Goal: Task Accomplishment & Management: Manage account settings

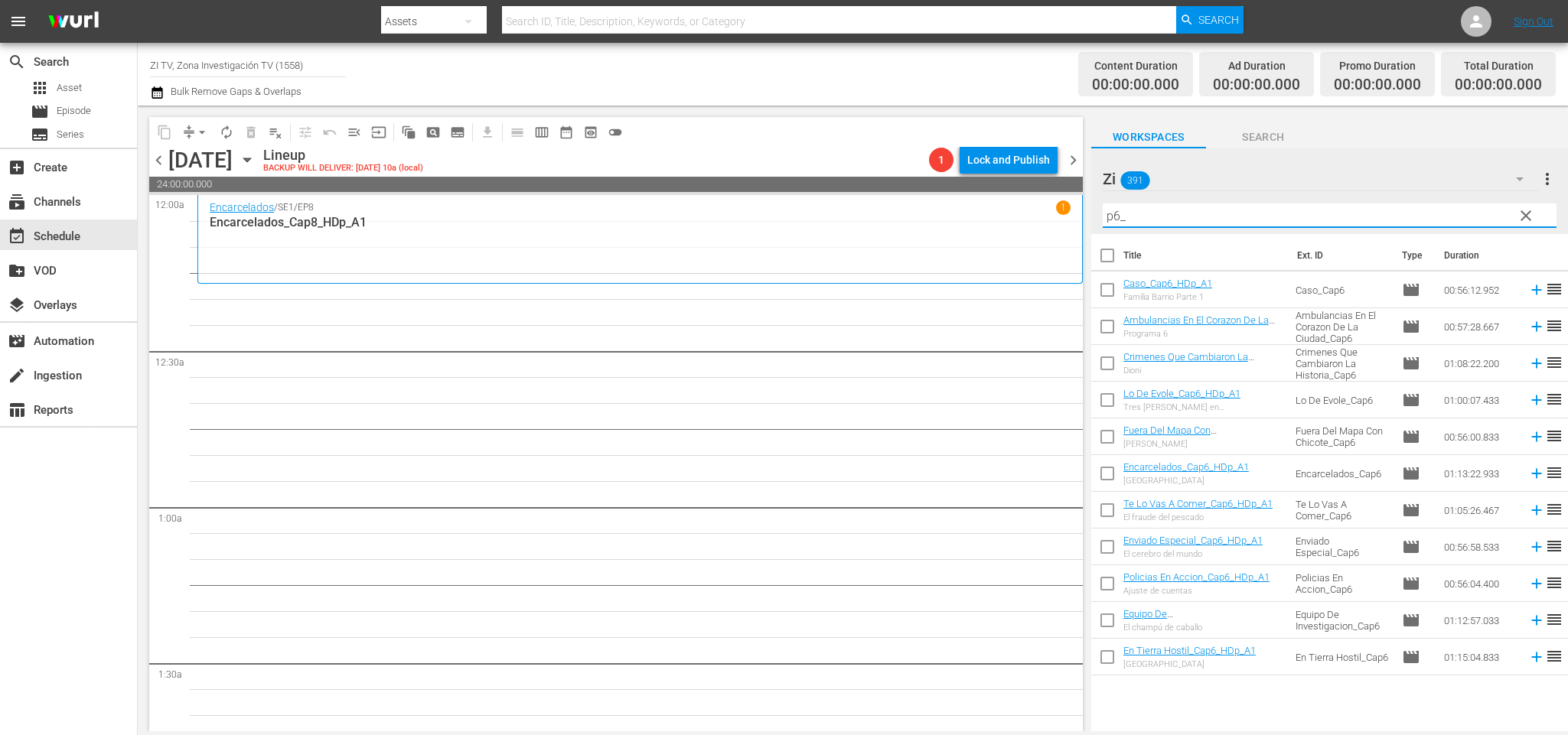
drag, startPoint x: 1202, startPoint y: 212, endPoint x: 1029, endPoint y: 189, distance: 174.5
click at [1029, 189] on div "content_copy compress arrow_drop_down autorenew_outlined delete_forever_outline…" at bounding box center [852, 419] width 1431 height 626
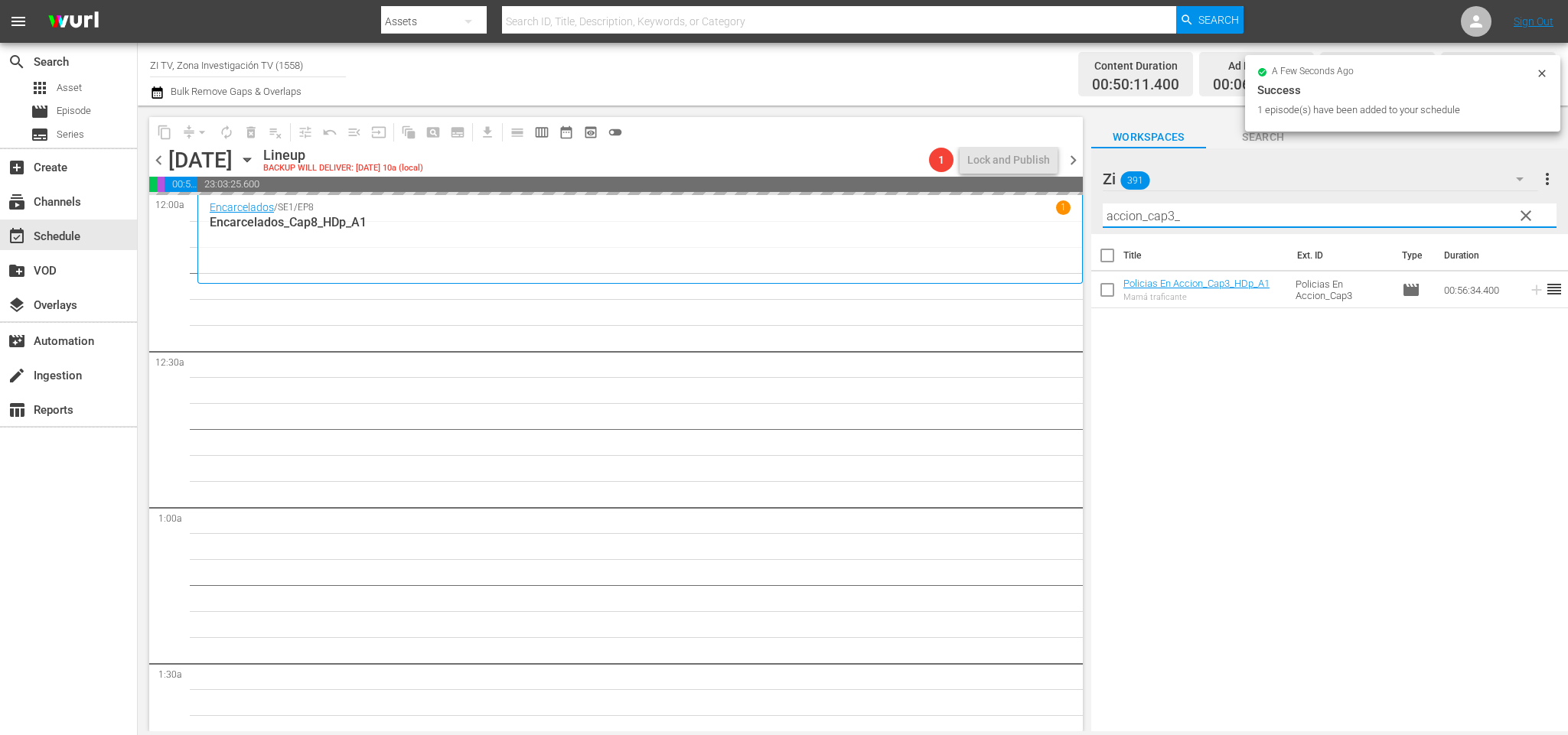
click at [1169, 207] on input "accion_cap3_" at bounding box center [1329, 216] width 454 height 24
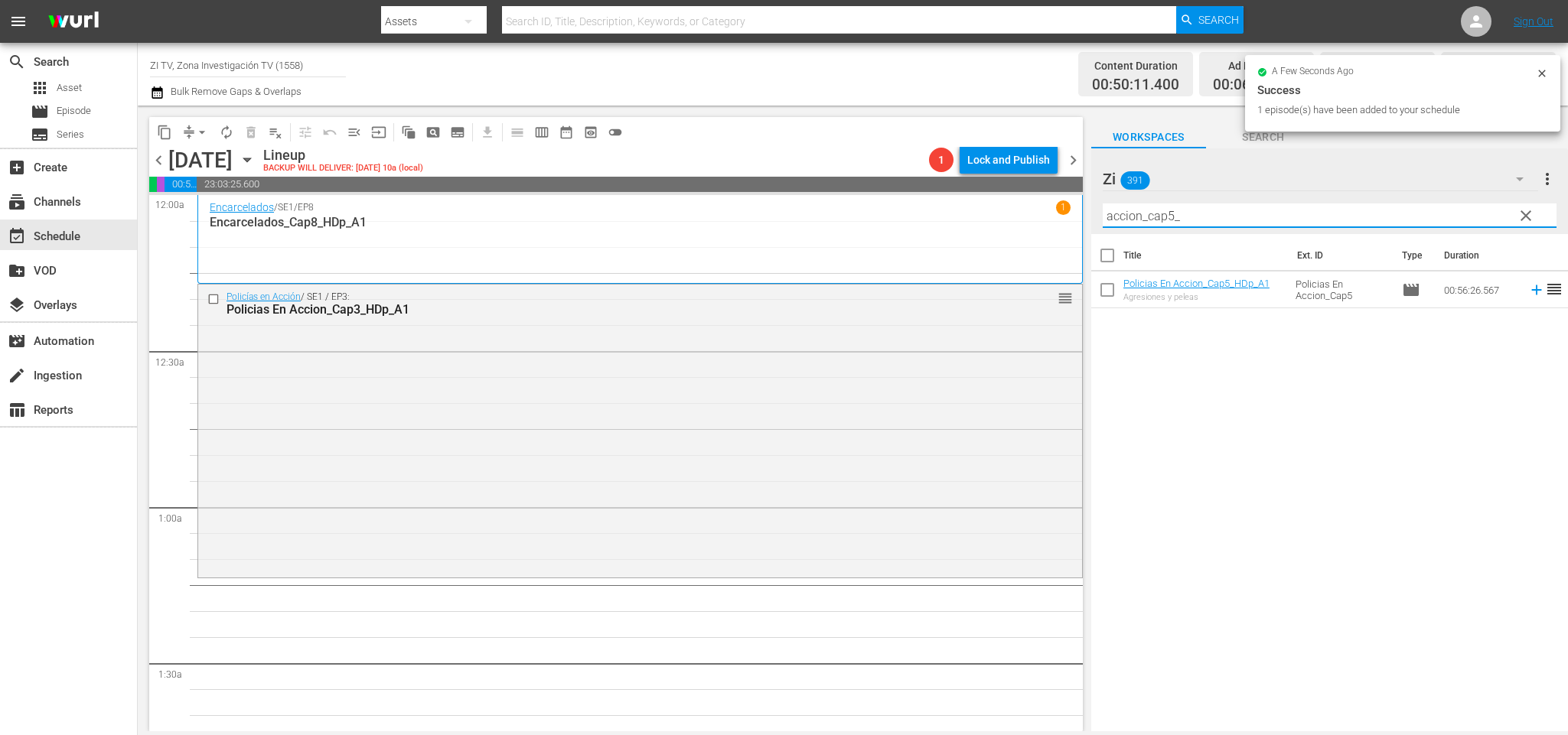
scroll to position [115, 0]
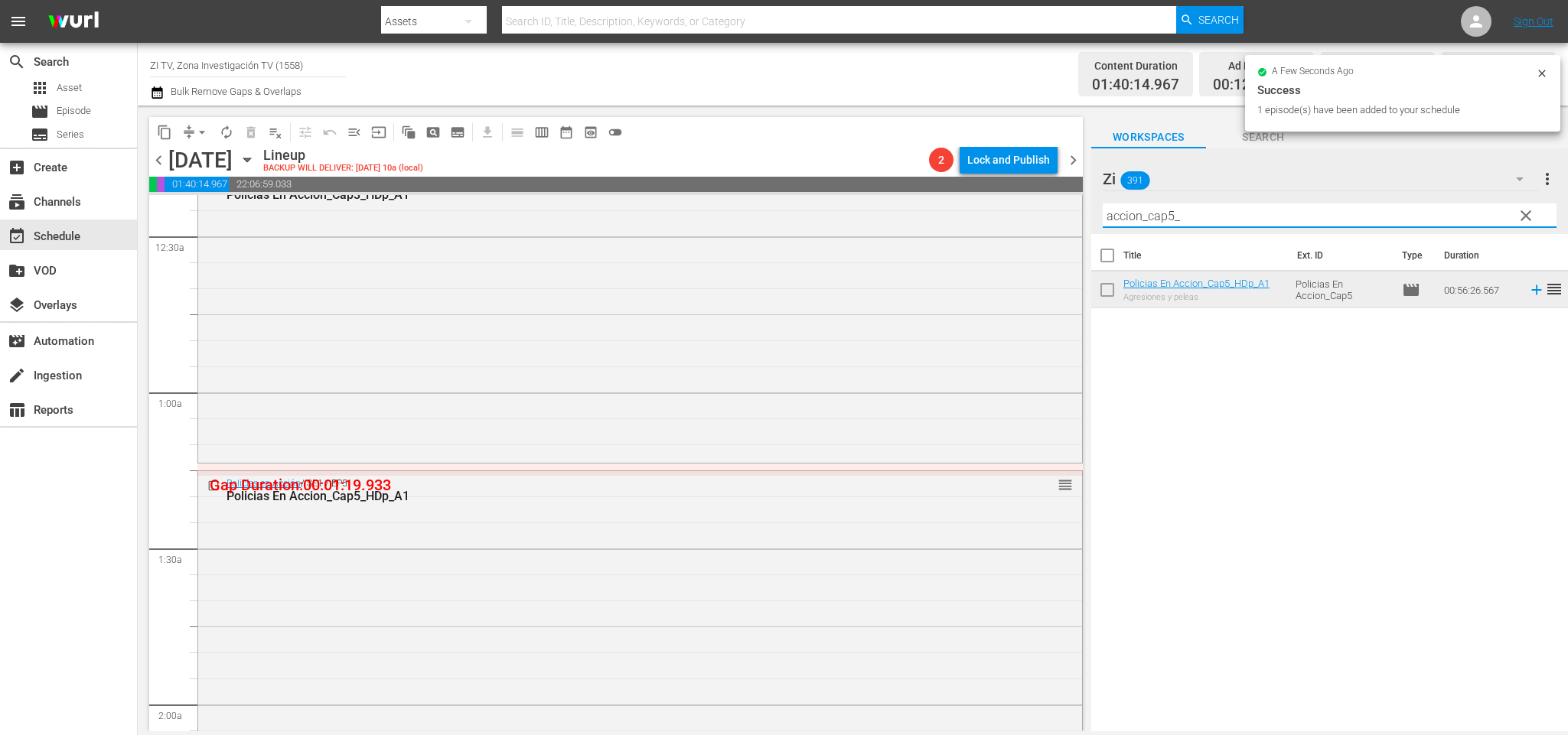
click at [1169, 207] on input "accion_cap5_" at bounding box center [1329, 216] width 454 height 24
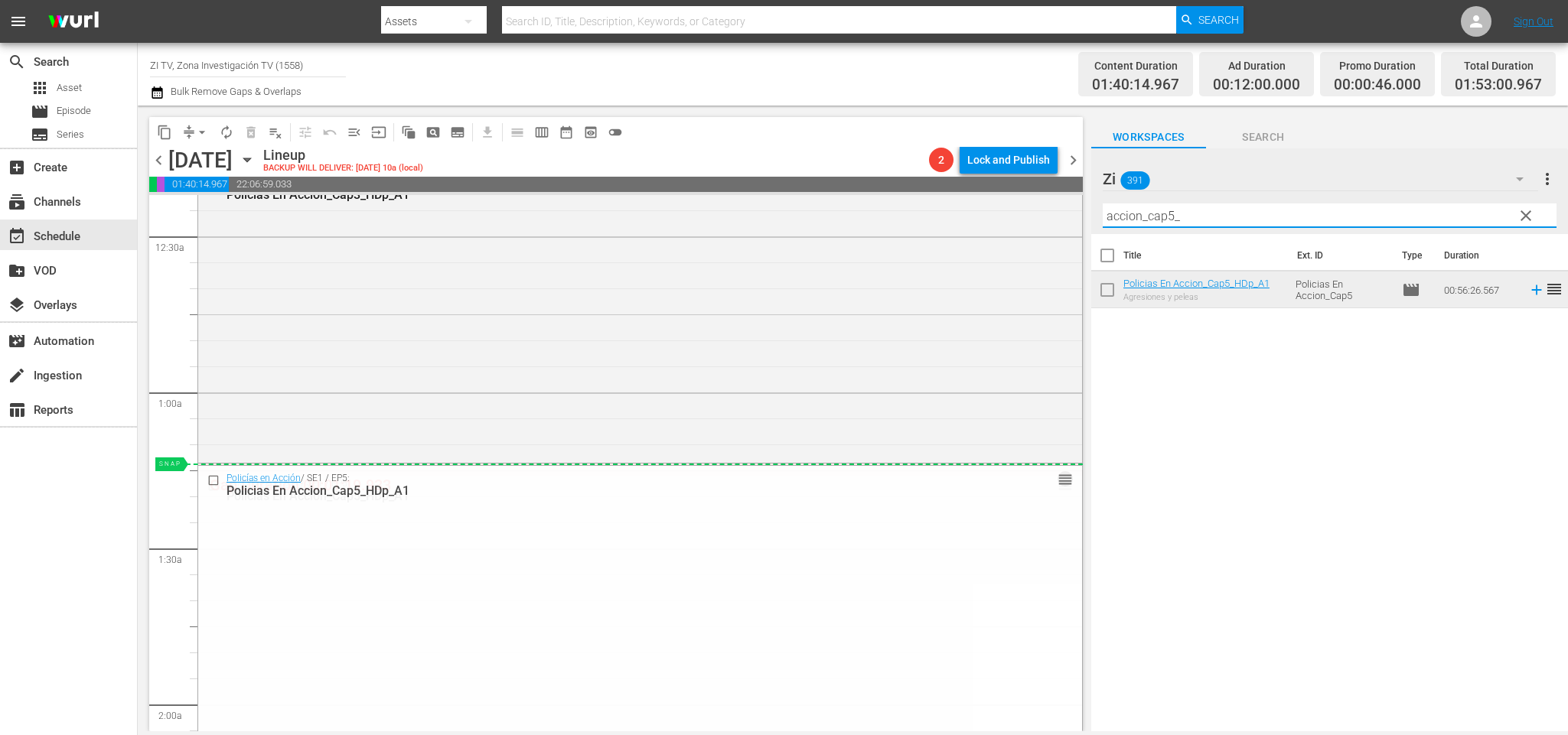
drag, startPoint x: 1046, startPoint y: 480, endPoint x: 1046, endPoint y: 464, distance: 16.0
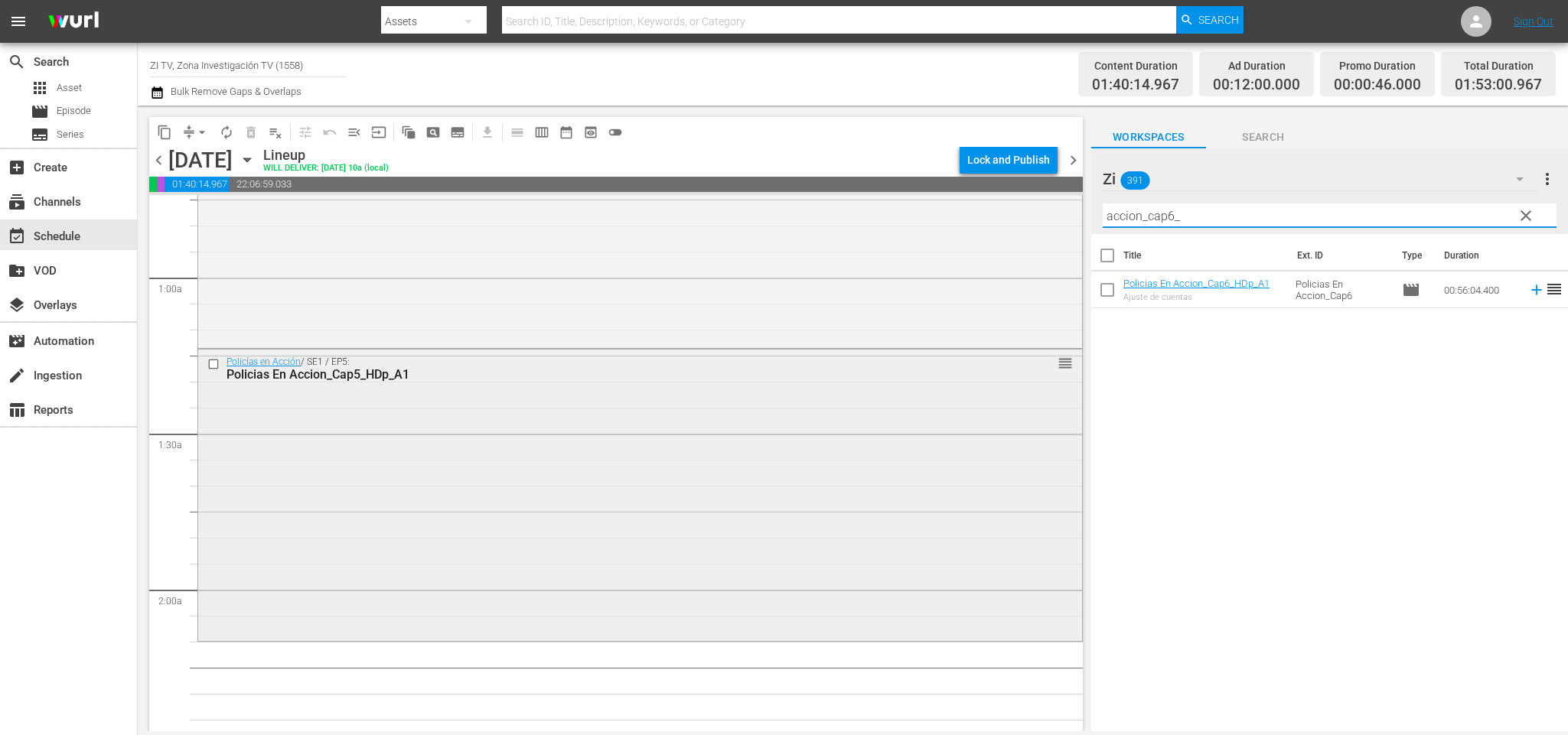
scroll to position [344, 0]
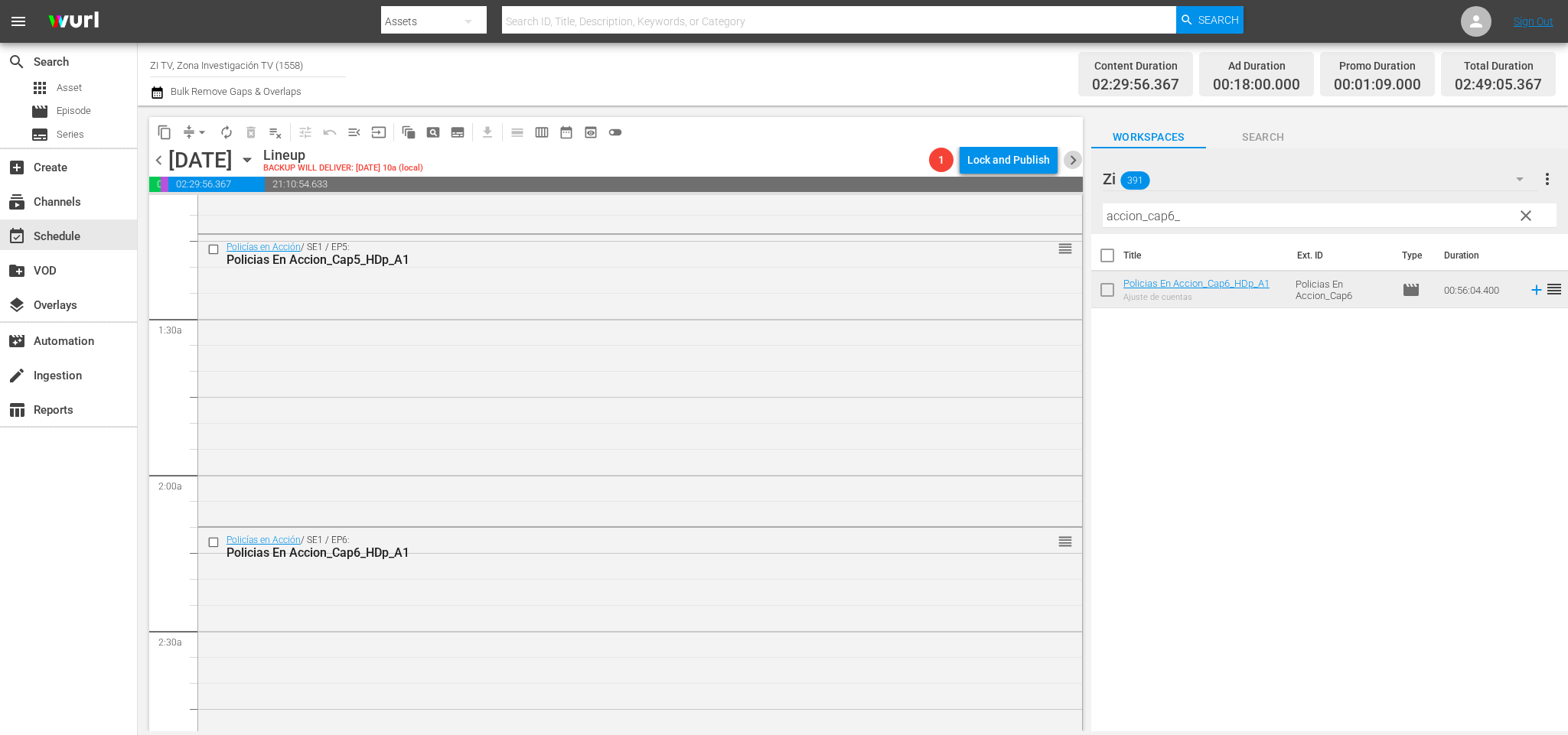
click at [1079, 167] on span "chevron_right" at bounding box center [1073, 160] width 19 height 19
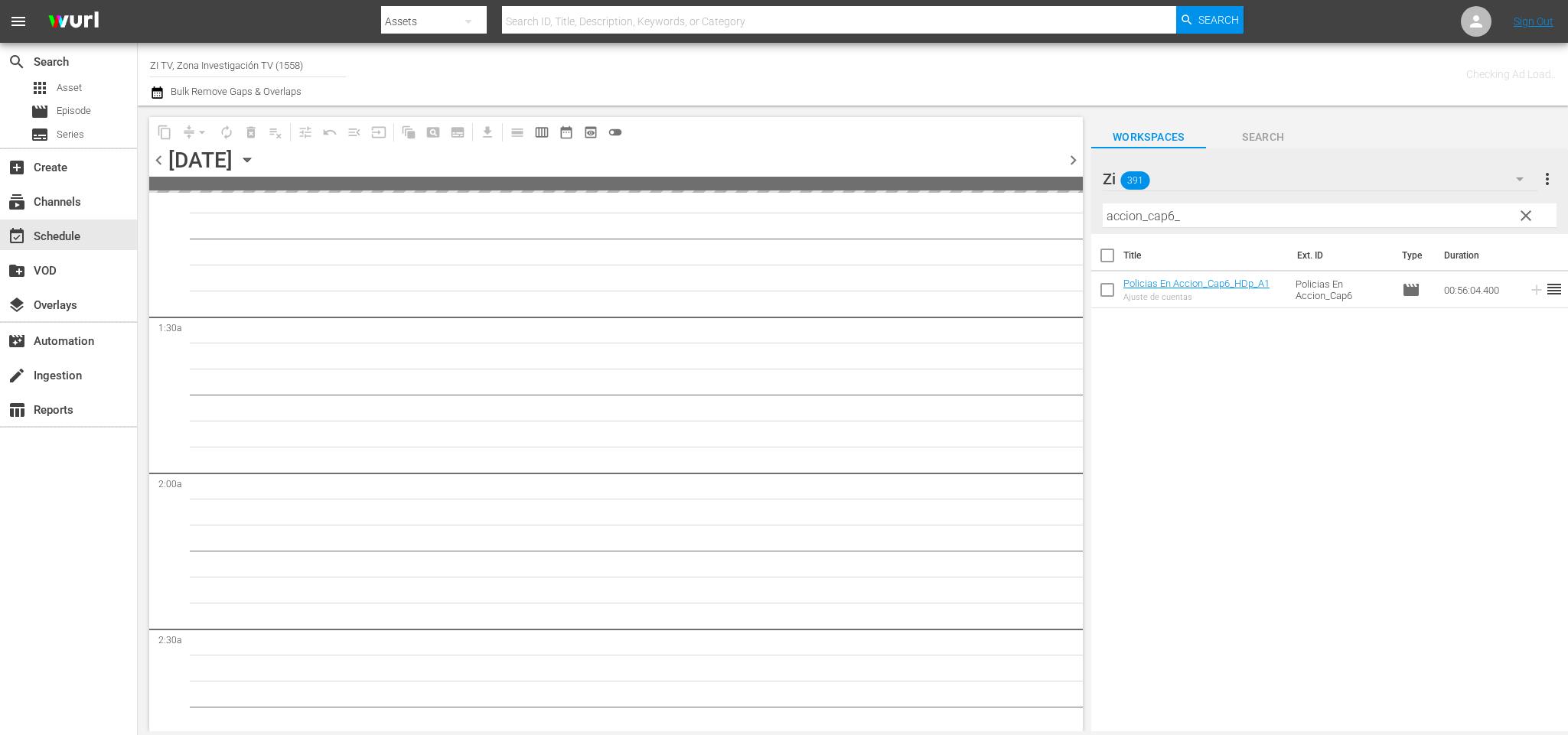
scroll to position [370, 0]
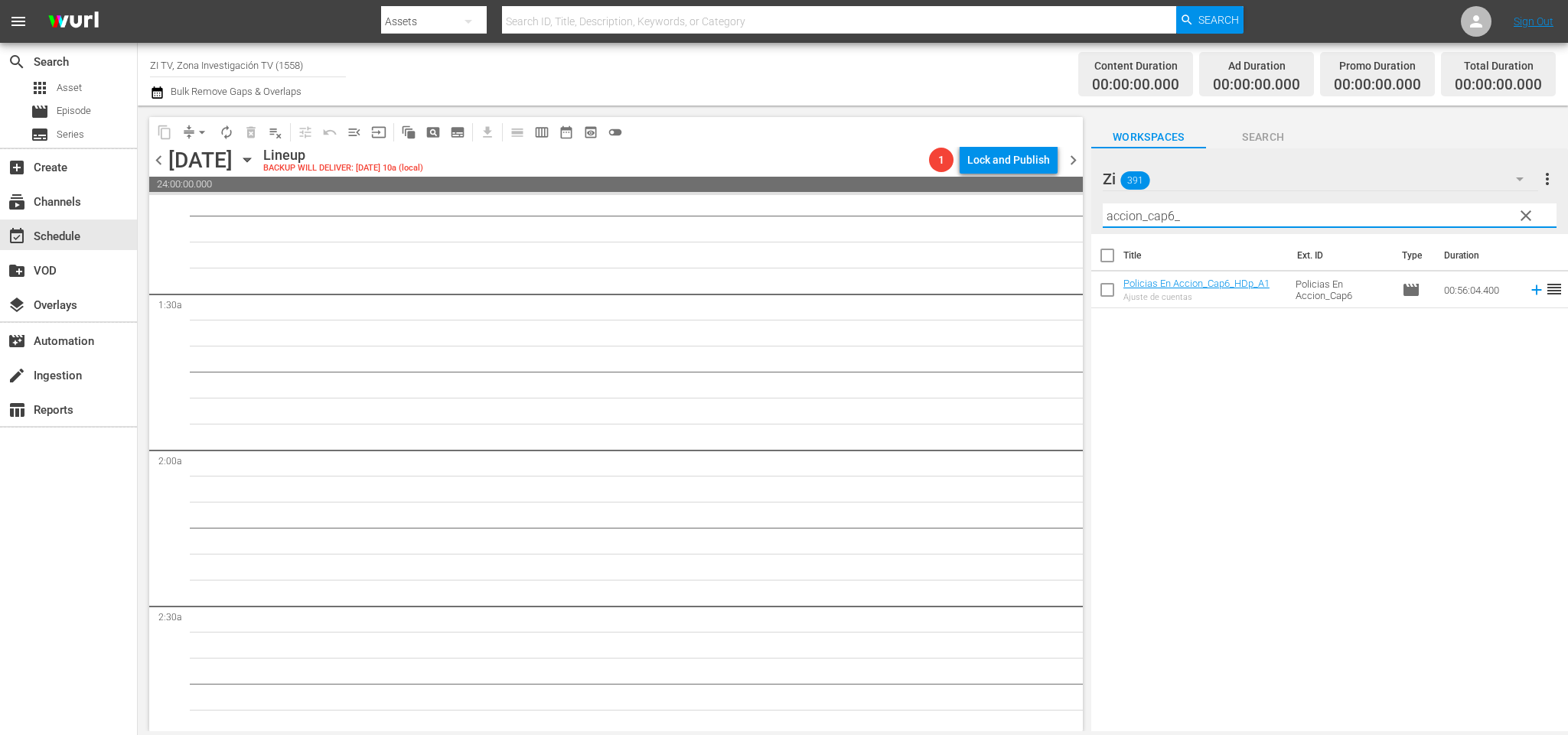
click at [1173, 209] on input "accion_cap6_" at bounding box center [1329, 216] width 454 height 24
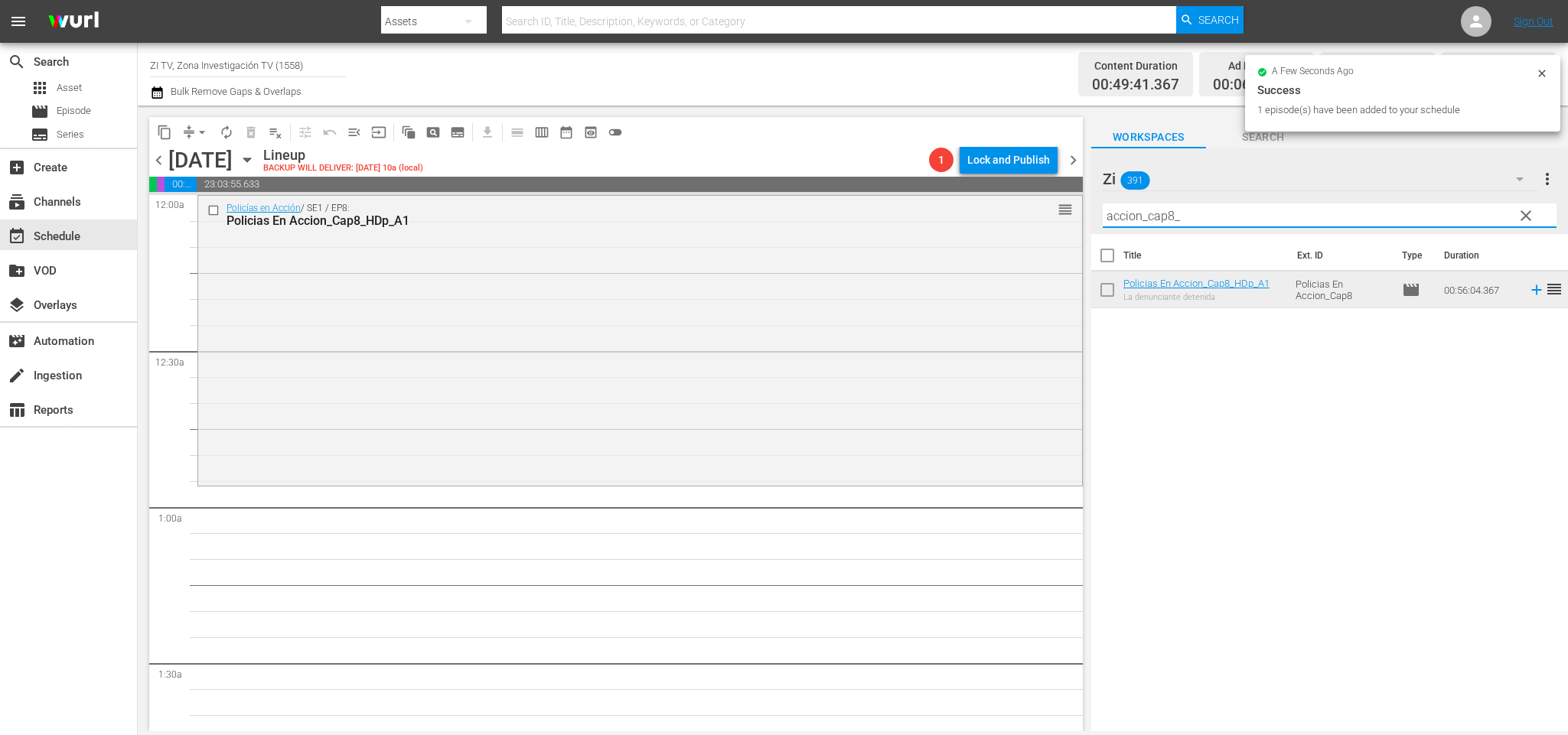
drag, startPoint x: 1177, startPoint y: 216, endPoint x: 1169, endPoint y: 213, distance: 8.5
click at [1171, 213] on input "accion_cap8_" at bounding box center [1329, 216] width 454 height 24
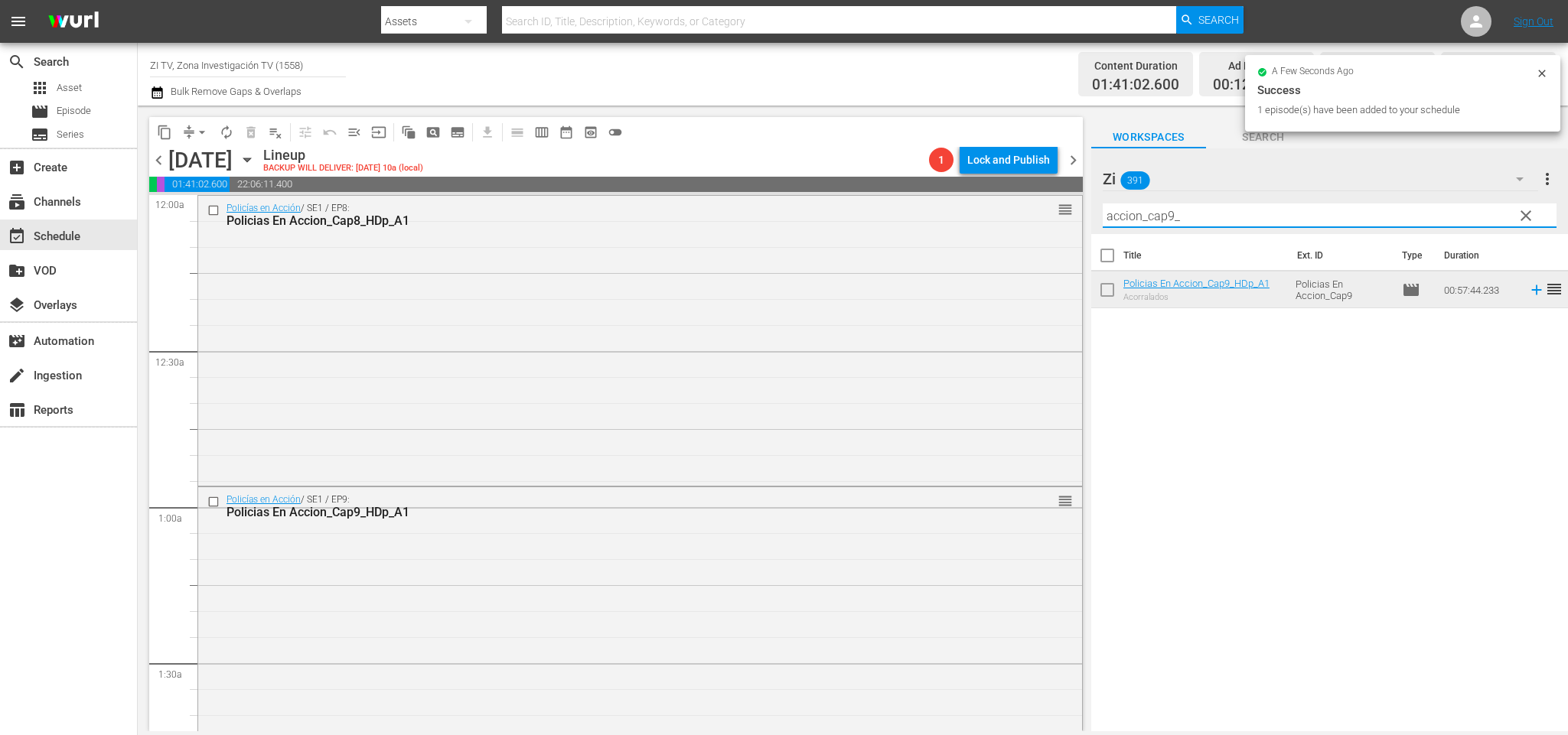
drag, startPoint x: 1196, startPoint y: 219, endPoint x: 1169, endPoint y: 209, distance: 28.8
click at [1169, 209] on input "accion_cap9_" at bounding box center [1329, 216] width 454 height 24
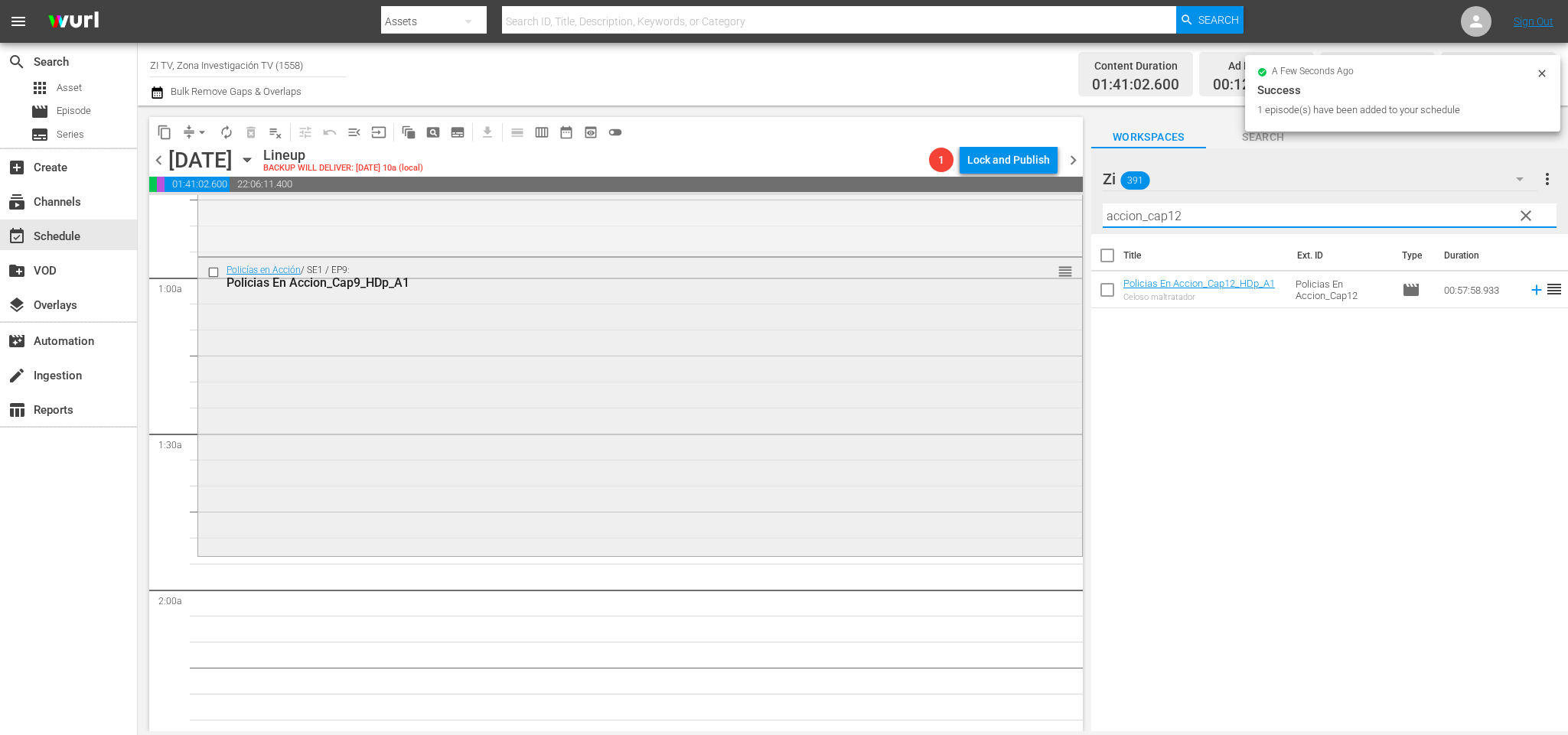
scroll to position [344, 0]
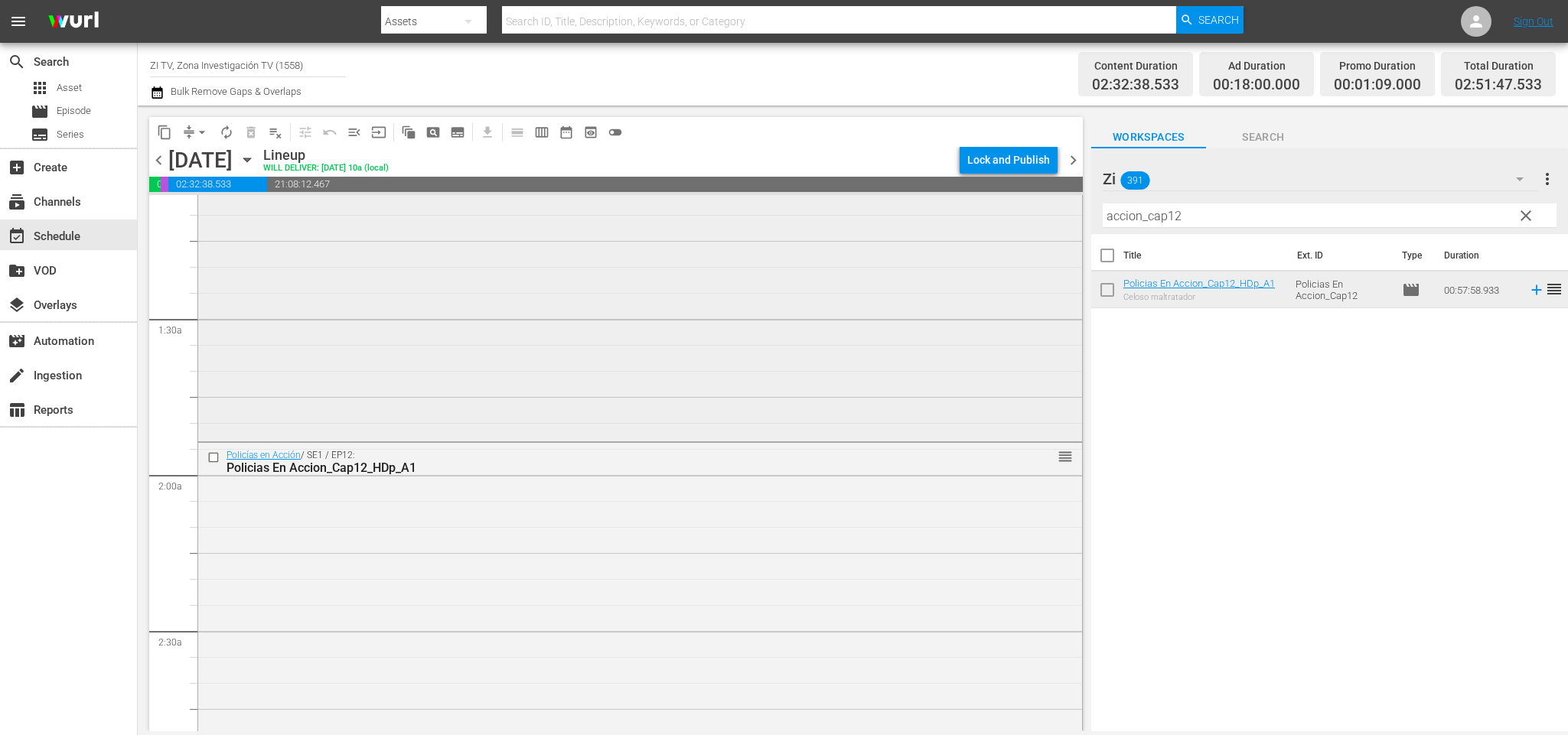
drag, startPoint x: 1211, startPoint y: 221, endPoint x: 1061, endPoint y: 209, distance: 150.5
click at [1059, 211] on div "content_copy compress arrow_drop_down autorenew_outlined delete_forever_outline…" at bounding box center [852, 419] width 1431 height 626
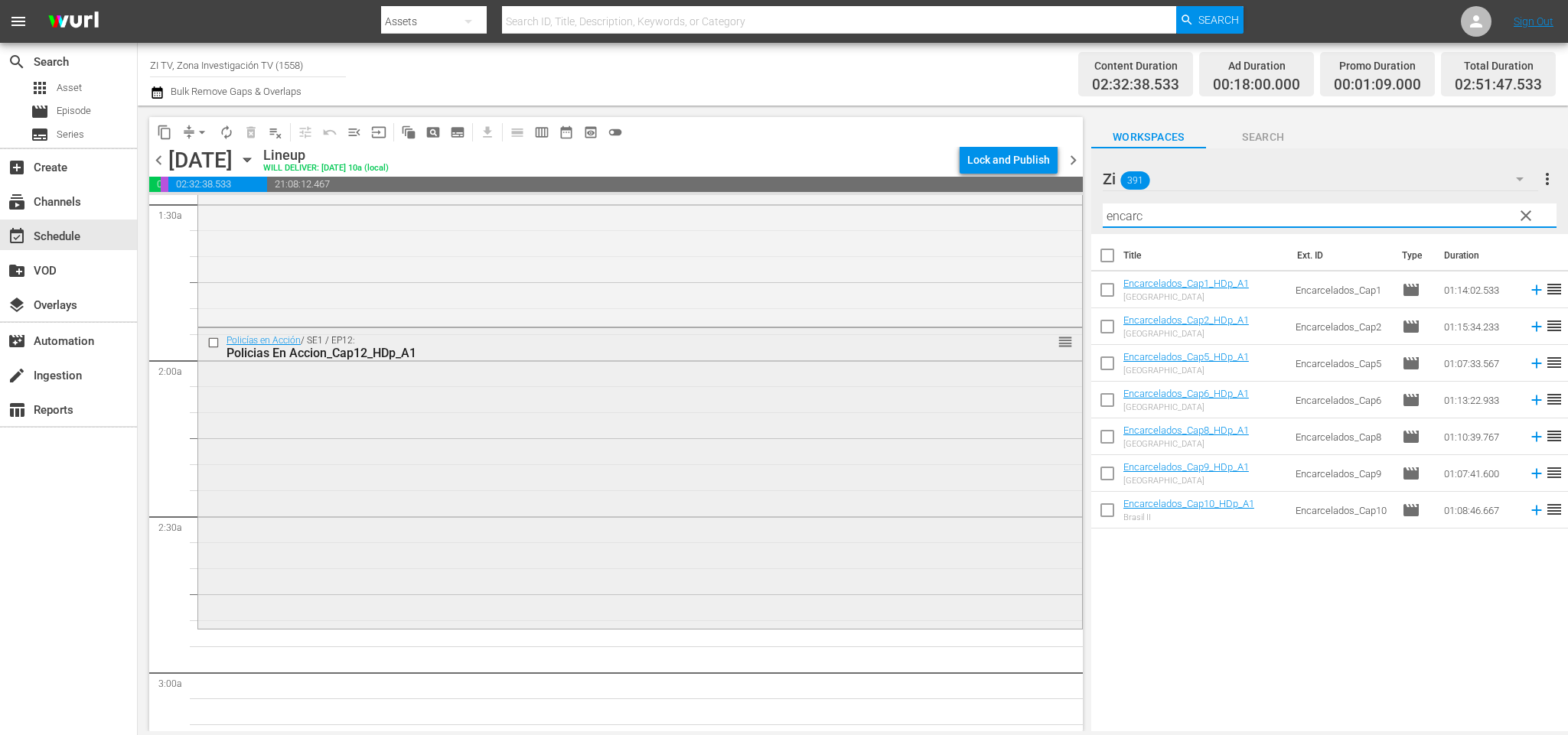
scroll to position [574, 0]
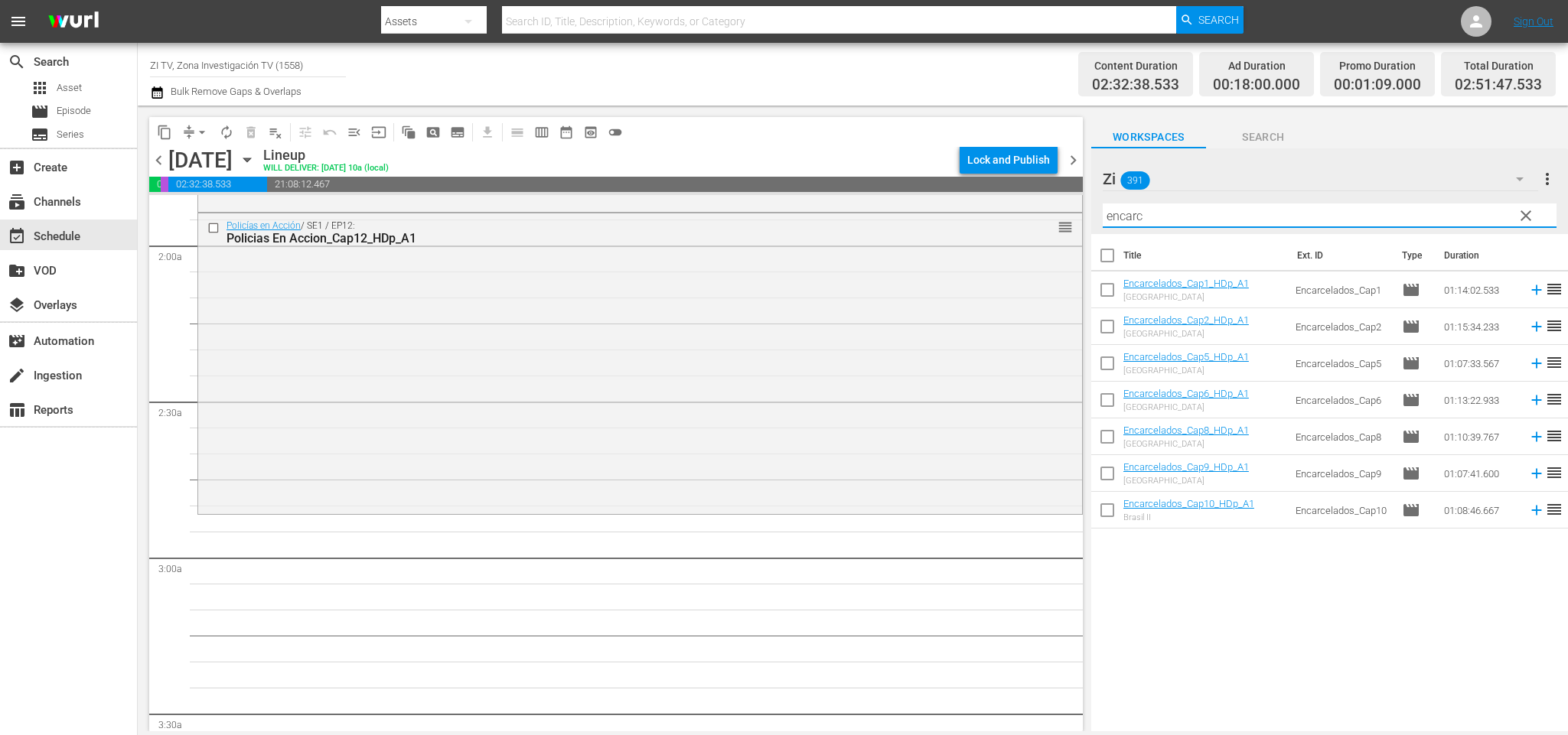
type input "encarc"
drag, startPoint x: 1109, startPoint y: 356, endPoint x: 1107, endPoint y: 436, distance: 80.0
click at [1109, 356] on input "checkbox" at bounding box center [1107, 366] width 32 height 32
checkbox input "true"
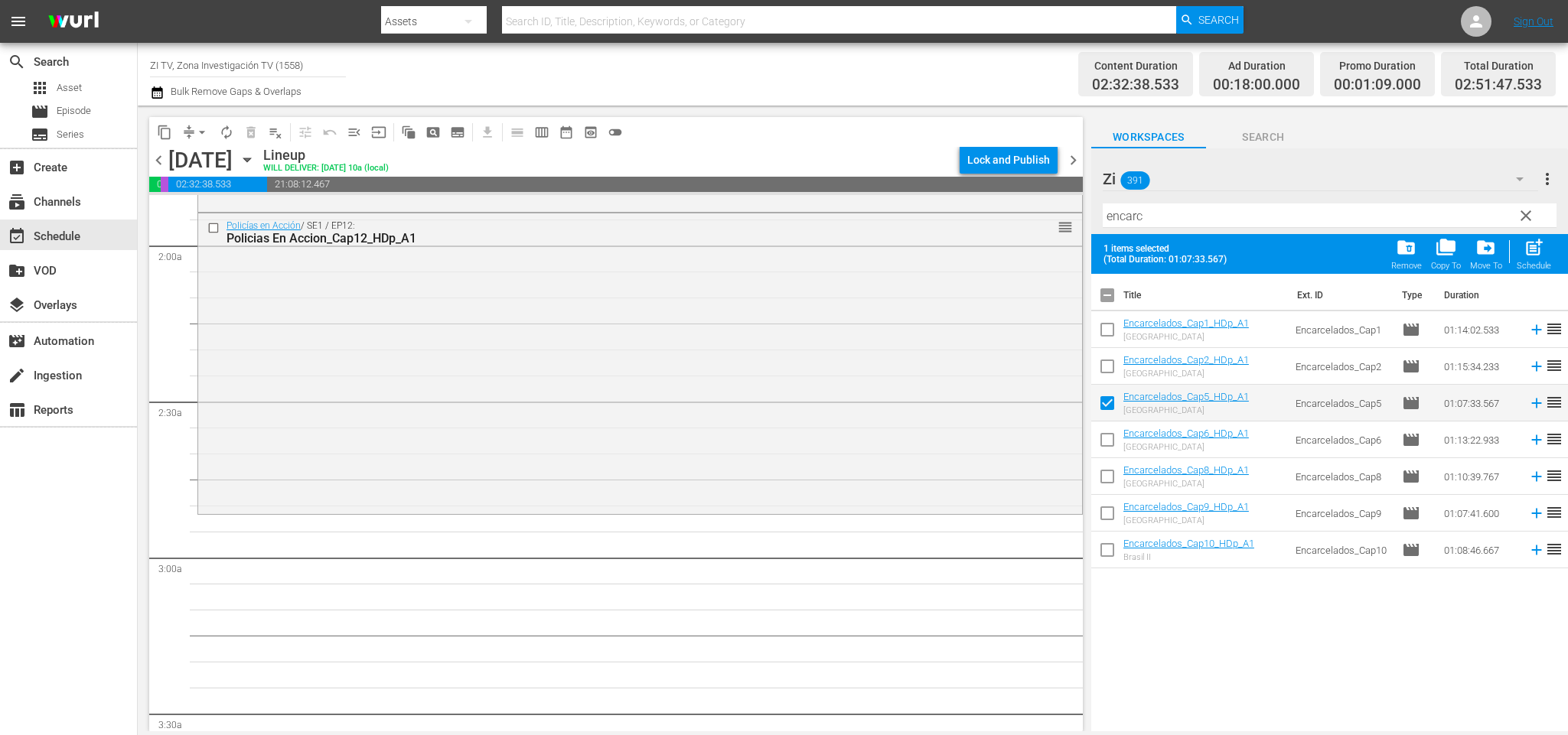
click at [1114, 477] on input "checkbox" at bounding box center [1107, 479] width 32 height 32
checkbox input "true"
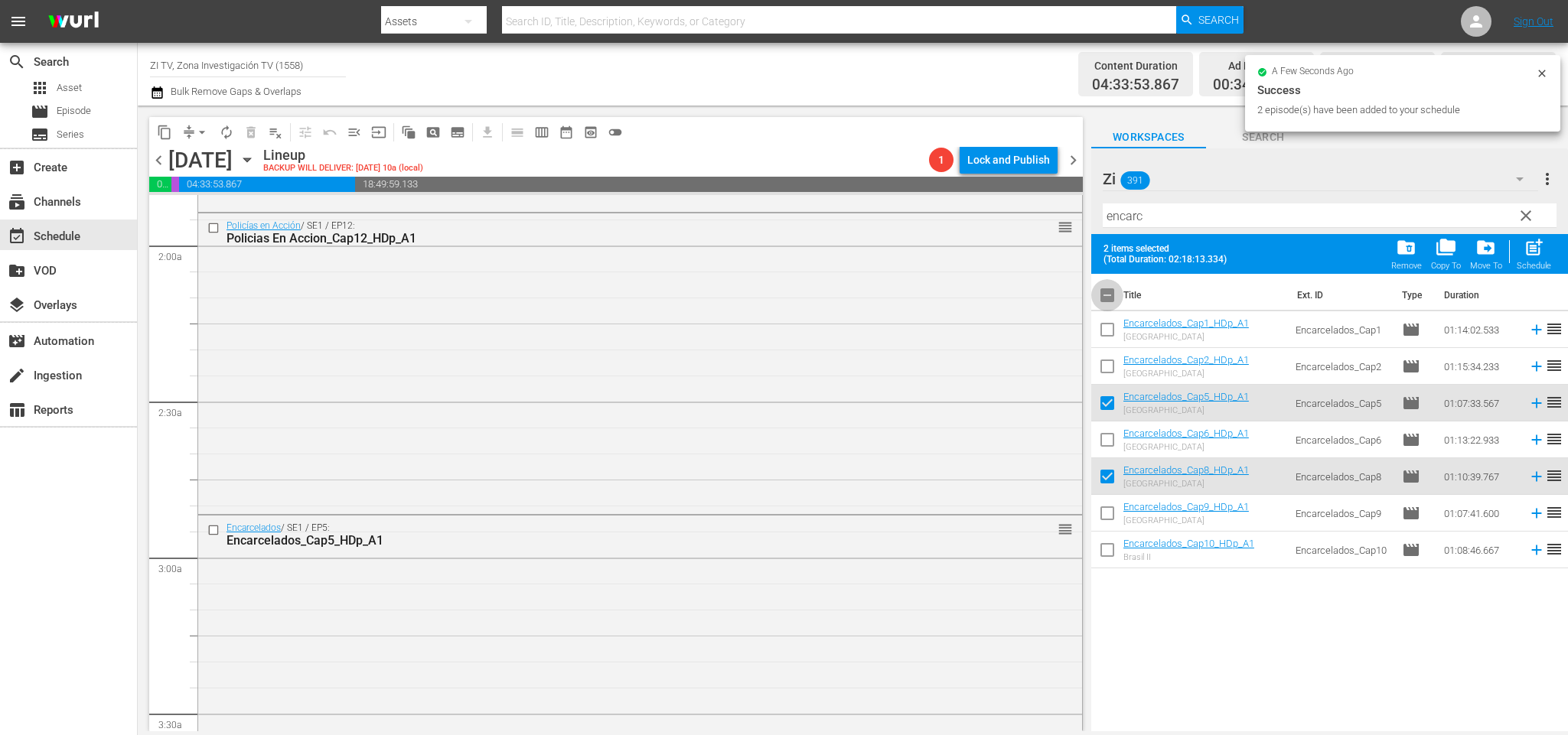
click at [1106, 294] on input "checkbox" at bounding box center [1107, 298] width 32 height 32
checkbox input "true"
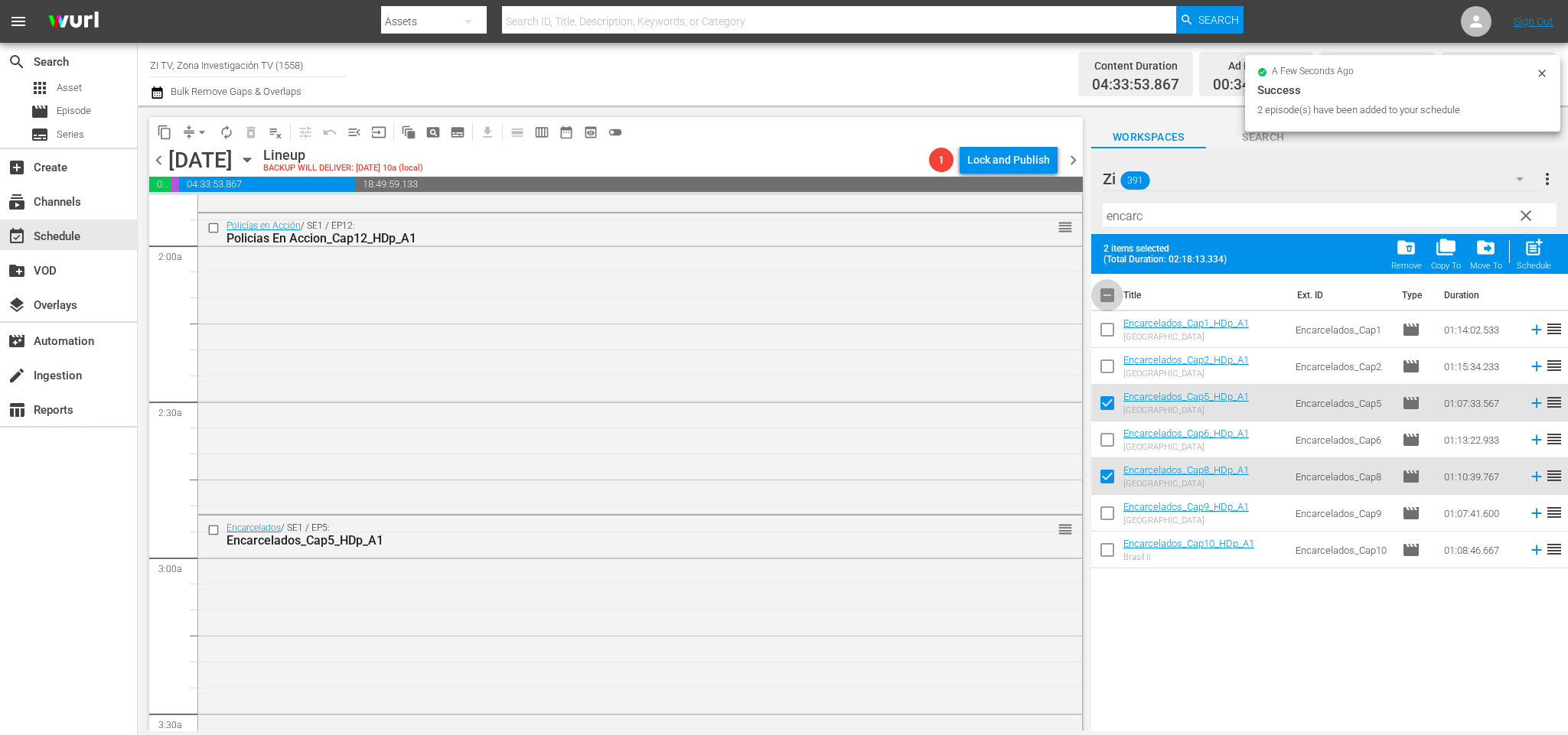
checkbox input "true"
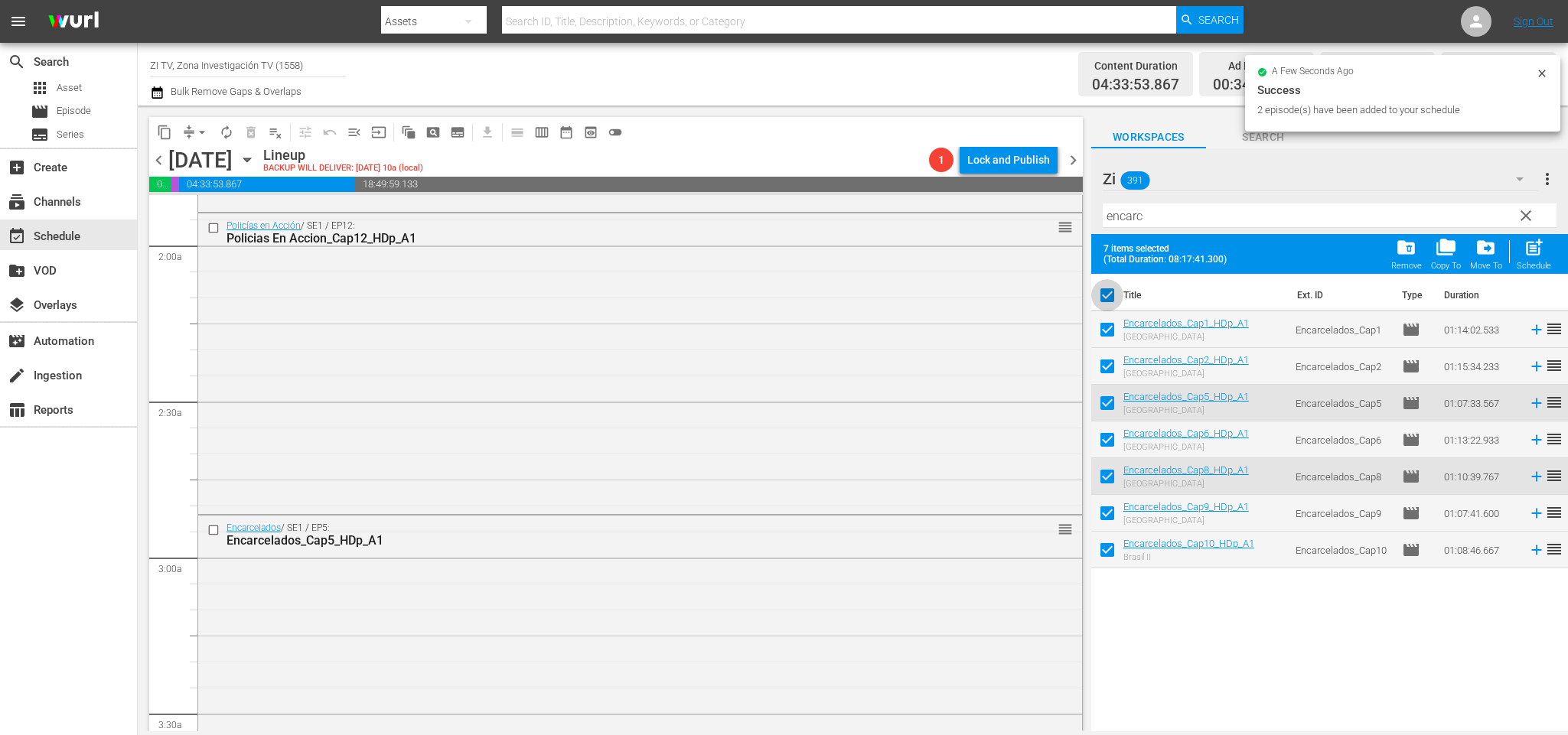
click at [1106, 294] on input "checkbox" at bounding box center [1107, 298] width 32 height 32
checkbox input "false"
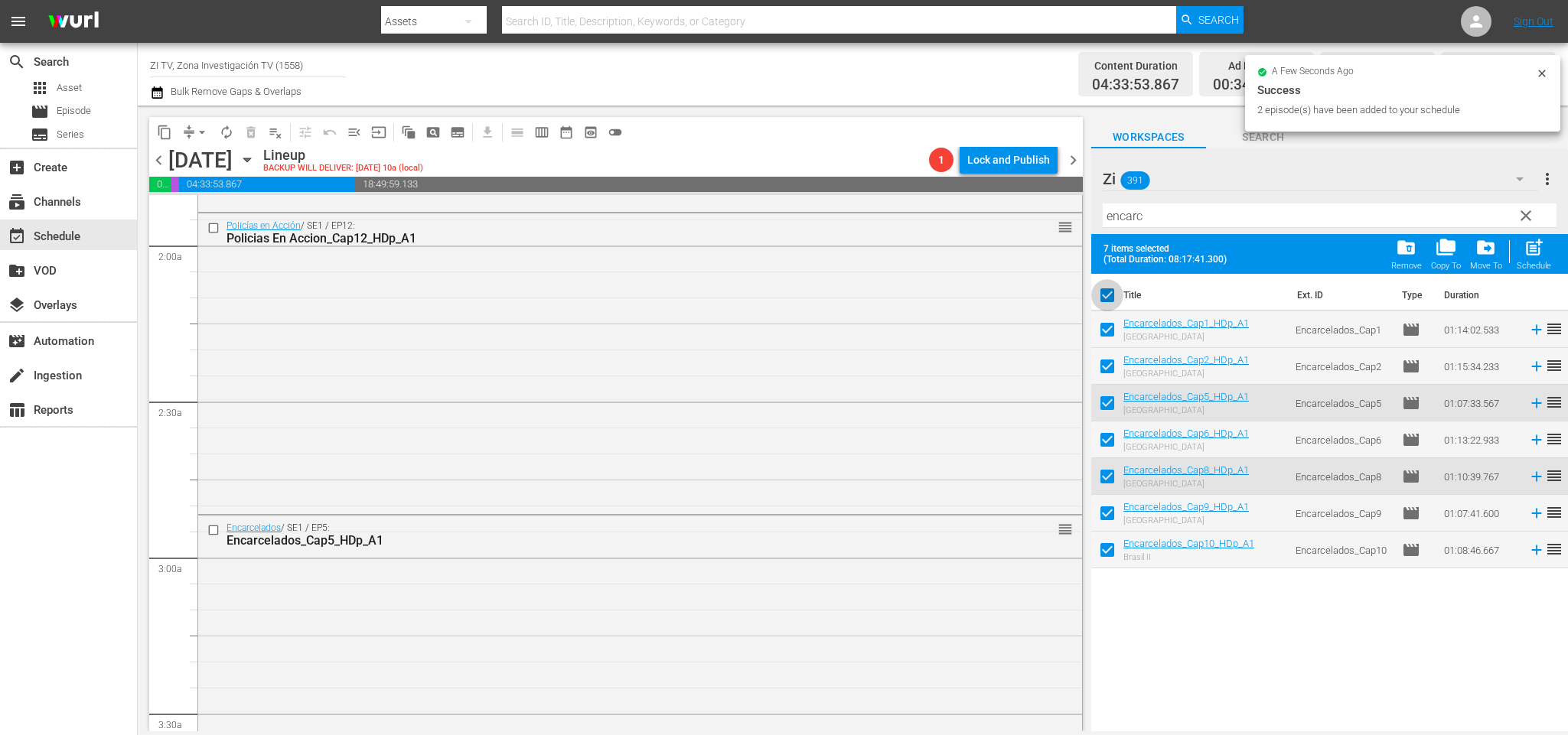
checkbox input "false"
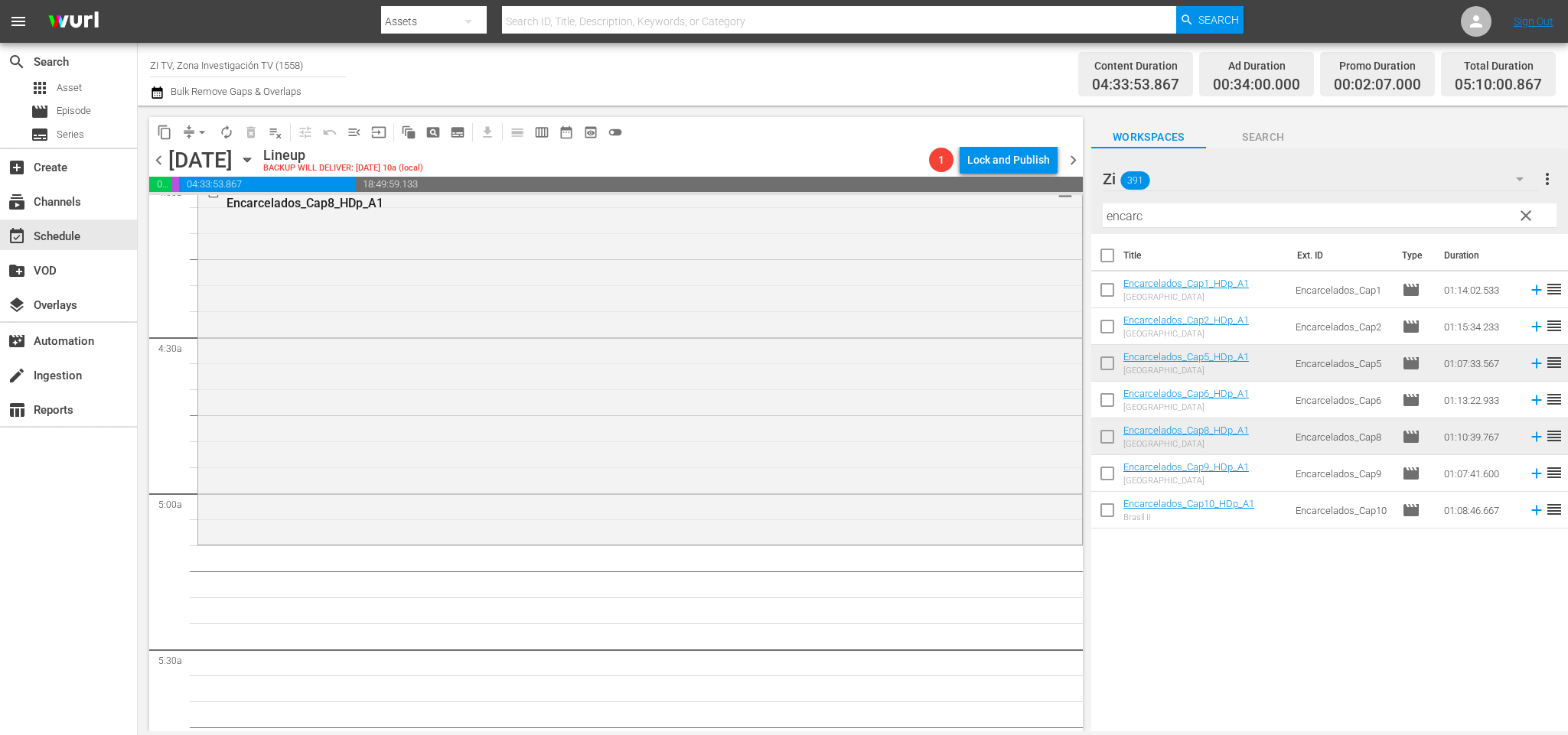
scroll to position [1377, 0]
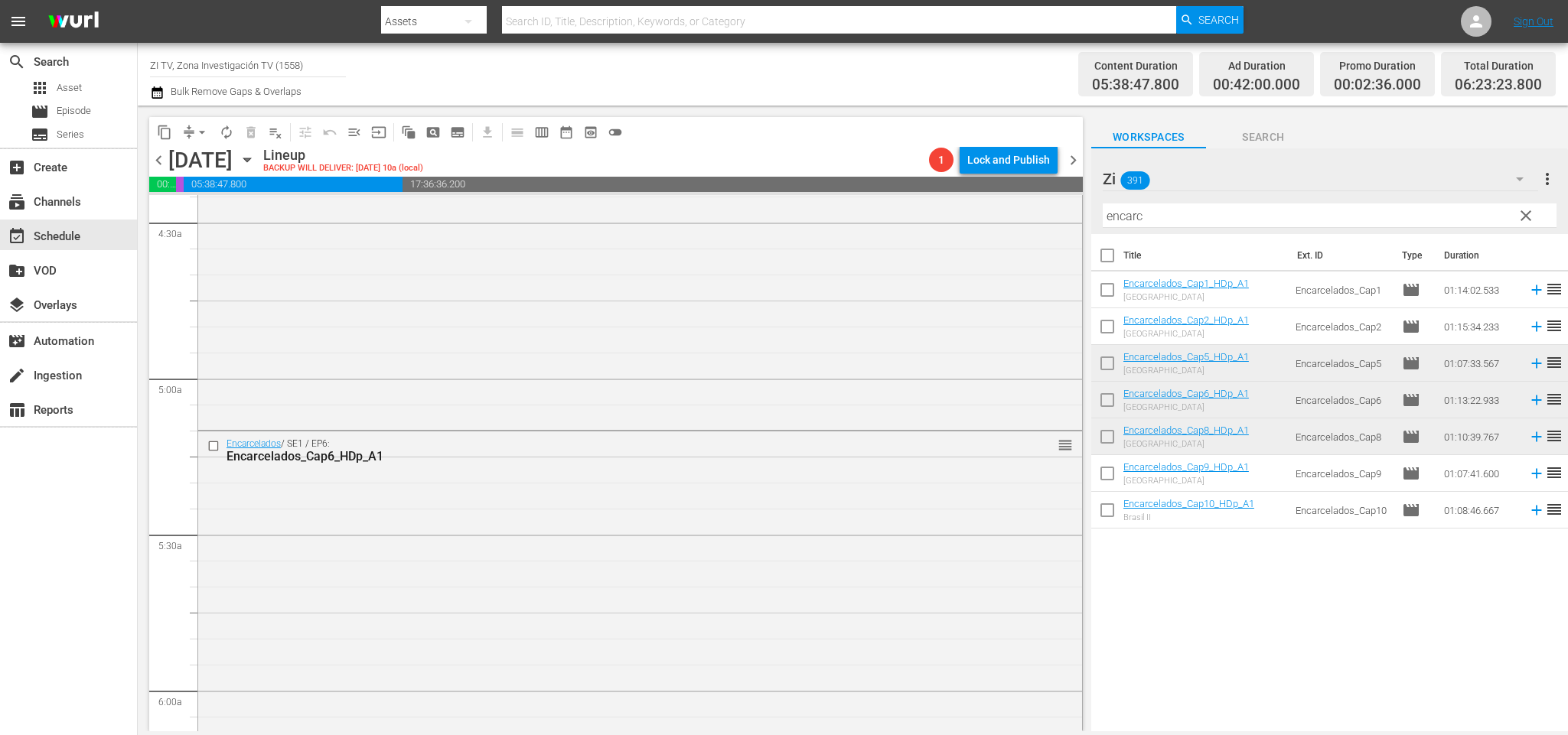
click at [156, 156] on span "chevron_left" at bounding box center [159, 160] width 19 height 19
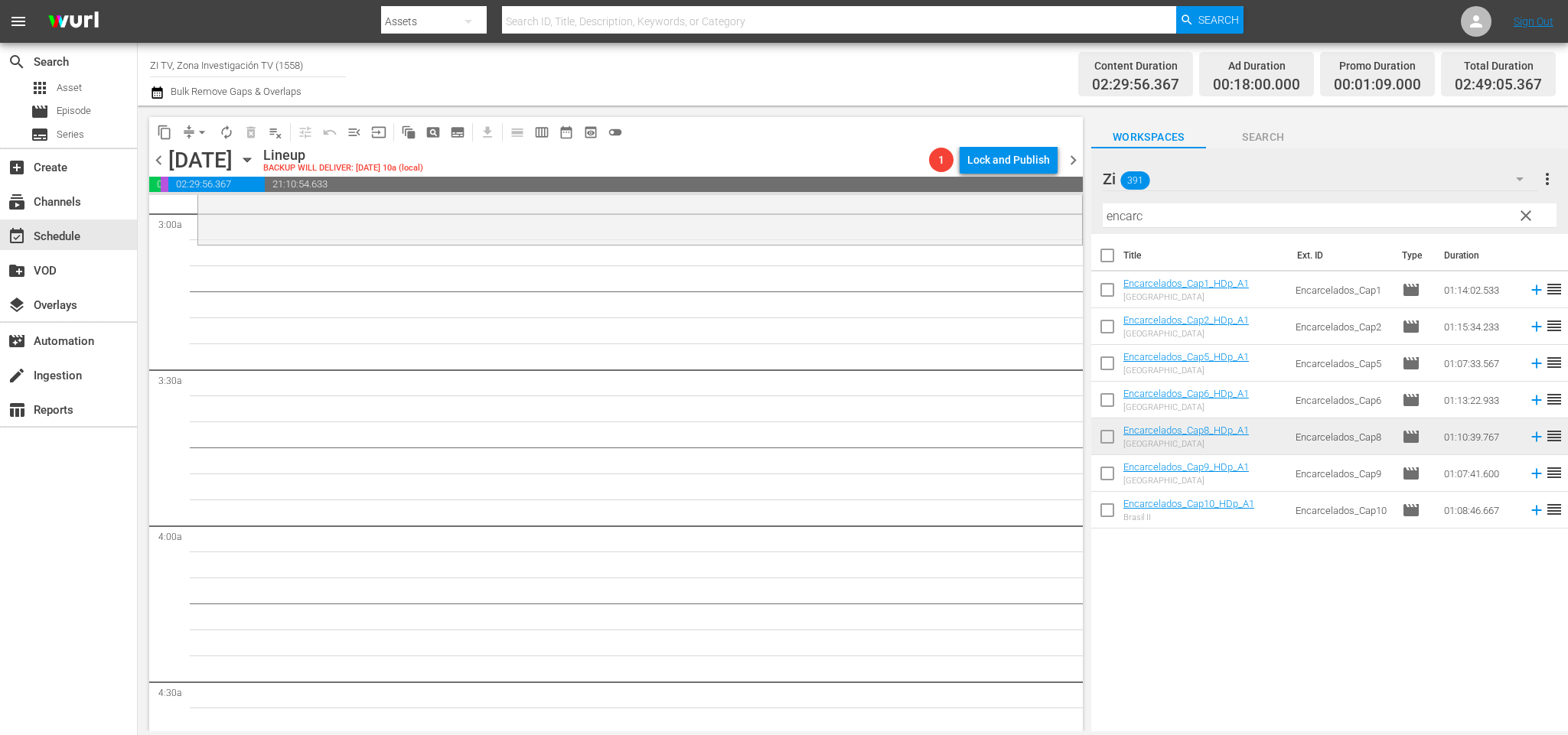
scroll to position [804, 0]
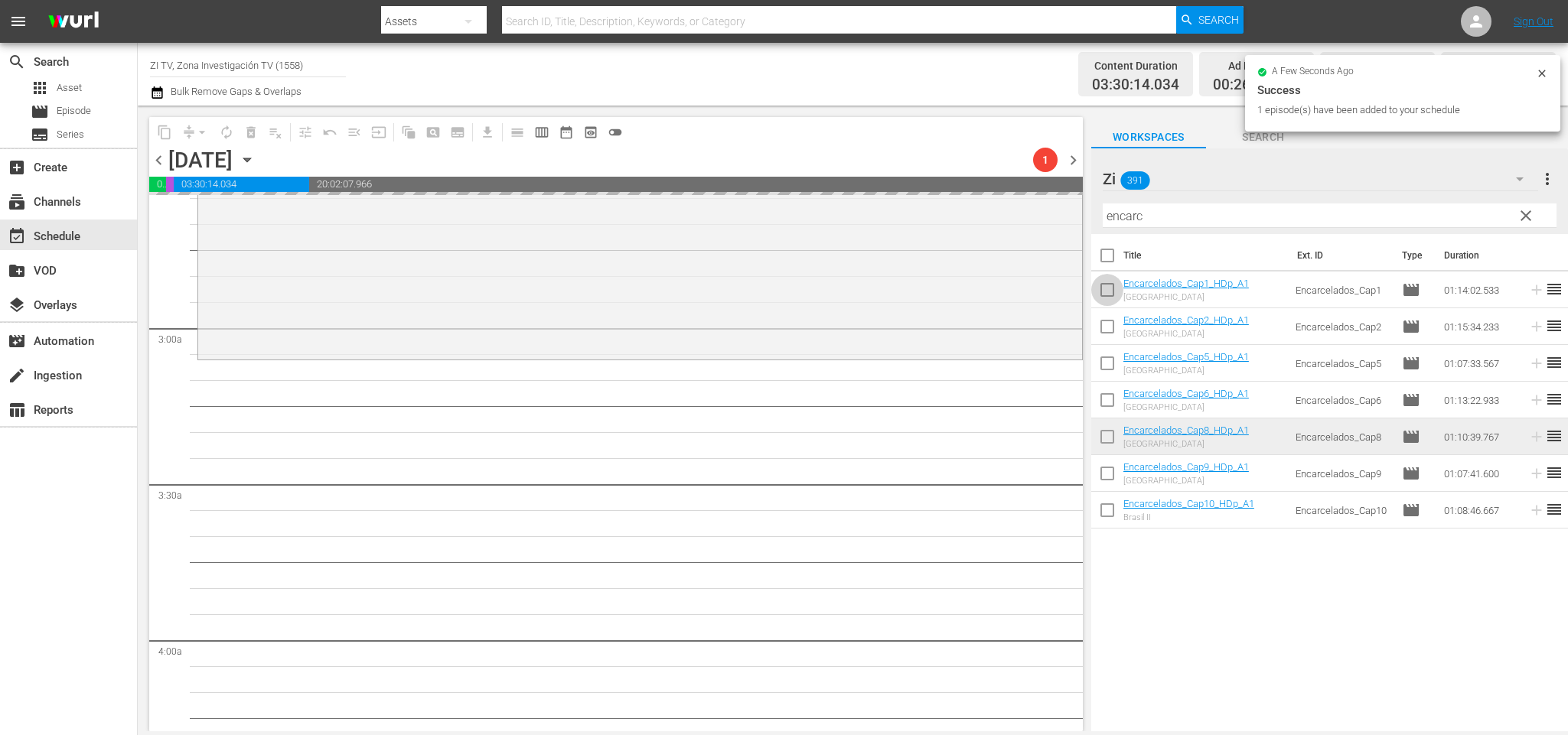
click at [1118, 287] on input "checkbox" at bounding box center [1107, 294] width 32 height 32
checkbox input "true"
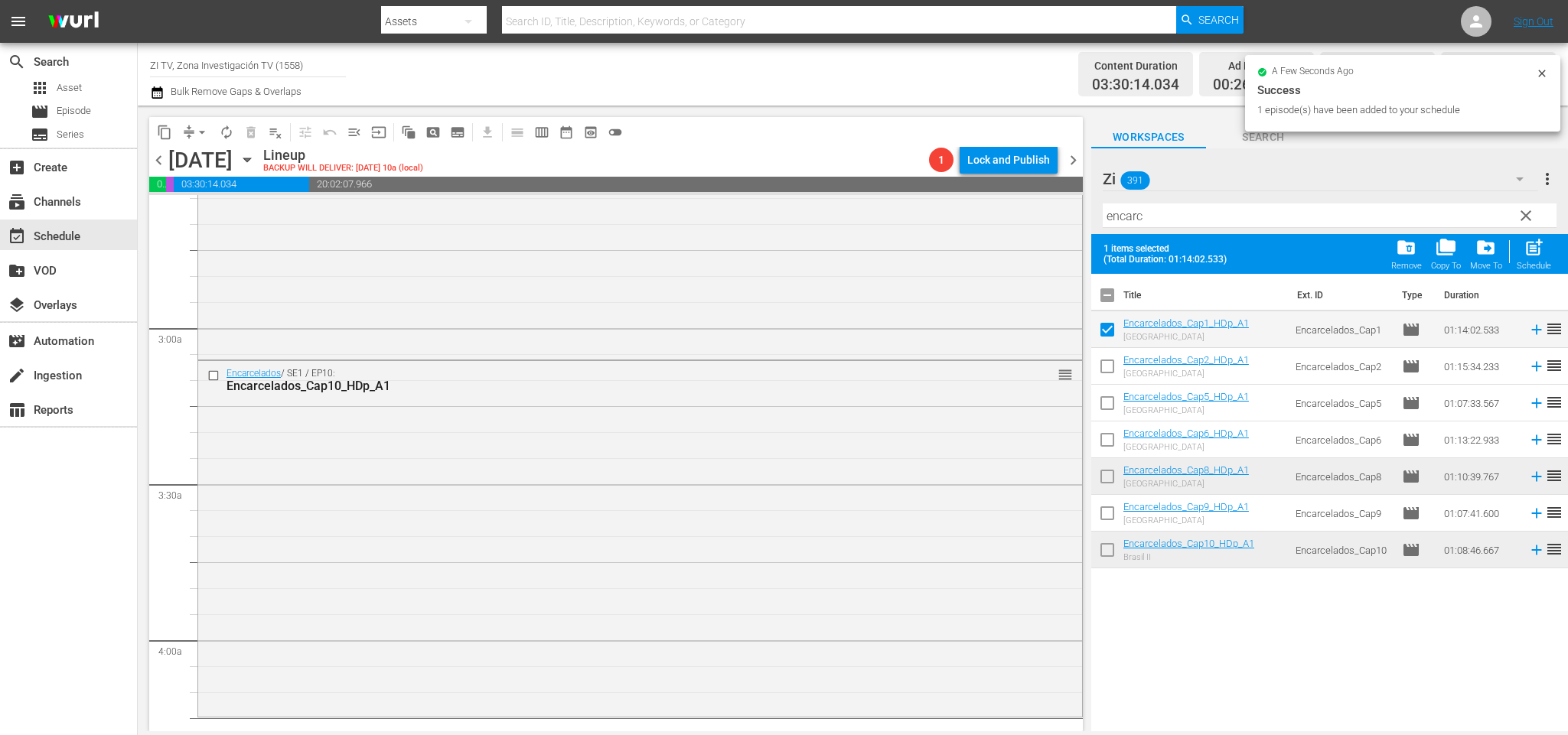
click at [1109, 361] on input "checkbox" at bounding box center [1107, 370] width 32 height 32
checkbox input "true"
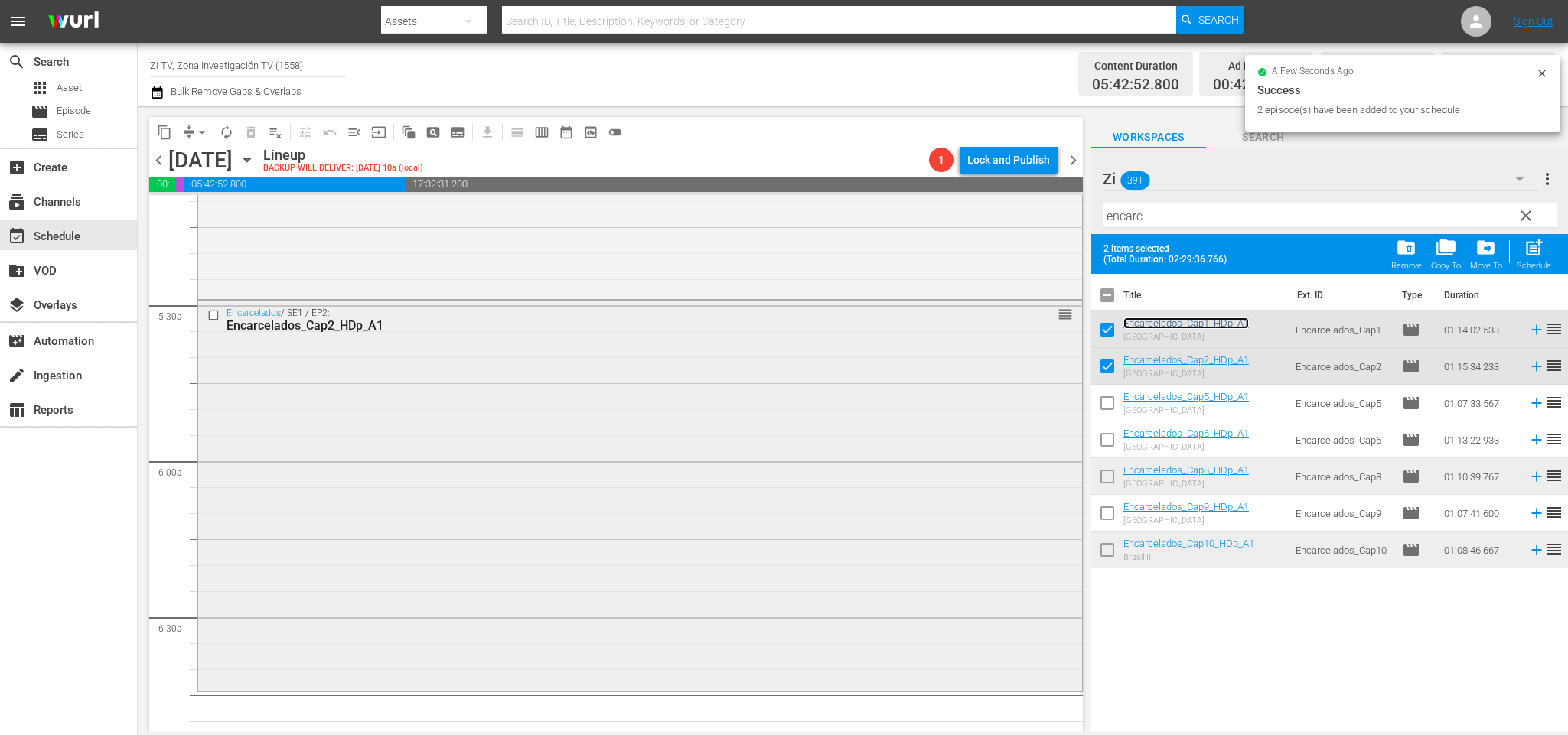
scroll to position [1721, 0]
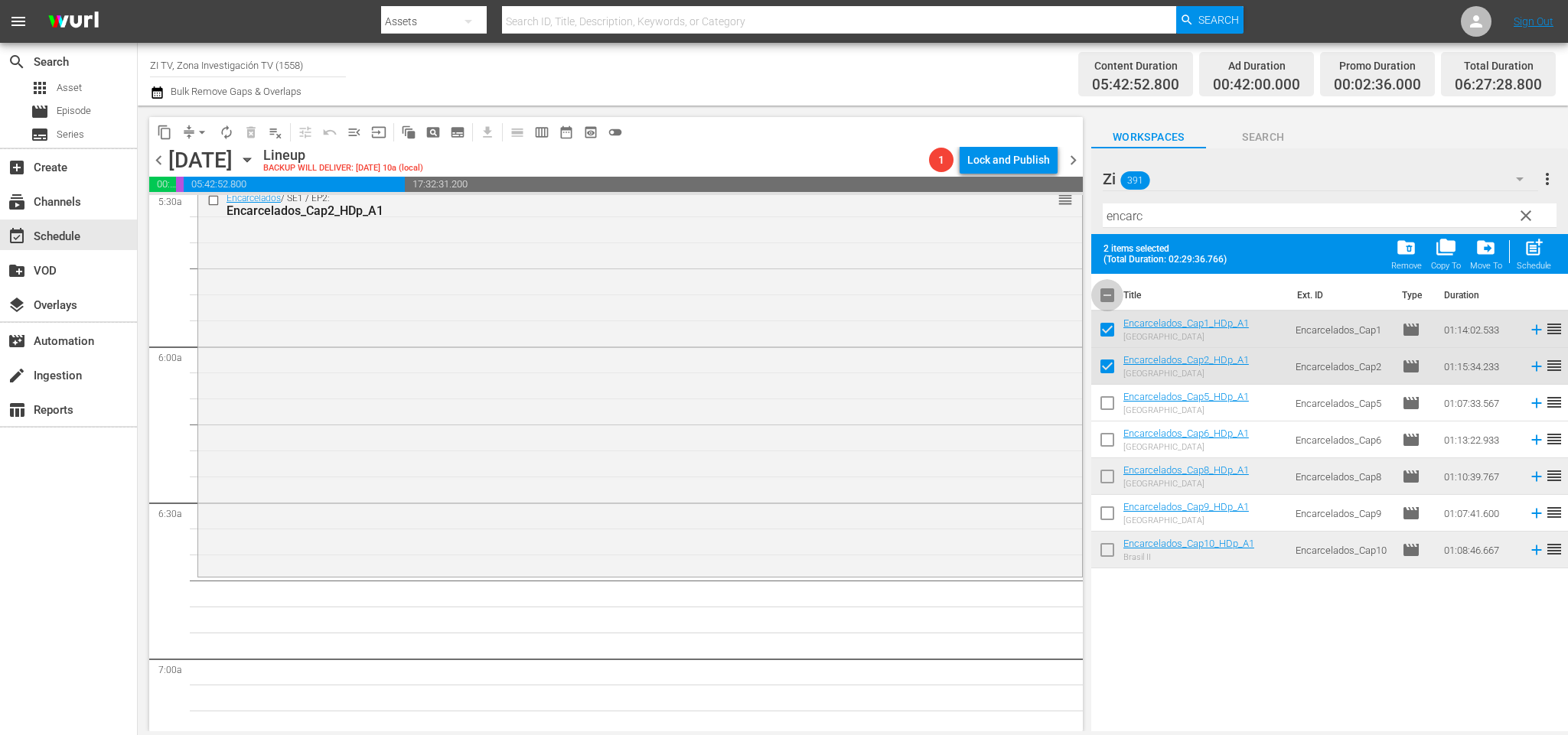
click at [1105, 297] on input "checkbox" at bounding box center [1107, 298] width 32 height 32
checkbox input "false"
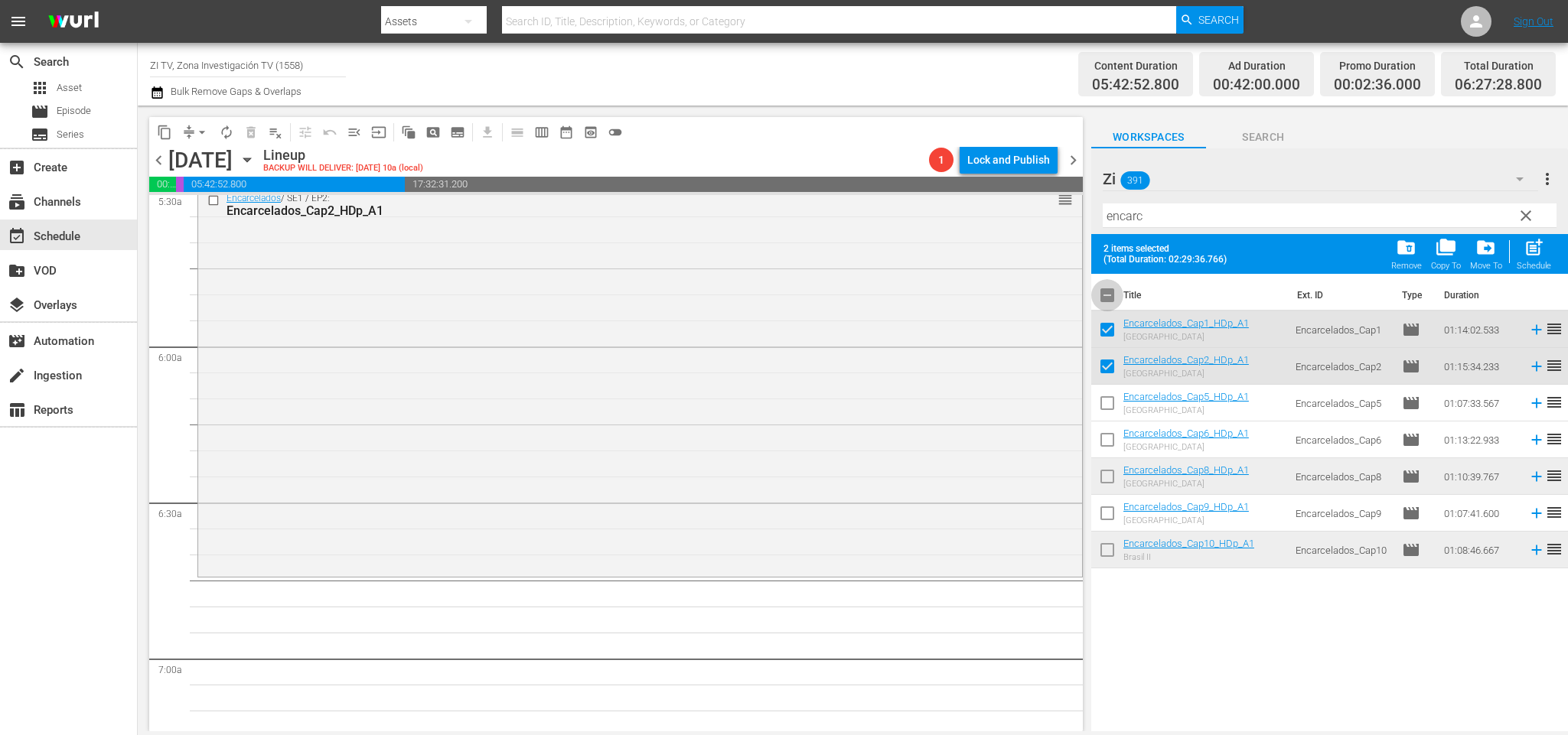
checkbox input "false"
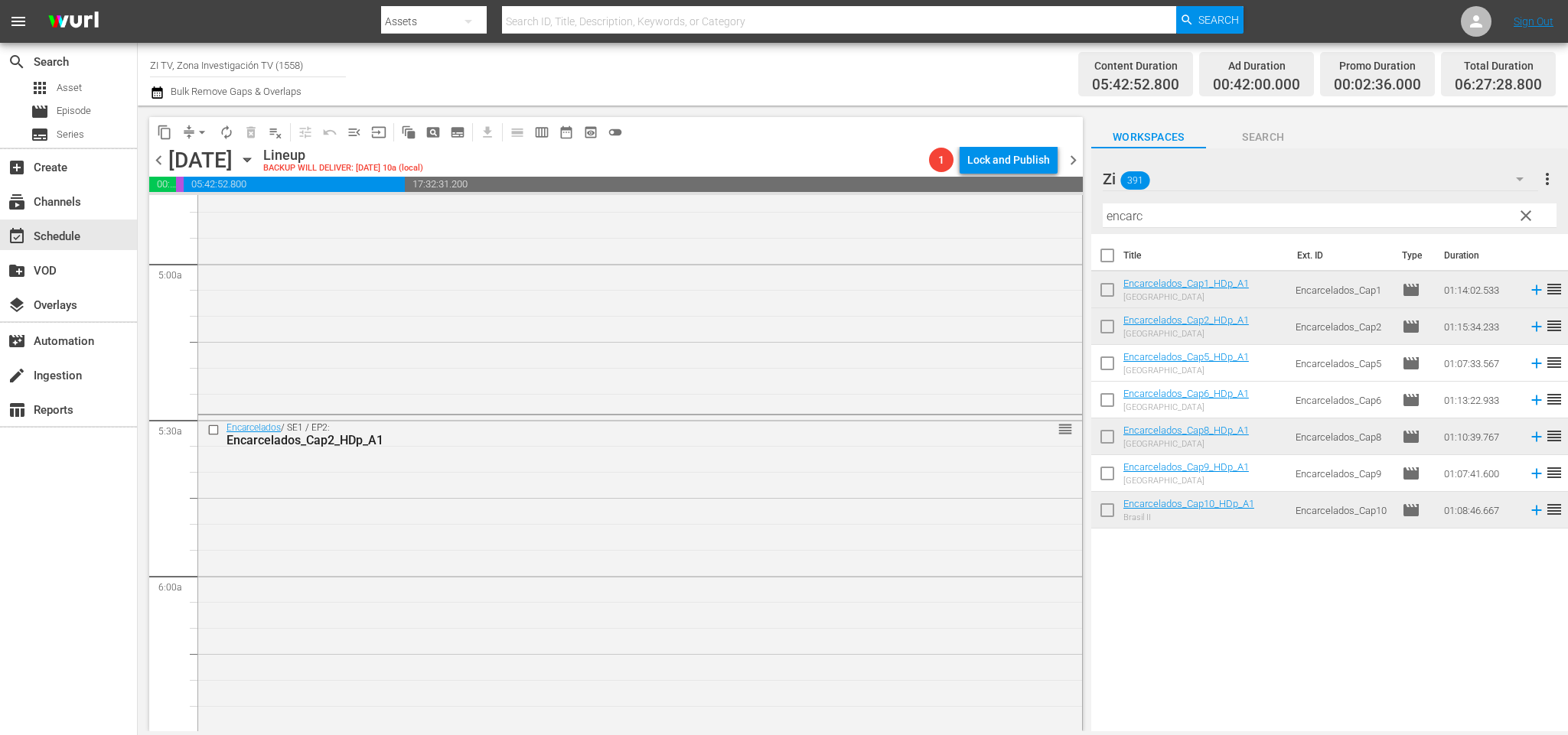
scroll to position [1836, 0]
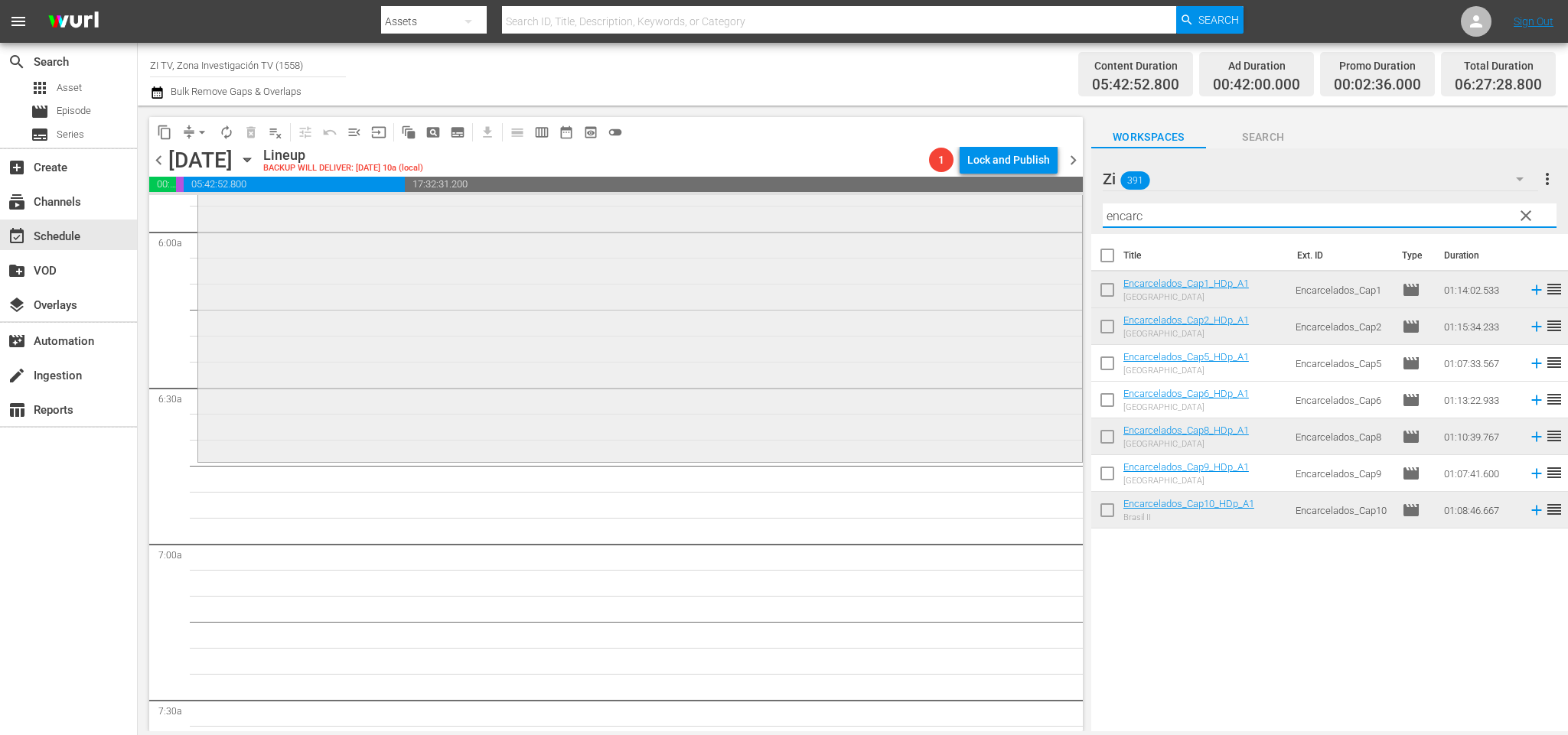
drag, startPoint x: 1189, startPoint y: 211, endPoint x: 868, endPoint y: 221, distance: 321.2
click at [873, 218] on div "content_copy compress arrow_drop_down autorenew_outlined delete_forever_outline…" at bounding box center [852, 419] width 1431 height 626
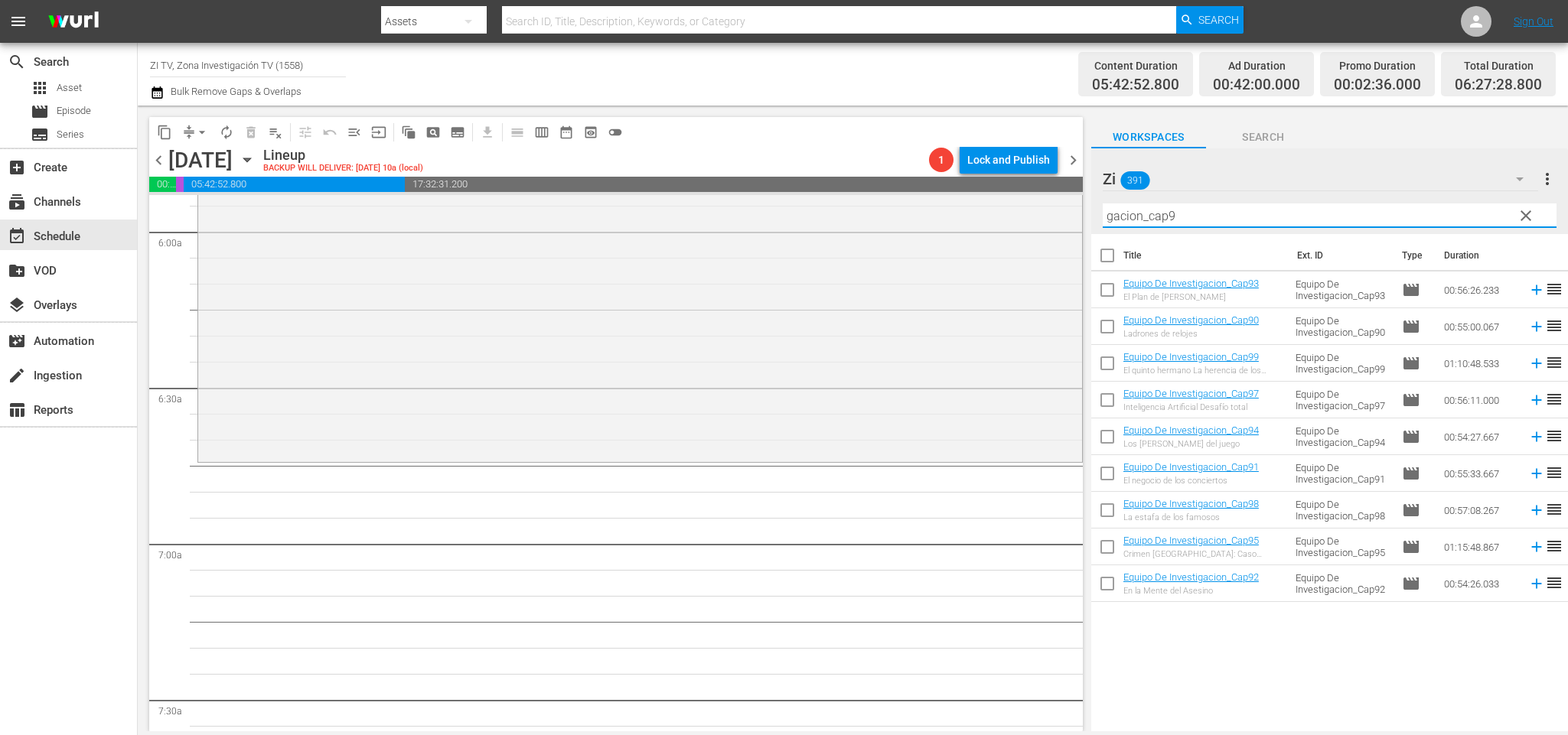
type input "gacion_cap9"
click at [1377, 685] on div "Title Ext. ID Type Duration Equipo De Investigacion_Cap93 El Plan de Carlos Río…" at bounding box center [1329, 484] width 477 height 500
click at [1109, 437] on input "checkbox" at bounding box center [1107, 440] width 32 height 32
checkbox input "true"
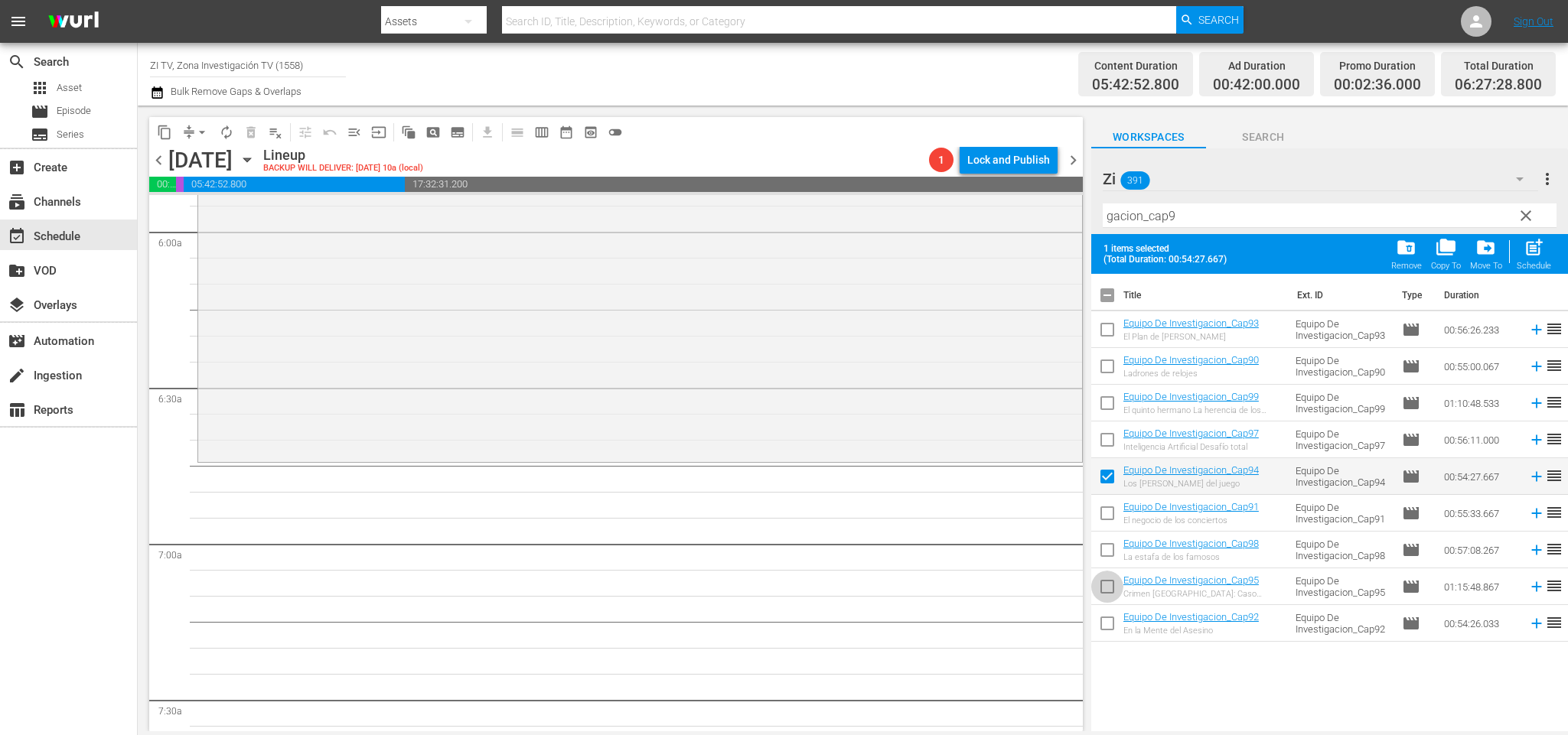
click at [1107, 581] on input "checkbox" at bounding box center [1107, 590] width 32 height 32
checkbox input "true"
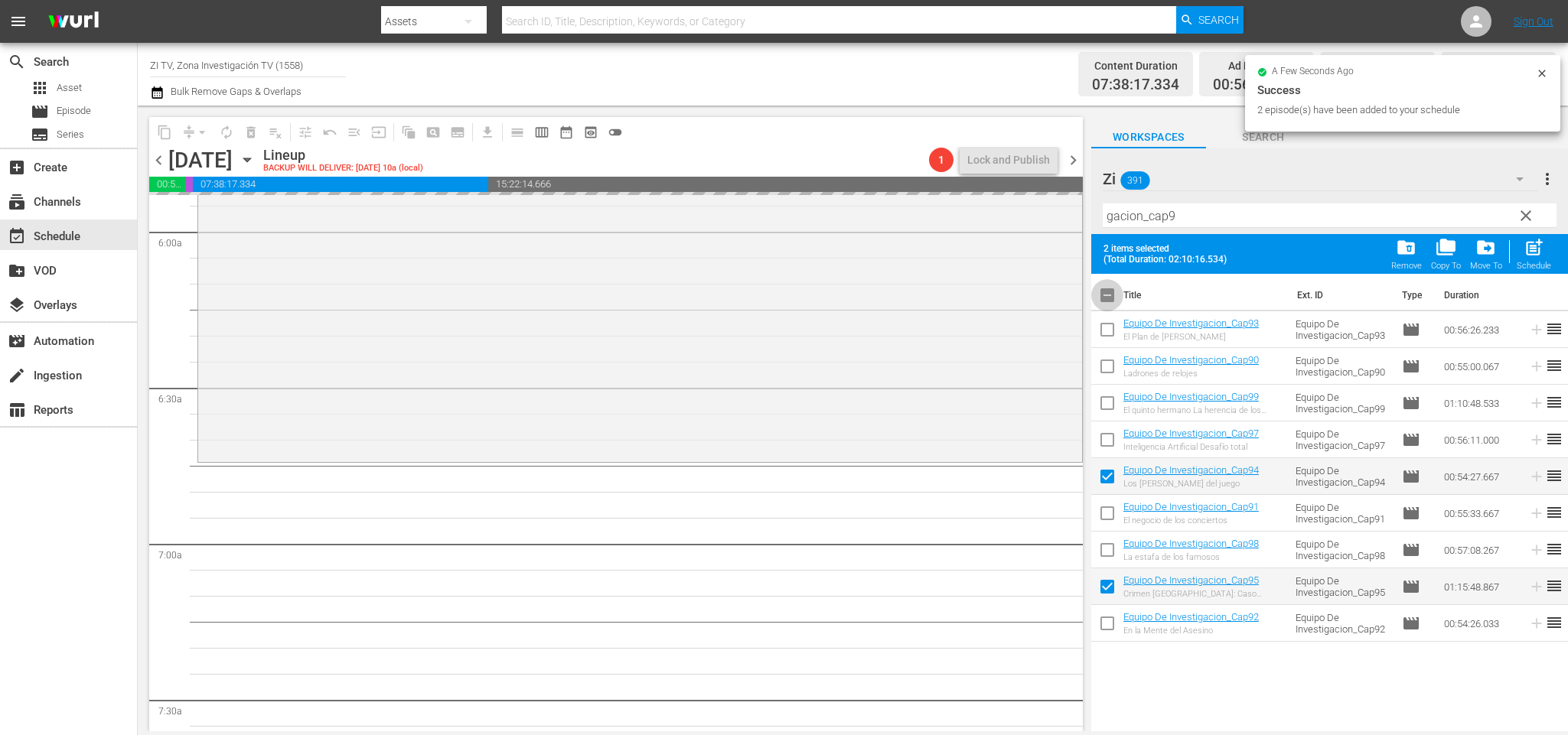
click at [1107, 302] on input "checkbox" at bounding box center [1107, 298] width 32 height 32
checkbox input "false"
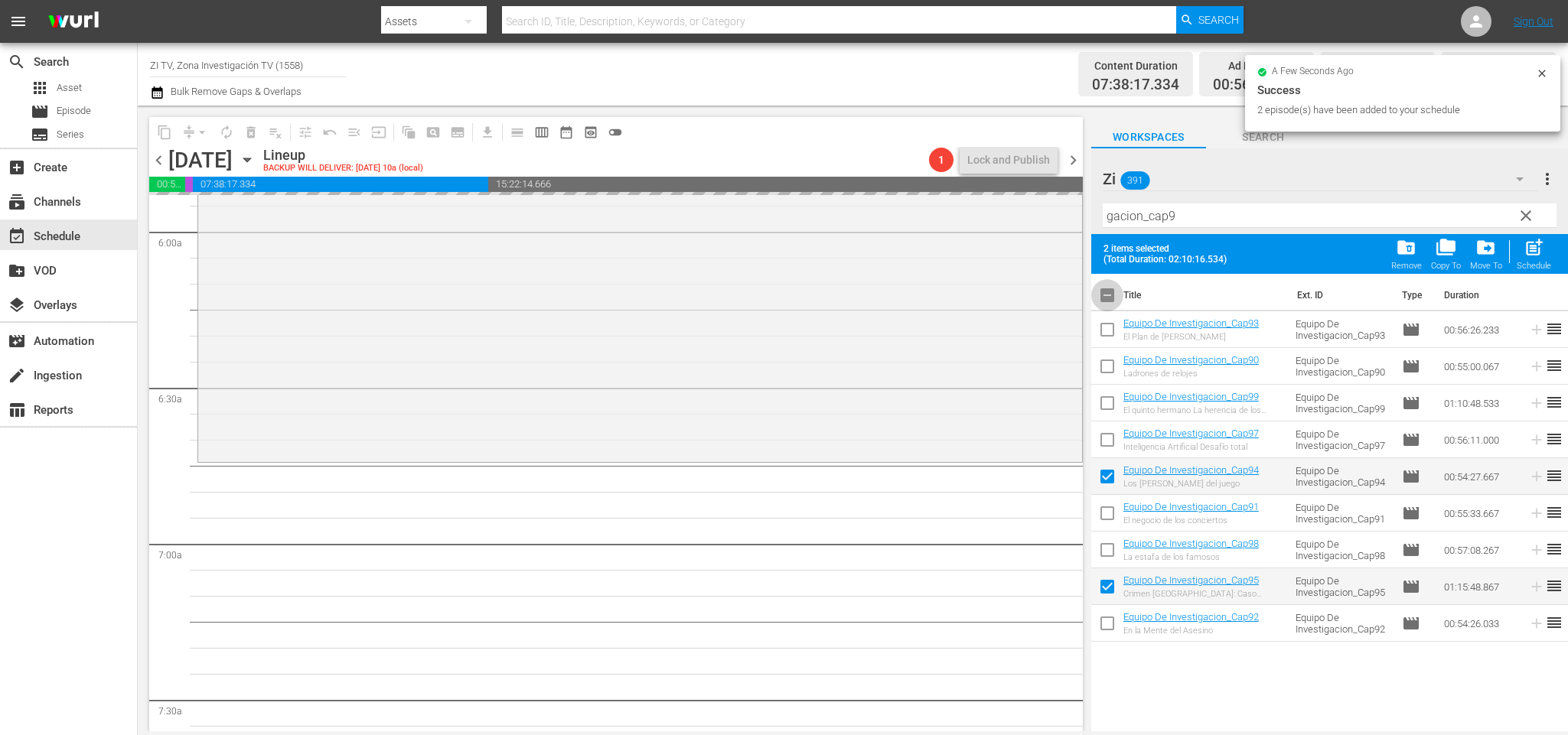
checkbox input "false"
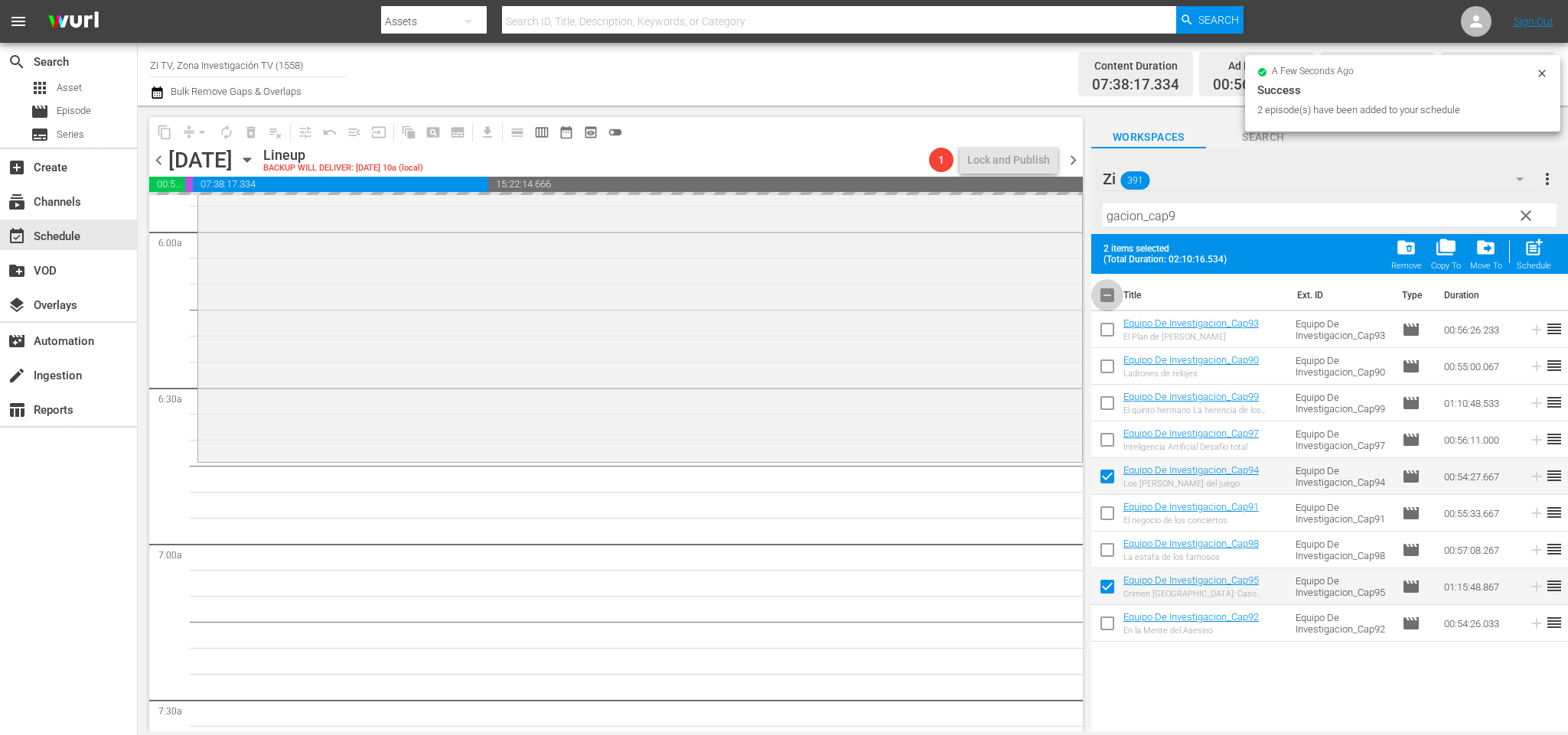
checkbox input "false"
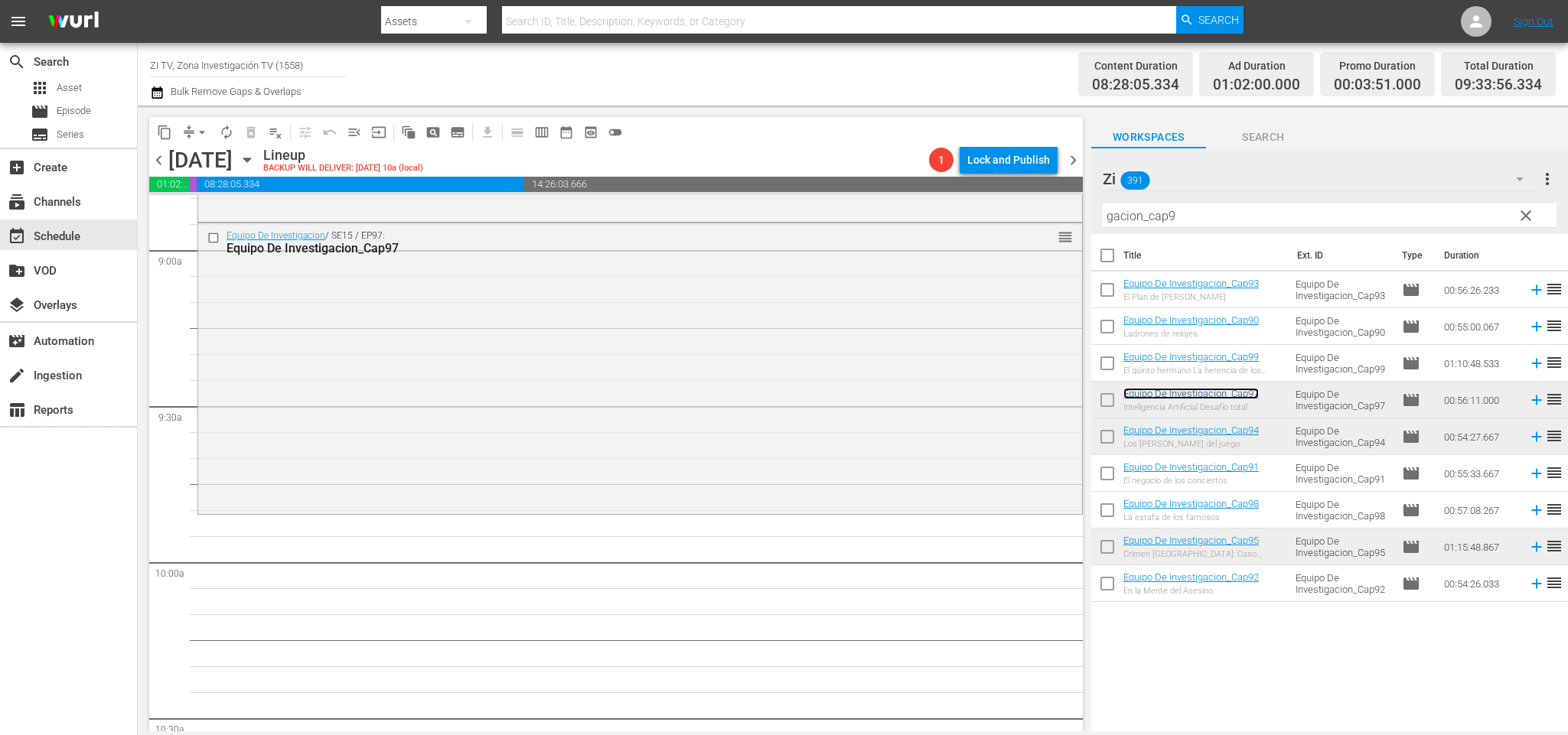
scroll to position [2869, 0]
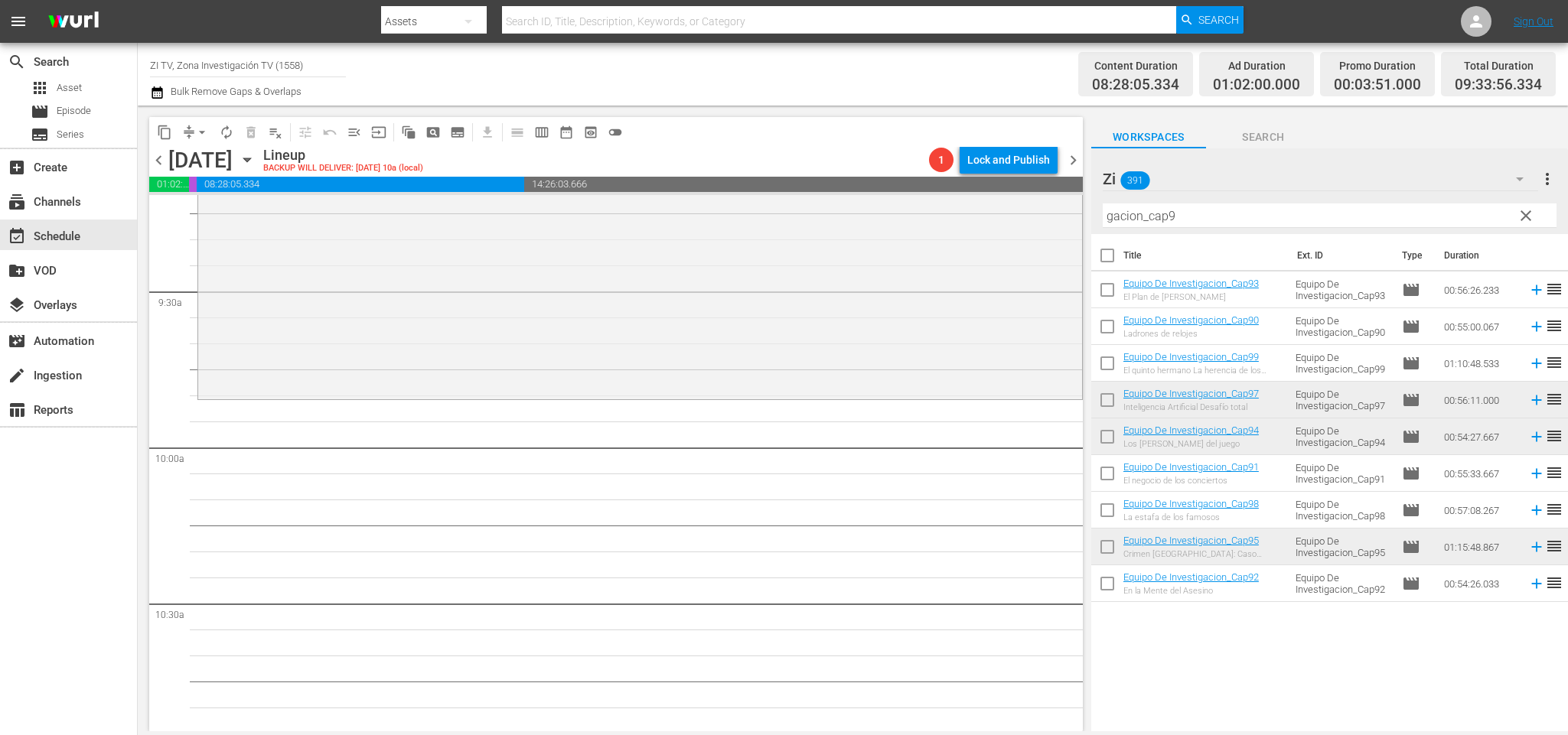
click at [1075, 159] on span "chevron_right" at bounding box center [1073, 160] width 19 height 19
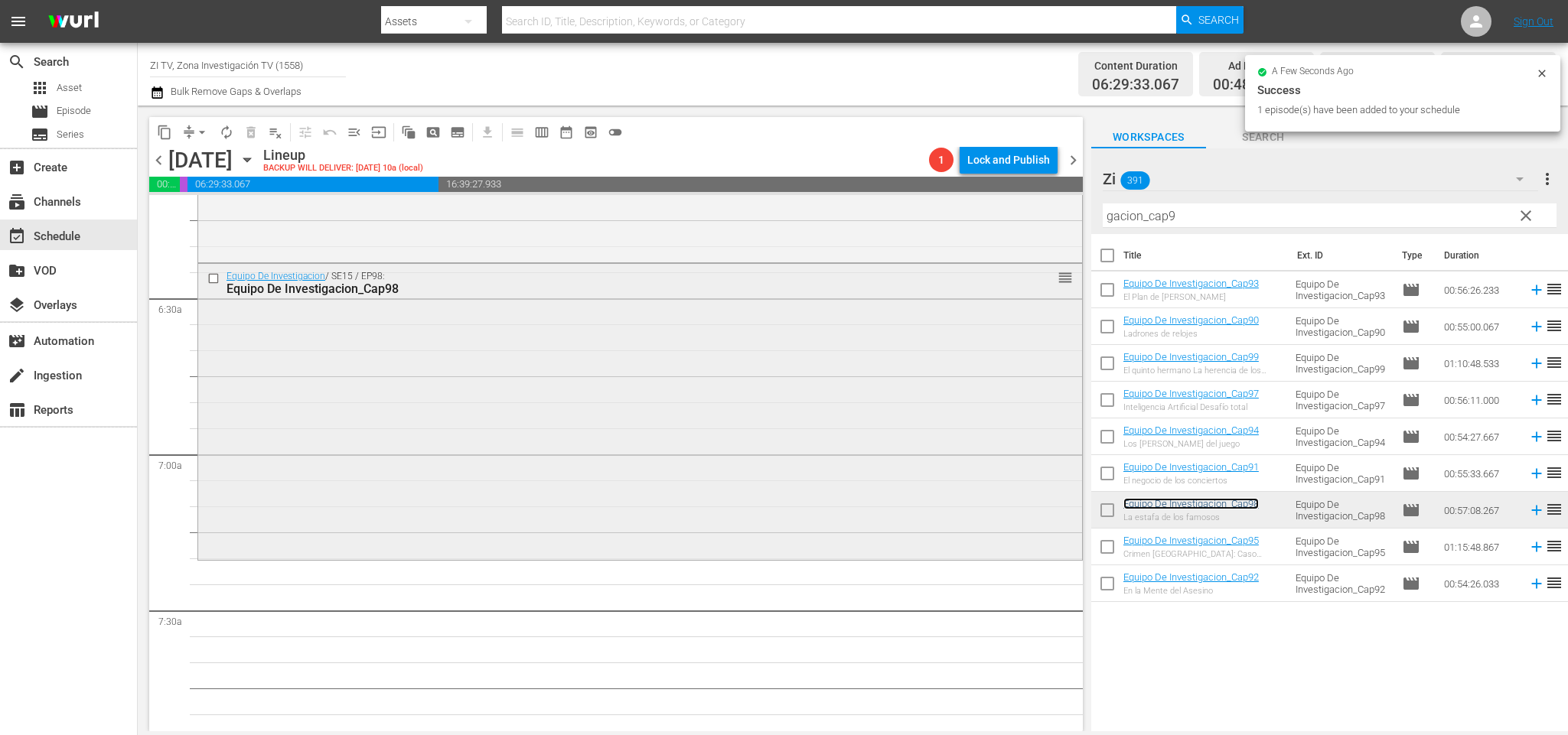
scroll to position [2041, 0]
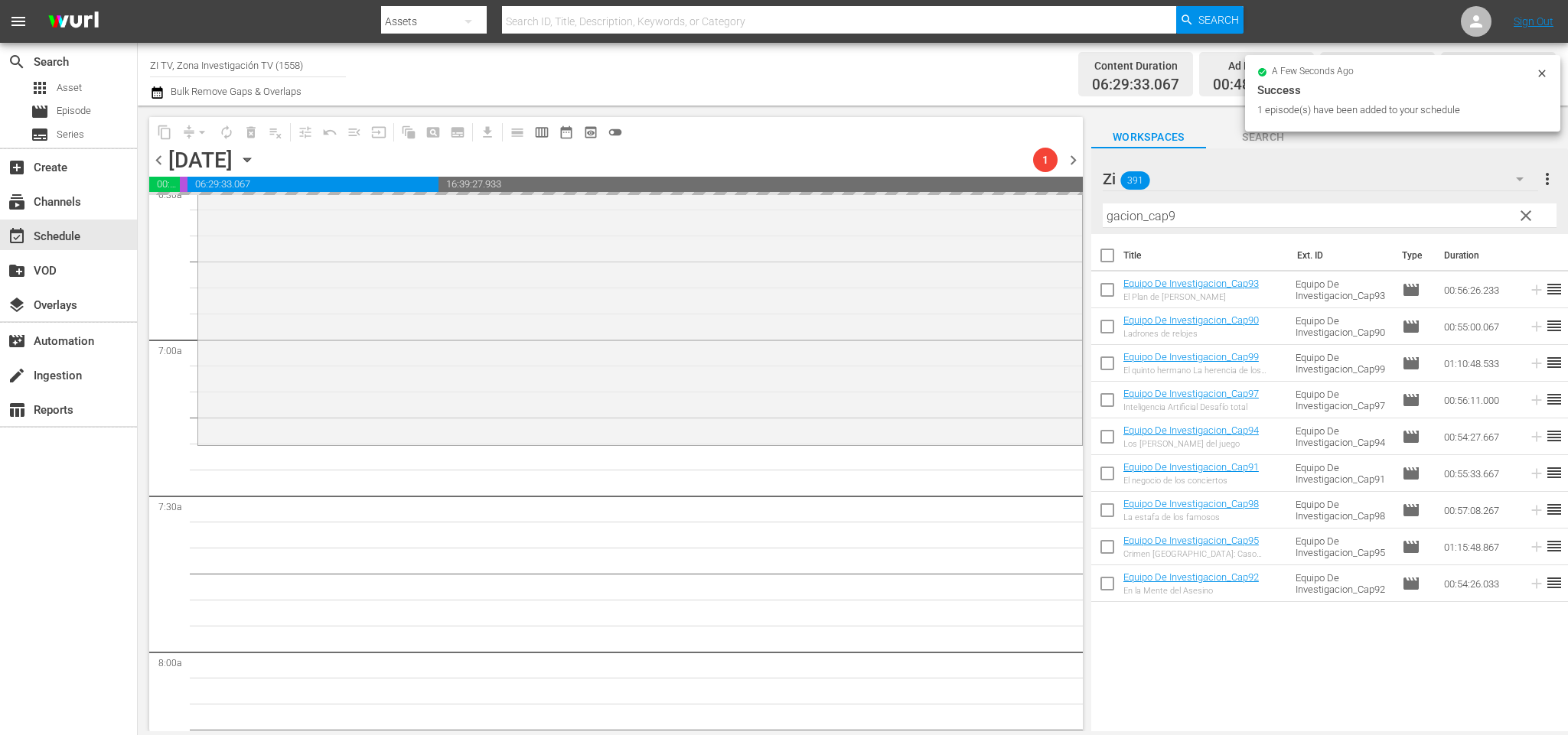
click at [1180, 214] on input "gacion_cap9" at bounding box center [1329, 216] width 454 height 24
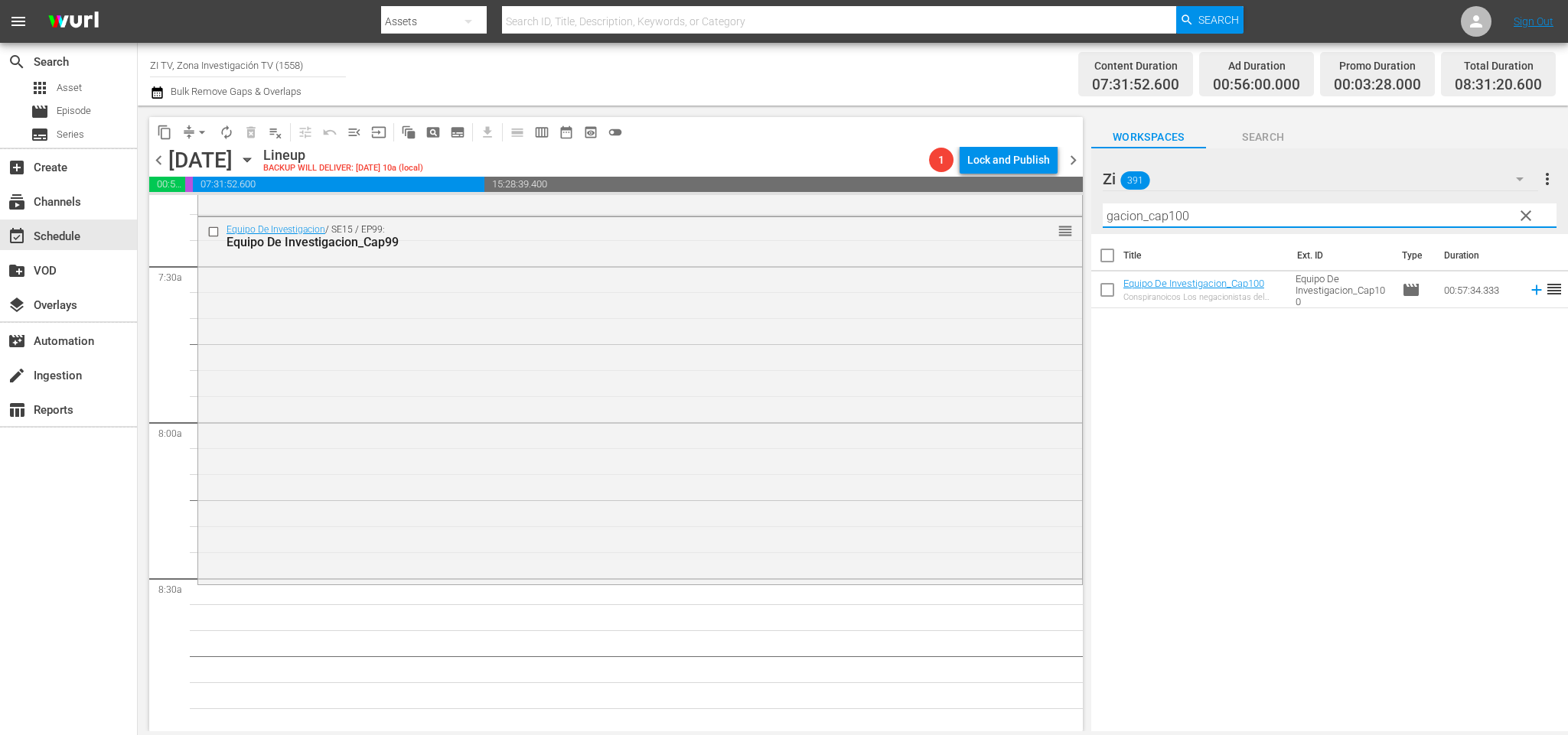
scroll to position [2385, 0]
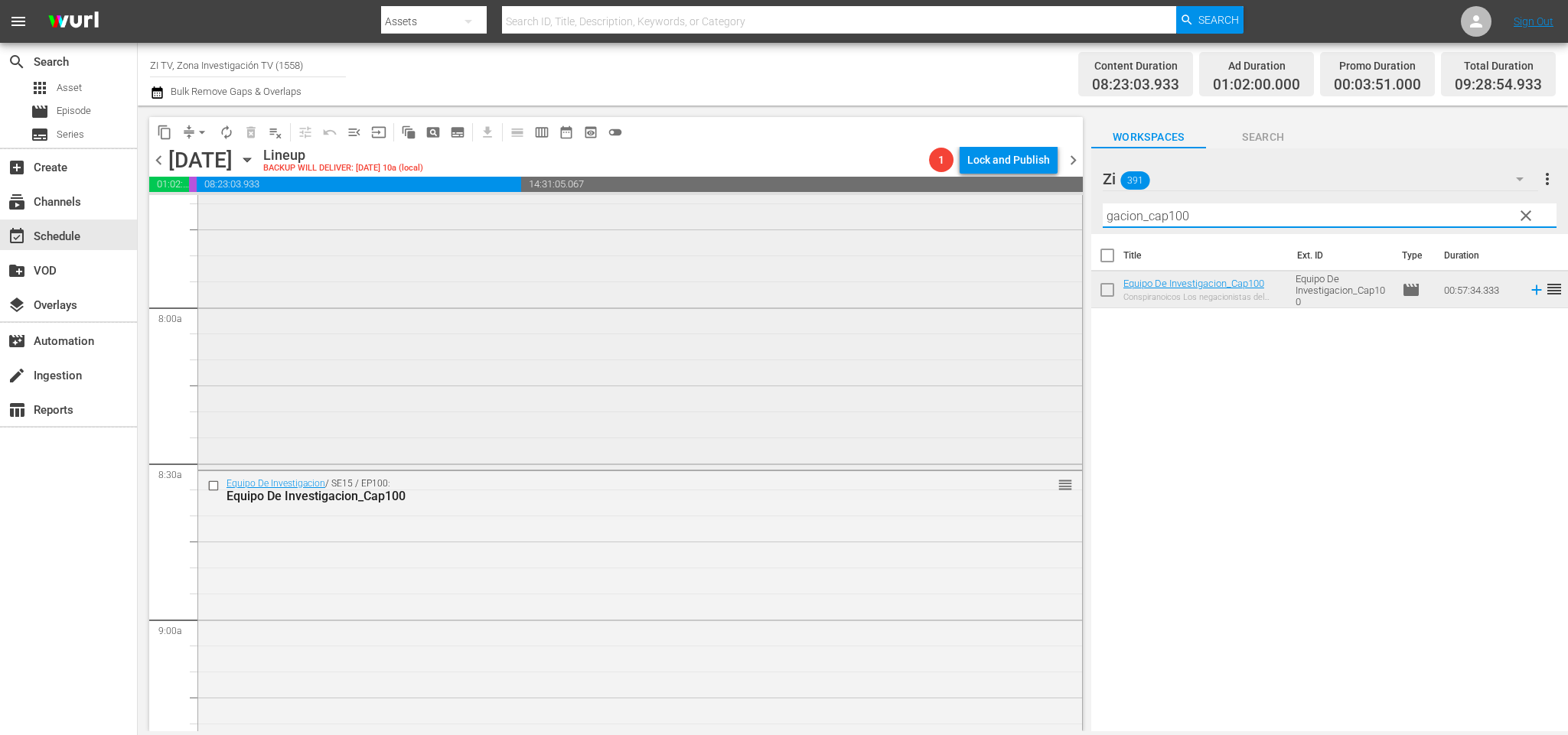
drag, startPoint x: 1217, startPoint y: 221, endPoint x: 1004, endPoint y: 200, distance: 214.0
click at [1002, 205] on div "content_copy compress arrow_drop_down autorenew_outlined delete_forever_outline…" at bounding box center [852, 419] width 1431 height 626
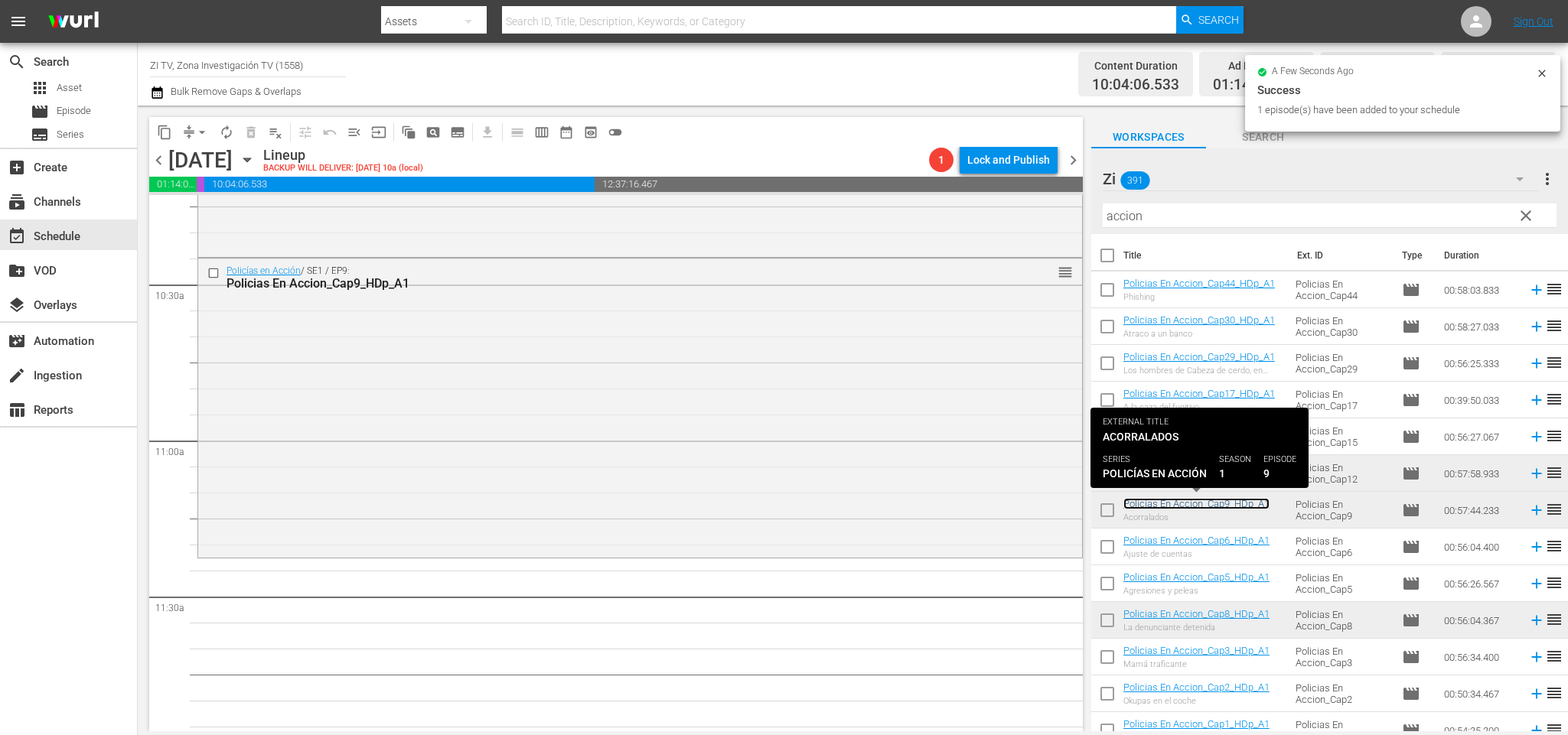
scroll to position [3303, 0]
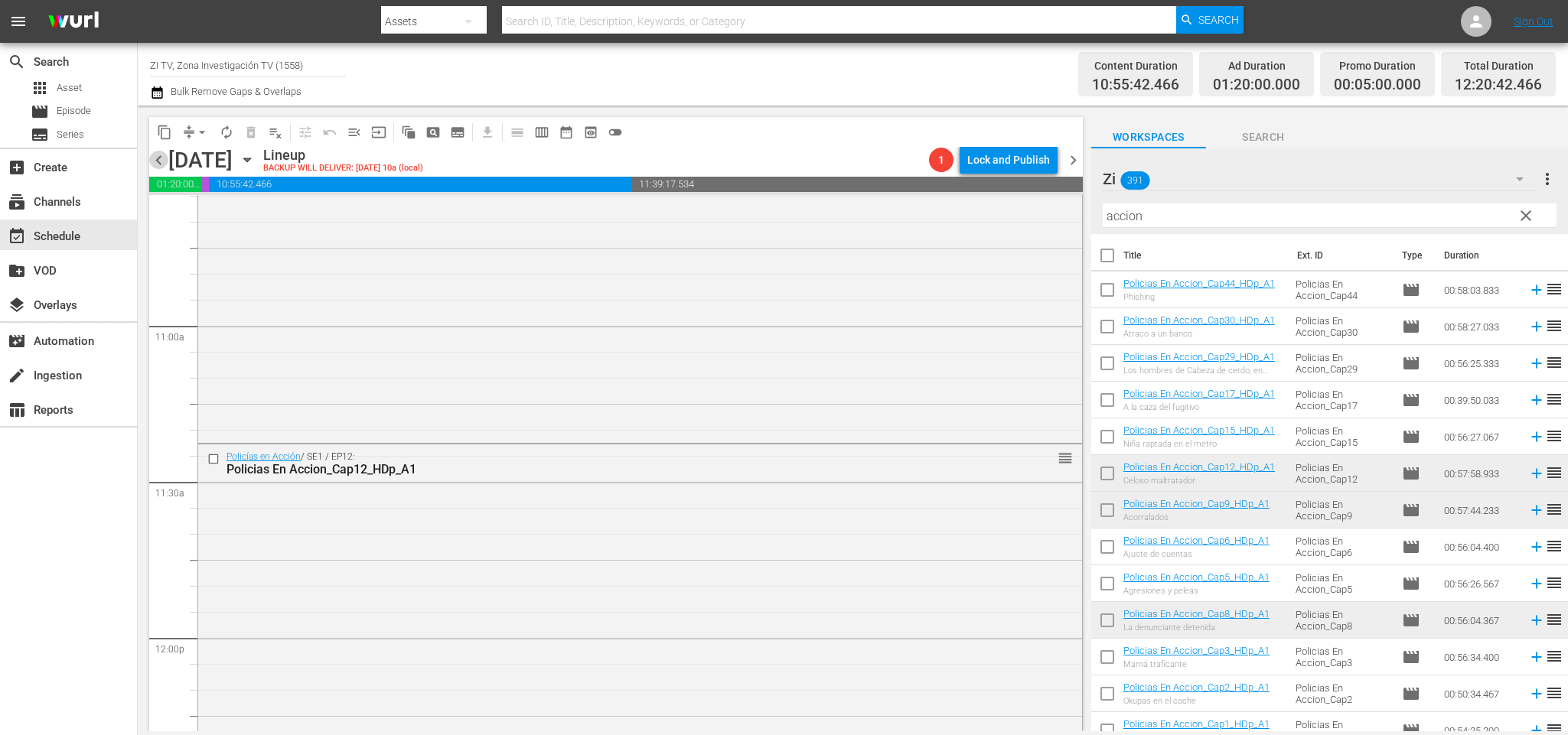
click at [159, 152] on span "chevron_left" at bounding box center [159, 160] width 19 height 19
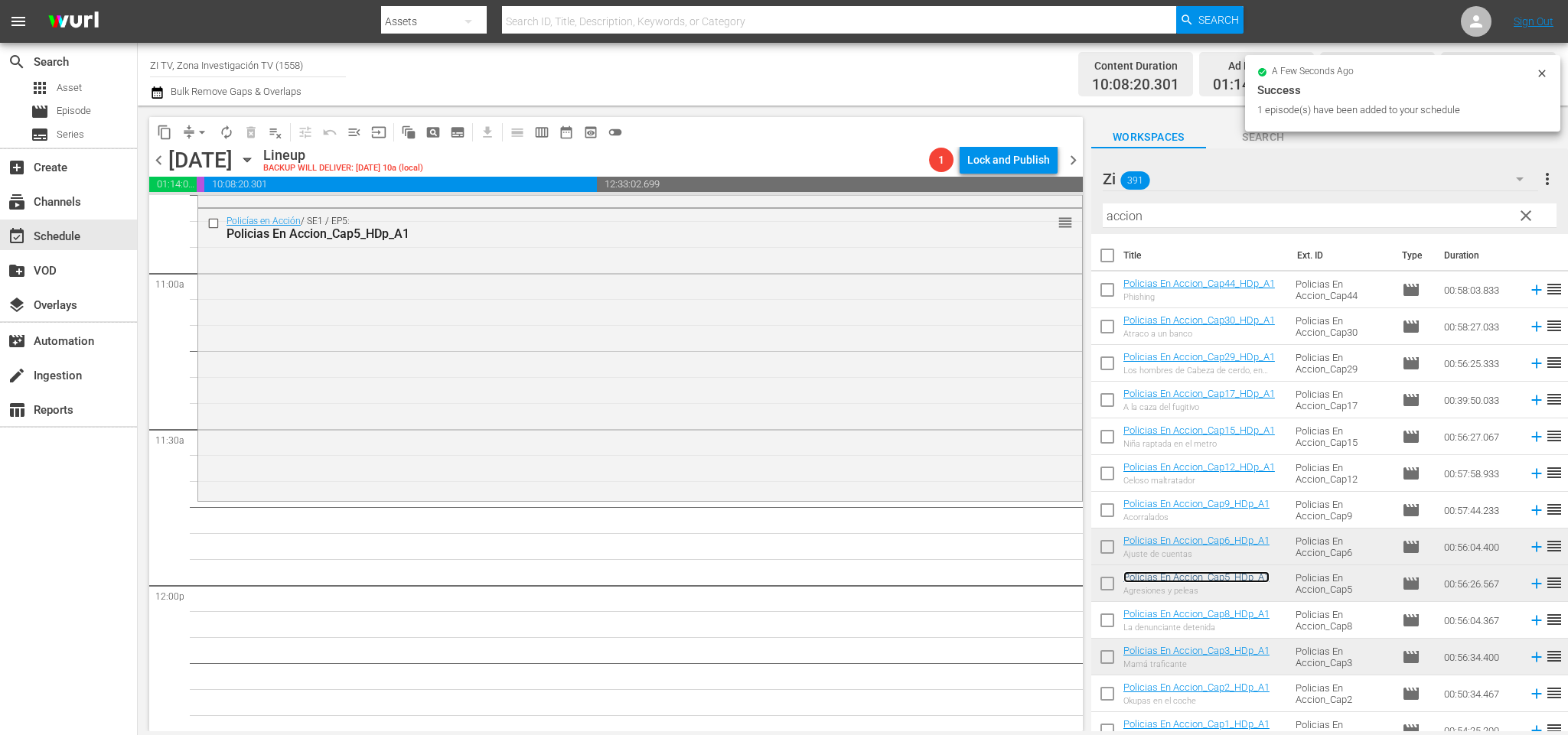
scroll to position [3470, 0]
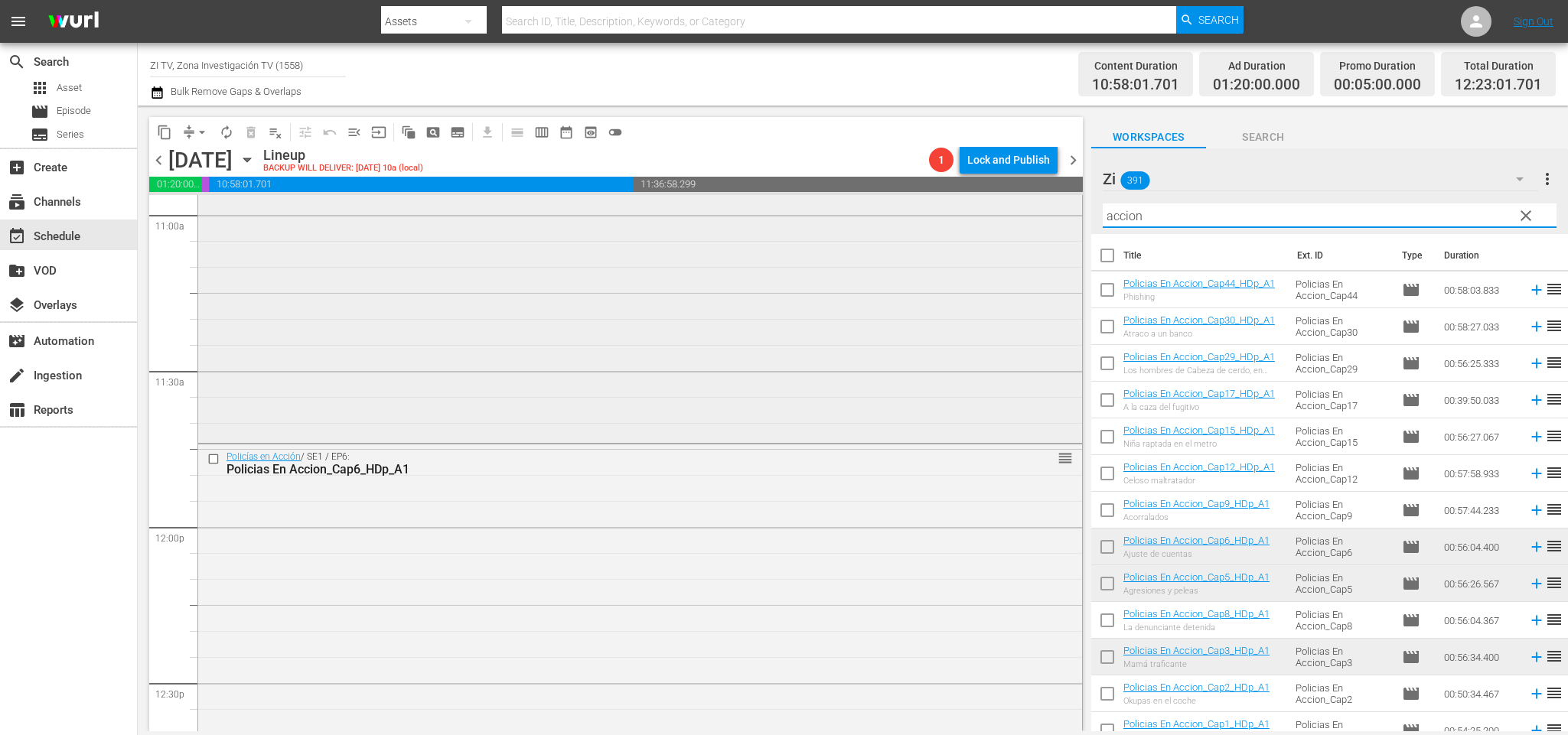
drag, startPoint x: 1249, startPoint y: 209, endPoint x: 983, endPoint y: 211, distance: 266.0
click at [991, 209] on div "content_copy compress arrow_drop_down autorenew_outlined delete_forever_outline…" at bounding box center [852, 419] width 1431 height 626
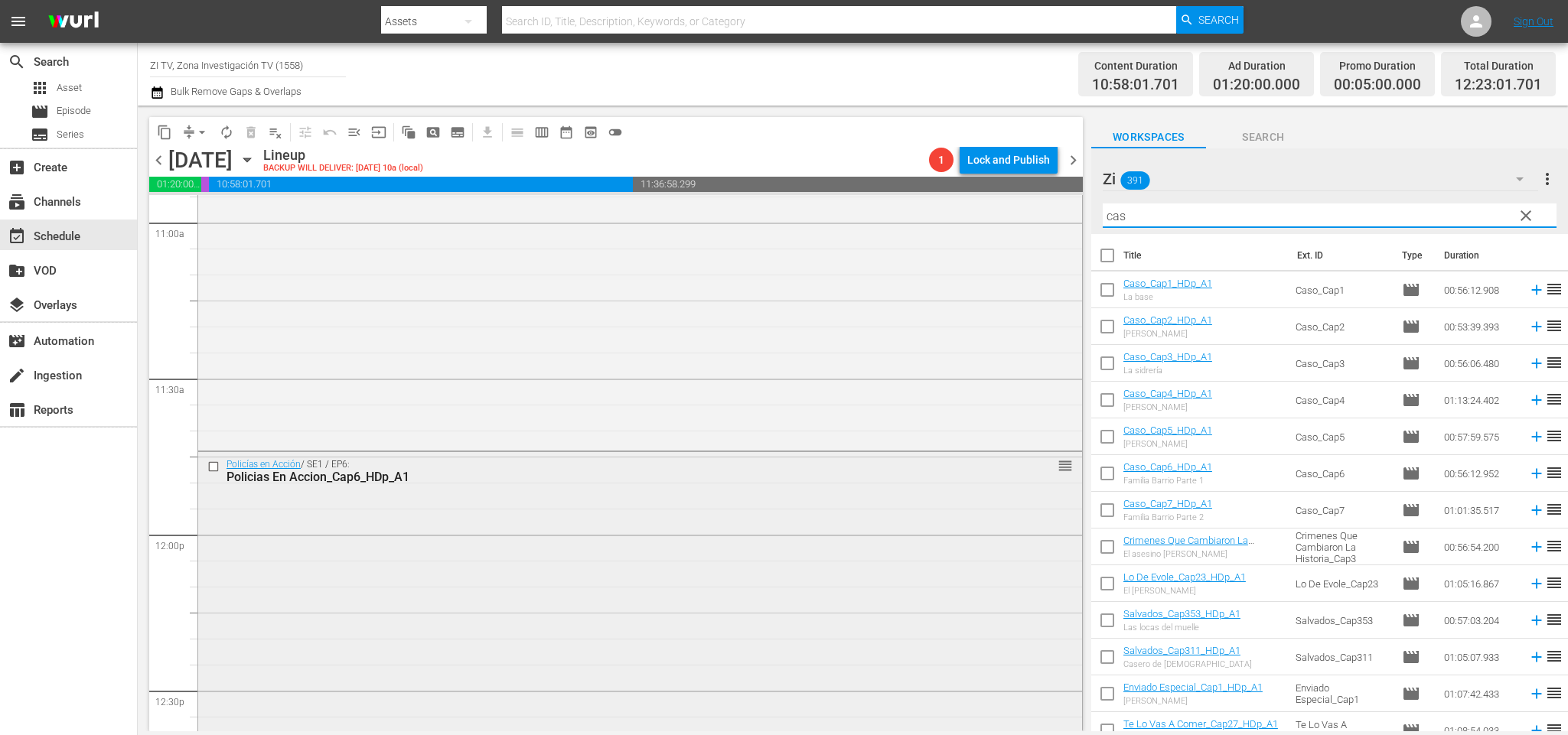
scroll to position [3750, 0]
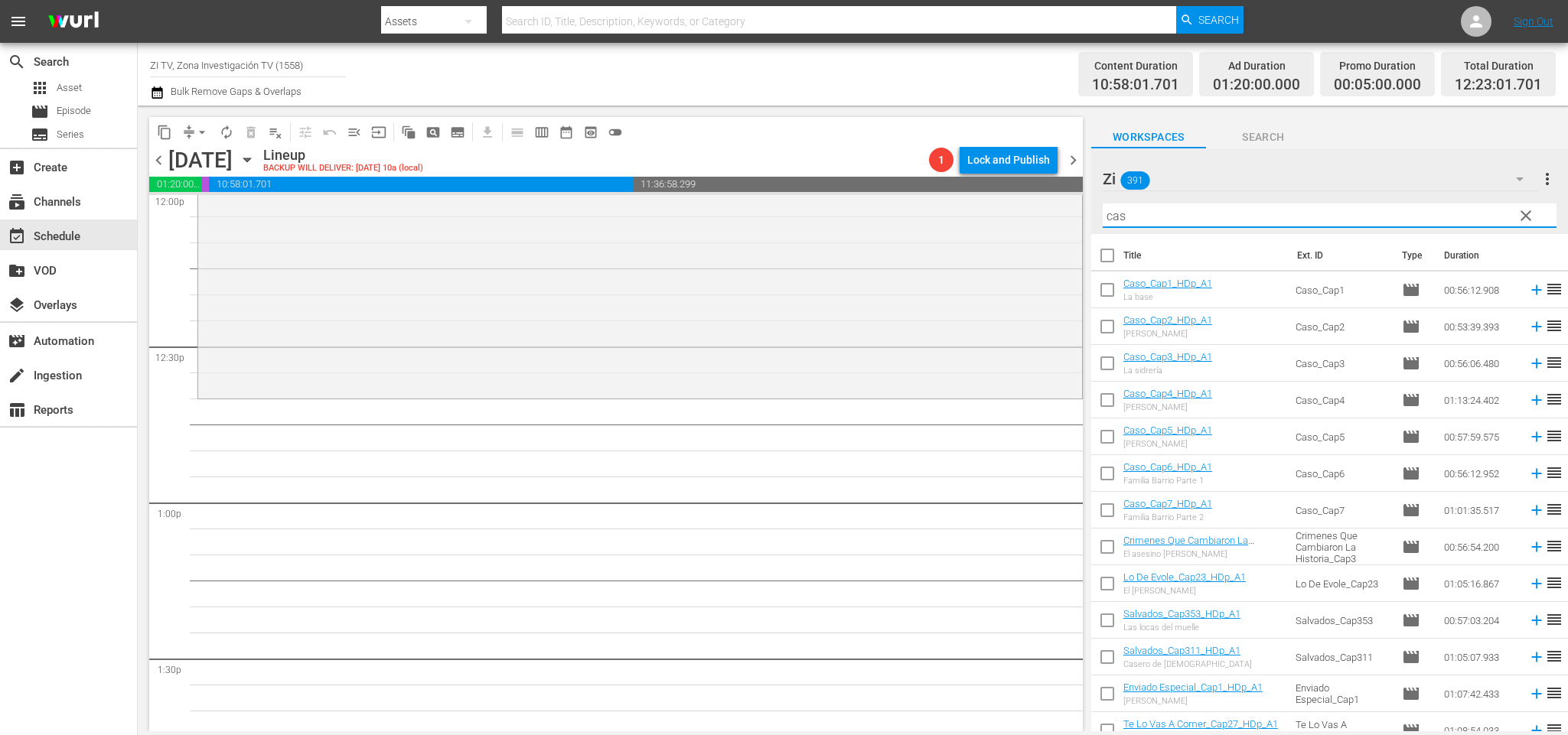
type input "cas"
drag, startPoint x: 1106, startPoint y: 323, endPoint x: 1118, endPoint y: 353, distance: 32.3
click at [1106, 323] on input "checkbox" at bounding box center [1107, 330] width 32 height 32
checkbox input "true"
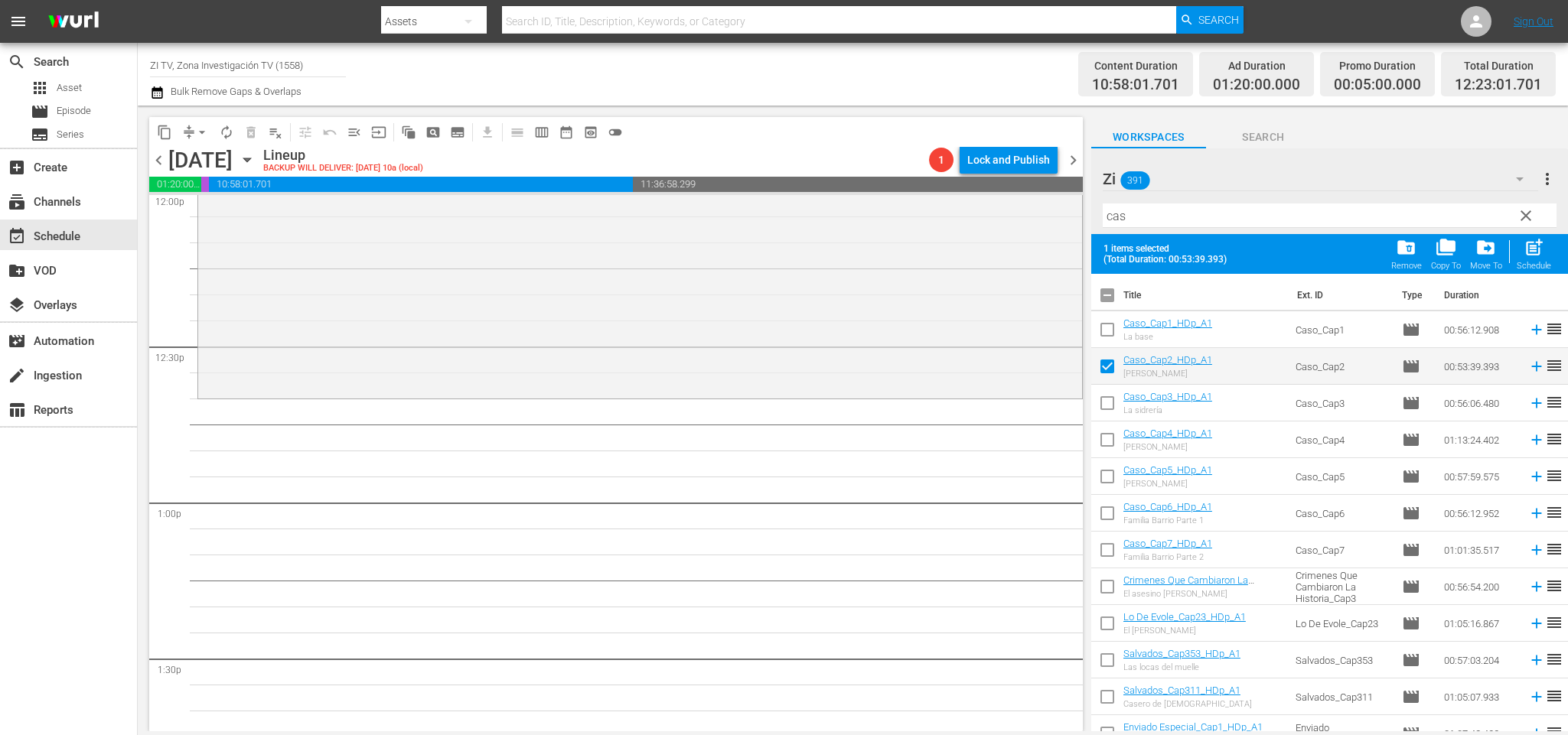
click at [1109, 437] on input "checkbox" at bounding box center [1107, 443] width 32 height 32
checkbox input "true"
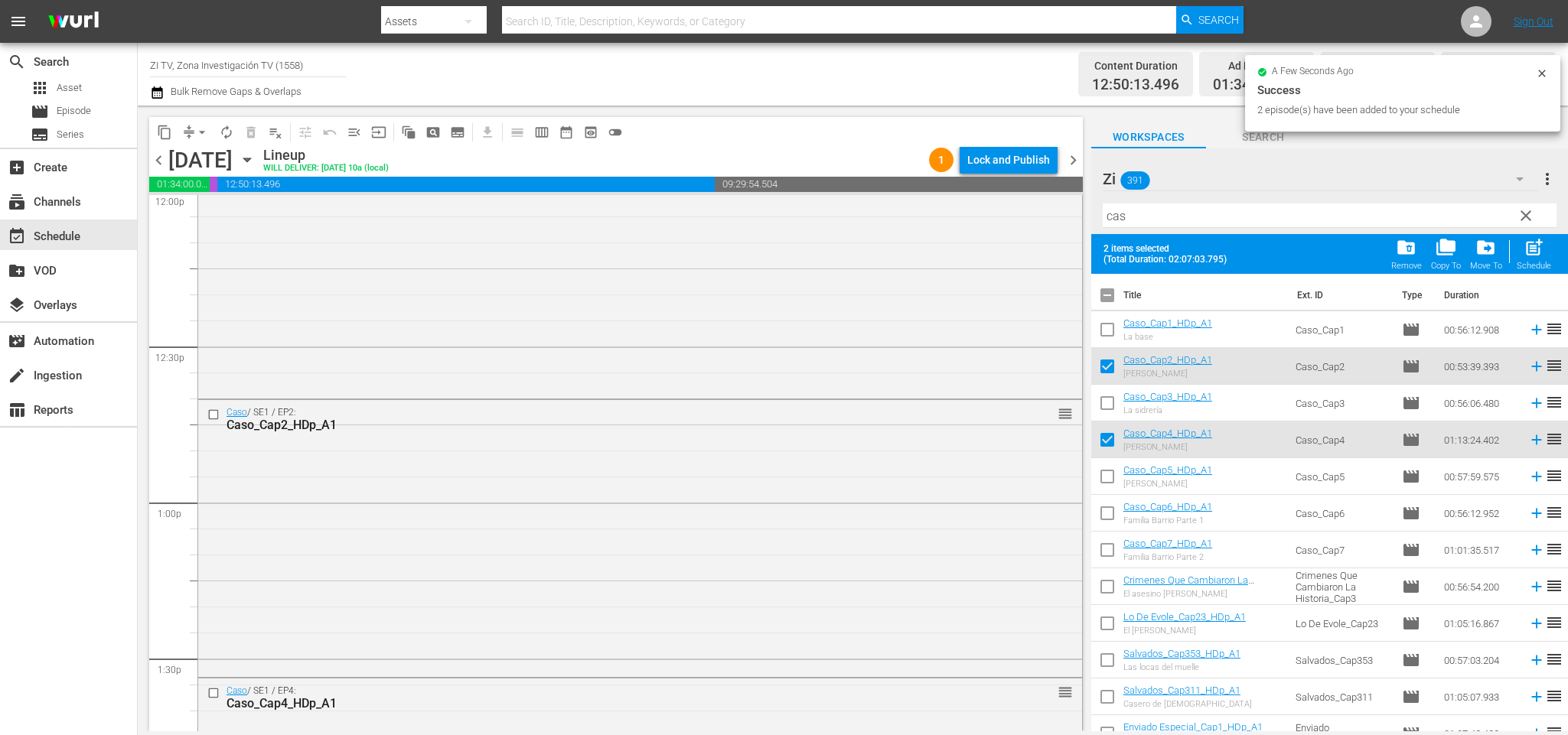
click at [1076, 162] on span "chevron_right" at bounding box center [1073, 160] width 19 height 19
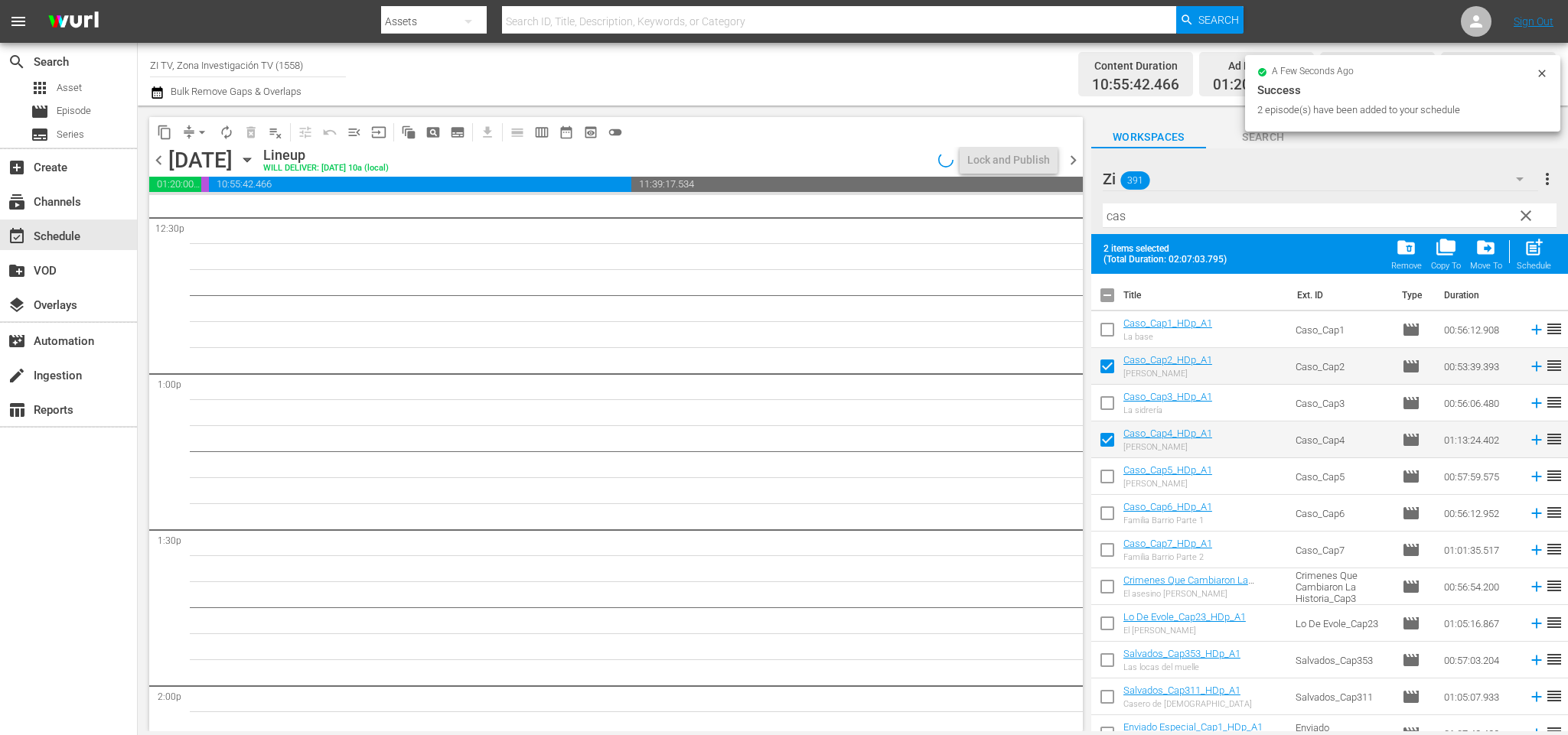
scroll to position [3698, 0]
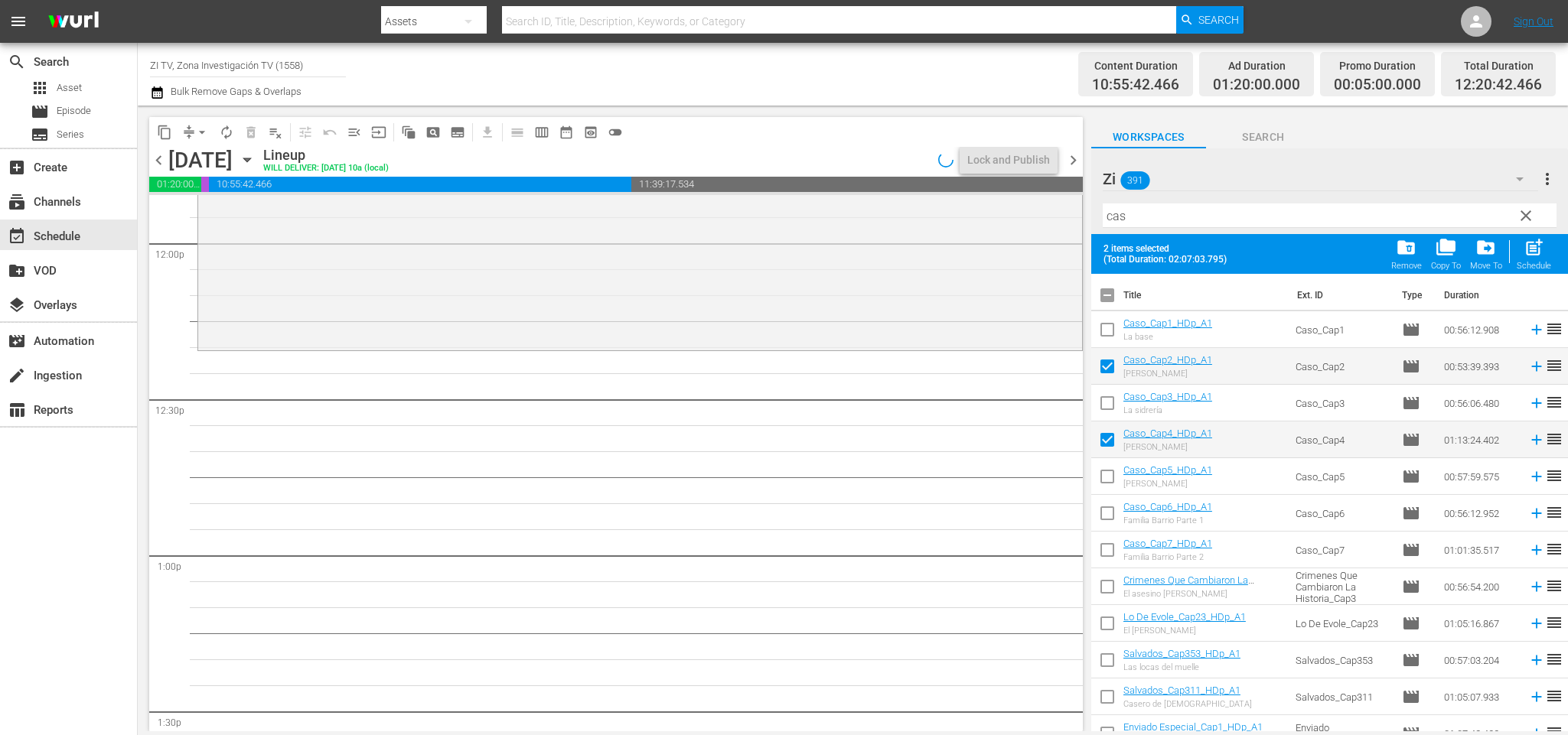
click at [1114, 297] on input "checkbox" at bounding box center [1107, 298] width 32 height 32
checkbox input "false"
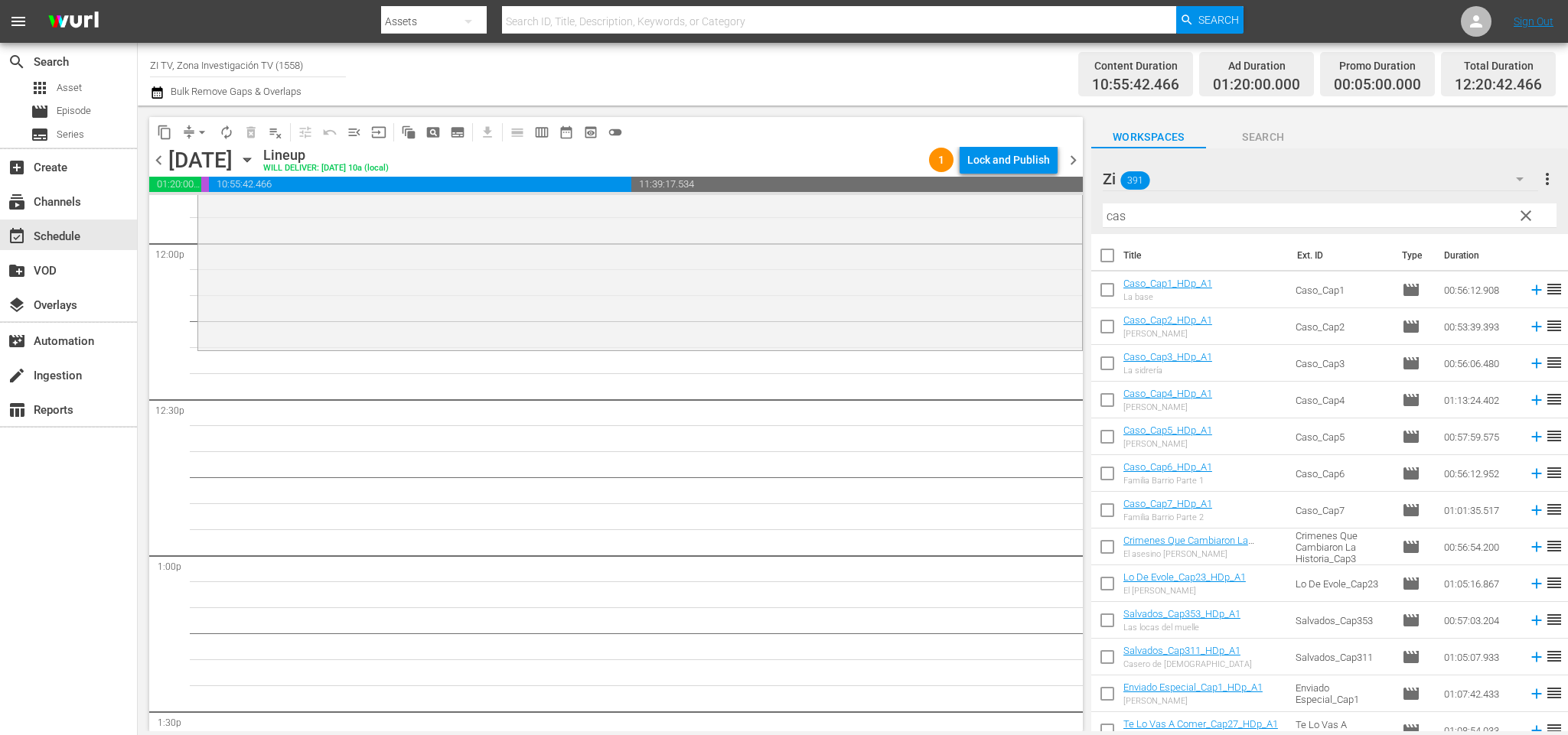
checkbox input "false"
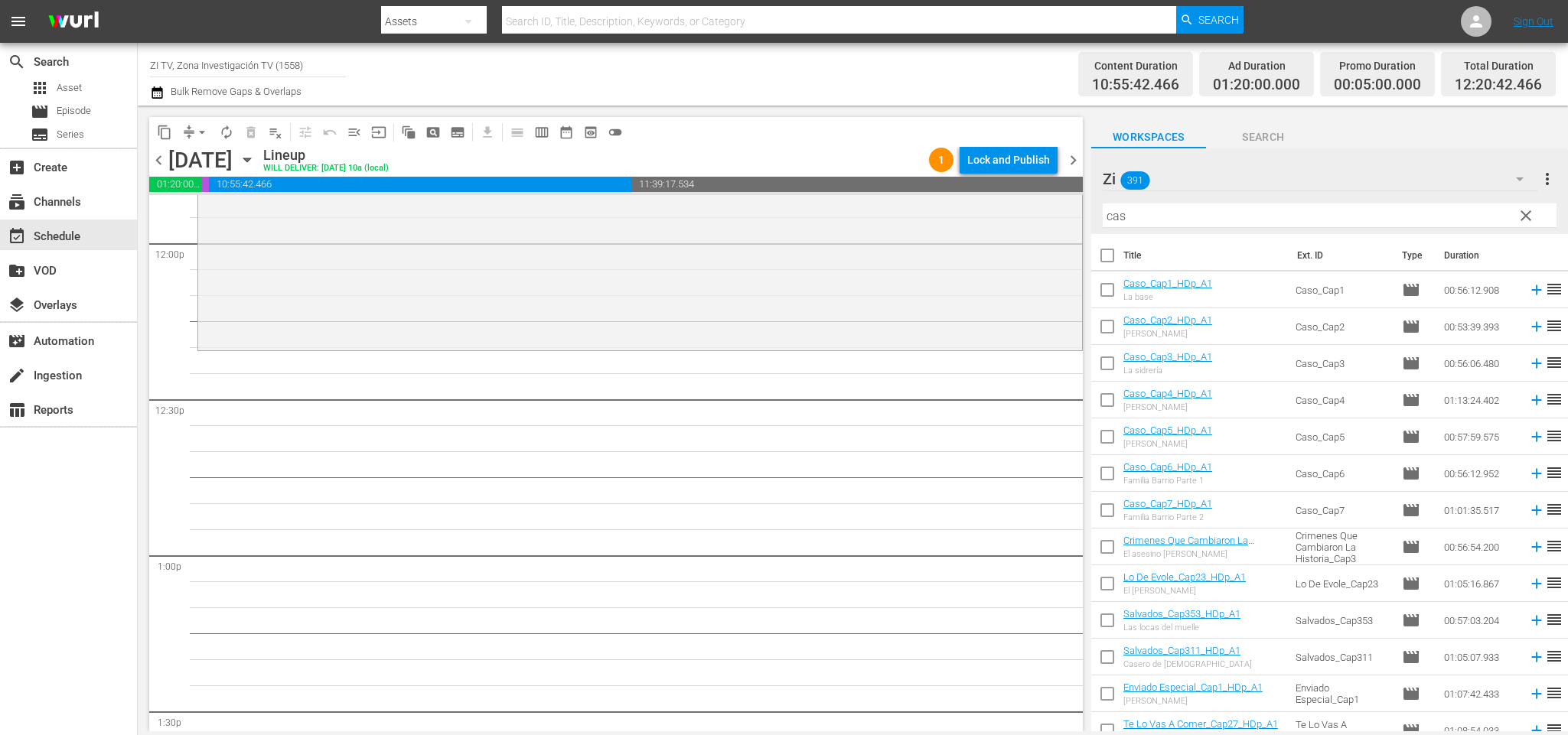
checkbox input "false"
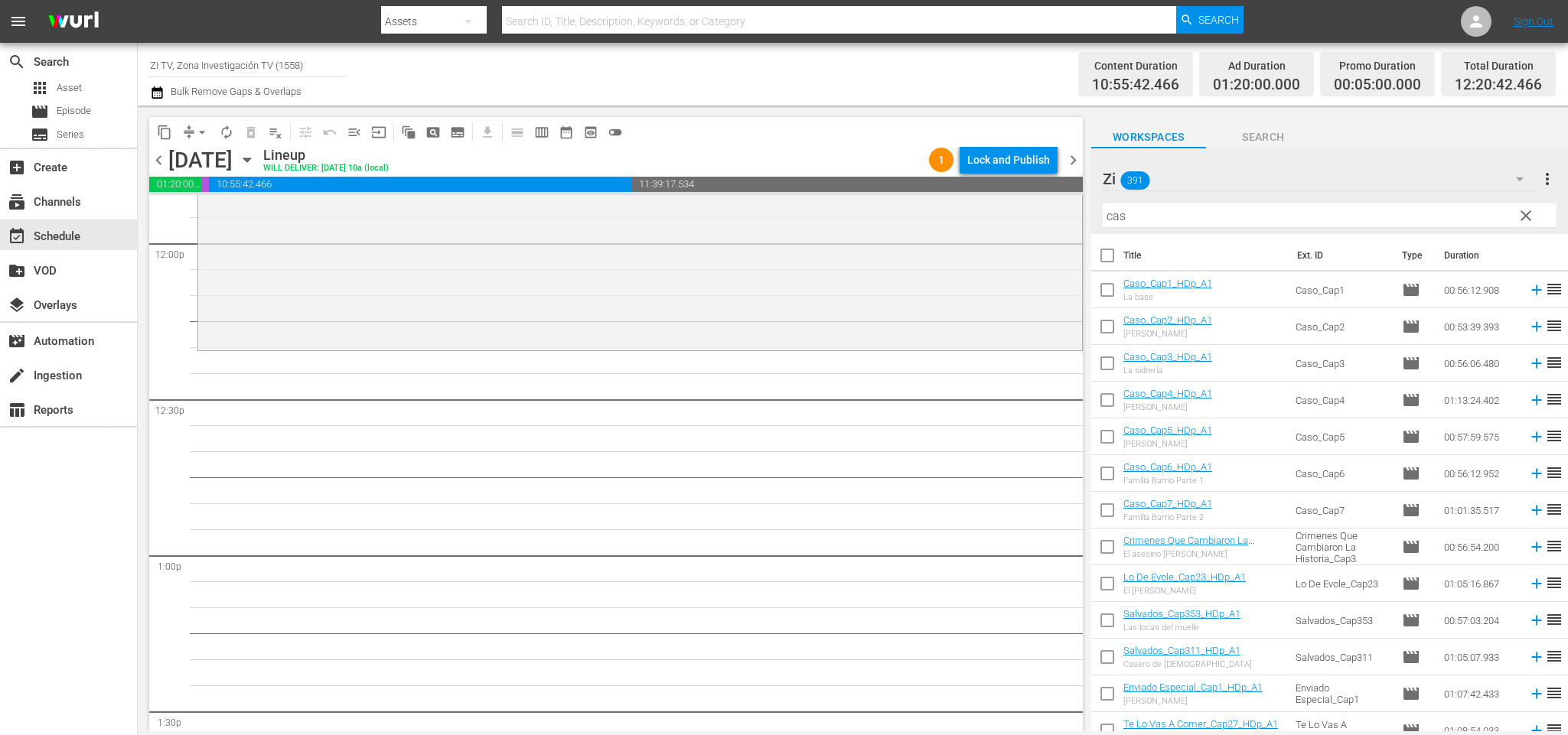
checkbox input "false"
click at [1105, 430] on input "checkbox" at bounding box center [1107, 440] width 32 height 32
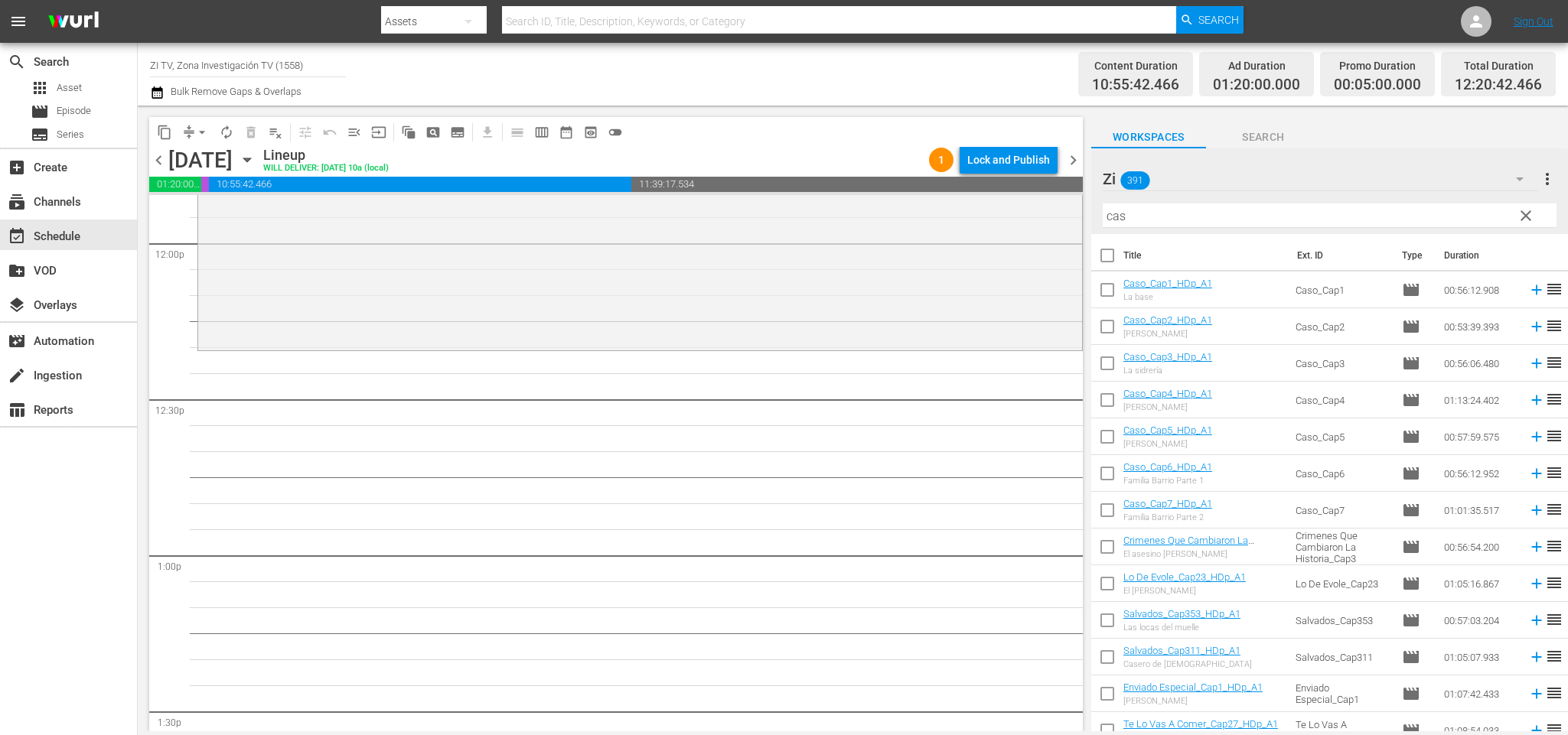
checkbox input "true"
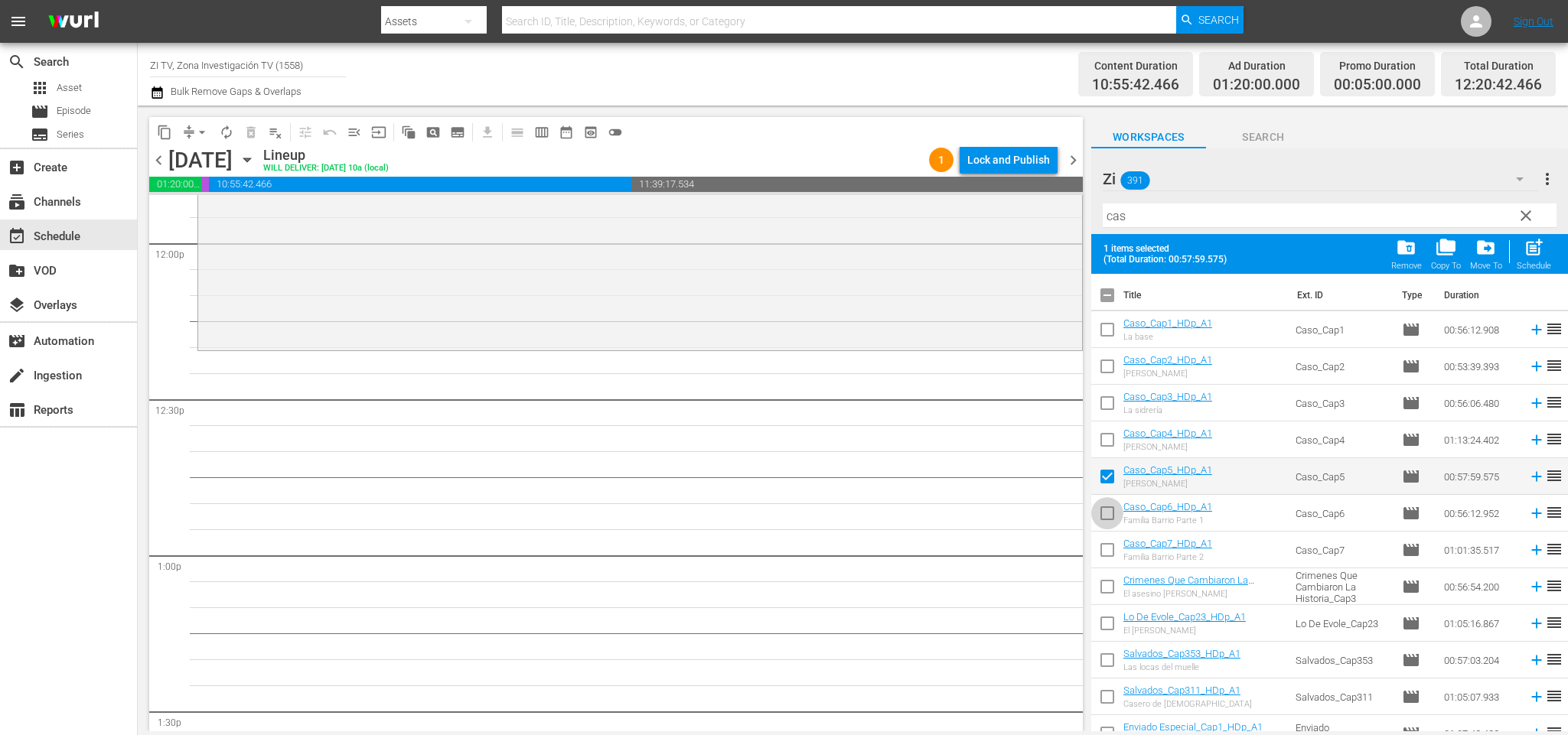
click at [1111, 514] on input "checkbox" at bounding box center [1107, 517] width 32 height 32
checkbox input "true"
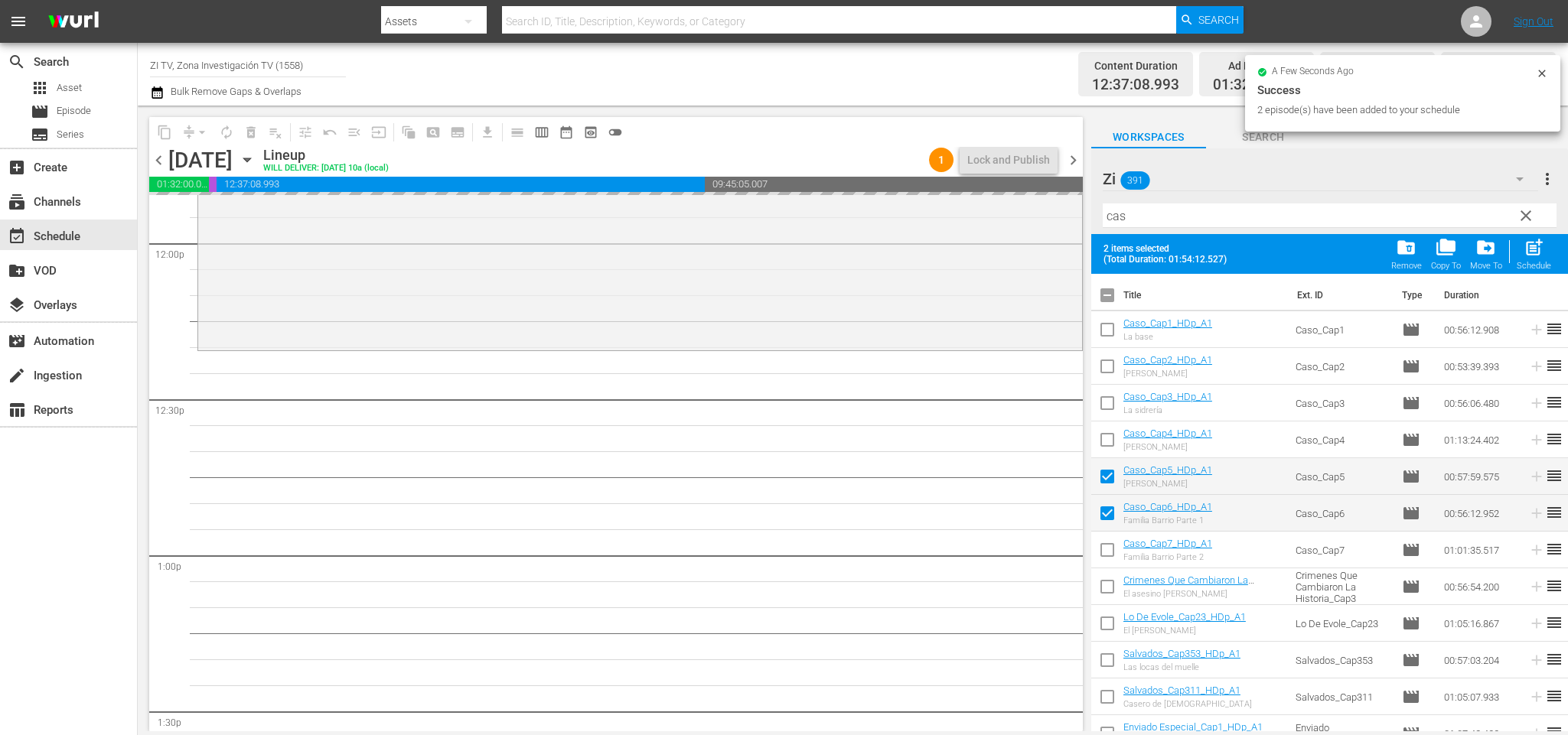
click at [1117, 294] on input "checkbox" at bounding box center [1107, 298] width 32 height 32
checkbox input "true"
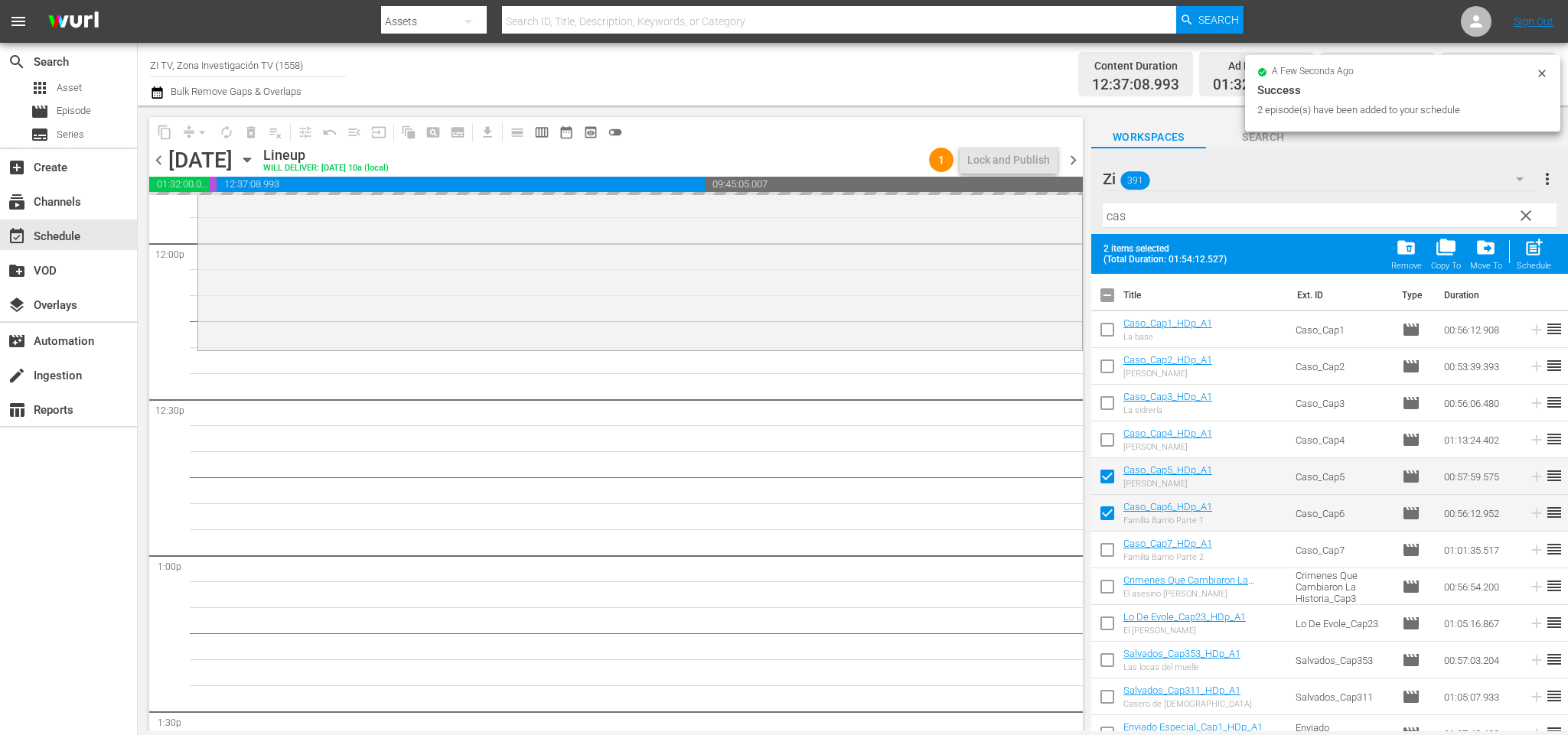
checkbox input "true"
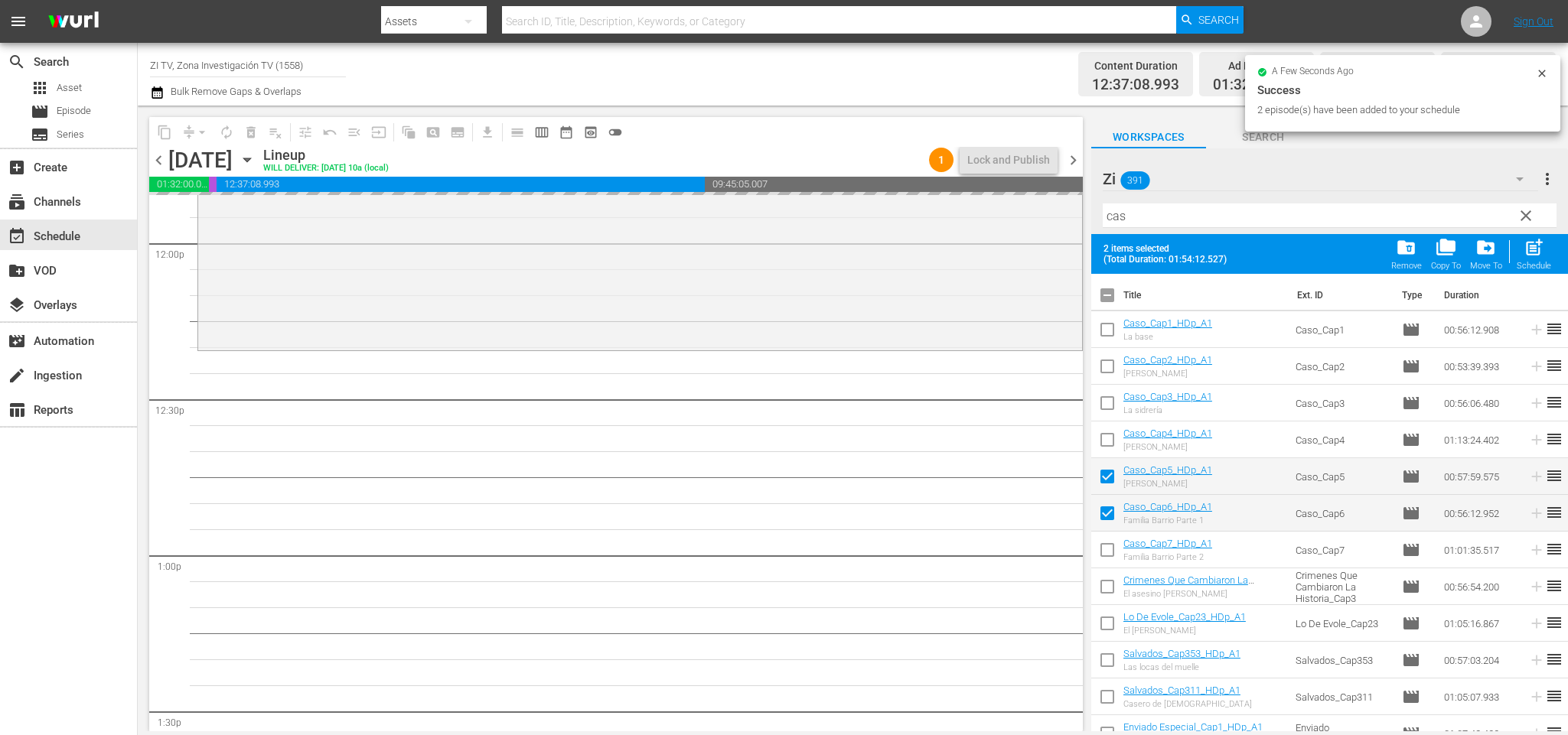
checkbox input "true"
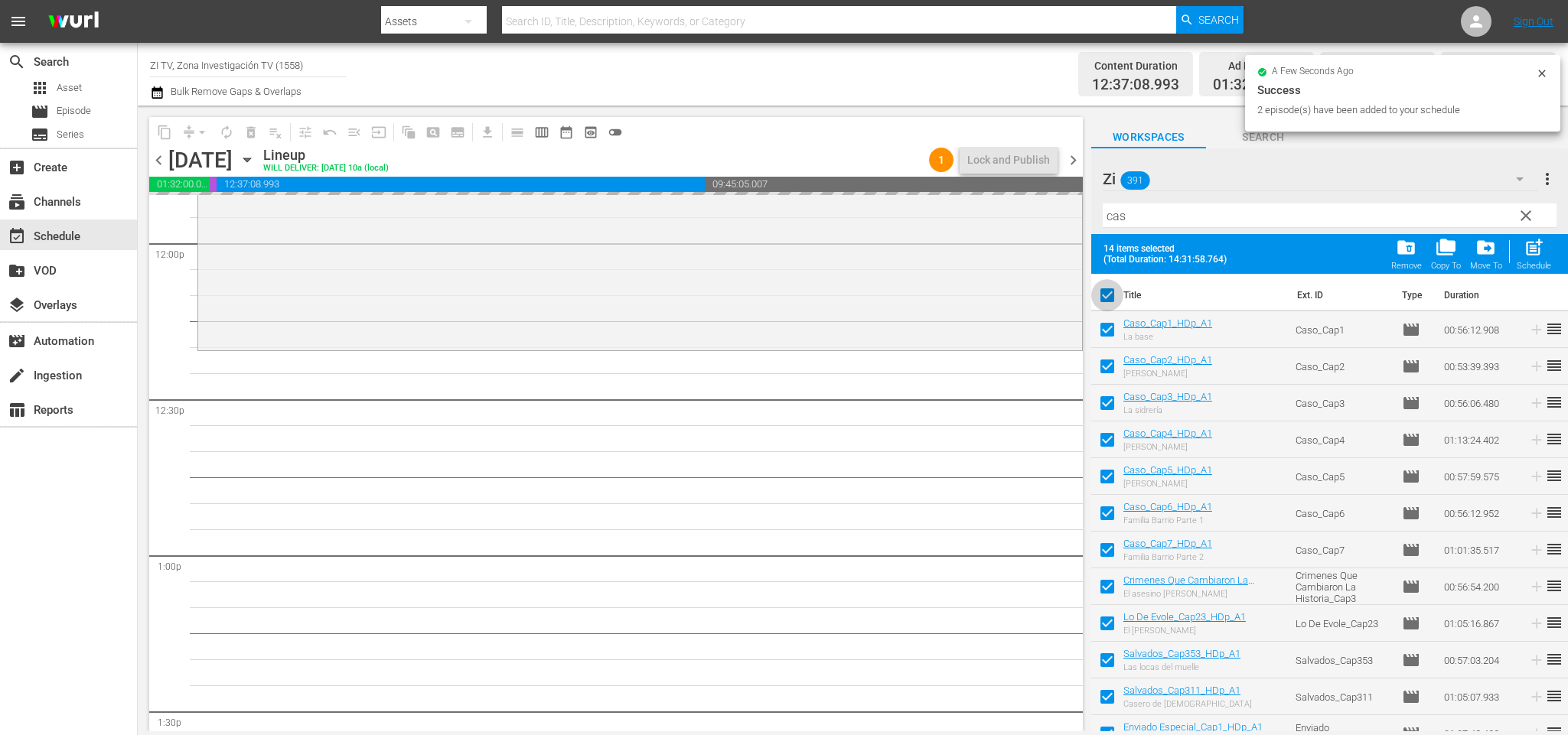
click at [1117, 294] on input "checkbox" at bounding box center [1107, 298] width 32 height 32
checkbox input "false"
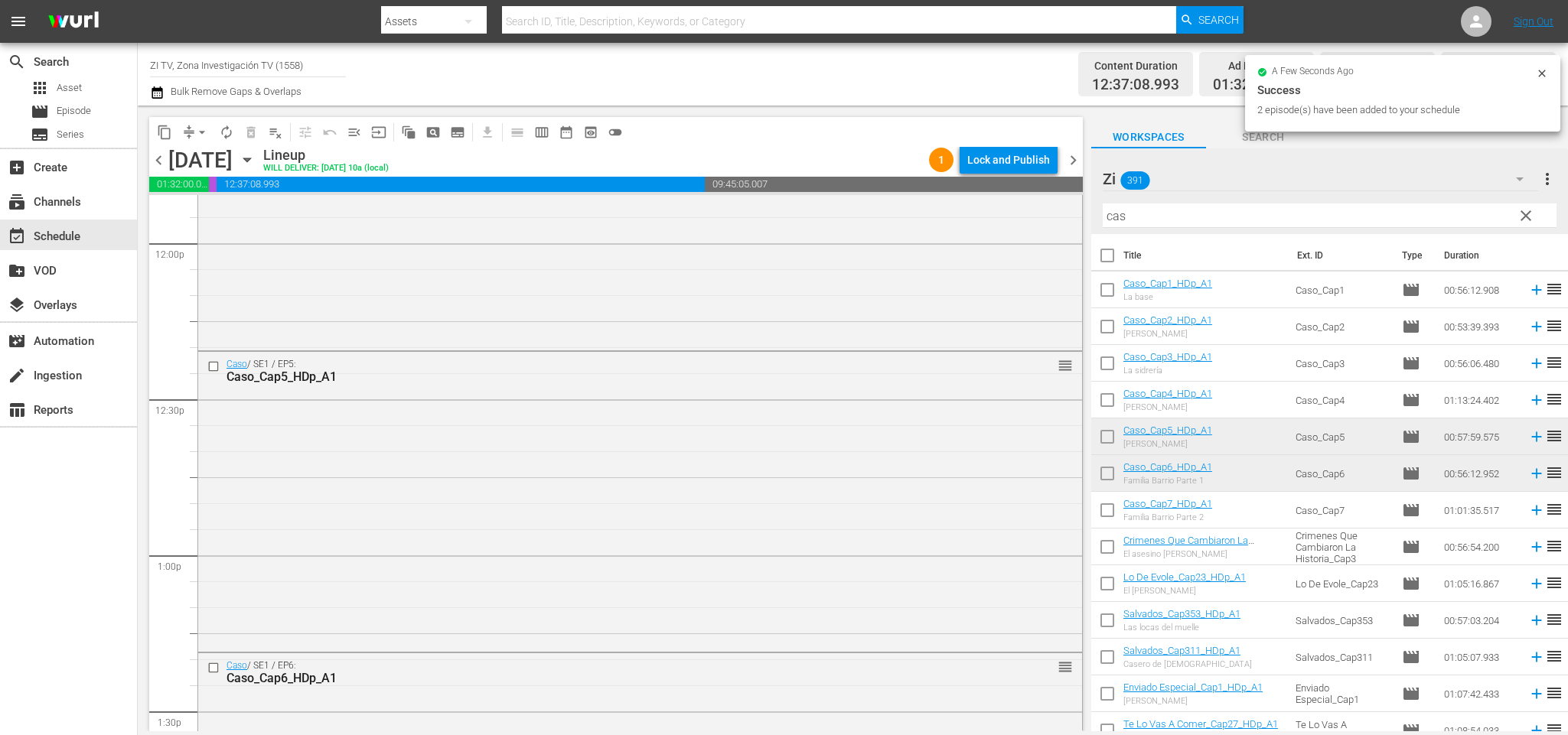
checkbox input "false"
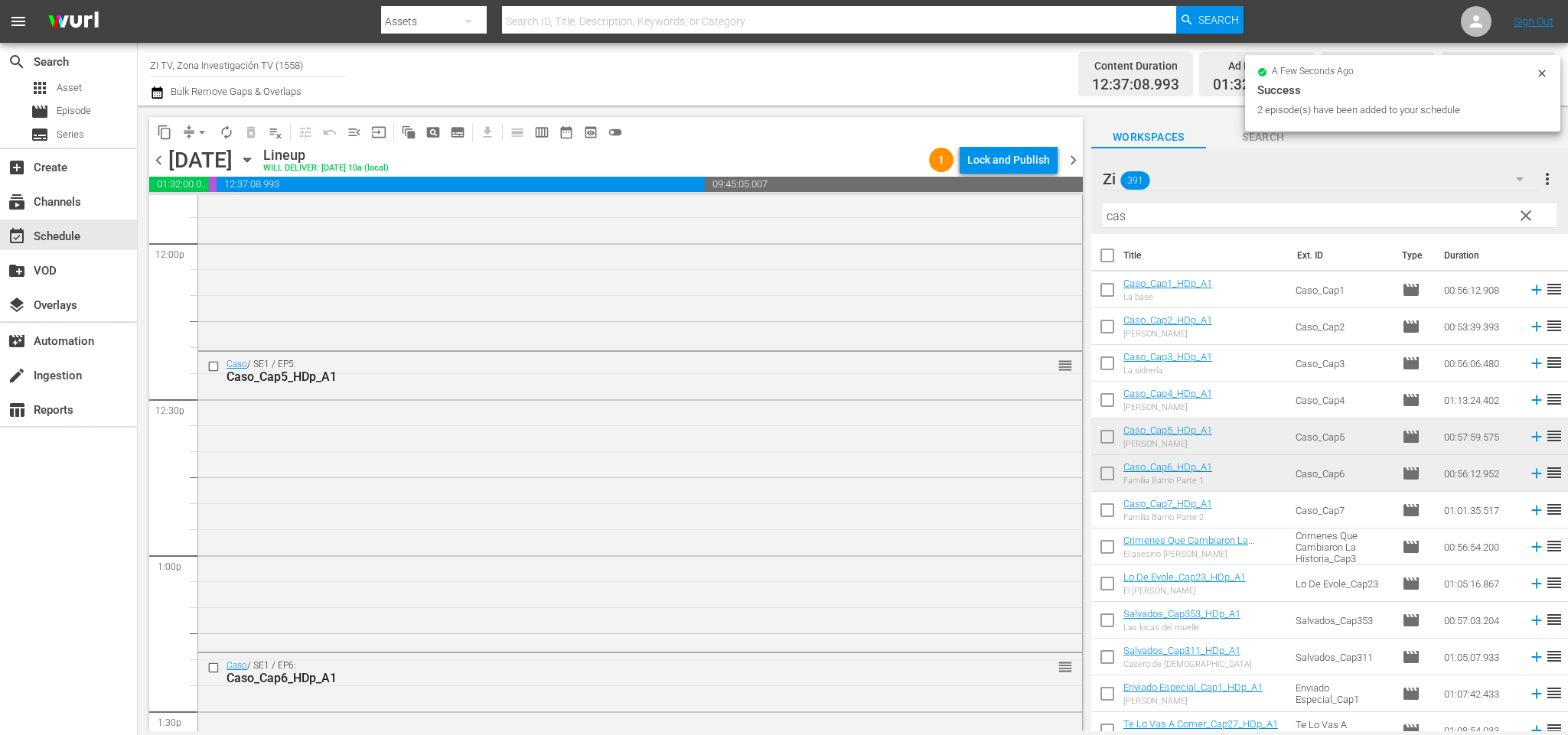
checkbox input "false"
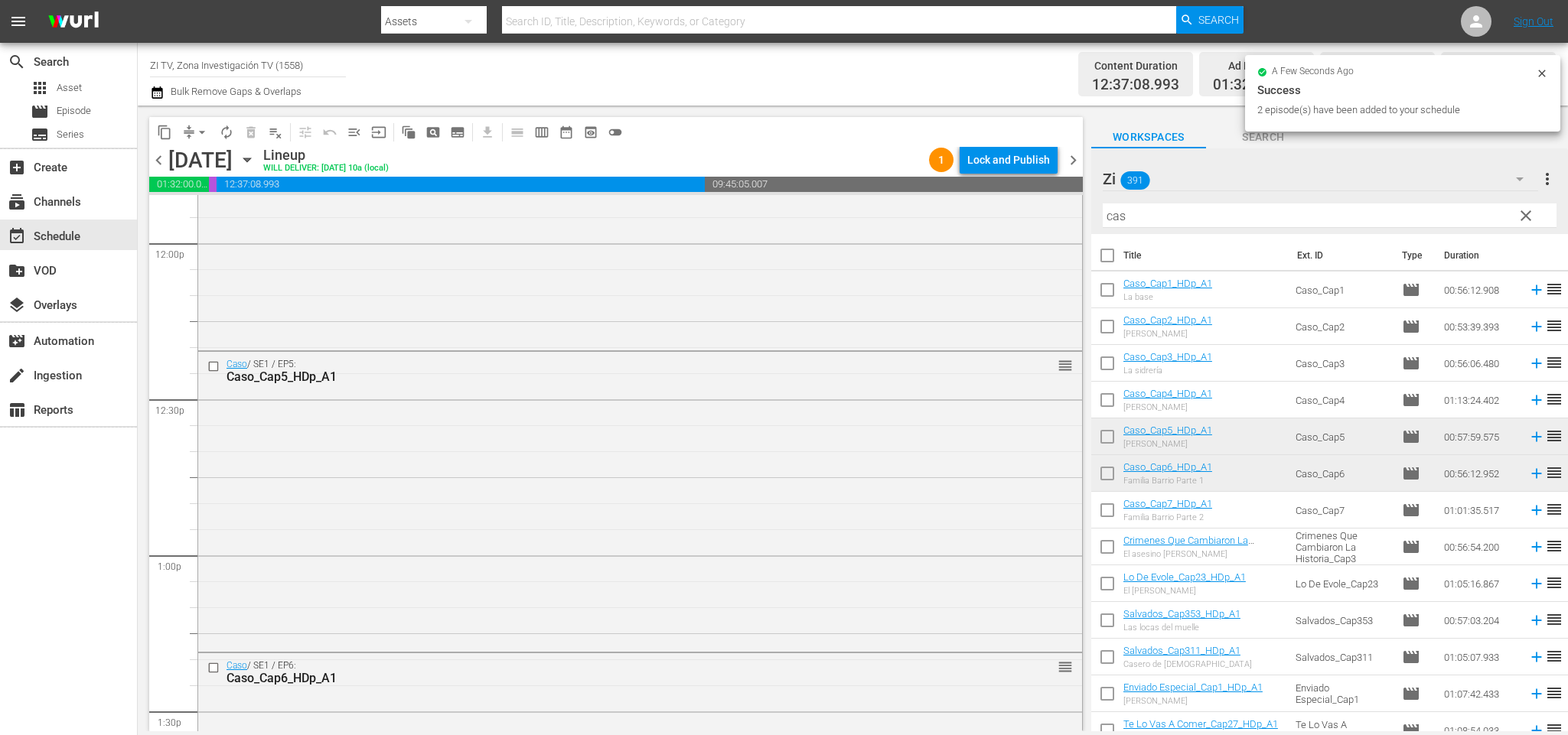
checkbox input "false"
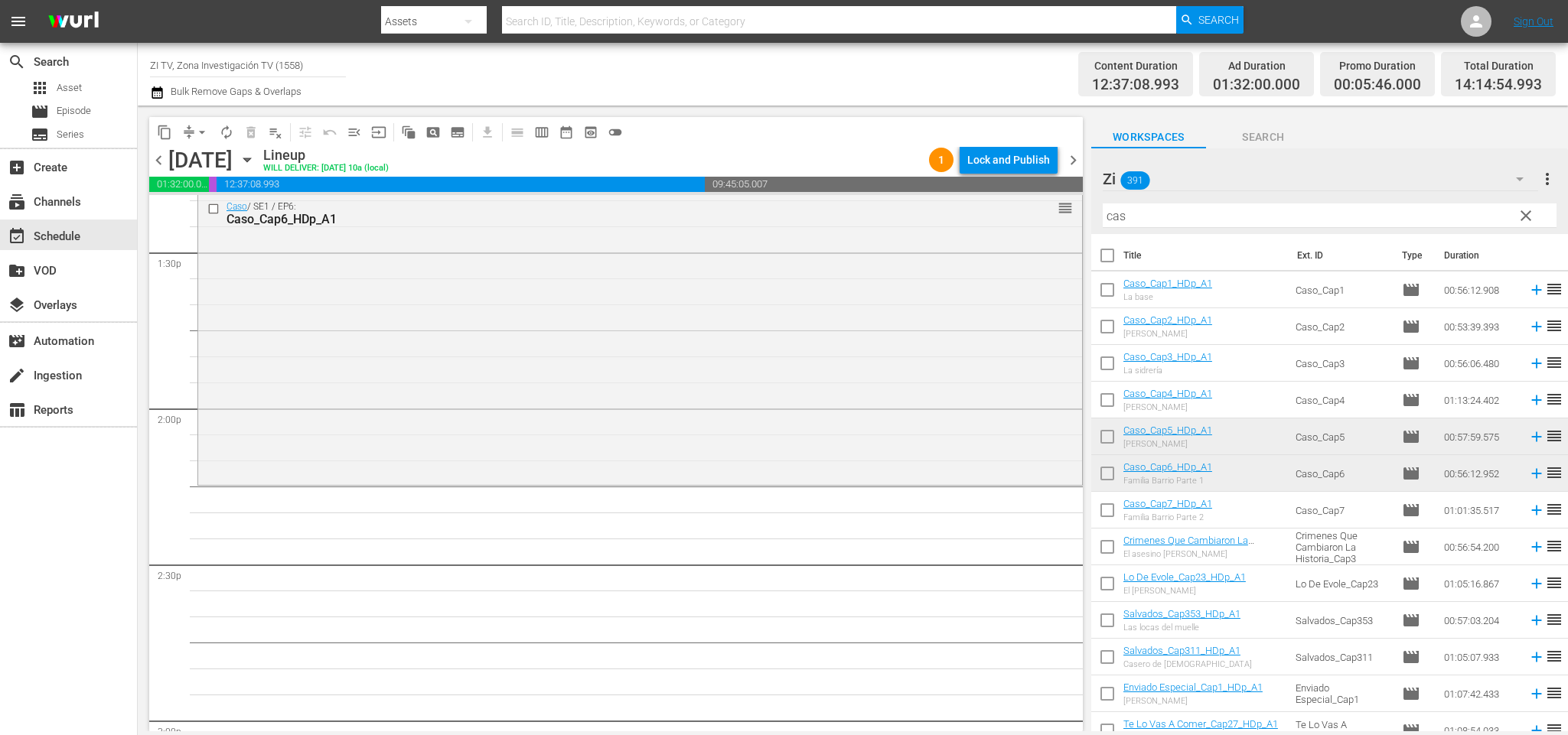
scroll to position [4387, 0]
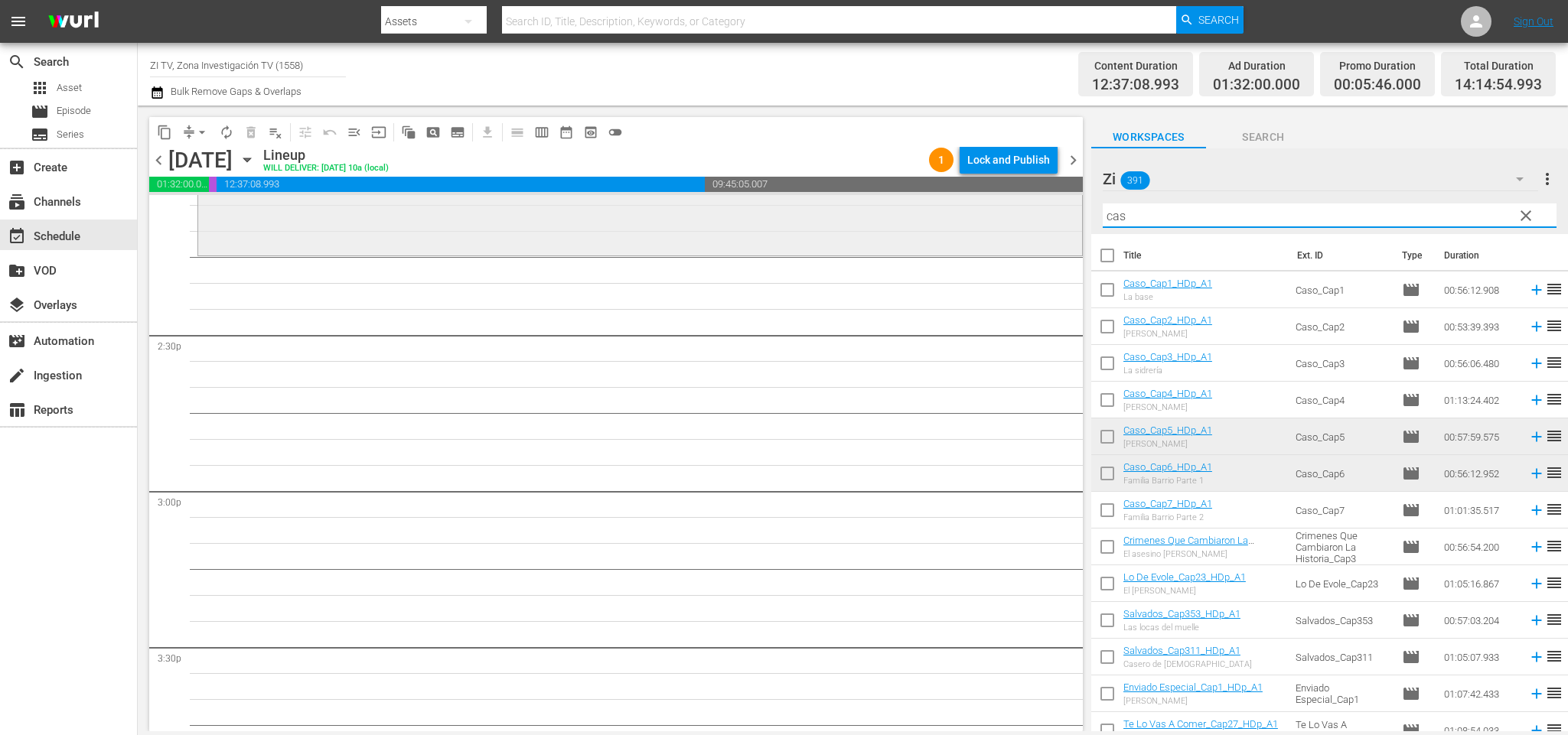
drag, startPoint x: 1208, startPoint y: 211, endPoint x: 792, endPoint y: 246, distance: 417.5
click at [790, 247] on div "content_copy compress arrow_drop_down autorenew_outlined delete_forever_outline…" at bounding box center [852, 419] width 1431 height 626
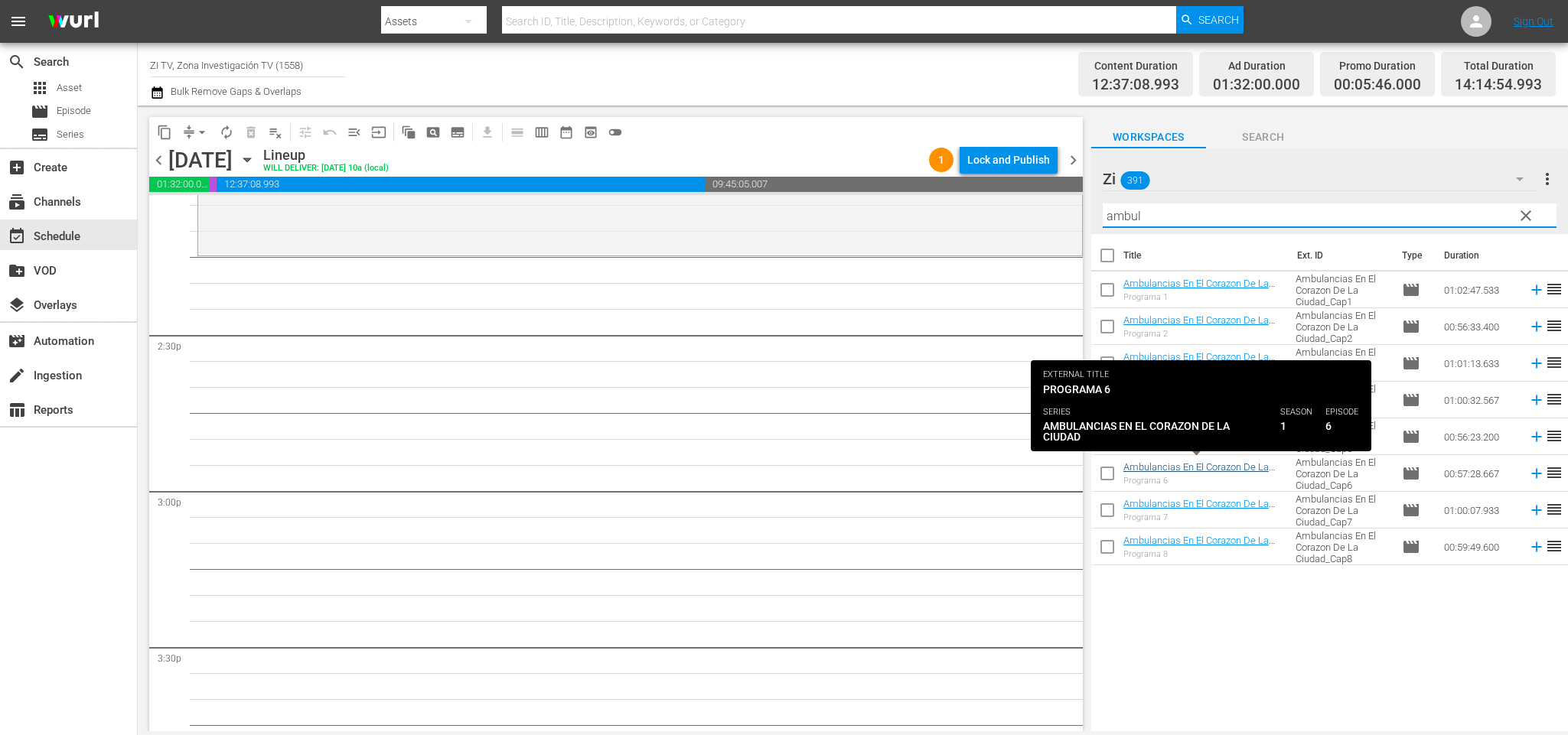
type input "ambul"
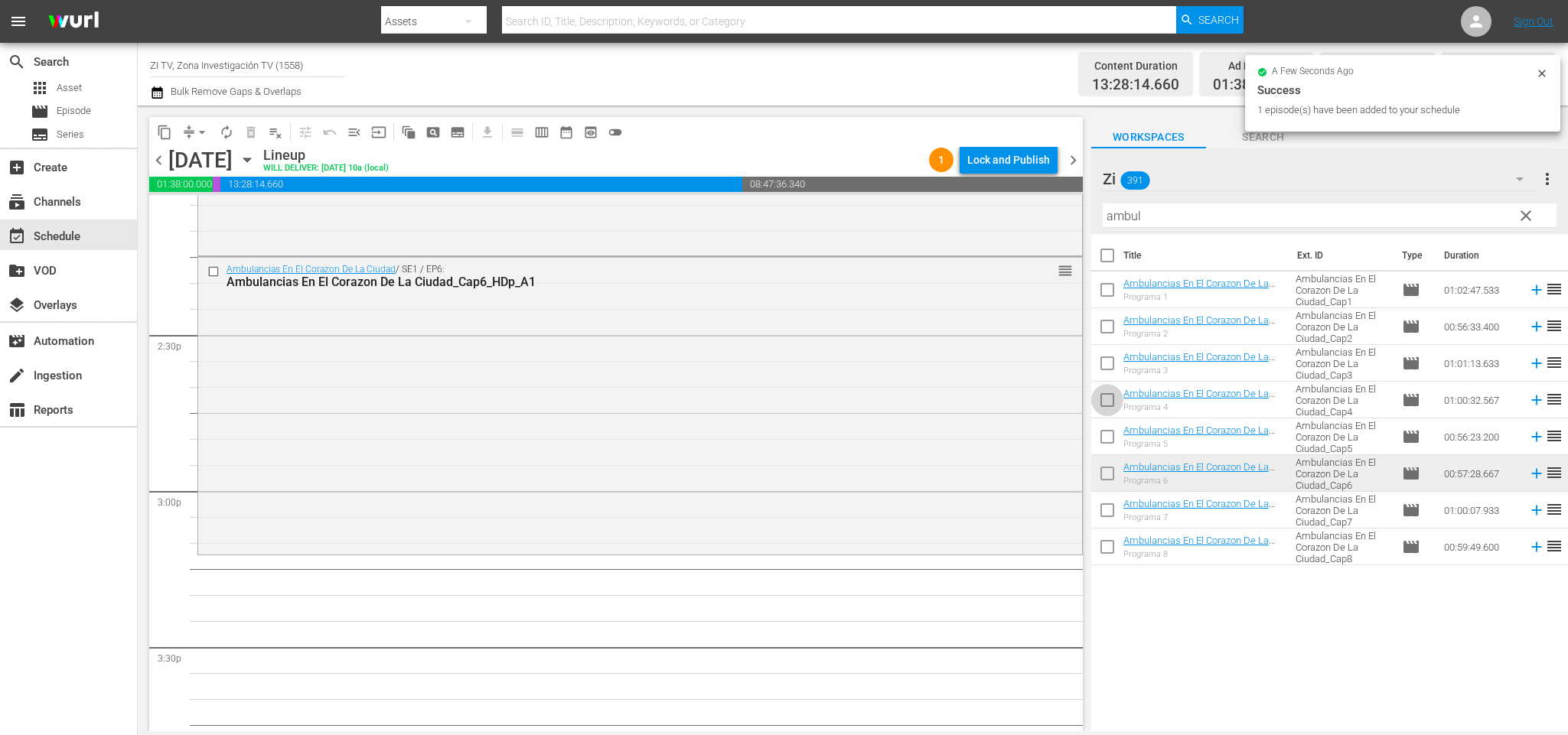
click at [1109, 399] on input "checkbox" at bounding box center [1107, 403] width 32 height 32
checkbox input "true"
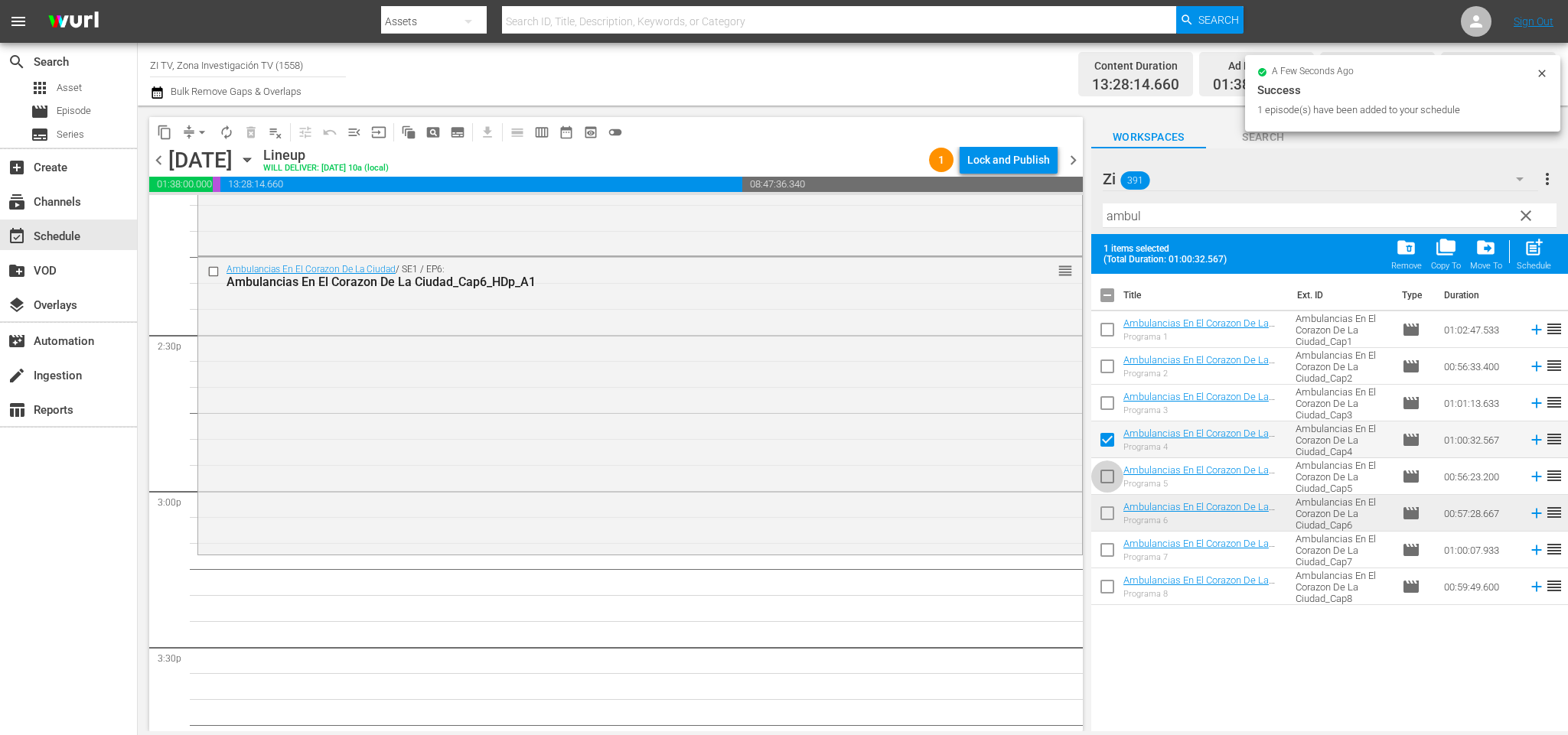
click at [1109, 474] on input "checkbox" at bounding box center [1107, 479] width 32 height 32
checkbox input "true"
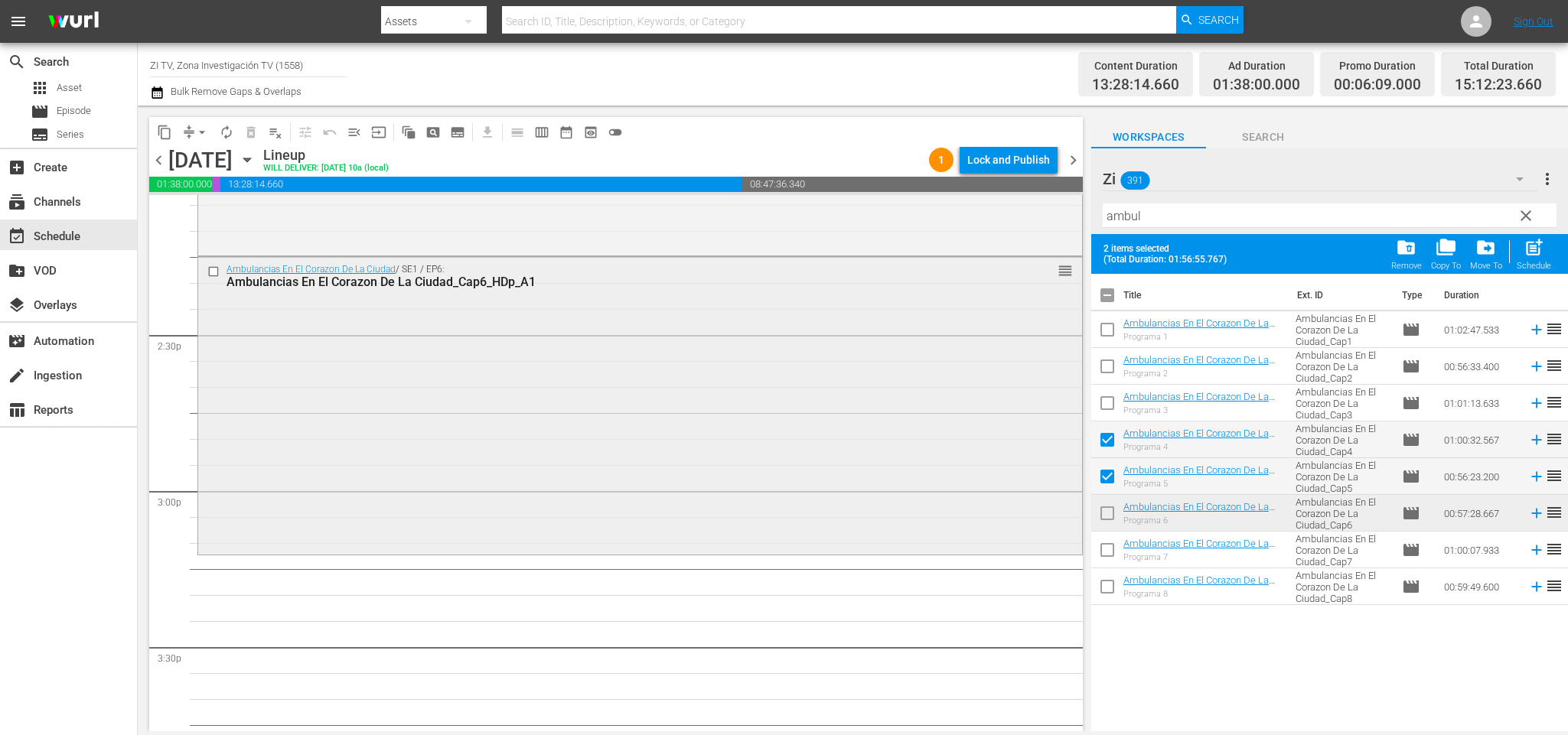
scroll to position [4501, 0]
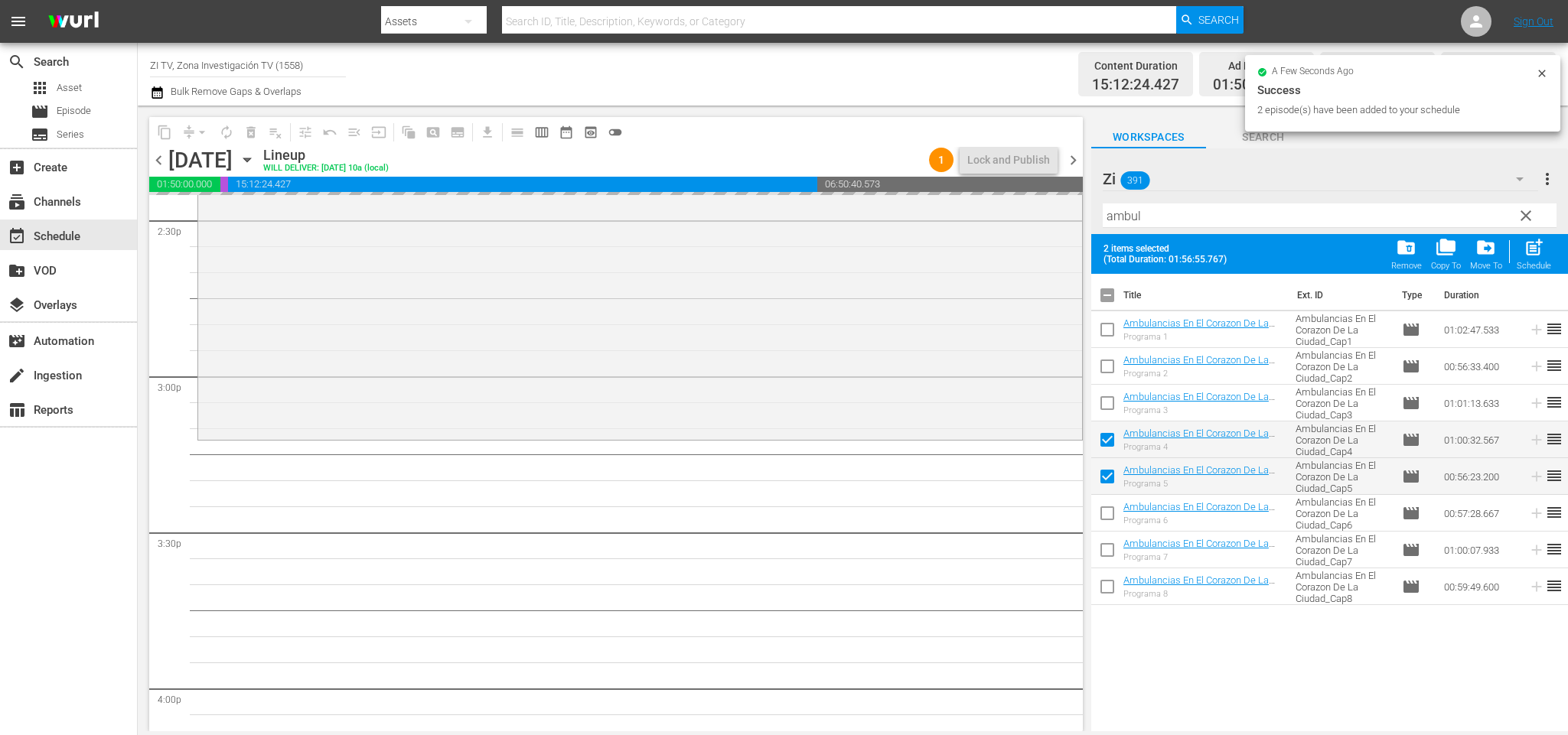
click at [1105, 288] on input "checkbox" at bounding box center [1107, 298] width 32 height 32
checkbox input "false"
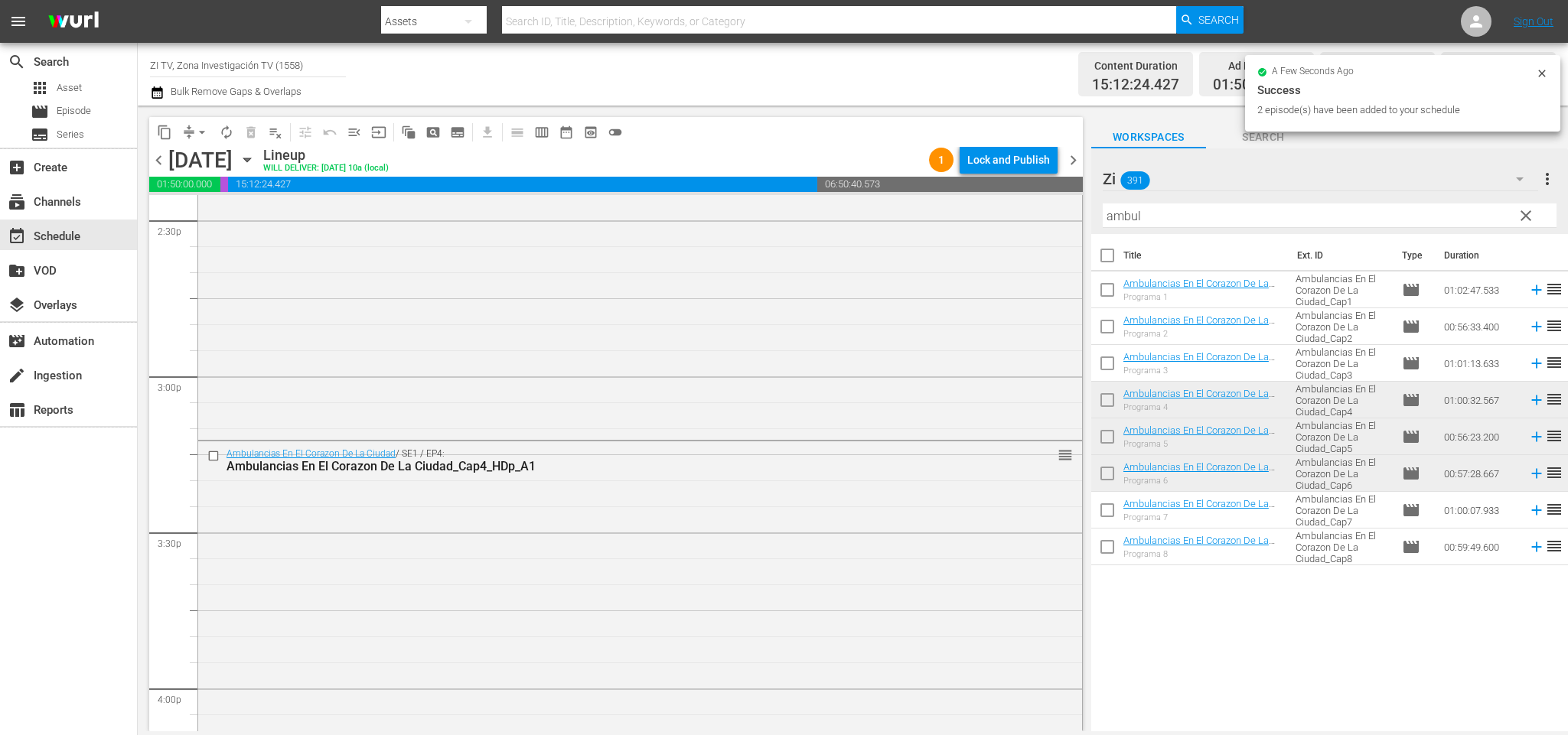
checkbox input "false"
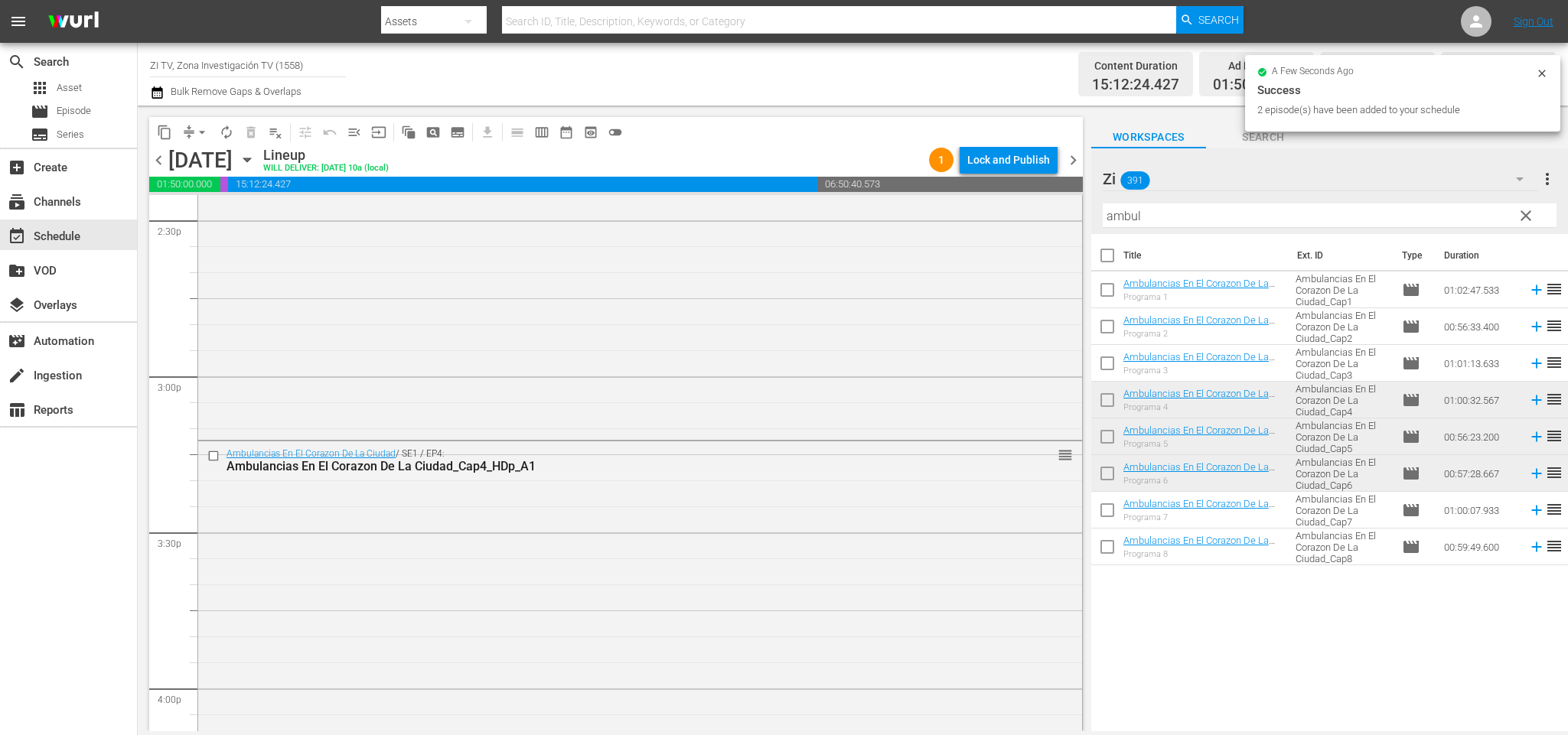
checkbox input "false"
click at [150, 158] on span "chevron_left" at bounding box center [159, 160] width 19 height 19
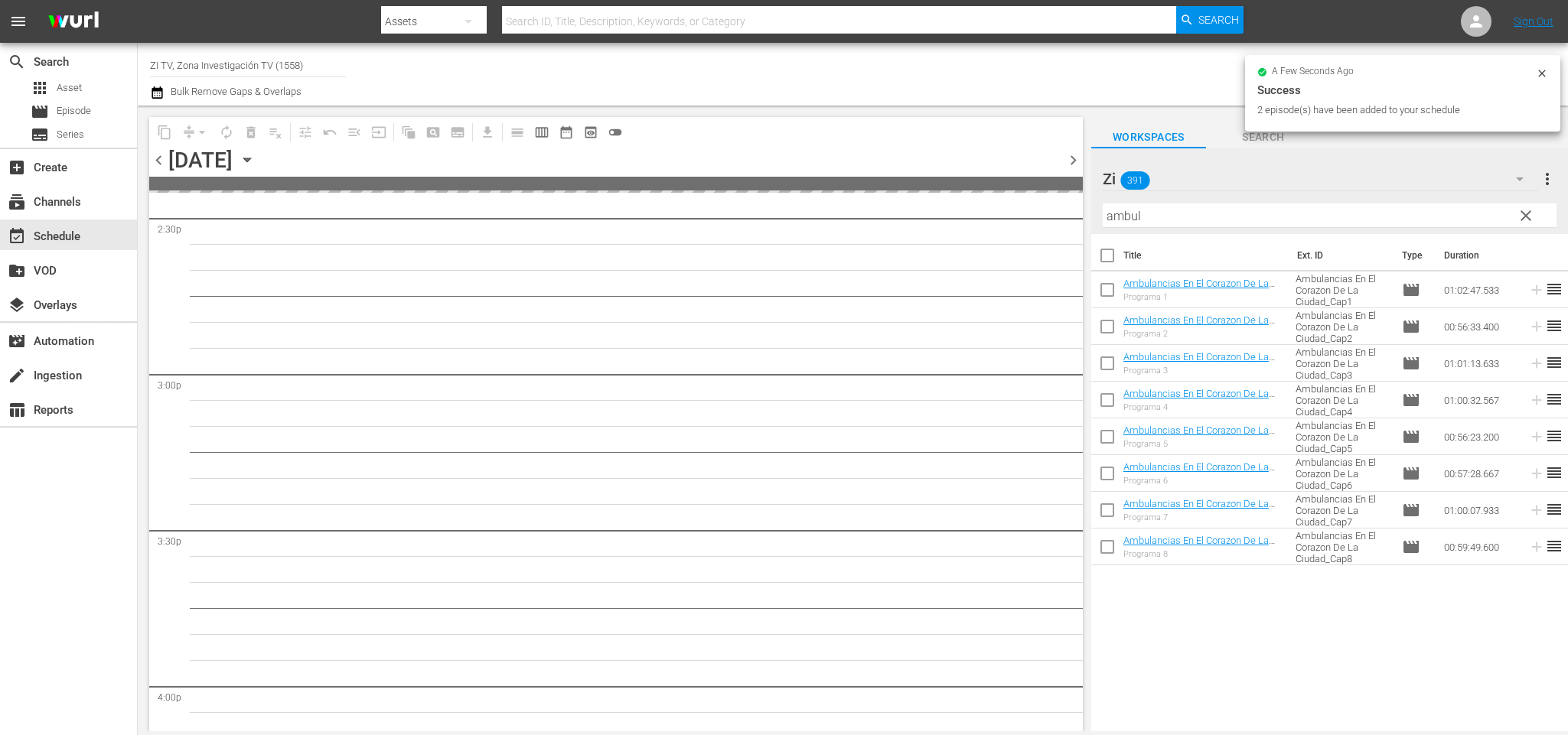
scroll to position [4708, 0]
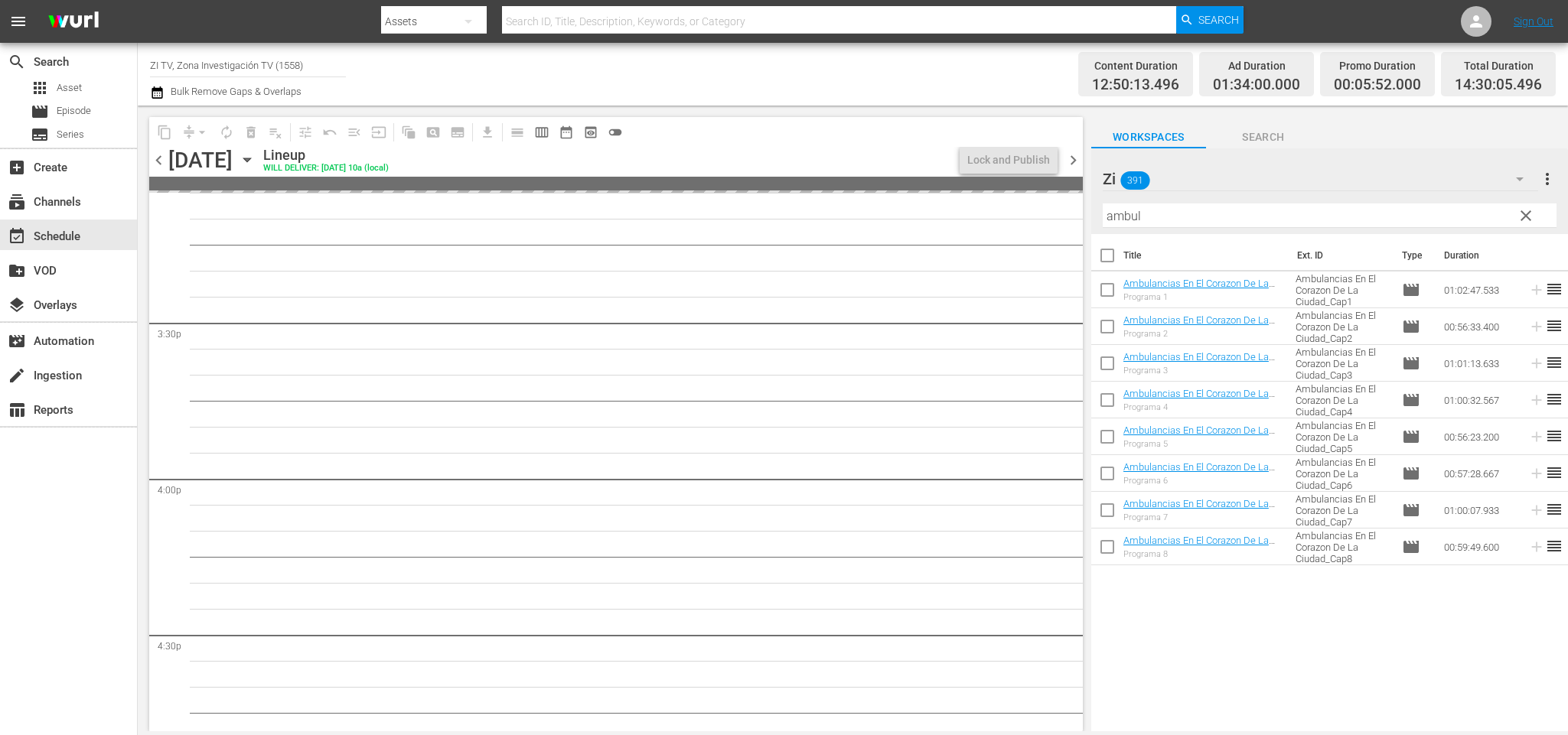
click at [1111, 292] on input "checkbox" at bounding box center [1107, 294] width 32 height 32
checkbox input "true"
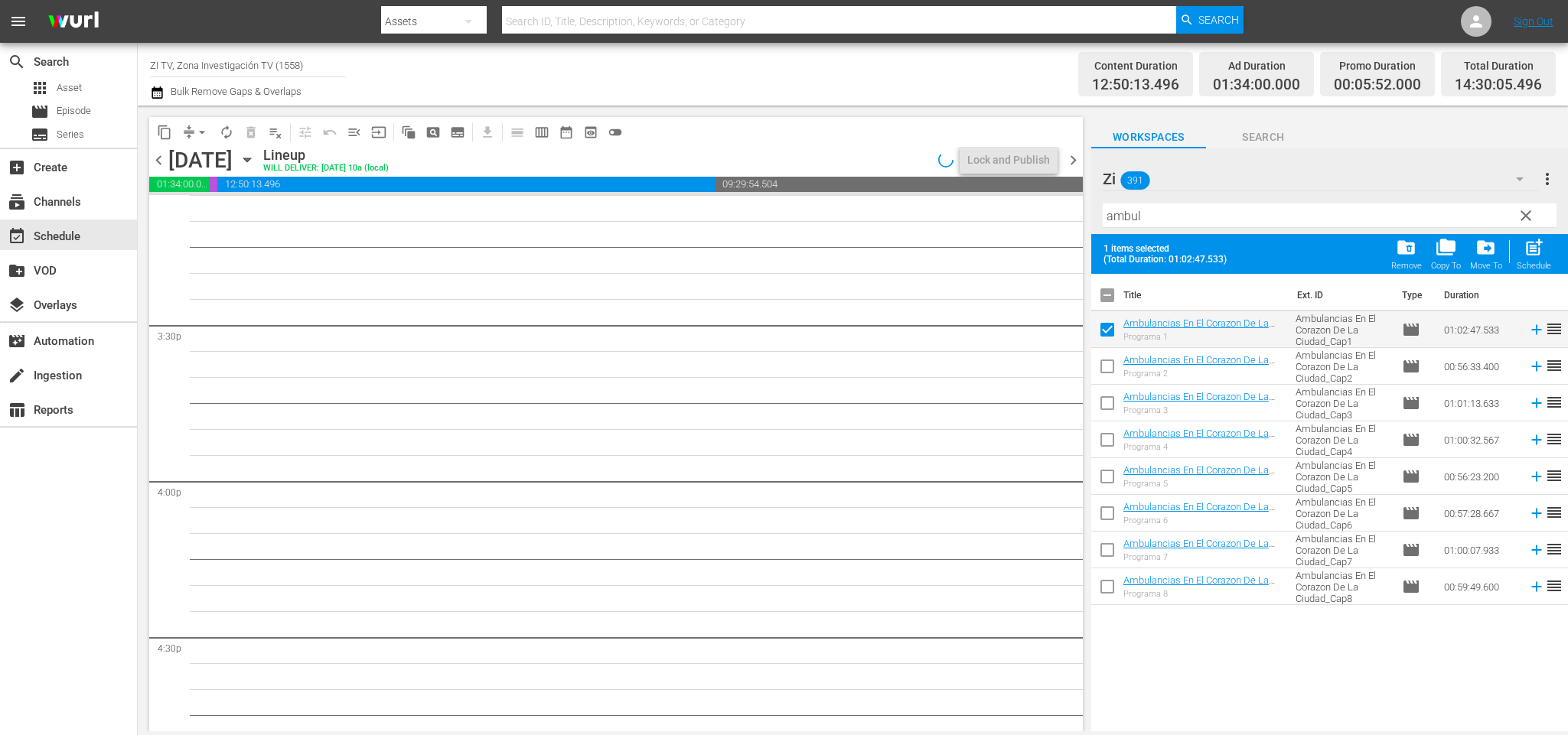
drag, startPoint x: 1112, startPoint y: 361, endPoint x: 1101, endPoint y: 399, distance: 39.6
click at [1112, 363] on input "checkbox" at bounding box center [1107, 370] width 32 height 32
checkbox input "true"
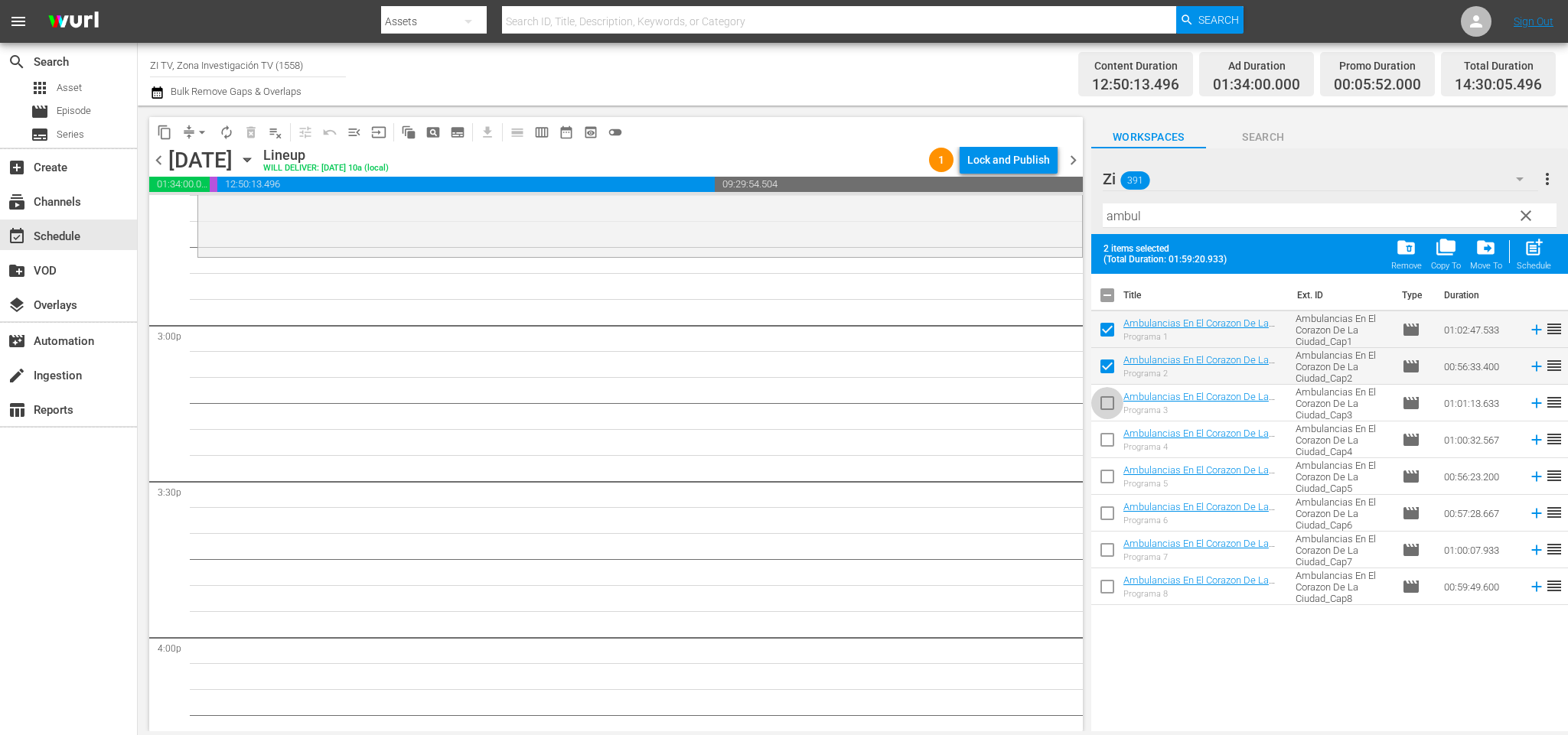
click at [1103, 411] on input "checkbox" at bounding box center [1107, 407] width 32 height 32
checkbox input "true"
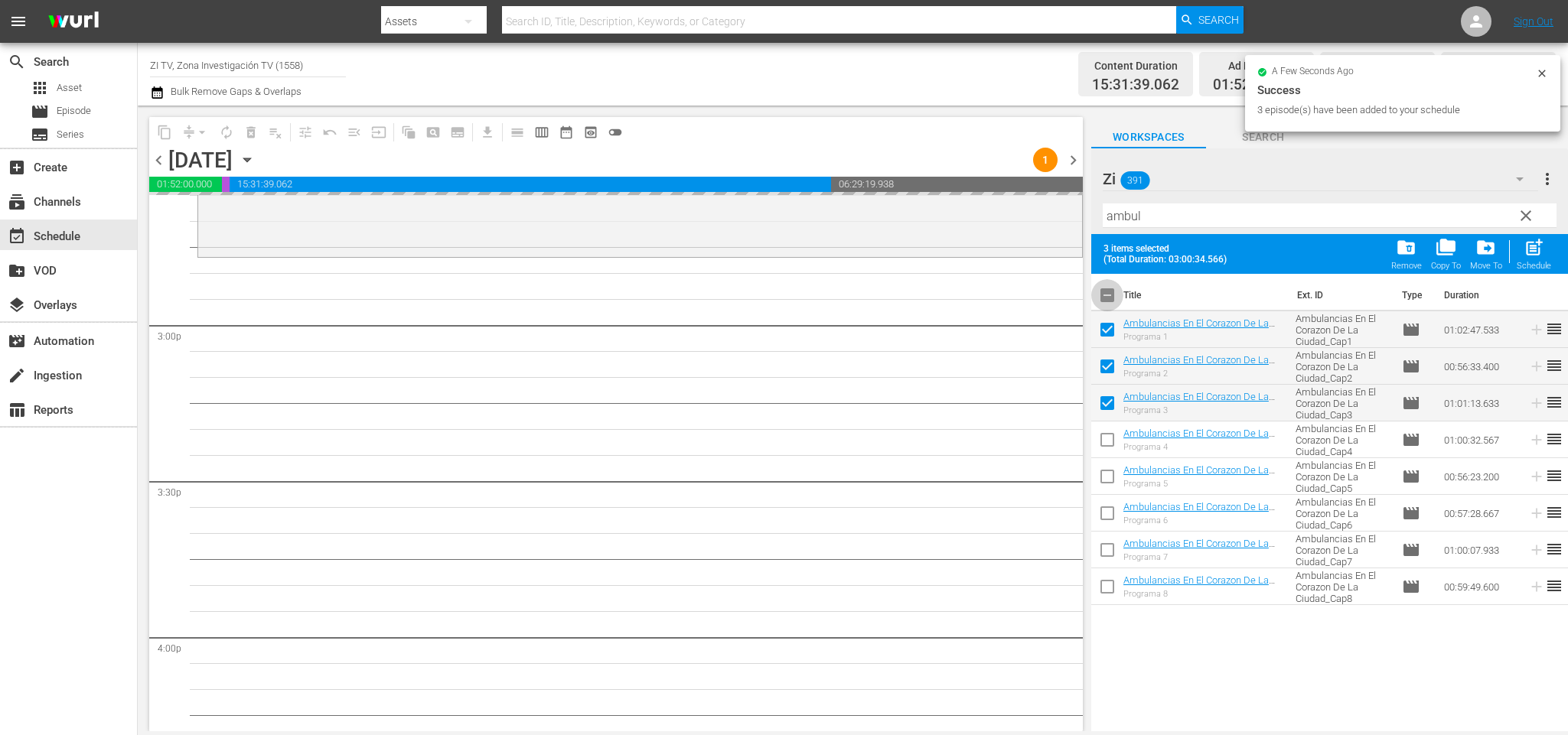
click at [1104, 299] on input "checkbox" at bounding box center [1107, 298] width 32 height 32
checkbox input "false"
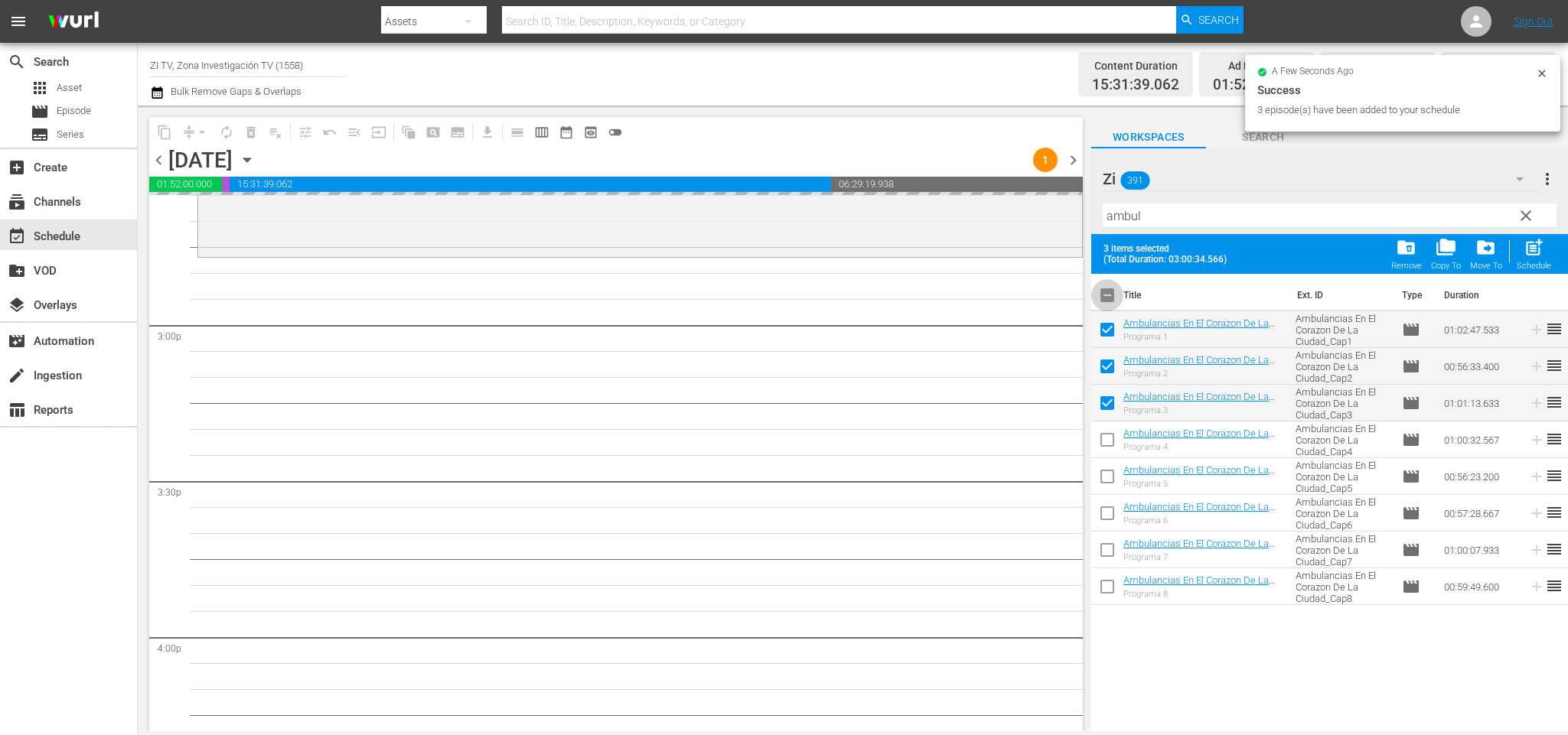
checkbox input "false"
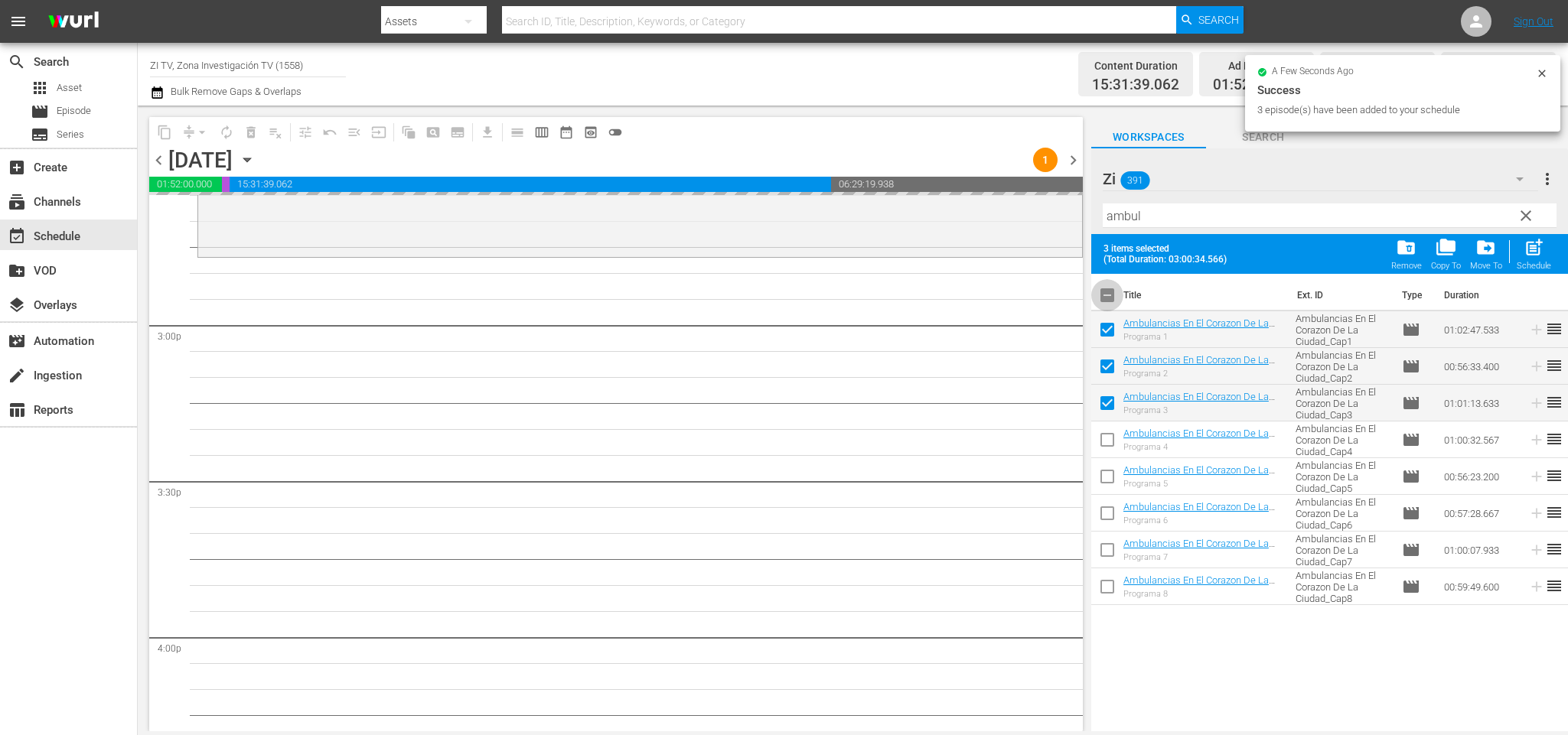
checkbox input "false"
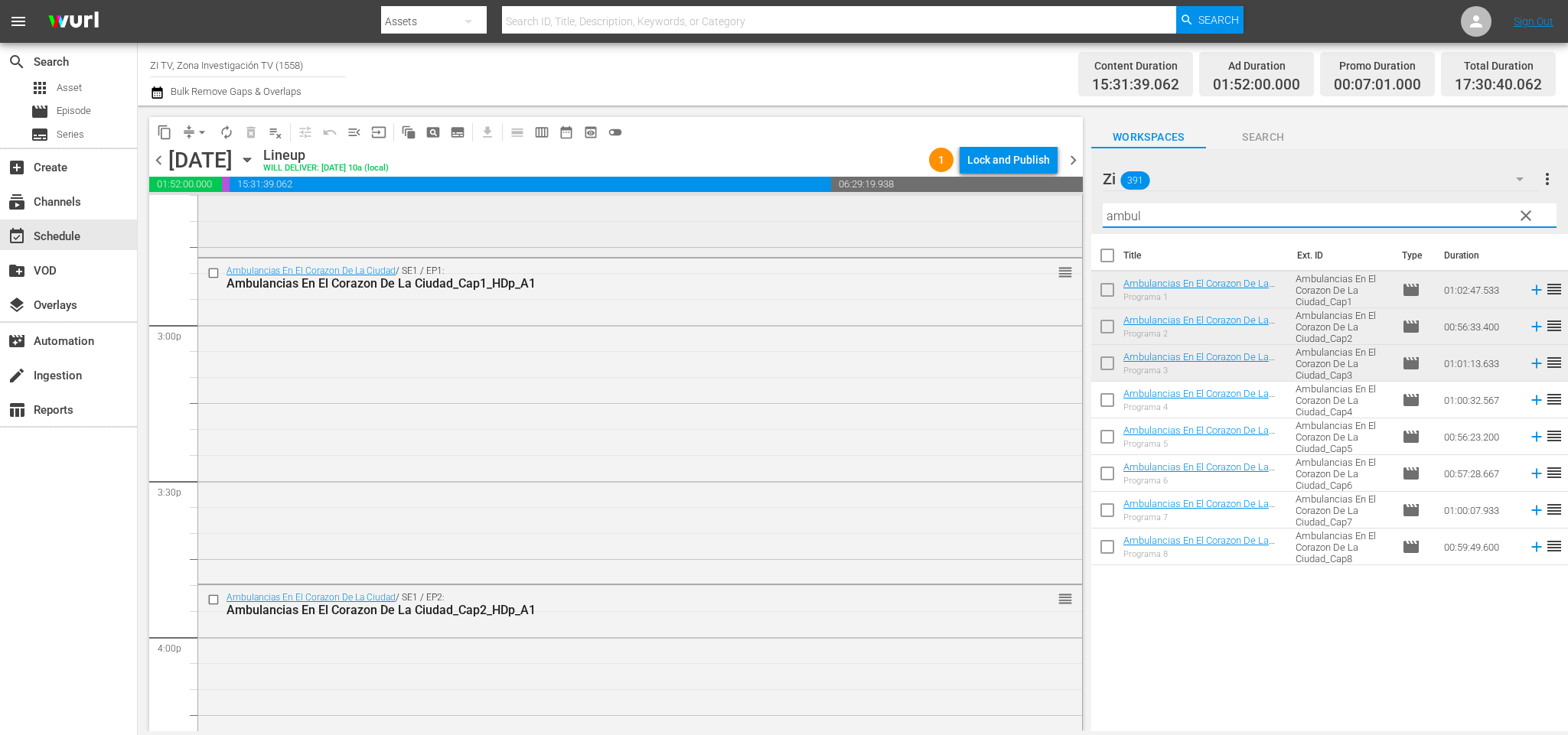
drag, startPoint x: 1075, startPoint y: 213, endPoint x: 1008, endPoint y: 201, distance: 68.1
click at [999, 207] on div "content_copy compress arrow_drop_down autorenew_outlined delete_forever_outline…" at bounding box center [852, 419] width 1431 height 626
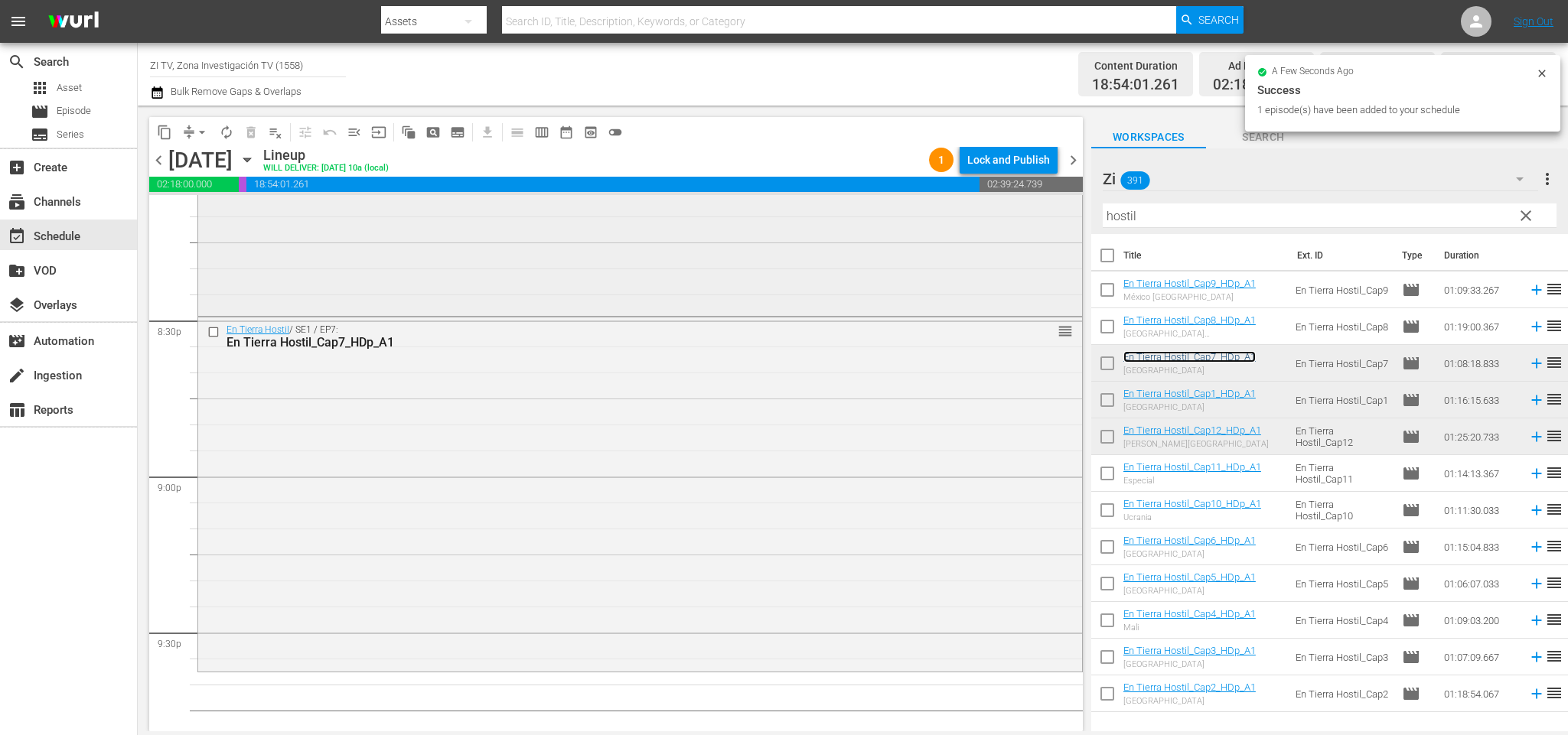
scroll to position [6389, 0]
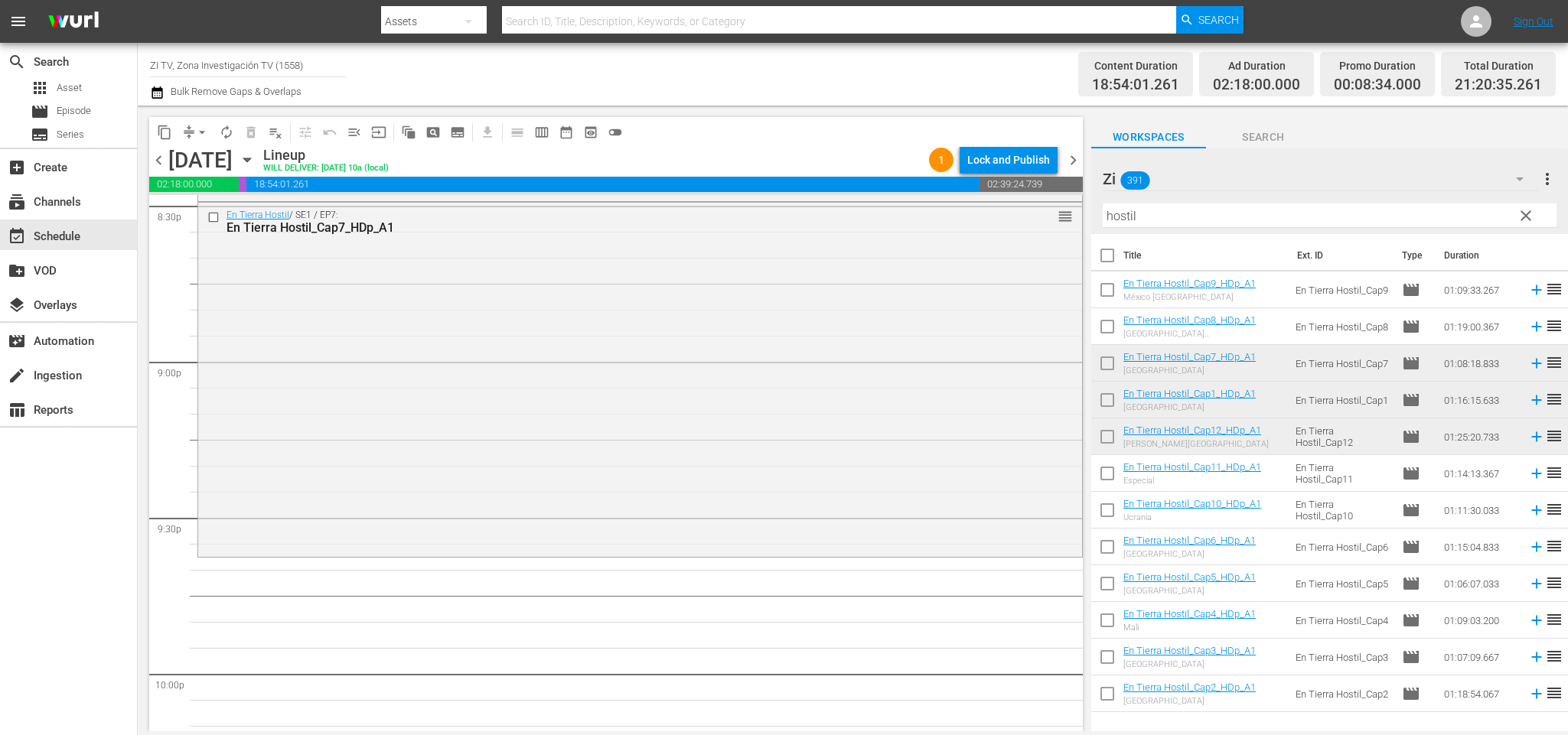
click at [1075, 154] on span "chevron_right" at bounding box center [1073, 160] width 19 height 19
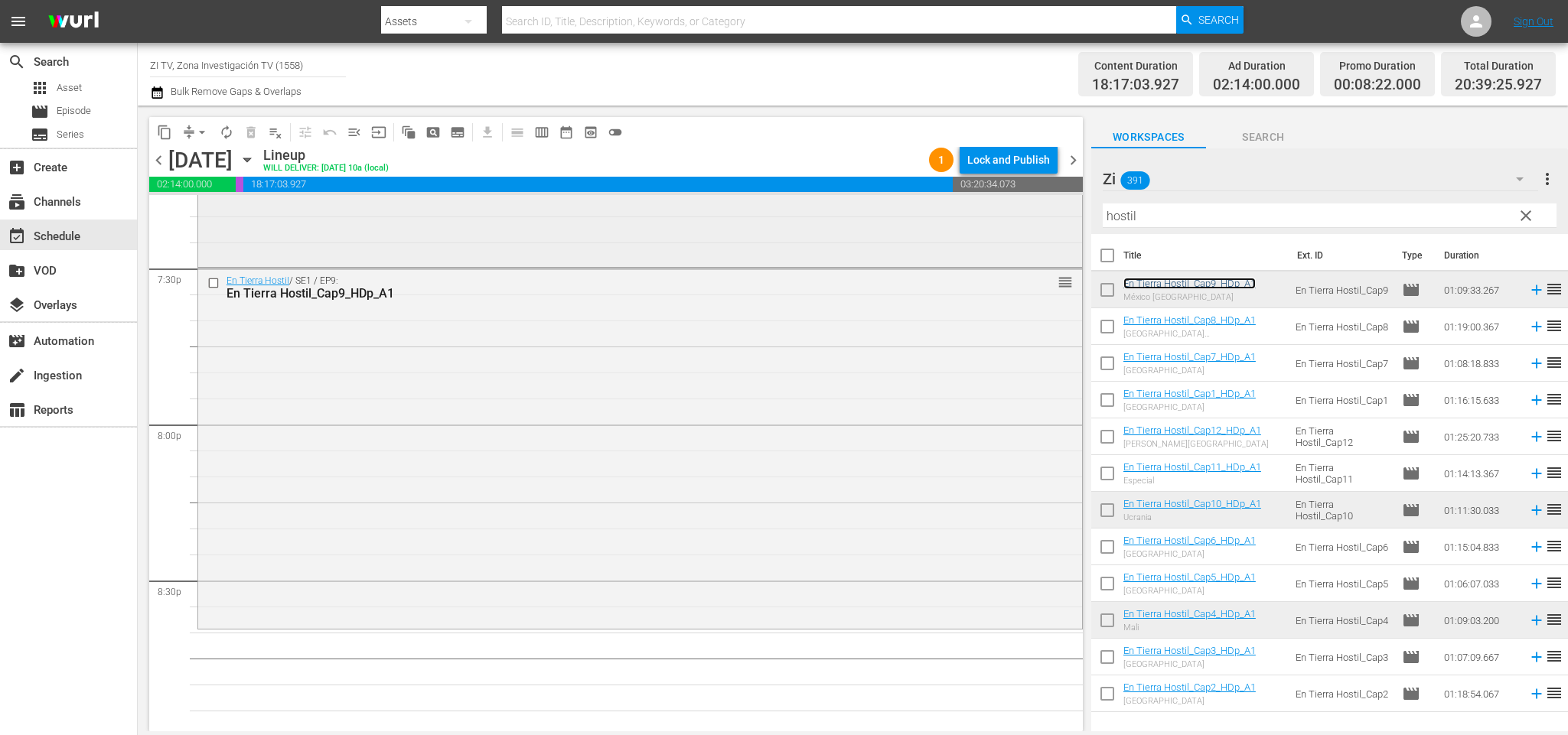
scroll to position [6243, 0]
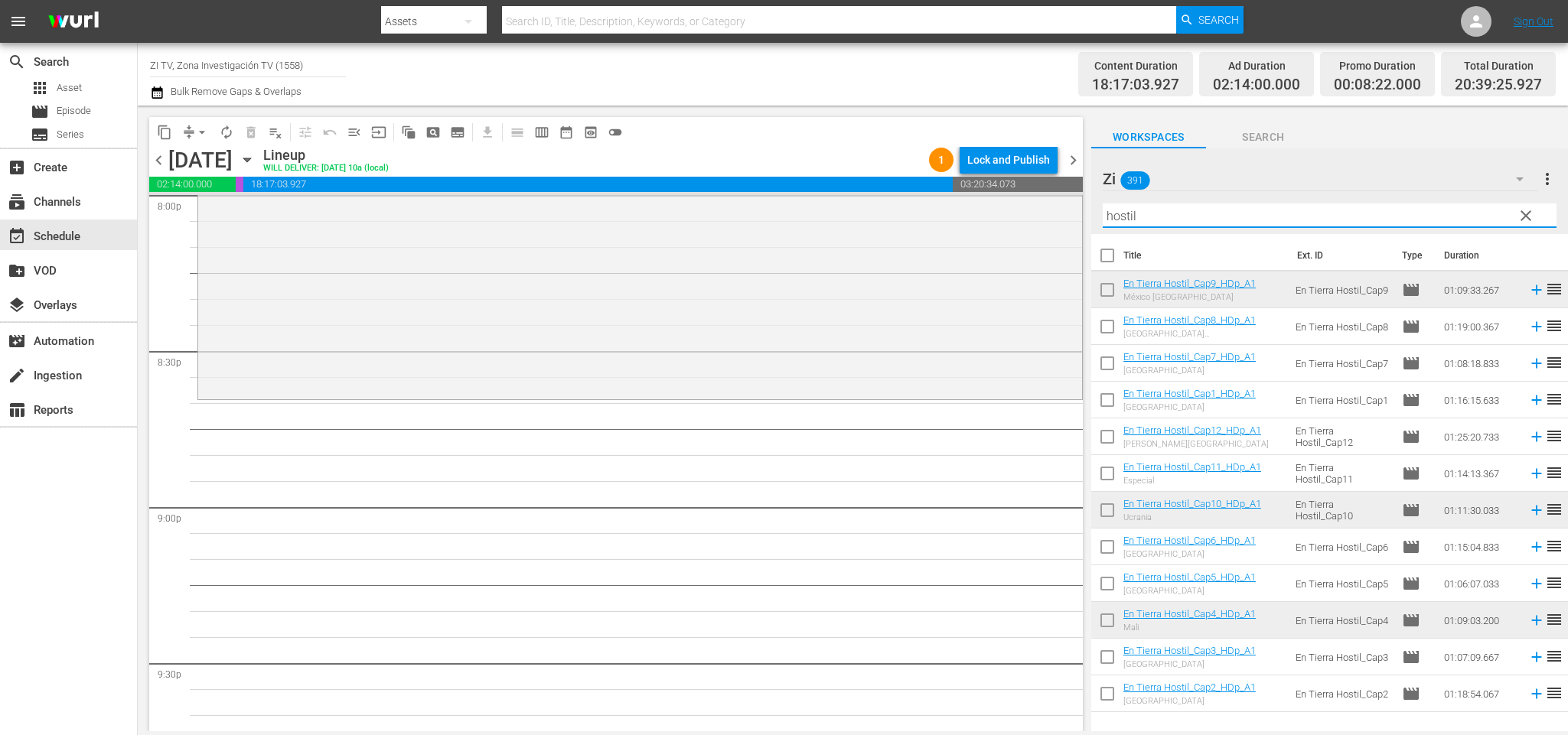
drag, startPoint x: 1080, startPoint y: 213, endPoint x: 964, endPoint y: 188, distance: 118.7
click at [966, 205] on div "content_copy compress arrow_drop_down autorenew_outlined delete_forever_outline…" at bounding box center [852, 419] width 1431 height 626
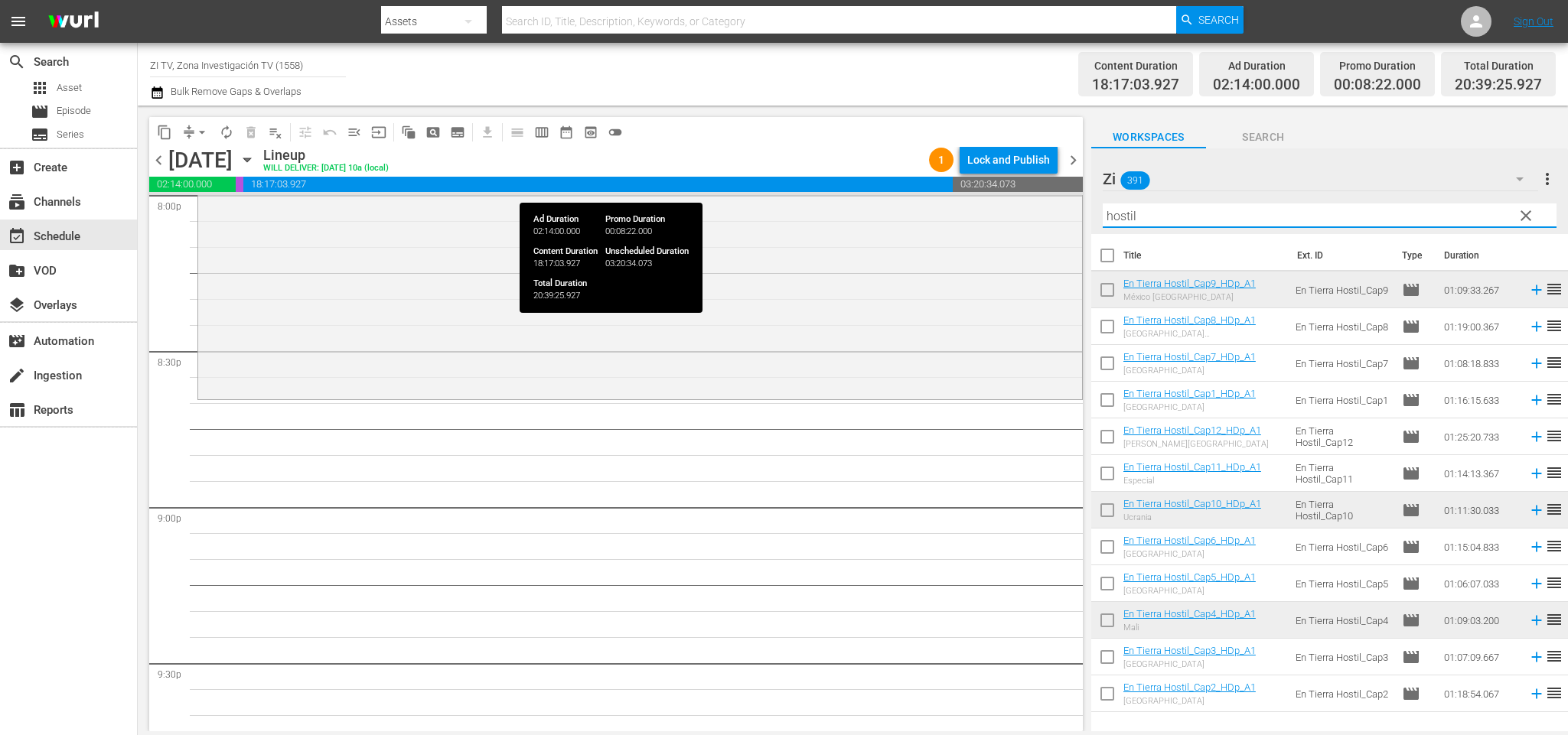
type input "x"
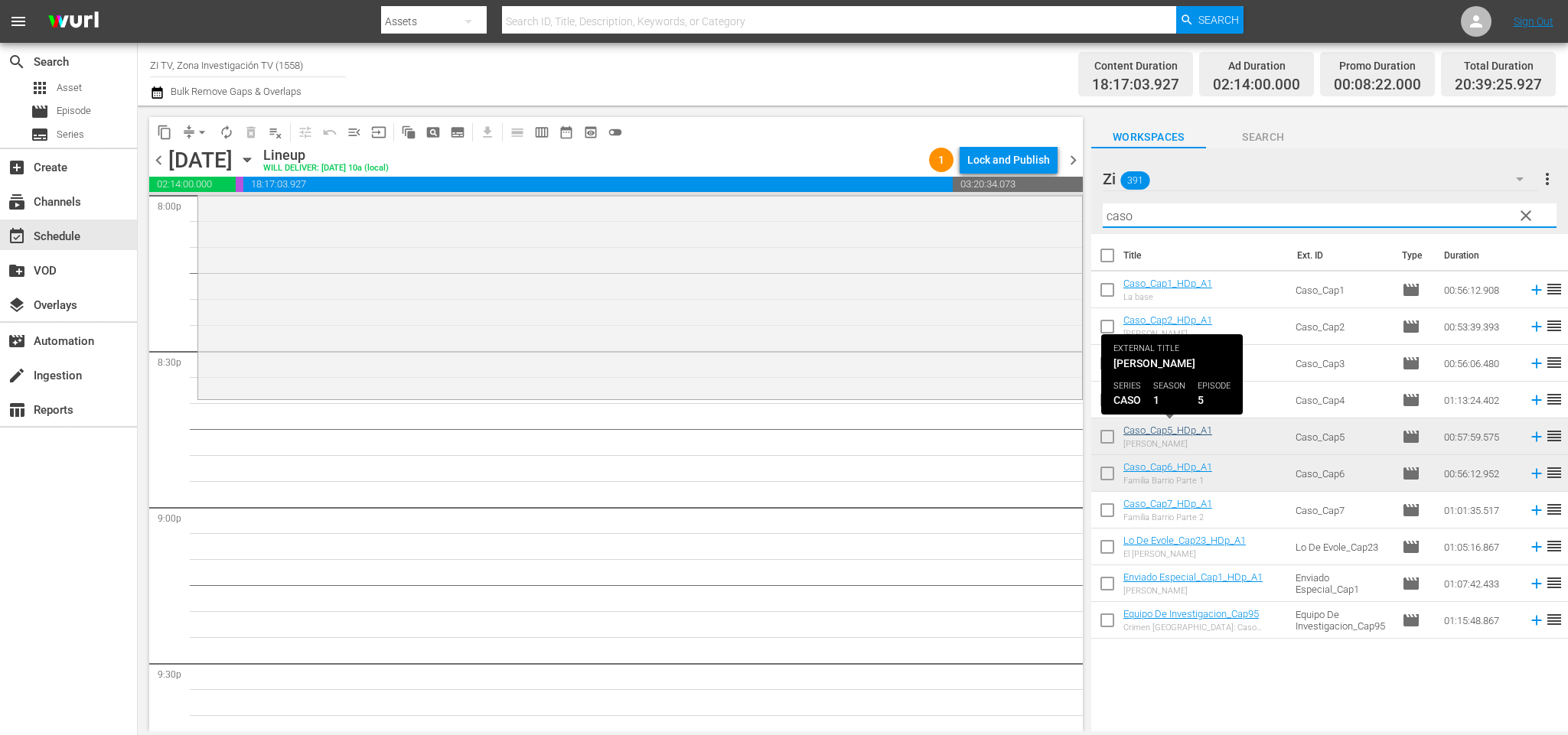
type input "caso"
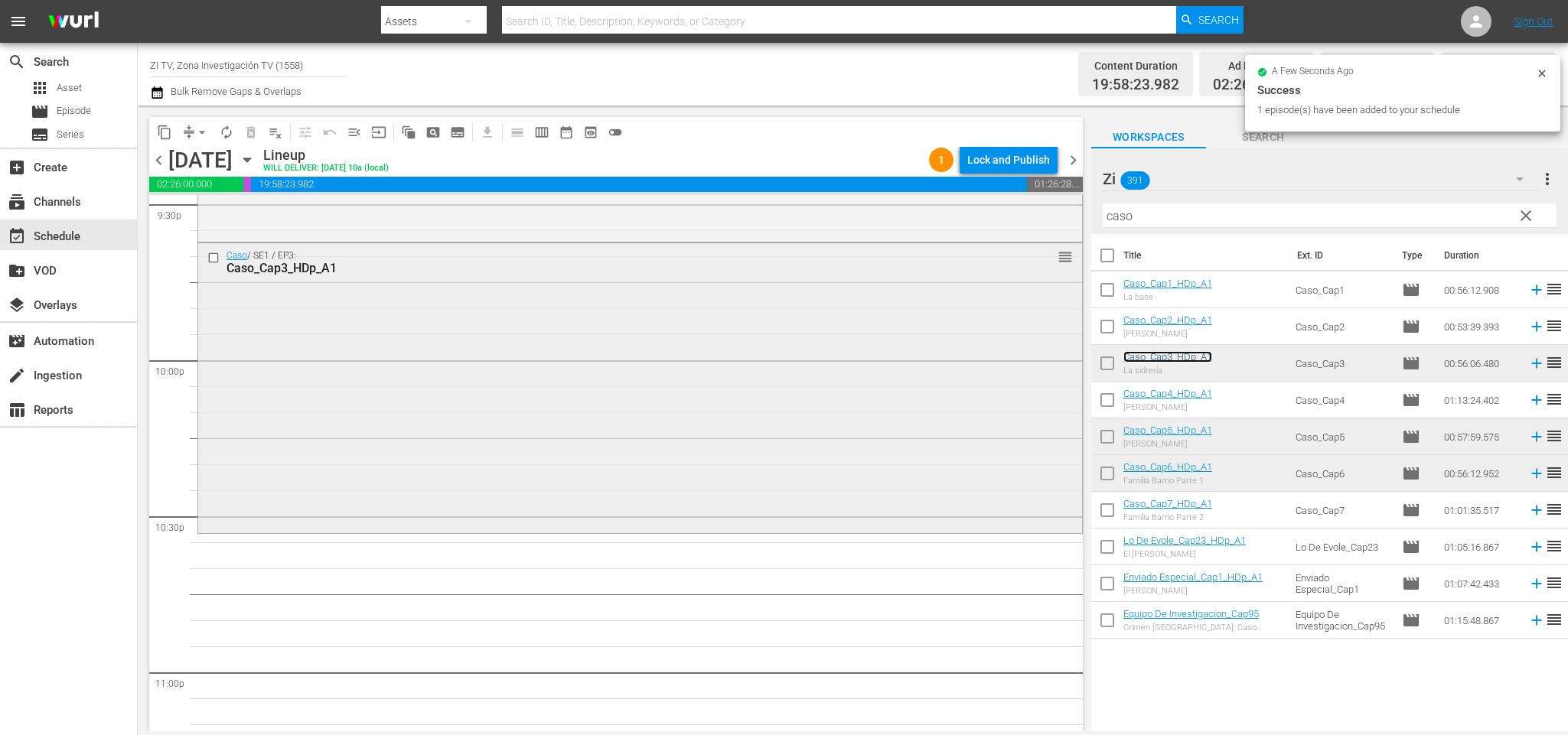
scroll to position [6817, 0]
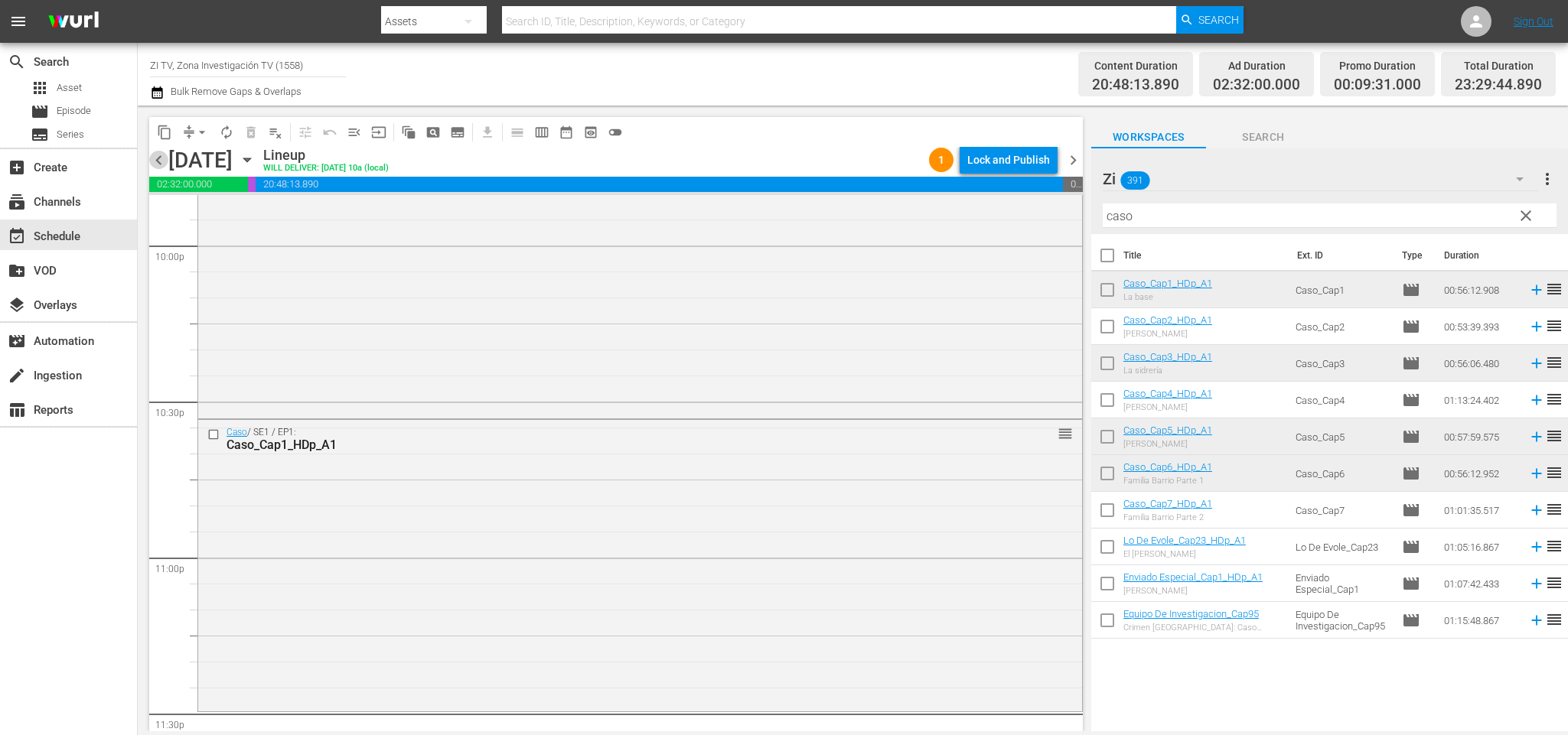
click at [161, 157] on span "chevron_left" at bounding box center [159, 160] width 19 height 19
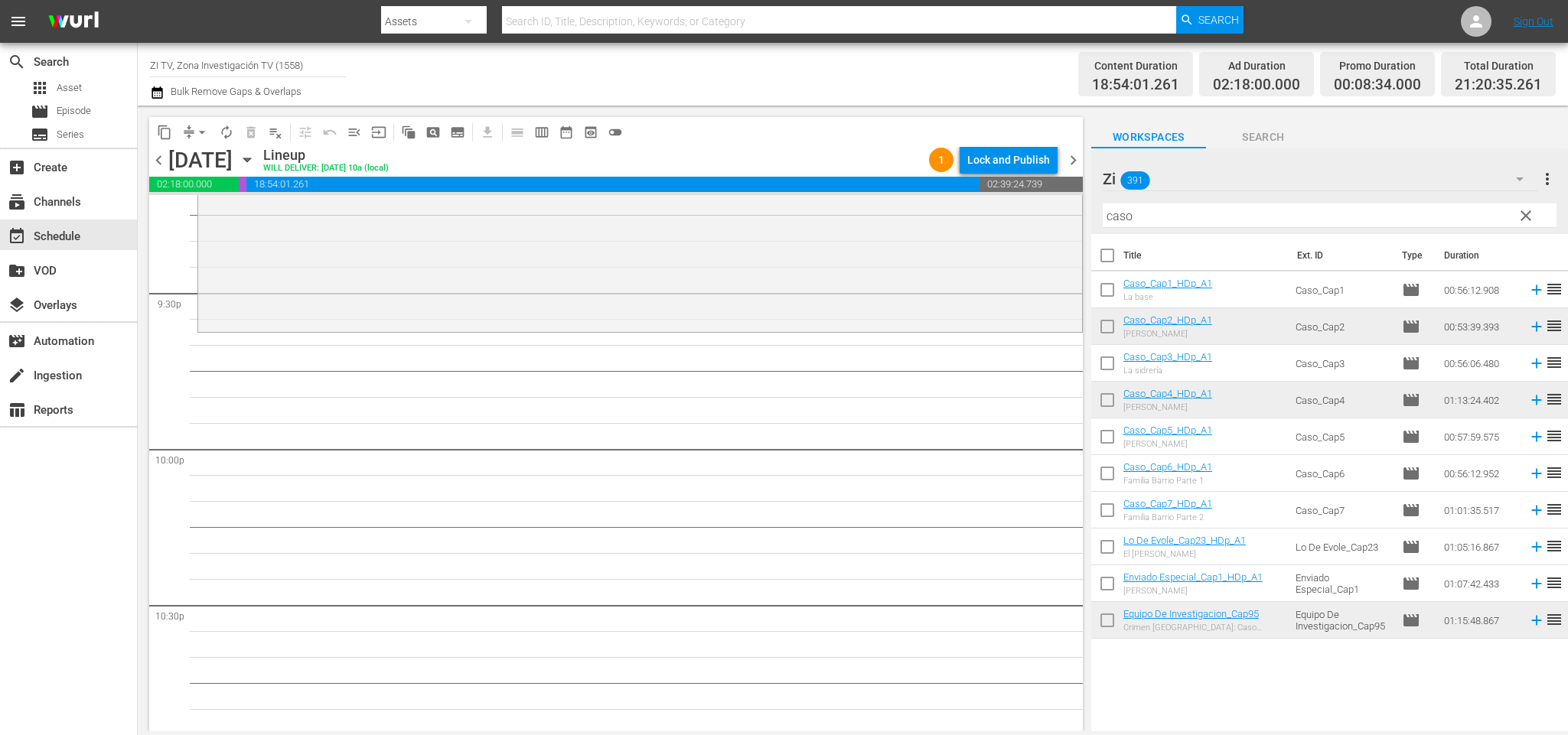
scroll to position [6499, 0]
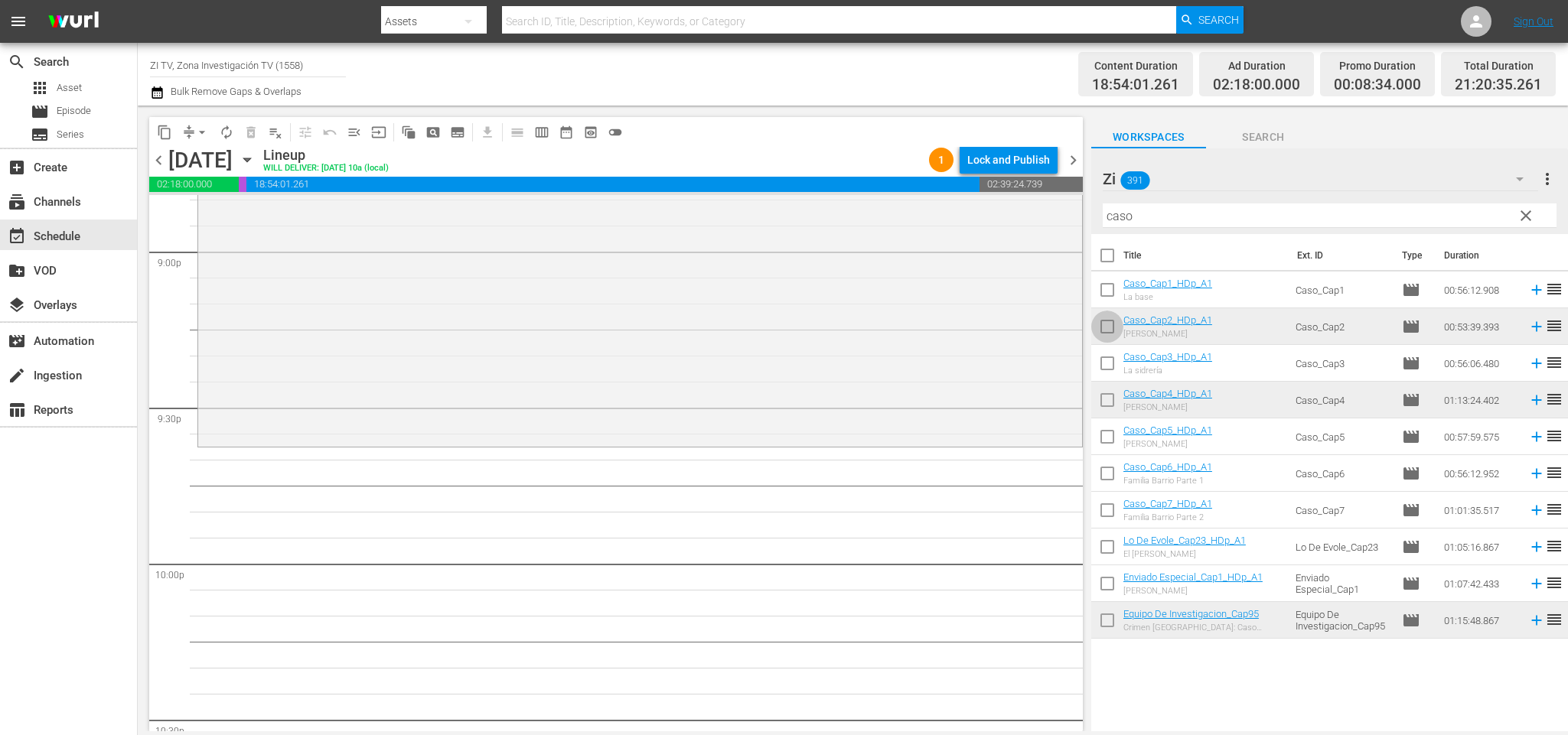
click at [1114, 326] on input "checkbox" at bounding box center [1107, 330] width 32 height 32
checkbox input "true"
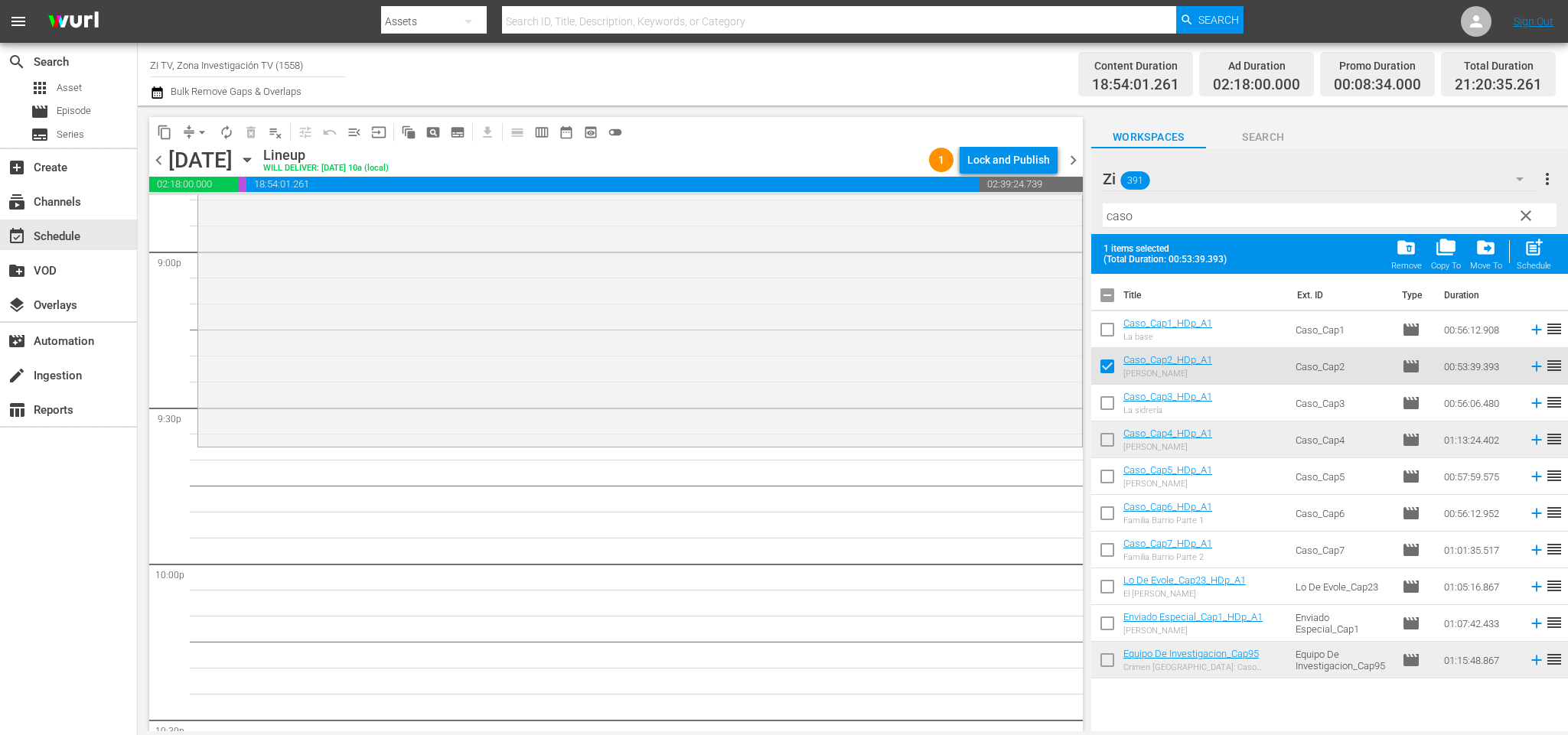
click at [1111, 437] on input "checkbox" at bounding box center [1107, 443] width 32 height 32
checkbox input "true"
click at [1109, 514] on input "checkbox" at bounding box center [1107, 517] width 32 height 32
checkbox input "true"
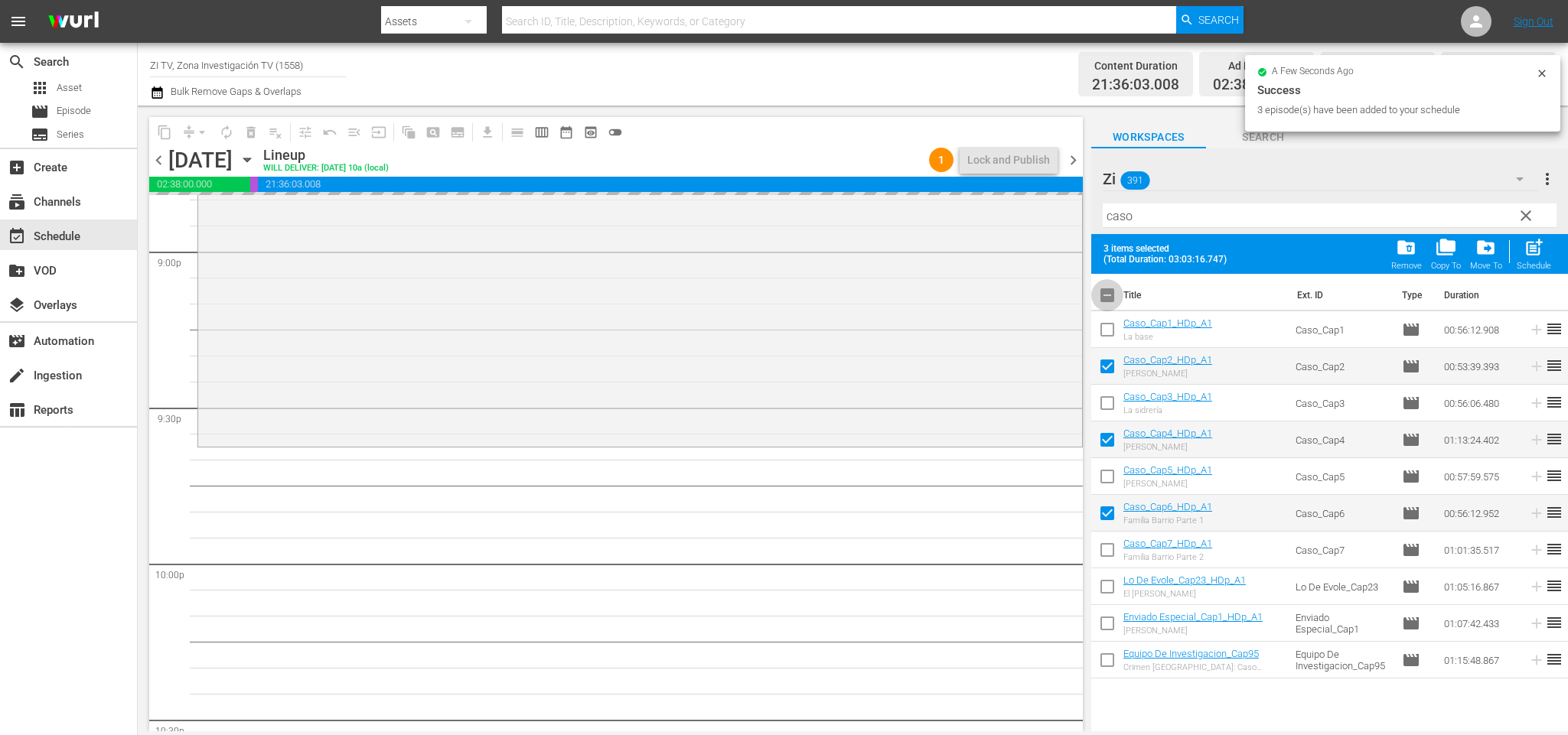
click at [1114, 299] on input "checkbox" at bounding box center [1107, 298] width 32 height 32
checkbox input "true"
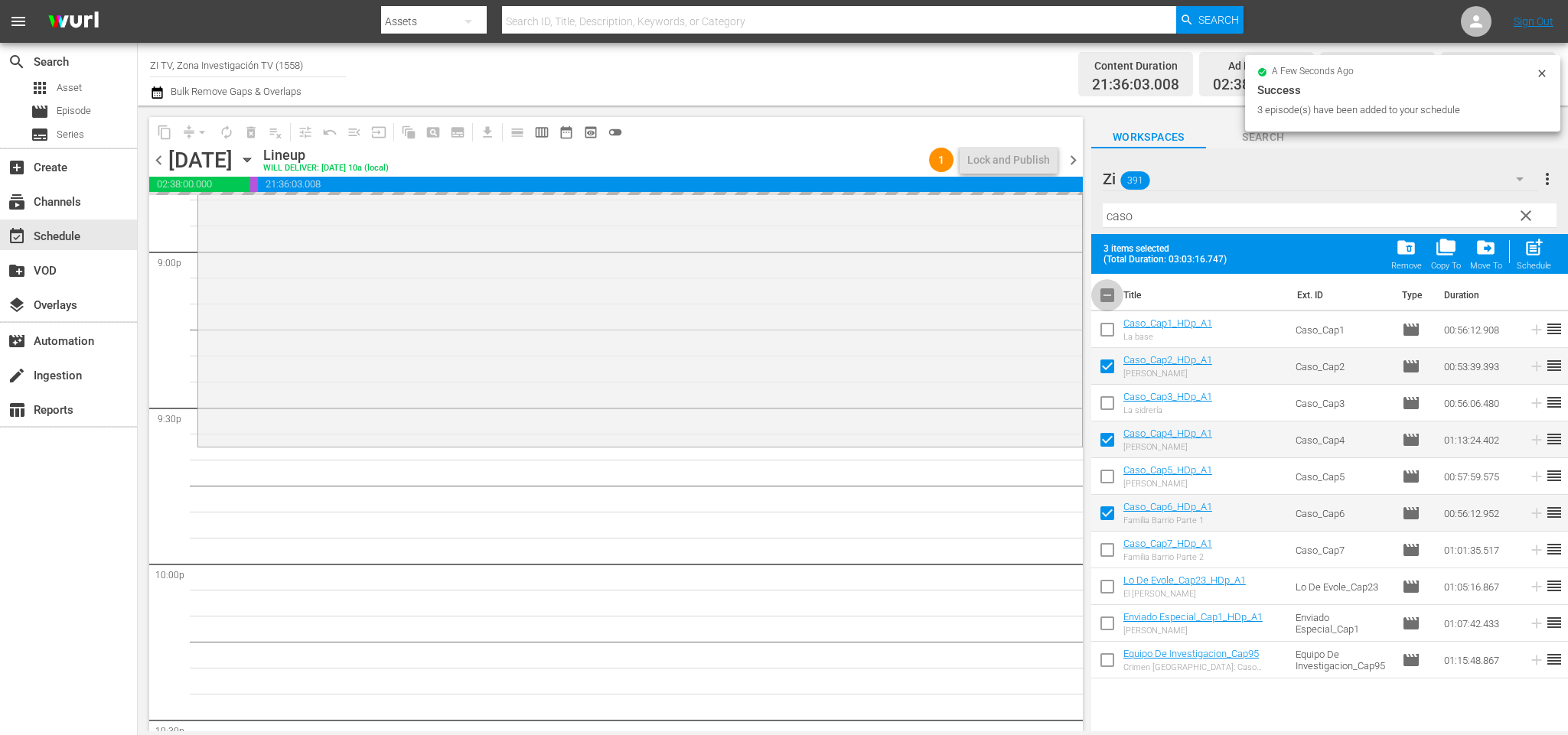
checkbox input "true"
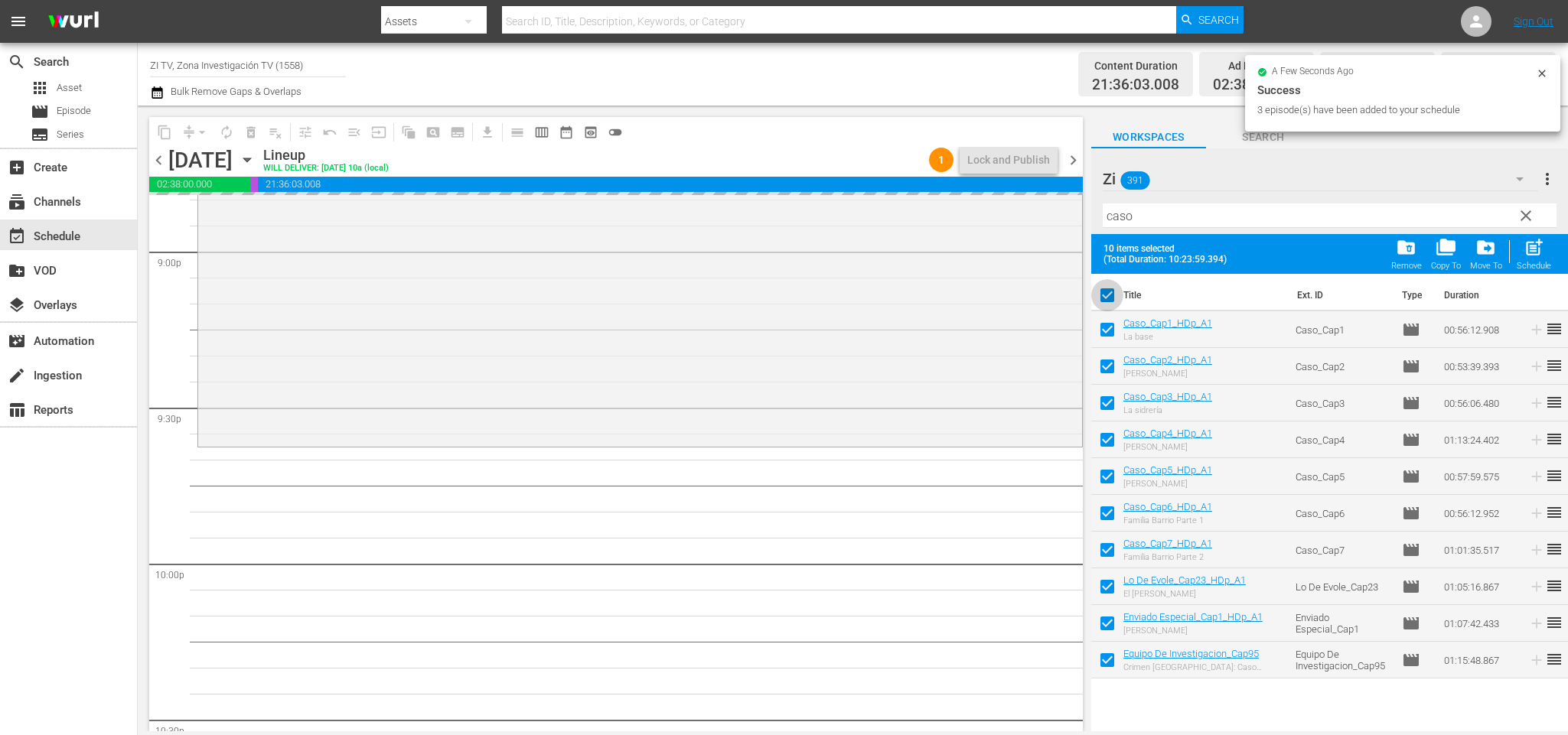
click at [1114, 299] on input "checkbox" at bounding box center [1107, 298] width 32 height 32
checkbox input "false"
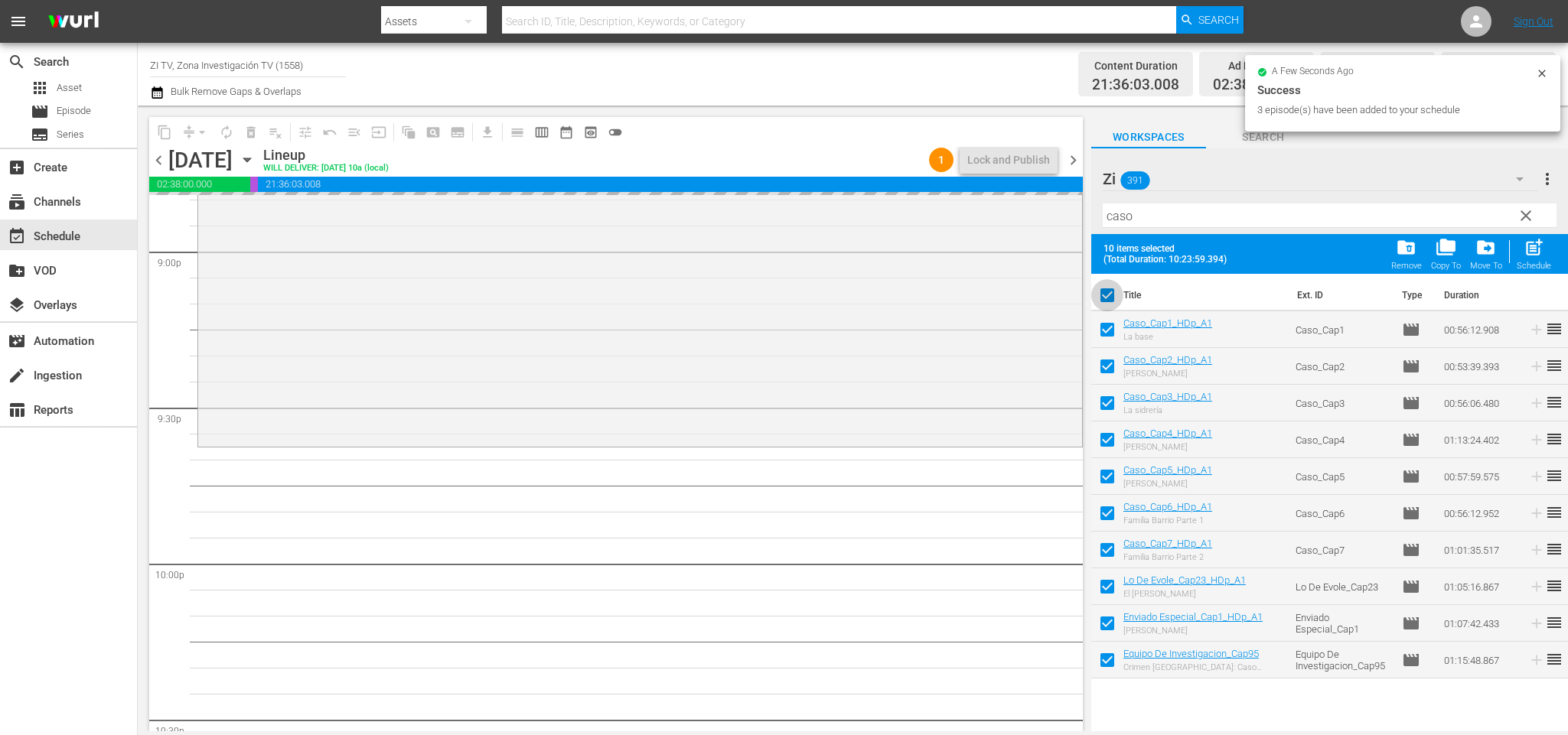
checkbox input "false"
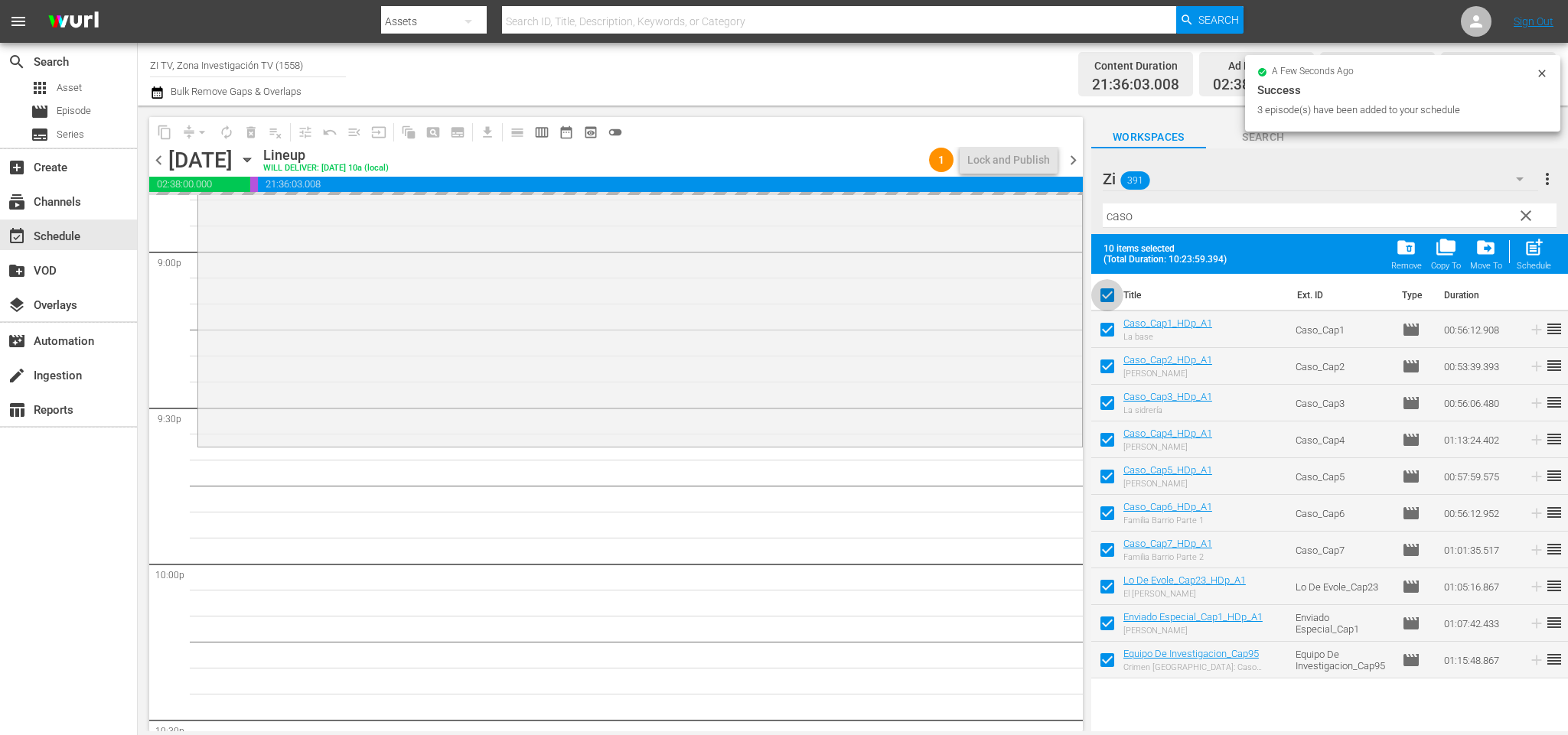
checkbox input "false"
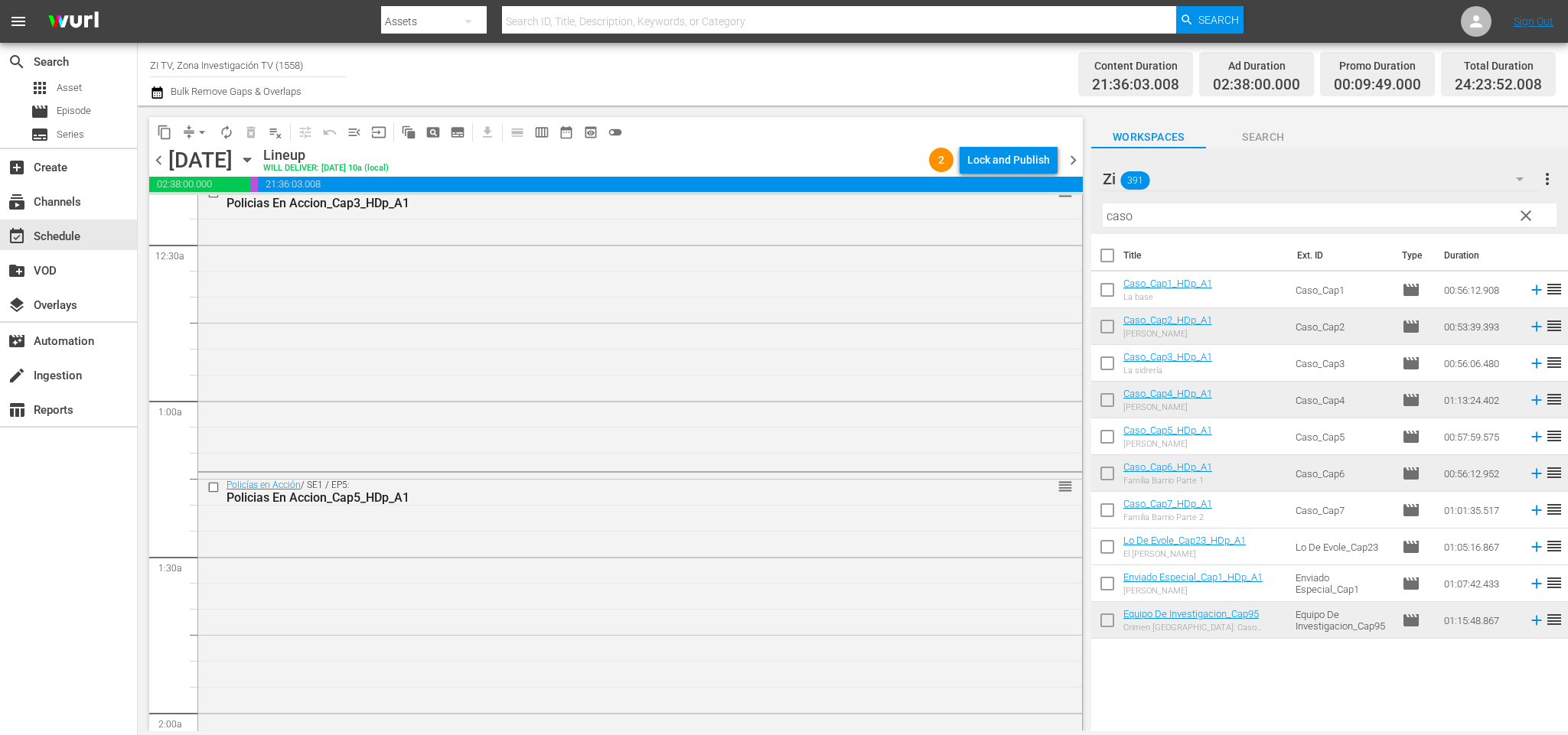
scroll to position [0, 0]
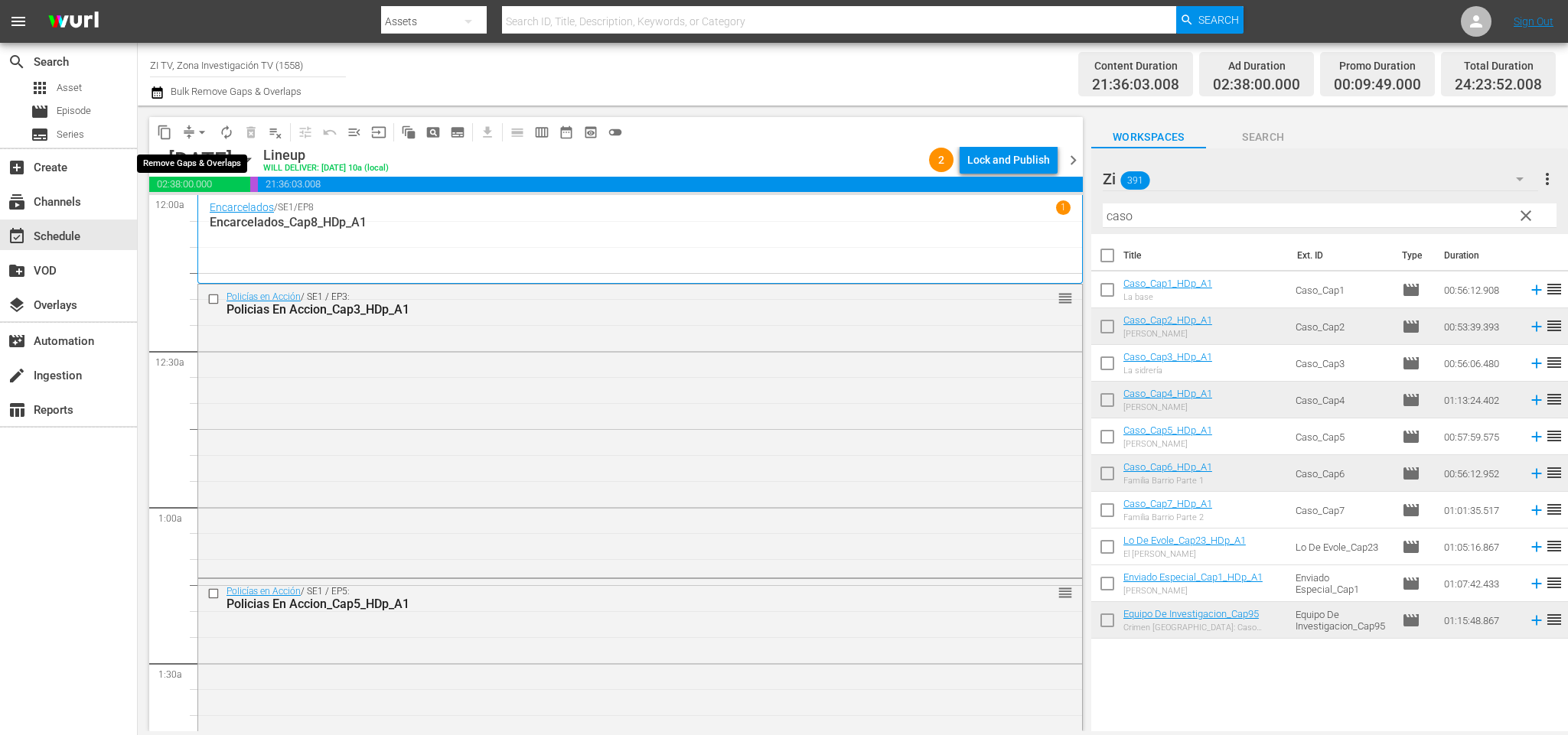
click at [201, 135] on span "arrow_drop_down" at bounding box center [201, 132] width 15 height 15
click at [221, 211] on li "Align to End of Previous Day" at bounding box center [205, 213] width 161 height 25
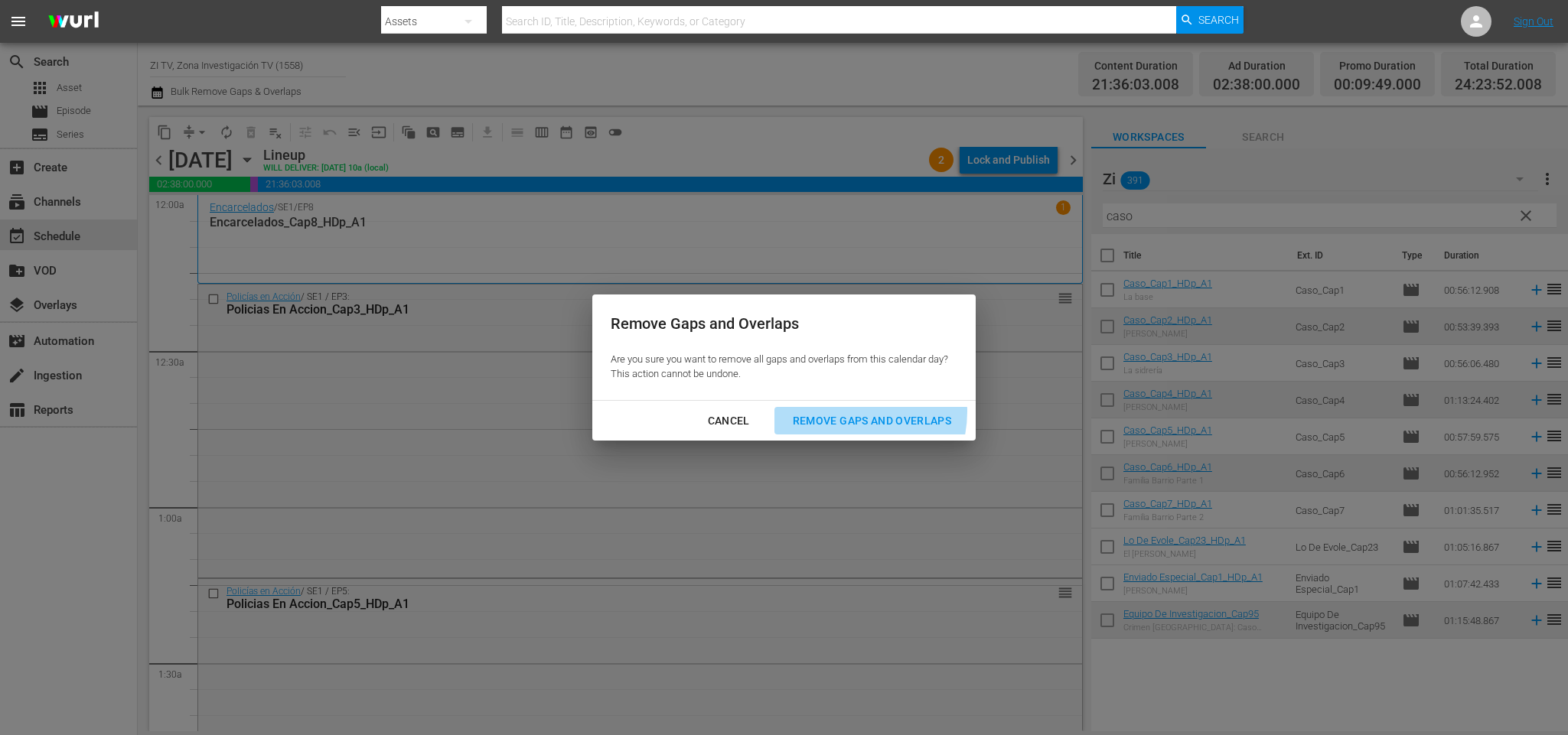
click at [856, 412] on div "Remove Gaps and Overlaps" at bounding box center [872, 421] width 183 height 19
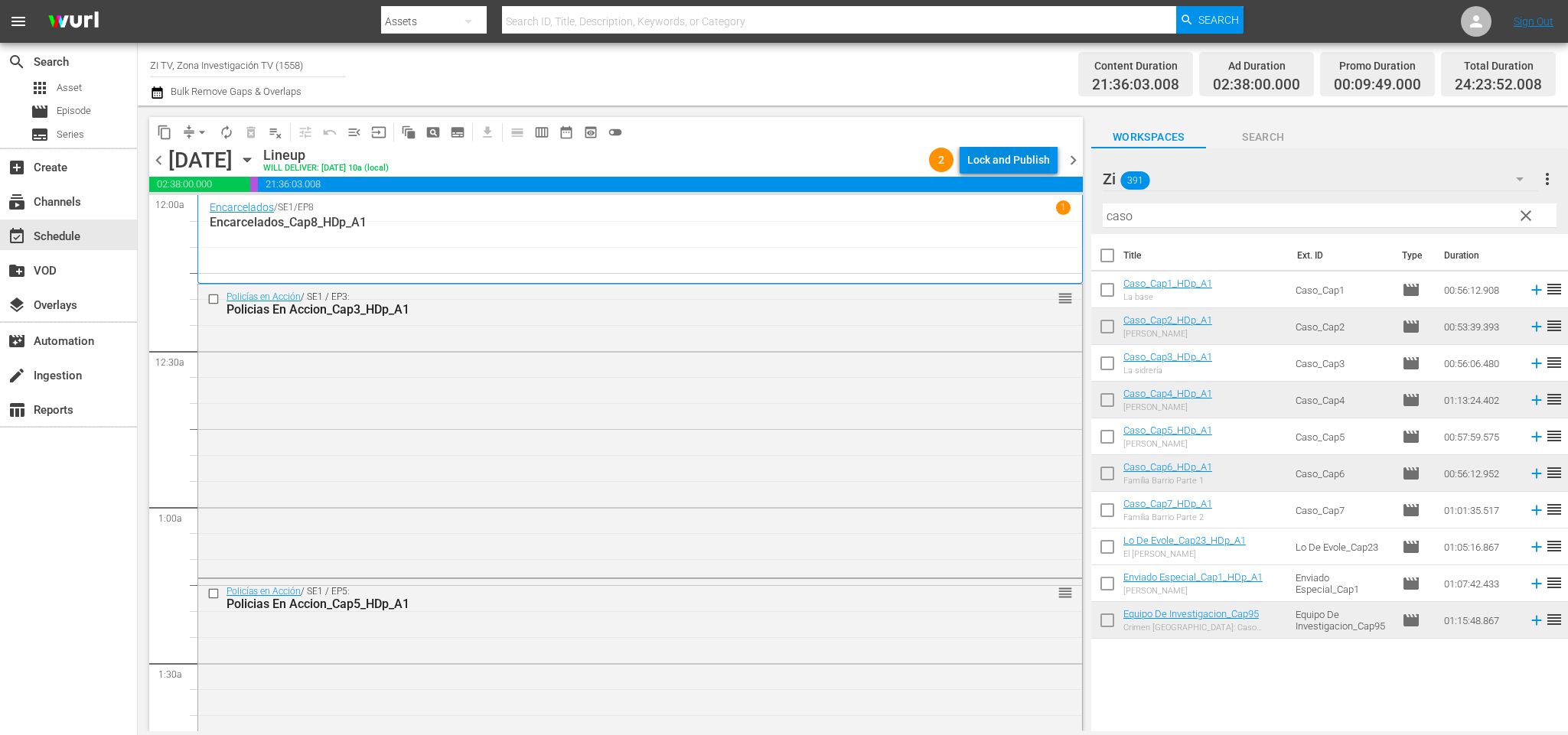
click at [1026, 156] on div "Lock and Publish" at bounding box center [1008, 160] width 82 height 27
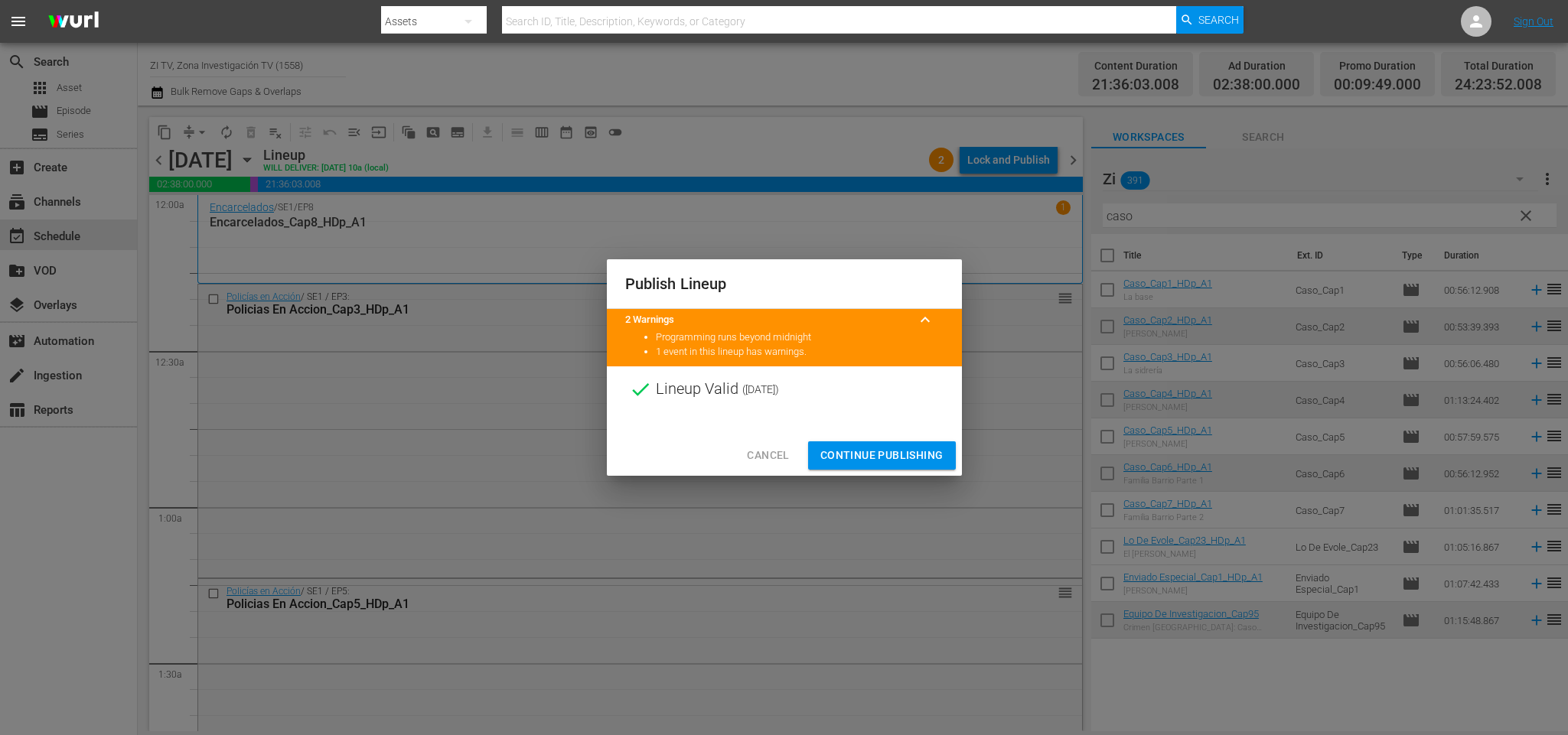
click at [930, 448] on span "Continue Publishing" at bounding box center [881, 456] width 123 height 19
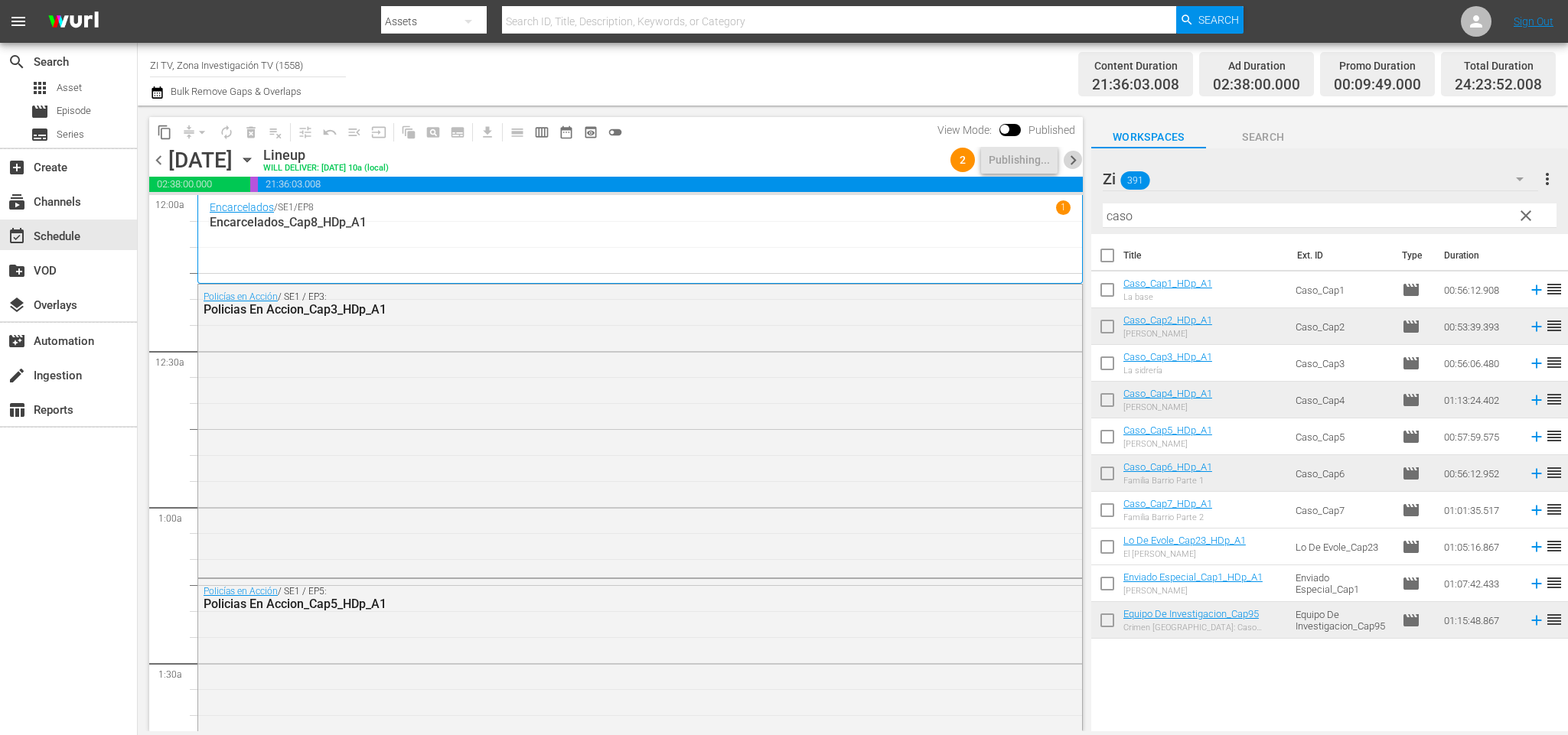
click at [1077, 156] on span "chevron_right" at bounding box center [1073, 160] width 19 height 19
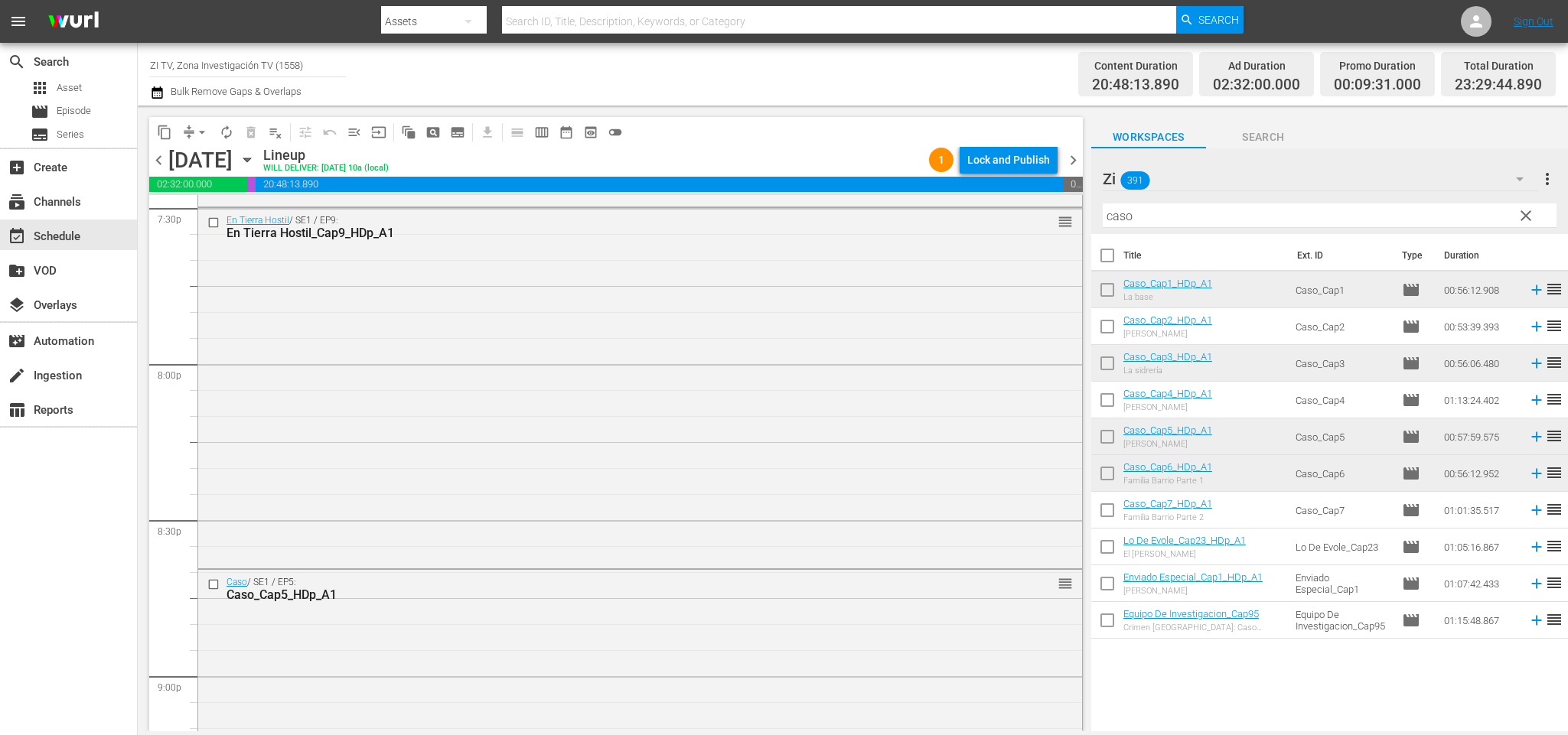
scroll to position [6955, 0]
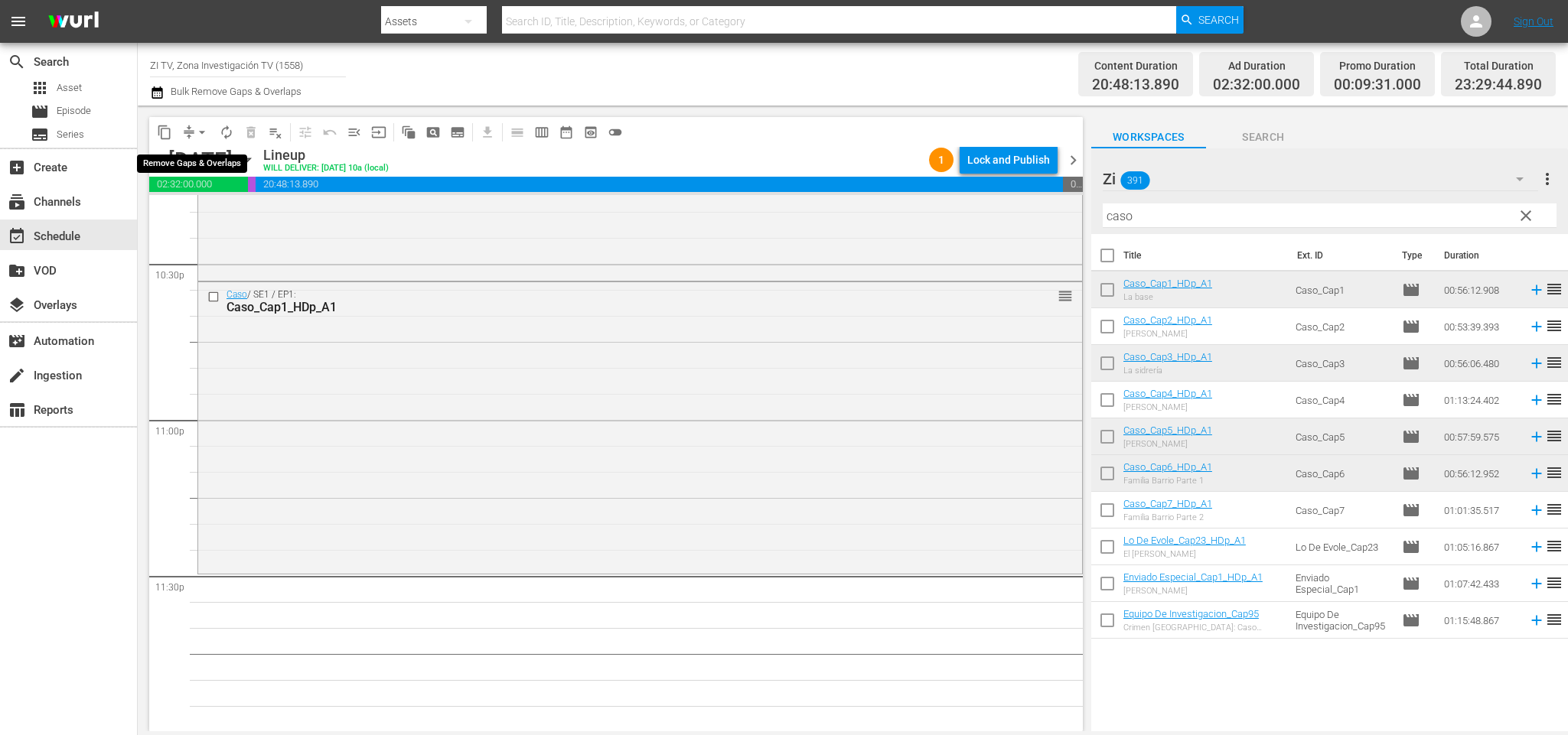
click at [205, 129] on span "arrow_drop_down" at bounding box center [201, 132] width 15 height 15
click at [239, 218] on li "Align to End of Previous Day" at bounding box center [205, 213] width 161 height 25
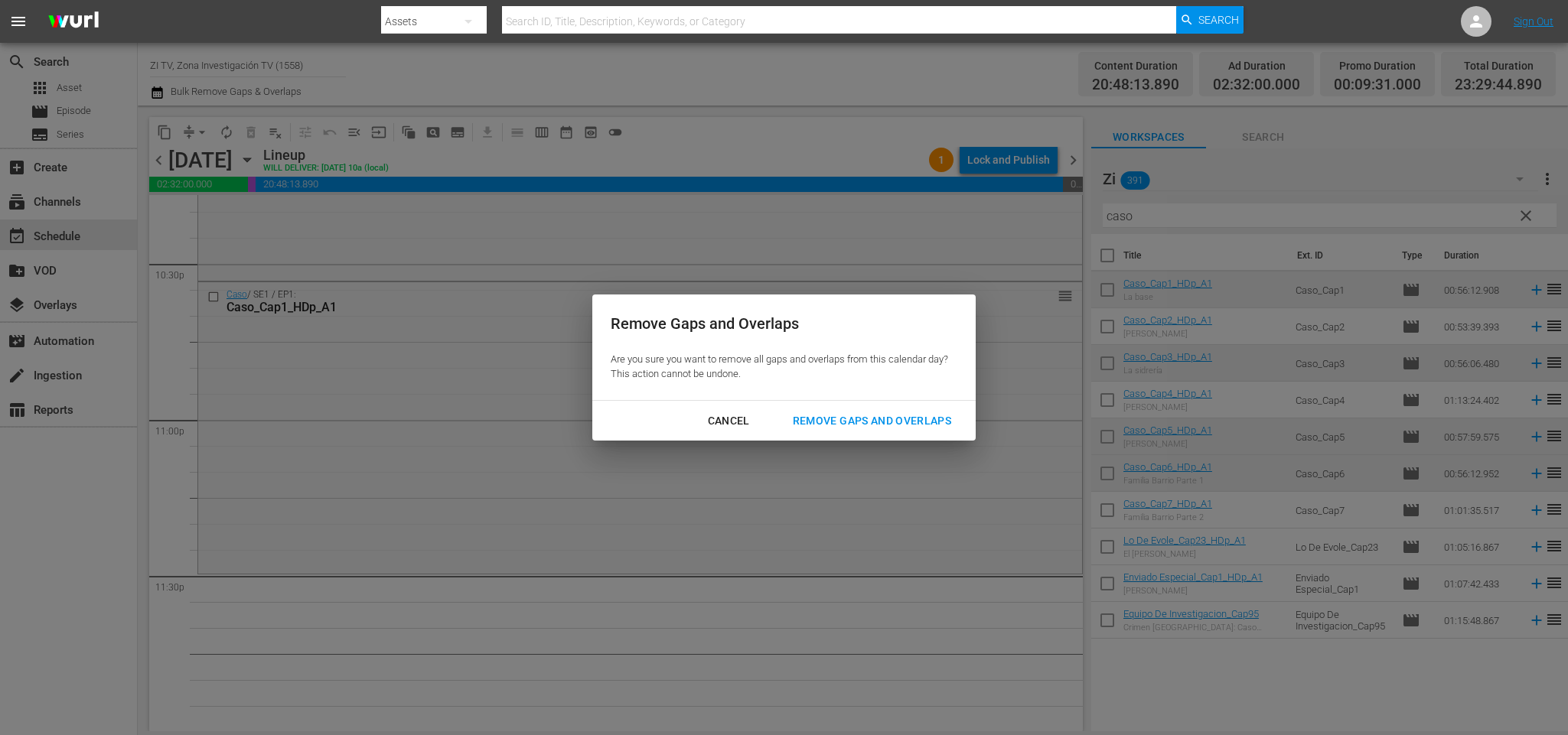
click at [923, 422] on div "Remove Gaps and Overlaps" at bounding box center [872, 421] width 183 height 19
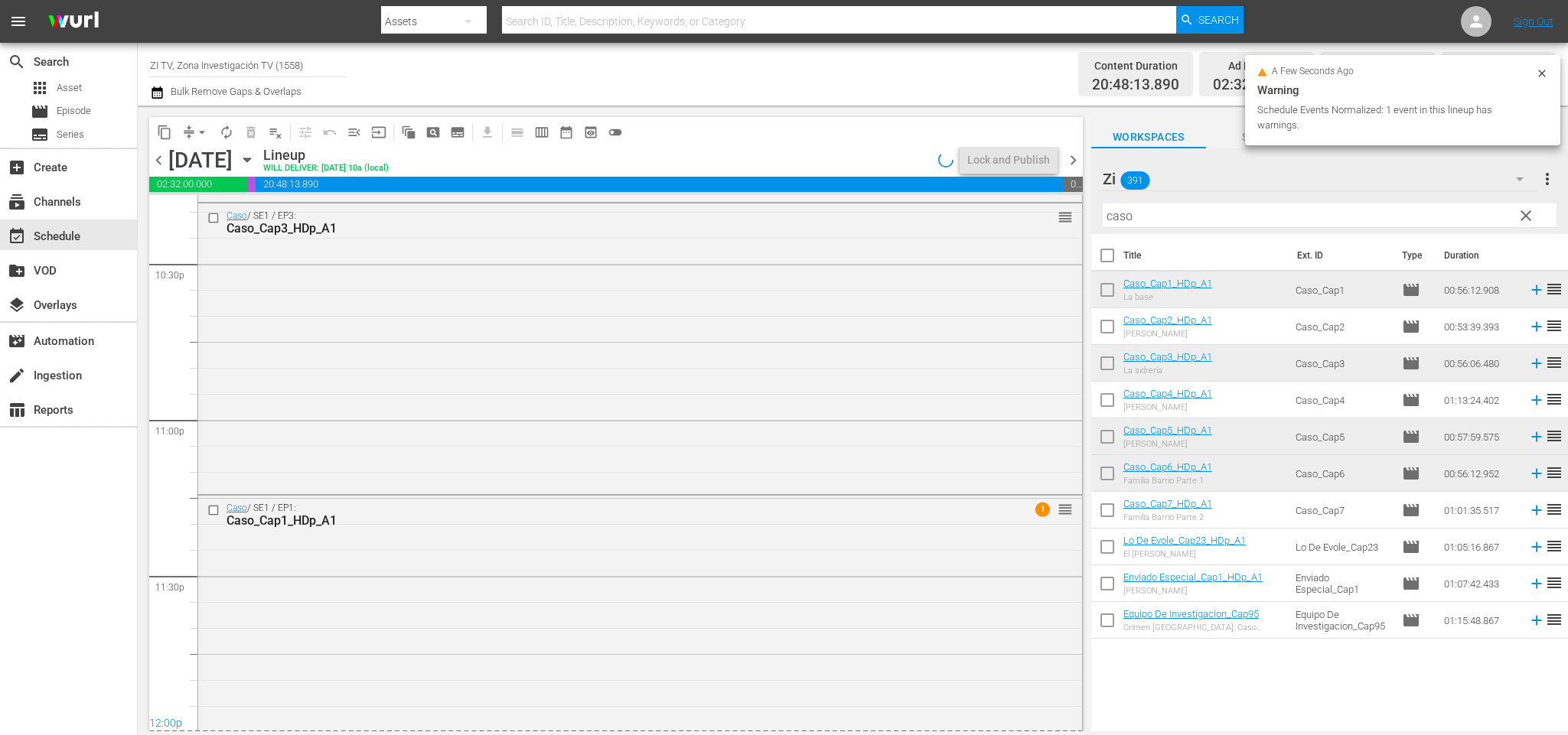
scroll to position [7010, 0]
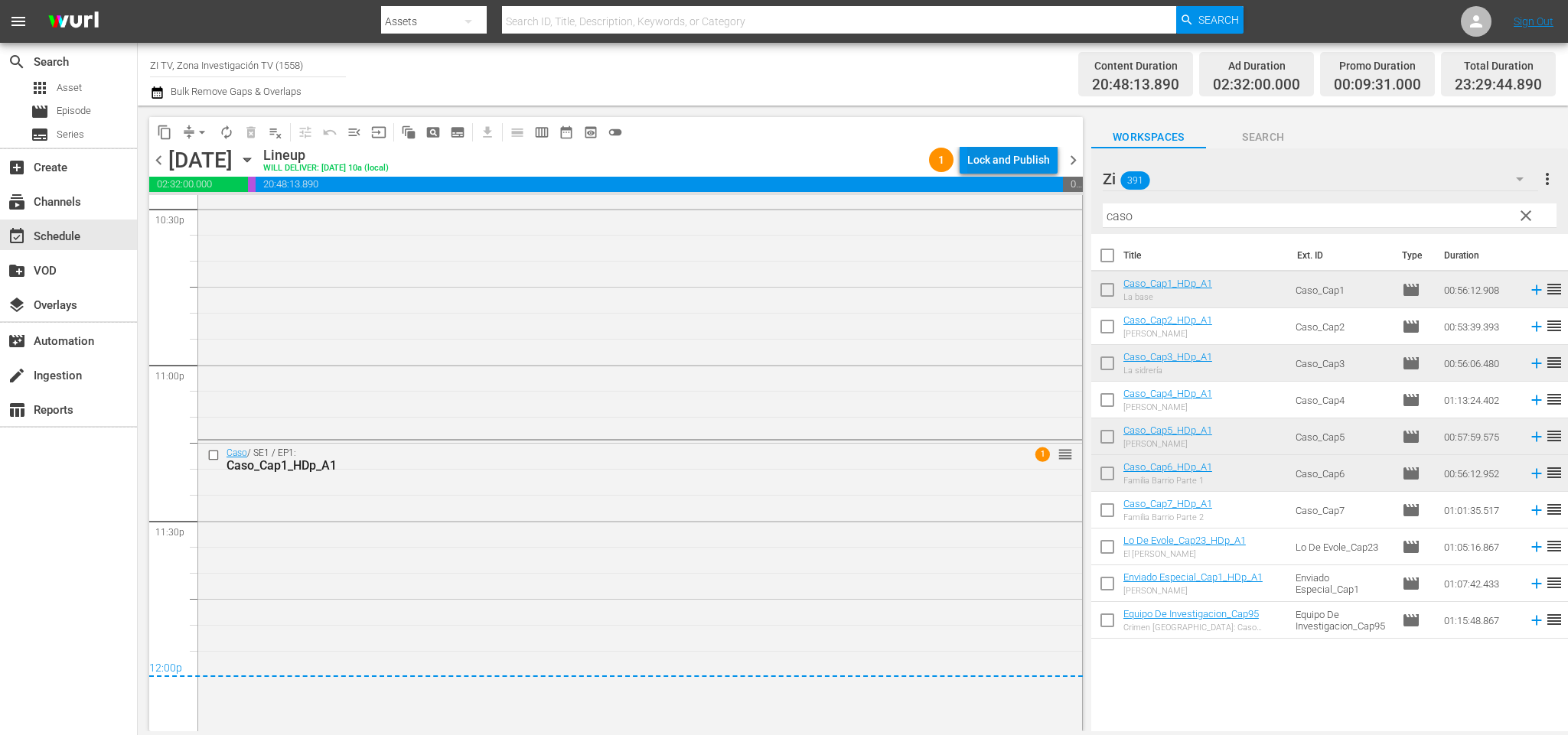
click at [1008, 157] on div "Lock and Publish" at bounding box center [1008, 160] width 82 height 27
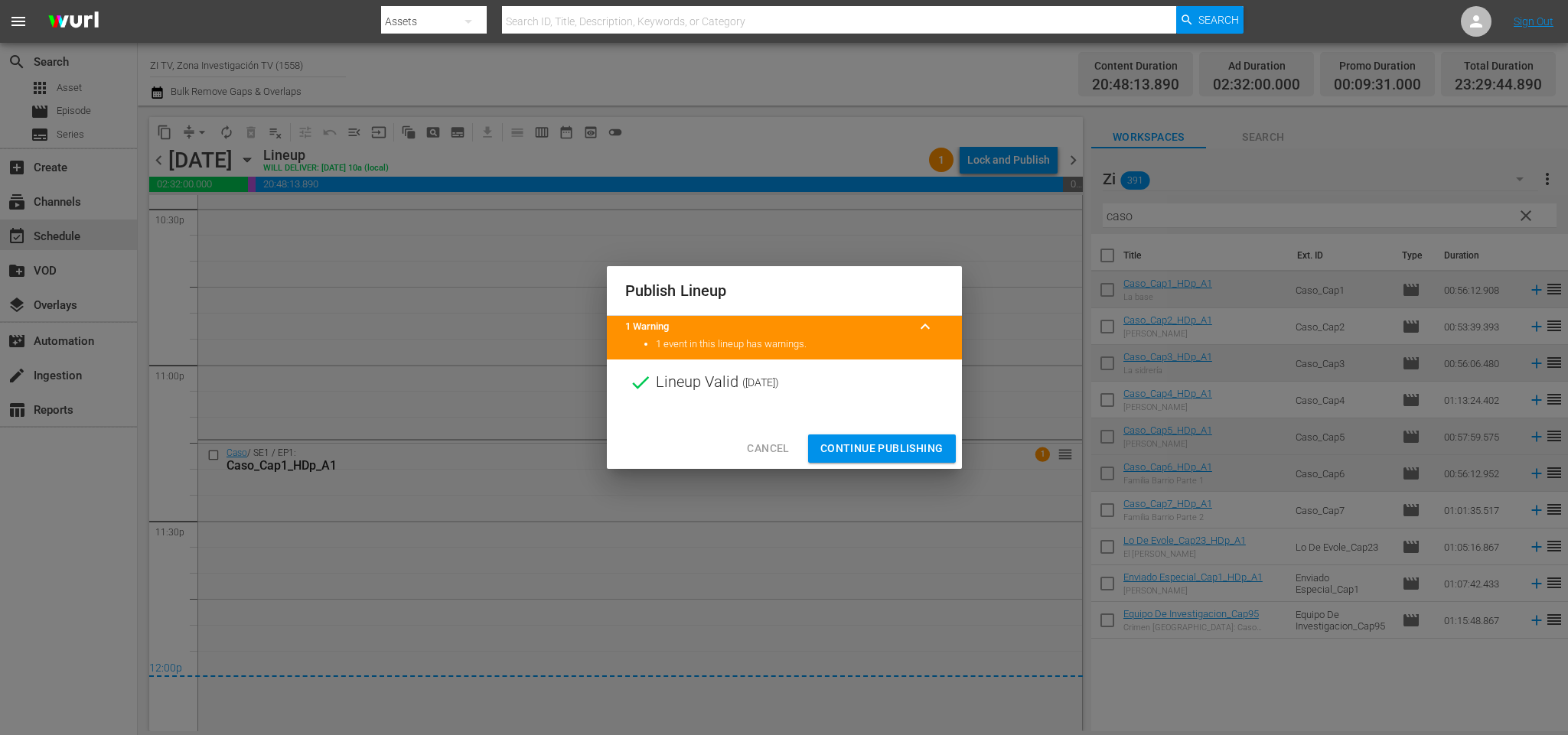
click at [901, 448] on span "Continue Publishing" at bounding box center [881, 449] width 123 height 19
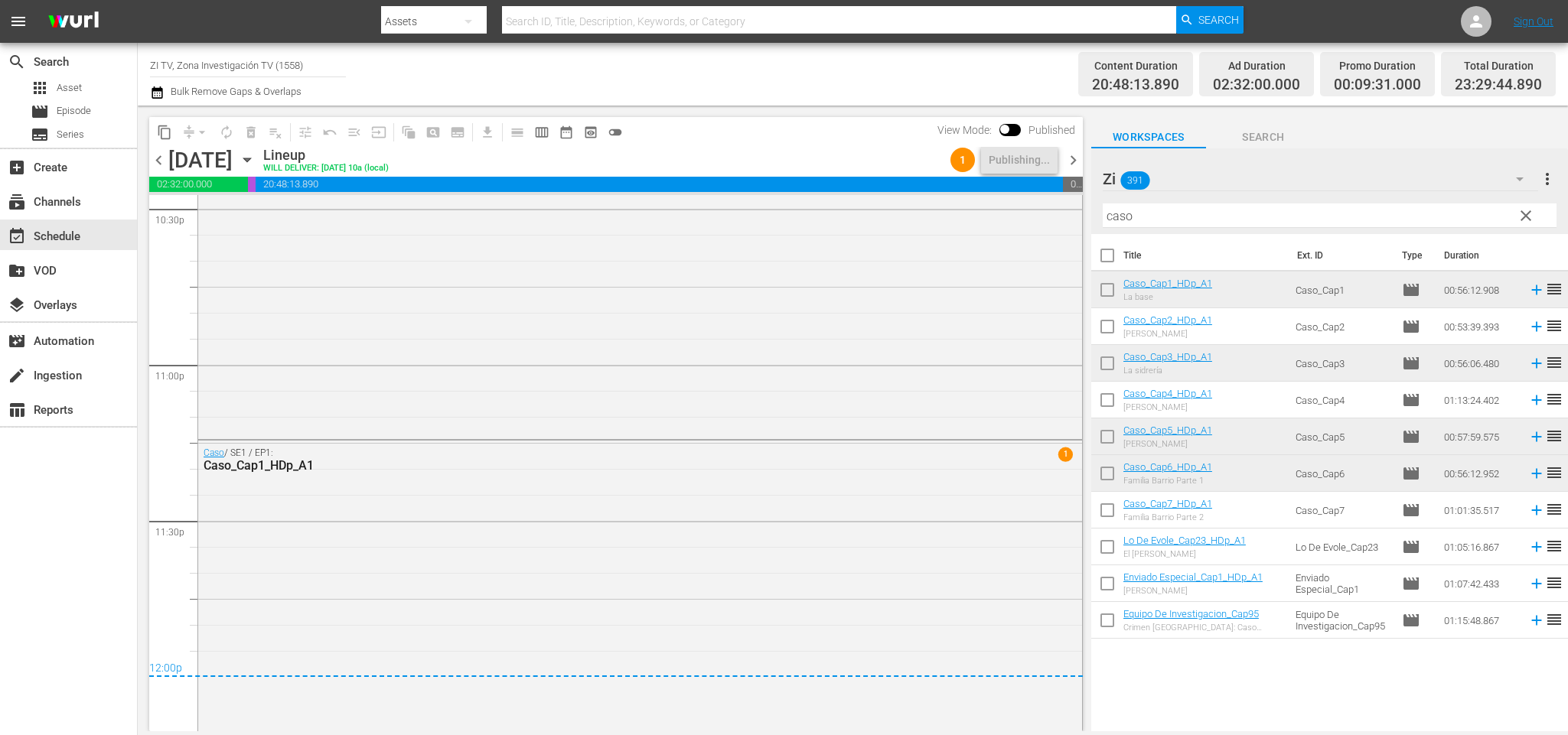
click at [1071, 158] on span "chevron_right" at bounding box center [1073, 160] width 19 height 19
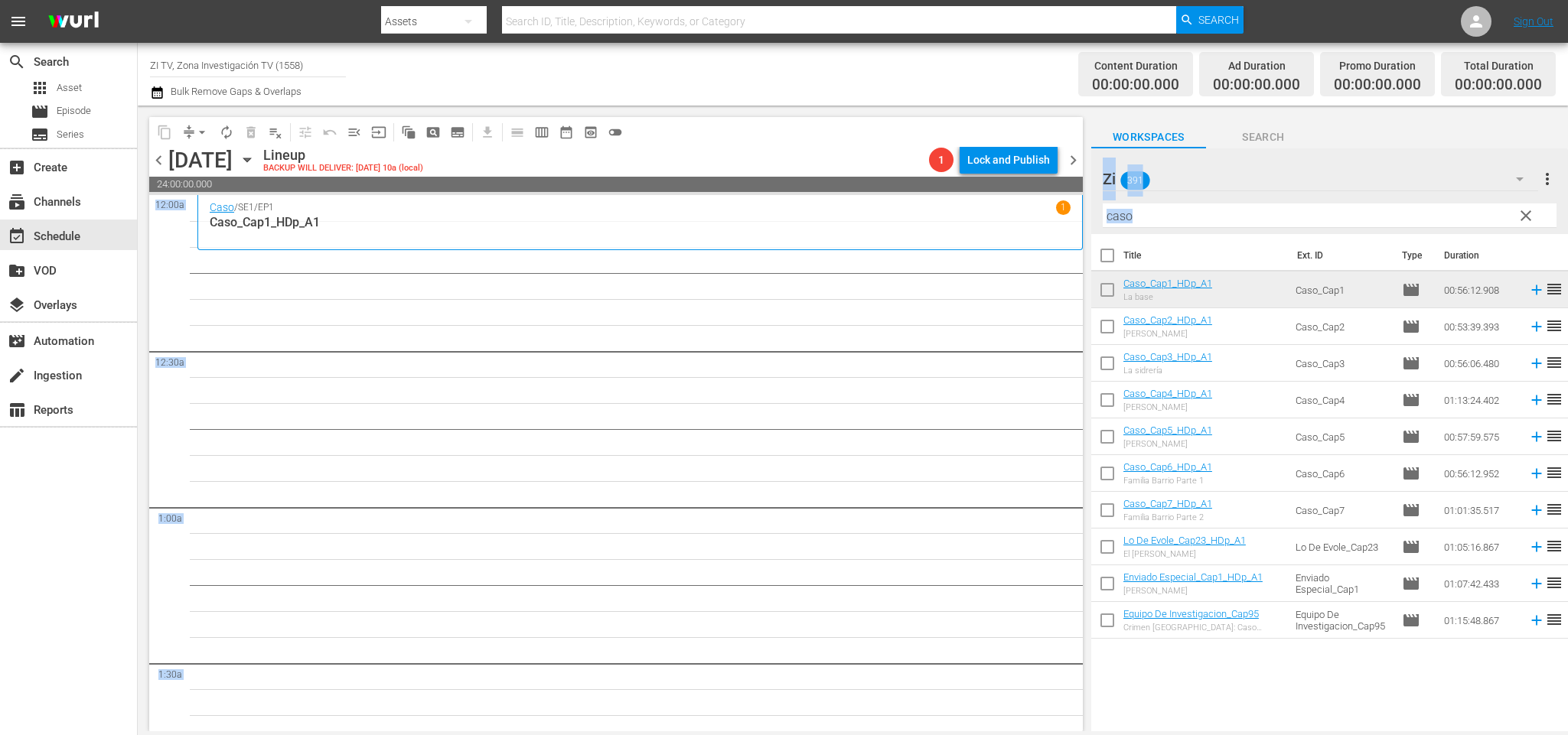
drag, startPoint x: 1162, startPoint y: 226, endPoint x: 969, endPoint y: 228, distance: 193.0
click at [966, 228] on div "content_copy compress arrow_drop_down autorenew_outlined delete_forever_outline…" at bounding box center [852, 419] width 1431 height 626
click at [1185, 222] on input "caso" at bounding box center [1329, 216] width 454 height 24
drag, startPoint x: 1098, startPoint y: 212, endPoint x: 951, endPoint y: 186, distance: 149.3
click at [932, 200] on div "content_copy compress arrow_drop_down autorenew_outlined delete_forever_outline…" at bounding box center [852, 419] width 1431 height 626
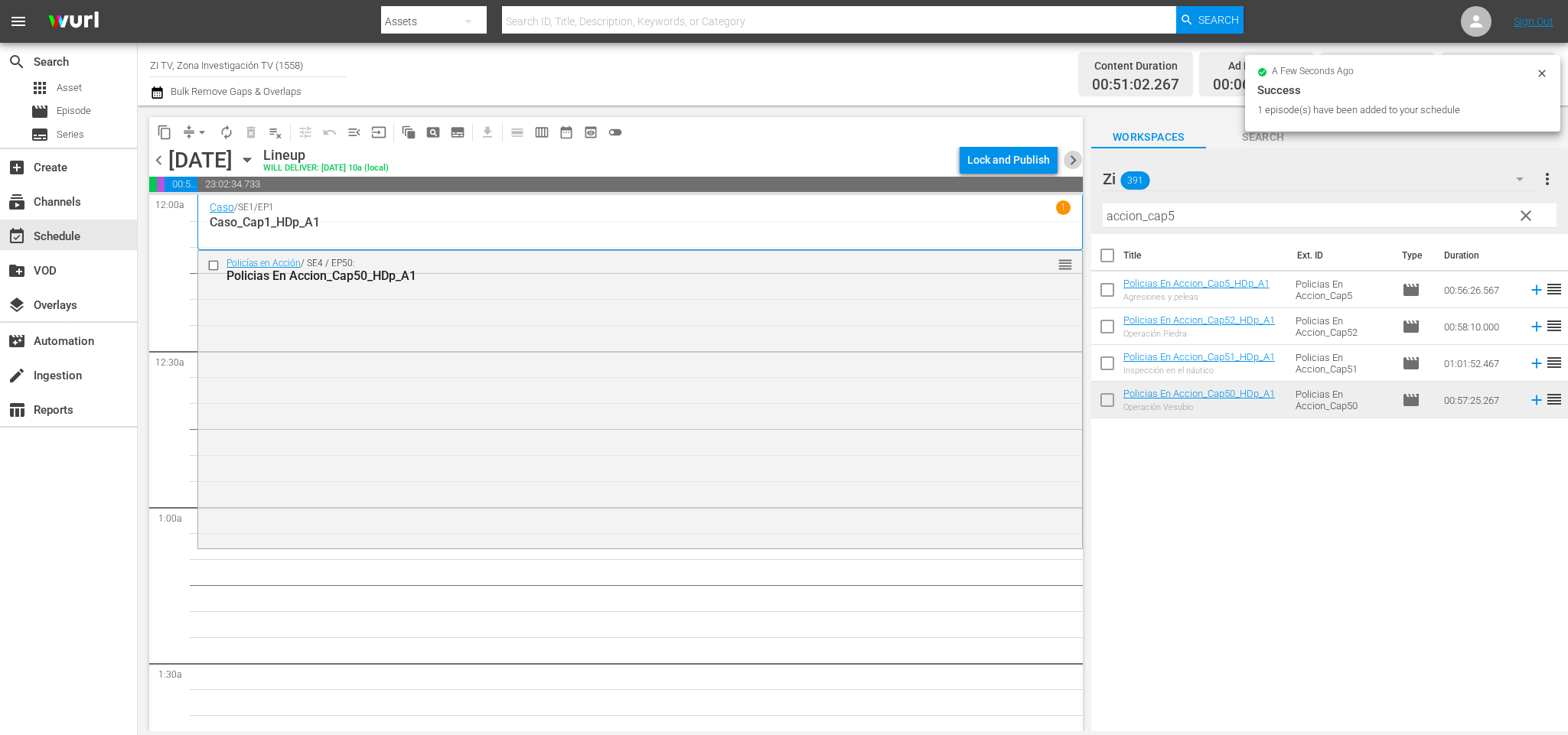
click at [1075, 163] on span "chevron_right" at bounding box center [1073, 160] width 19 height 19
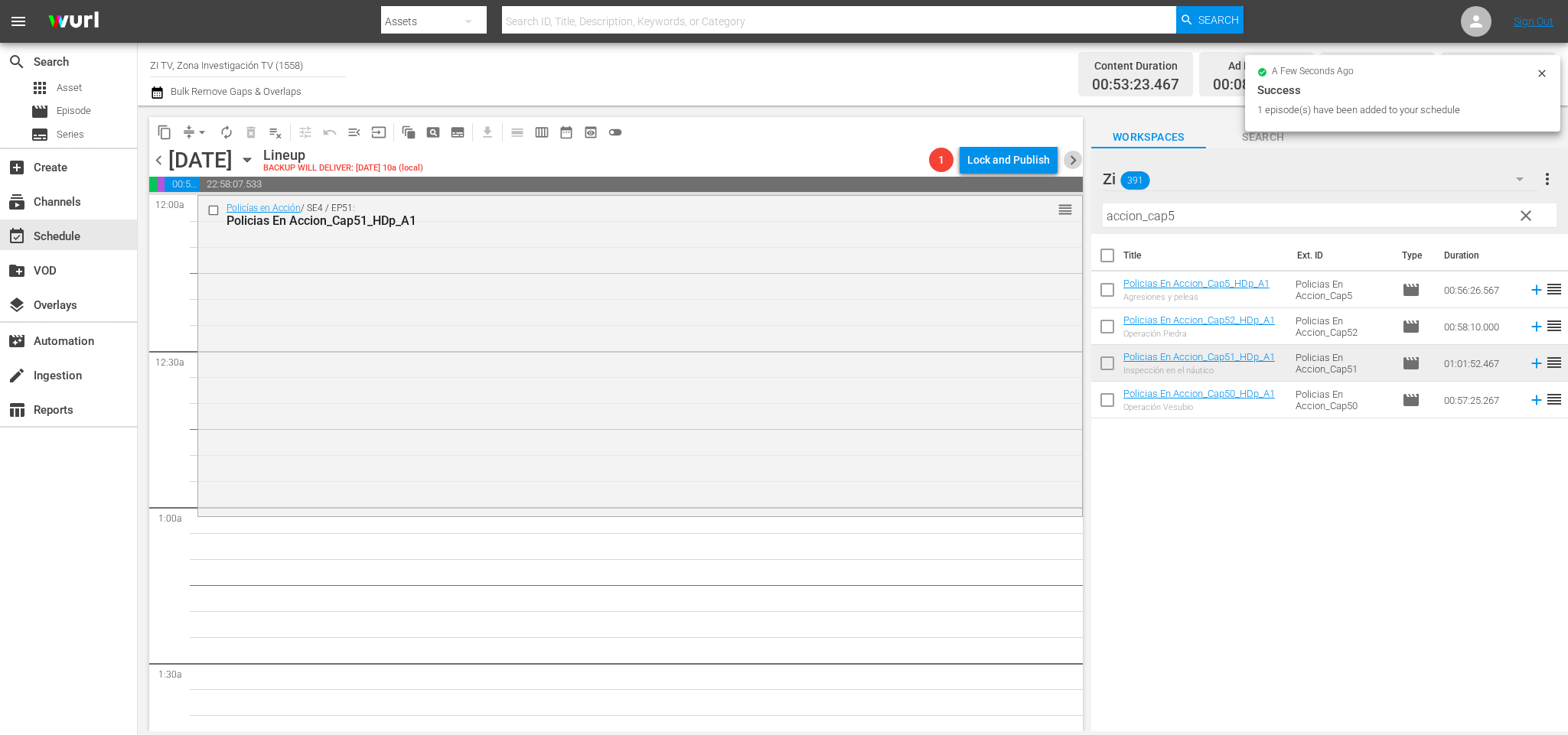
click at [1070, 156] on span "chevron_right" at bounding box center [1073, 160] width 19 height 19
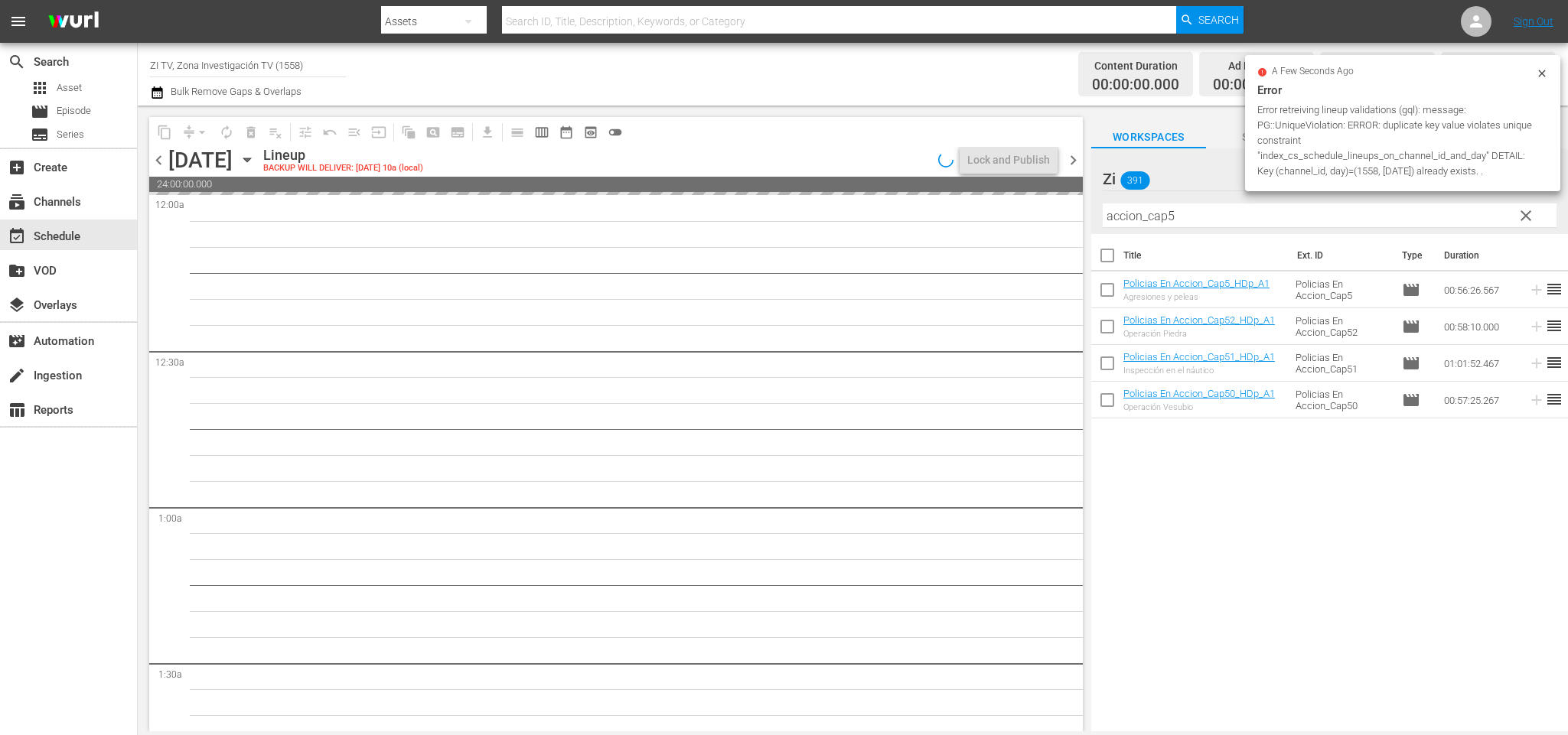
click at [1185, 213] on input "accion_cap5" at bounding box center [1329, 216] width 454 height 24
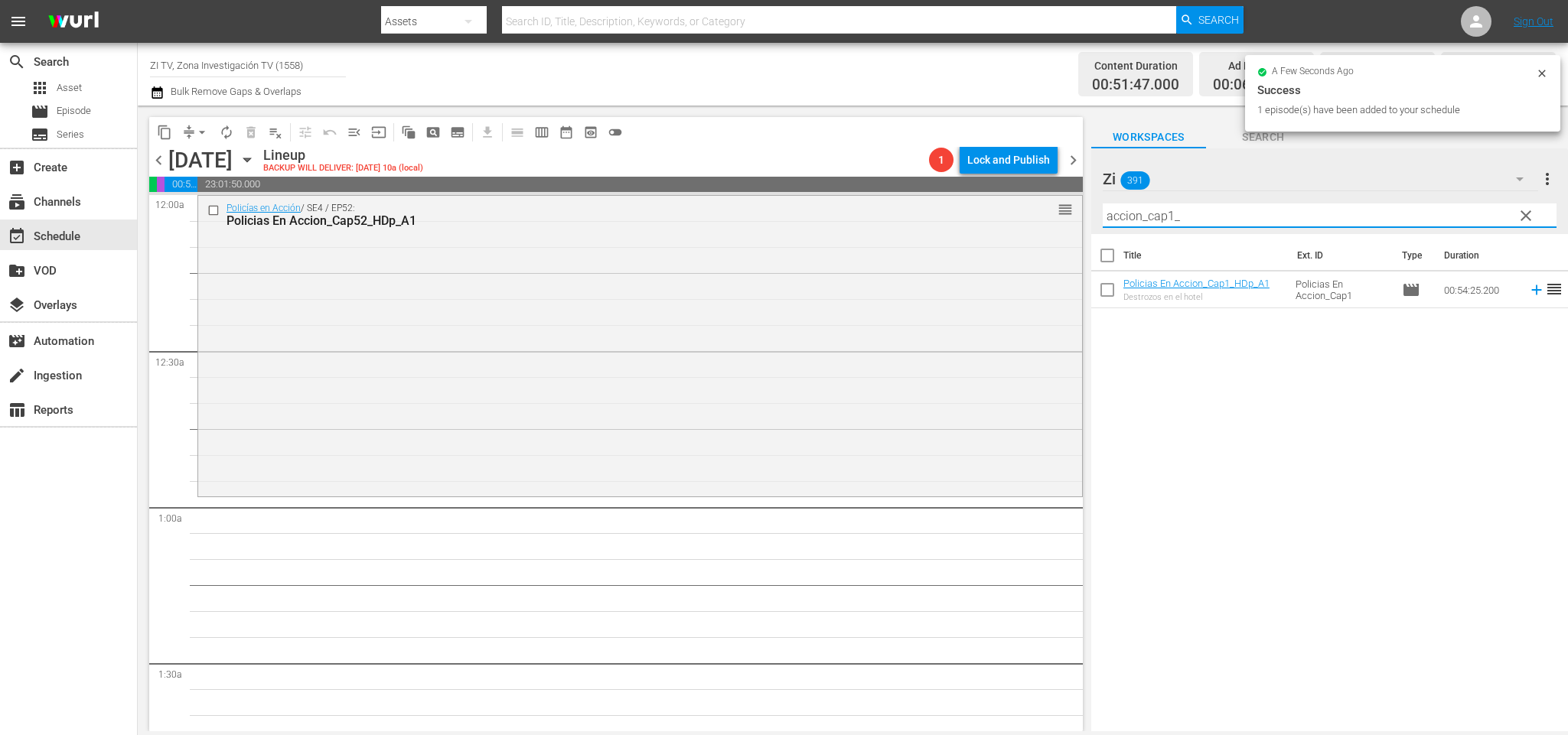
click at [1072, 159] on span "chevron_right" at bounding box center [1073, 160] width 19 height 19
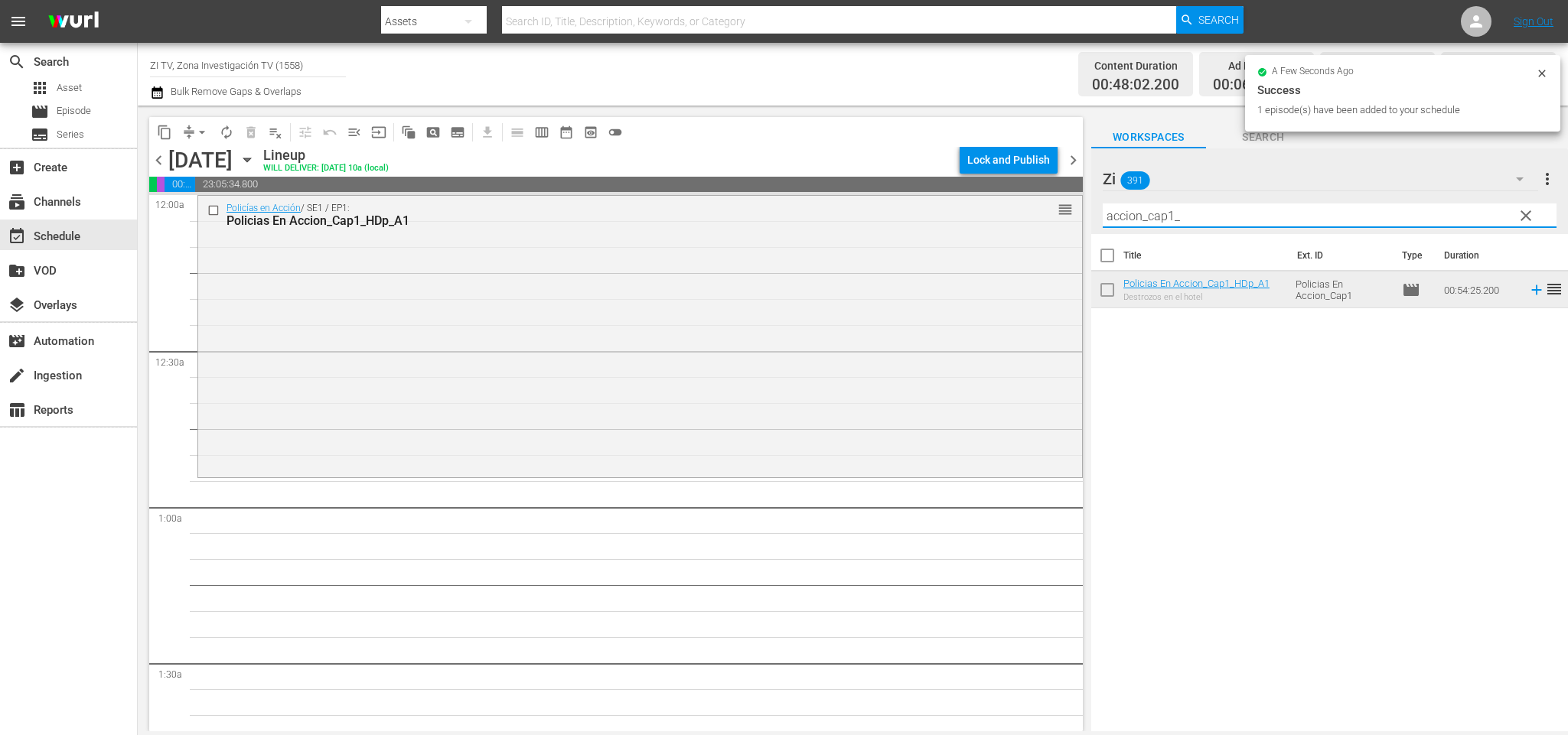
click at [1171, 212] on input "accion_cap1_" at bounding box center [1329, 216] width 454 height 24
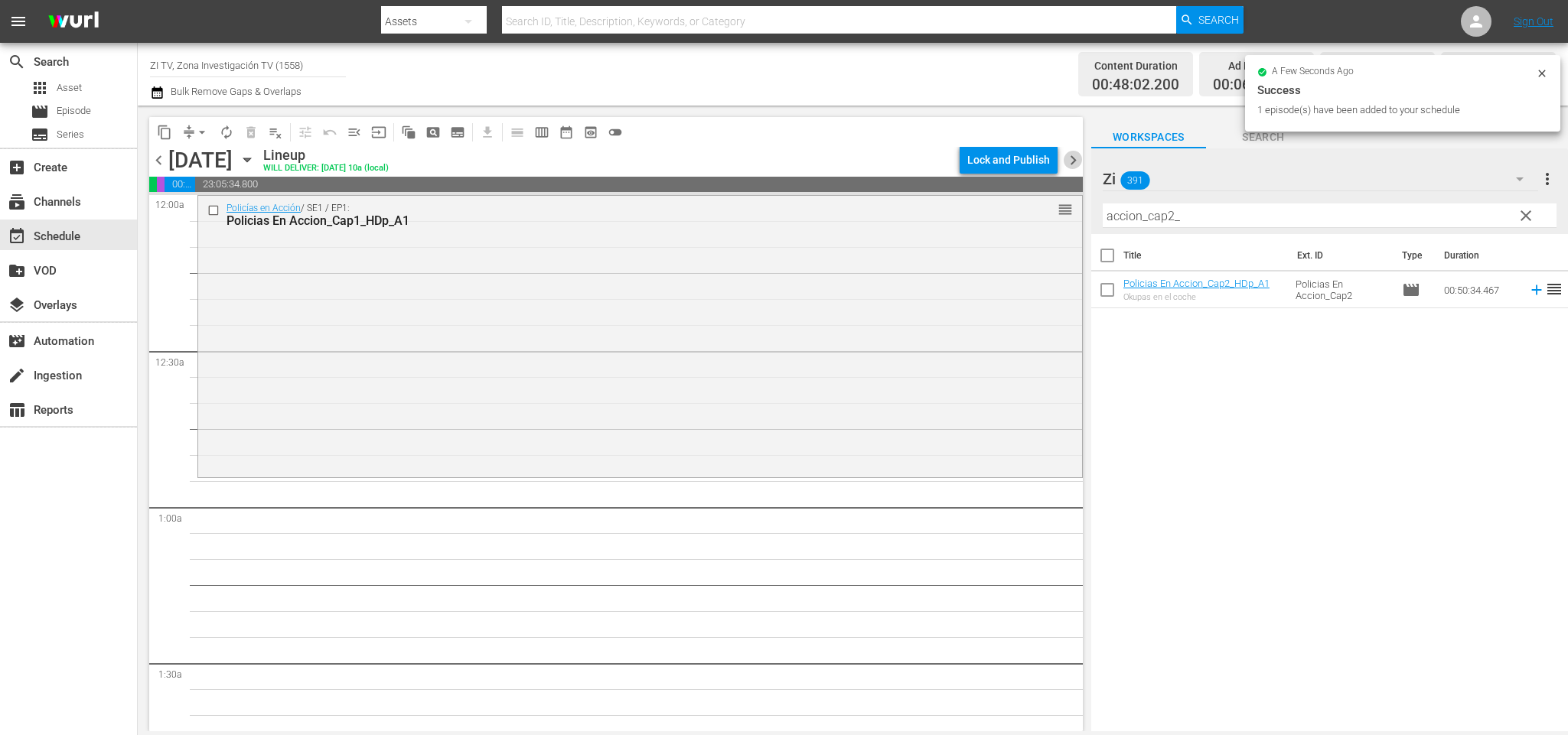
click at [1067, 158] on span "chevron_right" at bounding box center [1073, 160] width 19 height 19
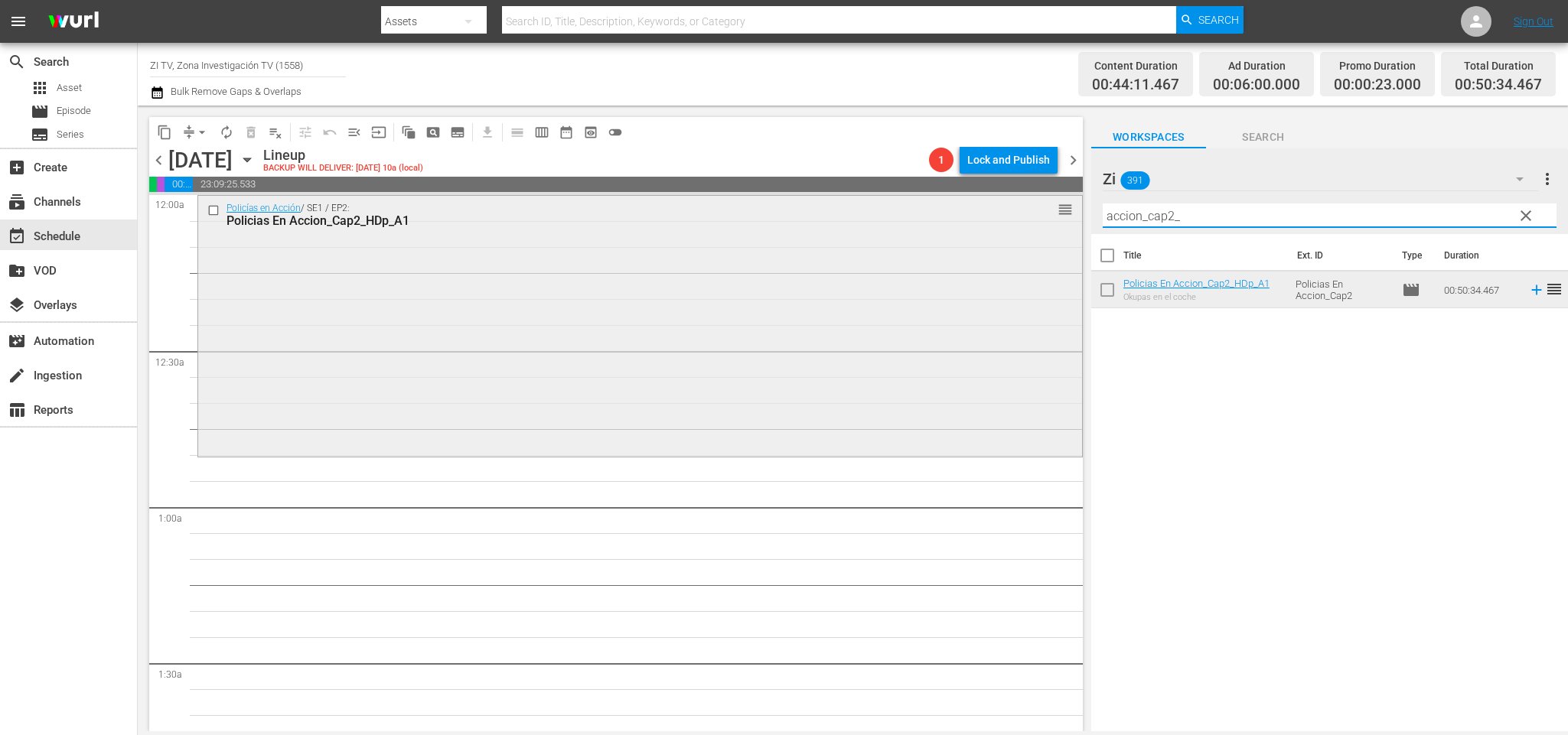
drag, startPoint x: 1243, startPoint y: 225, endPoint x: 921, endPoint y: 211, distance: 322.3
click at [919, 226] on div "content_copy compress arrow_drop_down autorenew_outlined delete_forever_outline…" at bounding box center [852, 419] width 1431 height 626
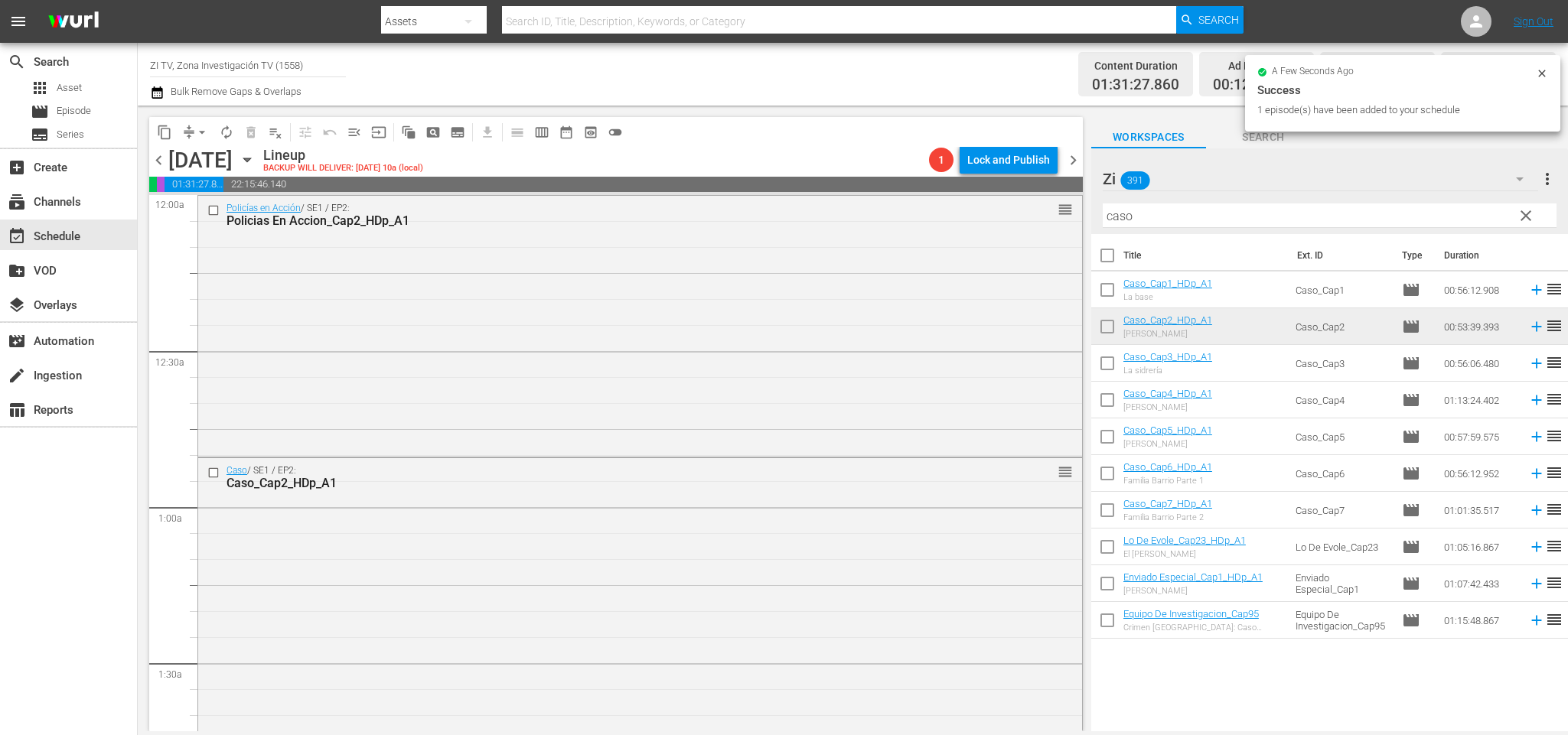
click at [157, 158] on span "chevron_left" at bounding box center [159, 160] width 19 height 19
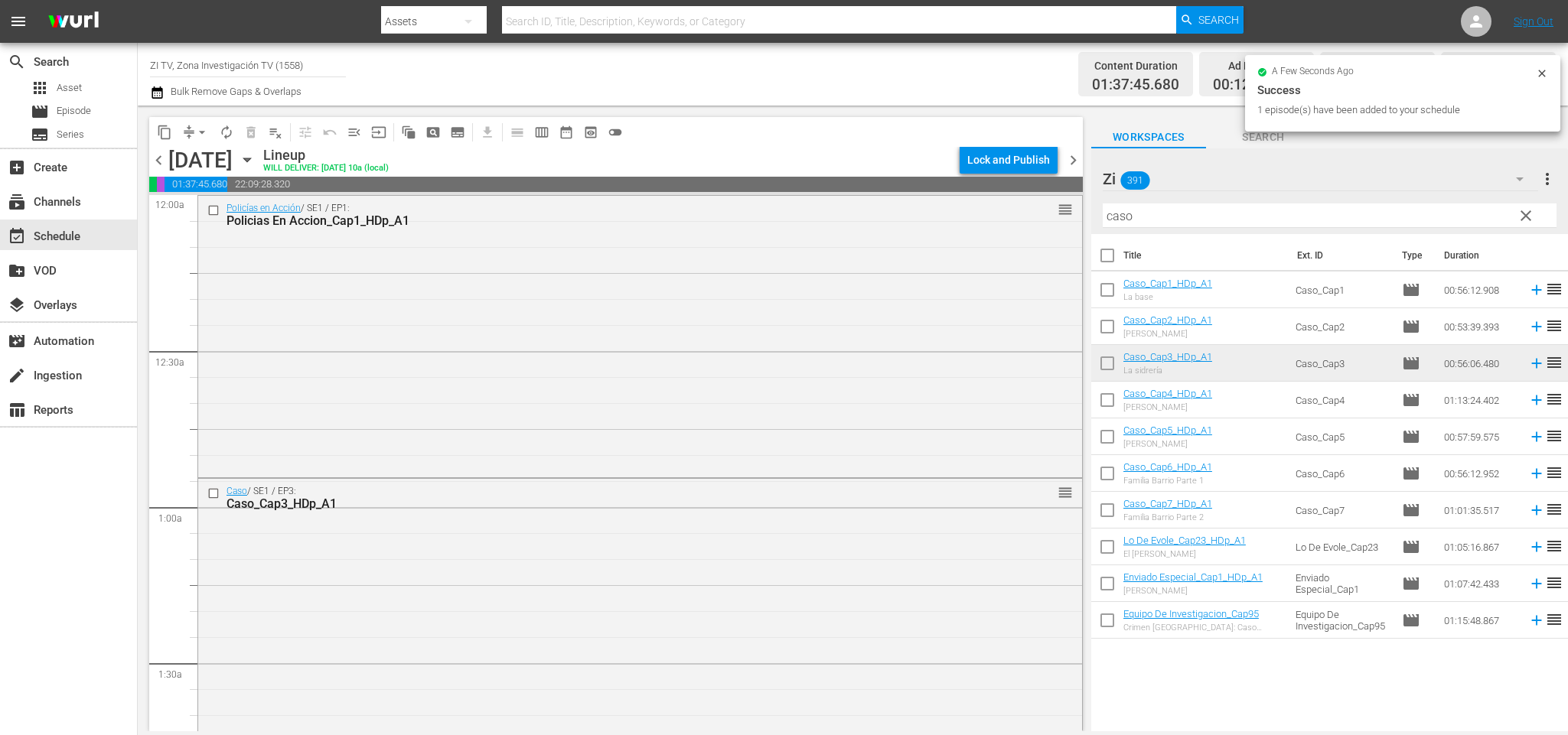
click at [163, 154] on span "chevron_left" at bounding box center [159, 160] width 19 height 19
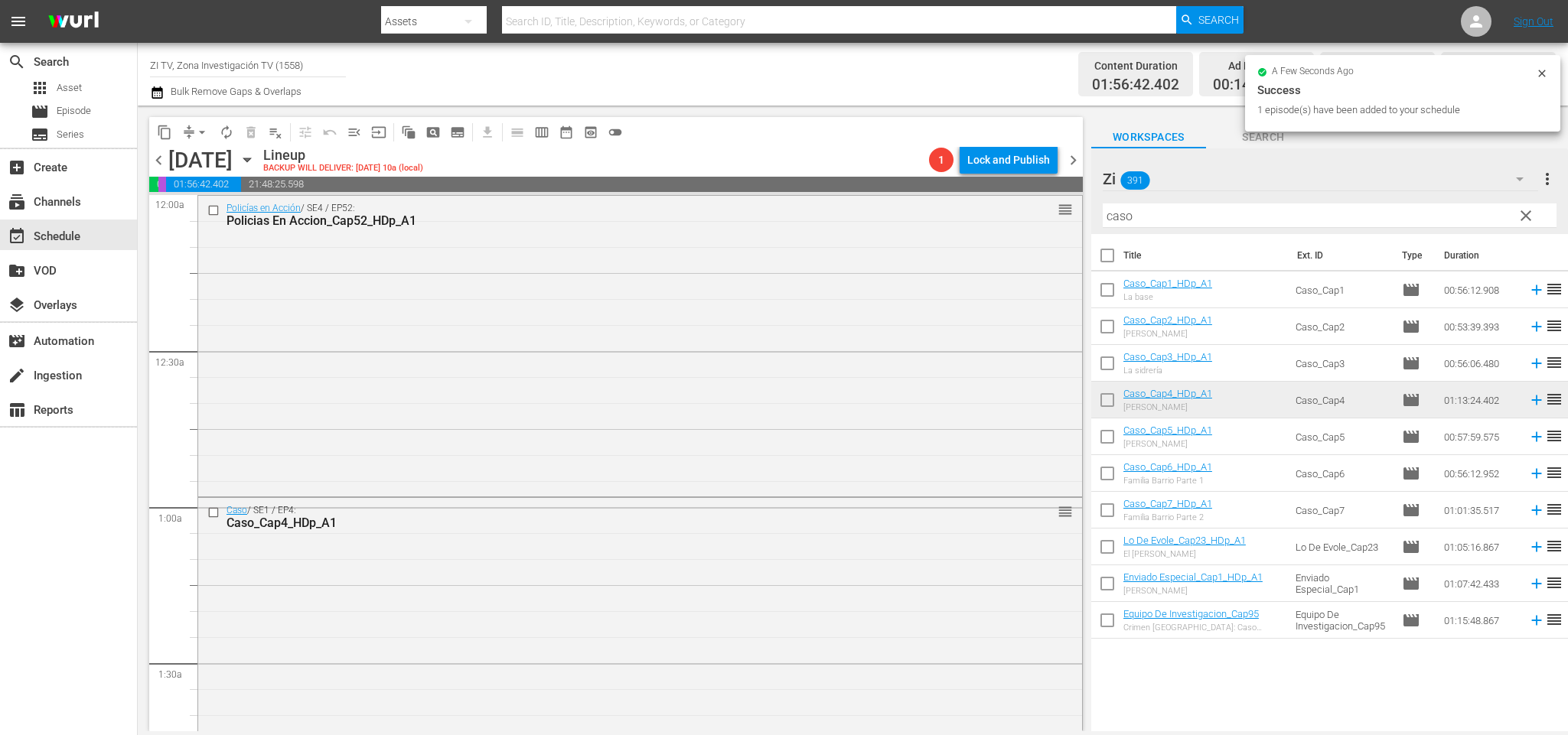
click at [159, 163] on span "chevron_left" at bounding box center [159, 160] width 19 height 19
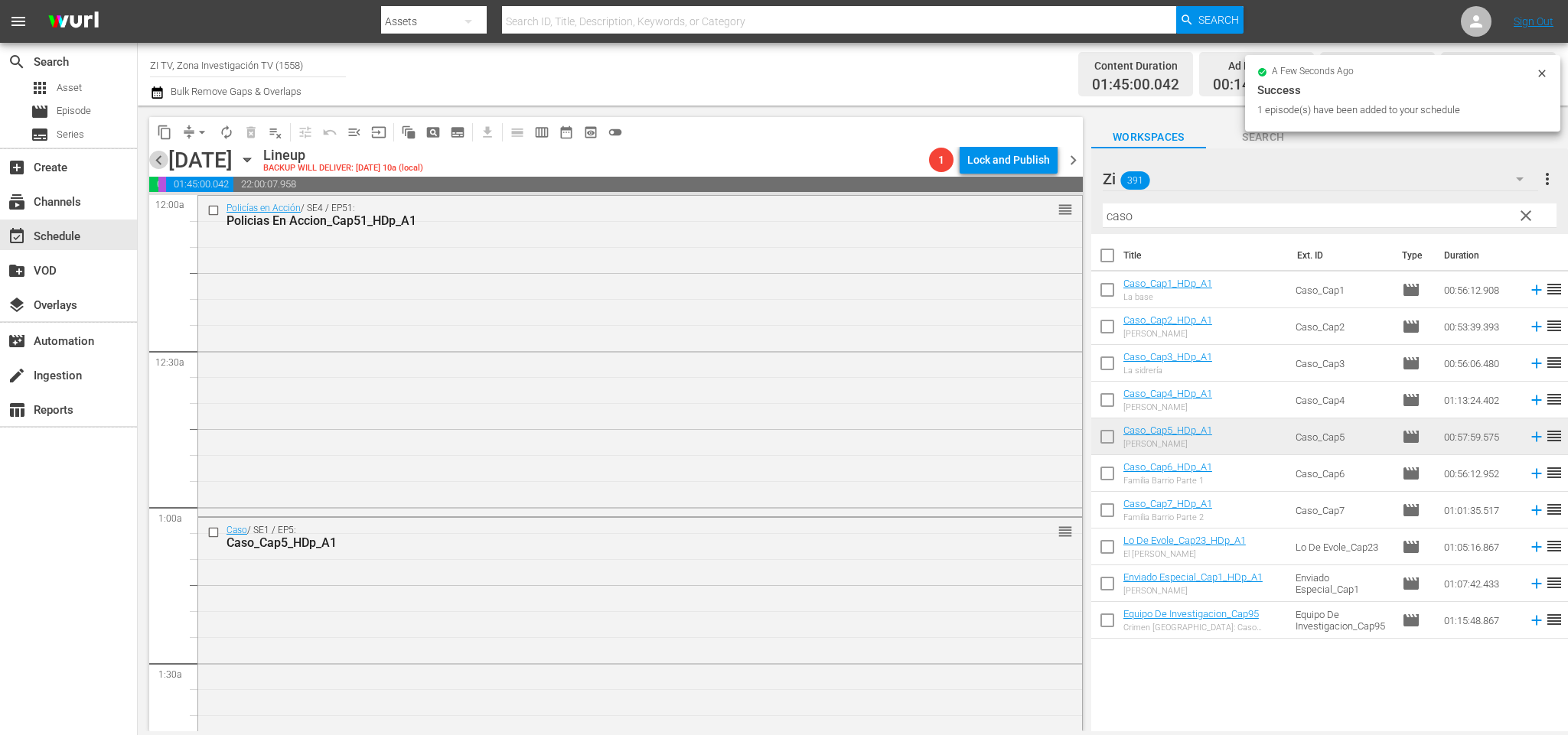
click at [162, 161] on span "chevron_left" at bounding box center [159, 160] width 19 height 19
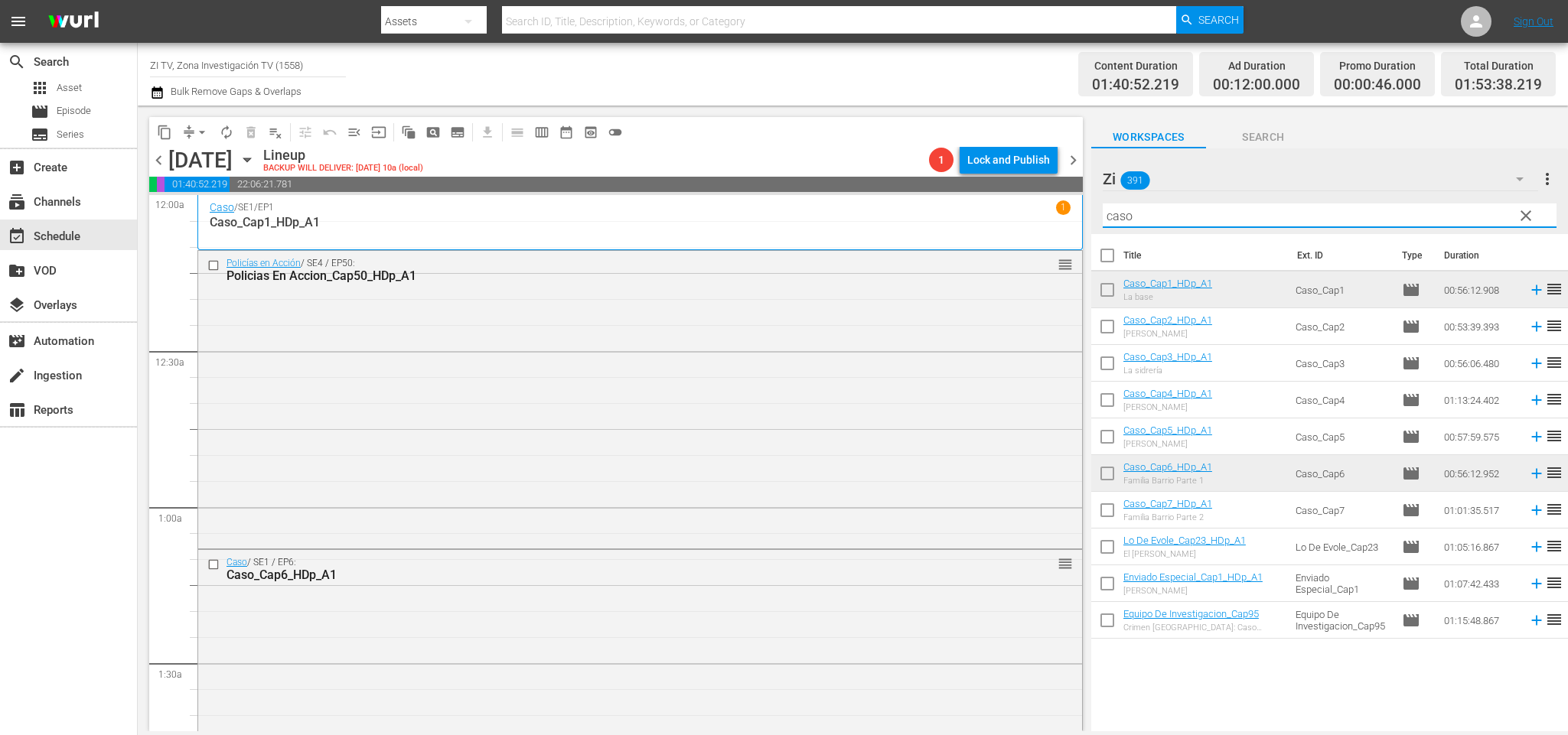
drag, startPoint x: 1202, startPoint y: 203, endPoint x: 987, endPoint y: 205, distance: 215.0
click at [961, 212] on div "content_copy compress arrow_drop_down autorenew_outlined delete_forever_outline…" at bounding box center [852, 419] width 1431 height 626
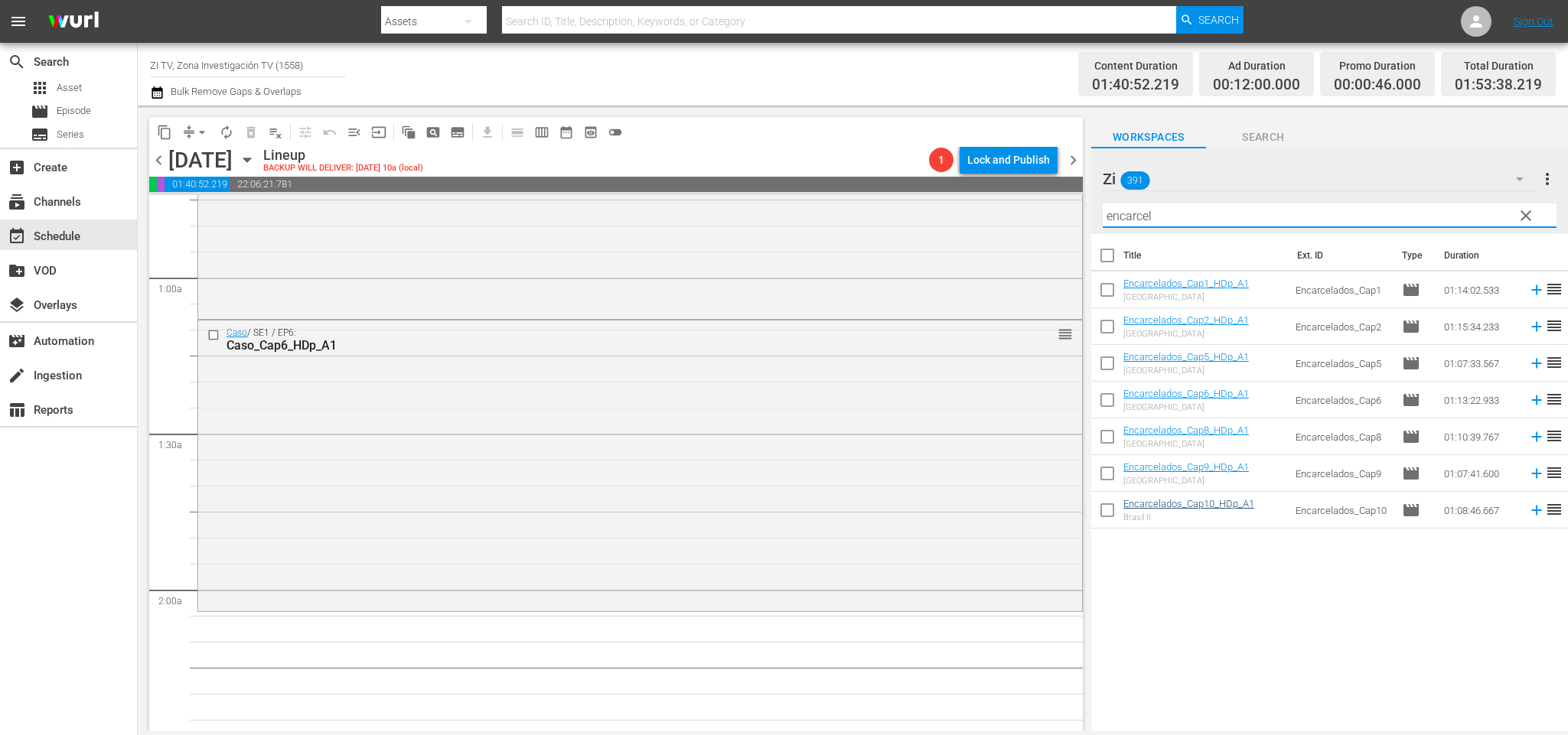
scroll to position [344, 0]
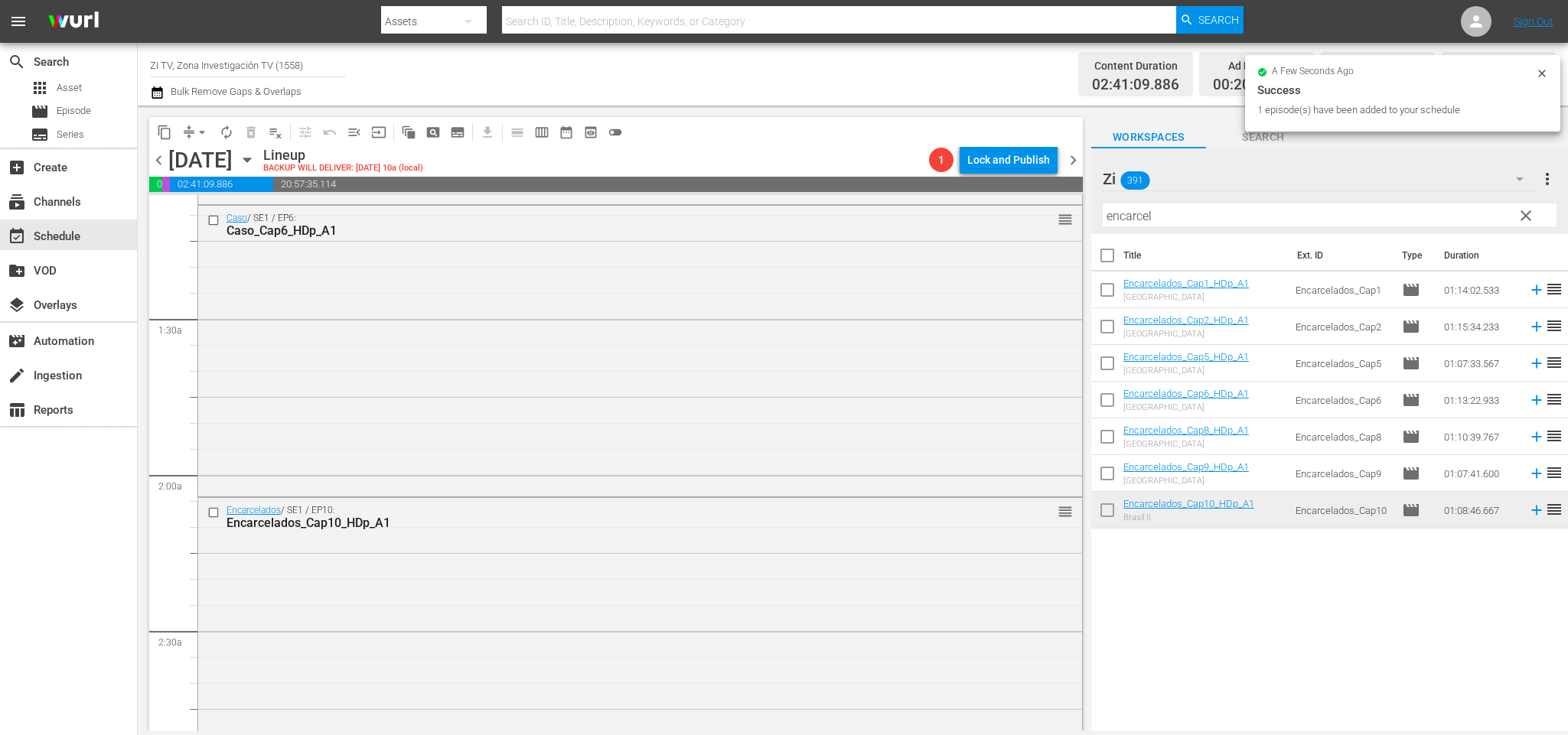
click at [1077, 159] on span "chevron_right" at bounding box center [1073, 160] width 19 height 19
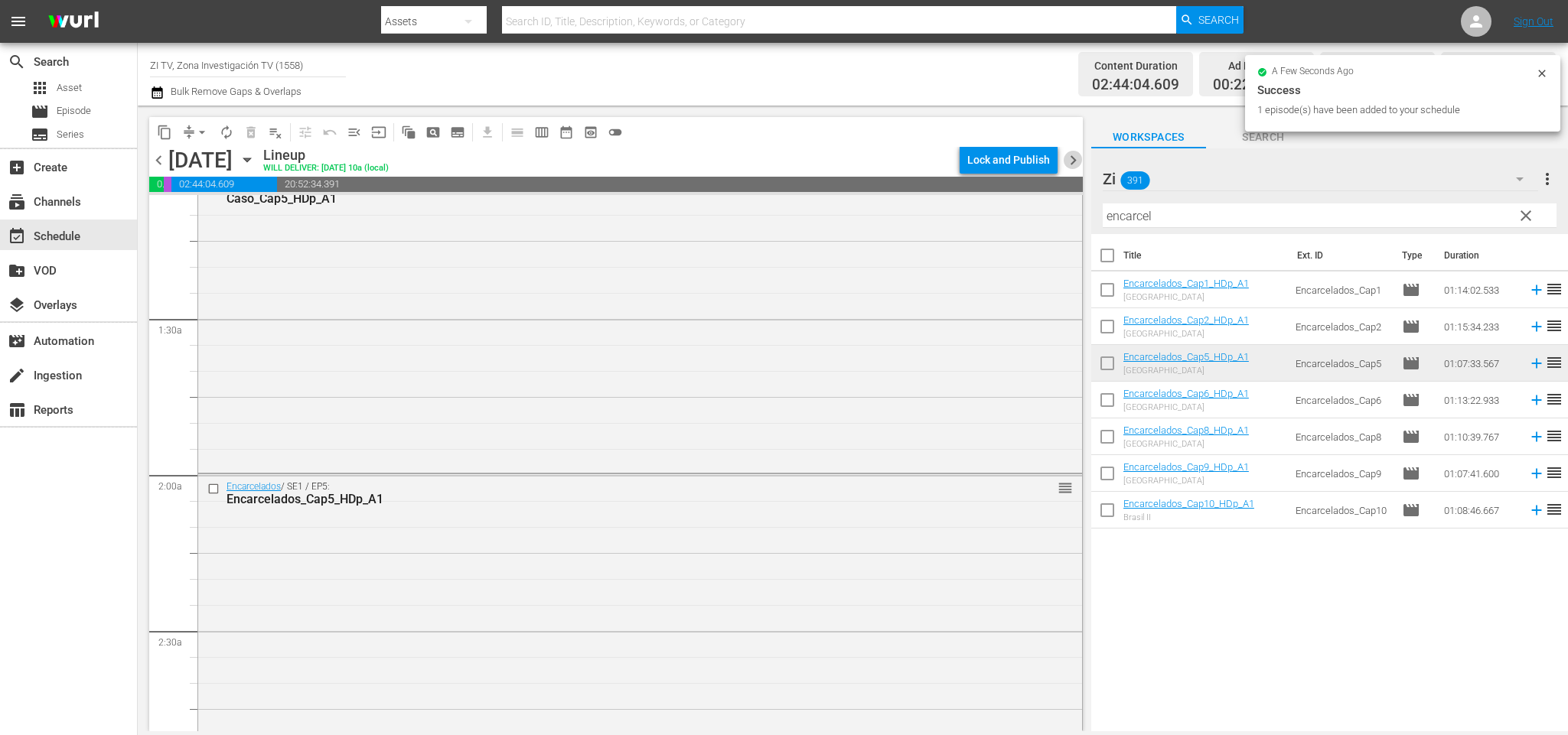
click at [1072, 162] on span "chevron_right" at bounding box center [1073, 160] width 19 height 19
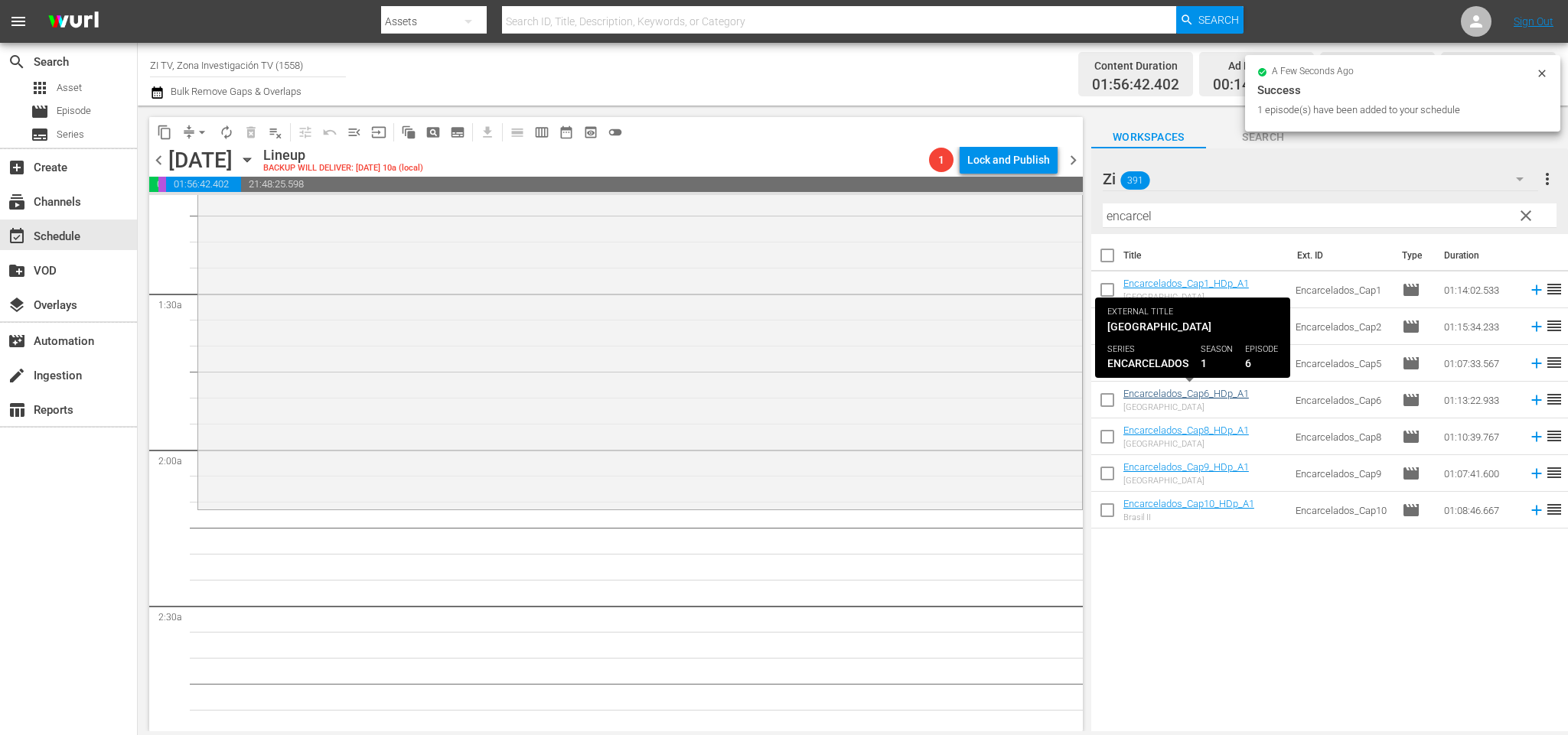
scroll to position [344, 0]
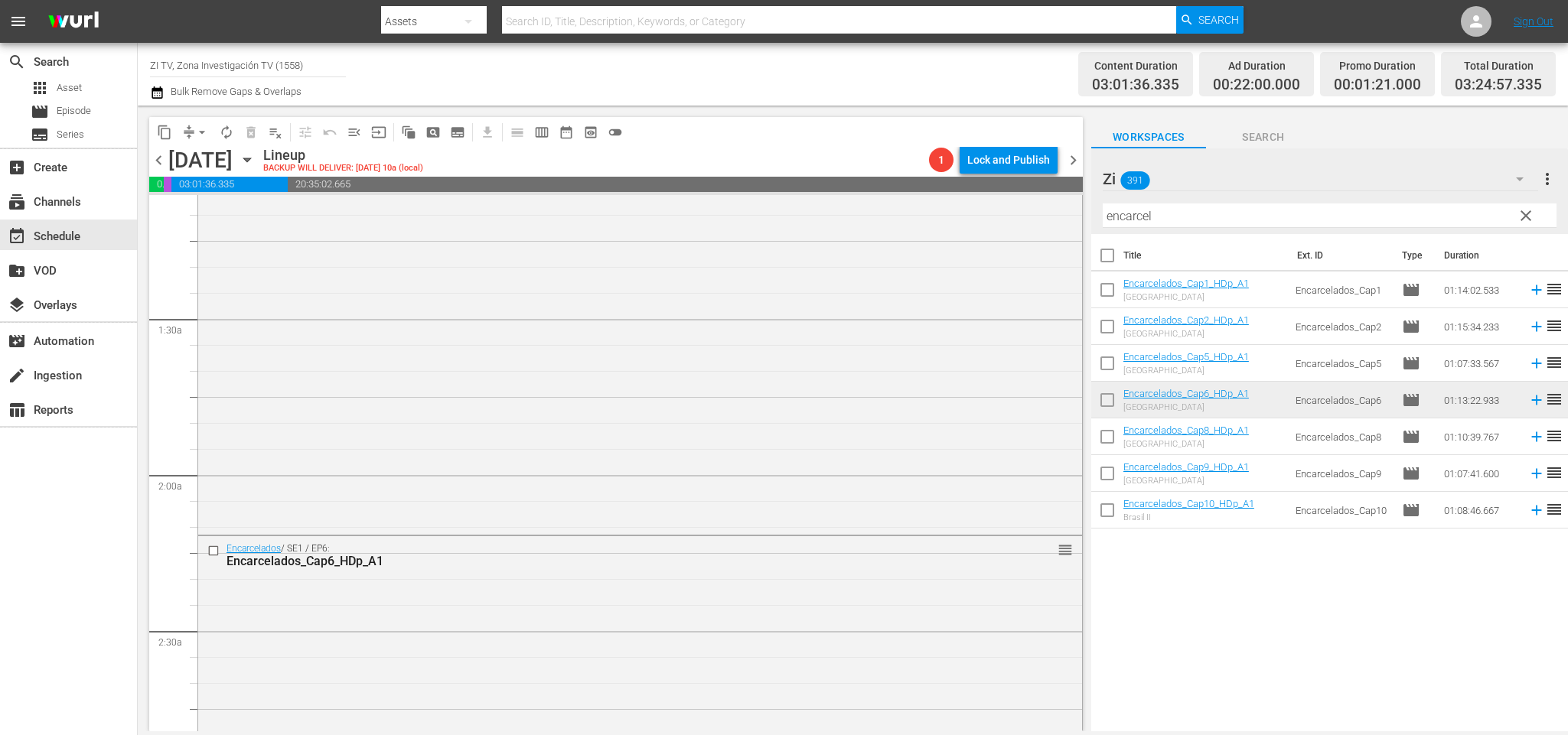
click at [1075, 154] on span "chevron_right" at bounding box center [1073, 160] width 19 height 19
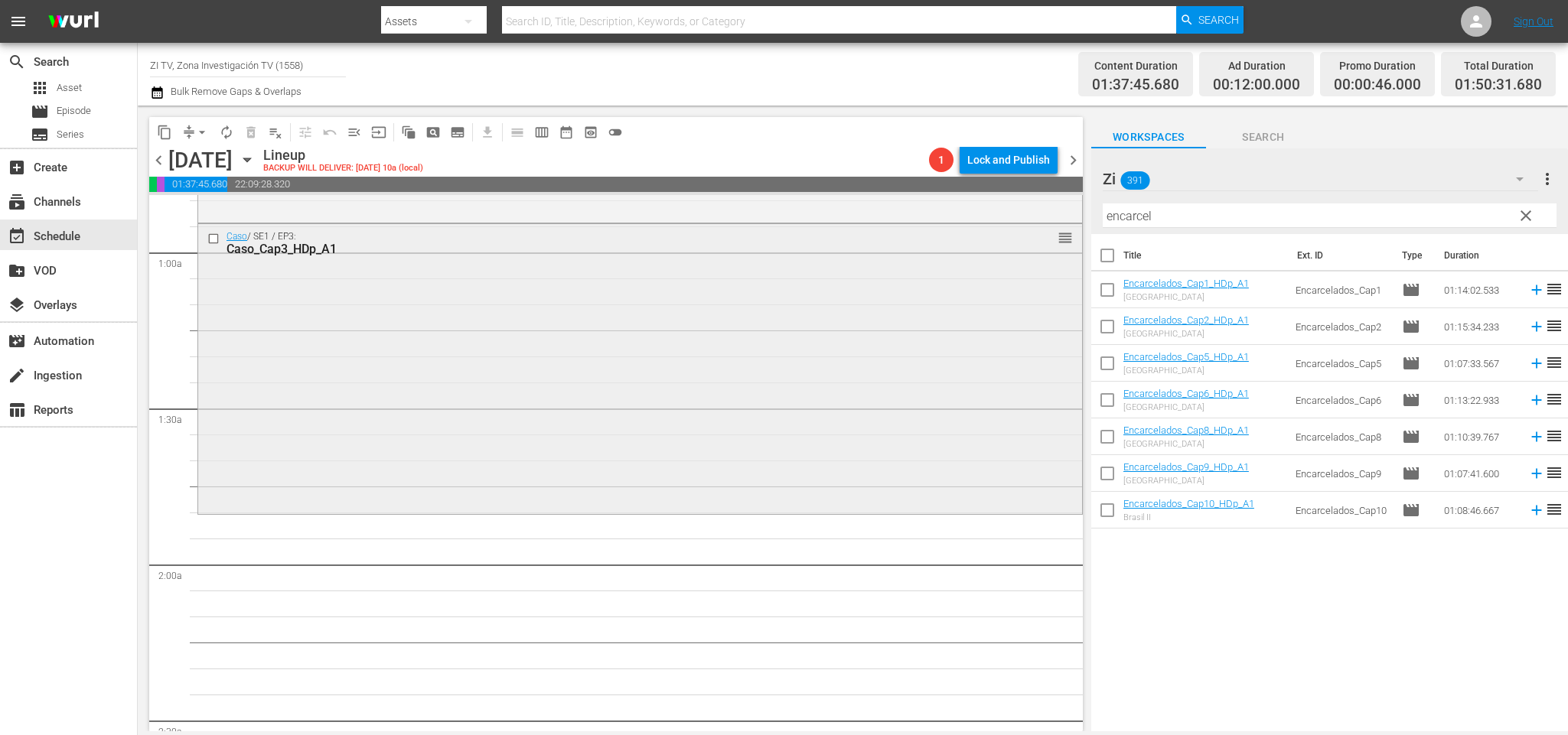
scroll to position [370, 0]
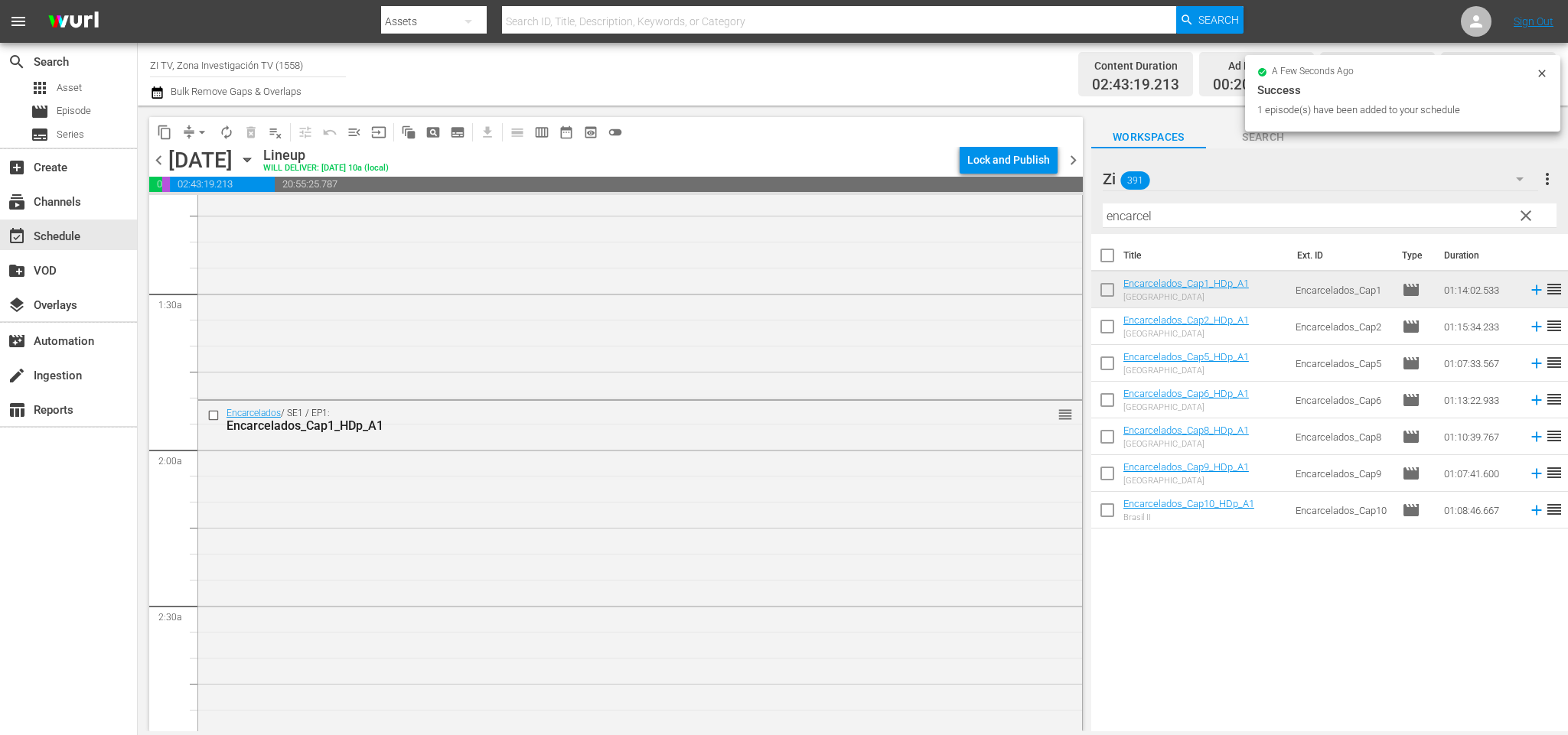
click at [1076, 162] on span "chevron_right" at bounding box center [1073, 160] width 19 height 19
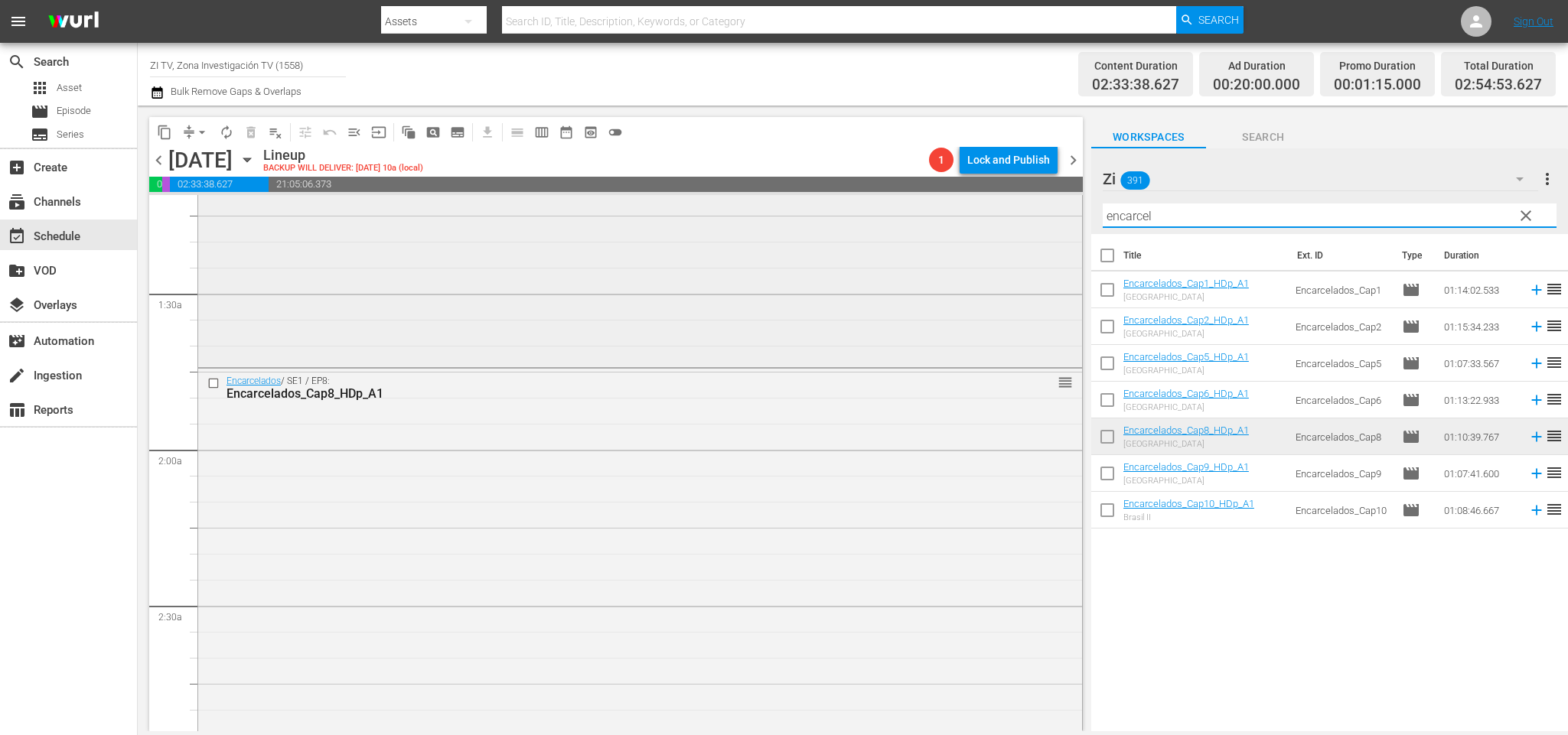
drag, startPoint x: 1215, startPoint y: 211, endPoint x: 1029, endPoint y: 213, distance: 186.0
click at [1029, 213] on div "content_copy compress arrow_drop_down autorenew_outlined delete_forever_outline…" at bounding box center [852, 419] width 1431 height 626
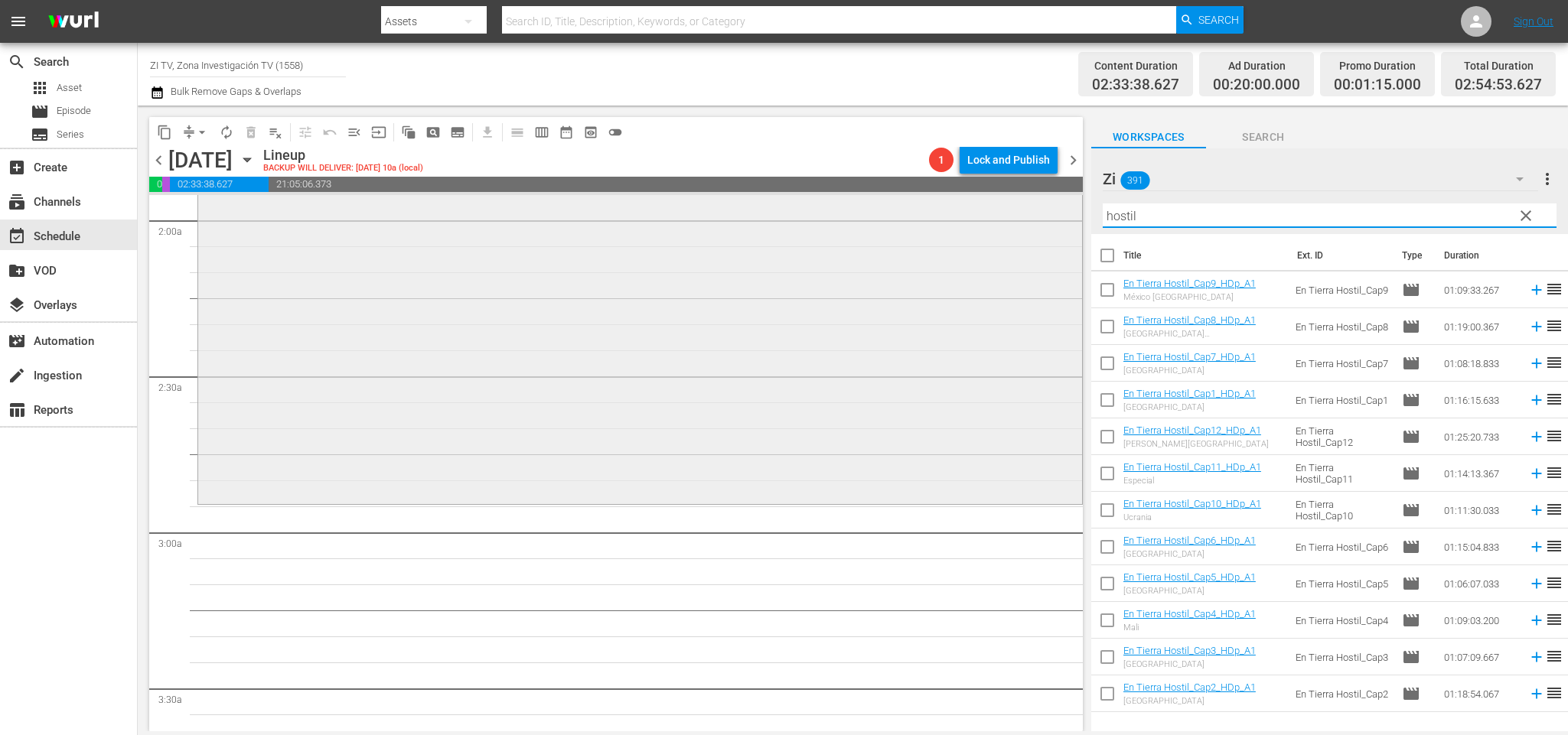
scroll to position [714, 0]
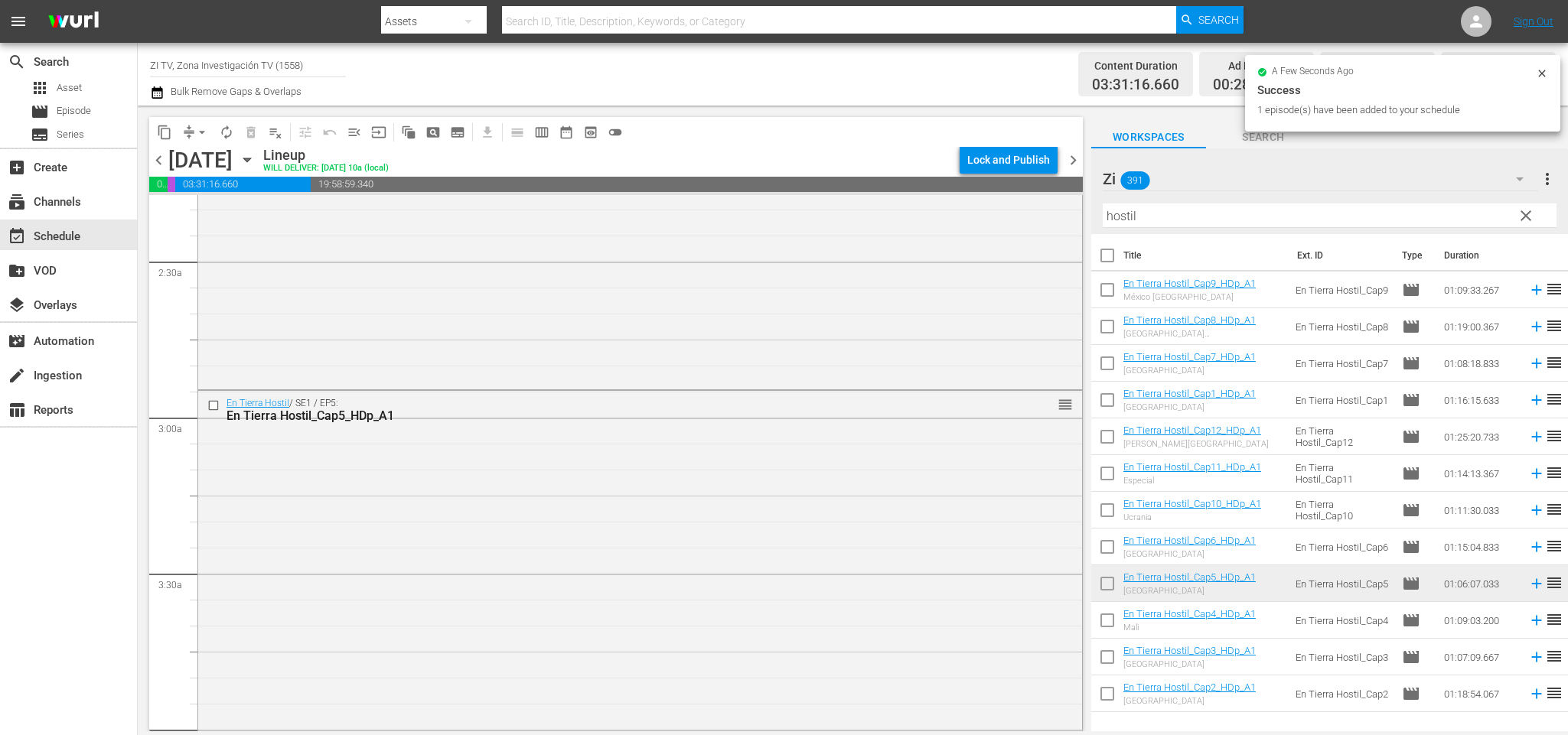
click at [157, 165] on span "chevron_left" at bounding box center [159, 160] width 19 height 19
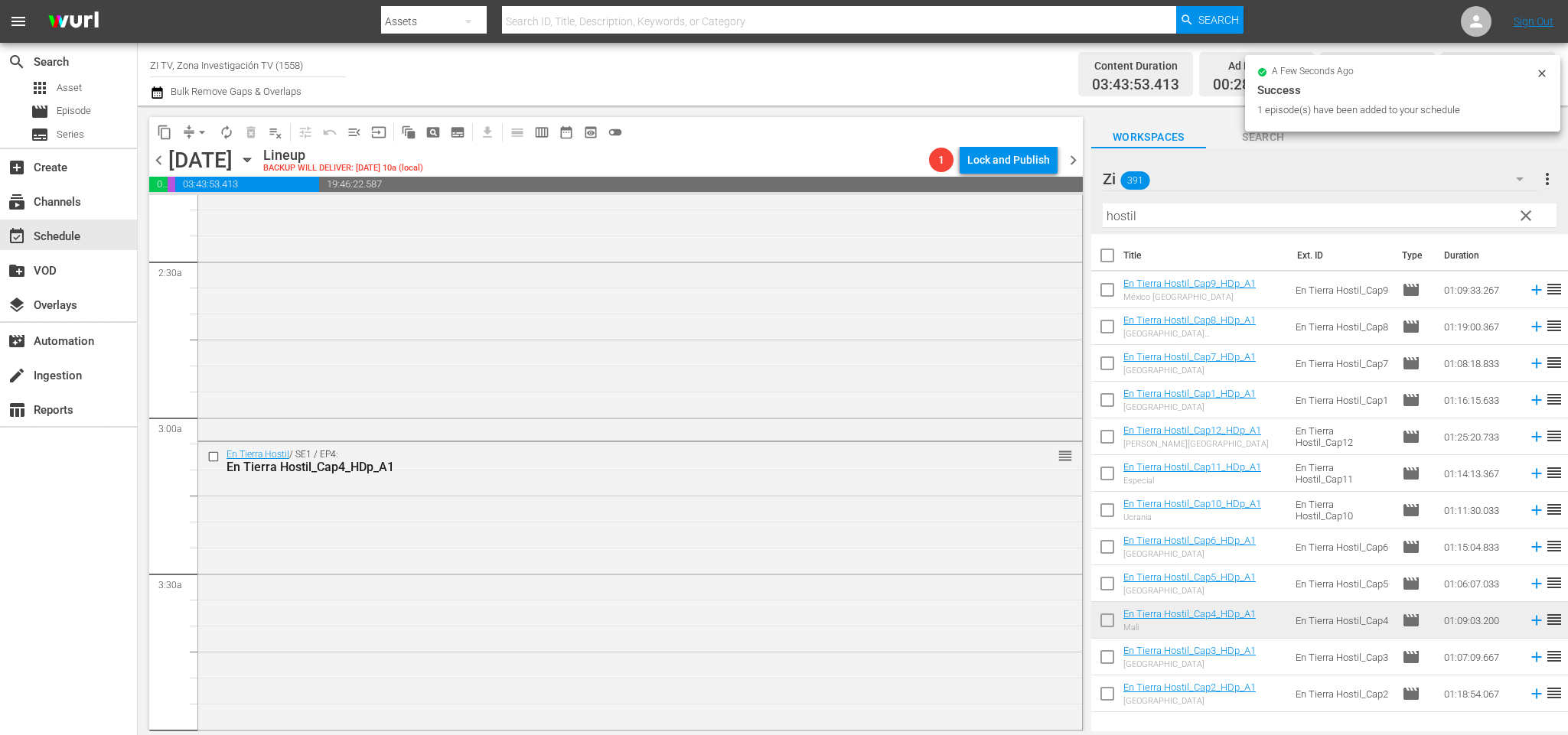
click at [163, 165] on span "chevron_left" at bounding box center [159, 160] width 19 height 19
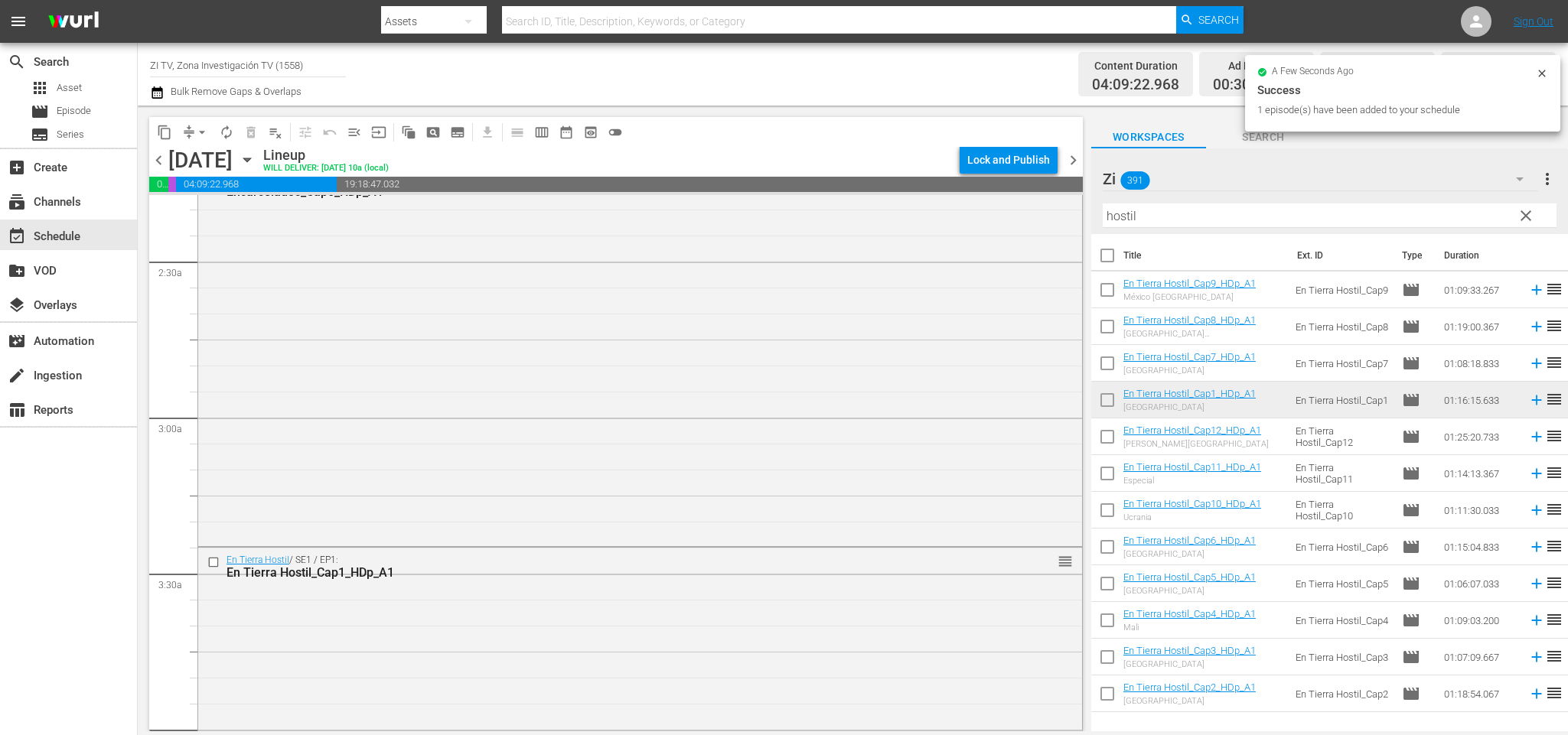
click at [161, 163] on span "chevron_left" at bounding box center [159, 160] width 19 height 19
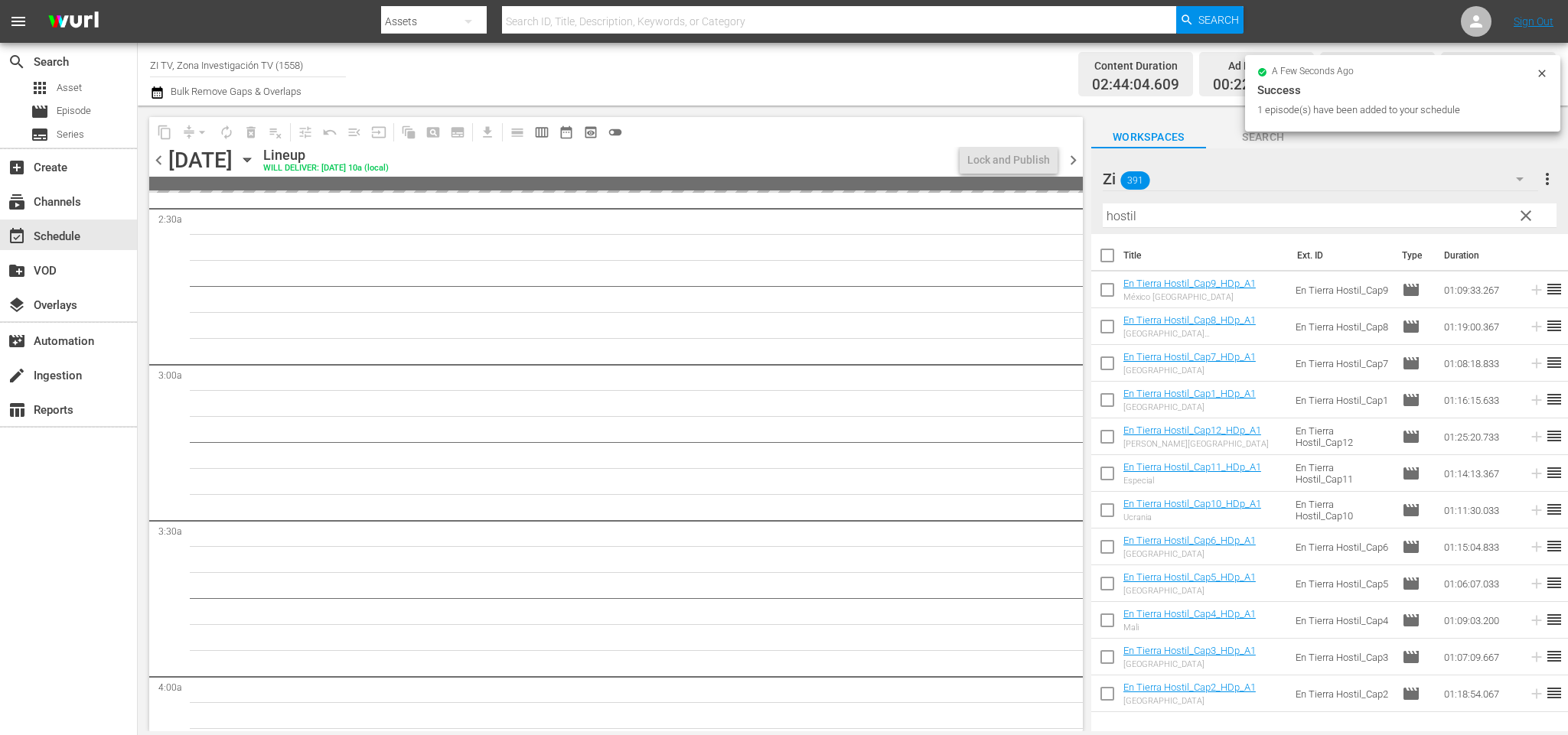
scroll to position [739, 0]
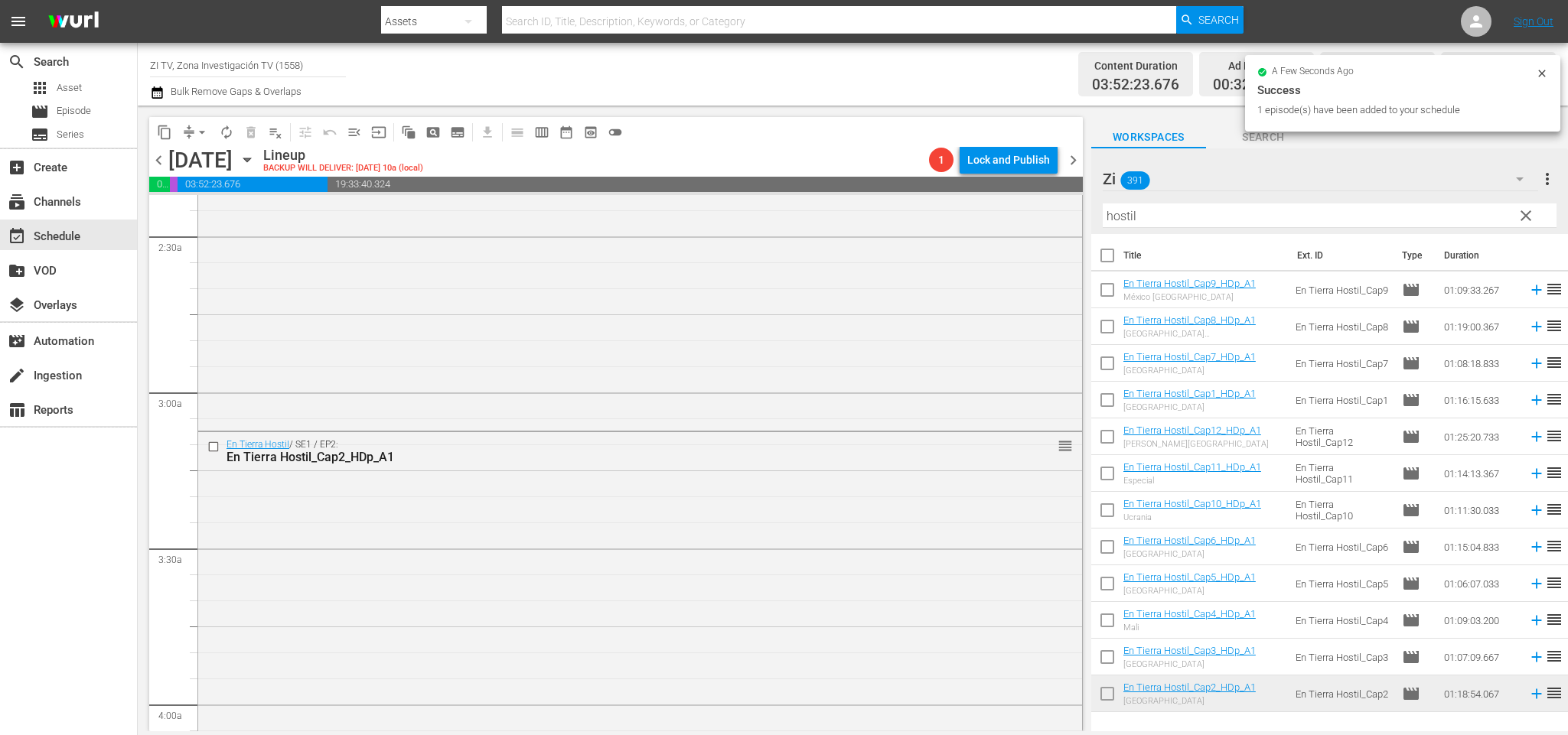
click at [159, 156] on span "chevron_left" at bounding box center [159, 160] width 19 height 19
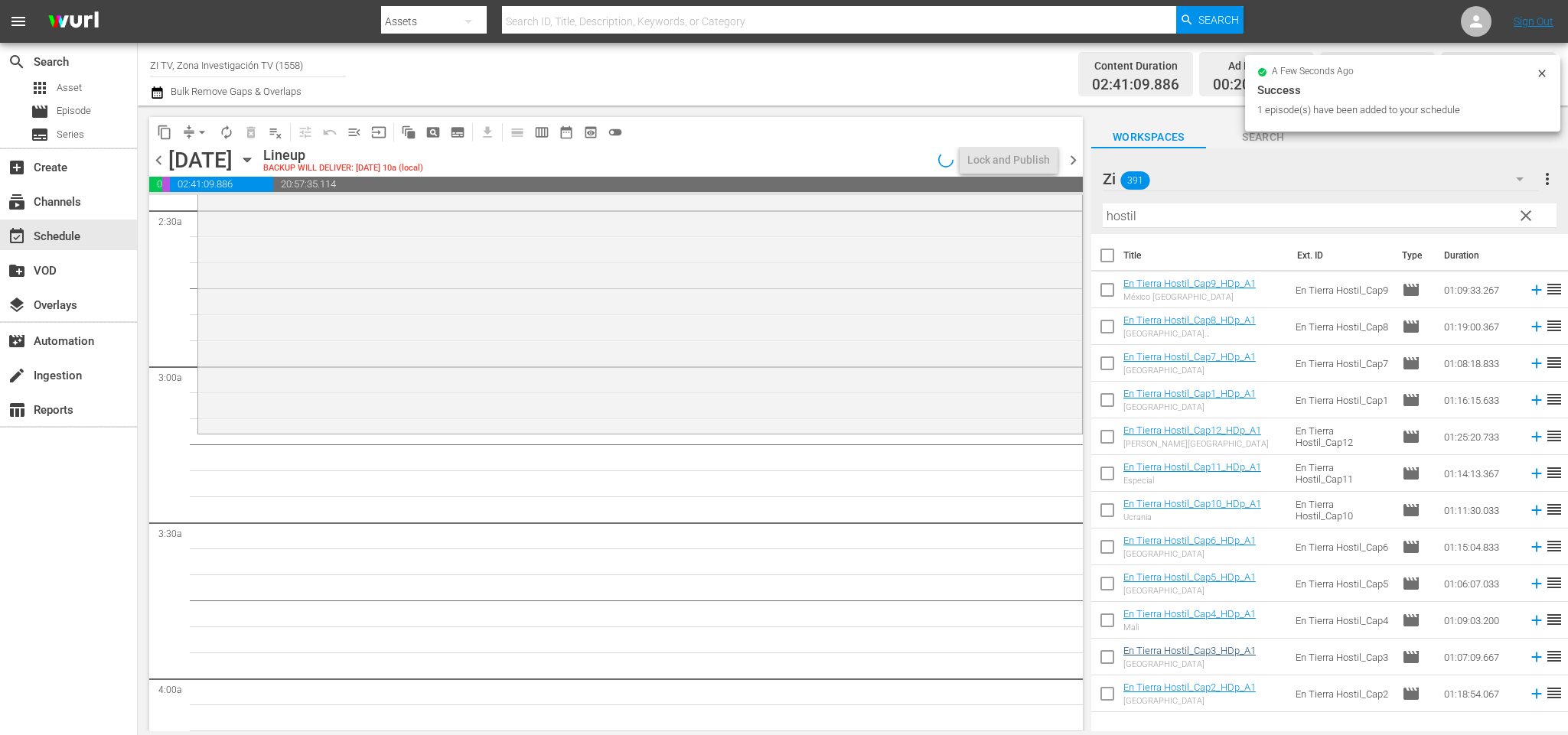
scroll to position [739, 0]
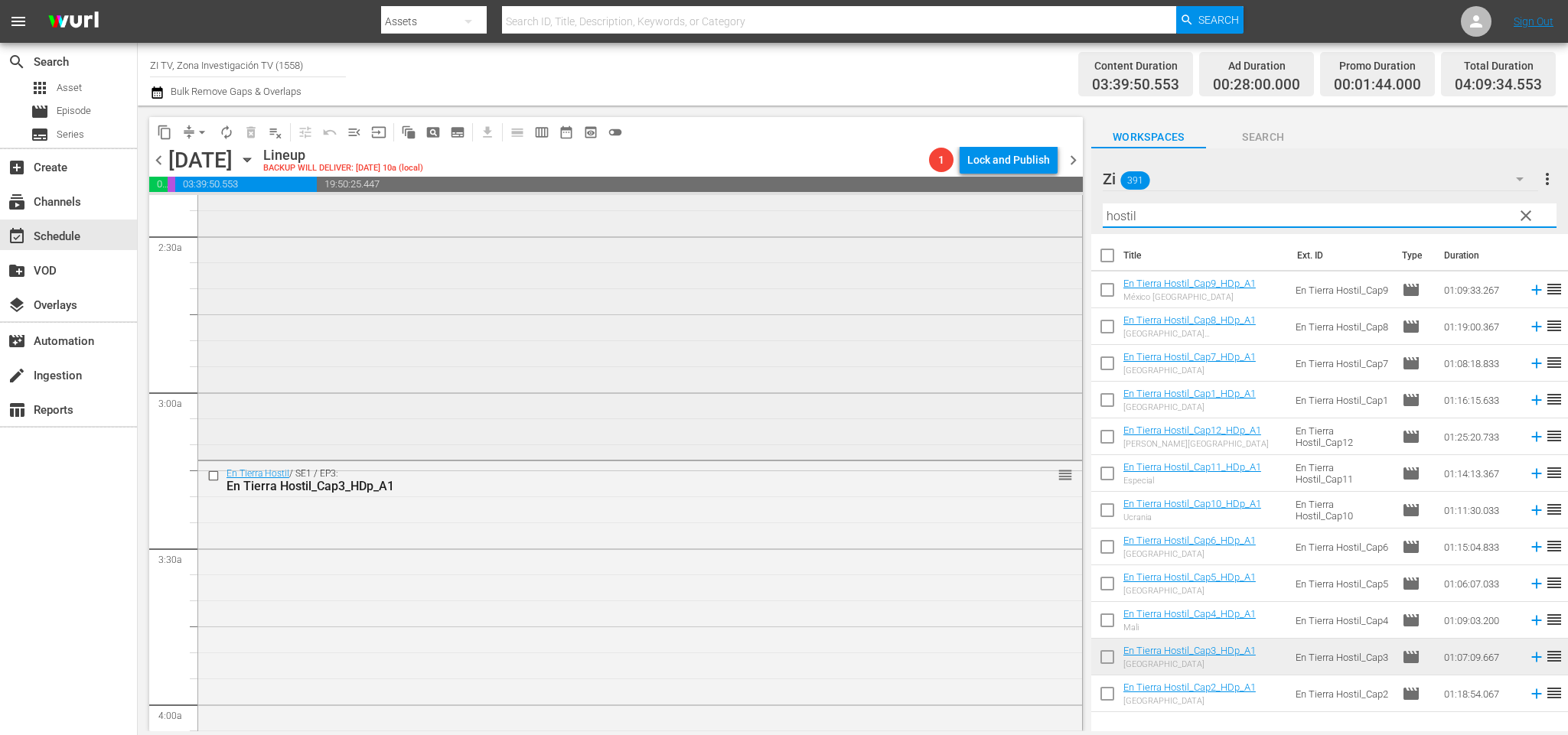
drag, startPoint x: 1186, startPoint y: 217, endPoint x: 1057, endPoint y: 233, distance: 130.0
click at [1057, 233] on div "content_copy compress arrow_drop_down autorenew_outlined delete_forever_outline…" at bounding box center [852, 419] width 1431 height 626
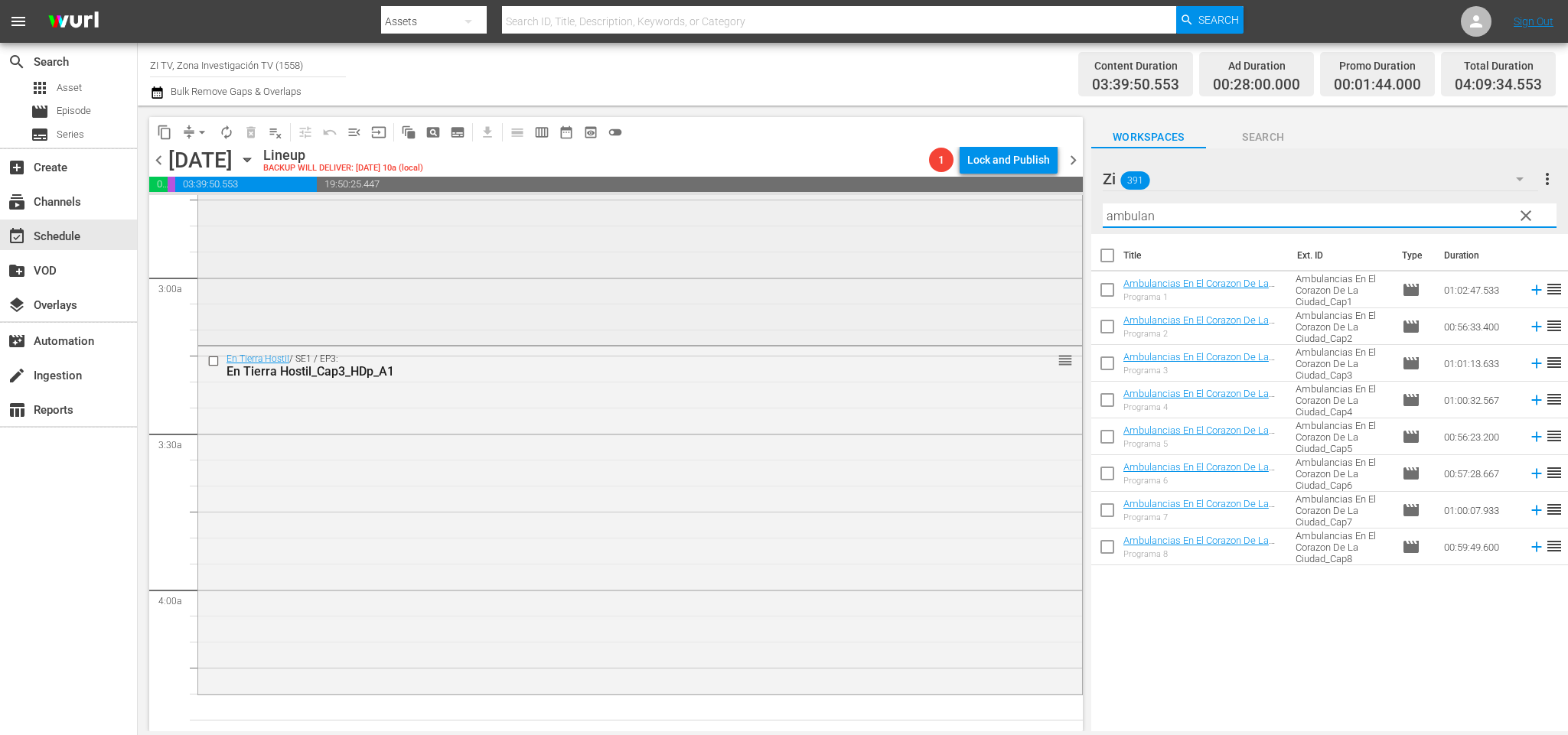
scroll to position [969, 0]
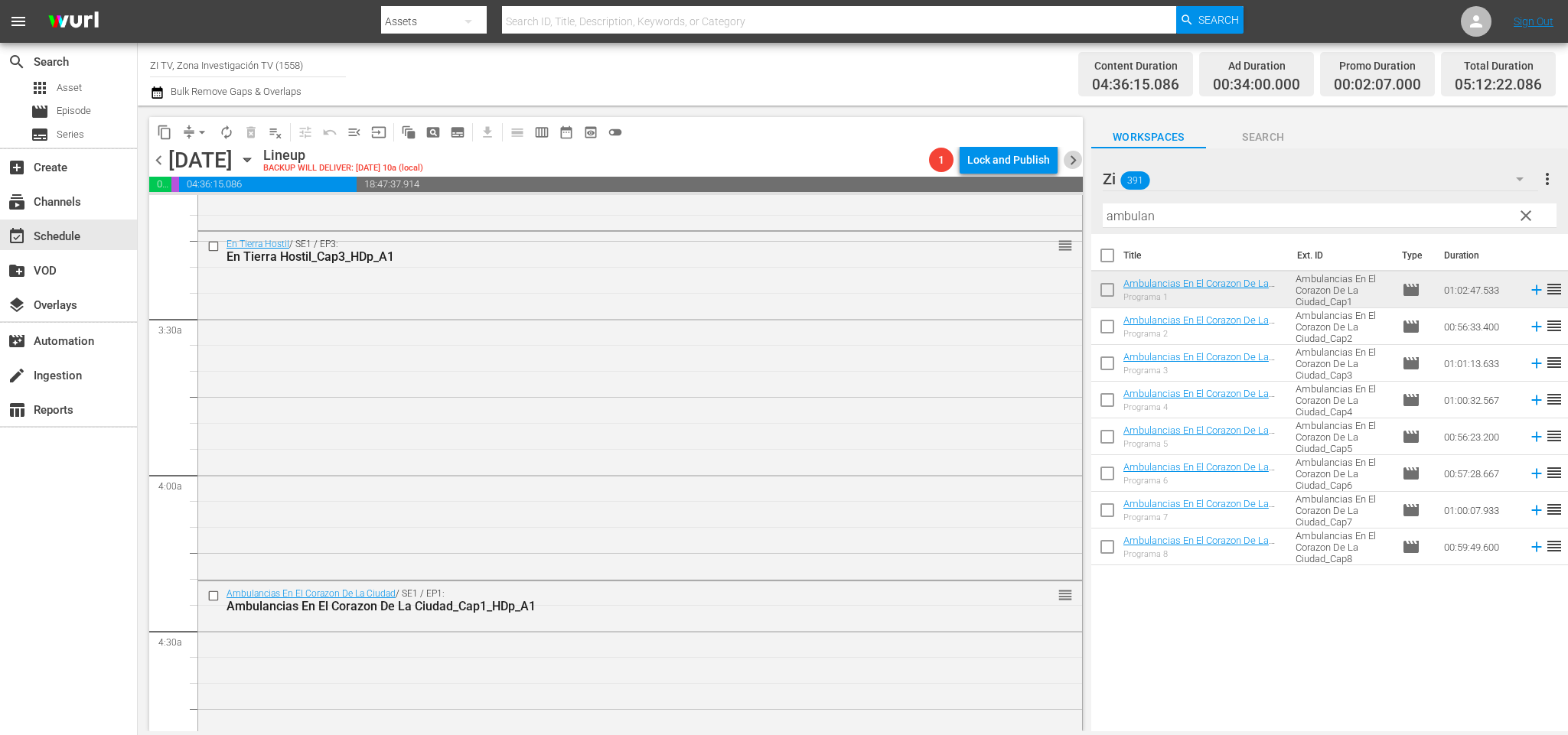
click at [1073, 159] on span "chevron_right" at bounding box center [1073, 160] width 19 height 19
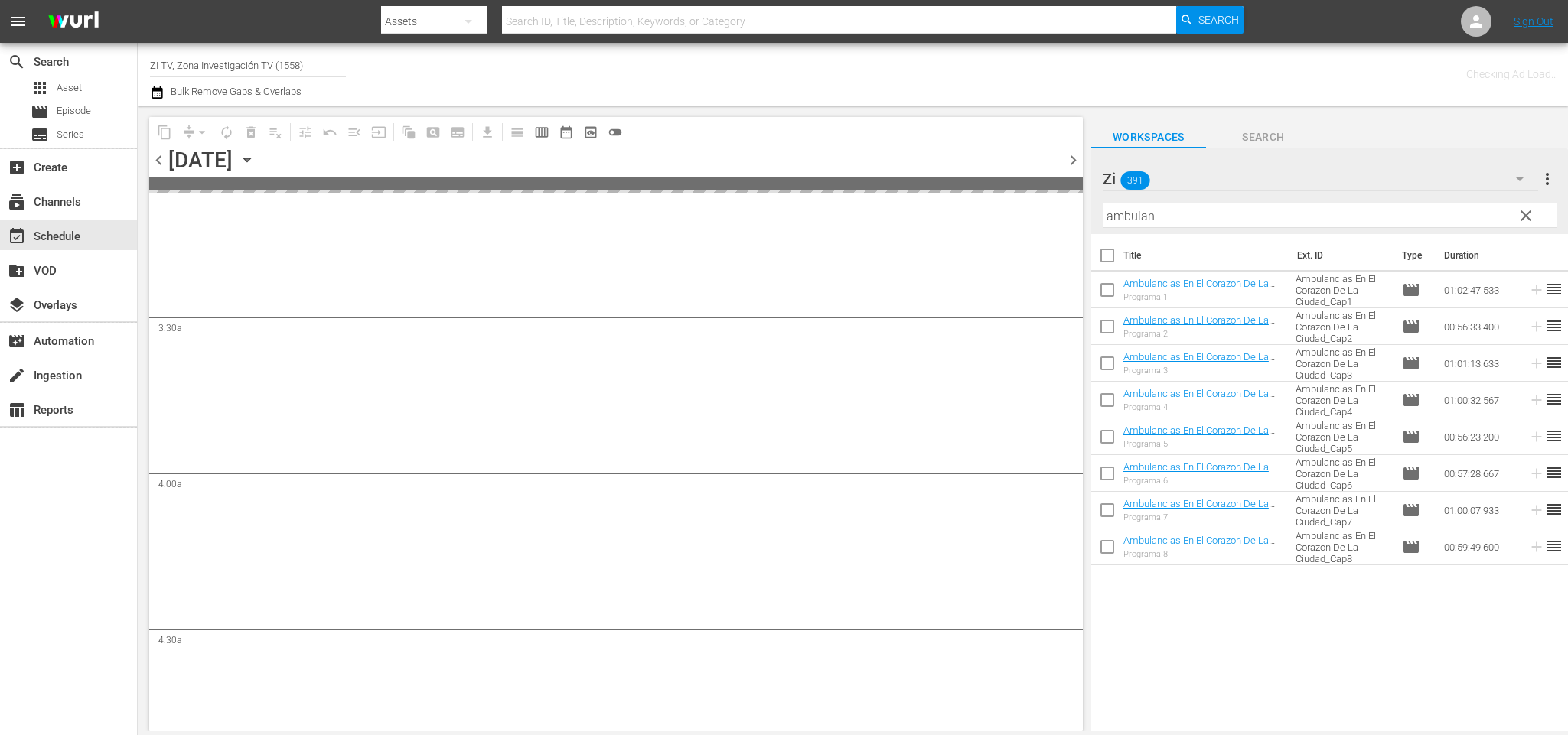
scroll to position [995, 0]
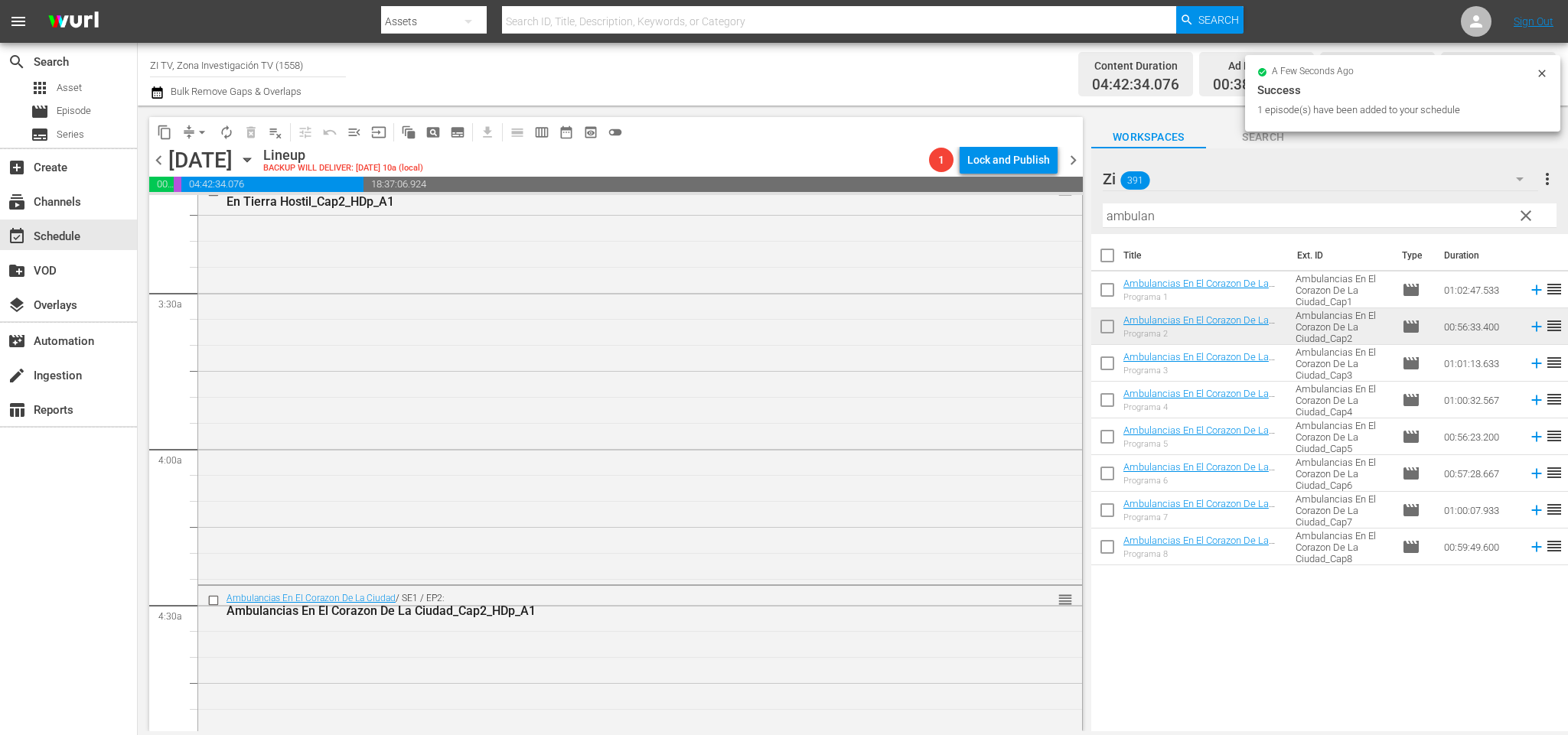
click at [1066, 159] on span "chevron_right" at bounding box center [1073, 160] width 19 height 19
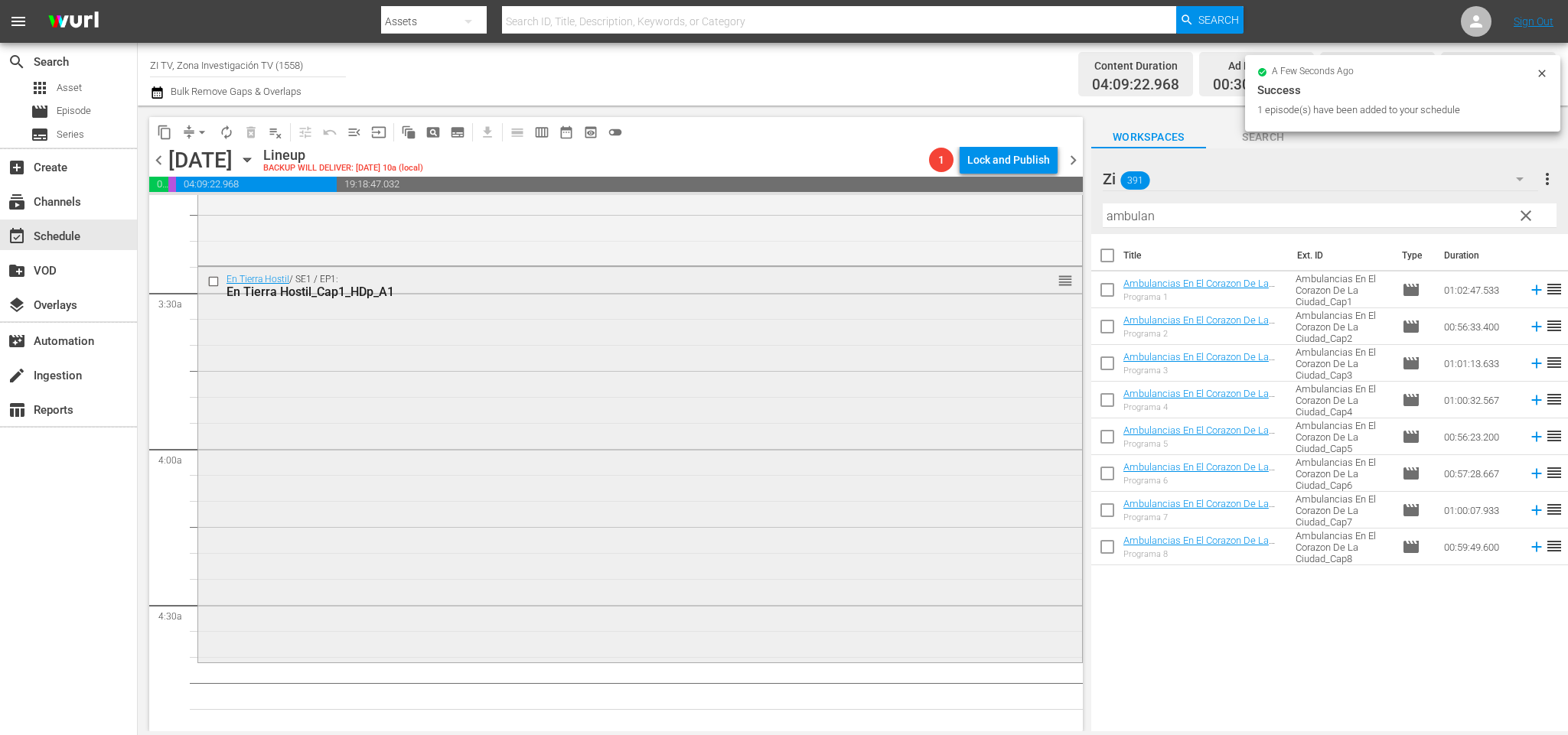
scroll to position [1109, 0]
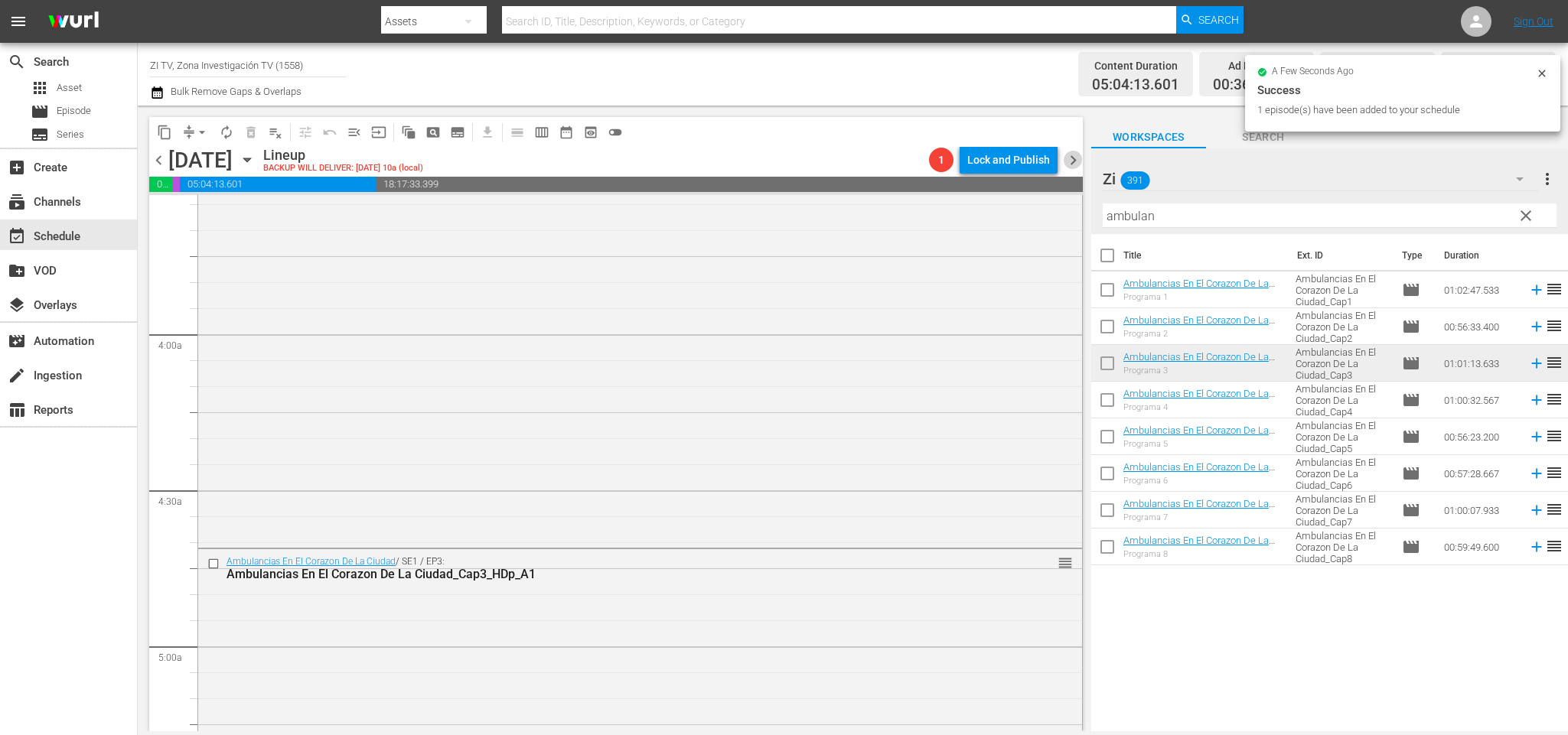
click at [1072, 158] on span "chevron_right" at bounding box center [1073, 160] width 19 height 19
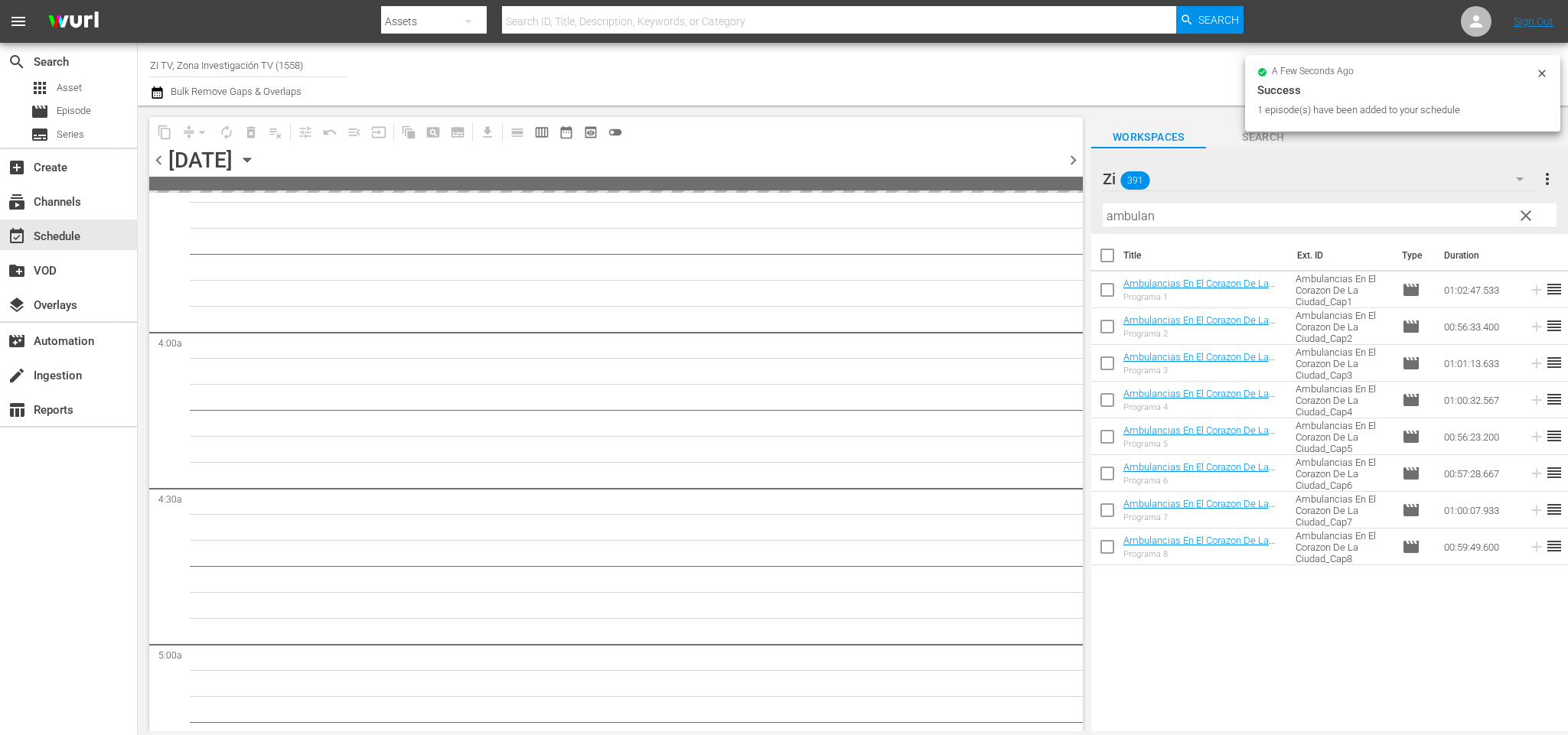
scroll to position [1161, 0]
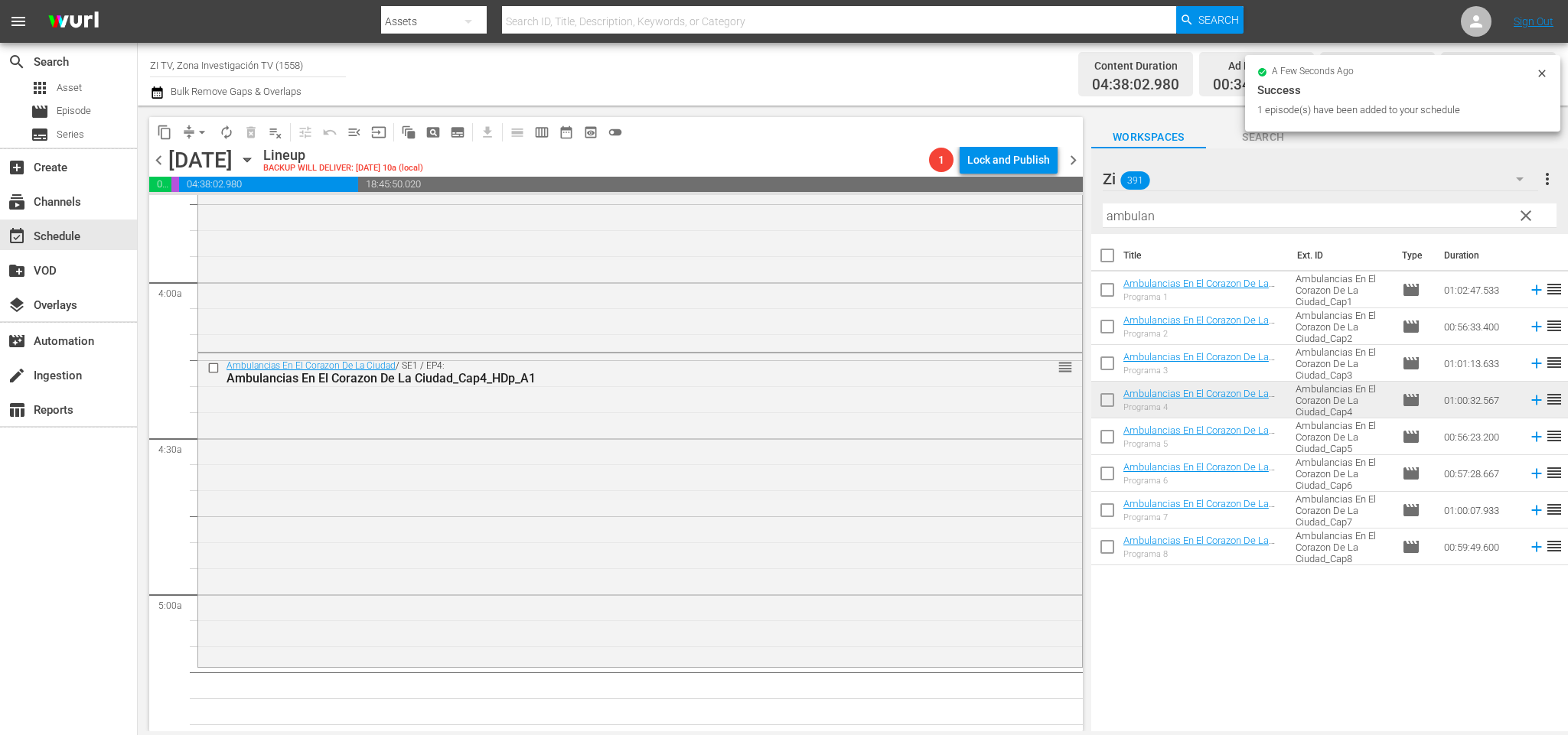
click at [1070, 156] on span "chevron_right" at bounding box center [1073, 160] width 19 height 19
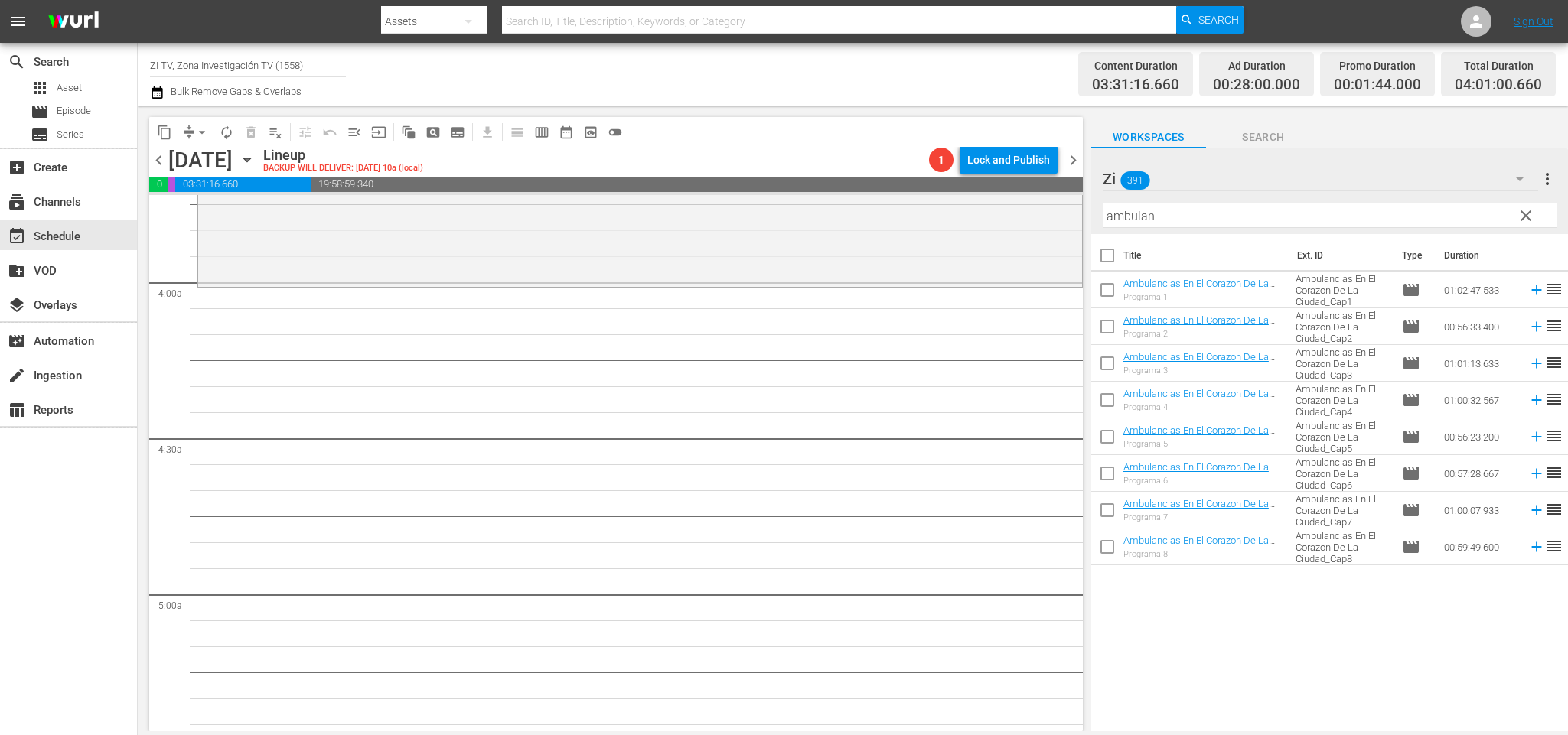
scroll to position [1046, 0]
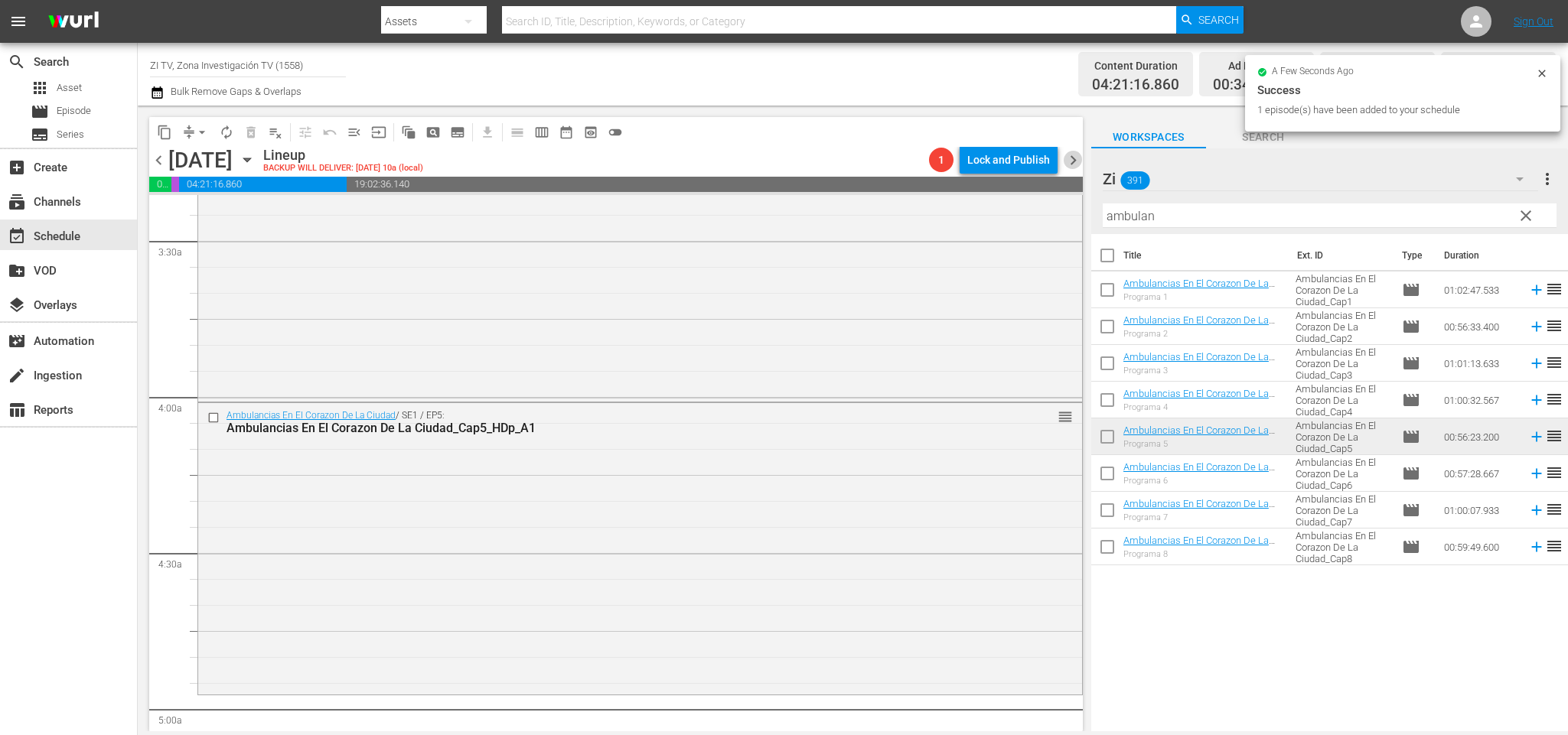
click at [1070, 156] on span "chevron_right" at bounding box center [1073, 160] width 19 height 19
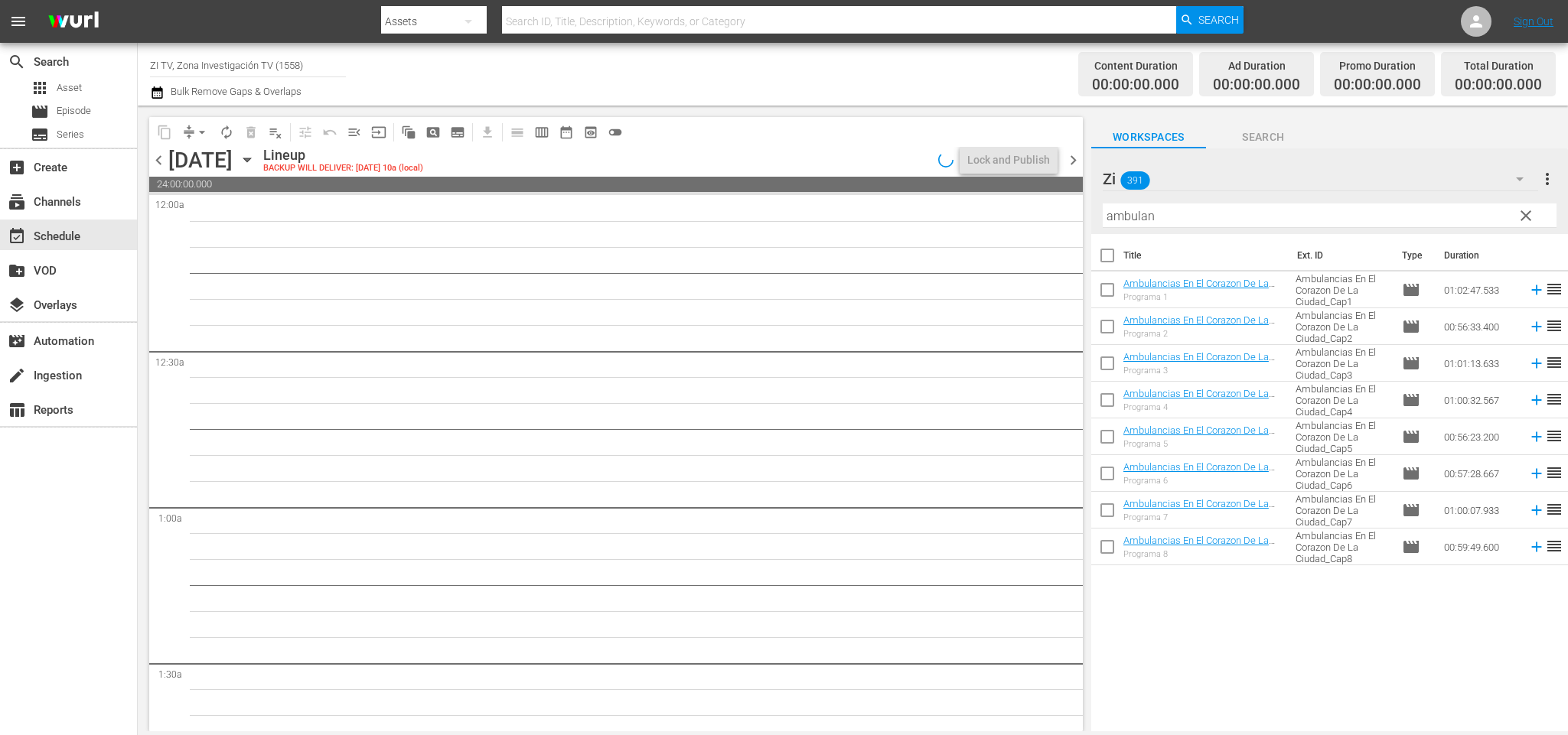
click at [152, 156] on span "chevron_left" at bounding box center [159, 160] width 19 height 19
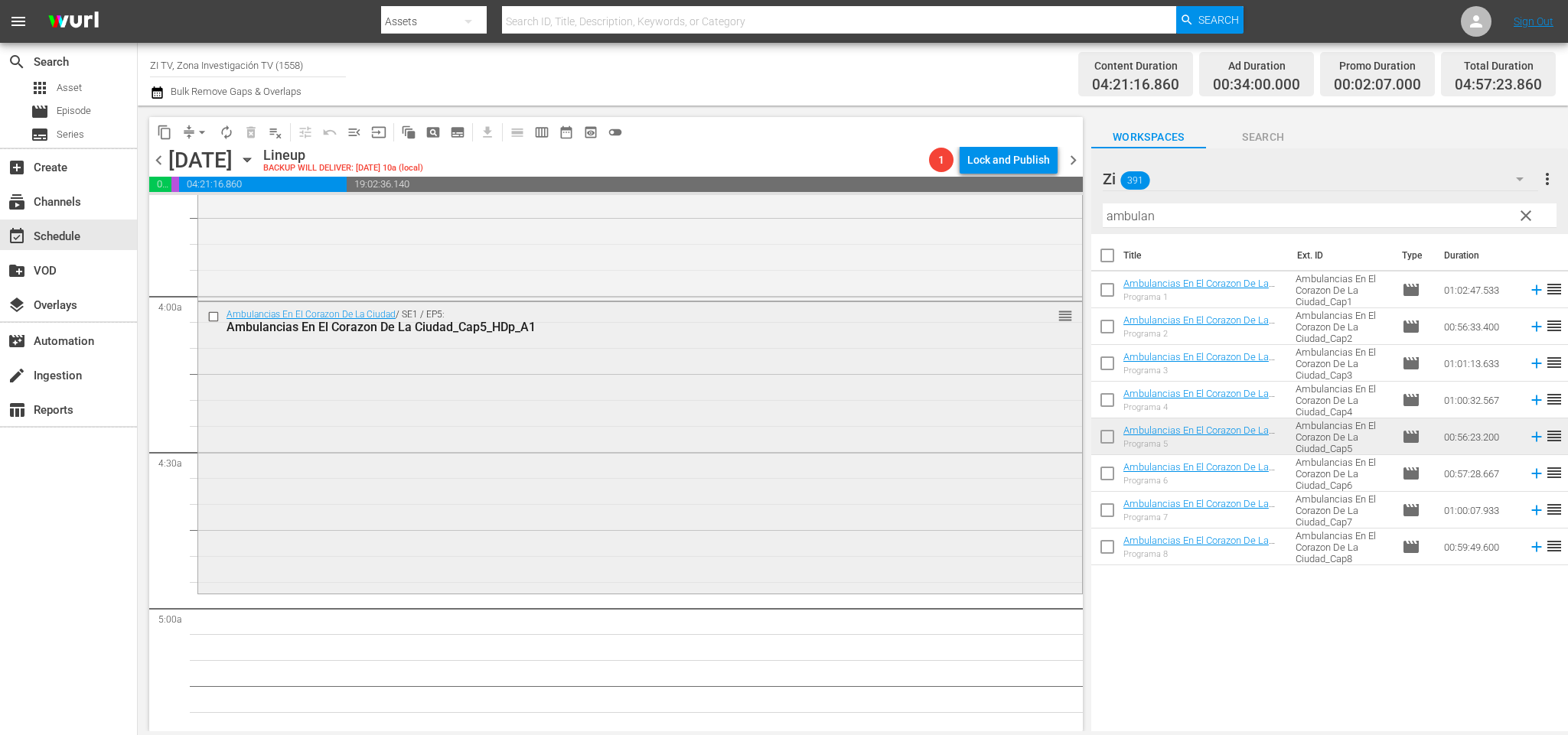
scroll to position [1262, 0]
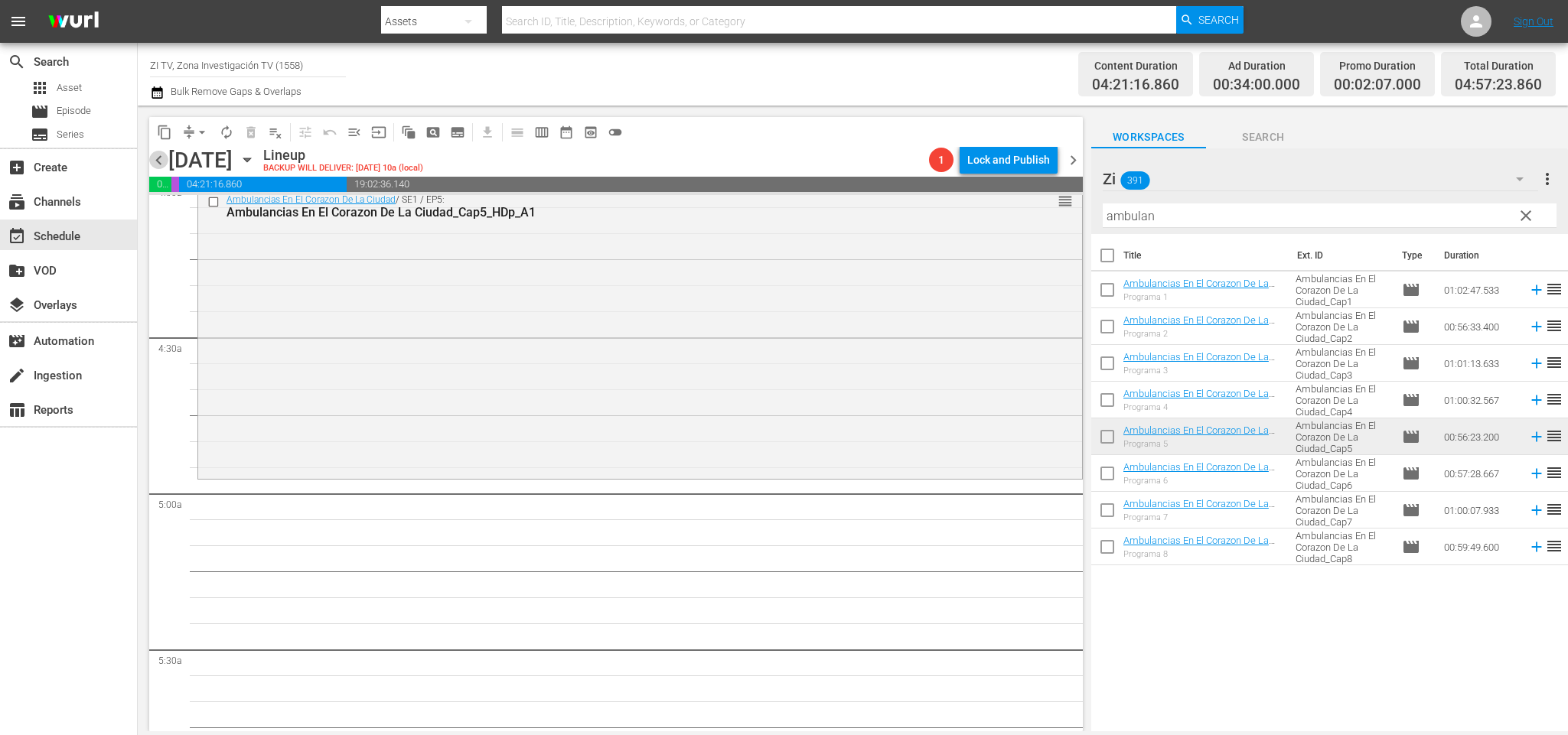
click at [154, 154] on span "chevron_left" at bounding box center [159, 160] width 19 height 19
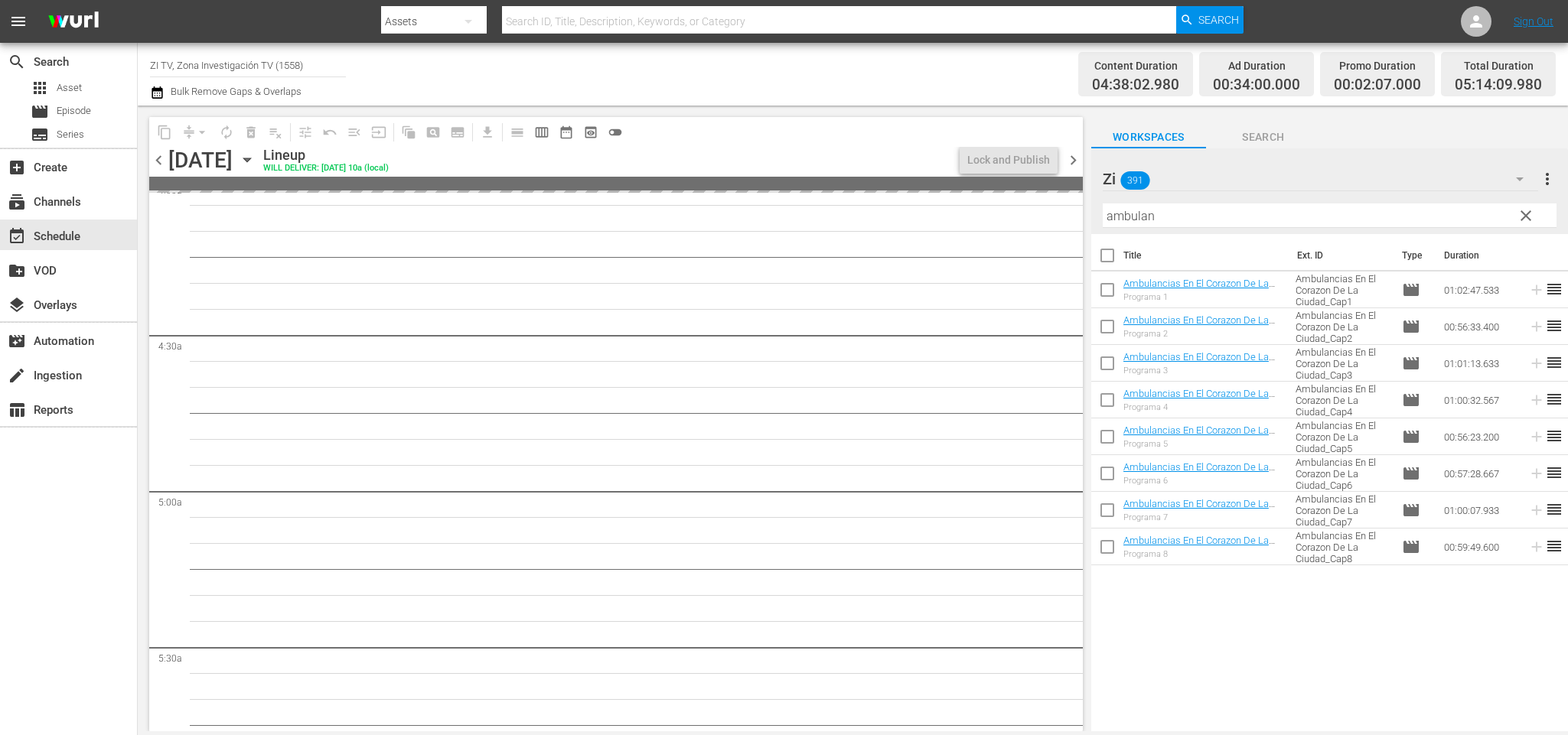
scroll to position [1147, 0]
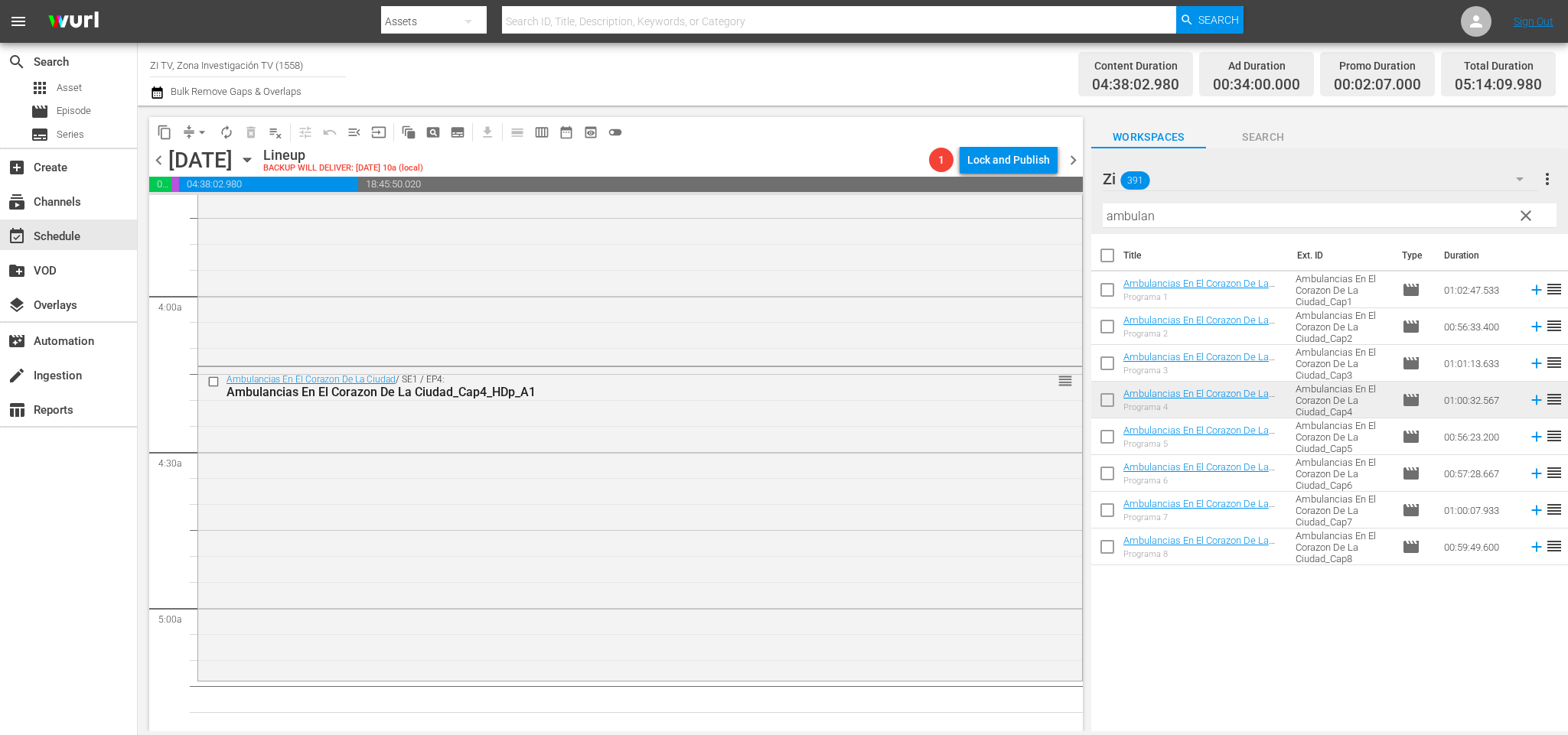
click at [1070, 163] on span "chevron_right" at bounding box center [1073, 160] width 19 height 19
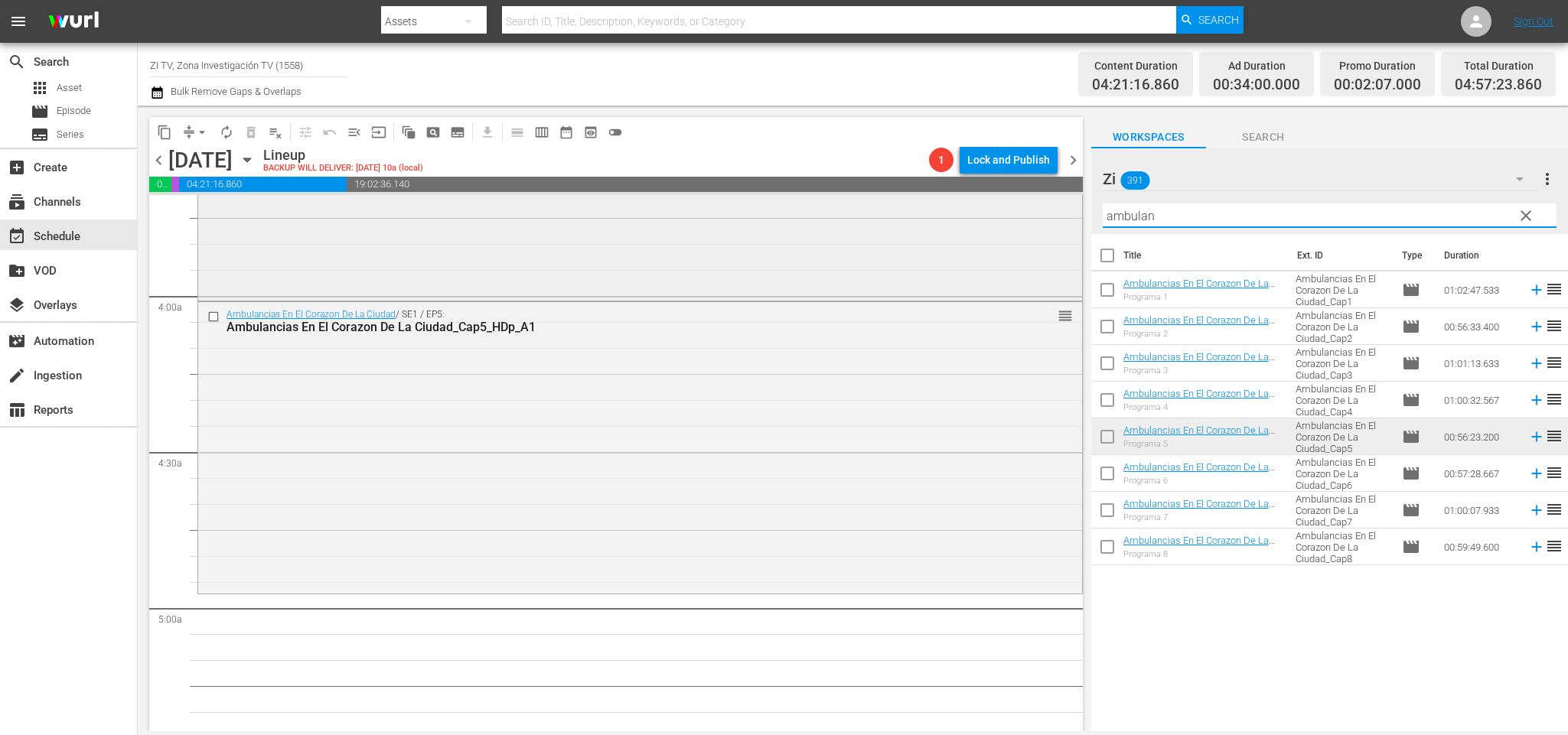
drag, startPoint x: 1075, startPoint y: 222, endPoint x: 1011, endPoint y: 236, distance: 65.5
click at [1008, 233] on div "content_copy compress arrow_drop_down autorenew_outlined delete_forever_outline…" at bounding box center [852, 419] width 1431 height 626
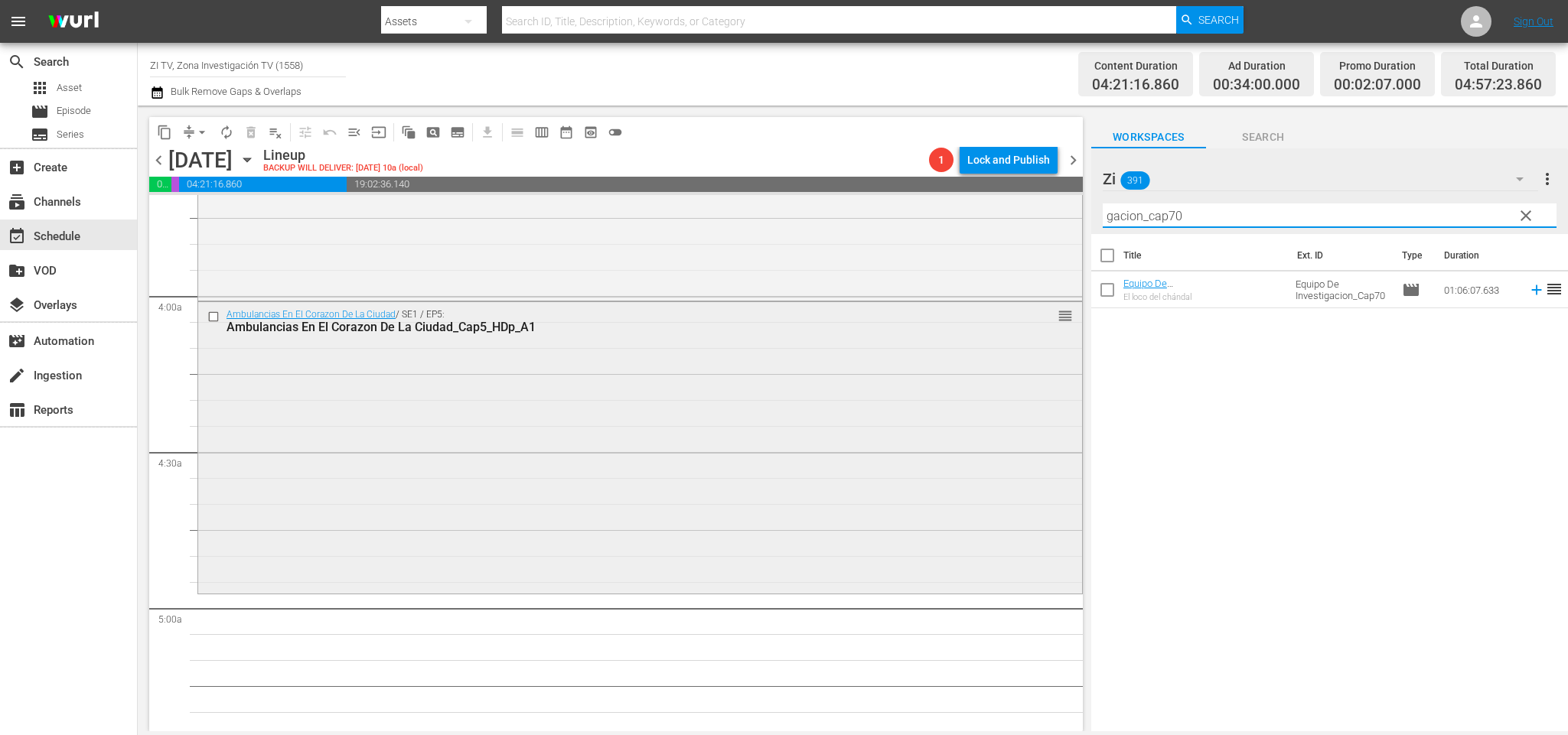
scroll to position [1262, 0]
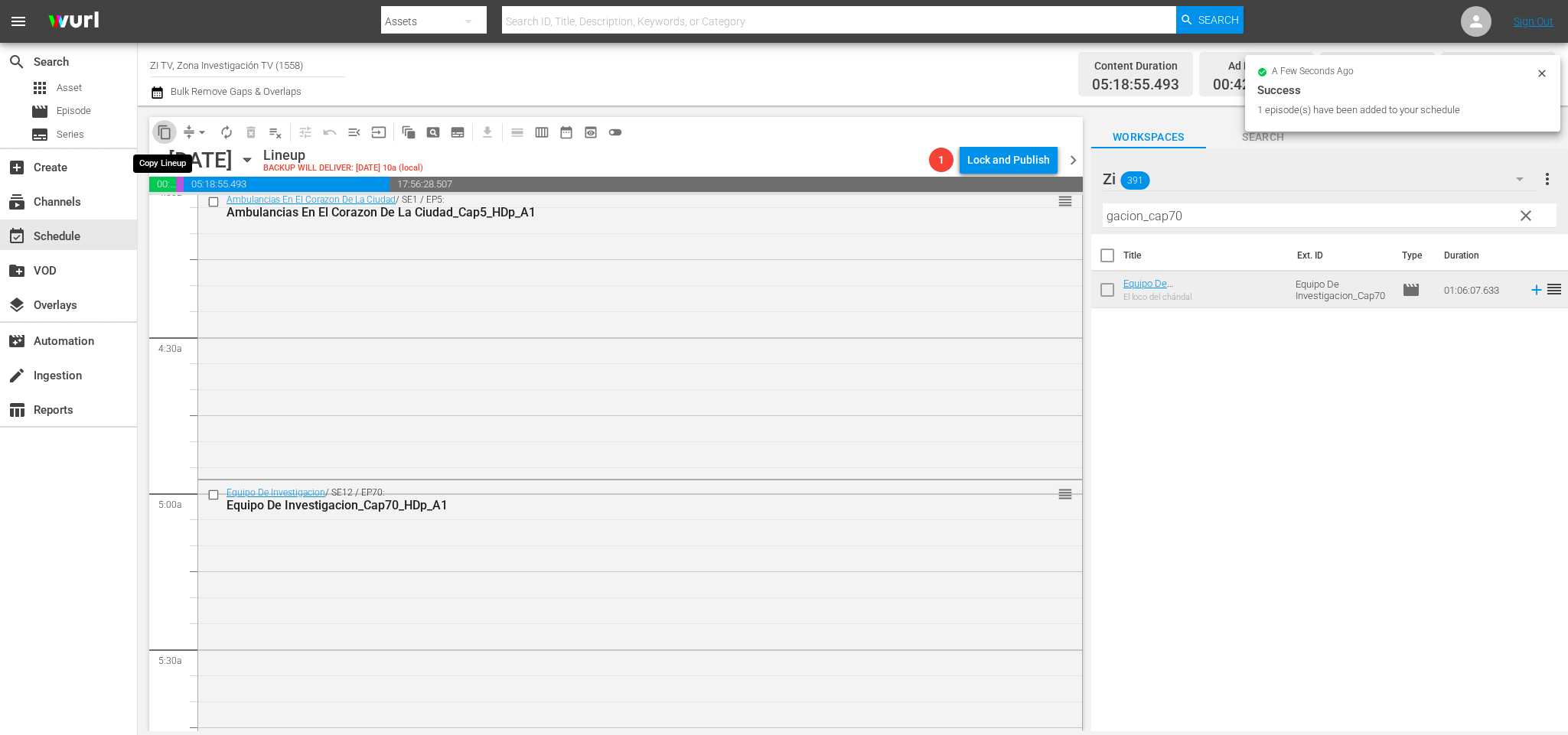
click at [171, 129] on span "content_copy" at bounding box center [164, 132] width 15 height 15
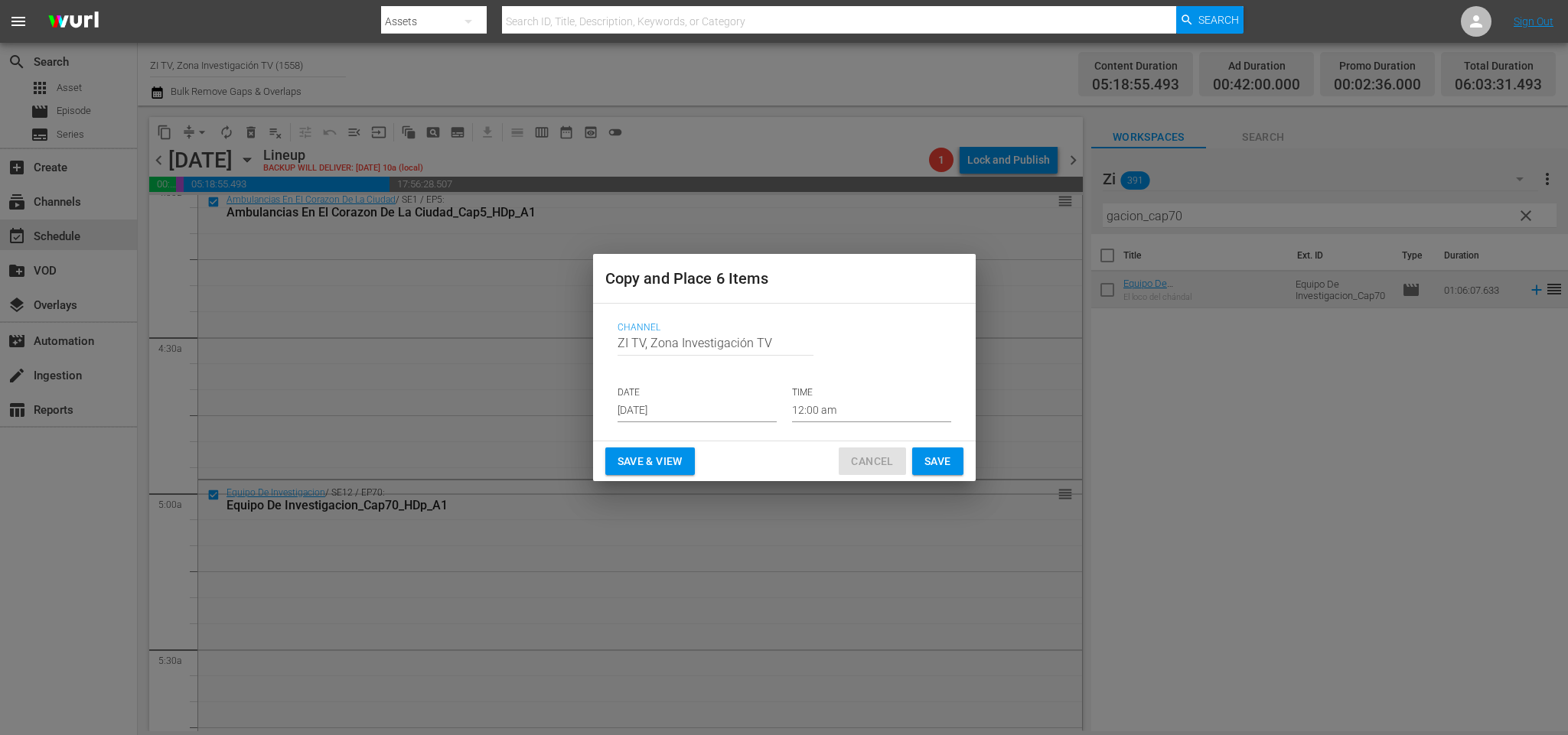
click at [886, 457] on span "Cancel" at bounding box center [872, 462] width 42 height 19
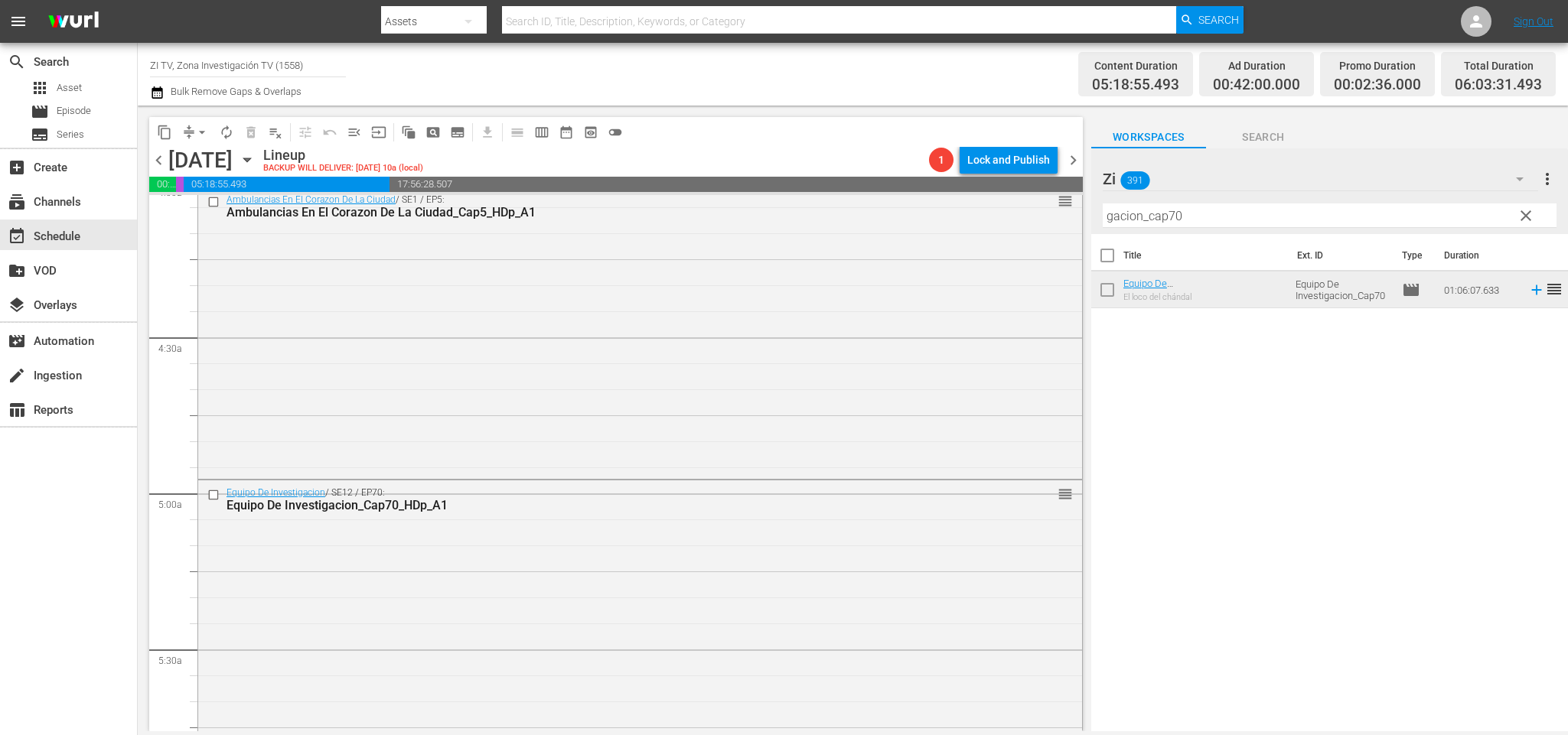
click at [163, 157] on span "chevron_left" at bounding box center [159, 160] width 19 height 19
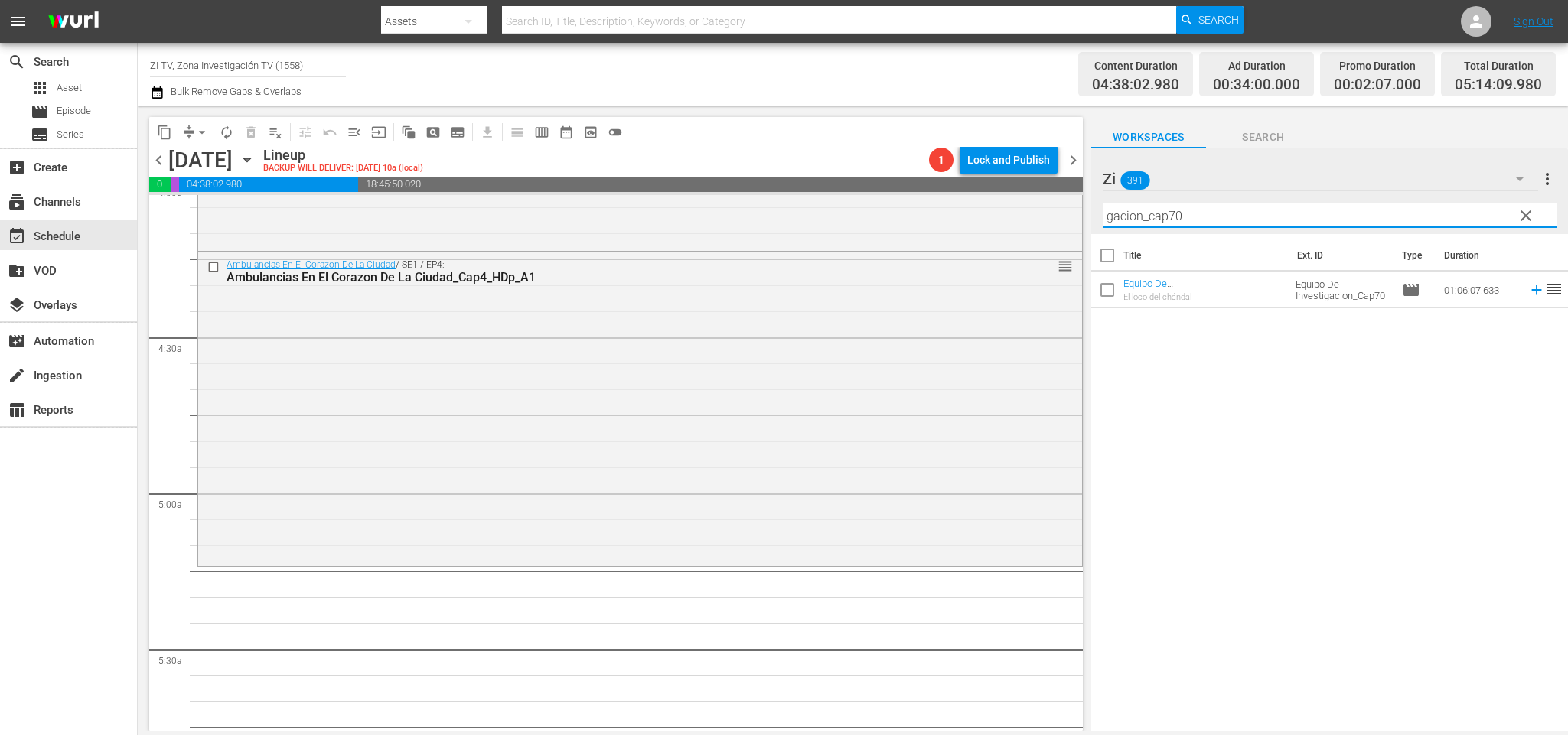
drag, startPoint x: 1187, startPoint y: 216, endPoint x: 1172, endPoint y: 209, distance: 16.6
click at [1172, 209] on input "gacion_cap70" at bounding box center [1329, 216] width 454 height 24
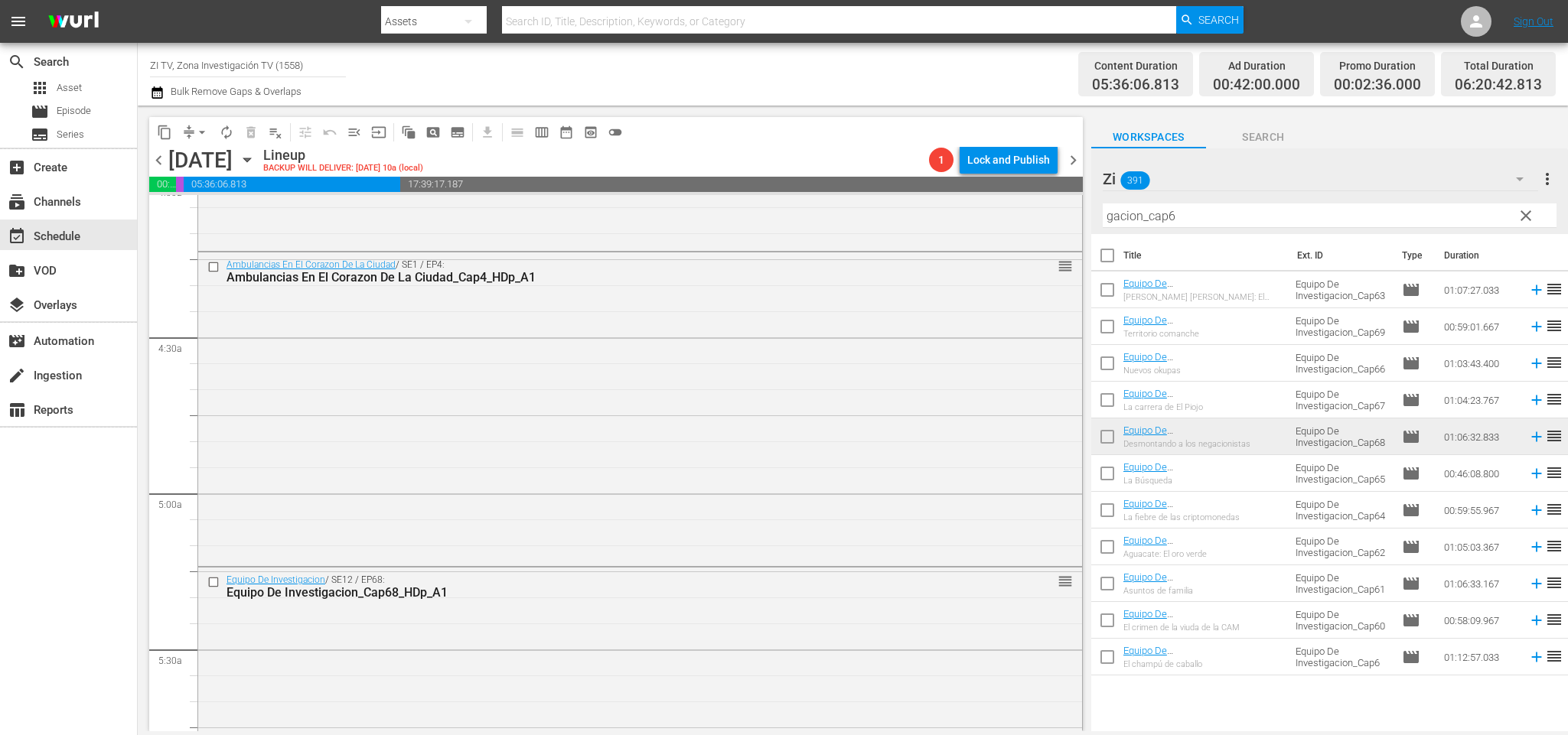
click at [156, 150] on span "chevron_left" at bounding box center [159, 160] width 19 height 19
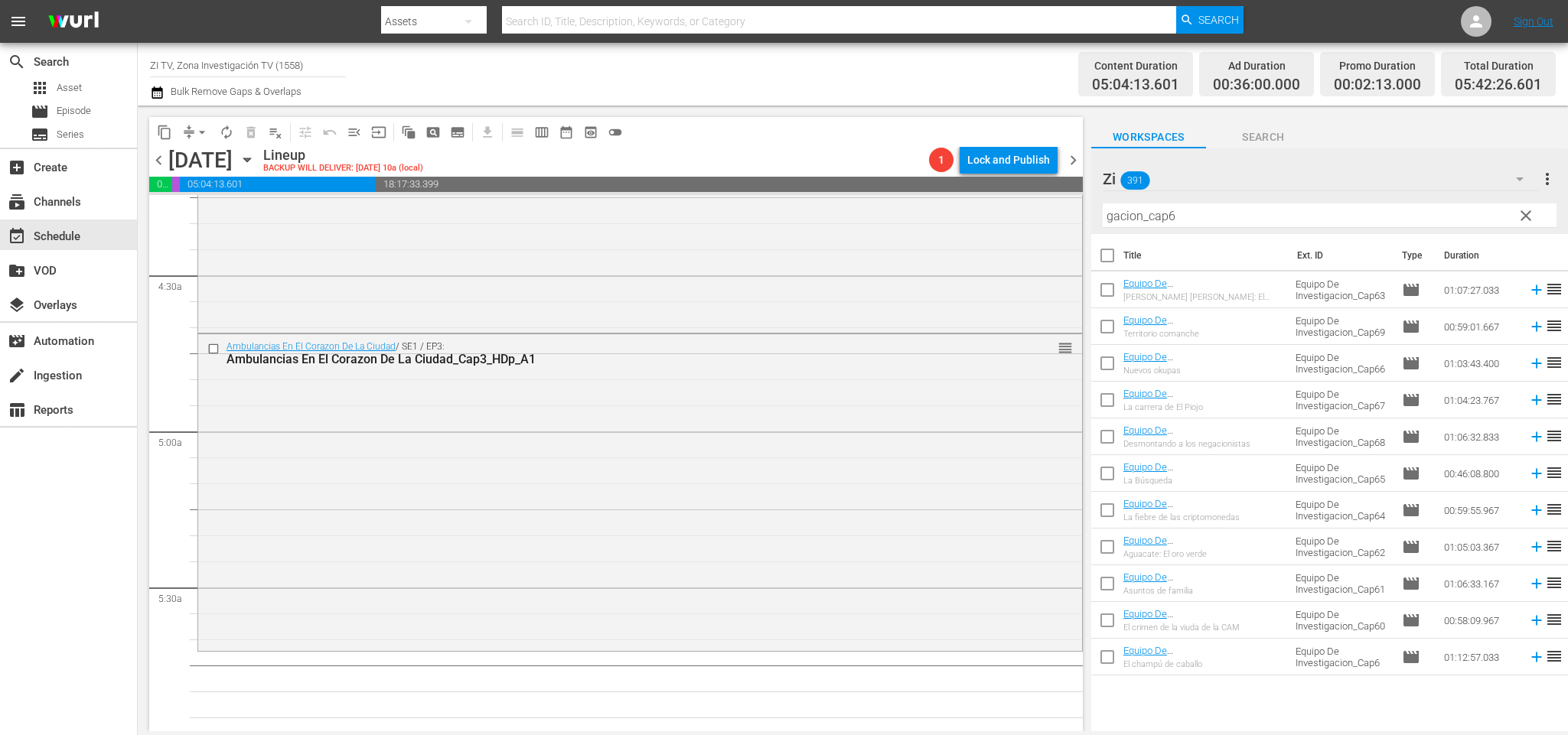
scroll to position [1439, 0]
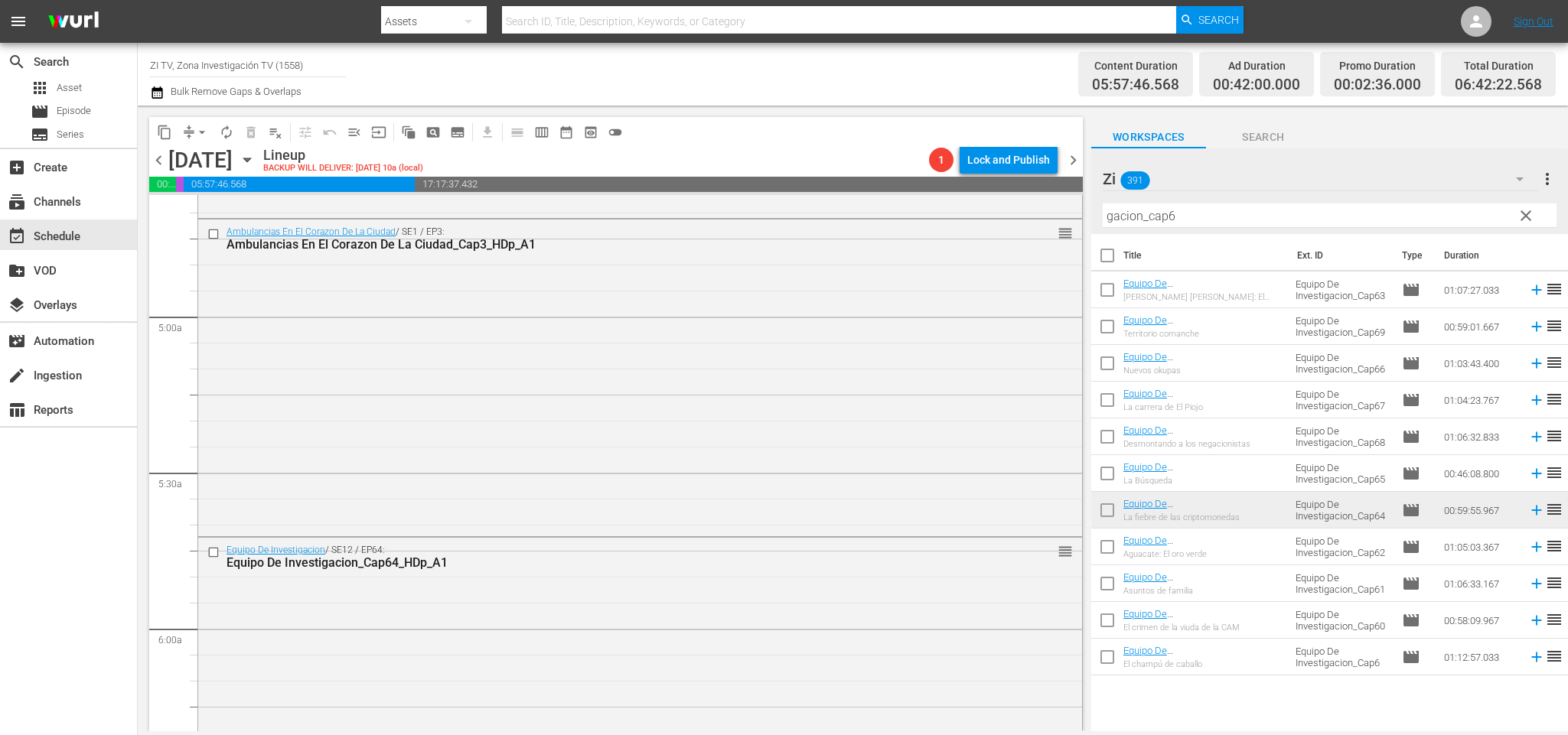
click at [154, 166] on span "chevron_left" at bounding box center [159, 160] width 19 height 19
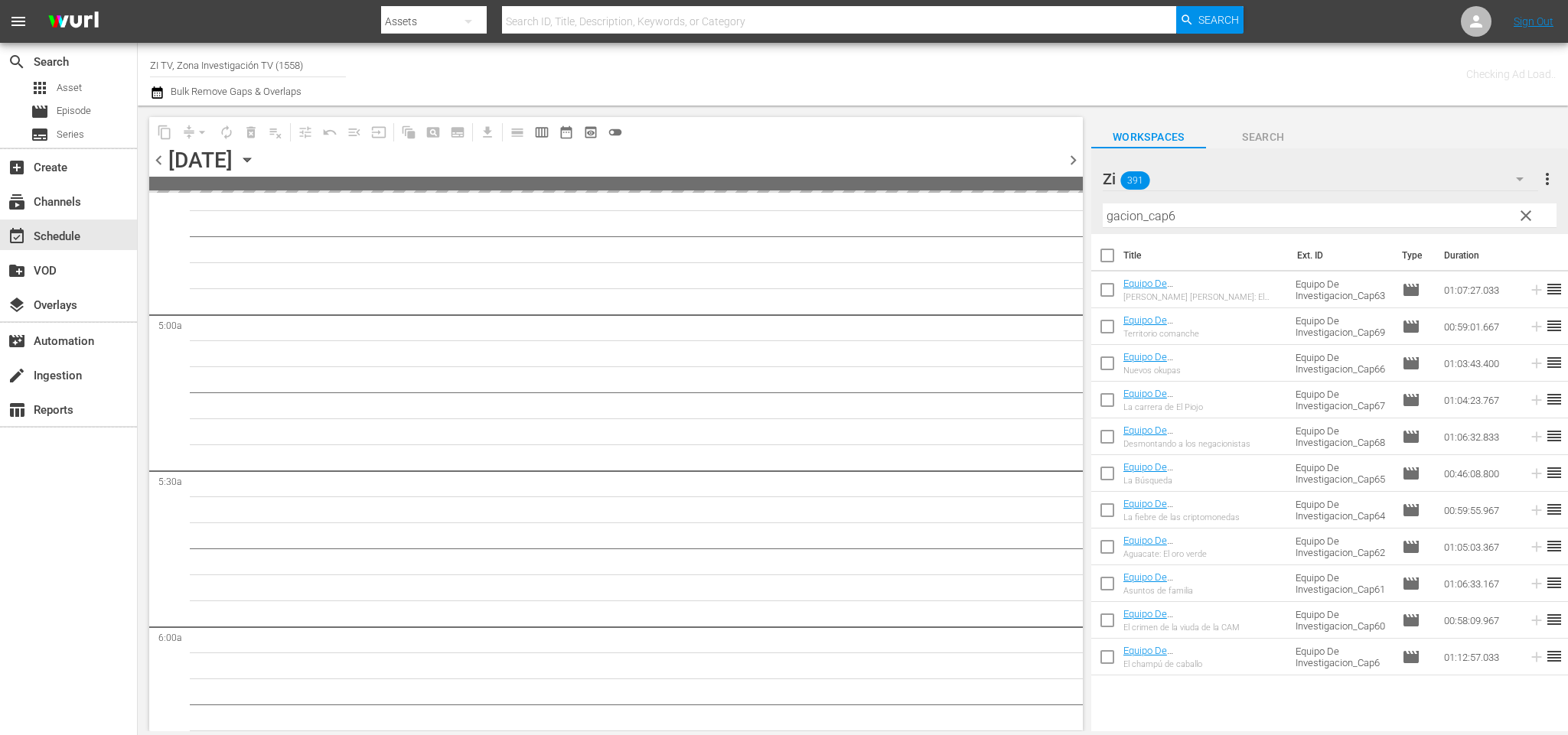
scroll to position [1490, 0]
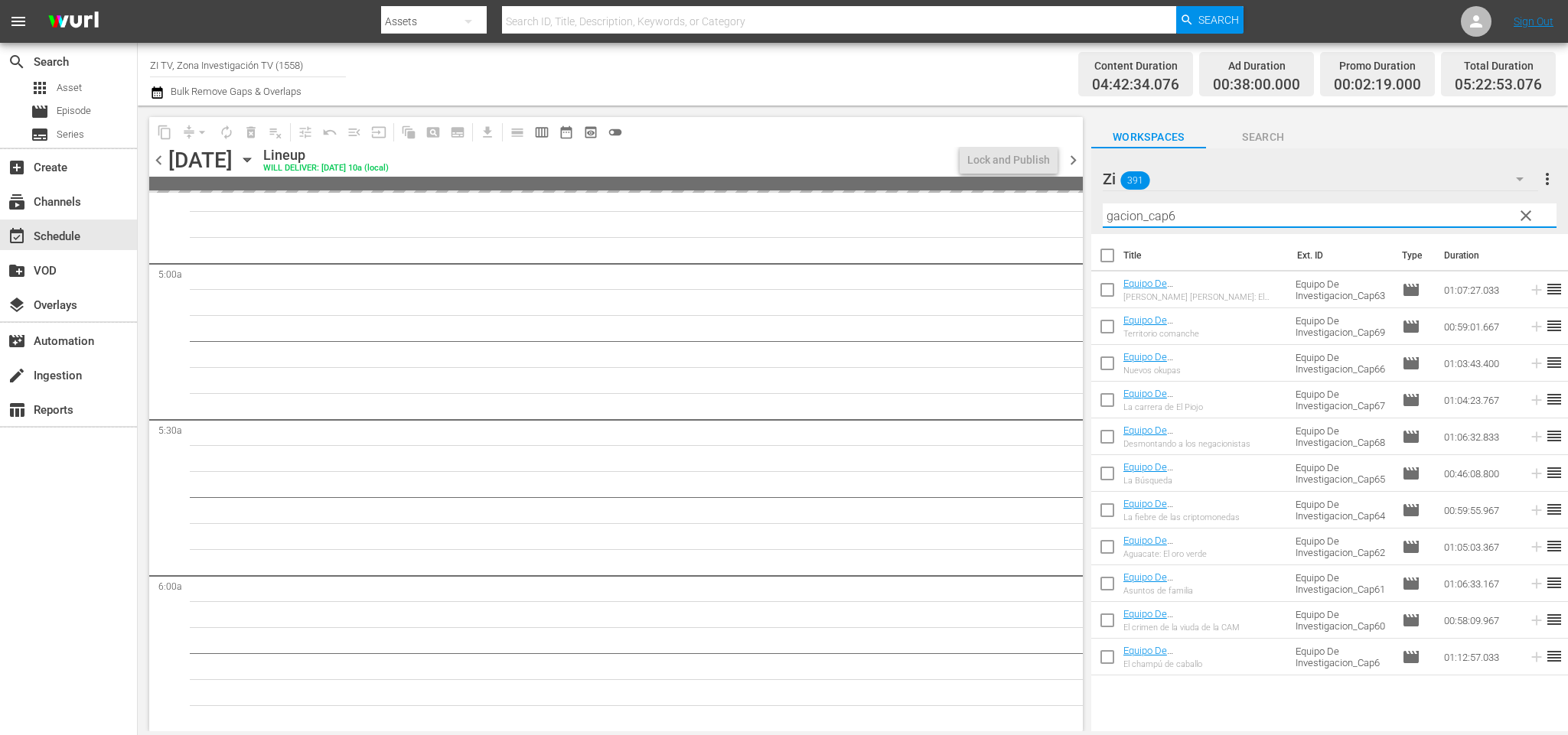
click at [1210, 209] on input "gacion_cap6" at bounding box center [1329, 216] width 454 height 24
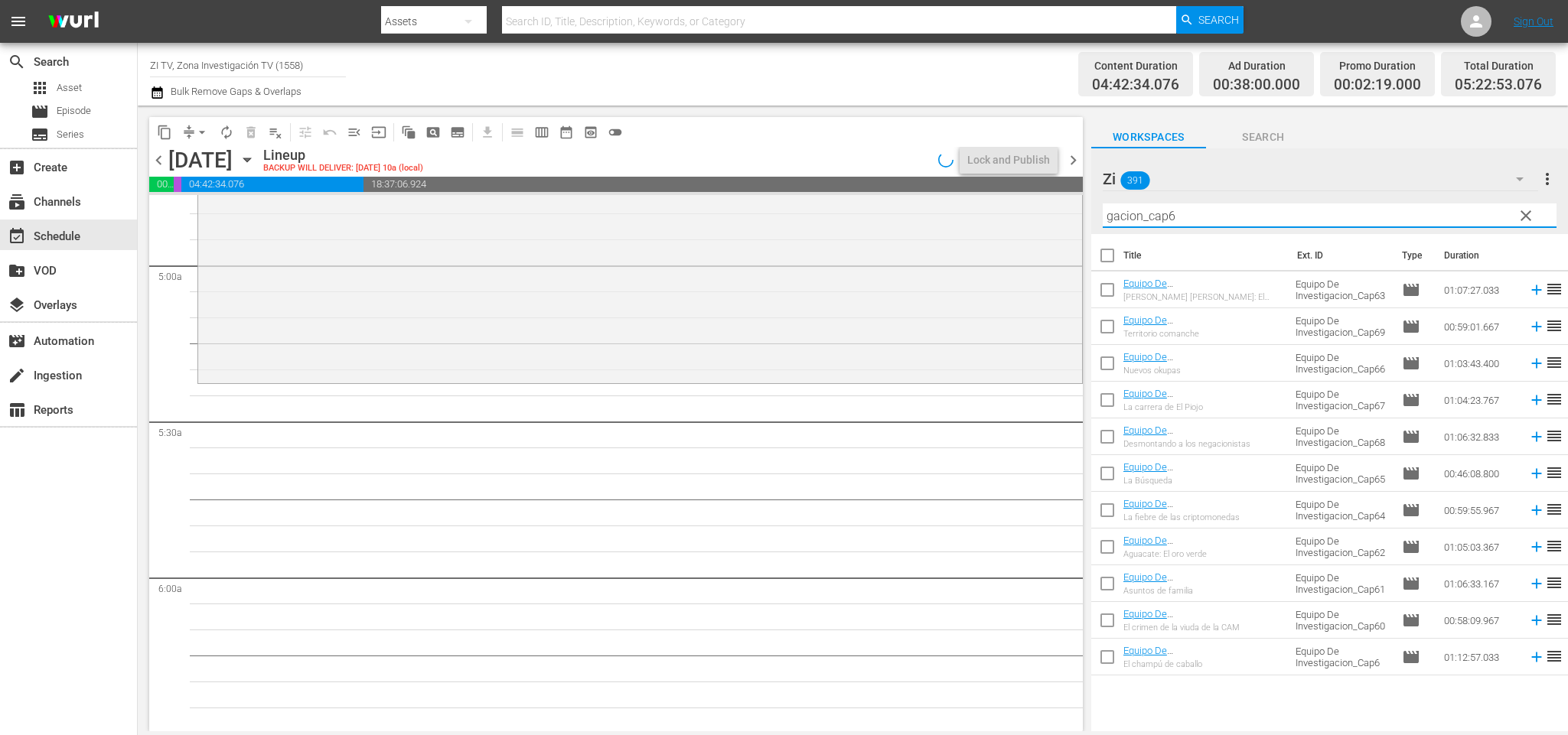
scroll to position [1413, 0]
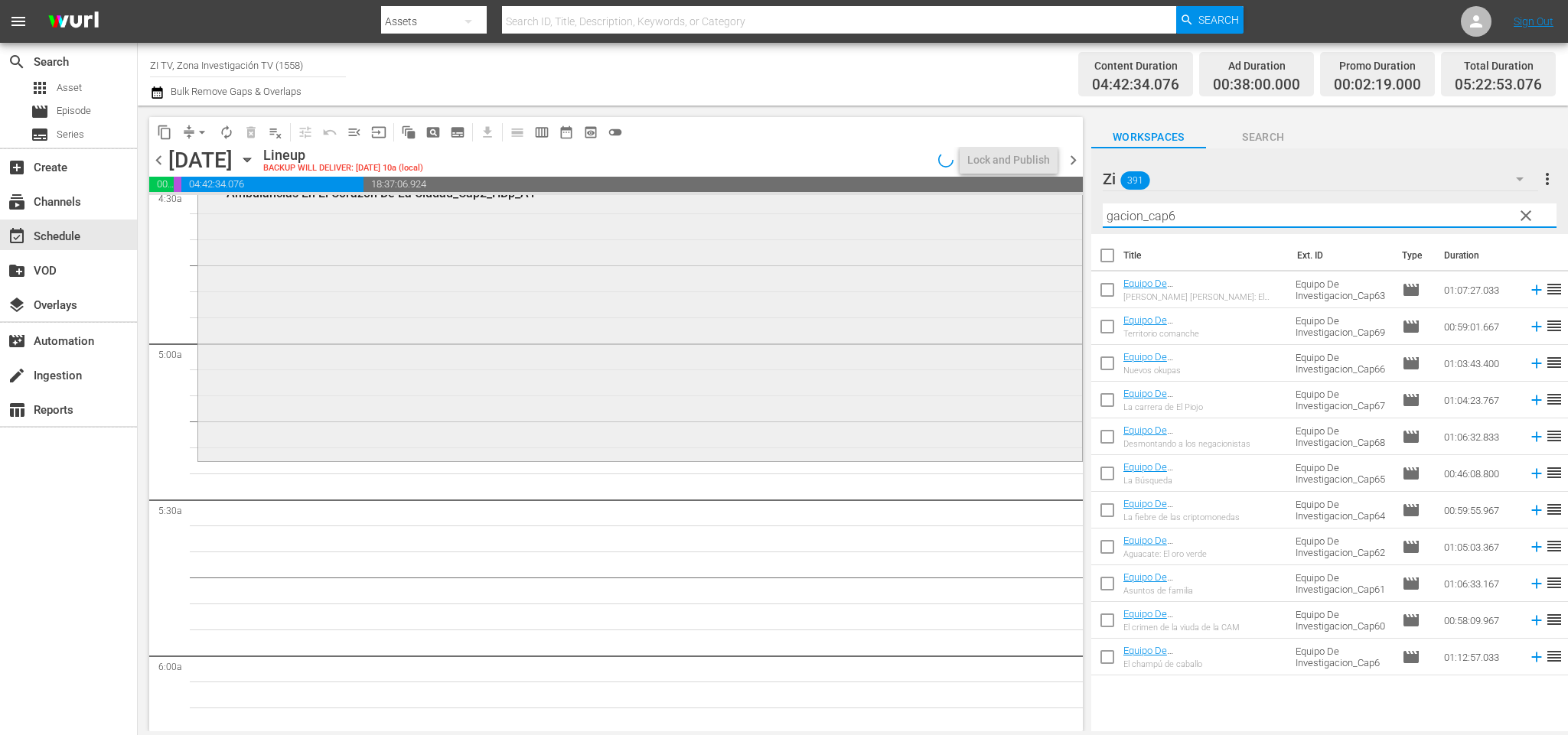
type input "gacion_cap61"
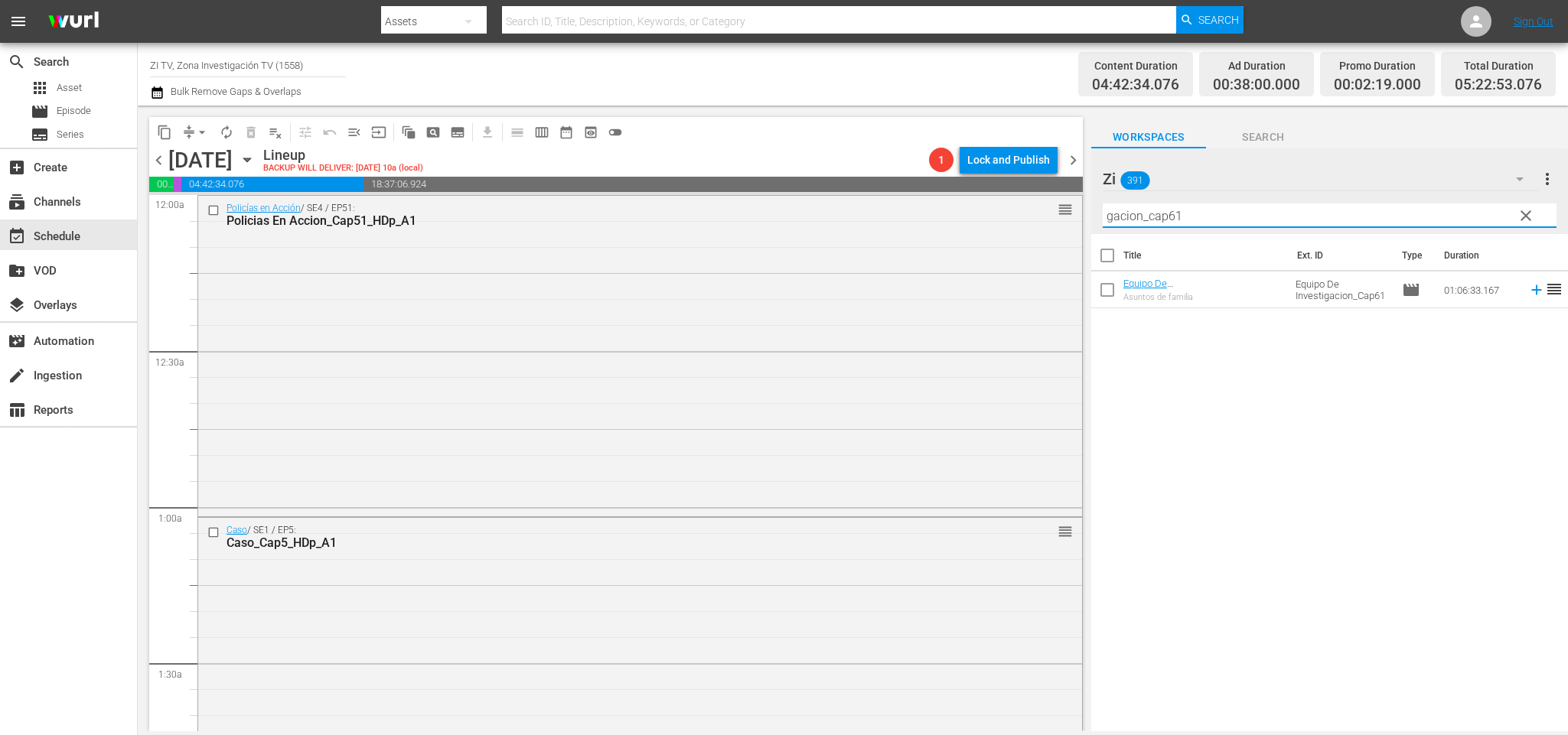
scroll to position [1413, 0]
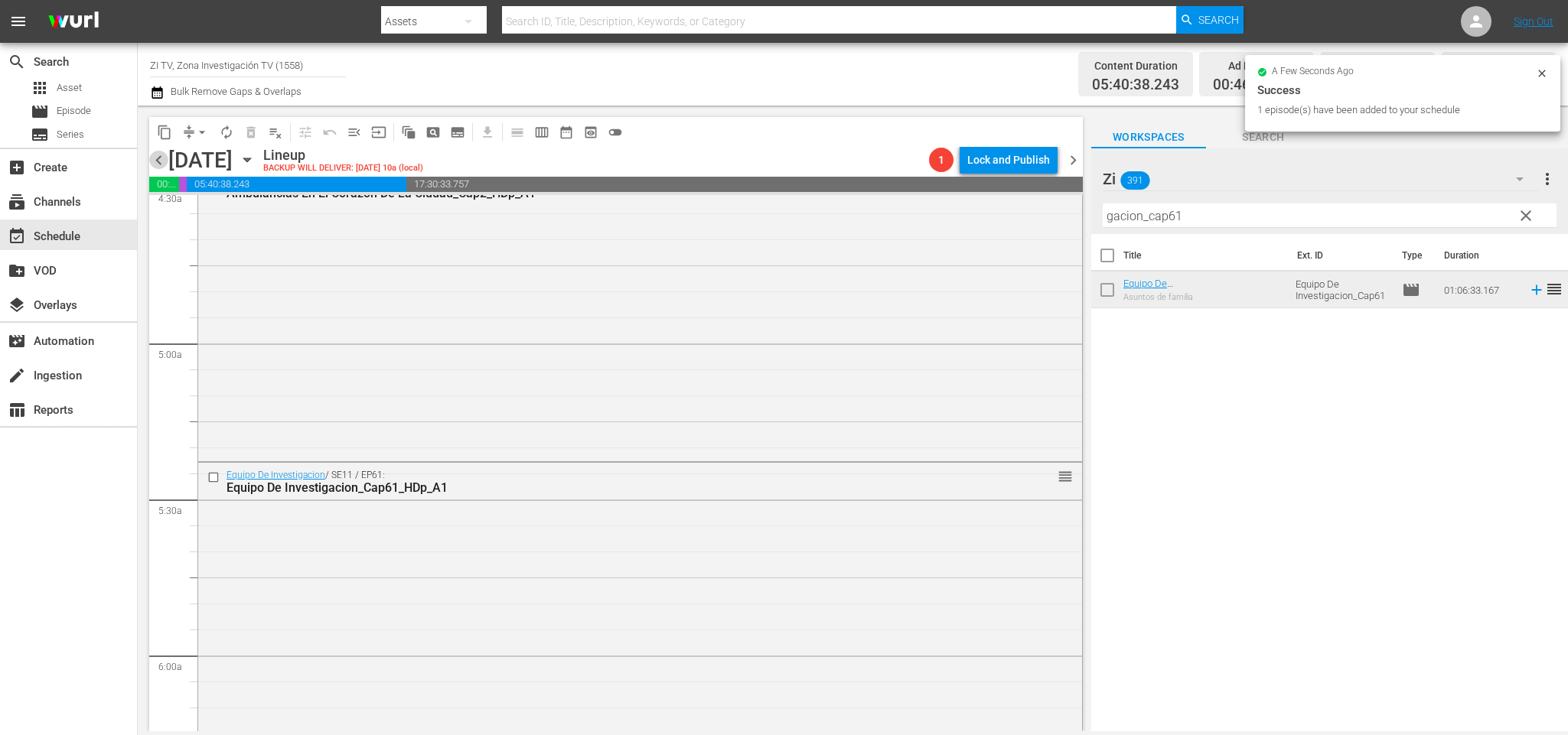
drag, startPoint x: 156, startPoint y: 159, endPoint x: 1308, endPoint y: 223, distance: 1153.8
click at [157, 159] on span "chevron_left" at bounding box center [159, 160] width 19 height 19
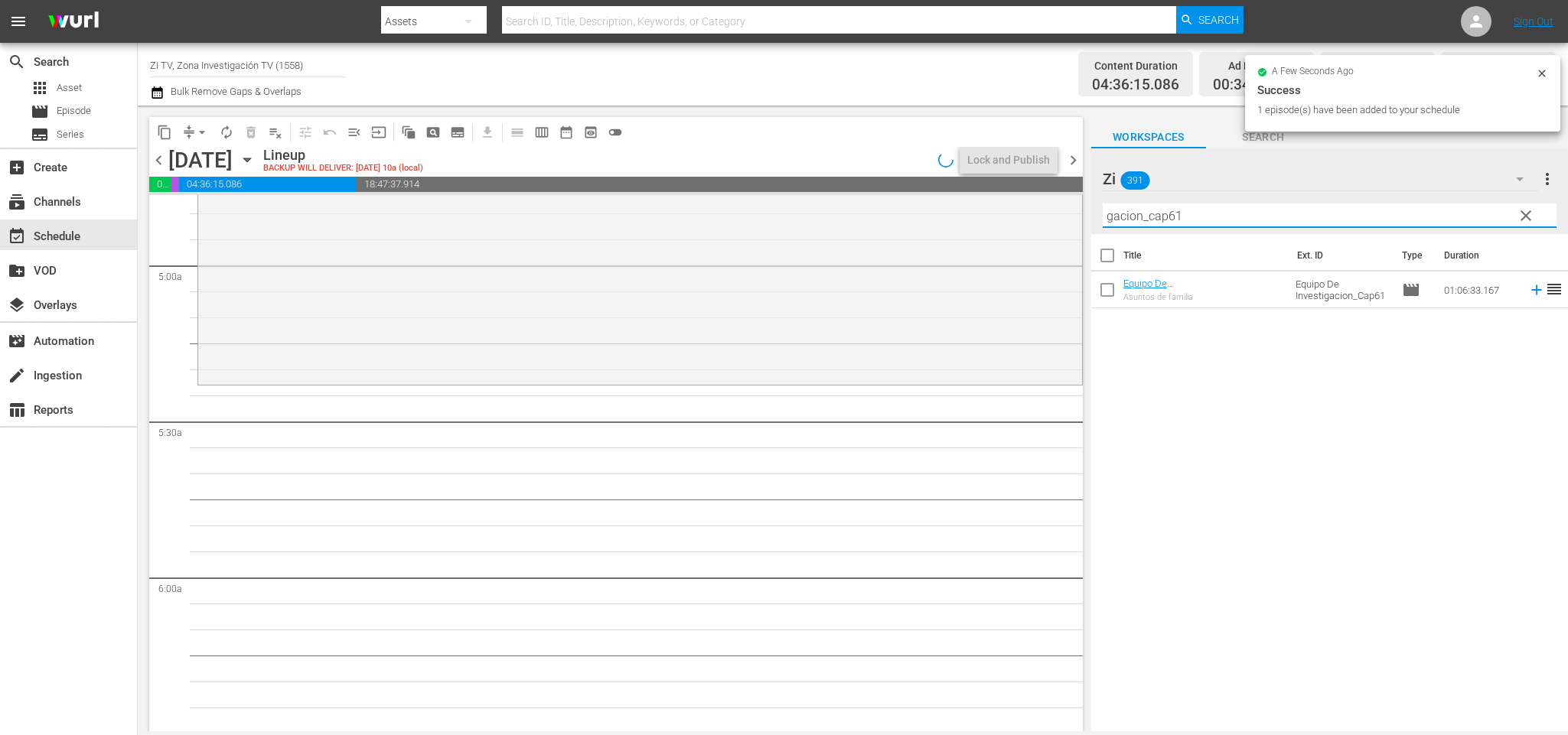
scroll to position [1439, 0]
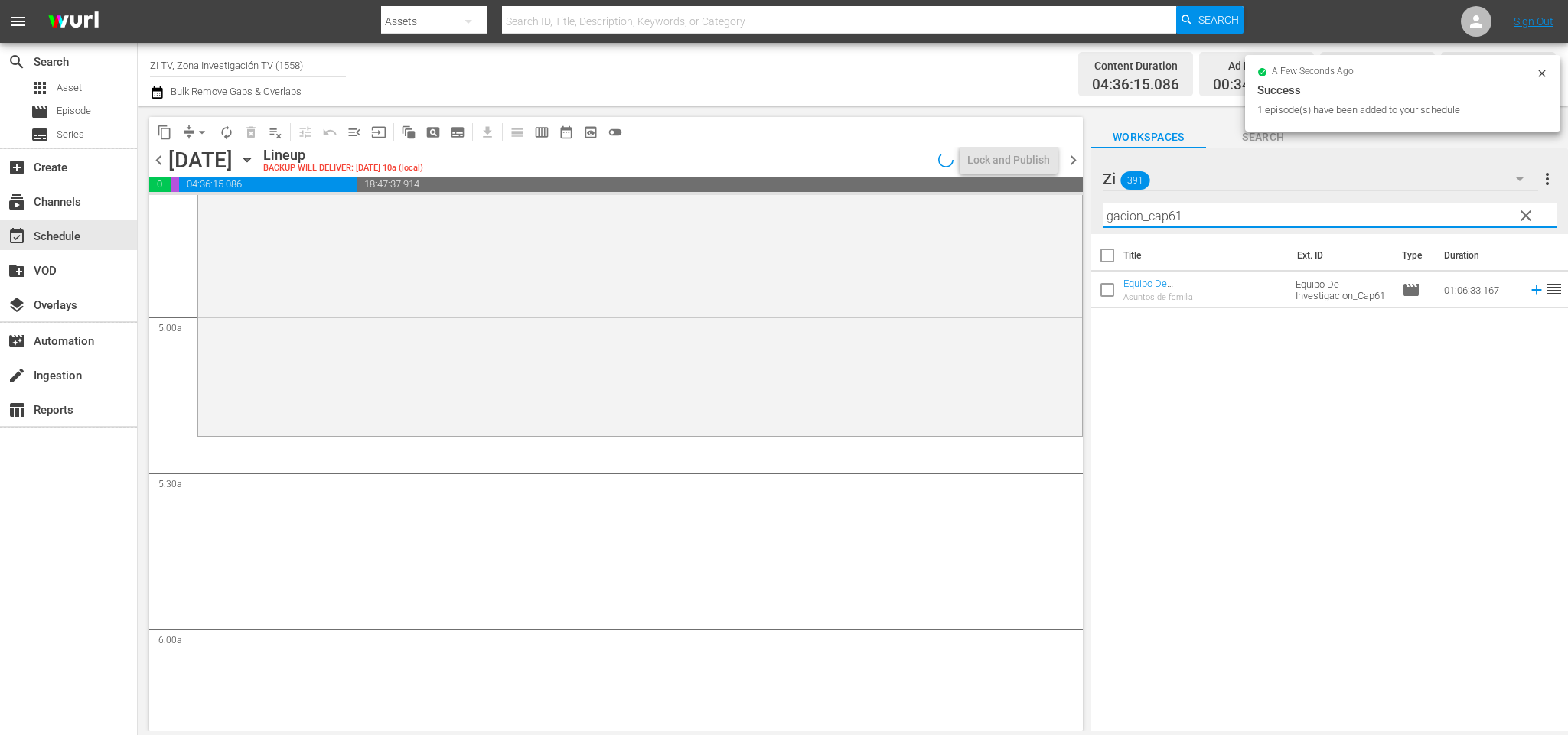
drag, startPoint x: 1190, startPoint y: 211, endPoint x: 1172, endPoint y: 206, distance: 18.7
click at [1172, 206] on input "gacion_cap61" at bounding box center [1329, 216] width 454 height 24
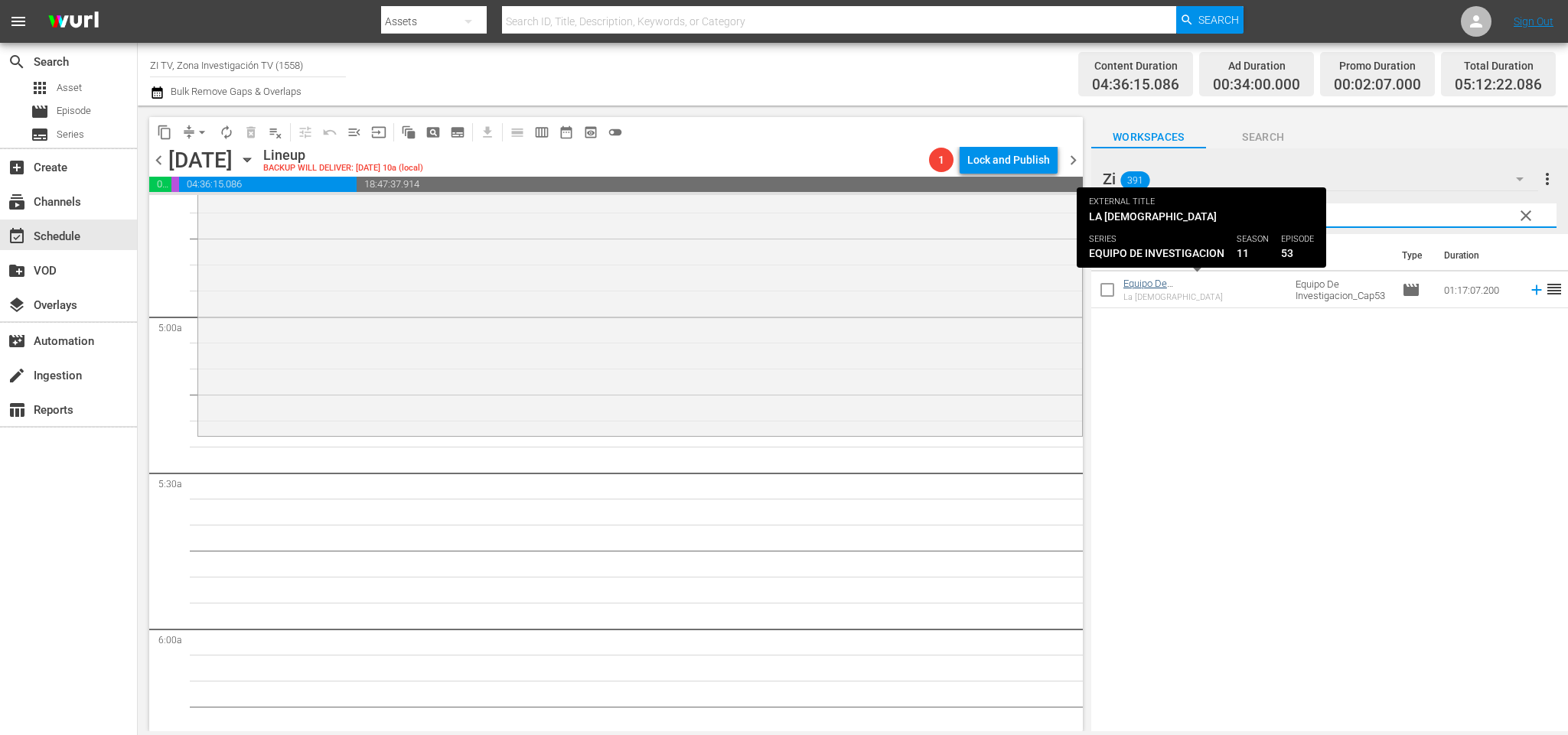
type input "gacion_cap53"
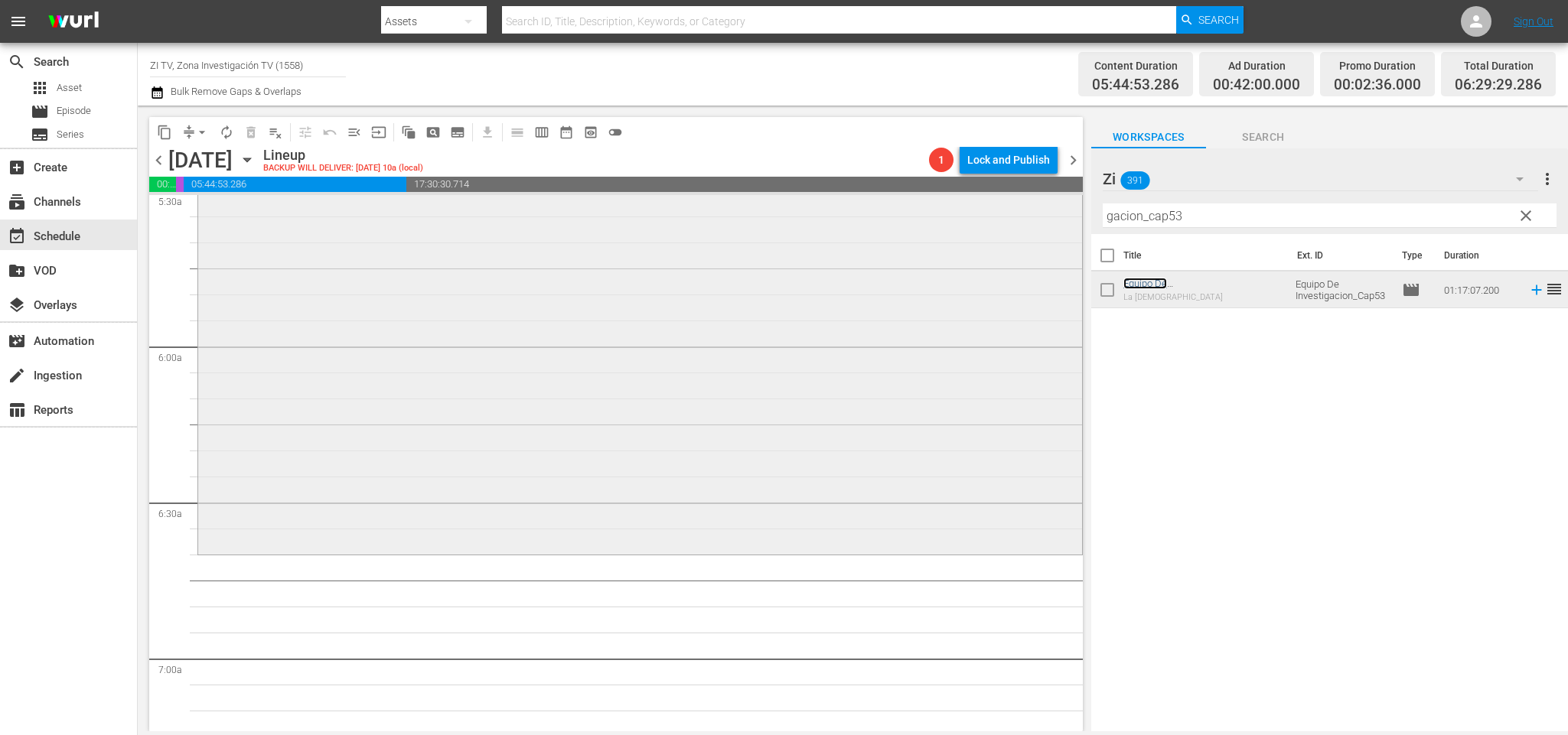
scroll to position [1607, 0]
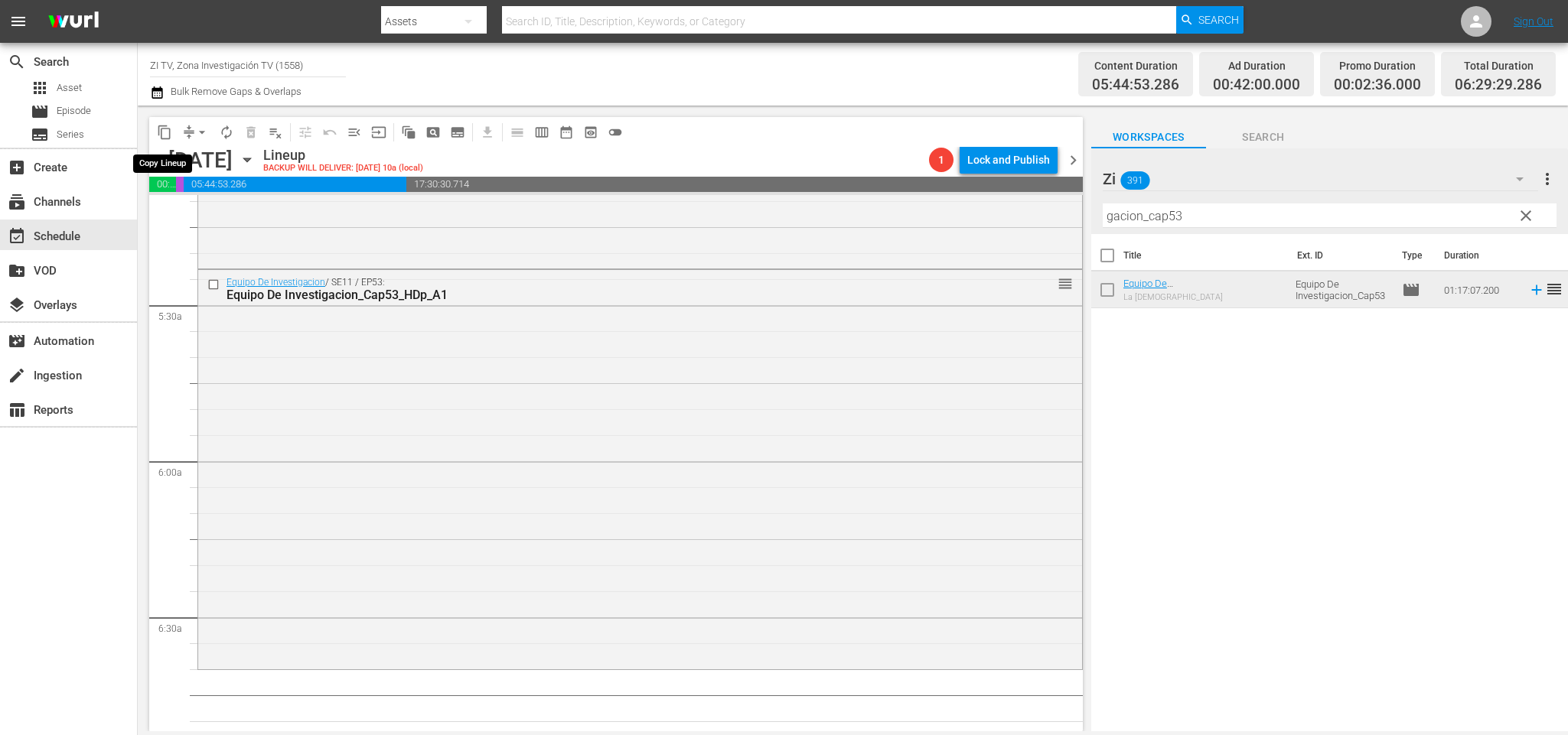
click at [168, 121] on button "content_copy" at bounding box center [164, 133] width 24 height 24
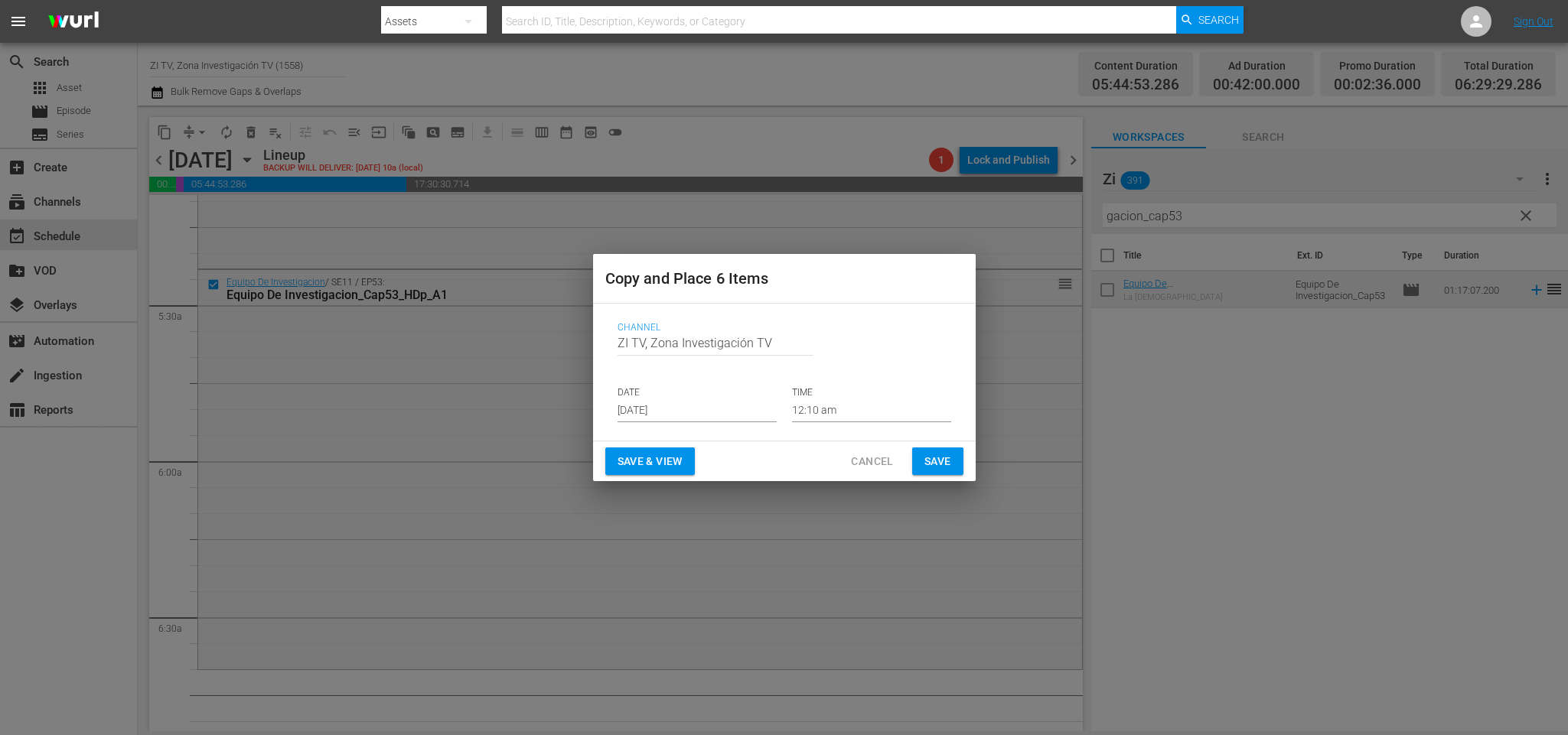
click at [716, 407] on input "[DATE]" at bounding box center [697, 411] width 159 height 23
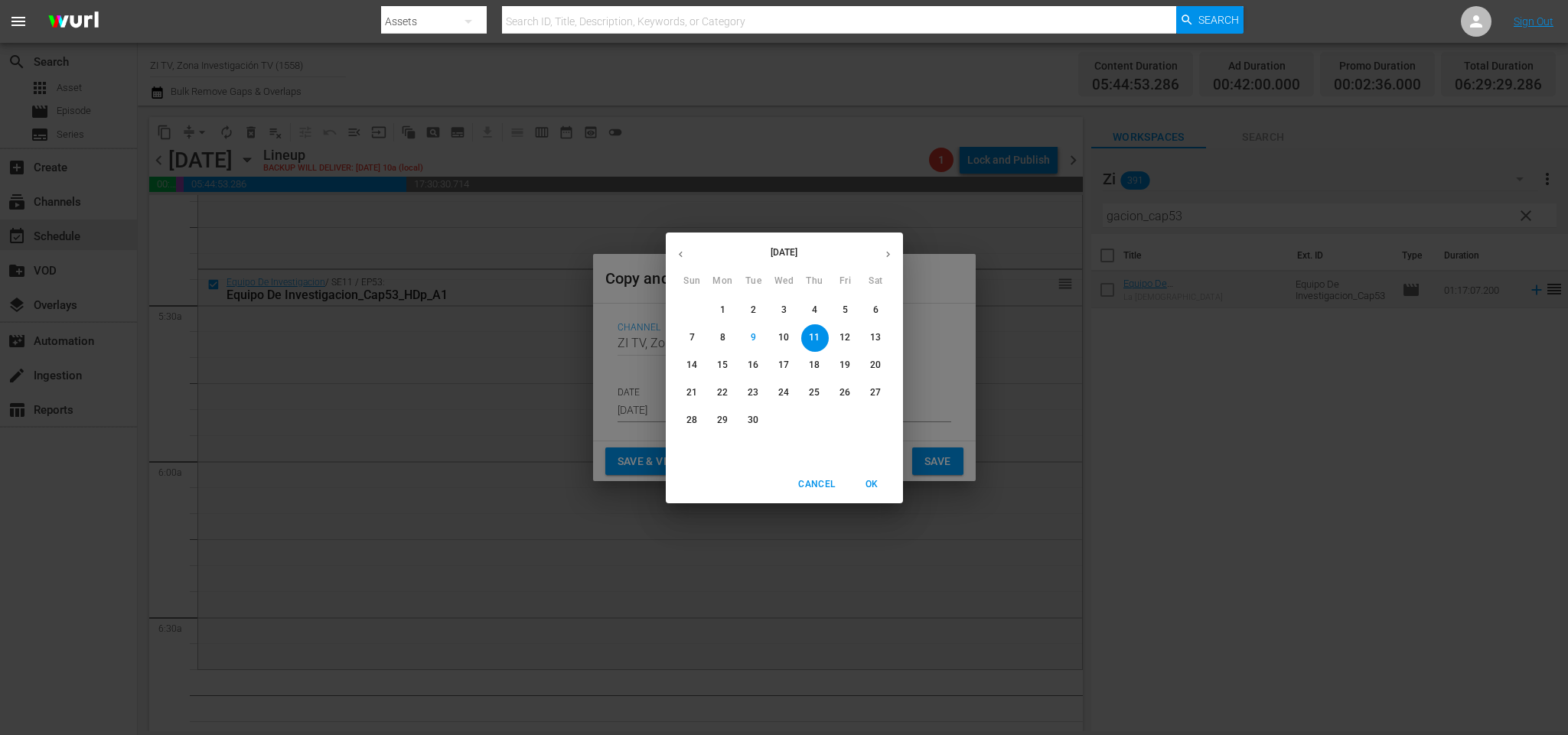
click at [721, 419] on p "29" at bounding box center [722, 420] width 11 height 13
type input "[DATE]"
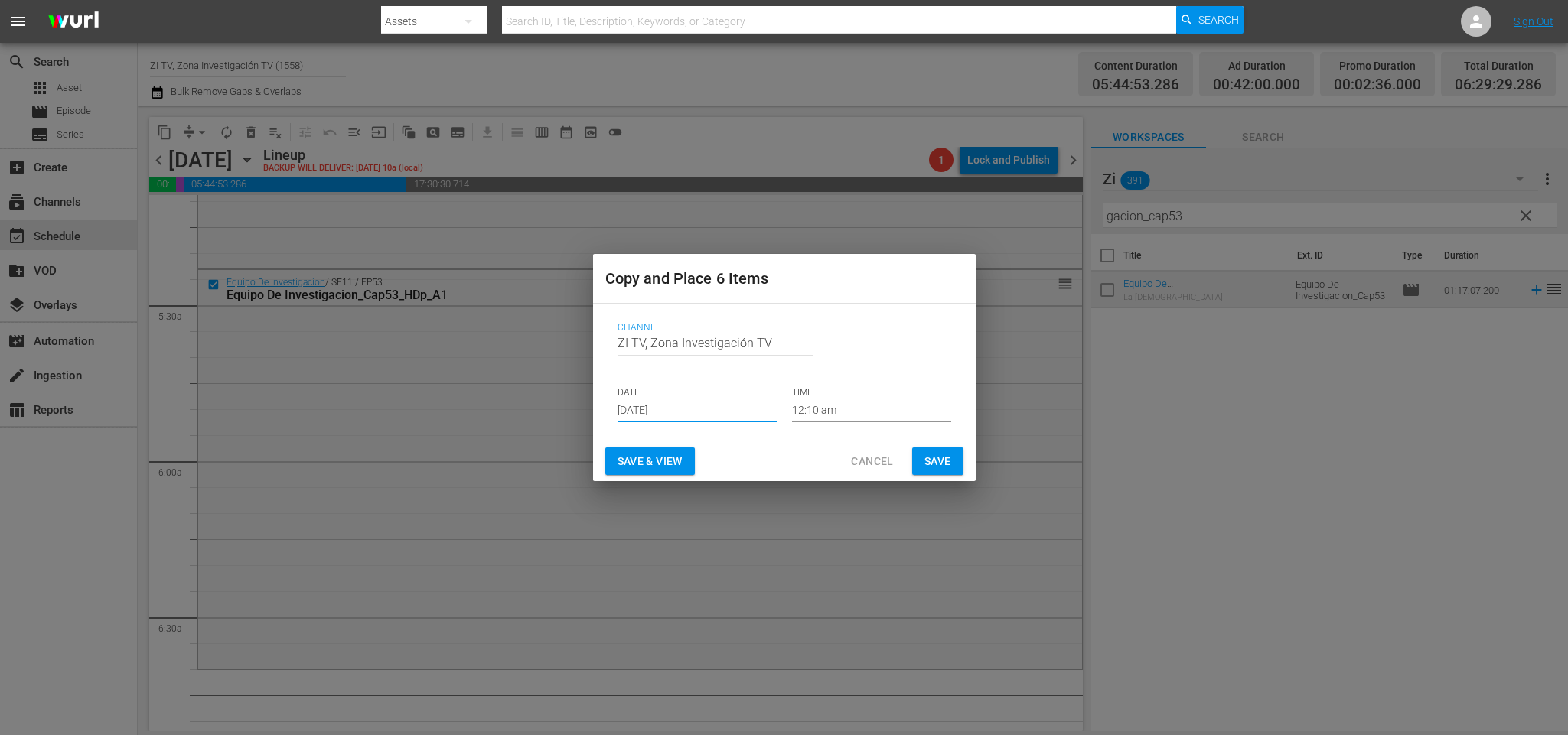
click at [822, 403] on input "12:10 am" at bounding box center [871, 411] width 159 height 23
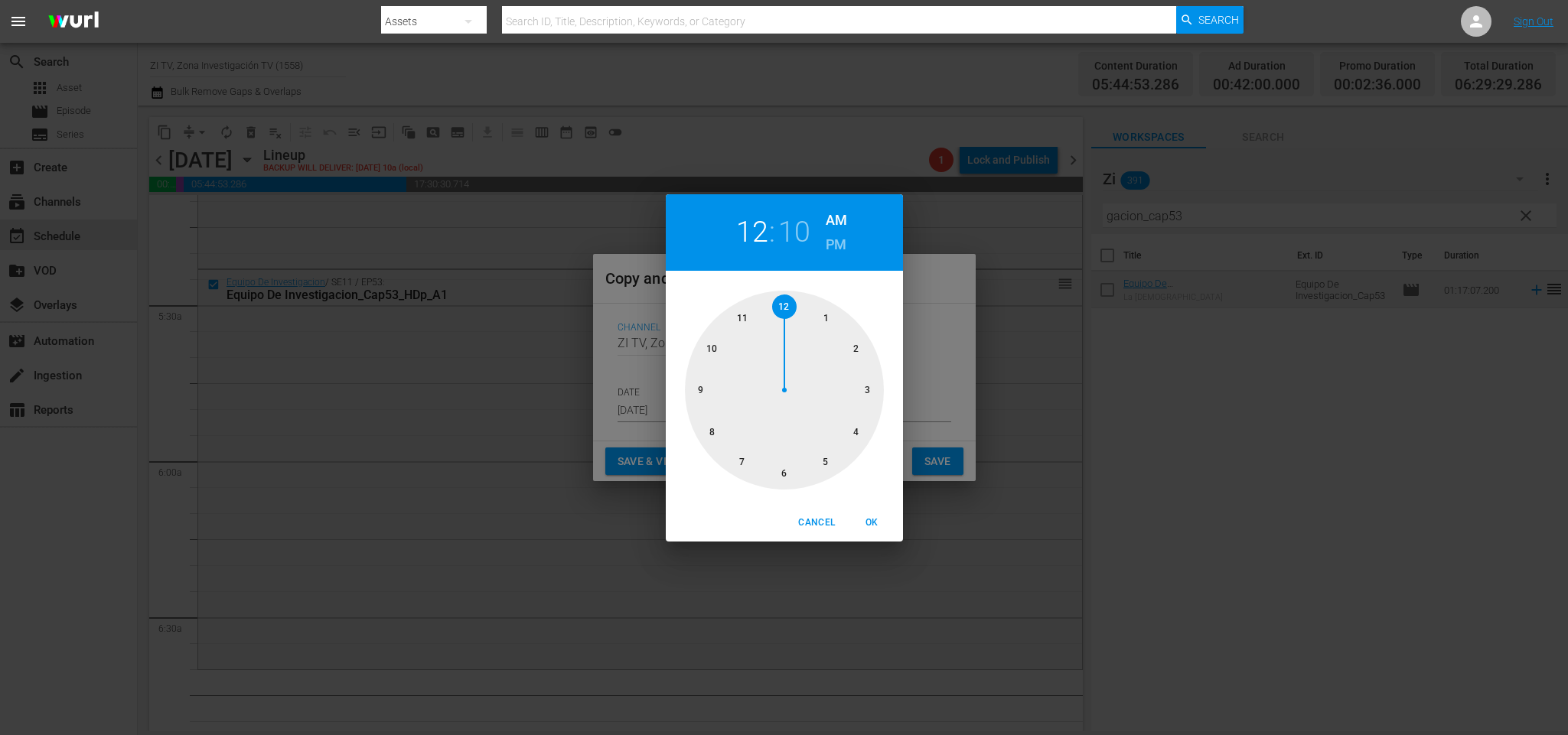
click at [827, 466] on div at bounding box center [784, 391] width 199 height 199
click at [781, 476] on div at bounding box center [784, 391] width 199 height 199
click at [873, 517] on span "OK" at bounding box center [872, 523] width 36 height 16
type input "05:30 am"
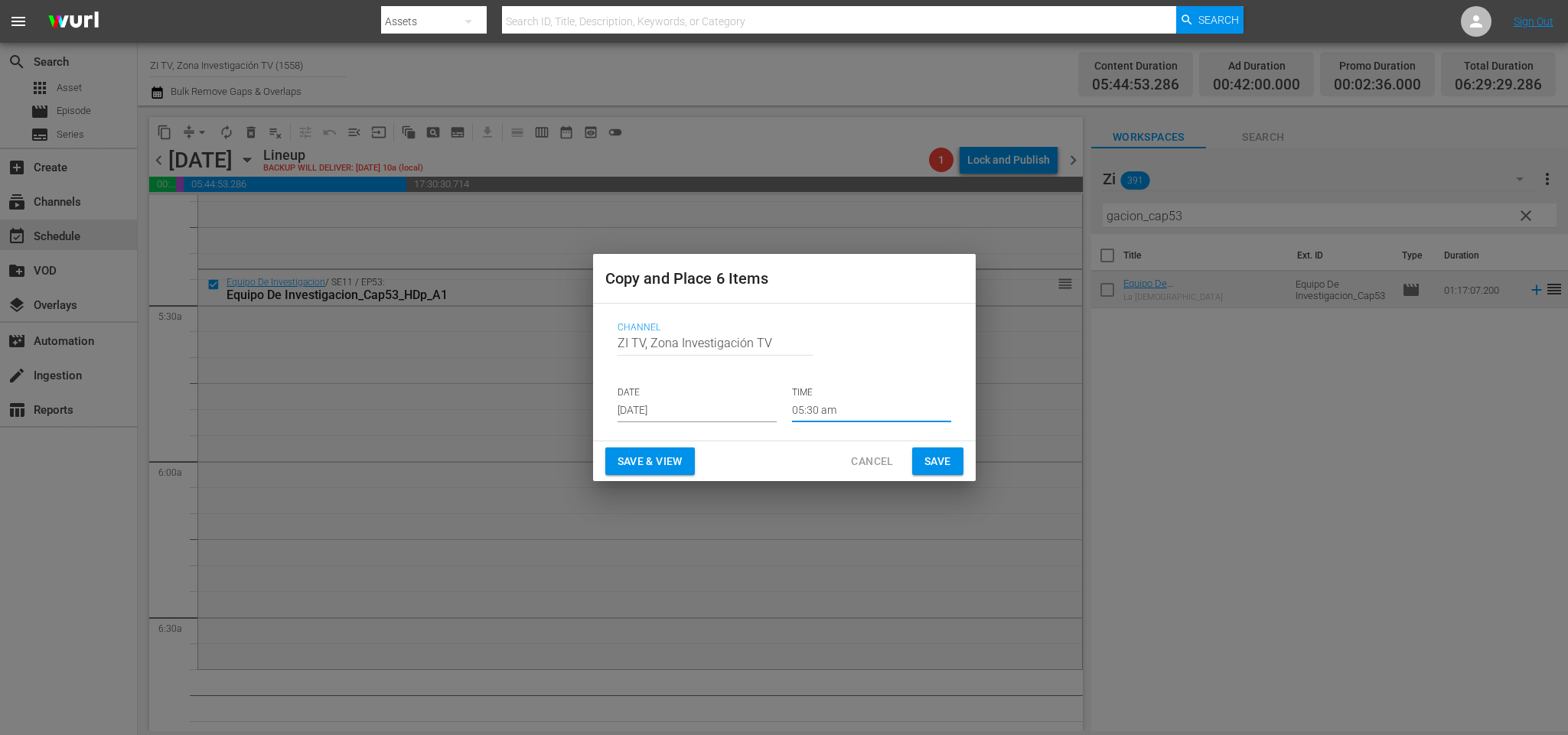
click at [950, 468] on span "Save" at bounding box center [937, 462] width 27 height 19
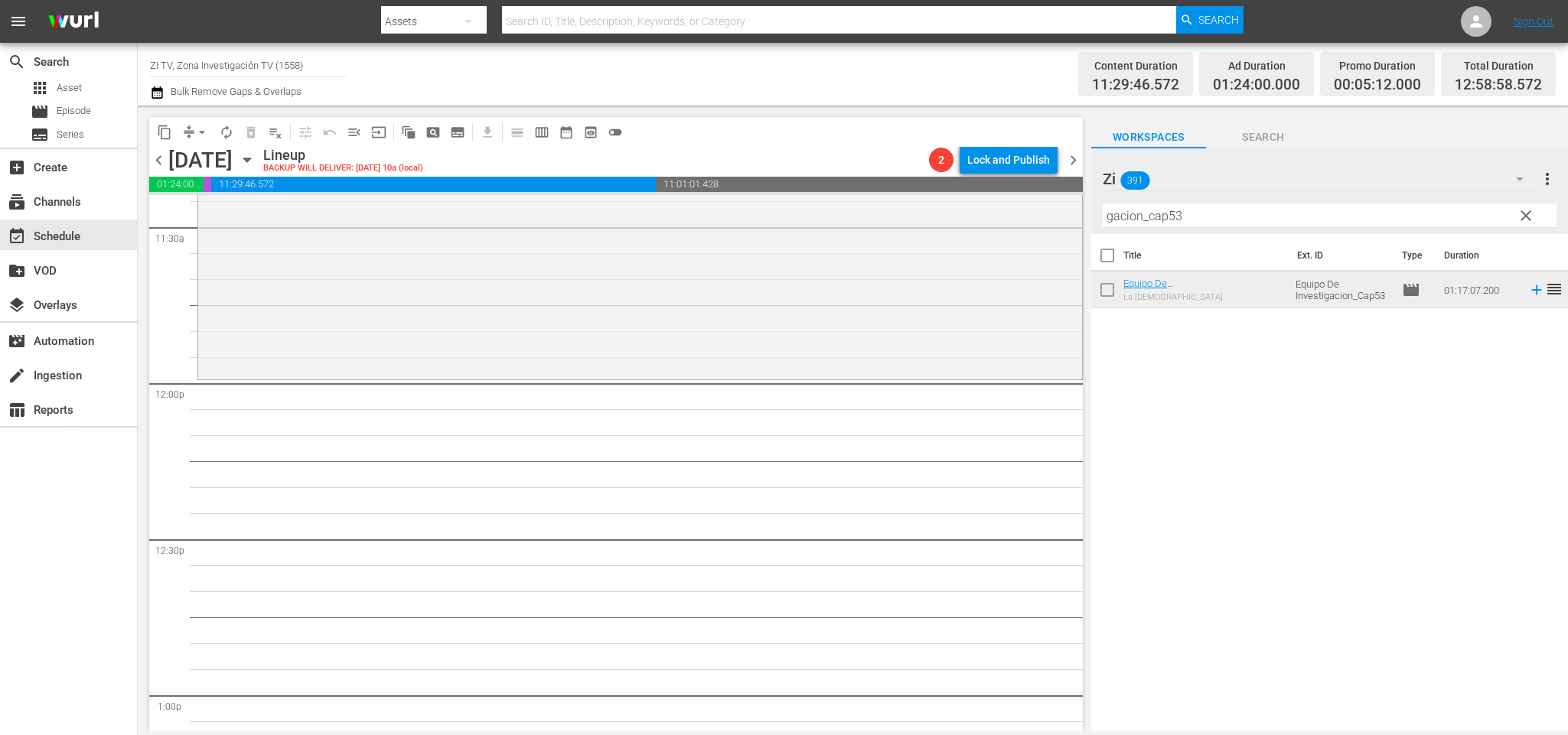
scroll to position [3328, 0]
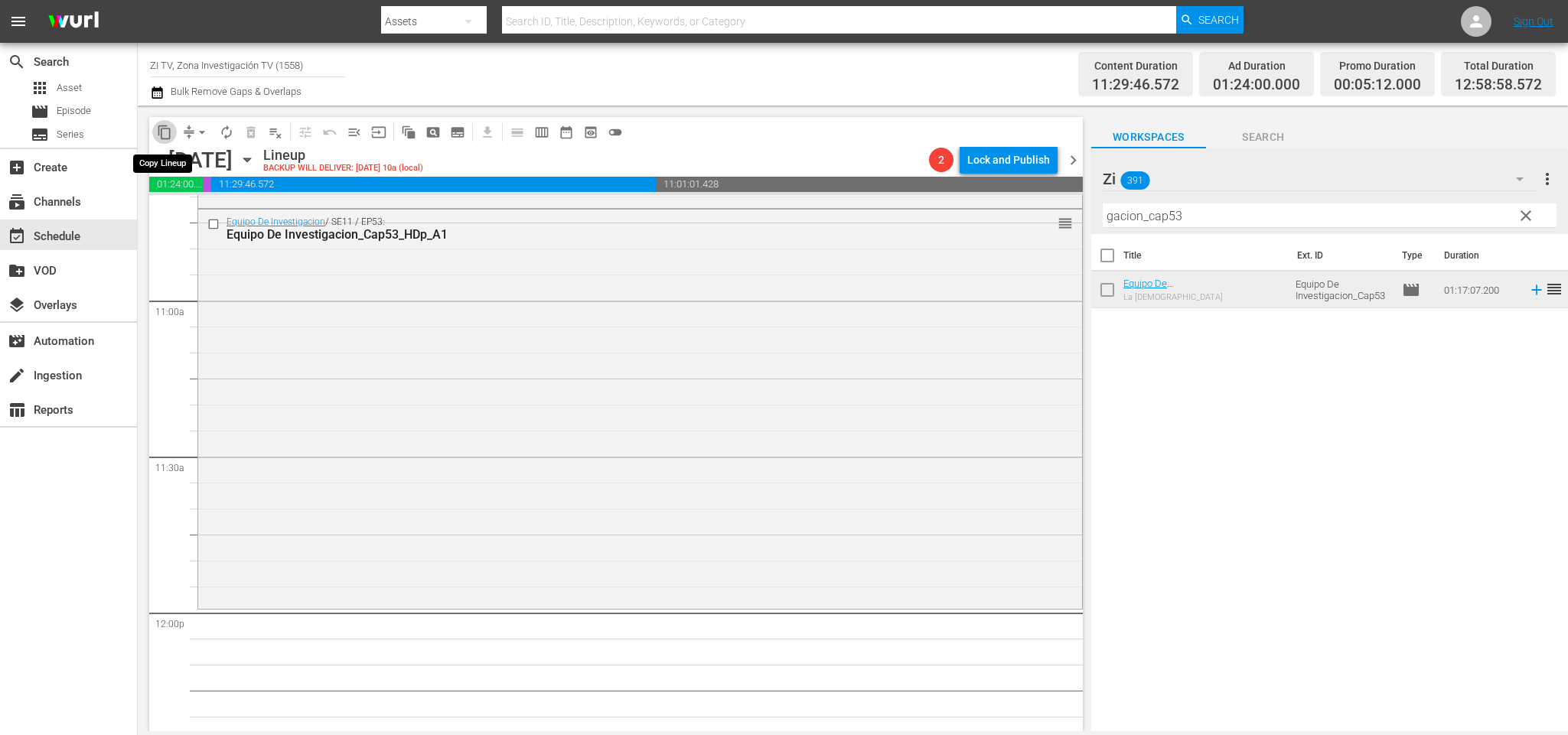
click at [165, 127] on span "content_copy" at bounding box center [164, 132] width 15 height 15
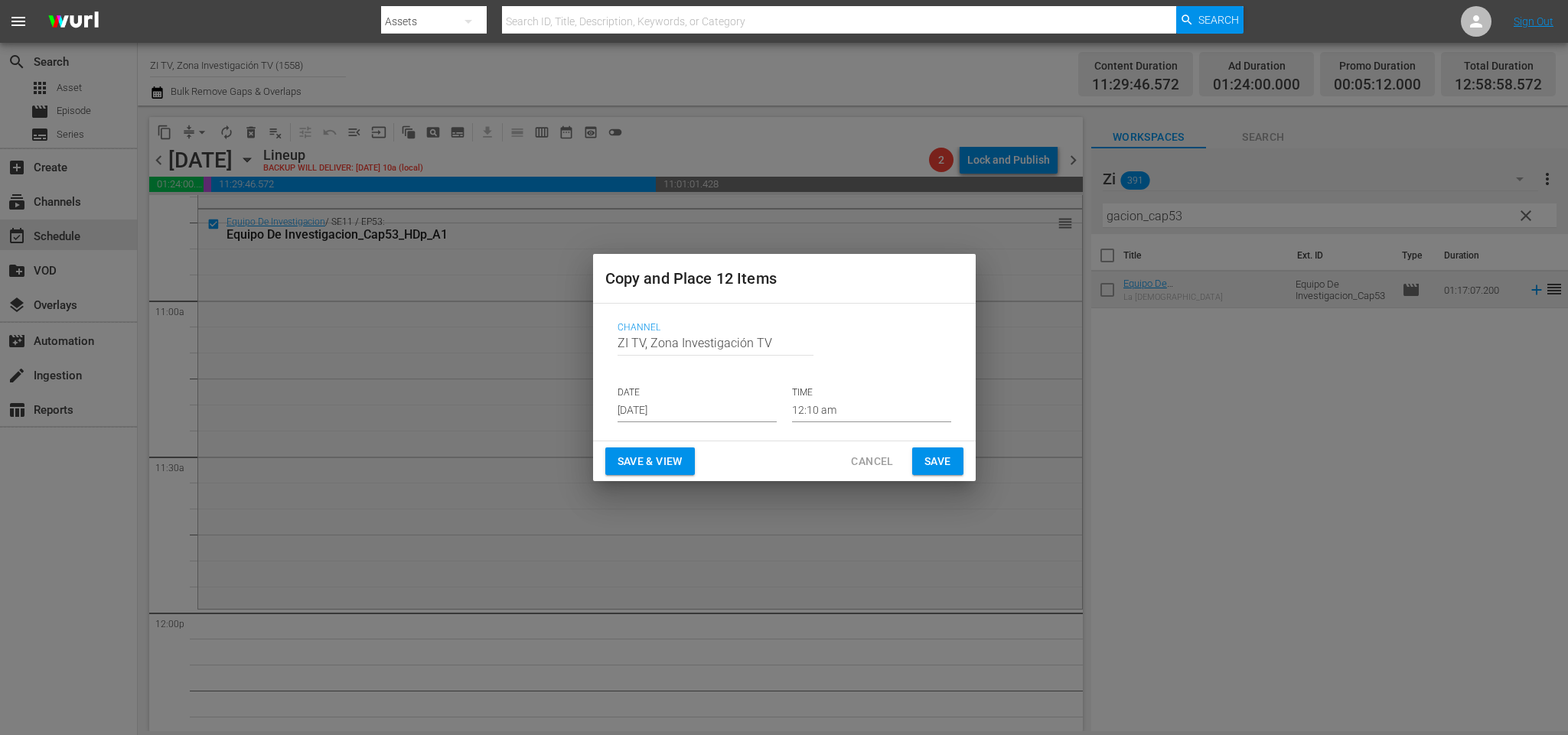
click at [703, 402] on input "[DATE]" at bounding box center [697, 411] width 159 height 23
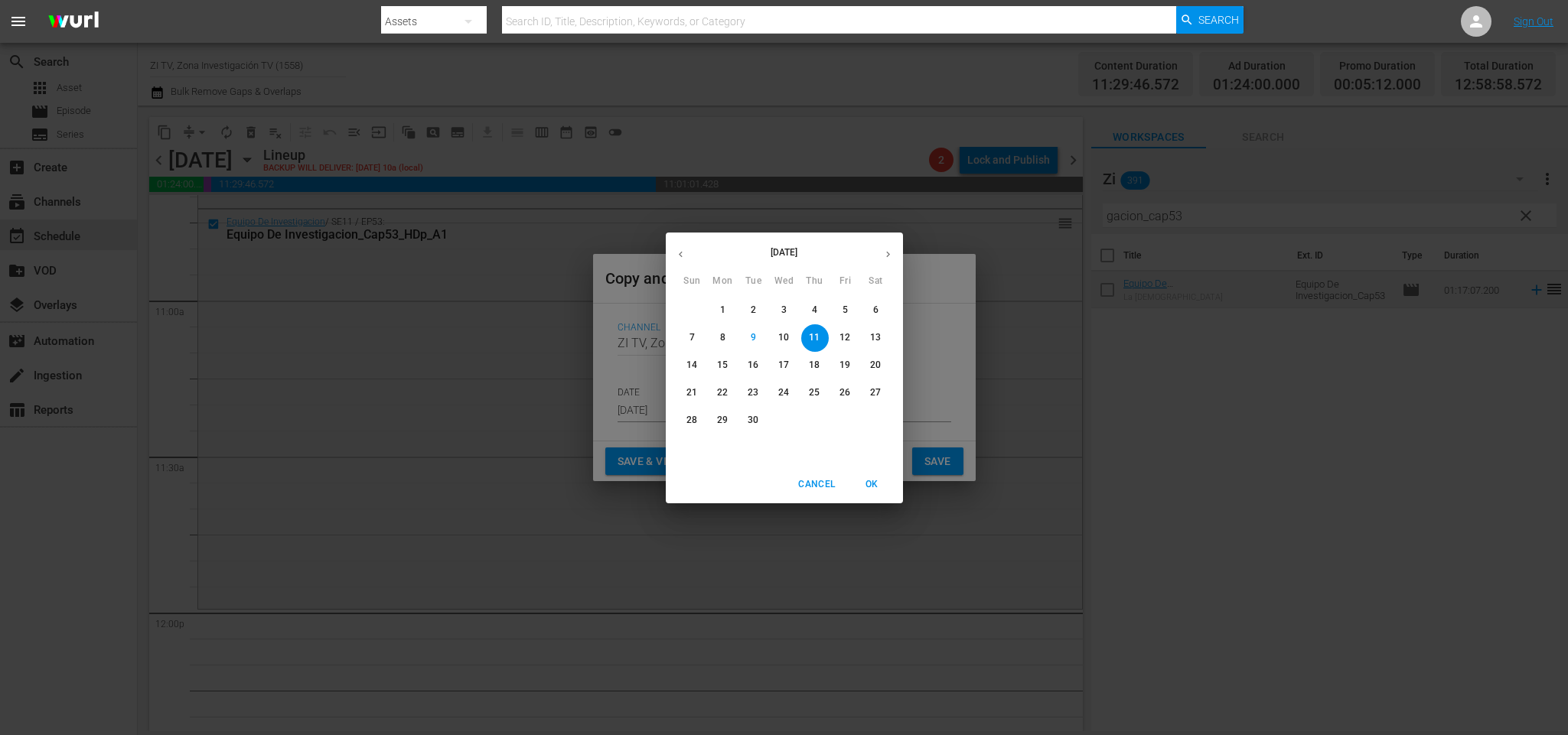
click at [728, 416] on span "29" at bounding box center [723, 420] width 27 height 13
type input "[DATE]"
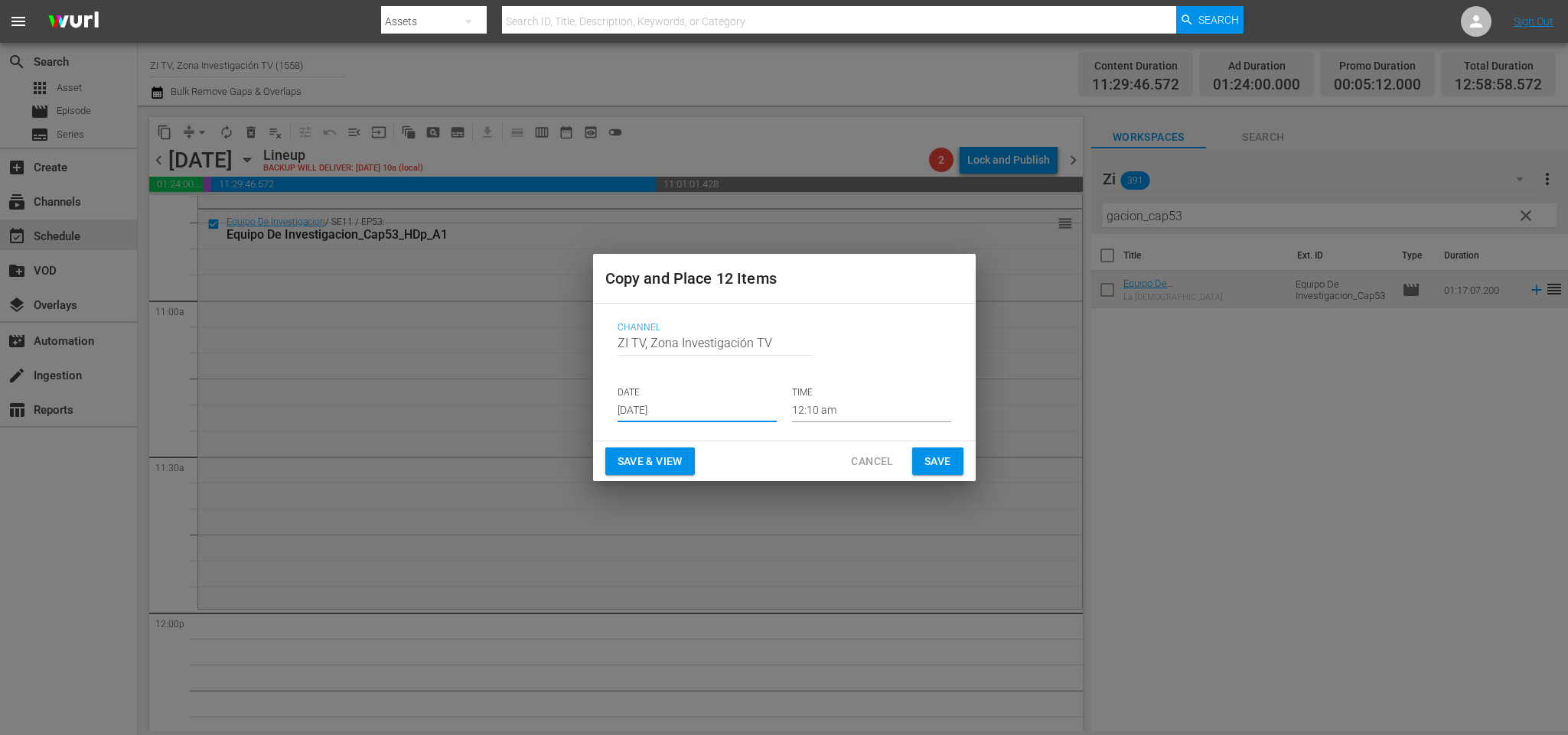
click at [850, 416] on input "12:10 am" at bounding box center [871, 411] width 159 height 23
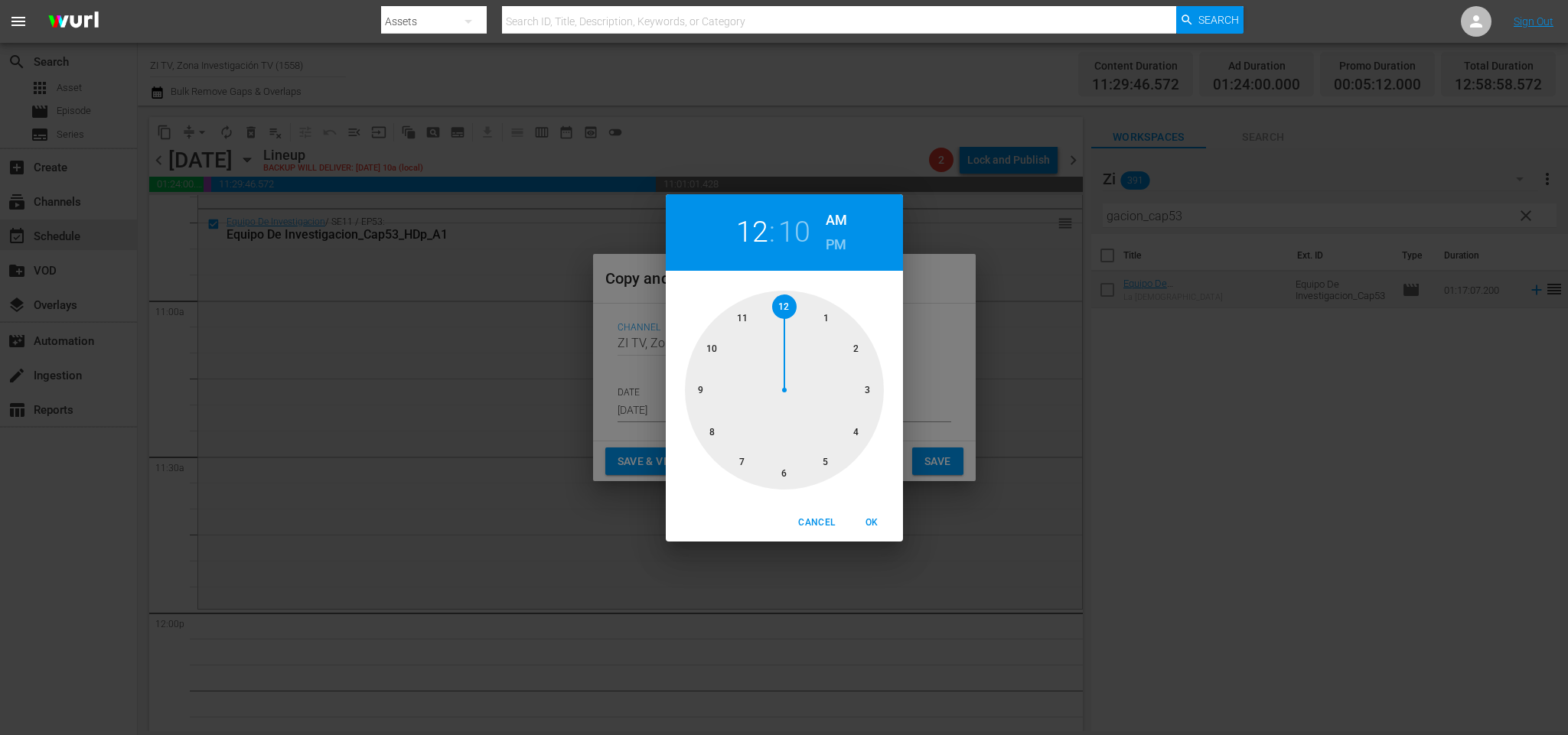
click at [742, 312] on div at bounding box center [784, 391] width 199 height 199
click at [788, 306] on div at bounding box center [784, 391] width 199 height 199
drag, startPoint x: 873, startPoint y: 519, endPoint x: 920, endPoint y: 493, distance: 53.7
click at [875, 519] on span "OK" at bounding box center [872, 523] width 36 height 16
type input "11:00 am"
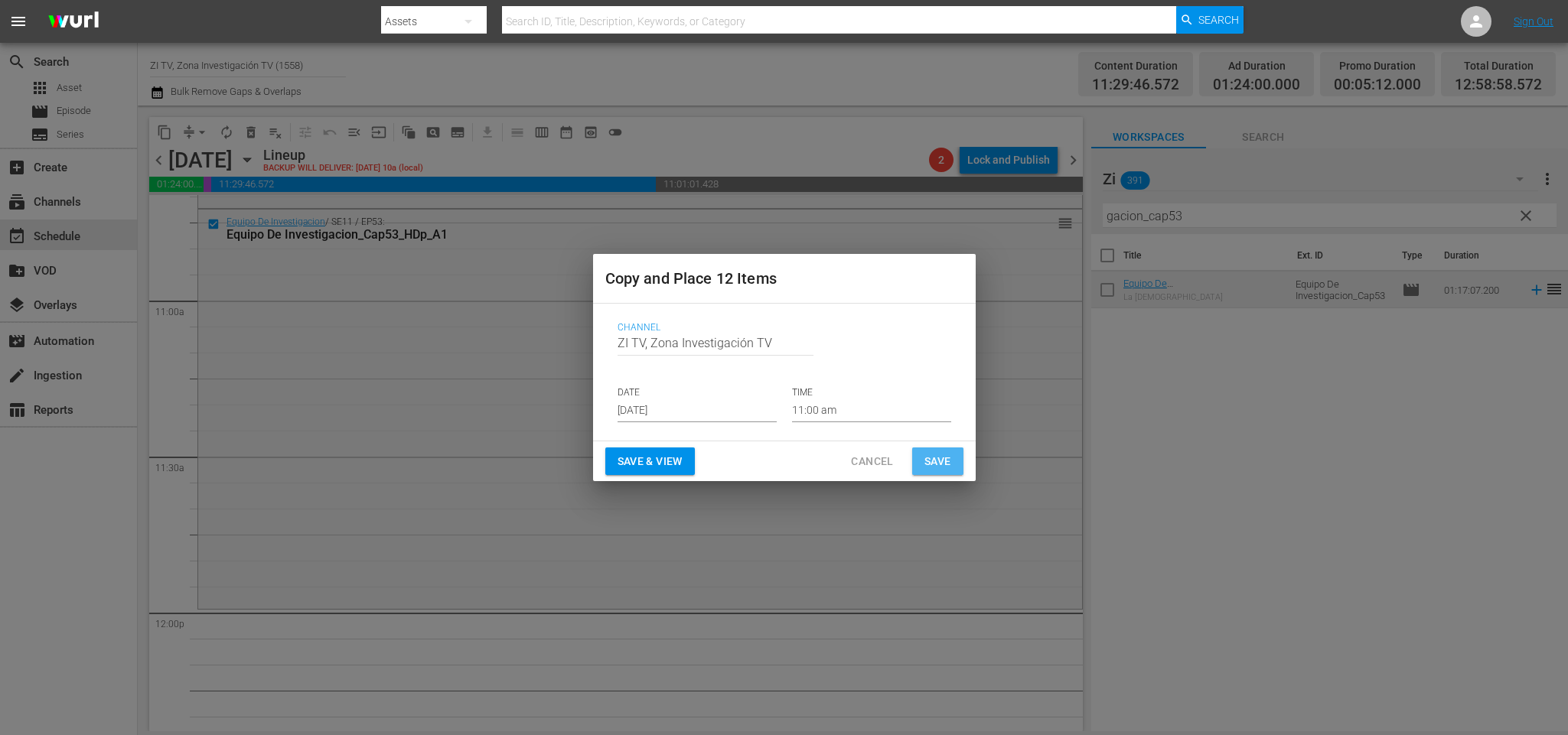
click at [941, 452] on span "Save" at bounding box center [937, 462] width 27 height 19
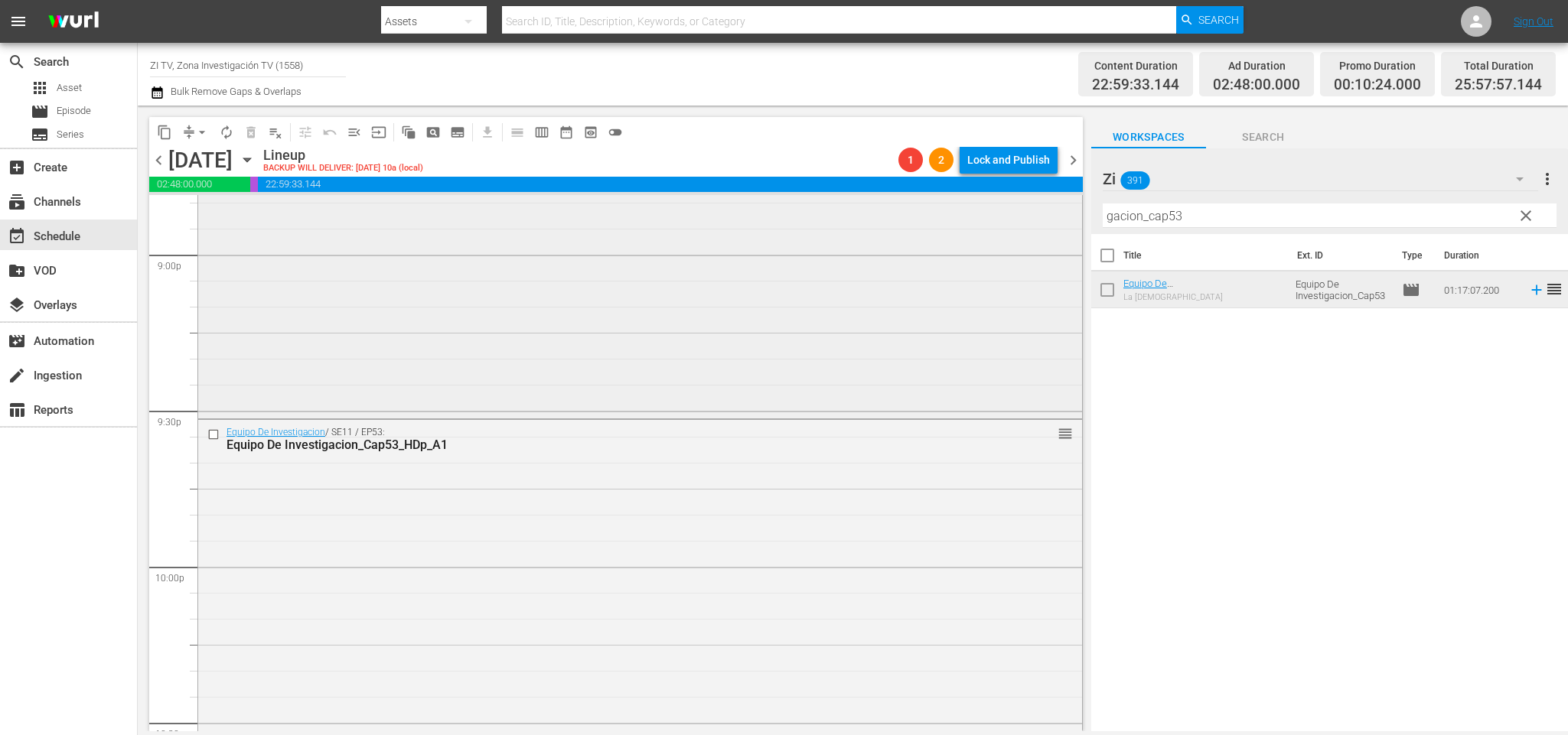
scroll to position [6381, 0]
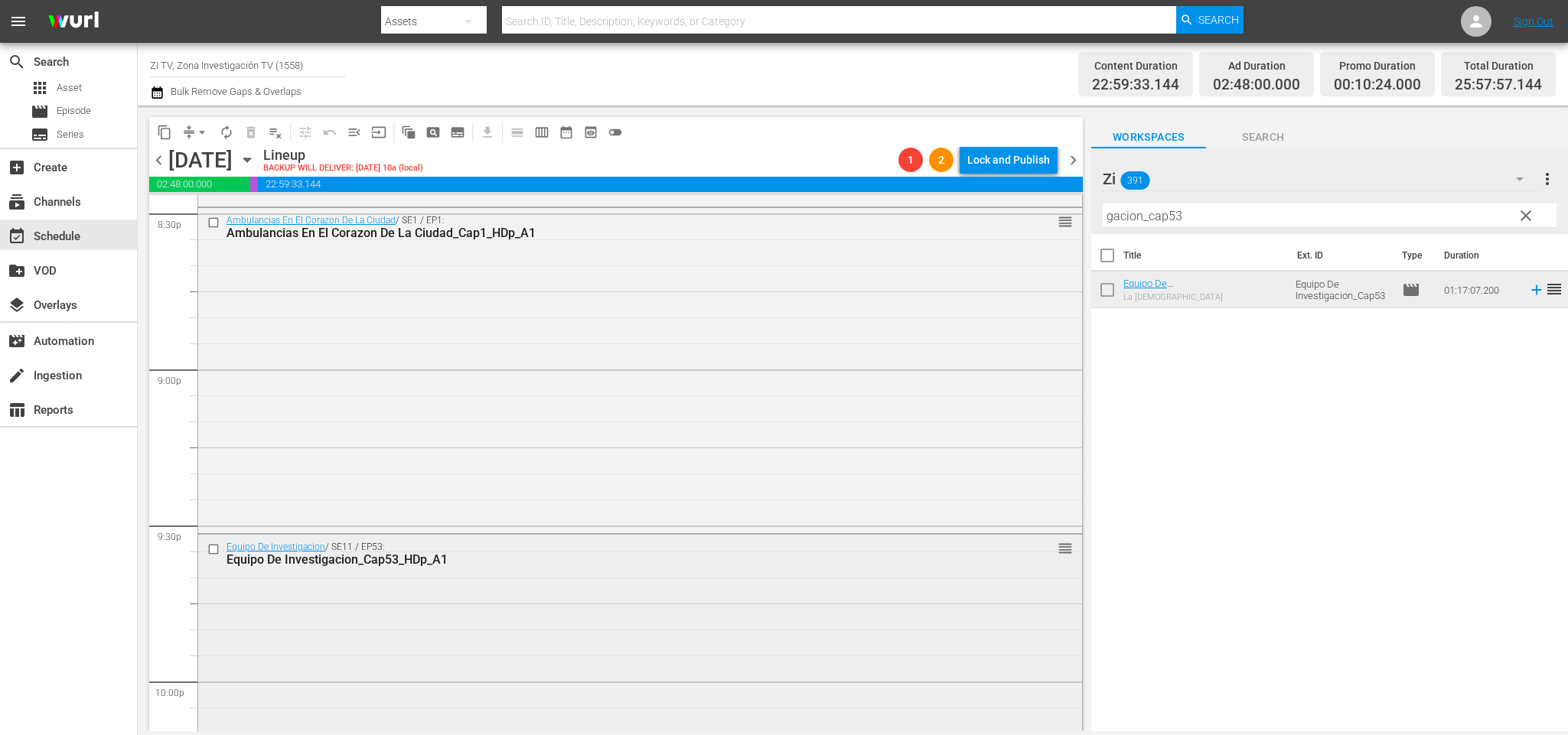
click at [212, 544] on input "checkbox" at bounding box center [215, 550] width 16 height 13
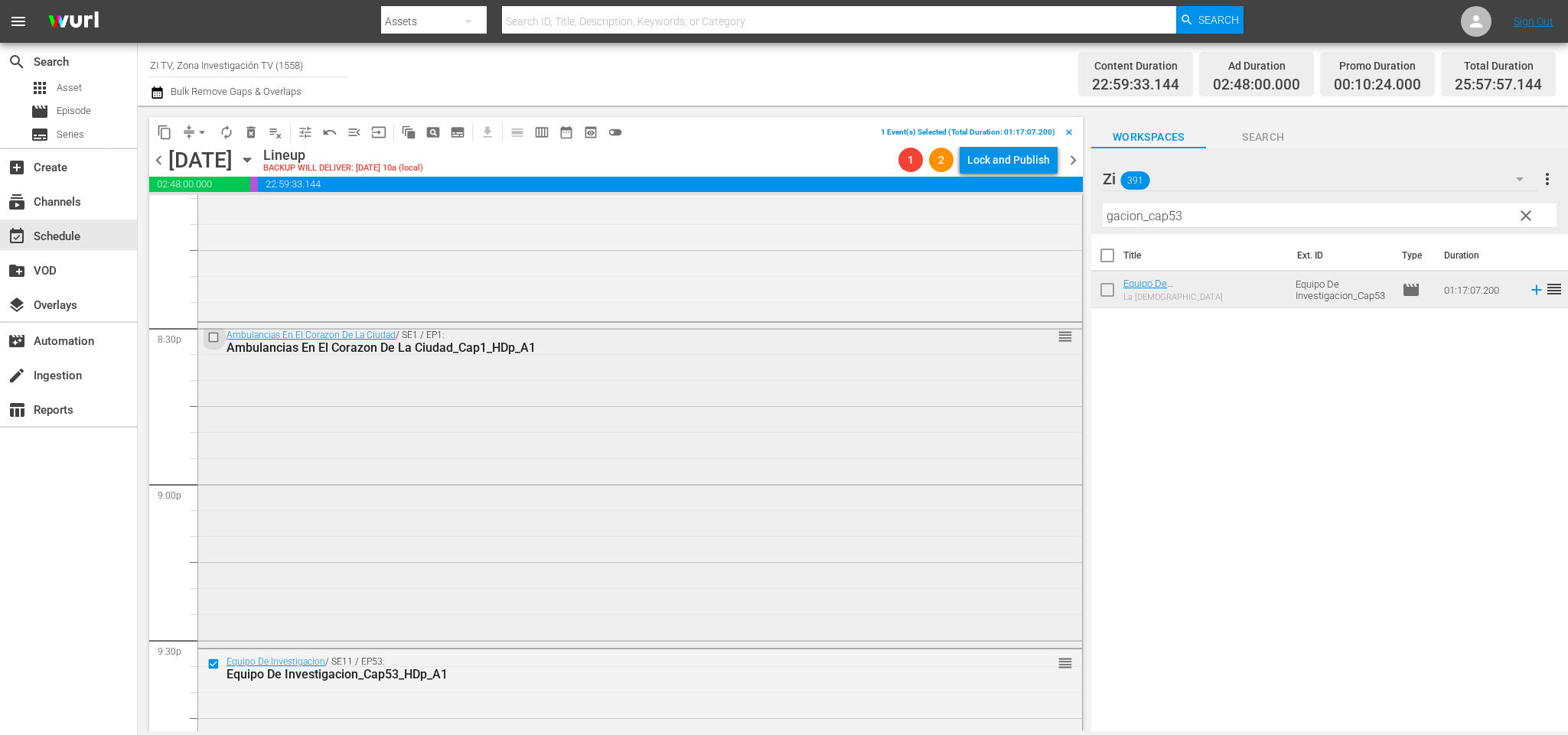
click at [218, 338] on input "checkbox" at bounding box center [215, 338] width 16 height 13
click at [400, 414] on div "Delete Event" at bounding box center [366, 418] width 121 height 21
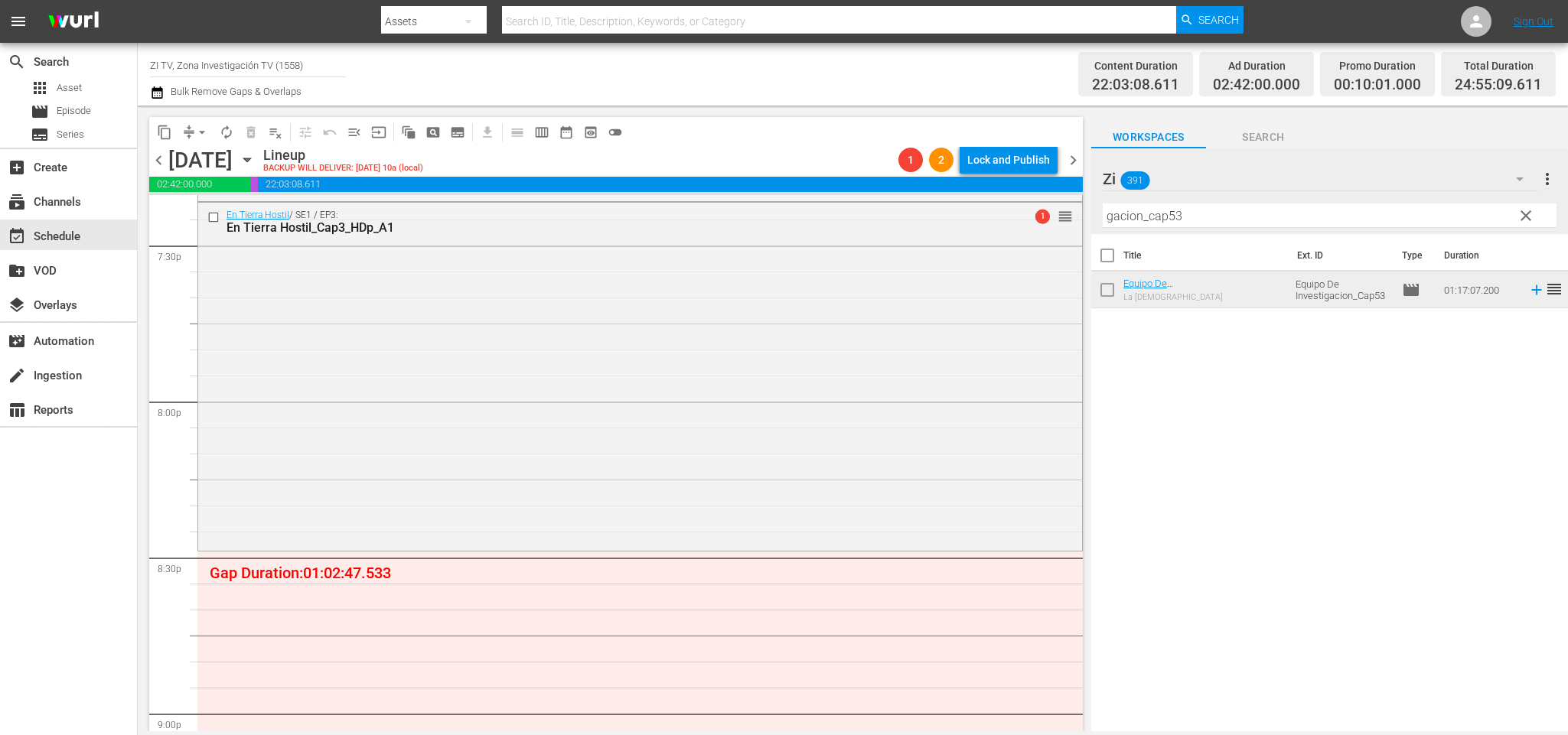
scroll to position [6381, 0]
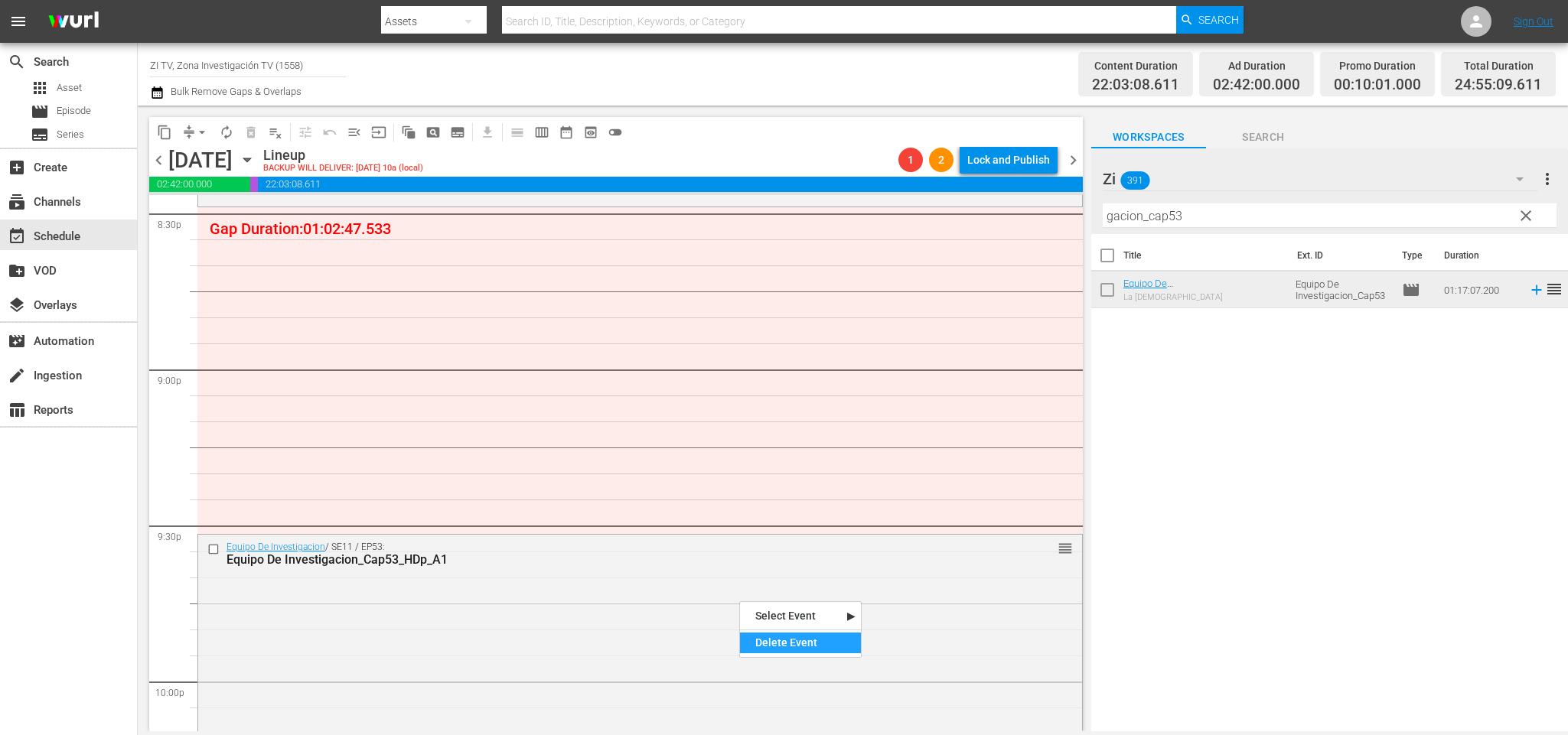
click at [814, 636] on div "Delete Event" at bounding box center [801, 644] width 121 height 21
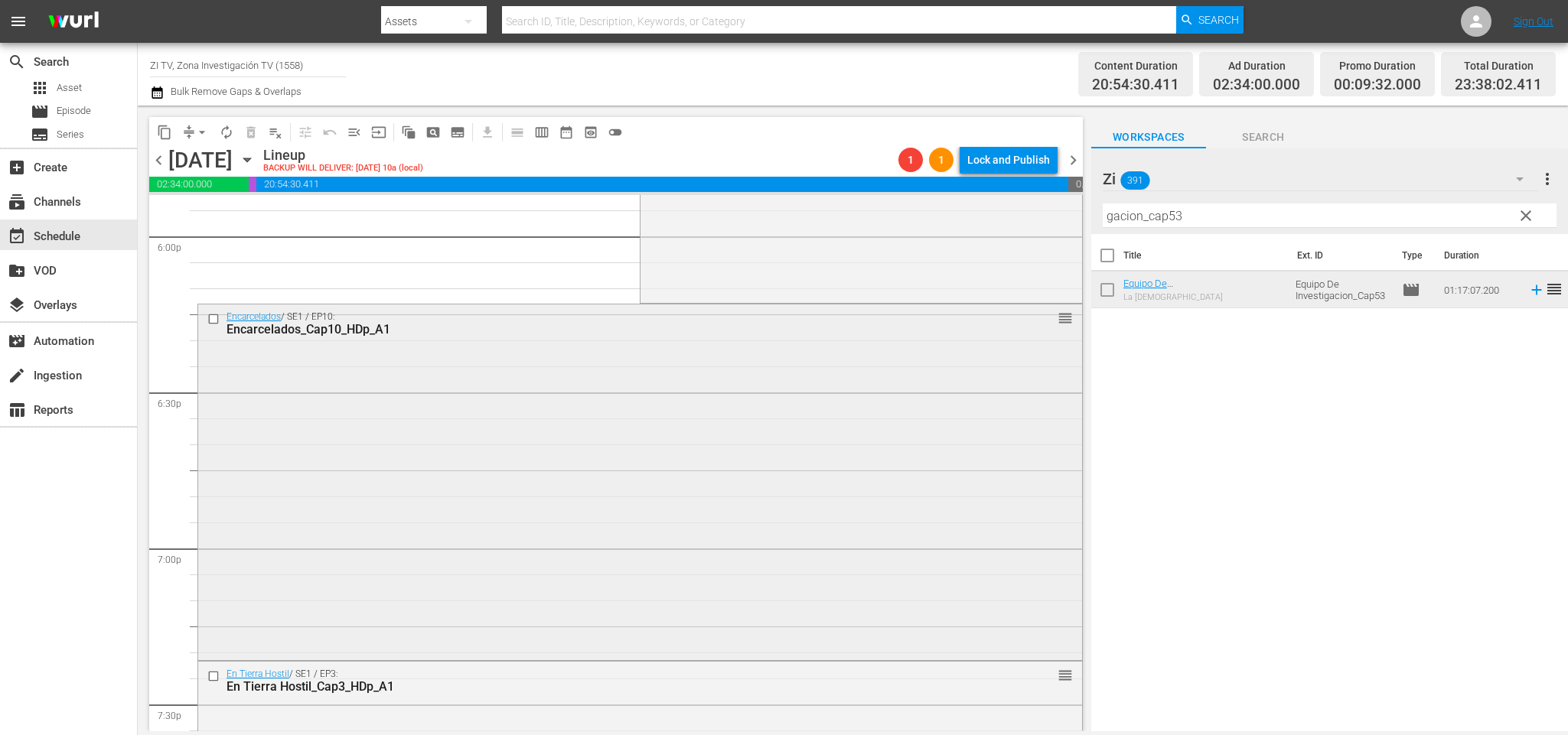
scroll to position [5692, 0]
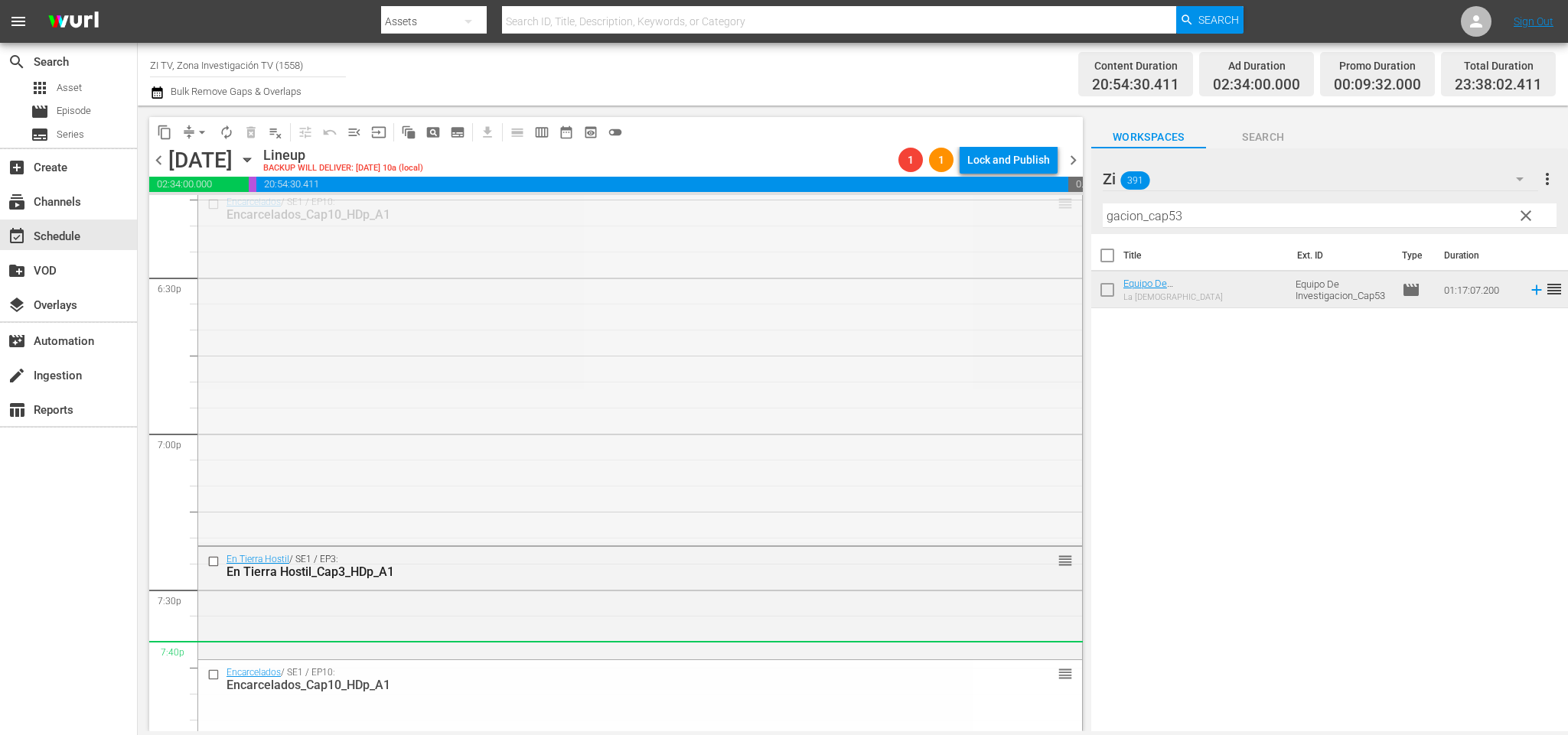
drag, startPoint x: 1046, startPoint y: 207, endPoint x: 960, endPoint y: 648, distance: 449.3
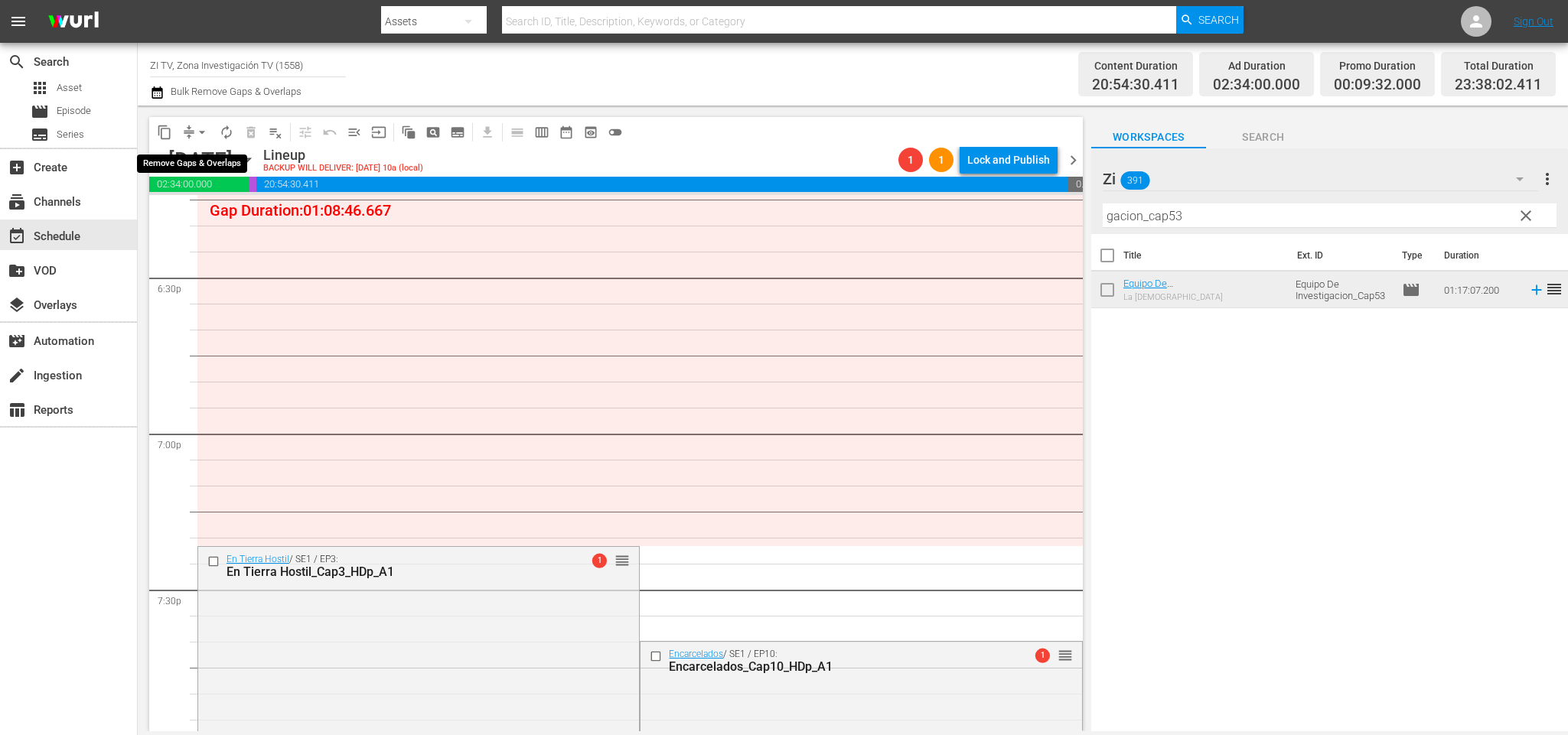
click at [200, 136] on span "arrow_drop_down" at bounding box center [201, 132] width 15 height 15
click at [218, 207] on li "Align to End of Previous Day" at bounding box center [205, 213] width 161 height 25
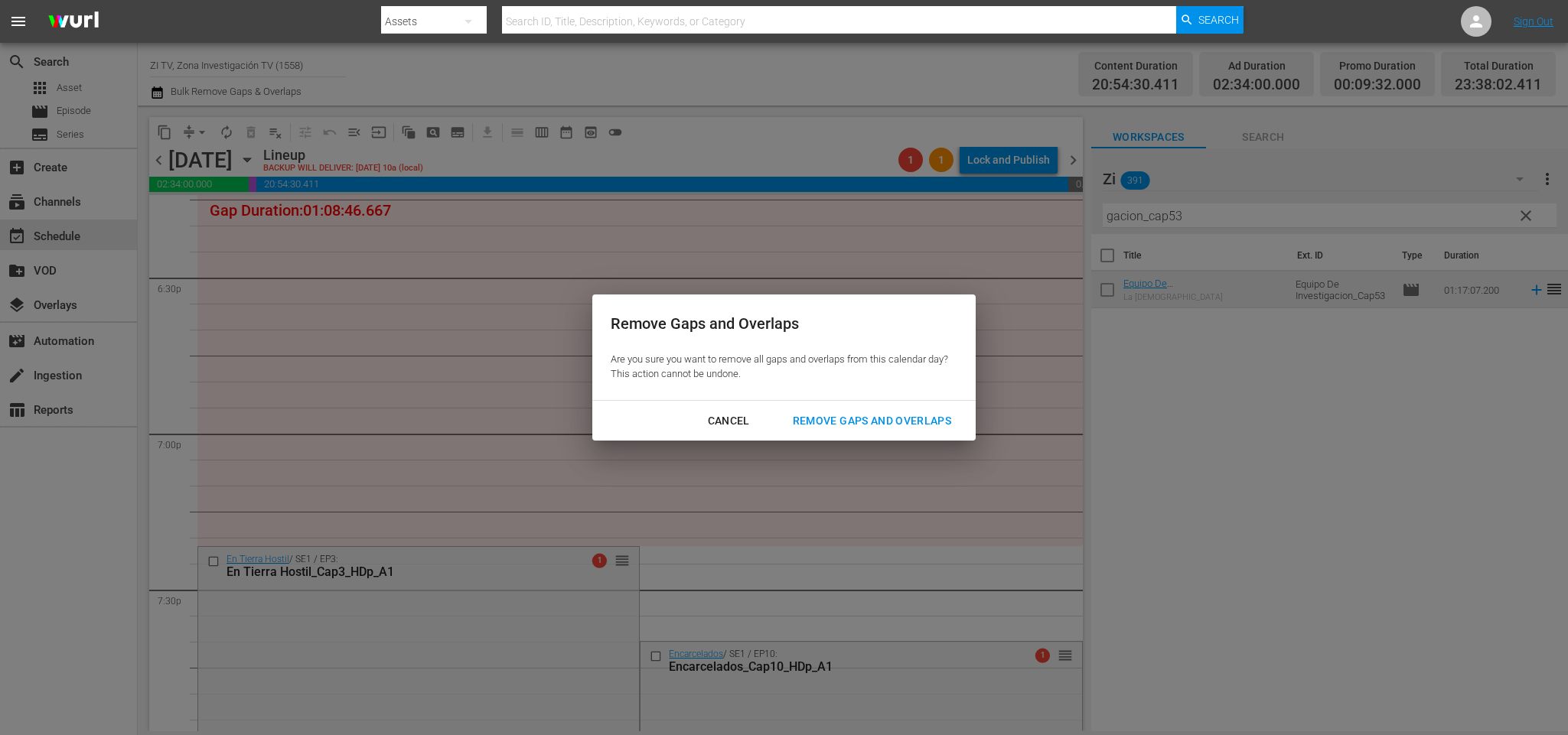
click at [879, 418] on div "Remove Gaps and Overlaps" at bounding box center [872, 421] width 183 height 19
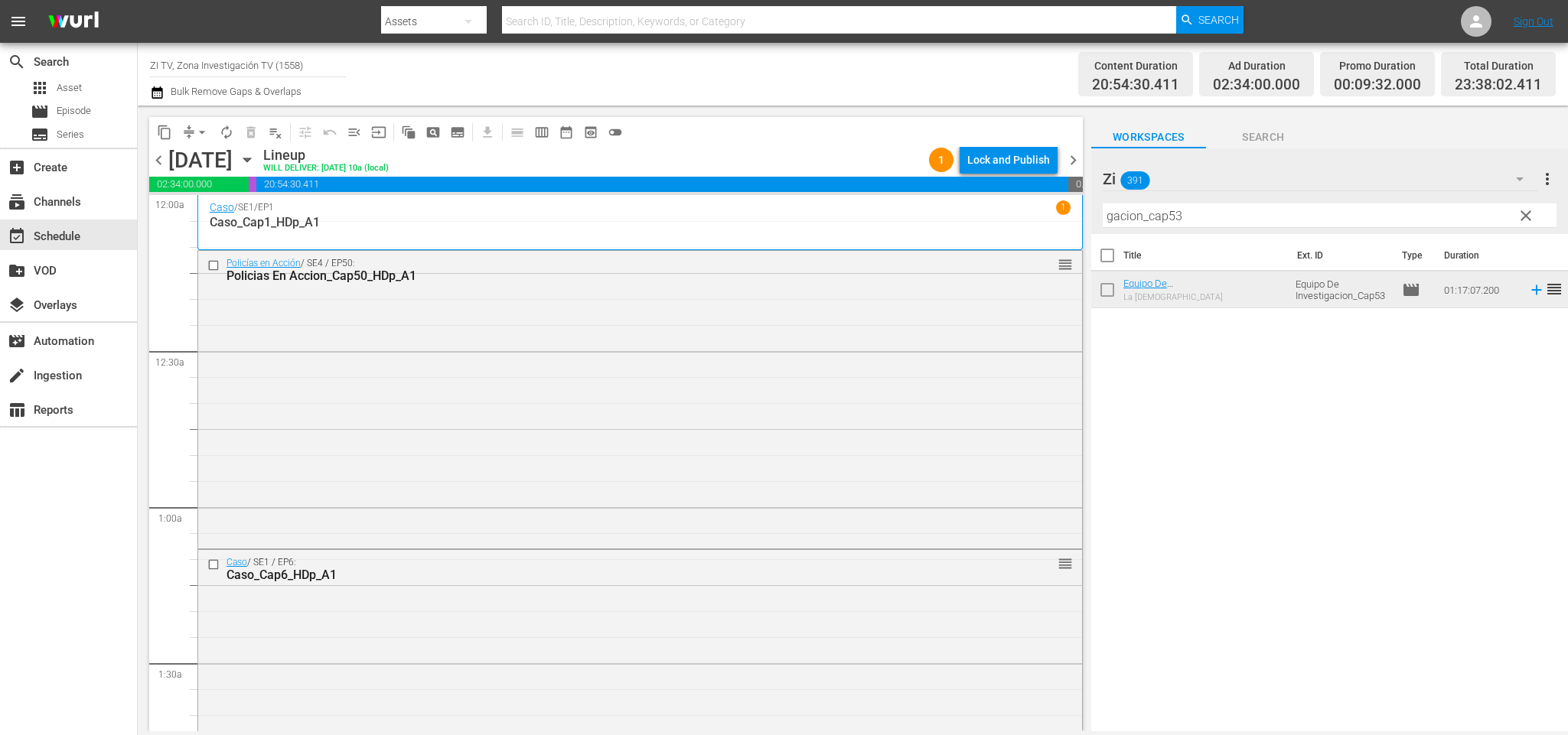
scroll to position [6955, 0]
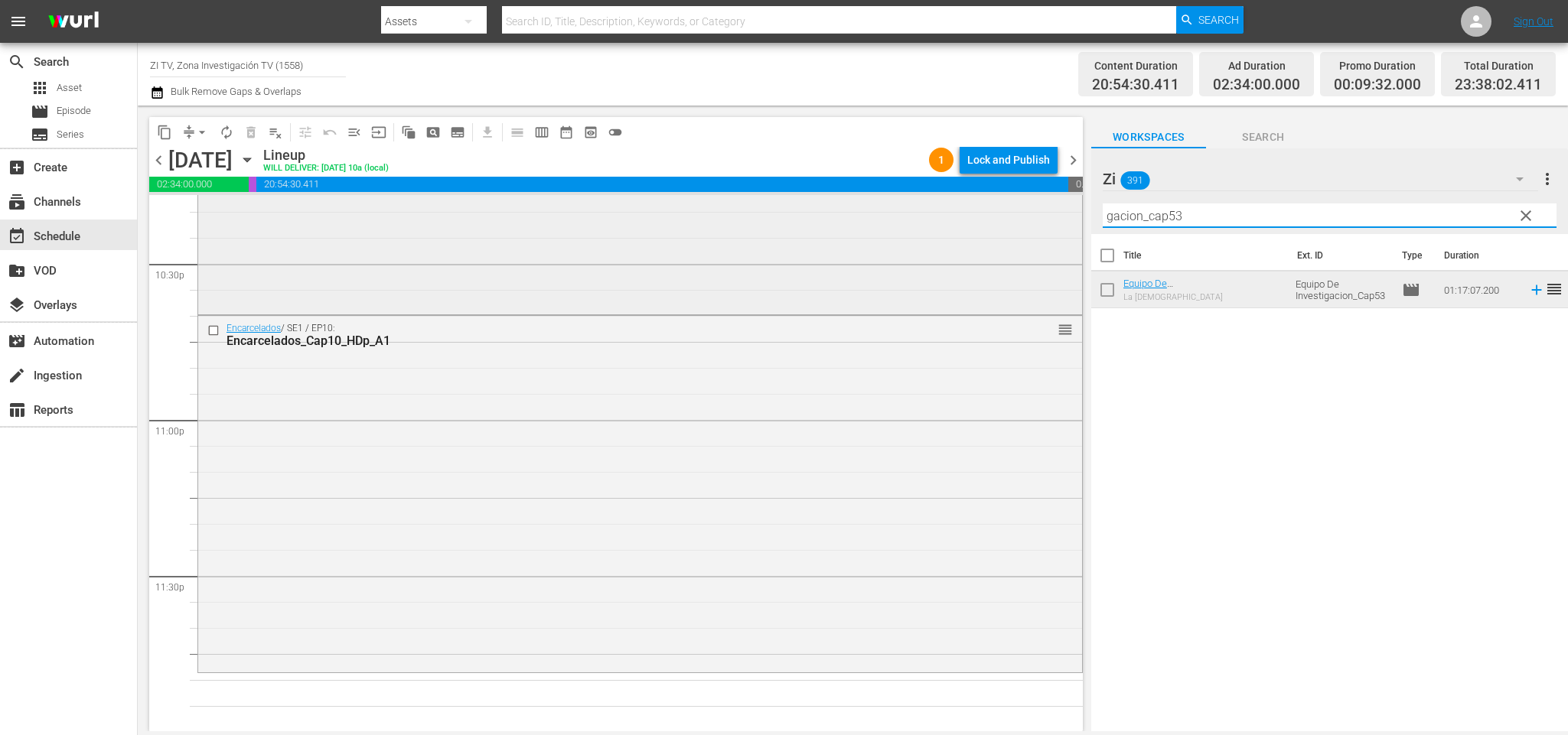
drag, startPoint x: 1175, startPoint y: 216, endPoint x: 1017, endPoint y: 230, distance: 158.6
click at [1017, 230] on div "content_copy compress arrow_drop_down autorenew_outlined delete_forever_outline…" at bounding box center [852, 419] width 1431 height 626
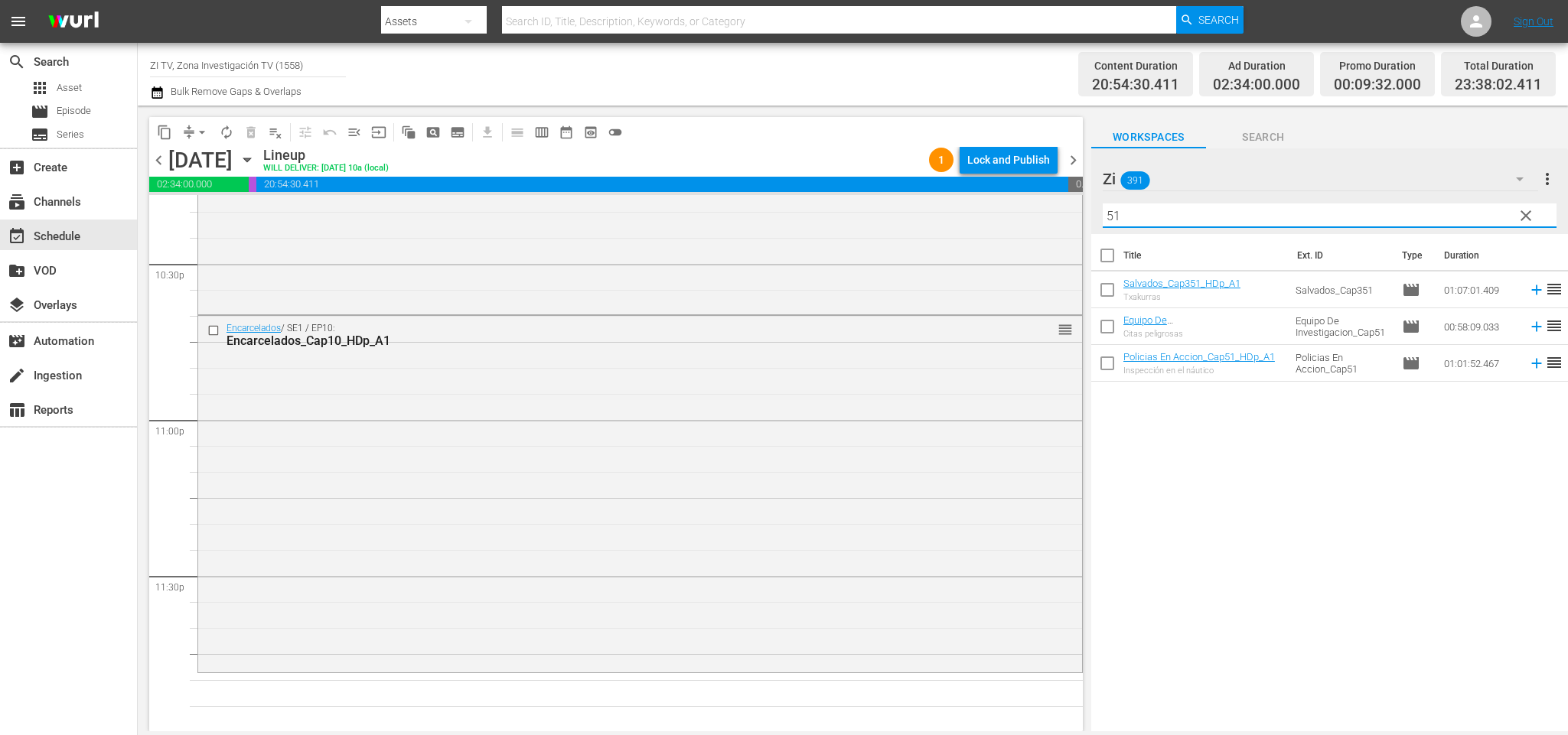
type input "51"
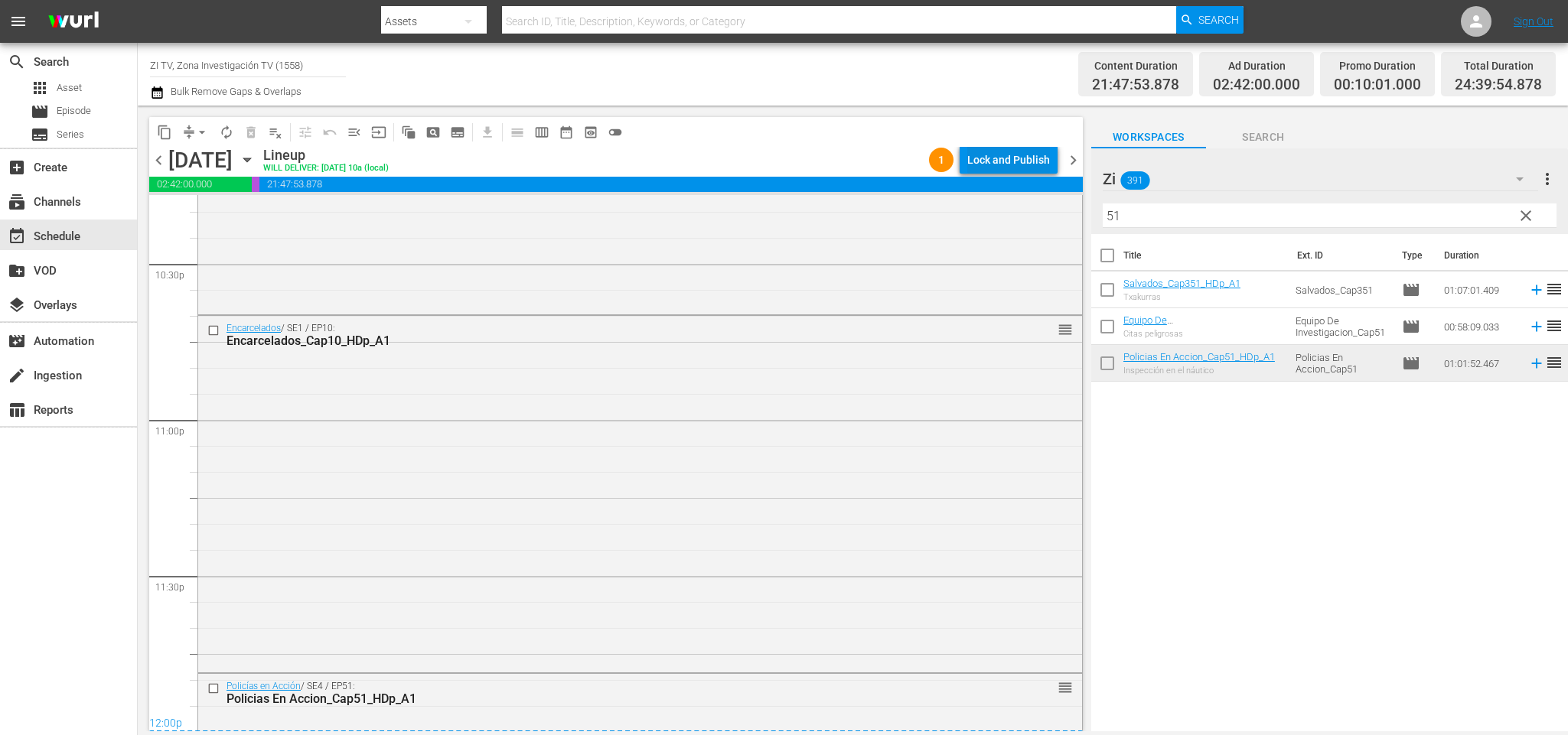
click at [1031, 152] on div "Lock and Publish" at bounding box center [1008, 160] width 82 height 27
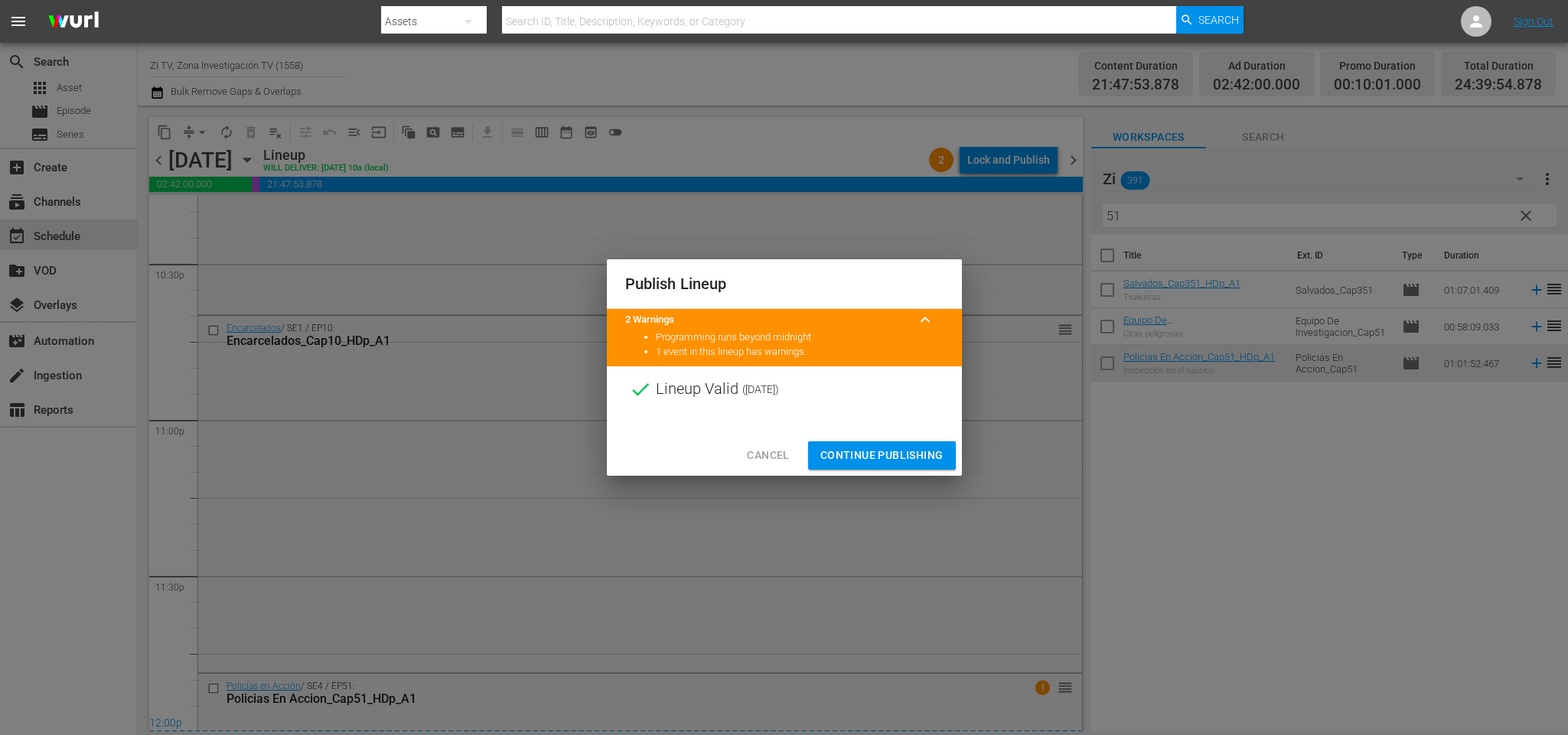
click at [905, 463] on span "Continue Publishing" at bounding box center [881, 456] width 123 height 19
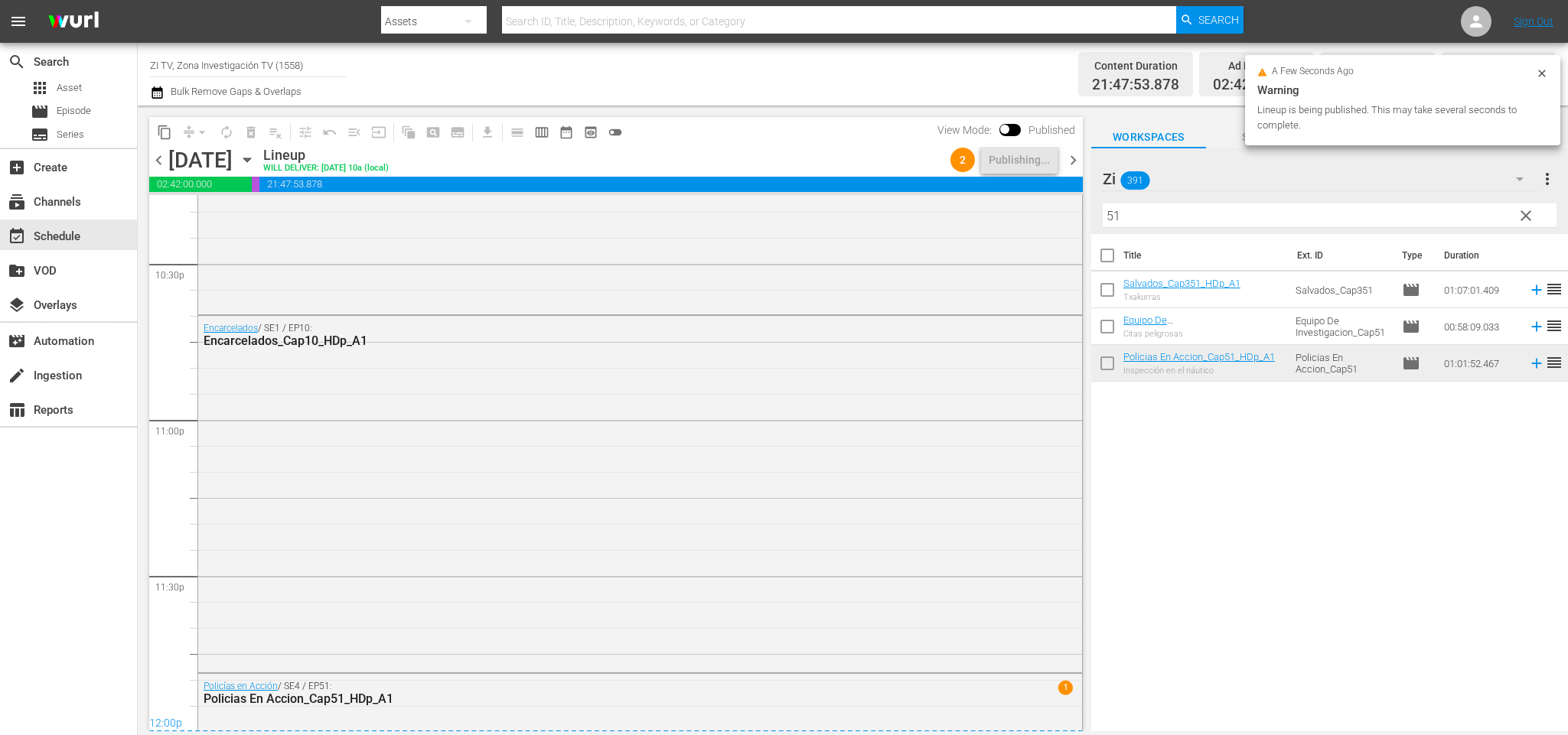
click at [1071, 162] on span "chevron_right" at bounding box center [1073, 160] width 19 height 19
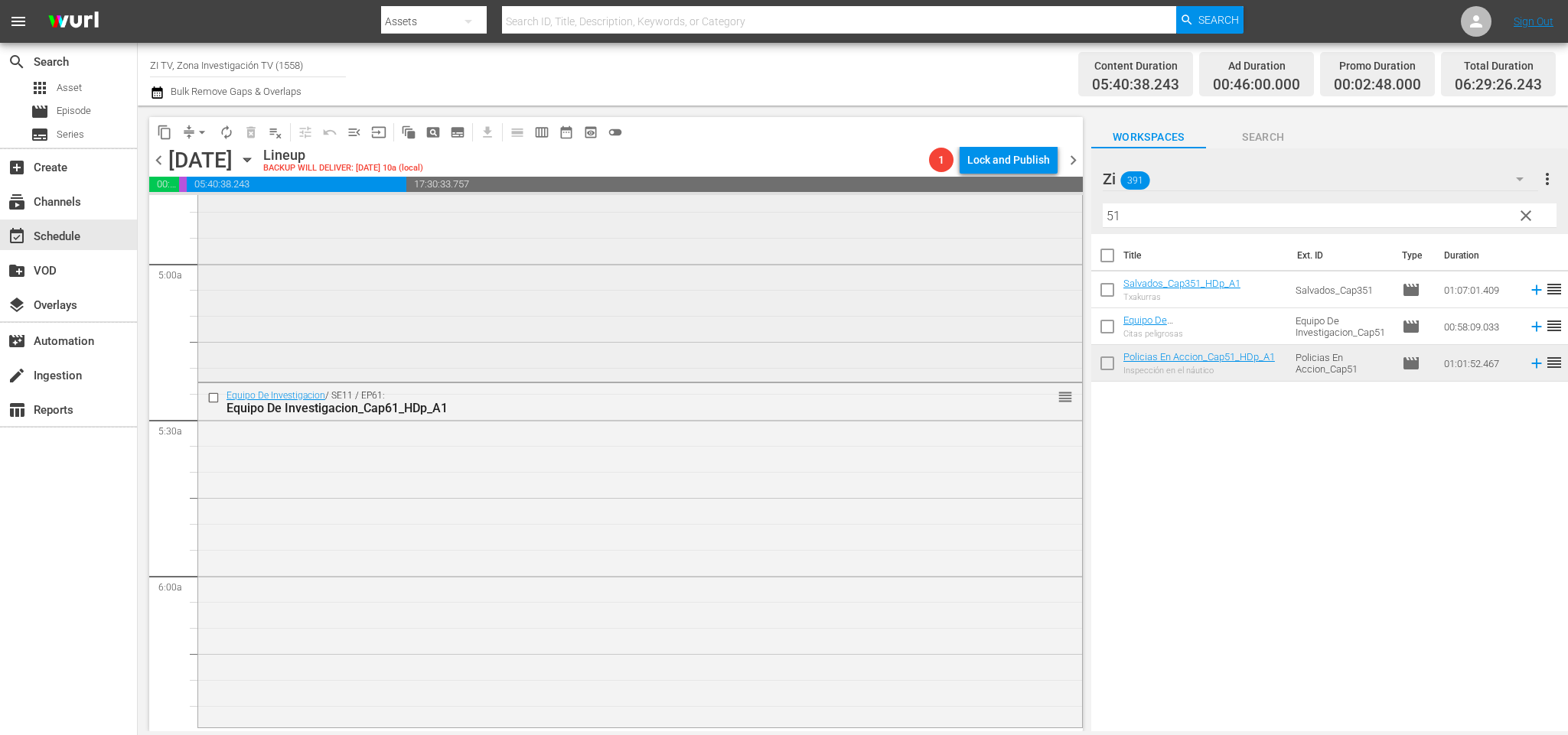
scroll to position [1607, 0]
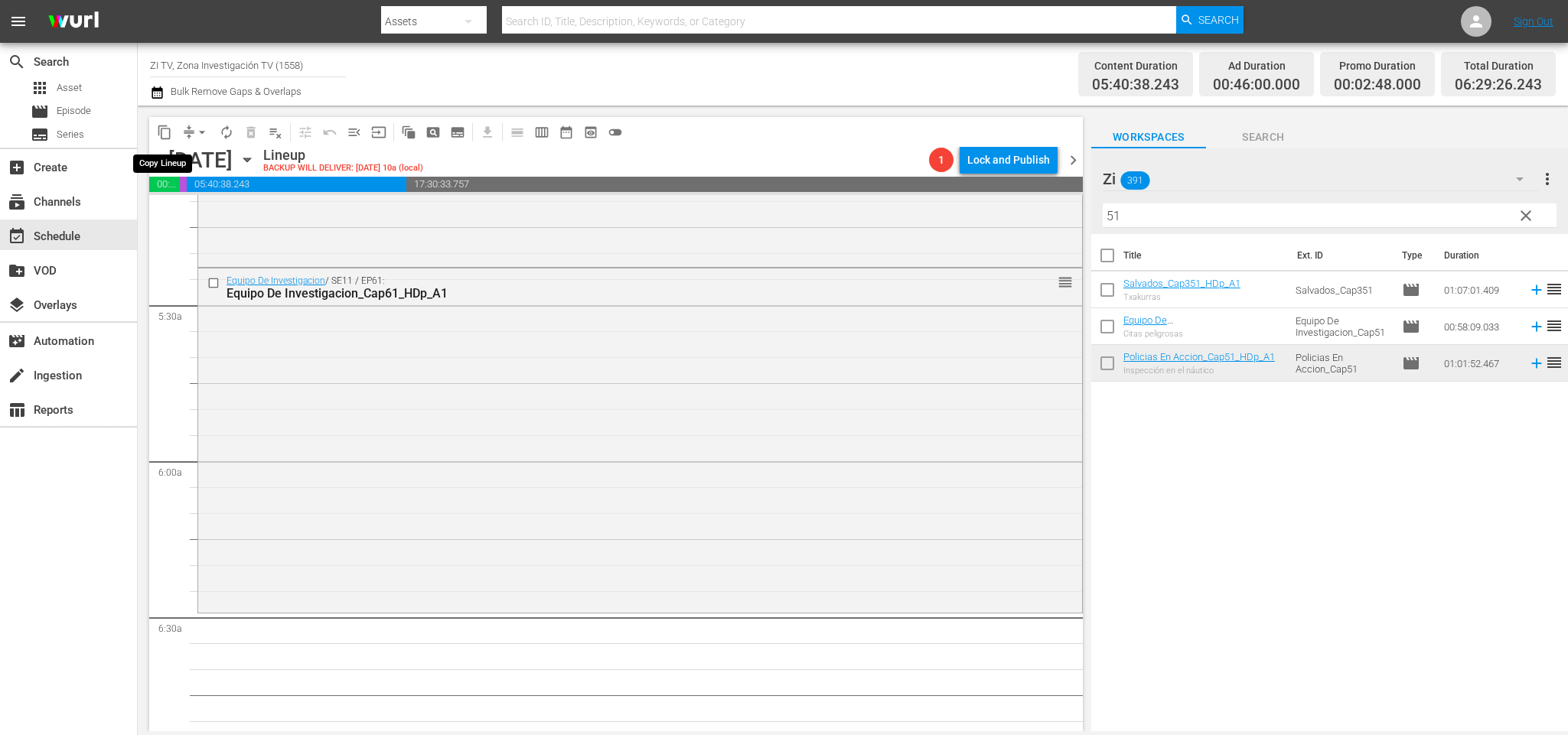
click at [165, 125] on span "content_copy" at bounding box center [164, 132] width 15 height 15
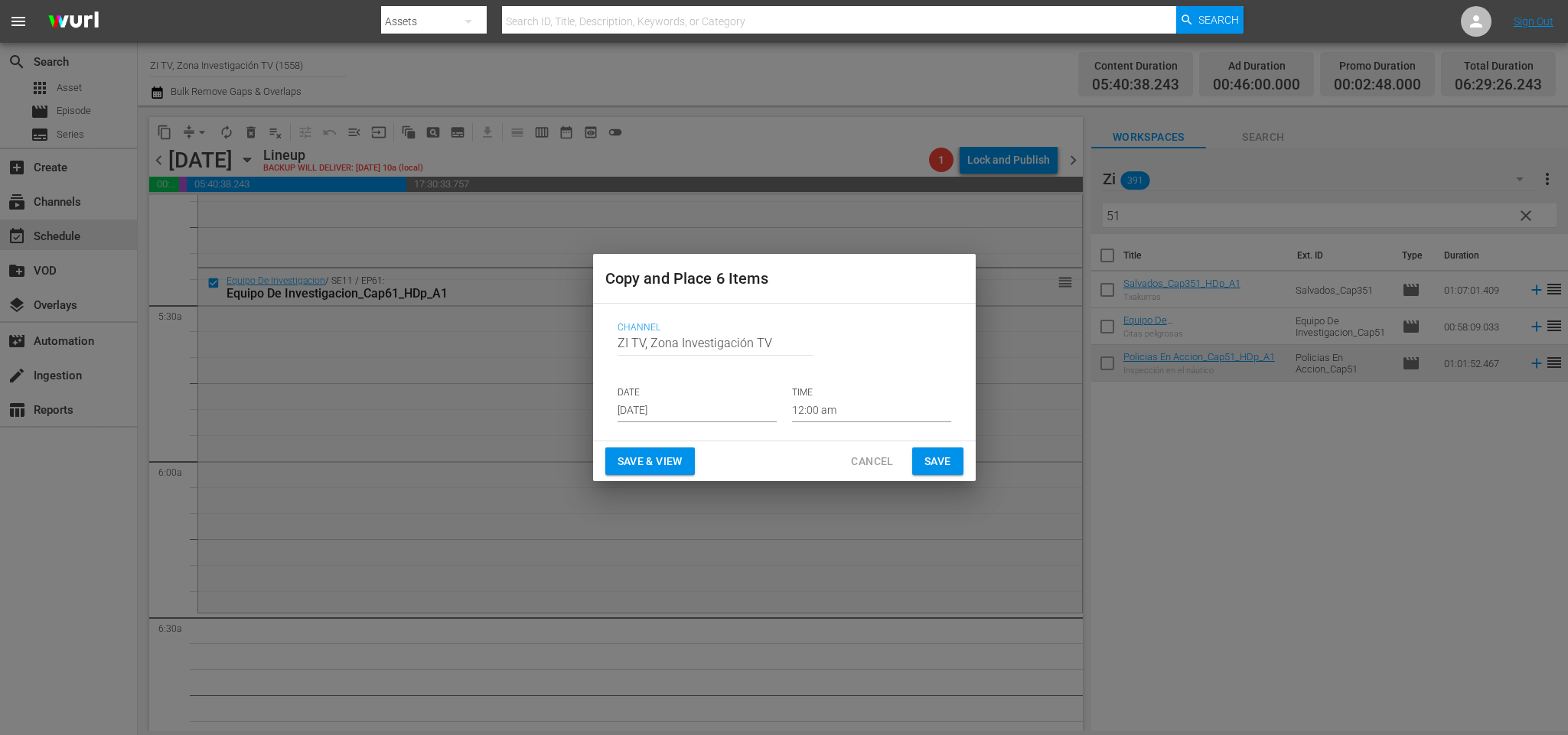
click at [671, 409] on input "[DATE]" at bounding box center [697, 411] width 159 height 23
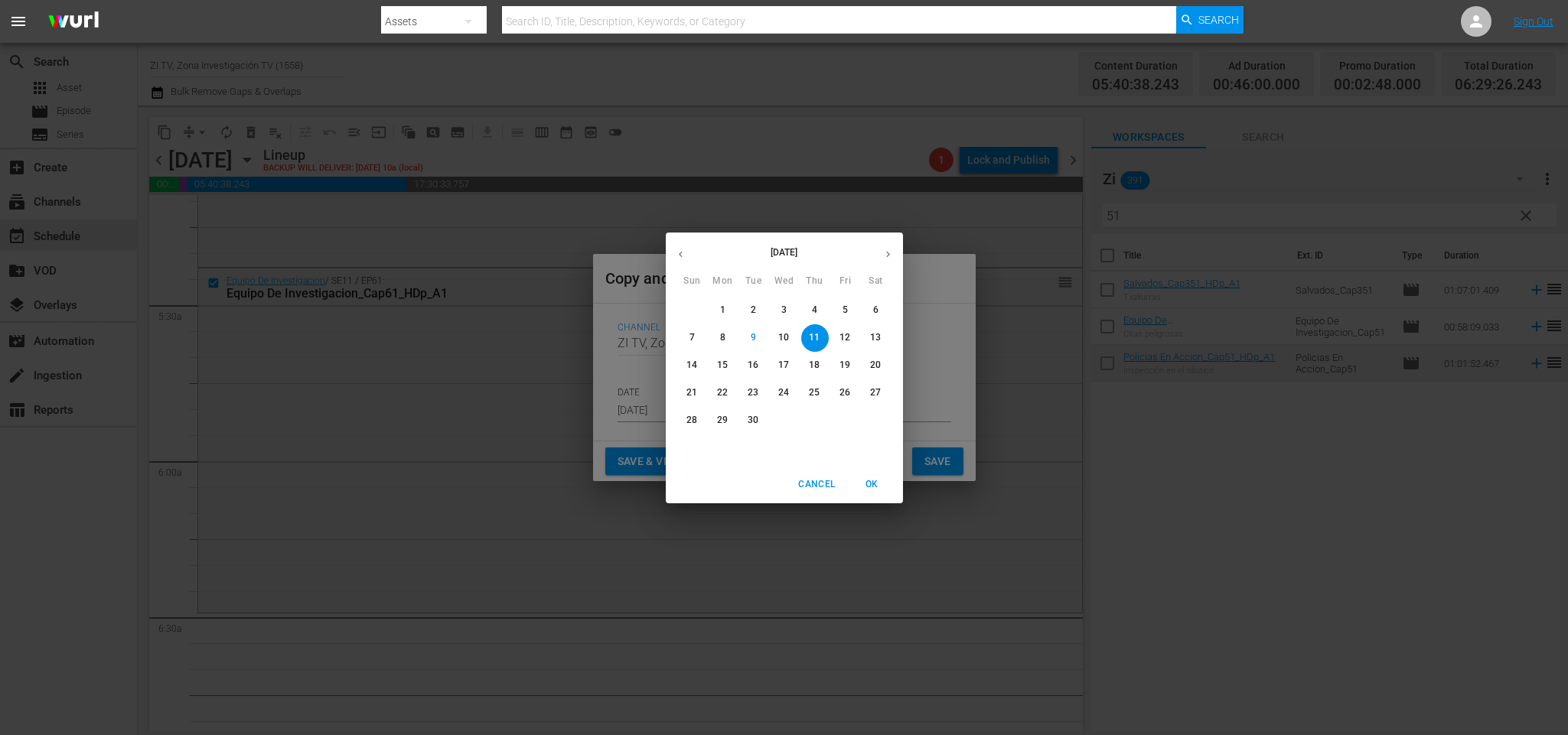
click at [755, 416] on p "30" at bounding box center [752, 420] width 11 height 13
type input "[DATE]"
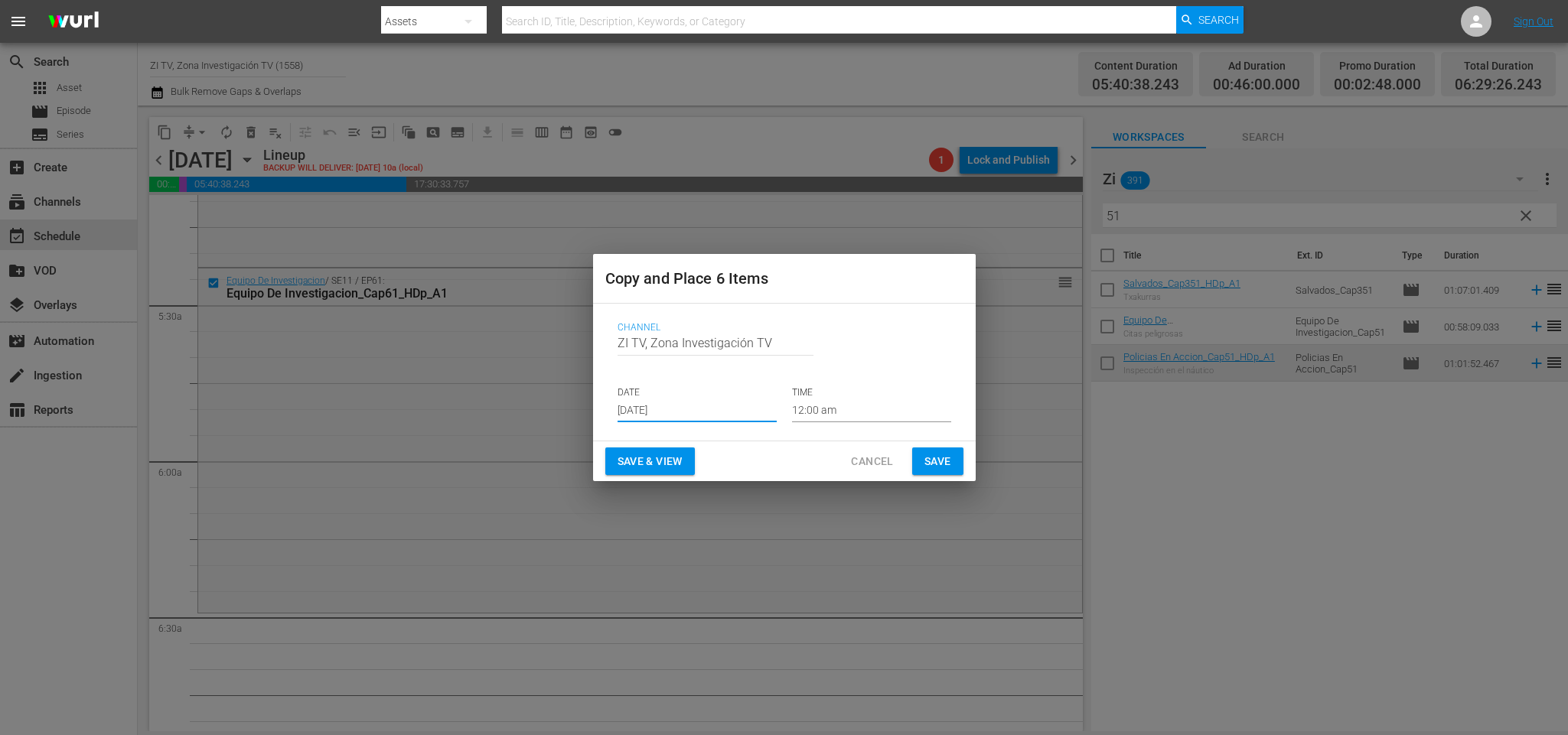
click at [865, 405] on input "12:00 am" at bounding box center [871, 411] width 159 height 23
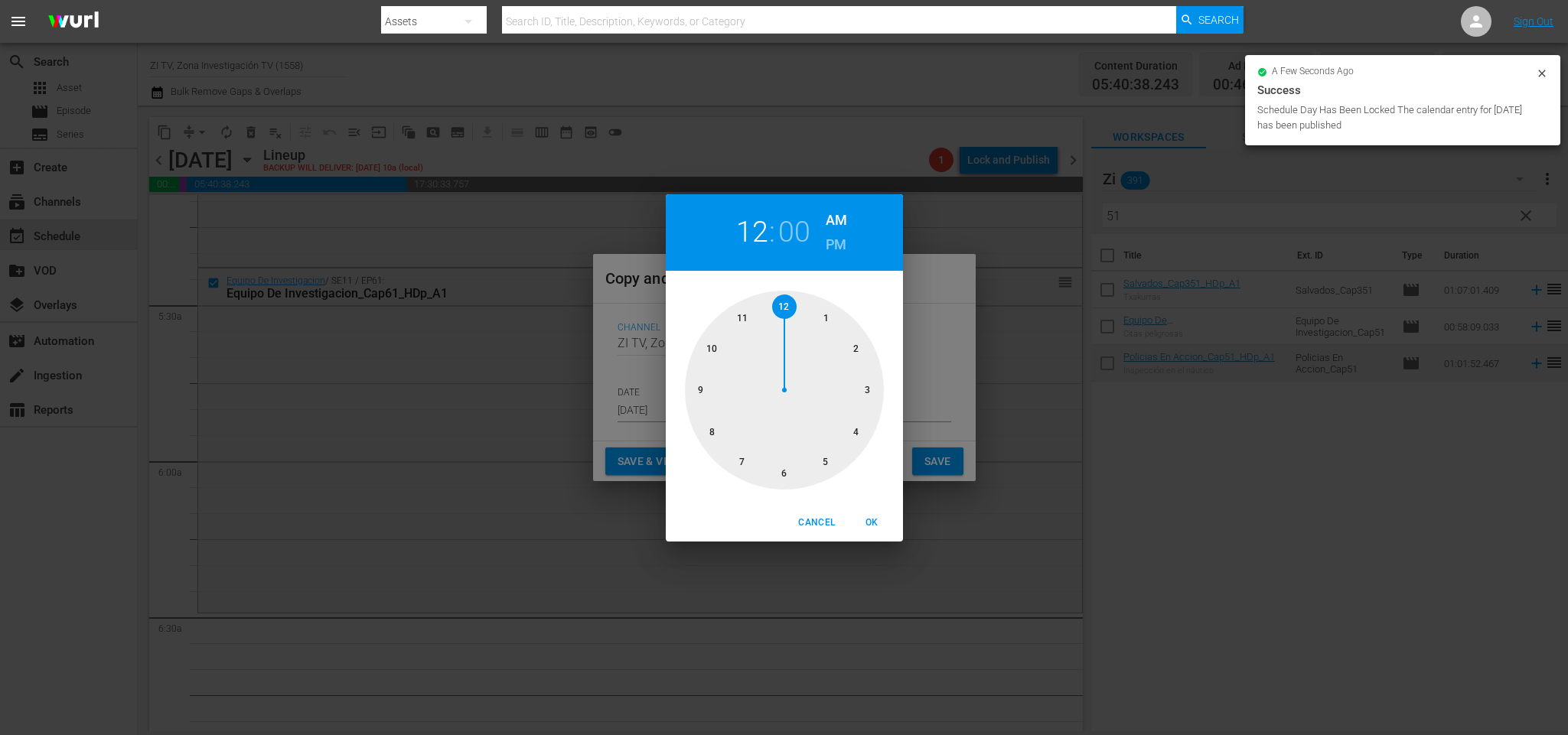
click at [826, 460] on div at bounding box center [784, 391] width 199 height 199
click at [790, 473] on div at bounding box center [784, 391] width 199 height 199
click at [875, 529] on span "OK" at bounding box center [872, 523] width 36 height 16
type input "05:30 am"
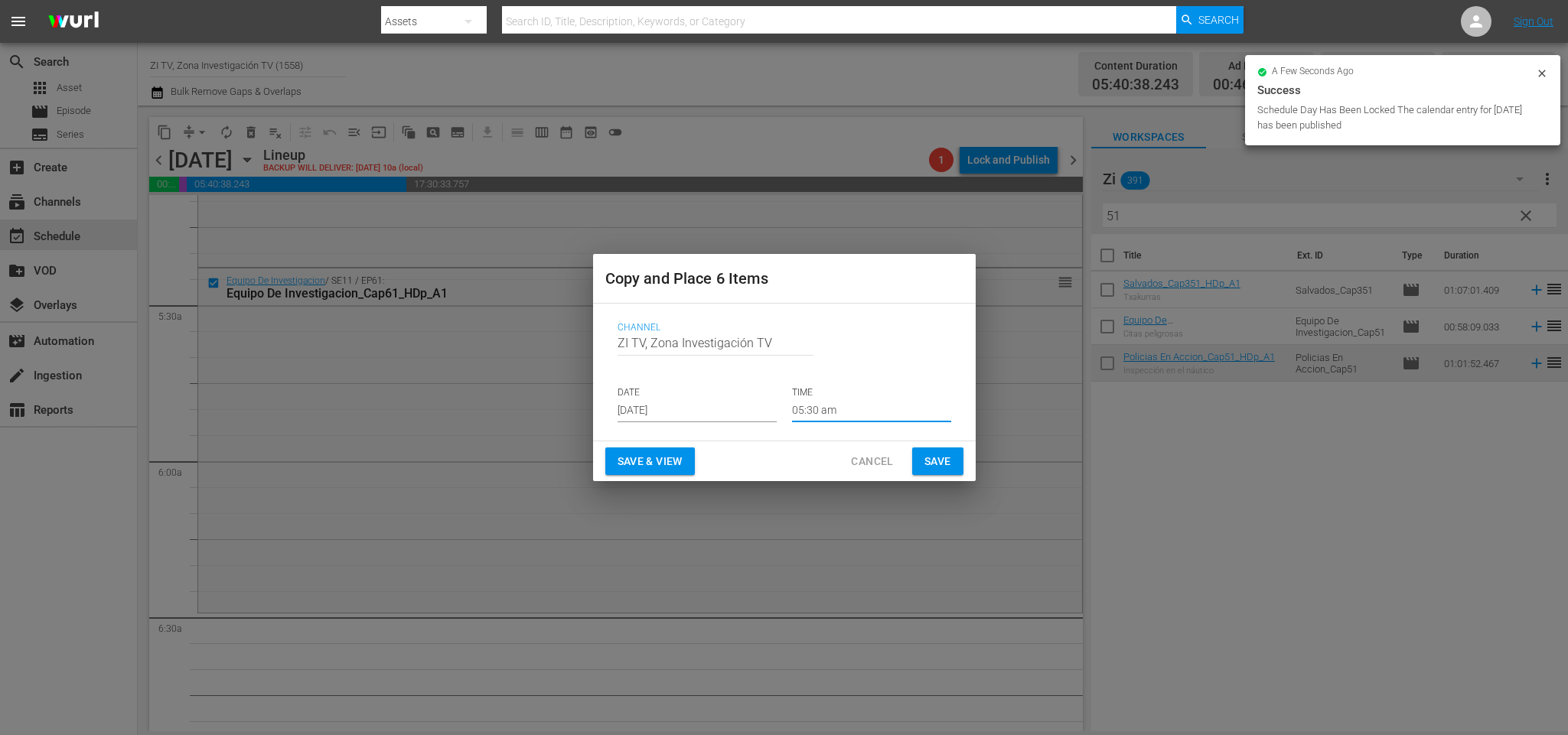
click at [962, 454] on div "Save & View Cancel Save" at bounding box center [784, 462] width 382 height 40
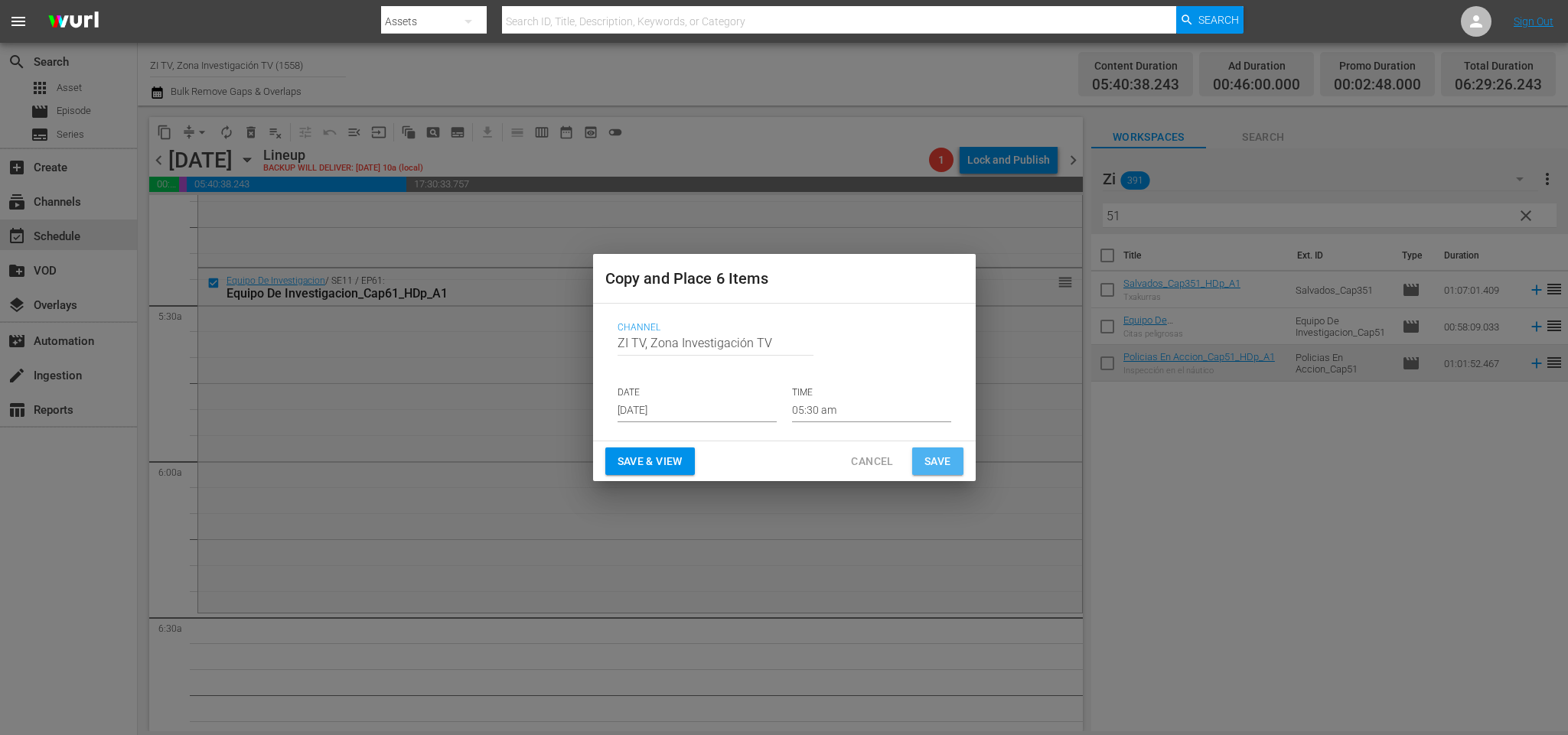
click at [915, 474] on button "Save" at bounding box center [937, 462] width 51 height 28
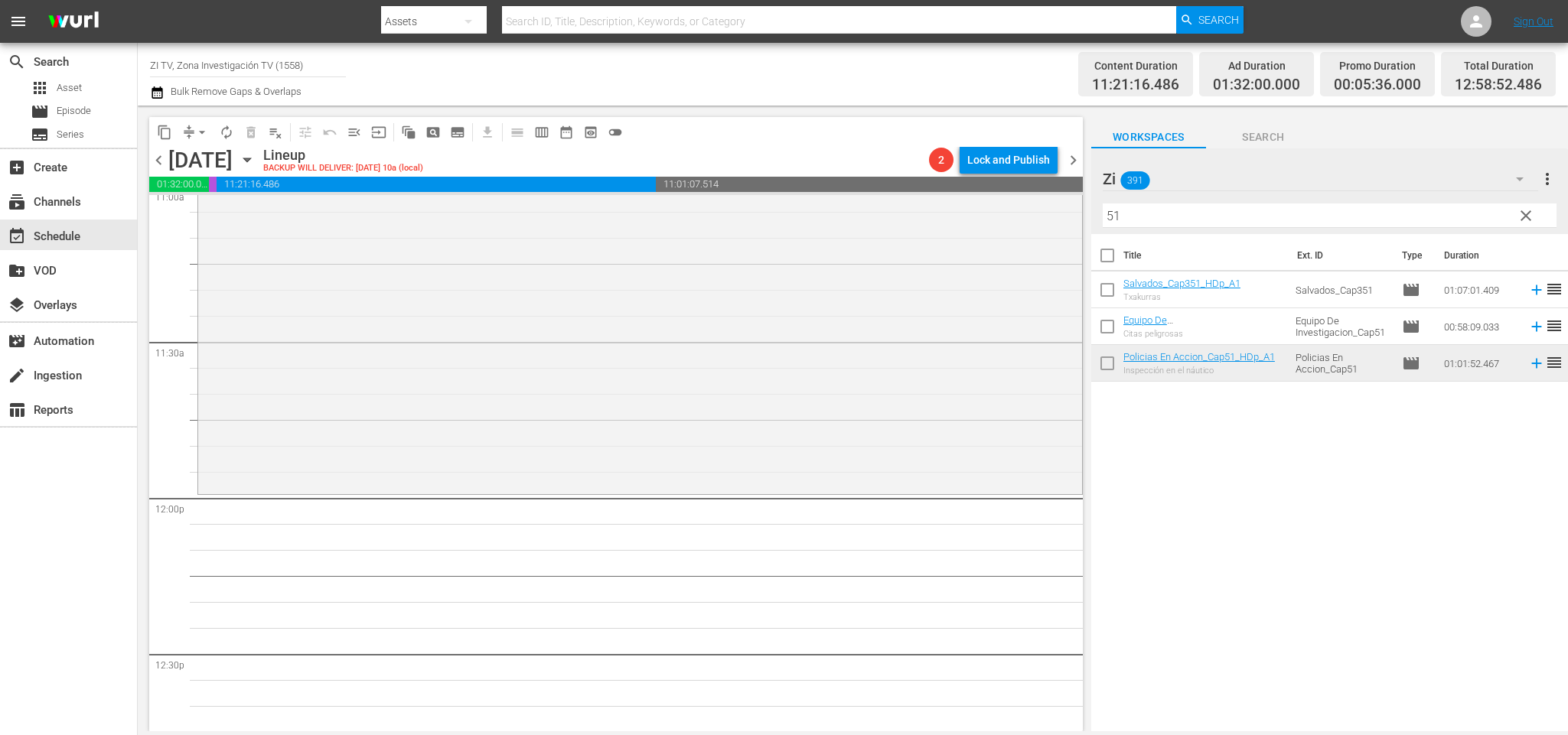
scroll to position [3213, 0]
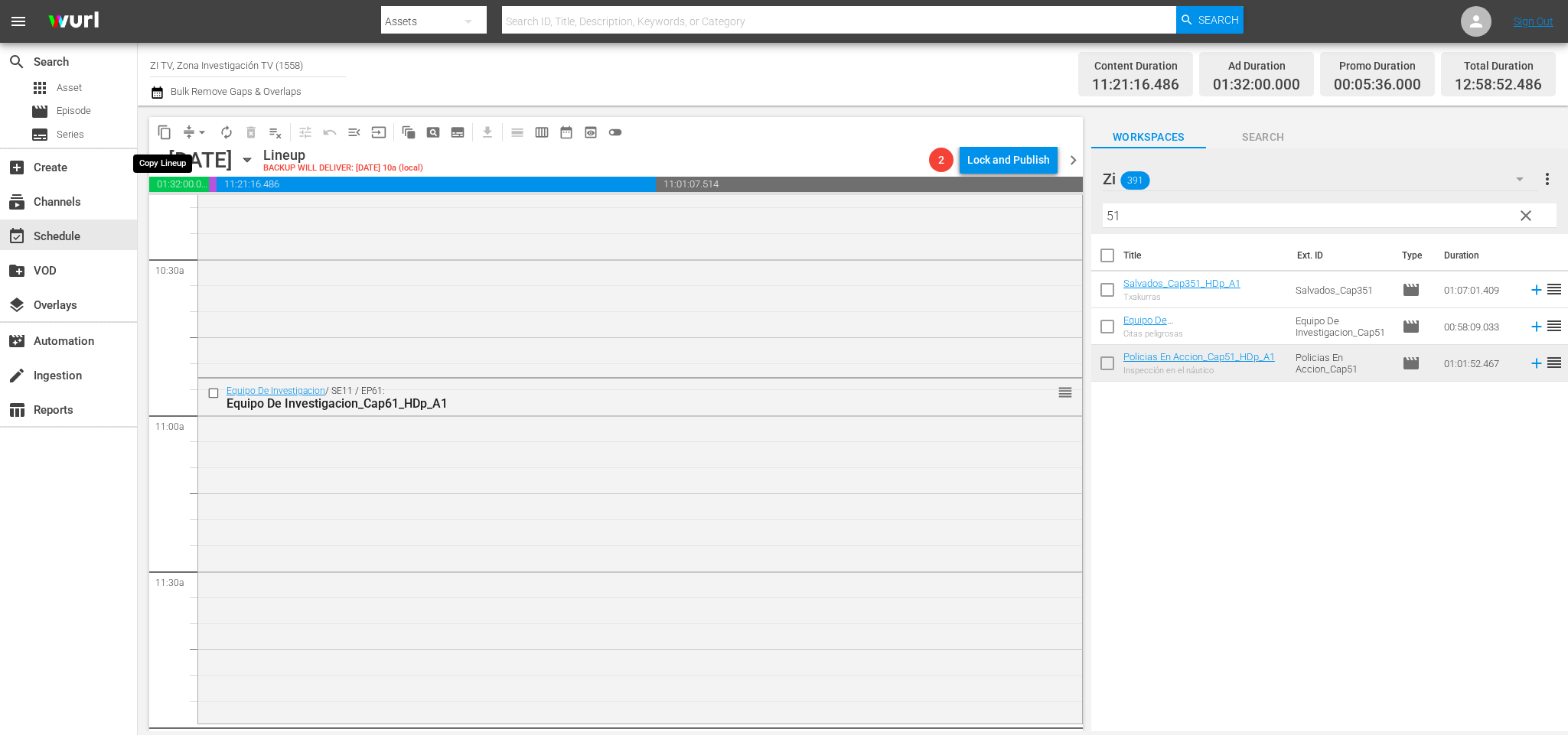
click at [166, 134] on span "content_copy" at bounding box center [164, 132] width 15 height 15
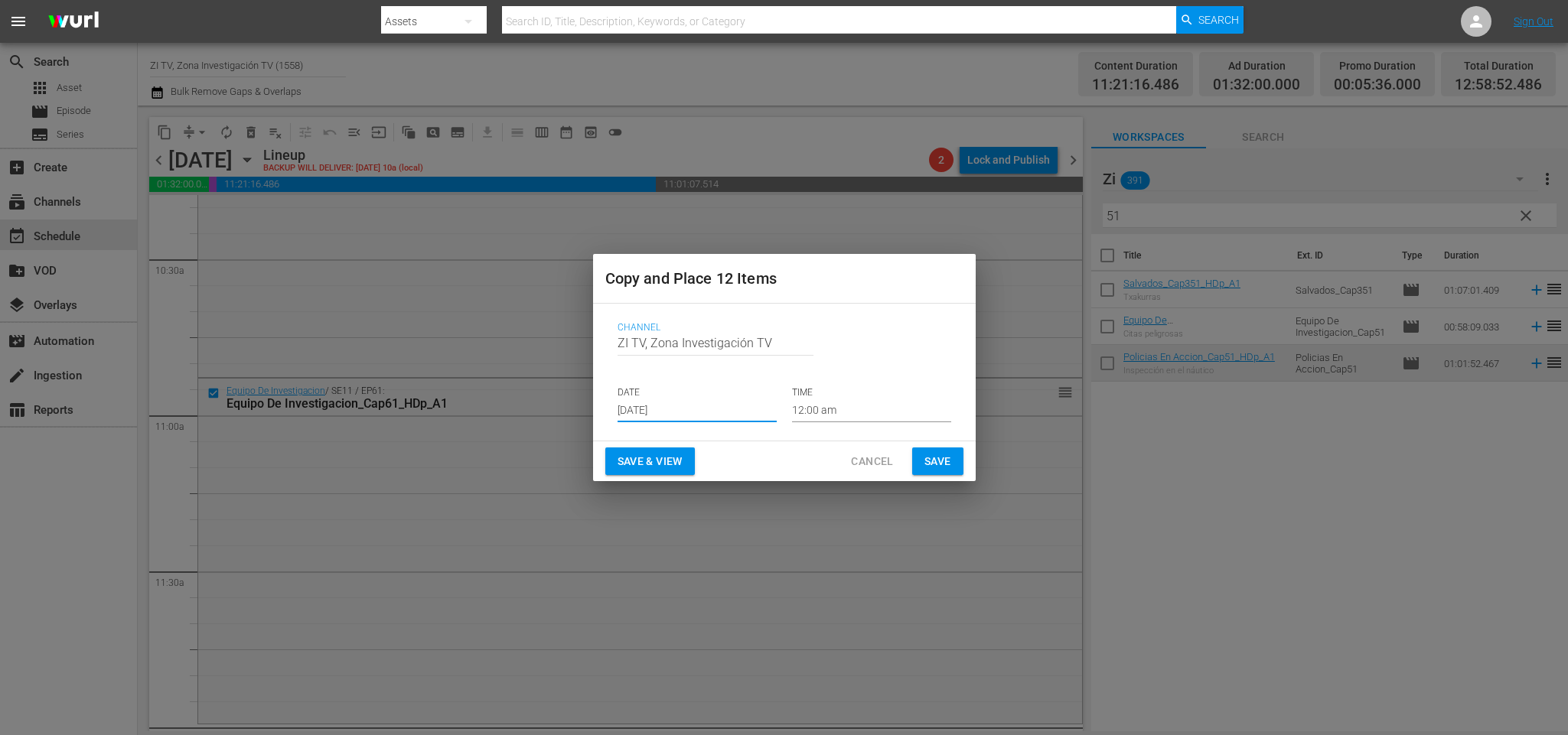
click at [712, 414] on input "[DATE]" at bounding box center [697, 411] width 159 height 23
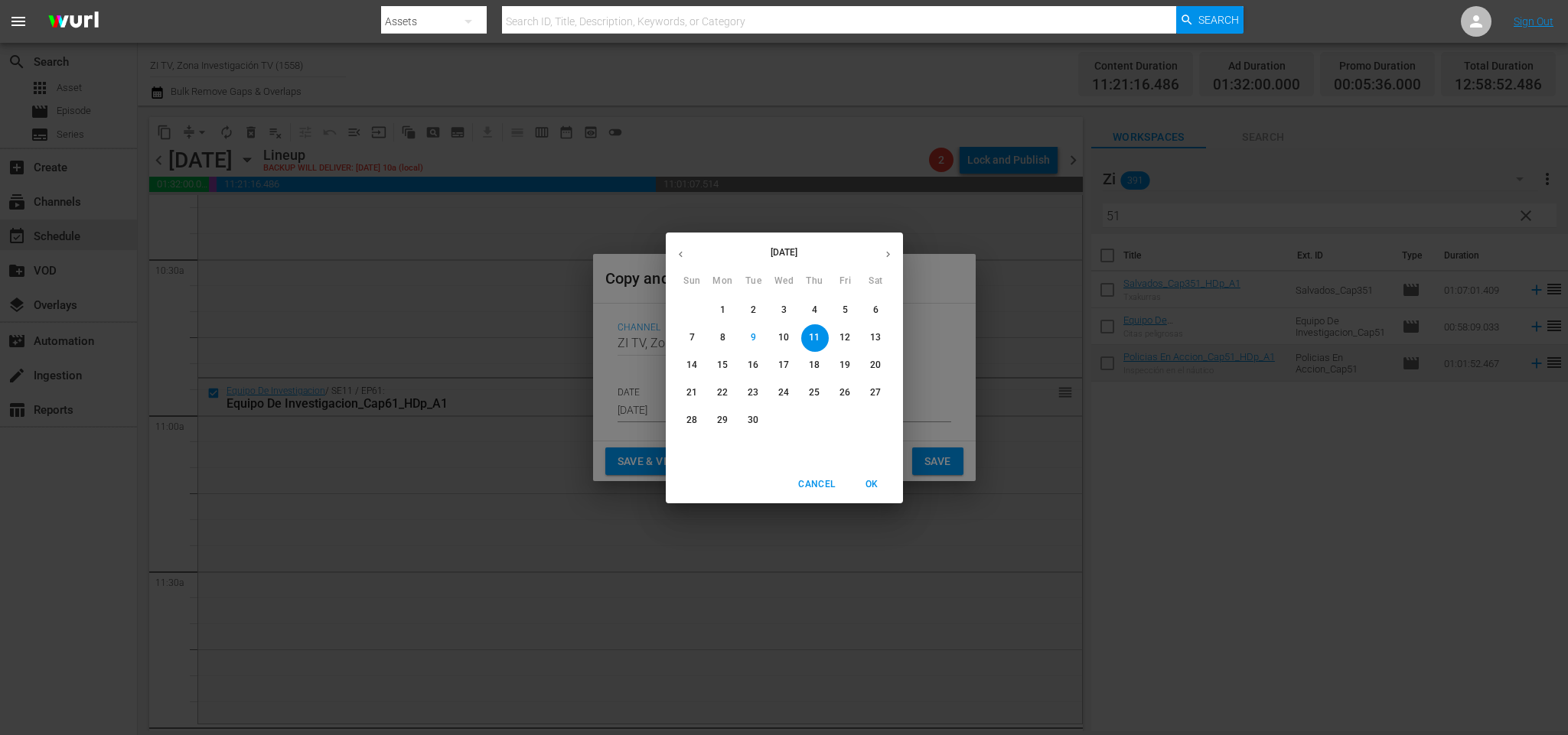
click at [747, 416] on p "30" at bounding box center [752, 420] width 11 height 13
type input "[DATE]"
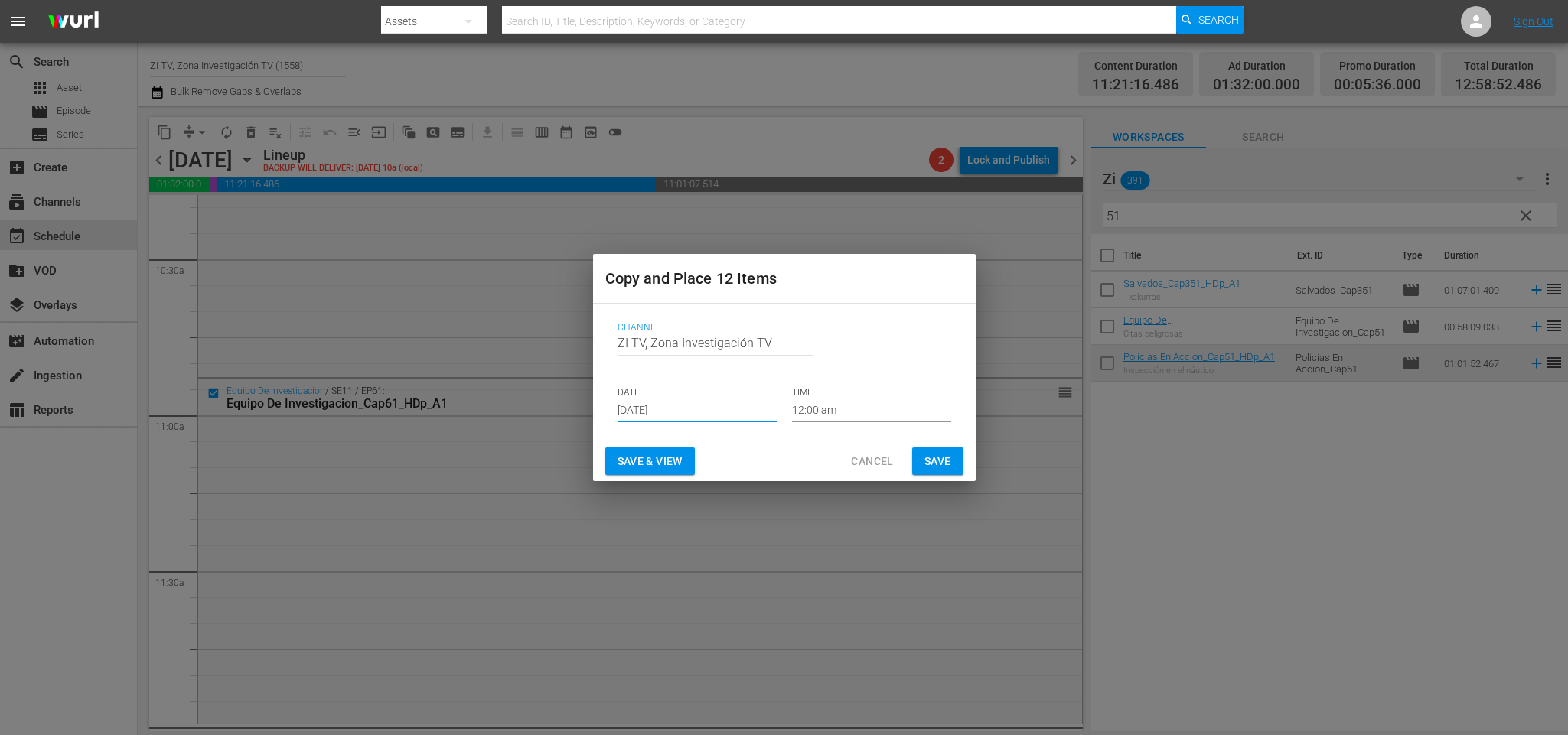
click at [893, 406] on input "12:00 am" at bounding box center [871, 411] width 159 height 23
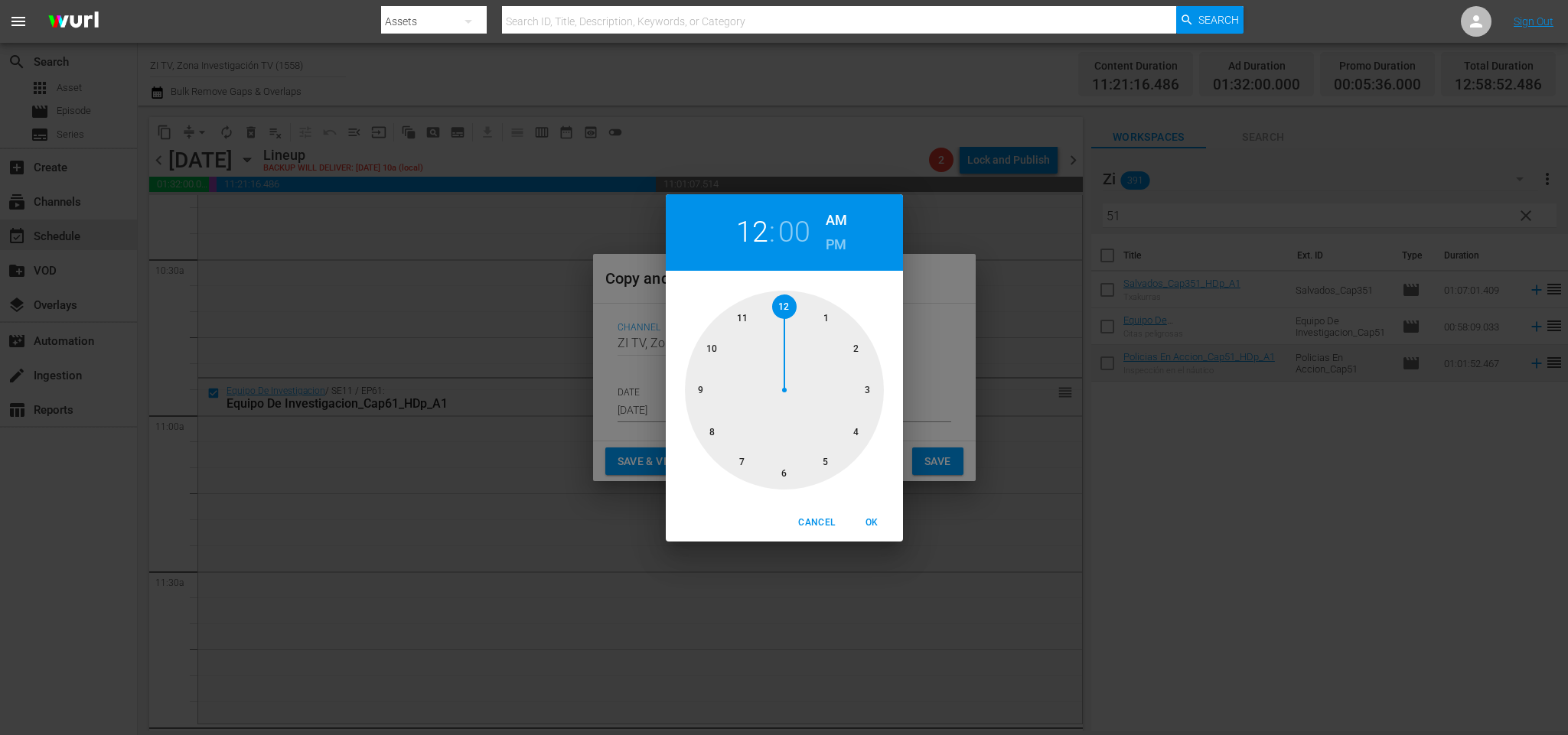
click at [742, 324] on div at bounding box center [784, 391] width 199 height 199
click at [875, 521] on span "OK" at bounding box center [872, 523] width 36 height 16
type input "11:00 am"
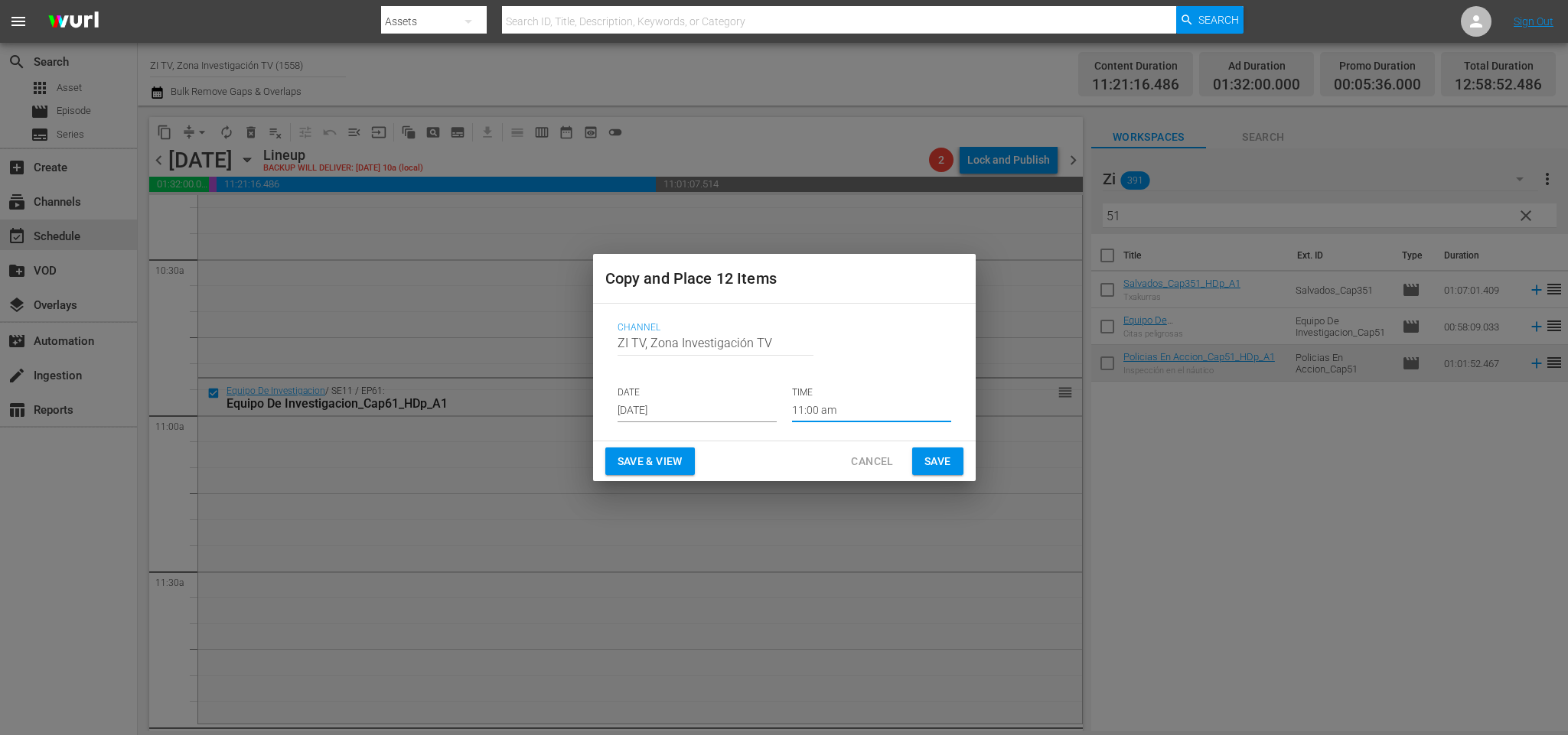
click at [937, 452] on span "Save" at bounding box center [937, 462] width 27 height 19
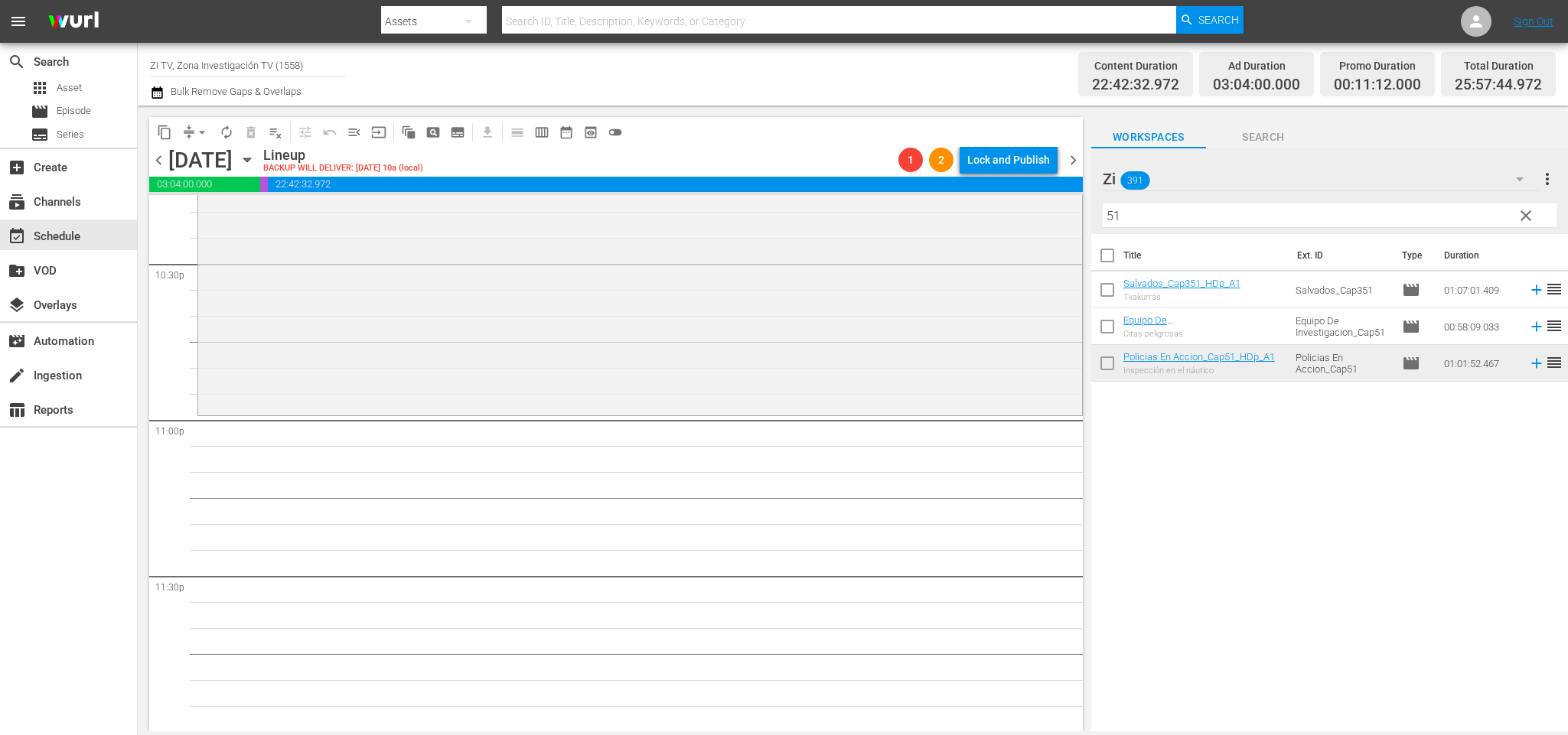
scroll to position [6725, 0]
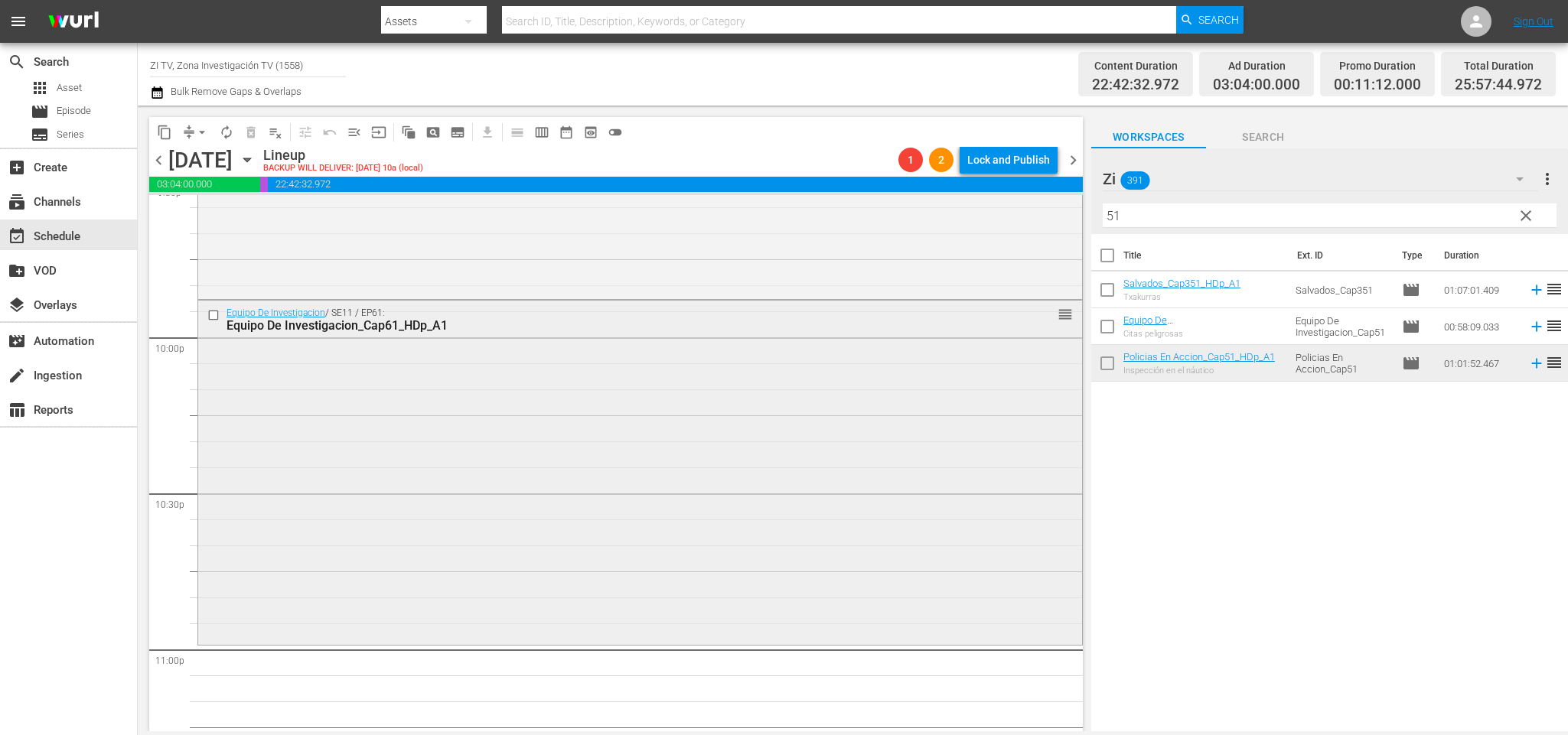
click at [211, 313] on input "checkbox" at bounding box center [215, 315] width 16 height 13
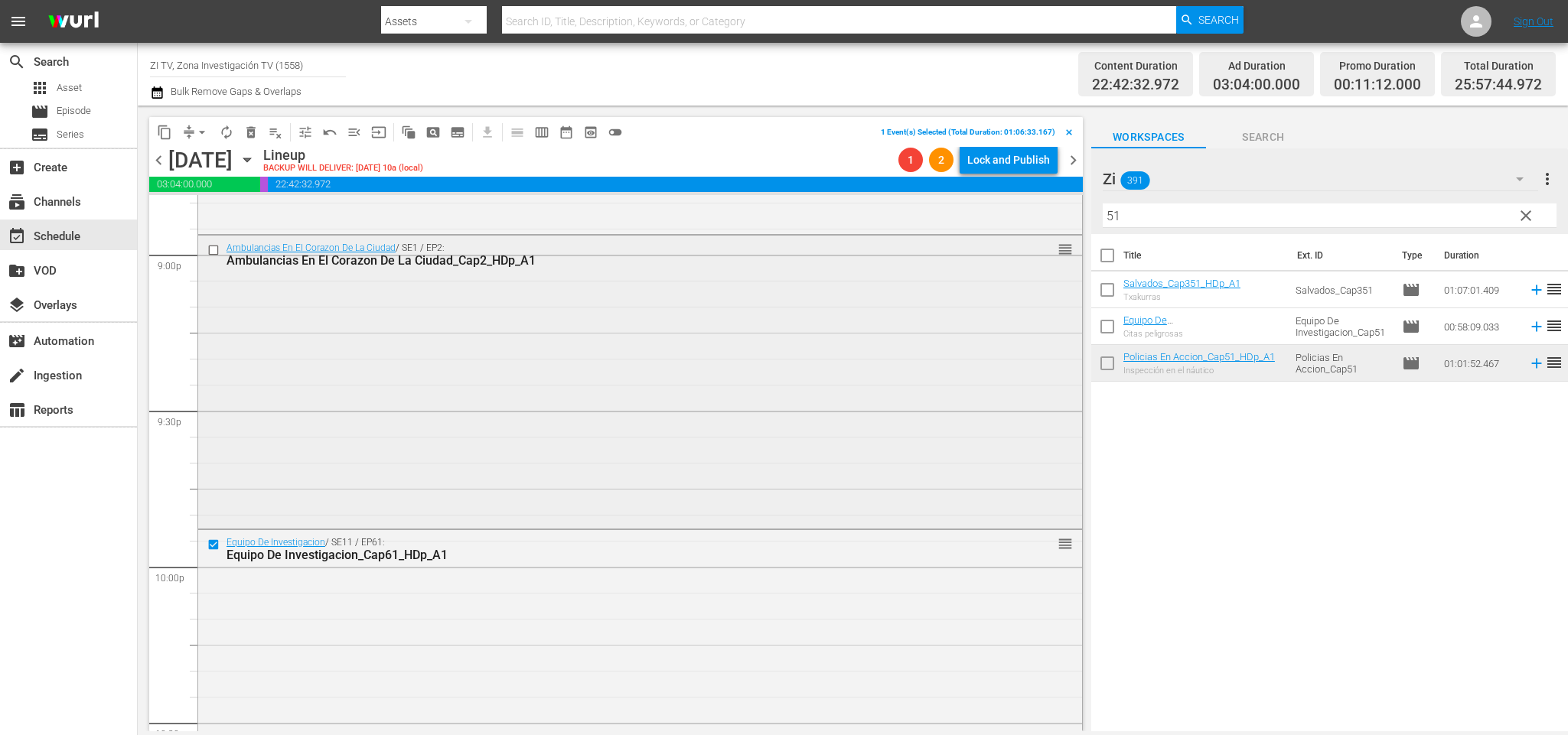
scroll to position [6381, 0]
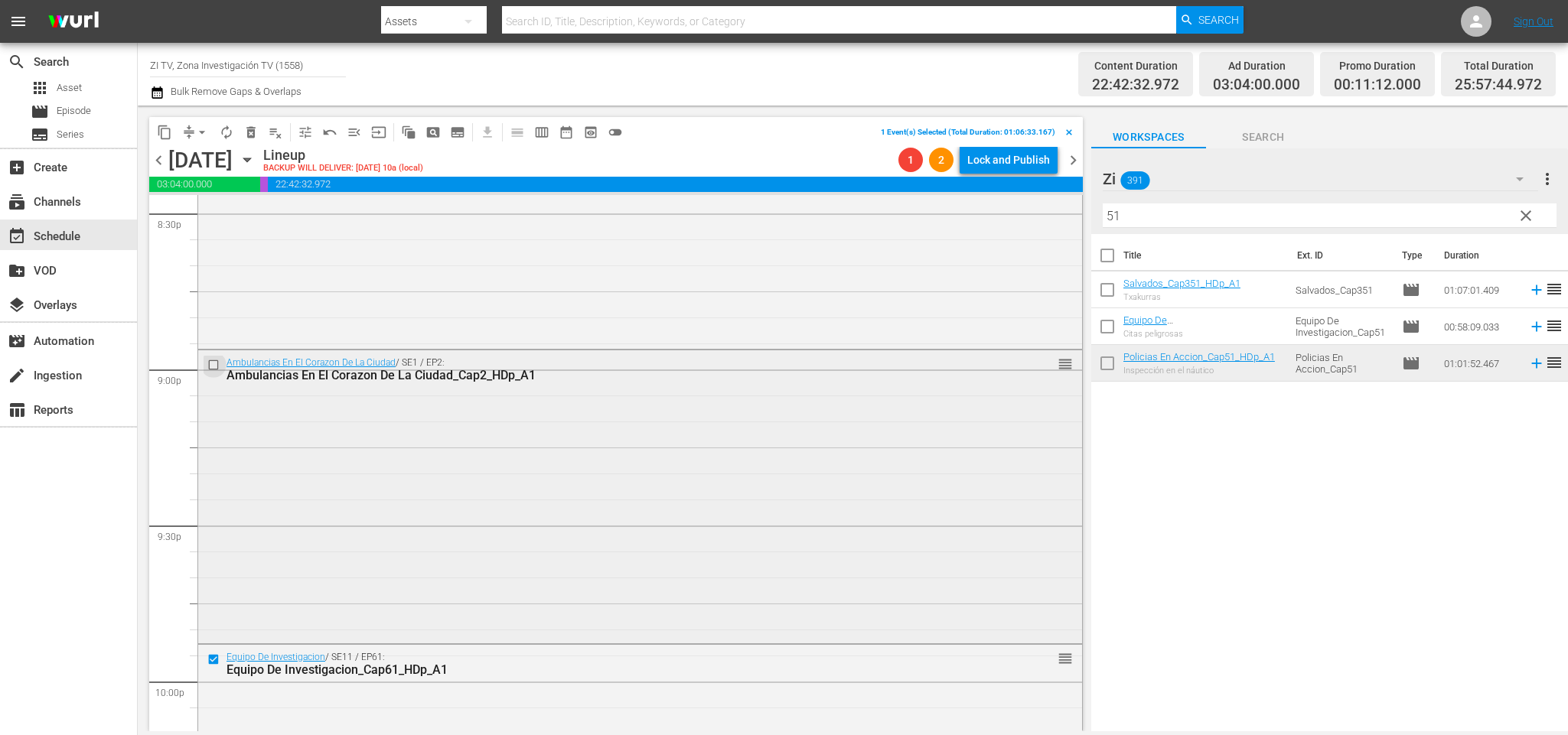
click at [212, 361] on input "checkbox" at bounding box center [215, 365] width 16 height 13
click at [249, 136] on span "delete_forever_outlined" at bounding box center [251, 132] width 15 height 15
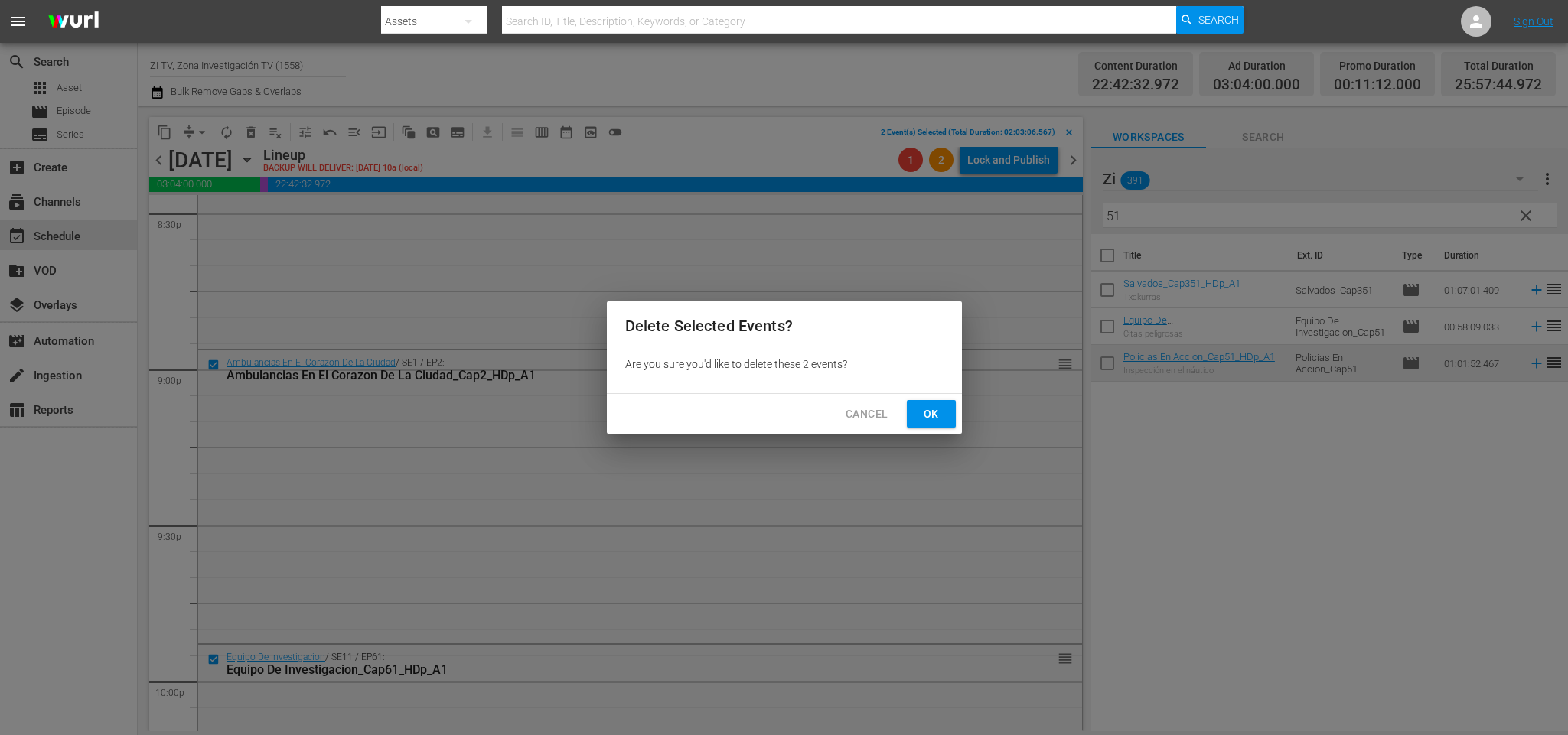
click at [939, 411] on span "Ok" at bounding box center [931, 415] width 24 height 19
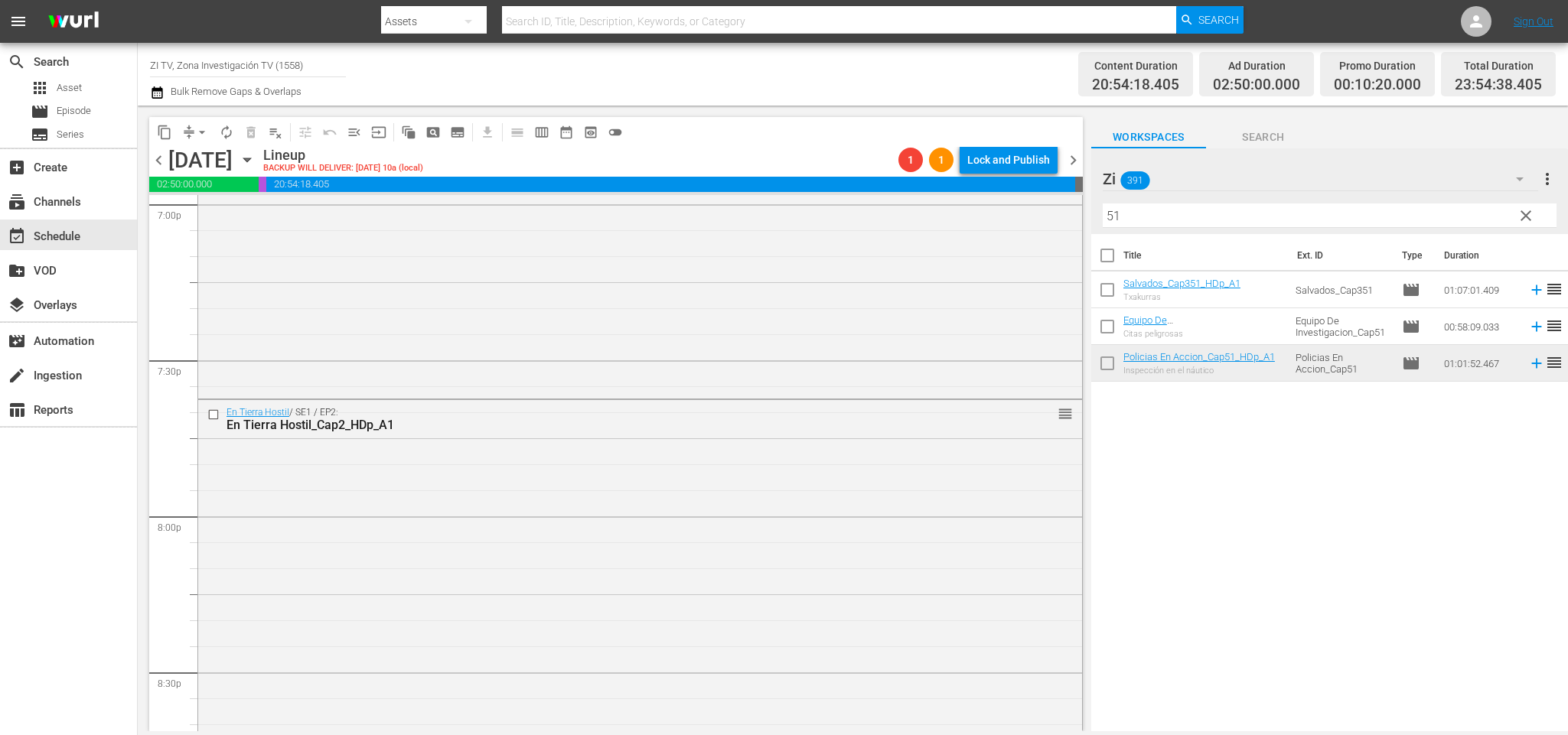
scroll to position [5692, 0]
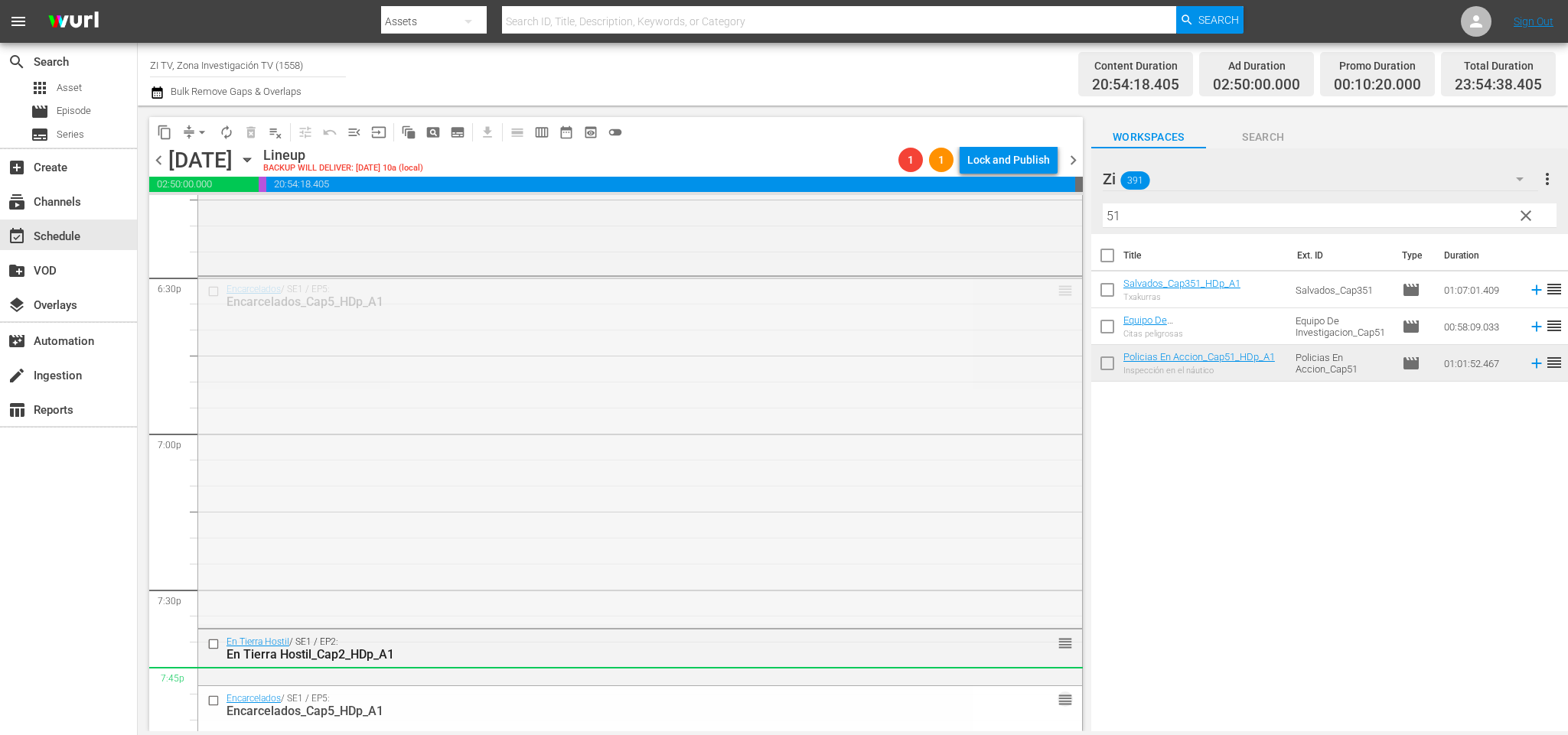
drag, startPoint x: 1047, startPoint y: 294, endPoint x: 971, endPoint y: 689, distance: 402.2
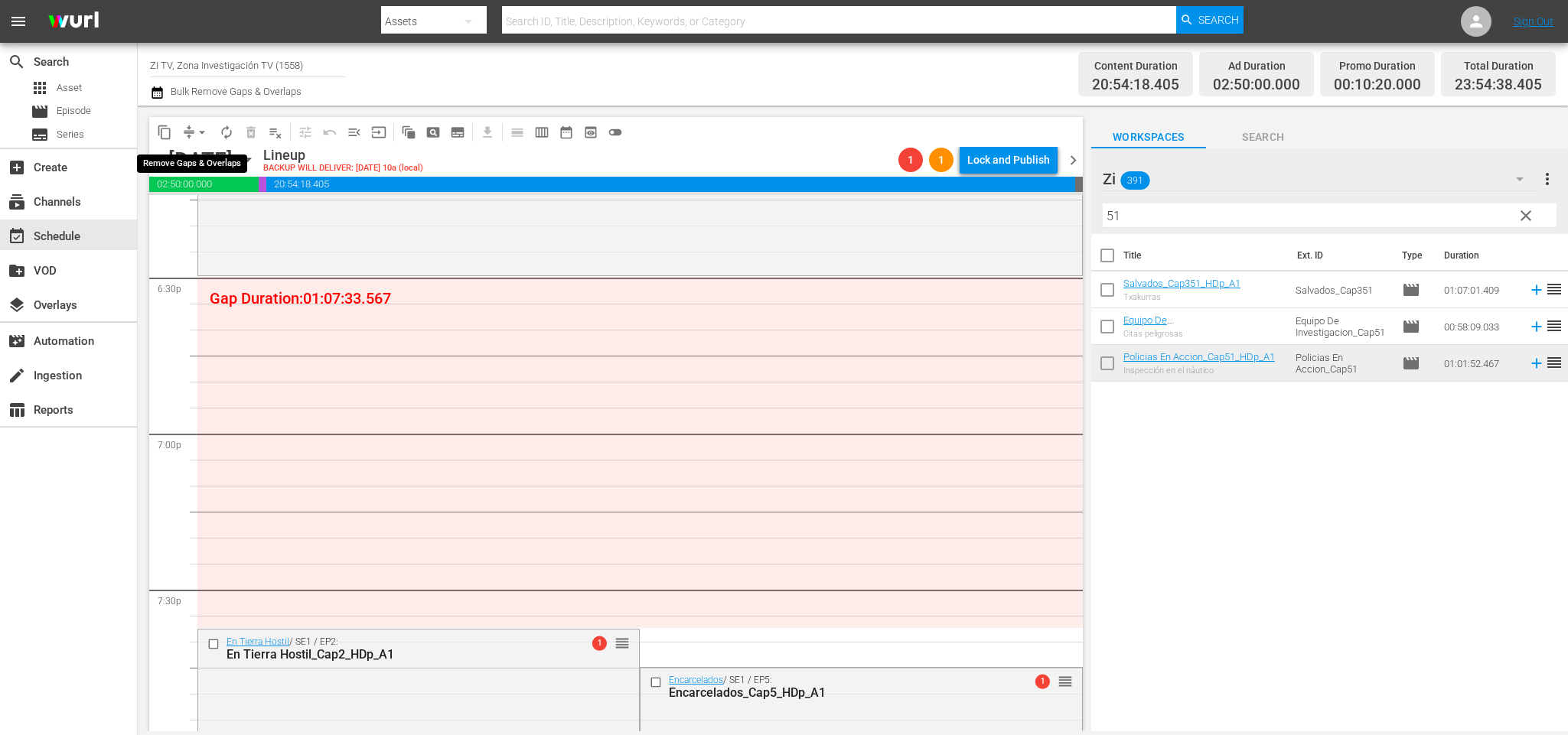
click at [200, 125] on span "arrow_drop_down" at bounding box center [201, 132] width 15 height 15
click at [249, 211] on li "Align to End of Previous Day" at bounding box center [205, 213] width 161 height 25
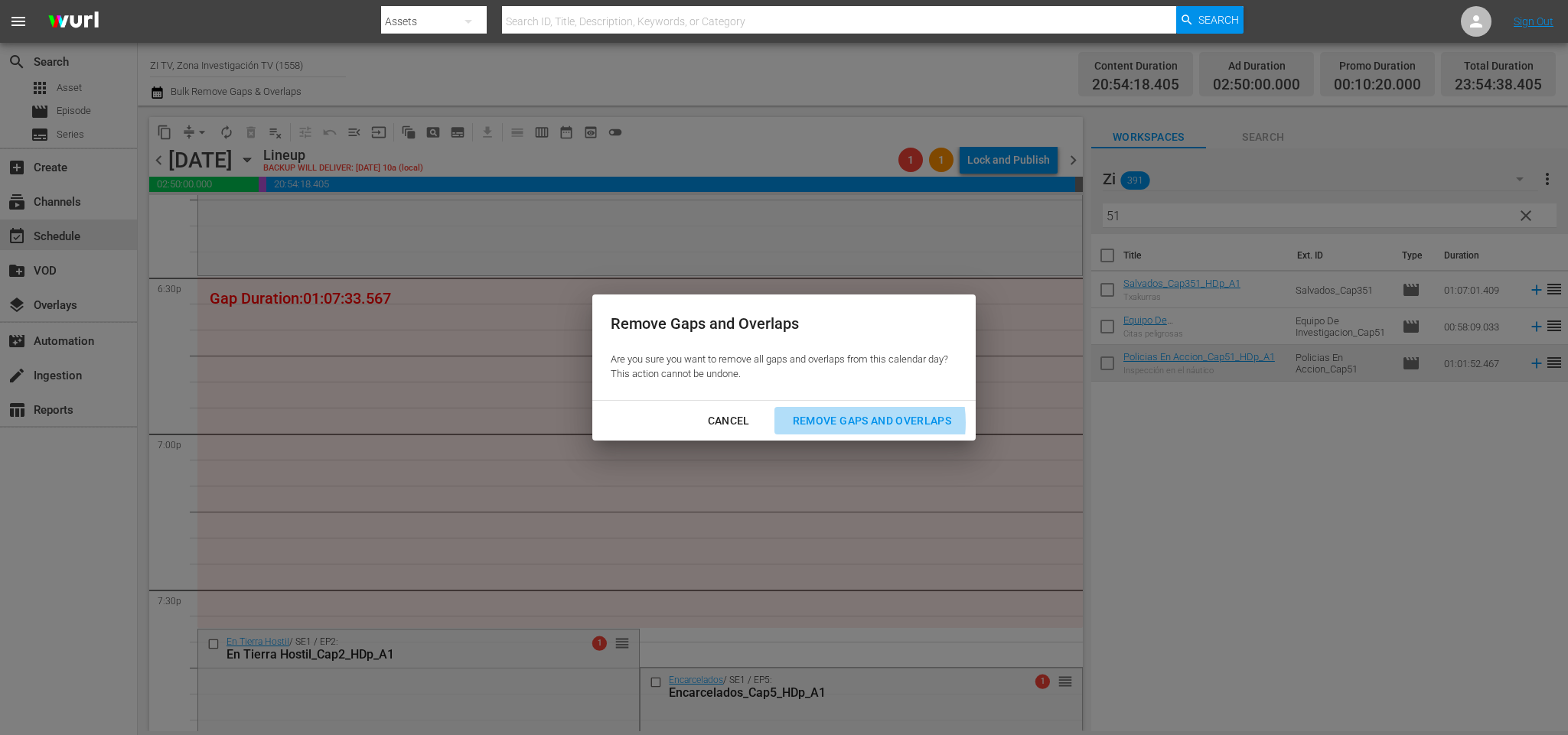
click at [861, 423] on div "Remove Gaps and Overlaps" at bounding box center [872, 421] width 183 height 19
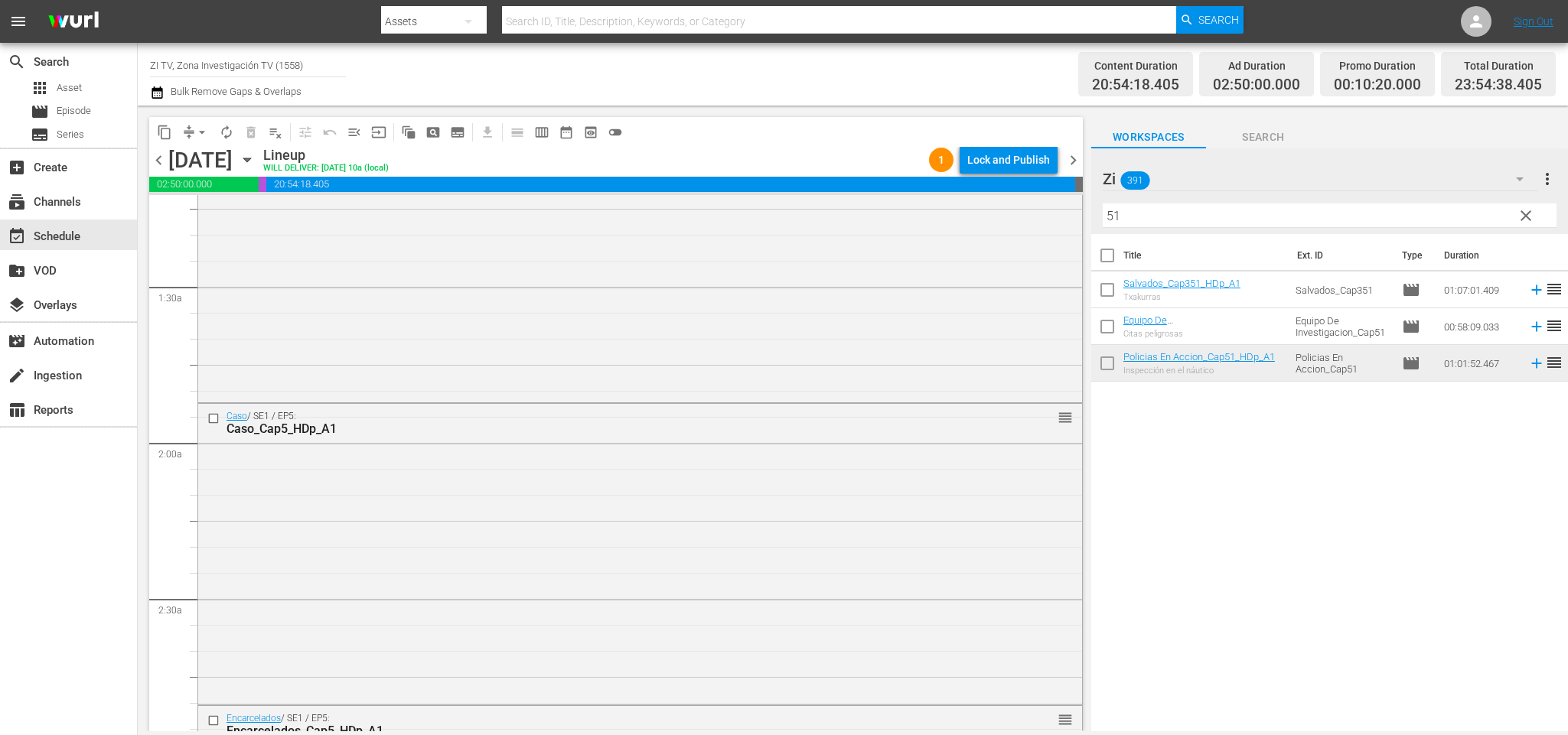
scroll to position [0, 0]
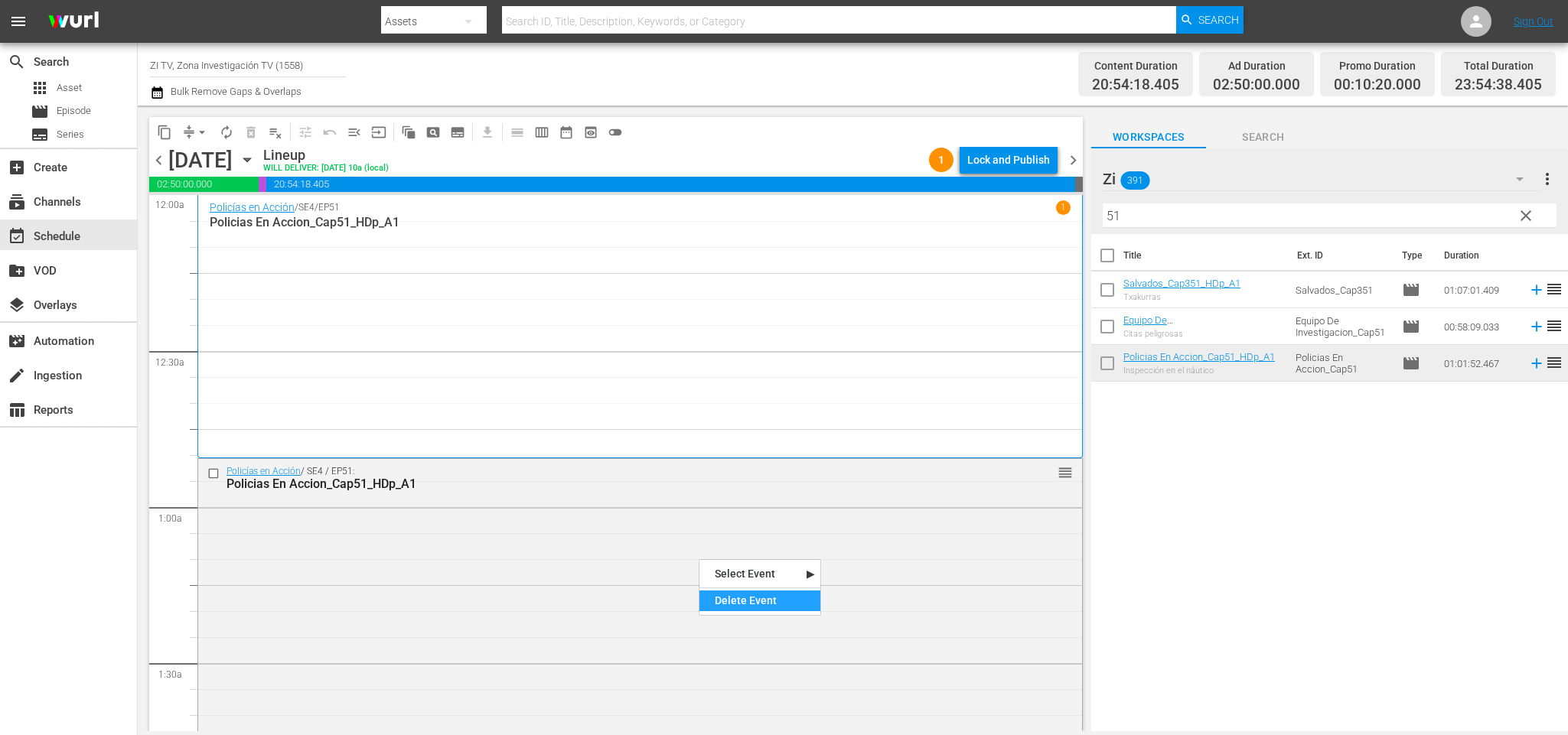
click at [795, 595] on div "Delete Event" at bounding box center [760, 601] width 121 height 21
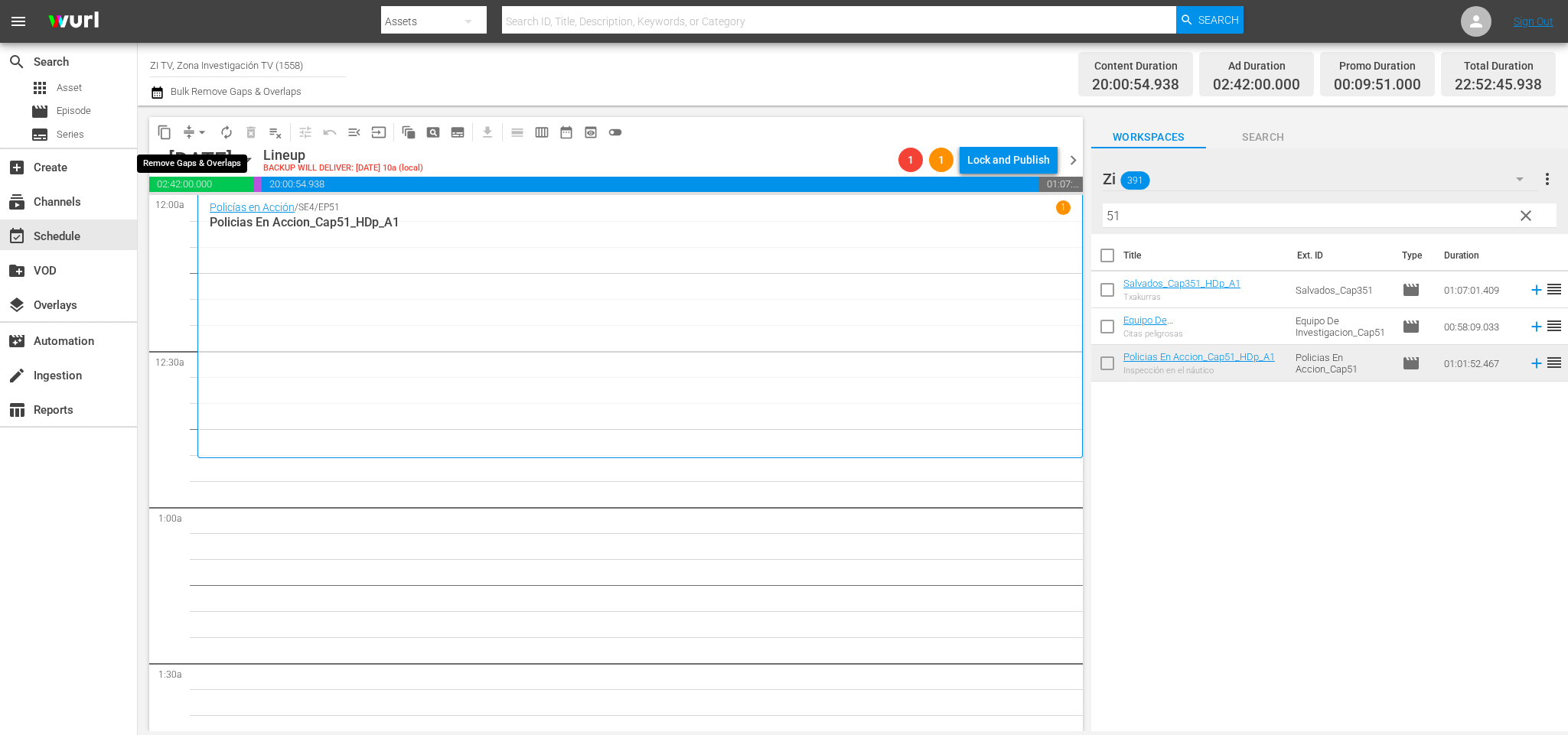
click at [200, 131] on span "arrow_drop_down" at bounding box center [201, 132] width 15 height 15
click at [228, 205] on li "Align to End of Previous Day" at bounding box center [205, 213] width 161 height 25
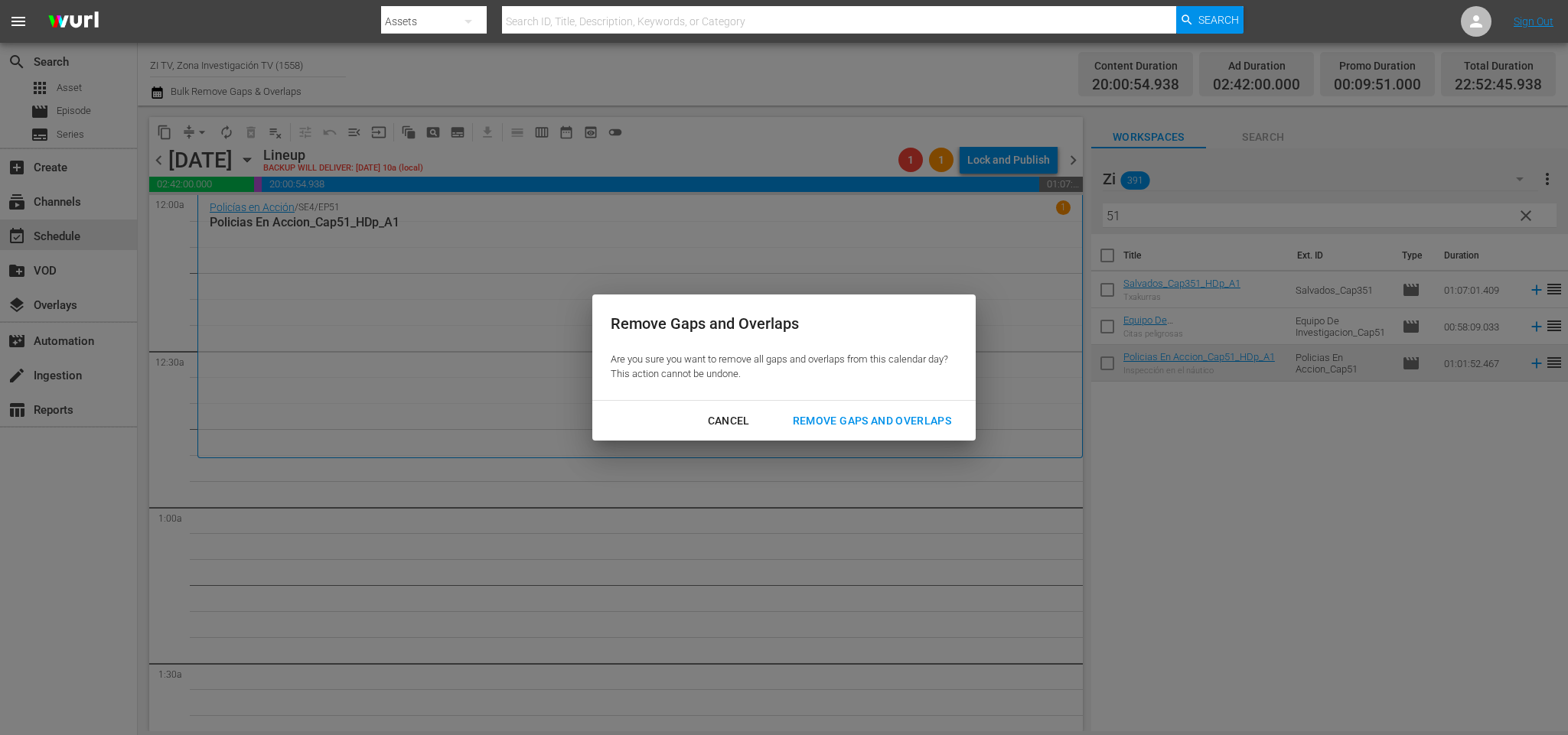
click at [882, 425] on div "Remove Gaps and Overlaps" at bounding box center [872, 421] width 183 height 19
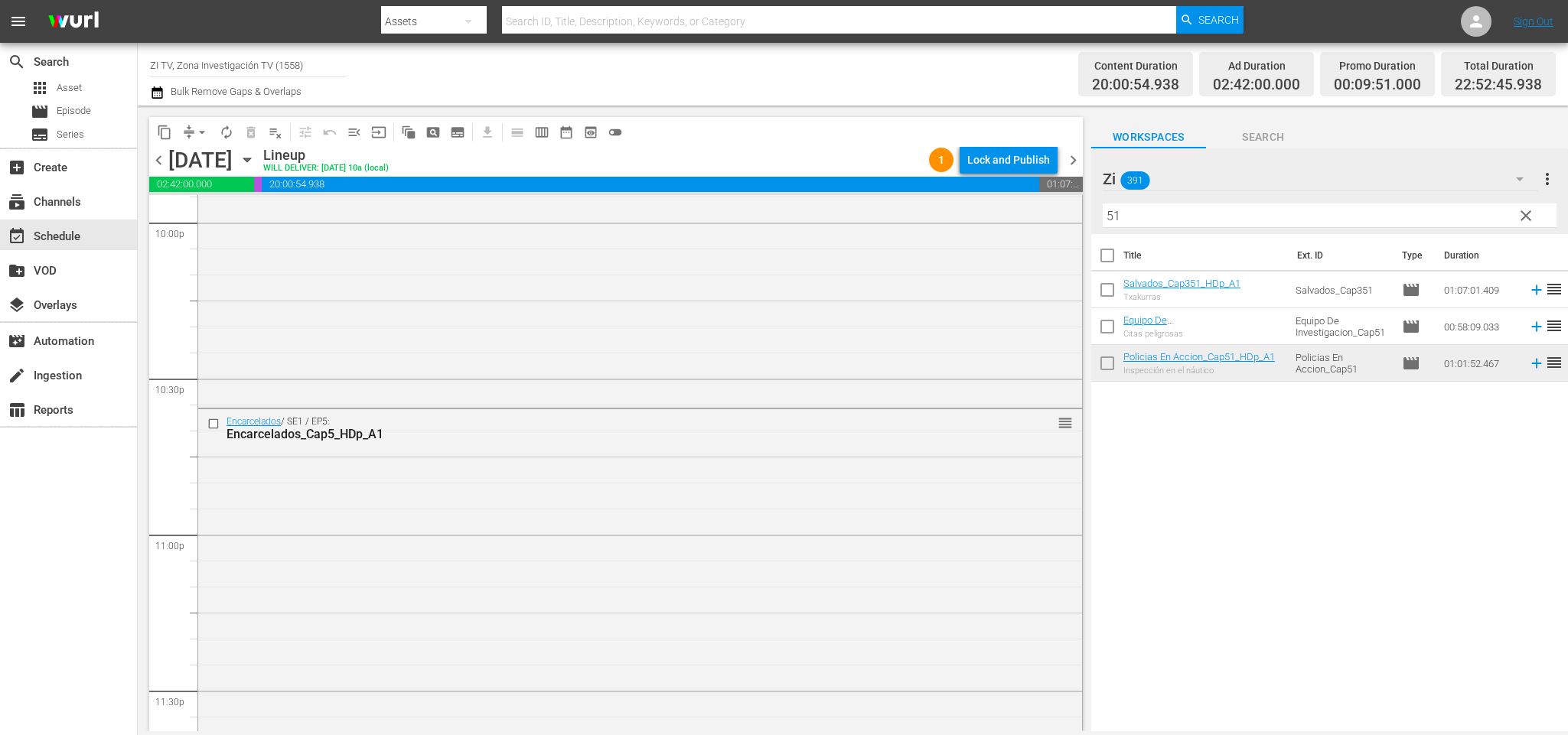
scroll to position [6955, 0]
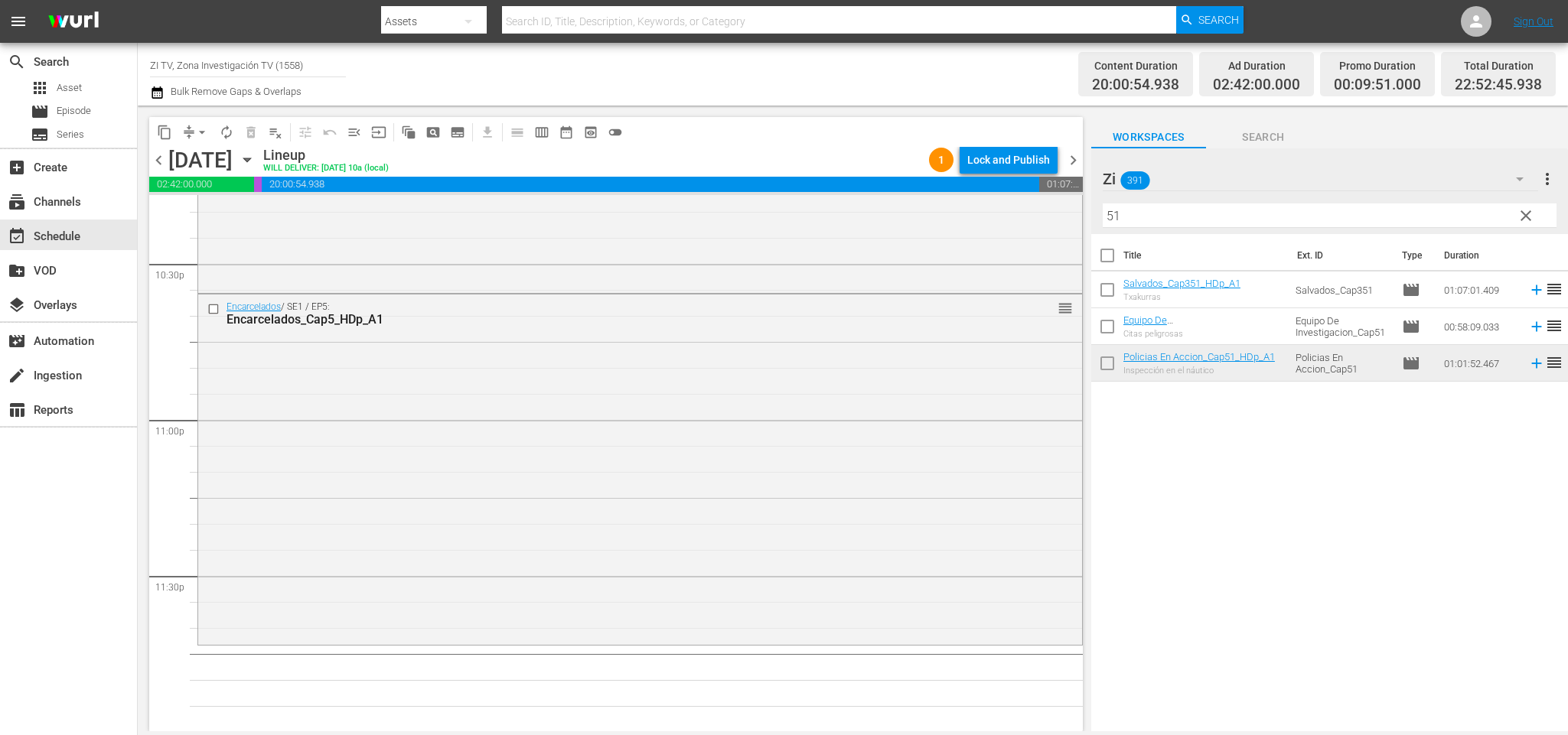
click at [1172, 223] on input "51" at bounding box center [1329, 216] width 454 height 24
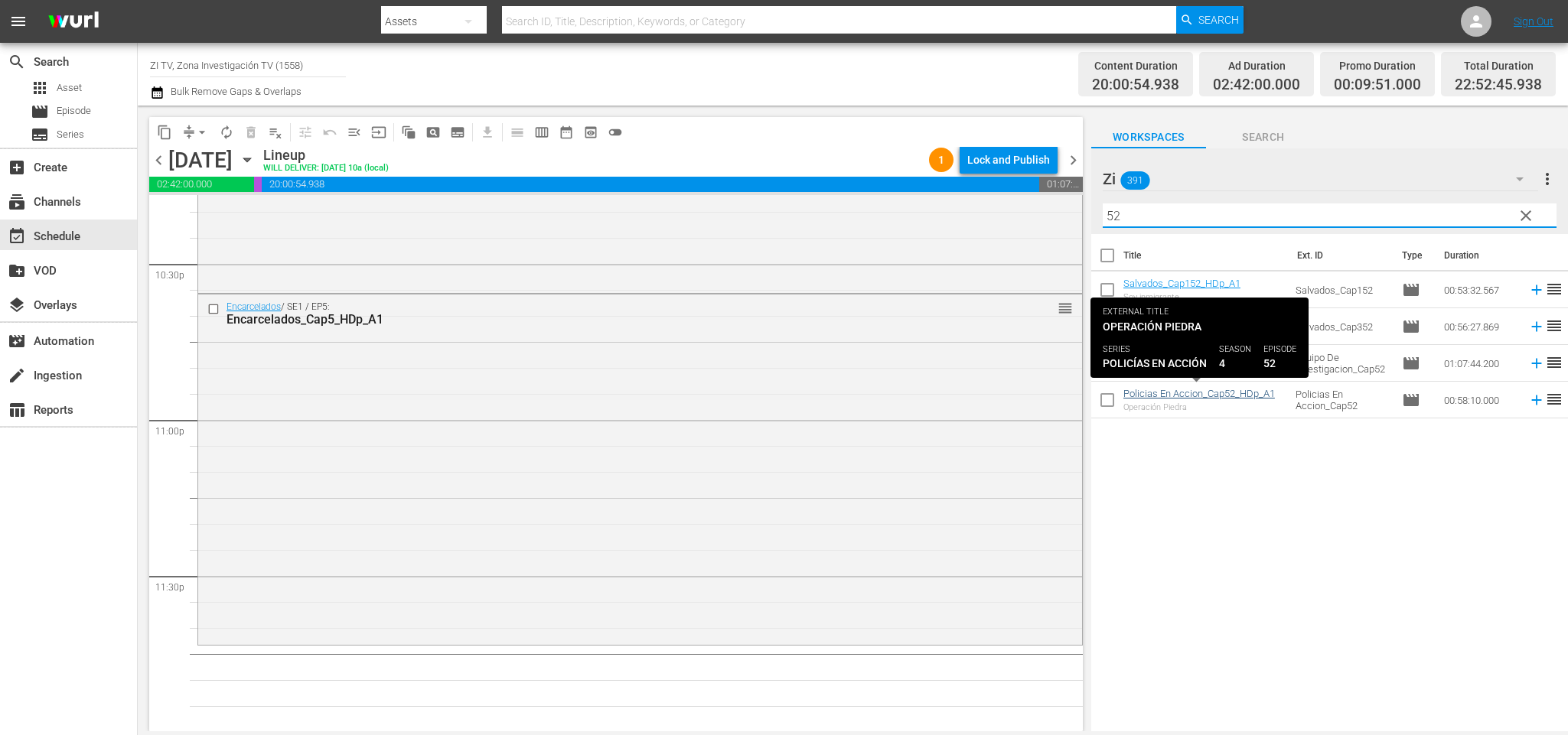
type input "52"
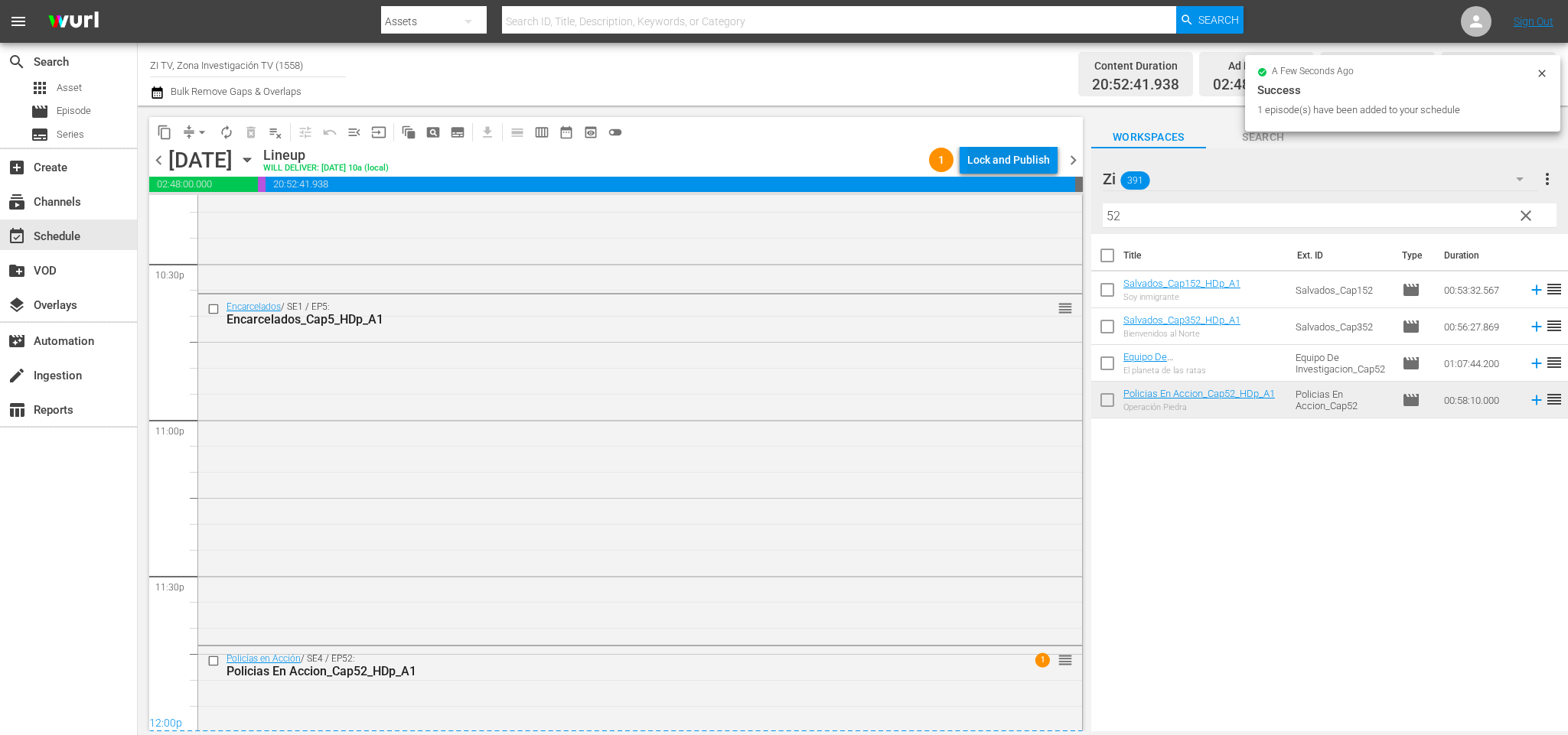
click at [997, 161] on div "Lock and Publish" at bounding box center [1008, 160] width 82 height 27
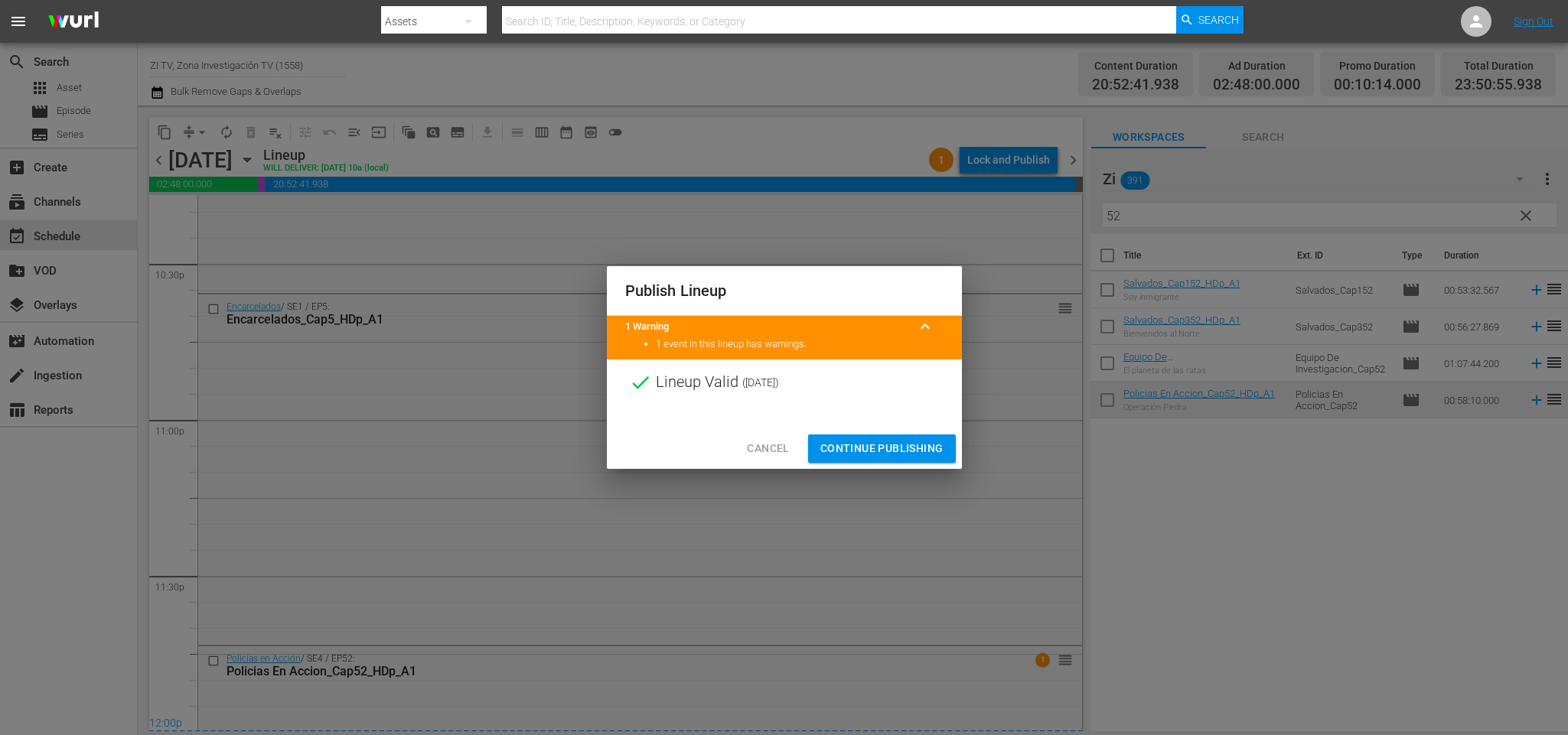
click at [926, 446] on span "Continue Publishing" at bounding box center [881, 449] width 123 height 19
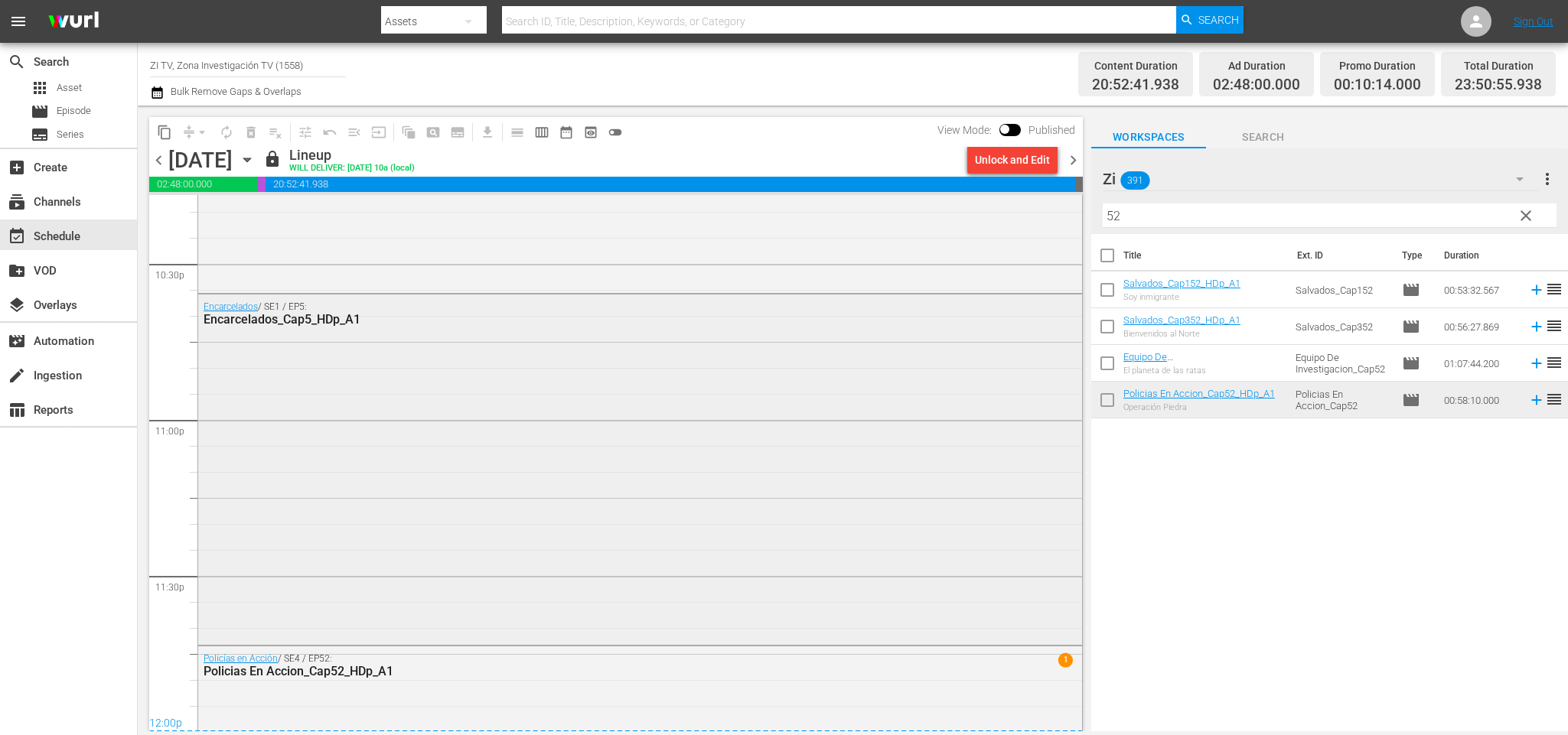
scroll to position [7171, 0]
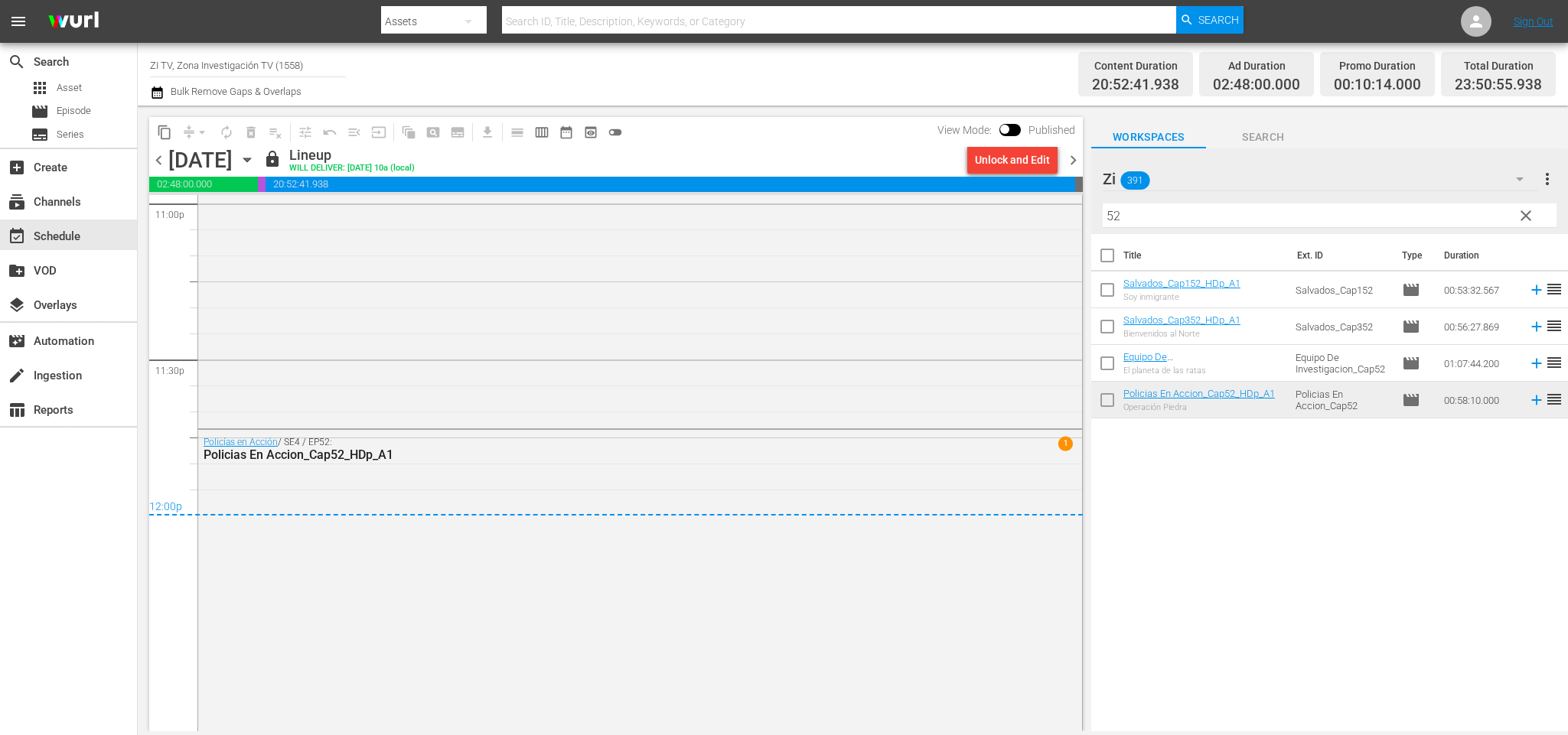
click at [1077, 162] on span "chevron_right" at bounding box center [1073, 160] width 19 height 19
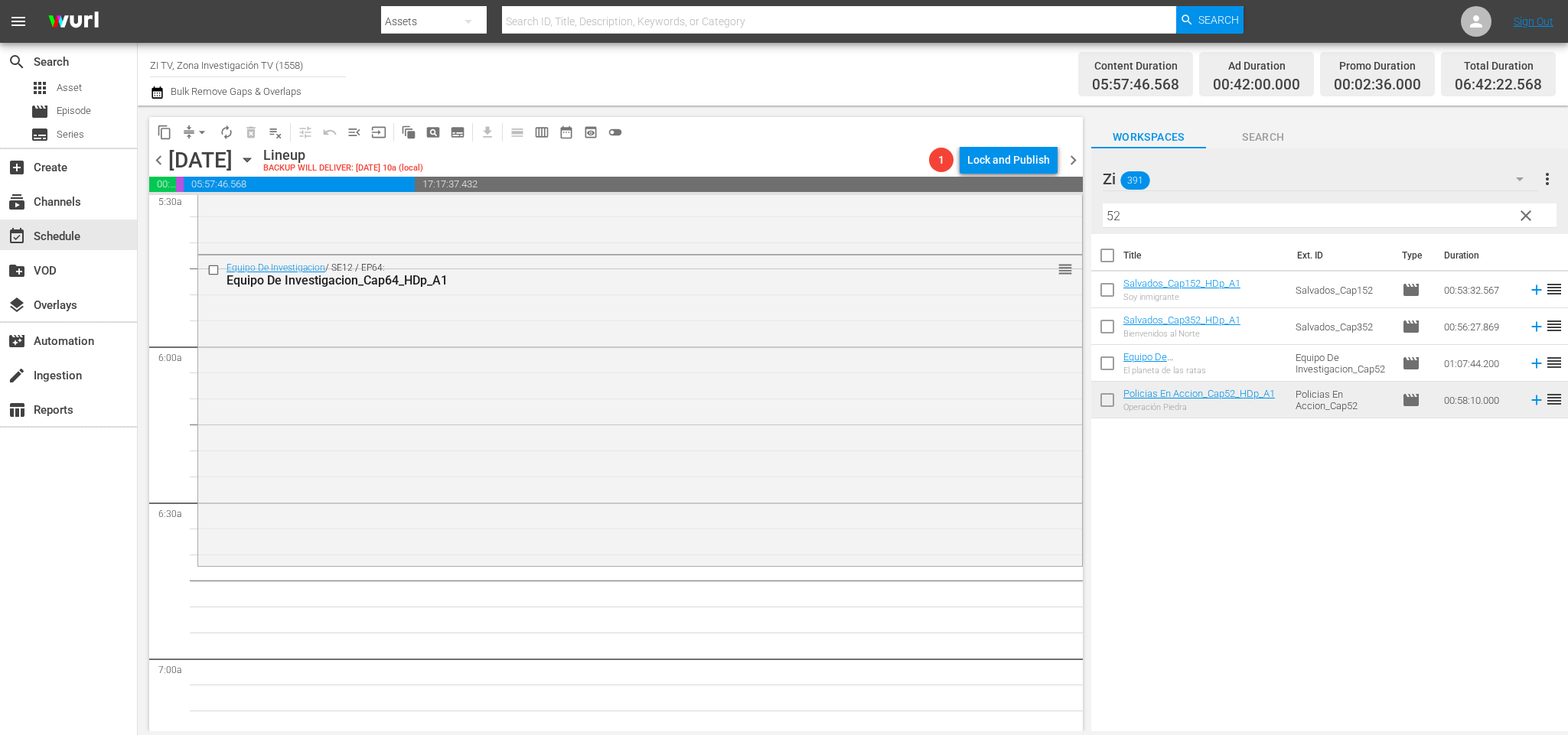
scroll to position [1607, 0]
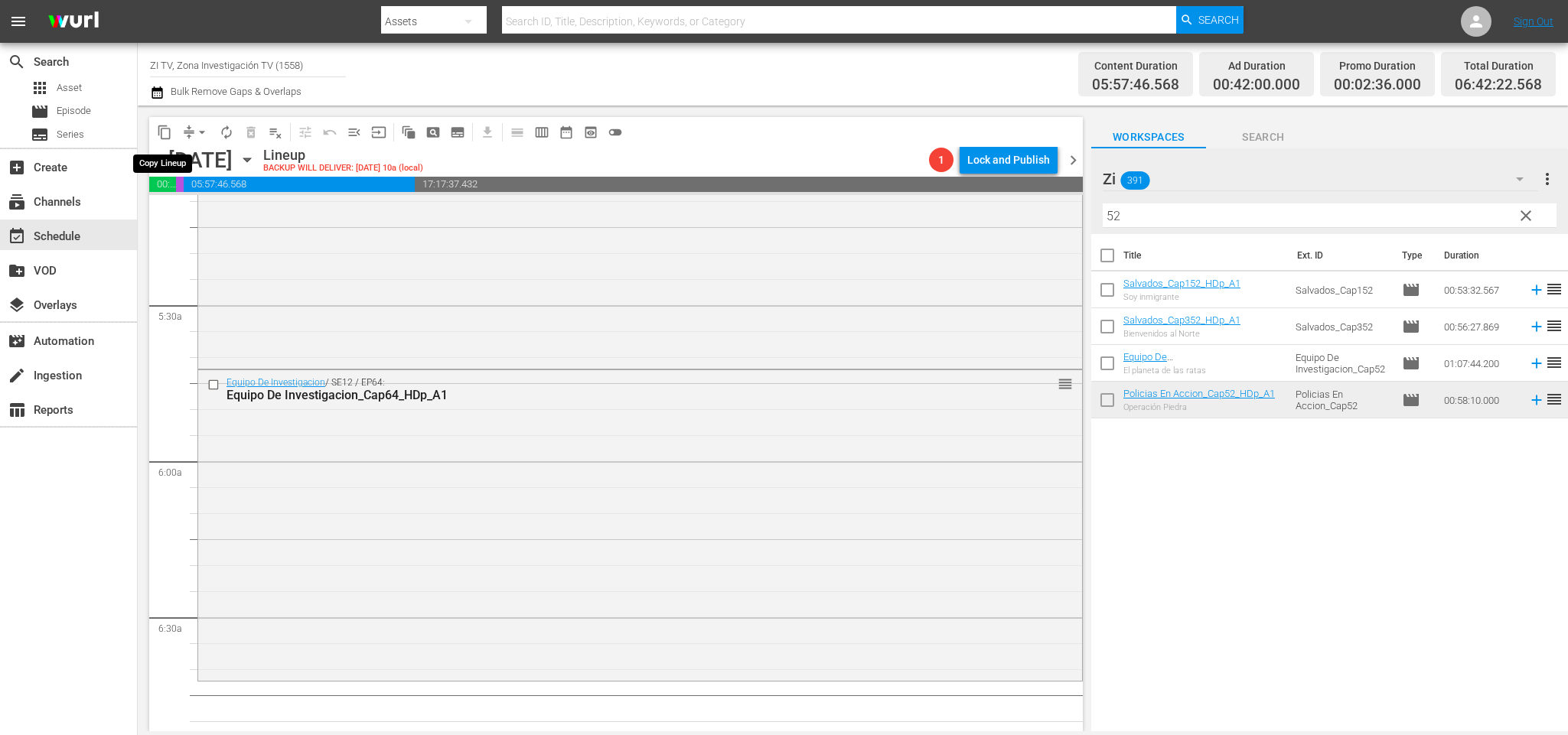
click at [167, 125] on span "content_copy" at bounding box center [164, 132] width 15 height 15
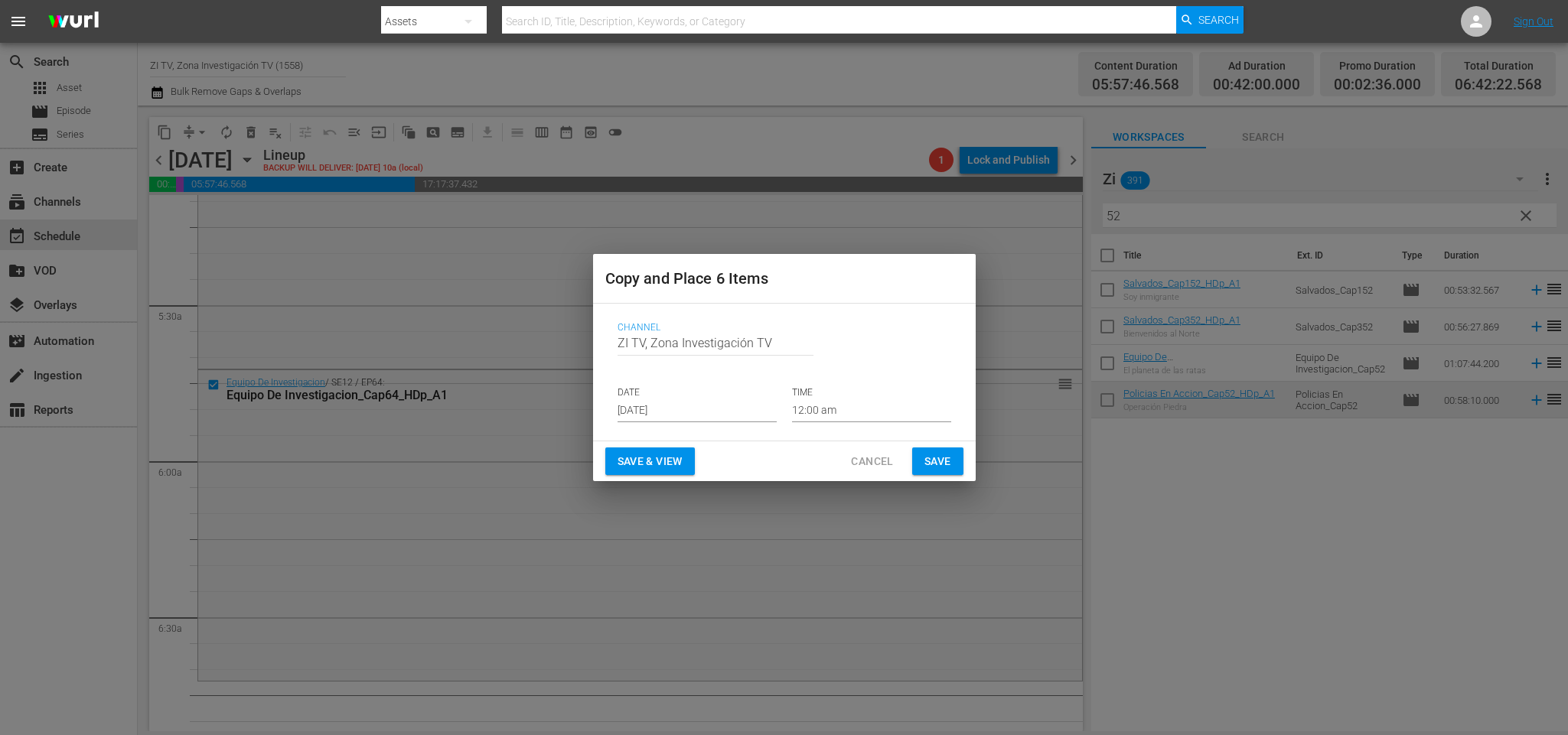
click at [703, 412] on input "[DATE]" at bounding box center [697, 411] width 159 height 23
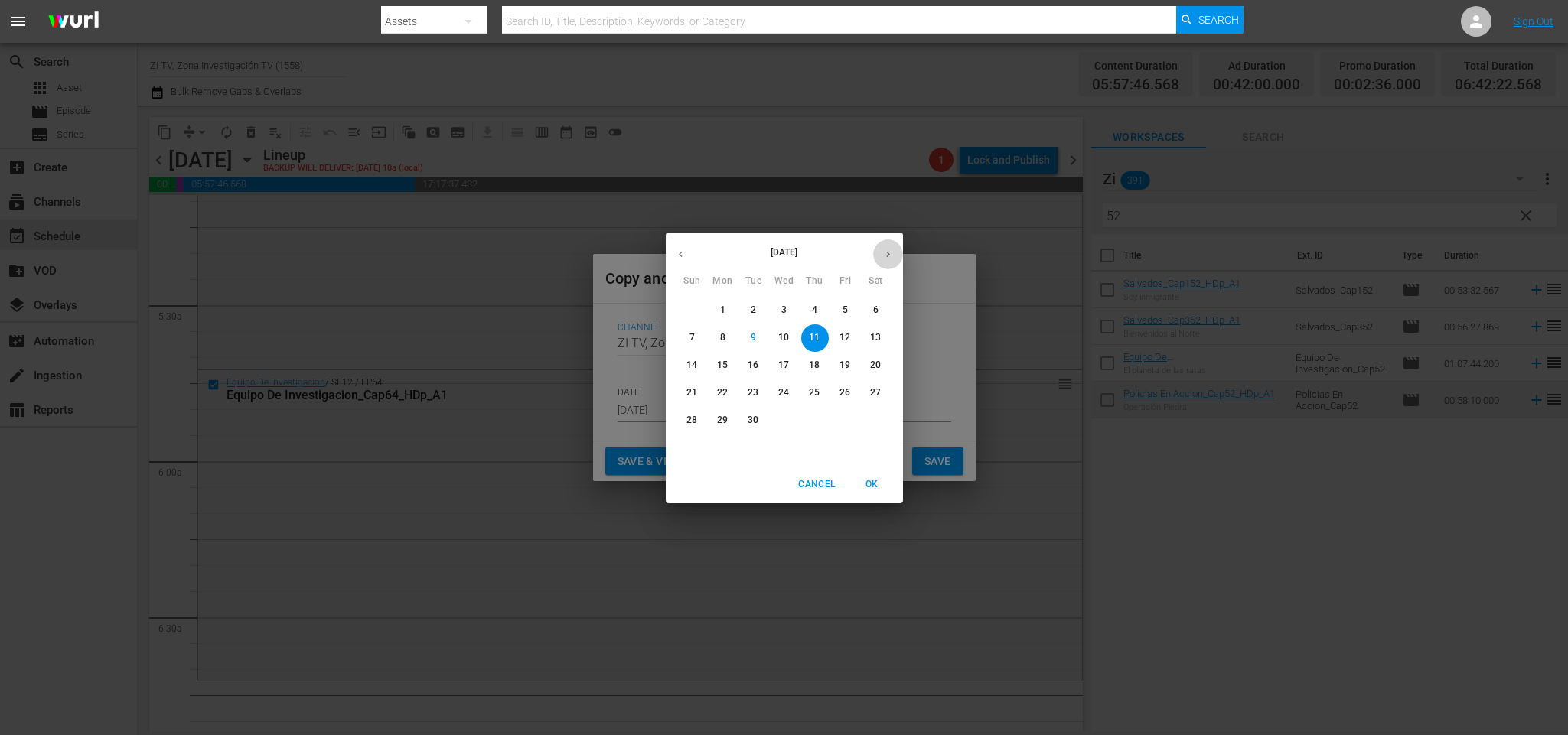
click at [895, 247] on button "button" at bounding box center [888, 254] width 30 height 30
click at [779, 304] on span "1" at bounding box center [784, 310] width 27 height 13
type input "[DATE]"
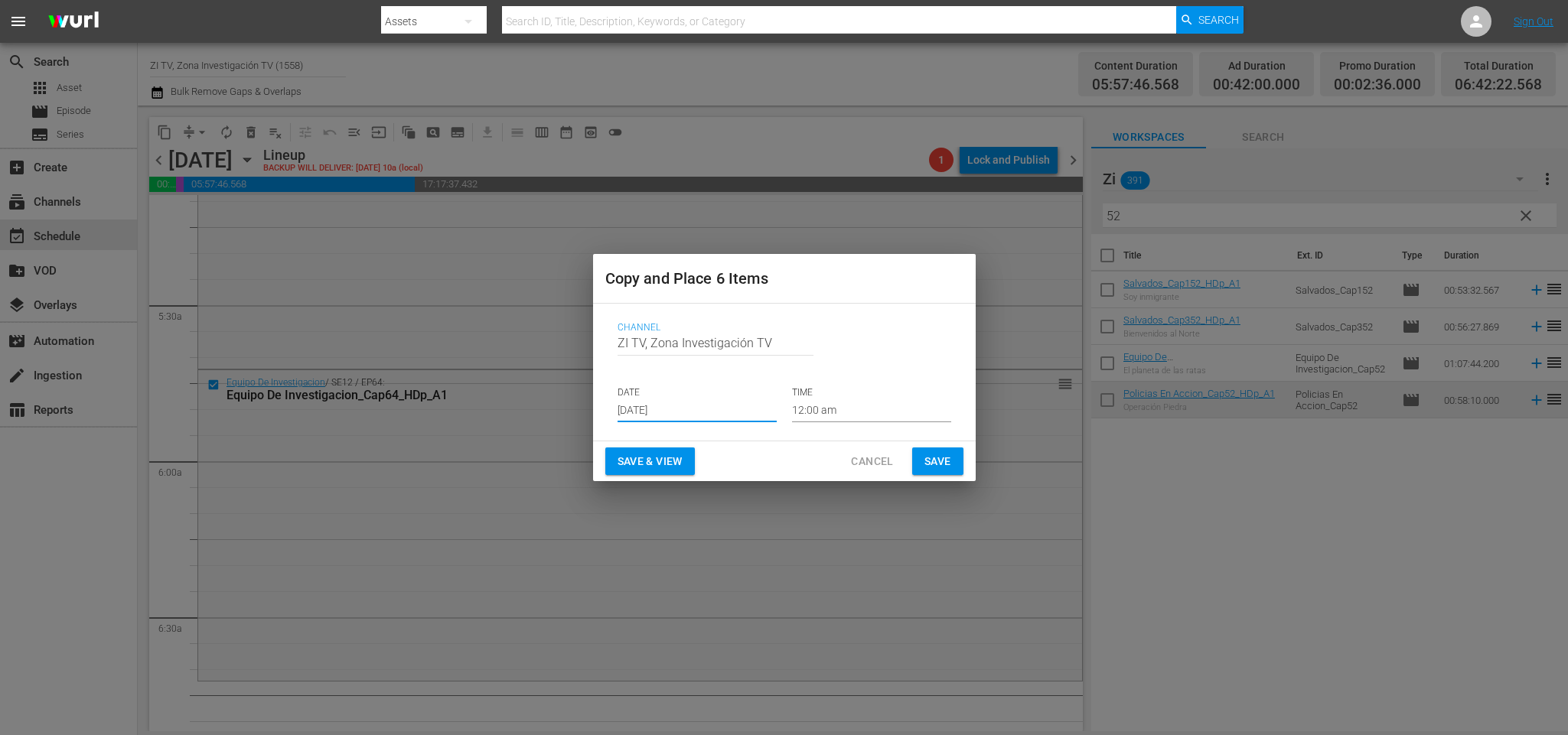
click at [875, 402] on input "12:00 am" at bounding box center [871, 411] width 159 height 23
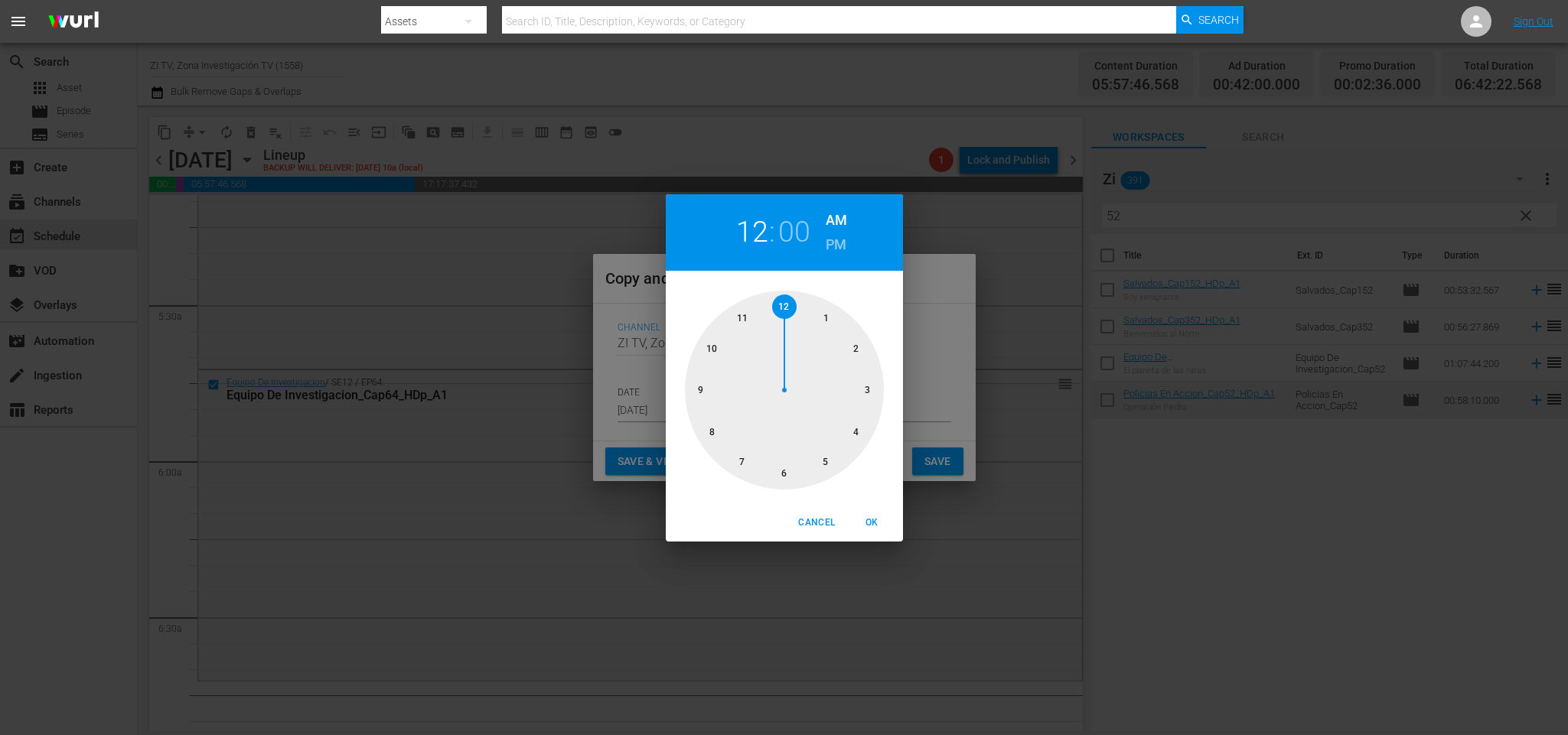
click at [783, 467] on div at bounding box center [784, 391] width 199 height 199
click at [877, 519] on span "OK" at bounding box center [872, 523] width 36 height 16
type input "06:00 am"
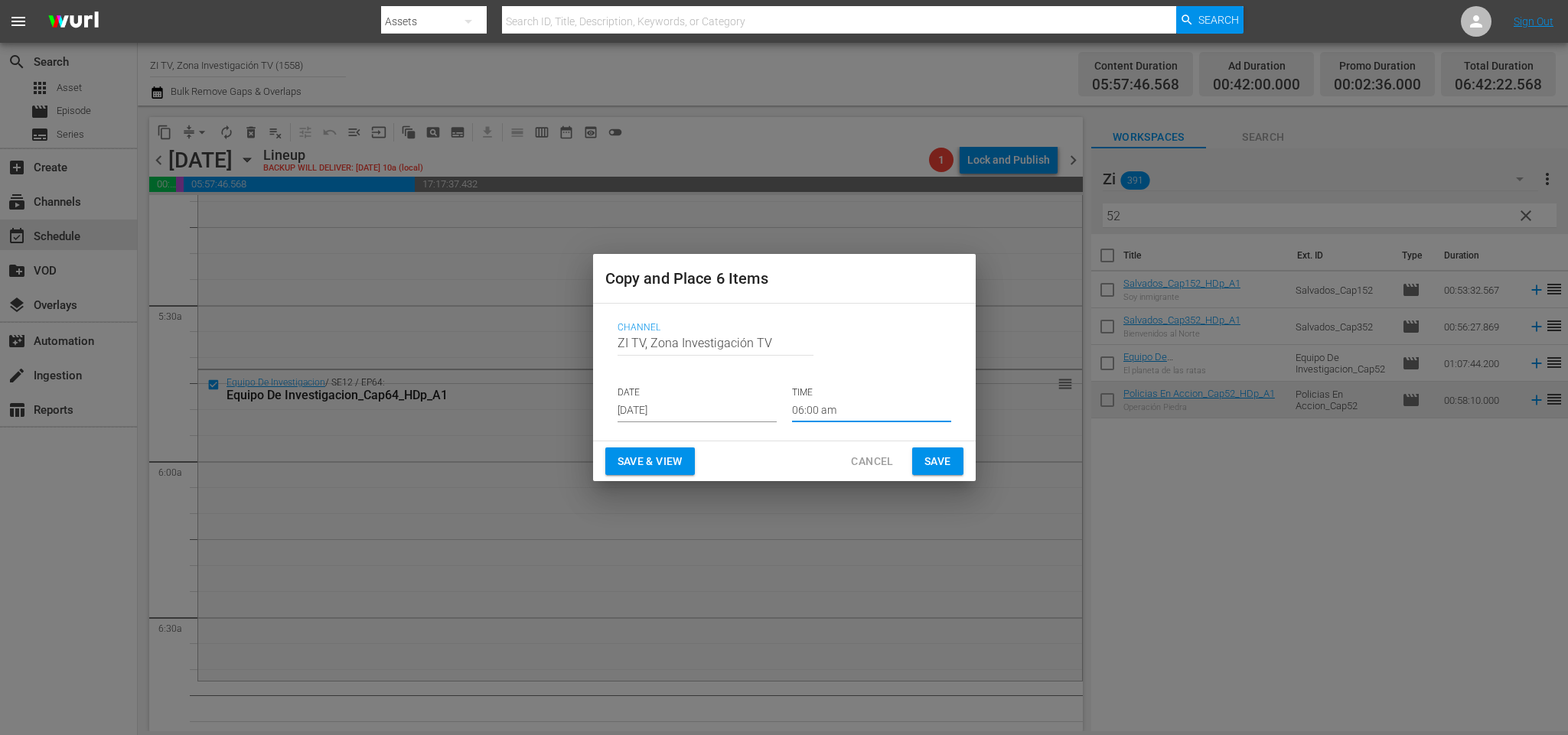
click at [944, 458] on span "Save" at bounding box center [937, 462] width 27 height 19
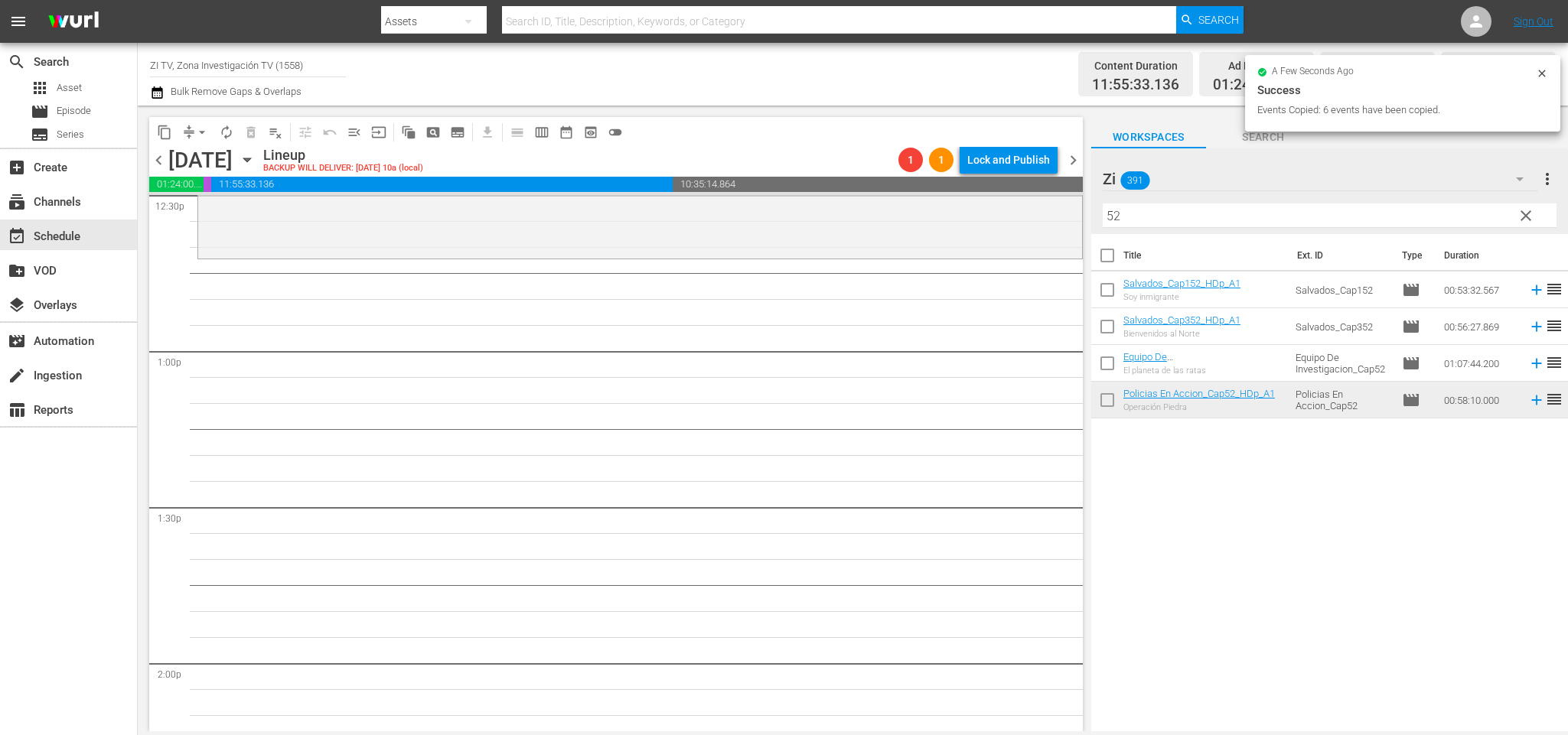
scroll to position [3558, 0]
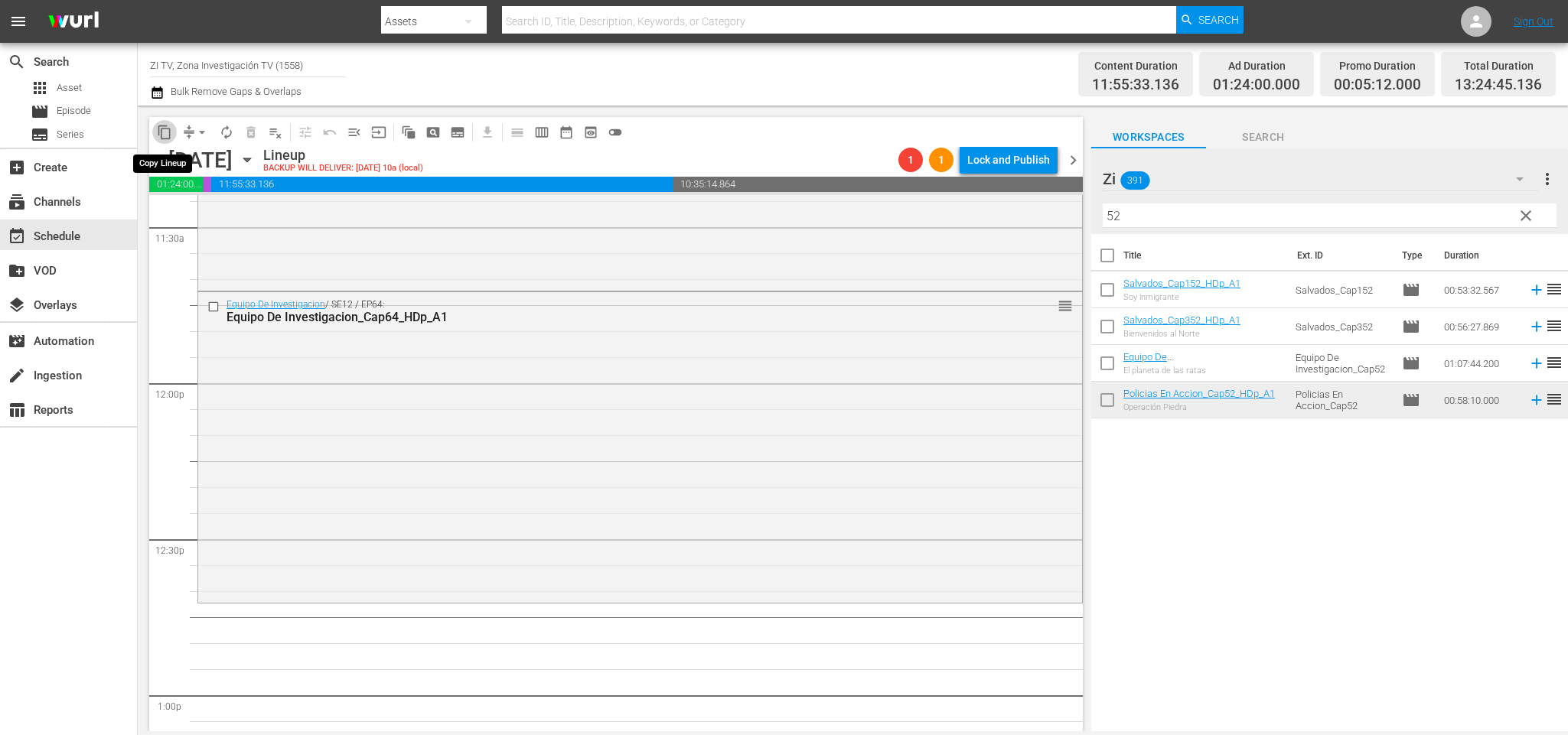
click at [167, 125] on span "content_copy" at bounding box center [164, 132] width 15 height 15
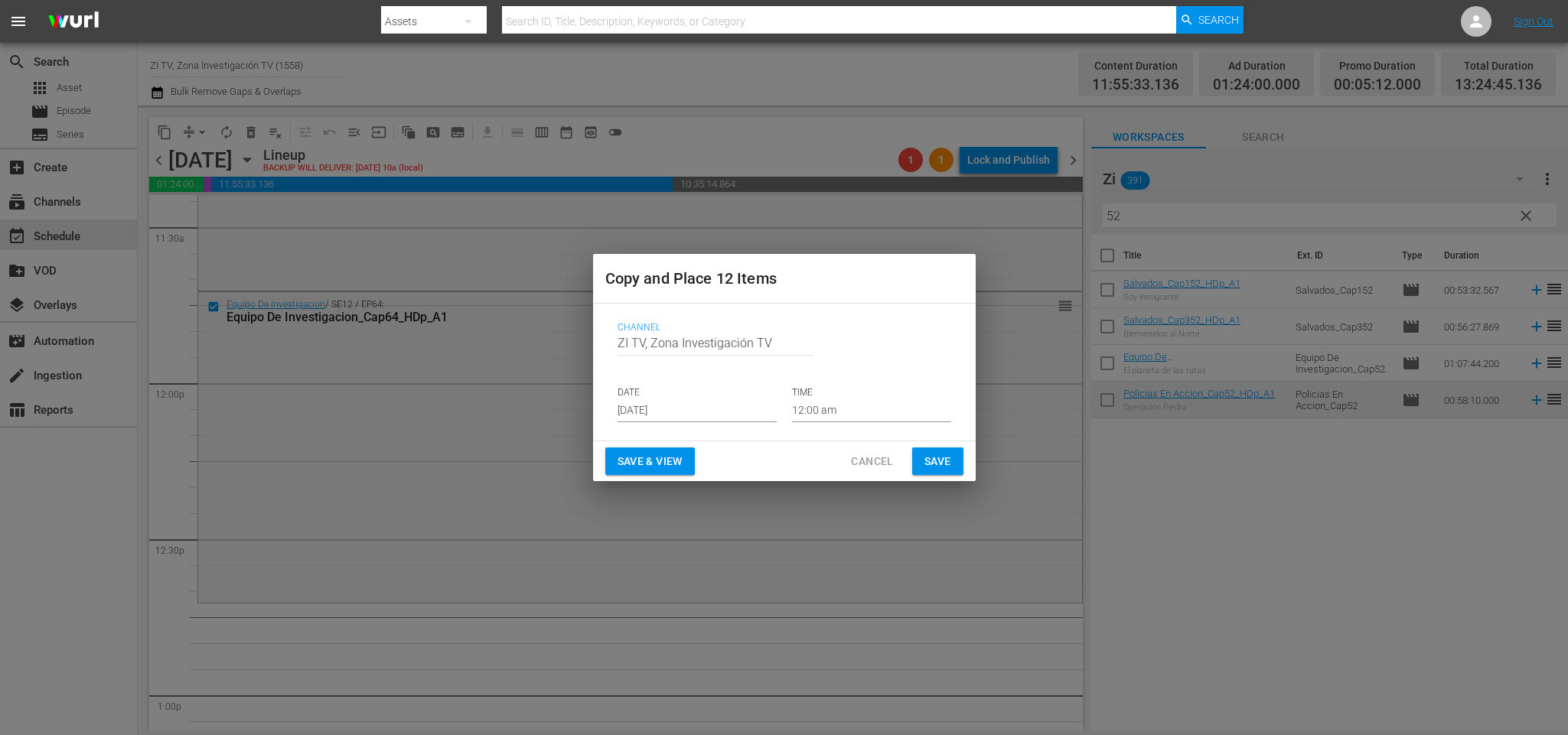
click at [699, 397] on p "DATE" at bounding box center [697, 393] width 159 height 13
click at [699, 406] on input "[DATE]" at bounding box center [697, 411] width 159 height 23
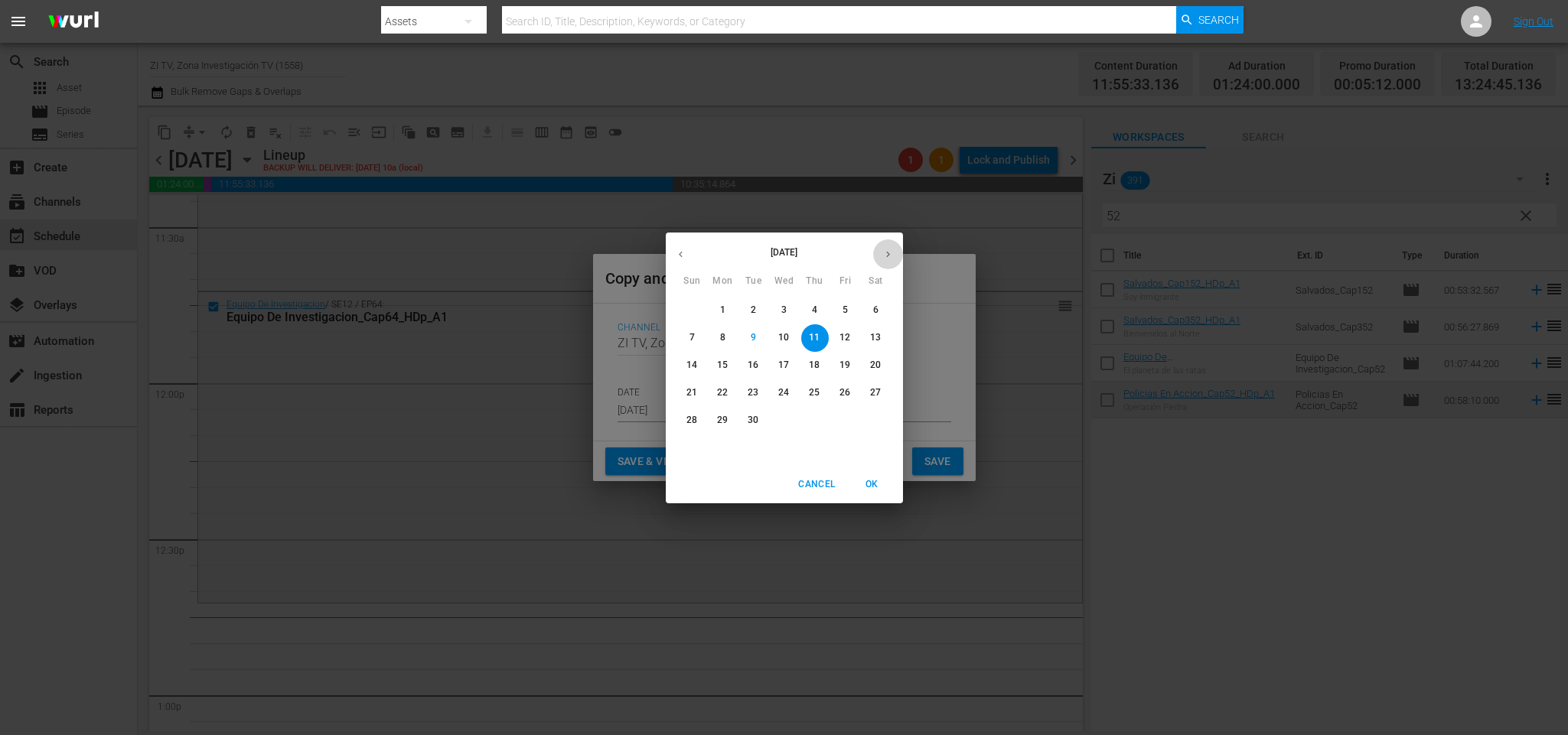
click at [886, 252] on icon "button" at bounding box center [888, 255] width 11 height 11
click at [781, 307] on p "1" at bounding box center [784, 310] width 6 height 13
type input "[DATE]"
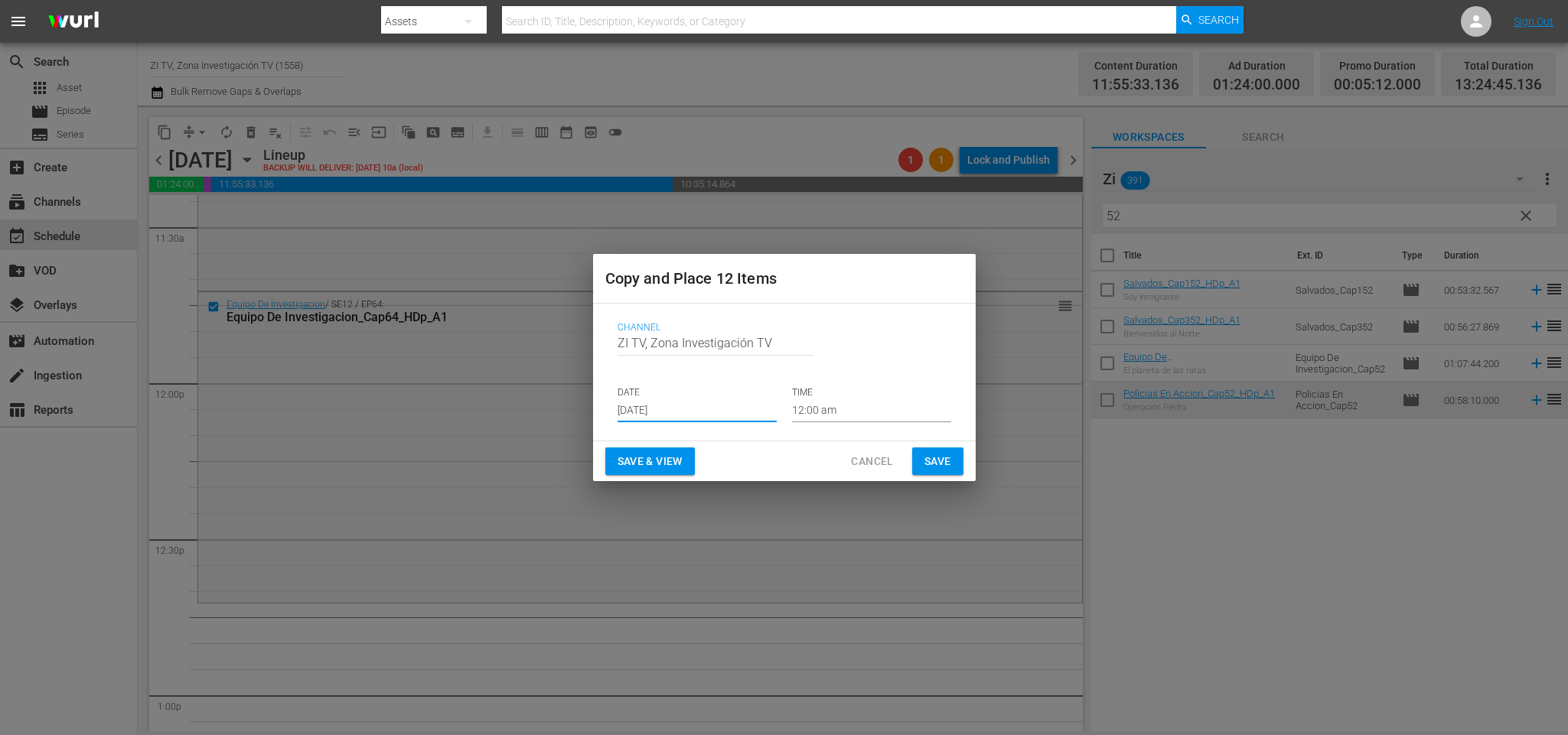
click at [845, 407] on input "12:00 am" at bounding box center [871, 411] width 159 height 23
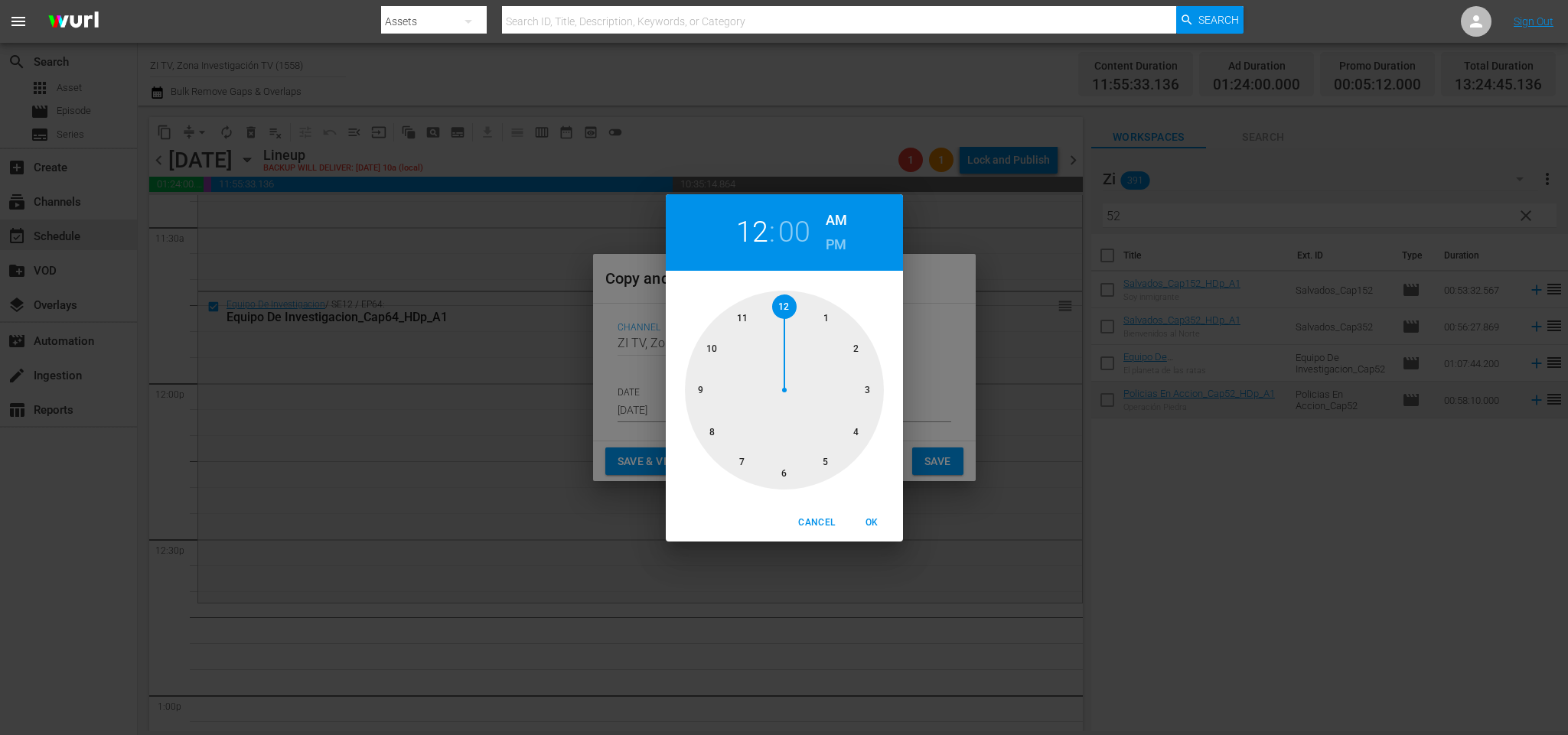
click at [742, 321] on div at bounding box center [784, 391] width 199 height 199
click at [704, 384] on div at bounding box center [784, 391] width 199 height 199
click at [873, 524] on span "OK" at bounding box center [872, 523] width 36 height 16
type input "11:45 am"
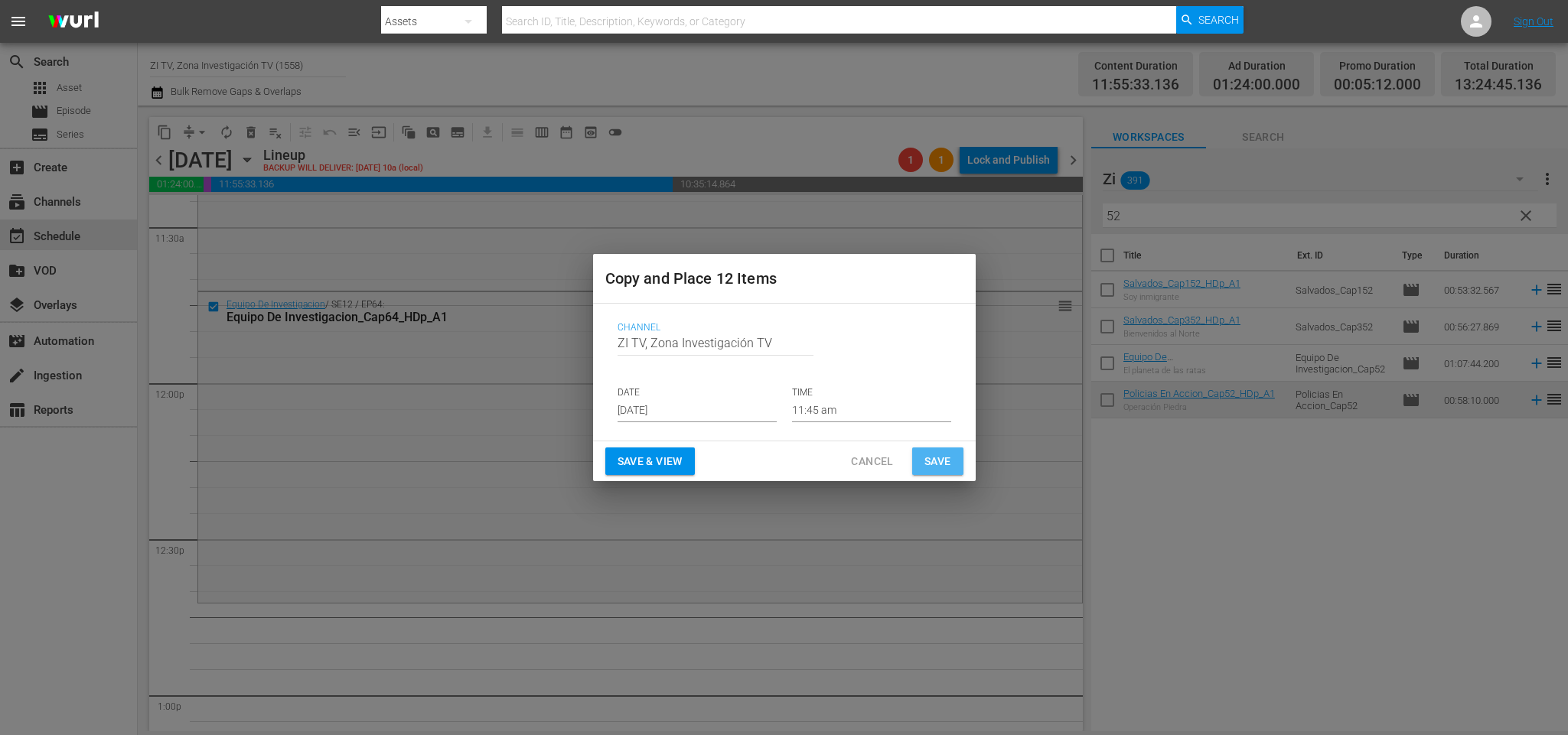
click at [941, 463] on span "Save" at bounding box center [937, 462] width 27 height 19
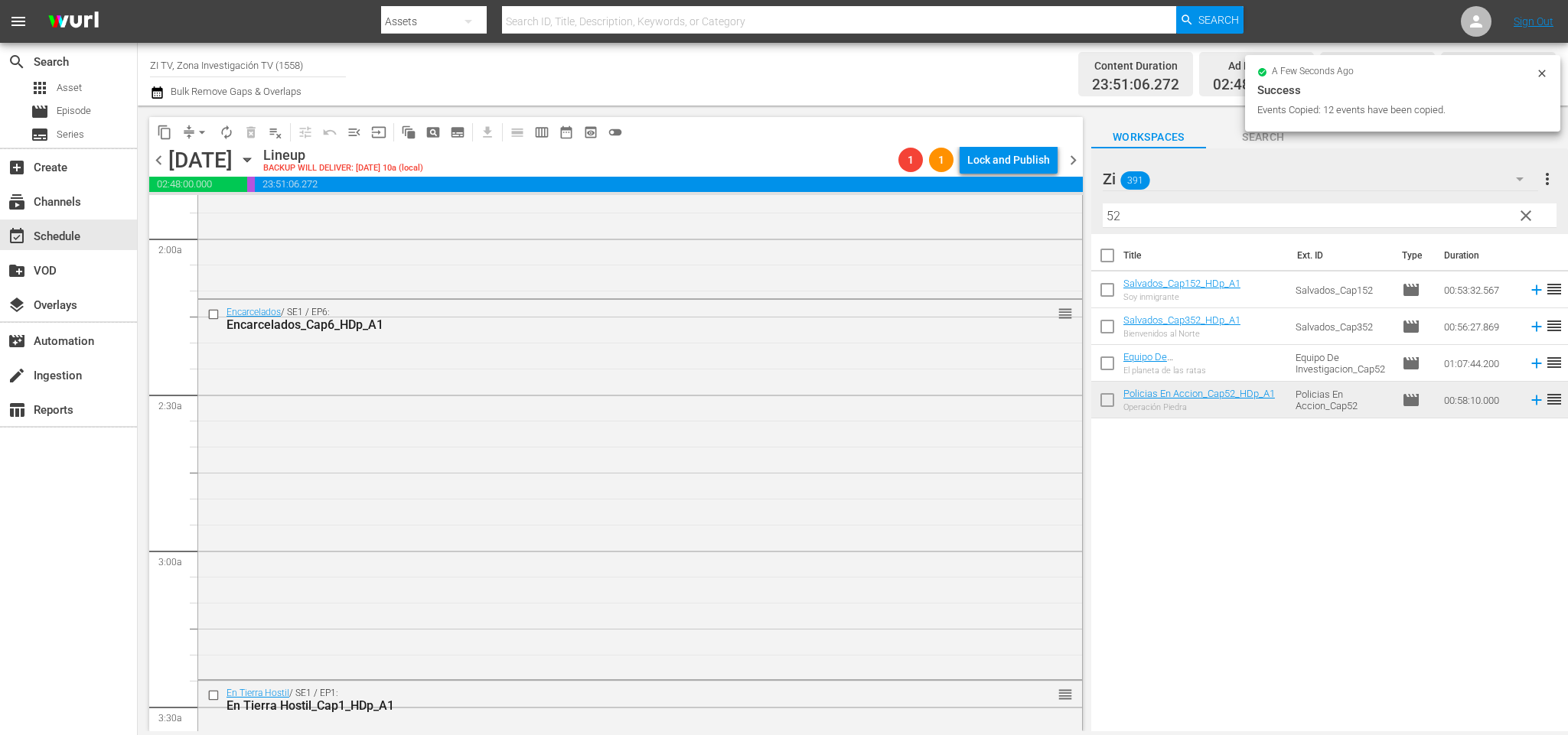
scroll to position [0, 0]
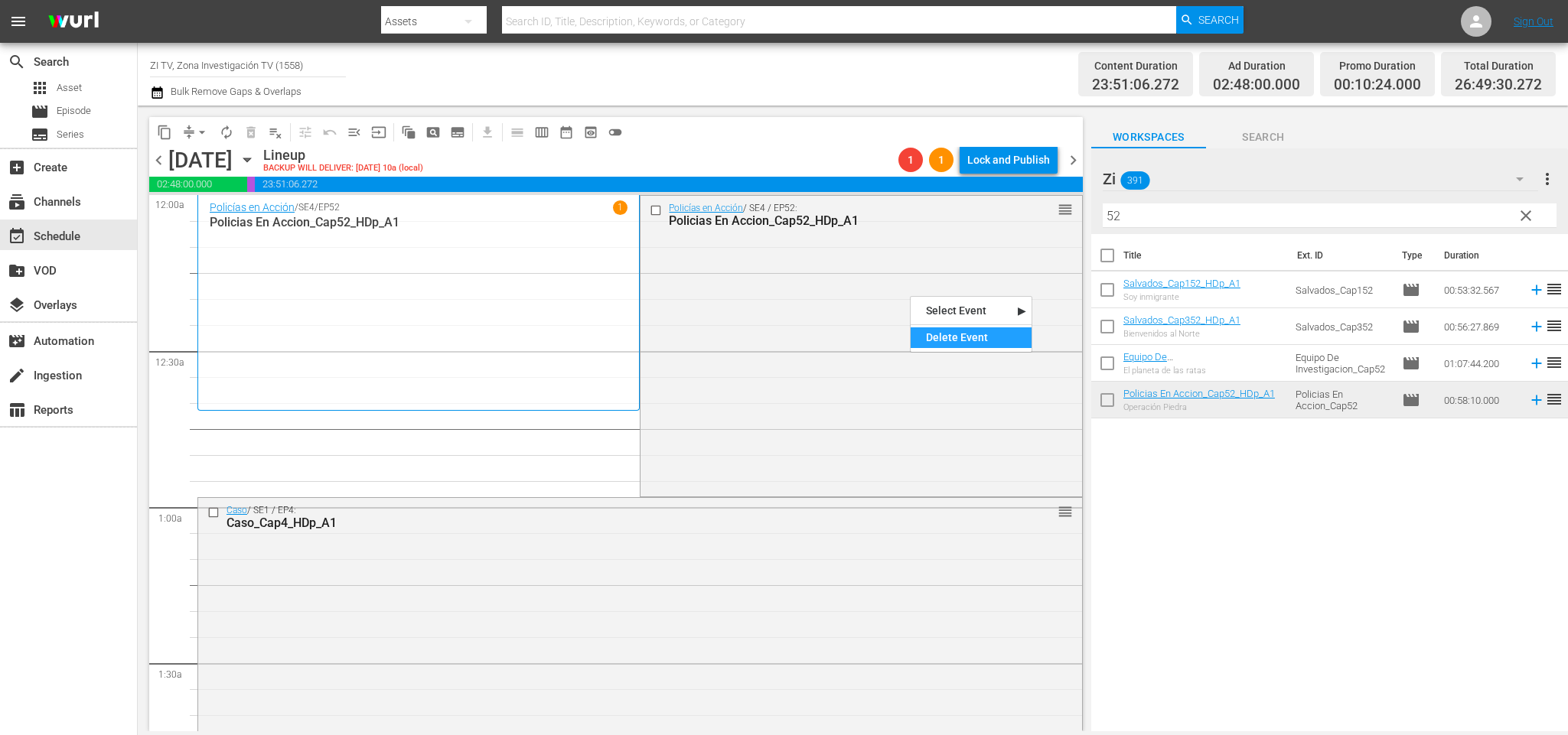
click at [987, 342] on div "Delete Event" at bounding box center [971, 338] width 121 height 21
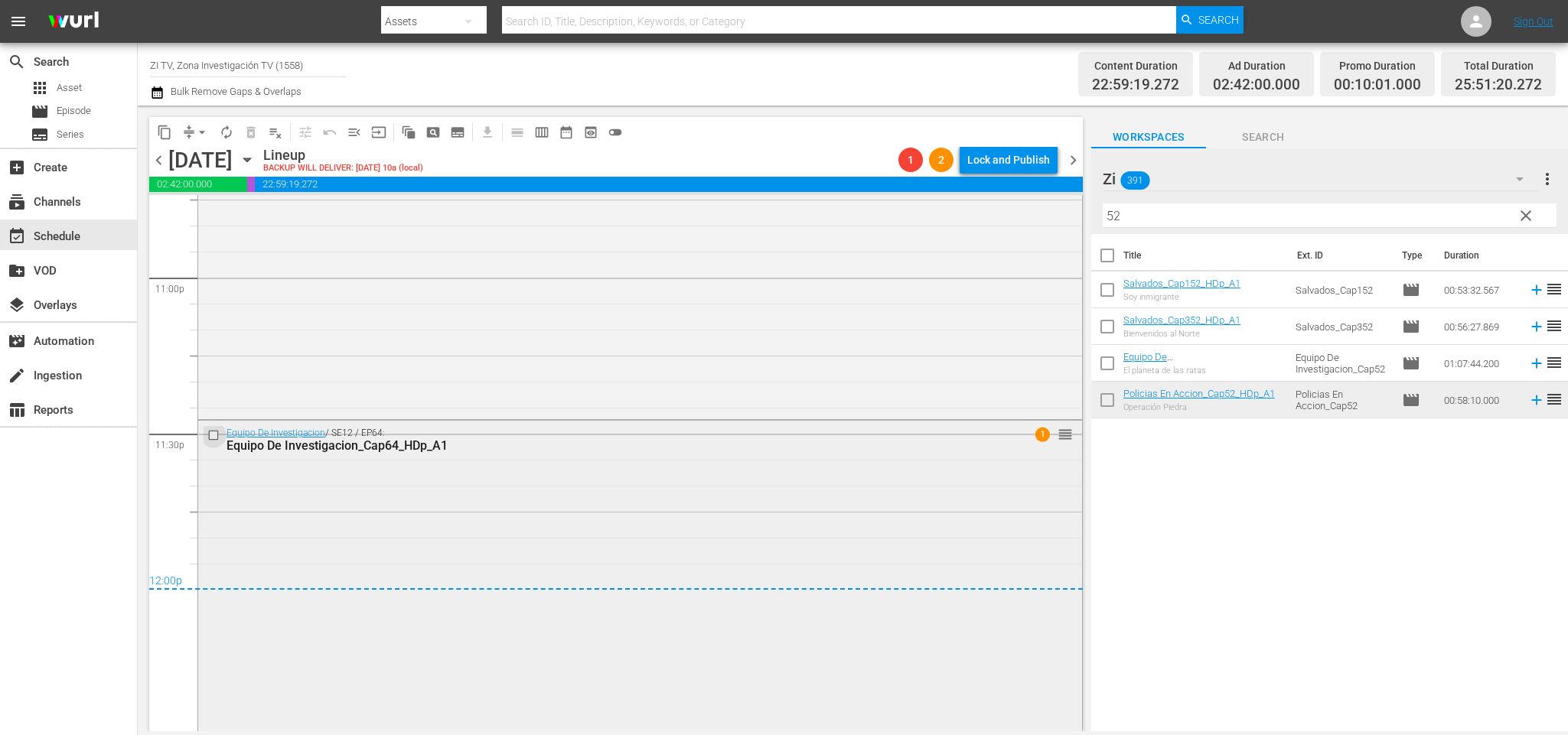
click at [211, 434] on input "checkbox" at bounding box center [215, 436] width 16 height 13
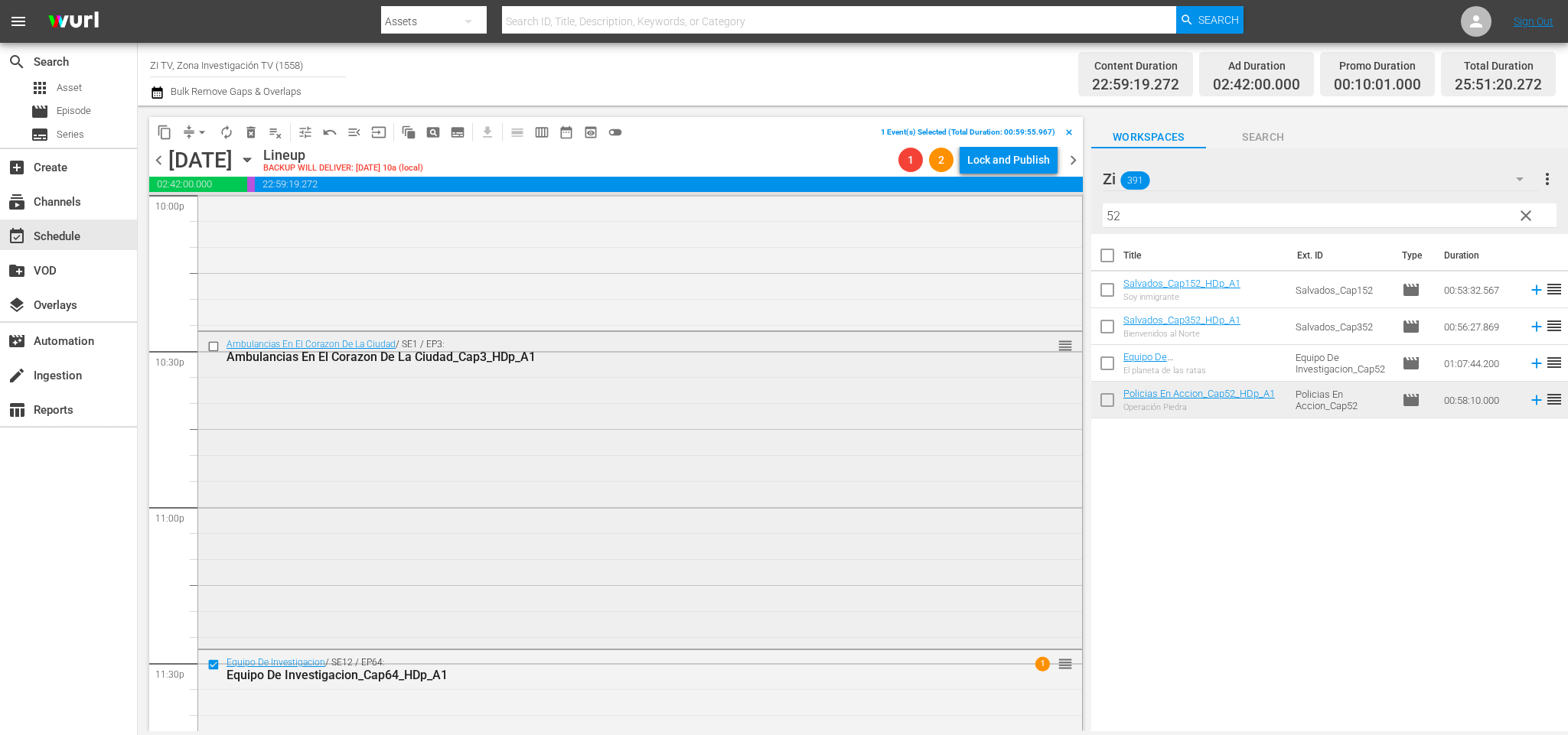
click at [214, 344] on input "checkbox" at bounding box center [215, 347] width 16 height 13
click at [249, 140] on button "delete_forever_outlined" at bounding box center [251, 133] width 24 height 24
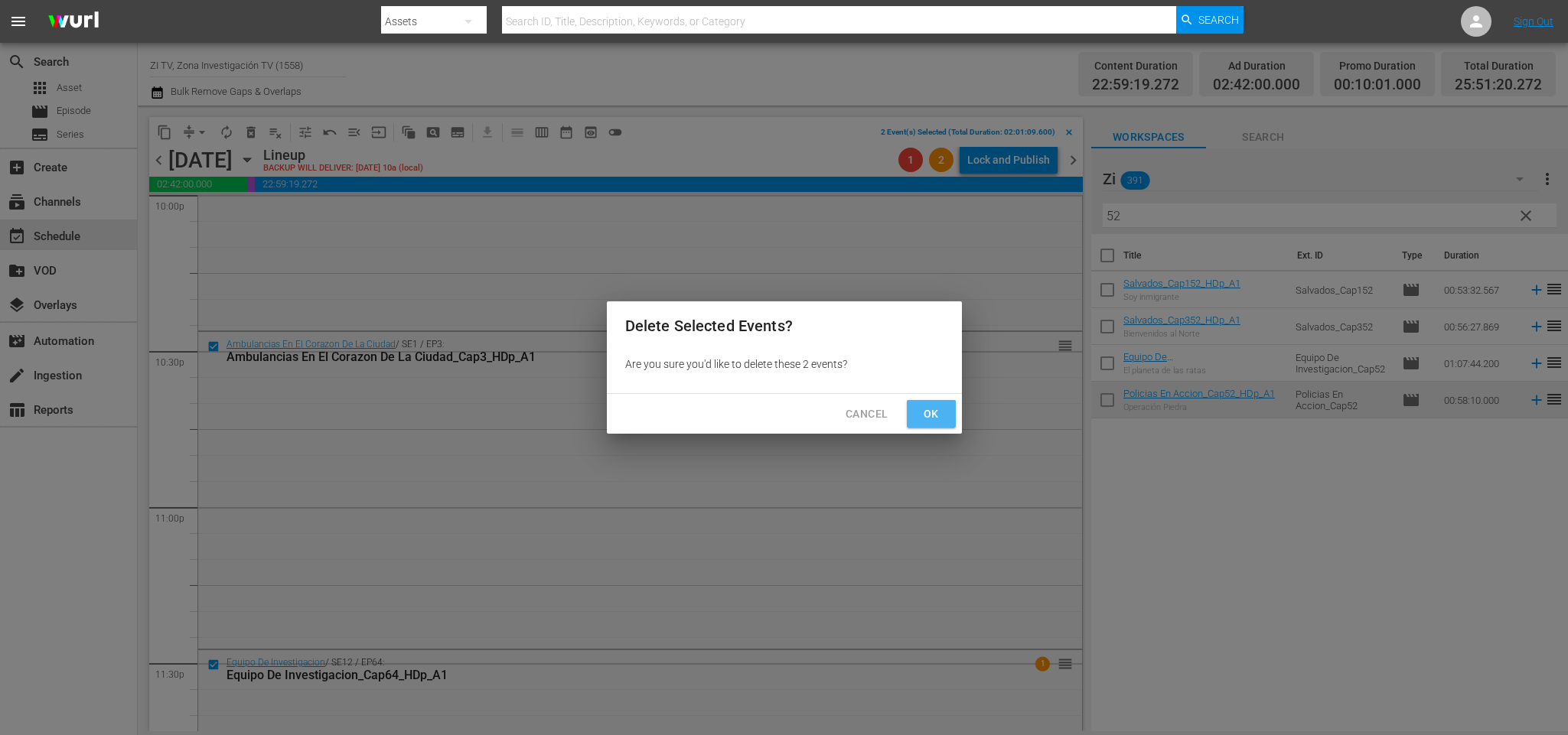
click at [948, 407] on button "Ok" at bounding box center [931, 414] width 49 height 28
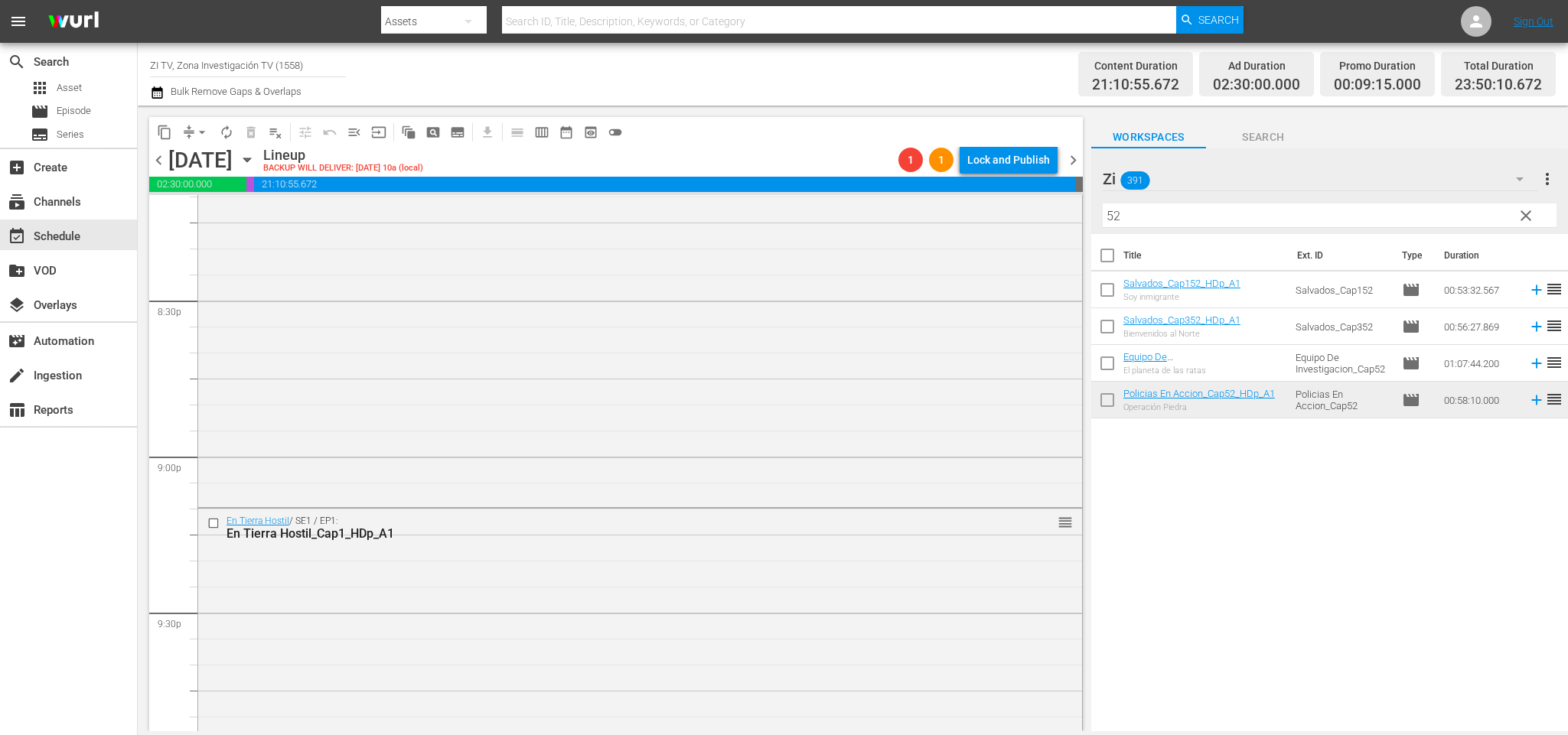
scroll to position [6179, 0]
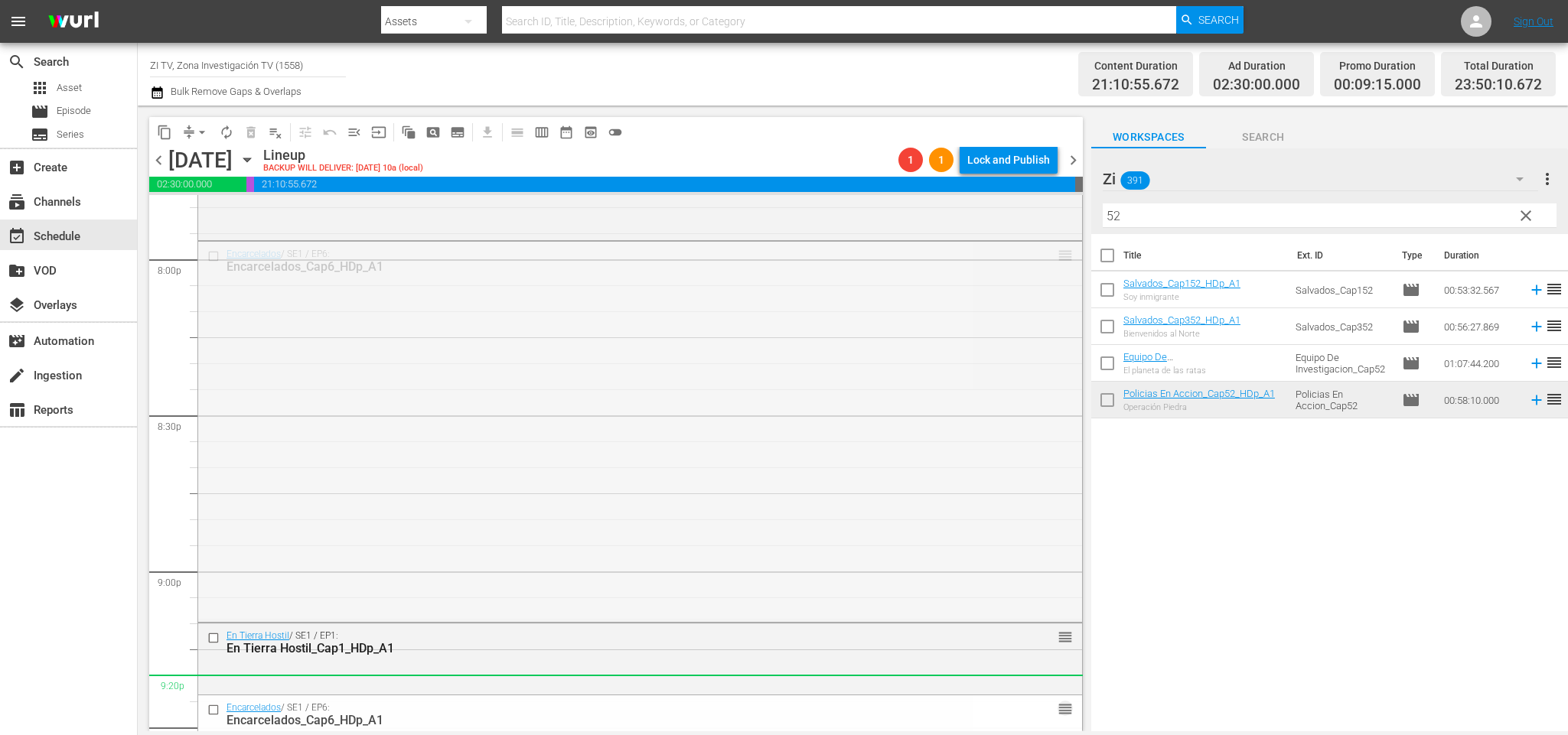
drag, startPoint x: 1047, startPoint y: 257, endPoint x: 970, endPoint y: 679, distance: 429.0
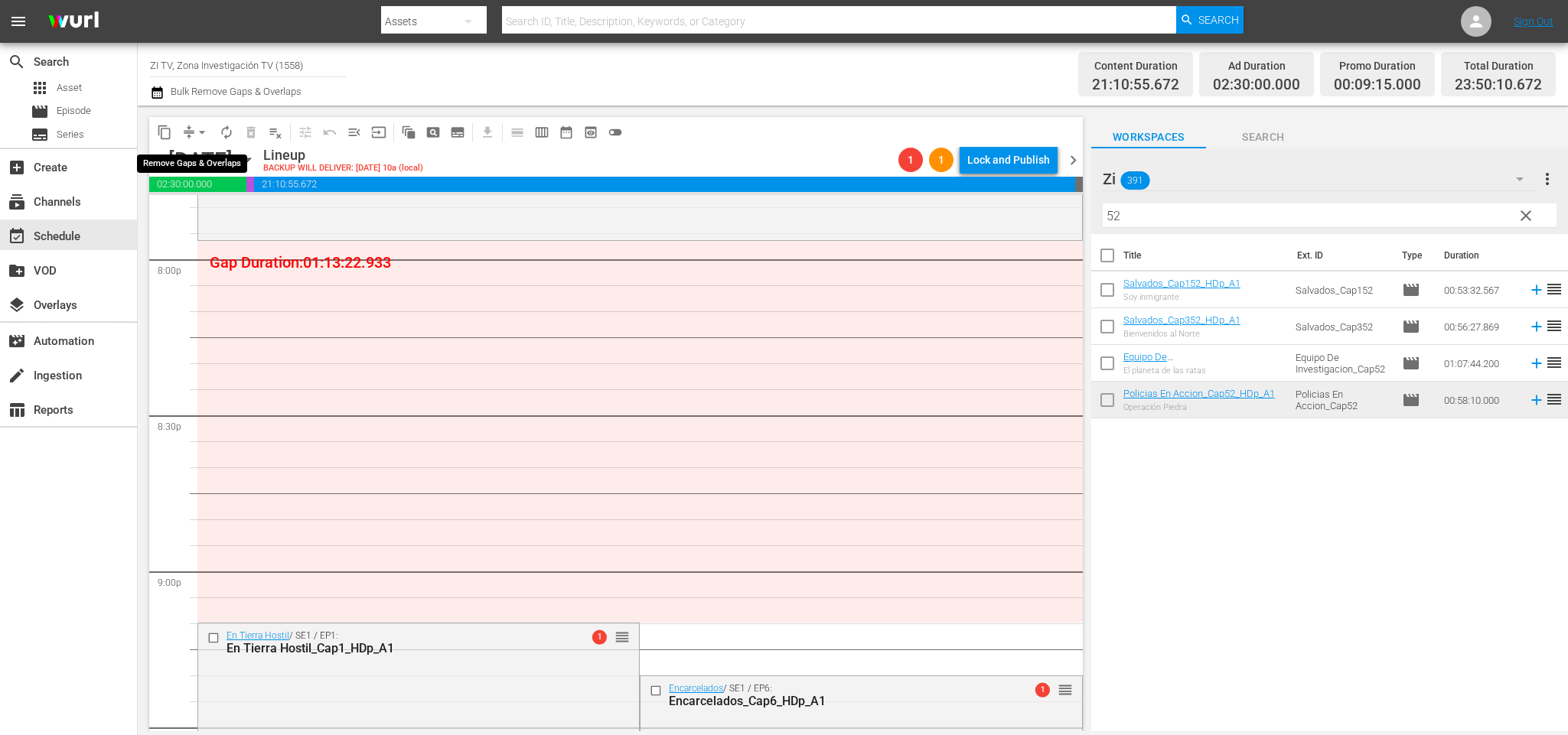
click at [200, 131] on span "arrow_drop_down" at bounding box center [201, 132] width 15 height 15
click at [235, 217] on li "Align to End of Previous Day" at bounding box center [205, 213] width 161 height 25
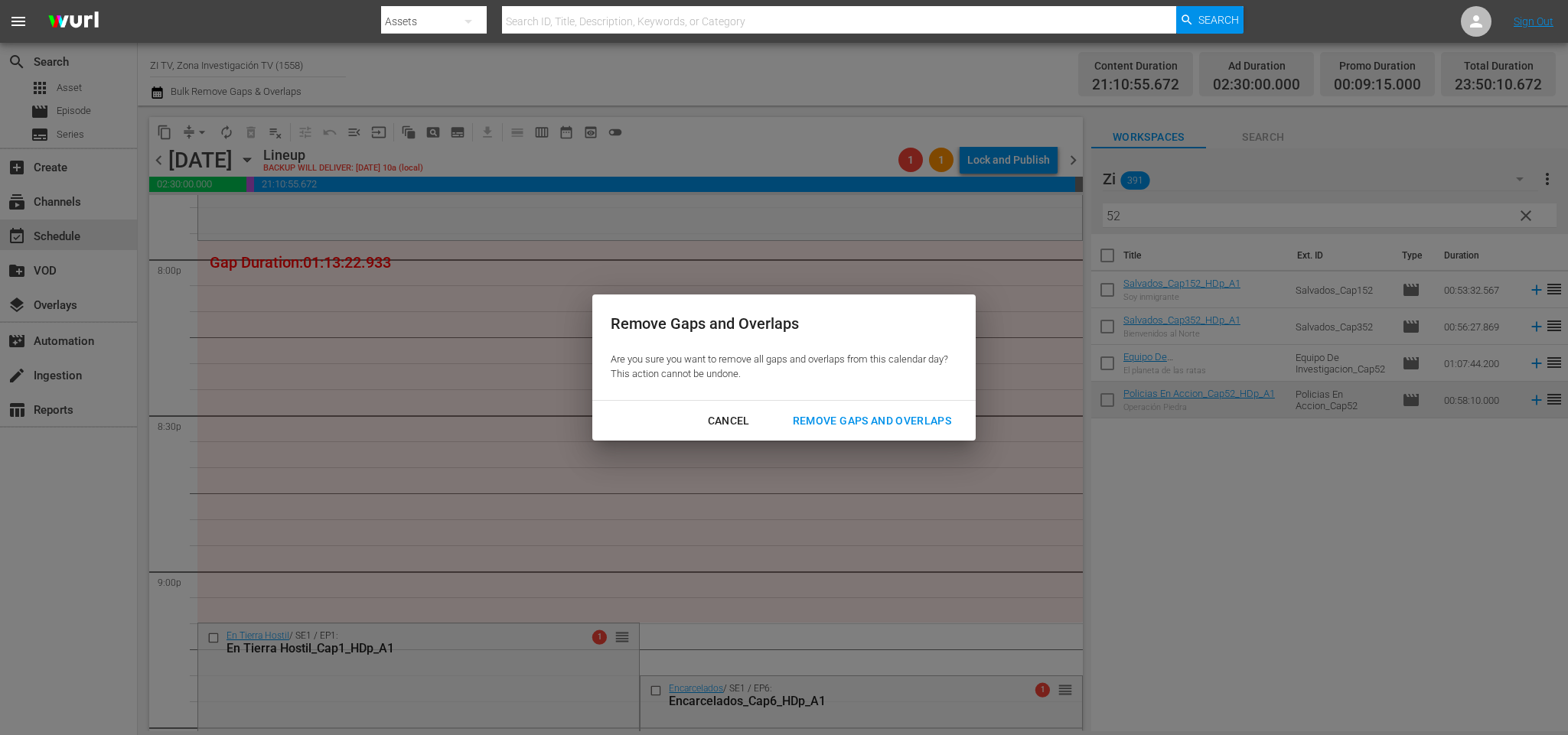
drag, startPoint x: 838, startPoint y: 416, endPoint x: 818, endPoint y: 416, distance: 20.0
click at [835, 416] on div "Remove Gaps and Overlaps" at bounding box center [872, 421] width 183 height 19
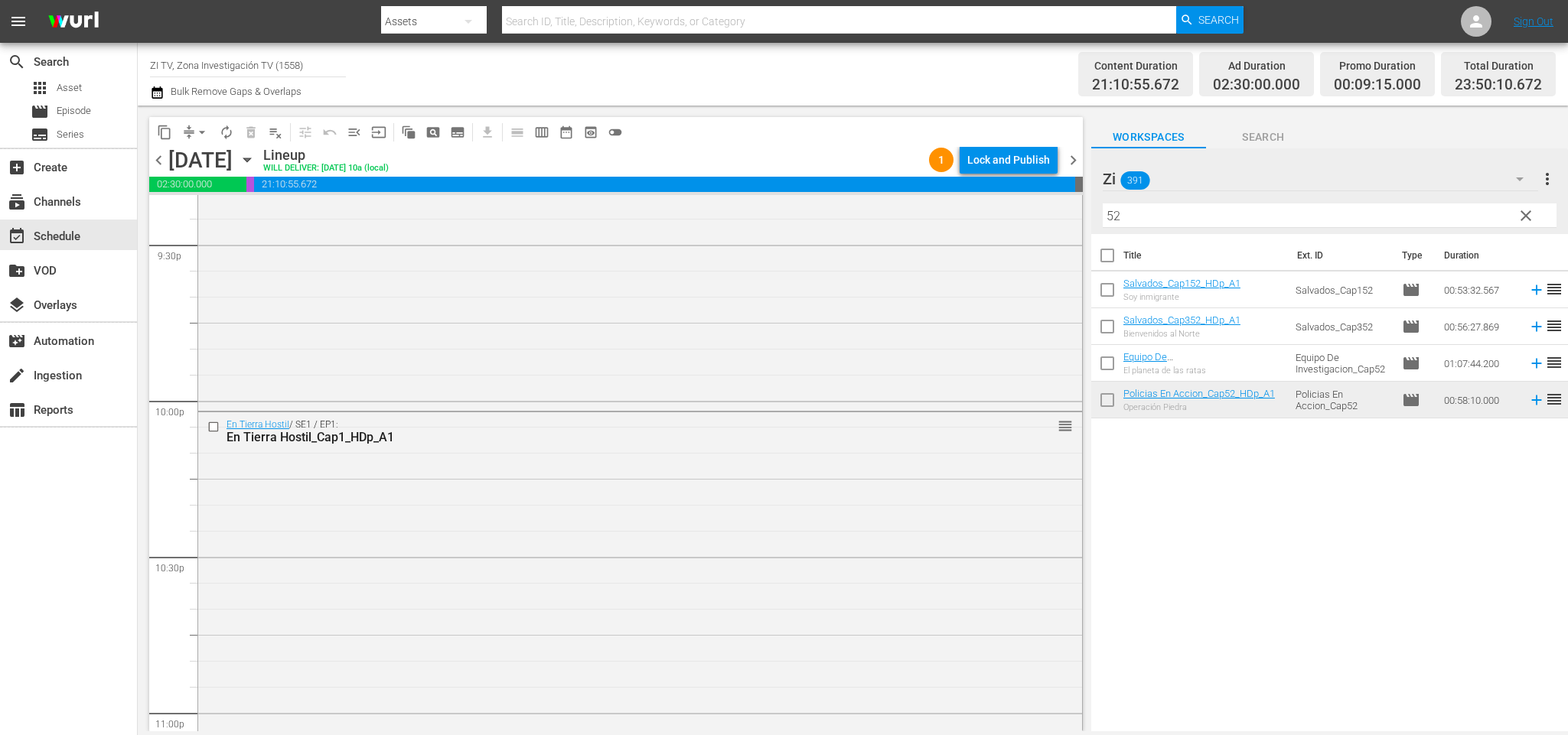
scroll to position [7120, 0]
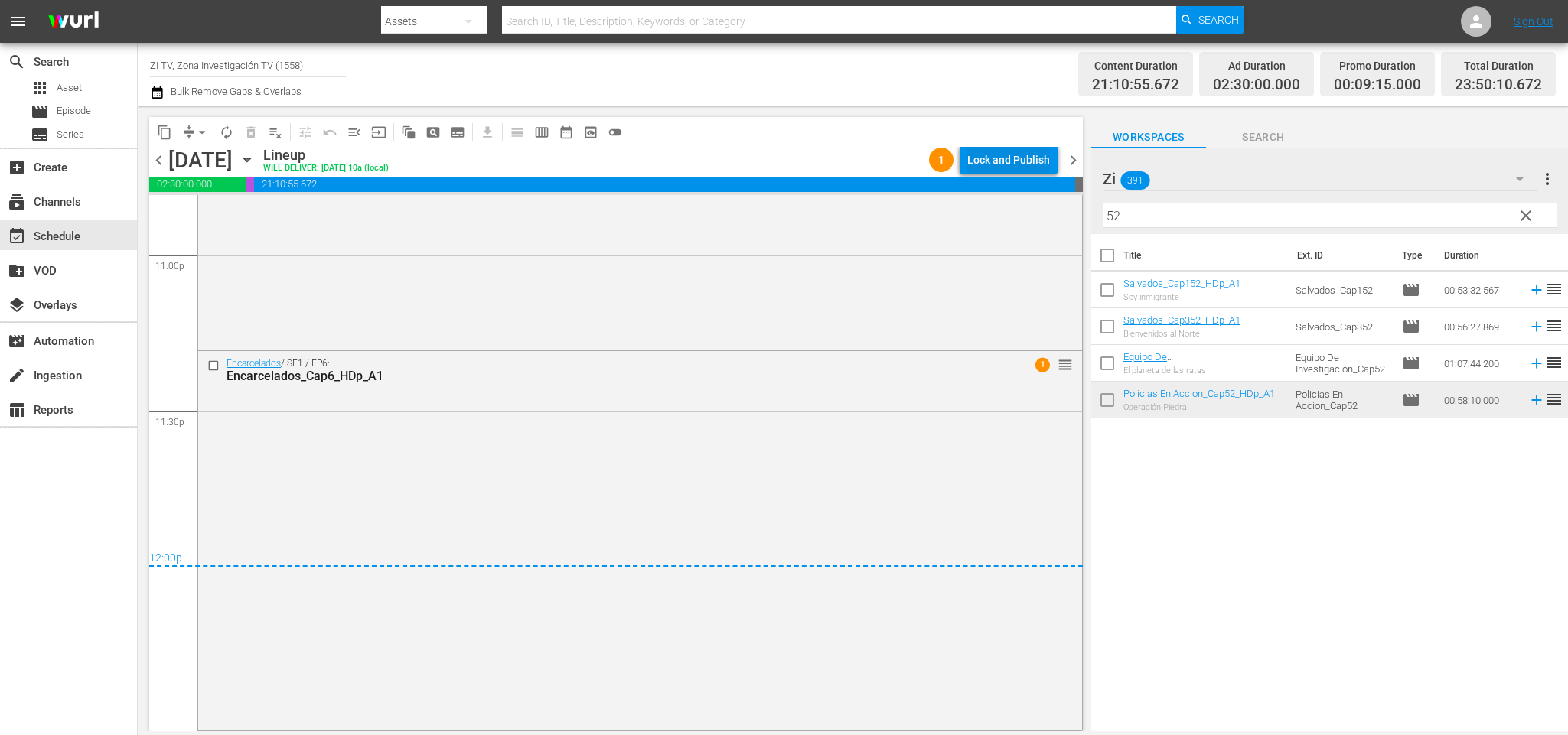
click at [1015, 163] on div "Lock and Publish" at bounding box center [1008, 160] width 82 height 27
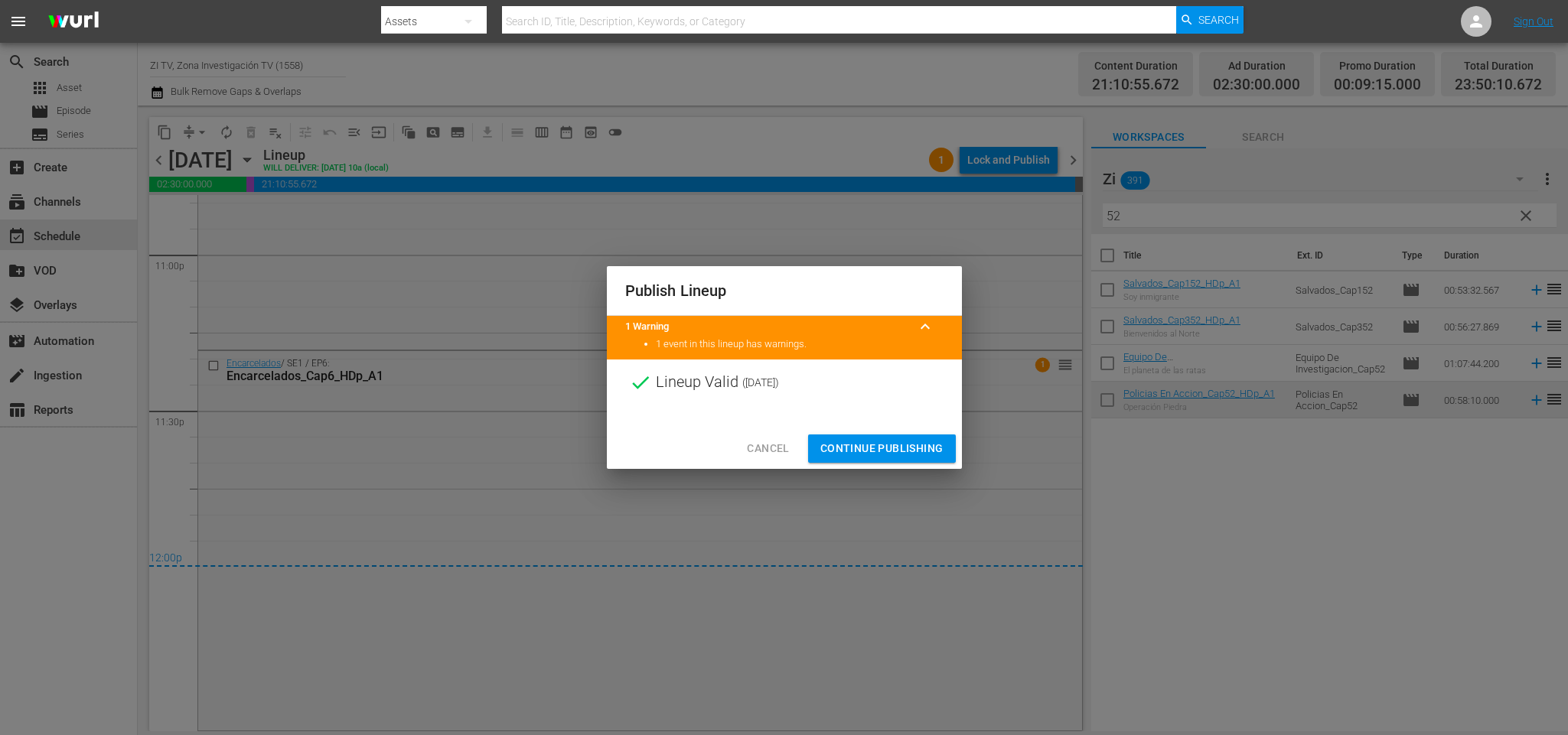
click at [847, 441] on span "Continue Publishing" at bounding box center [881, 449] width 123 height 19
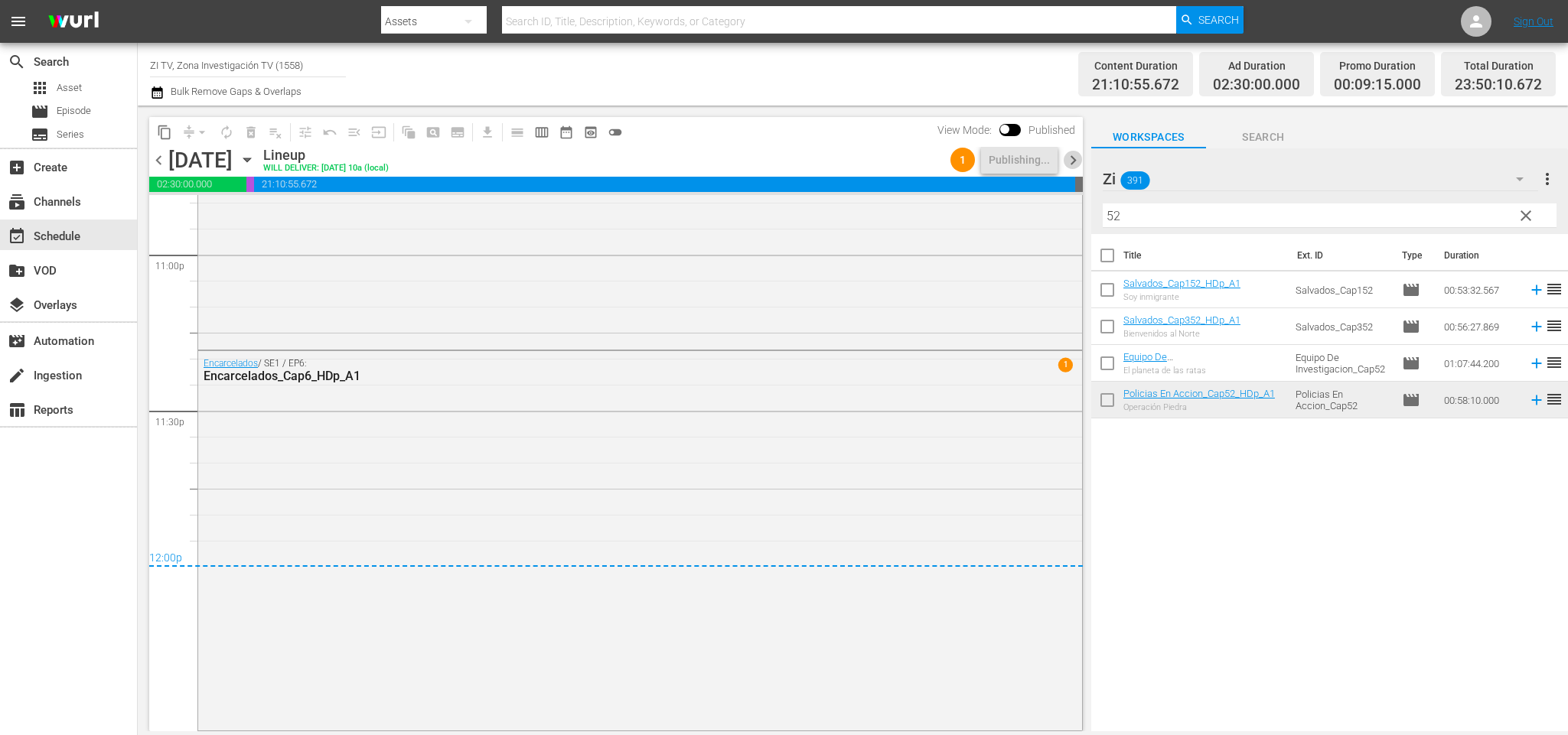
click at [1075, 162] on span "chevron_right" at bounding box center [1073, 160] width 19 height 19
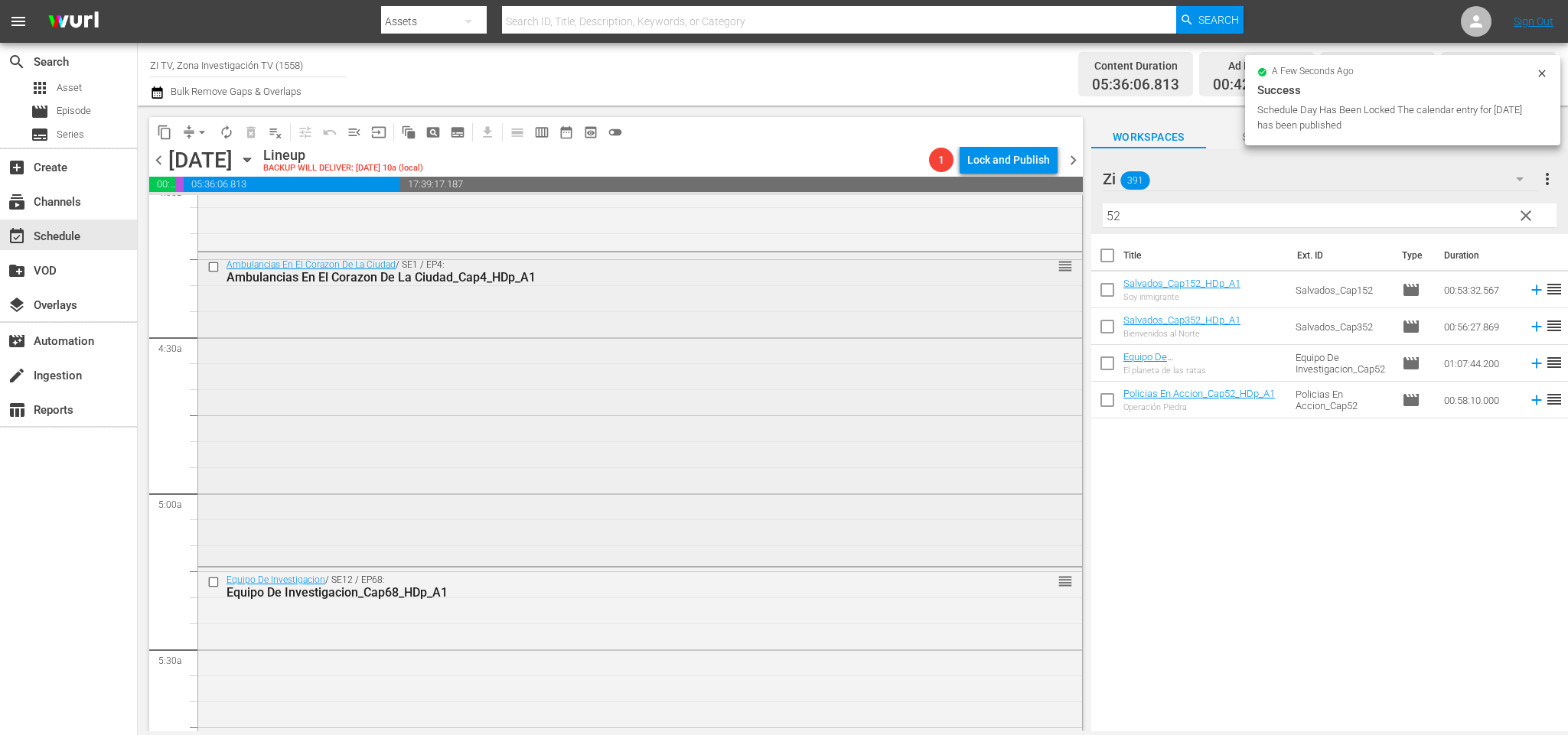
scroll to position [1492, 0]
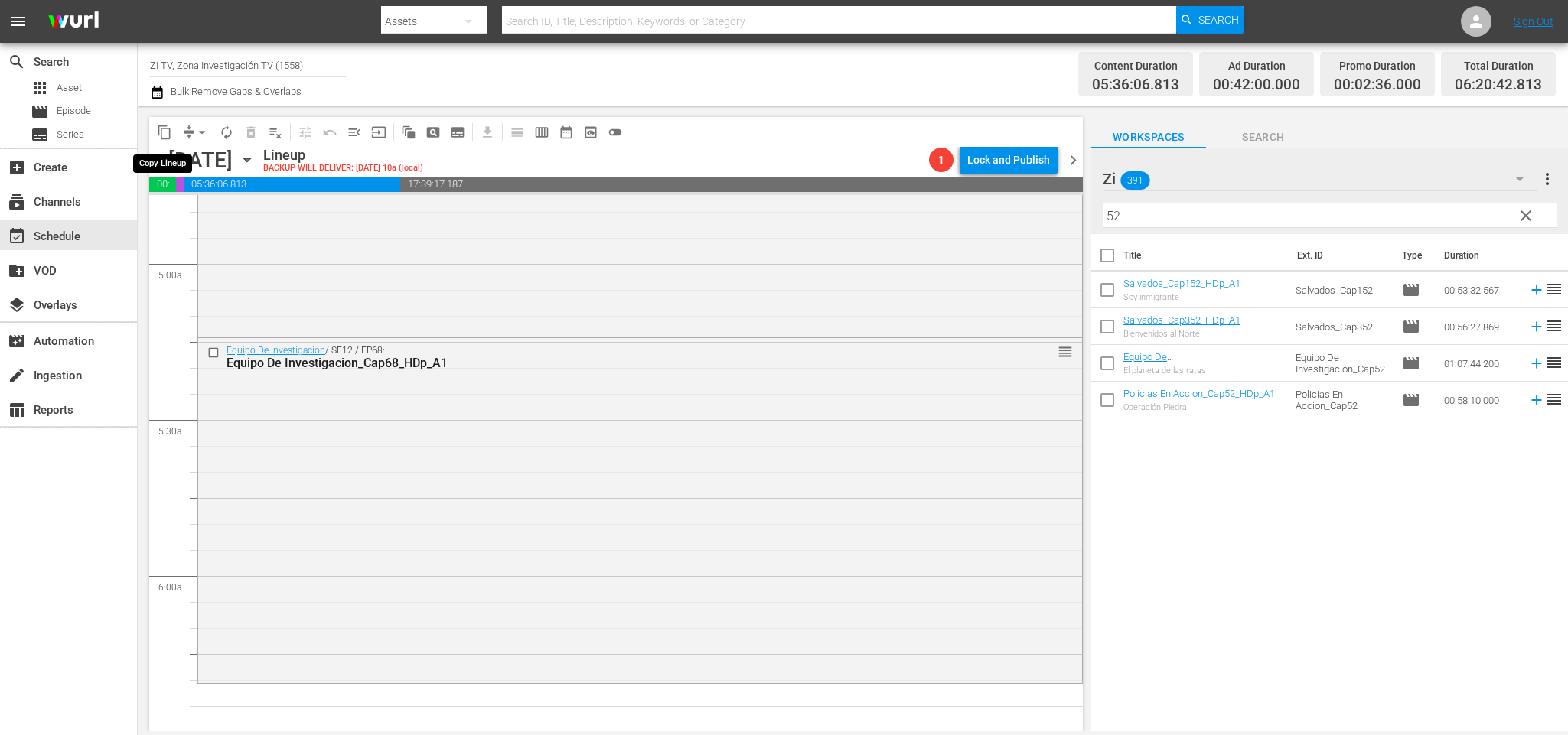
click at [172, 127] on button "content_copy" at bounding box center [164, 133] width 24 height 24
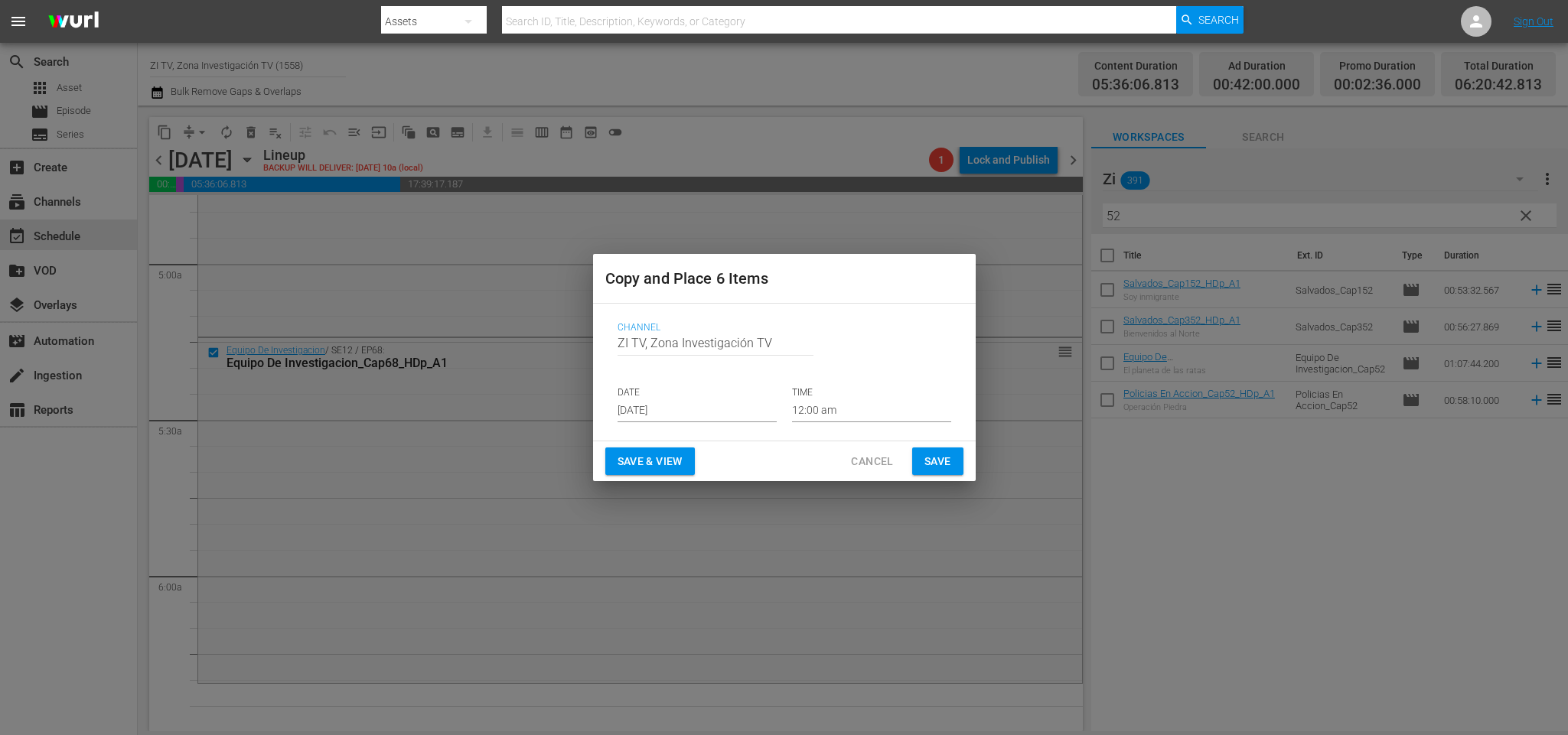
click at [675, 407] on input "[DATE]" at bounding box center [697, 411] width 159 height 23
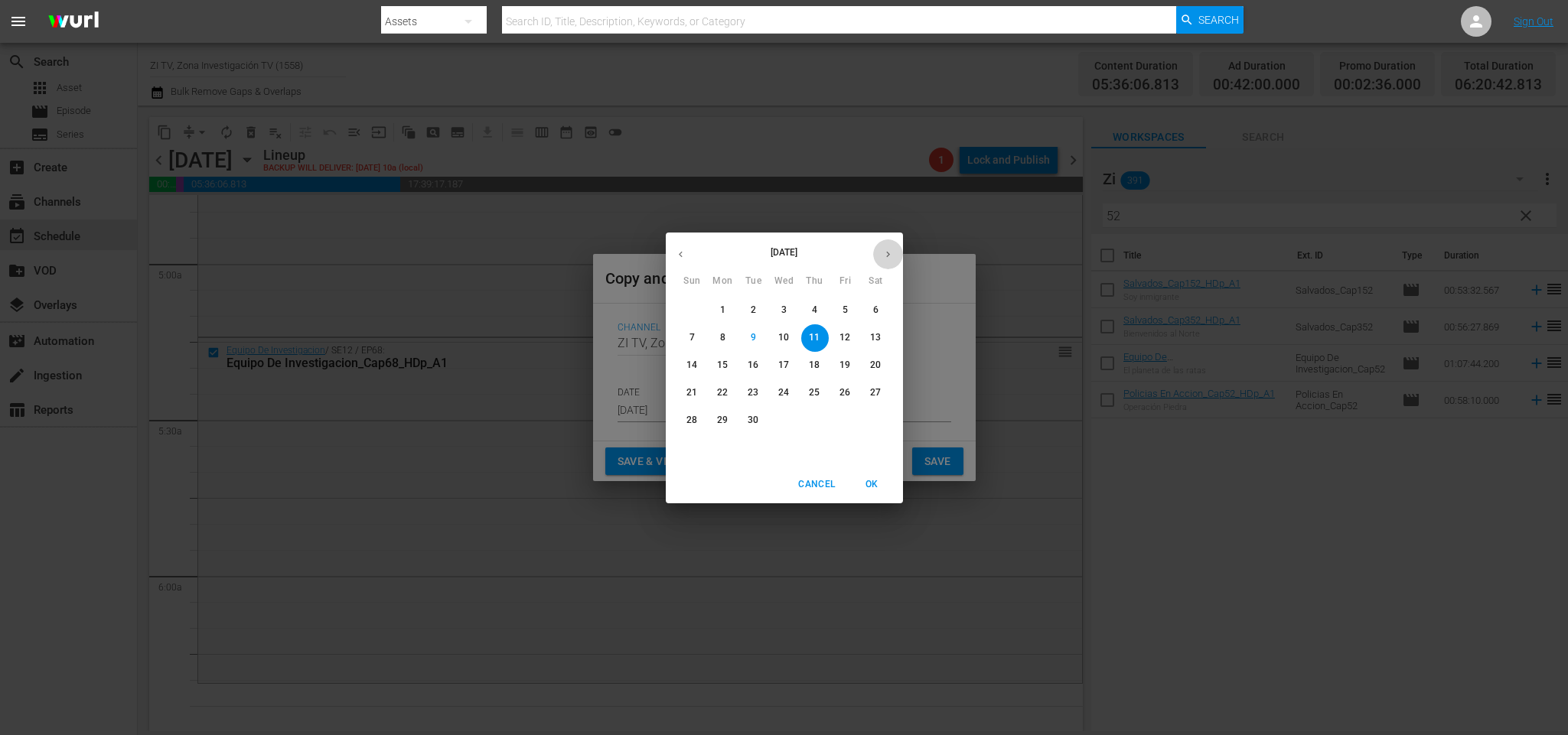
click at [893, 257] on icon "button" at bounding box center [888, 255] width 11 height 11
click at [818, 312] on p "2" at bounding box center [814, 310] width 6 height 13
type input "[DATE]"
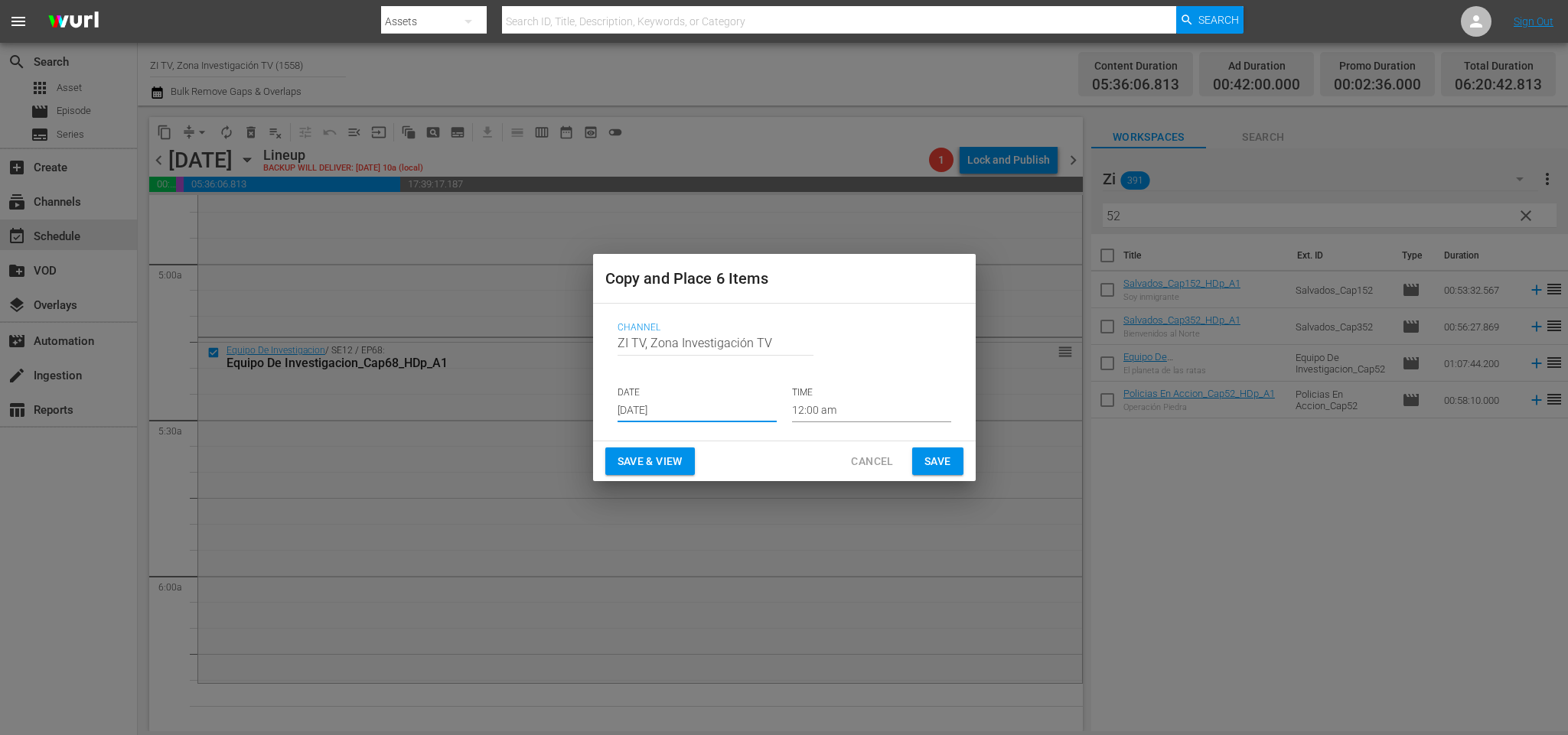
click at [873, 406] on input "12:00 am" at bounding box center [871, 411] width 159 height 23
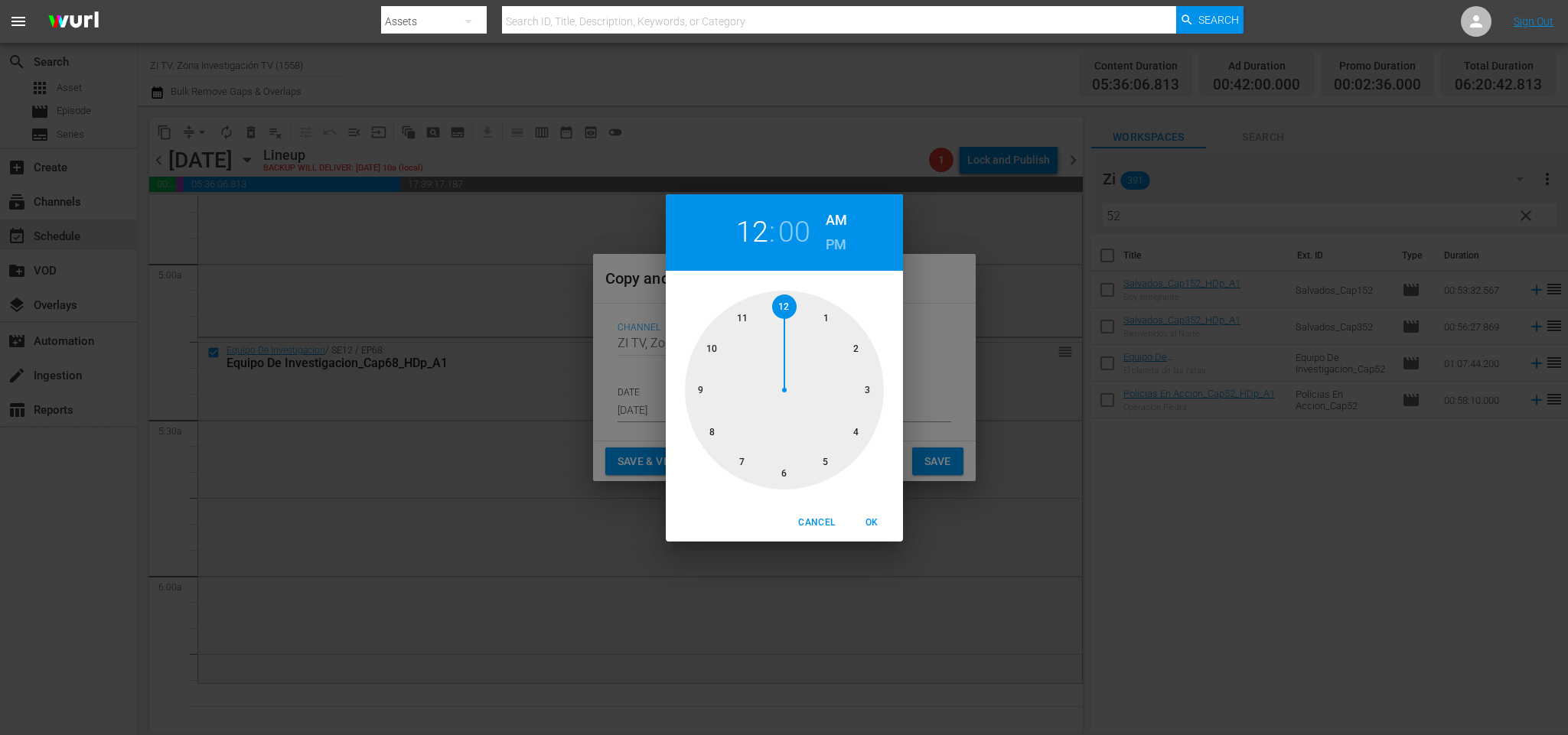
click at [826, 466] on div at bounding box center [784, 391] width 199 height 199
click at [781, 478] on div at bounding box center [784, 391] width 199 height 199
drag, startPoint x: 877, startPoint y: 521, endPoint x: 935, endPoint y: 501, distance: 61.4
click at [882, 519] on span "OK" at bounding box center [872, 523] width 36 height 16
type input "05:30 am"
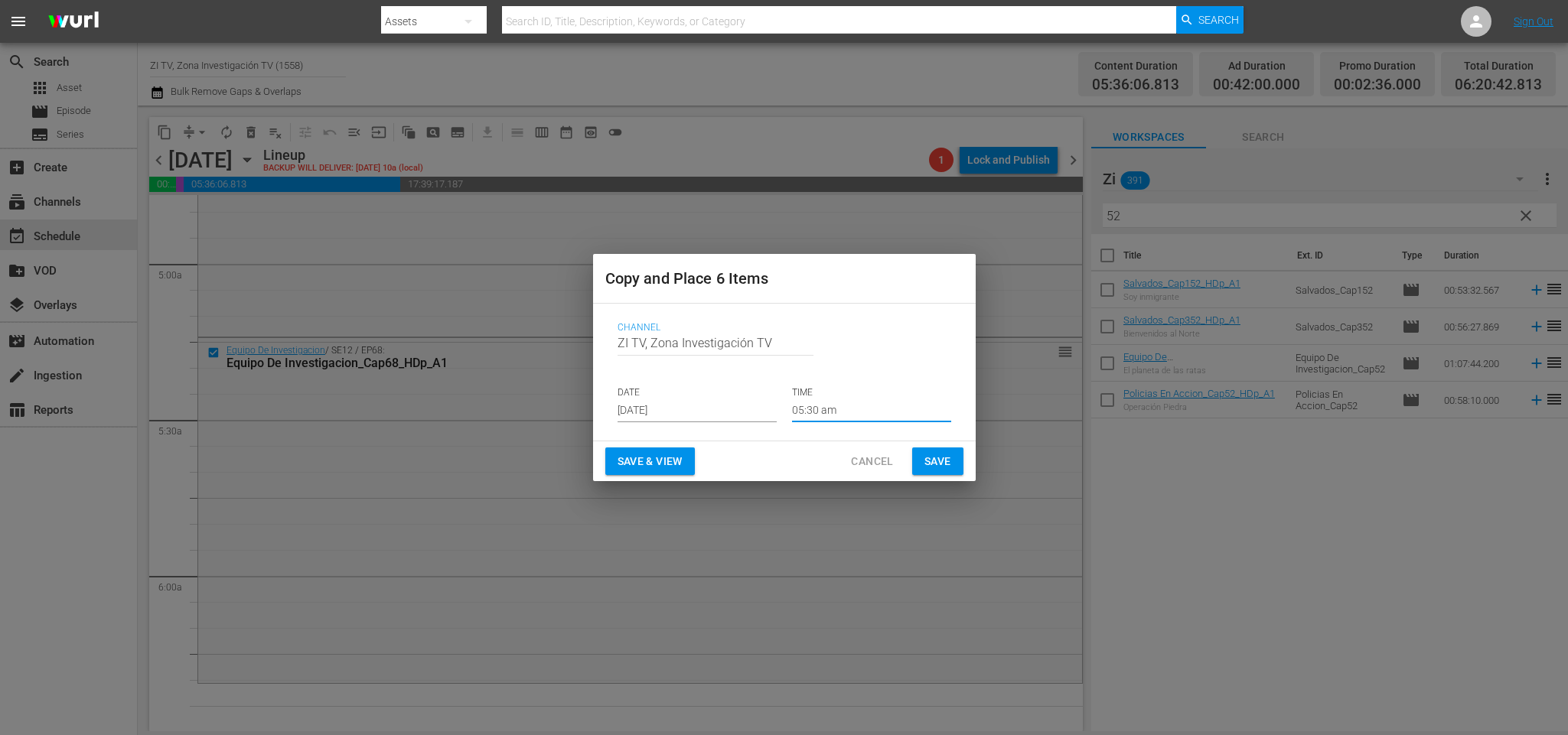
click at [961, 463] on button "Save" at bounding box center [937, 462] width 51 height 28
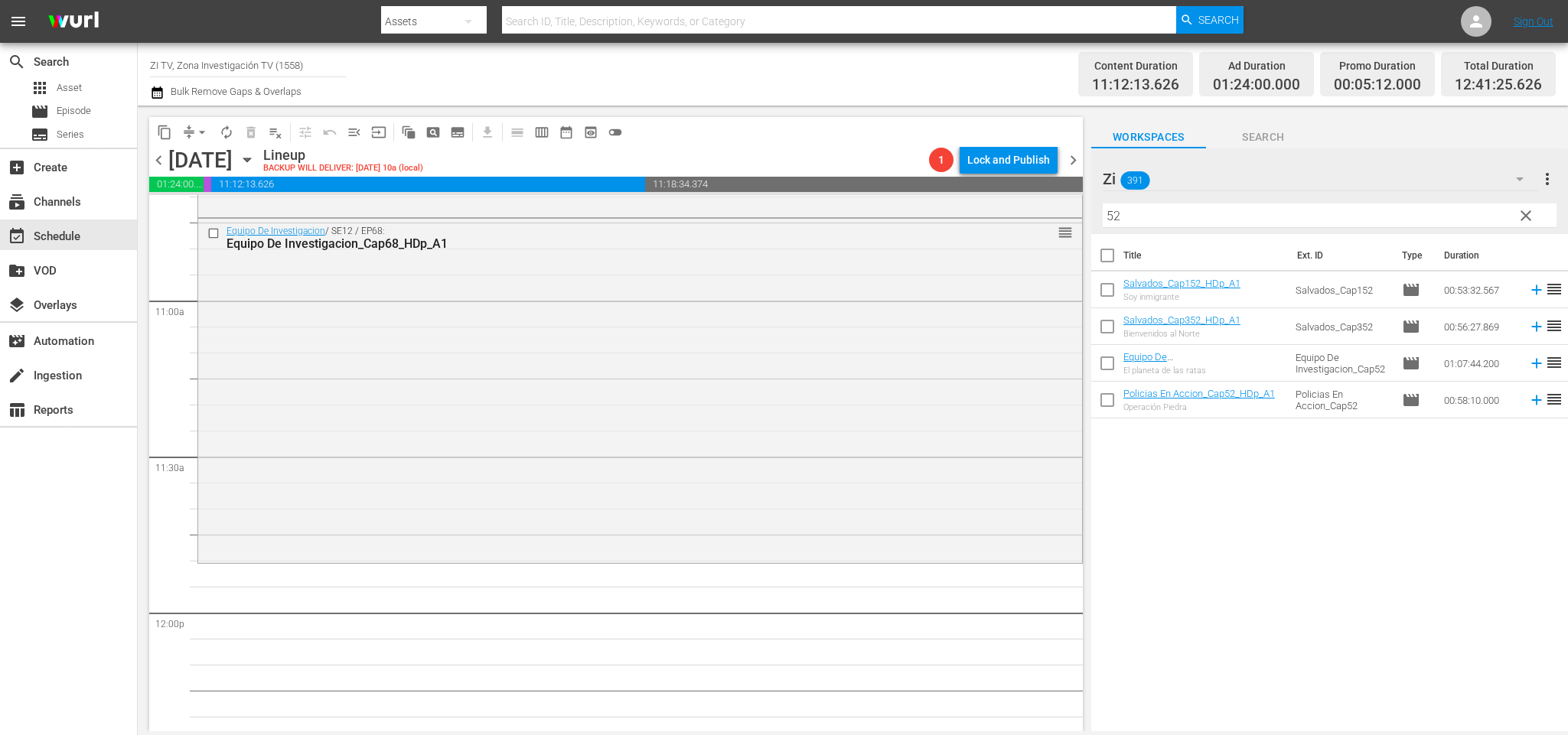
scroll to position [3213, 0]
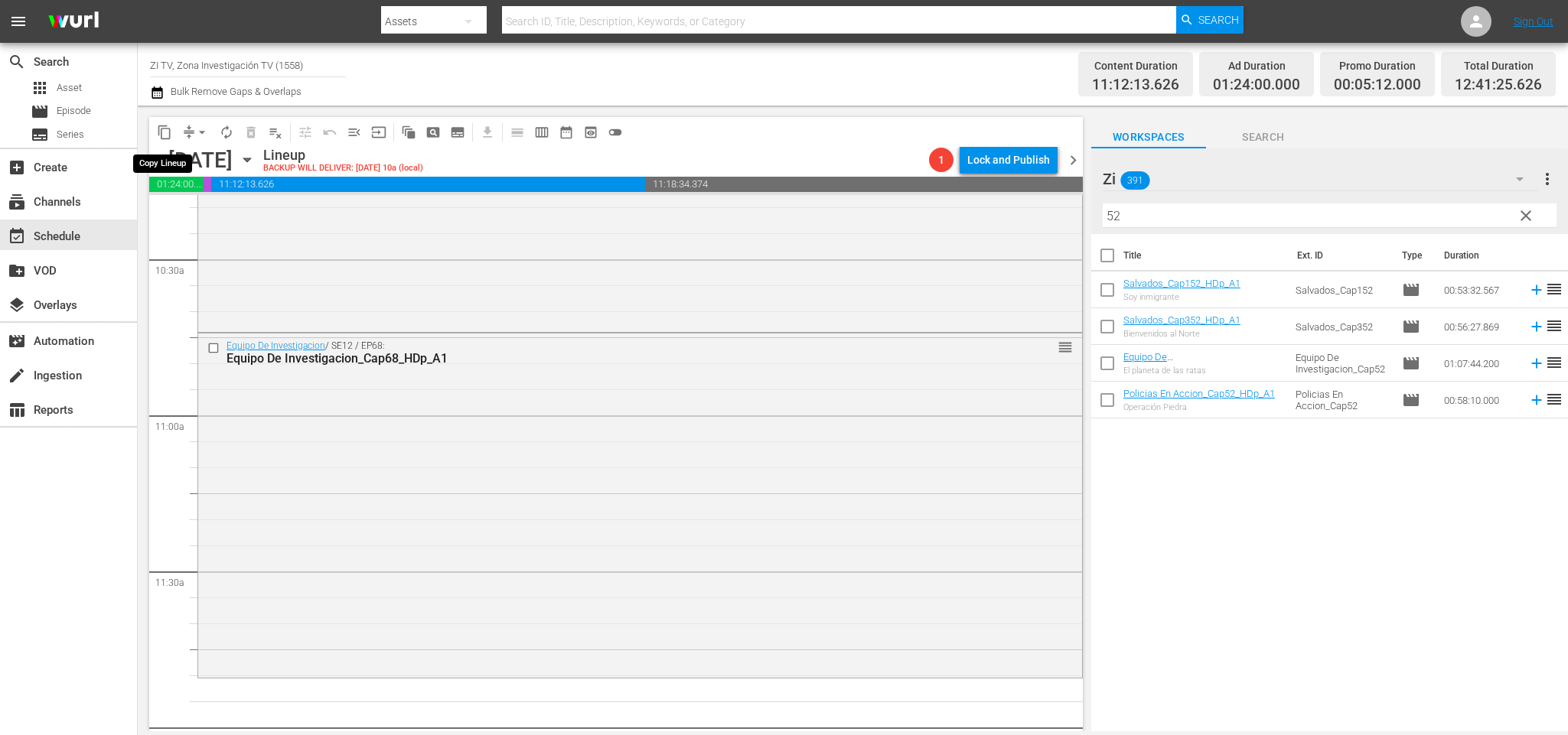
click at [159, 132] on span "content_copy" at bounding box center [164, 132] width 15 height 15
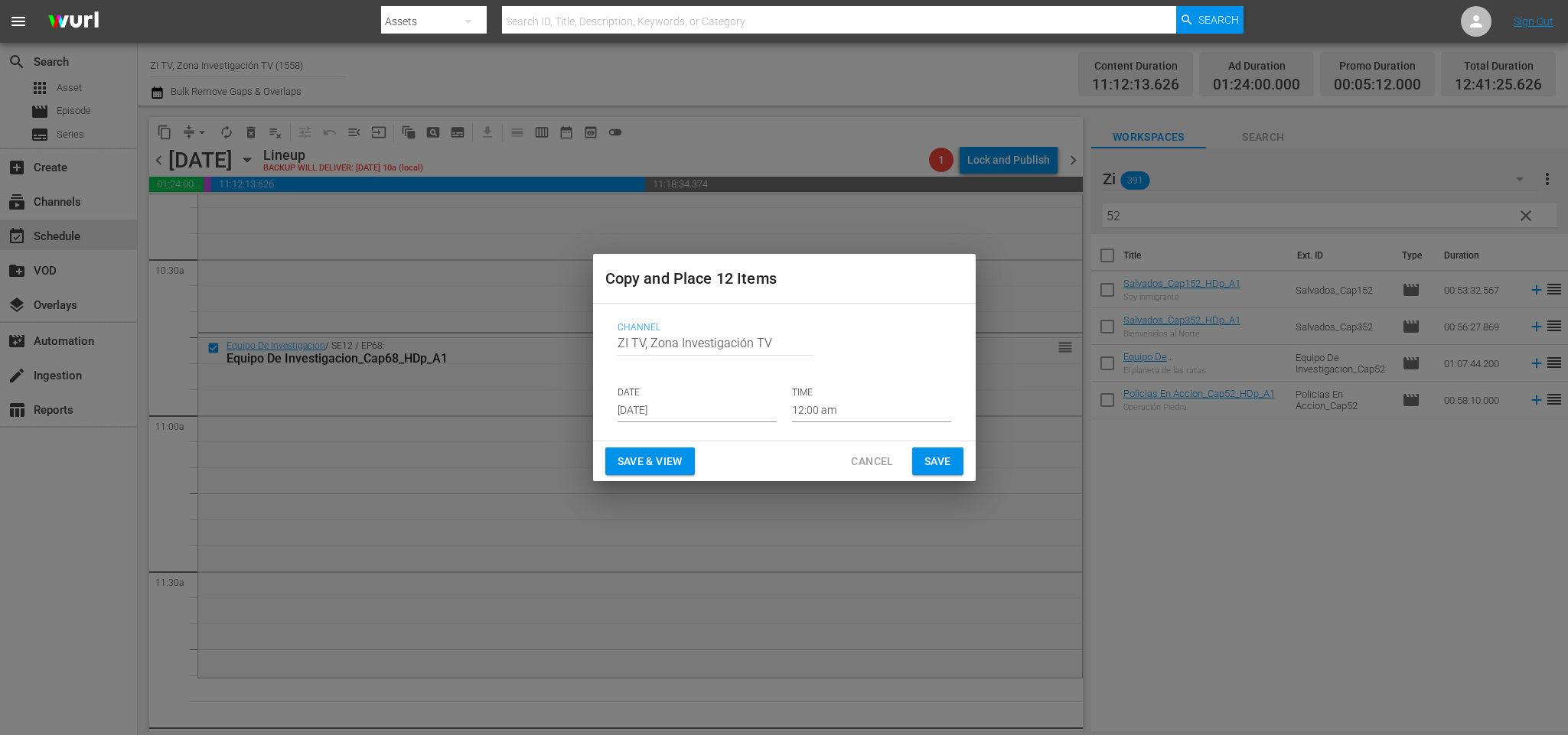
click at [687, 416] on input "[DATE]" at bounding box center [697, 411] width 159 height 23
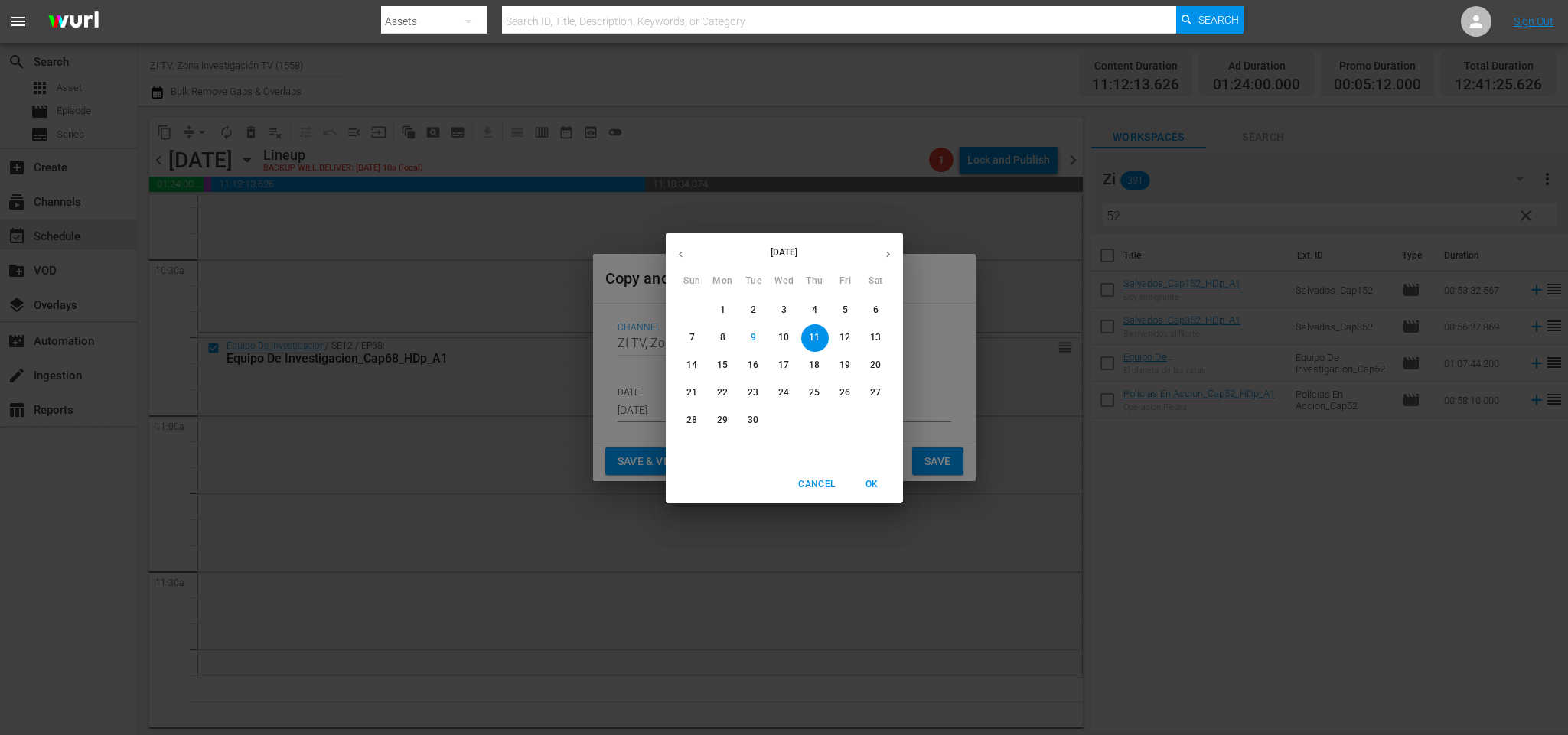
click at [893, 260] on button "button" at bounding box center [888, 254] width 30 height 30
click at [822, 304] on span "2" at bounding box center [815, 310] width 27 height 13
type input "[DATE]"
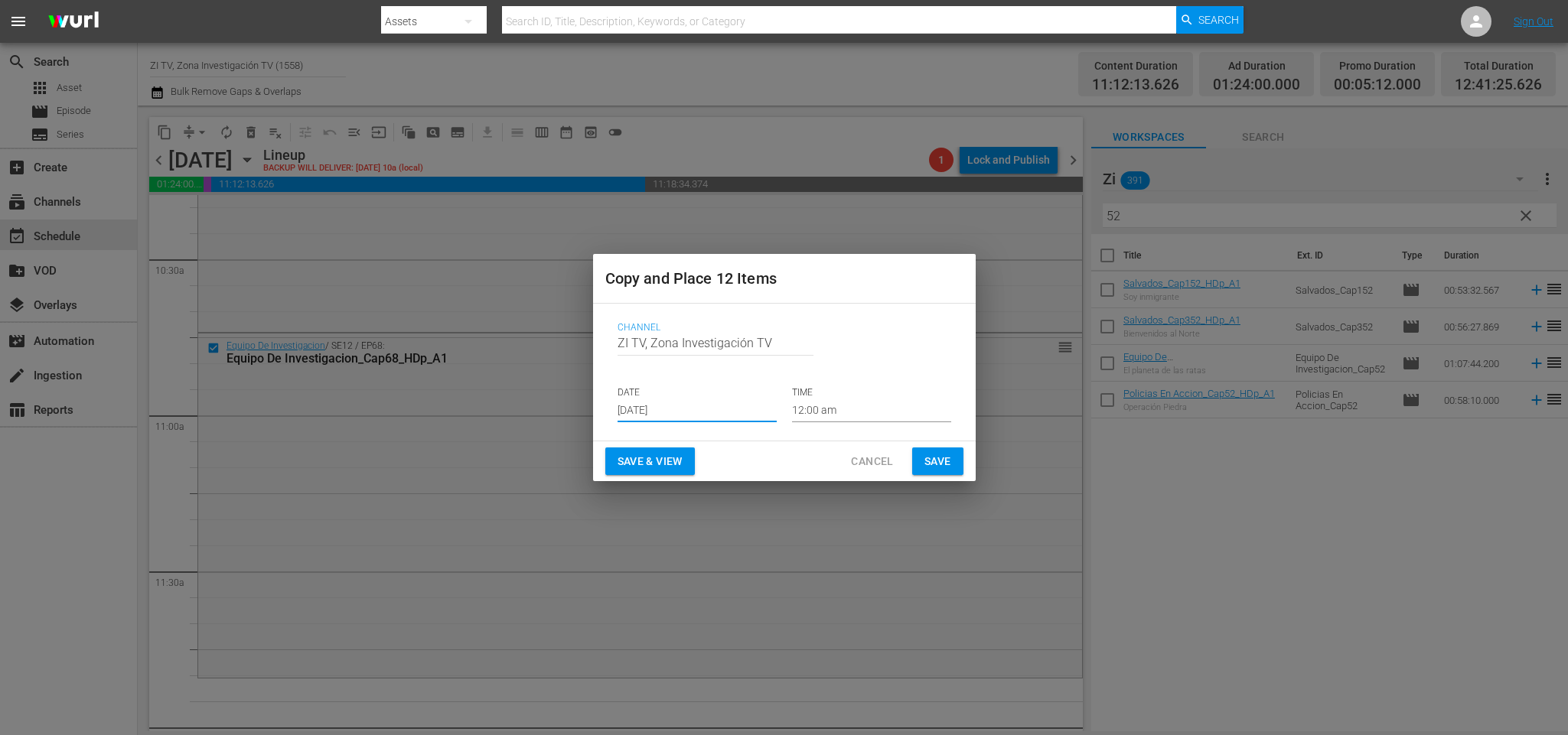
click at [854, 406] on input "12:00 am" at bounding box center [871, 411] width 159 height 23
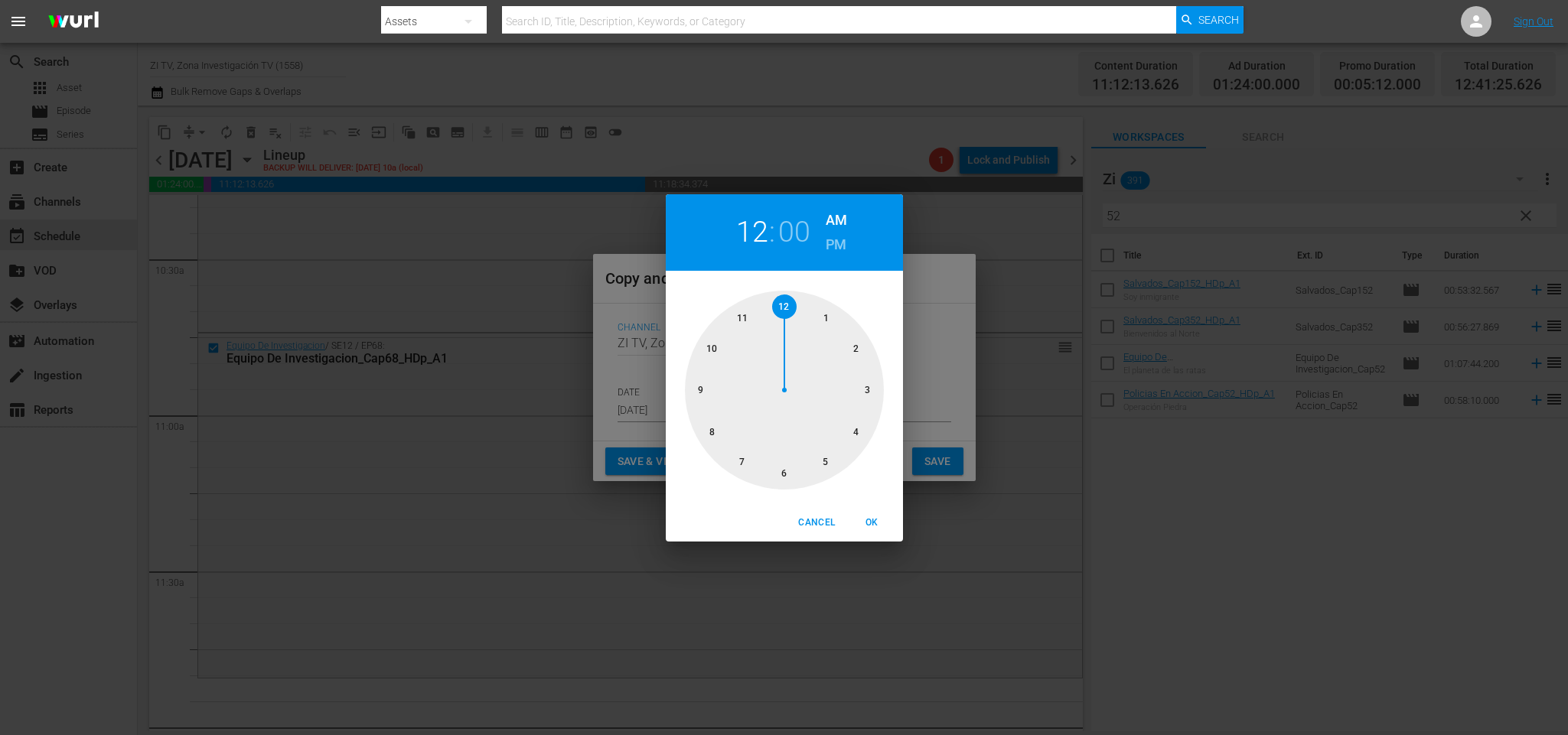
click at [746, 319] on div at bounding box center [784, 391] width 199 height 199
click at [786, 302] on div at bounding box center [784, 391] width 199 height 199
drag, startPoint x: 884, startPoint y: 524, endPoint x: 893, endPoint y: 498, distance: 27.5
click at [882, 524] on span "OK" at bounding box center [872, 523] width 36 height 16
type input "11:00 am"
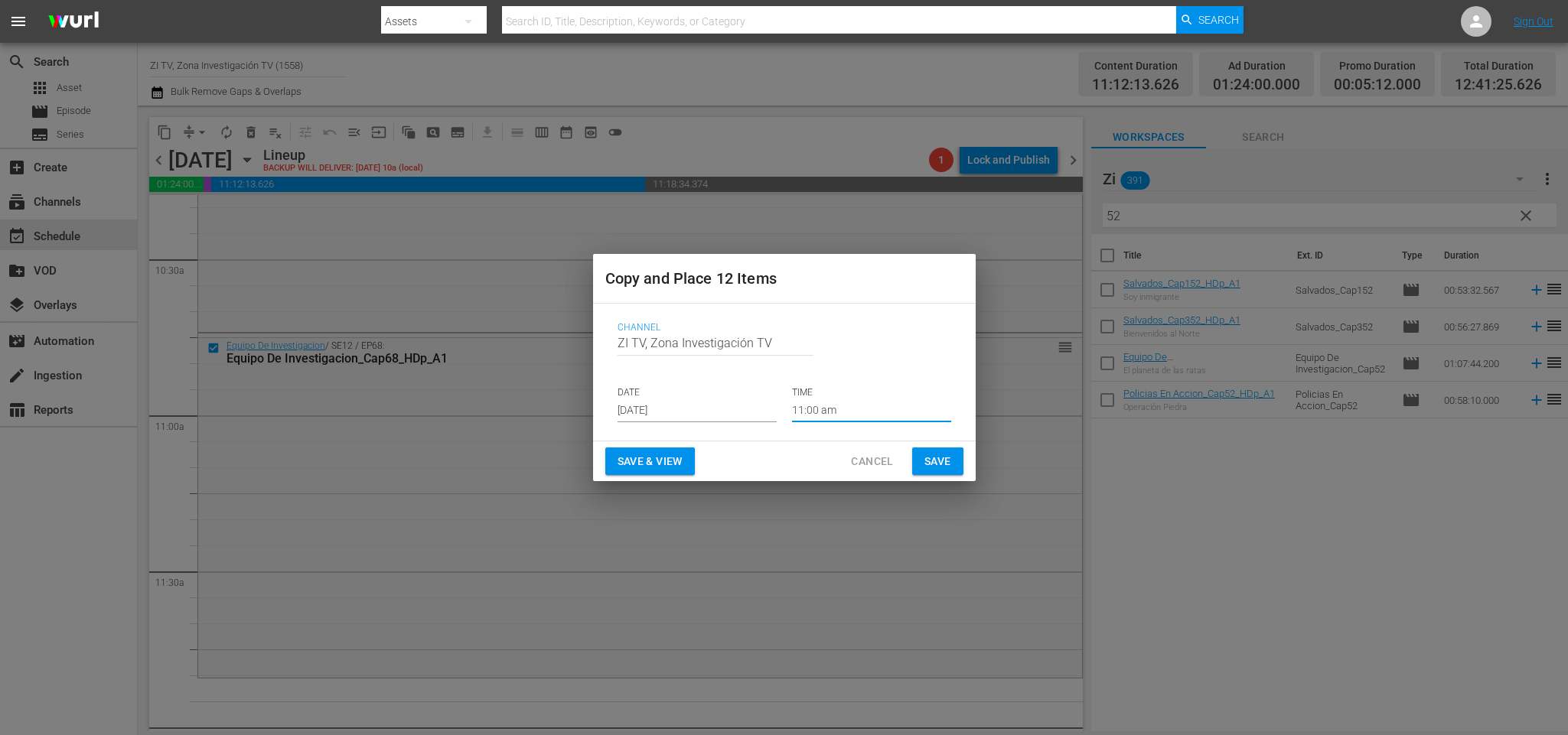
click at [935, 466] on span "Save" at bounding box center [937, 462] width 27 height 19
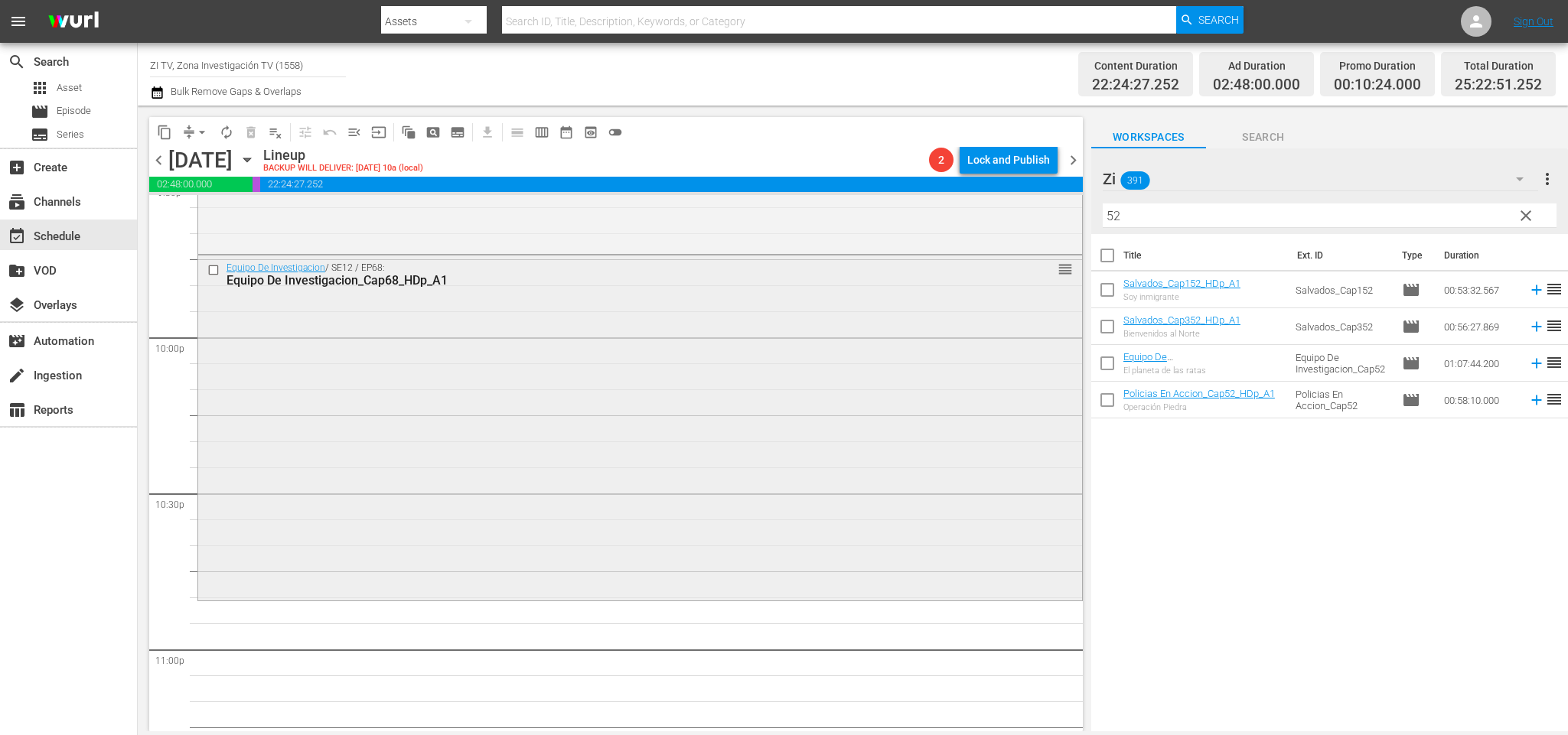
scroll to position [6495, 0]
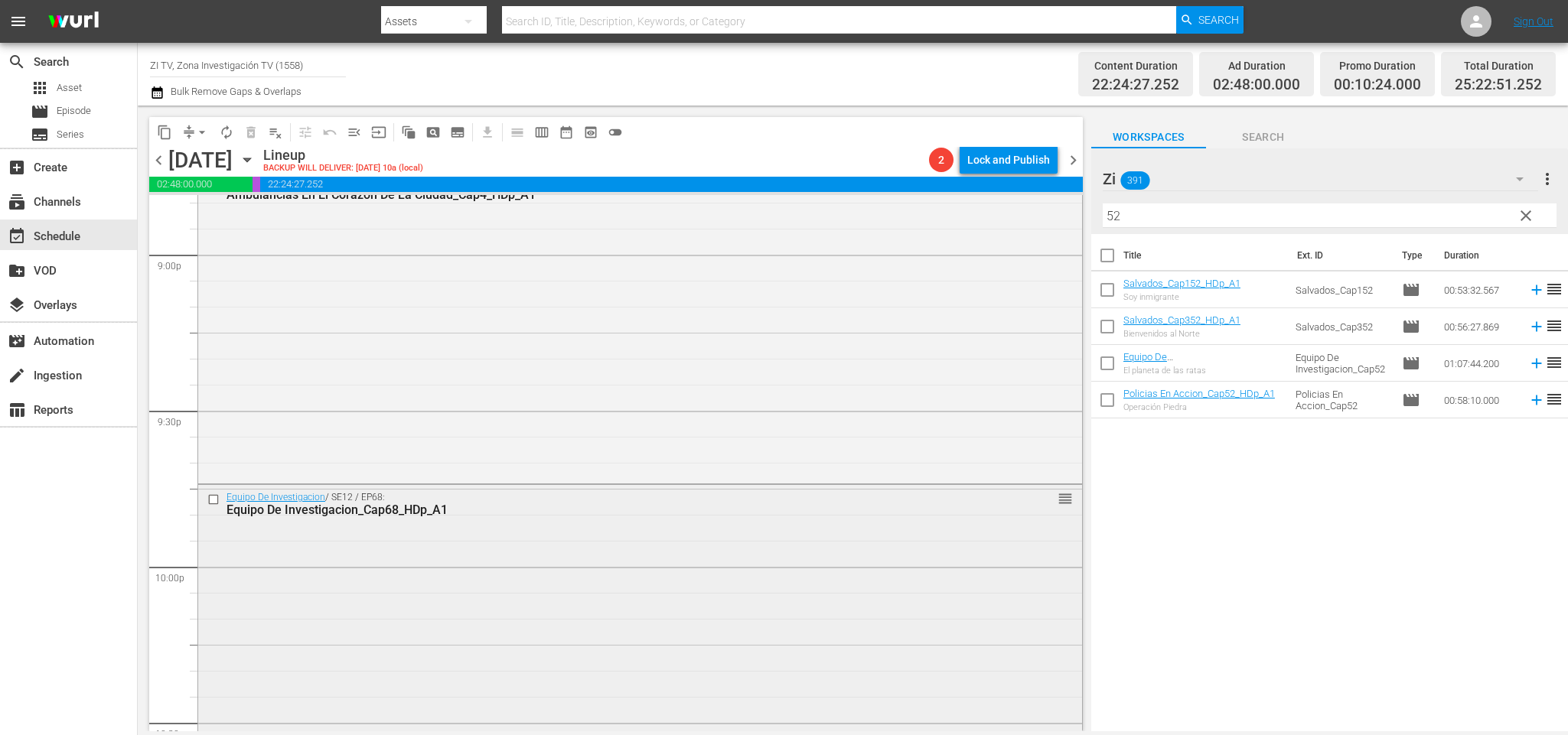
click at [217, 496] on input "checkbox" at bounding box center [215, 500] width 16 height 13
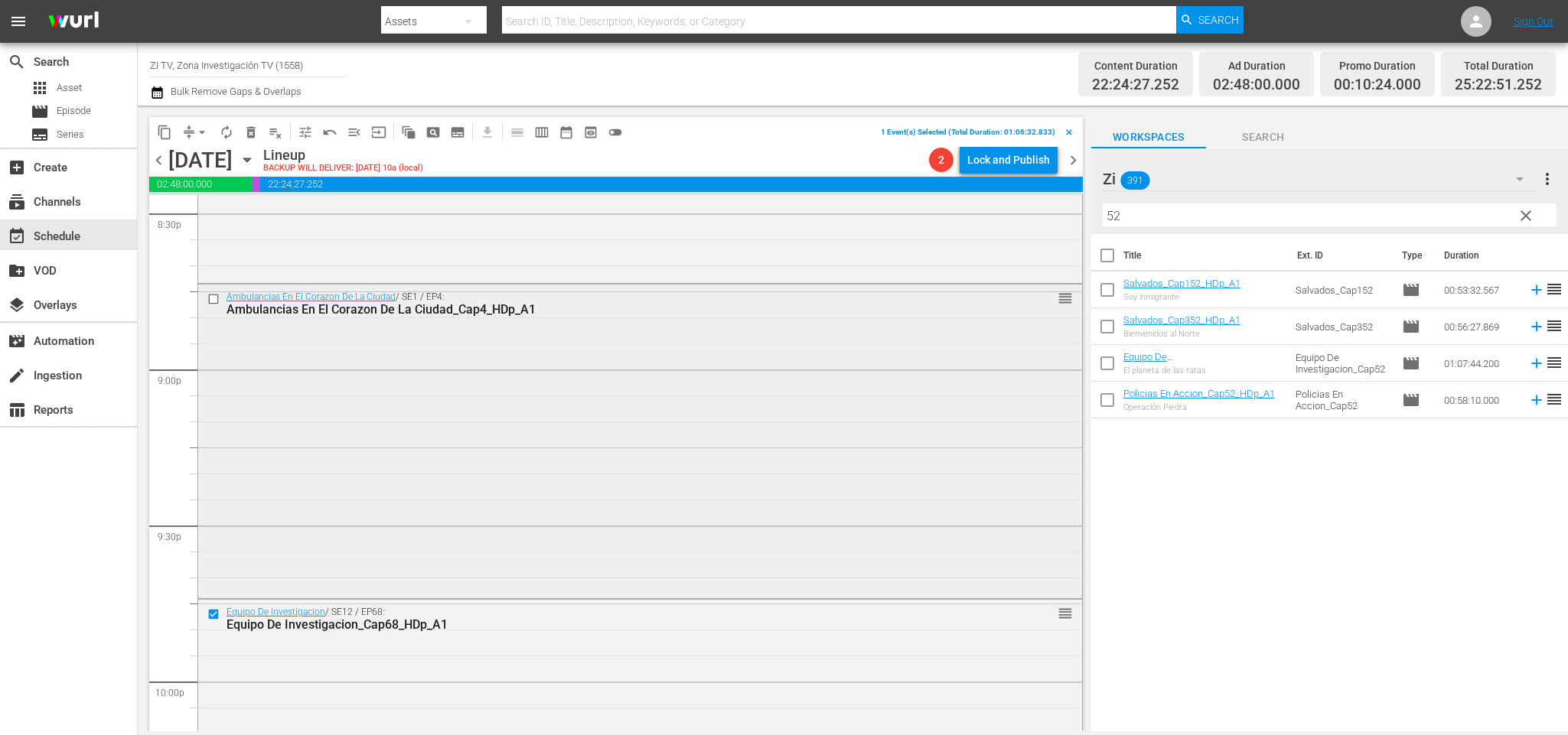
click at [213, 301] on input "checkbox" at bounding box center [215, 299] width 16 height 13
click at [252, 137] on span "delete_forever_outlined" at bounding box center [251, 132] width 15 height 15
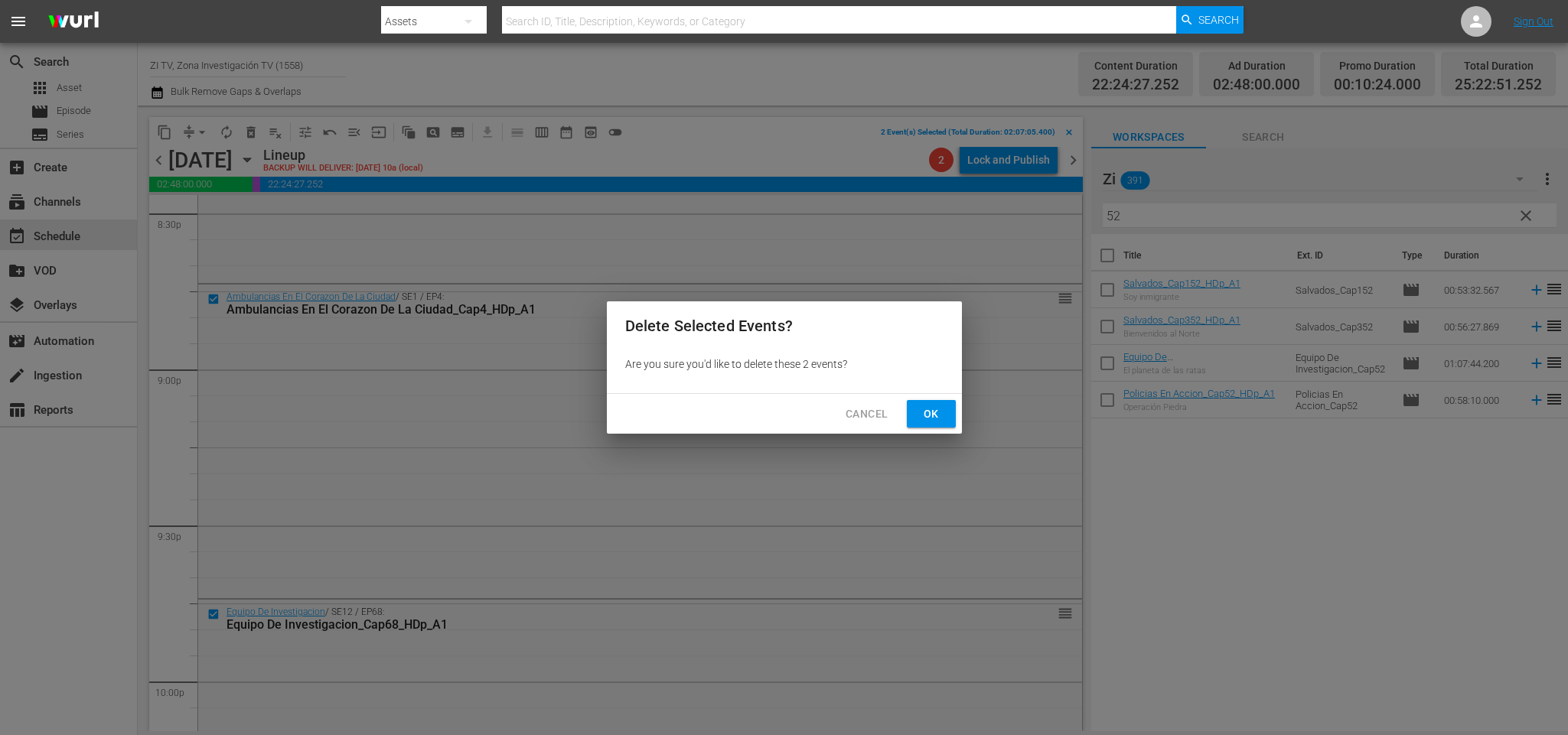
click at [955, 404] on button "Ok" at bounding box center [931, 414] width 49 height 28
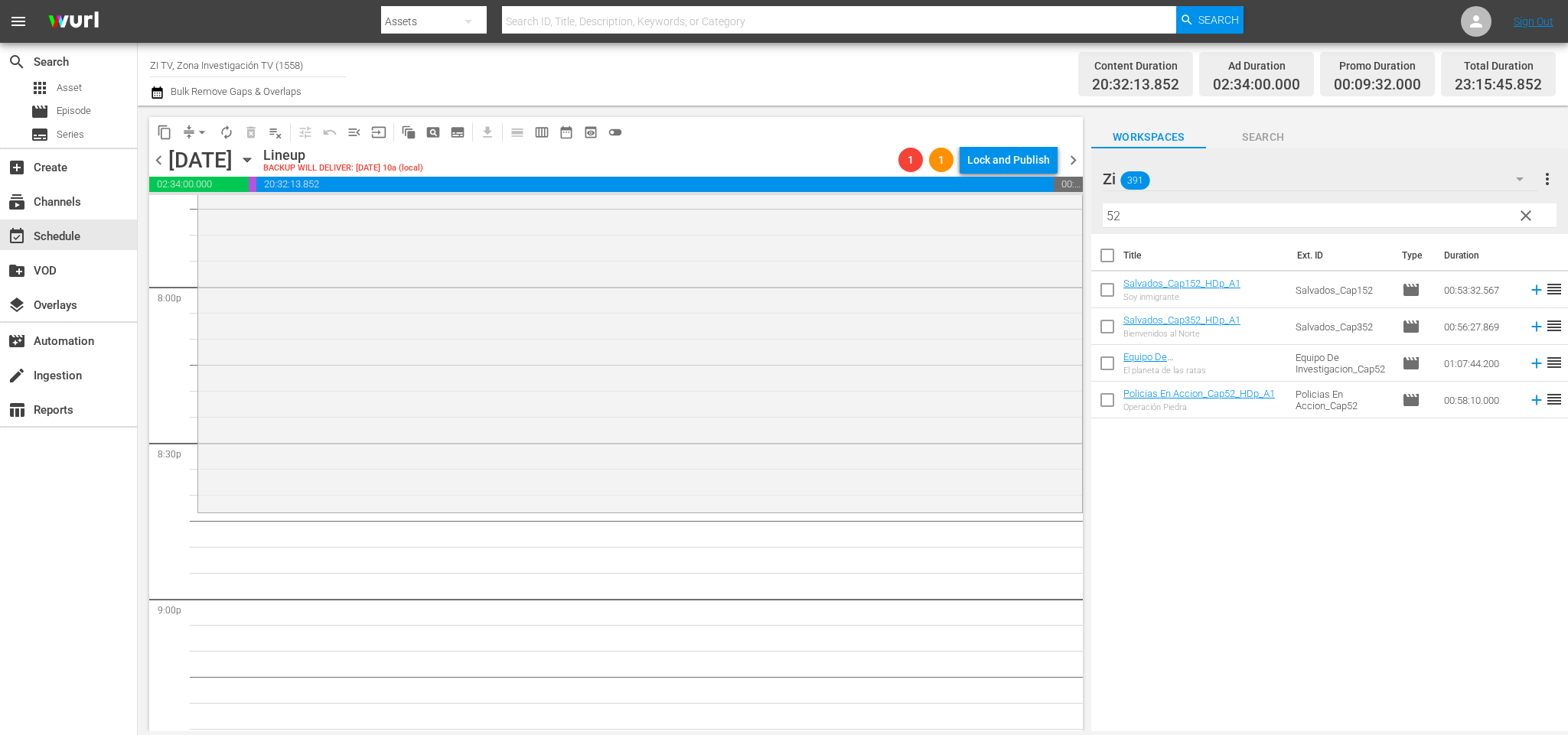
scroll to position [5807, 0]
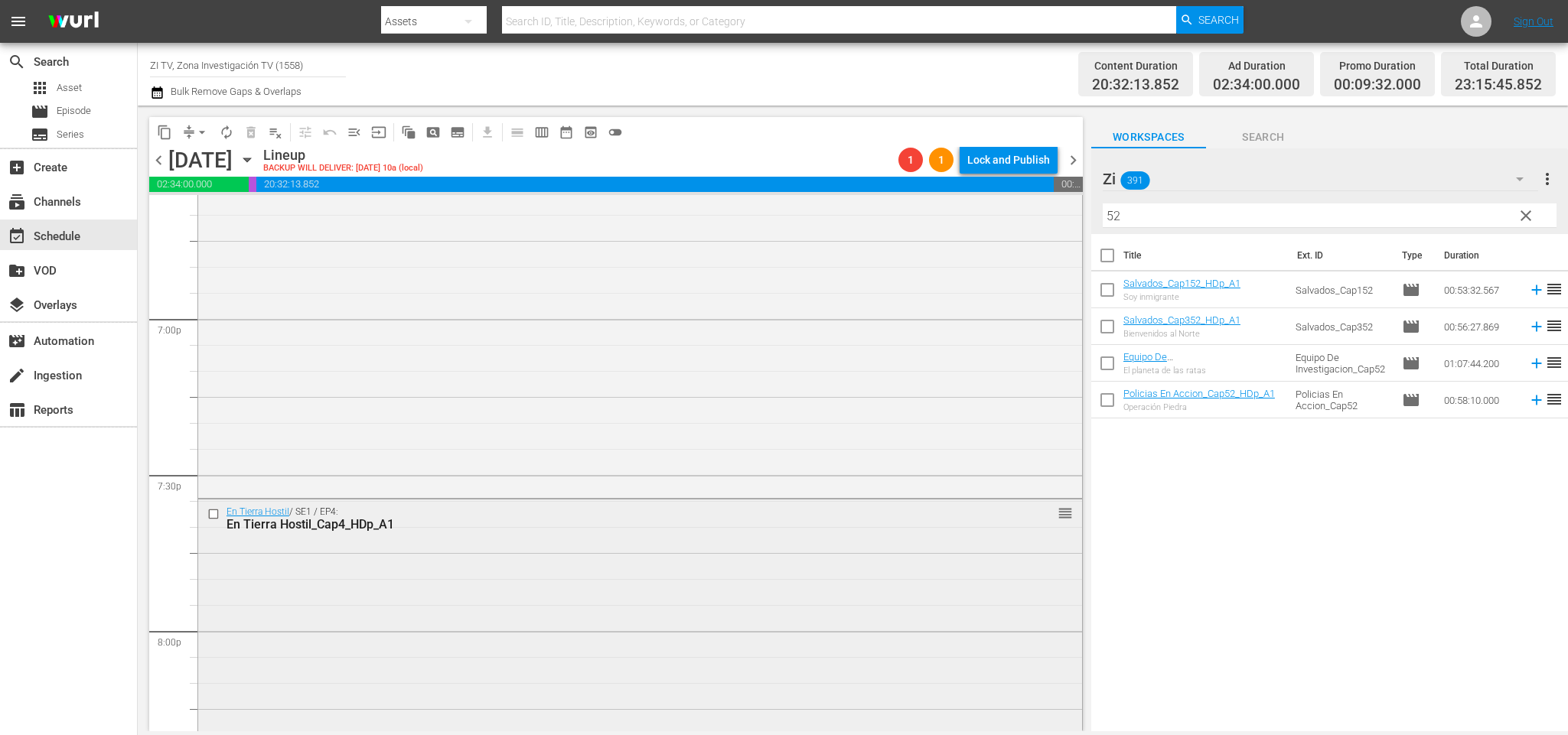
click at [211, 517] on input "checkbox" at bounding box center [215, 514] width 16 height 13
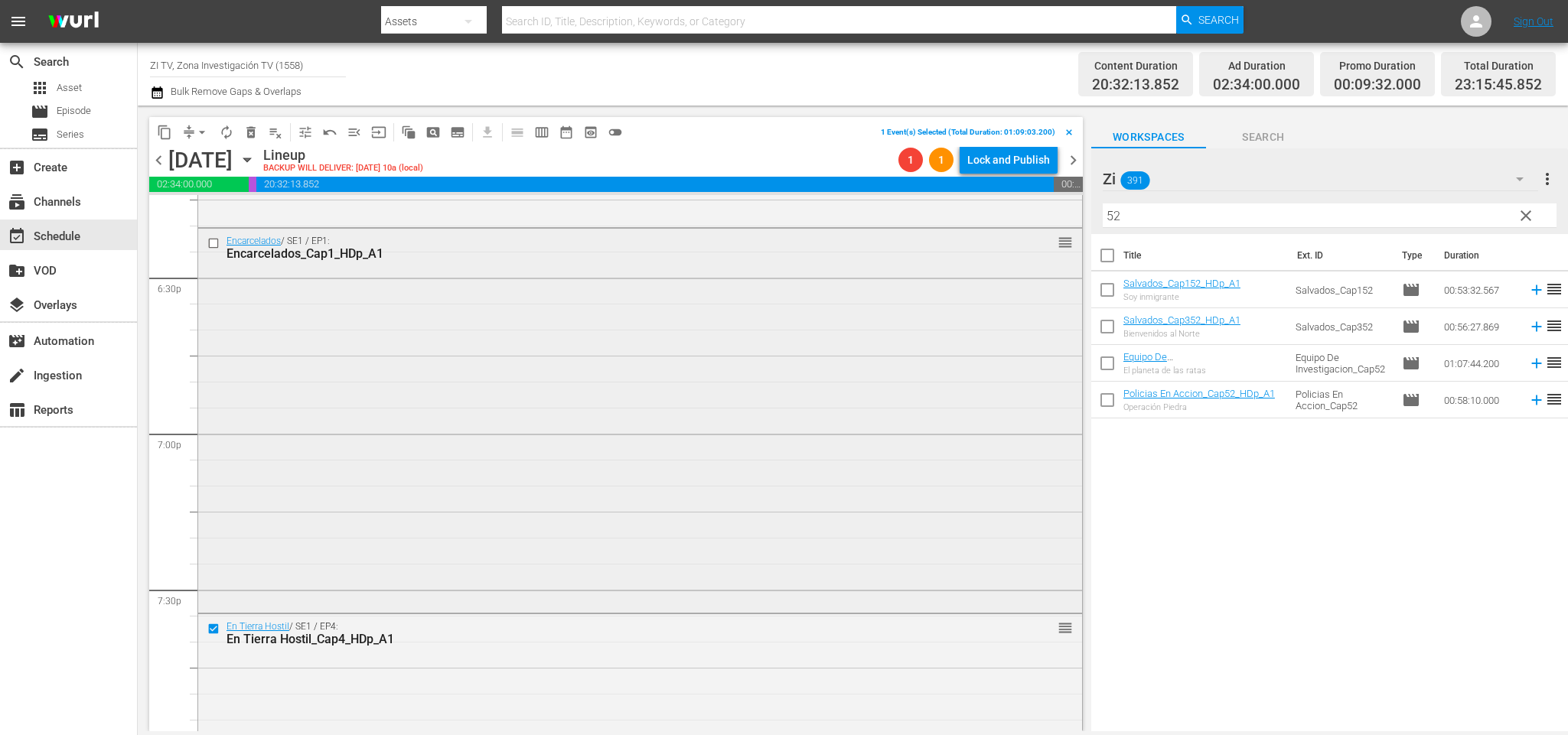
click at [213, 244] on input "checkbox" at bounding box center [215, 243] width 16 height 13
click at [253, 133] on span "delete_forever_outlined" at bounding box center [251, 132] width 15 height 15
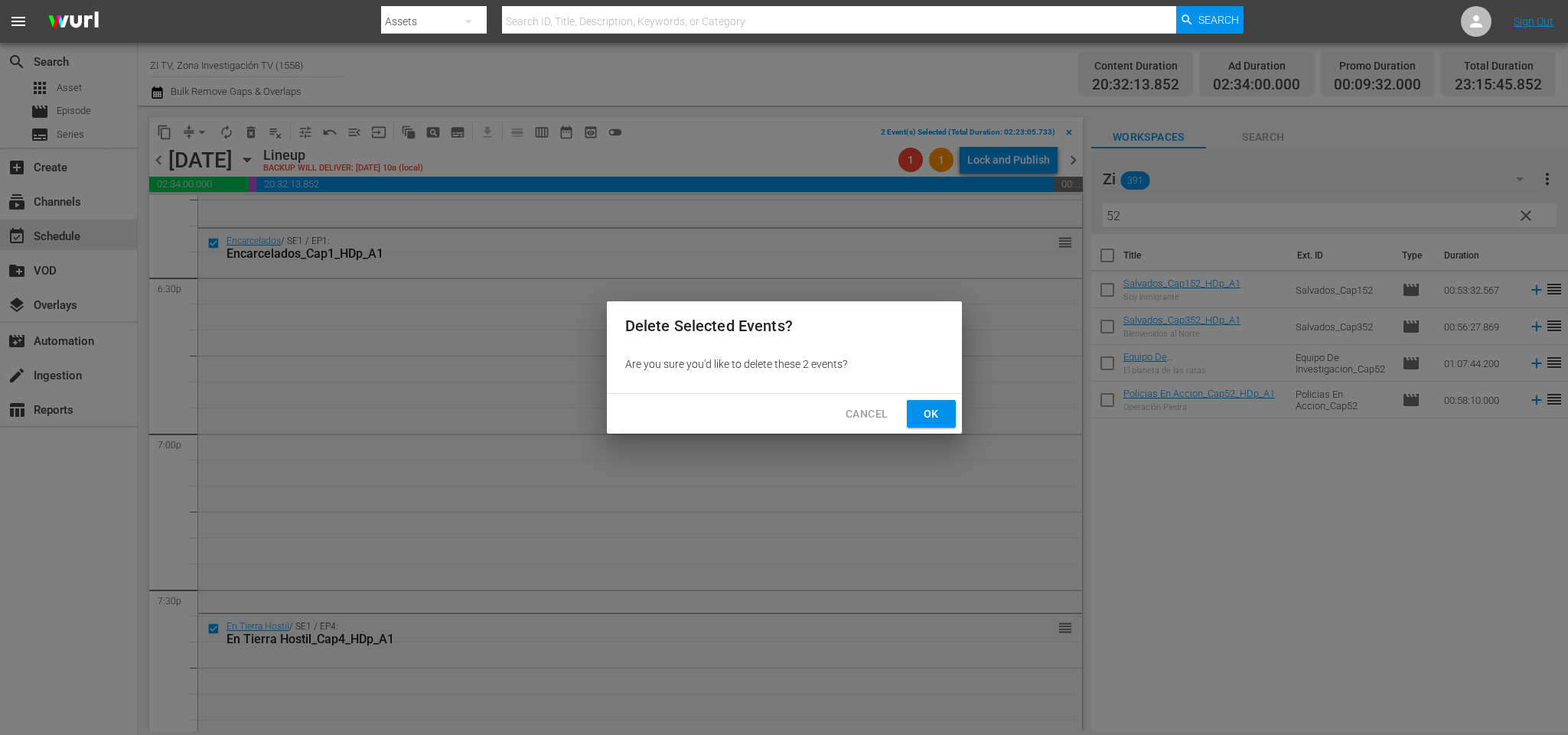
click at [861, 405] on span "Cancel" at bounding box center [867, 415] width 42 height 19
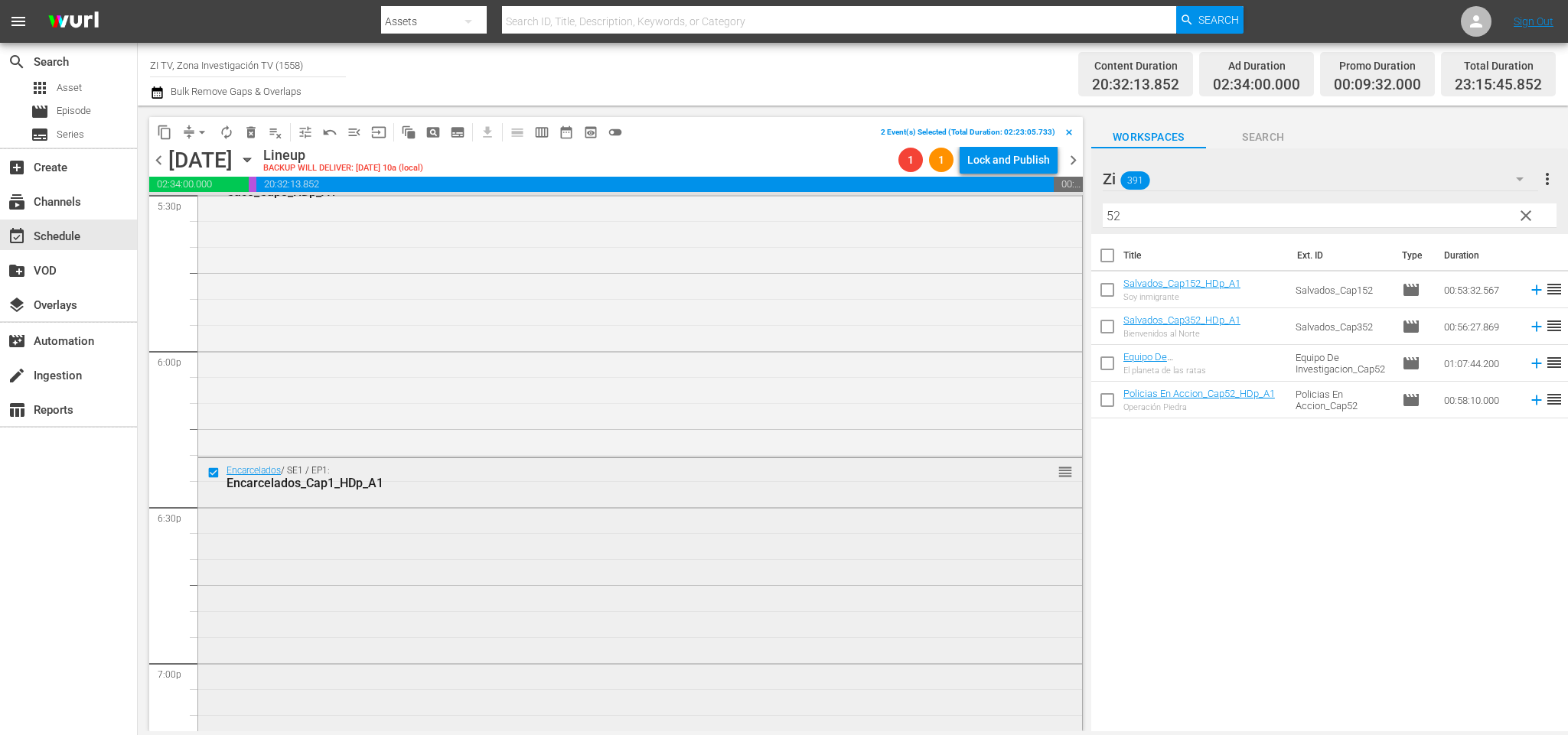
scroll to position [5578, 0]
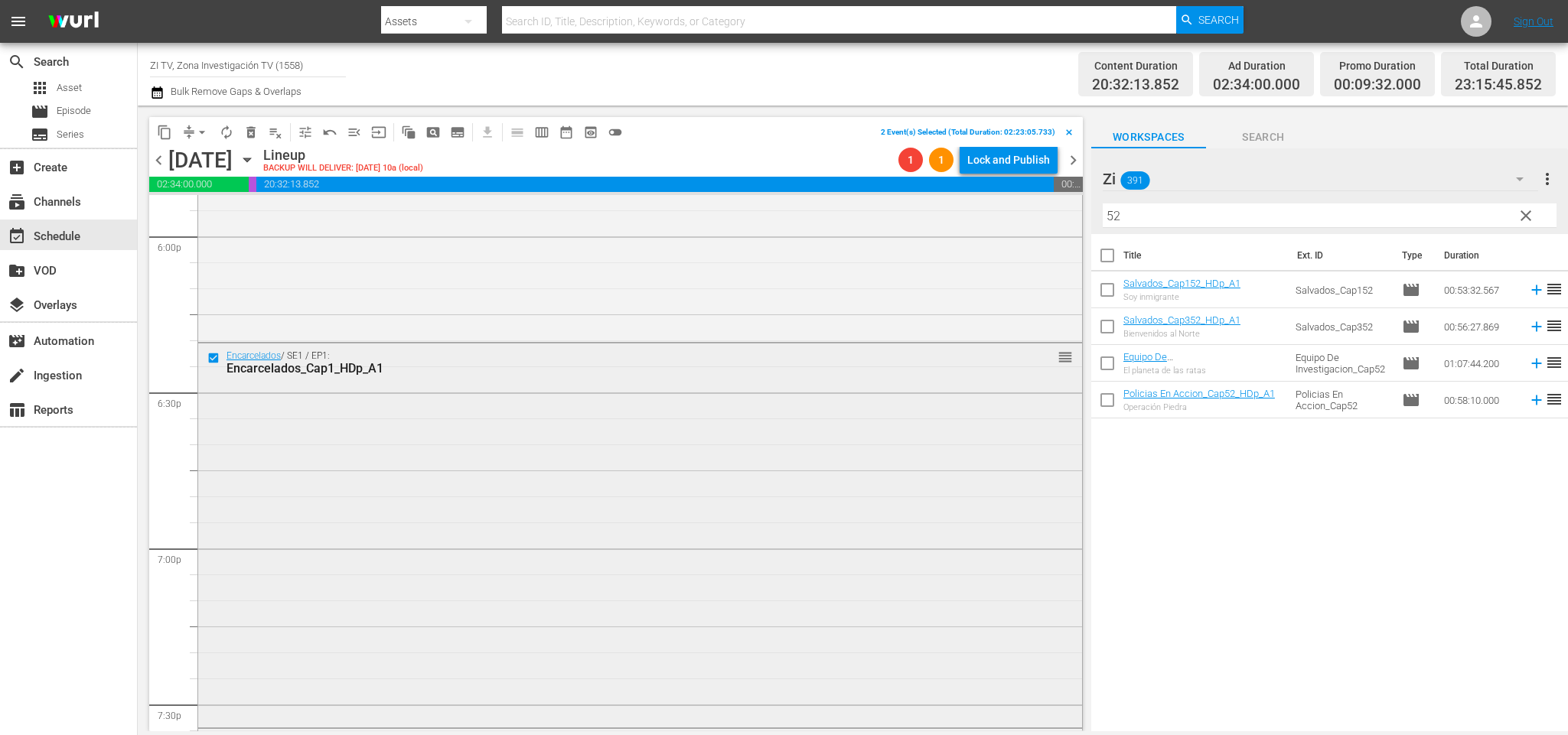
click at [213, 357] on input "checkbox" at bounding box center [215, 357] width 16 height 13
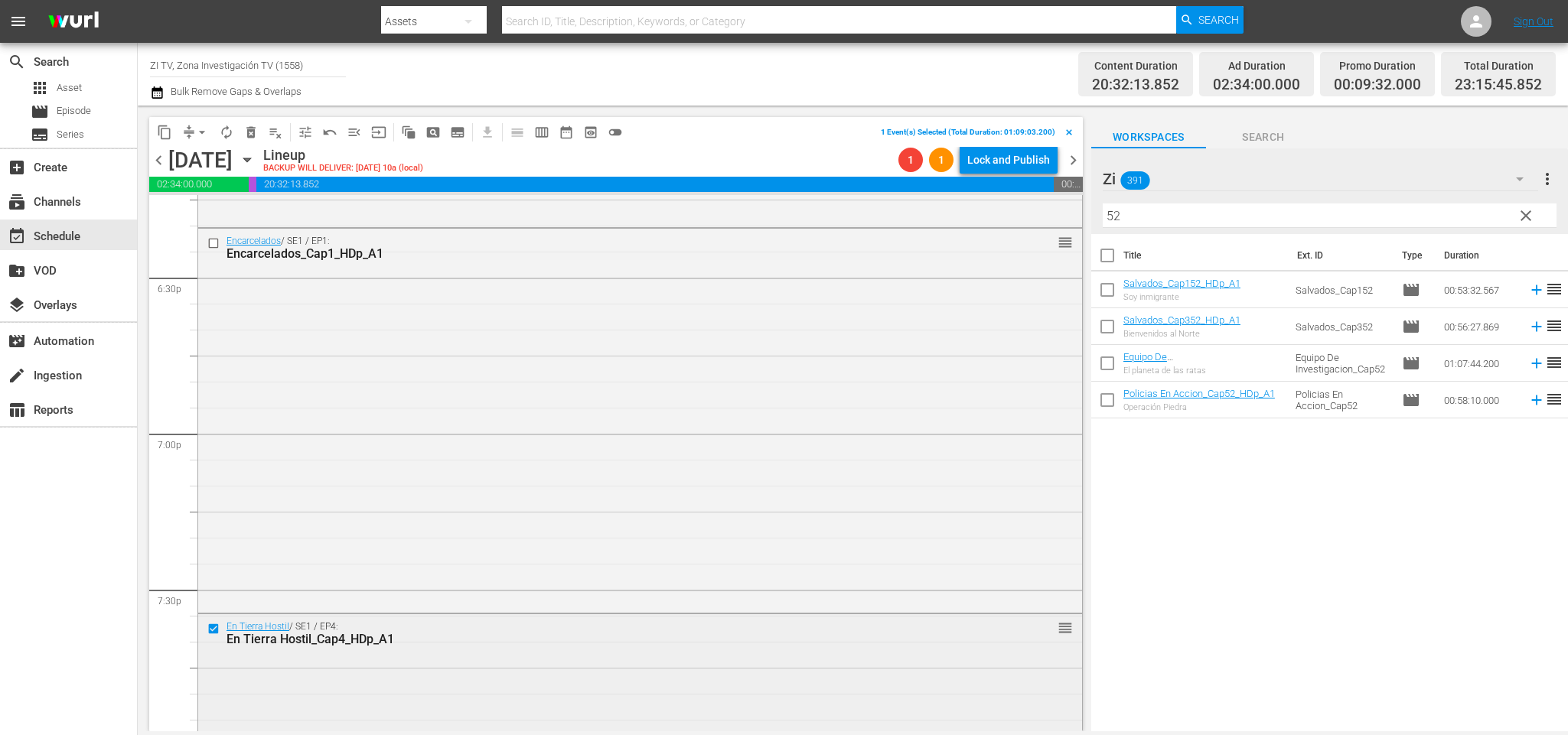
click at [214, 627] on input "checkbox" at bounding box center [215, 629] width 16 height 13
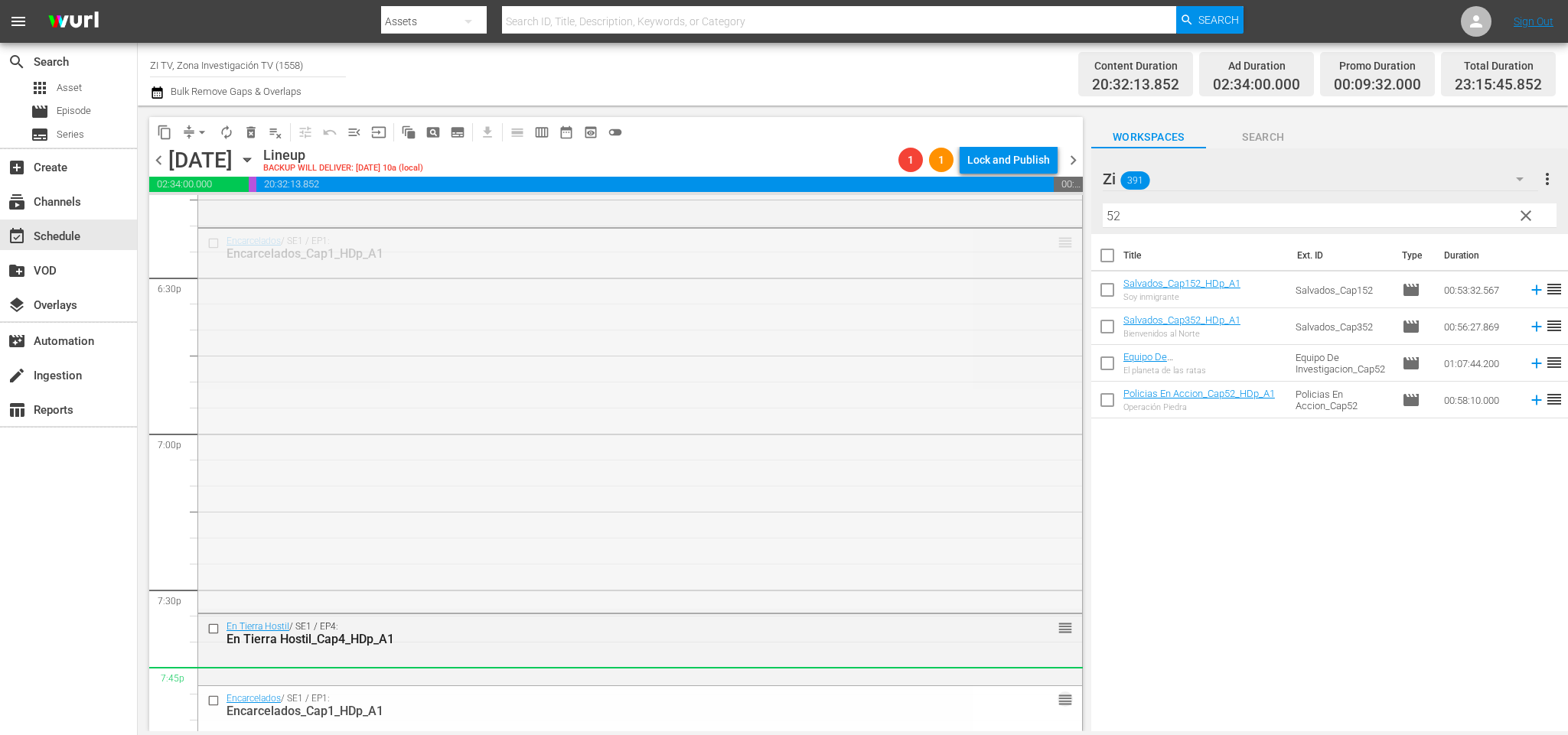
drag, startPoint x: 898, startPoint y: 630, endPoint x: 884, endPoint y: 674, distance: 46.2
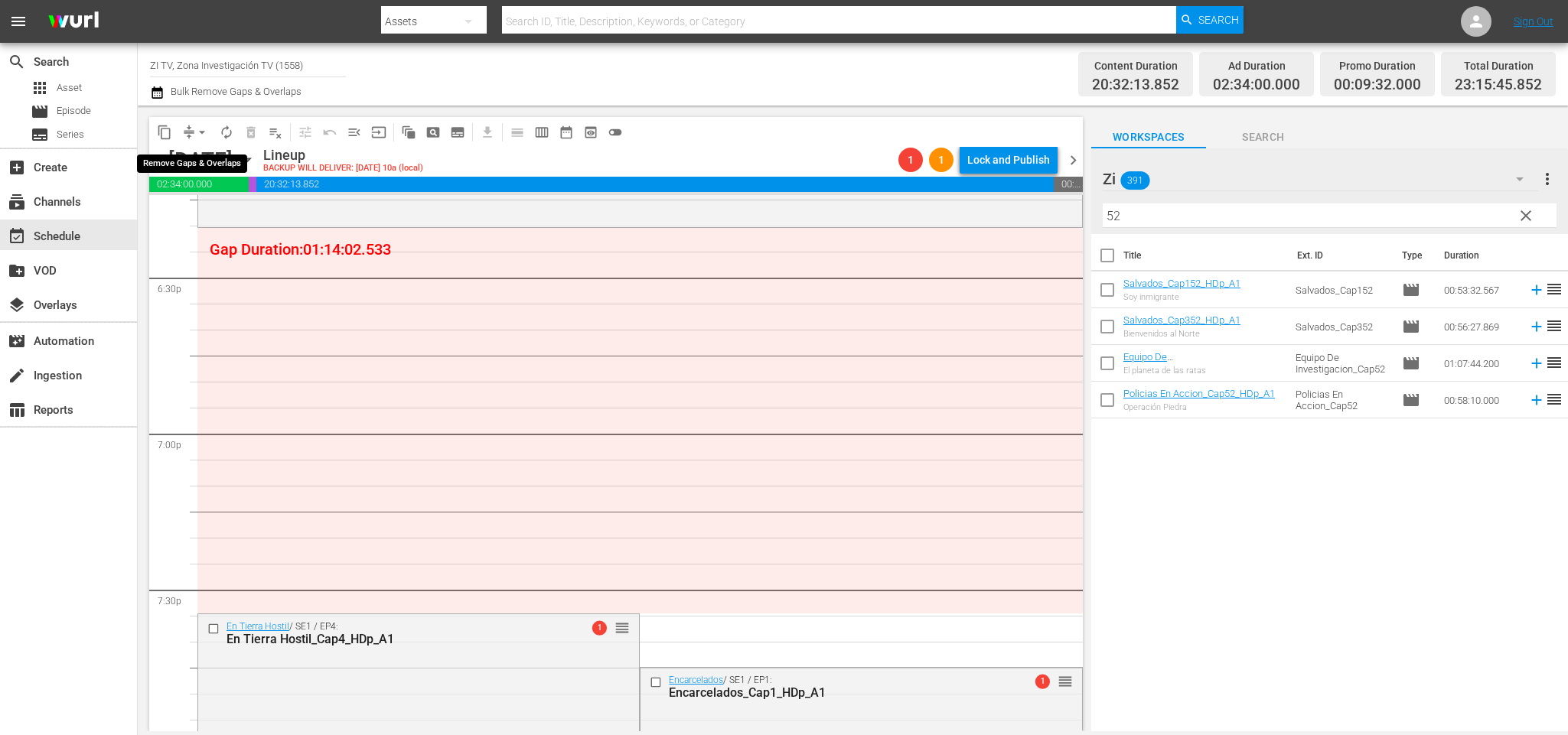
click at [203, 129] on span "arrow_drop_down" at bounding box center [201, 132] width 15 height 15
click at [227, 212] on li "Align to End of Previous Day" at bounding box center [205, 213] width 161 height 25
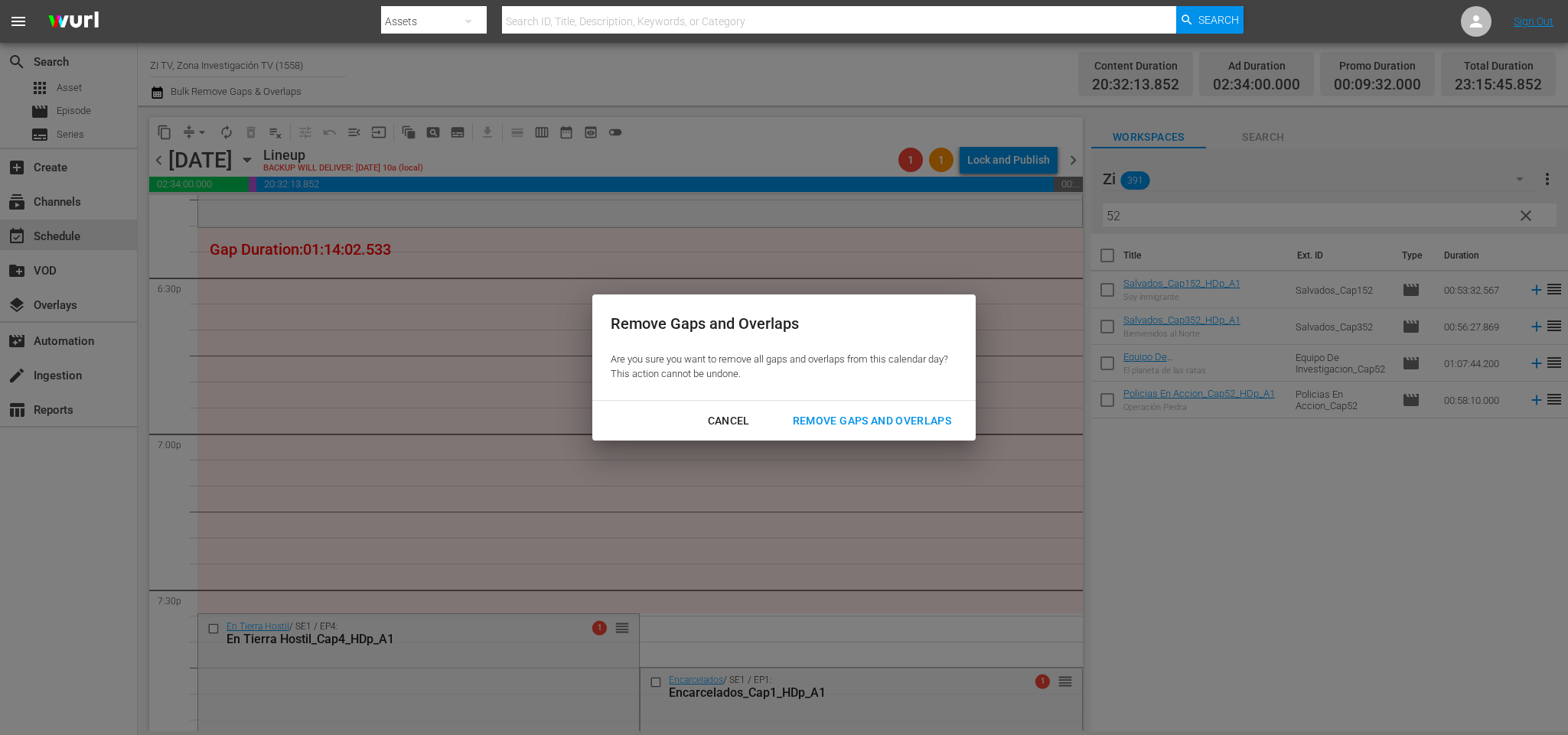
drag, startPoint x: 830, startPoint y: 414, endPoint x: 826, endPoint y: 406, distance: 8.9
click at [830, 413] on div "Remove Gaps and Overlaps" at bounding box center [872, 421] width 183 height 19
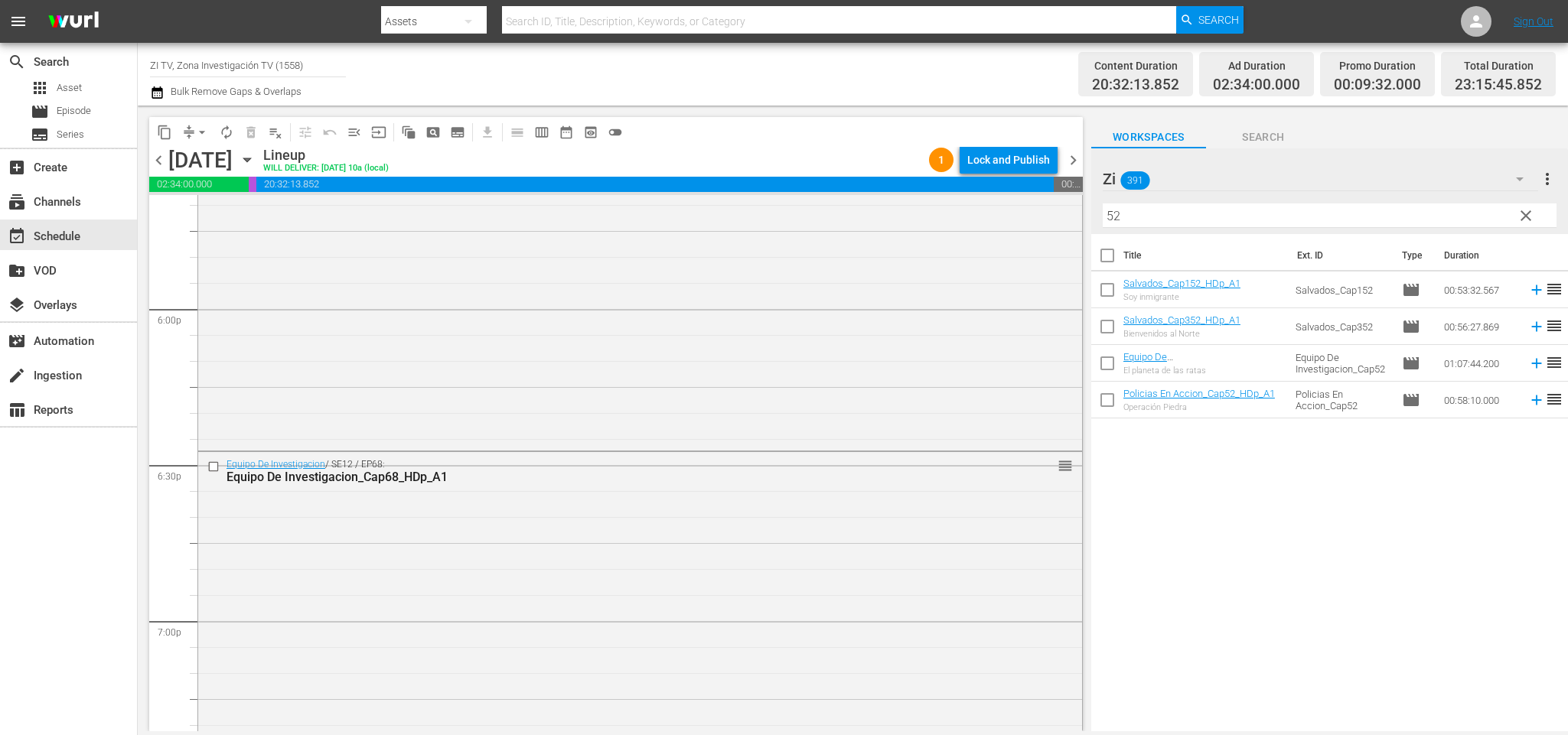
scroll to position [6955, 0]
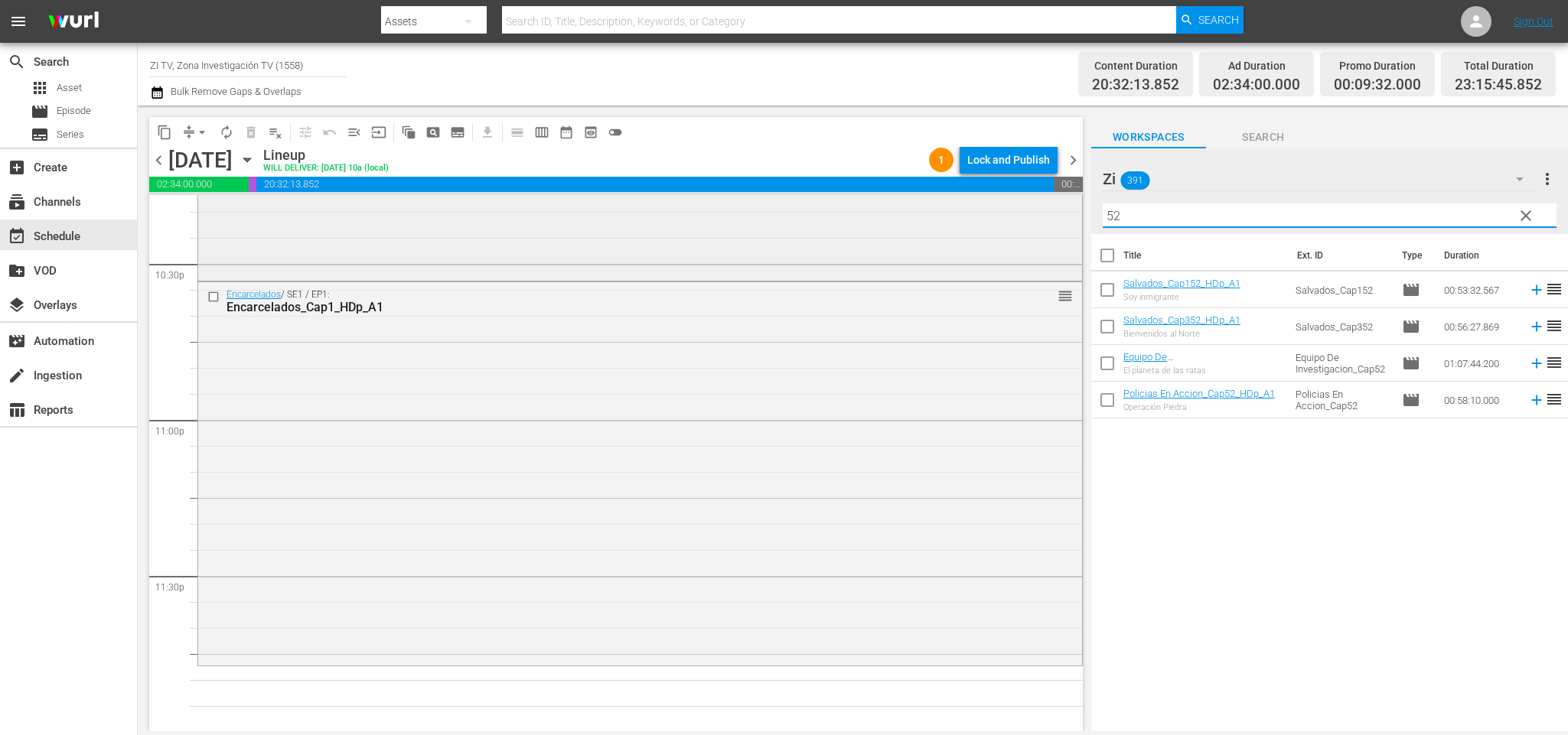
drag, startPoint x: 1166, startPoint y: 212, endPoint x: 967, endPoint y: 230, distance: 199.8
click at [981, 232] on div "content_copy compress arrow_drop_down autorenew_outlined delete_forever_outline…" at bounding box center [852, 419] width 1431 height 626
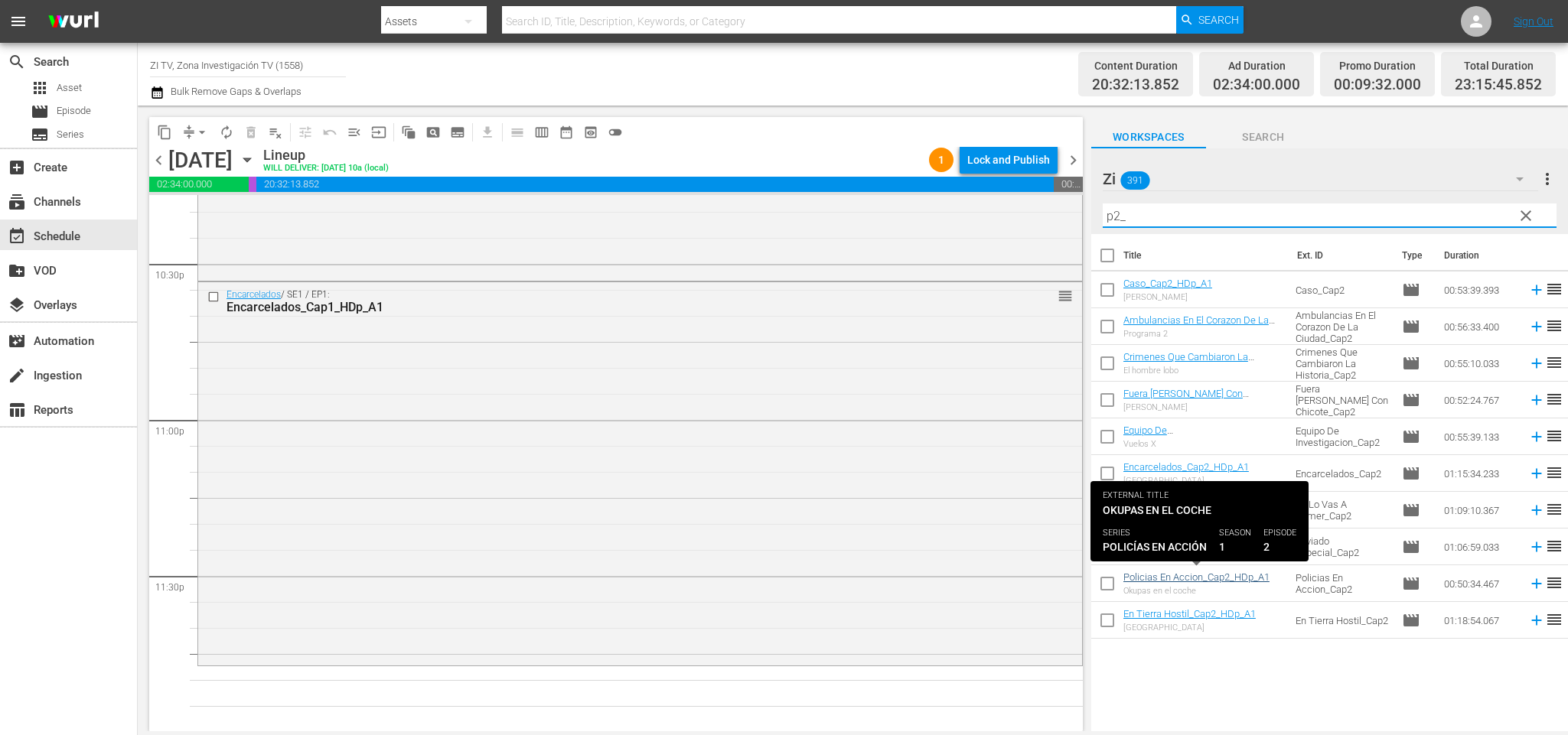
type input "p2_"
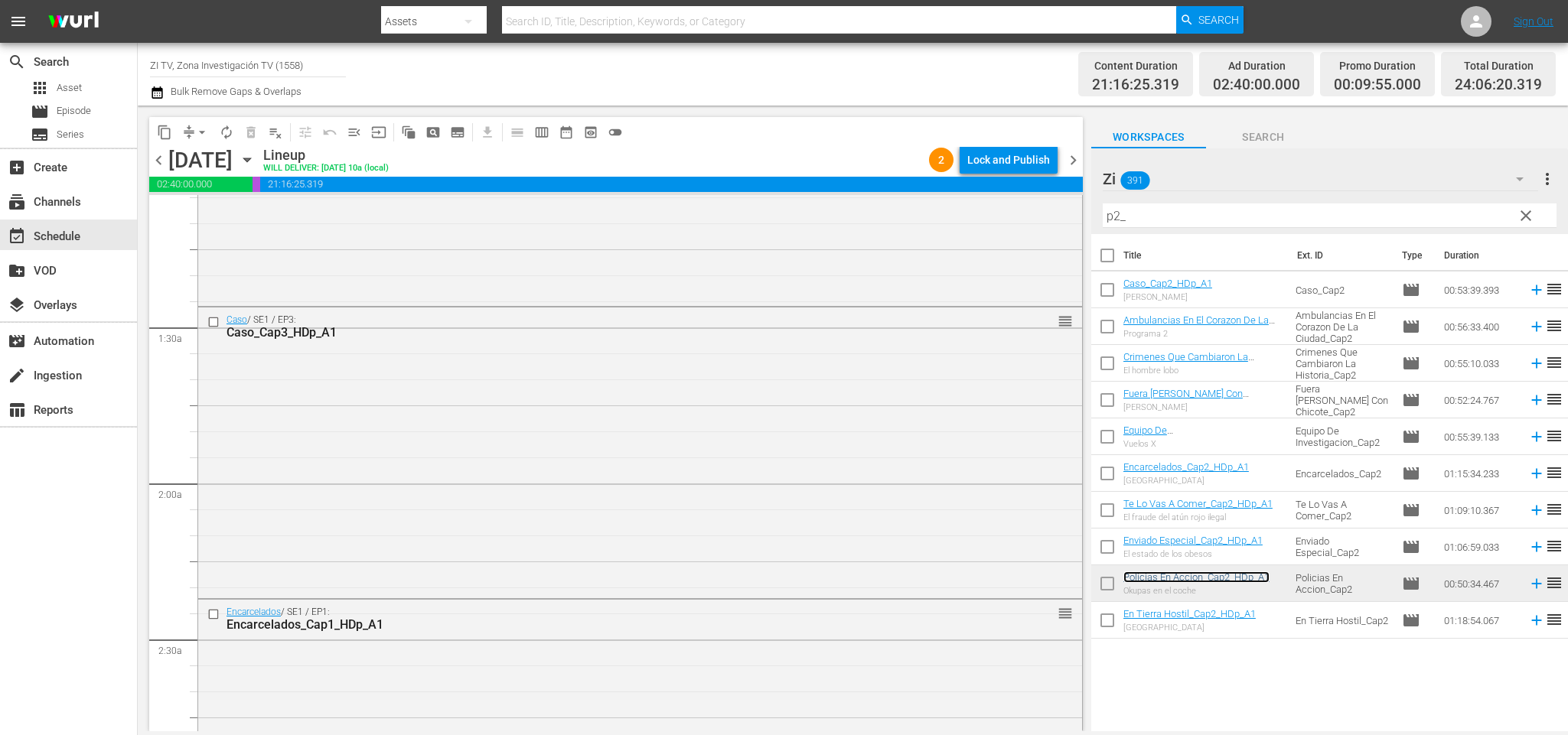
scroll to position [0, 0]
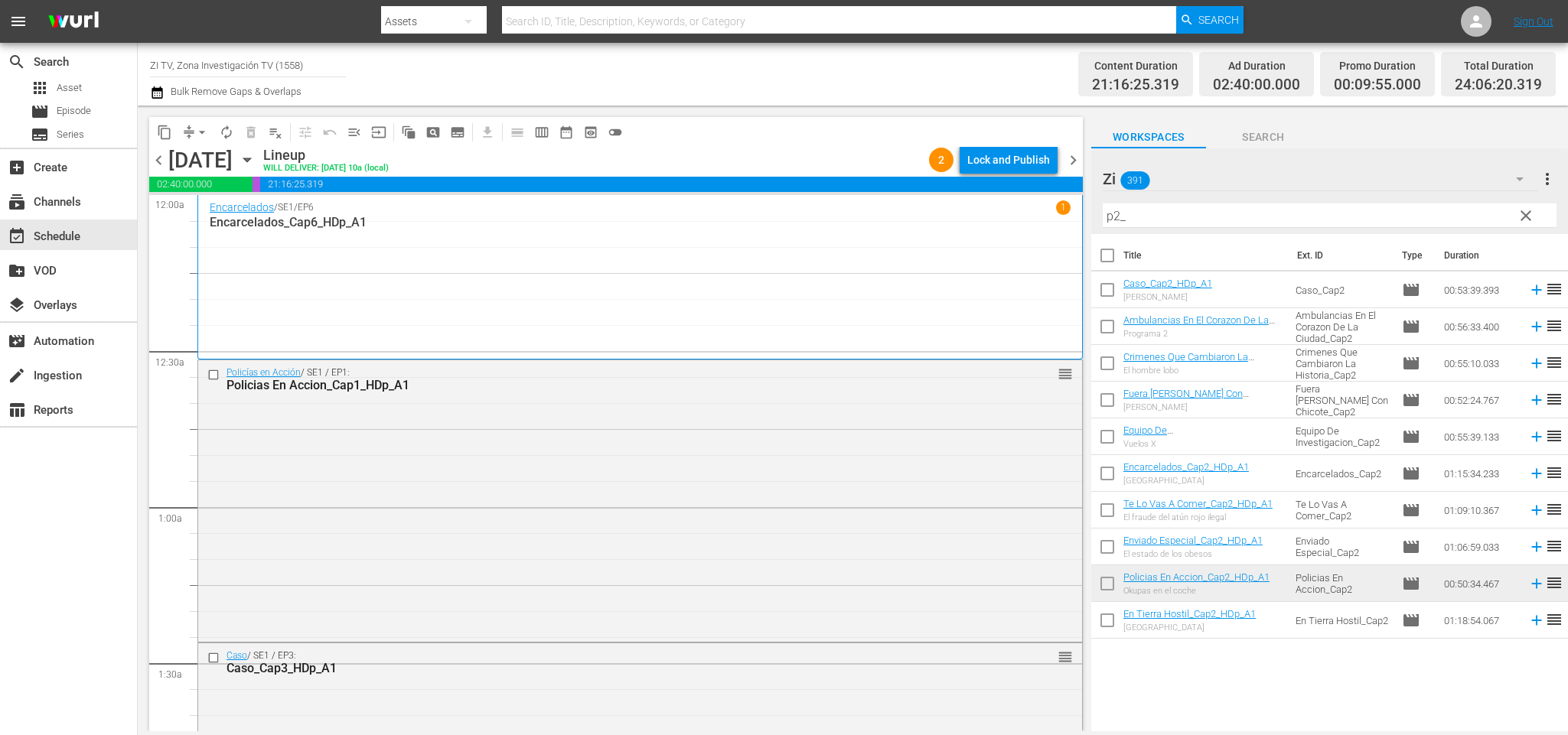
click at [1067, 159] on span "chevron_right" at bounding box center [1073, 160] width 19 height 19
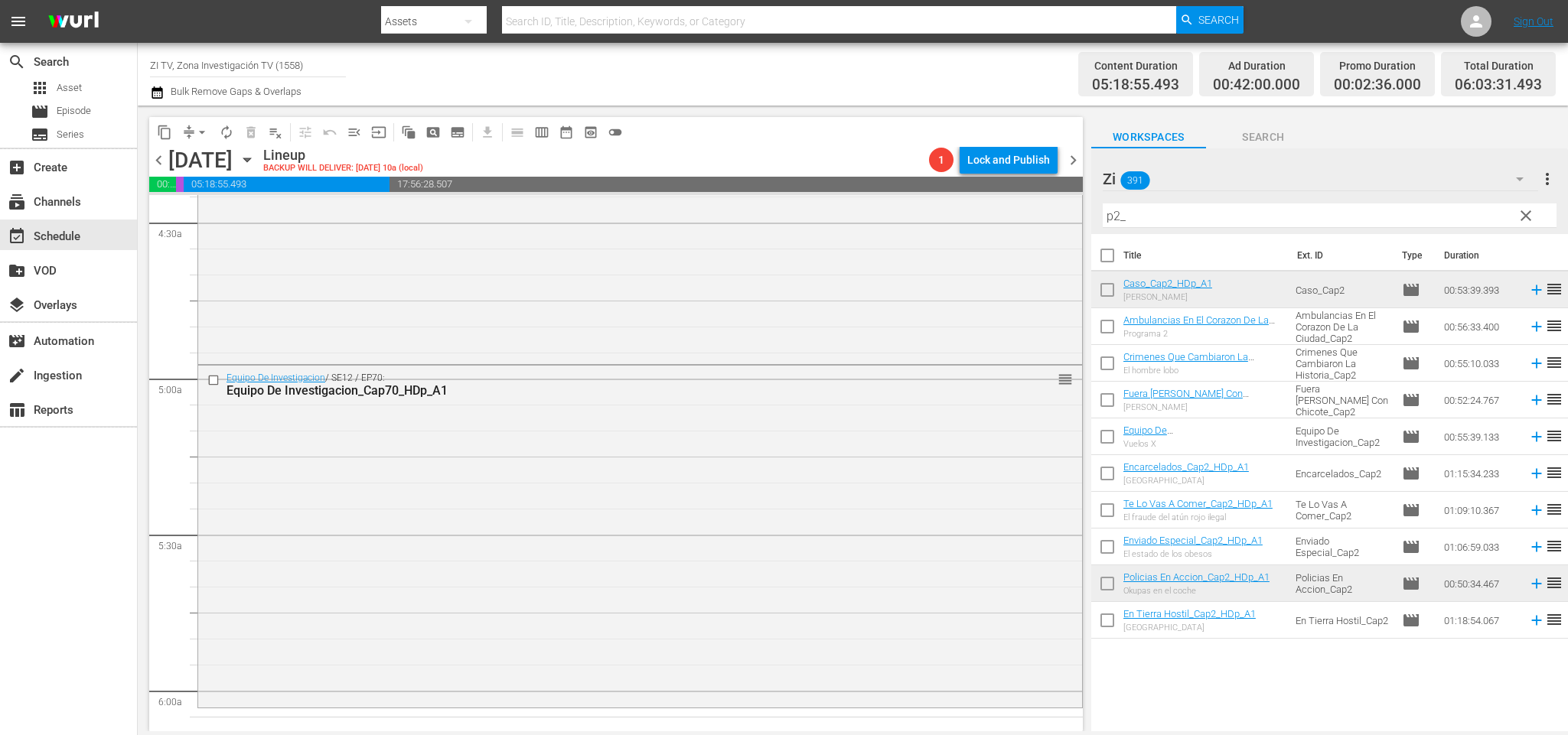
scroll to position [1492, 0]
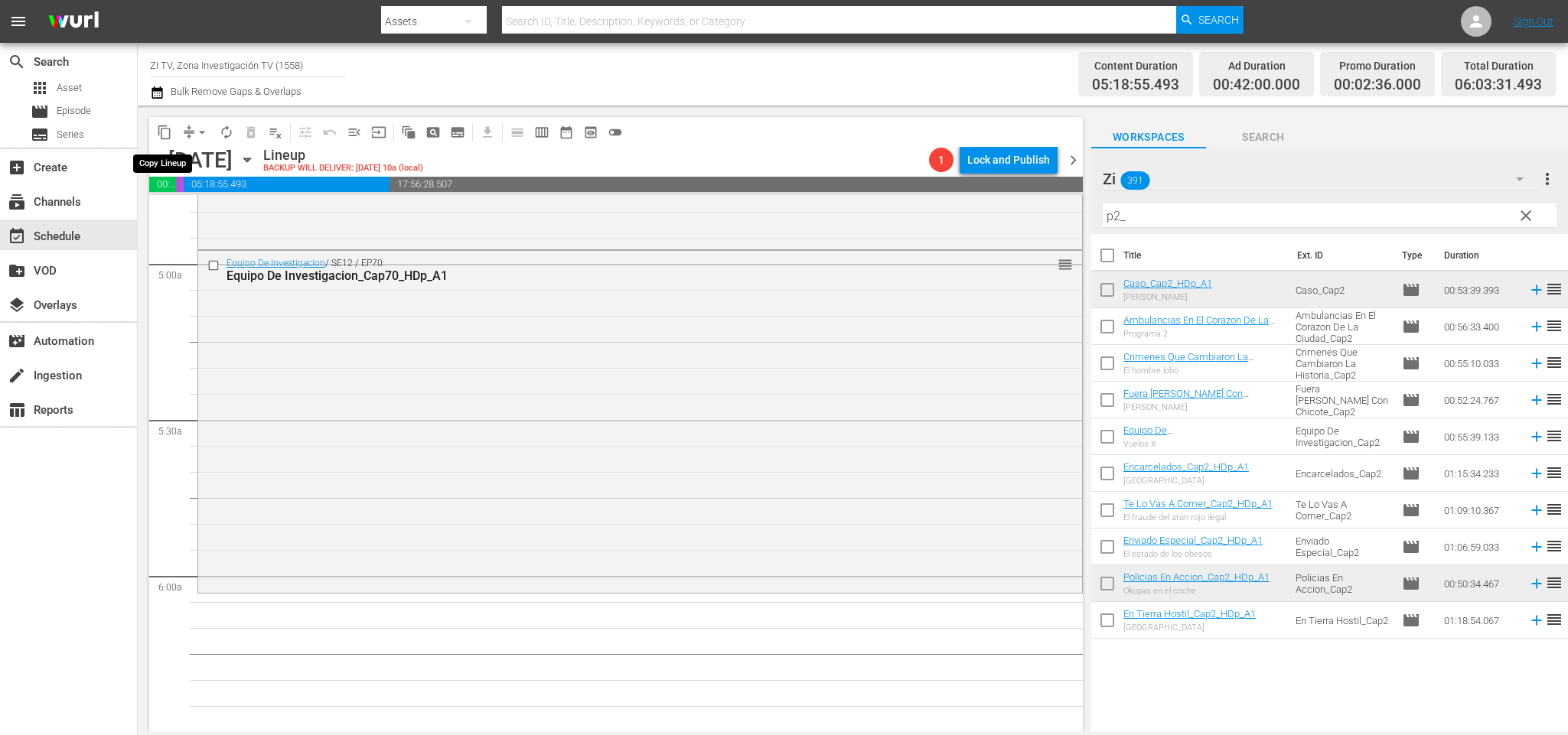
click at [154, 127] on button "content_copy" at bounding box center [164, 133] width 24 height 24
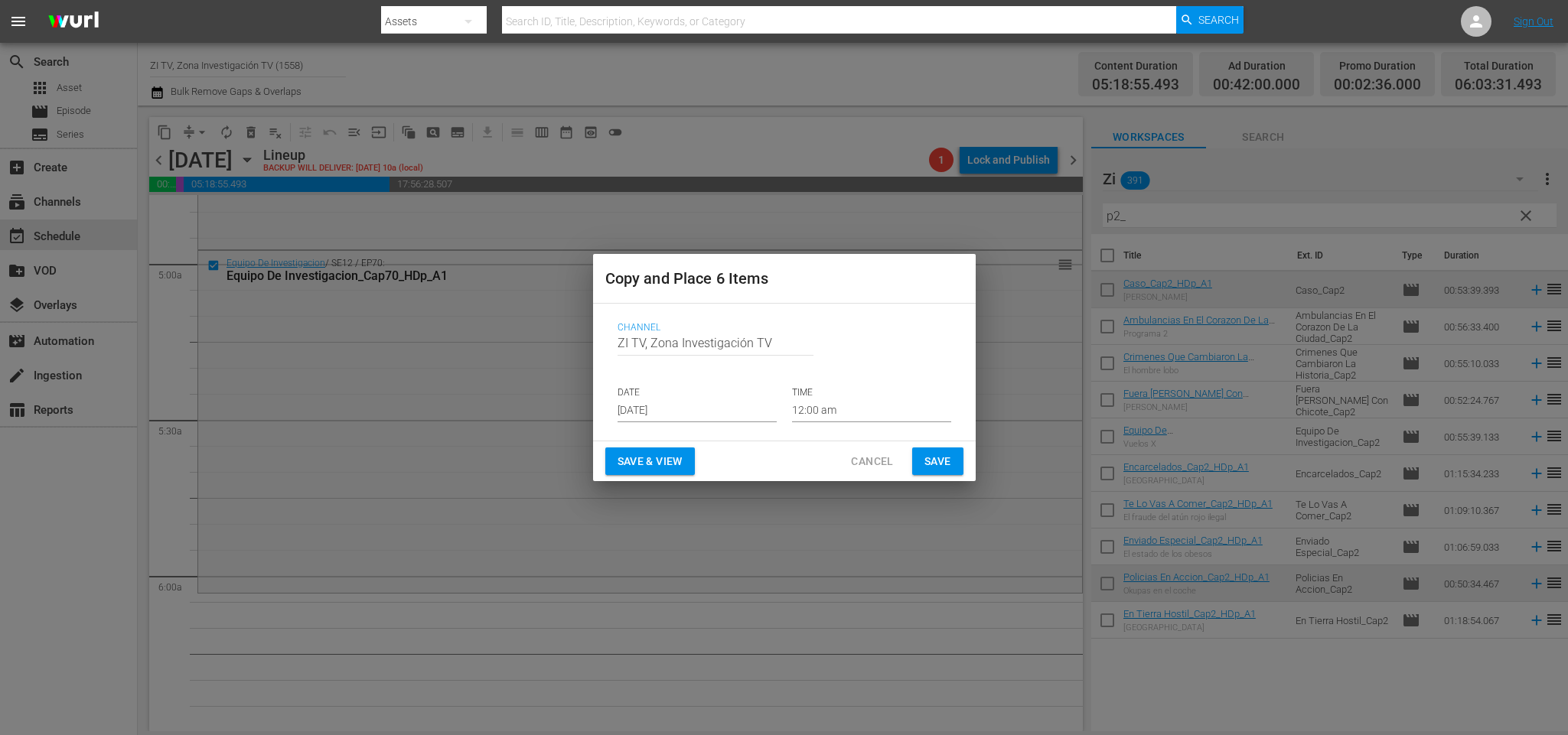
click at [701, 393] on p "DATE" at bounding box center [697, 393] width 159 height 13
click at [657, 400] on input "[DATE]" at bounding box center [697, 411] width 159 height 23
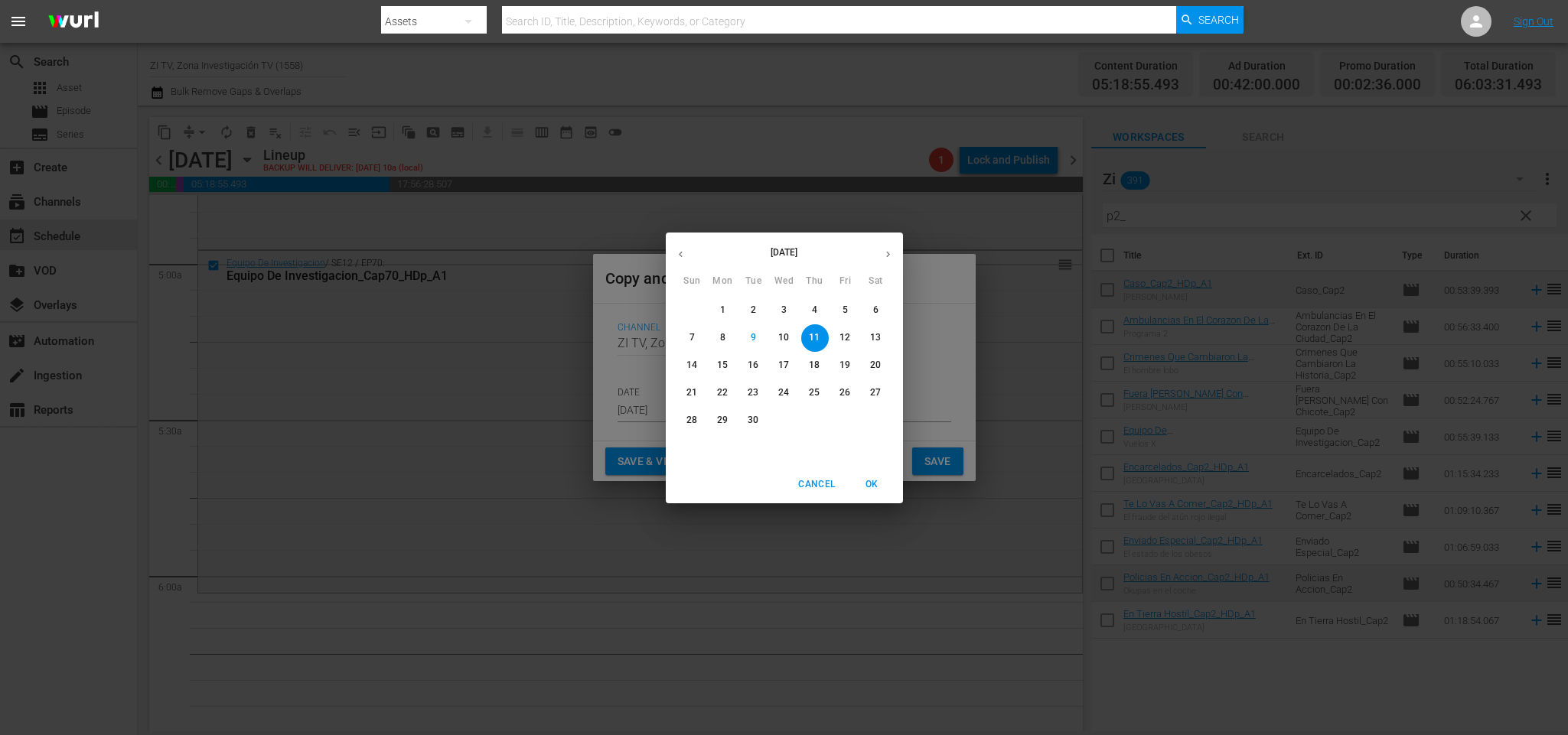
click at [885, 252] on icon "button" at bounding box center [888, 255] width 11 height 11
click at [849, 310] on span "3" at bounding box center [846, 310] width 27 height 13
type input "[DATE]"
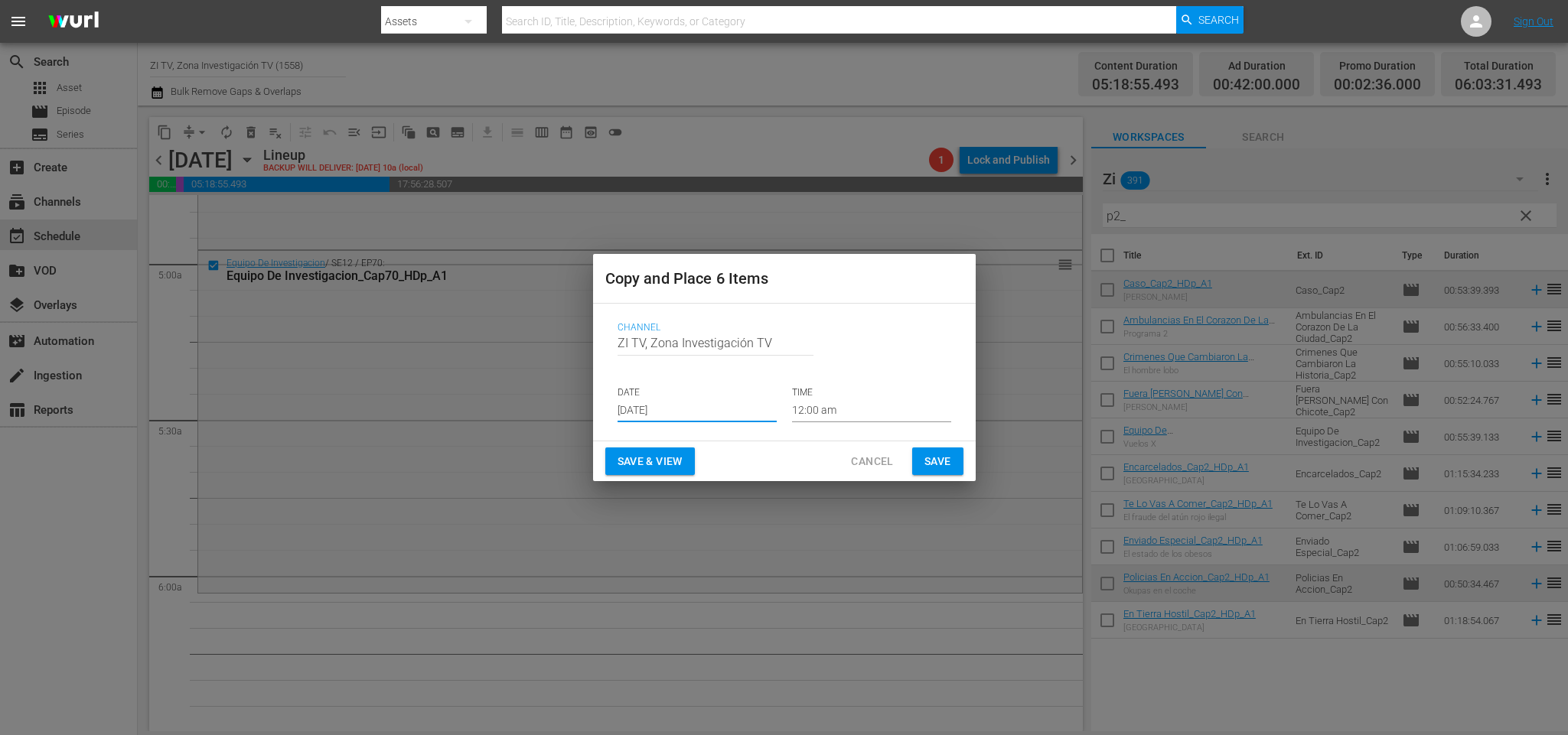
click at [852, 404] on input "12:00 am" at bounding box center [871, 411] width 159 height 23
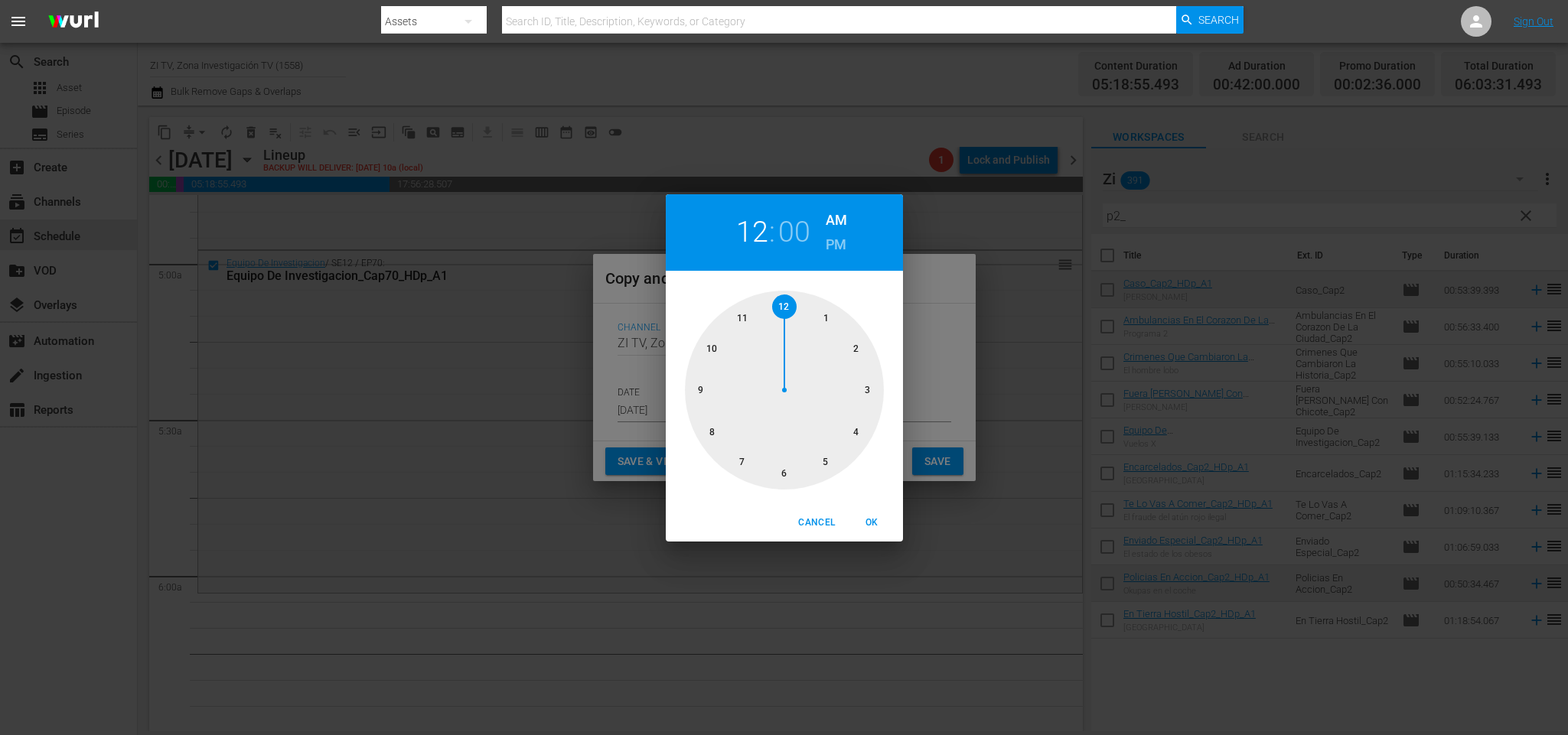
click at [834, 462] on div at bounding box center [784, 391] width 199 height 199
drag, startPoint x: 861, startPoint y: 387, endPoint x: 865, endPoint y: 395, distance: 8.9
click at [863, 387] on div at bounding box center [784, 391] width 199 height 199
drag, startPoint x: 873, startPoint y: 517, endPoint x: 919, endPoint y: 471, distance: 65.1
click at [873, 517] on span "OK" at bounding box center [872, 523] width 36 height 16
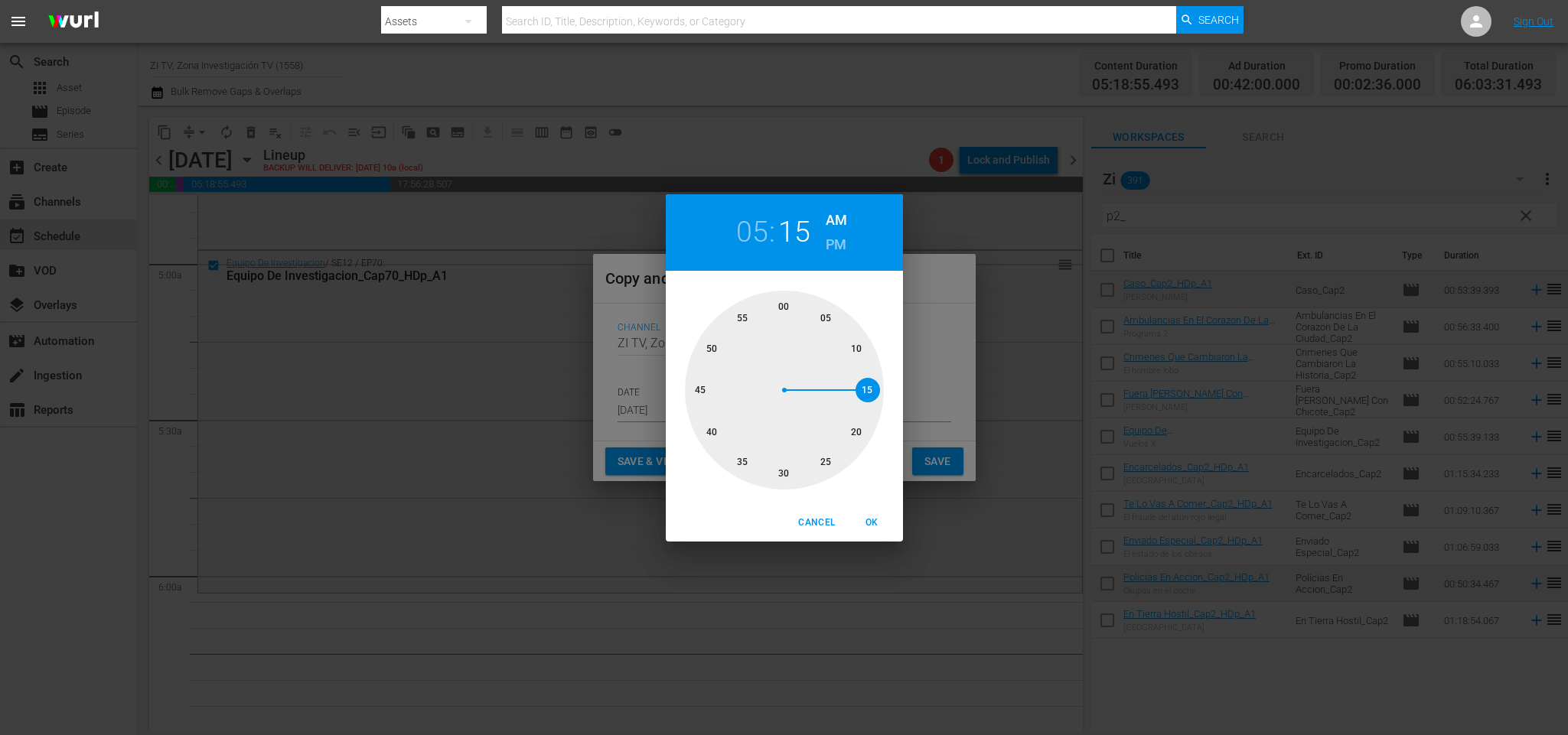
type input "05:15 am"
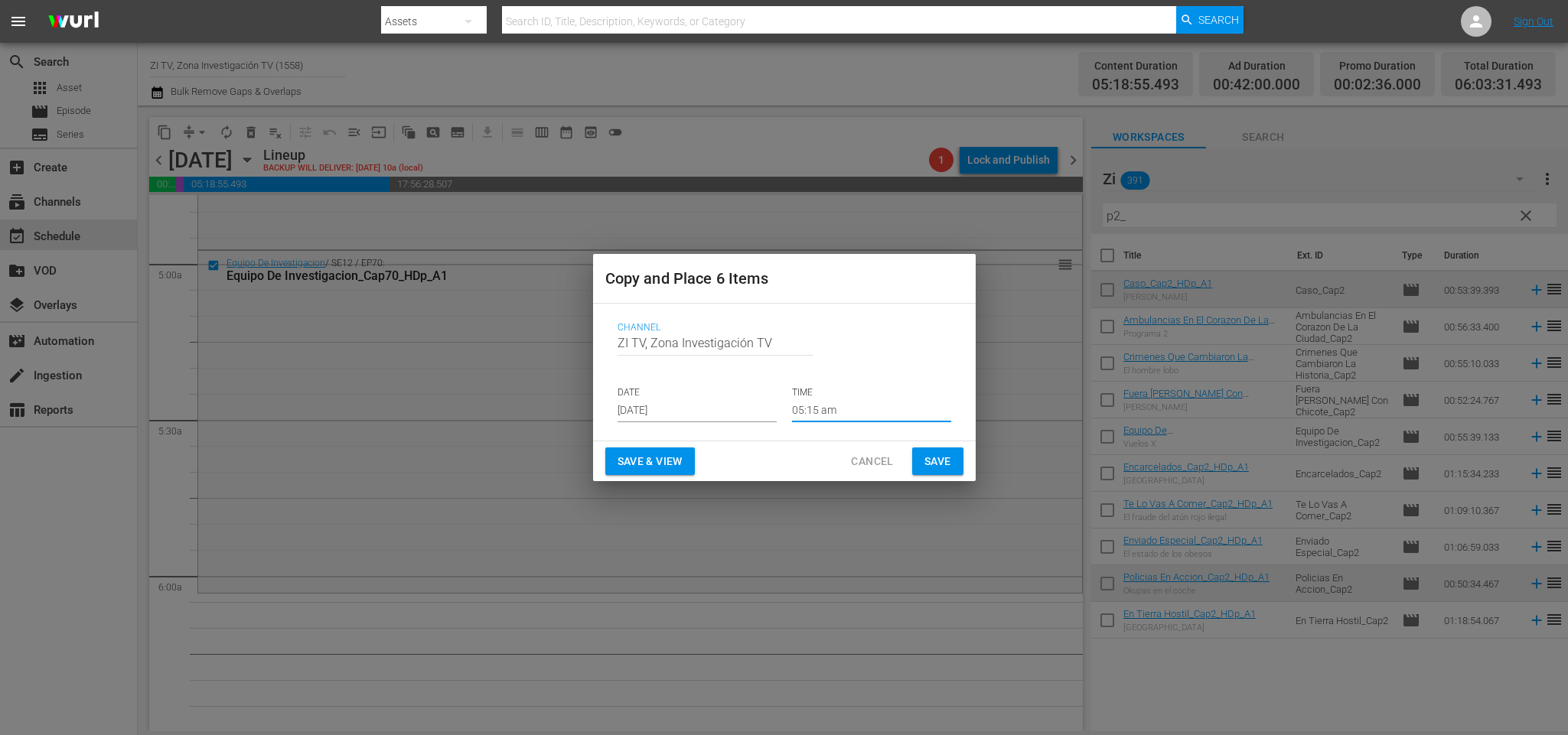
click at [926, 457] on span "Save" at bounding box center [937, 462] width 27 height 19
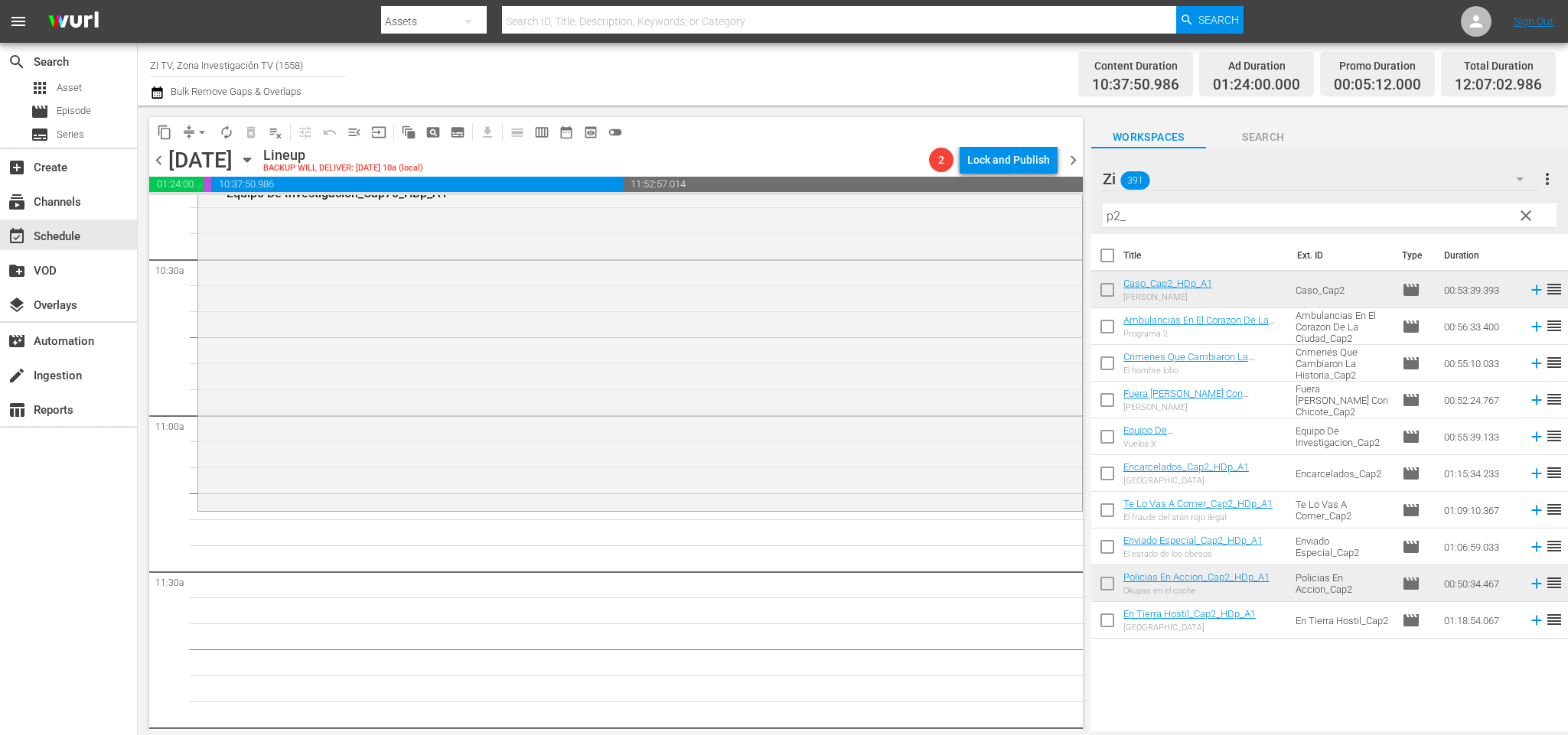
scroll to position [3098, 0]
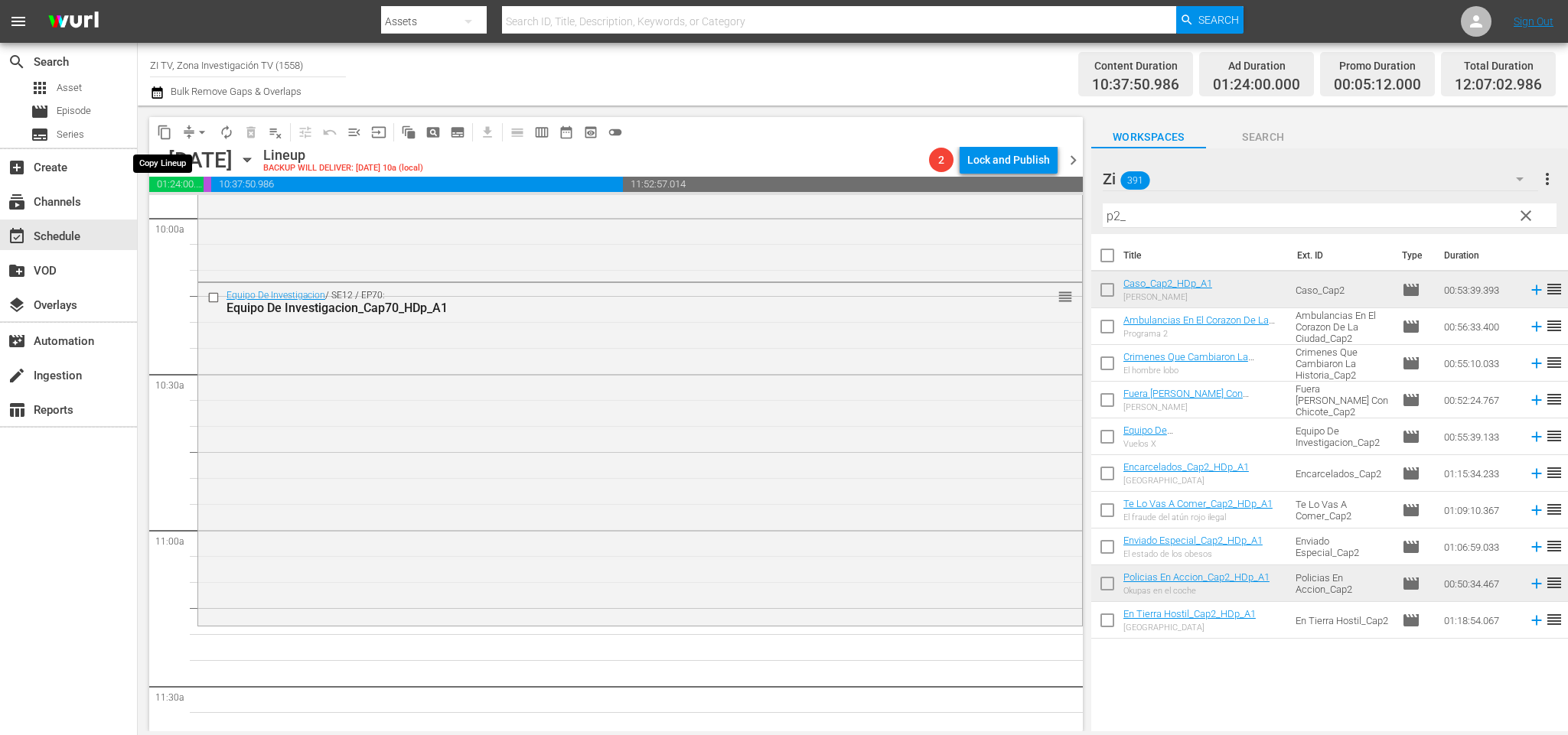
click at [163, 125] on span "content_copy" at bounding box center [164, 132] width 15 height 15
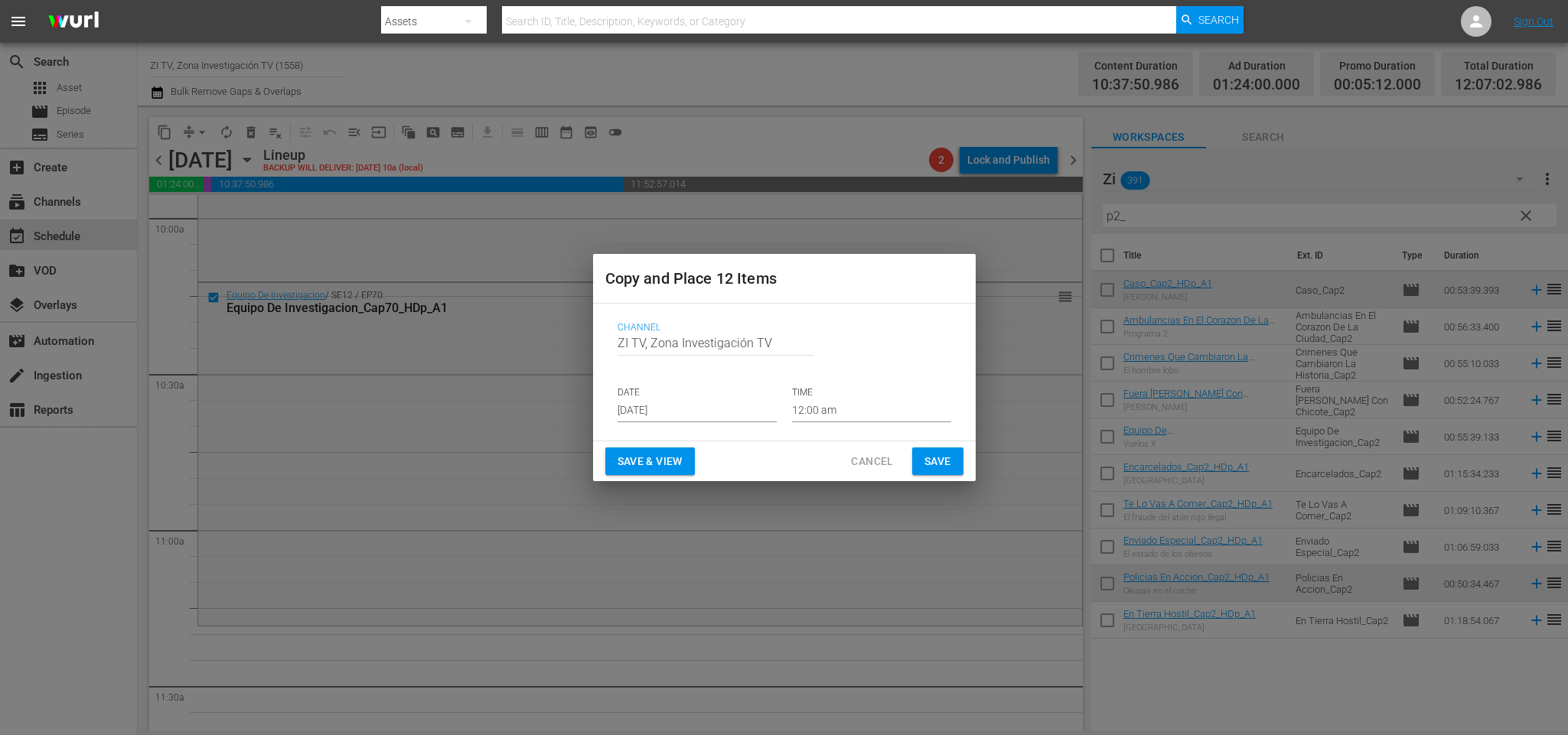
click at [673, 400] on input "[DATE]" at bounding box center [697, 411] width 159 height 23
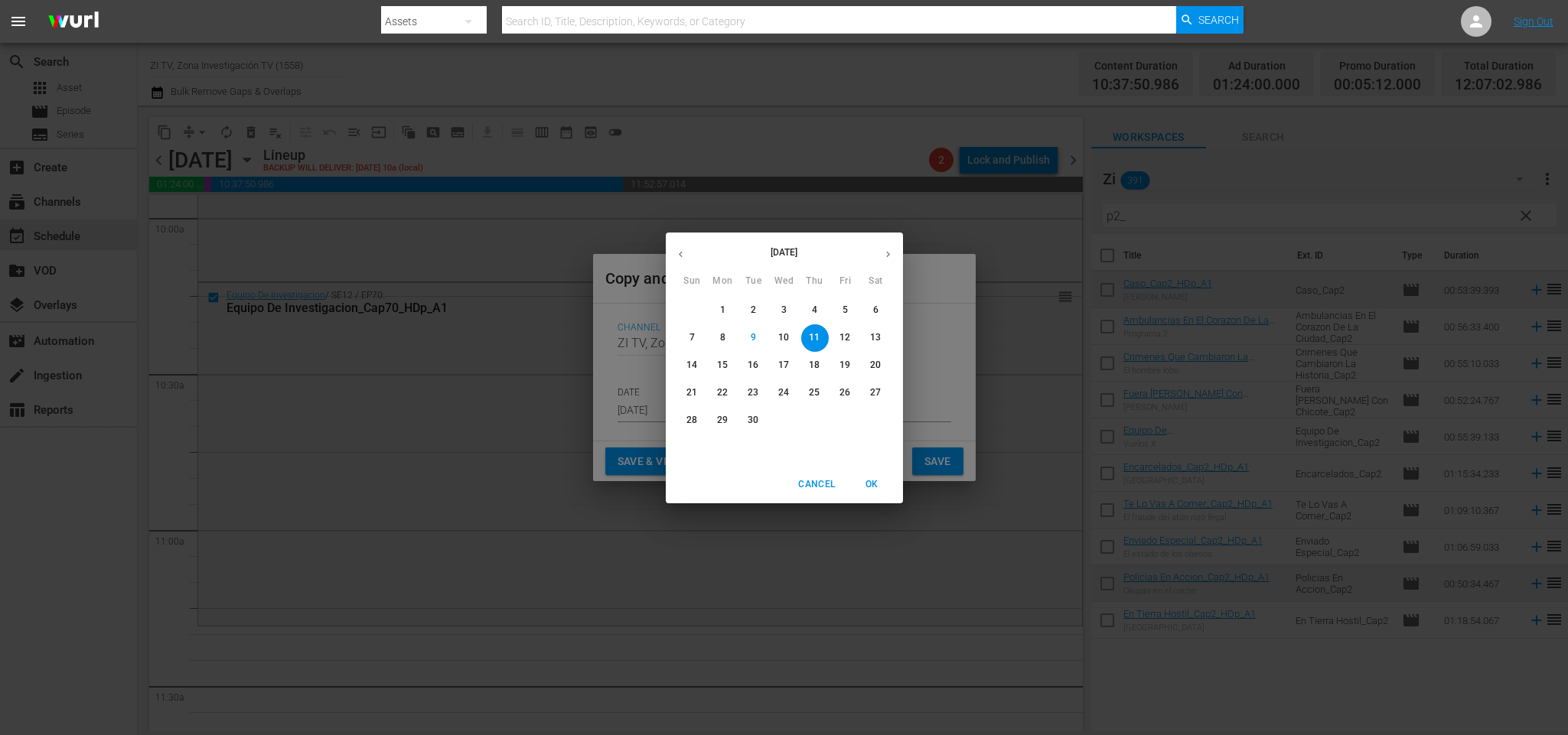
click at [884, 257] on icon "button" at bounding box center [888, 255] width 11 height 11
click at [847, 304] on span "3" at bounding box center [846, 310] width 27 height 13
type input "[DATE]"
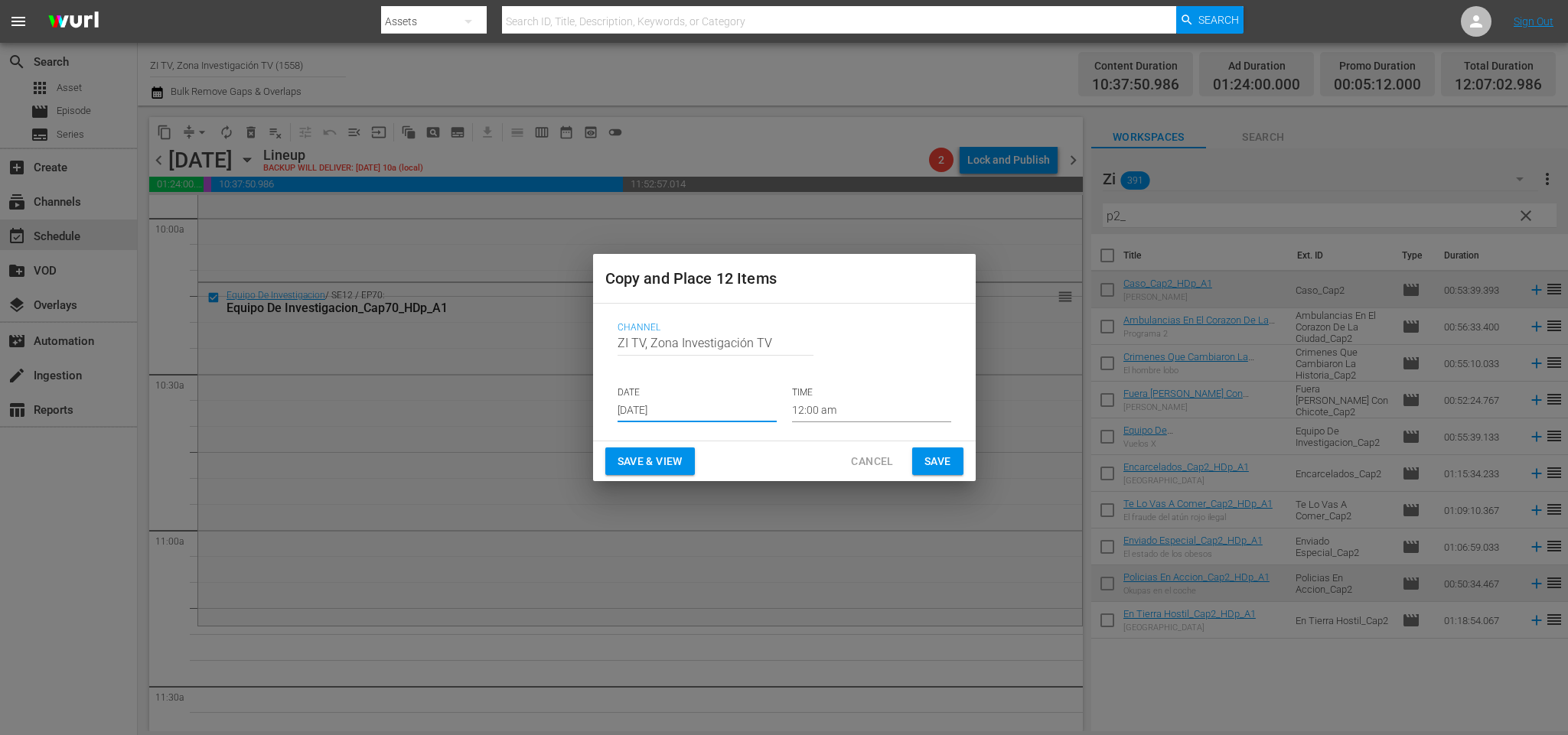
click at [873, 402] on input "12:00 am" at bounding box center [871, 411] width 159 height 23
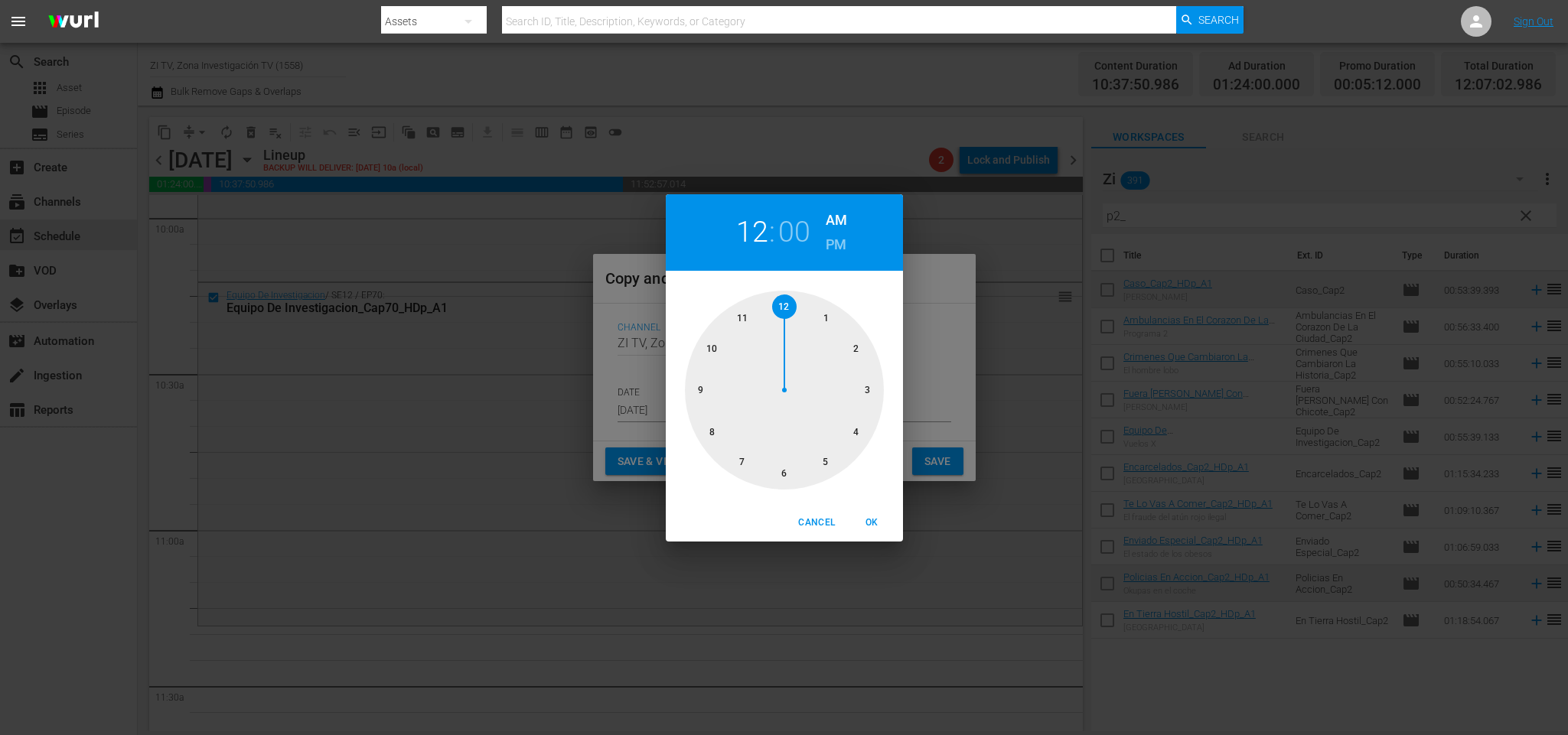
click at [712, 347] on div at bounding box center [784, 391] width 199 height 199
click at [785, 471] on div at bounding box center [784, 391] width 199 height 199
click at [871, 515] on span "OK" at bounding box center [872, 523] width 36 height 16
type input "10:30 am"
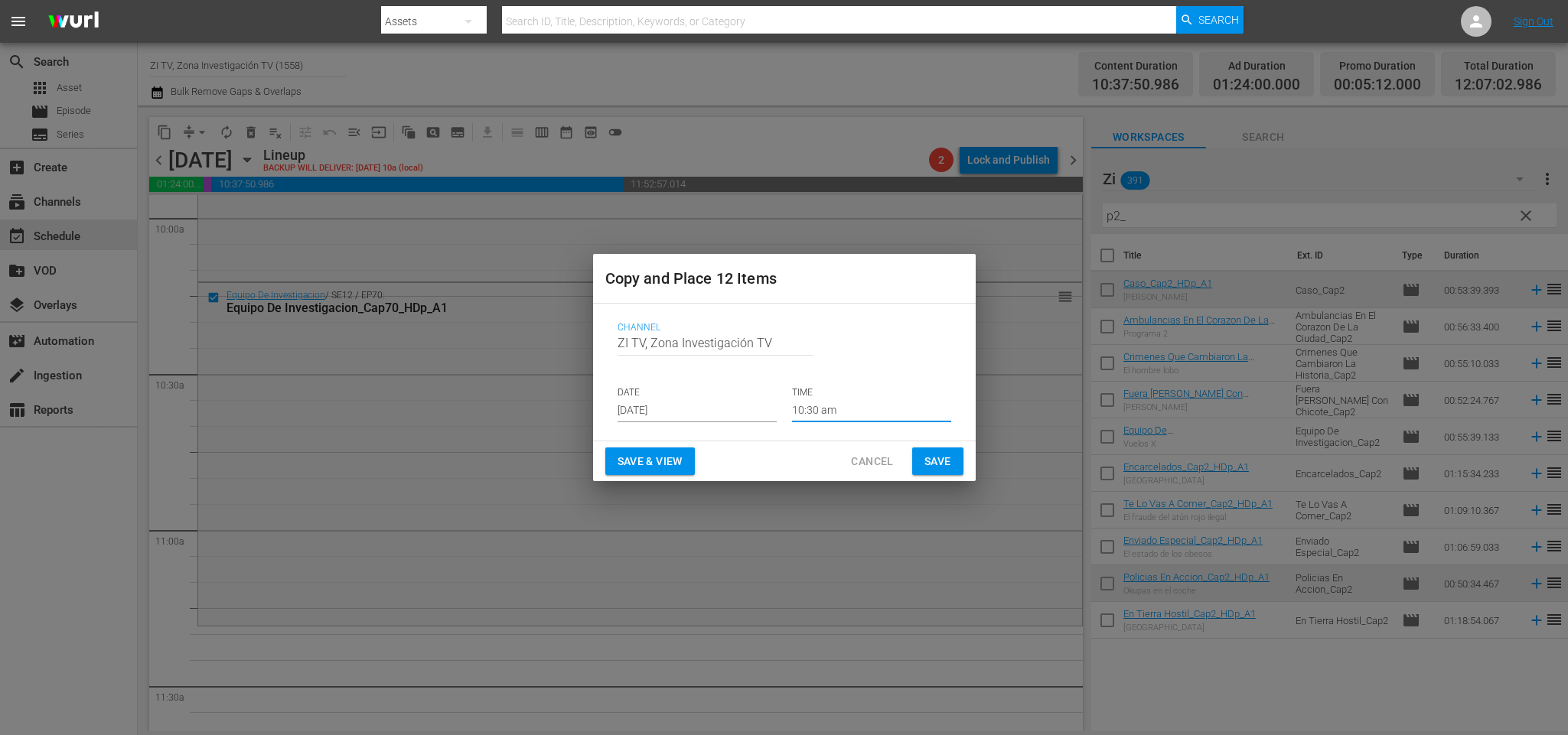
click at [936, 462] on span "Save" at bounding box center [937, 462] width 27 height 19
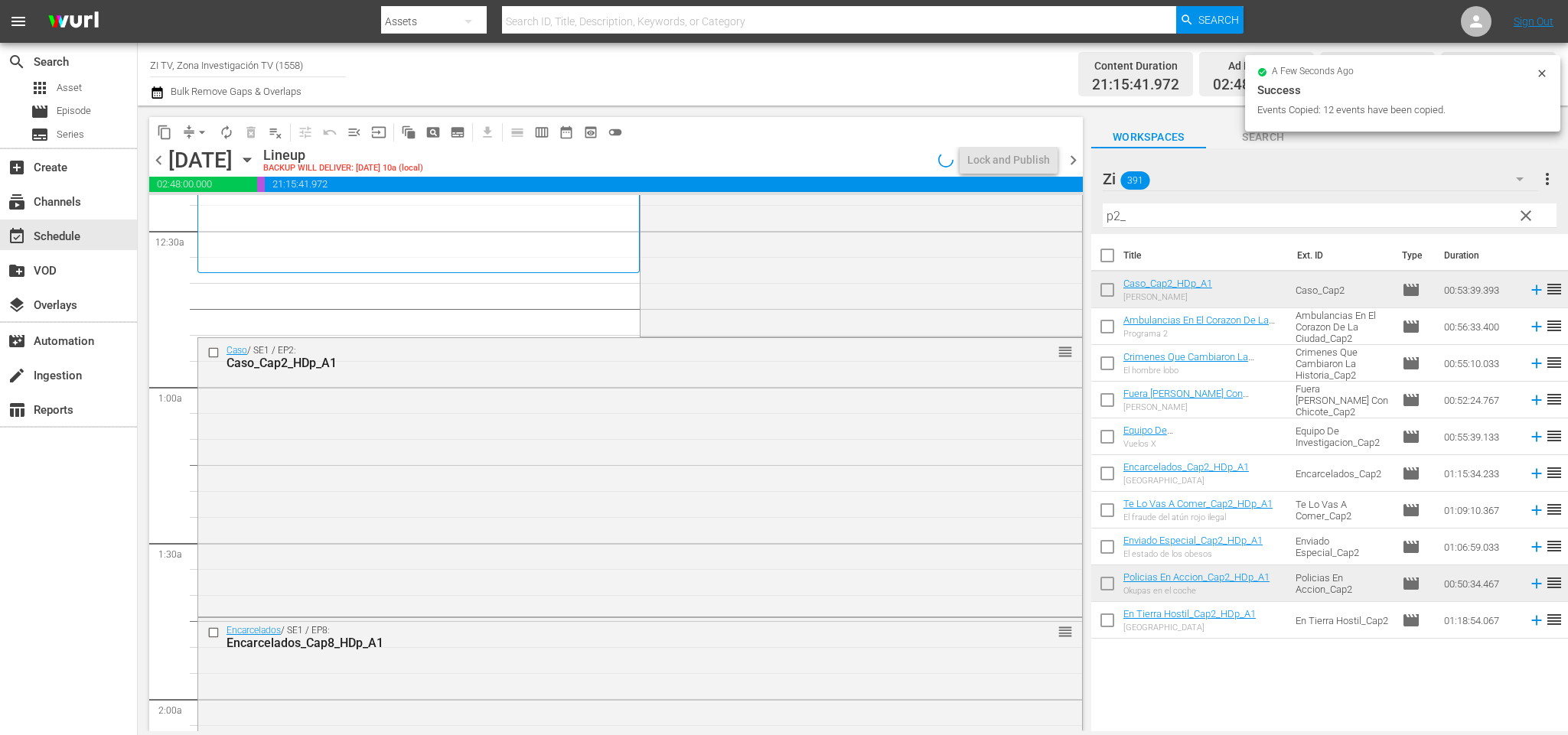
scroll to position [0, 0]
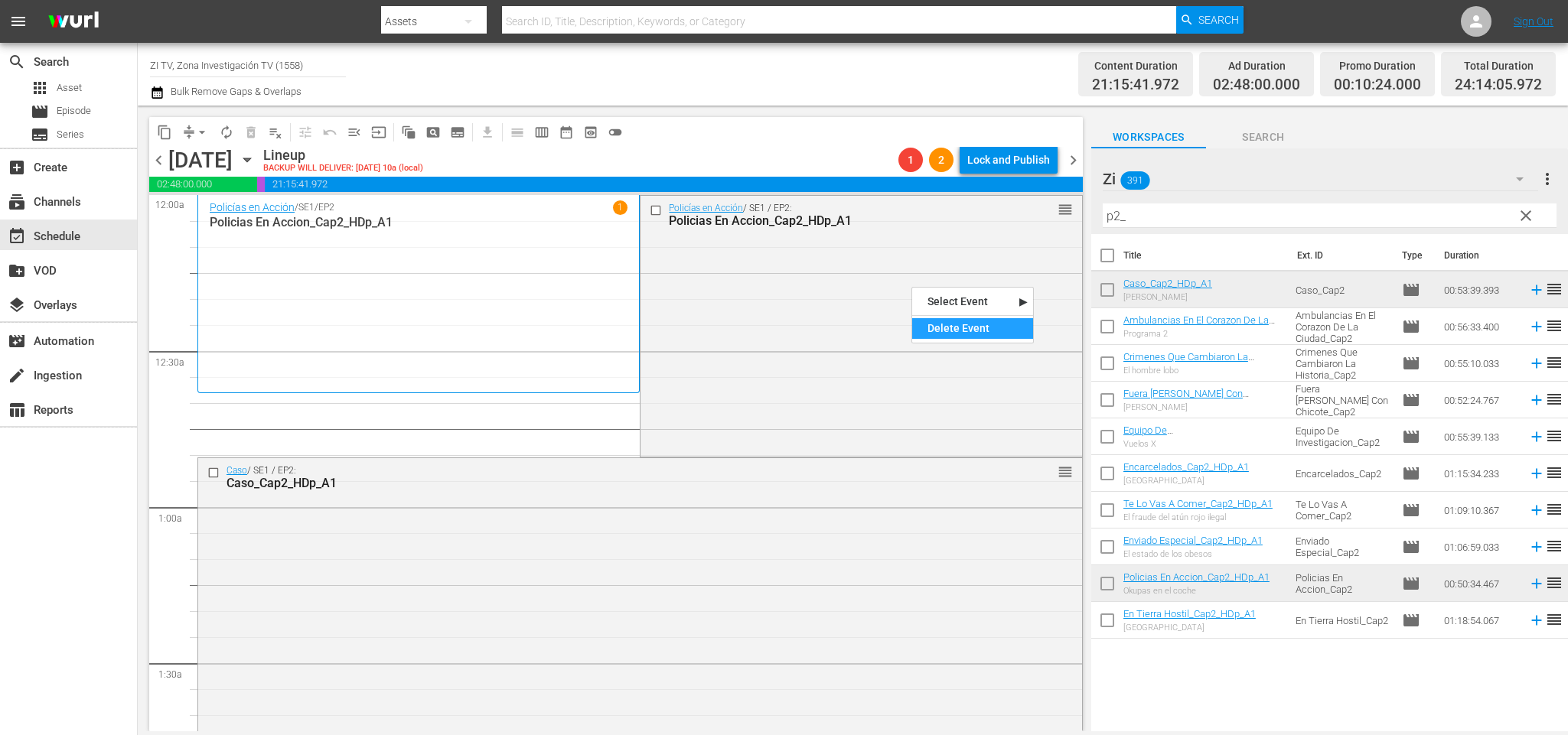
click at [980, 331] on div "Delete Event" at bounding box center [973, 329] width 121 height 21
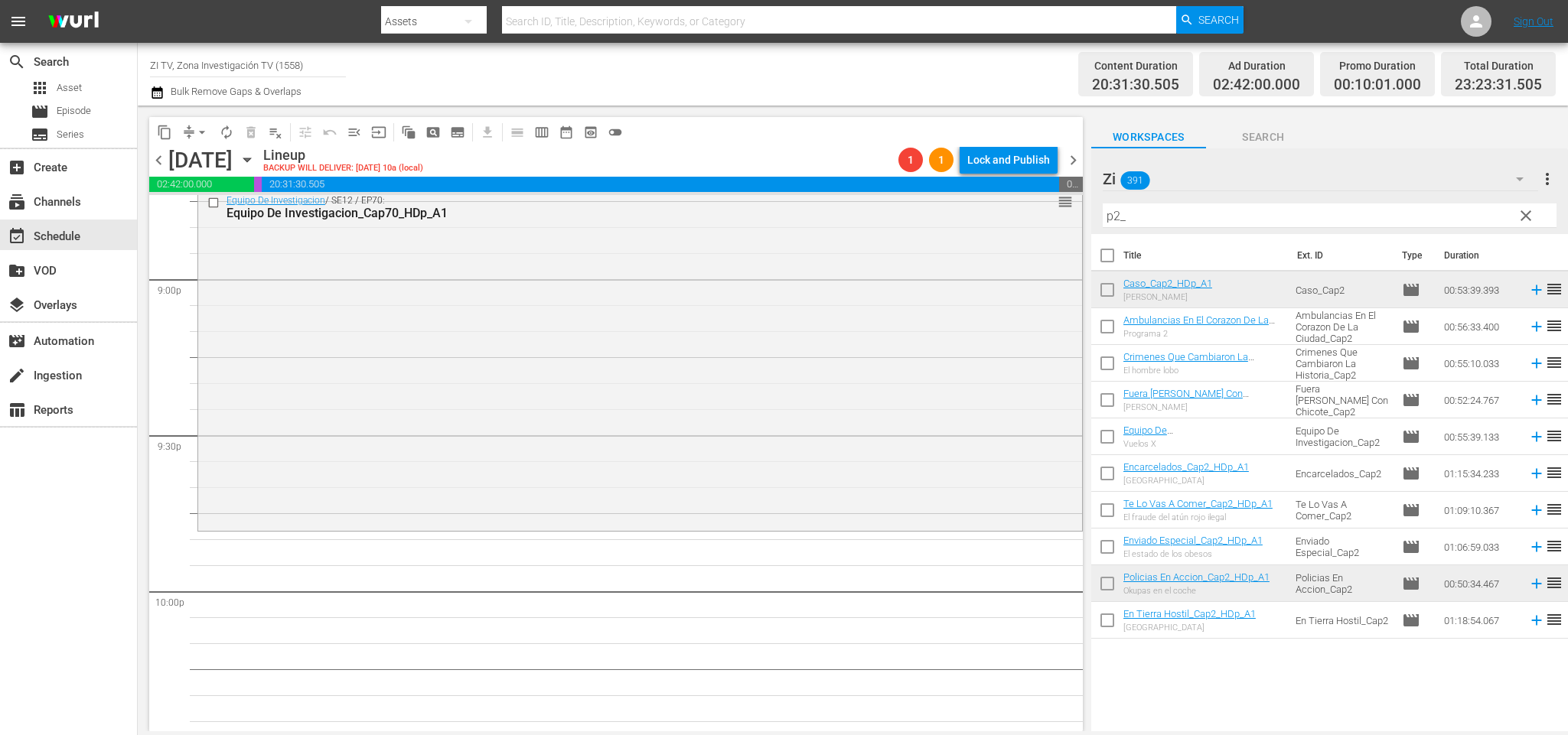
scroll to position [6241, 0]
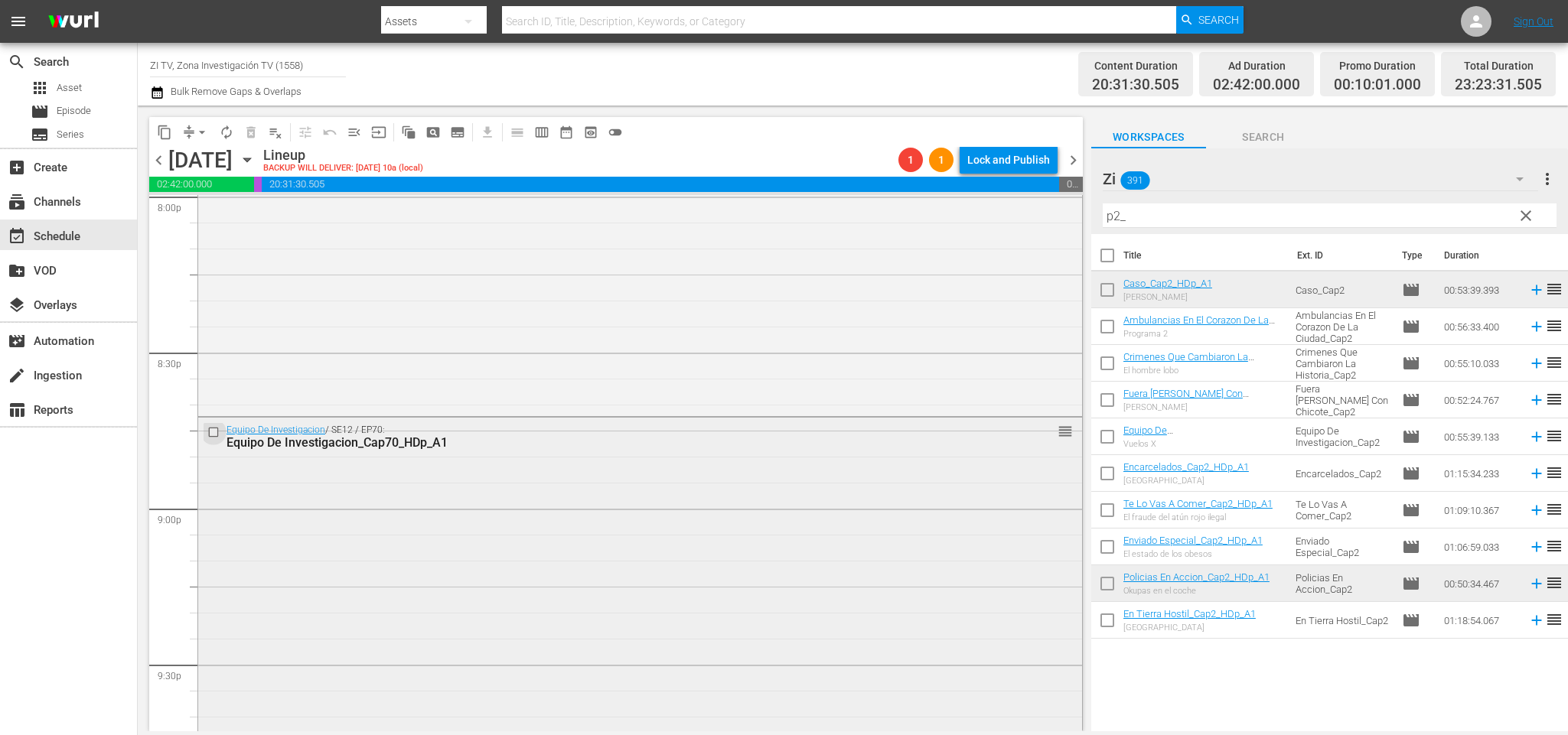
click at [217, 427] on input "checkbox" at bounding box center [215, 433] width 16 height 13
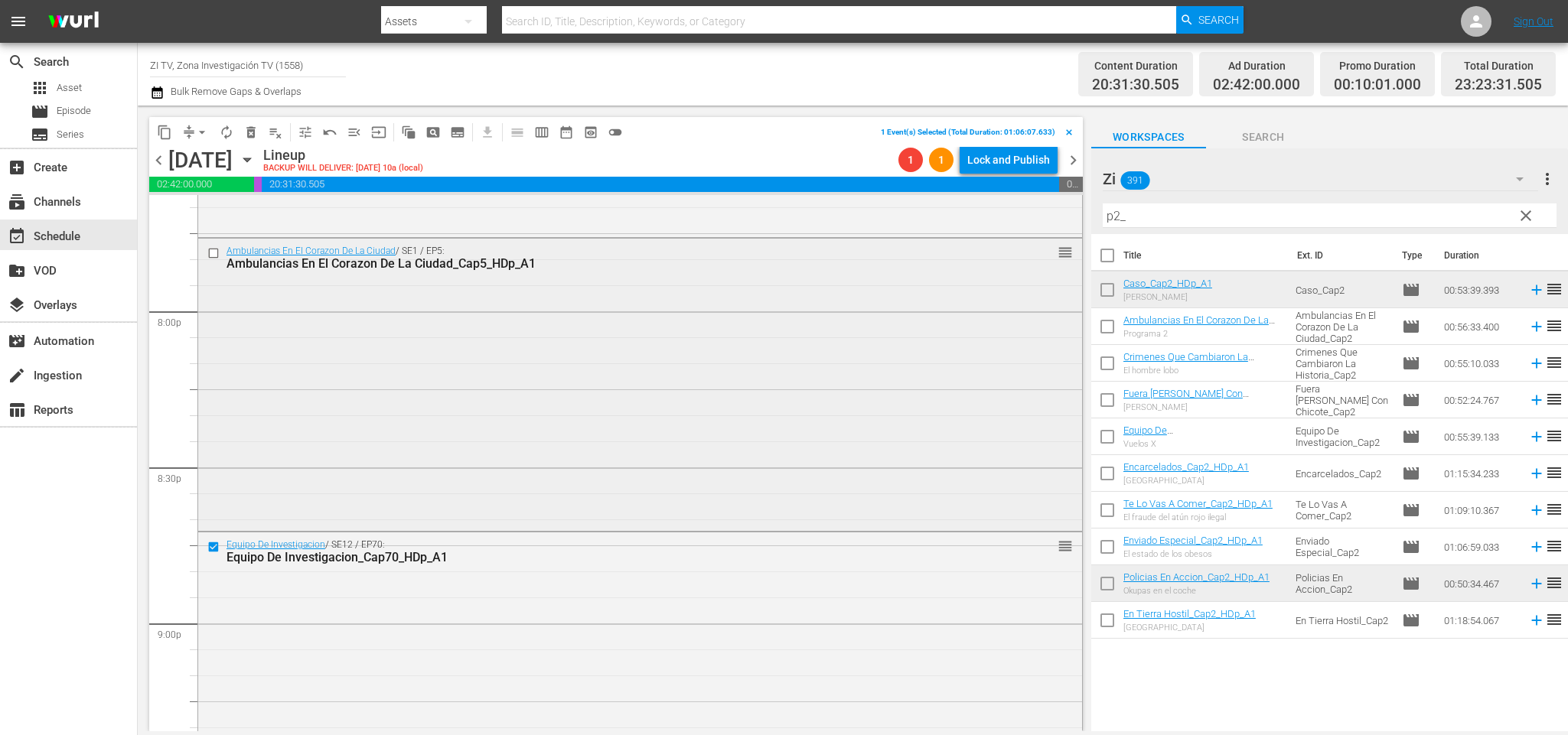
scroll to position [6012, 0]
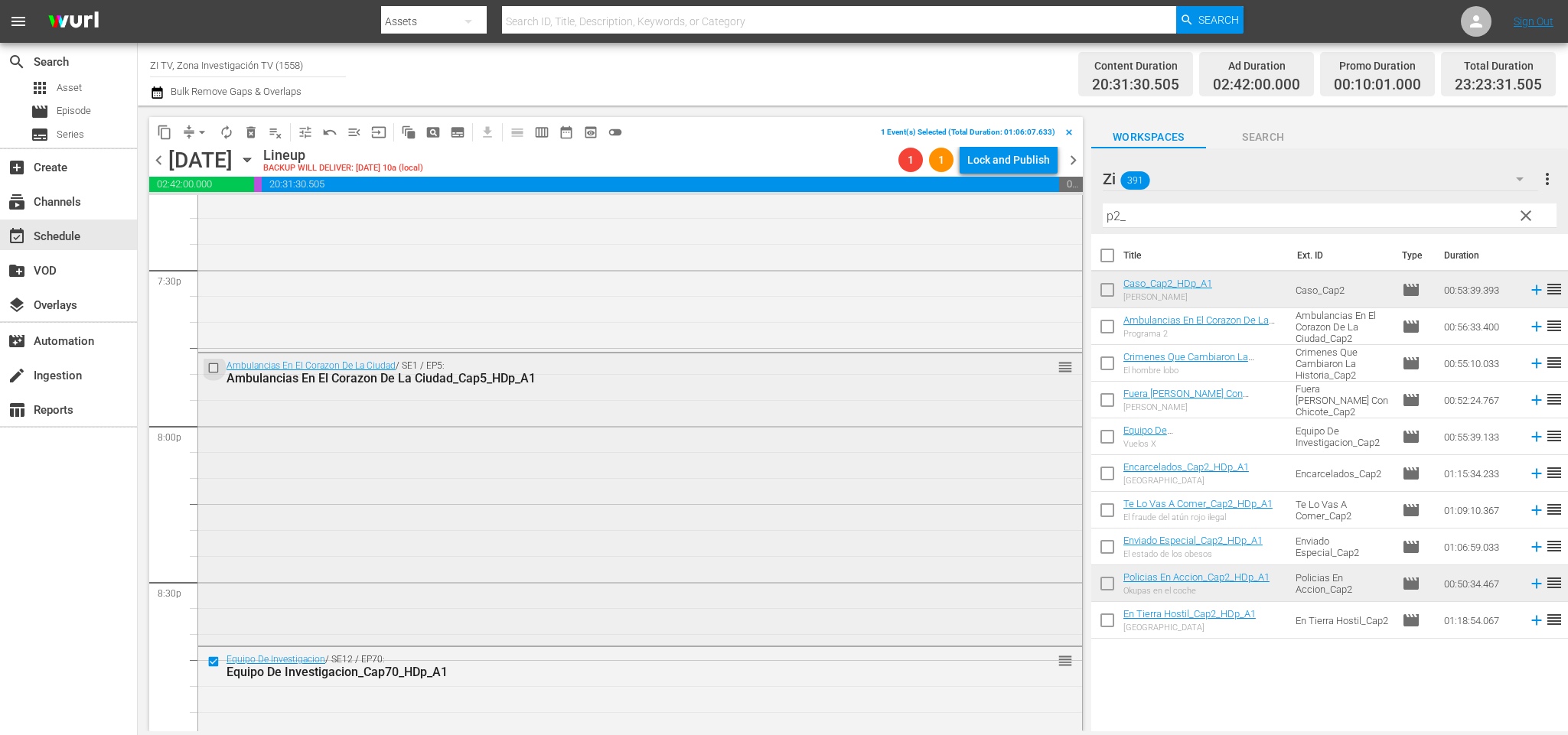
click at [218, 365] on input "checkbox" at bounding box center [215, 369] width 16 height 13
click at [257, 126] on span "delete_forever_outlined" at bounding box center [251, 132] width 15 height 15
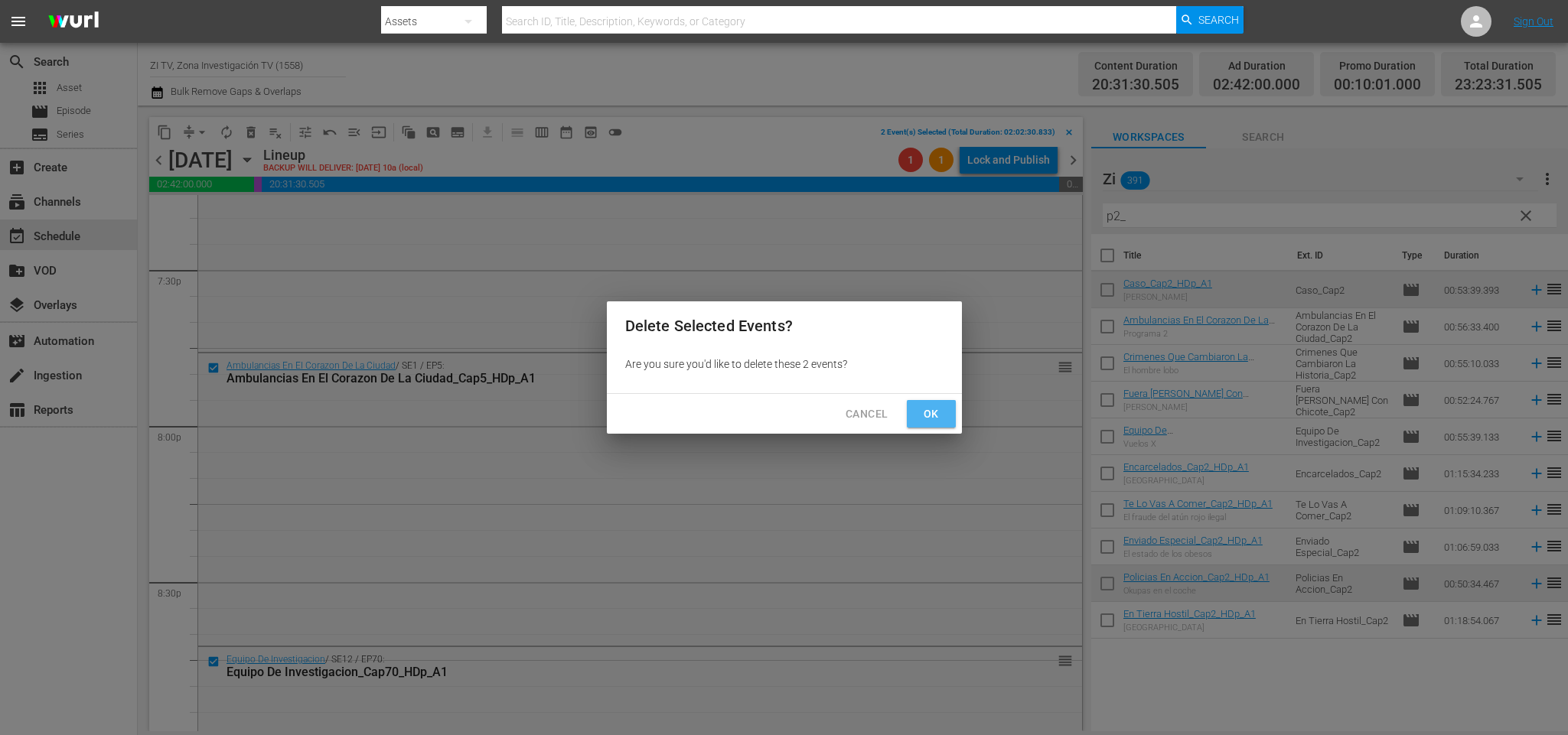
click at [917, 407] on button "Ok" at bounding box center [931, 414] width 49 height 28
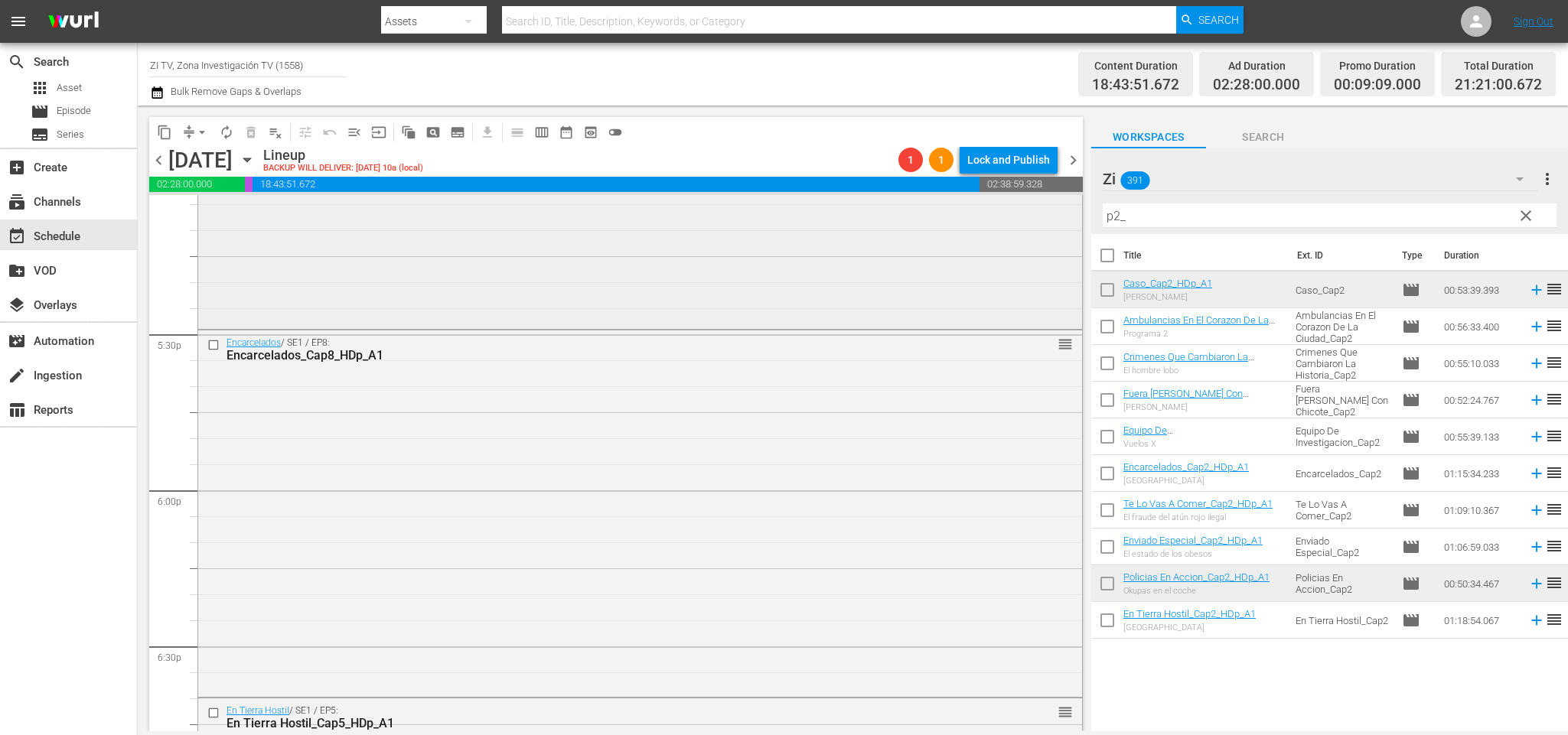
scroll to position [5439, 0]
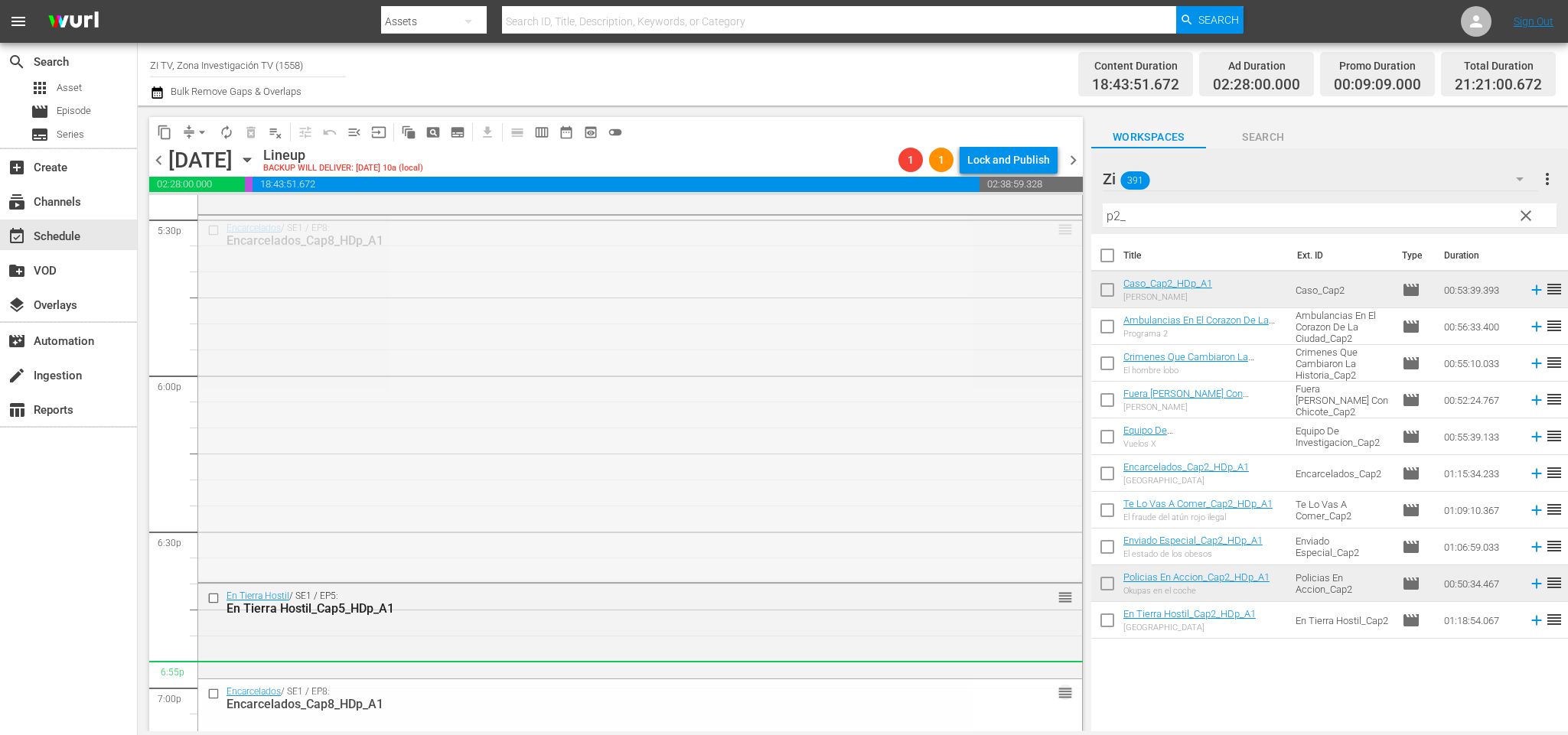
drag, startPoint x: 1036, startPoint y: 228, endPoint x: 962, endPoint y: 673, distance: 451.1
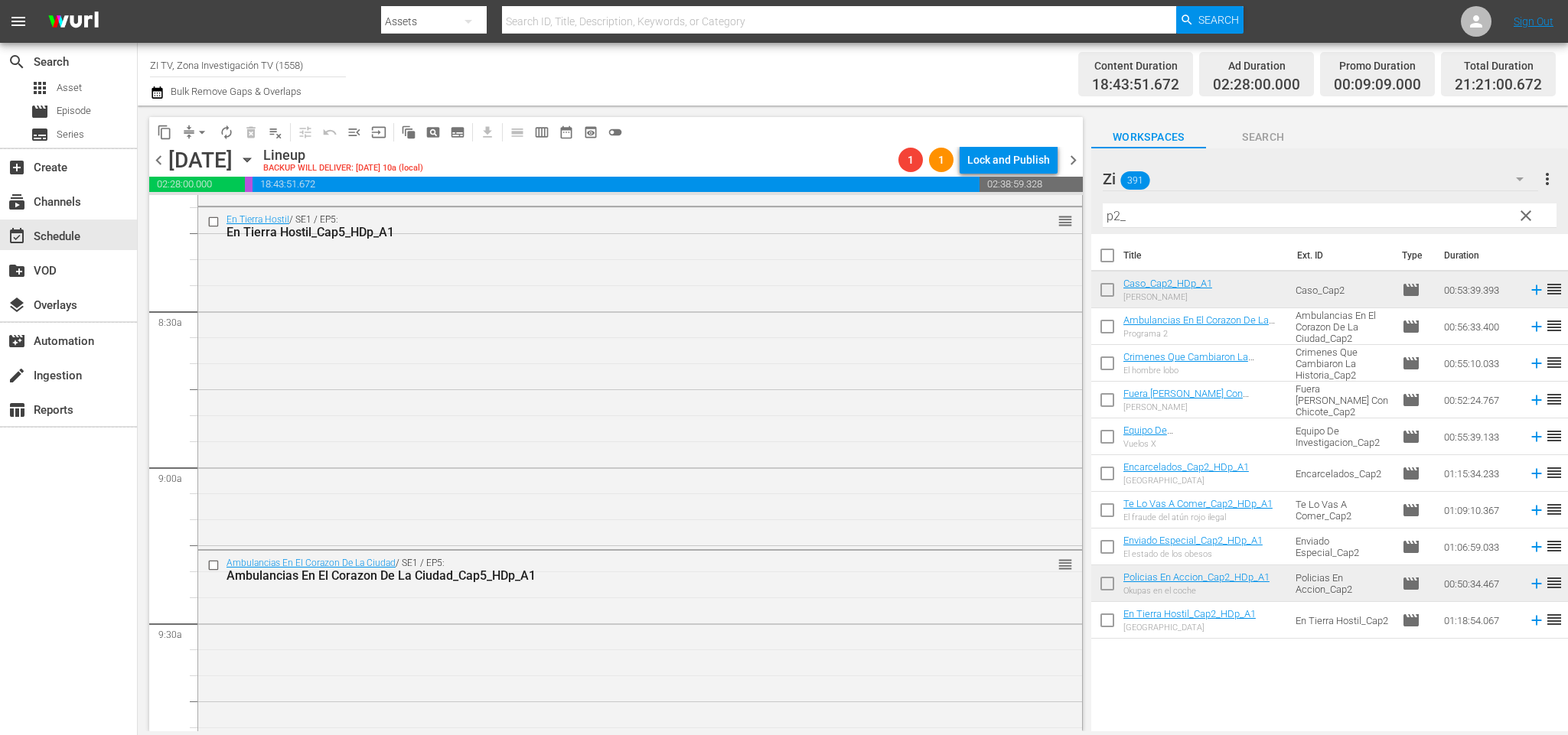
scroll to position [0, 0]
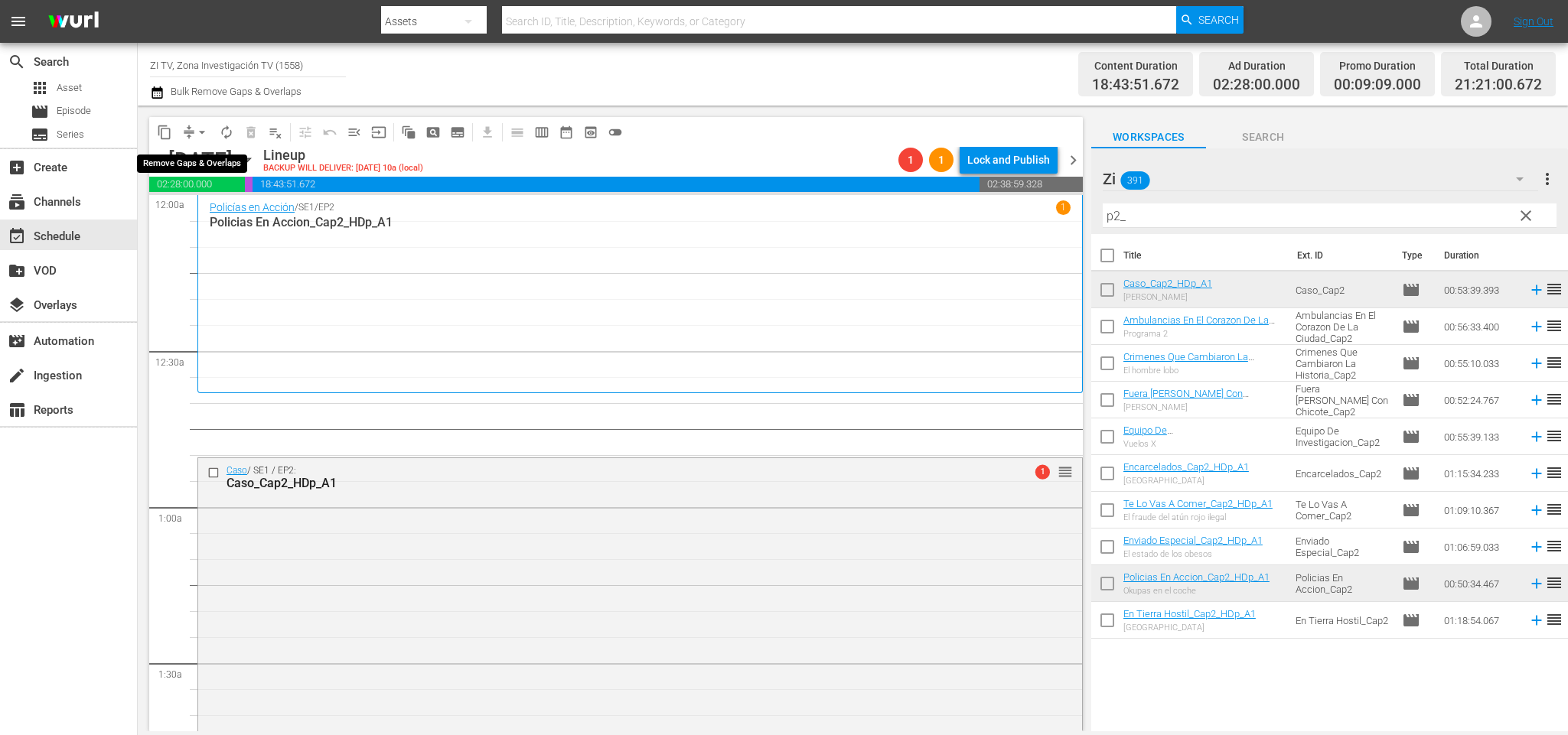
click at [192, 131] on button "arrow_drop_down" at bounding box center [202, 133] width 24 height 24
click at [225, 207] on li "Align to End of Previous Day" at bounding box center [205, 213] width 161 height 25
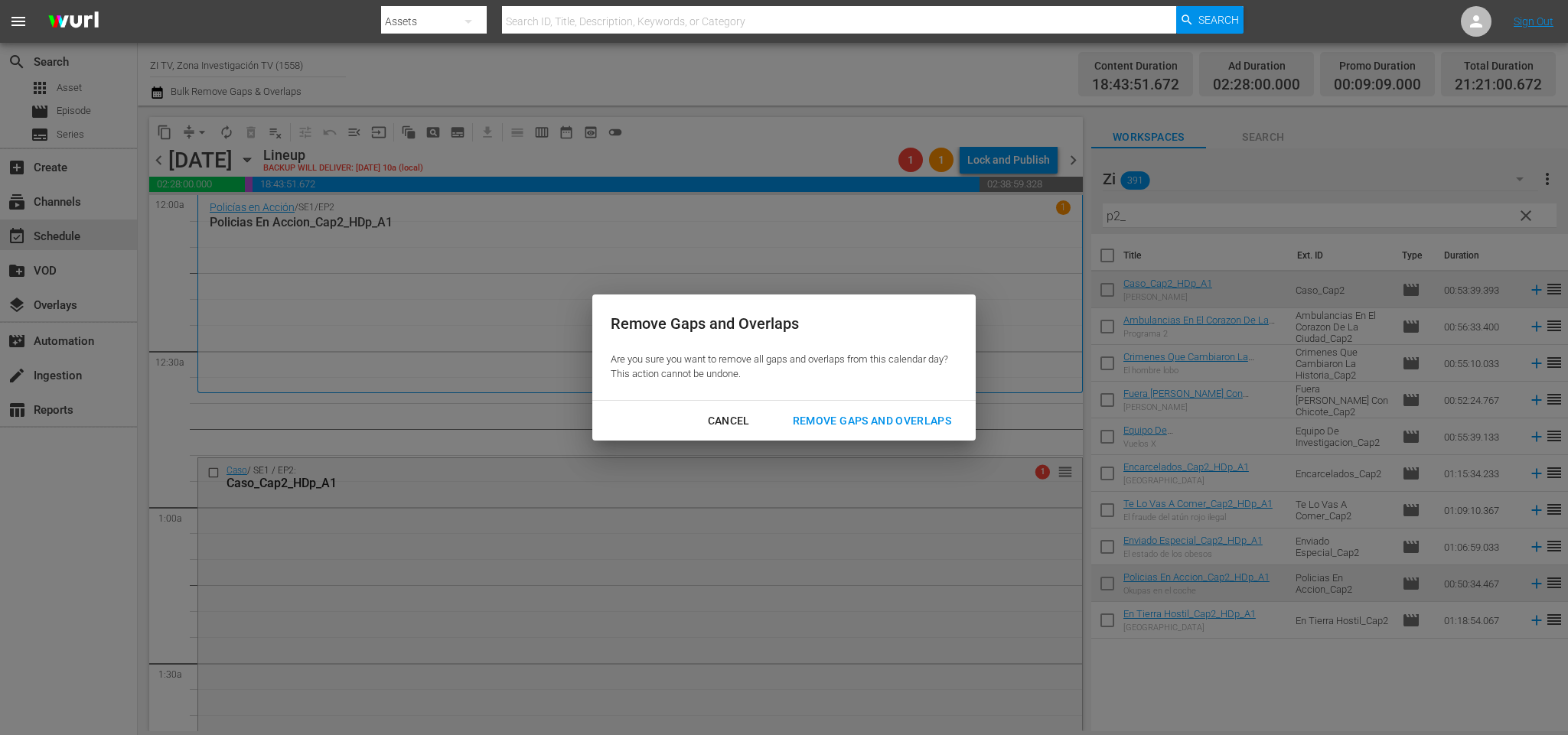
click at [863, 419] on div "Remove Gaps and Overlaps" at bounding box center [872, 421] width 183 height 19
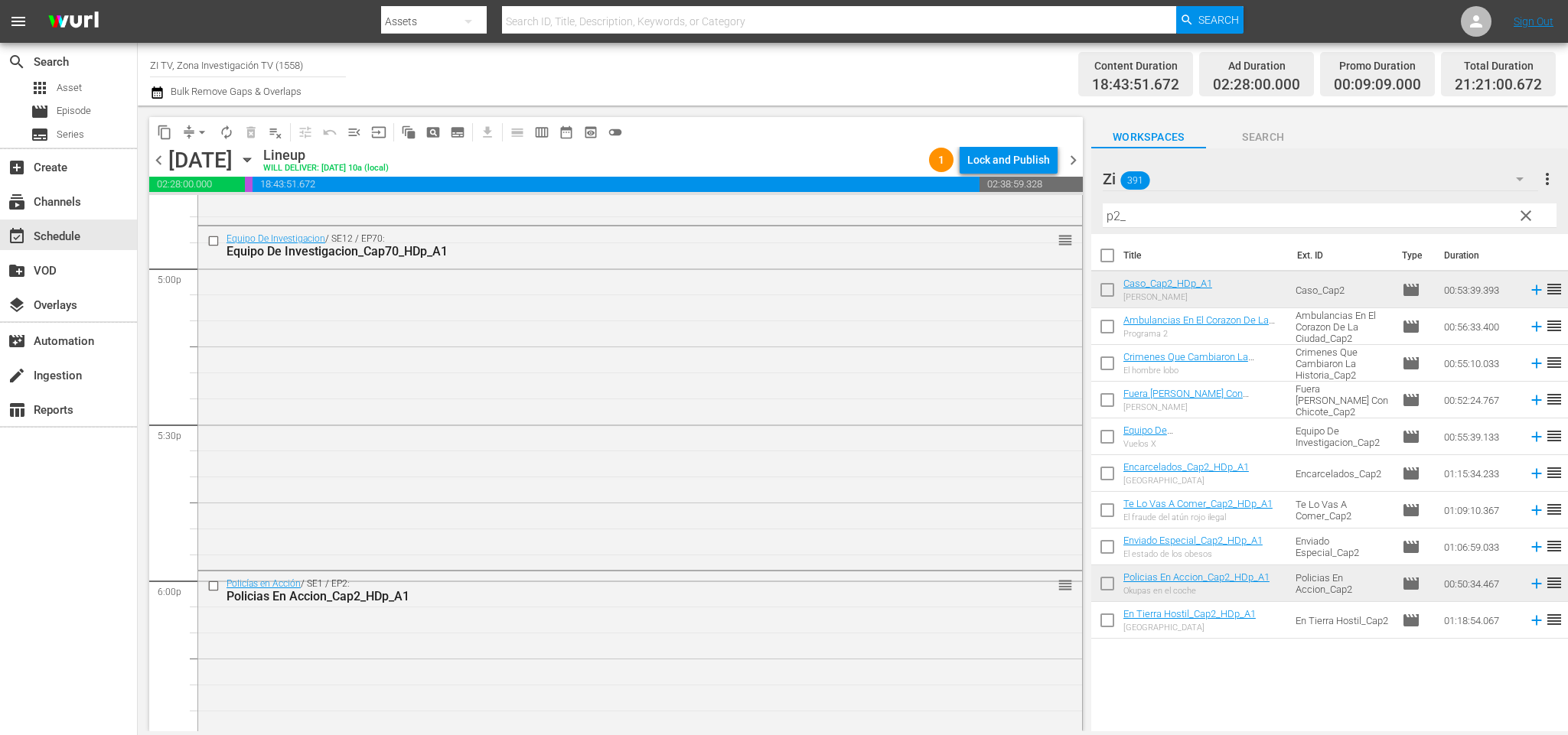
scroll to position [5118, 0]
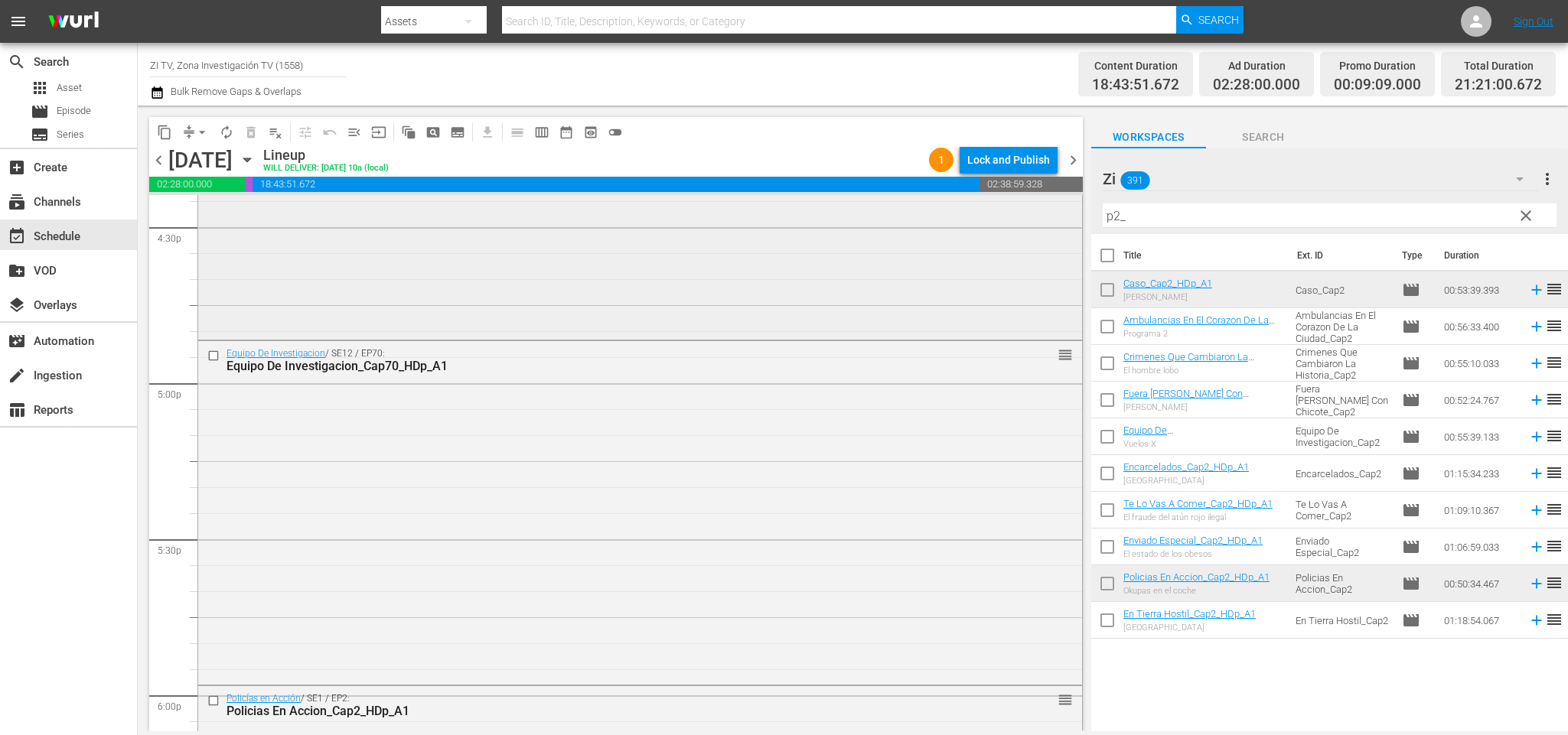
drag, startPoint x: 1222, startPoint y: 209, endPoint x: 767, endPoint y: 252, distance: 457.0
click at [767, 252] on div "content_copy compress arrow_drop_down autorenew_outlined delete_forever_outline…" at bounding box center [852, 419] width 1431 height 626
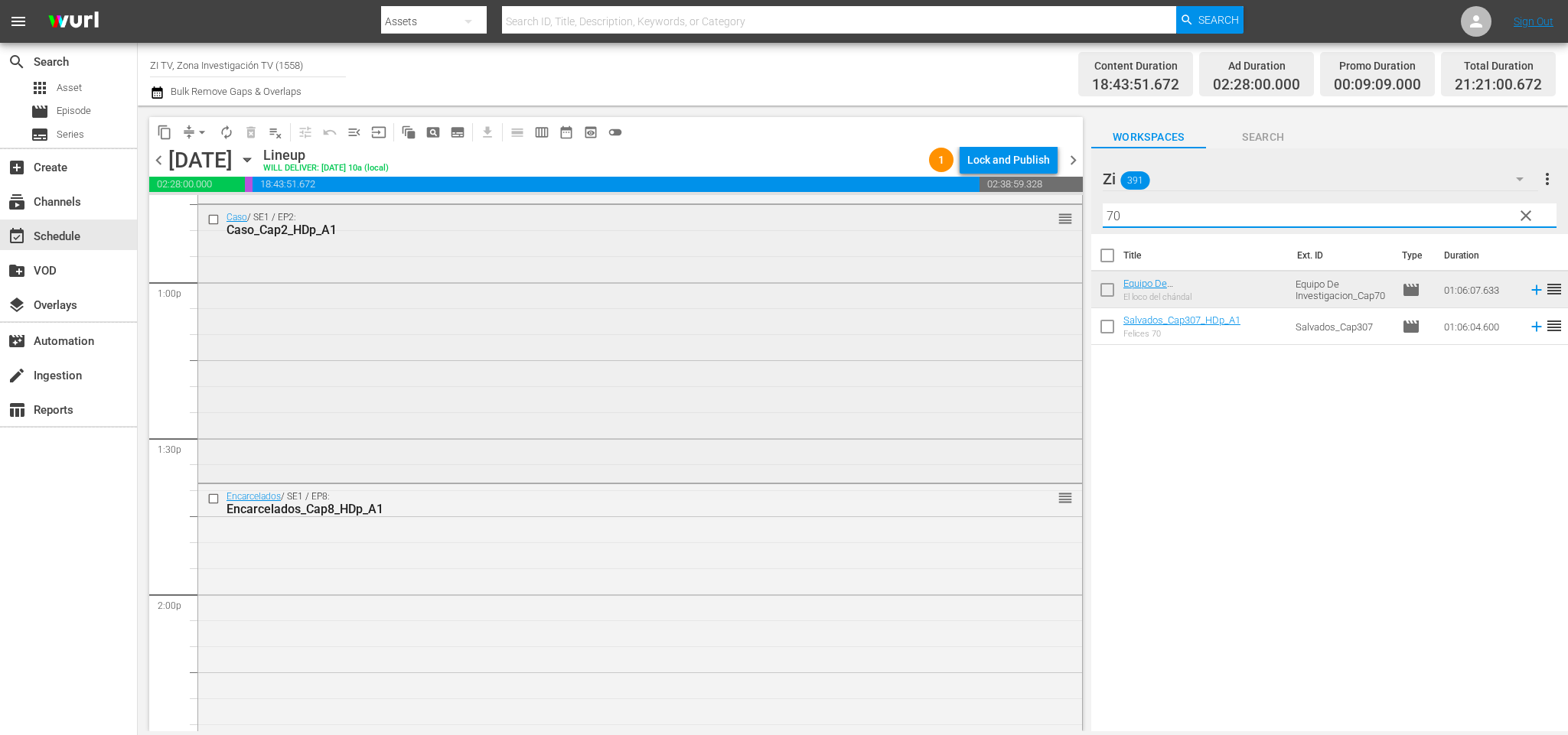
scroll to position [4086, 0]
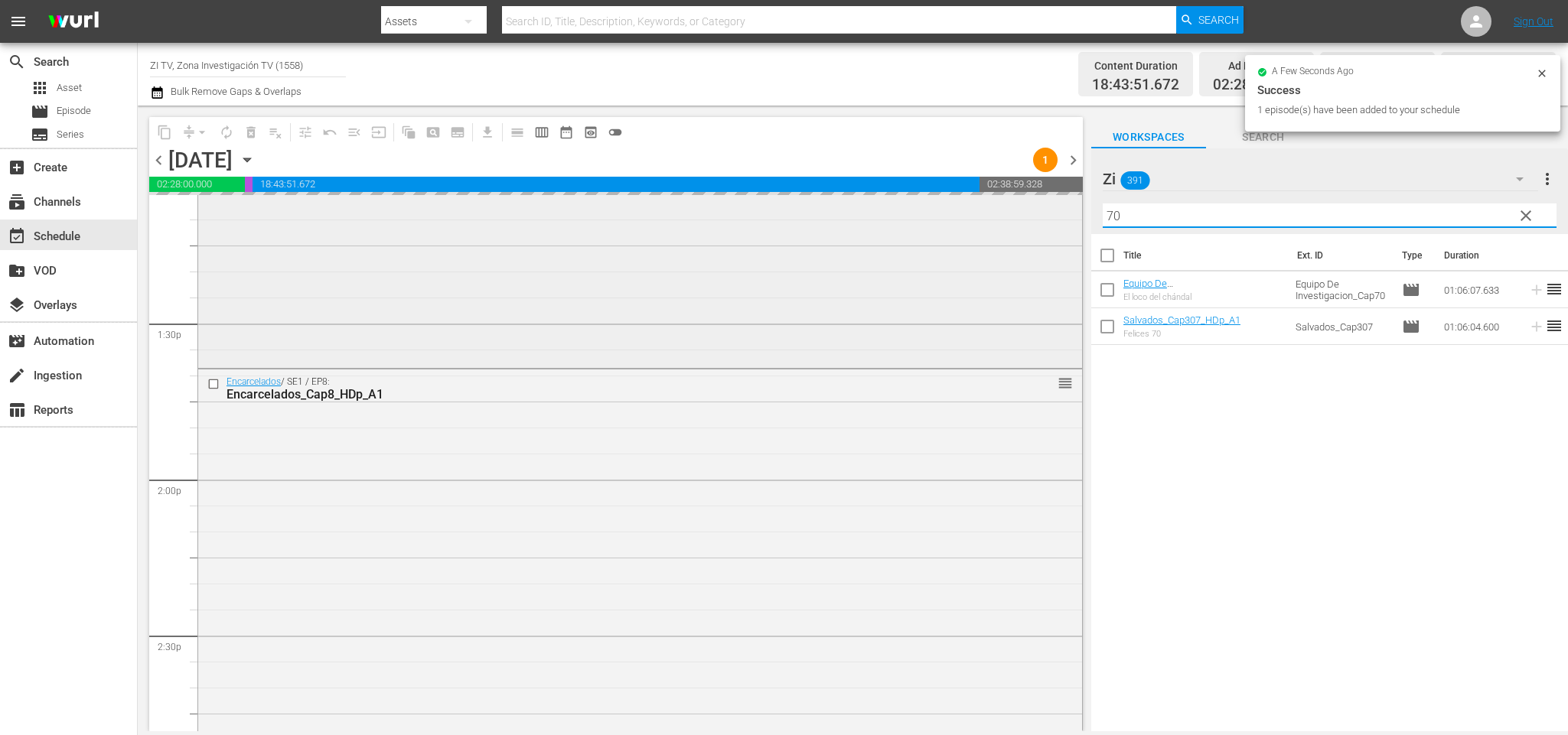
drag, startPoint x: 1191, startPoint y: 209, endPoint x: 1038, endPoint y: 219, distance: 153.3
click at [1038, 219] on div "content_copy compress arrow_drop_down autorenew_outlined delete_forever_outline…" at bounding box center [852, 419] width 1431 height 626
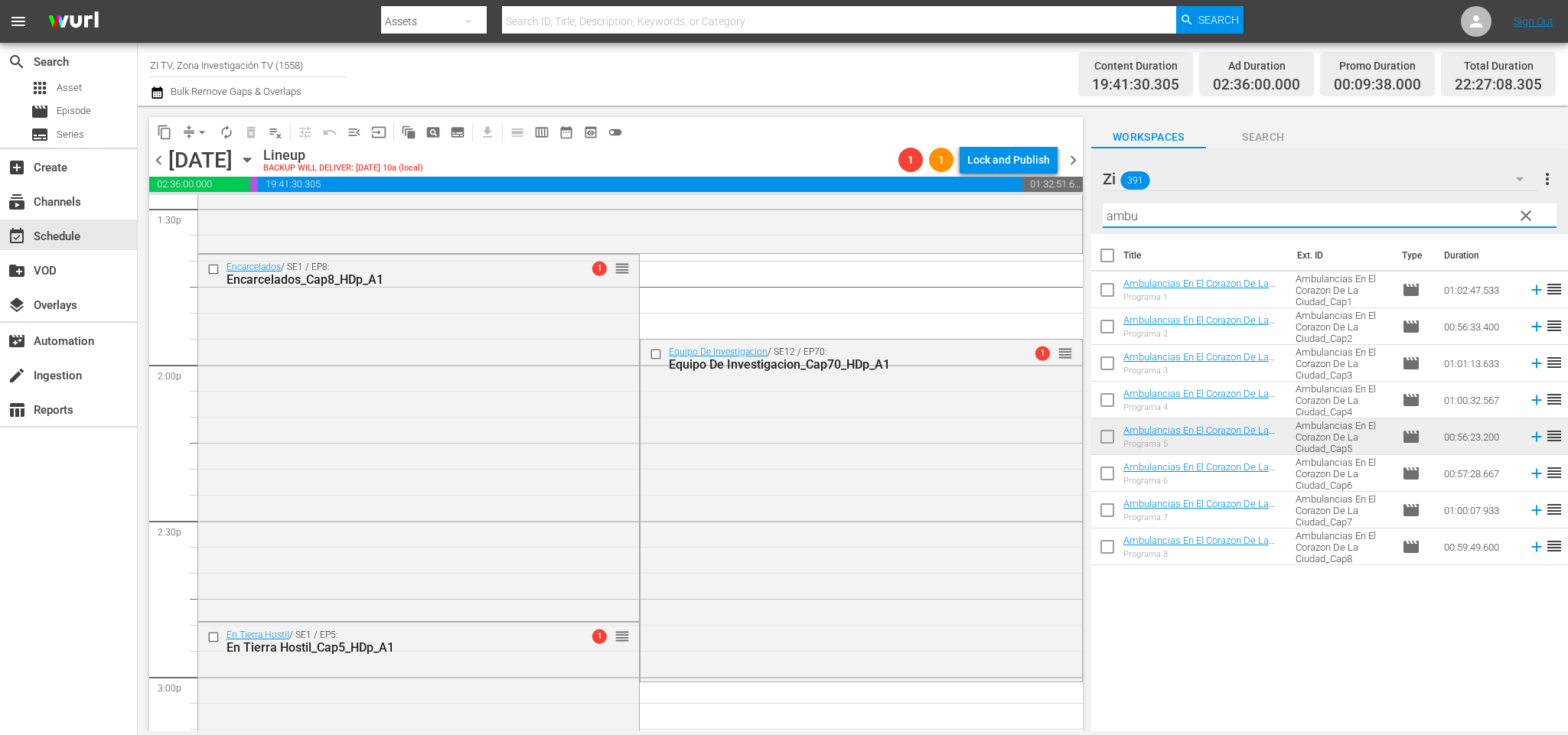
scroll to position [4315, 0]
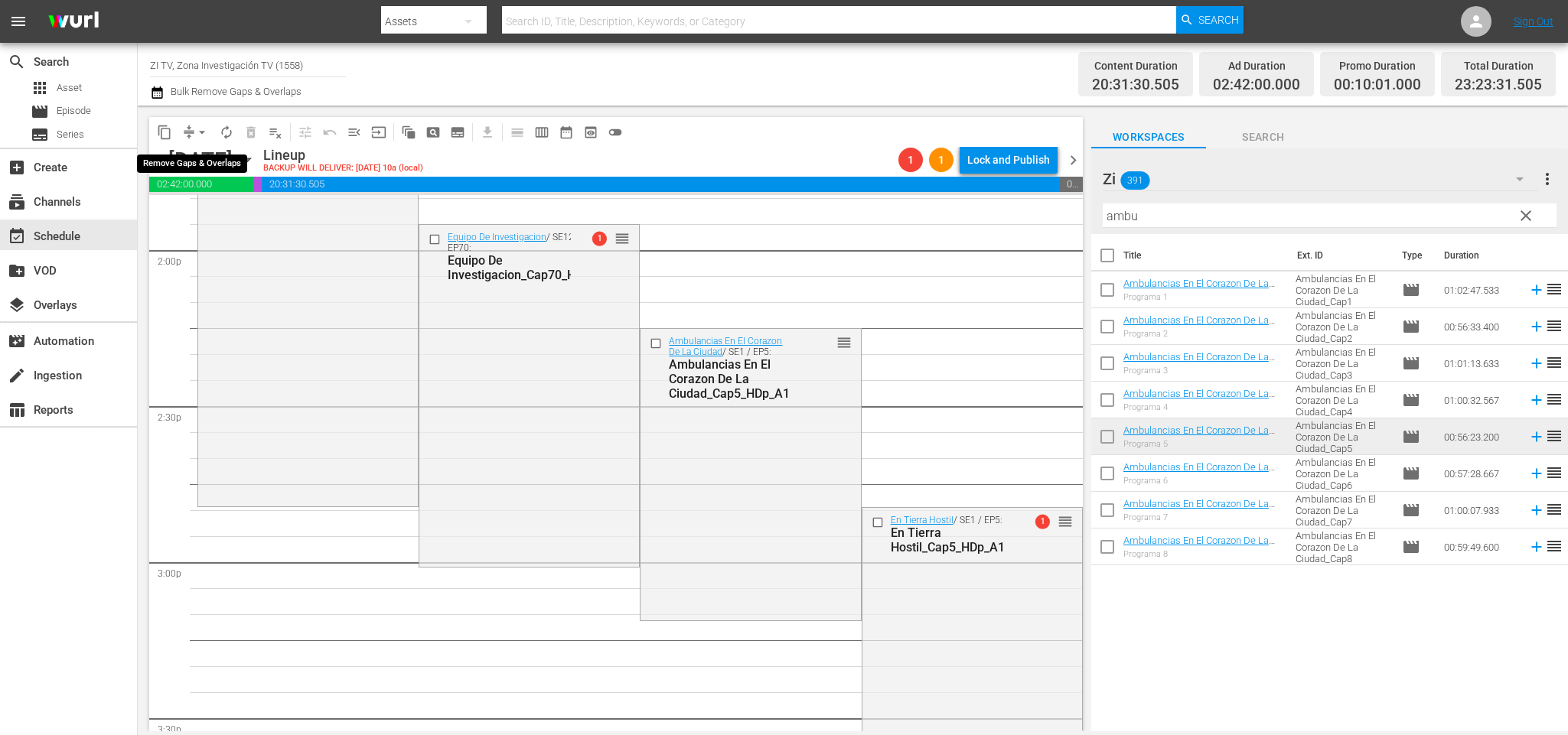
click at [202, 126] on span "arrow_drop_down" at bounding box center [201, 132] width 15 height 15
click at [209, 207] on li "Align to End of Previous Day" at bounding box center [205, 213] width 161 height 25
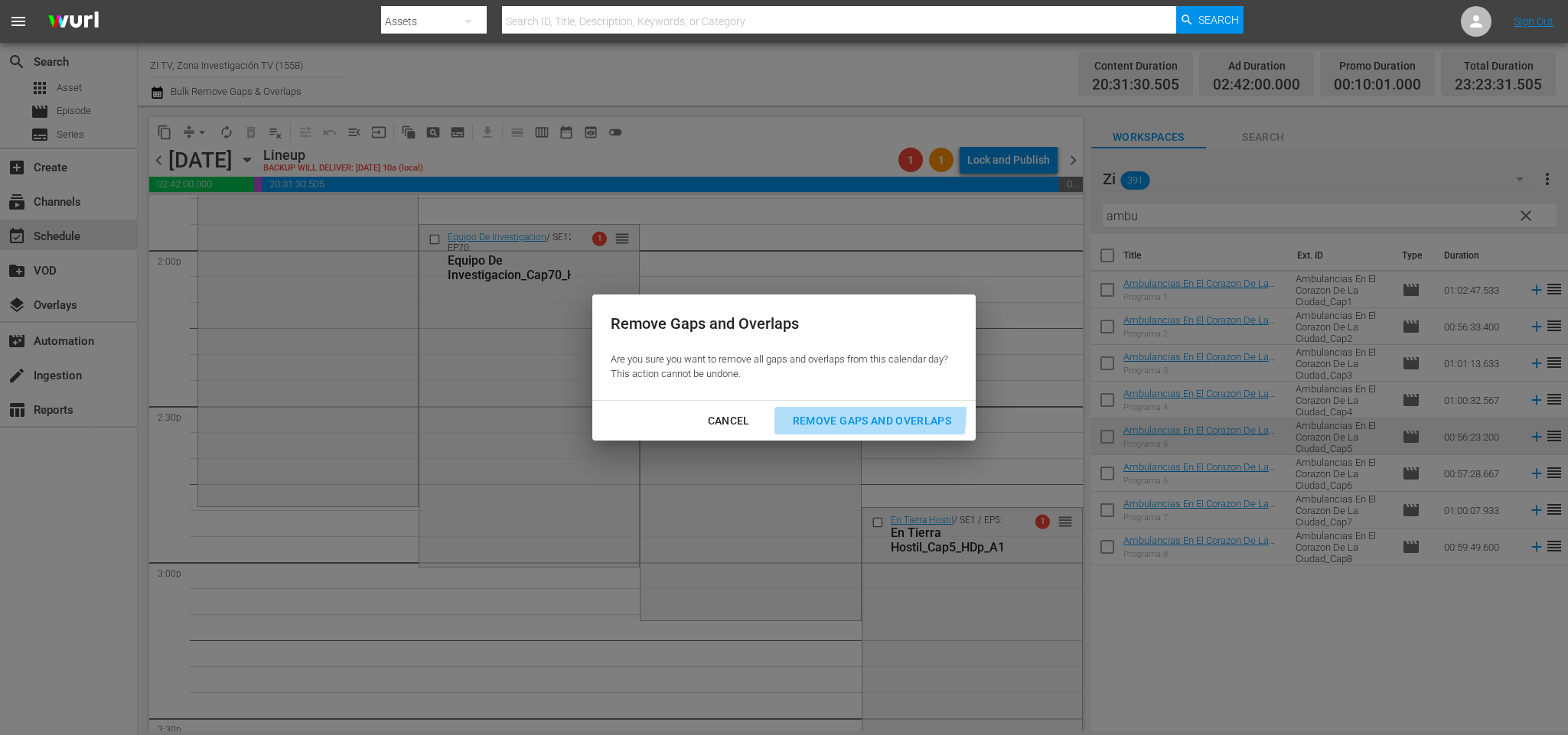
click at [833, 412] on div "Remove Gaps and Overlaps" at bounding box center [872, 421] width 183 height 19
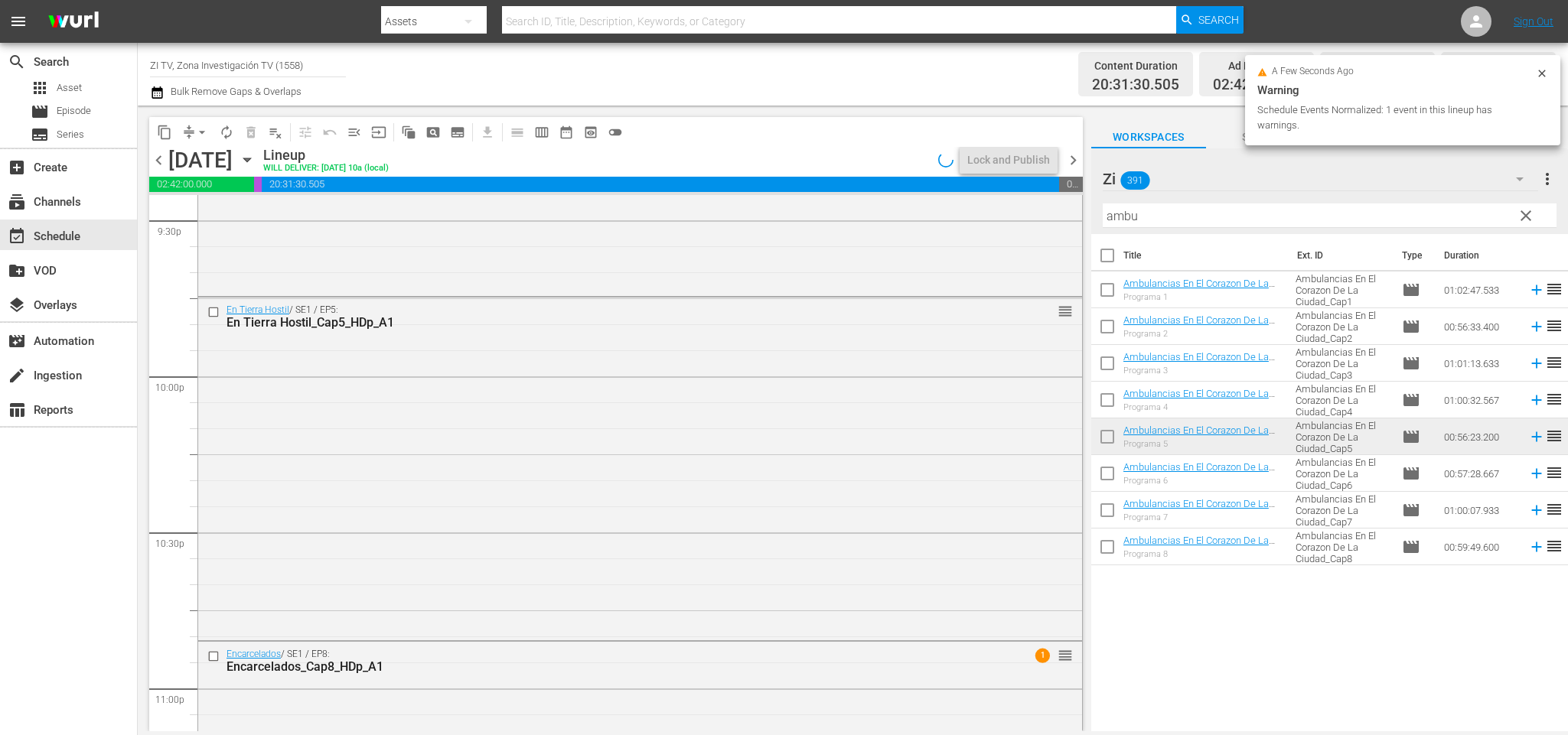
scroll to position [6963, 0]
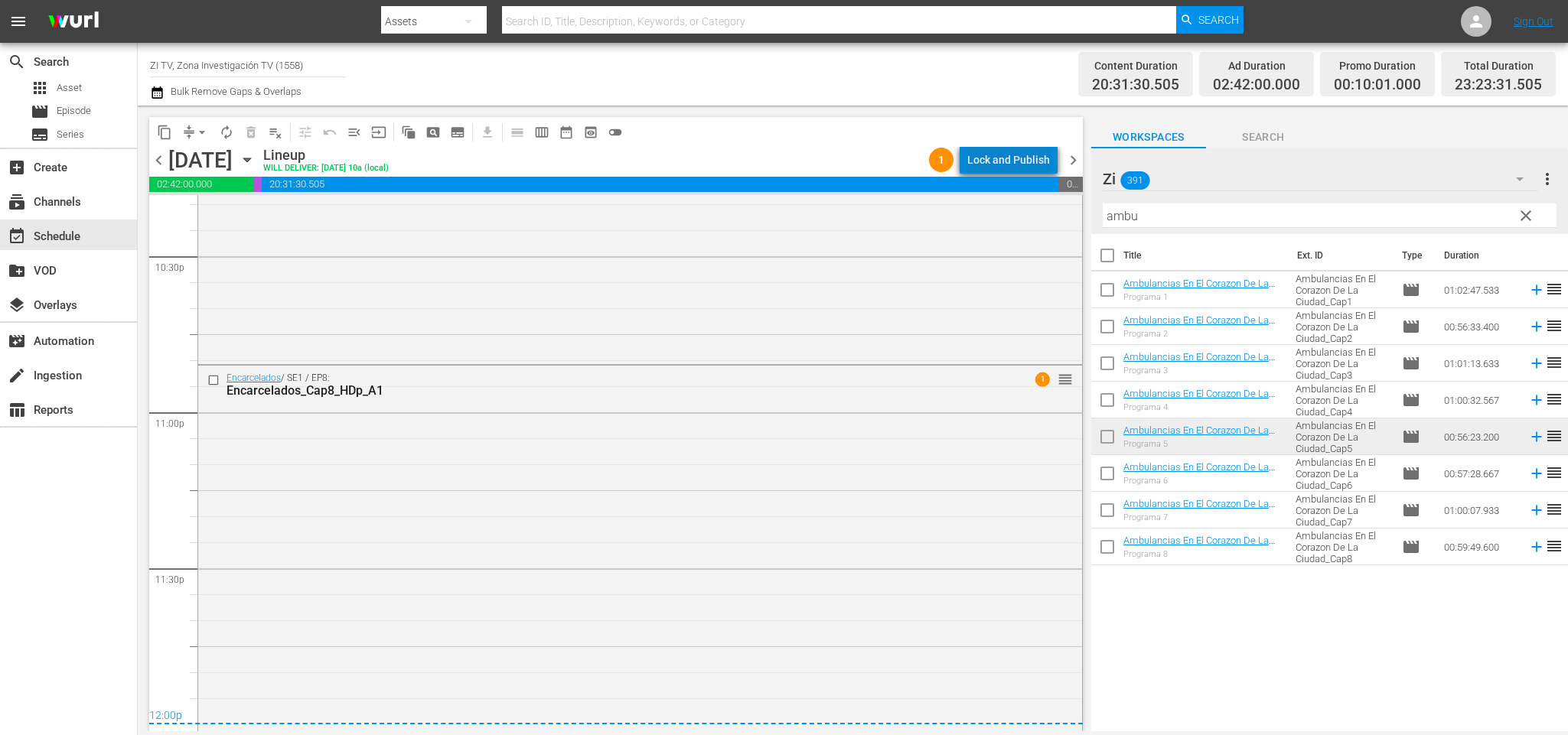
click at [1031, 148] on div "Lock and Publish" at bounding box center [1008, 160] width 82 height 27
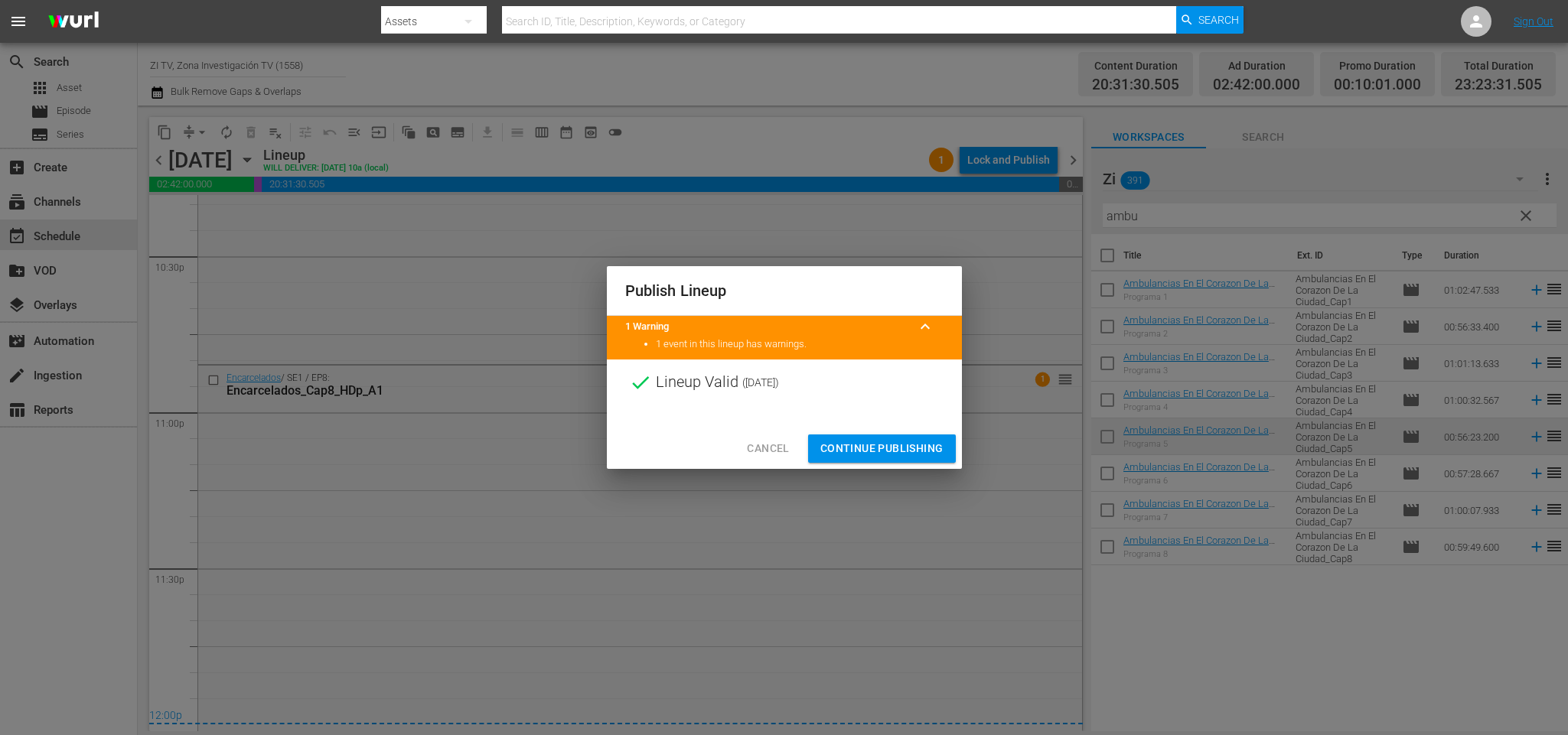
click at [910, 441] on span "Continue Publishing" at bounding box center [881, 449] width 123 height 19
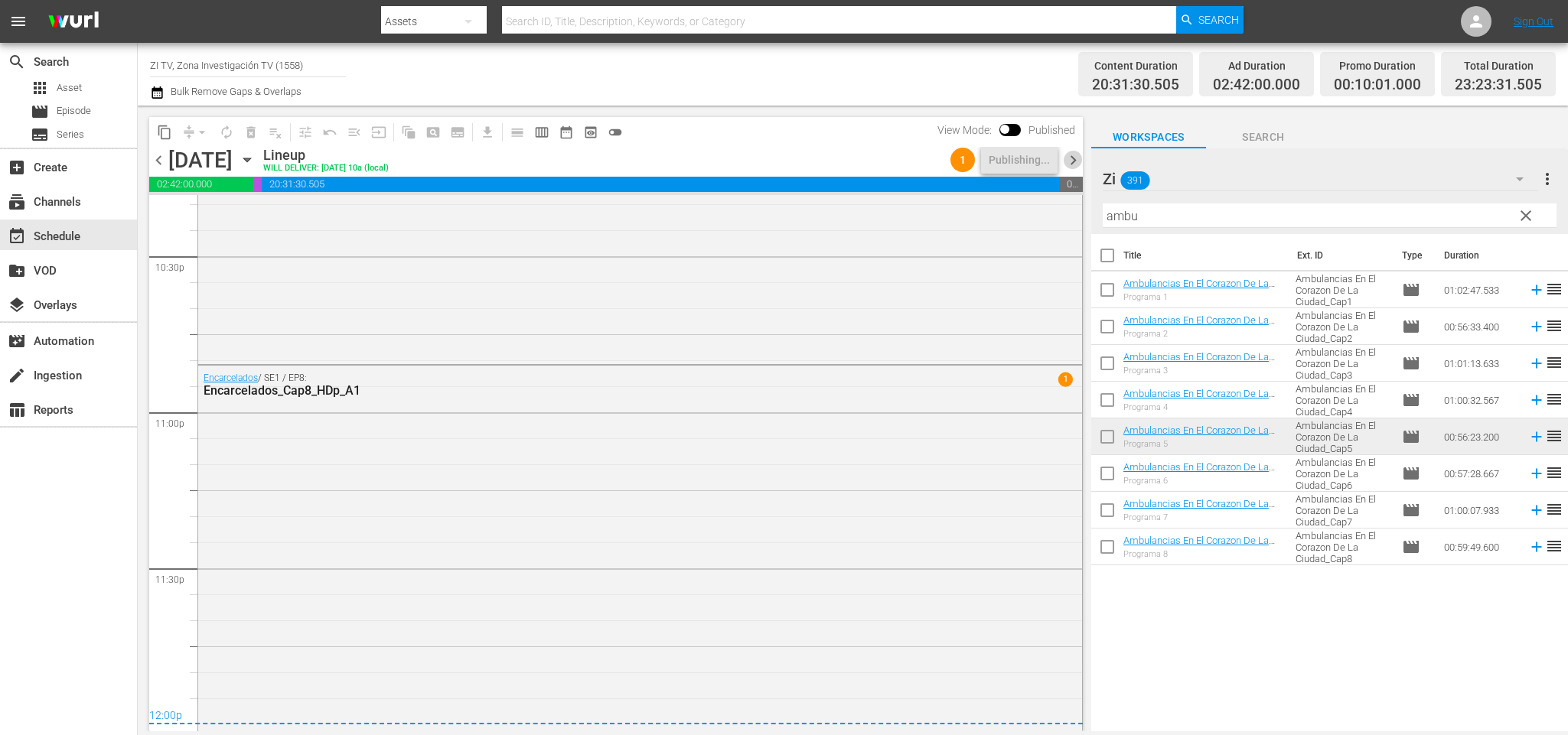
click at [1065, 161] on span "chevron_right" at bounding box center [1073, 160] width 19 height 19
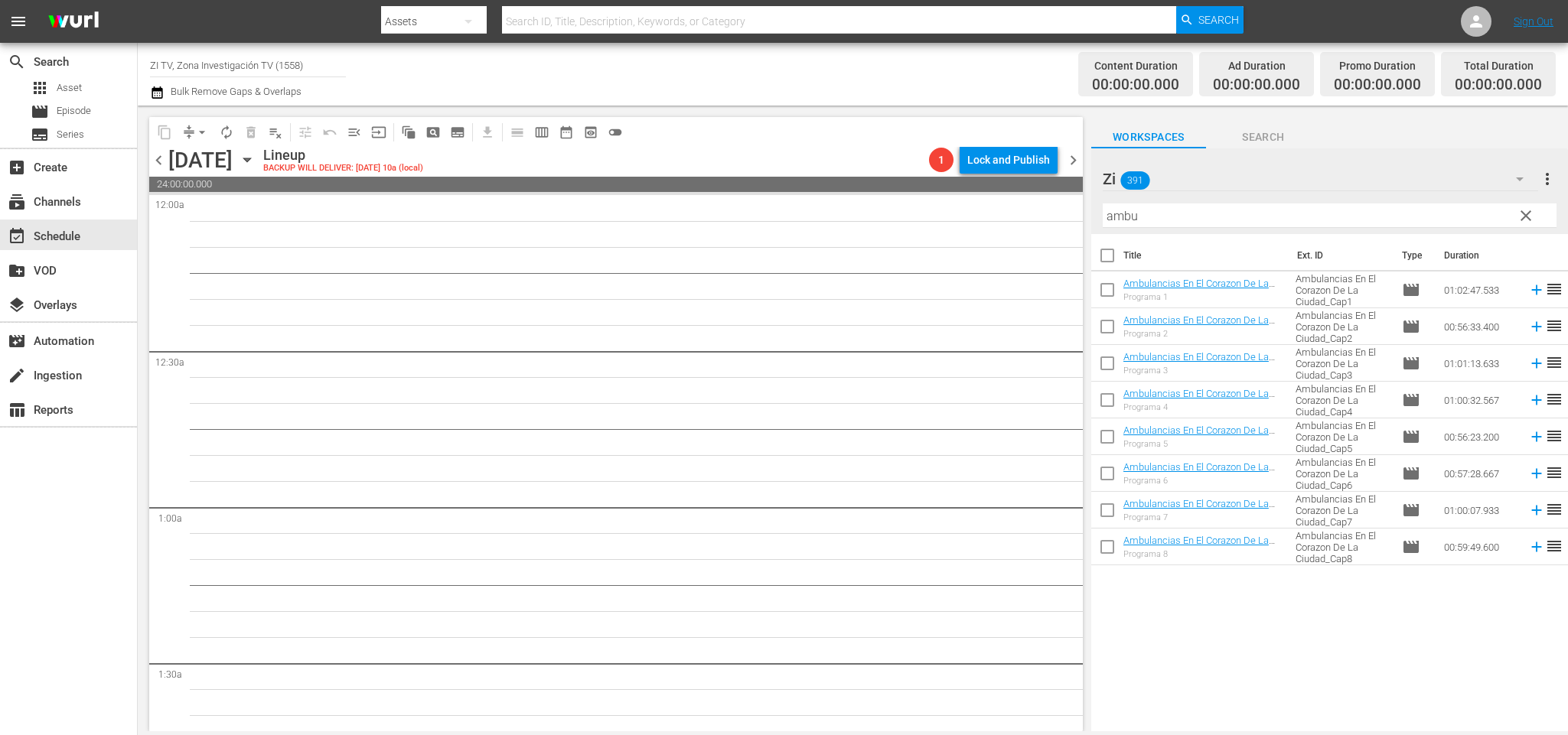
drag, startPoint x: 1245, startPoint y: 217, endPoint x: 948, endPoint y: 207, distance: 297.2
click at [948, 207] on div "content_copy compress arrow_drop_down autorenew_outlined delete_forever_outline…" at bounding box center [852, 419] width 1431 height 626
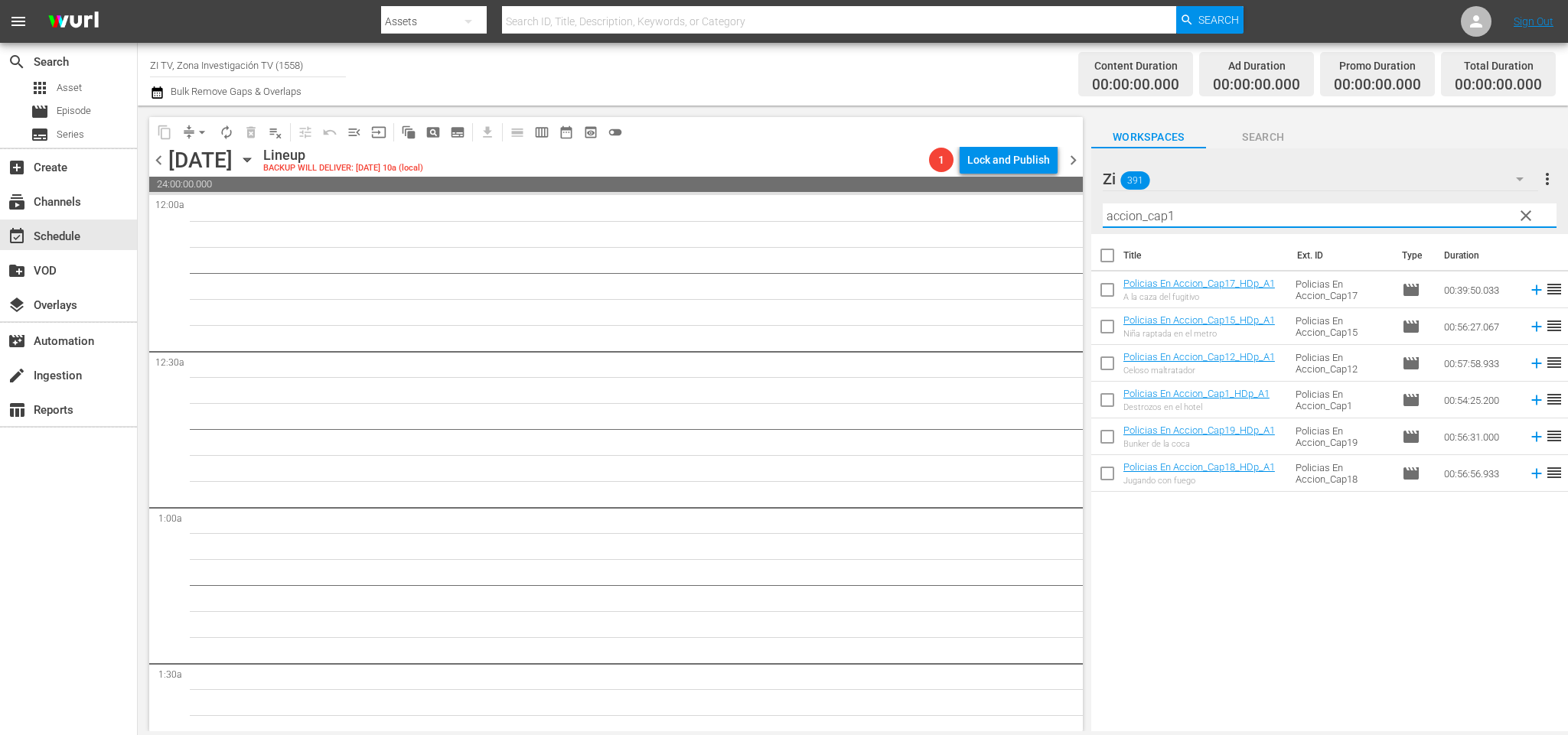
type input "accion_cap1"
drag, startPoint x: 1334, startPoint y: 641, endPoint x: 1063, endPoint y: 565, distance: 281.5
click at [1334, 641] on div "Title Ext. ID Type Duration Policias En Accion_Cap17_HDp_A1 A la caza del fugit…" at bounding box center [1329, 484] width 477 height 500
click at [1102, 332] on input "checkbox" at bounding box center [1107, 330] width 32 height 32
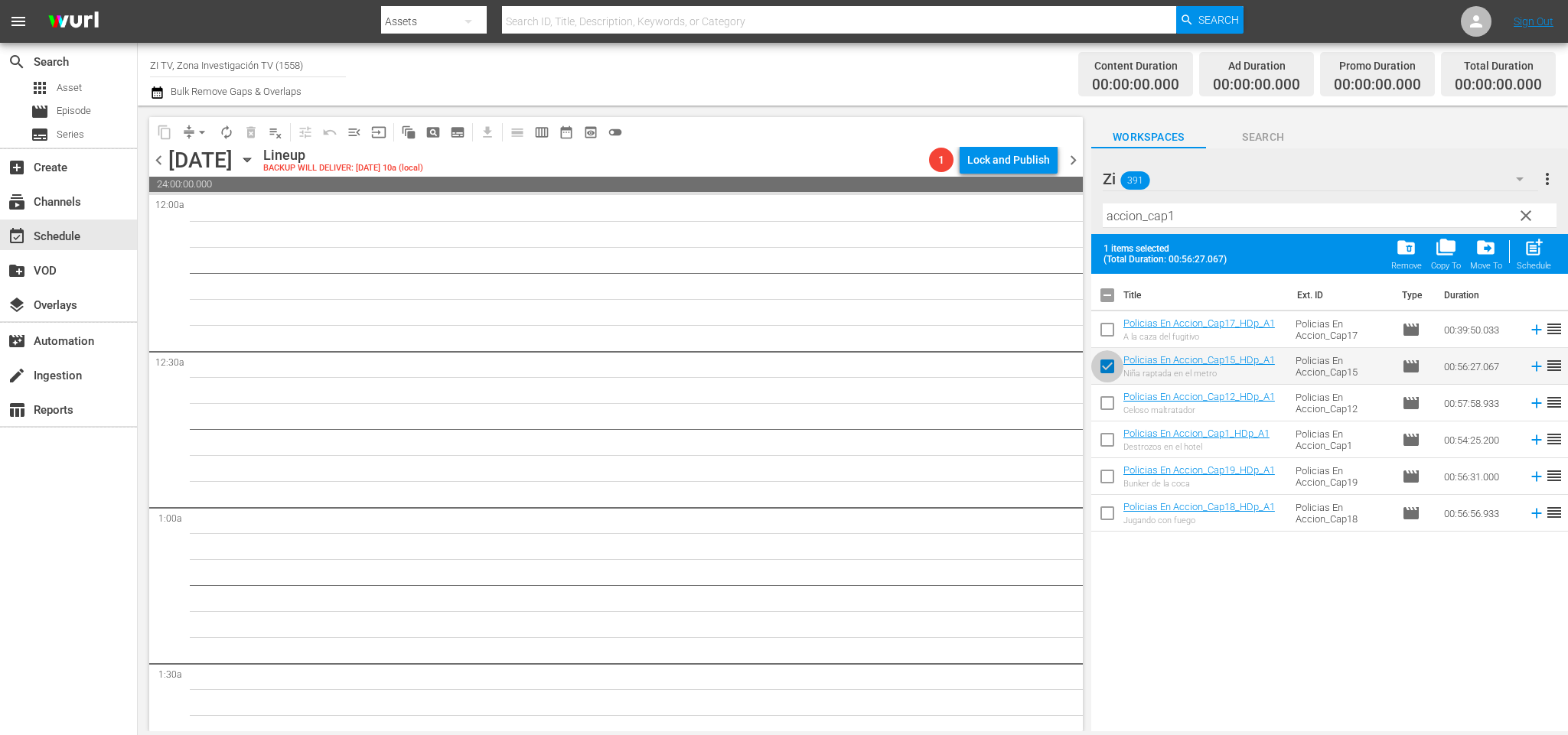
click at [1109, 365] on input "checkbox" at bounding box center [1107, 370] width 32 height 32
checkbox input "false"
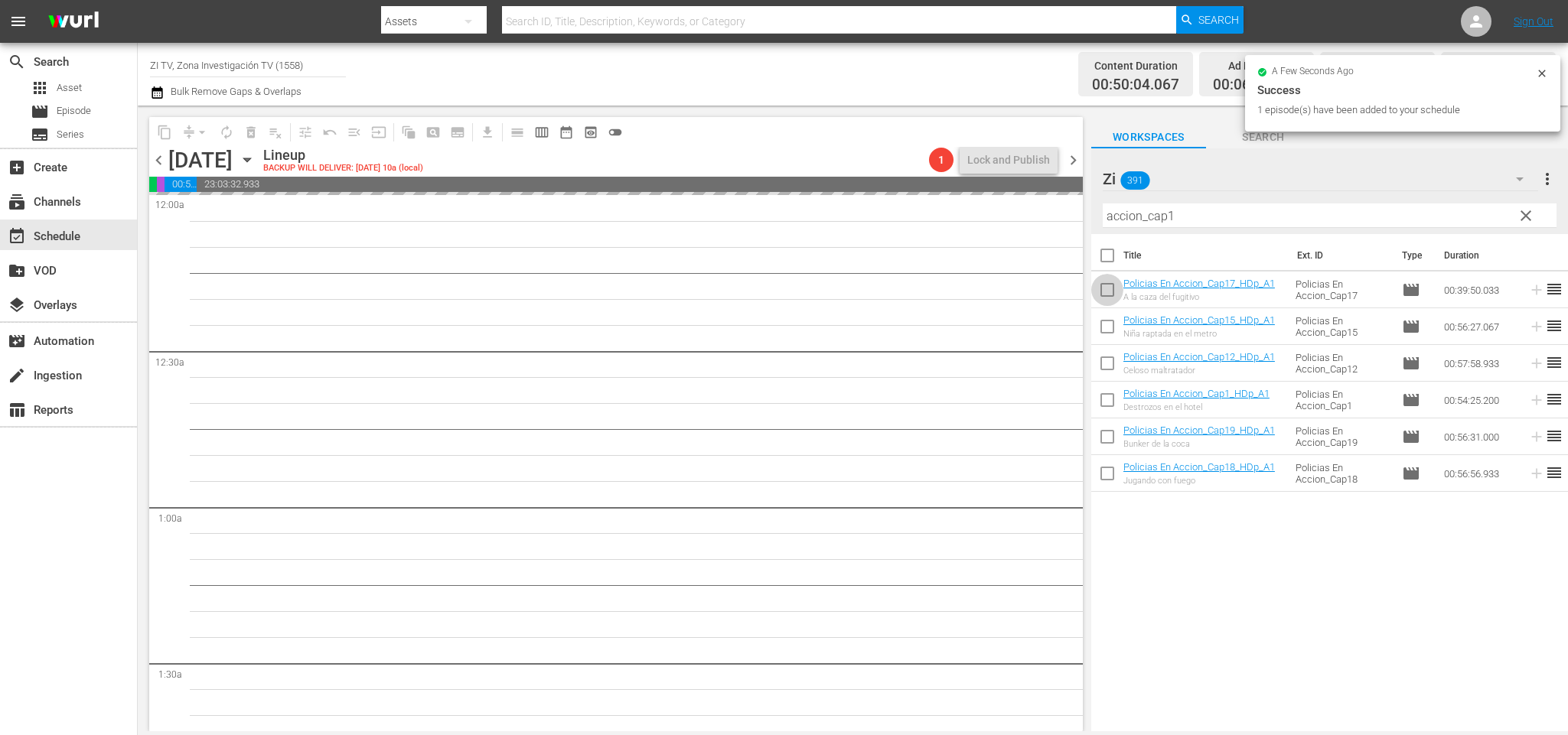
click at [1109, 282] on input "checkbox" at bounding box center [1107, 294] width 32 height 32
checkbox input "true"
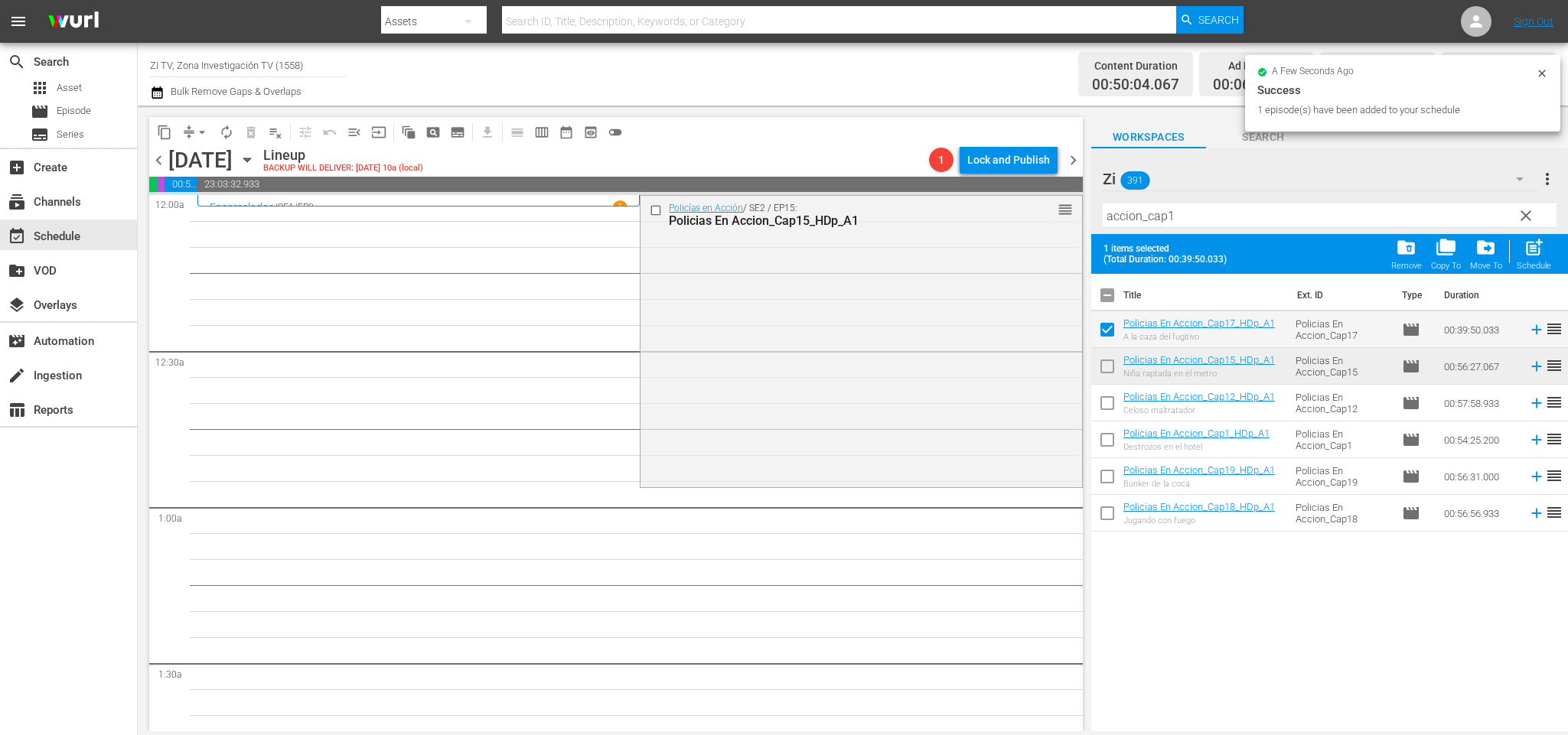
click at [1112, 514] on input "checkbox" at bounding box center [1107, 517] width 32 height 32
checkbox input "true"
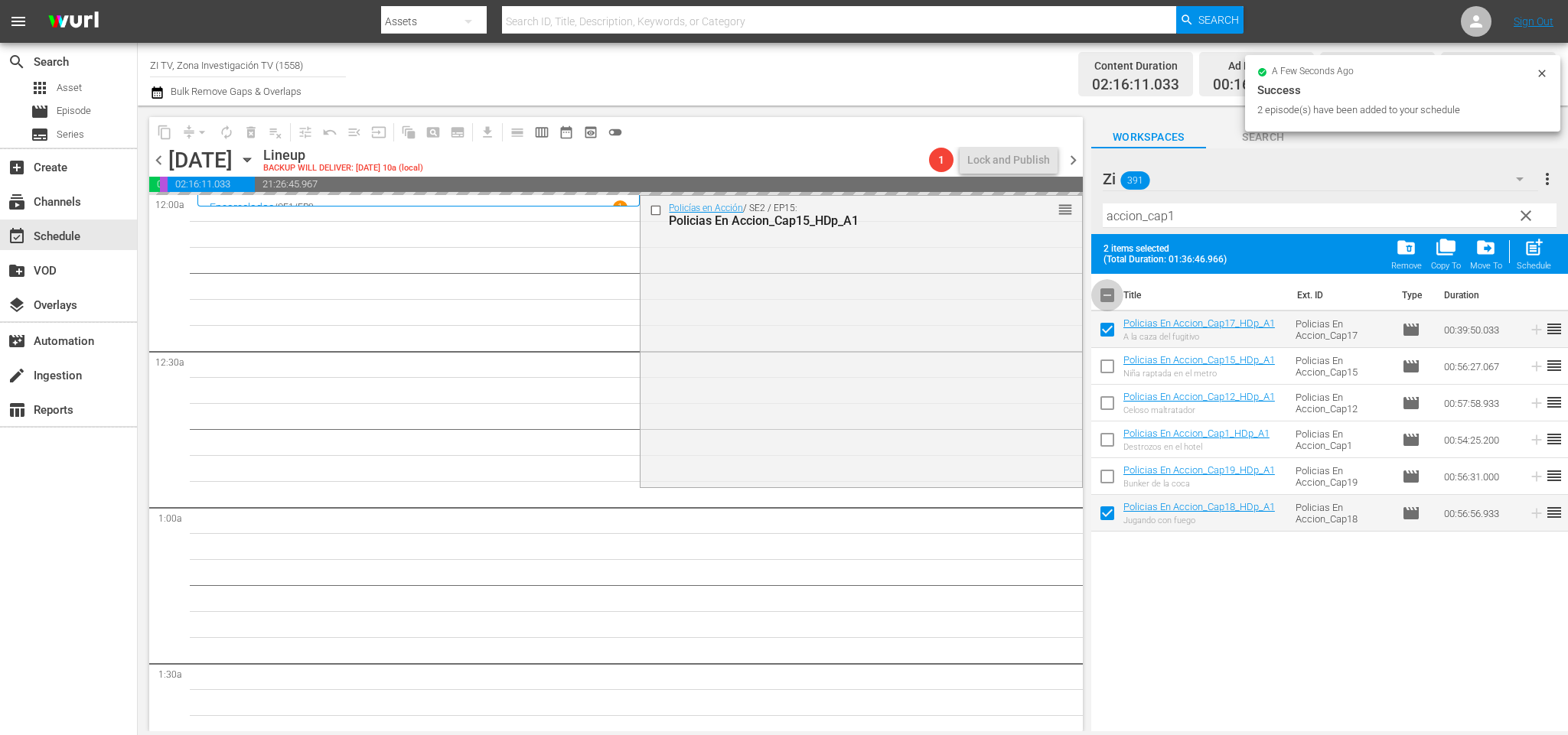
click at [1111, 283] on input "checkbox" at bounding box center [1107, 298] width 32 height 32
checkbox input "true"
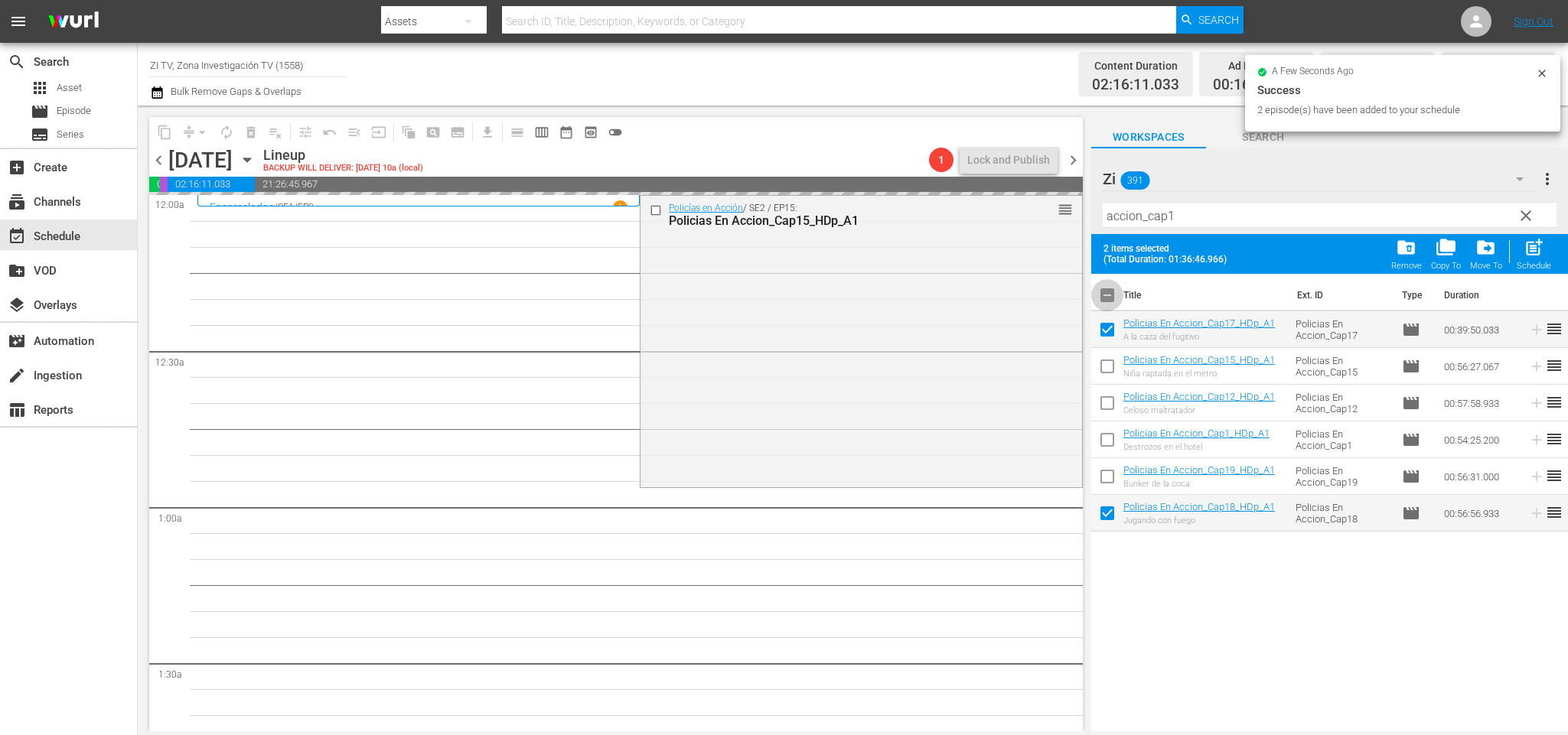
checkbox input "true"
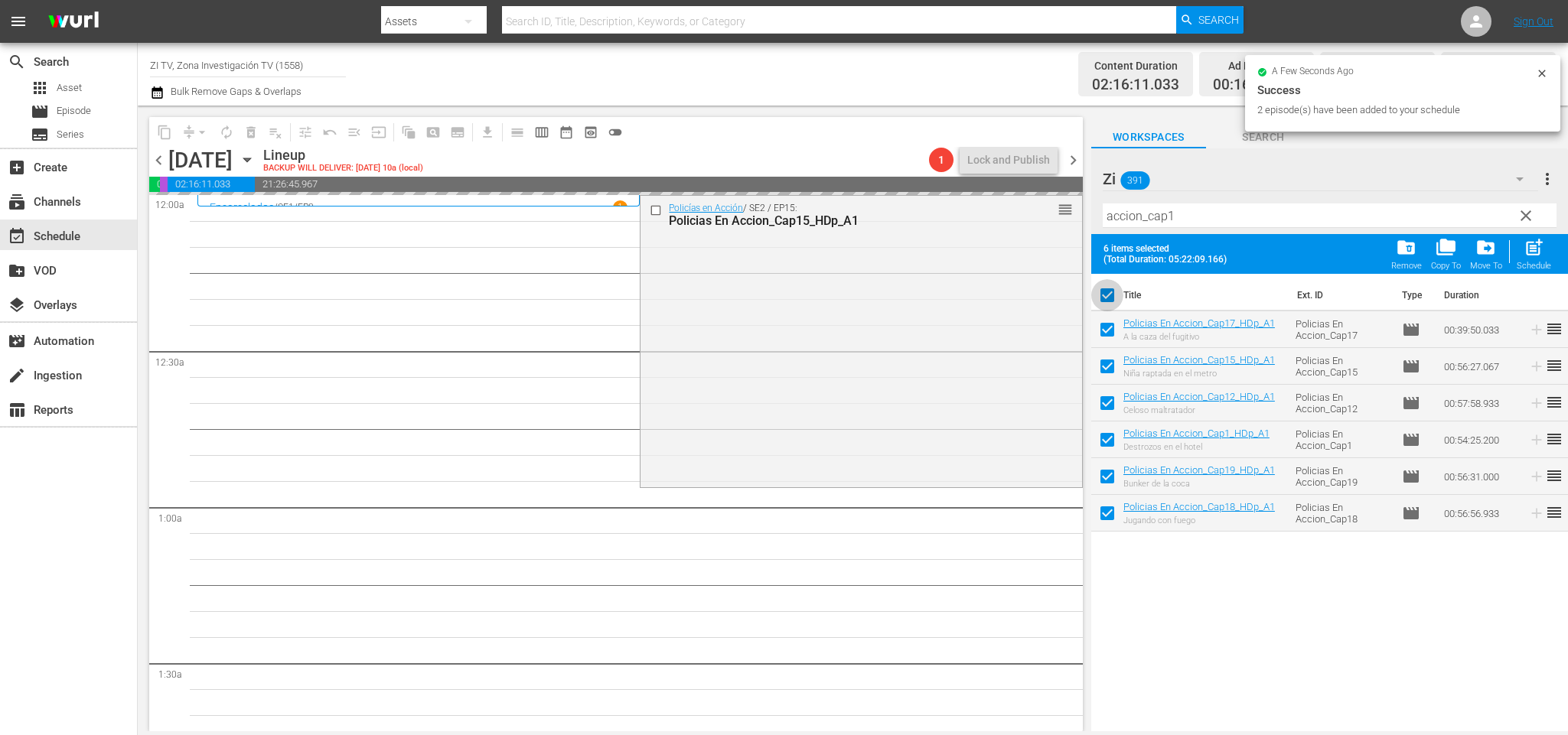
click at [1111, 283] on input "checkbox" at bounding box center [1107, 298] width 32 height 32
checkbox input "false"
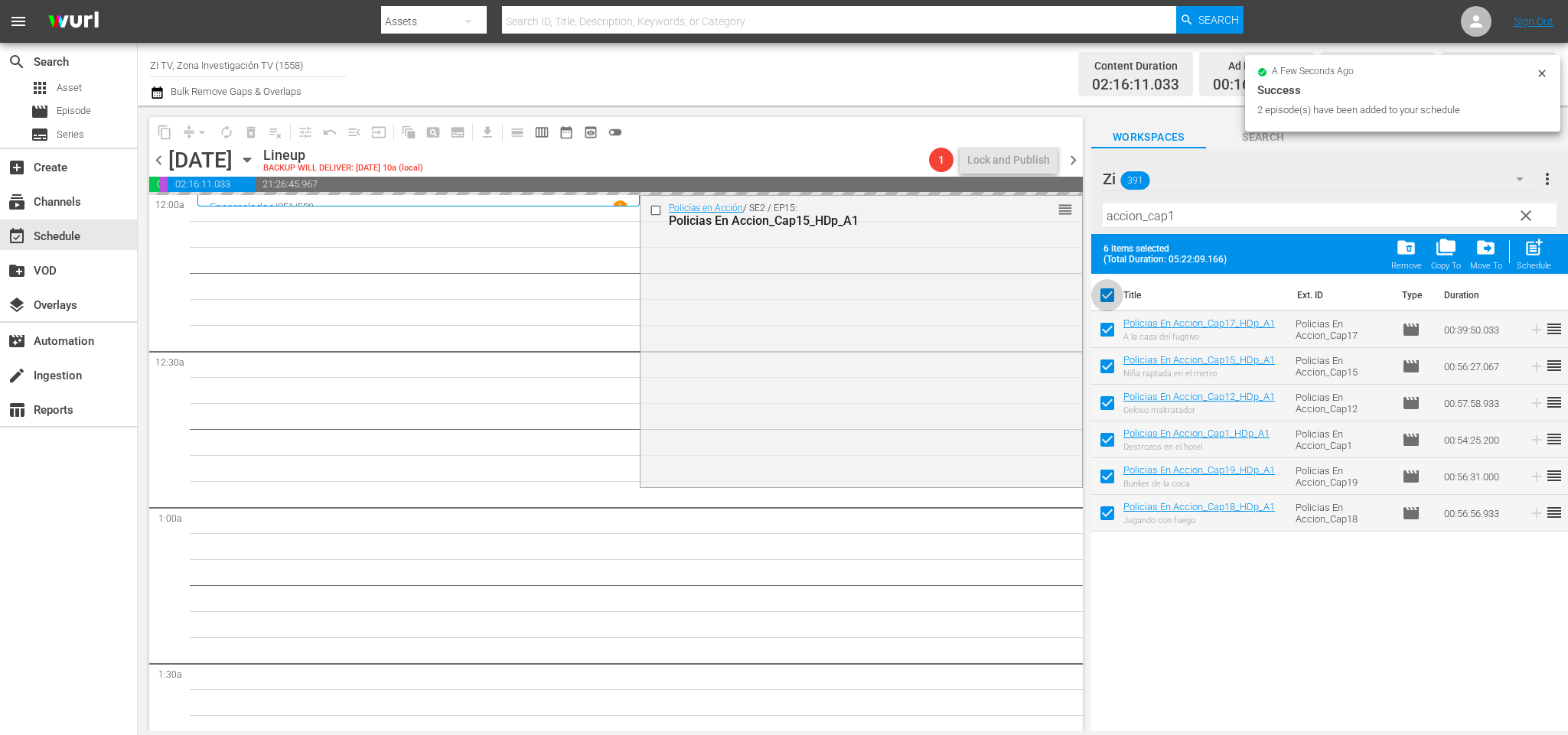
checkbox input "false"
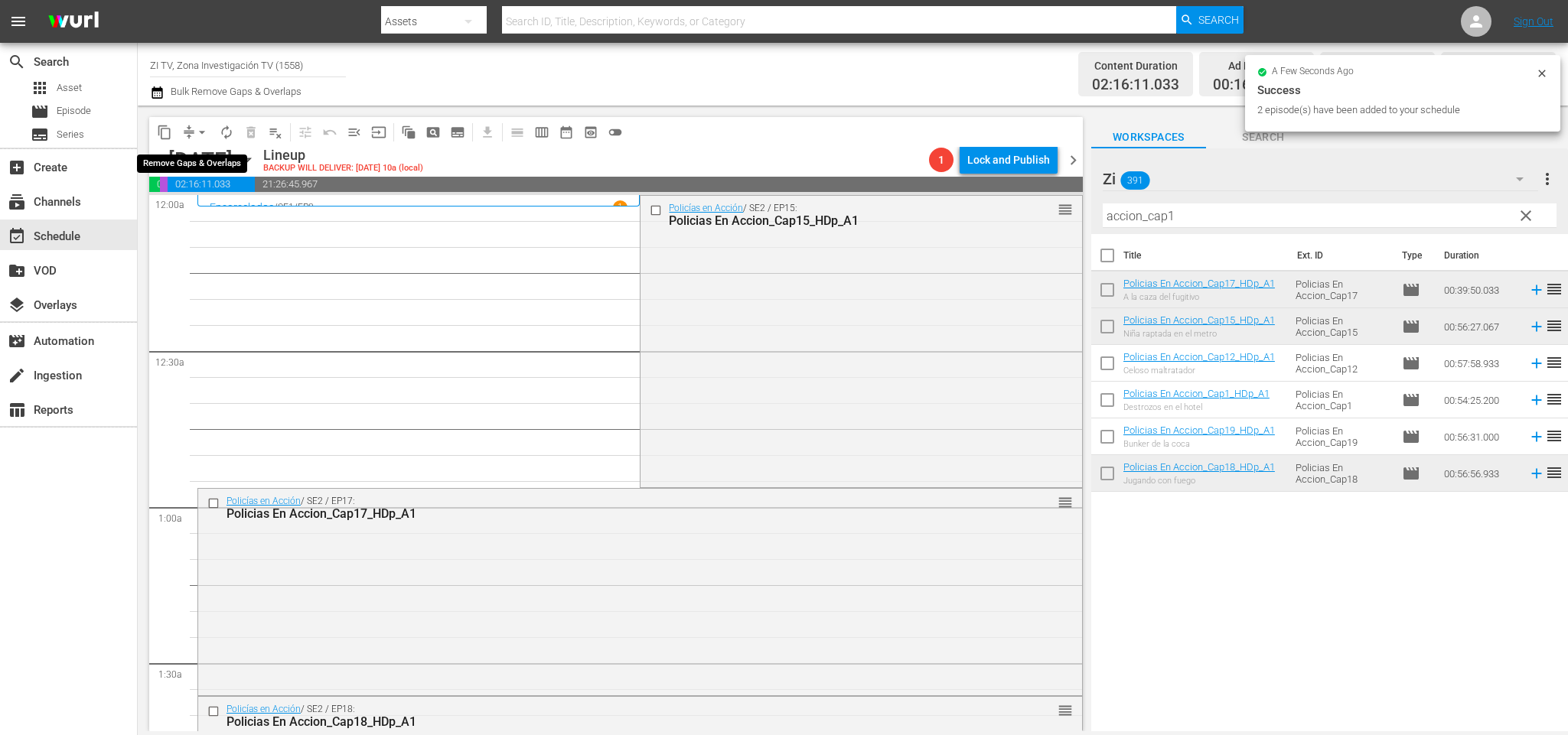
click at [194, 131] on span "arrow_drop_down" at bounding box center [201, 132] width 15 height 15
click at [202, 212] on li "Align to End of Previous Day" at bounding box center [205, 213] width 161 height 25
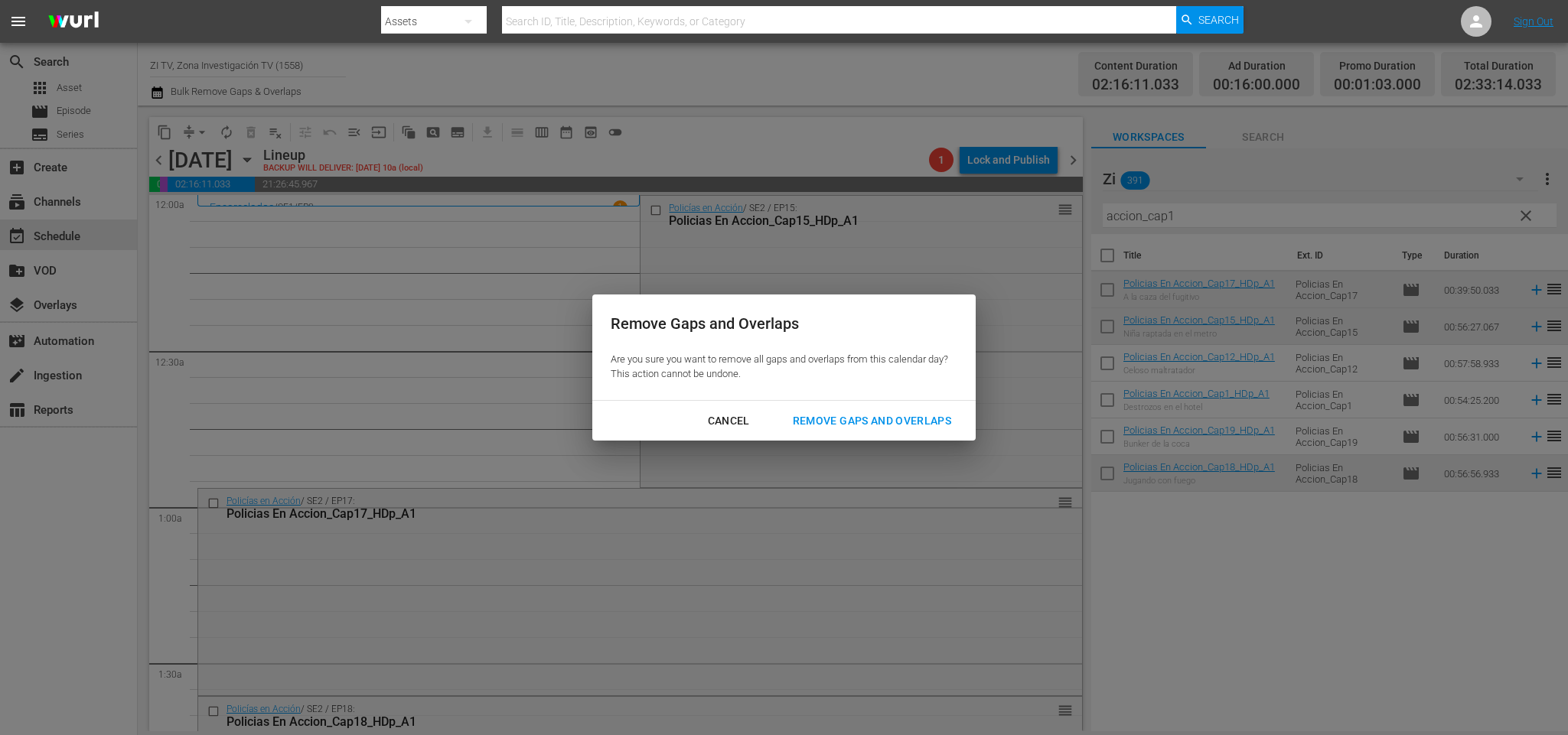
click at [885, 419] on div "Remove Gaps and Overlaps" at bounding box center [872, 421] width 183 height 19
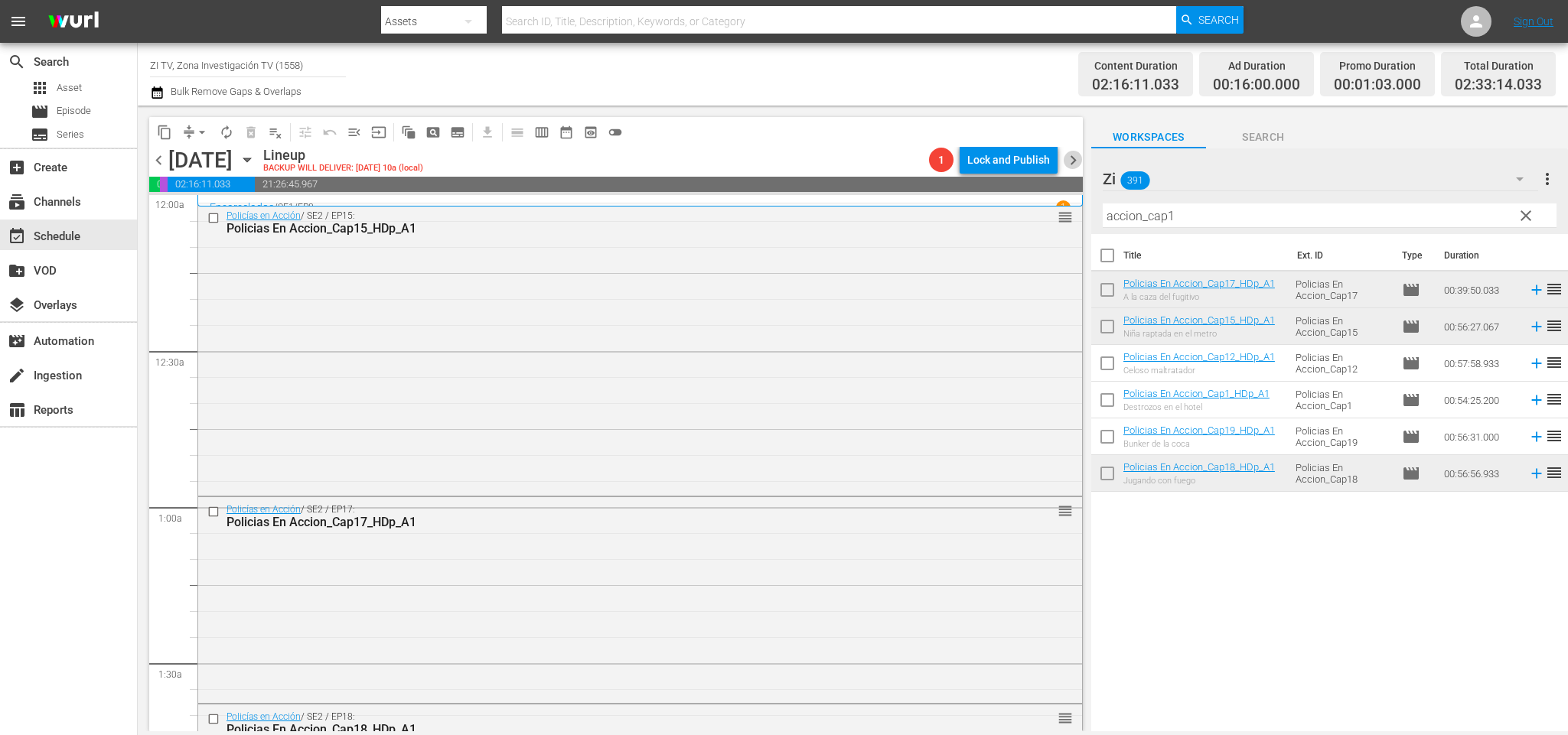
click at [1067, 158] on span "chevron_right" at bounding box center [1073, 160] width 19 height 19
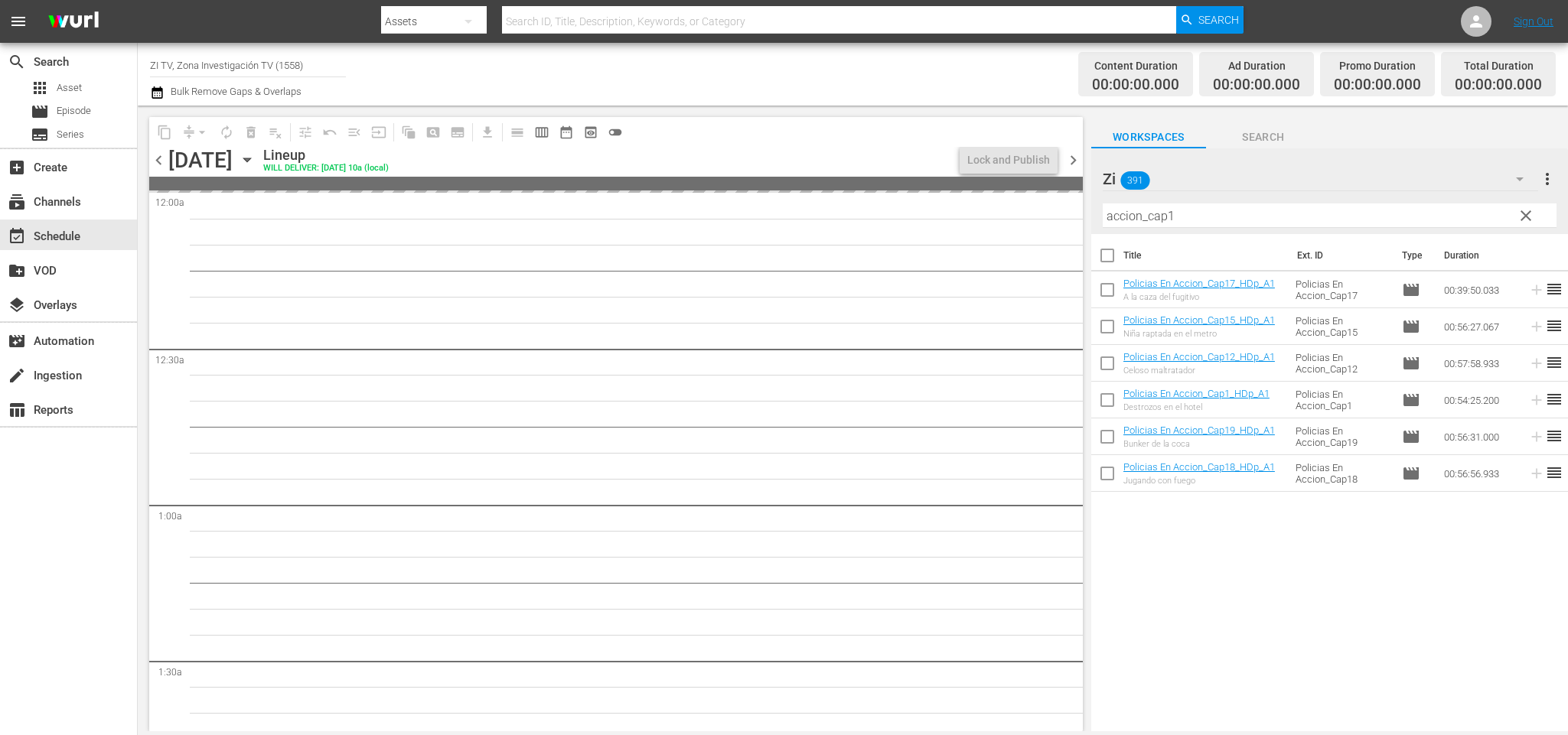
click at [156, 162] on span "chevron_left" at bounding box center [159, 160] width 19 height 19
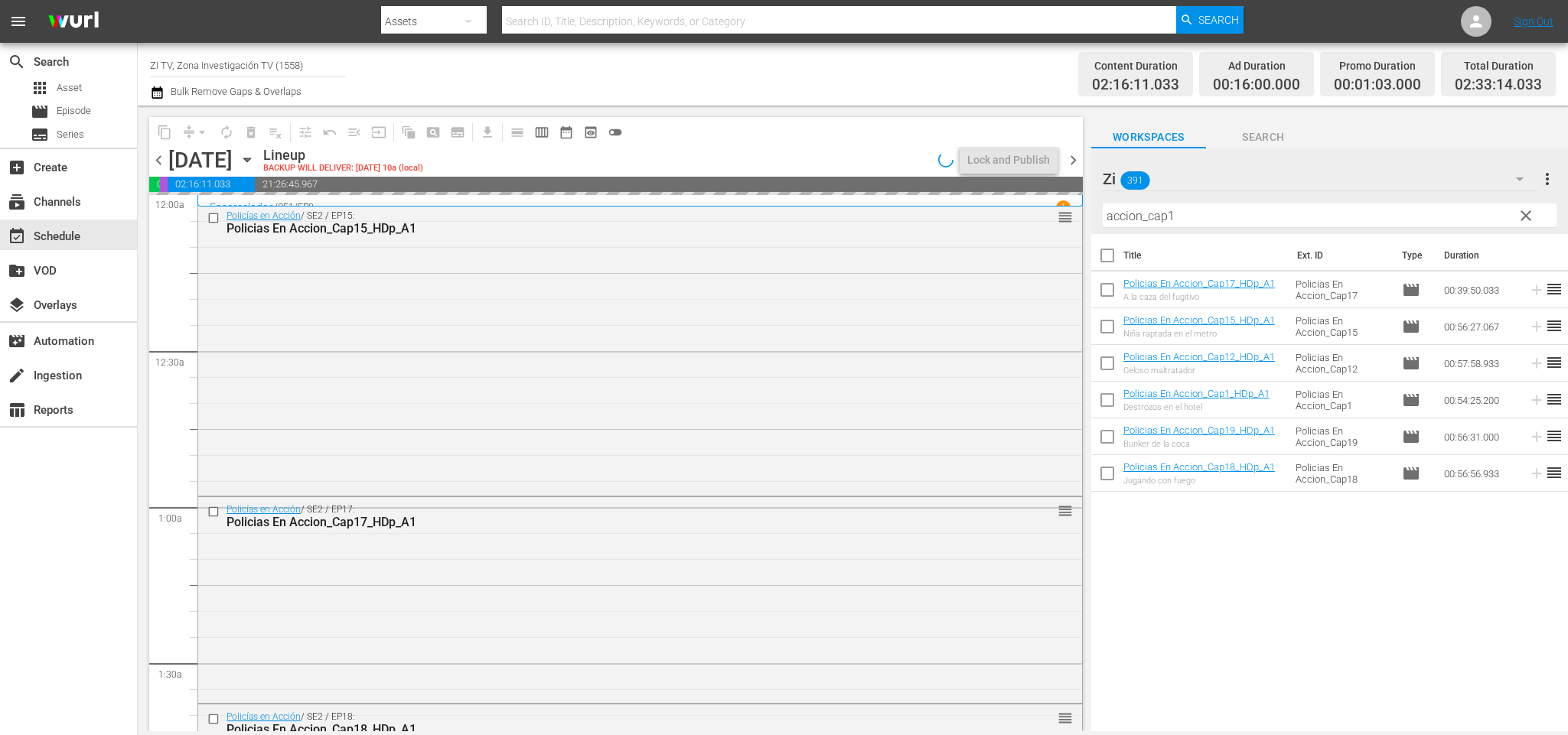
click at [1073, 151] on span "chevron_right" at bounding box center [1073, 160] width 19 height 19
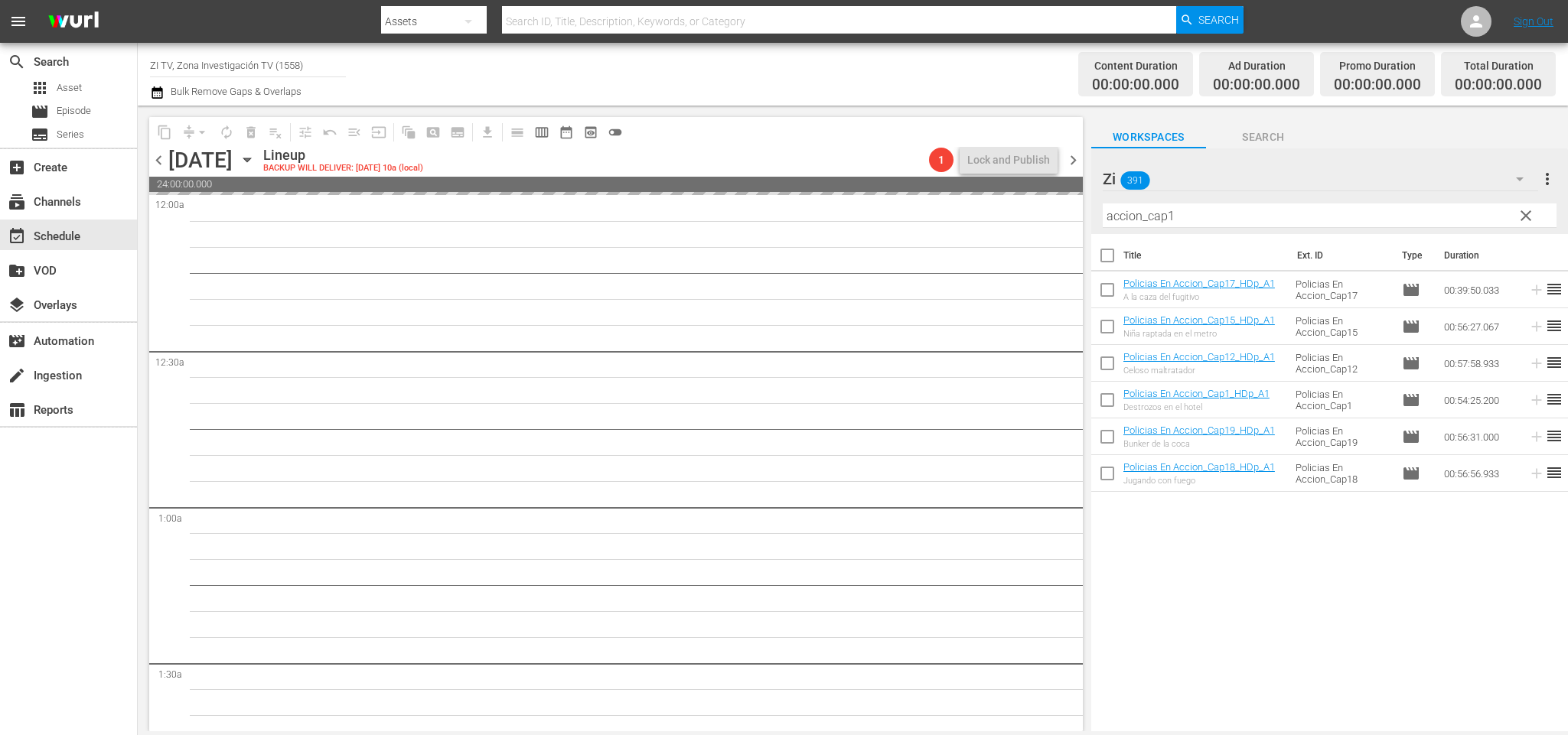
drag, startPoint x: 1171, startPoint y: 209, endPoint x: 1183, endPoint y: 216, distance: 13.9
click at [1173, 209] on input "accion_cap1" at bounding box center [1329, 216] width 454 height 24
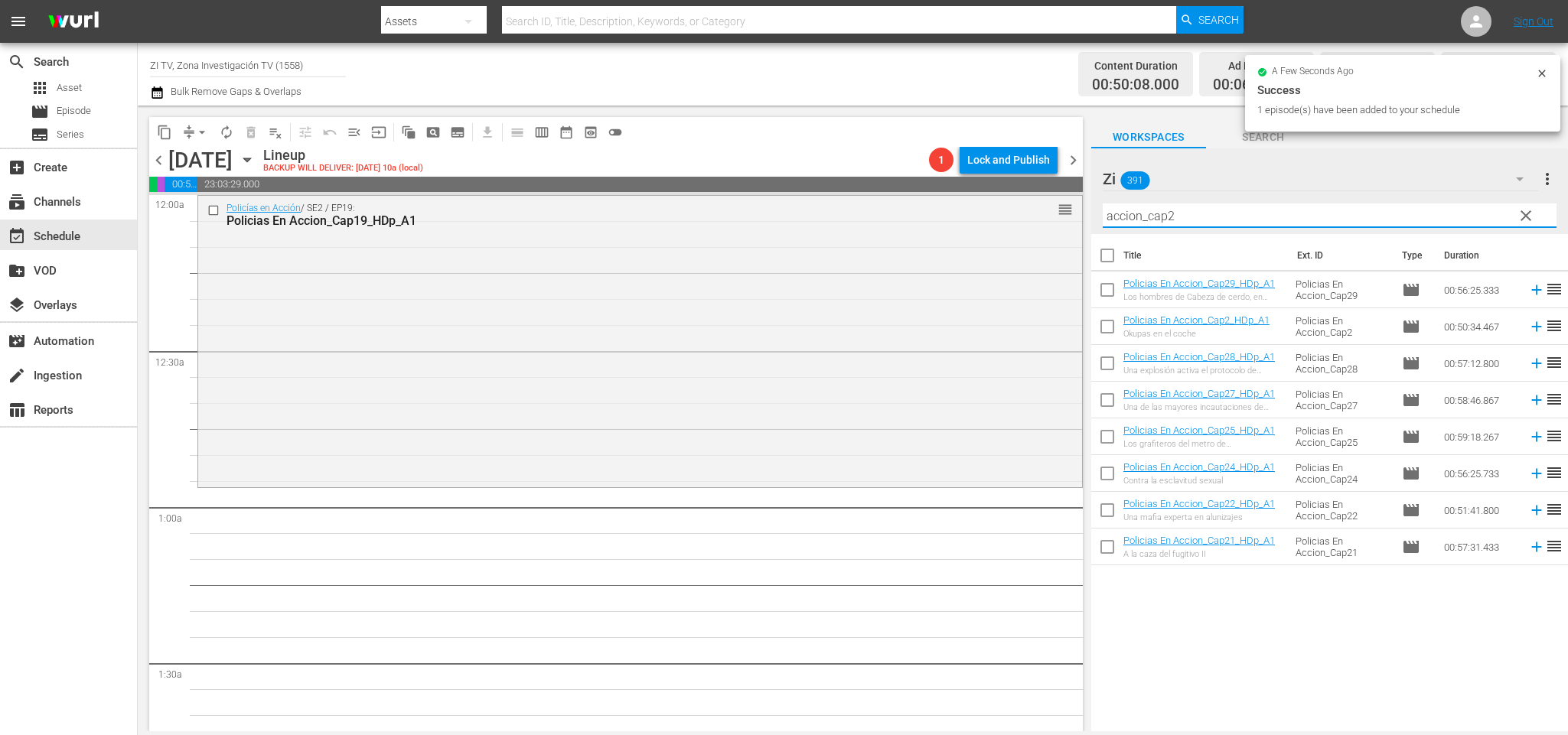
drag, startPoint x: 1235, startPoint y: 627, endPoint x: 1219, endPoint y: 619, distance: 17.9
click at [1233, 627] on div "Title Ext. ID Type Duration Policias En Accion_Cap29_HDp_A1 Los hombres de Cabe…" at bounding box center [1329, 484] width 477 height 500
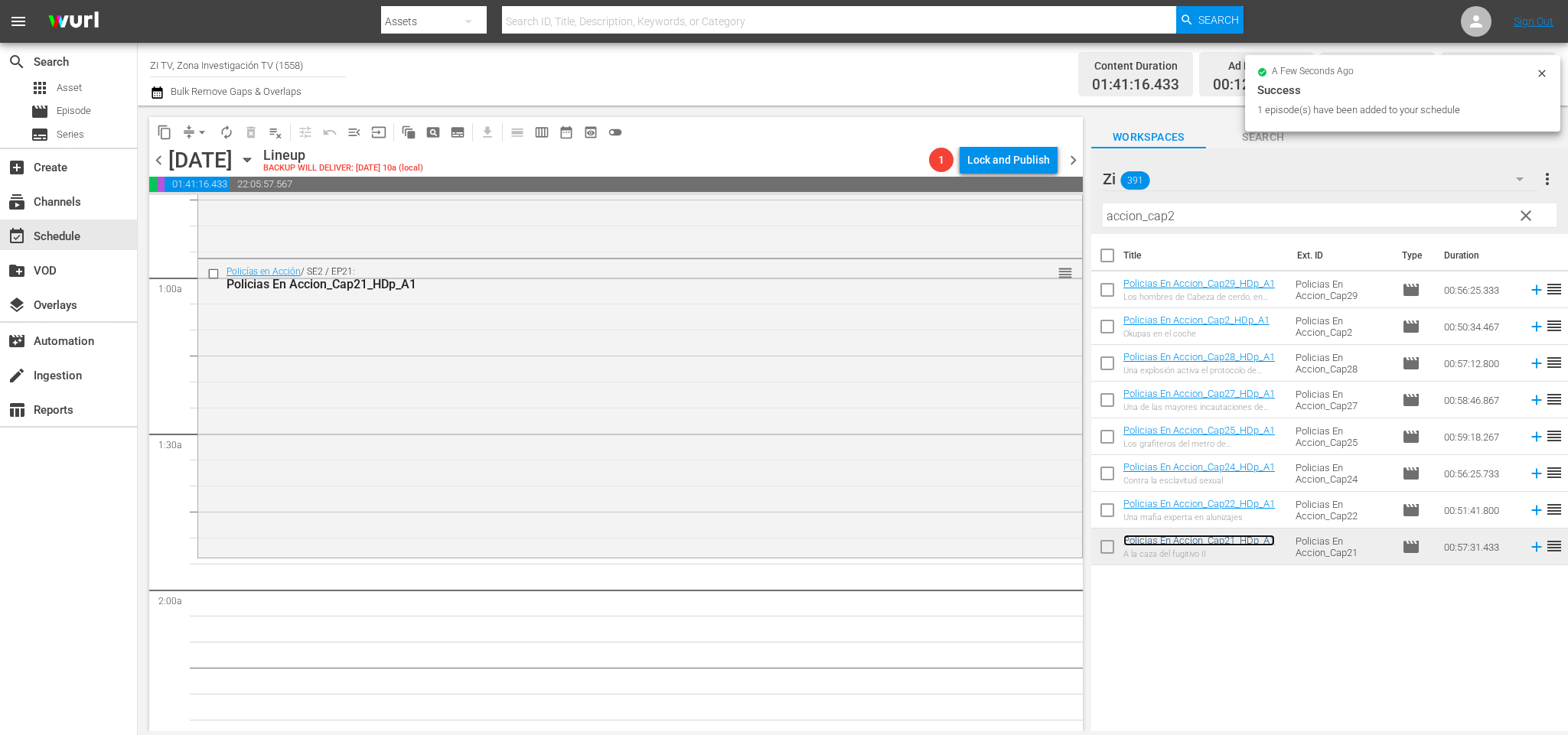
scroll to position [459, 0]
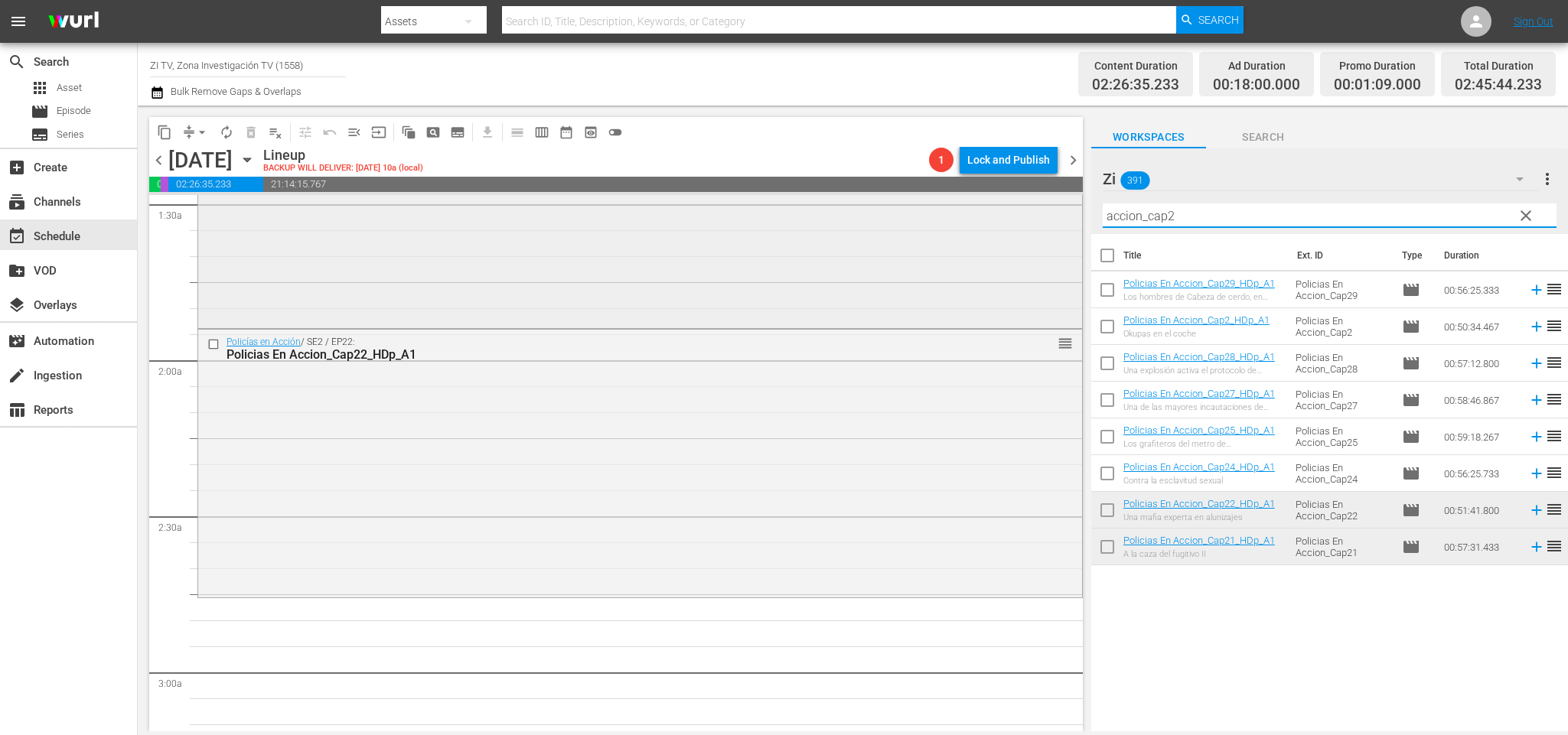
drag, startPoint x: 1208, startPoint y: 209, endPoint x: 562, endPoint y: 198, distance: 646.1
click at [562, 198] on div "content_copy compress arrow_drop_down autorenew_outlined delete_forever_outline…" at bounding box center [852, 419] width 1431 height 626
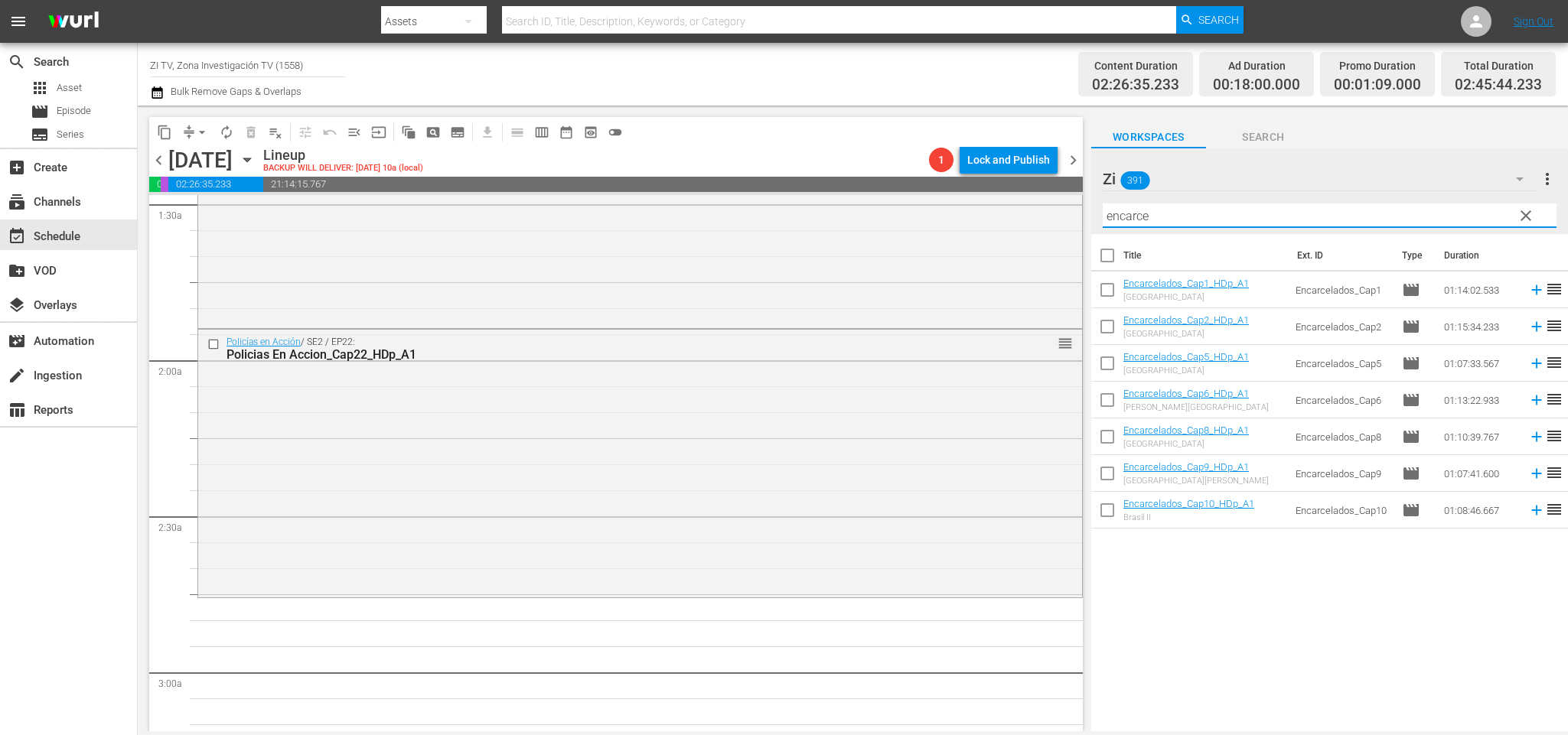
type input "encarce"
click at [1107, 326] on input "checkbox" at bounding box center [1107, 330] width 32 height 32
checkbox input "true"
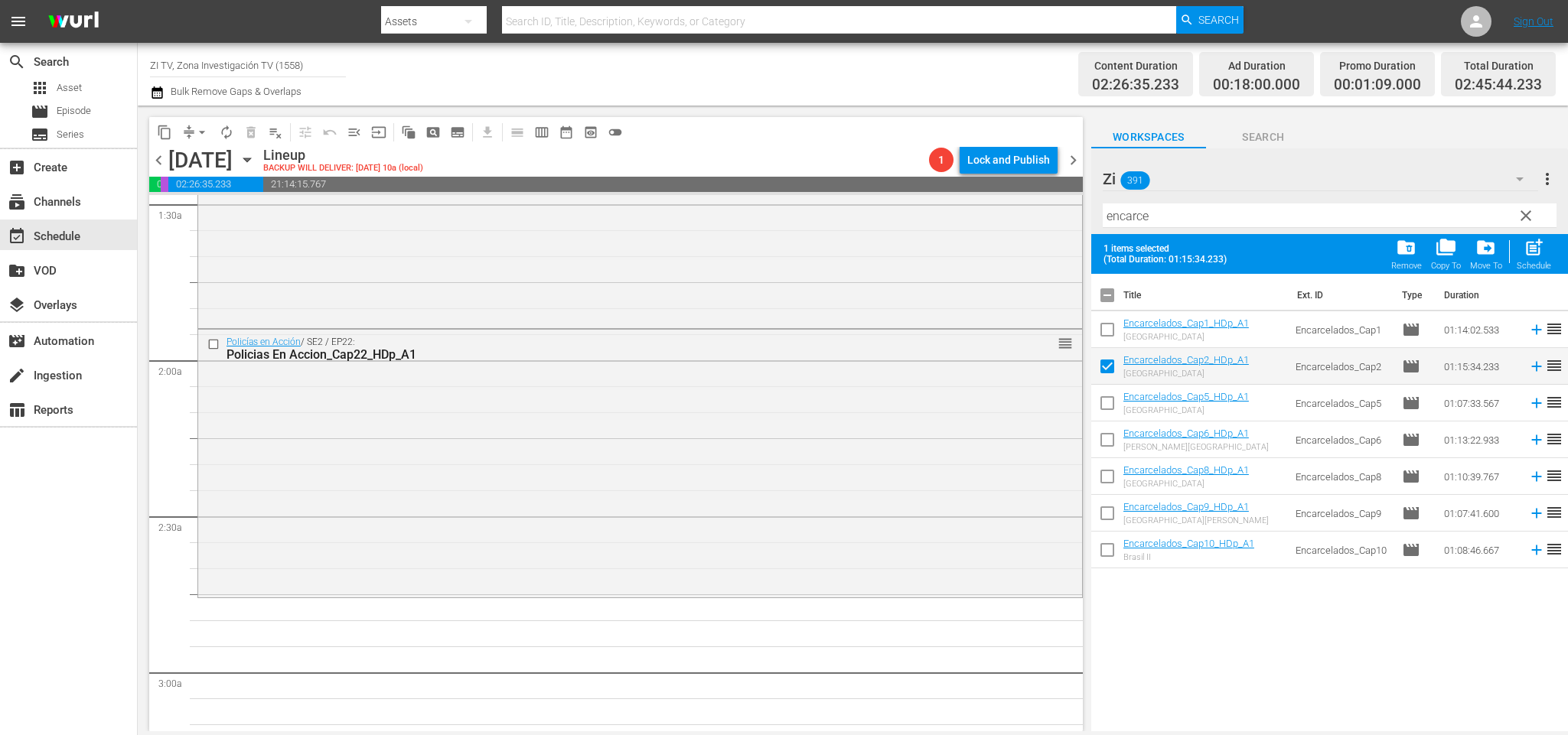
click at [1109, 439] on input "checkbox" at bounding box center [1107, 443] width 32 height 32
checkbox input "true"
click at [1112, 547] on input "checkbox" at bounding box center [1107, 553] width 32 height 32
checkbox input "true"
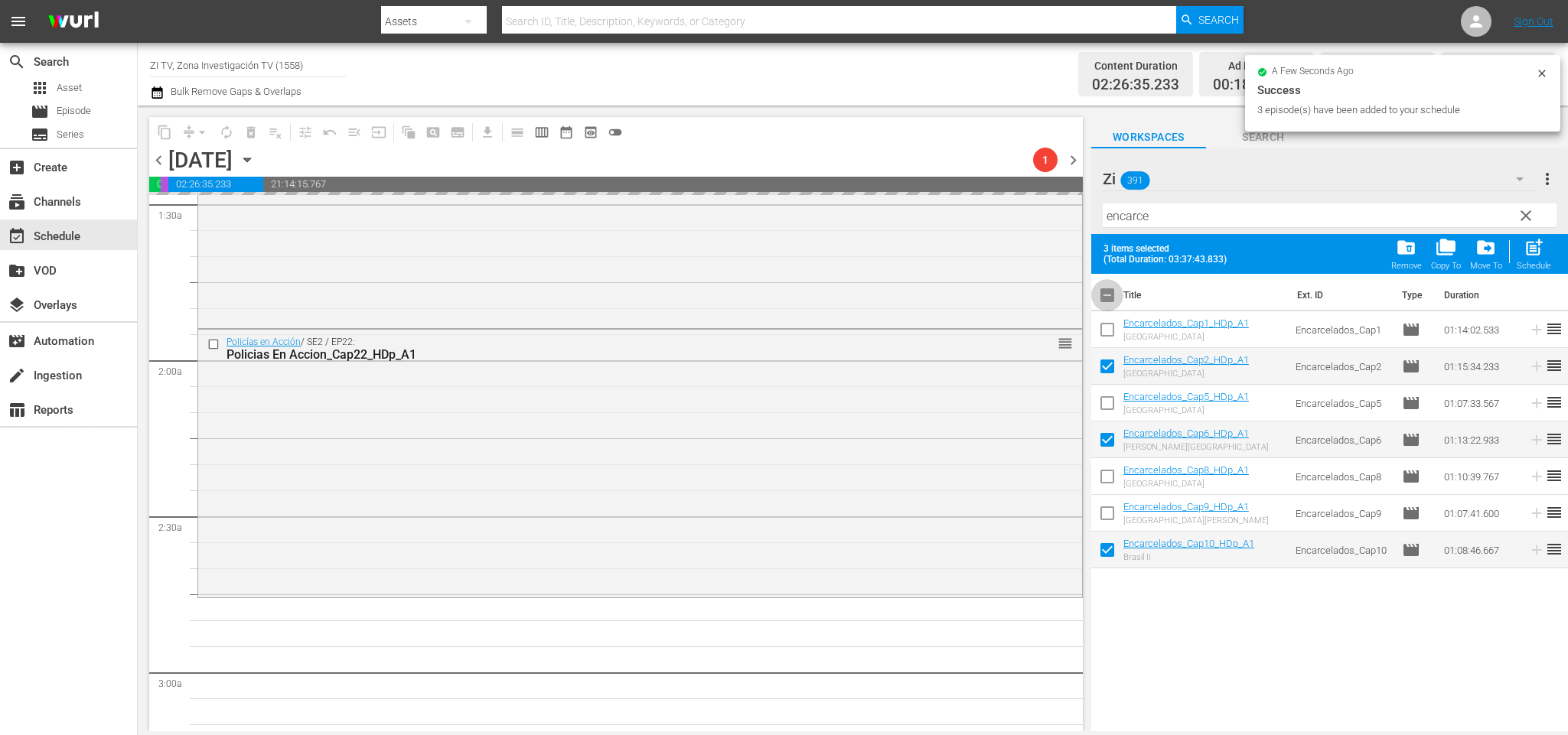
click at [1114, 294] on input "checkbox" at bounding box center [1107, 298] width 32 height 32
checkbox input "false"
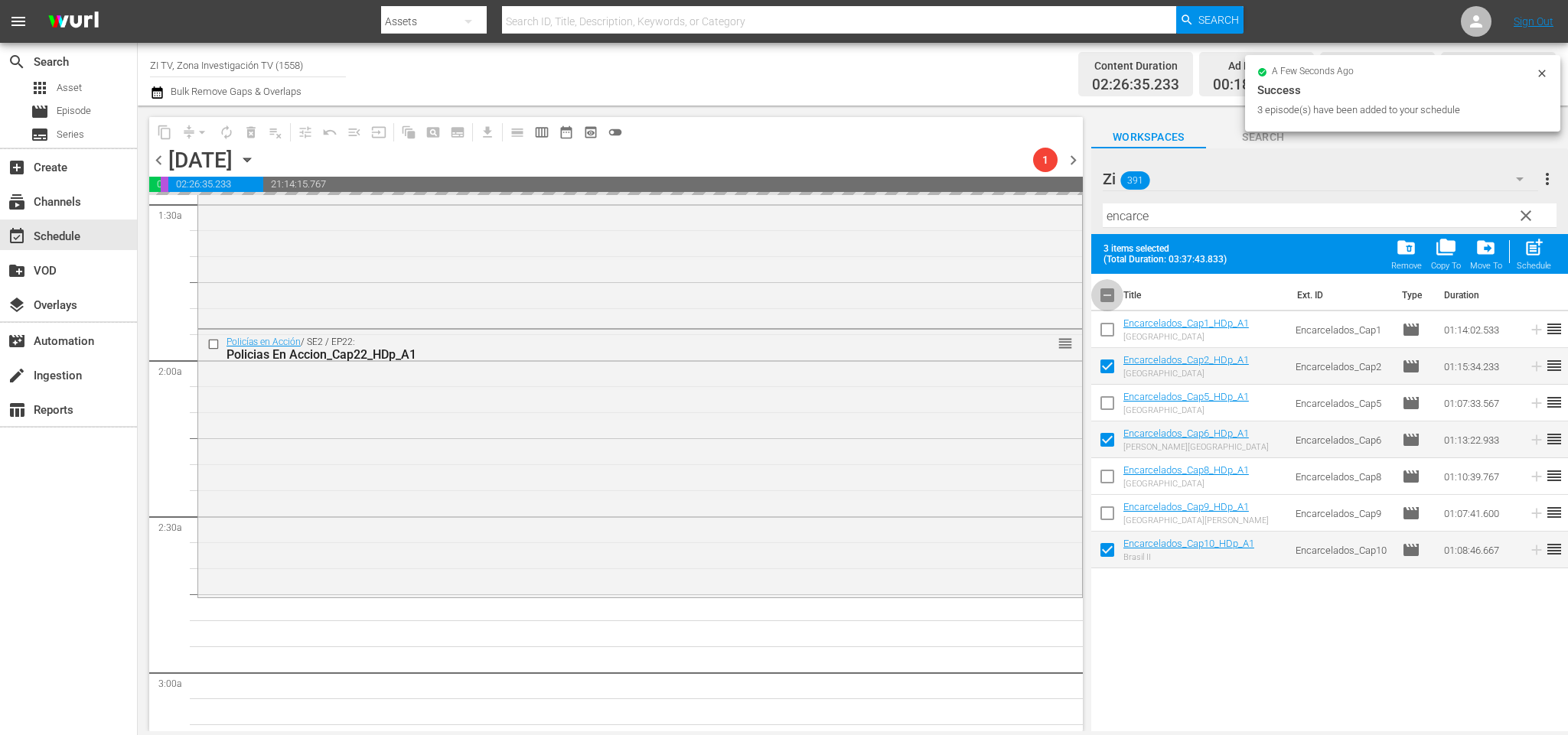
checkbox input "false"
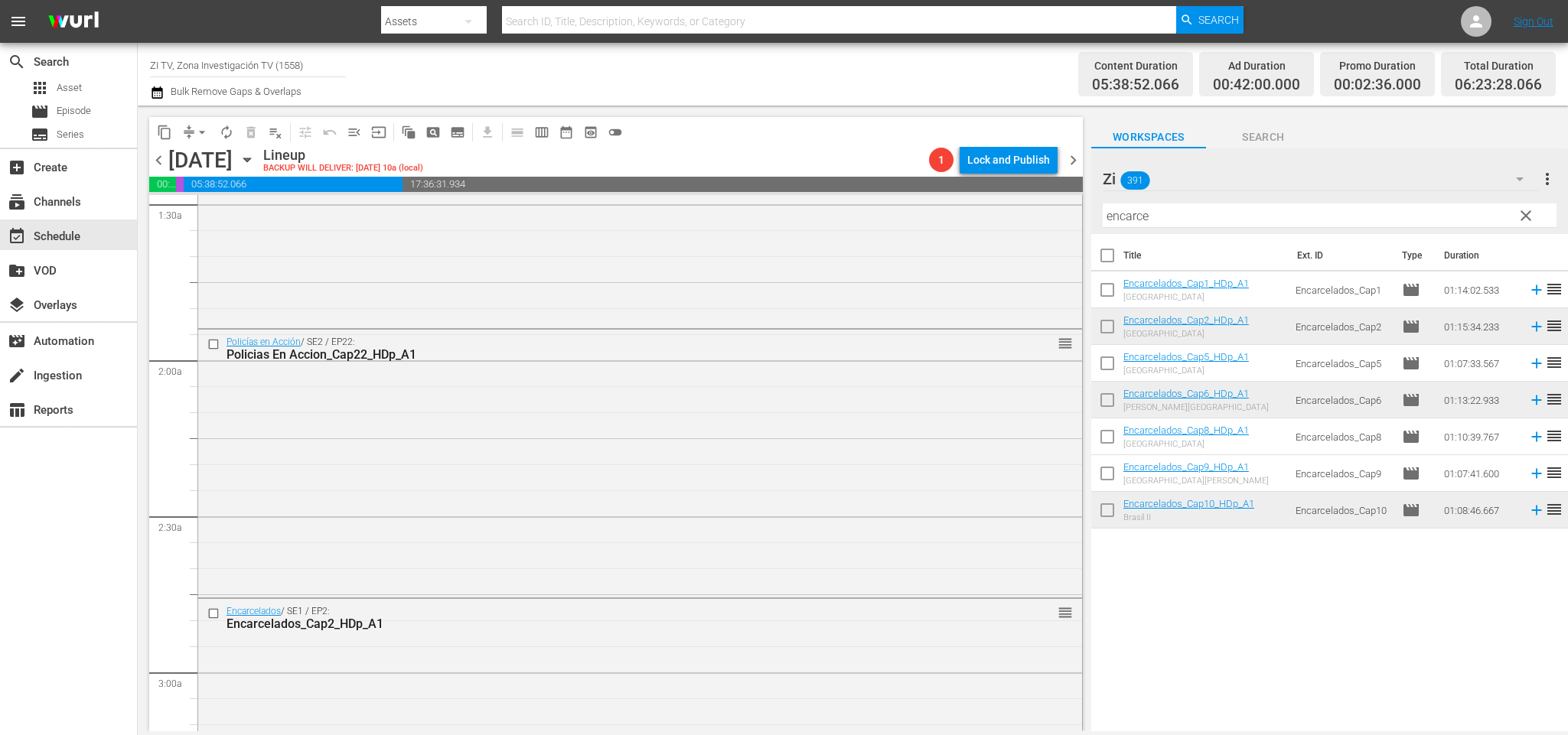
click at [158, 154] on span "chevron_left" at bounding box center [159, 160] width 19 height 19
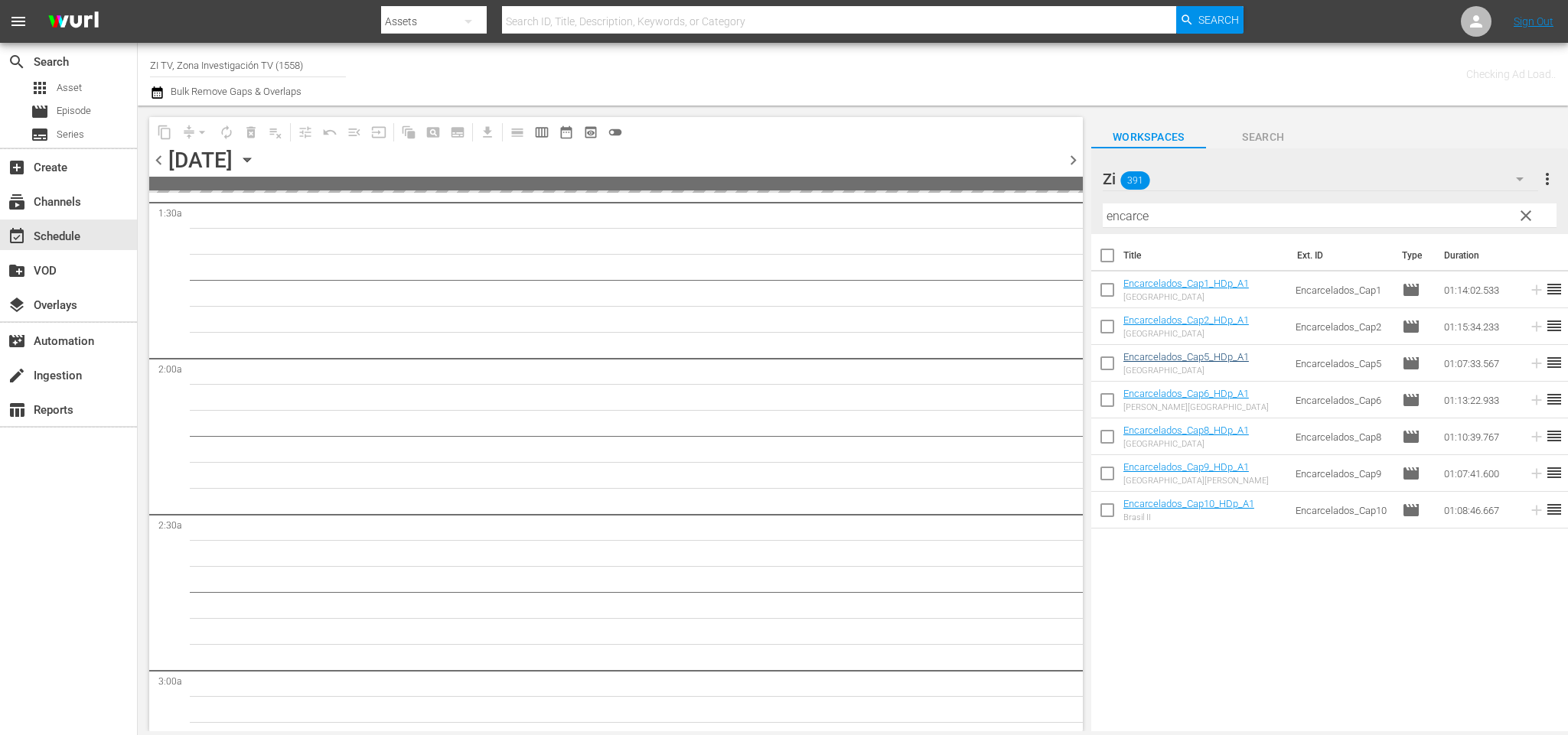
scroll to position [485, 0]
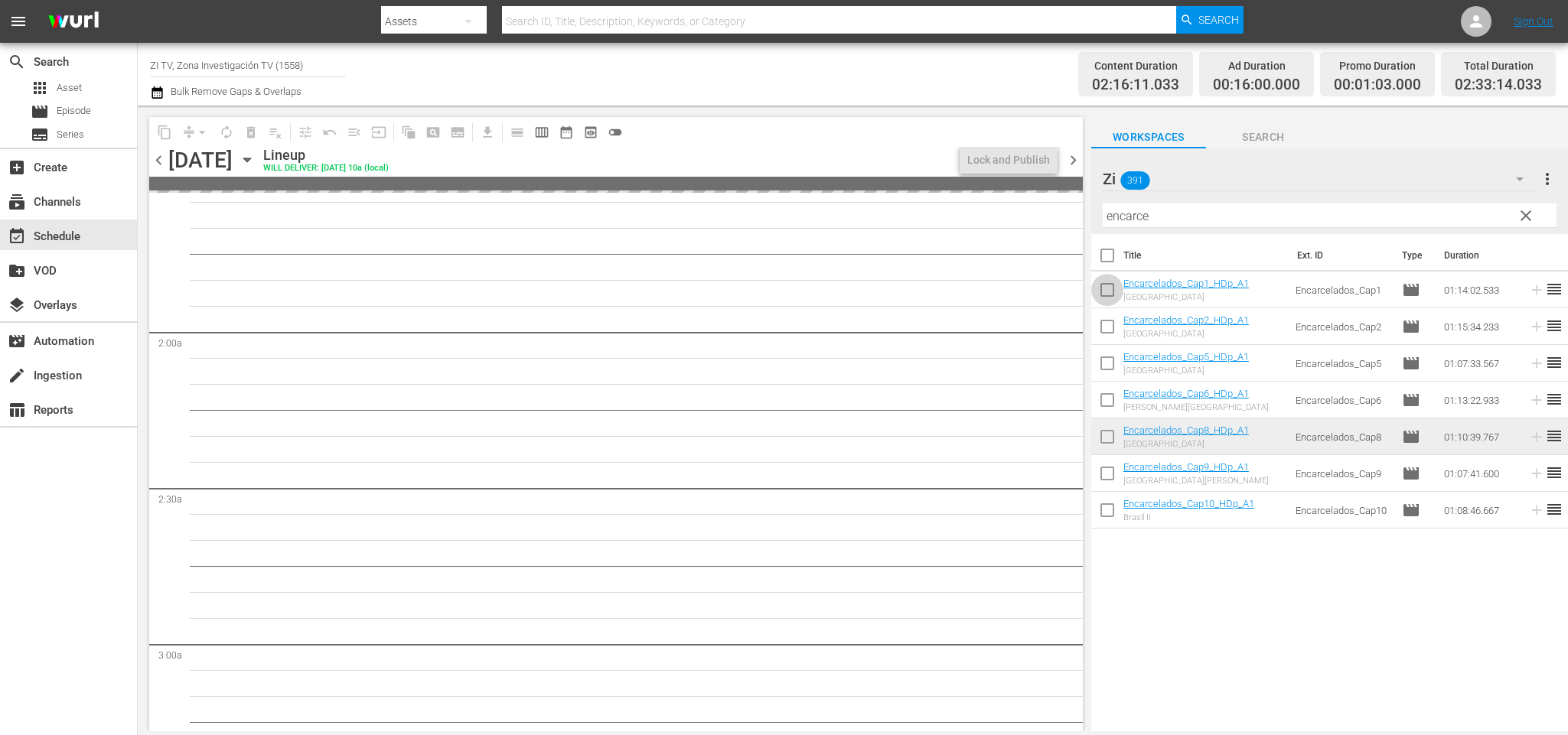
click at [1109, 282] on input "checkbox" at bounding box center [1107, 294] width 32 height 32
checkbox input "true"
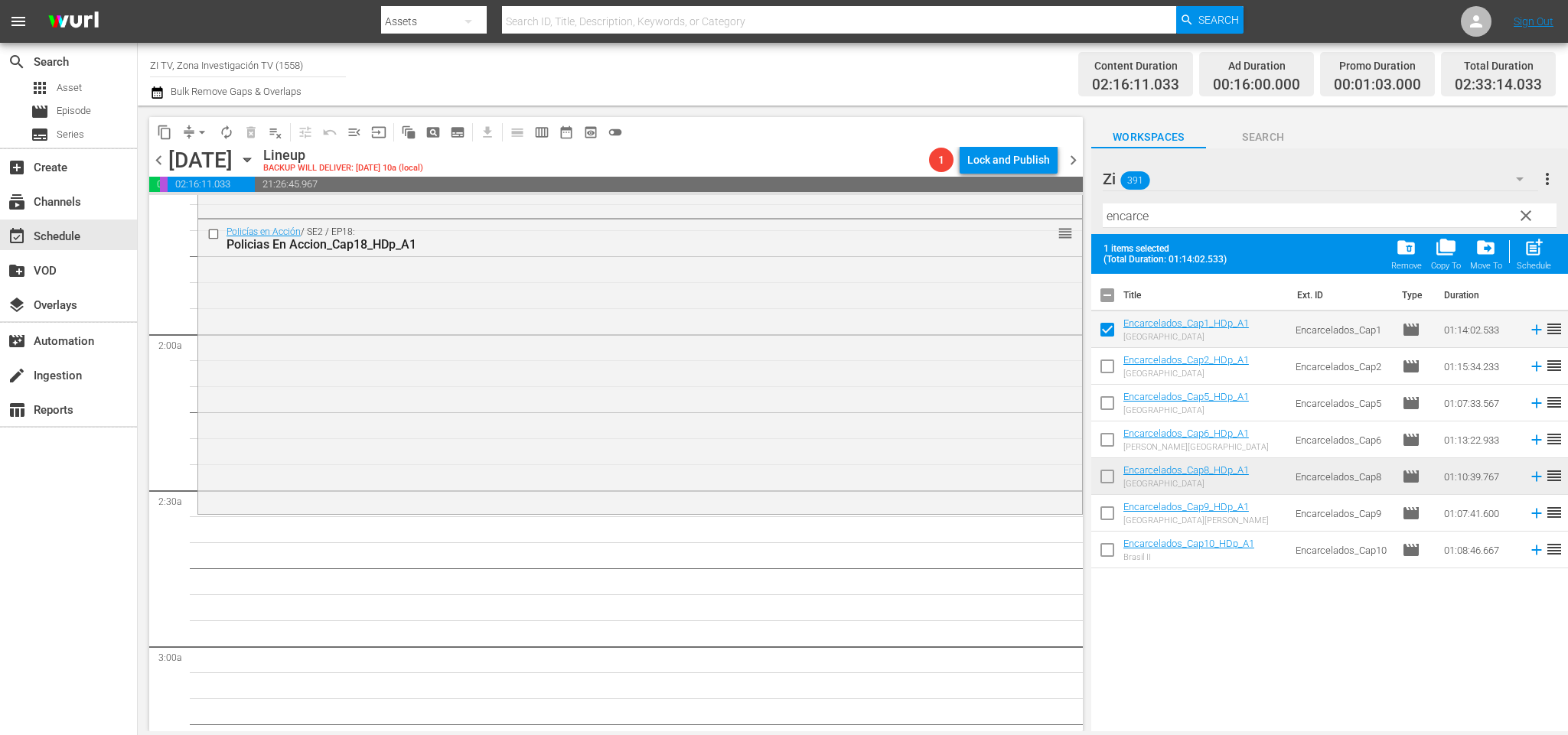
scroll to position [434, 0]
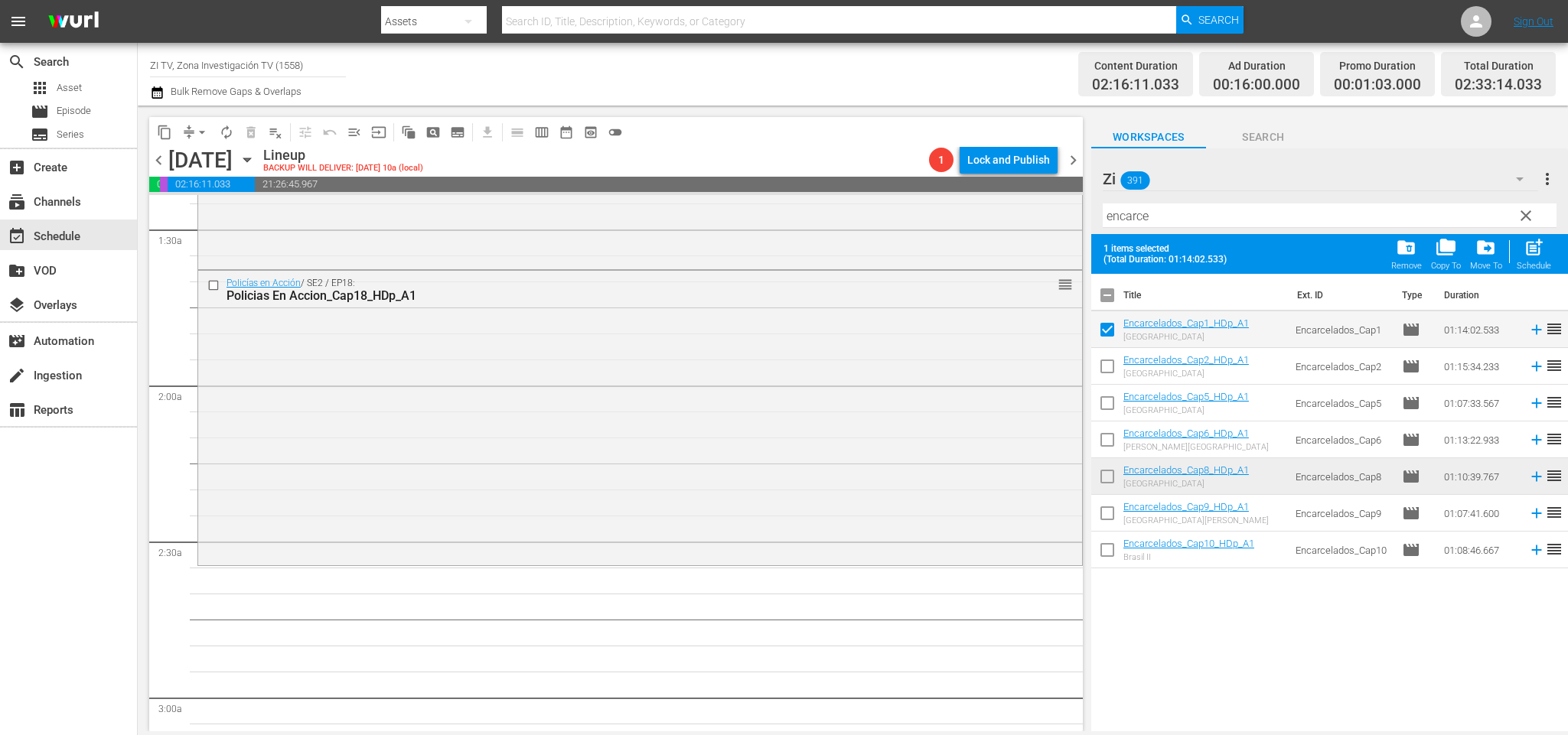
click at [1105, 399] on input "checkbox" at bounding box center [1107, 407] width 32 height 32
checkbox input "true"
click at [1109, 473] on input "checkbox" at bounding box center [1107, 479] width 32 height 32
checkbox input "true"
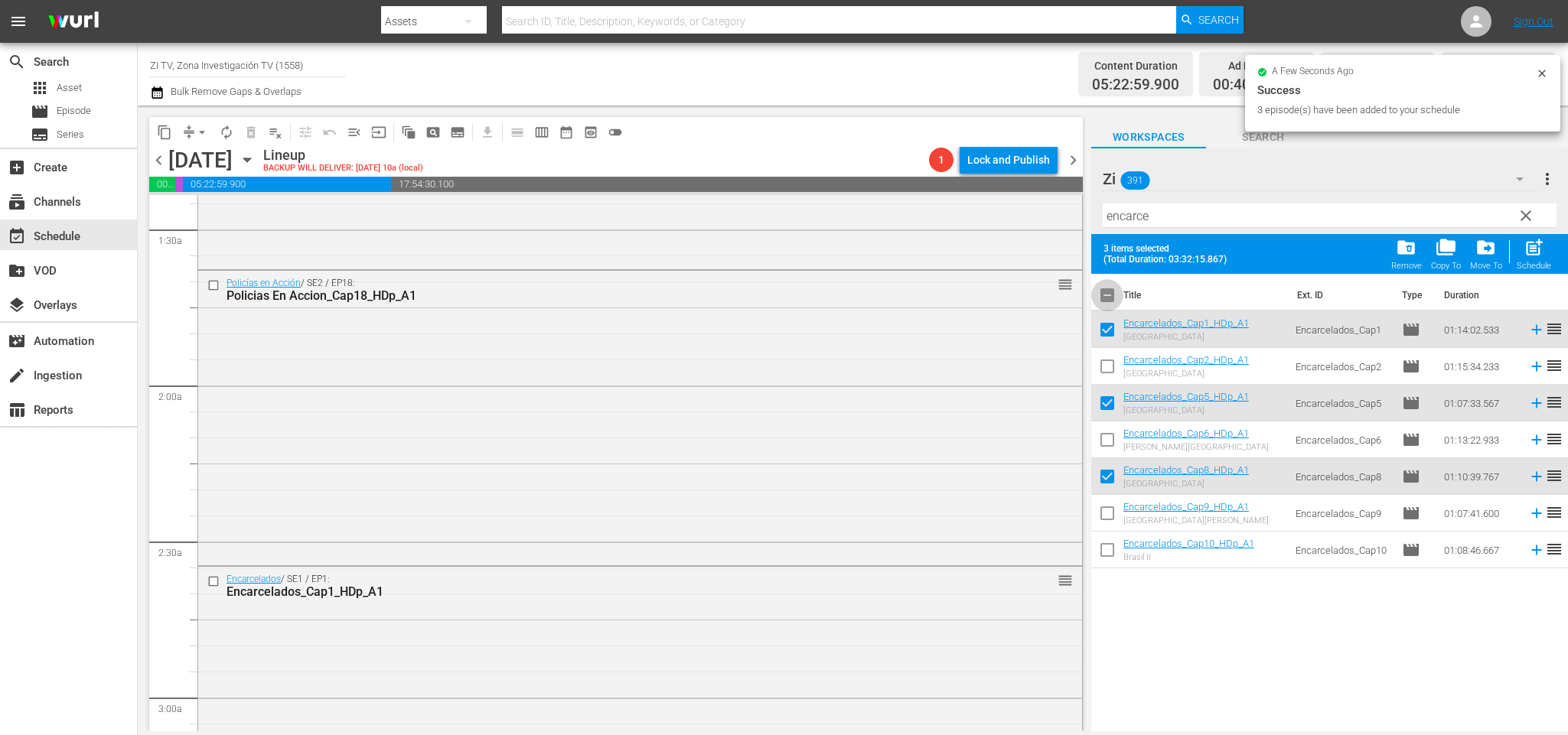
click at [1109, 292] on input "checkbox" at bounding box center [1107, 298] width 32 height 32
checkbox input "true"
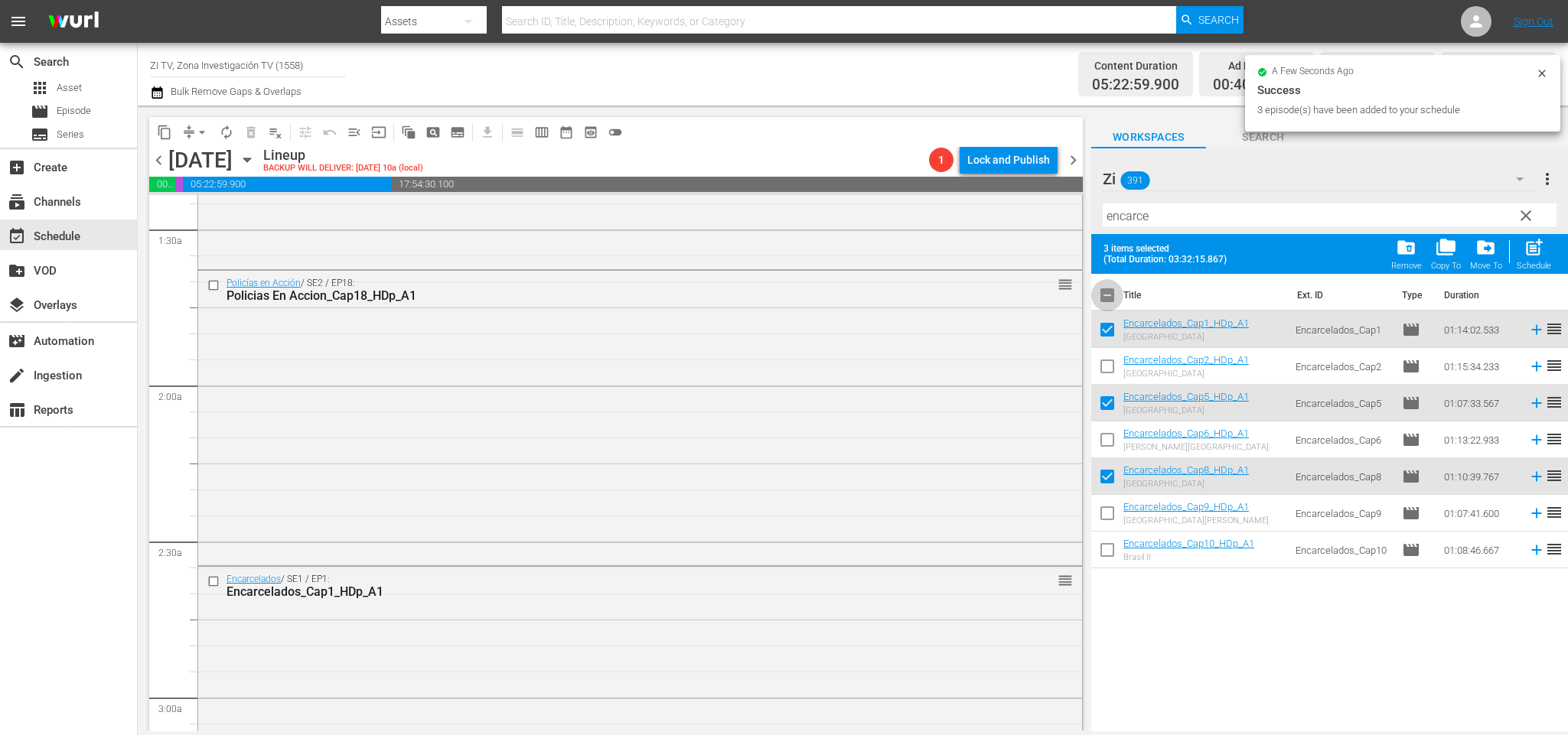
checkbox input "true"
click at [1109, 292] on input "checkbox" at bounding box center [1107, 298] width 32 height 32
checkbox input "false"
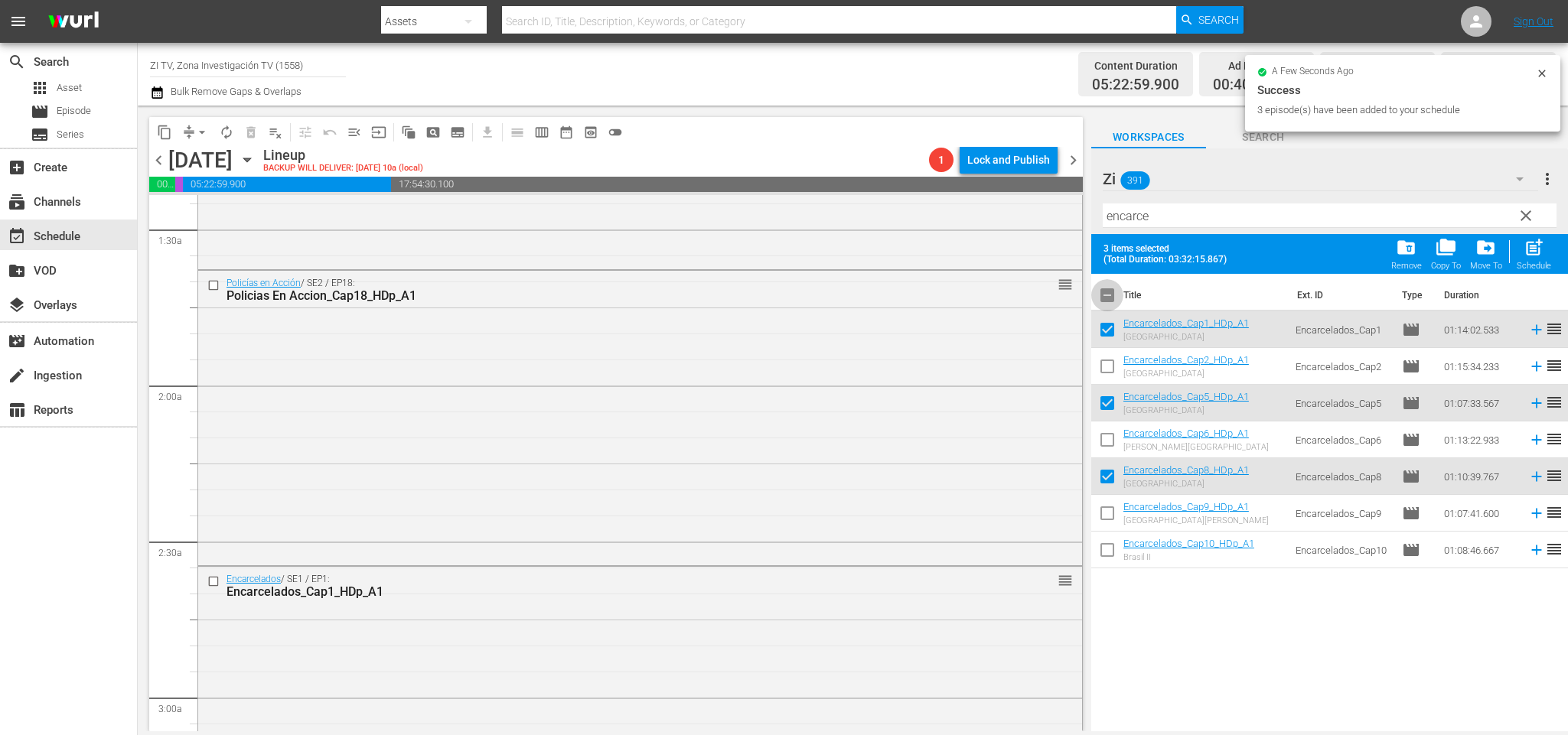
checkbox input "false"
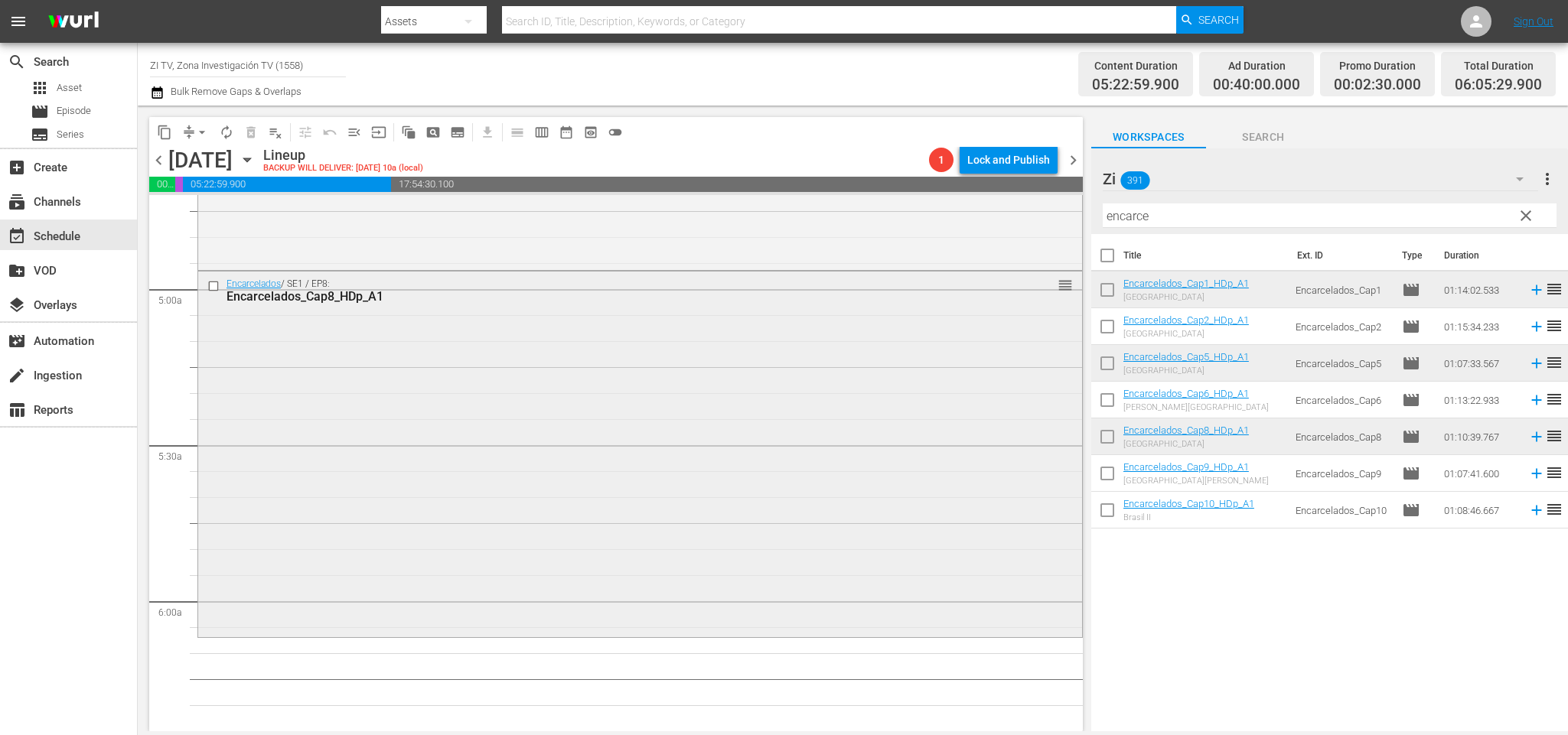
scroll to position [1582, 0]
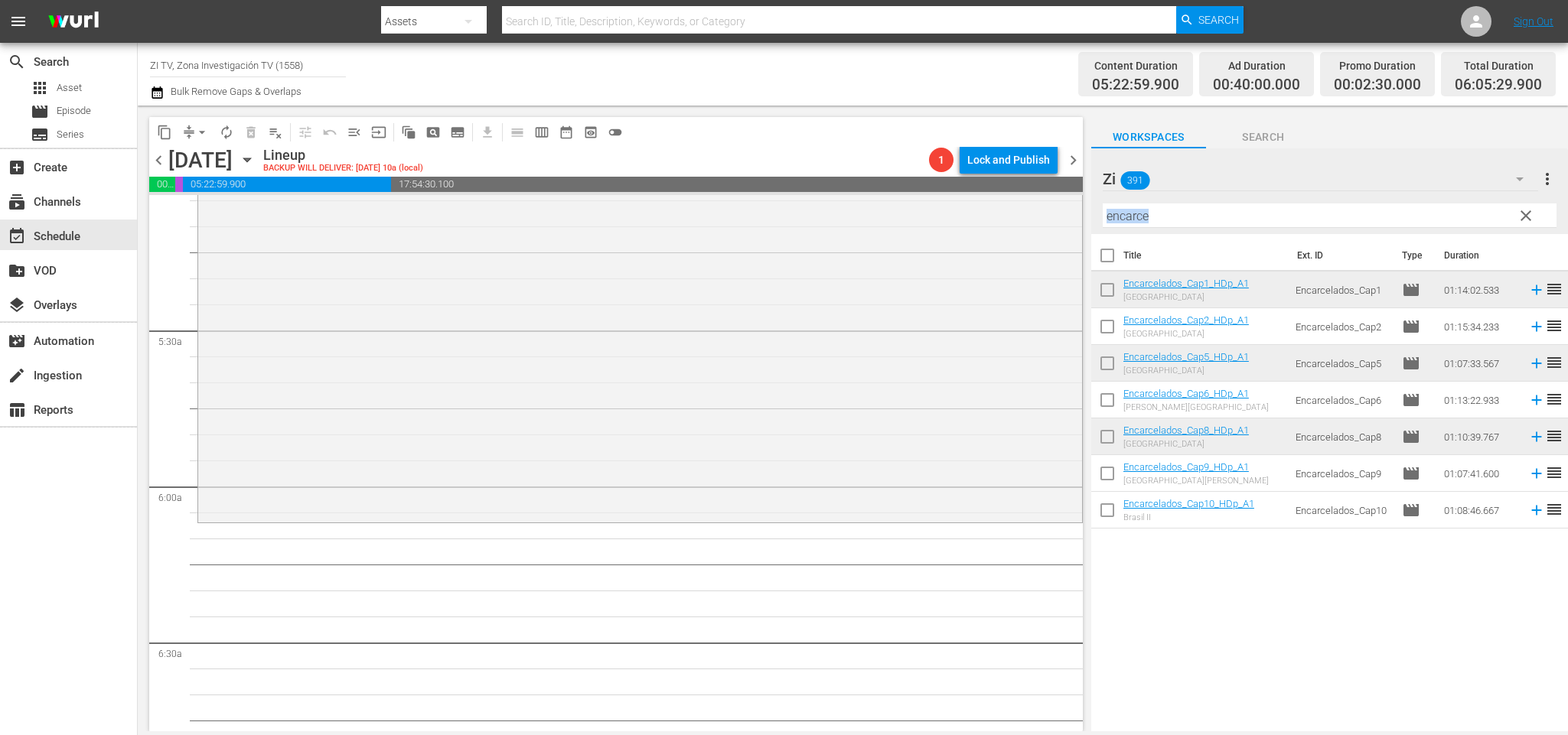
drag, startPoint x: 1180, startPoint y: 227, endPoint x: 1164, endPoint y: 218, distance: 18.4
click at [1164, 218] on div "Filter by Title encarce" at bounding box center [1329, 215] width 454 height 36
drag, startPoint x: 1173, startPoint y: 213, endPoint x: 980, endPoint y: 193, distance: 194.0
click at [966, 205] on div "content_copy compress arrow_drop_down autorenew_outlined delete_forever_outline…" at bounding box center [852, 419] width 1431 height 626
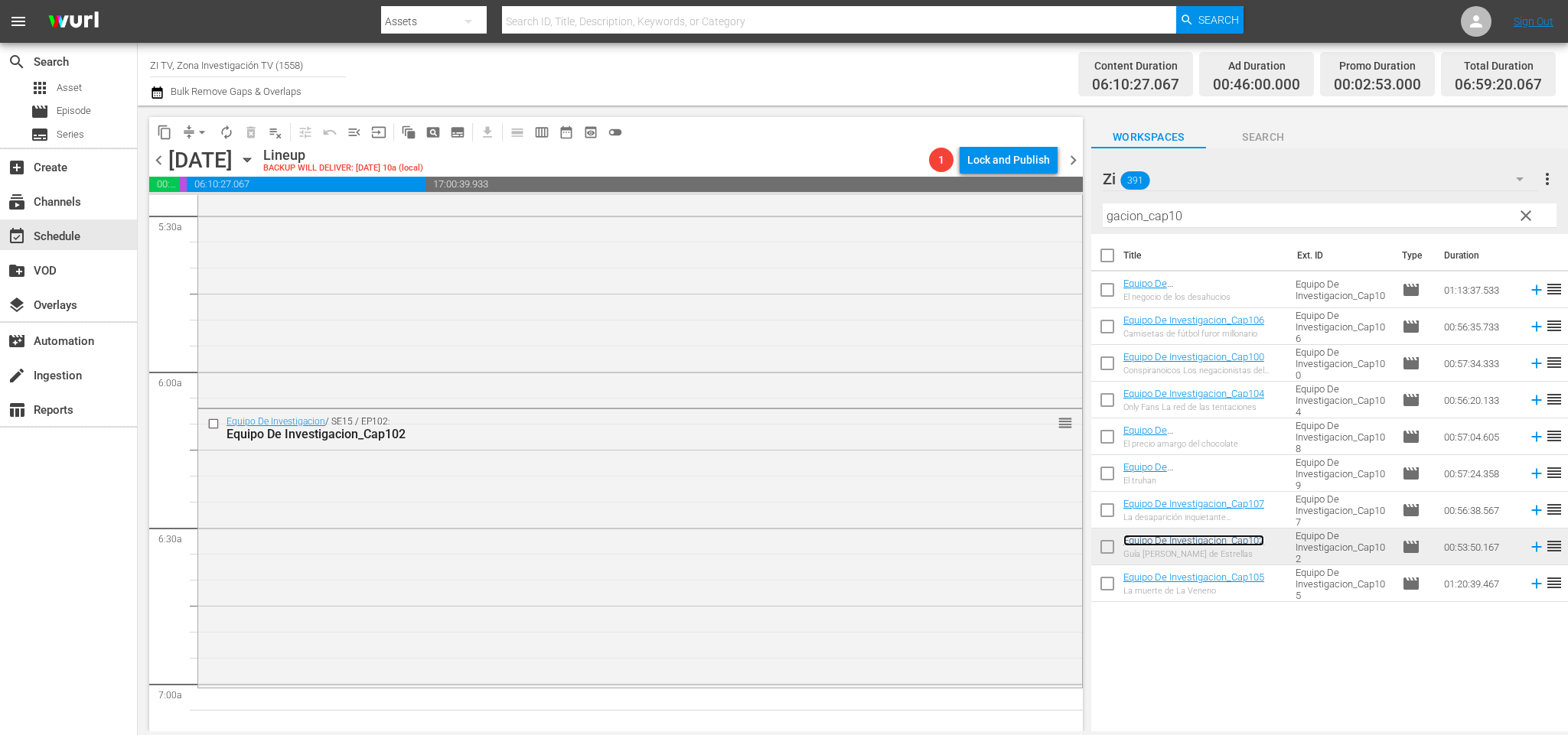
scroll to position [1811, 0]
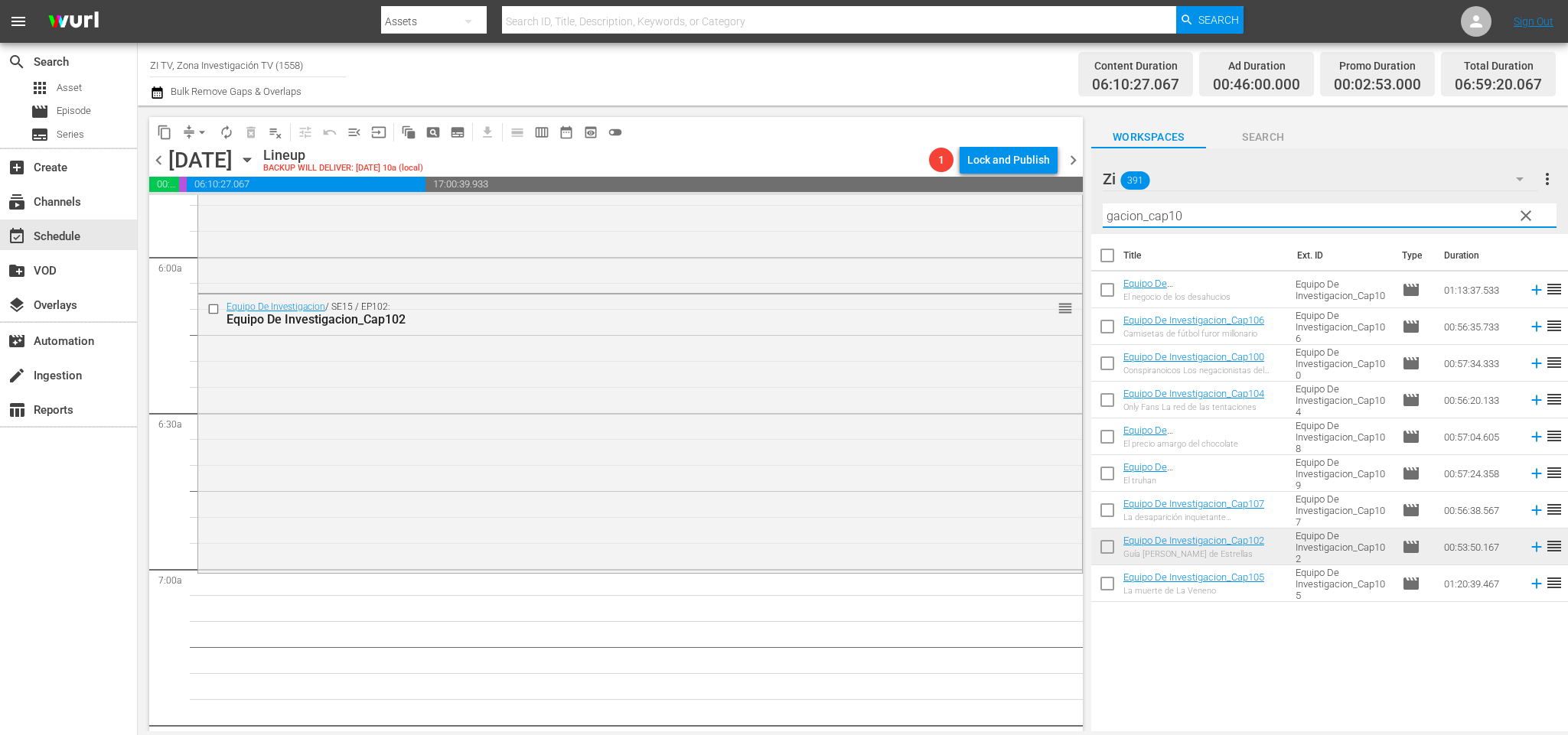
click at [1287, 209] on input "gacion_cap10" at bounding box center [1329, 216] width 454 height 24
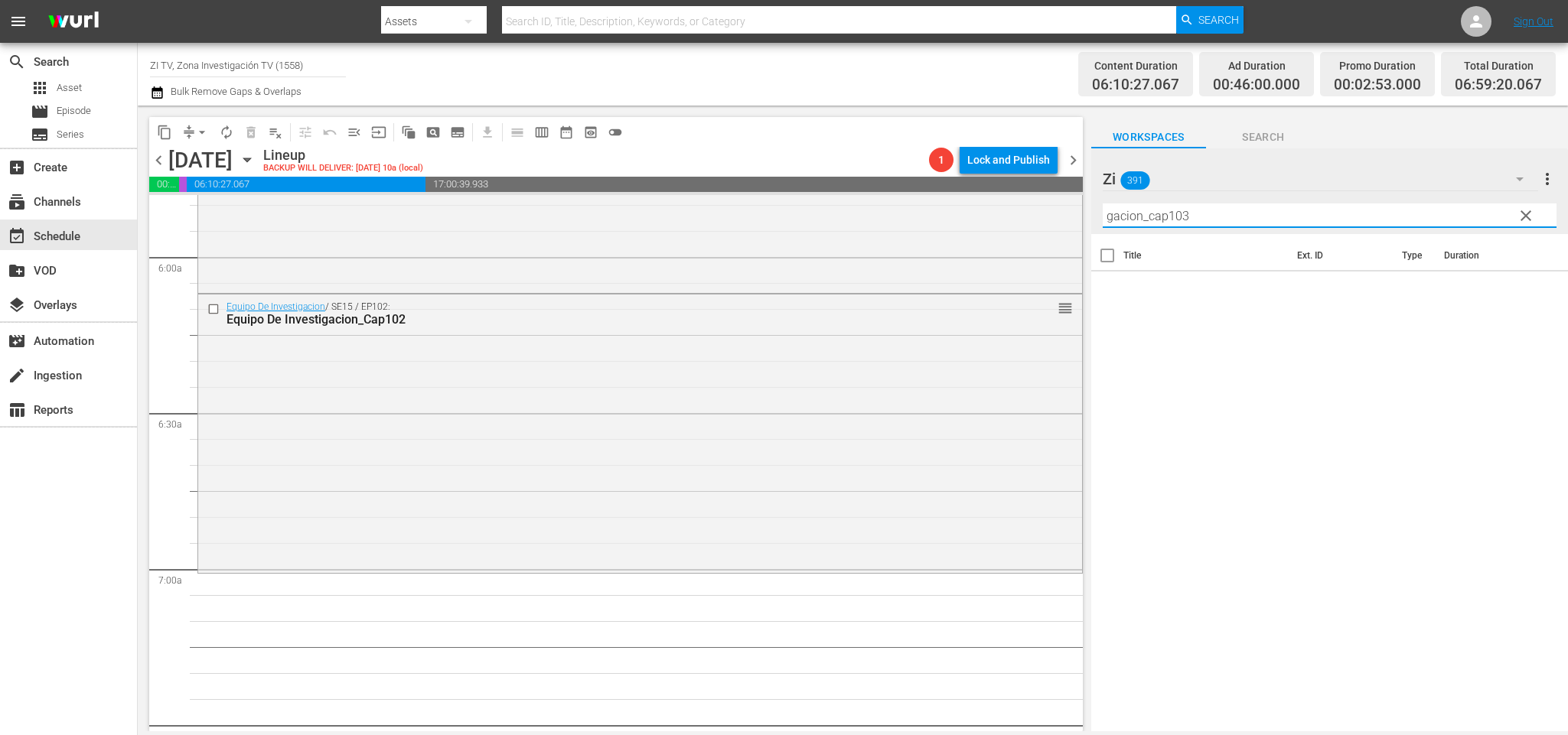
type input "gacion_cap10"
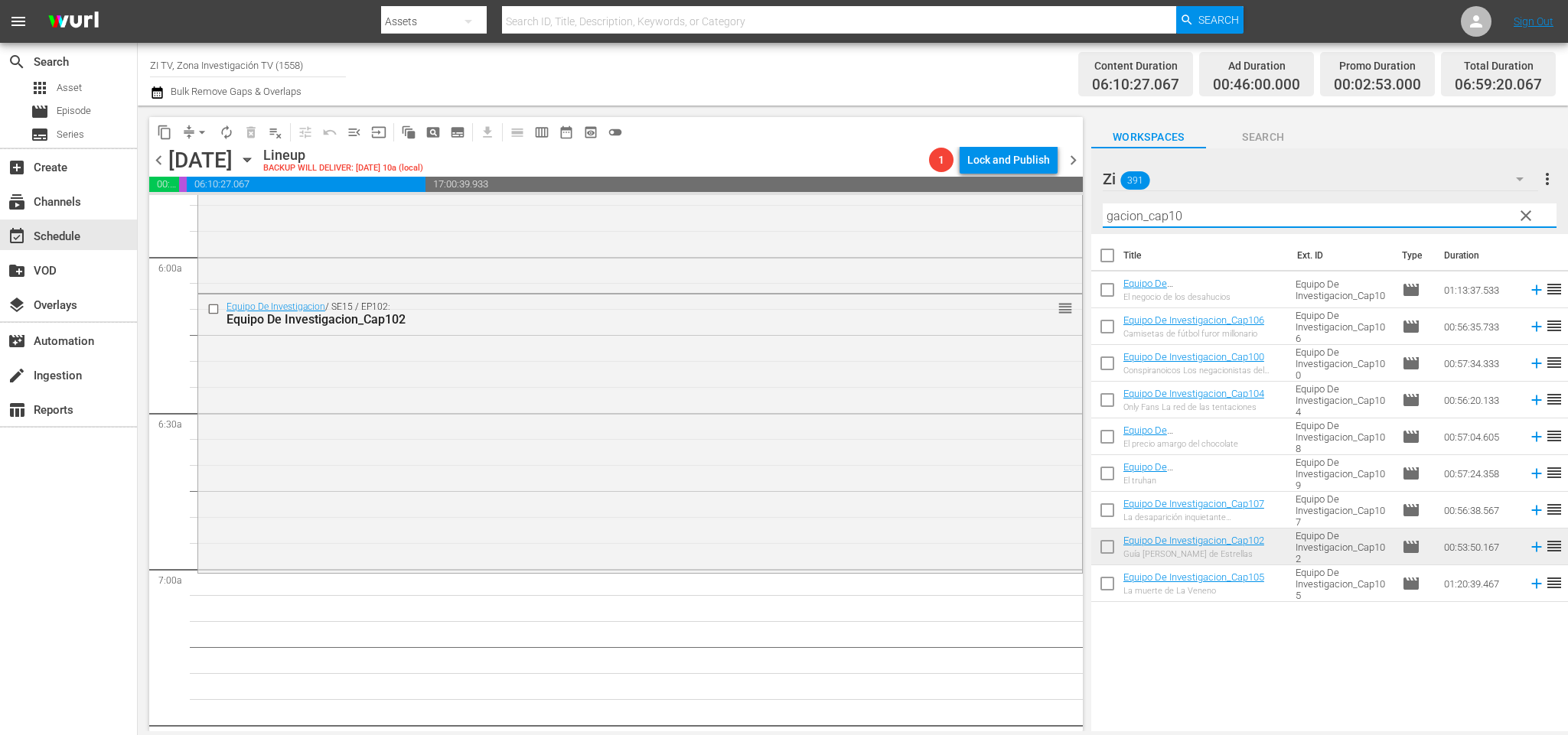
click at [724, 11] on input "text" at bounding box center [839, 21] width 674 height 36
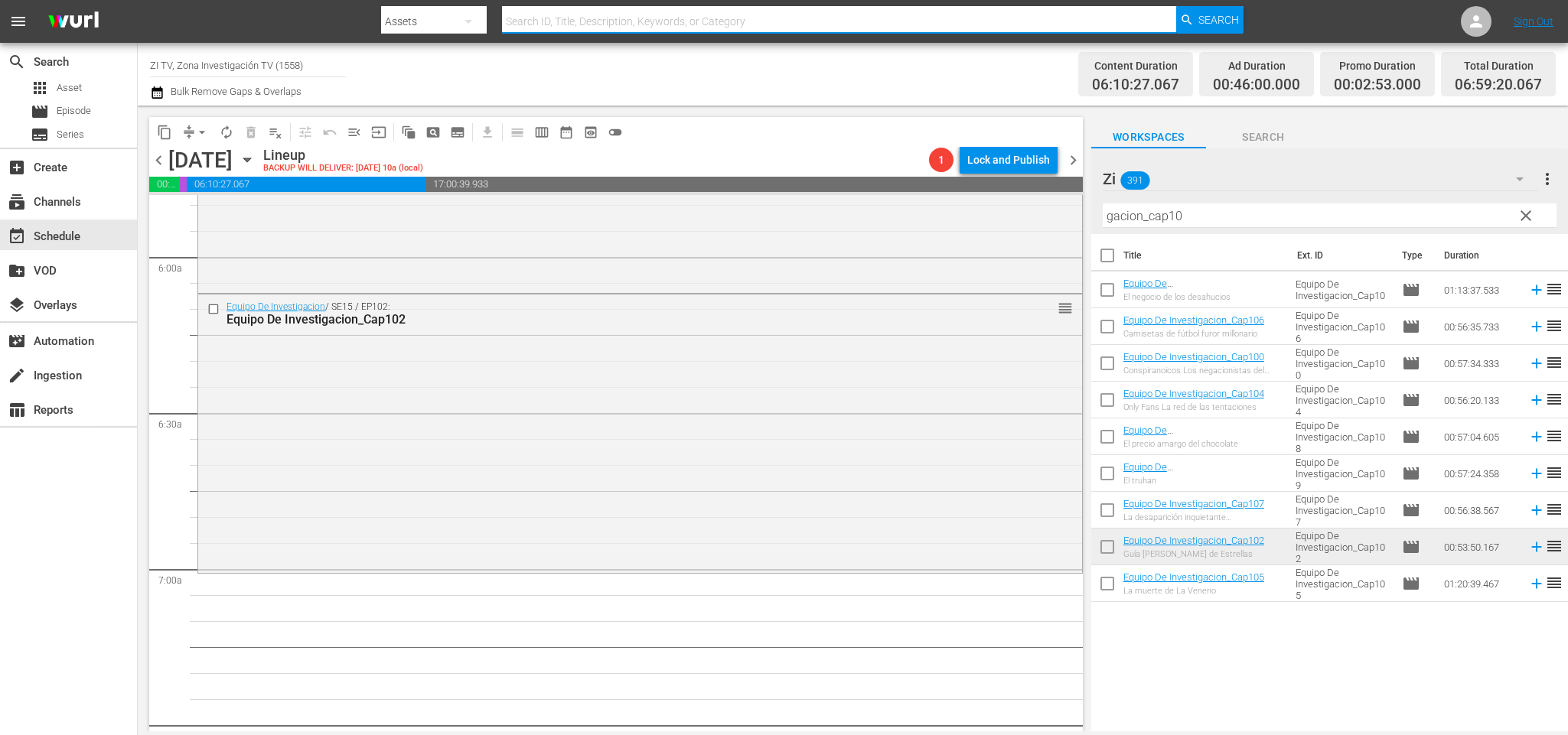
click at [457, 23] on button "button" at bounding box center [467, 21] width 36 height 36
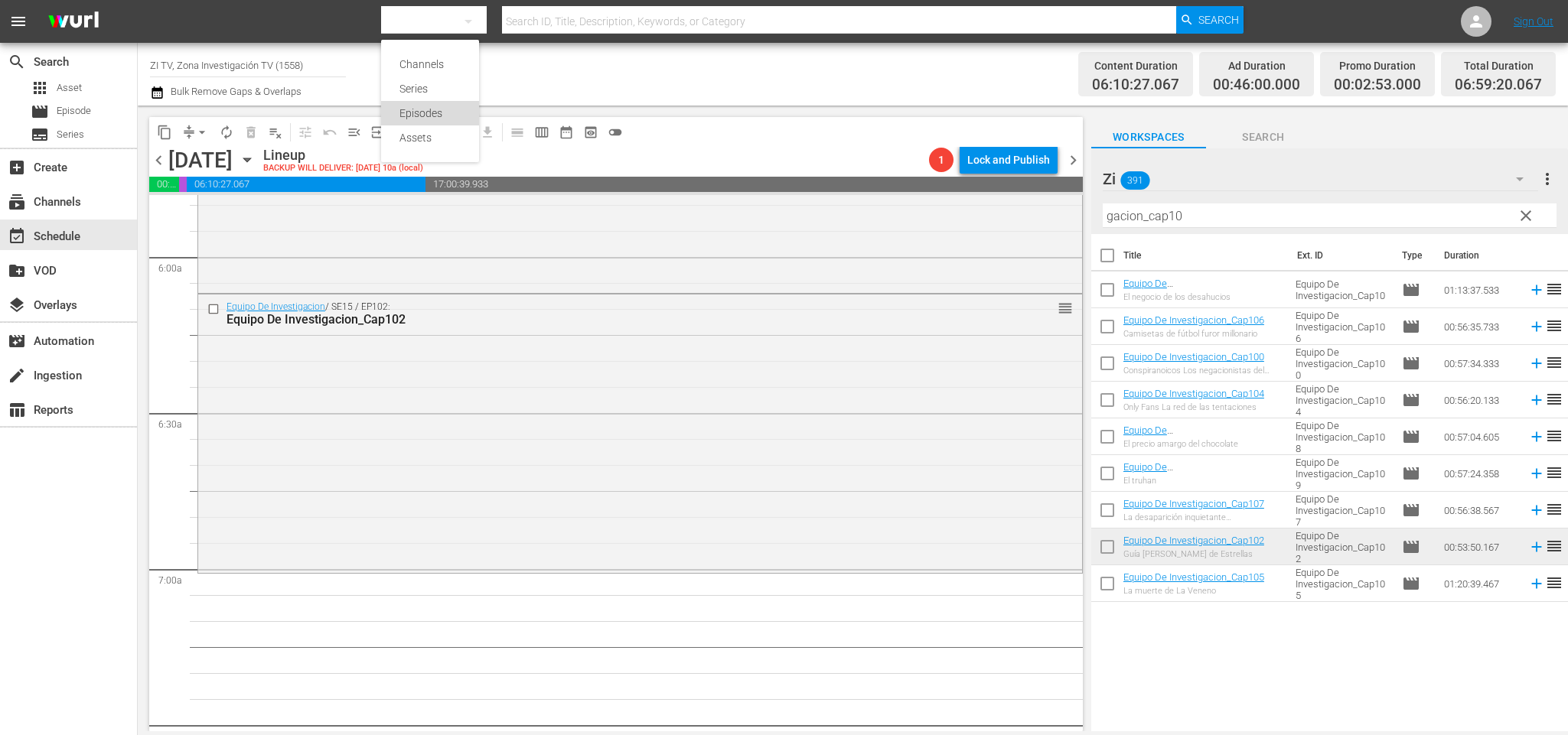
click at [429, 111] on div "Episodes" at bounding box center [430, 113] width 61 height 24
click at [565, 21] on input "text" at bounding box center [839, 21] width 674 height 36
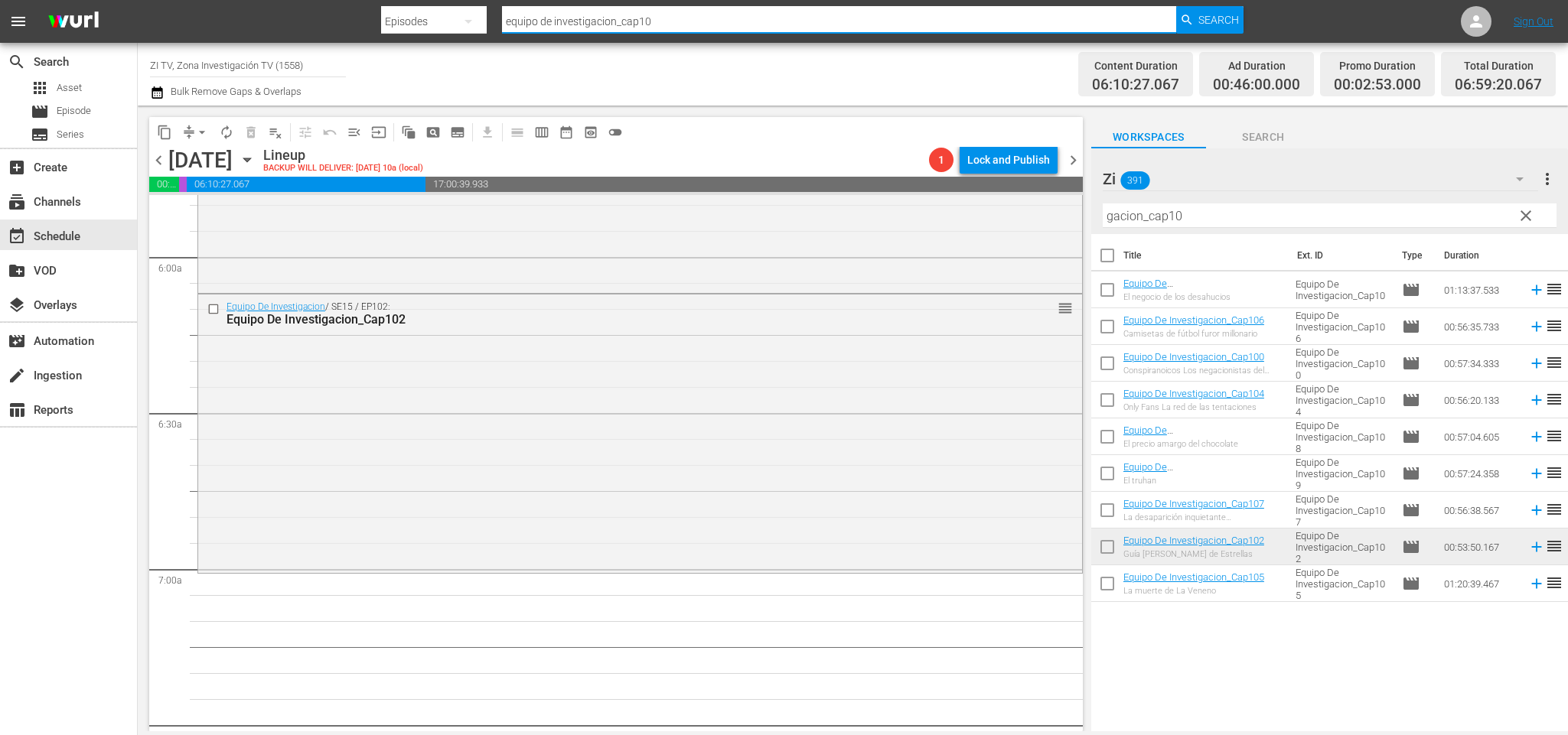
type input "equipo de investigacion_cap103"
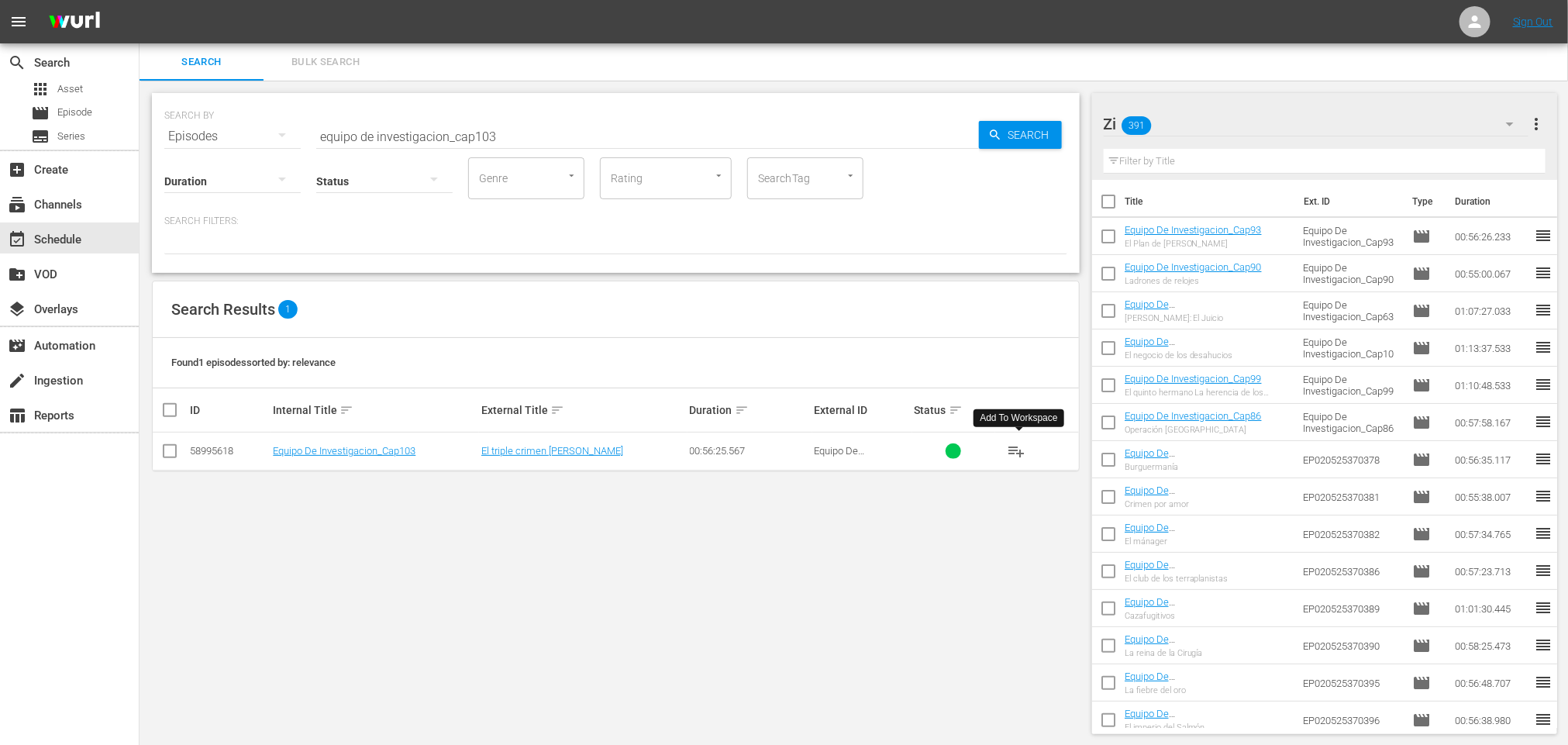
click at [1012, 447] on span "playlist_add" at bounding box center [1016, 451] width 19 height 19
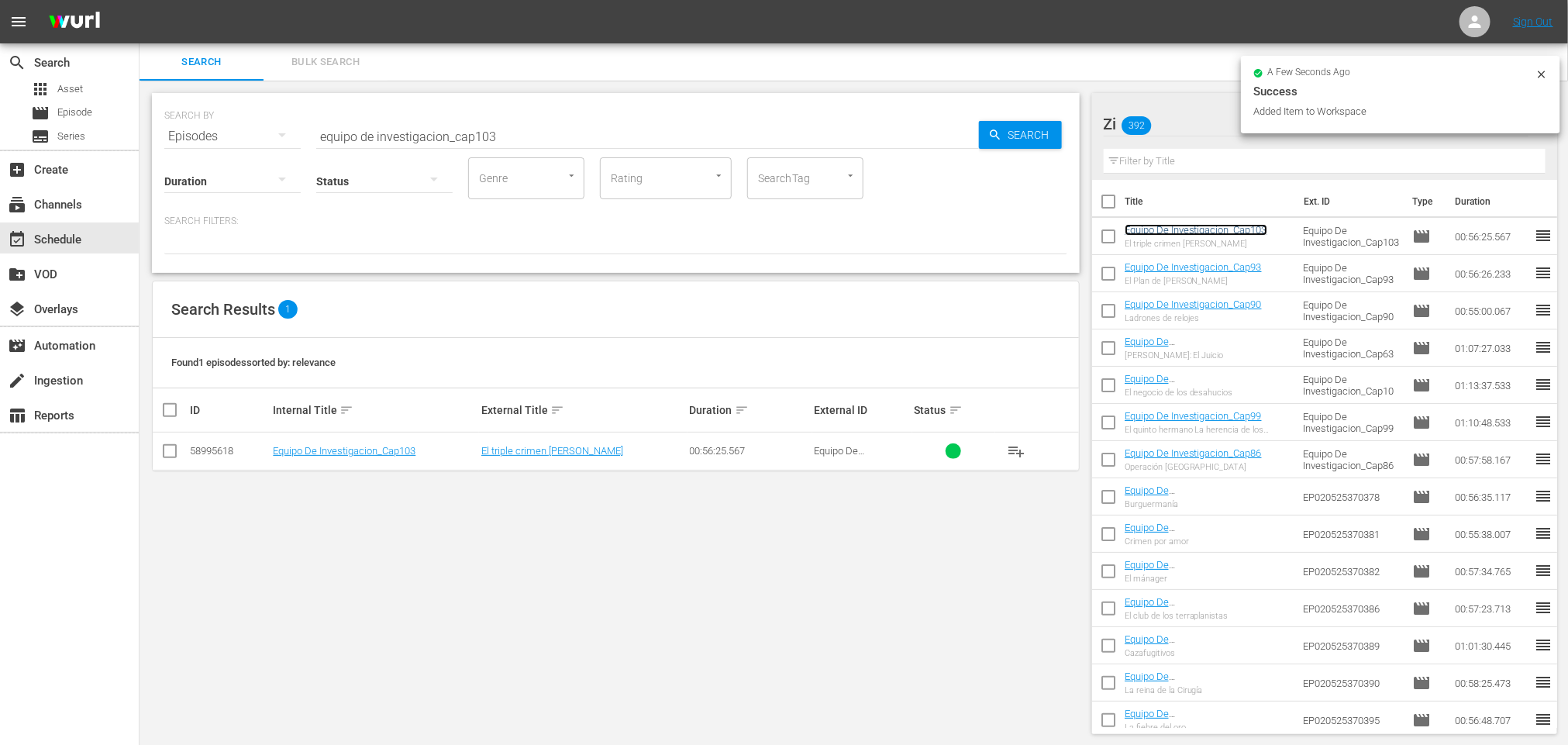
drag, startPoint x: 1233, startPoint y: 236, endPoint x: 1254, endPoint y: 226, distance: 23.3
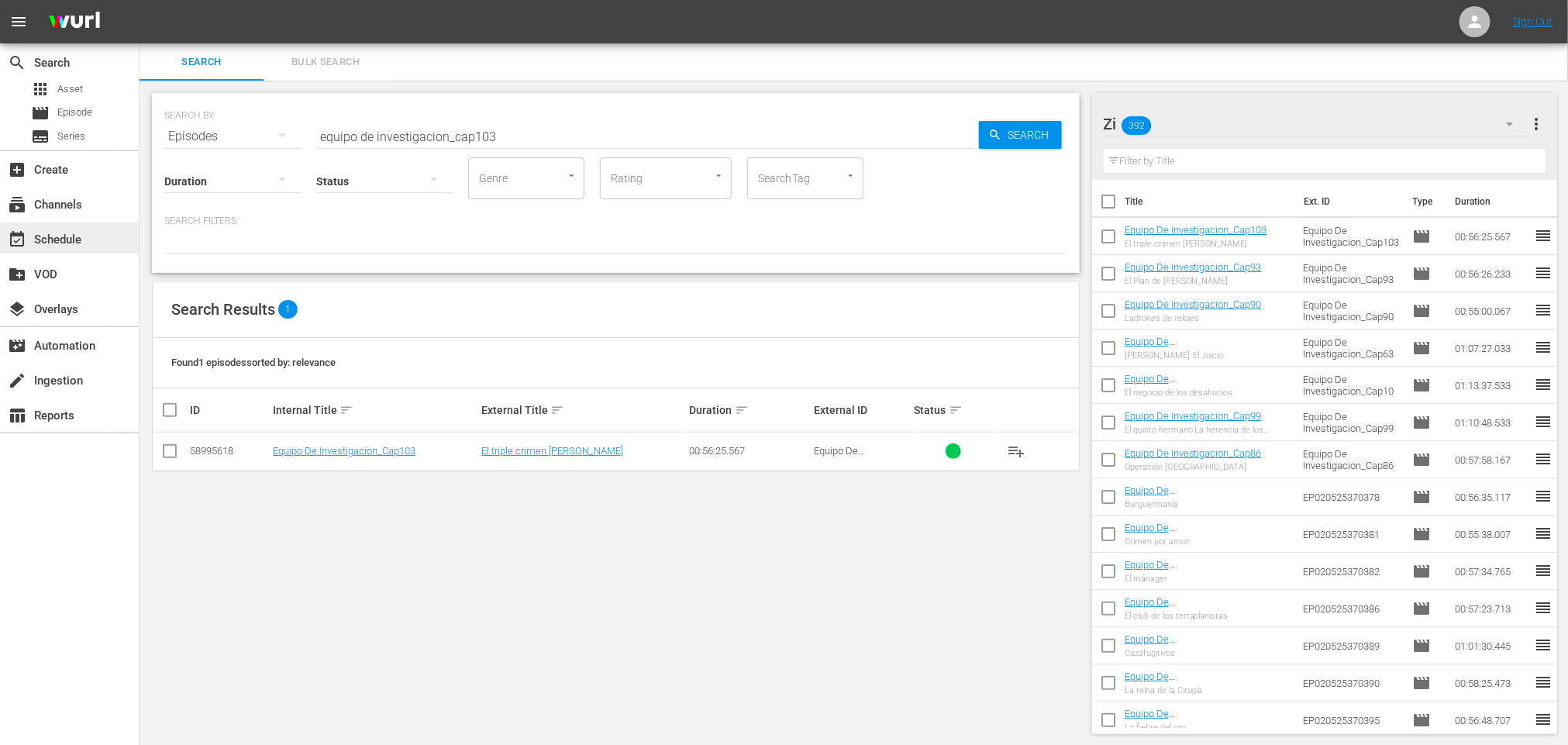
click at [70, 242] on div "event_available Schedule" at bounding box center [43, 237] width 87 height 14
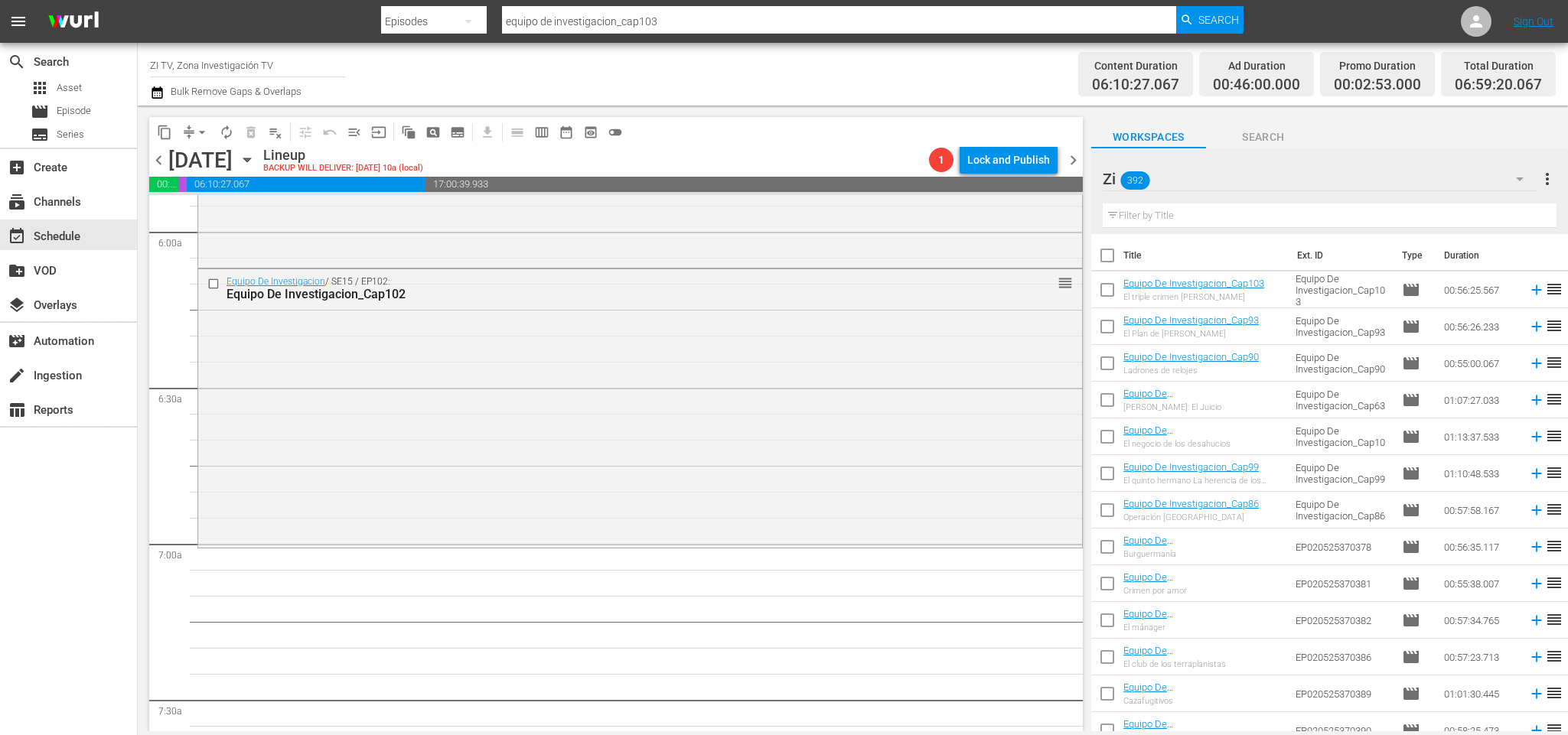
scroll to position [1951, 0]
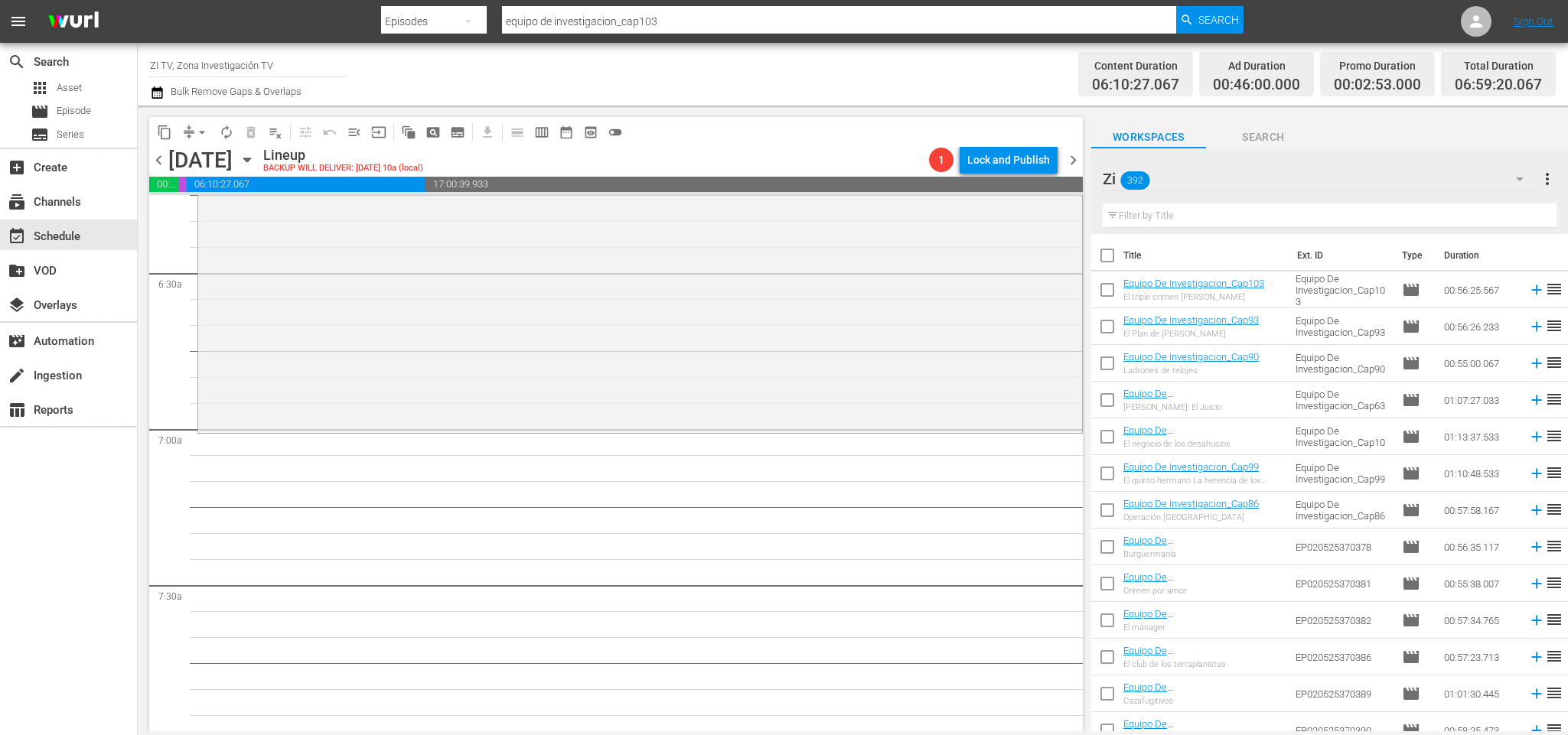
click at [1232, 207] on input "text" at bounding box center [1329, 216] width 454 height 24
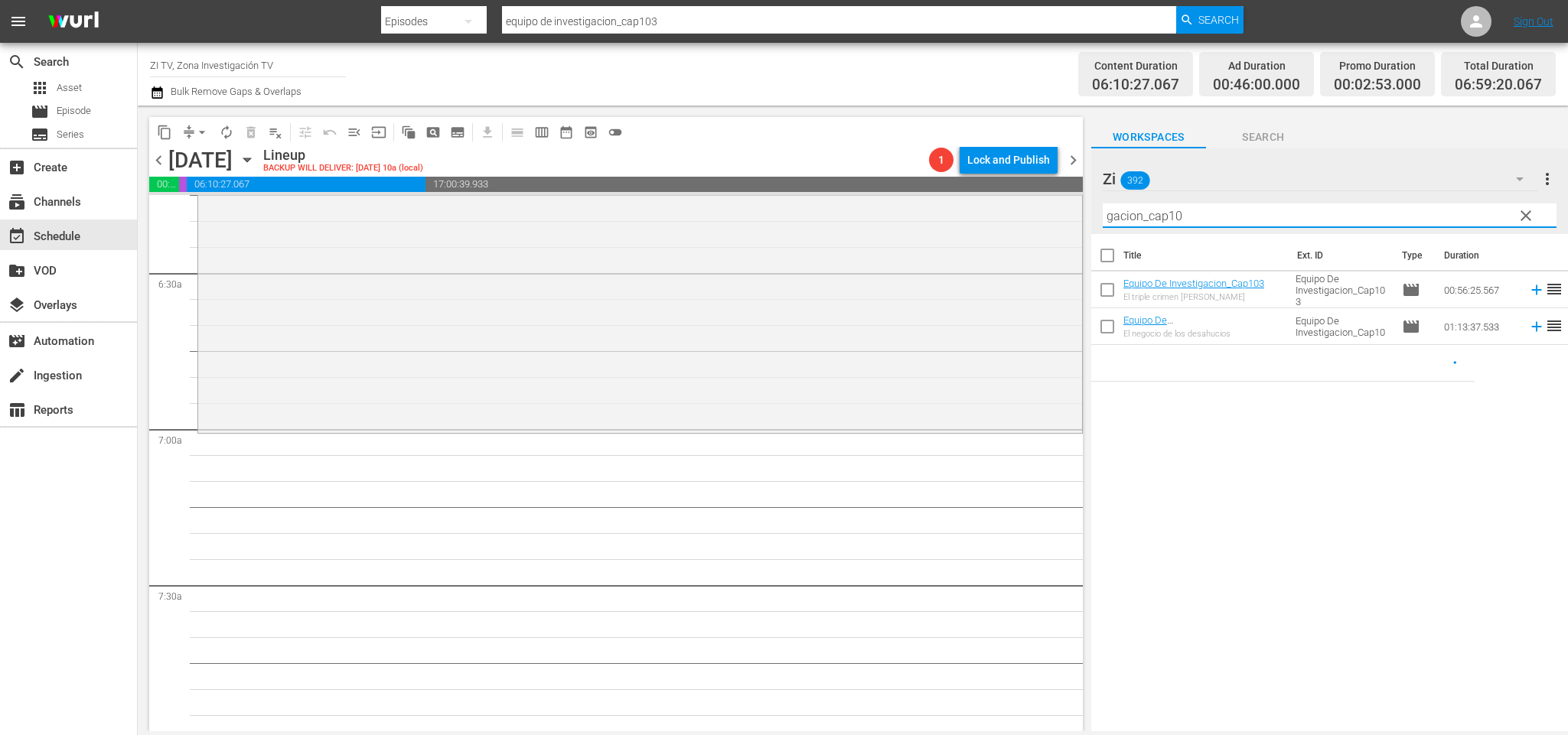
type input "gacion_cap10"
click at [1530, 434] on div "Title Ext. ID Type Duration Equipo De Investigacion_Cap103 El triple crimen [PE…" at bounding box center [1329, 484] width 477 height 500
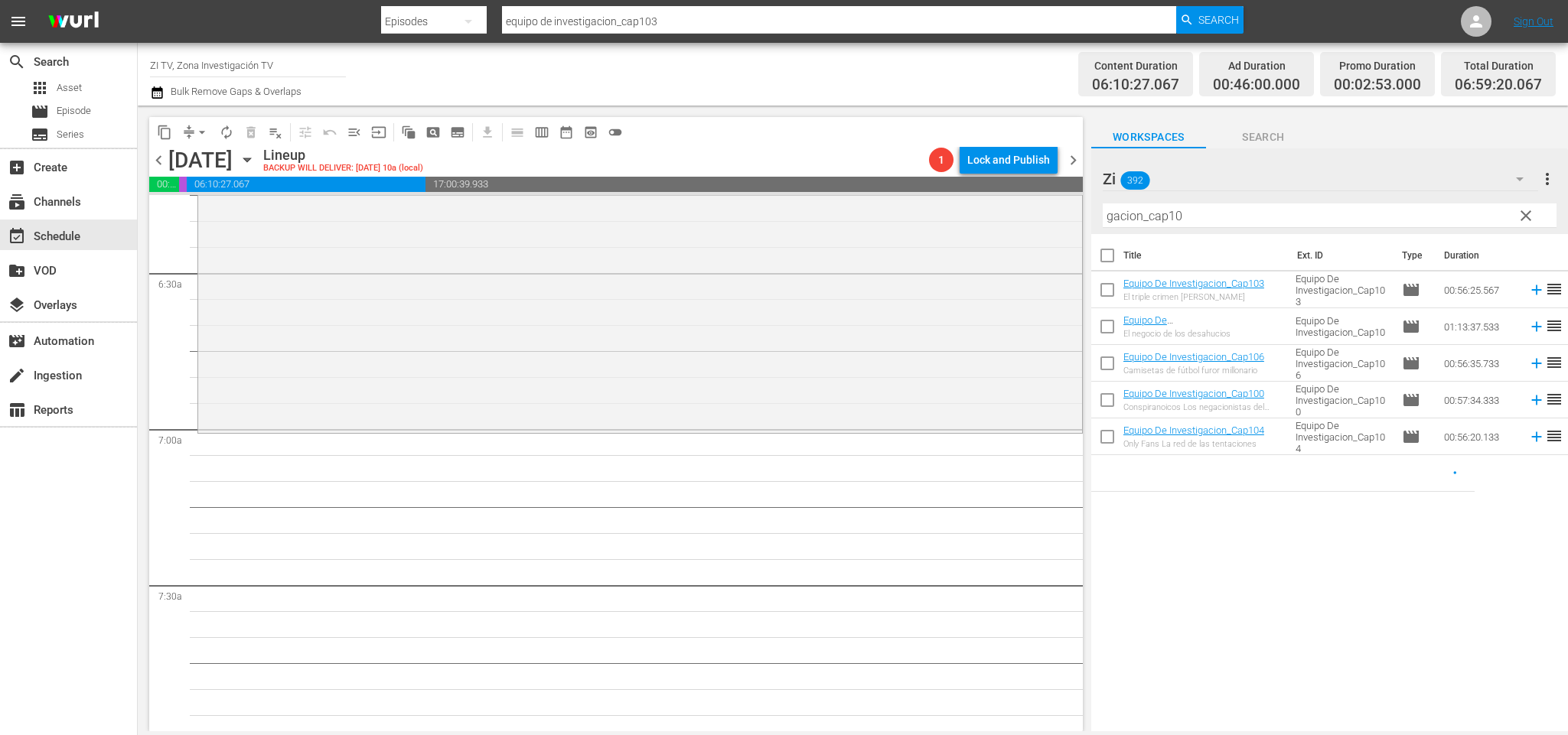
click at [1109, 288] on input "checkbox" at bounding box center [1107, 294] width 32 height 32
checkbox input "true"
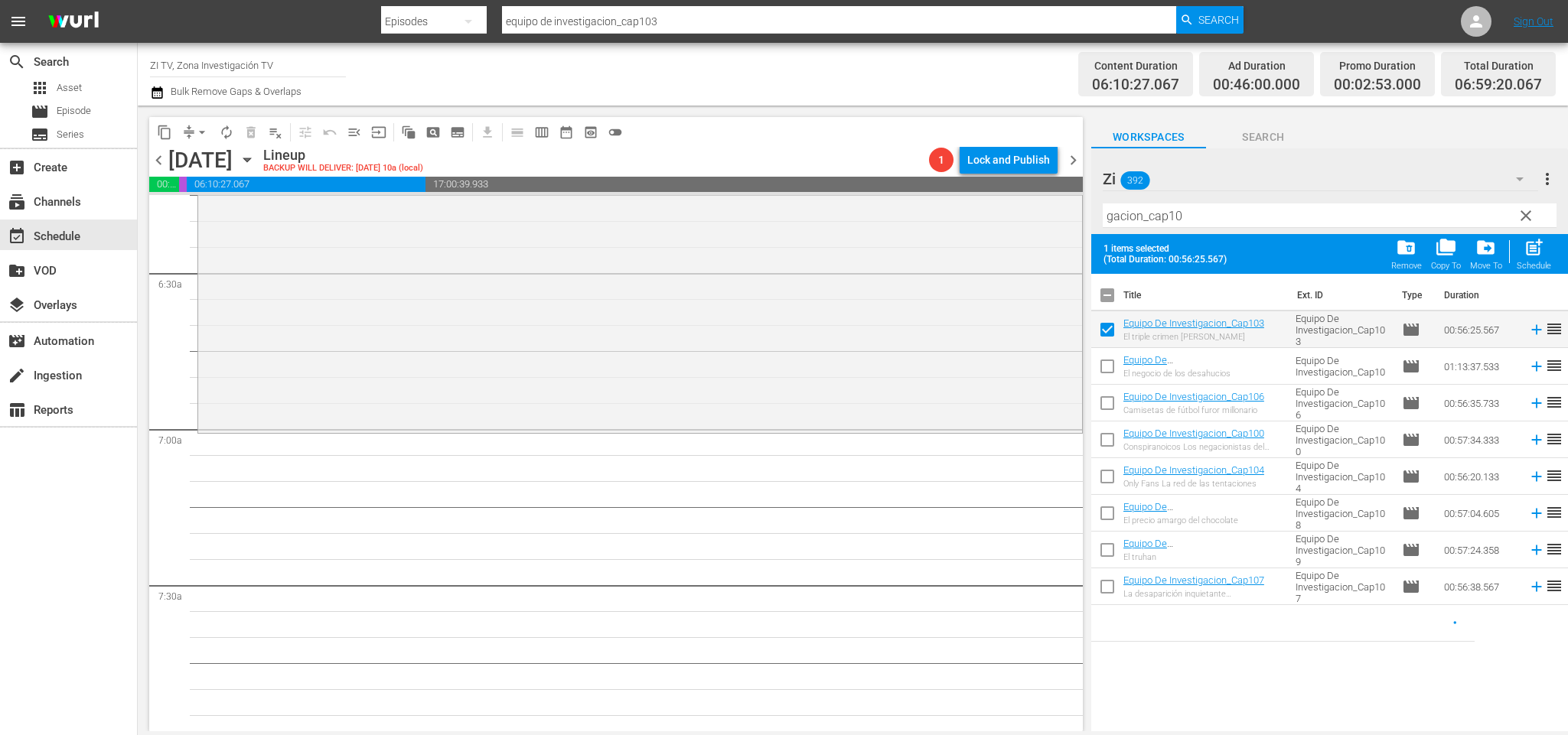
click at [1114, 477] on input "checkbox" at bounding box center [1107, 479] width 32 height 32
checkbox input "true"
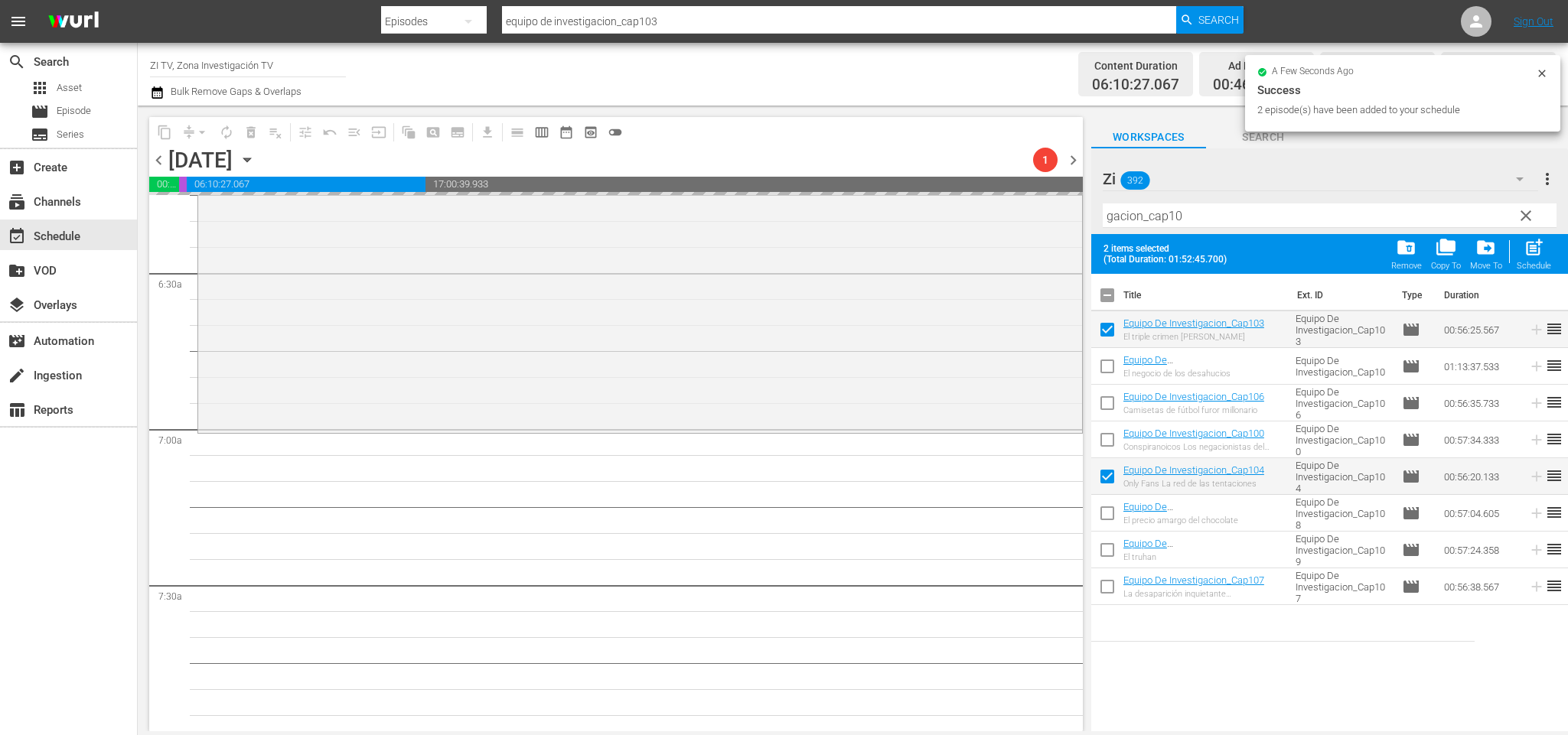
click at [1112, 292] on input "checkbox" at bounding box center [1107, 298] width 32 height 32
checkbox input "false"
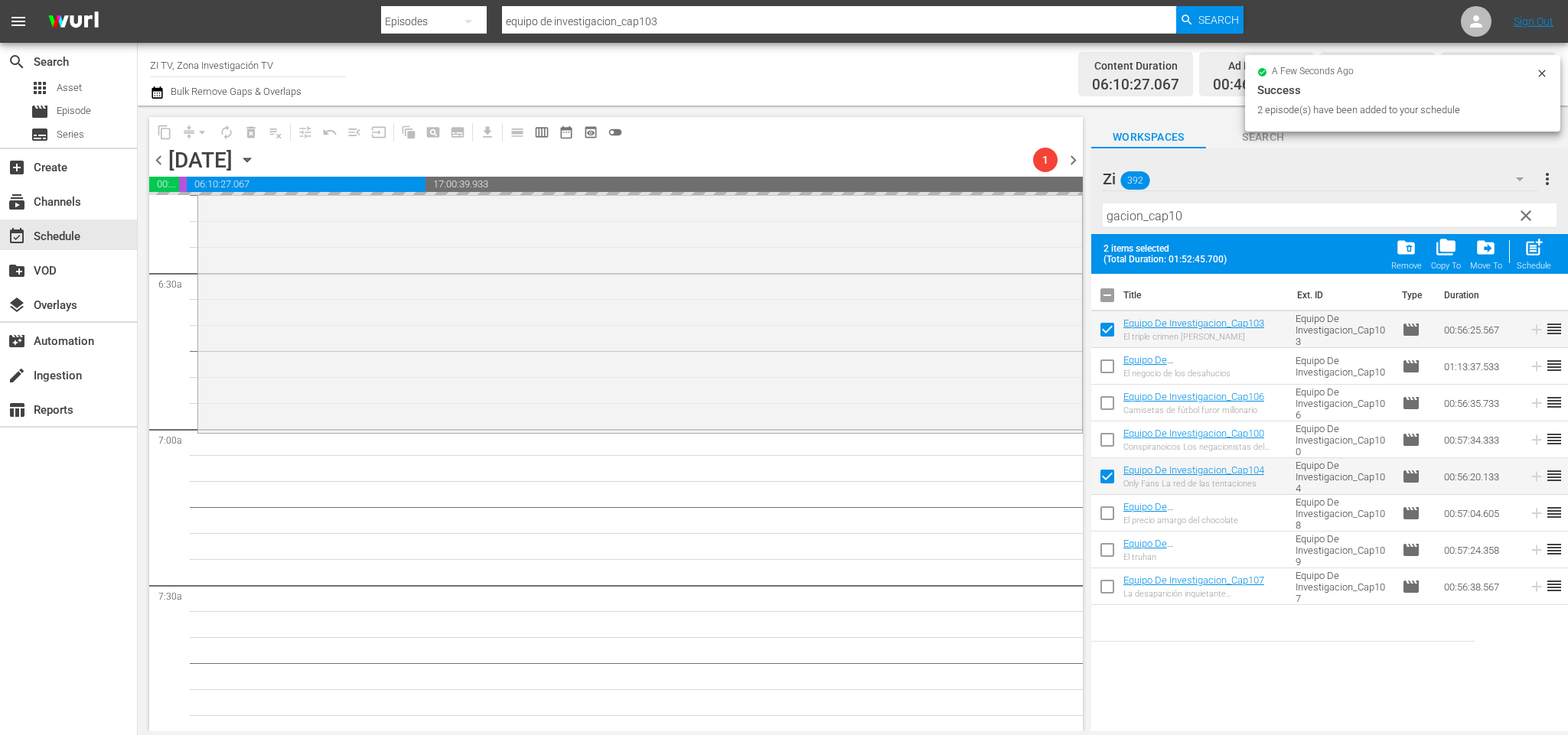
checkbox input "false"
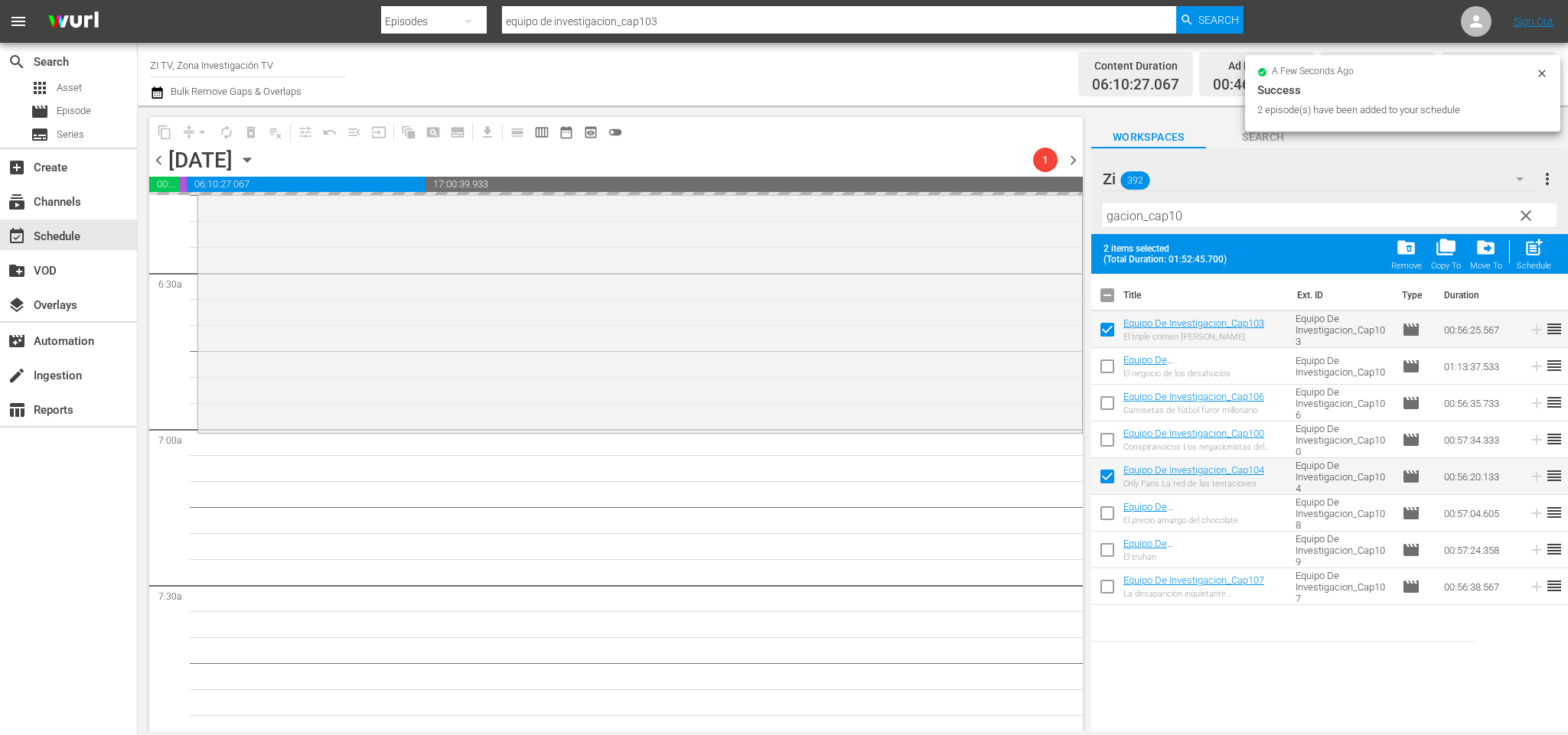
checkbox input "false"
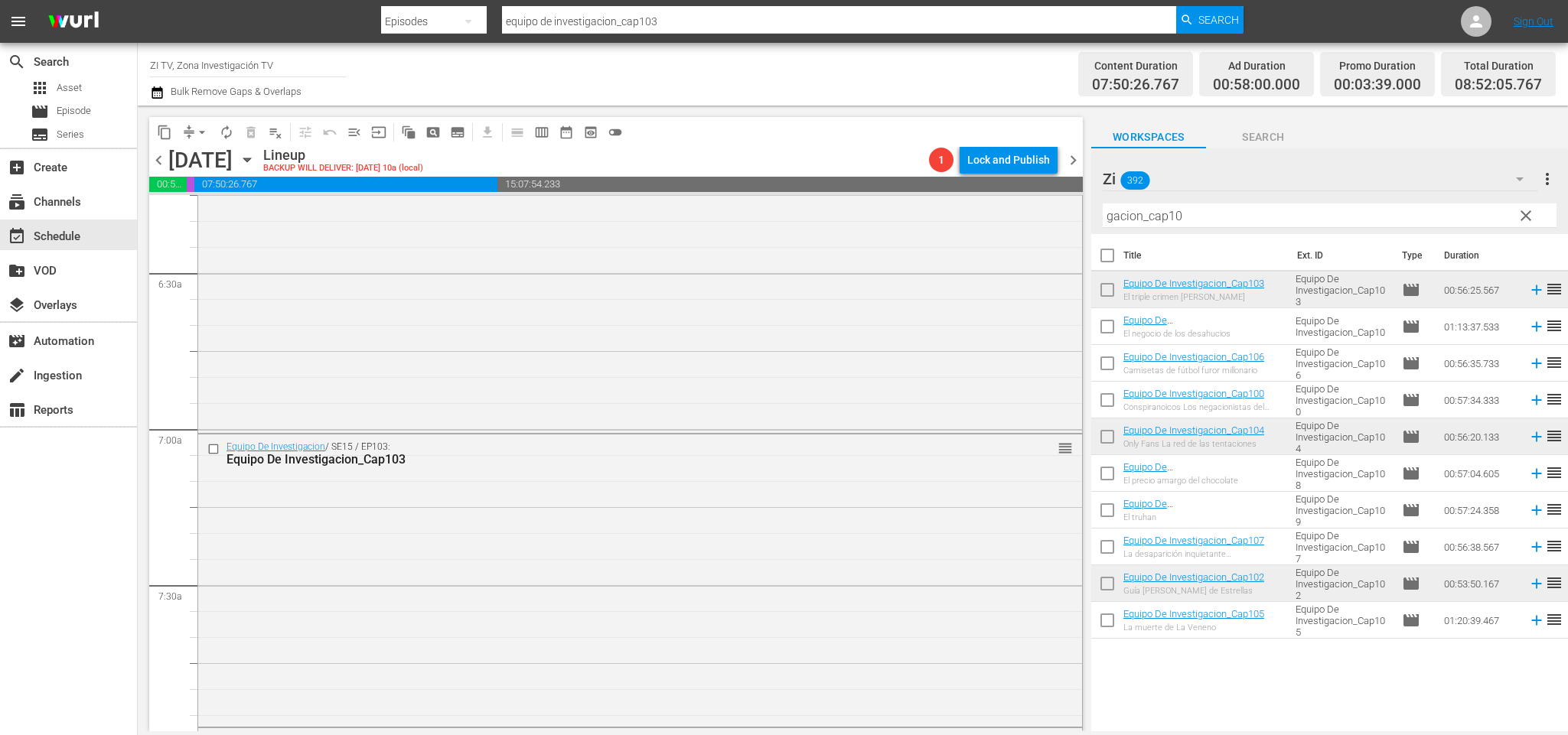
click at [1066, 148] on div "chevron_left [DATE] [DATE] Lineup BACKUP WILL DELIVER: [DATE] 10a (local) 1 Loc…" at bounding box center [616, 162] width 933 height 30
click at [1075, 152] on span "chevron_right" at bounding box center [1073, 160] width 19 height 19
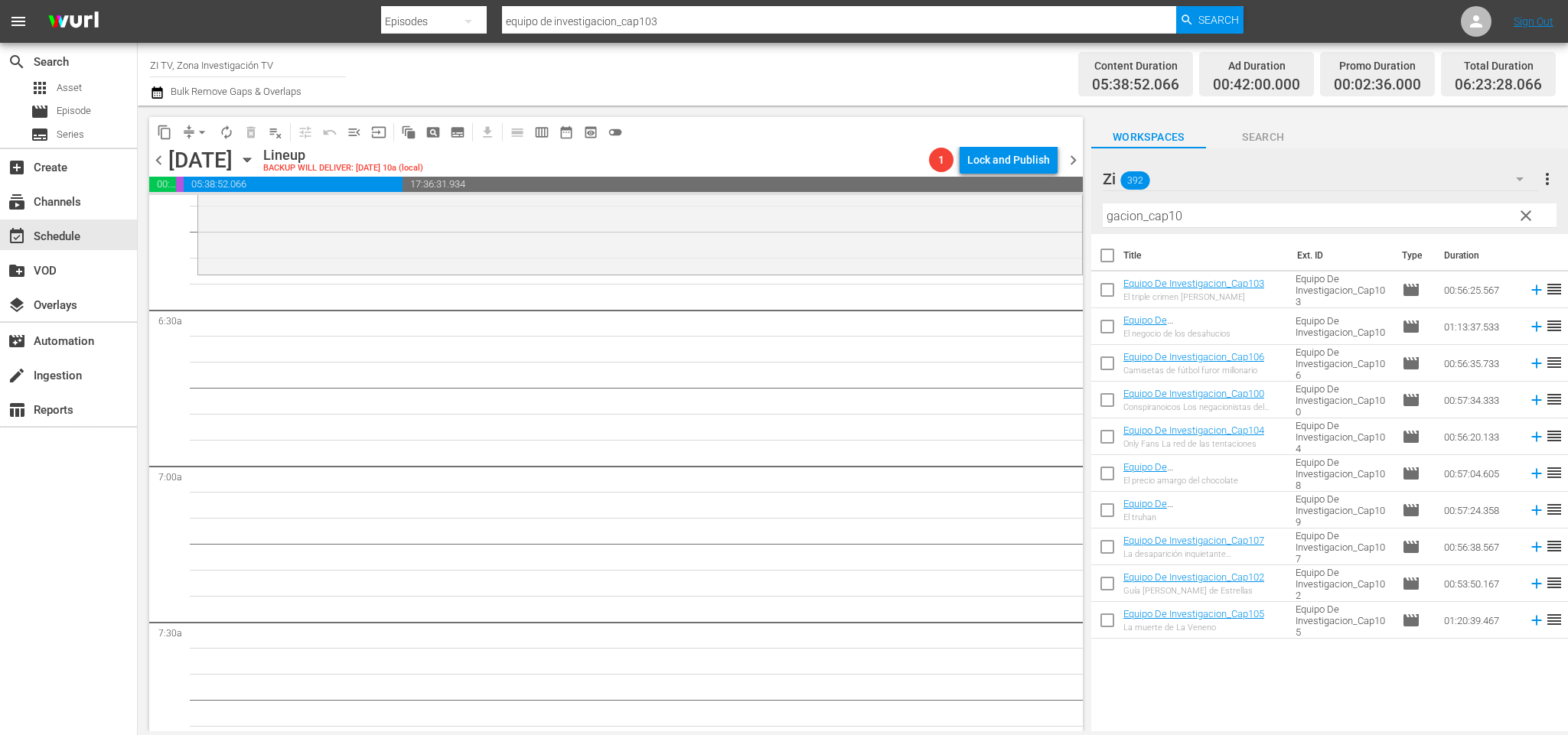
scroll to position [1800, 0]
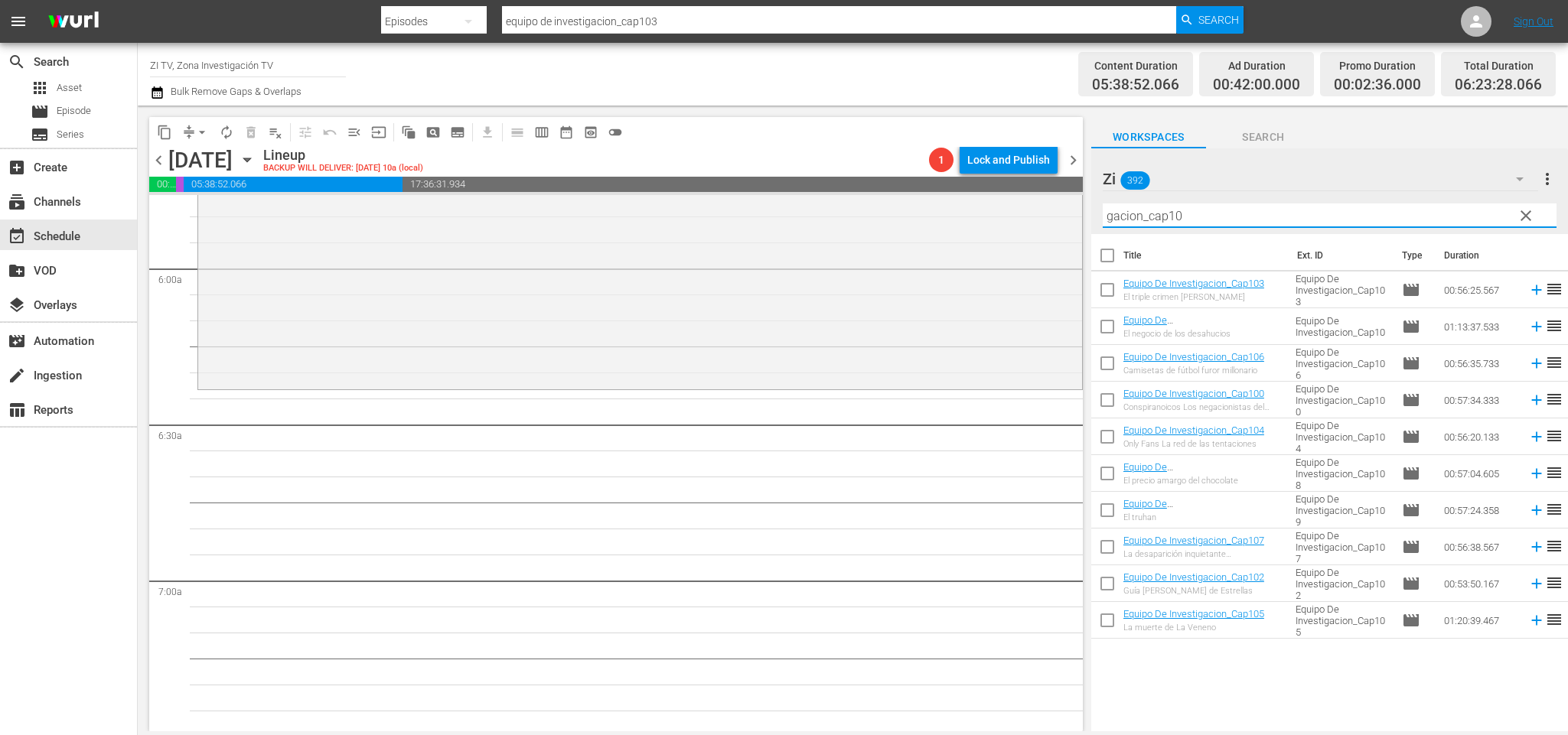
click at [1329, 213] on input "gacion_cap10" at bounding box center [1329, 216] width 454 height 24
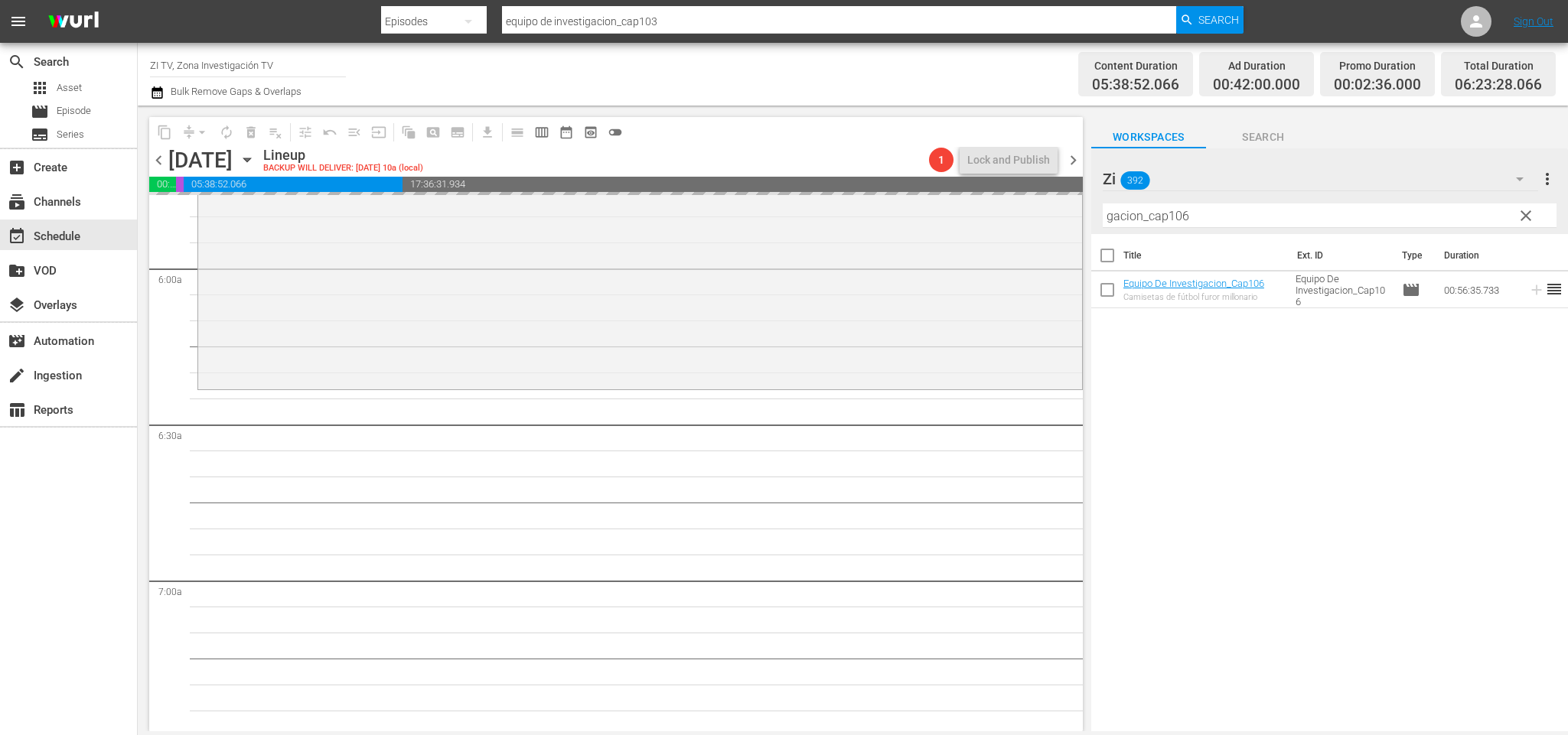
click at [1243, 209] on input "gacion_cap106" at bounding box center [1329, 216] width 454 height 24
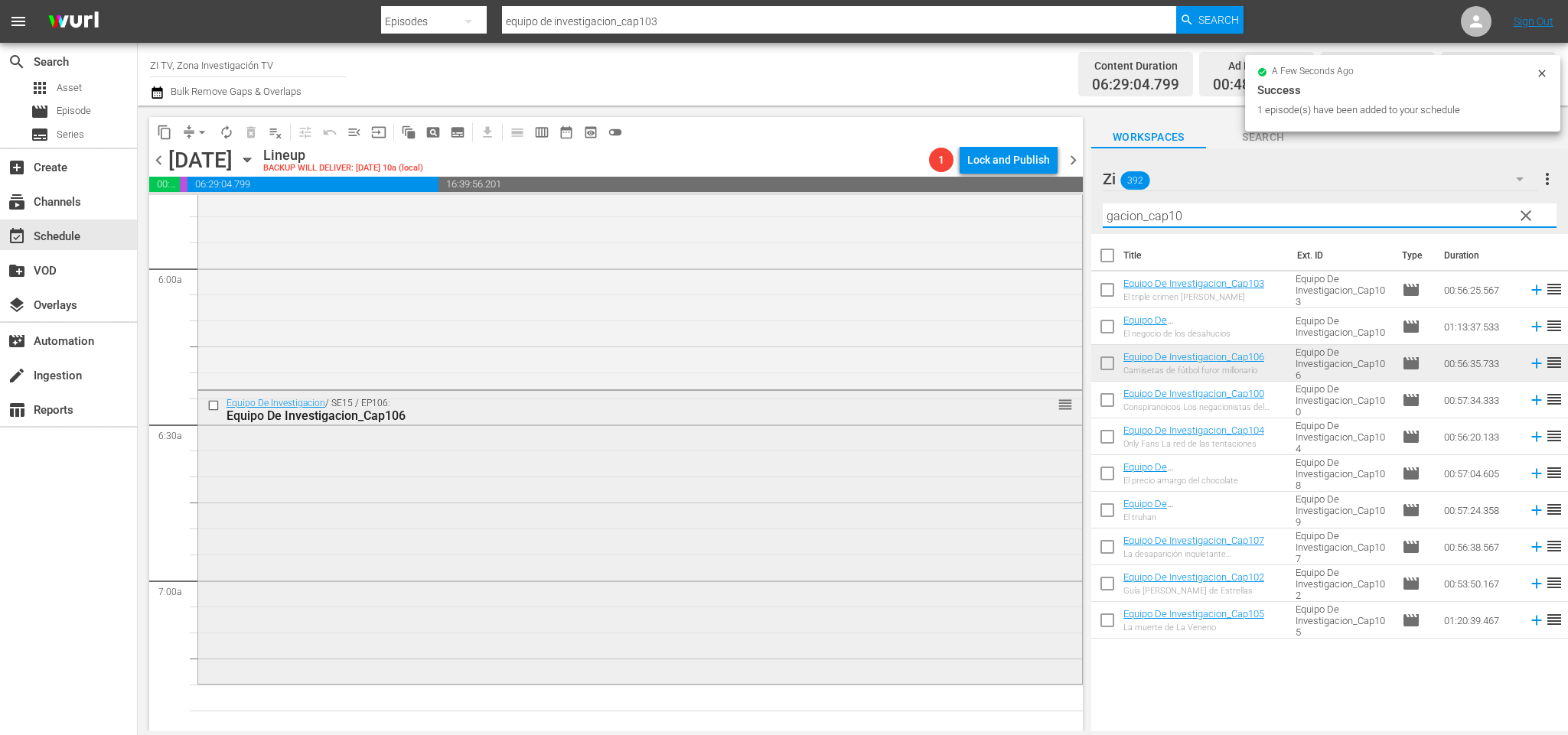
scroll to position [1914, 0]
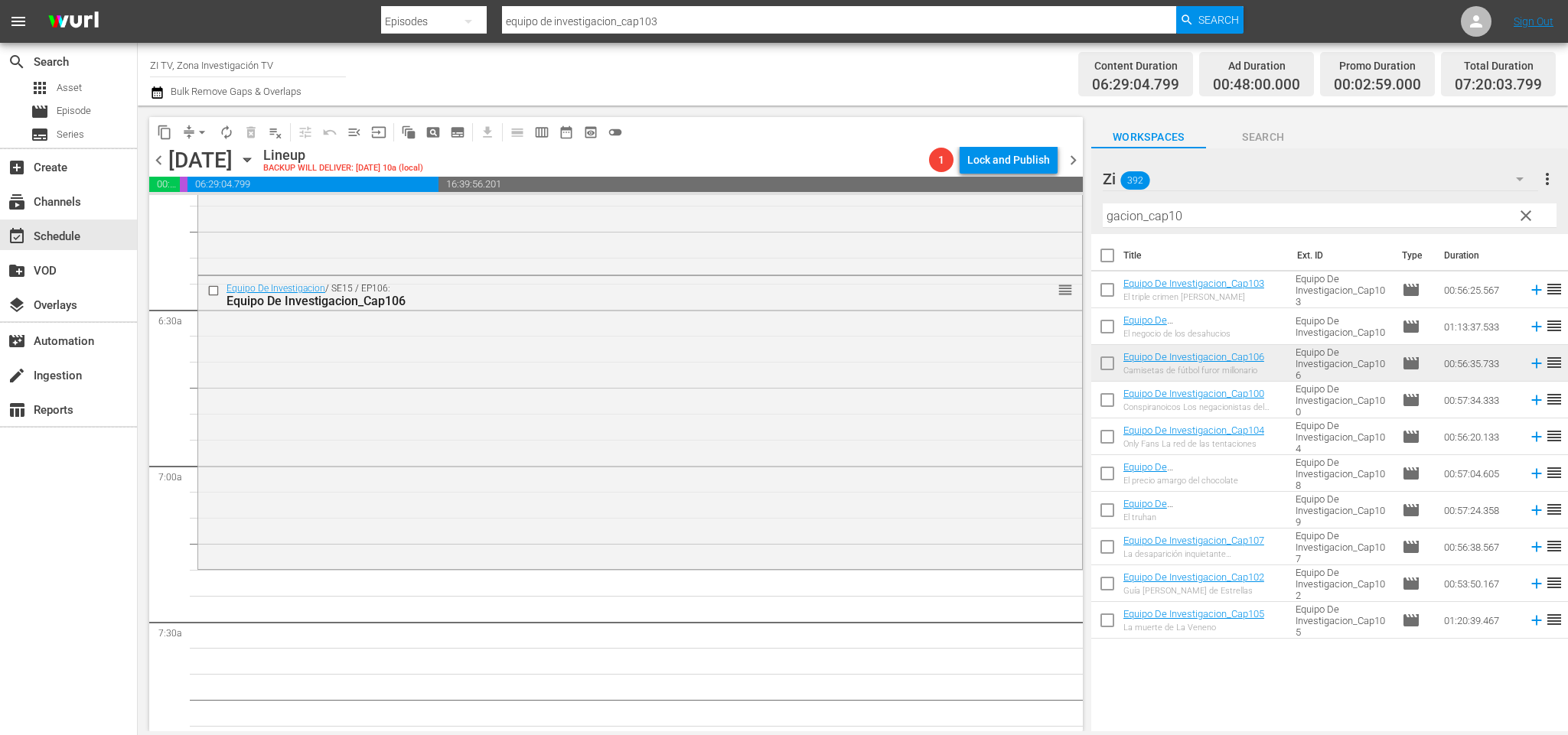
click at [1224, 670] on div "Title Ext. ID Type Duration Equipo De Investigacion_Cap103 El triple crimen [PE…" at bounding box center [1329, 484] width 477 height 500
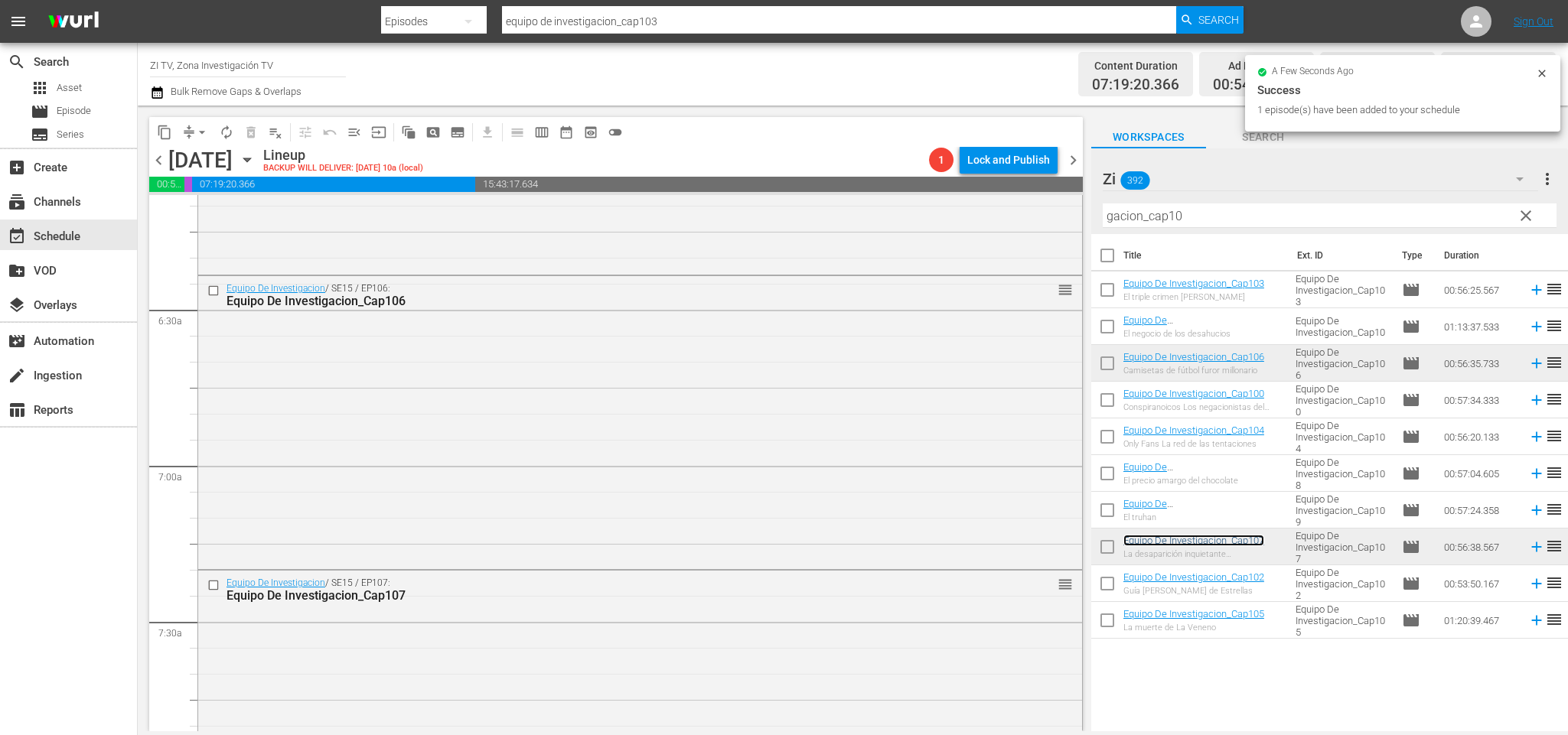
scroll to position [2258, 0]
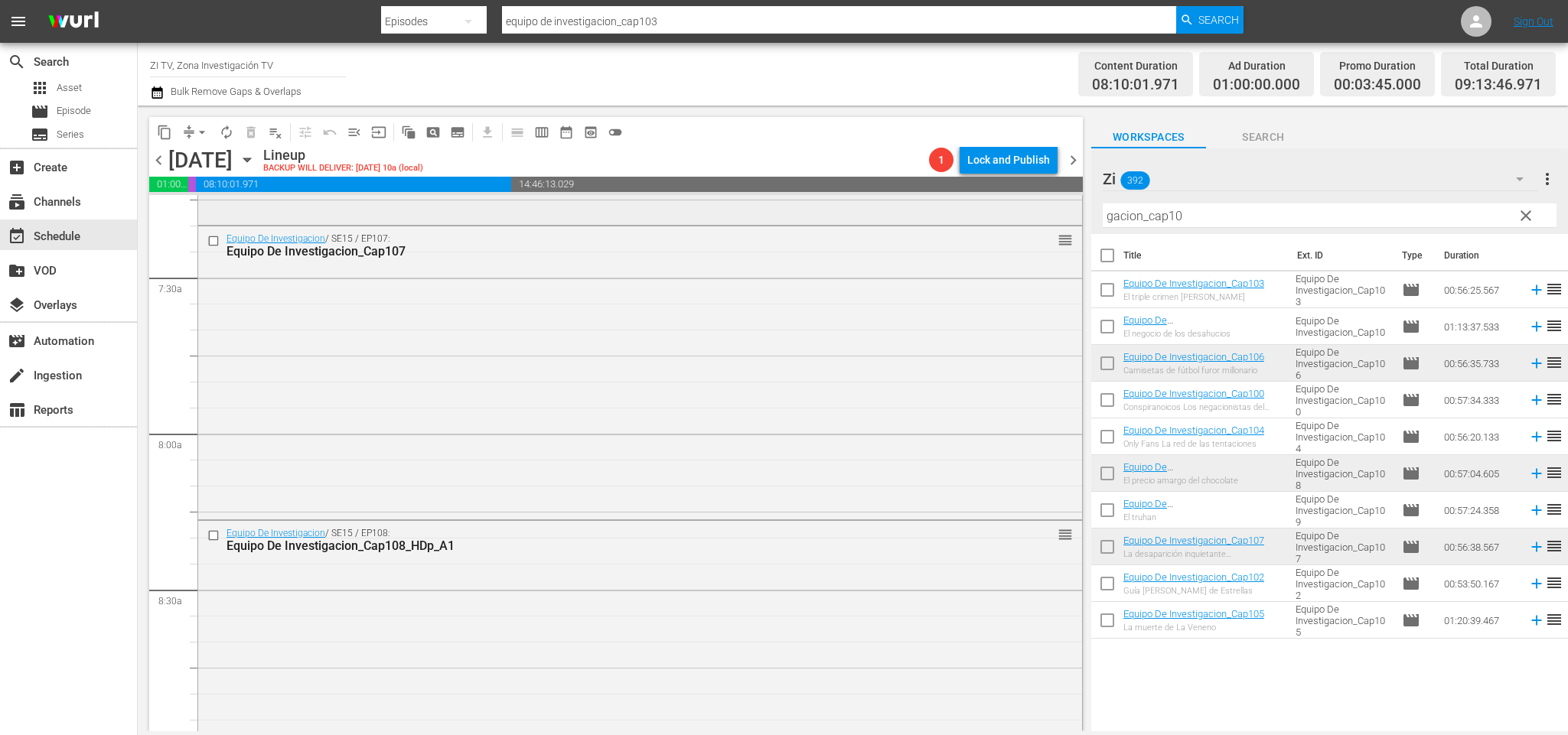
drag, startPoint x: 1199, startPoint y: 217, endPoint x: 983, endPoint y: 195, distance: 217.1
click at [983, 195] on div "content_copy compress arrow_drop_down autorenew_outlined delete_forever_outline…" at bounding box center [852, 419] width 1431 height 626
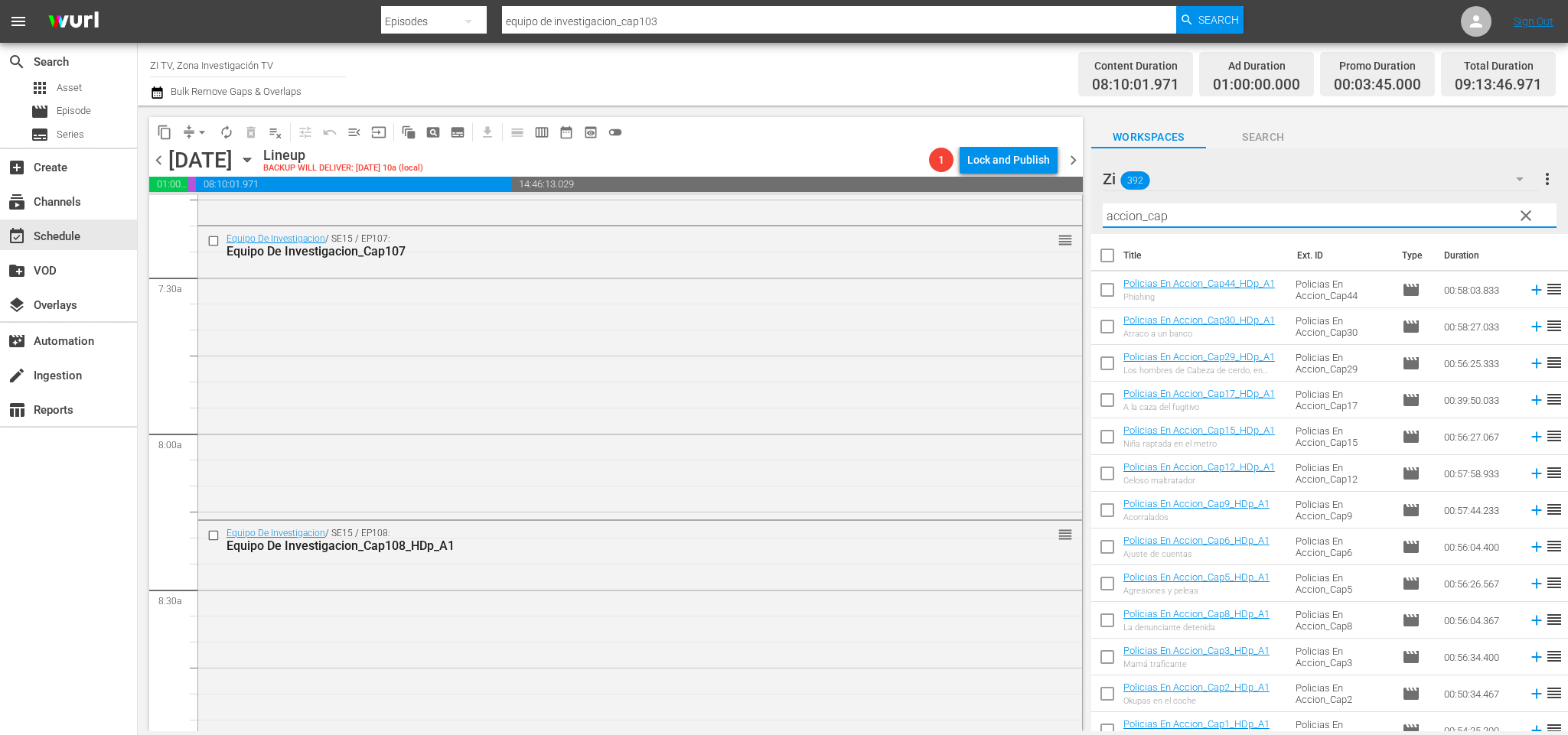
click at [1281, 225] on input "accion_cap" at bounding box center [1329, 216] width 454 height 24
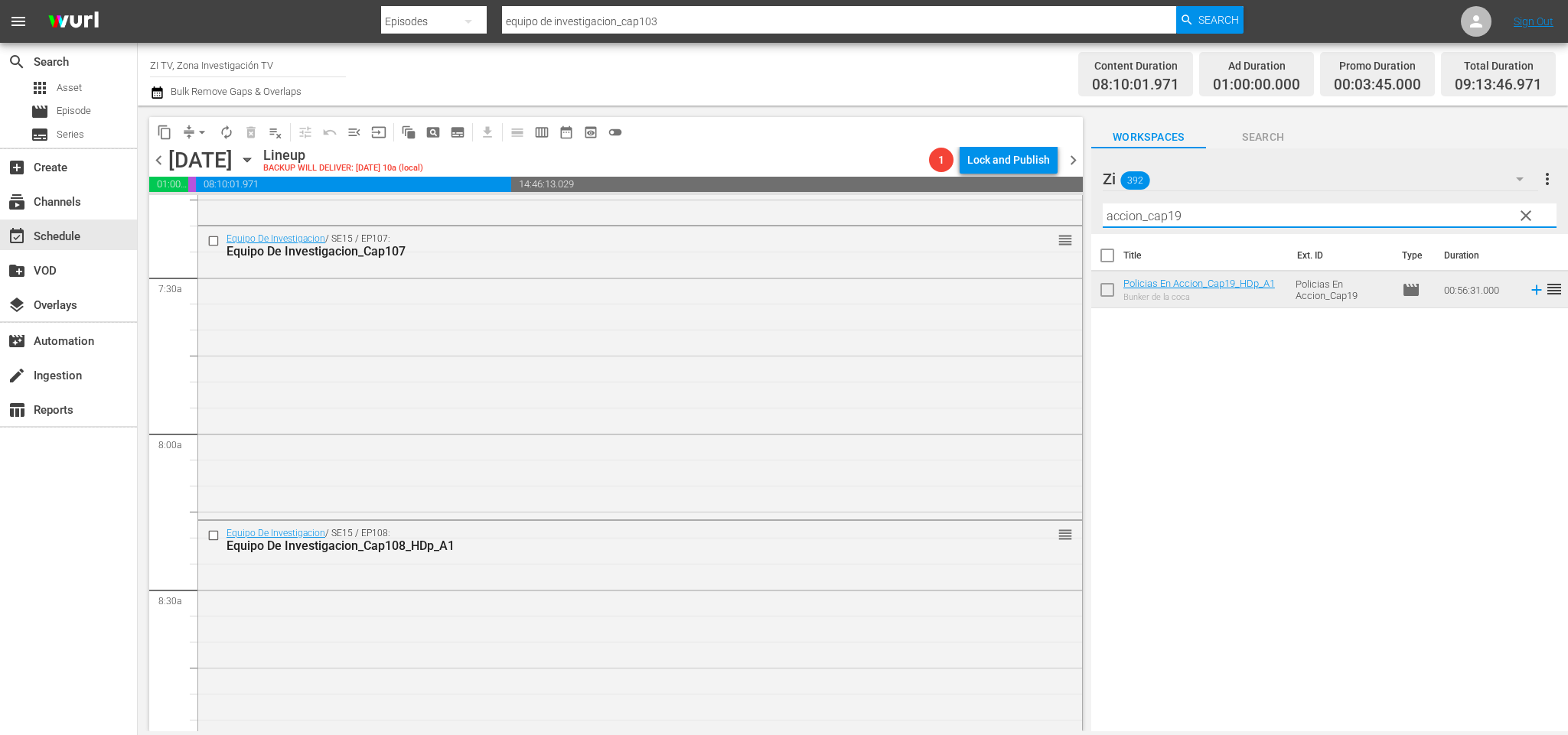
scroll to position [2718, 0]
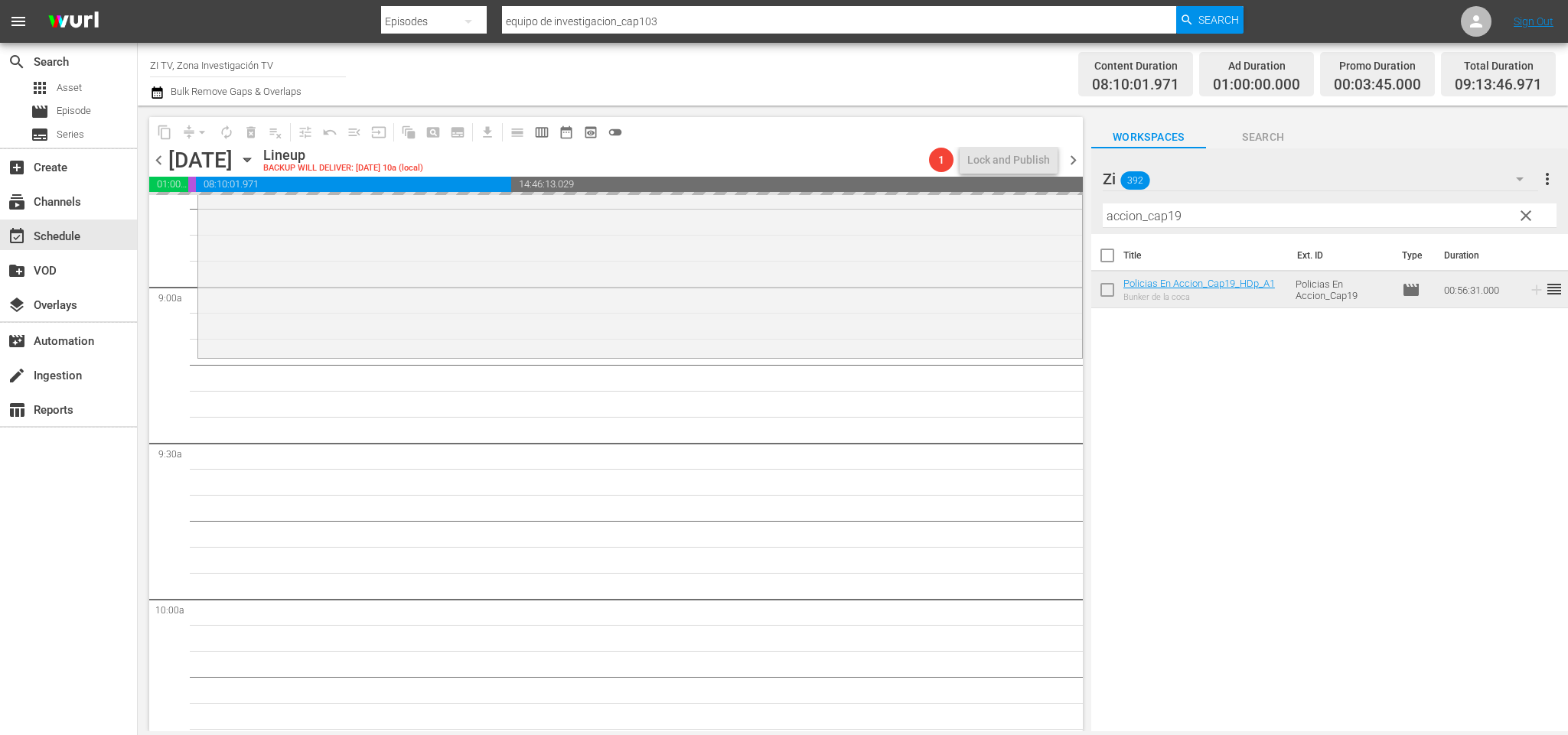
click at [1194, 218] on input "accion_cap19" at bounding box center [1329, 216] width 454 height 24
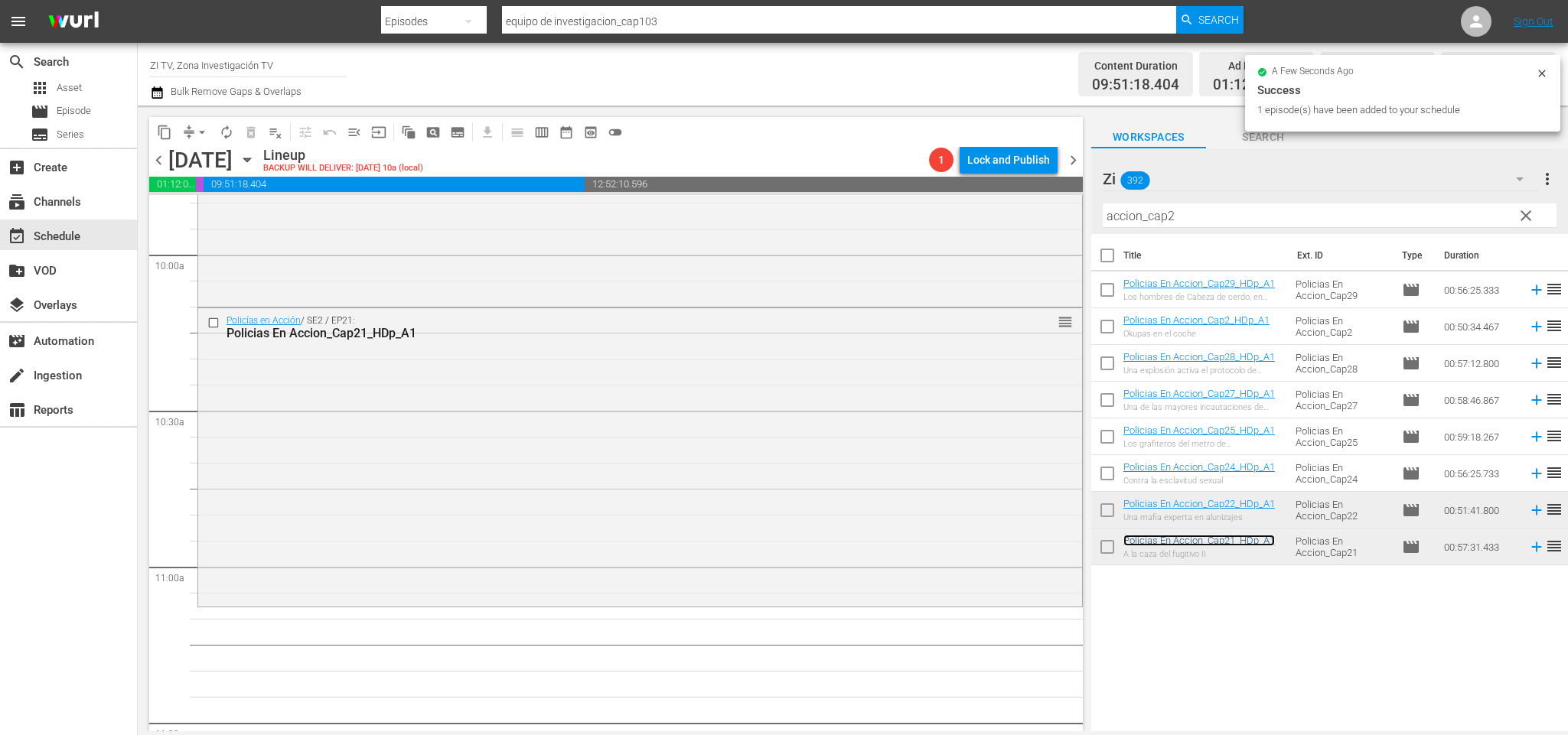
scroll to position [3177, 0]
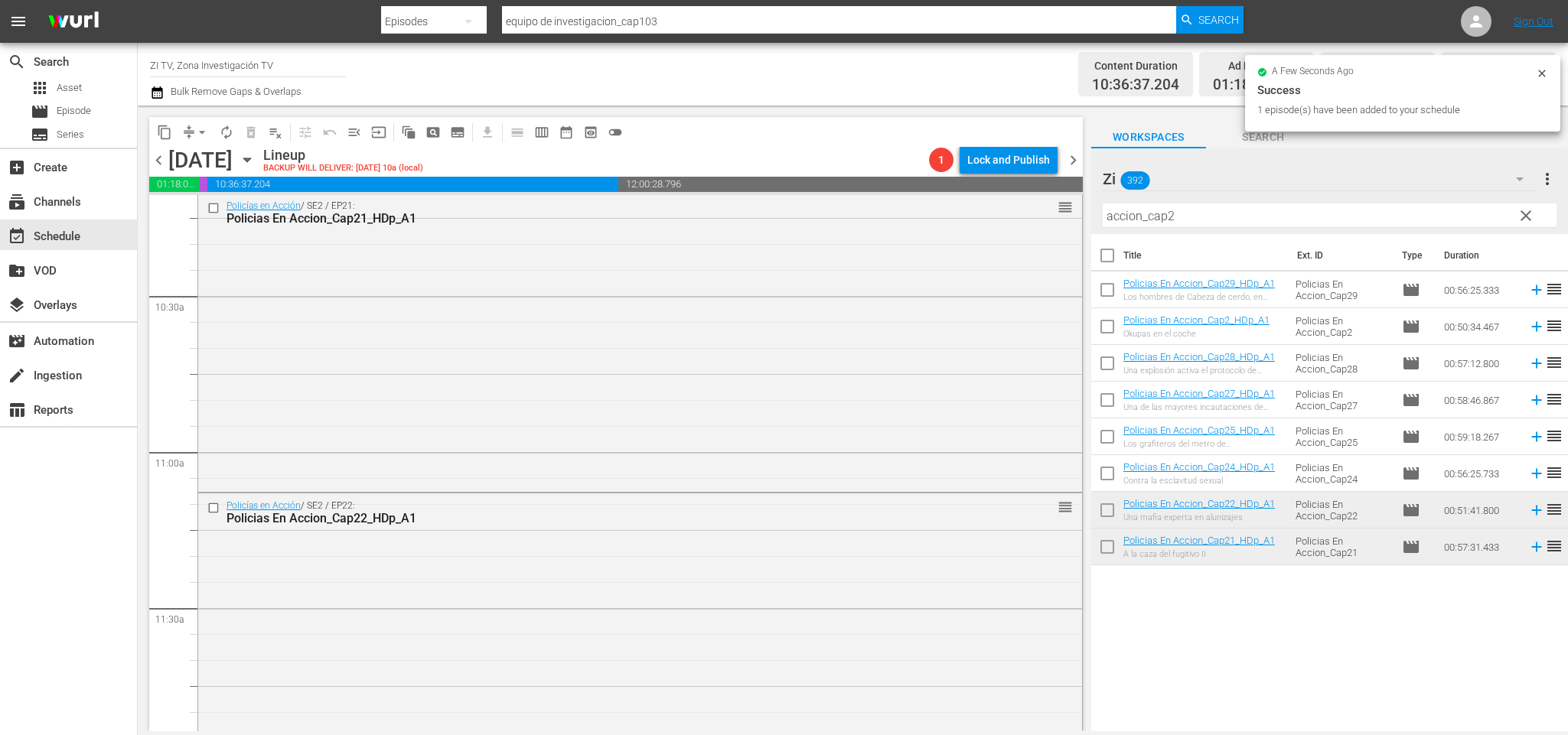
drag, startPoint x: 1202, startPoint y: 216, endPoint x: 1207, endPoint y: 225, distance: 10.3
click at [1203, 221] on input "accion_cap2" at bounding box center [1329, 216] width 454 height 24
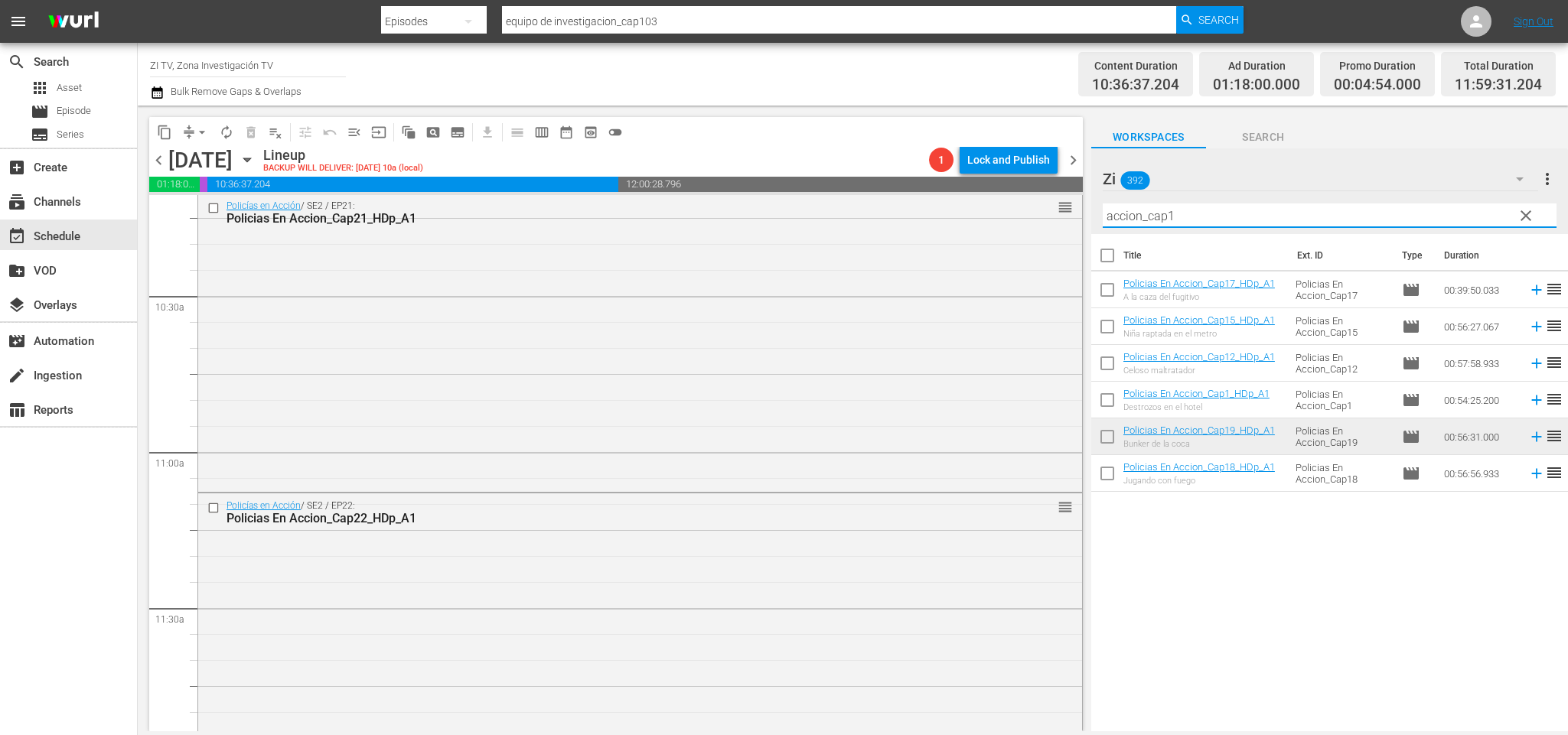
type input "accion_cap1"
click at [179, 165] on div "[DATE]" at bounding box center [200, 160] width 64 height 25
click at [161, 163] on span "chevron_left" at bounding box center [159, 160] width 19 height 19
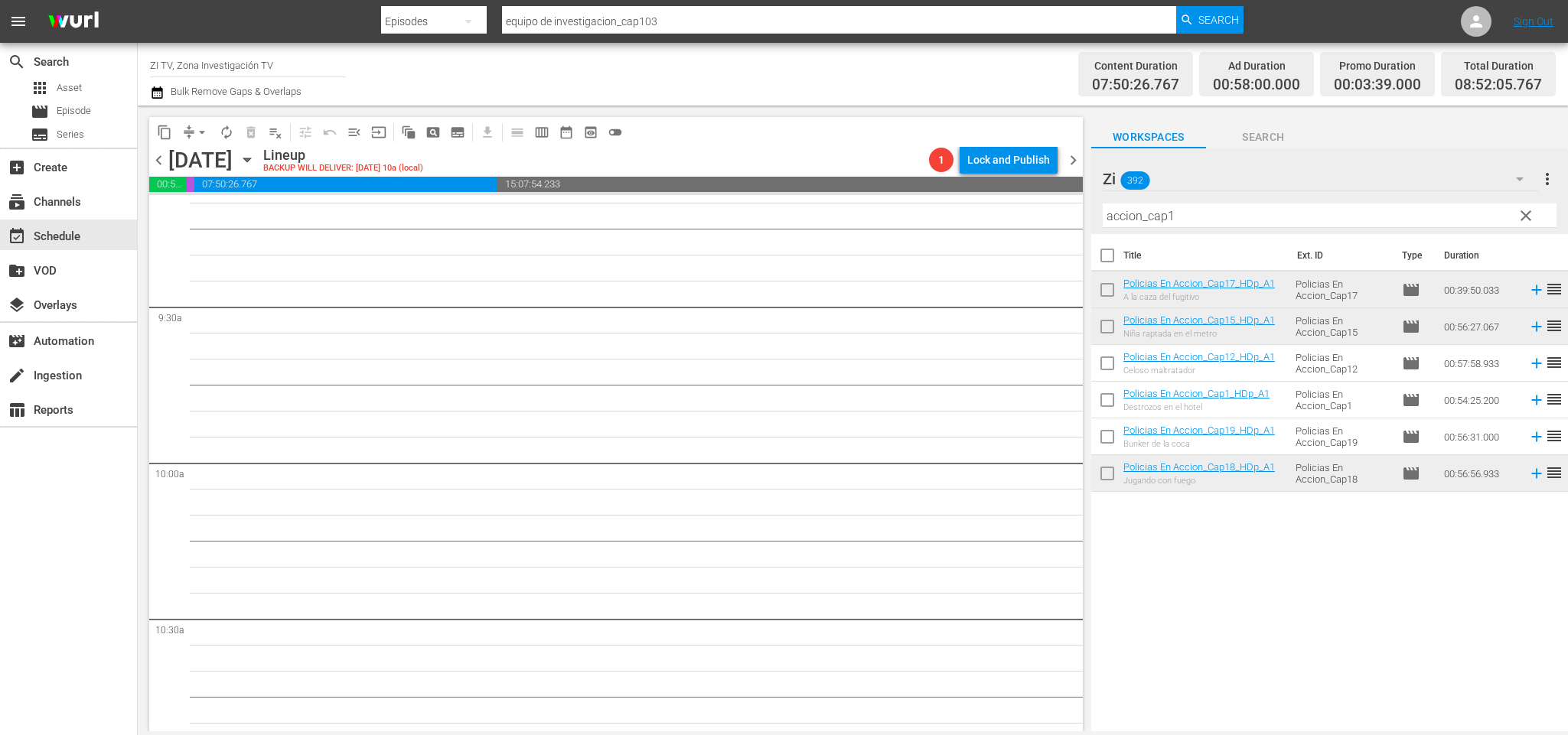
scroll to position [2625, 0]
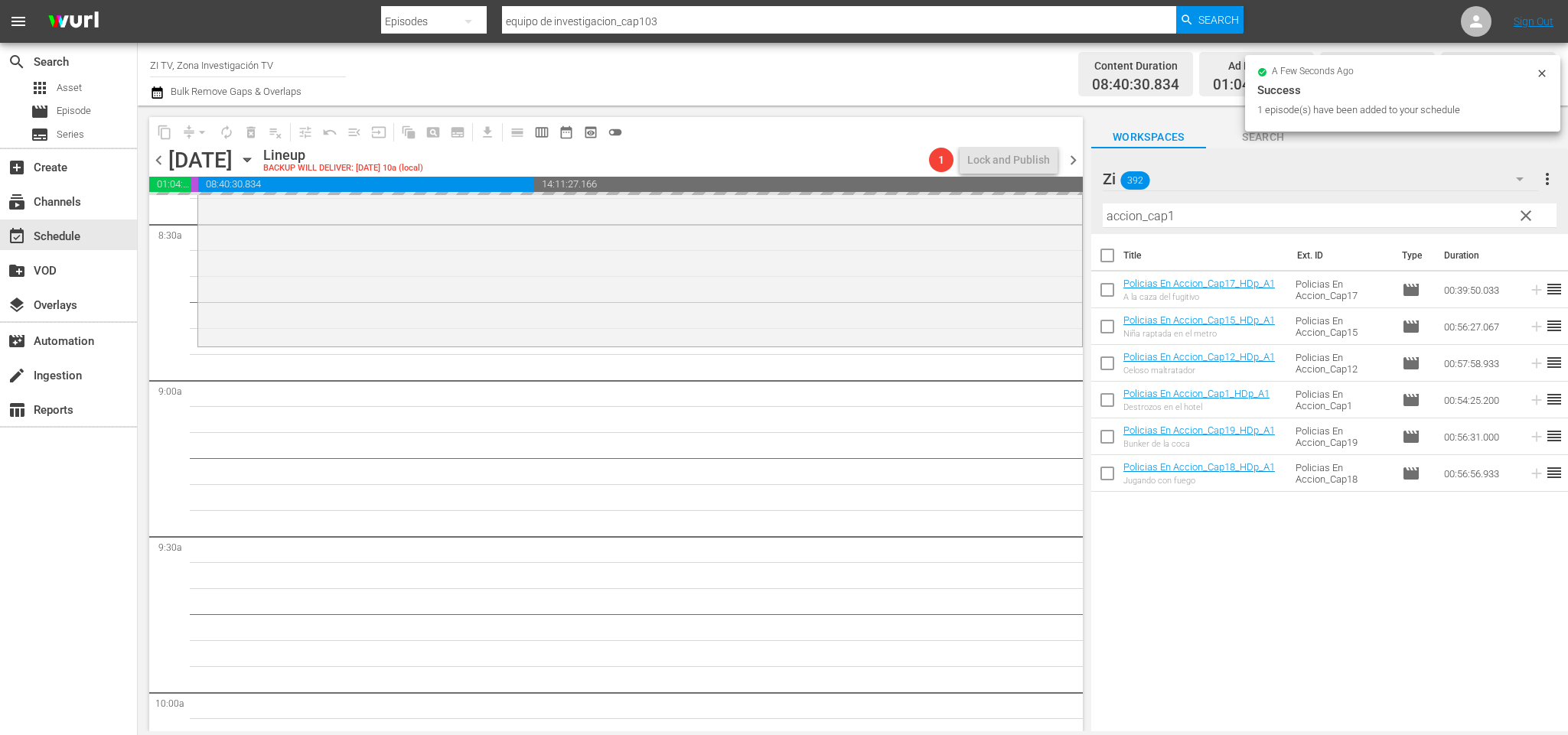
click at [1109, 287] on input "checkbox" at bounding box center [1107, 294] width 32 height 32
checkbox input "true"
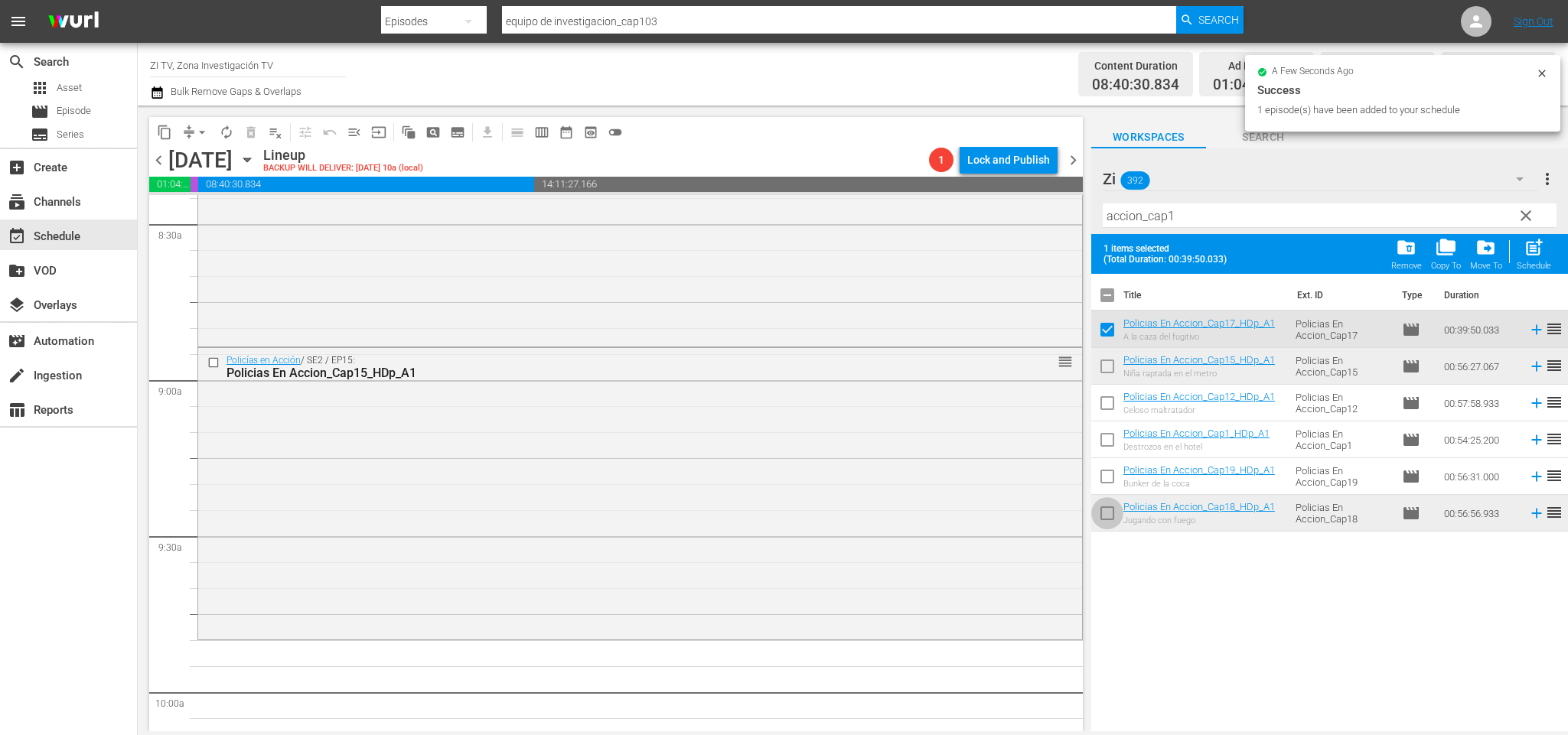
drag, startPoint x: 1107, startPoint y: 515, endPoint x: 1065, endPoint y: 517, distance: 42.0
click at [1106, 515] on input "checkbox" at bounding box center [1107, 517] width 32 height 32
checkbox input "true"
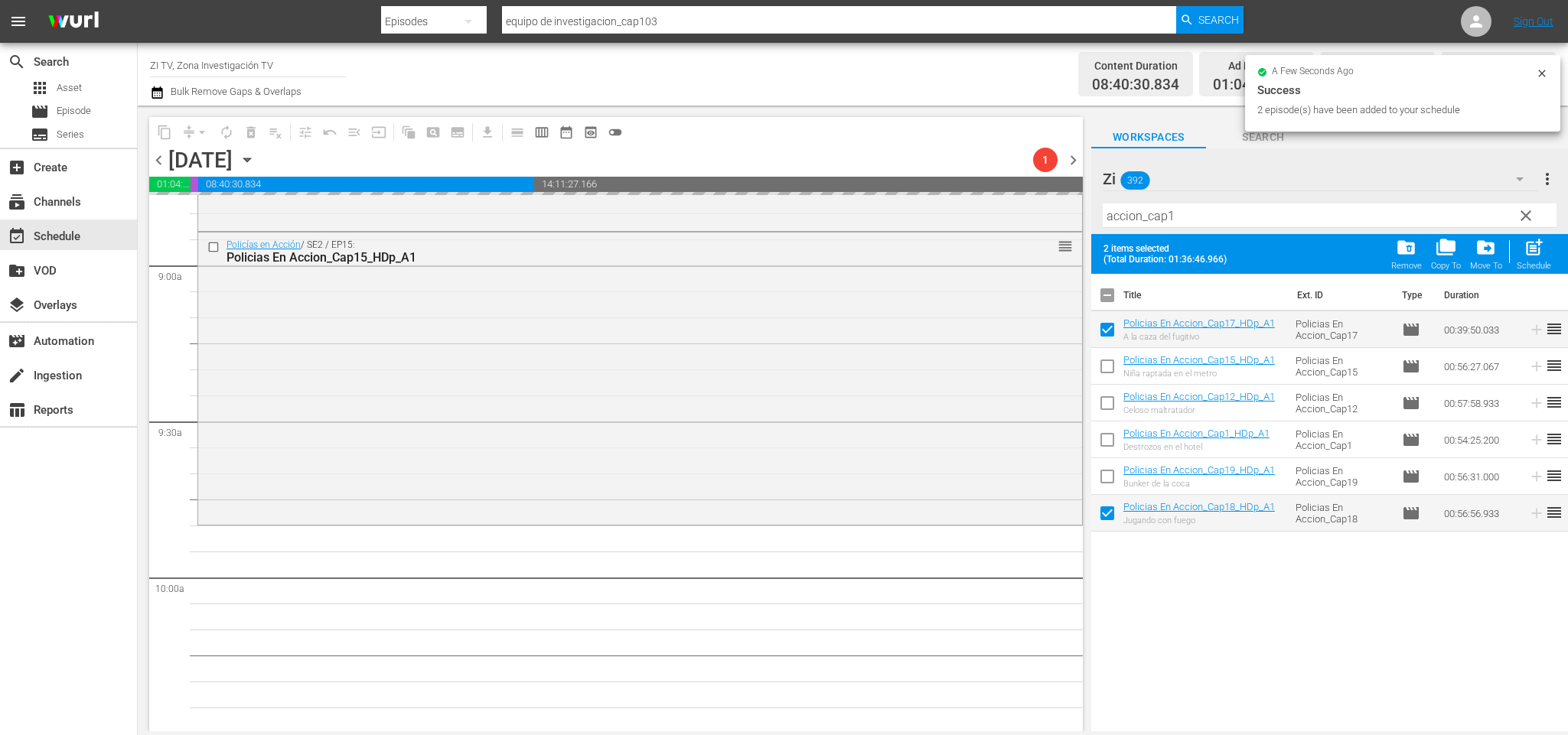
click at [1109, 289] on input "checkbox" at bounding box center [1107, 298] width 32 height 32
checkbox input "true"
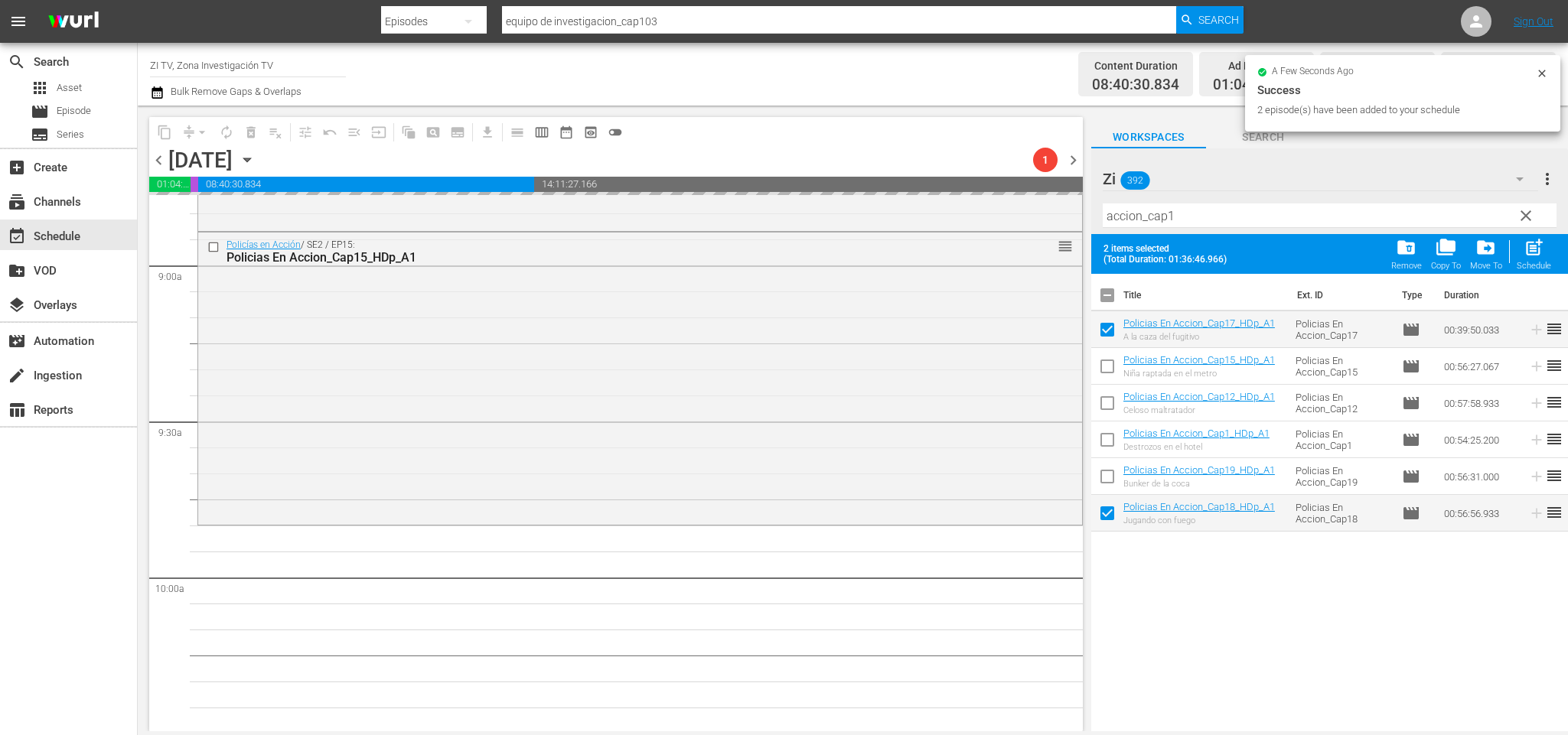
checkbox input "true"
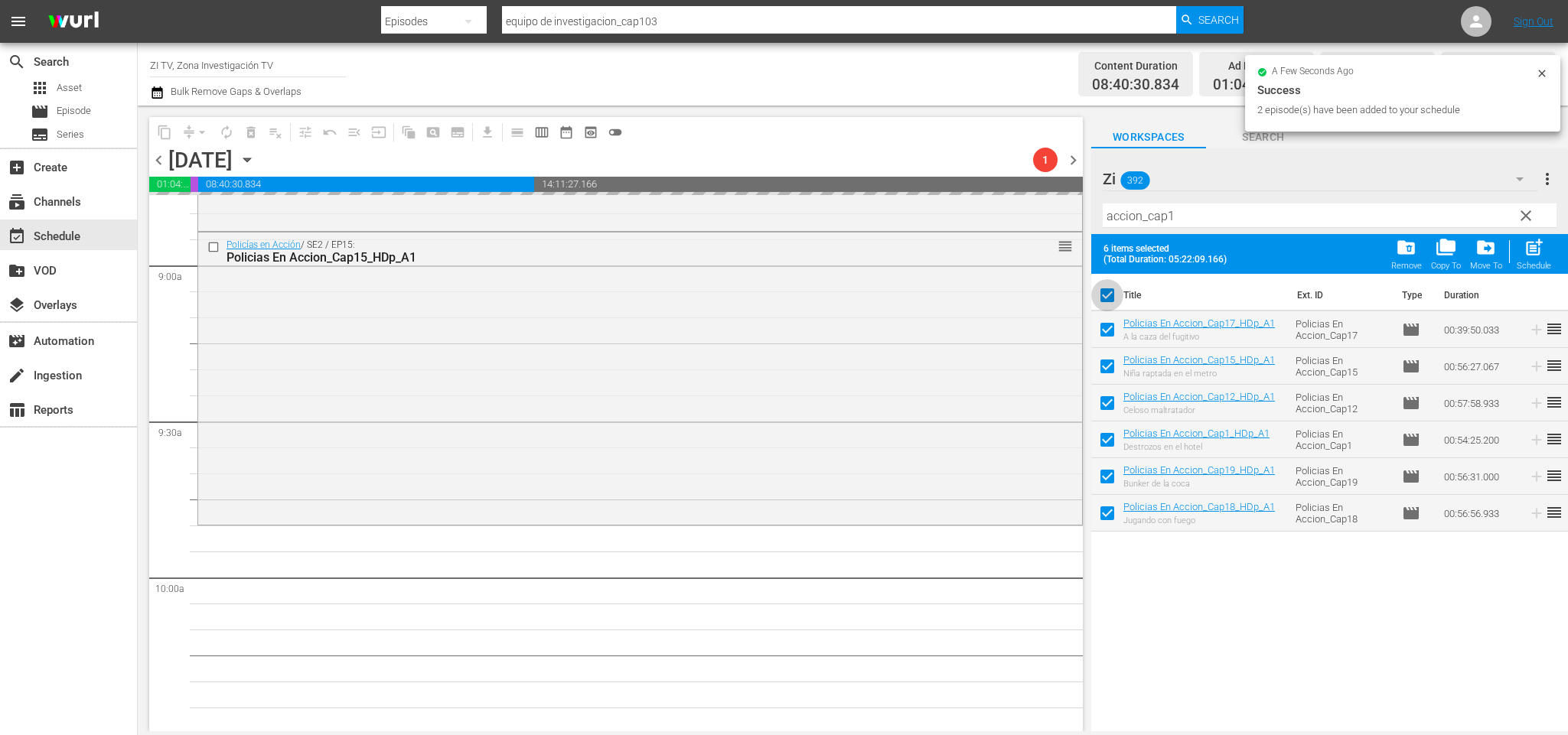
click at [1109, 289] on input "checkbox" at bounding box center [1107, 298] width 32 height 32
checkbox input "false"
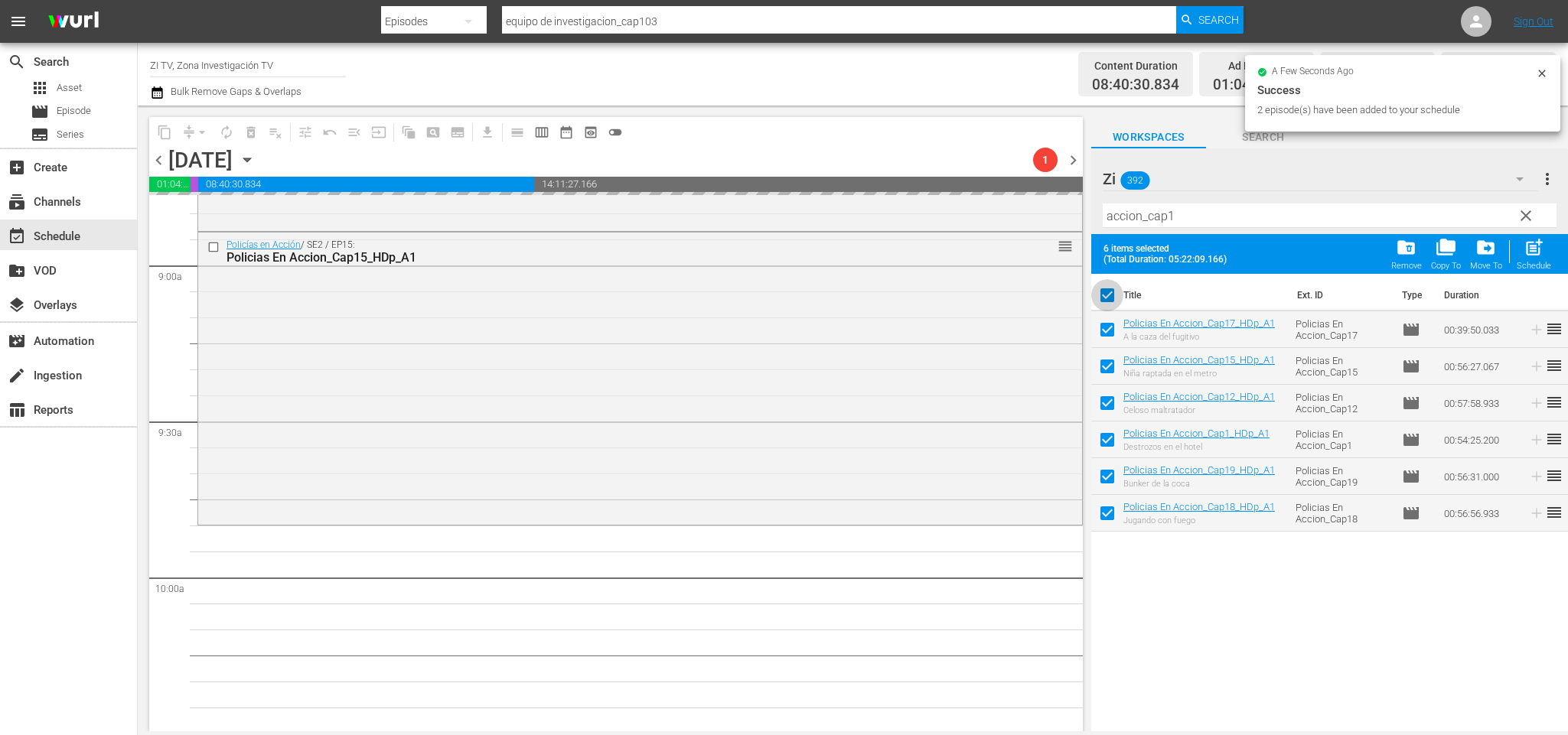
checkbox input "false"
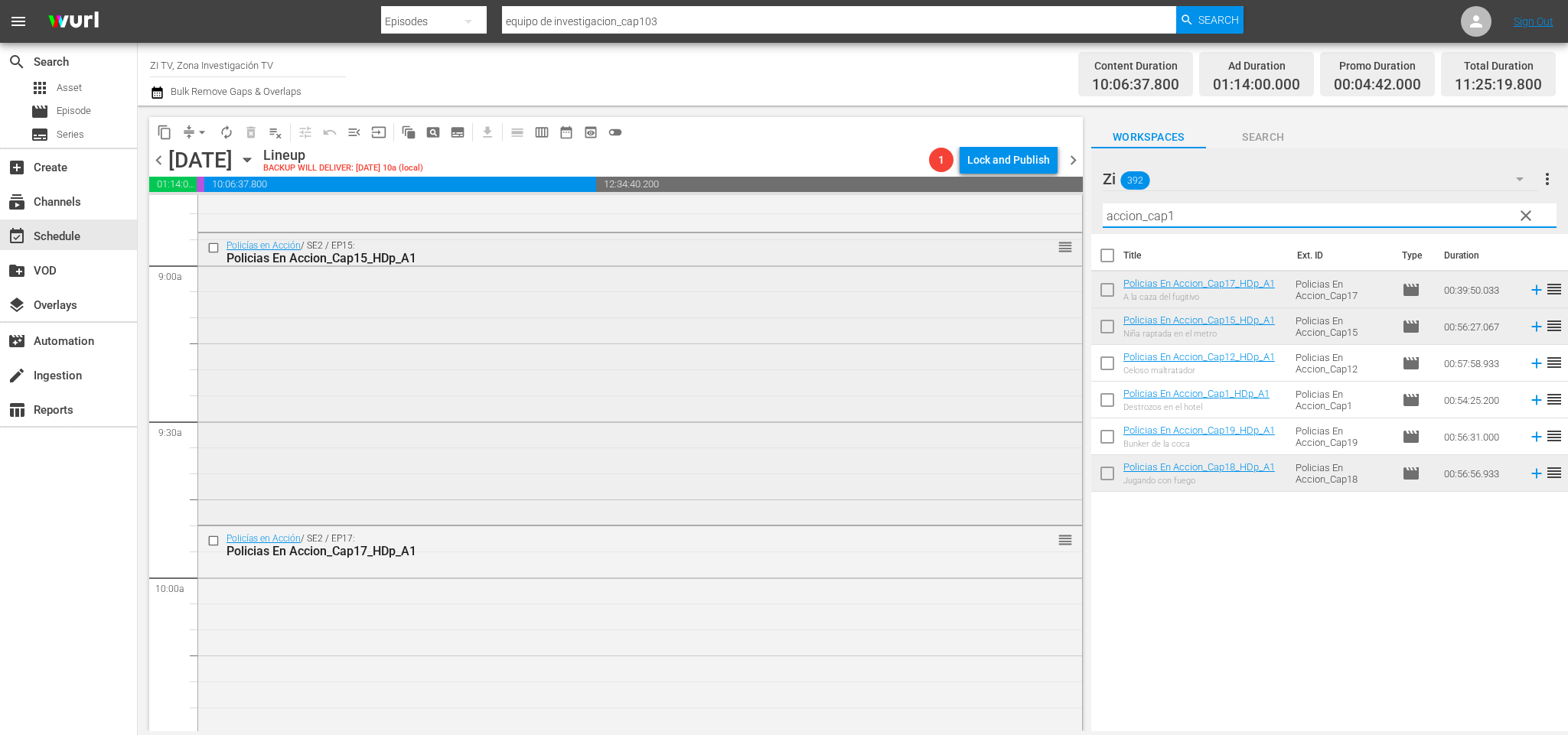
drag, startPoint x: 1282, startPoint y: 209, endPoint x: 932, endPoint y: 236, distance: 351.0
click at [932, 239] on div "content_copy compress arrow_drop_down autorenew_outlined delete_forever_outline…" at bounding box center [852, 419] width 1431 height 626
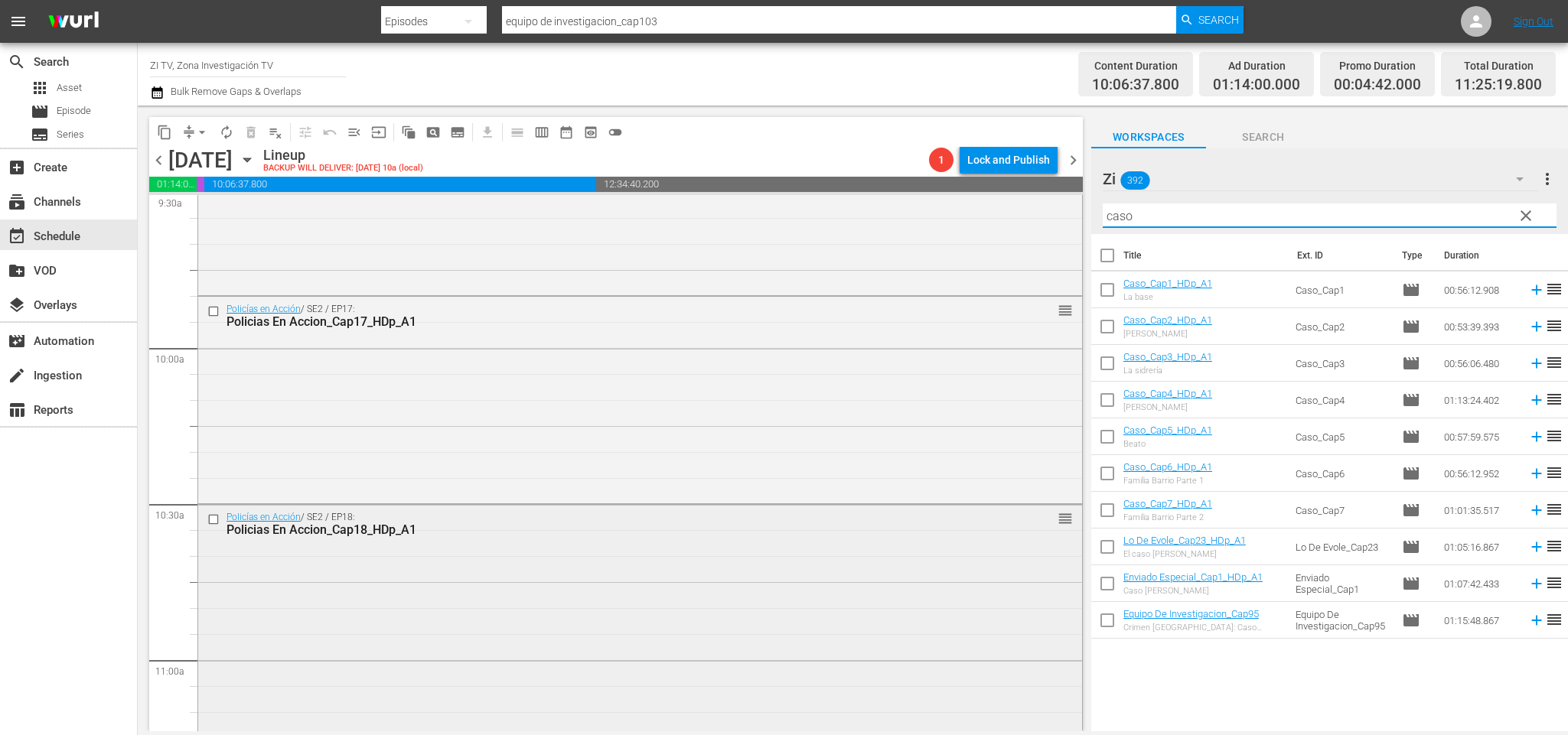
scroll to position [3198, 0]
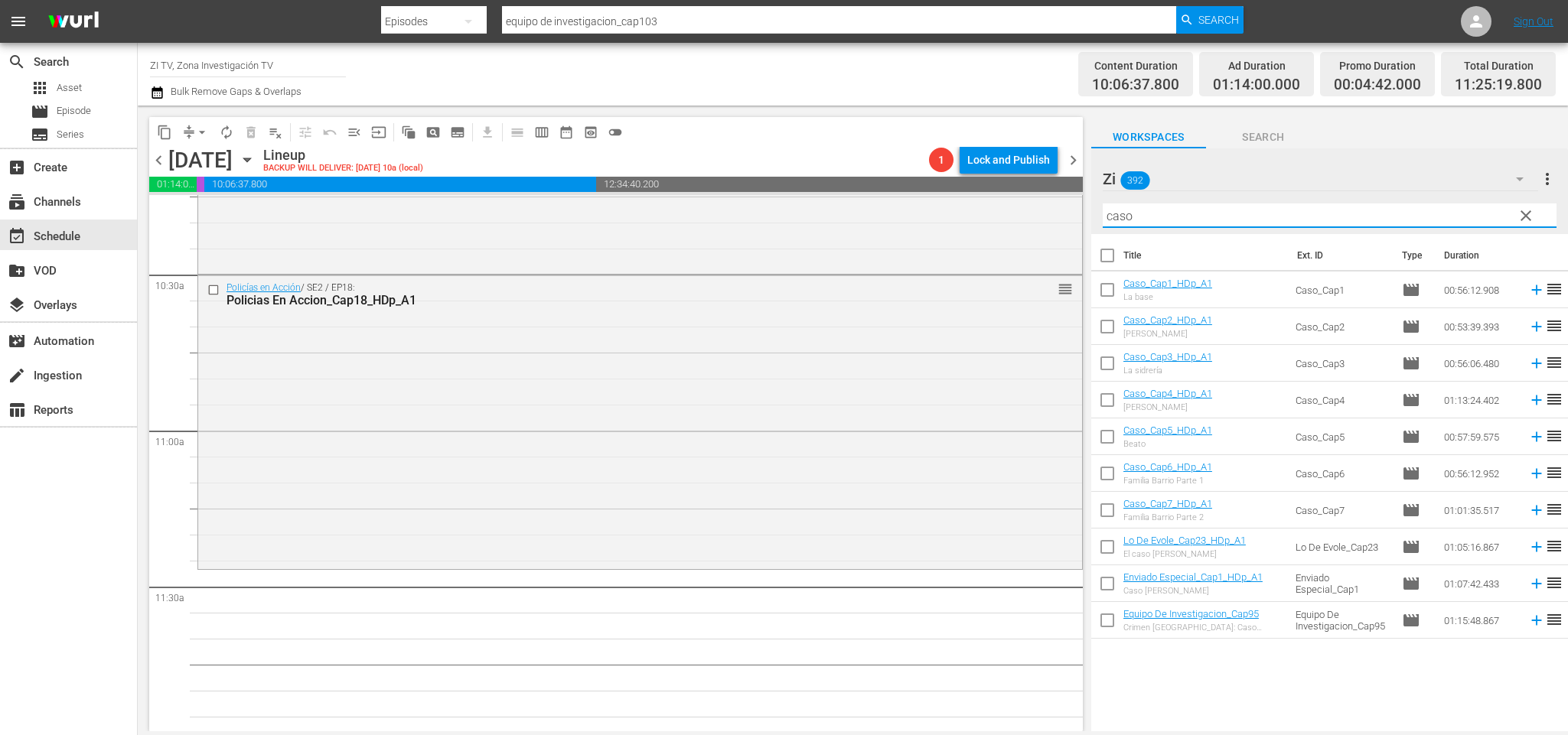
type input "caso"
click at [1109, 292] on input "checkbox" at bounding box center [1107, 294] width 32 height 32
checkbox input "true"
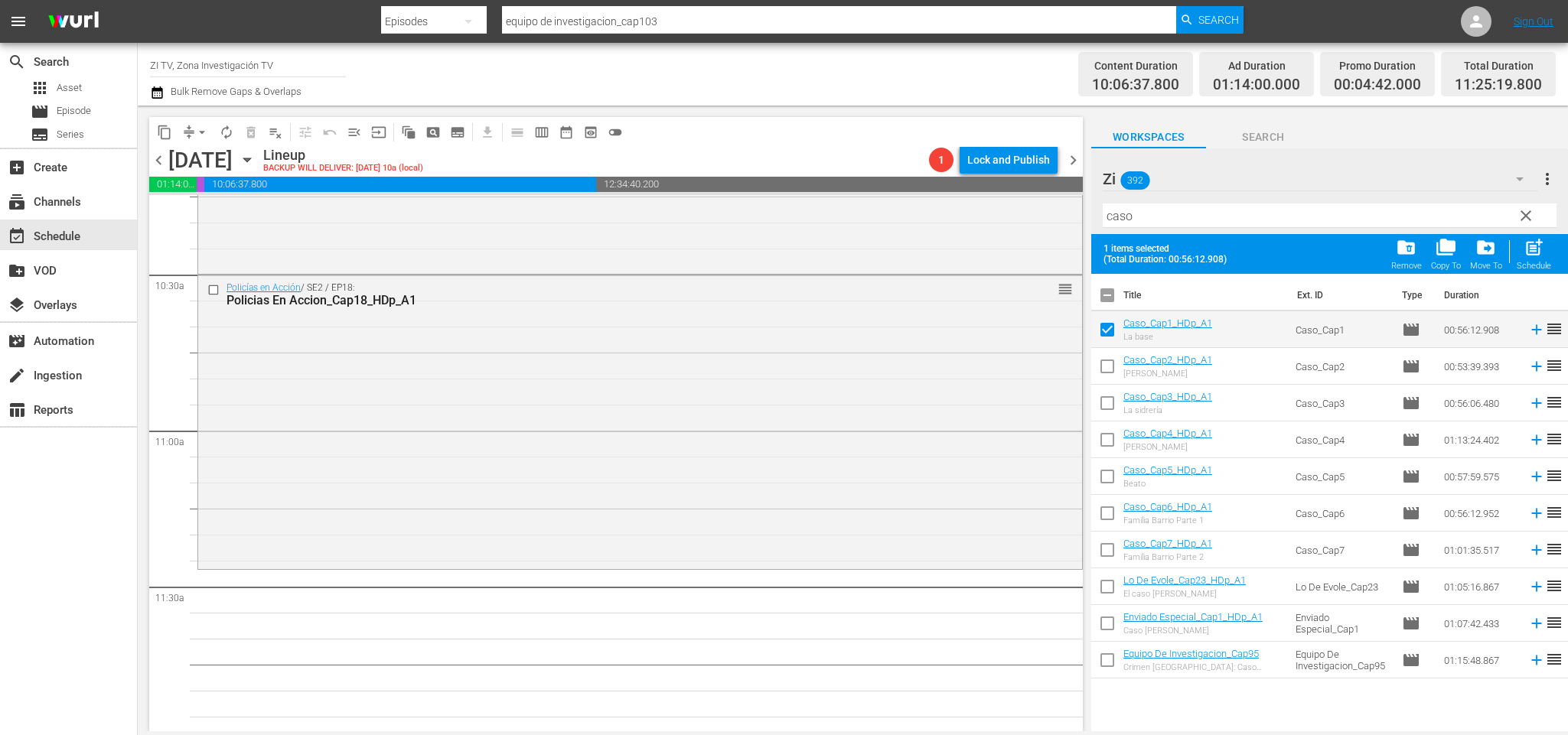
click at [1114, 398] on input "checkbox" at bounding box center [1107, 407] width 32 height 32
checkbox input "true"
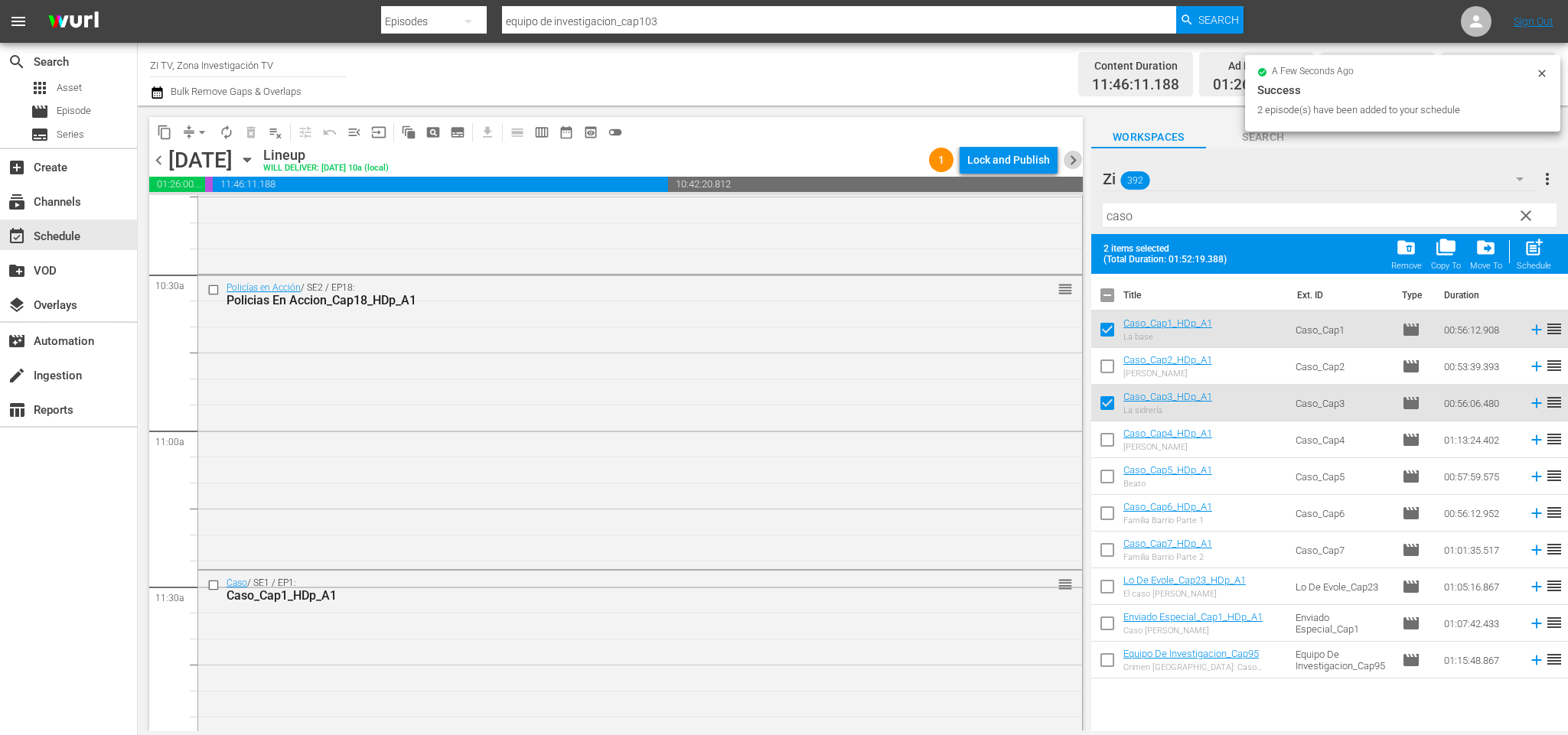
click at [1072, 156] on span "chevron_right" at bounding box center [1073, 160] width 19 height 19
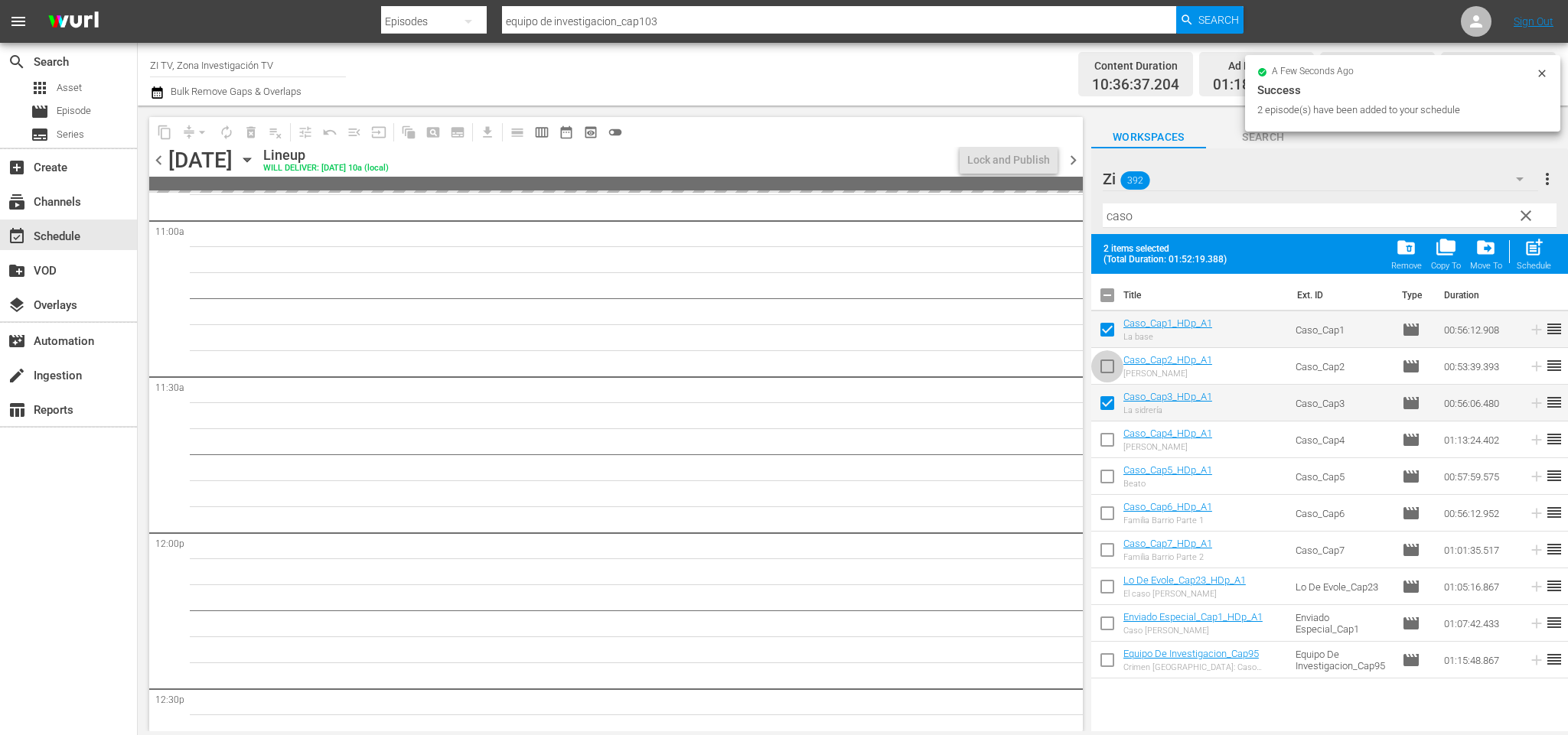
drag, startPoint x: 1109, startPoint y: 365, endPoint x: 1102, endPoint y: 446, distance: 81.3
click at [1109, 365] on input "checkbox" at bounding box center [1107, 370] width 32 height 32
checkbox input "true"
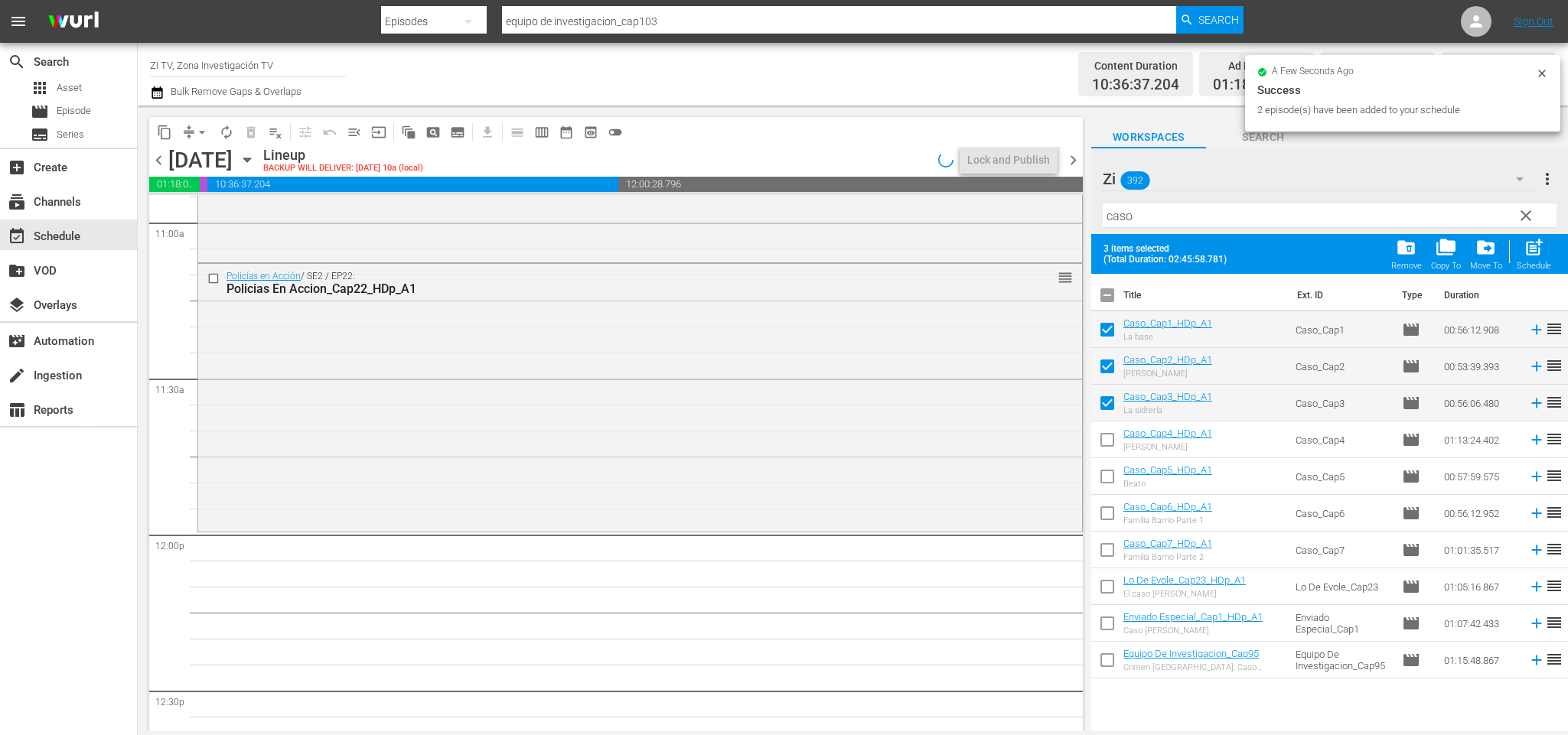
scroll to position [3276, 0]
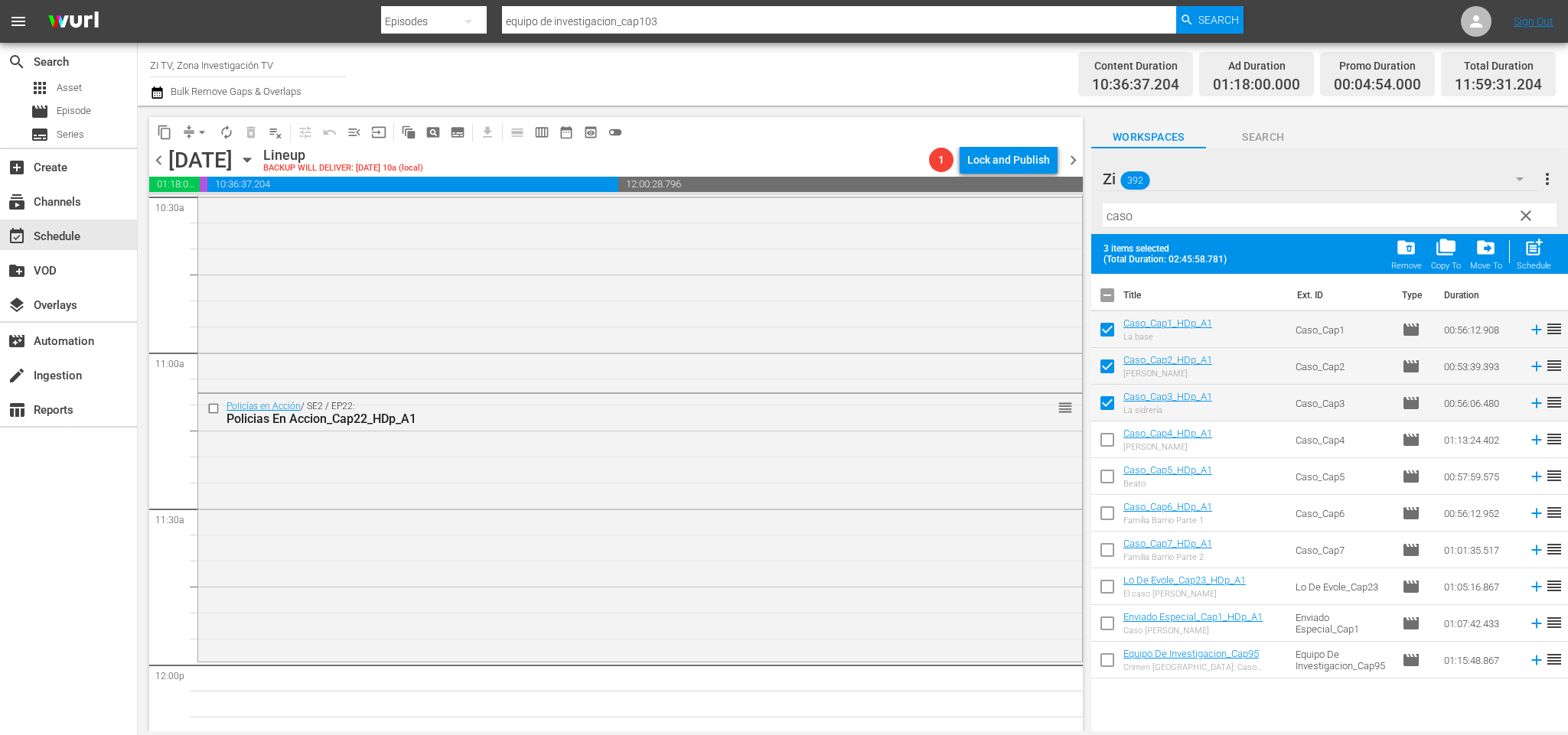
click at [1106, 441] on input "checkbox" at bounding box center [1107, 443] width 32 height 32
checkbox input "true"
drag, startPoint x: 1106, startPoint y: 405, endPoint x: 1112, endPoint y: 338, distance: 67.3
click at [1109, 403] on input "checkbox" at bounding box center [1107, 407] width 32 height 32
checkbox input "false"
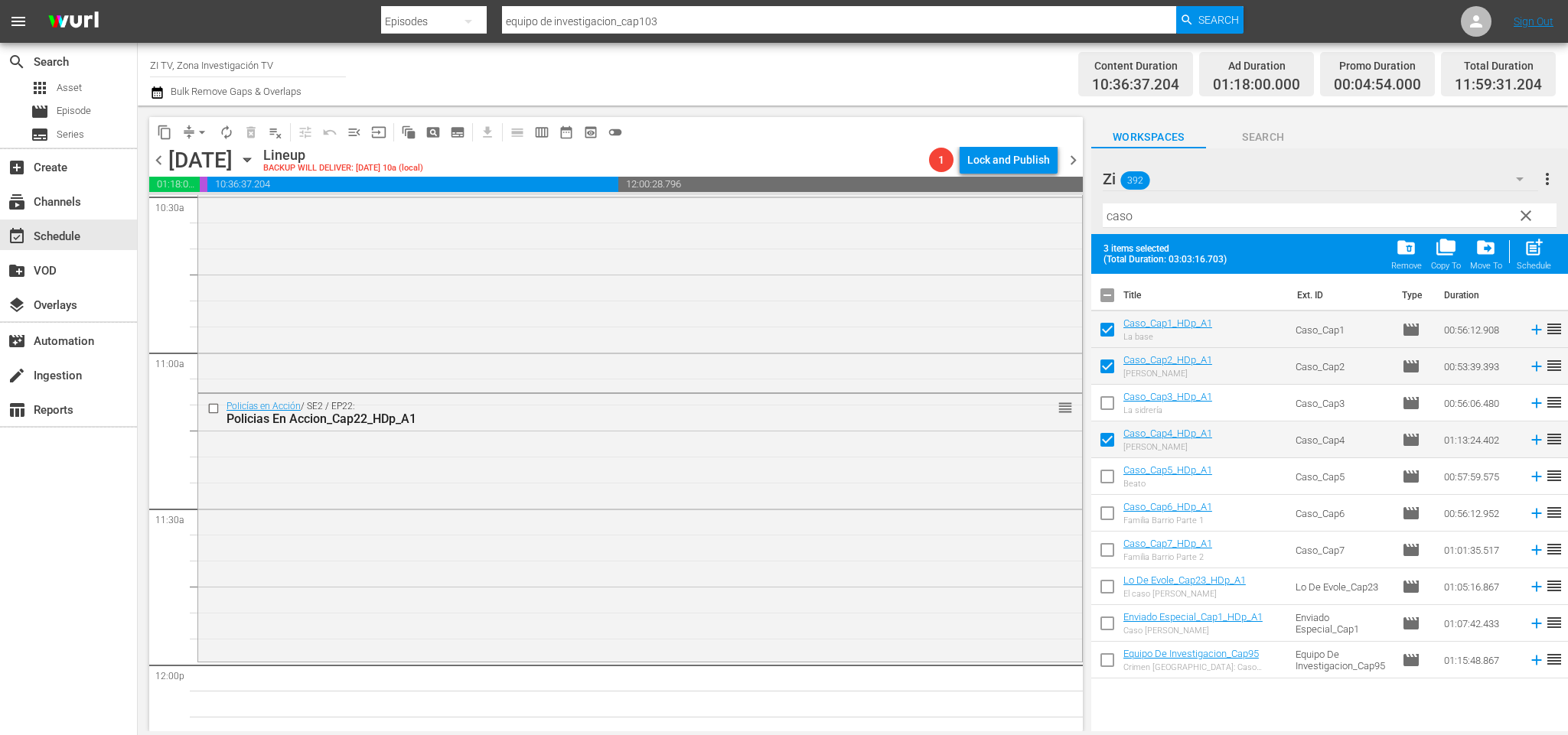
click at [1106, 324] on input "checkbox" at bounding box center [1107, 333] width 32 height 32
checkbox input "false"
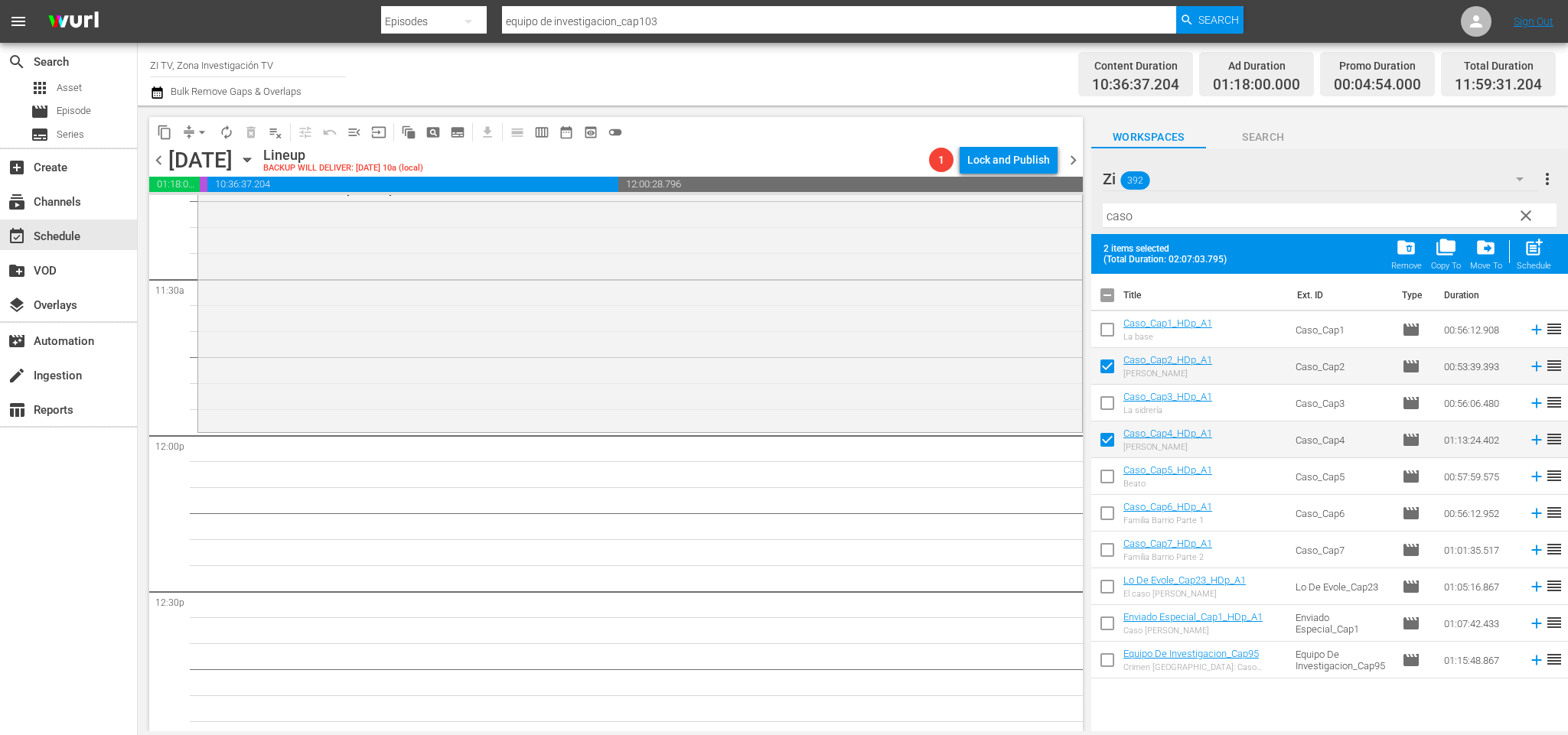
scroll to position [3621, 0]
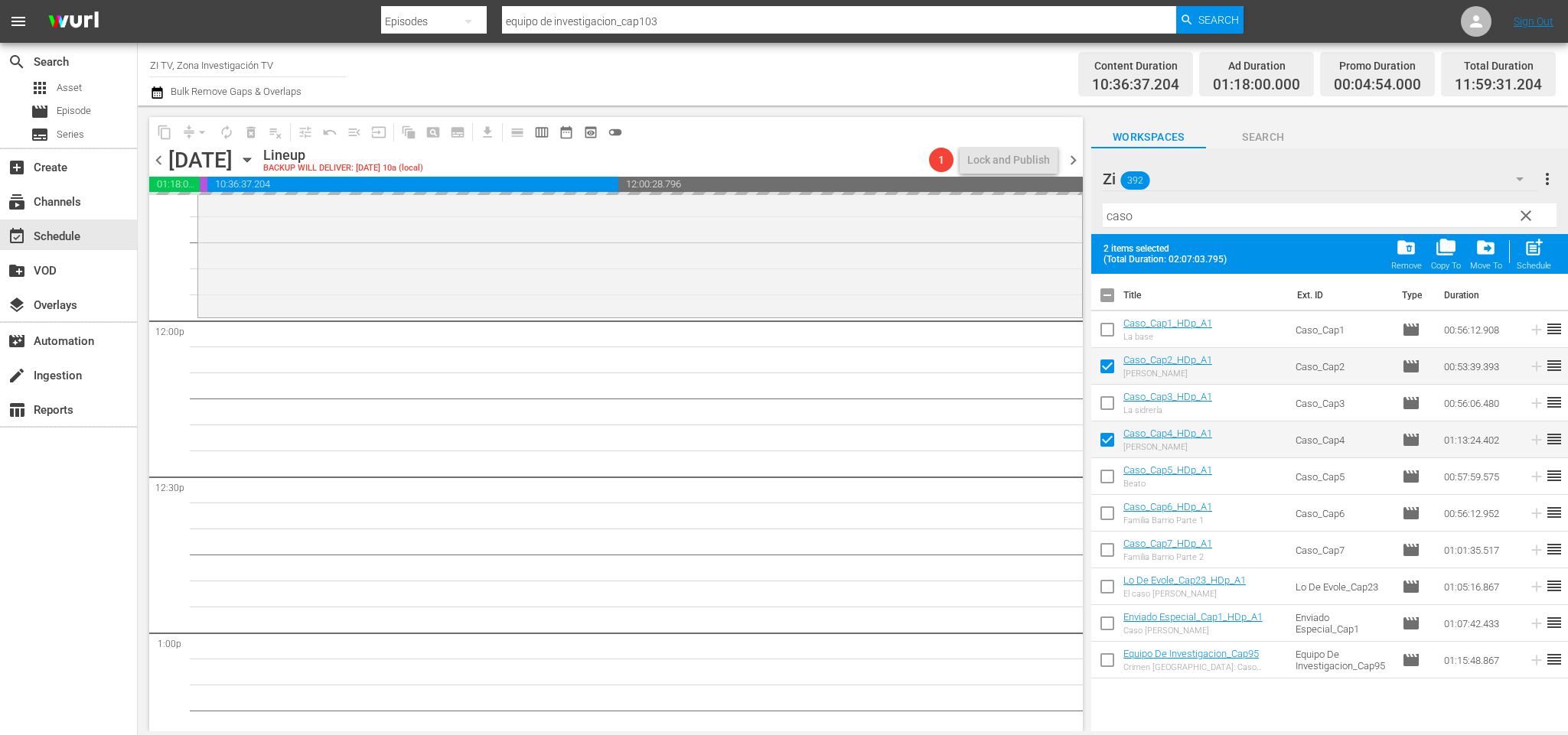
click at [1109, 294] on input "checkbox" at bounding box center [1107, 298] width 32 height 32
checkbox input "true"
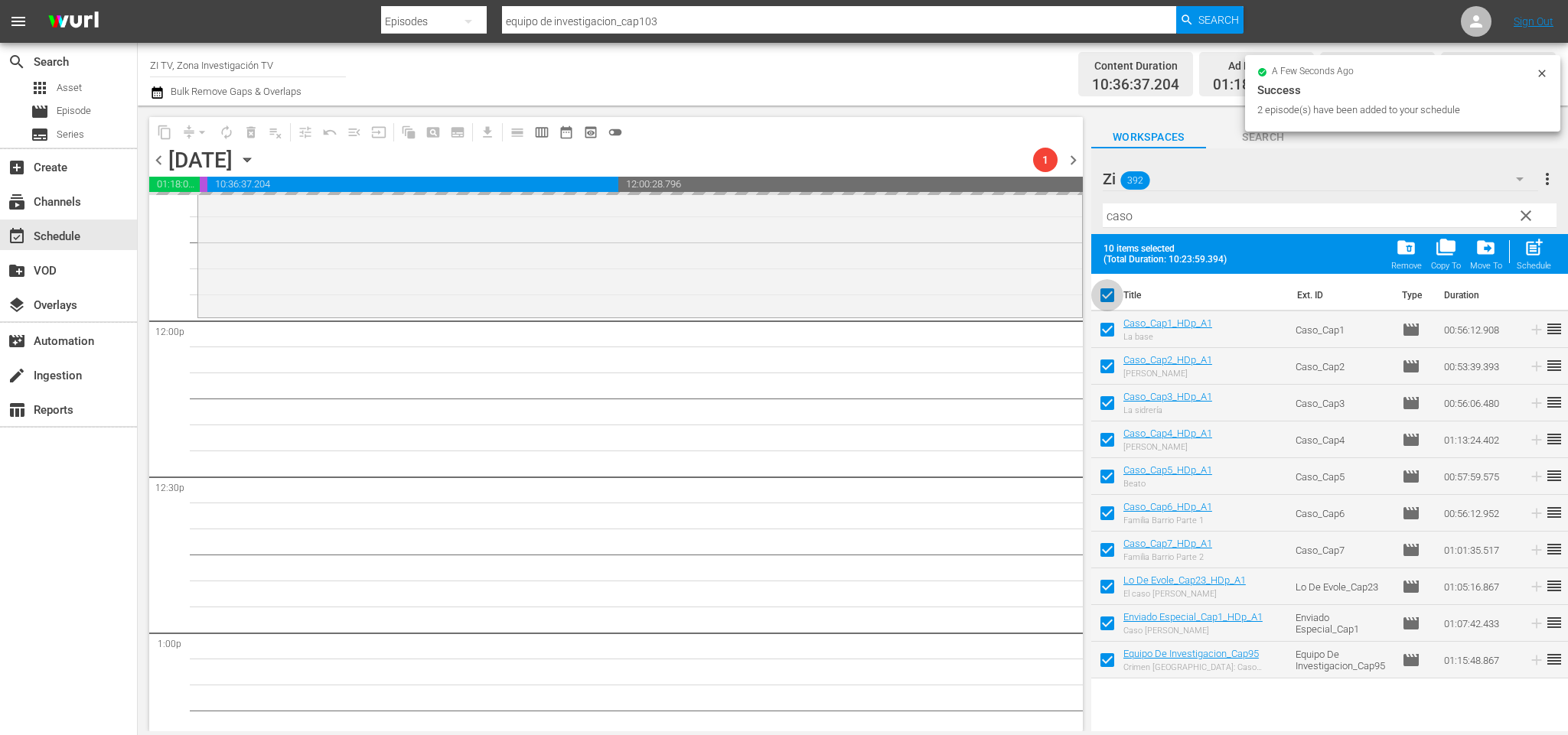
checkbox input "true"
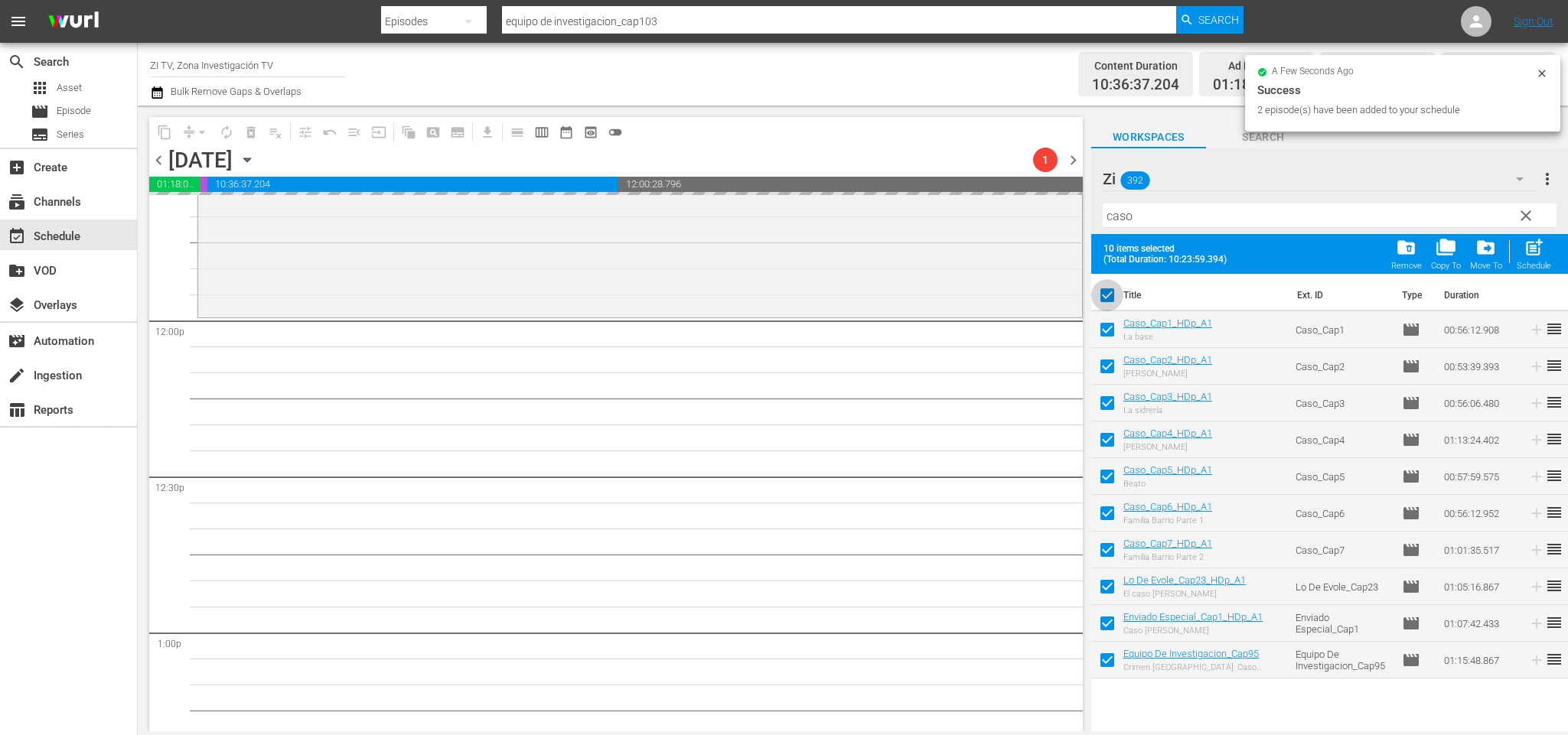
checkbox input "true"
click at [1109, 294] on input "checkbox" at bounding box center [1107, 298] width 32 height 32
checkbox input "false"
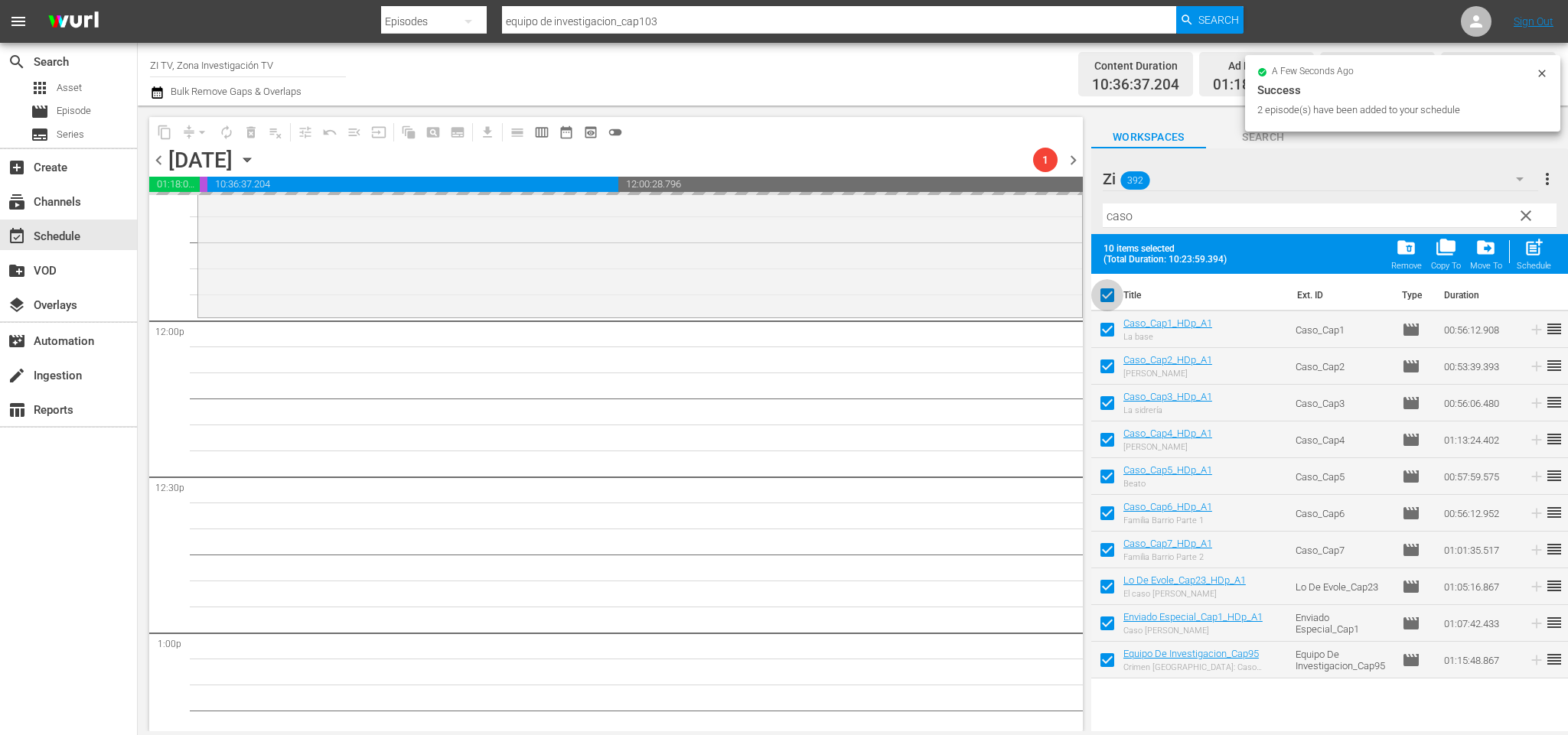
checkbox input "false"
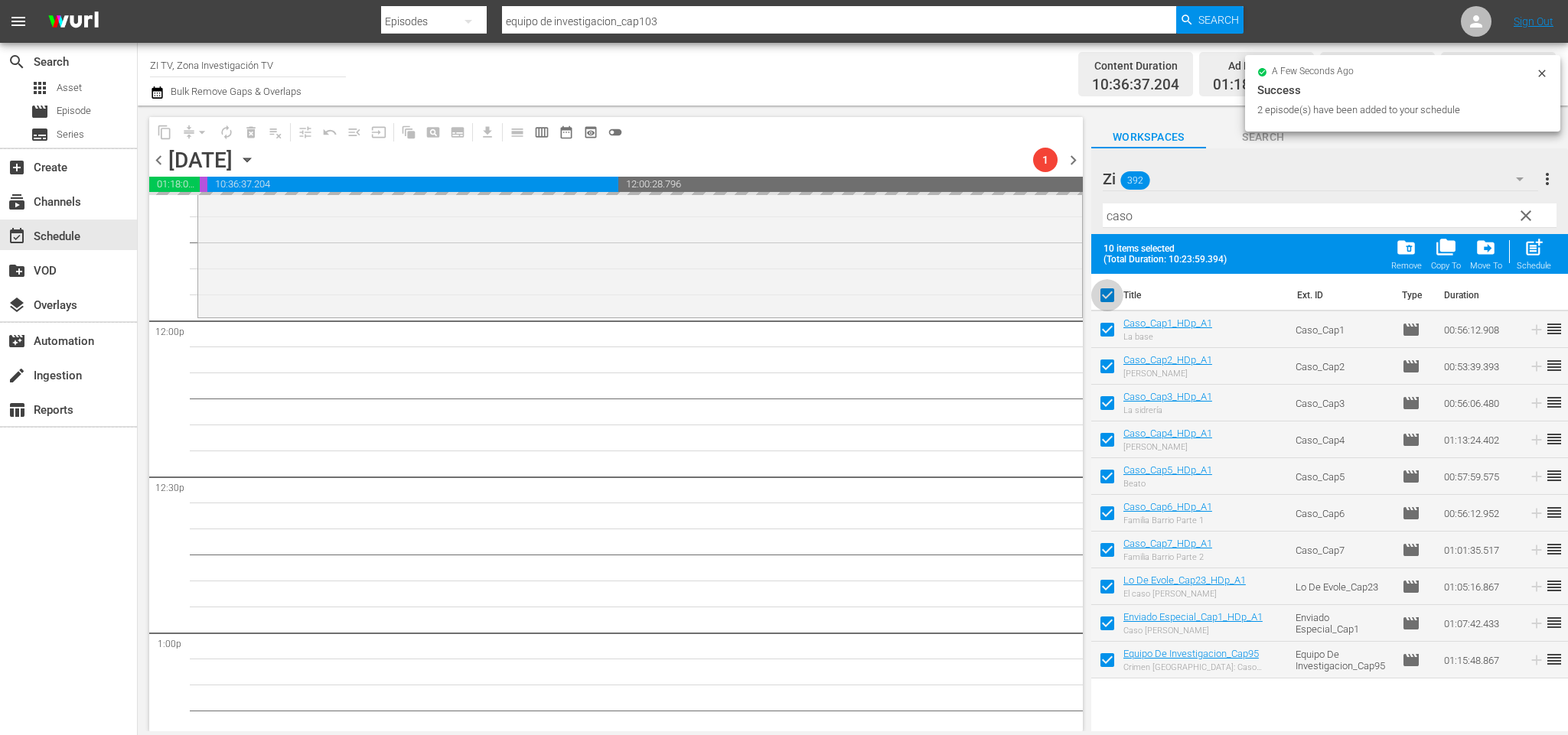
checkbox input "false"
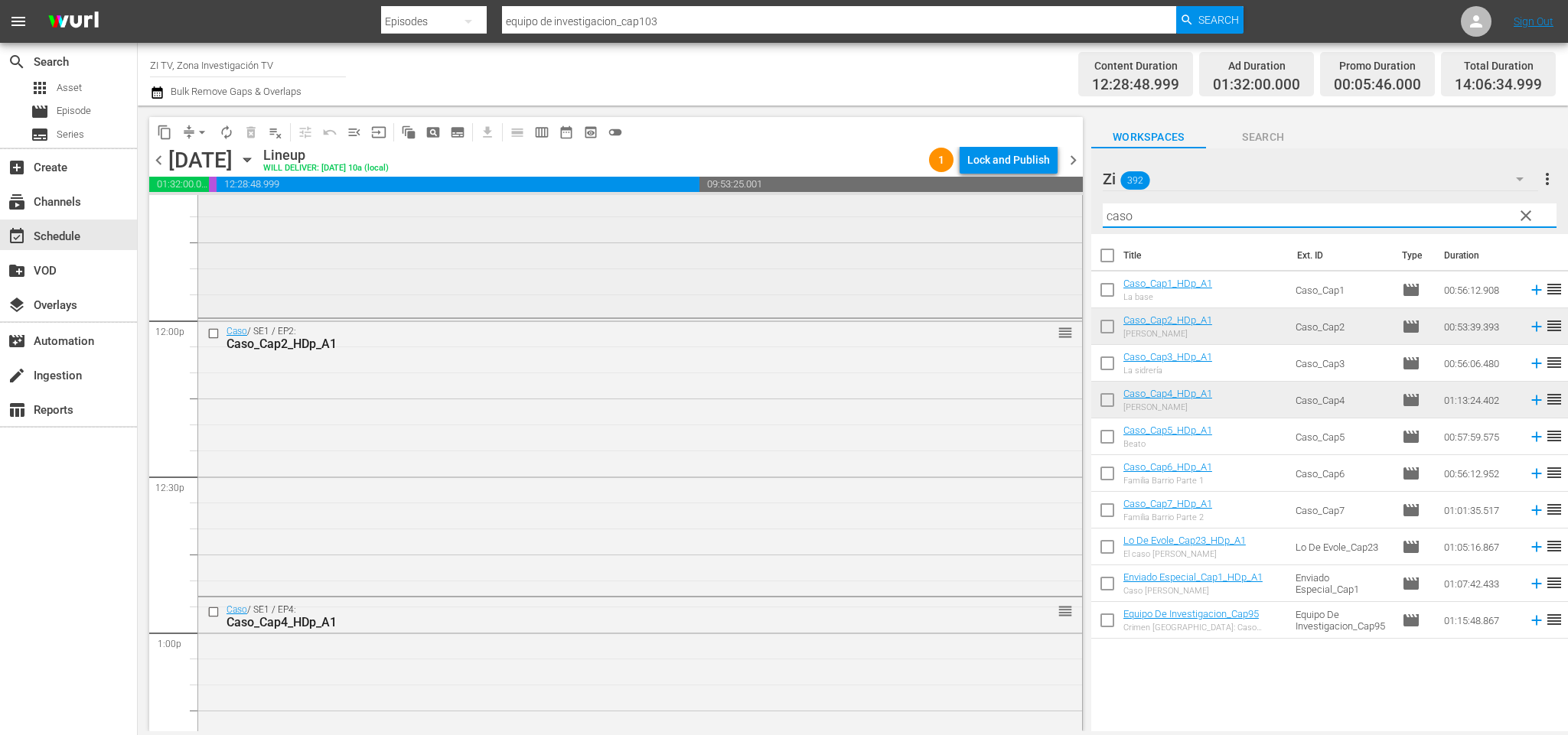
drag, startPoint x: 1251, startPoint y: 209, endPoint x: 932, endPoint y: 202, distance: 319.1
click at [932, 202] on div "content_copy compress arrow_drop_down autorenew_outlined delete_forever_outline…" at bounding box center [852, 419] width 1431 height 626
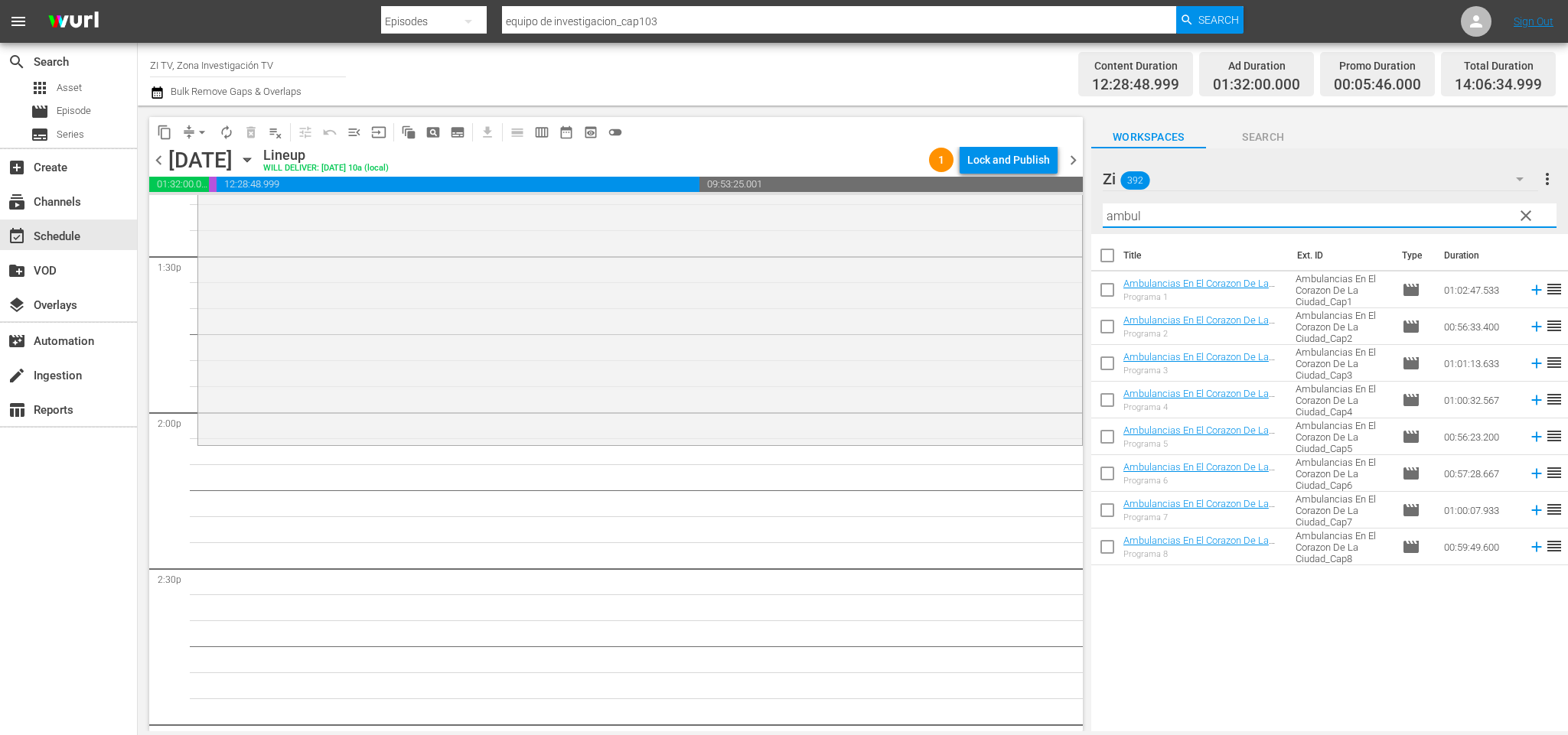
scroll to position [4268, 0]
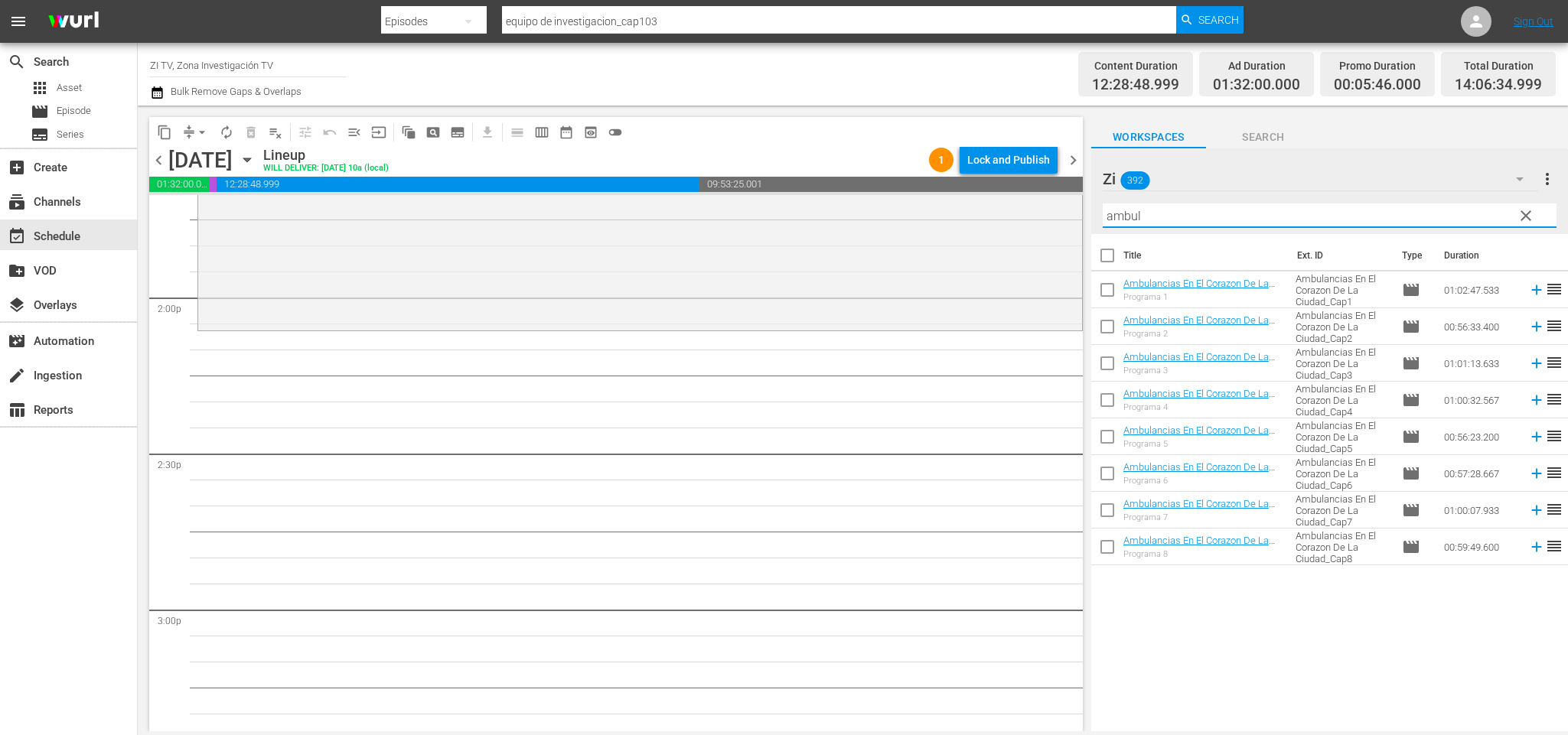
type input "ambul"
click at [1103, 333] on input "checkbox" at bounding box center [1107, 330] width 32 height 32
checkbox input "true"
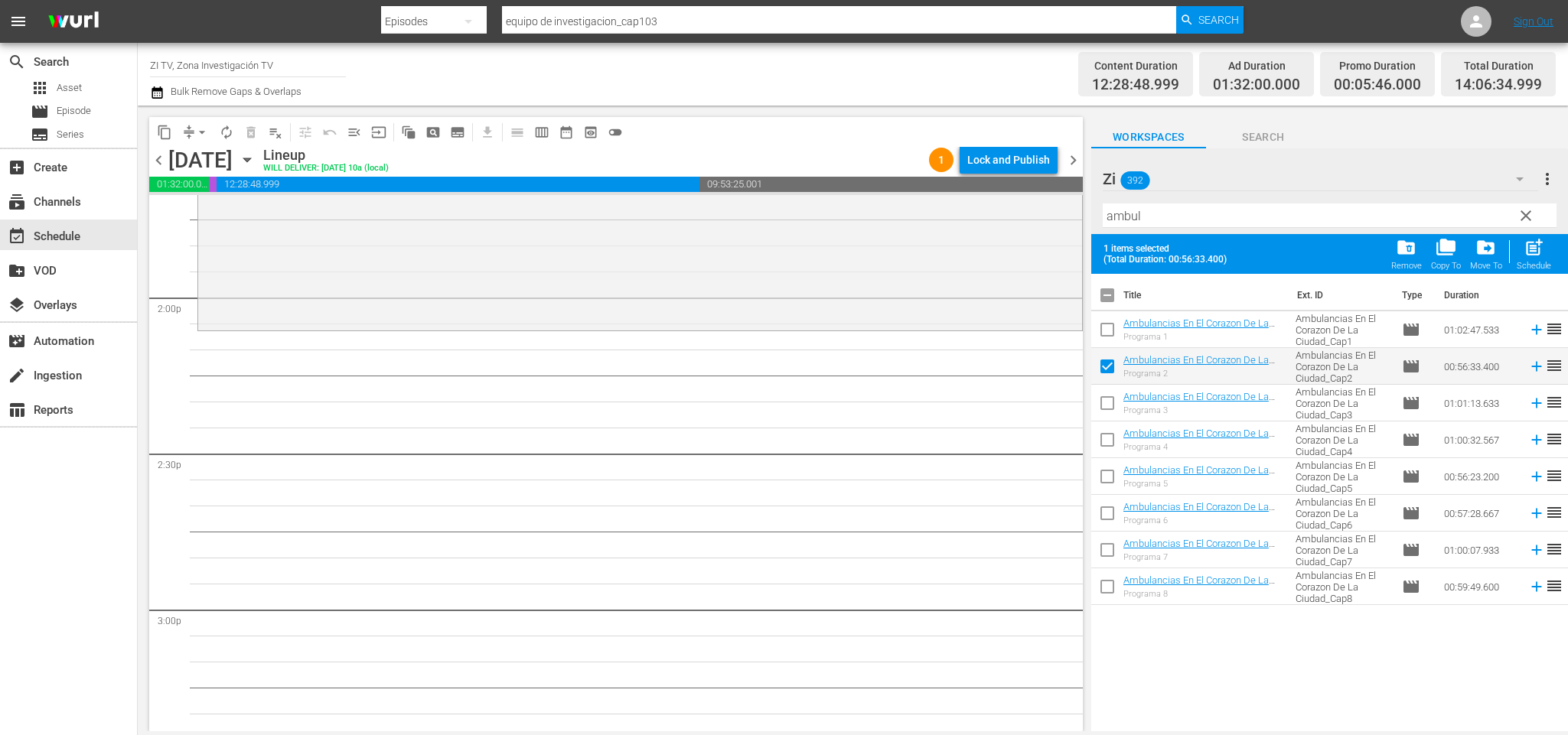
click at [1107, 439] on input "checkbox" at bounding box center [1107, 443] width 32 height 32
checkbox input "true"
click at [1106, 509] on input "checkbox" at bounding box center [1107, 517] width 32 height 32
checkbox input "true"
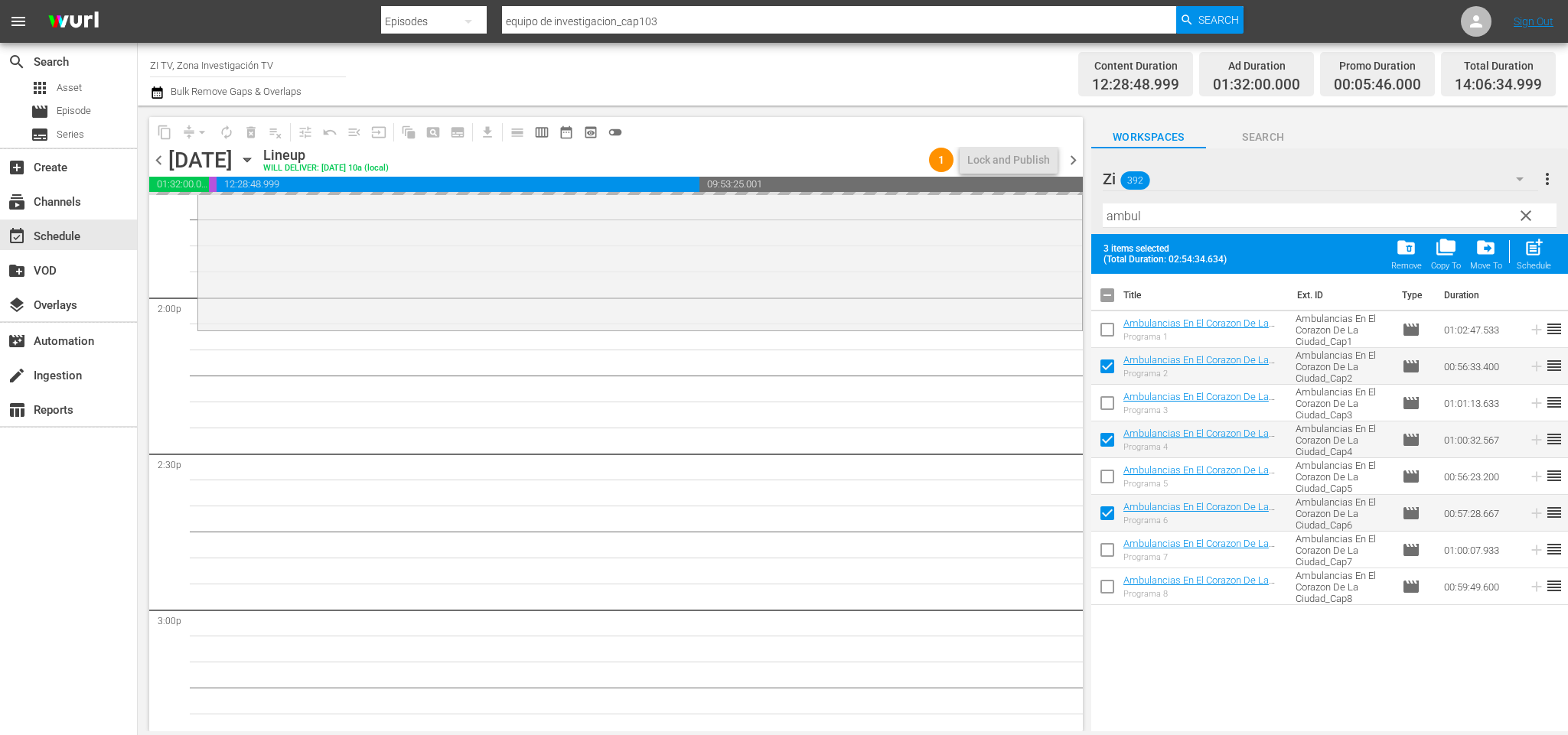
click at [1109, 285] on input "checkbox" at bounding box center [1107, 298] width 32 height 32
checkbox input "false"
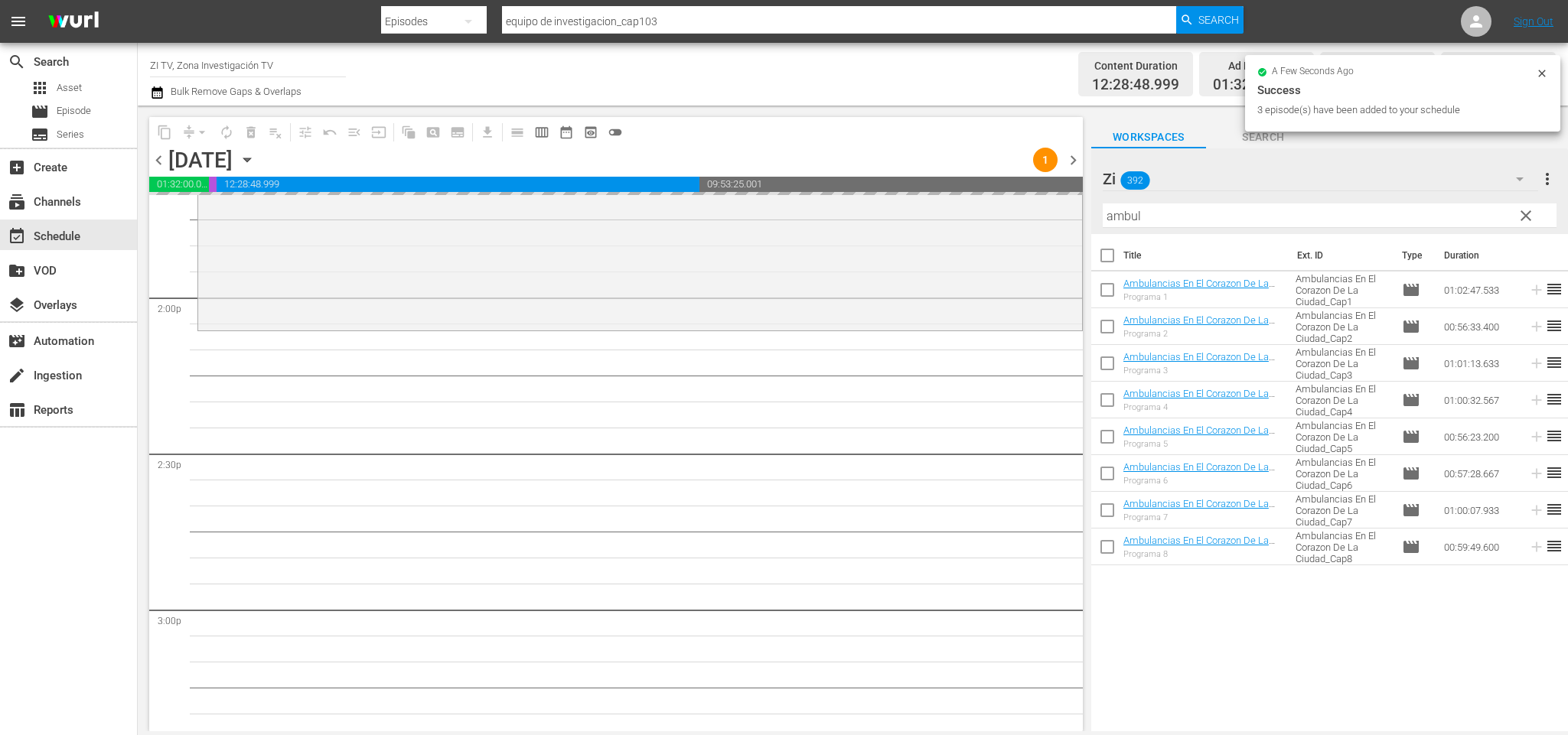
checkbox input "false"
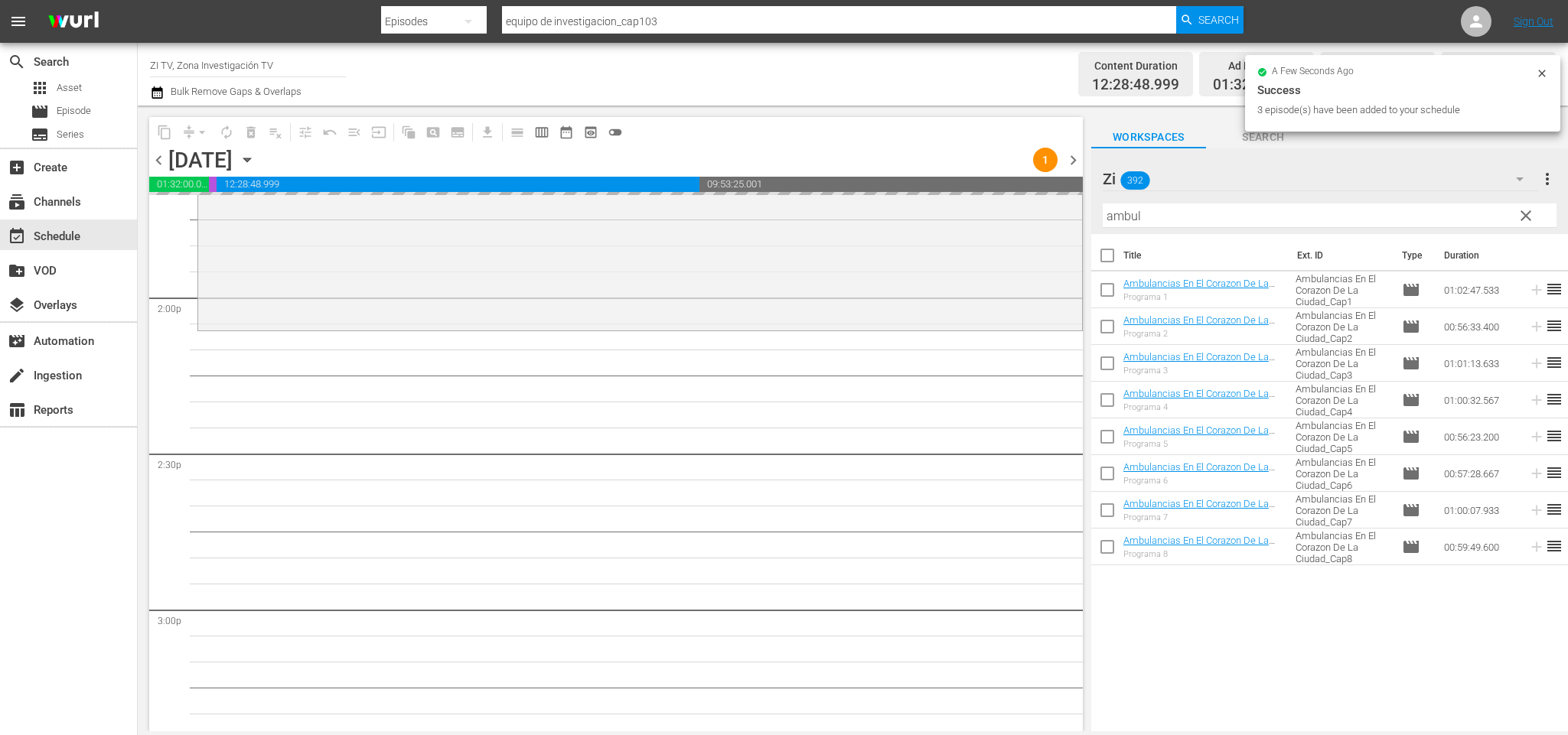
checkbox input "false"
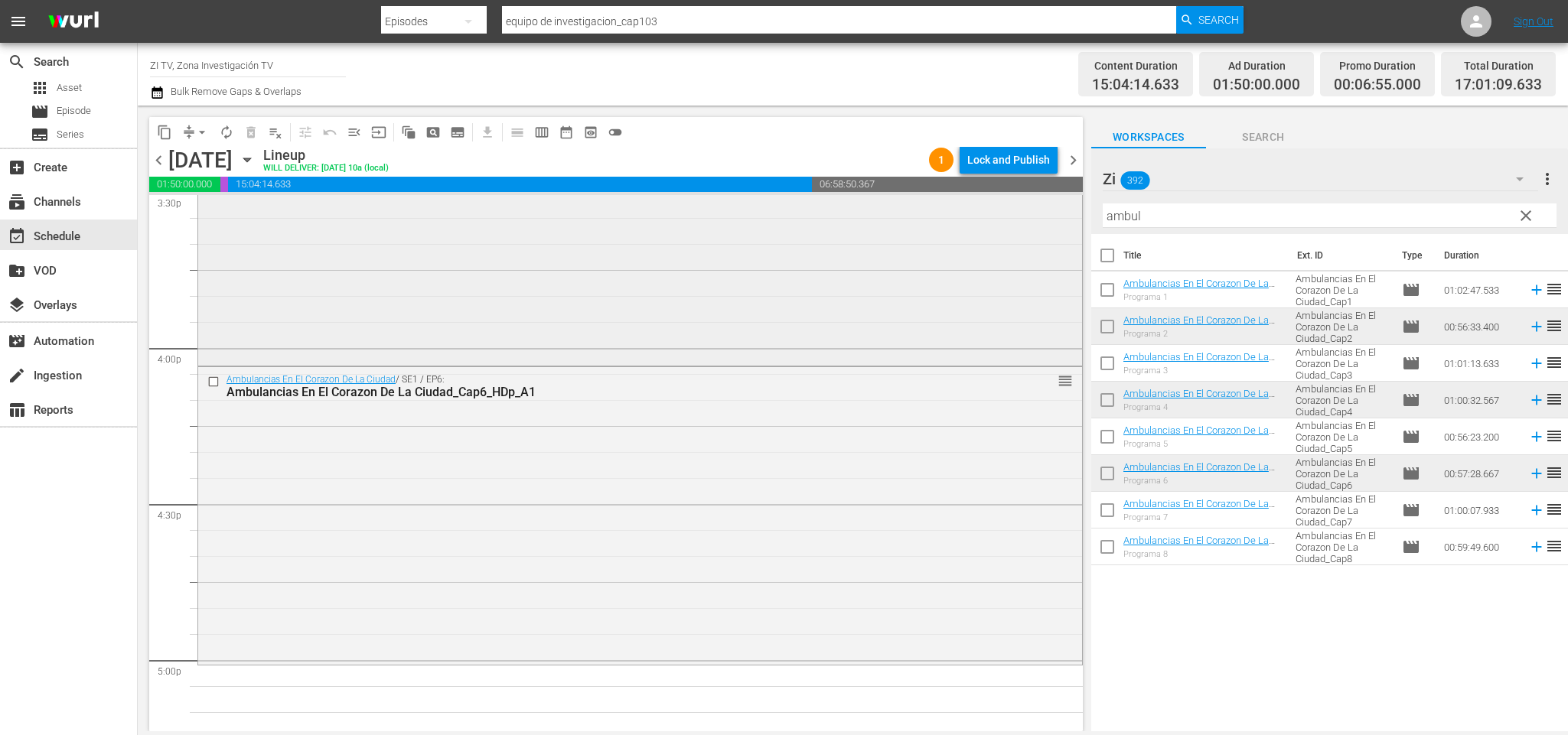
scroll to position [4957, 0]
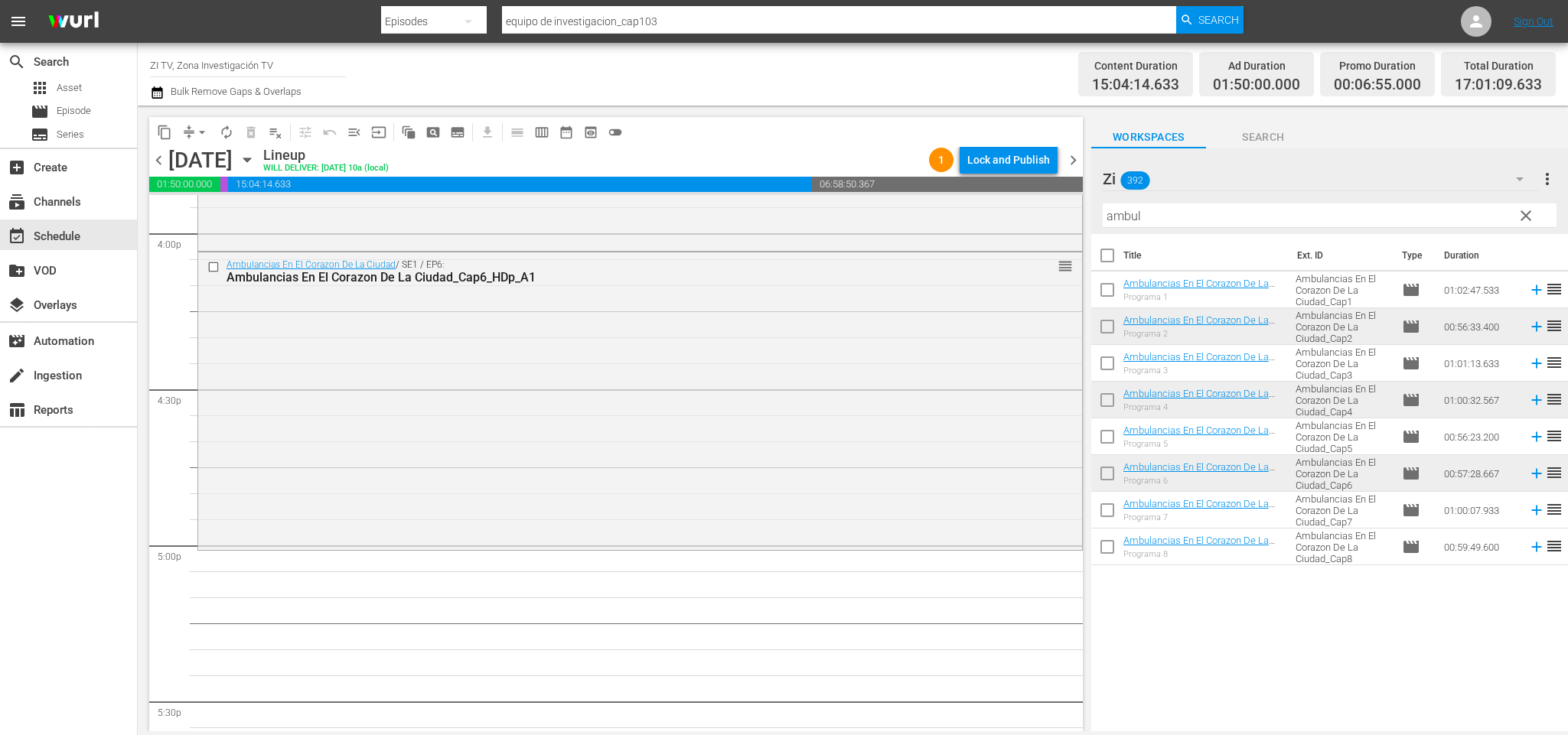
click at [154, 159] on span "chevron_left" at bounding box center [159, 160] width 19 height 19
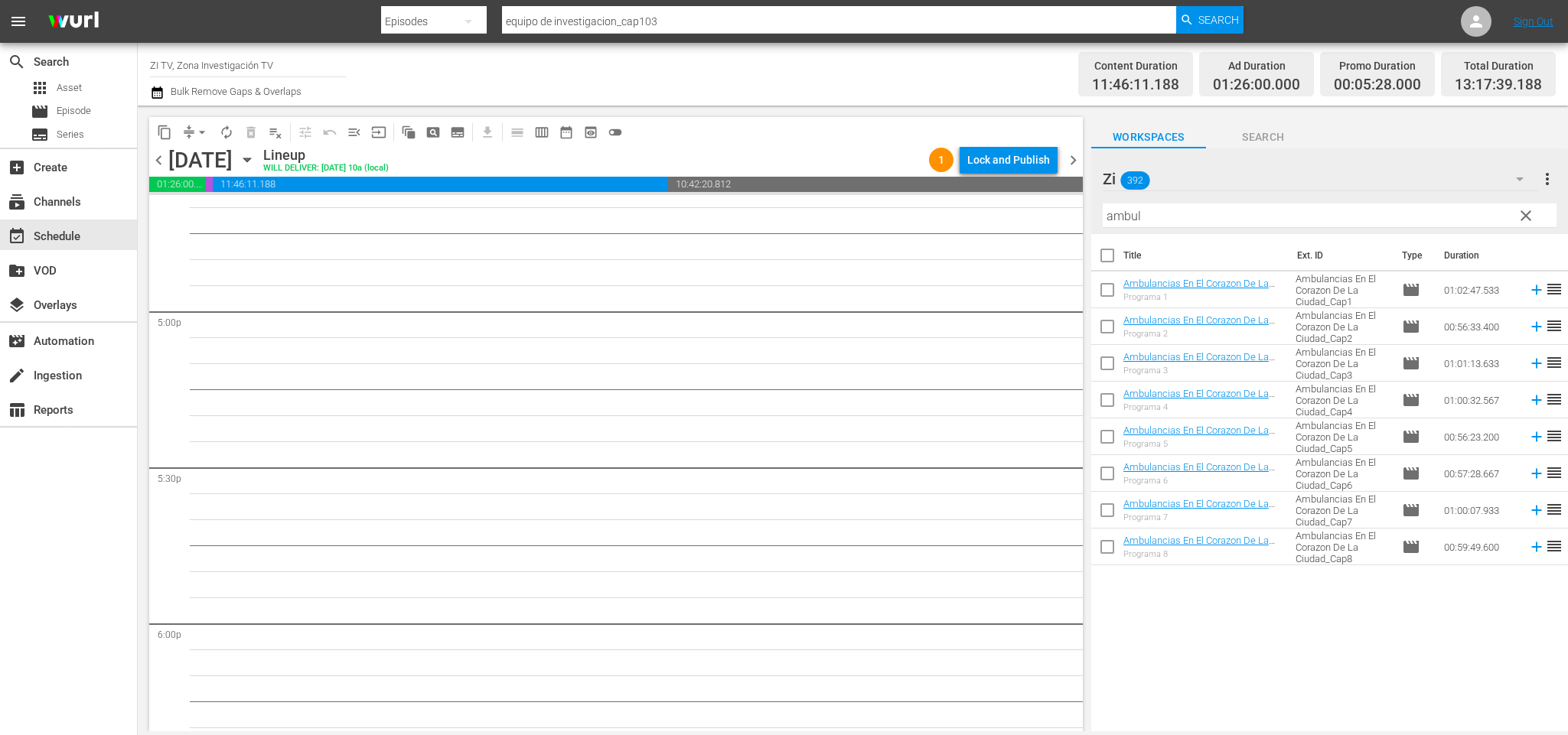
scroll to position [4931, 0]
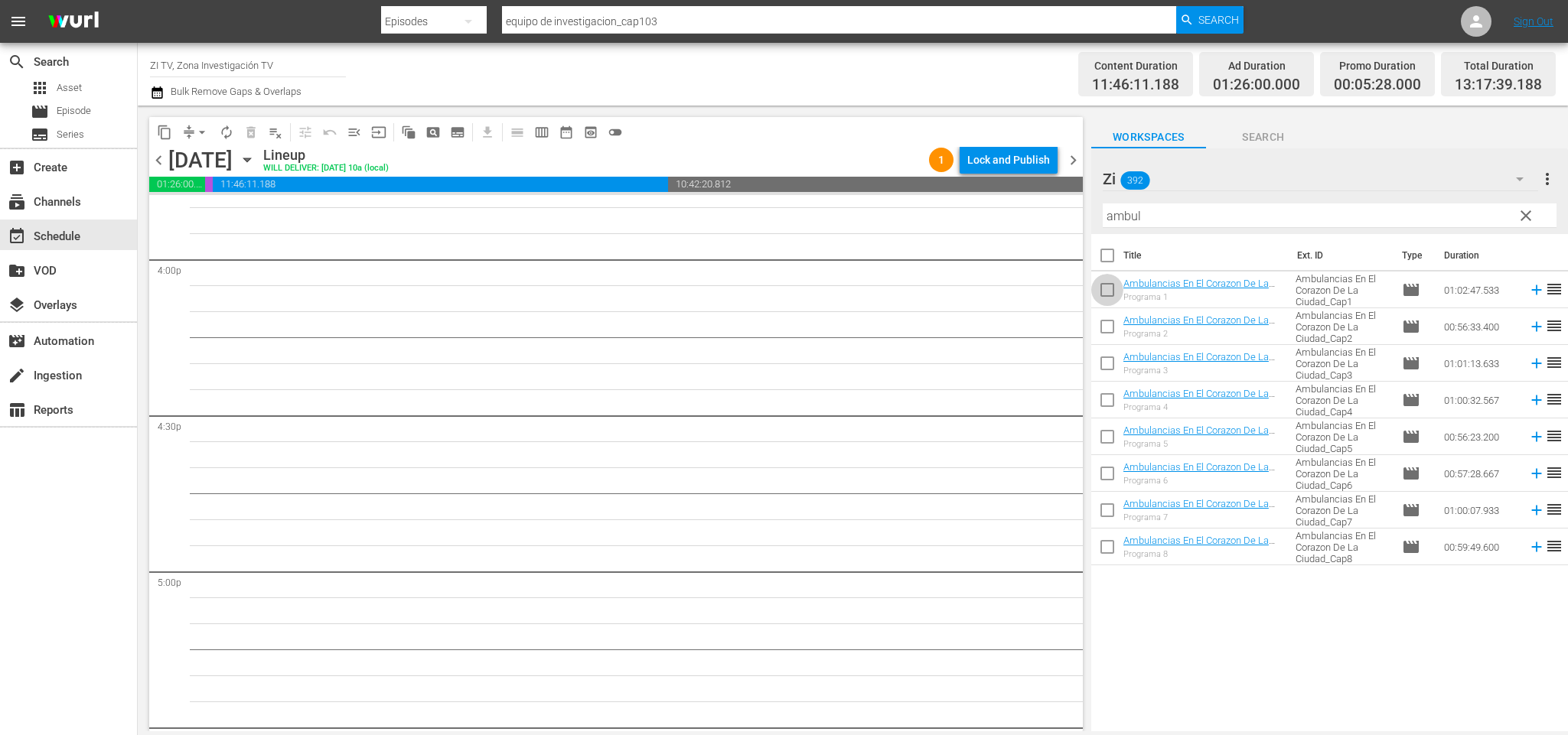
click at [1104, 290] on input "checkbox" at bounding box center [1107, 294] width 32 height 32
checkbox input "true"
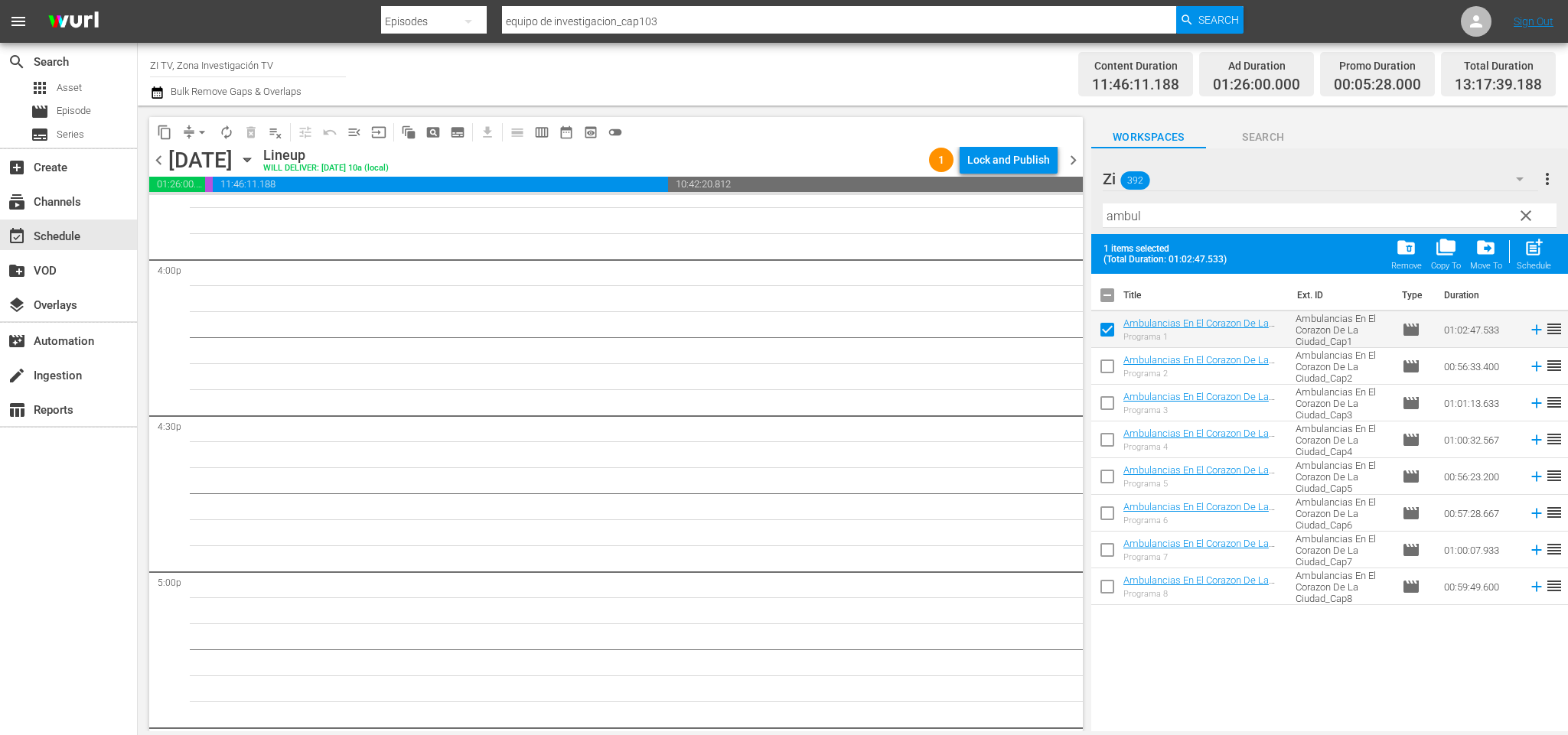
click at [1107, 405] on input "checkbox" at bounding box center [1107, 407] width 32 height 32
checkbox input "true"
drag, startPoint x: 1109, startPoint y: 477, endPoint x: 987, endPoint y: 483, distance: 122.1
click at [1109, 477] on input "checkbox" at bounding box center [1107, 479] width 32 height 32
checkbox input "true"
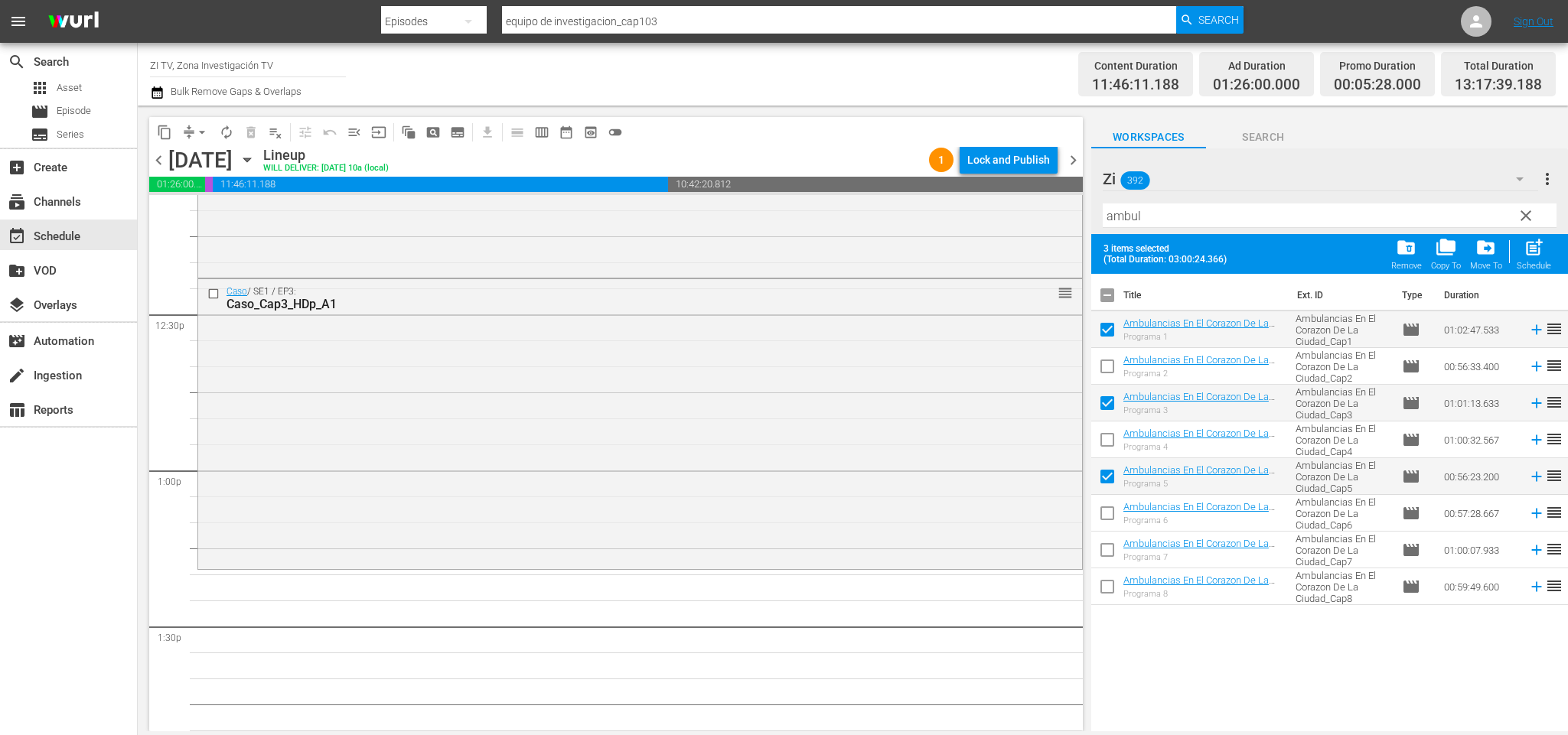
scroll to position [3897, 0]
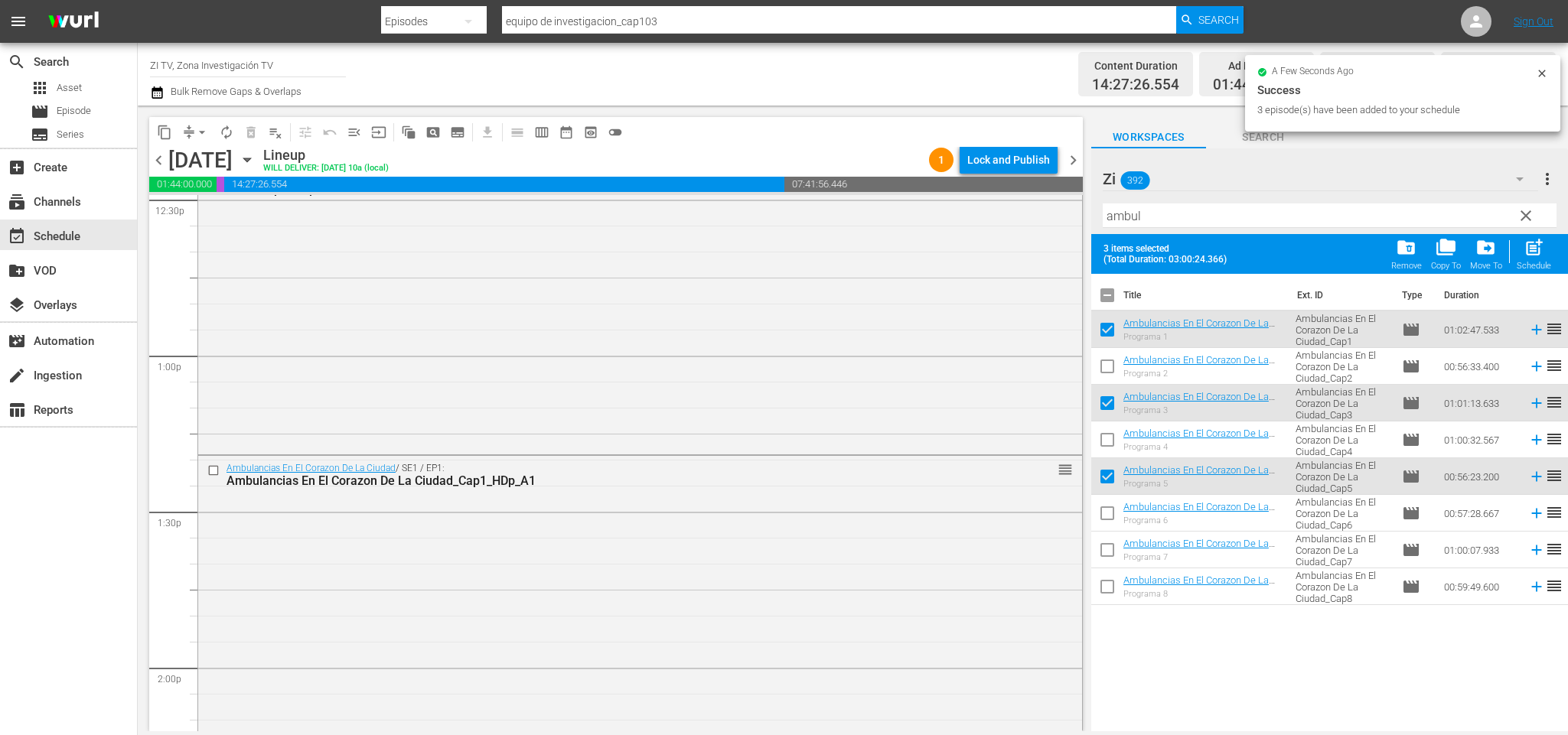
click at [1111, 290] on input "checkbox" at bounding box center [1107, 298] width 32 height 32
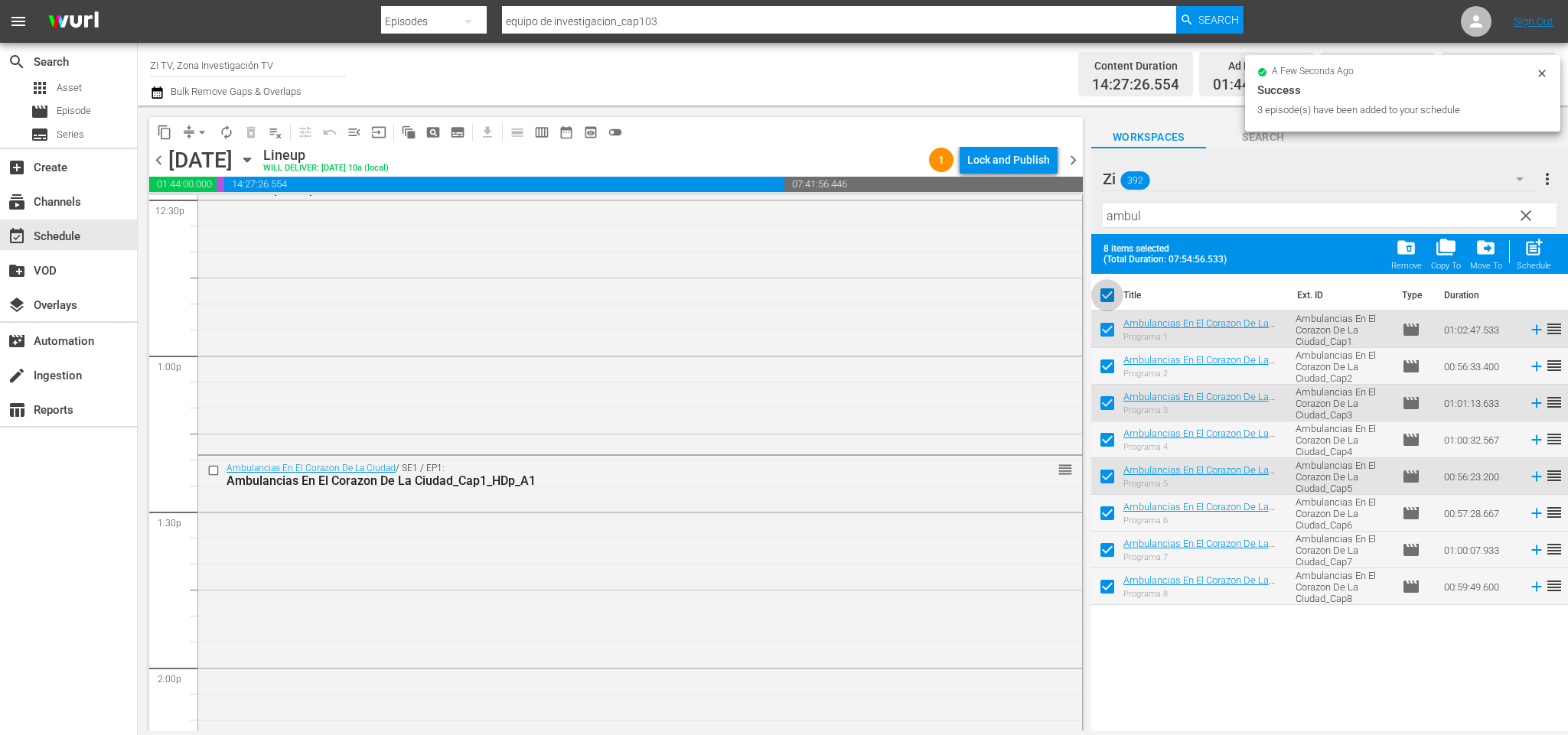
click at [1111, 290] on input "checkbox" at bounding box center [1107, 298] width 32 height 32
checkbox input "false"
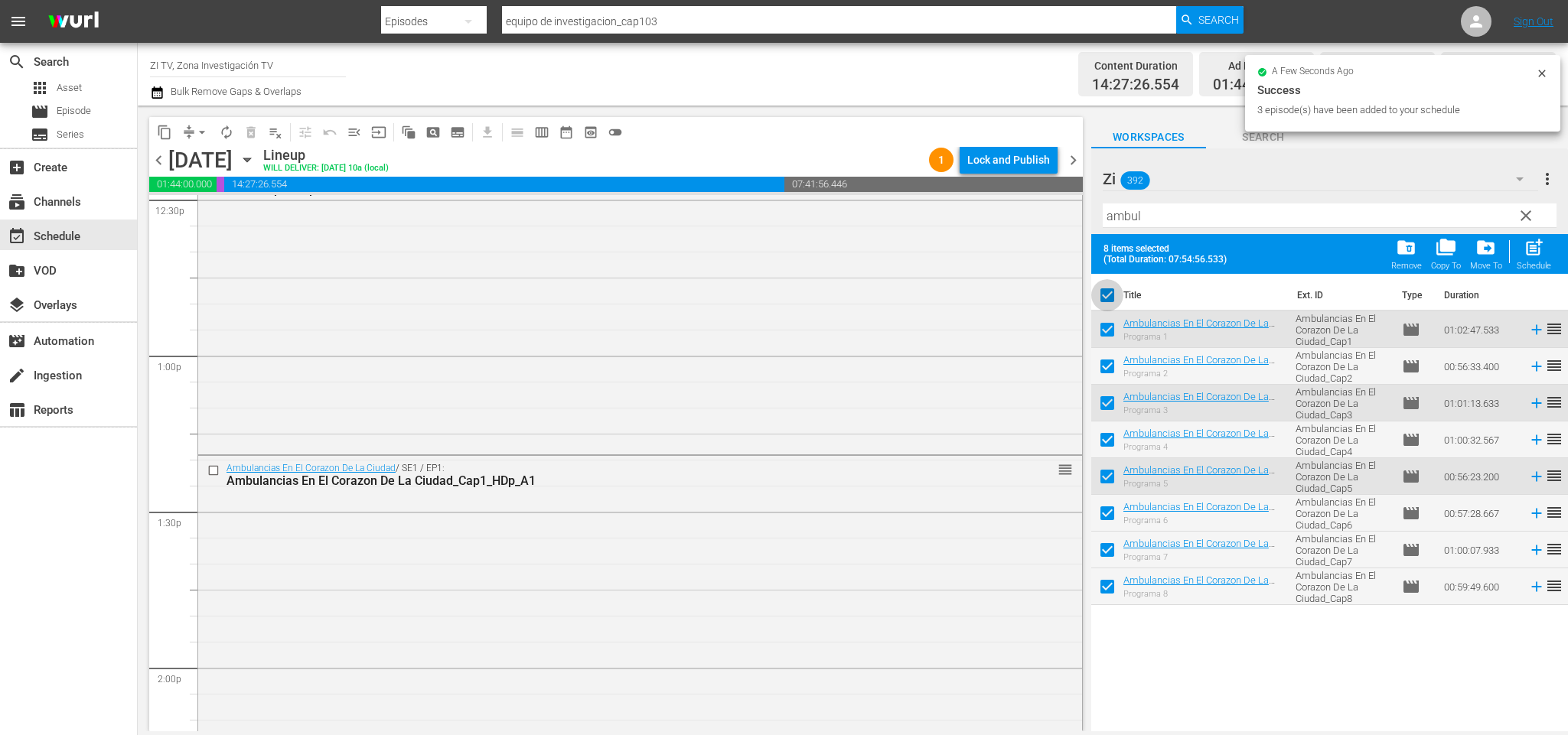
checkbox input "false"
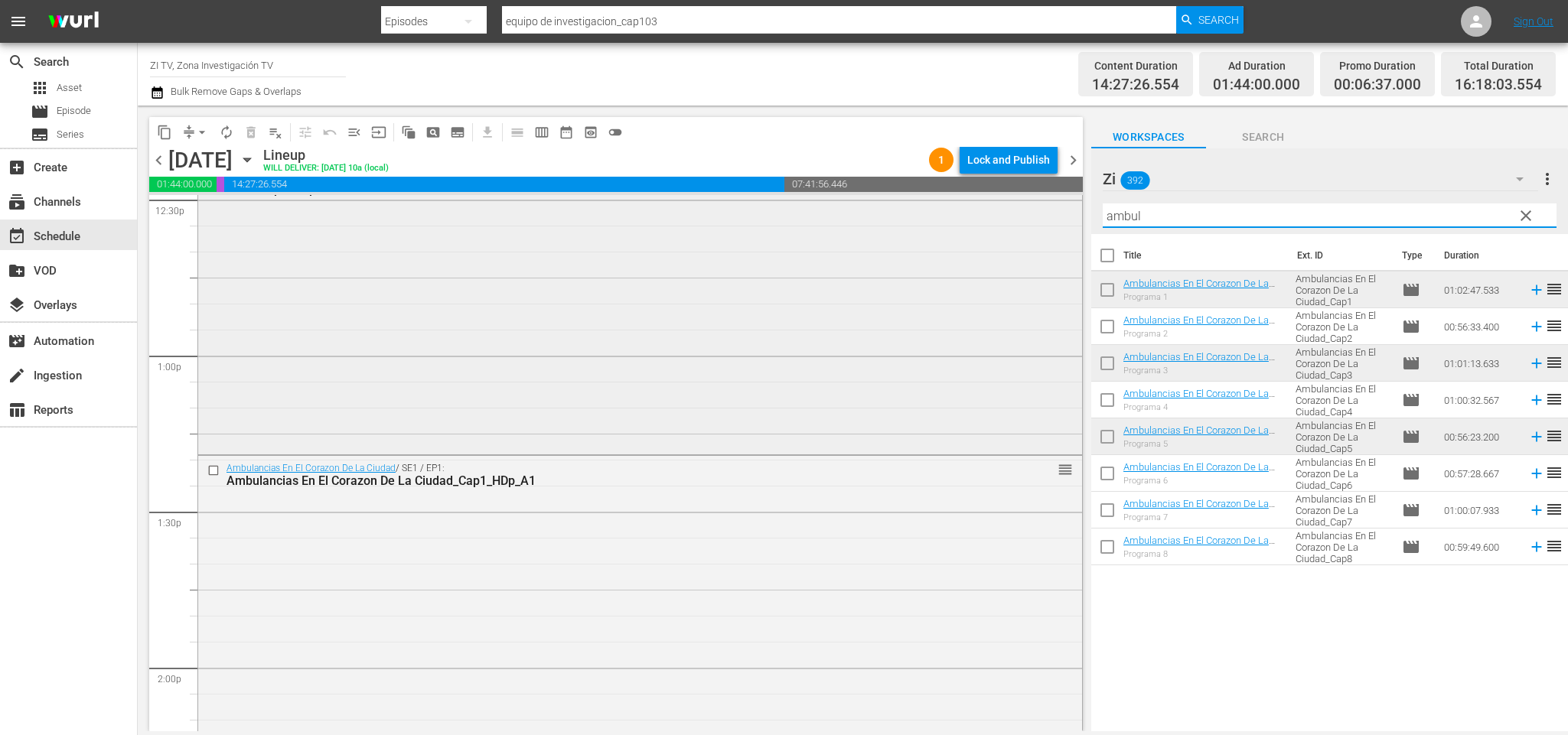
drag, startPoint x: 1176, startPoint y: 211, endPoint x: 956, endPoint y: 214, distance: 220.0
click at [960, 230] on div "content_copy compress arrow_drop_down autorenew_outlined delete_forever_outline…" at bounding box center [852, 419] width 1431 height 626
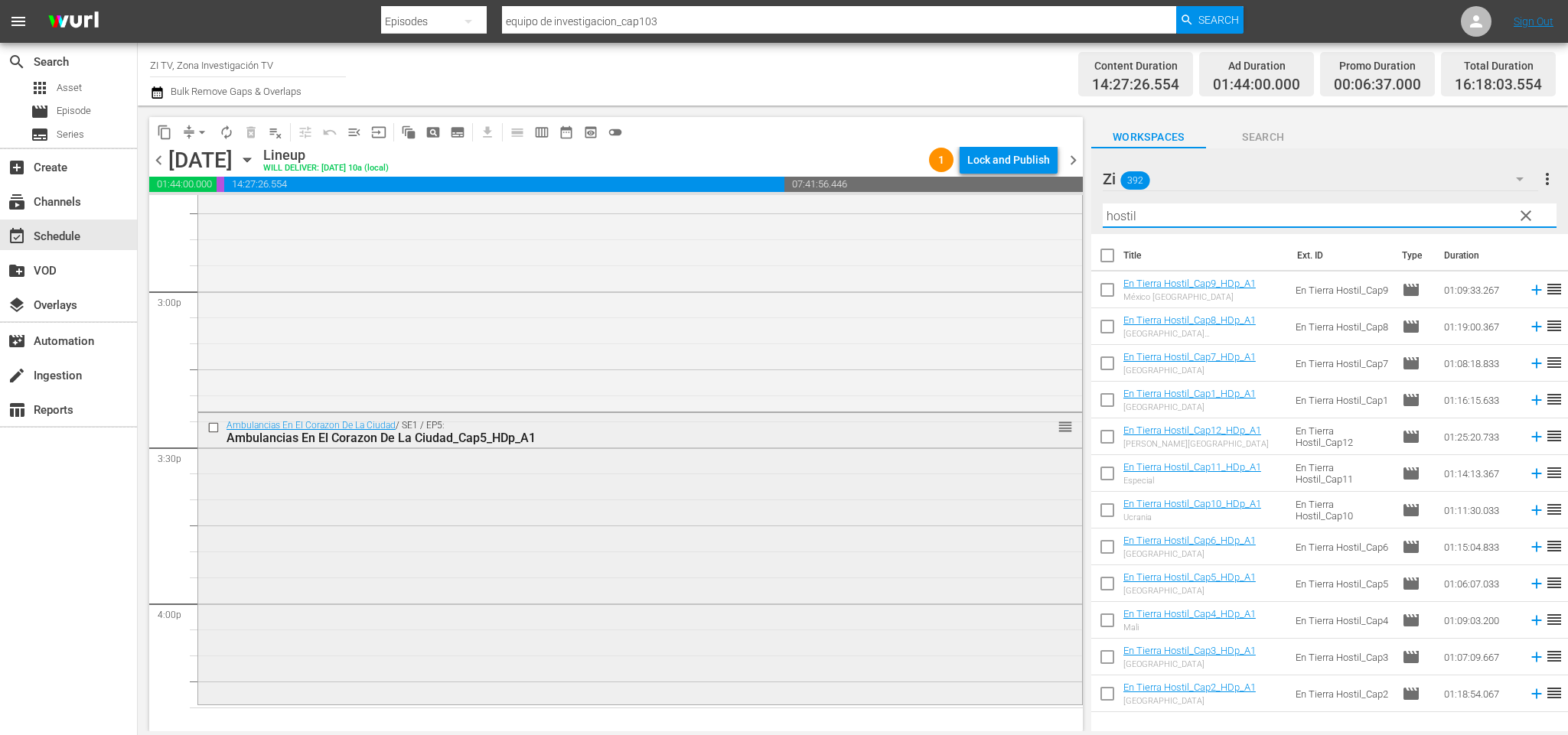
scroll to position [4816, 0]
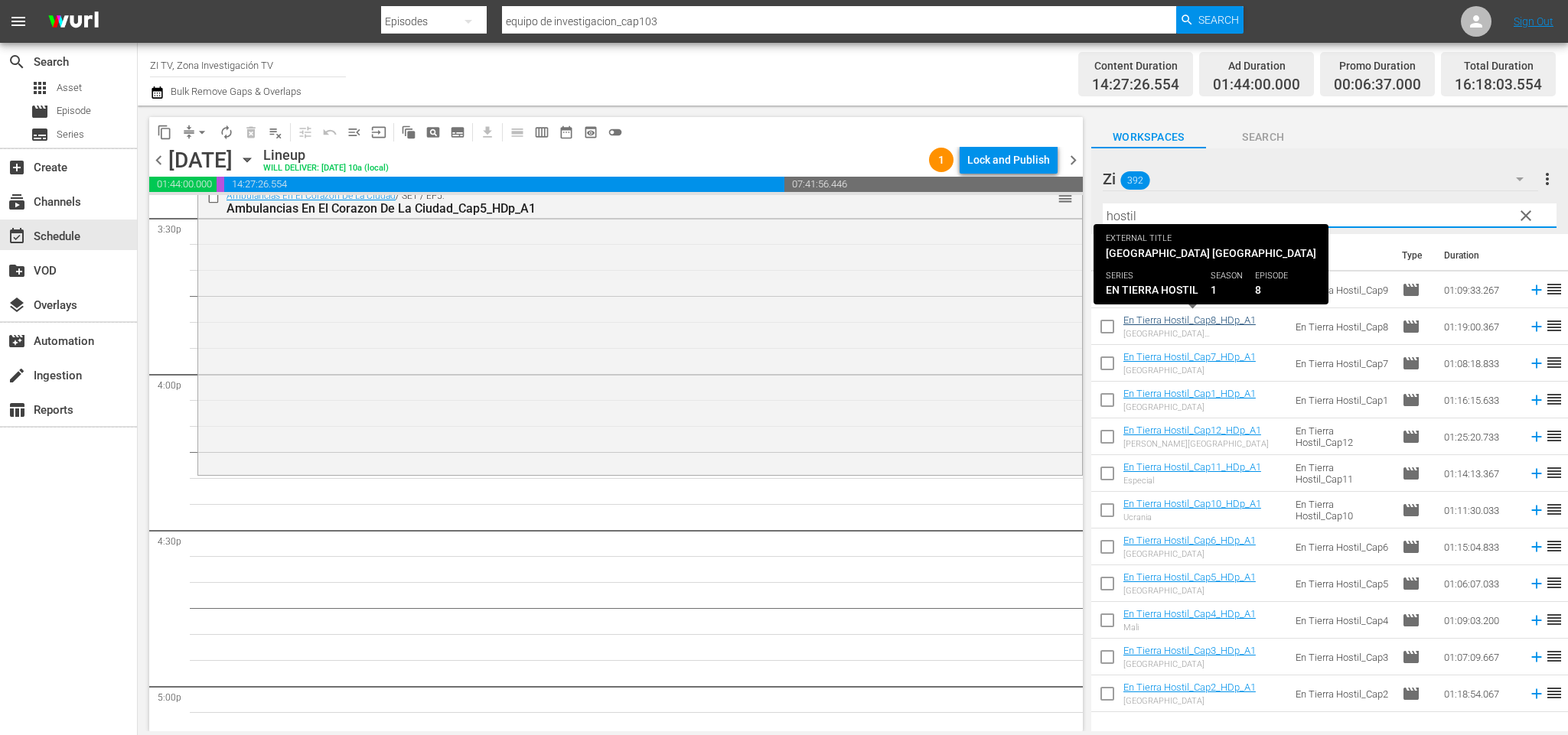
type input "hostil"
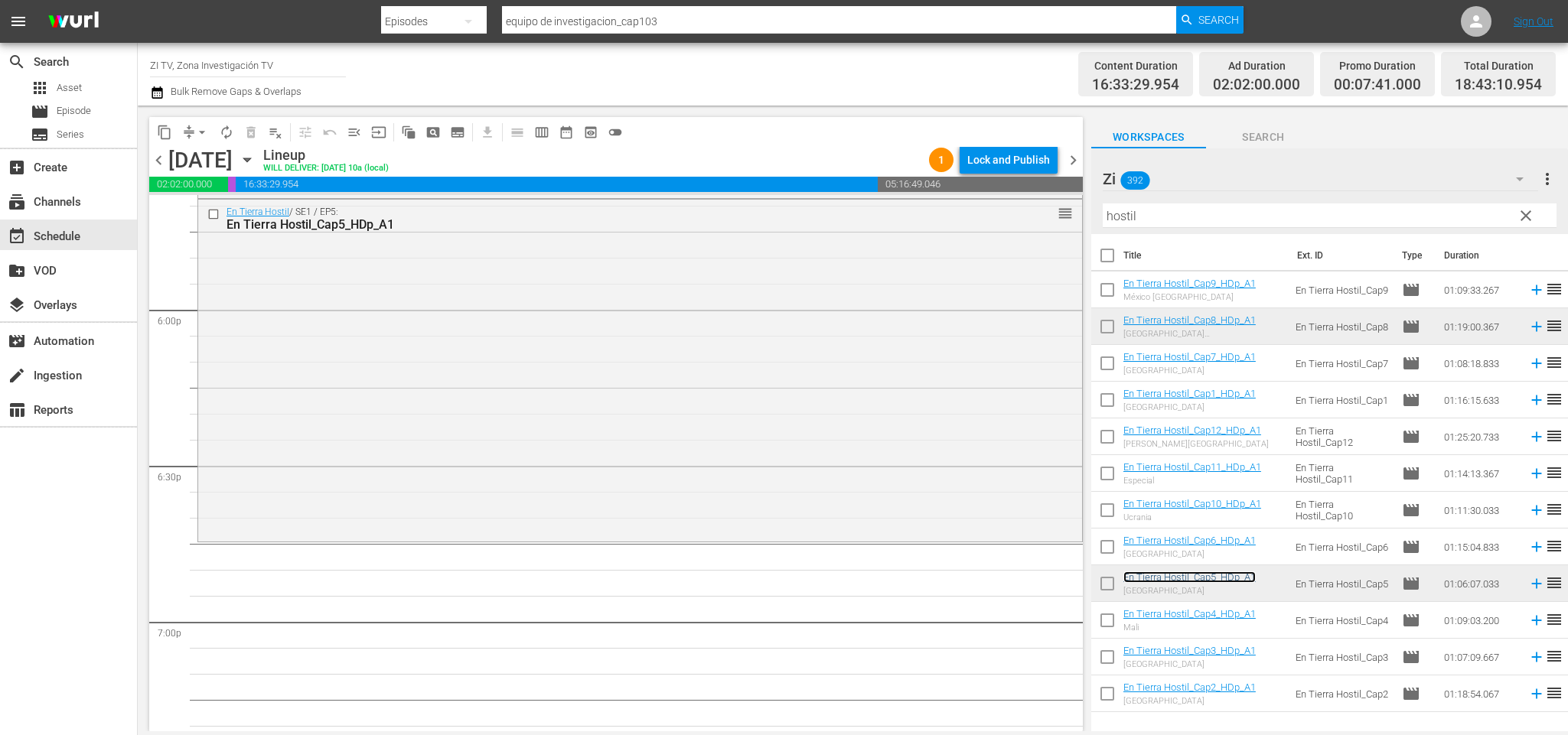
scroll to position [5619, 0]
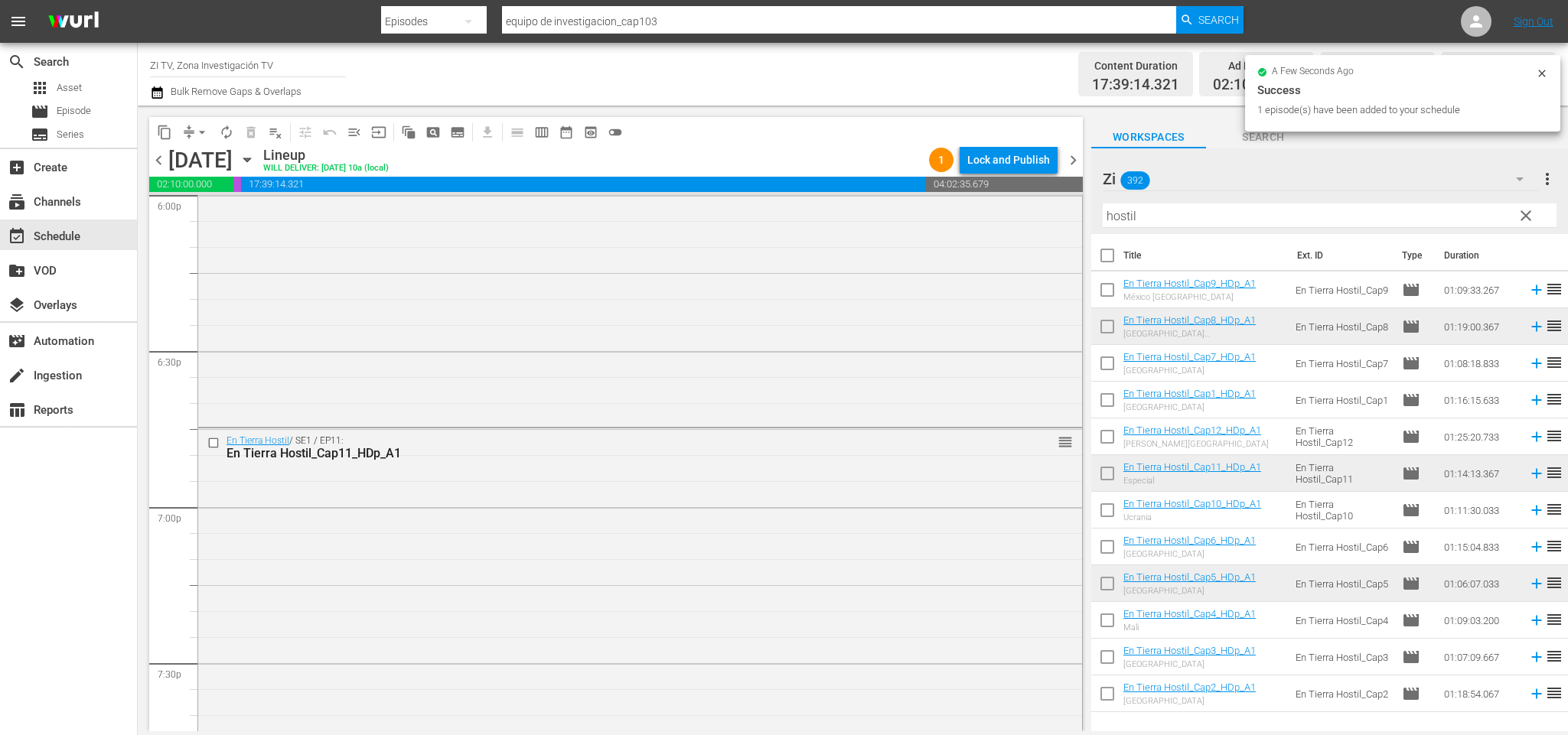
click at [1075, 163] on span "chevron_right" at bounding box center [1073, 160] width 19 height 19
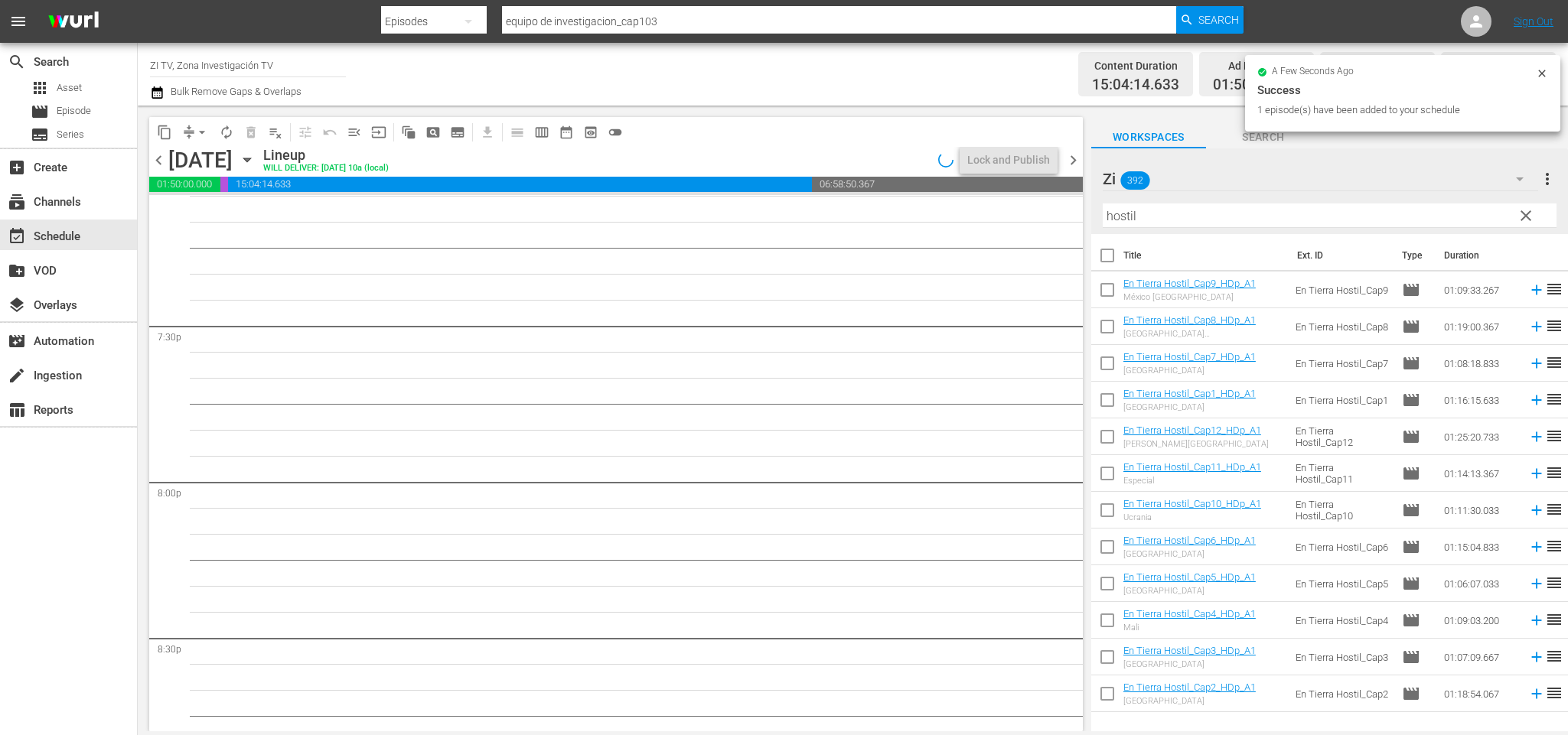
scroll to position [5671, 0]
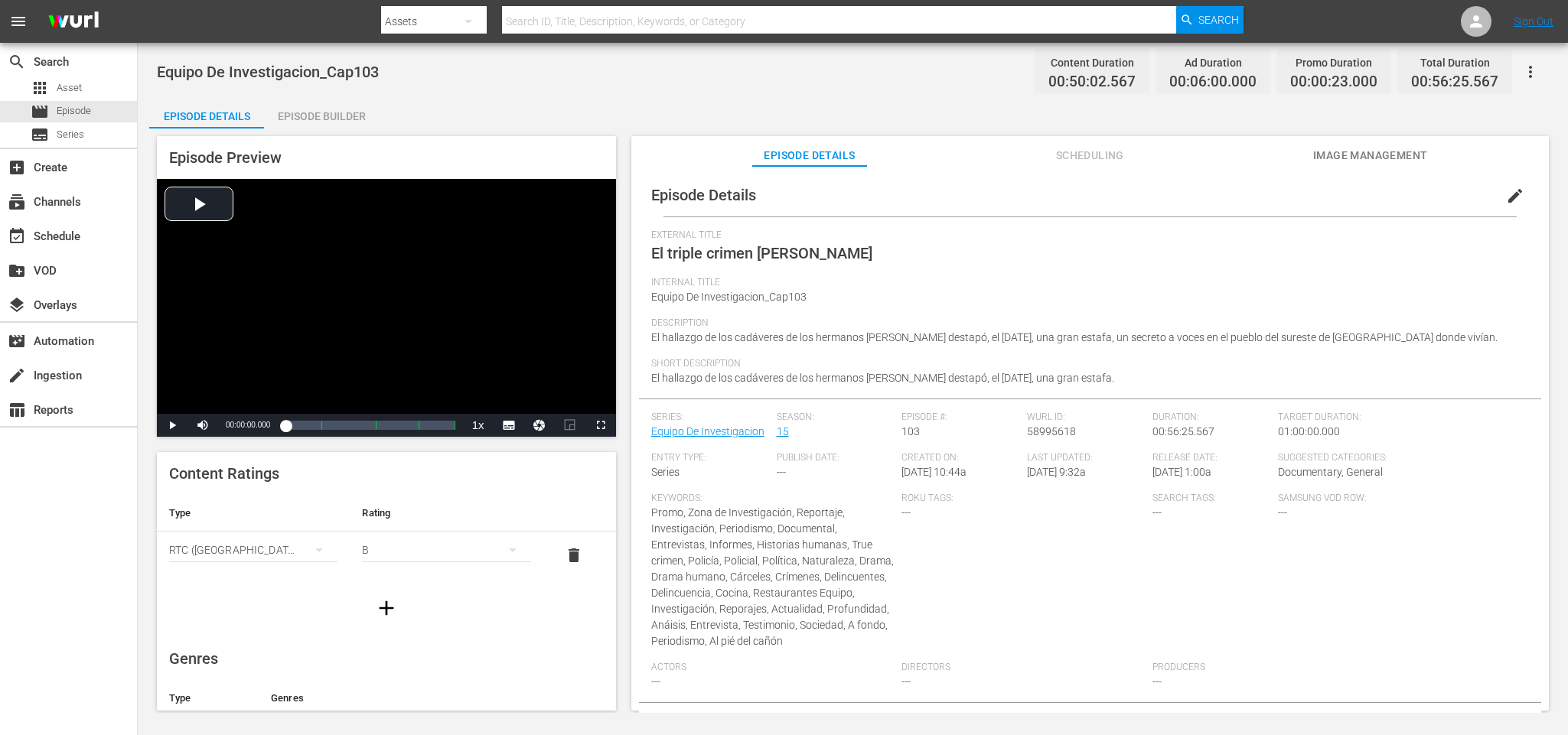
click at [317, 113] on div "Episode Builder" at bounding box center [321, 116] width 115 height 36
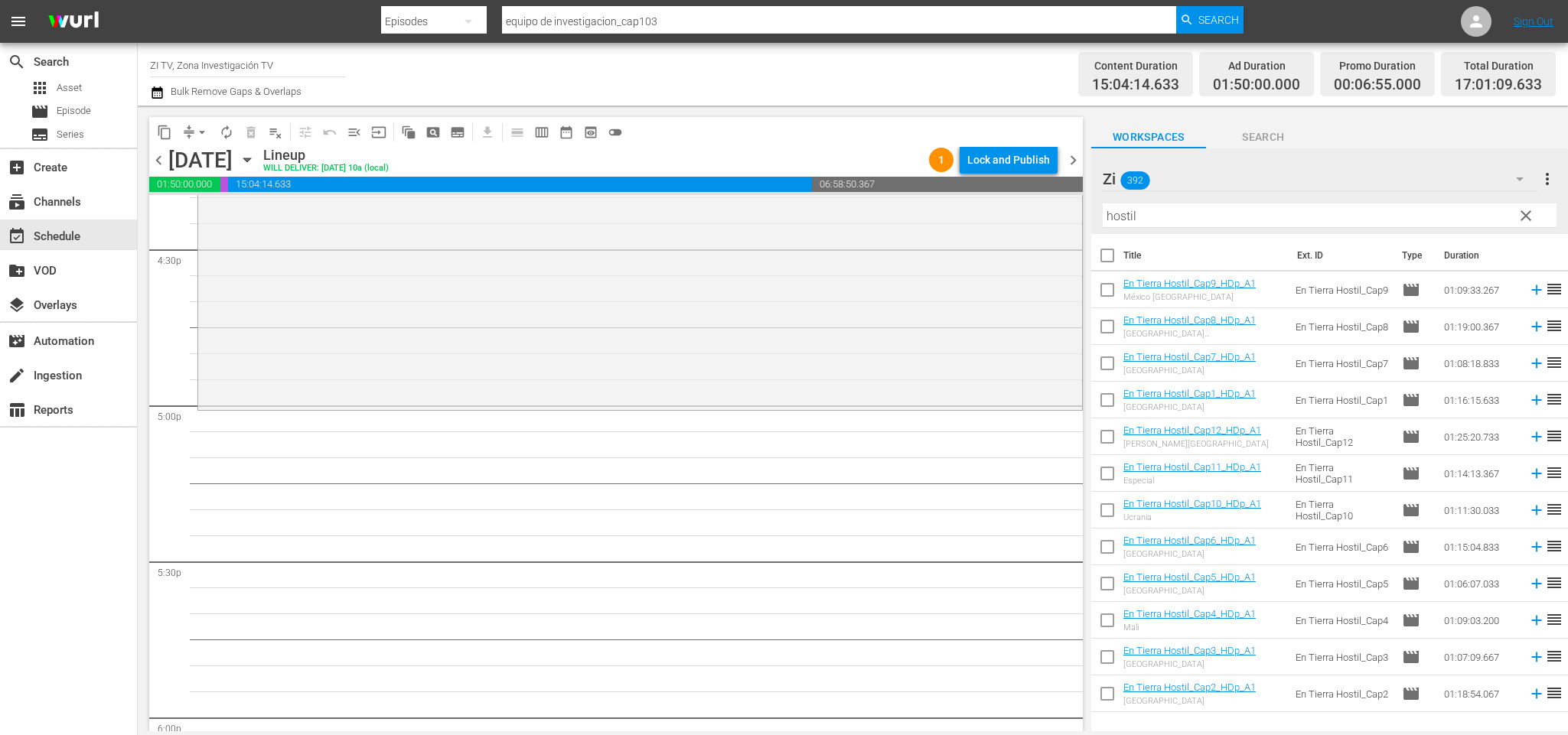
scroll to position [5211, 0]
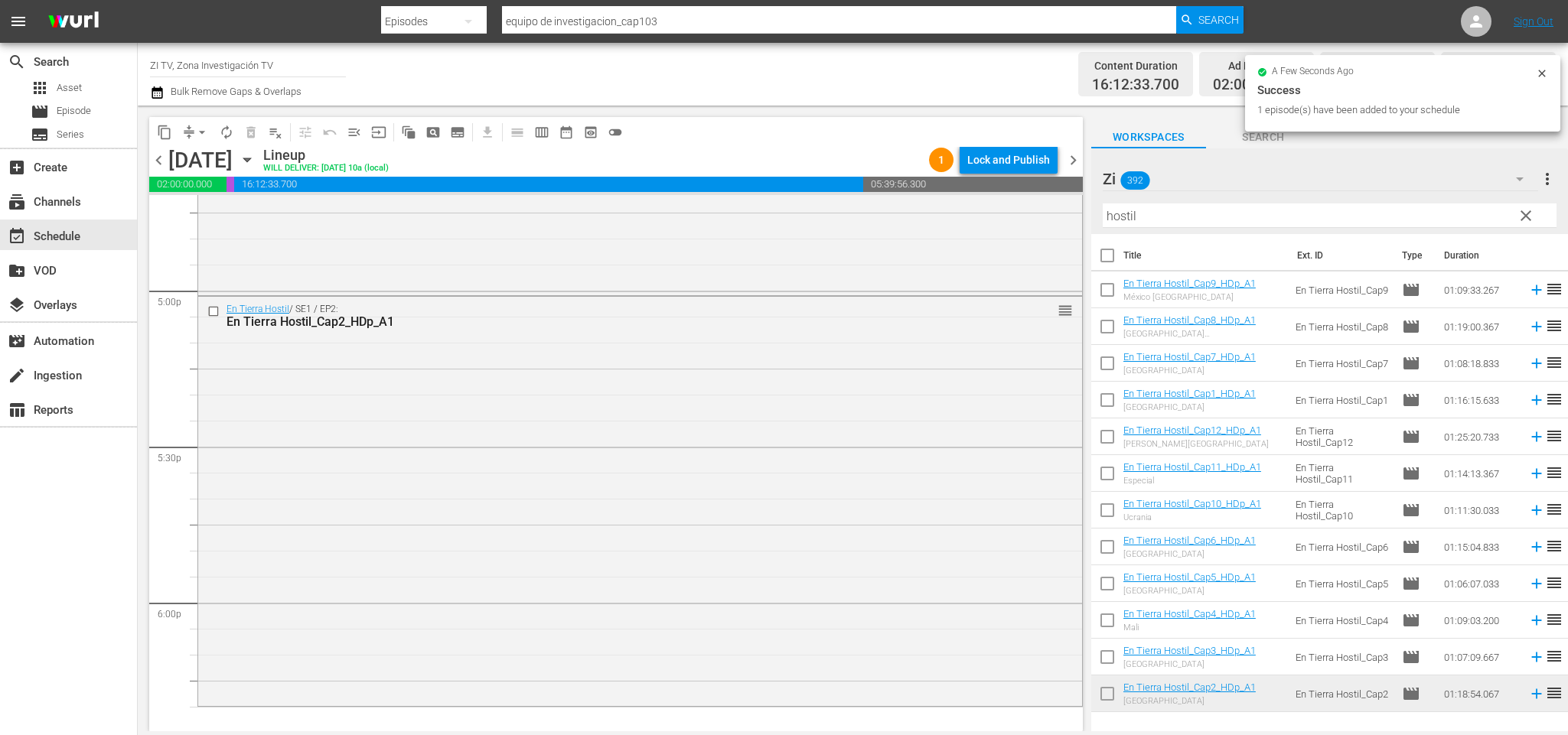
click at [1109, 329] on input "checkbox" at bounding box center [1107, 330] width 32 height 32
checkbox input "true"
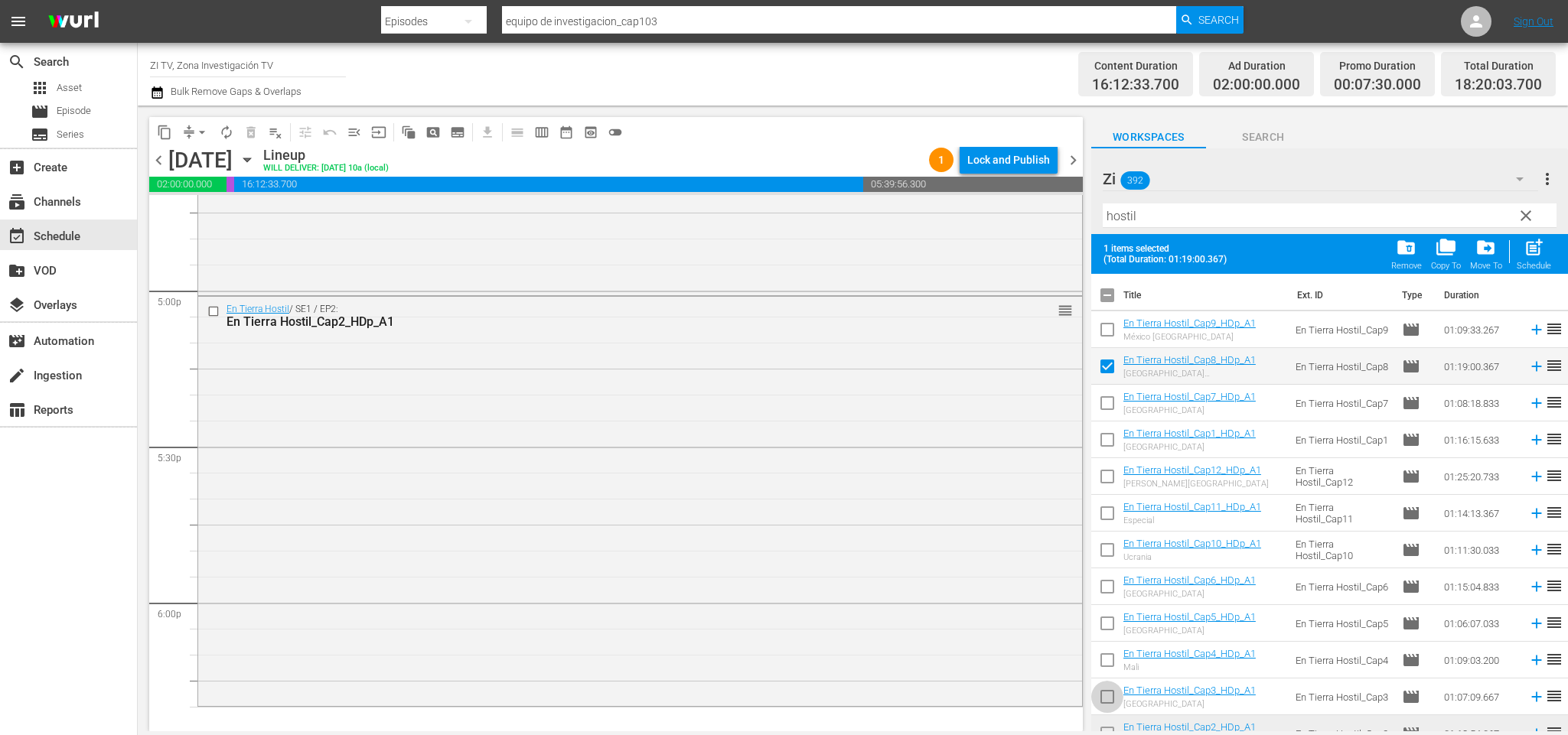
click at [1105, 694] on input "checkbox" at bounding box center [1107, 700] width 32 height 32
checkbox input "true"
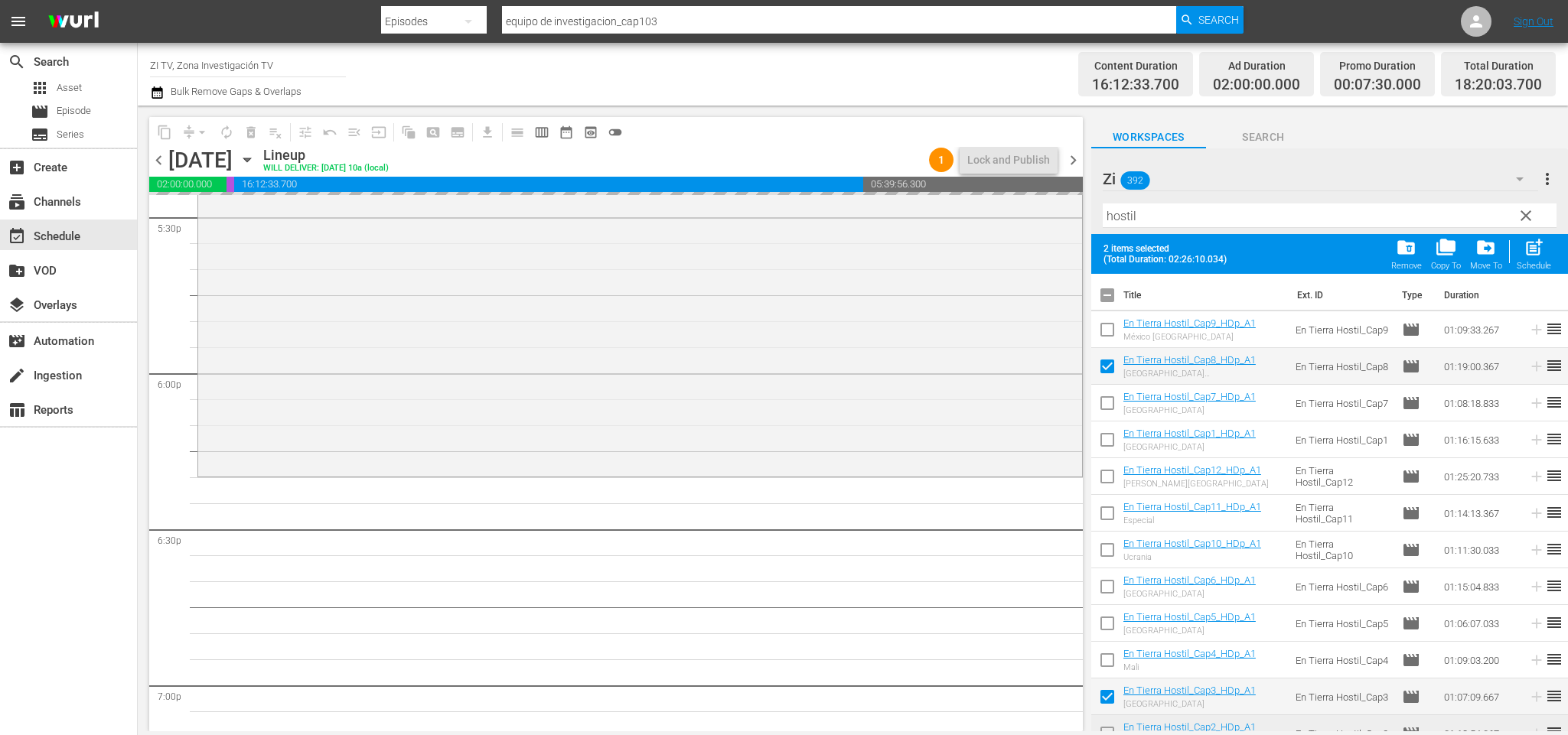
click at [1112, 294] on input "checkbox" at bounding box center [1107, 298] width 32 height 32
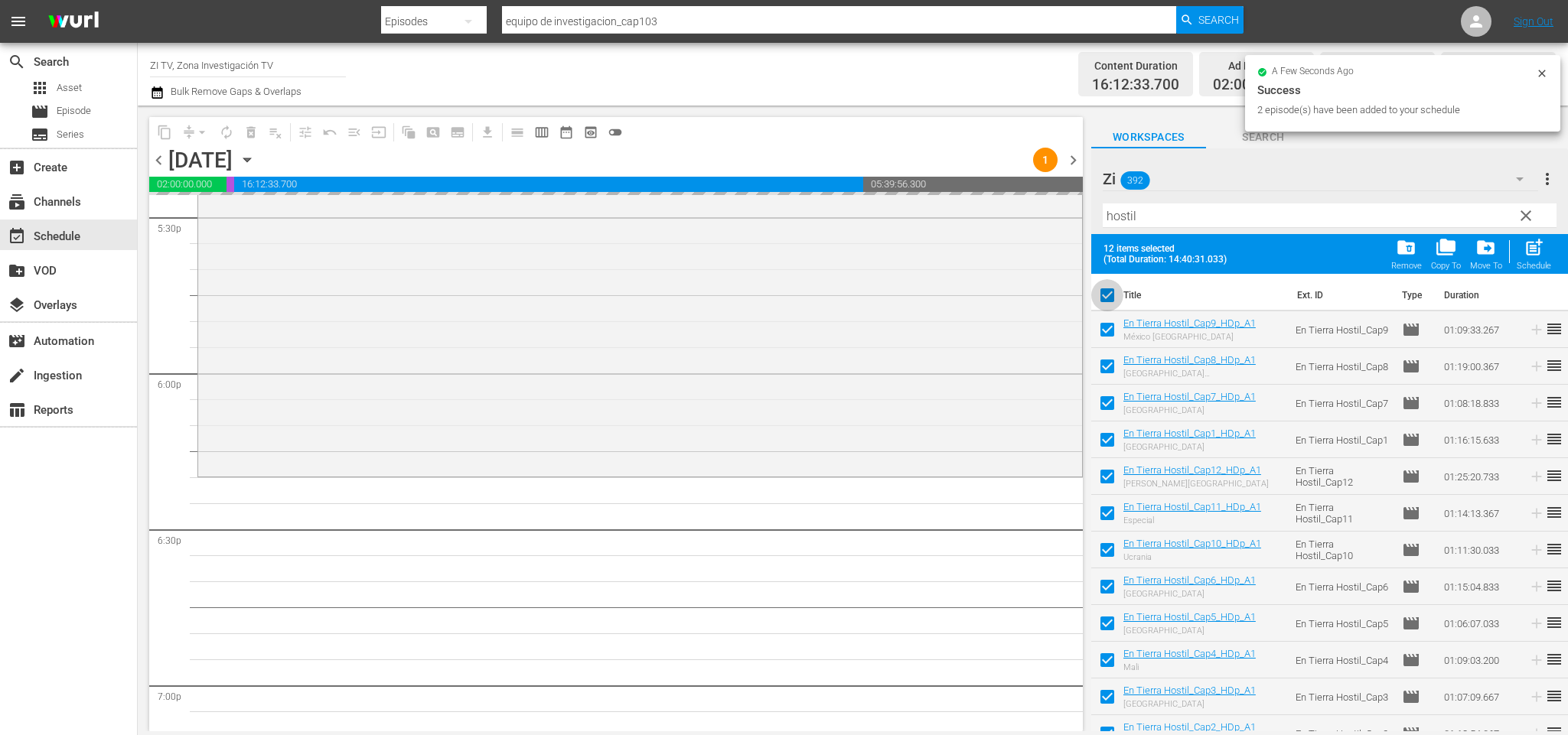
click at [1112, 294] on input "checkbox" at bounding box center [1107, 298] width 32 height 32
checkbox input "false"
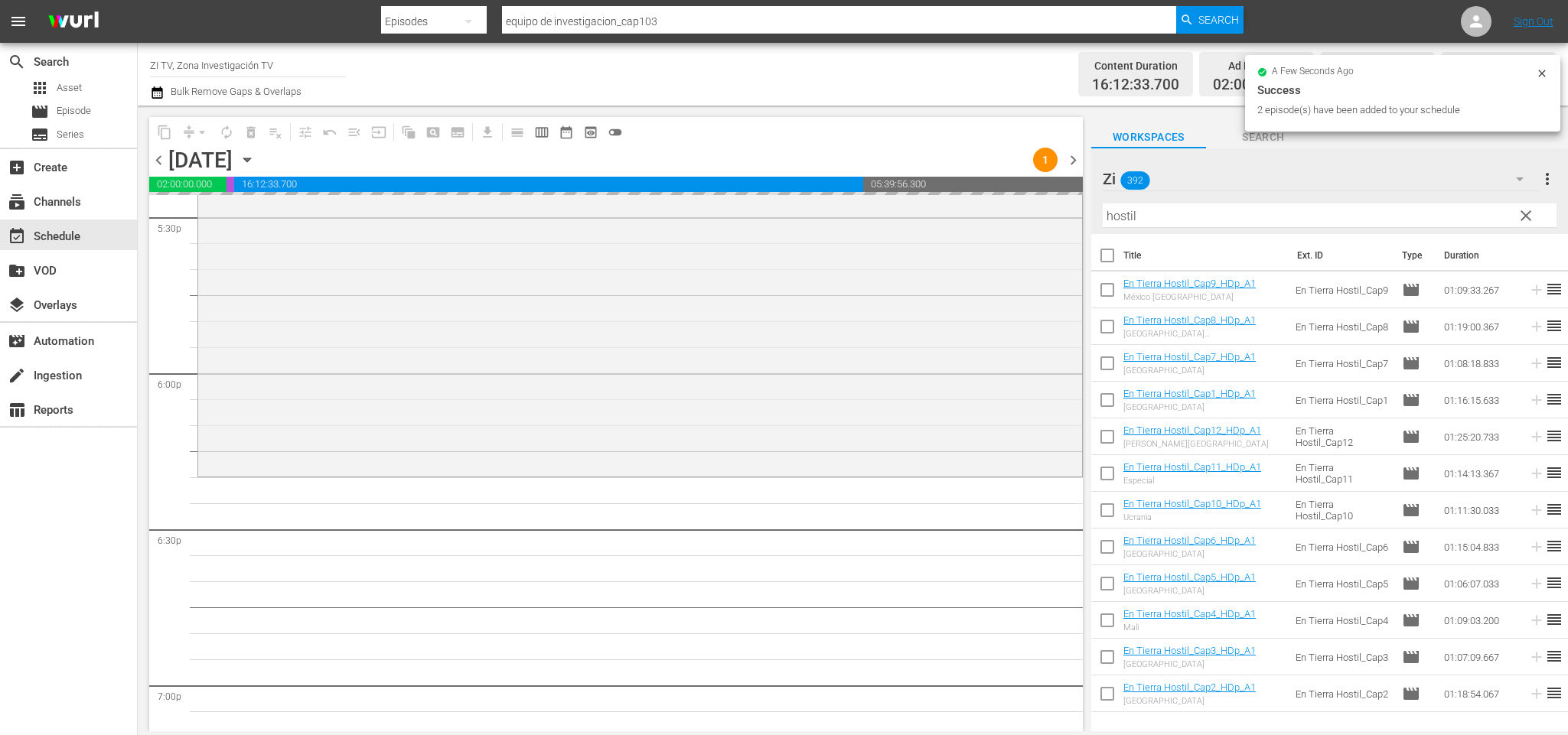
checkbox input "false"
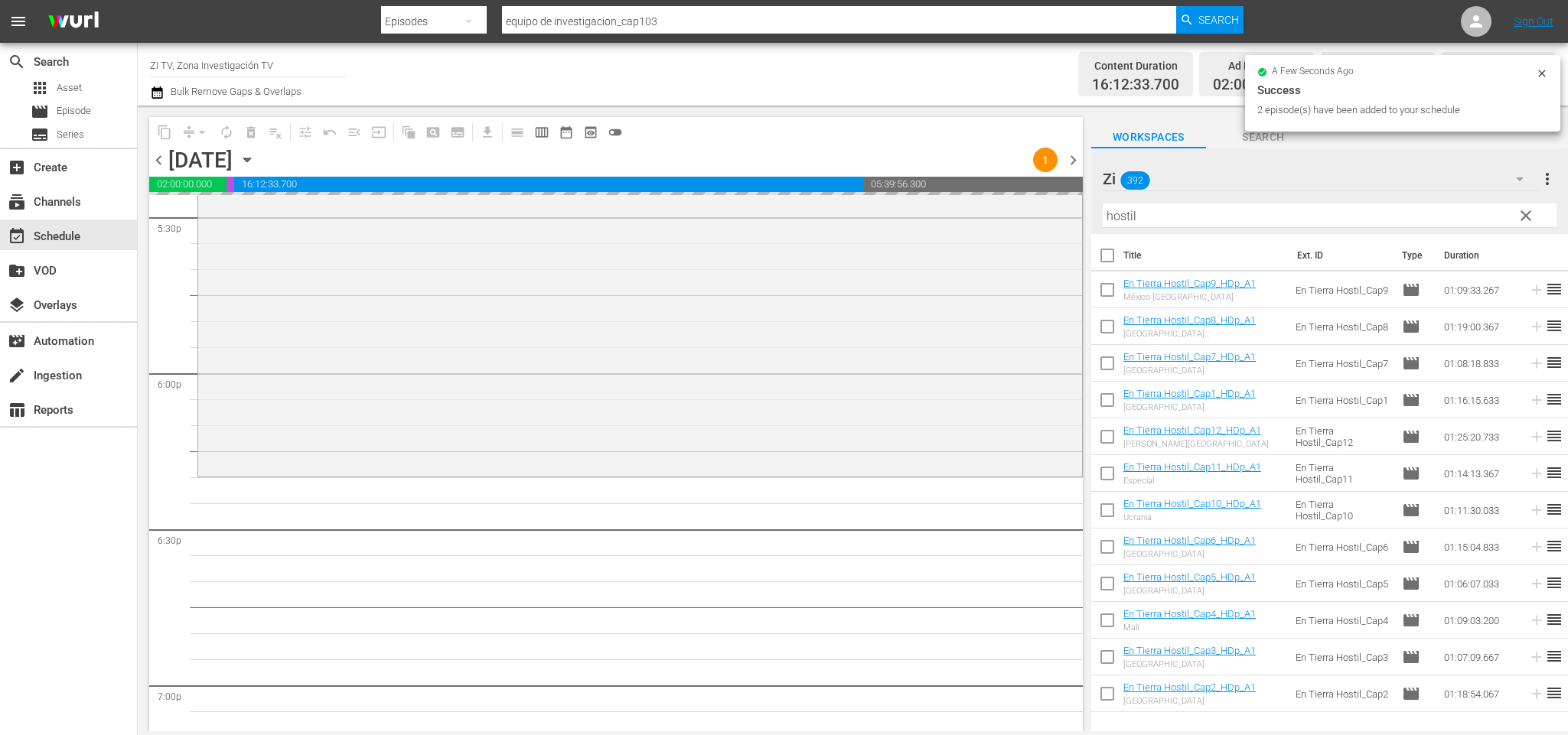
checkbox input "false"
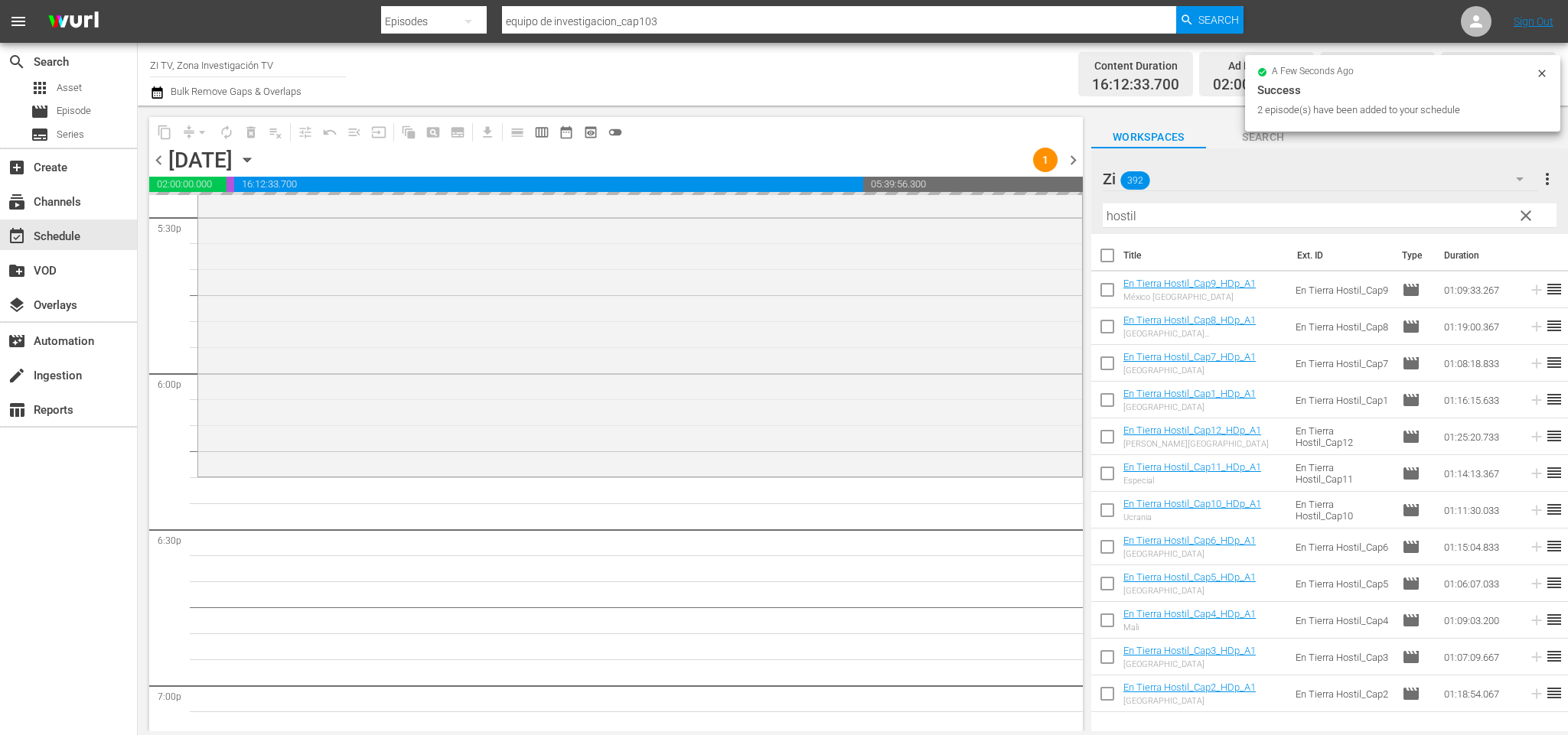
checkbox input "false"
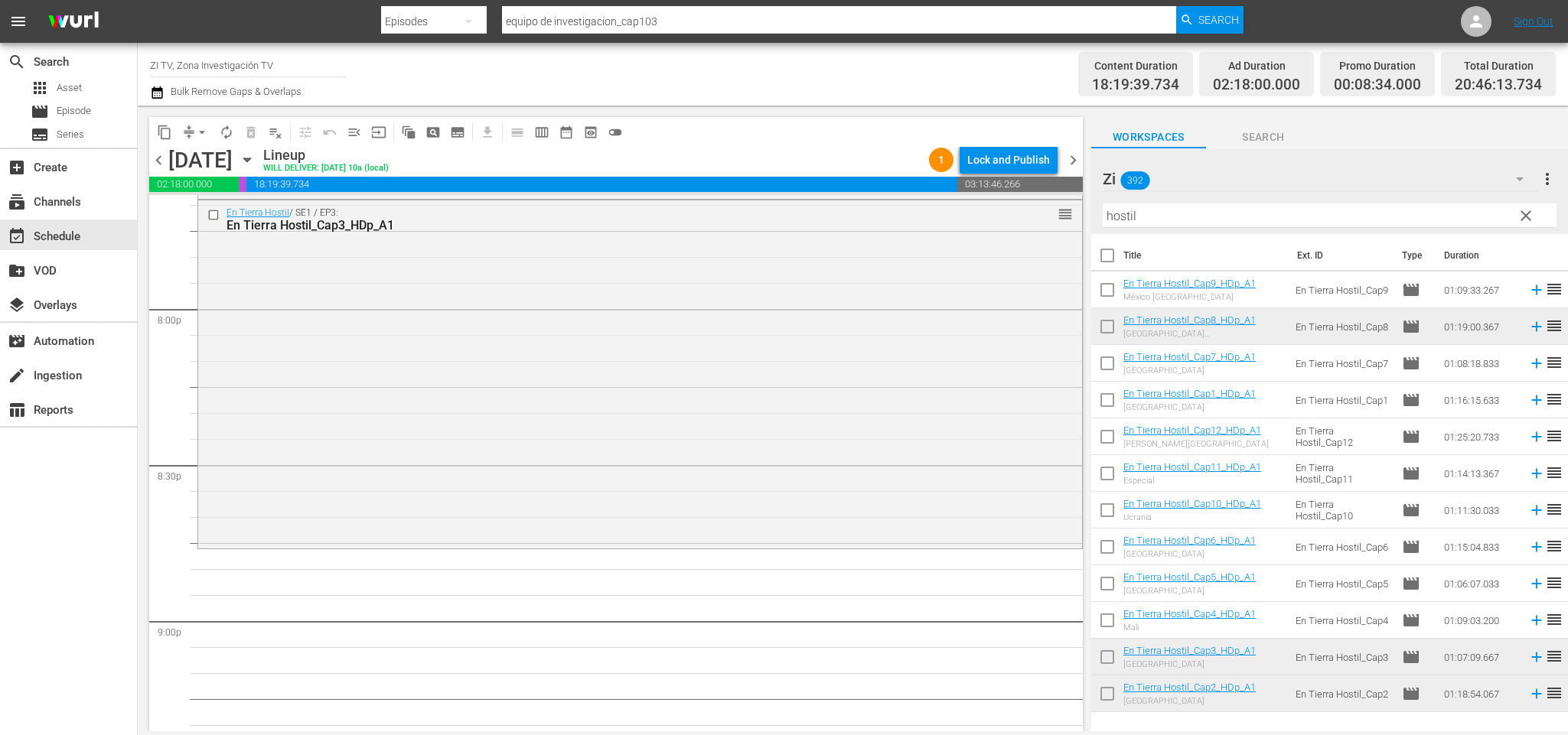
scroll to position [6244, 0]
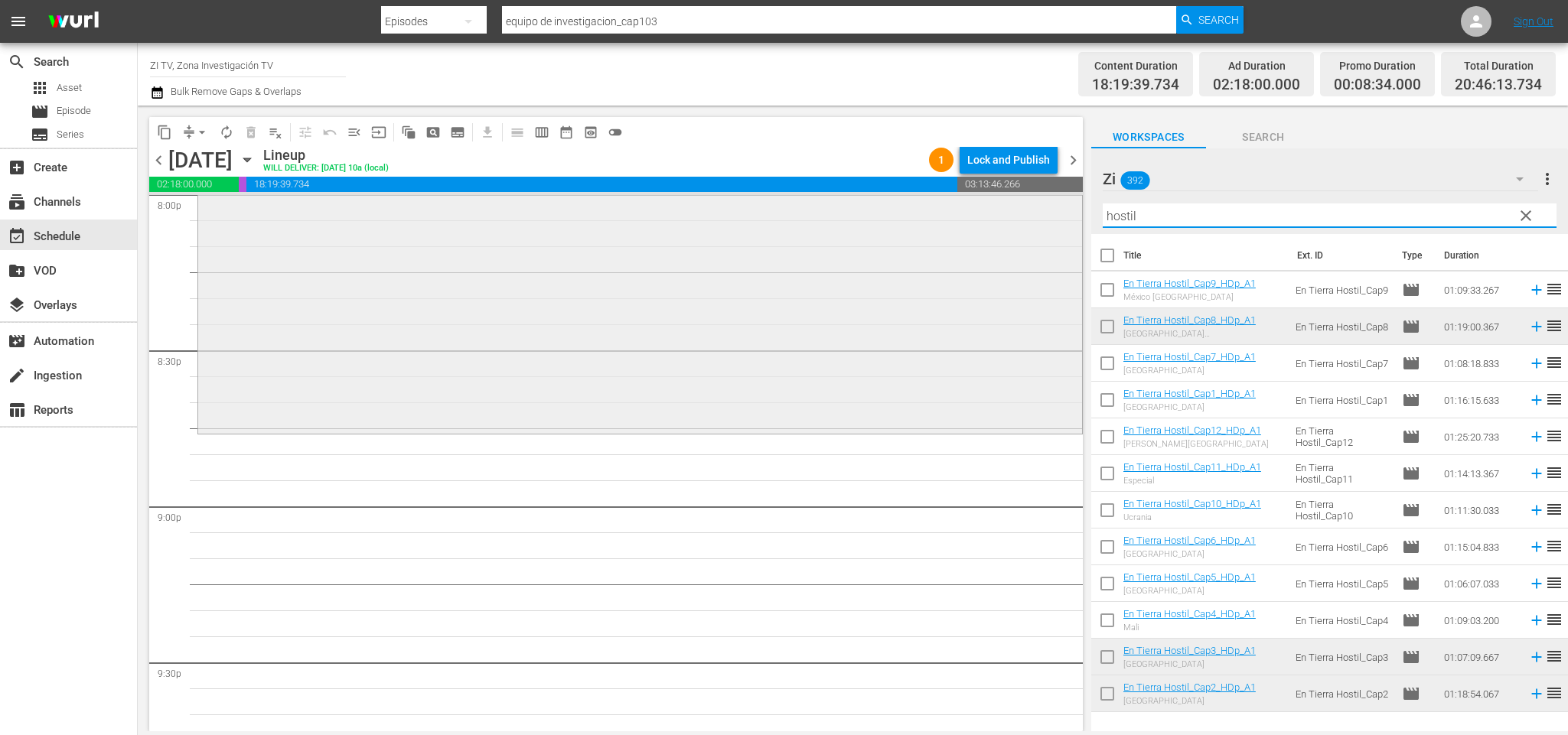
drag, startPoint x: 1160, startPoint y: 209, endPoint x: 919, endPoint y: 202, distance: 241.1
click at [909, 206] on div "content_copy compress arrow_drop_down autorenew_outlined delete_forever_outline…" at bounding box center [852, 419] width 1431 height 626
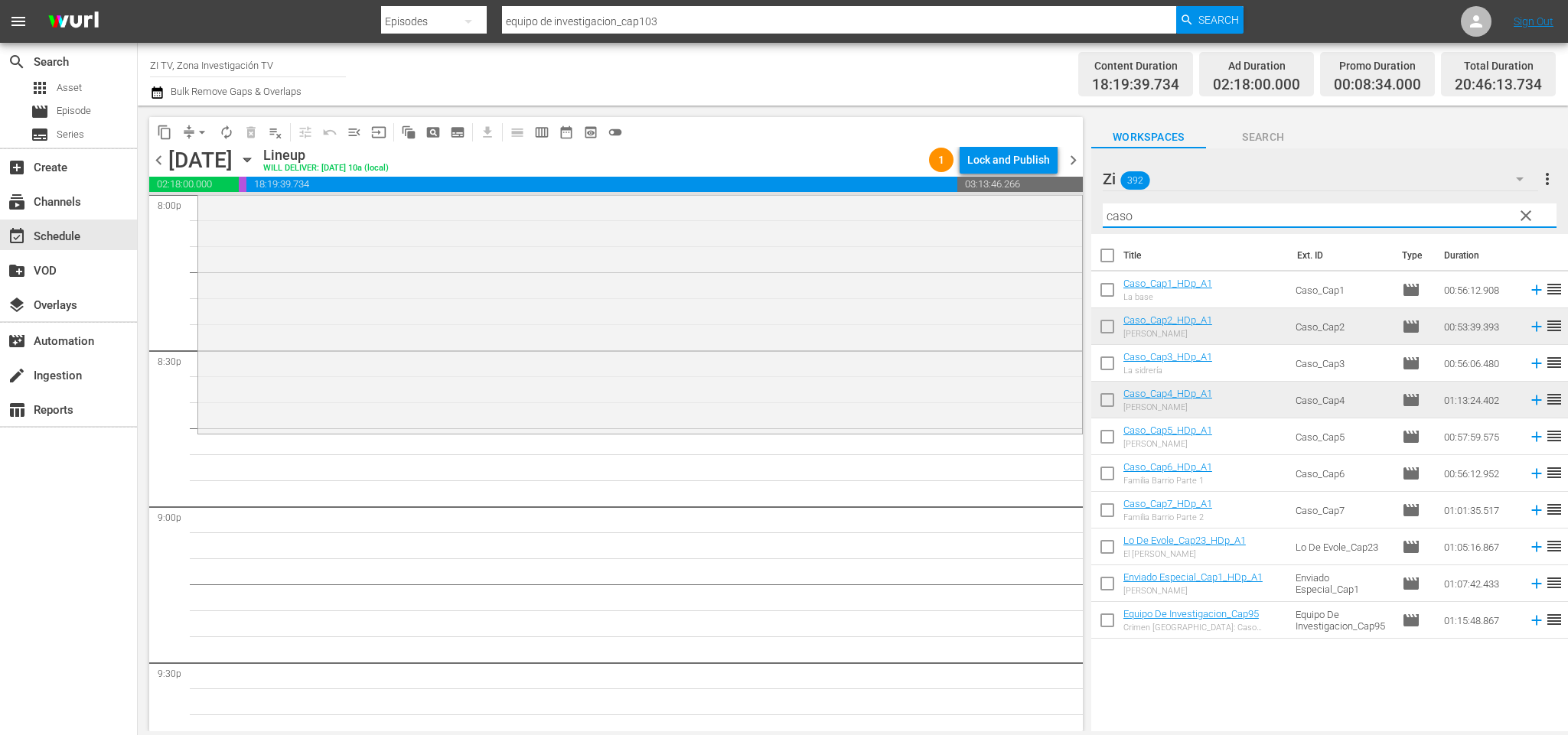
type input "caso"
click at [1109, 329] on input "checkbox" at bounding box center [1107, 330] width 32 height 32
checkbox input "true"
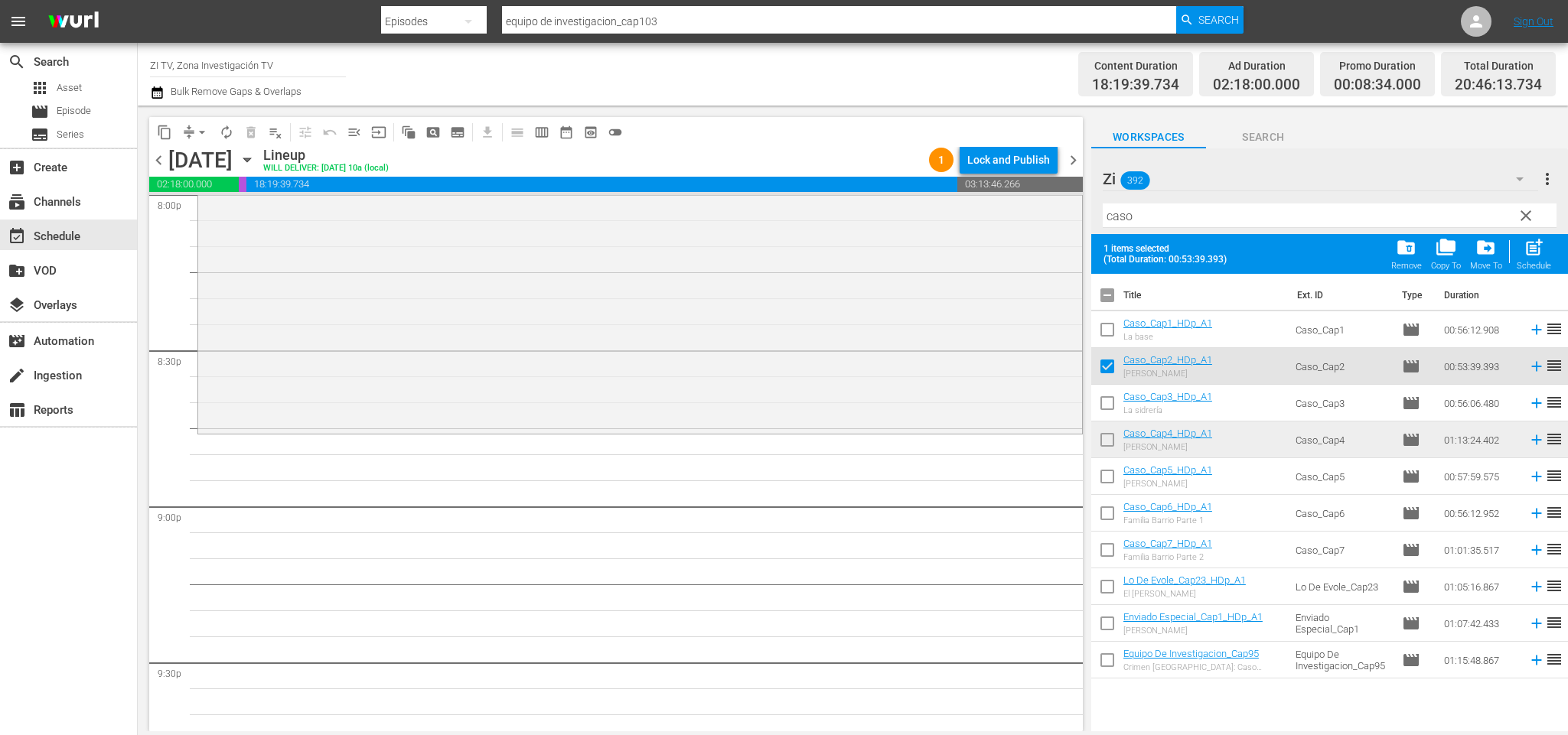
click at [1111, 441] on input "checkbox" at bounding box center [1107, 443] width 32 height 32
checkbox input "true"
click at [1109, 514] on input "checkbox" at bounding box center [1107, 517] width 32 height 32
checkbox input "true"
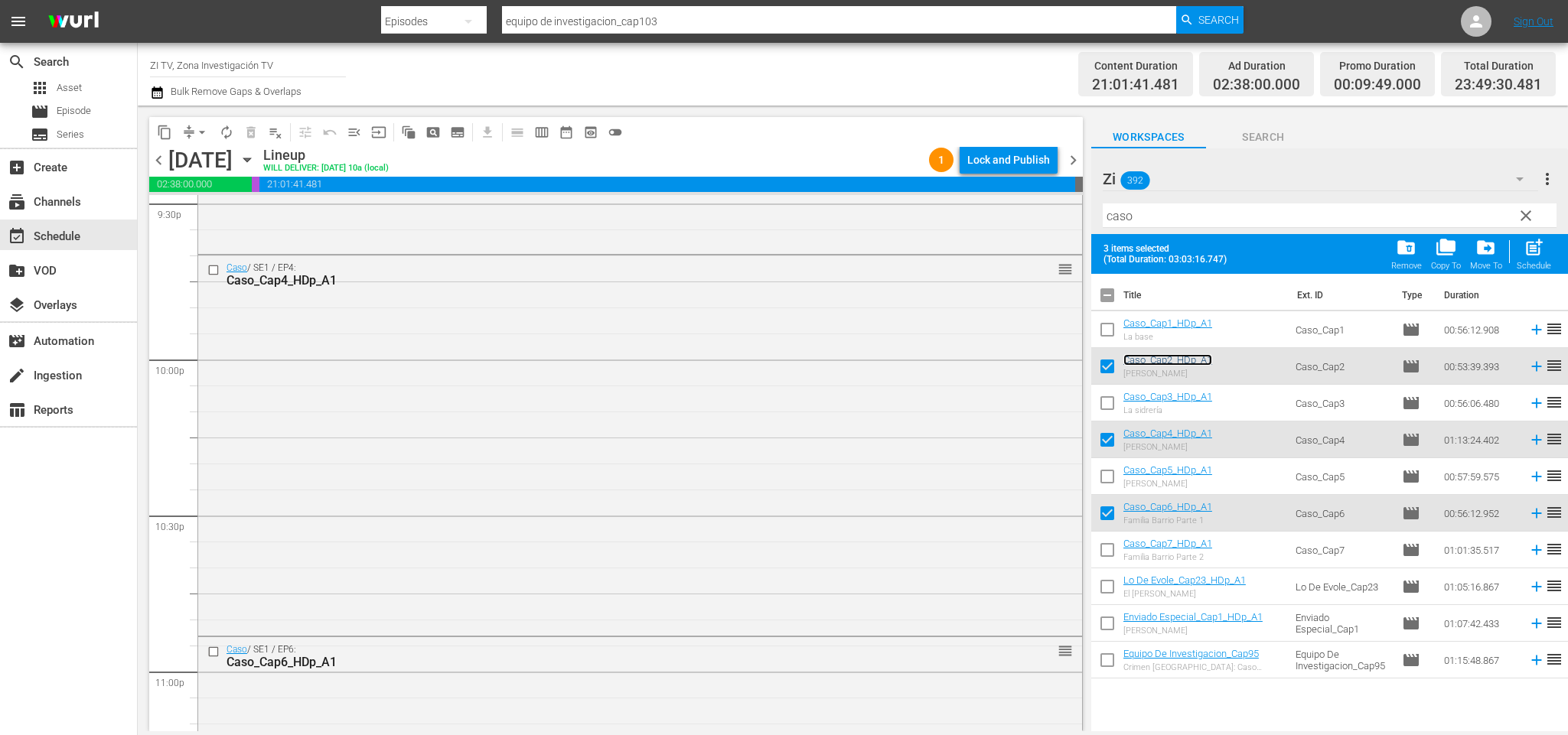
scroll to position [6955, 0]
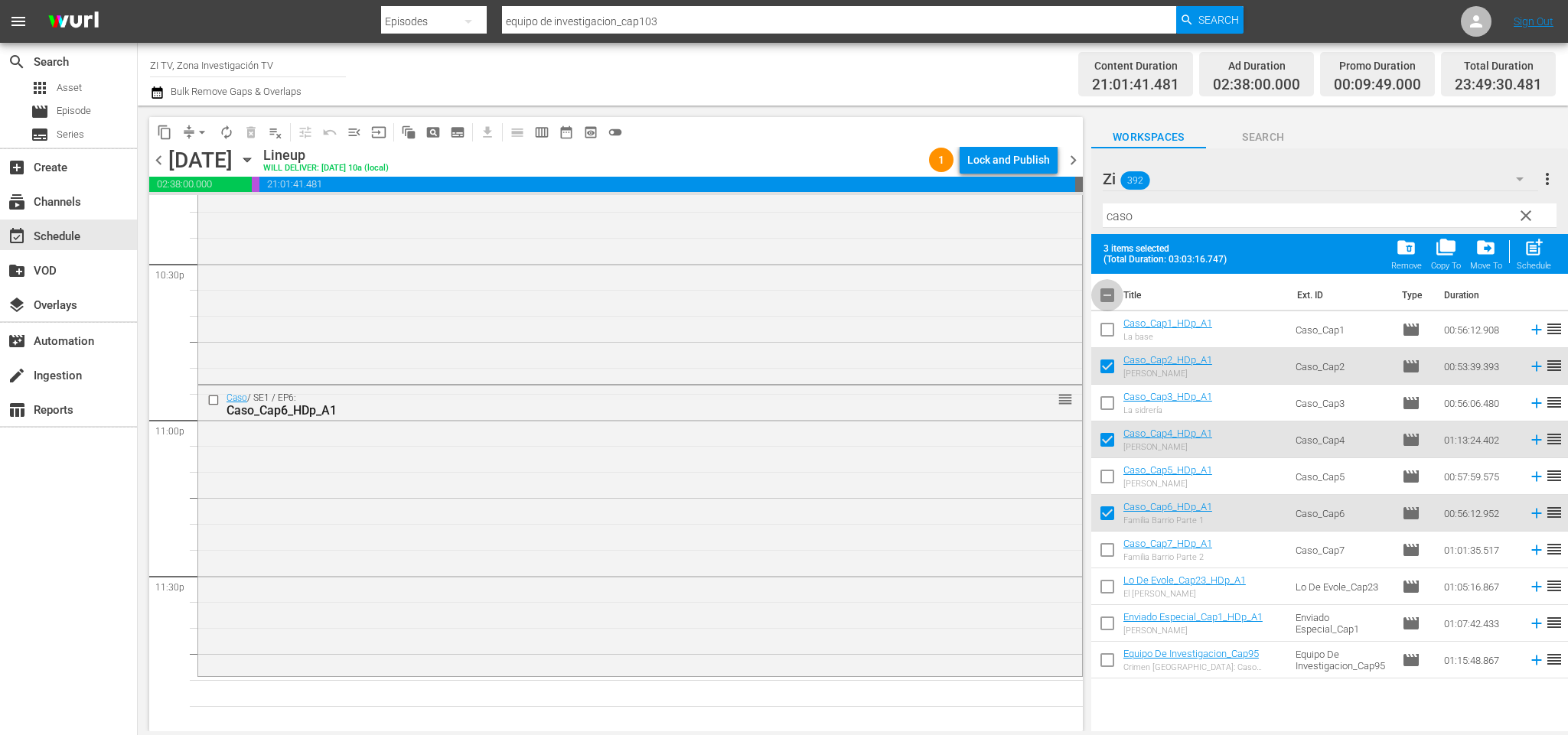
click at [1107, 292] on input "checkbox" at bounding box center [1107, 298] width 32 height 32
checkbox input "false"
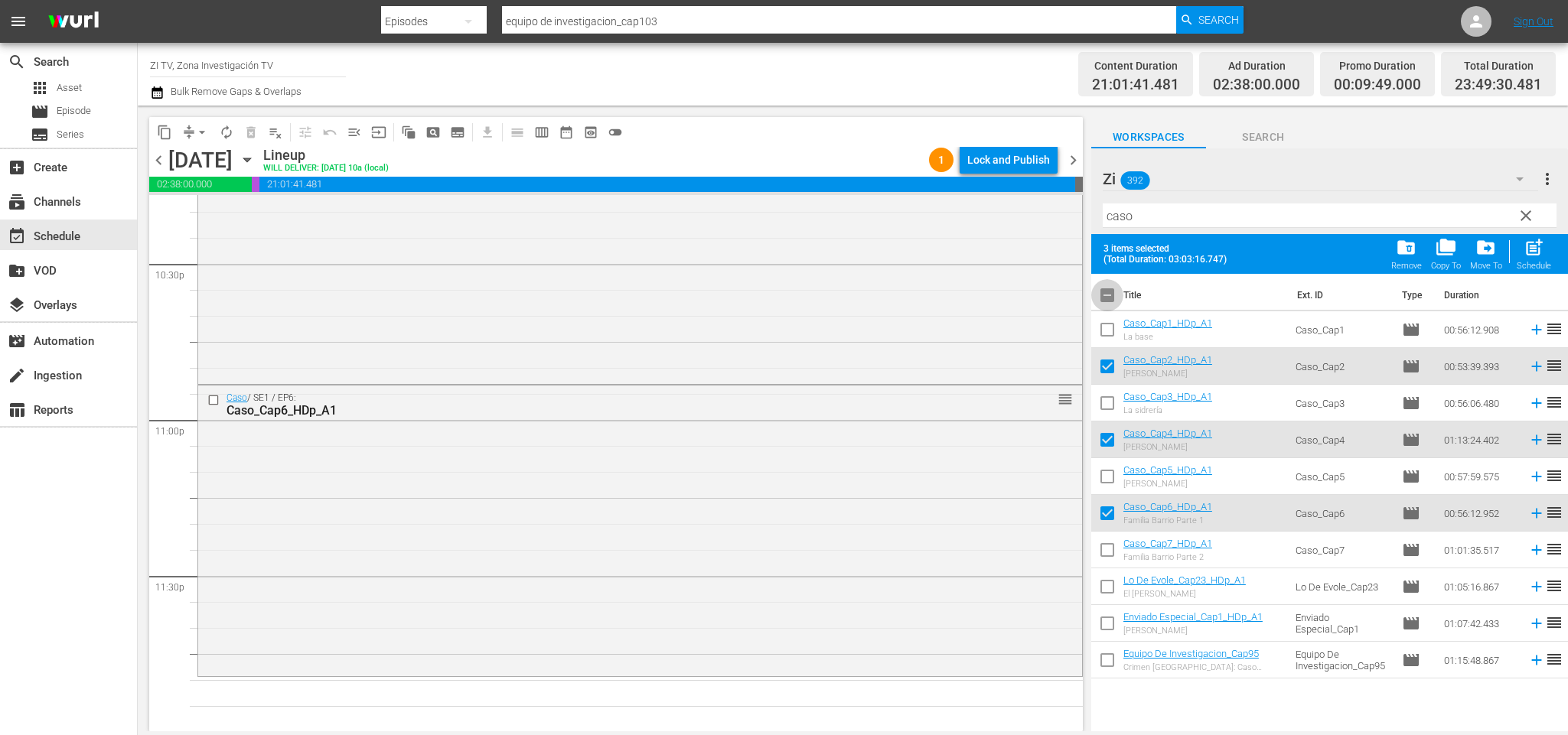
checkbox input "false"
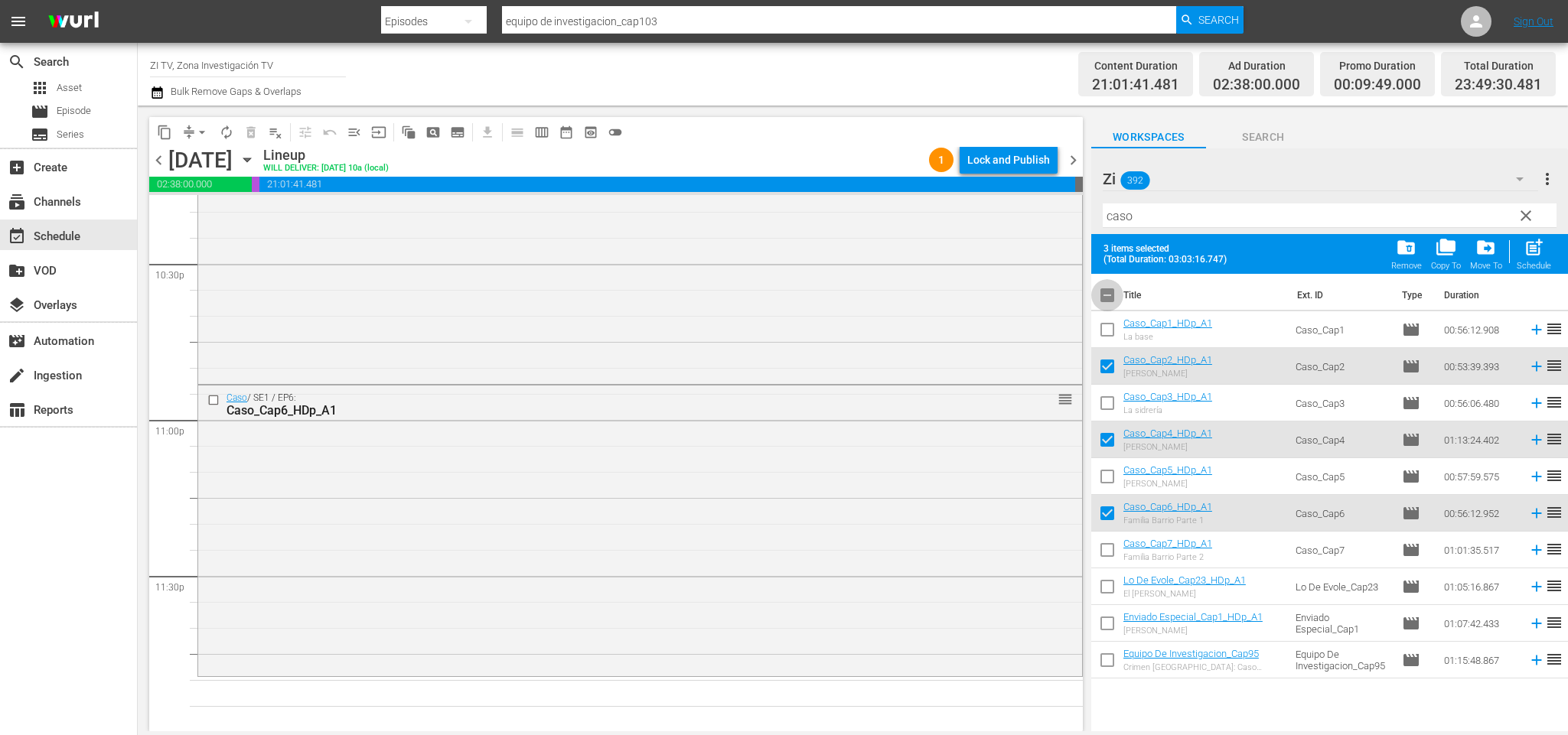
checkbox input "false"
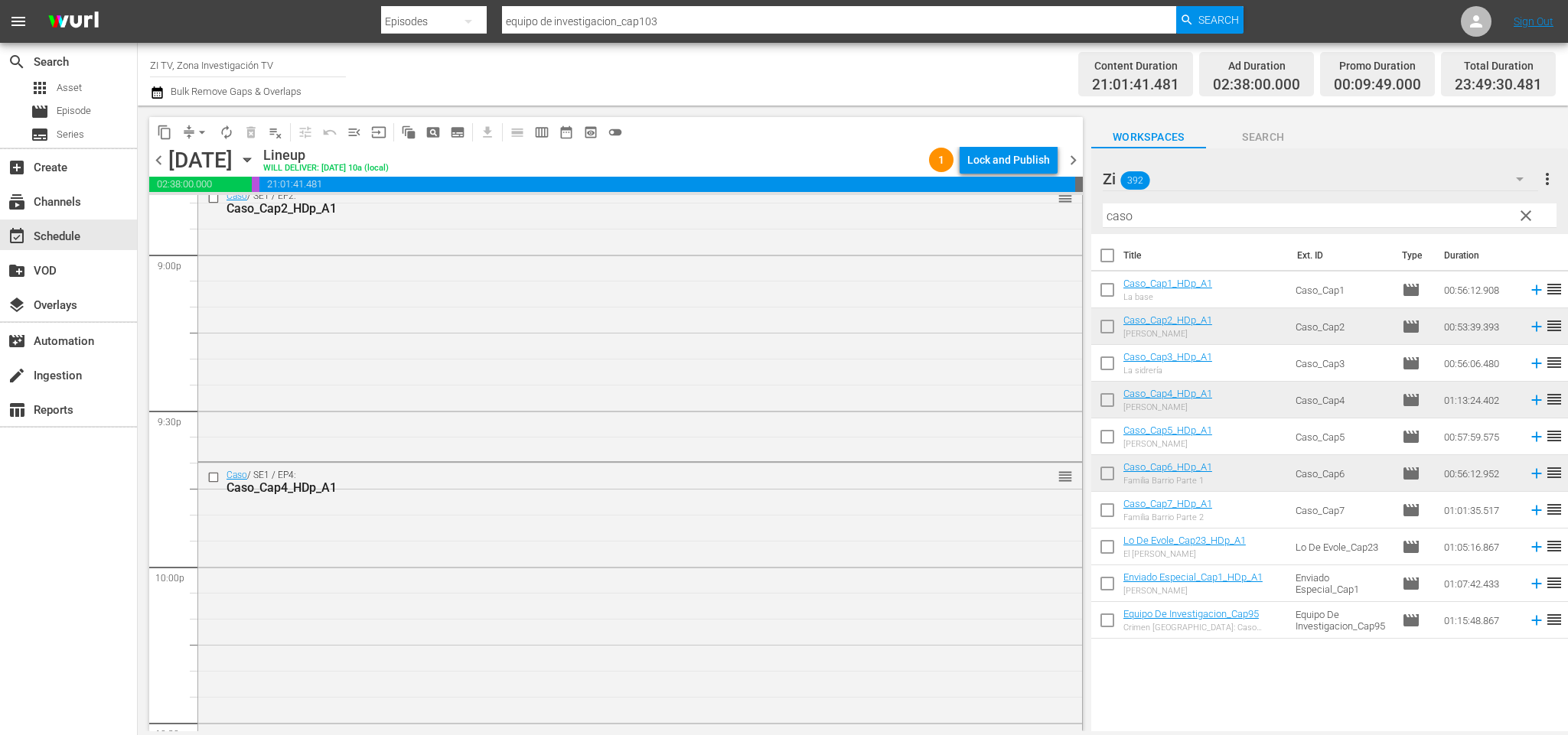
scroll to position [6381, 0]
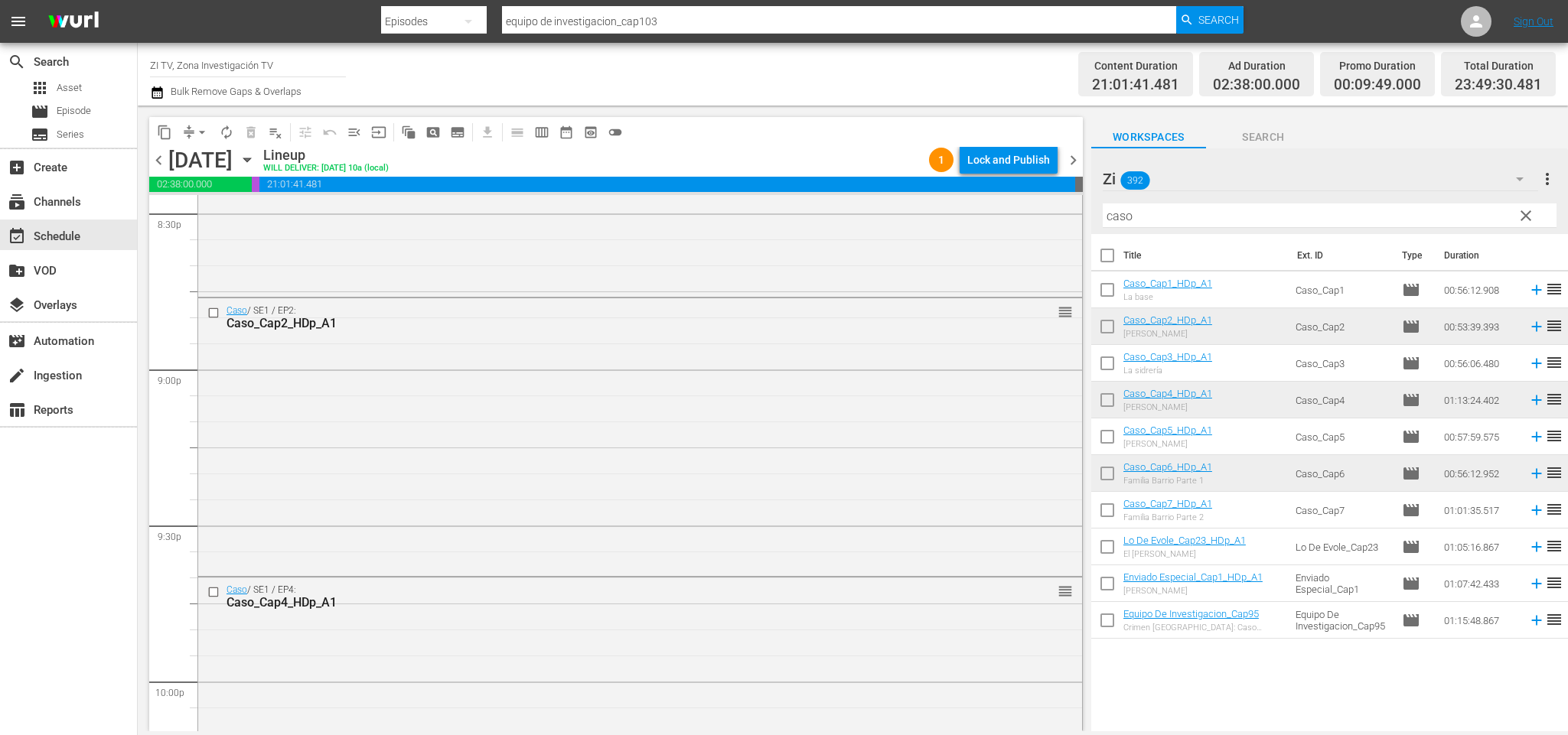
click at [157, 157] on span "chevron_left" at bounding box center [159, 160] width 19 height 19
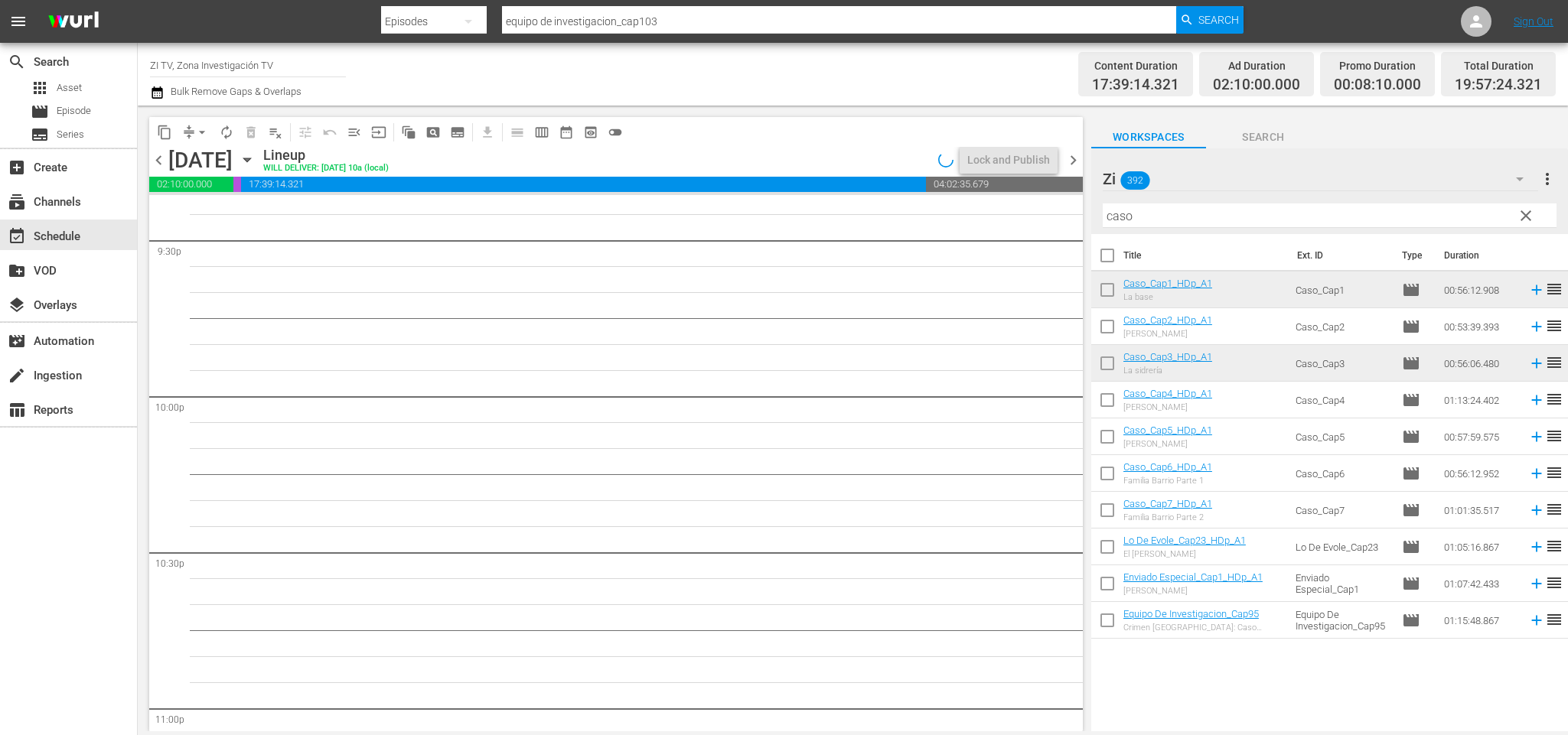
scroll to position [6328, 0]
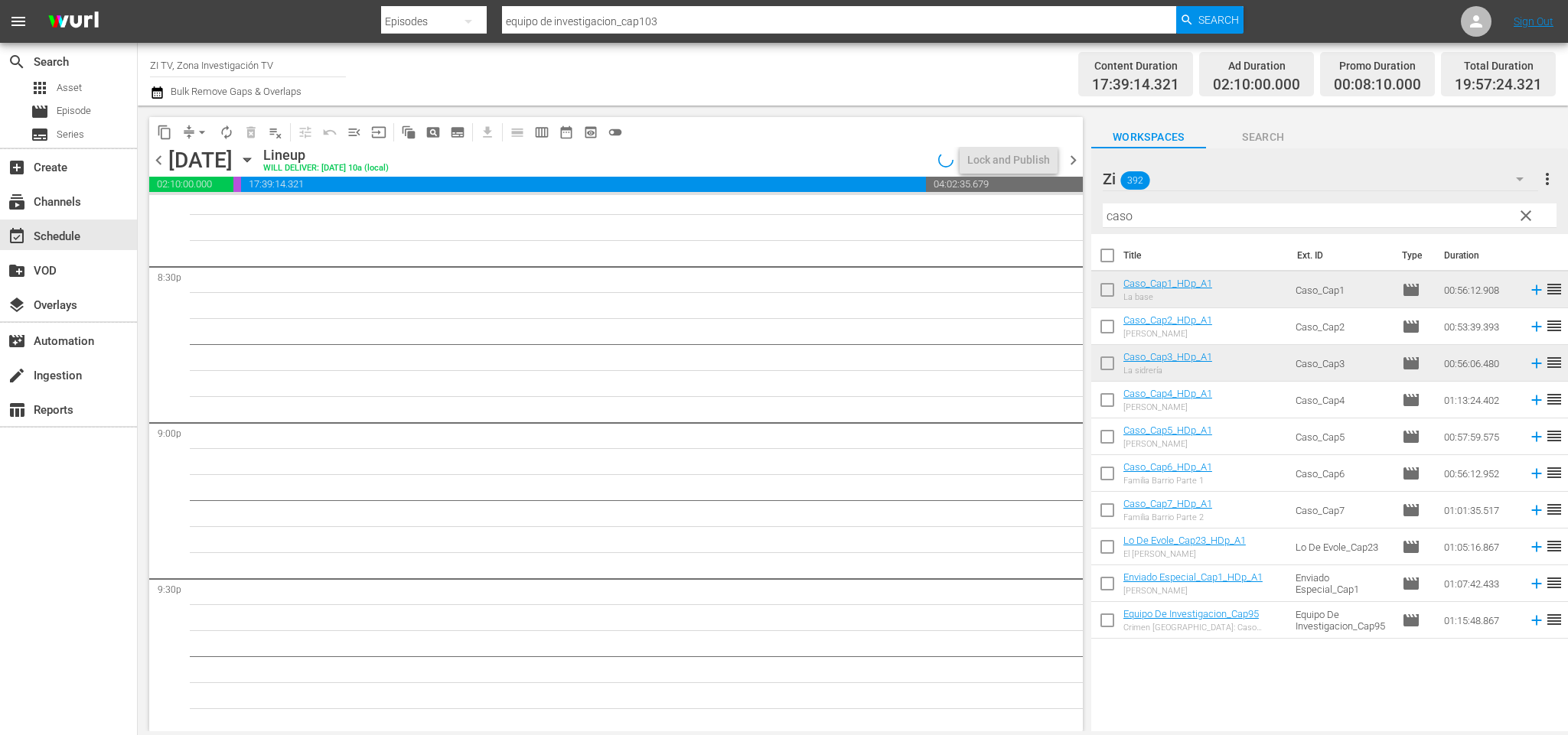
click at [1109, 290] on input "checkbox" at bounding box center [1107, 294] width 32 height 32
checkbox input "true"
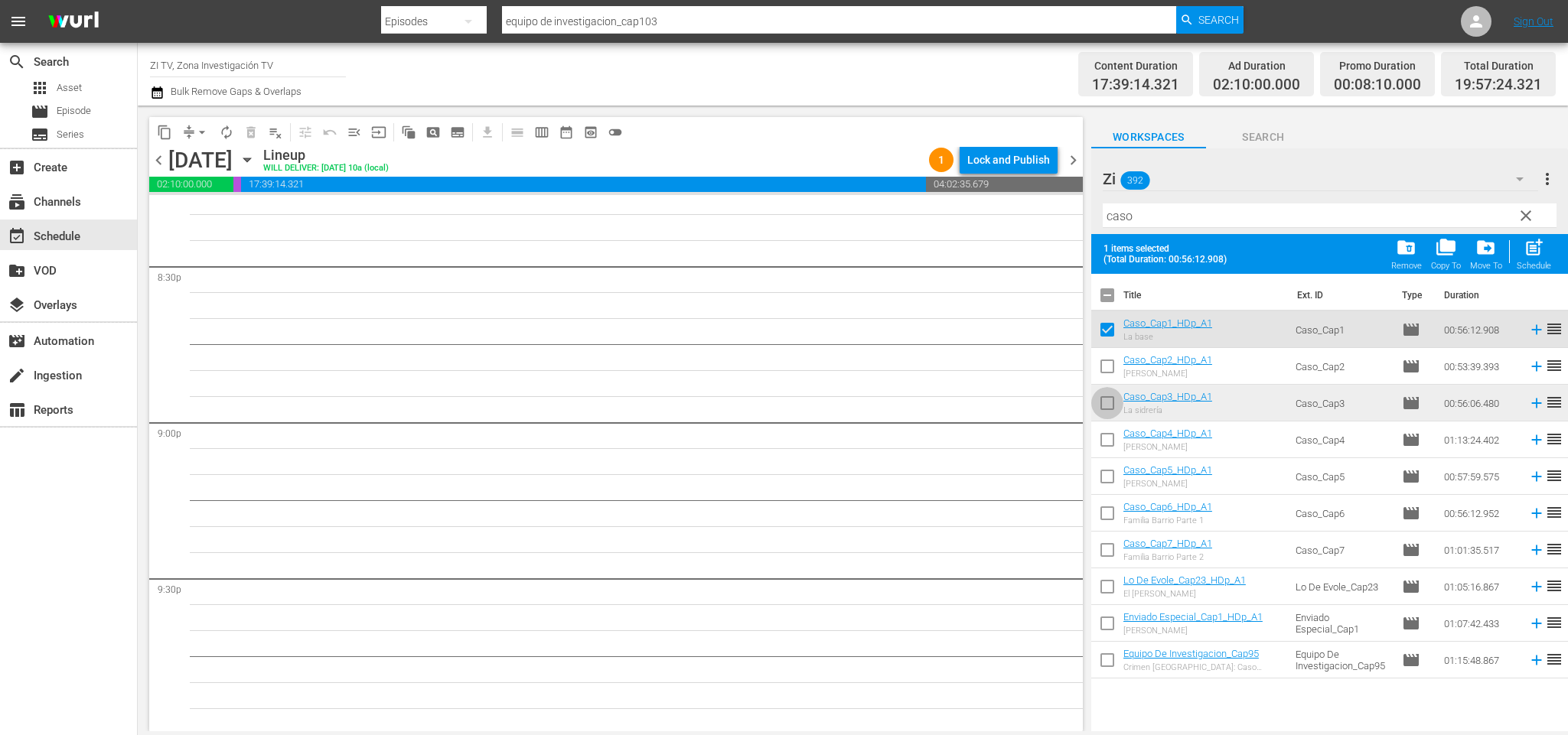
click at [1105, 393] on input "checkbox" at bounding box center [1107, 407] width 32 height 32
checkbox input "true"
click at [1104, 476] on input "checkbox" at bounding box center [1107, 479] width 32 height 32
checkbox input "true"
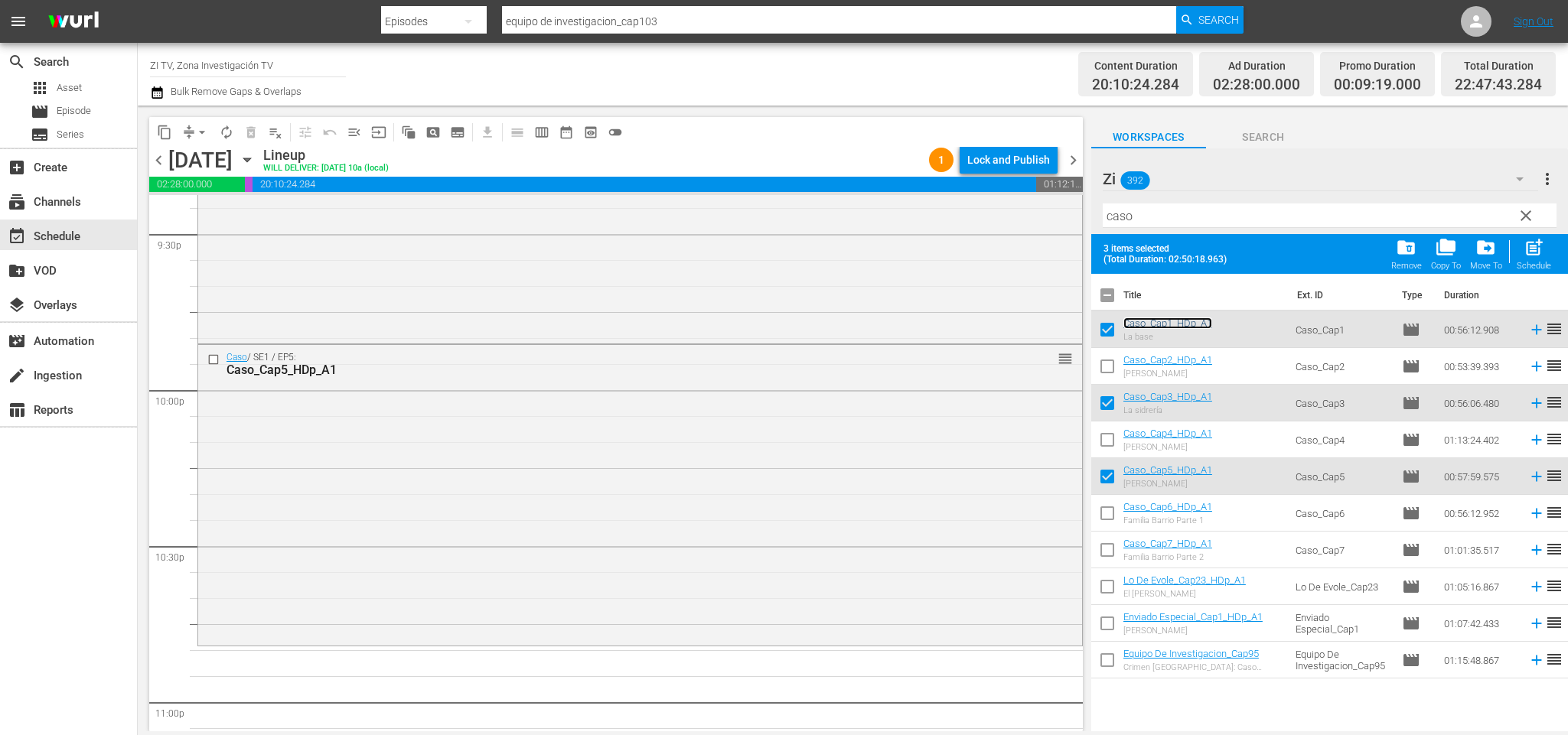
scroll to position [6955, 0]
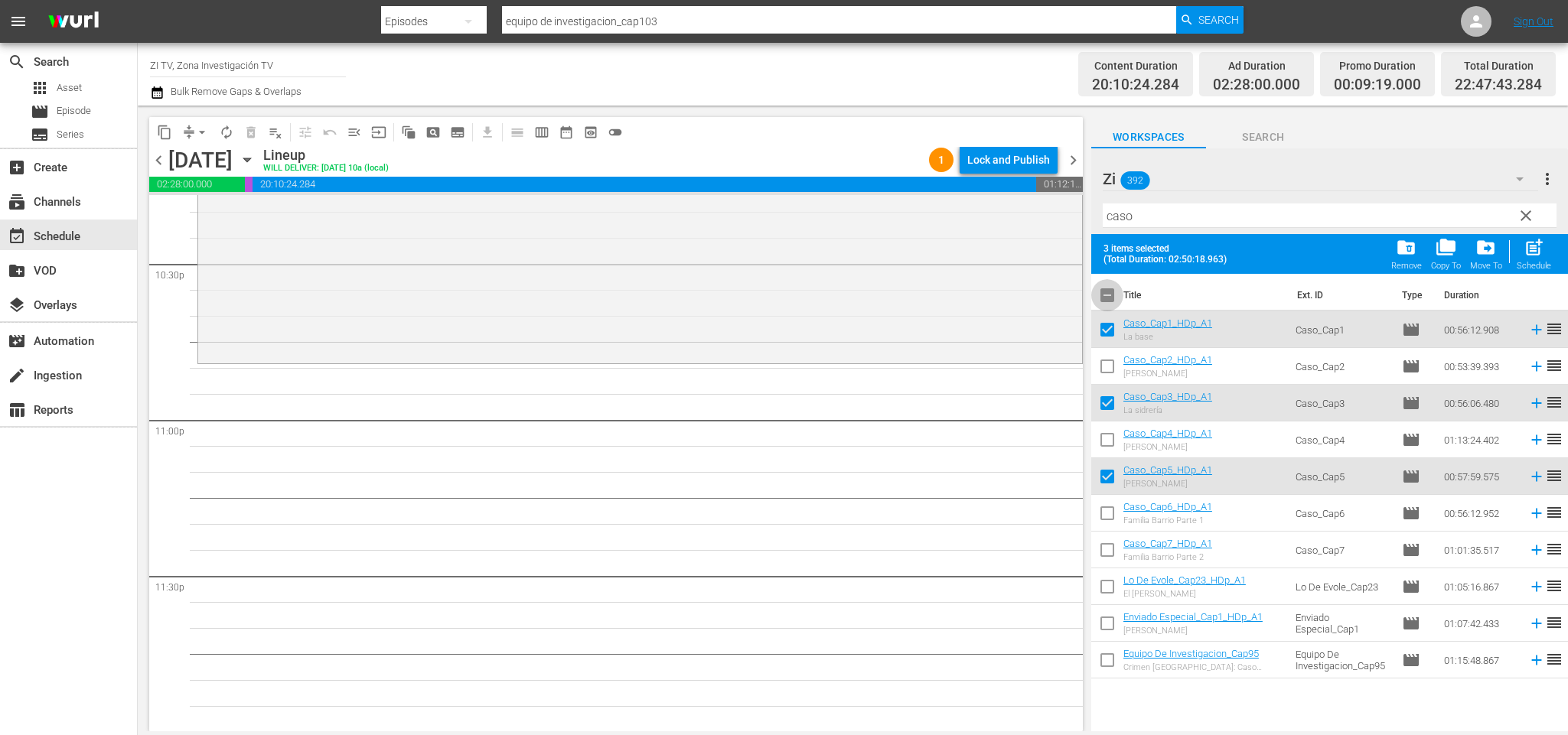
click at [1109, 297] on input "checkbox" at bounding box center [1107, 298] width 32 height 32
checkbox input "true"
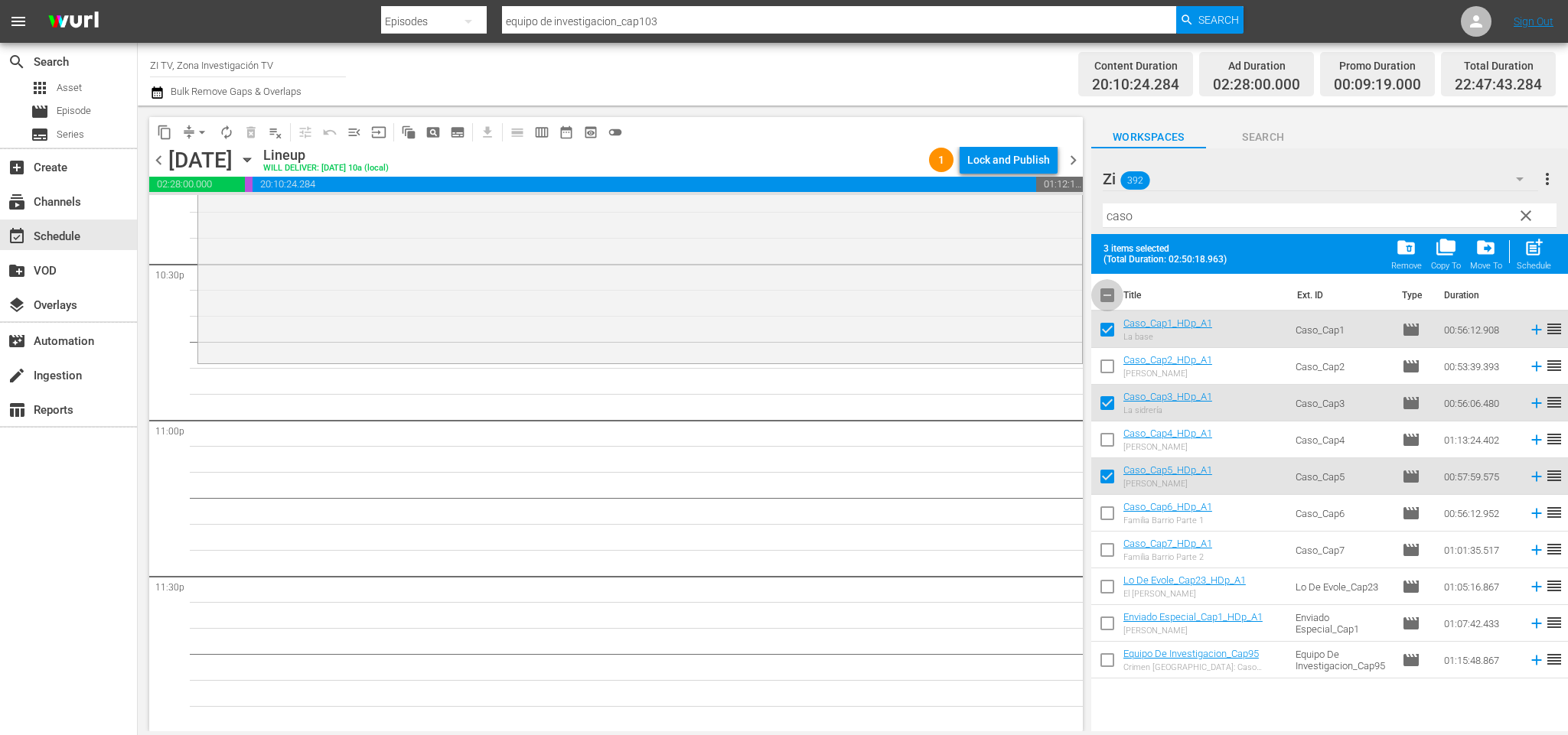
checkbox input "true"
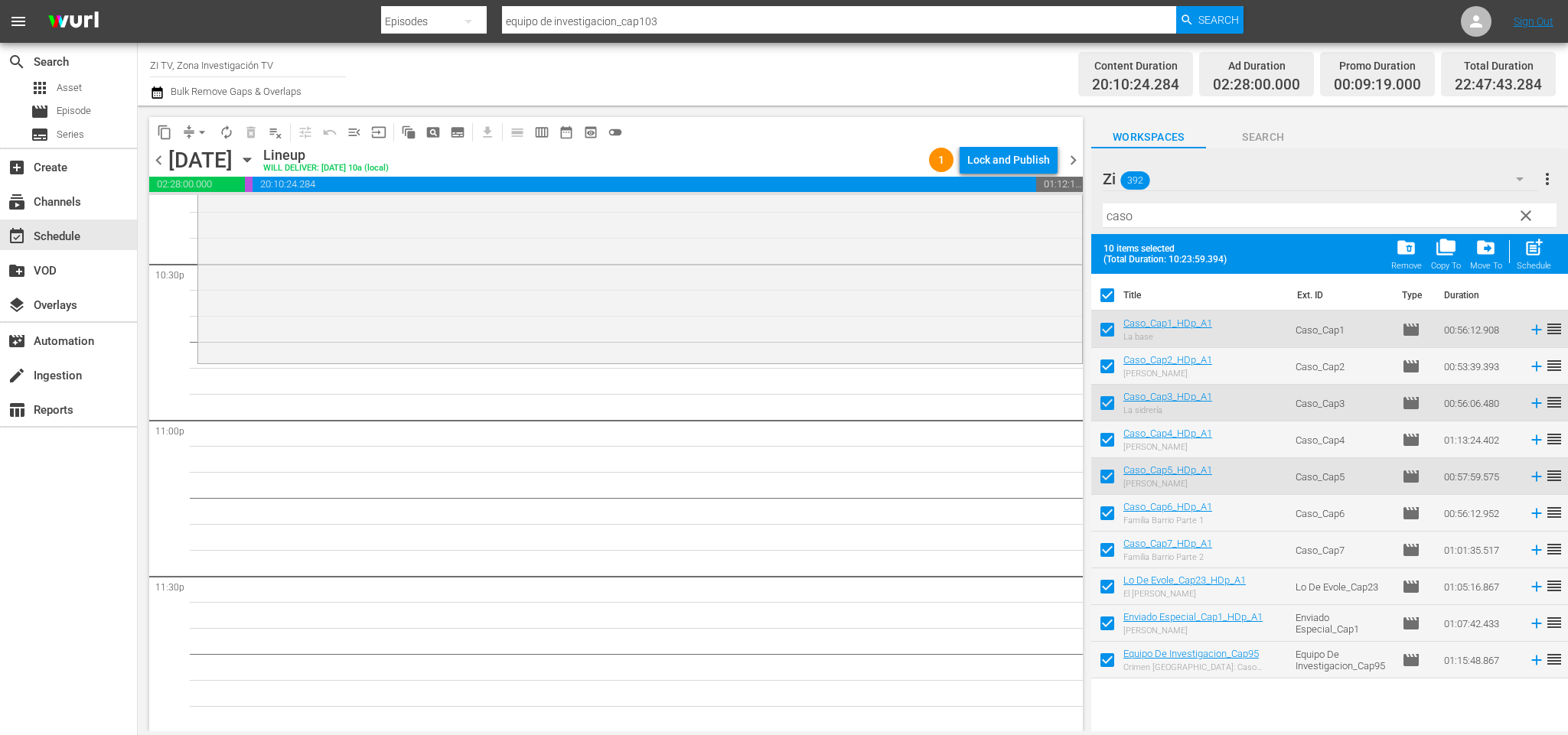
click at [1109, 297] on input "checkbox" at bounding box center [1107, 298] width 32 height 32
checkbox input "false"
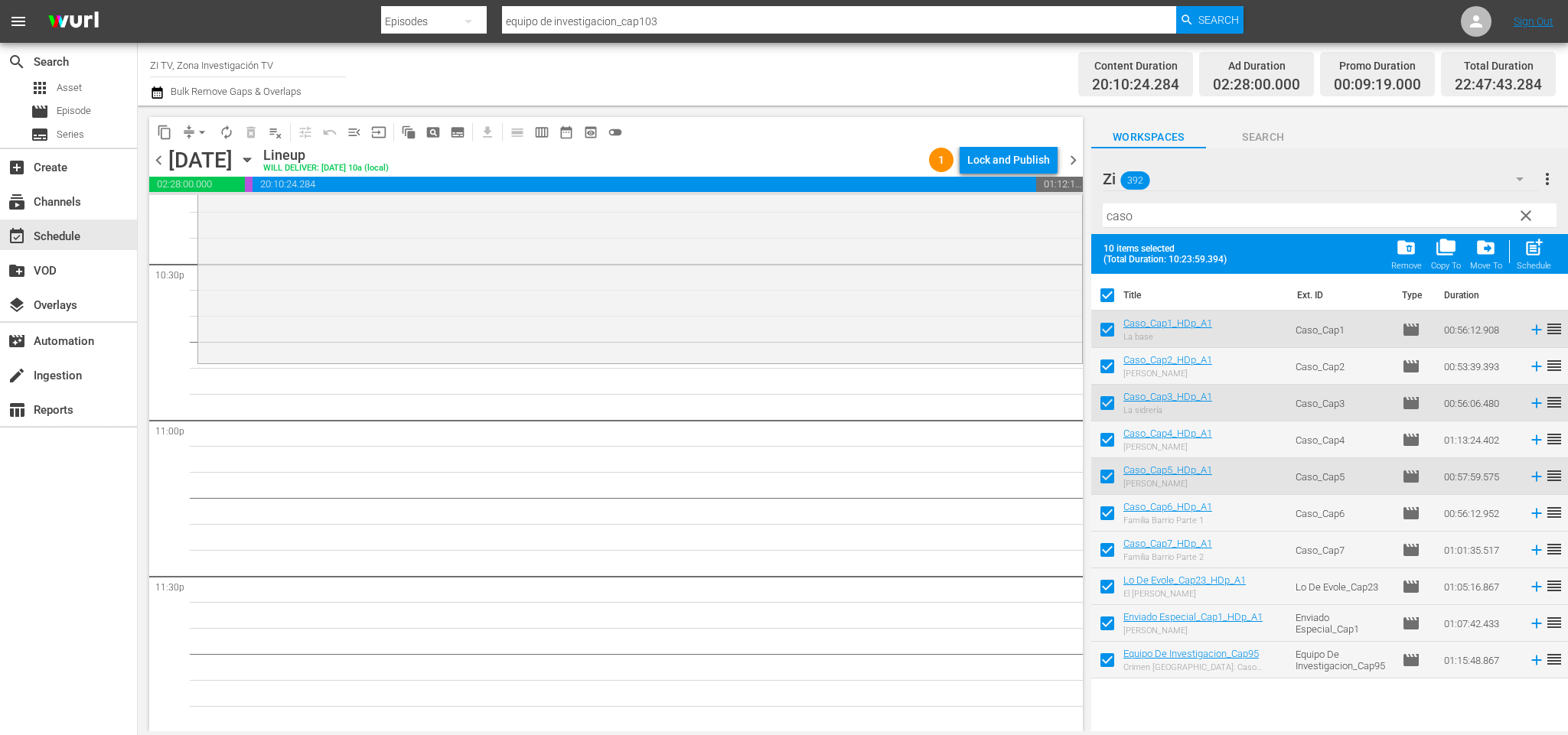
checkbox input "false"
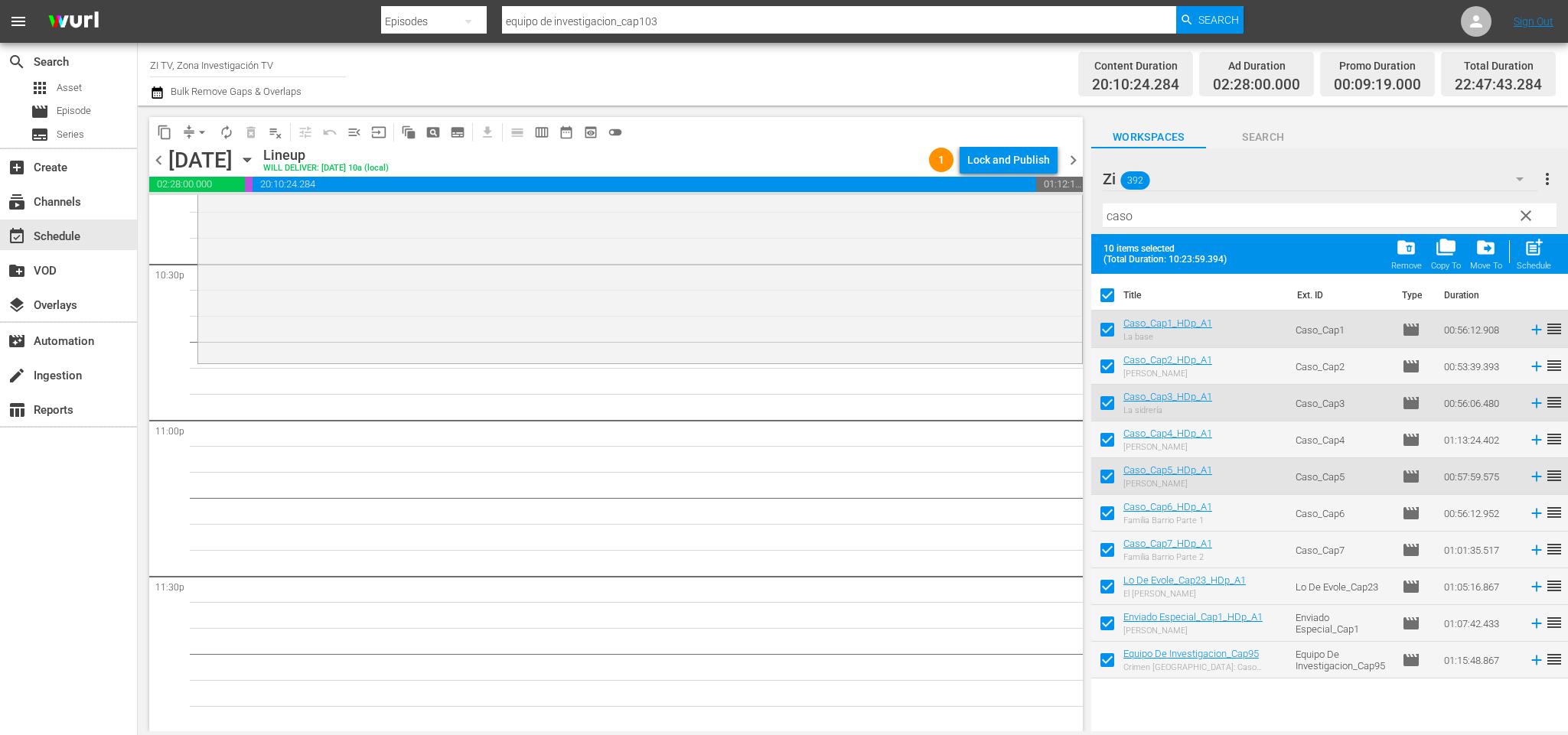
checkbox input "false"
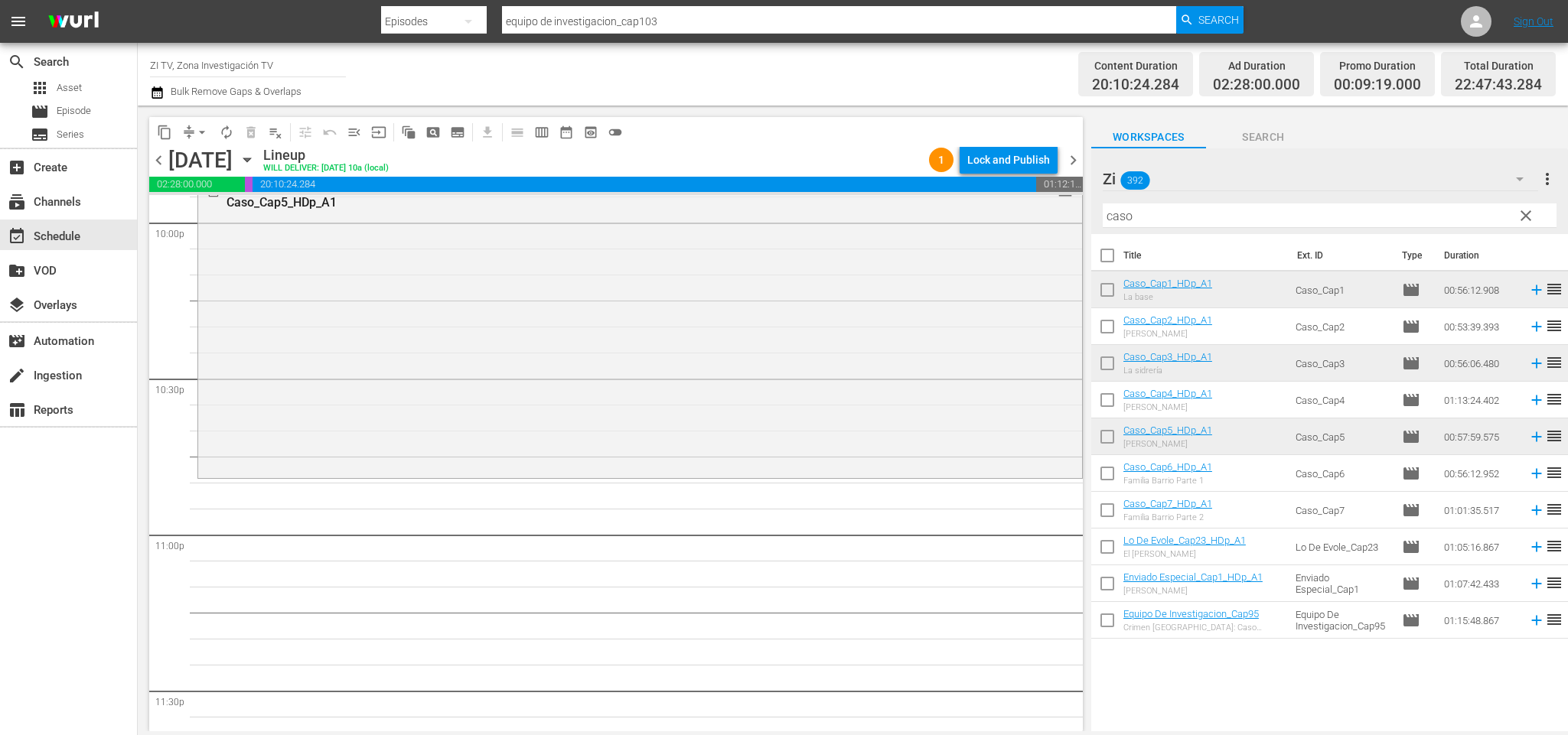
scroll to position [6725, 0]
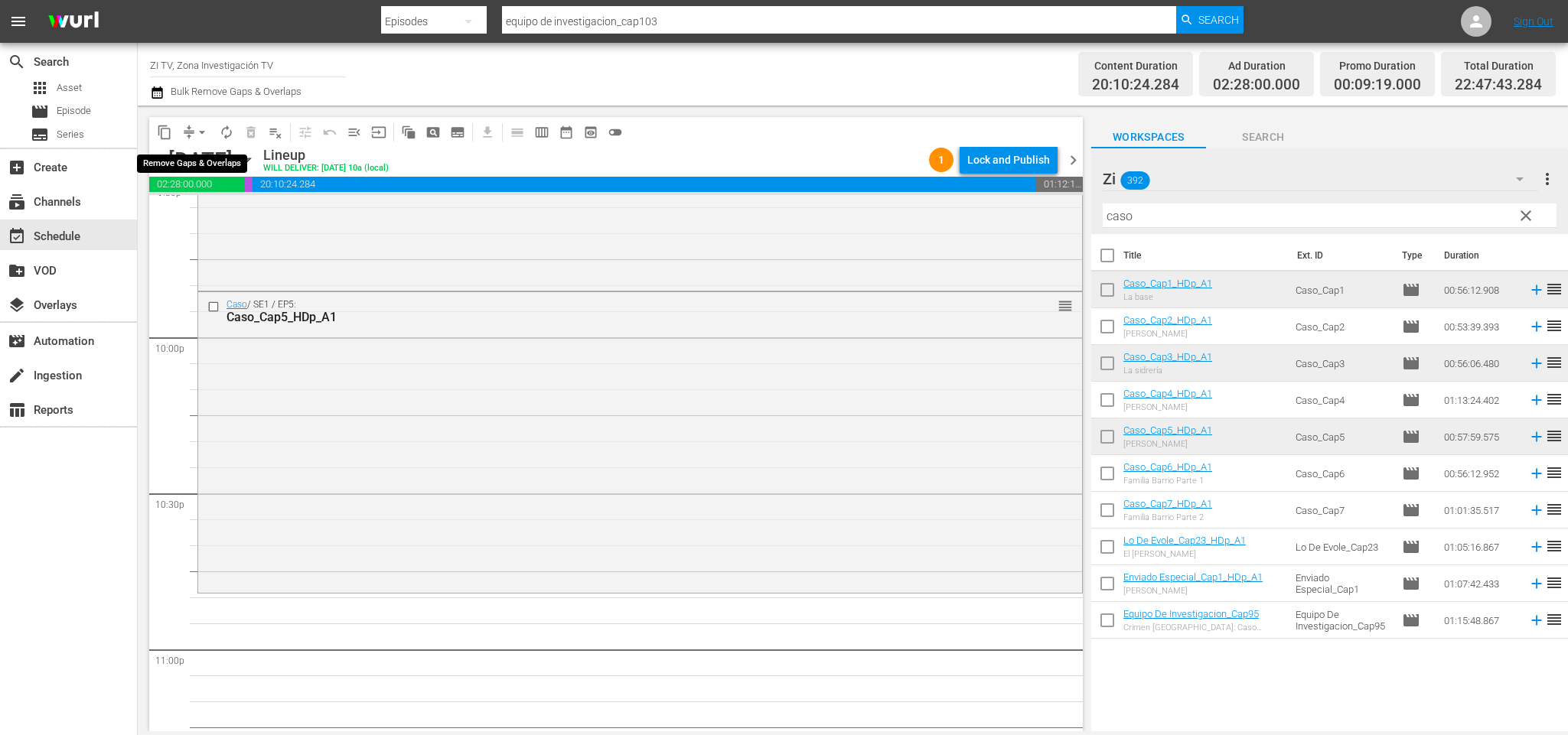
click at [198, 127] on span "arrow_drop_down" at bounding box center [201, 132] width 15 height 15
click at [221, 216] on li "Align to End of Previous Day" at bounding box center [205, 213] width 161 height 25
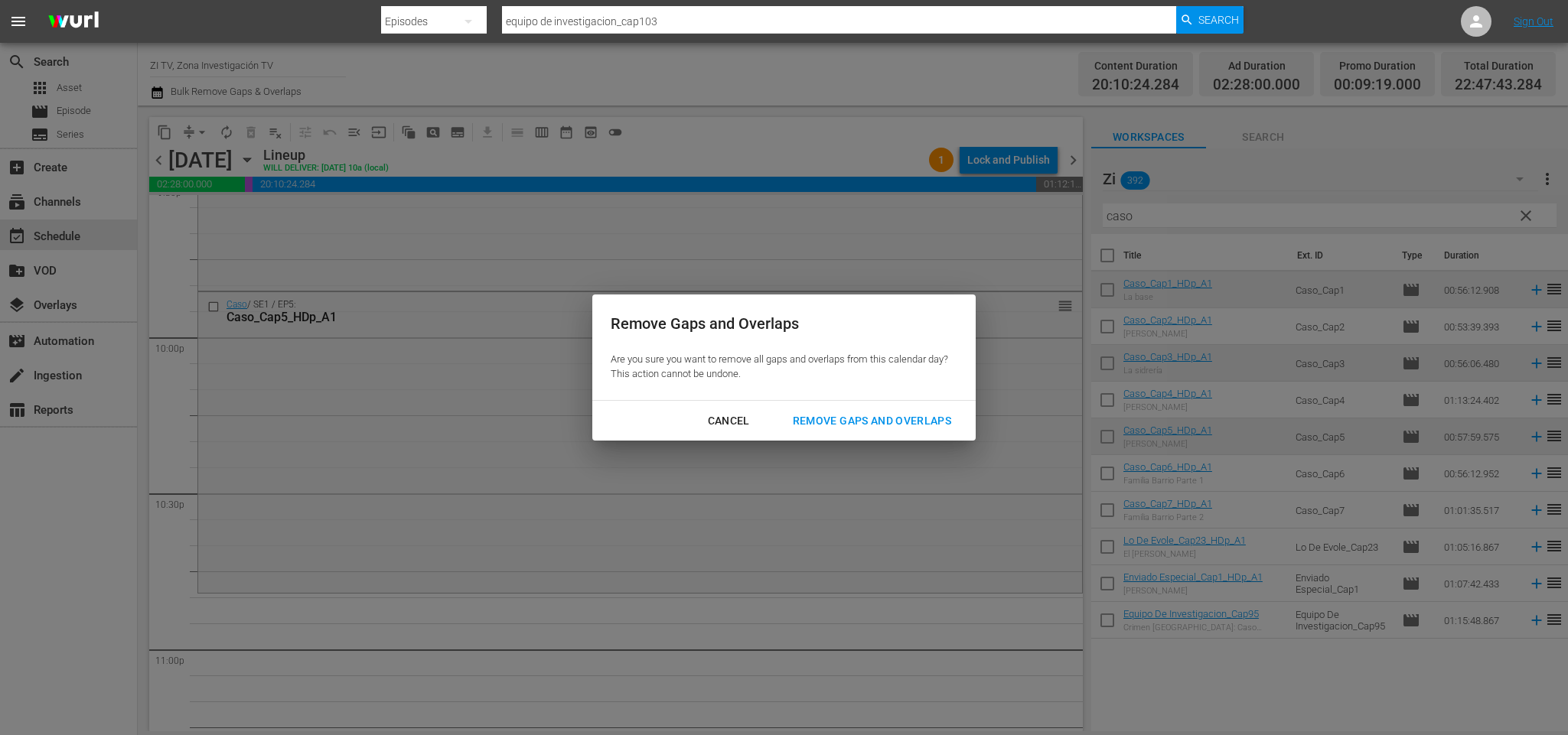
click at [915, 423] on div "Remove Gaps and Overlaps" at bounding box center [872, 421] width 183 height 19
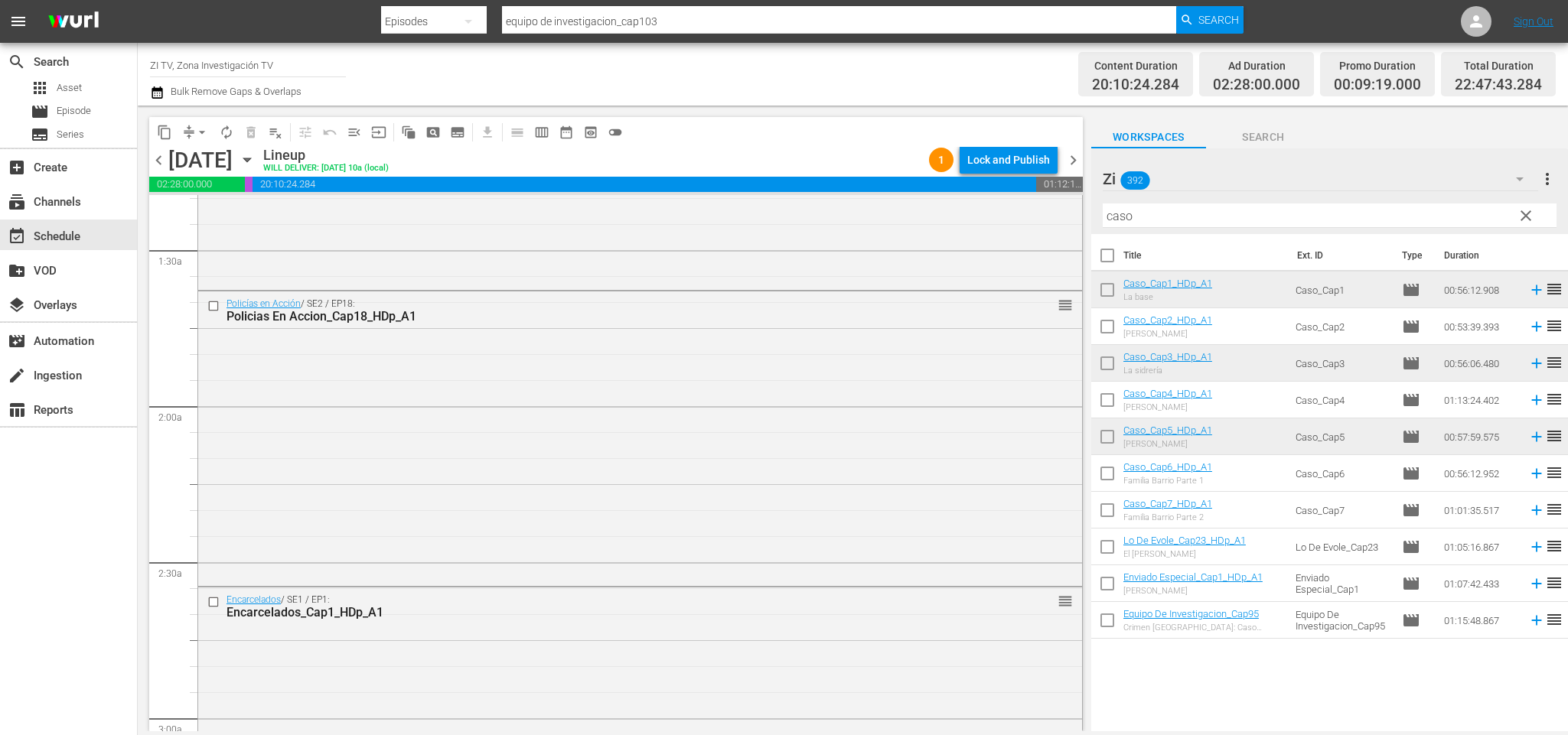
scroll to position [0, 0]
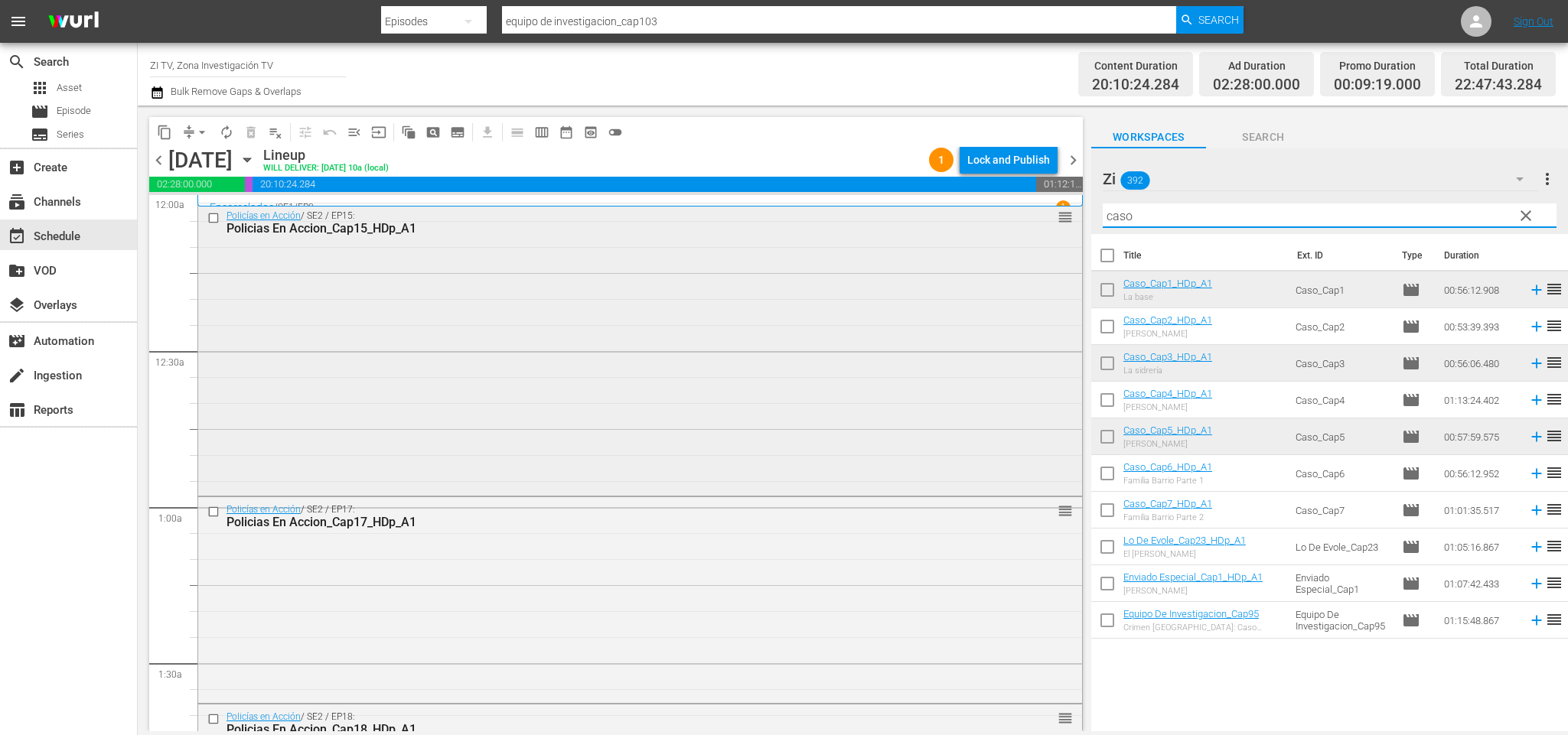
drag, startPoint x: 1322, startPoint y: 214, endPoint x: 779, endPoint y: 209, distance: 543.0
click at [779, 209] on div "content_copy compress arrow_drop_down autorenew_outlined delete_forever_outline…" at bounding box center [852, 419] width 1431 height 626
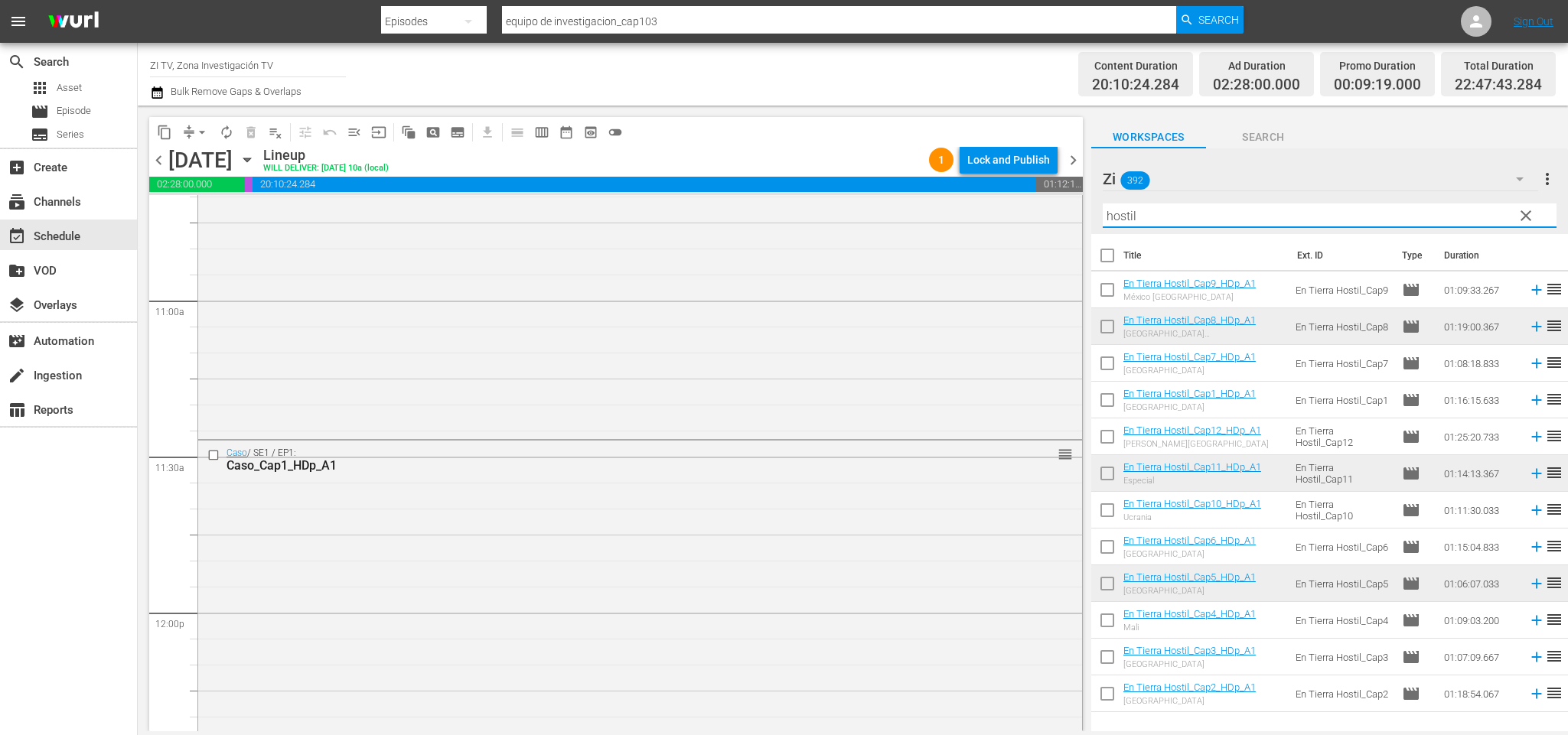
scroll to position [3787, 0]
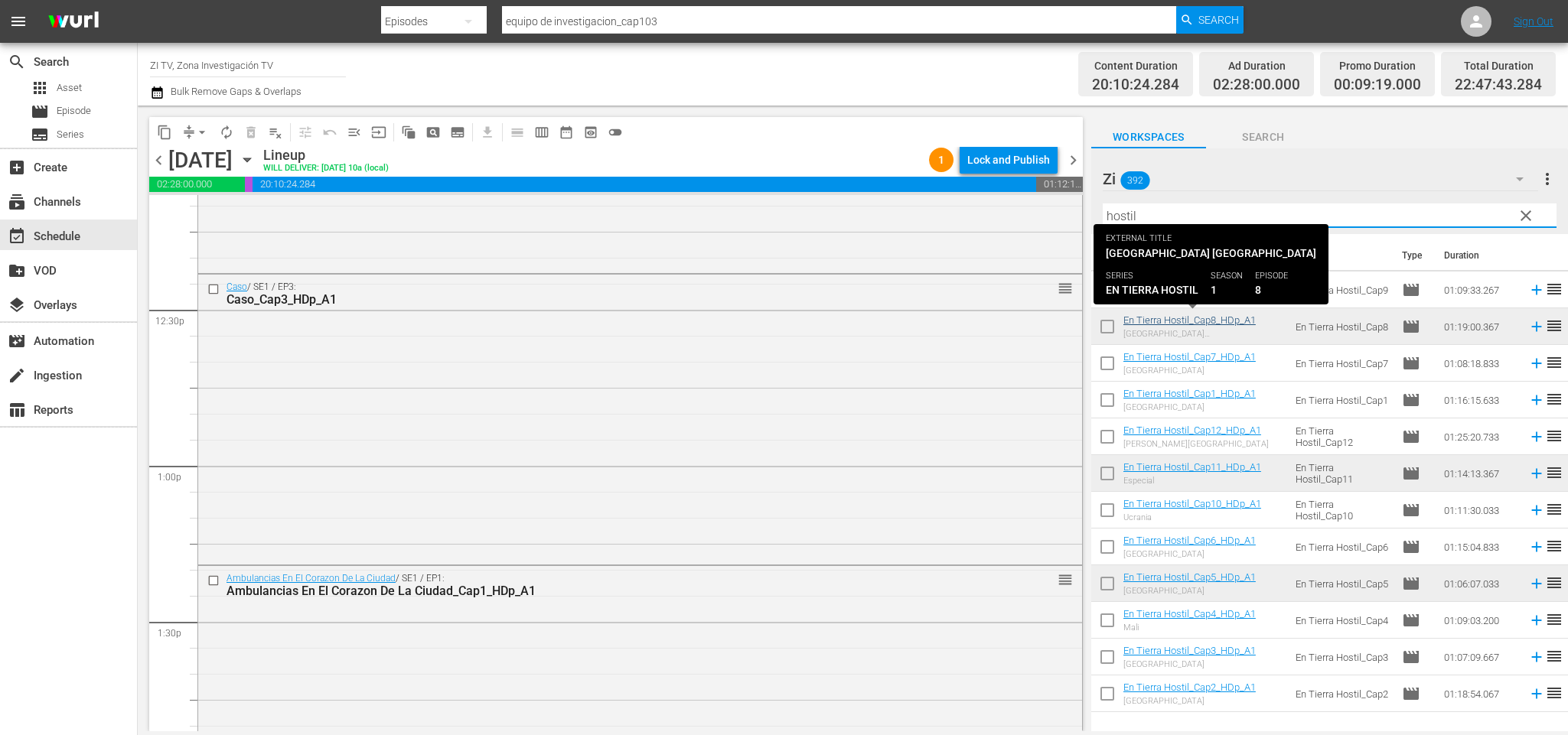
type input "hostil"
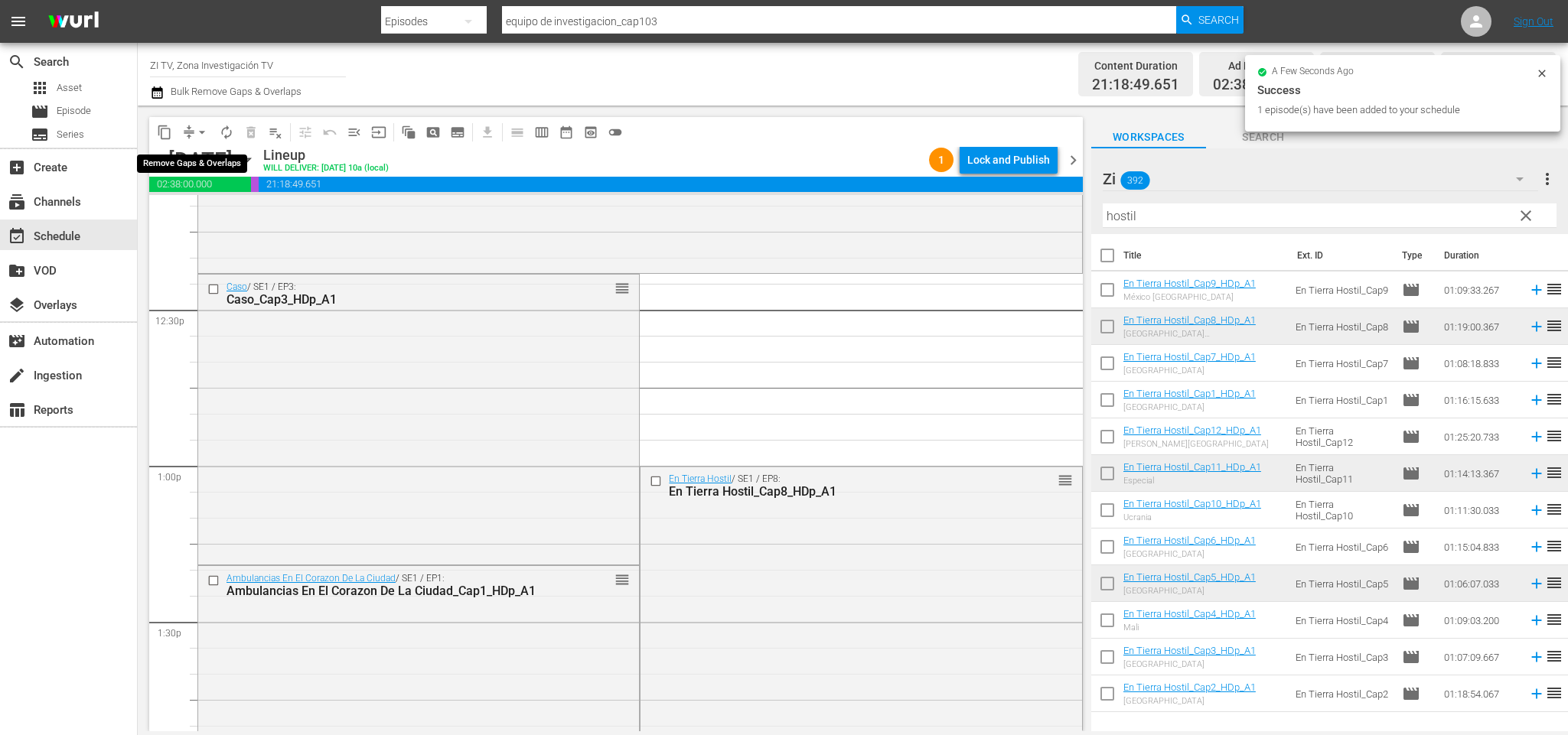
click at [196, 131] on span "arrow_drop_down" at bounding box center [201, 132] width 15 height 15
click at [235, 216] on li "Align to End of Previous Day" at bounding box center [205, 213] width 161 height 25
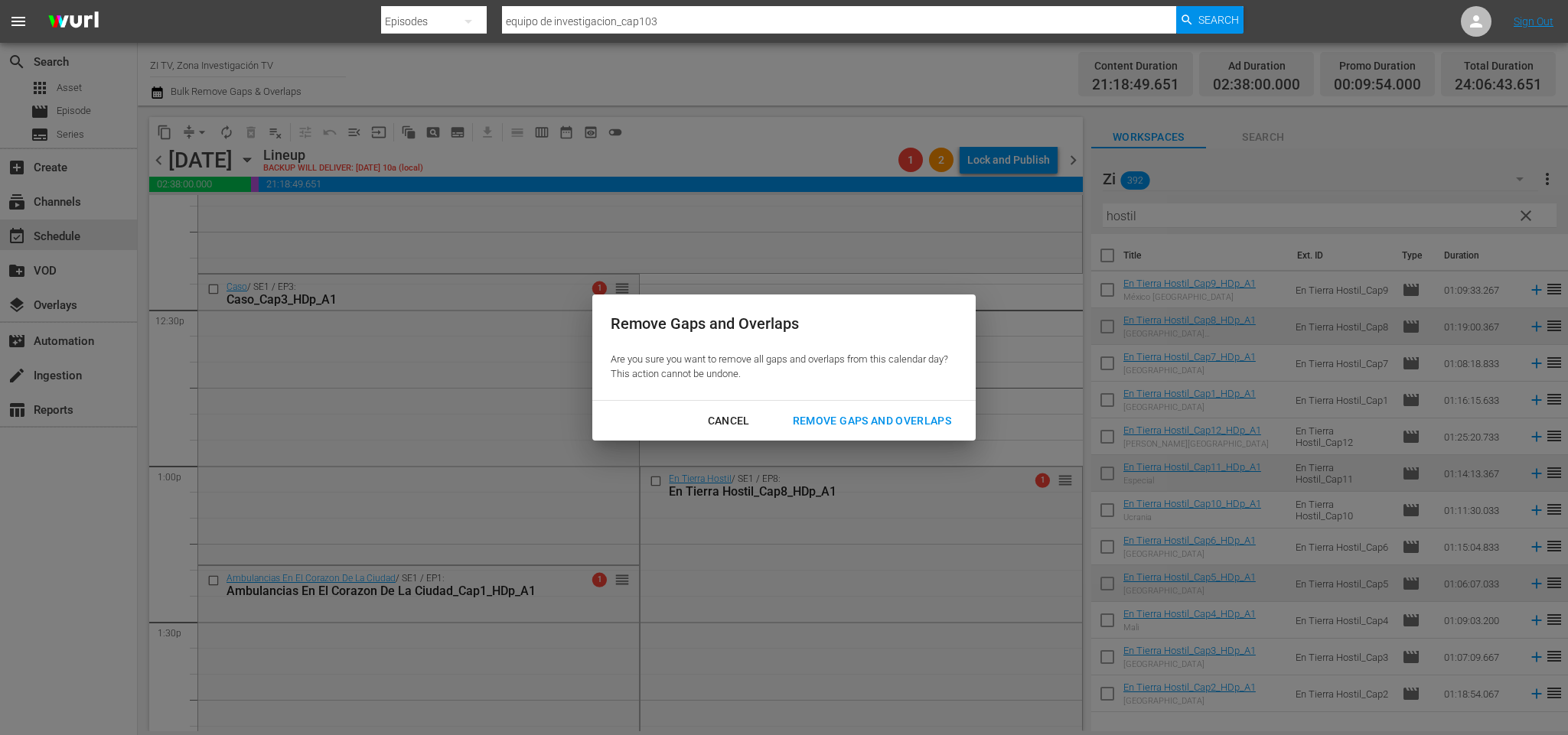
click at [916, 418] on div "Remove Gaps and Overlaps" at bounding box center [872, 421] width 183 height 19
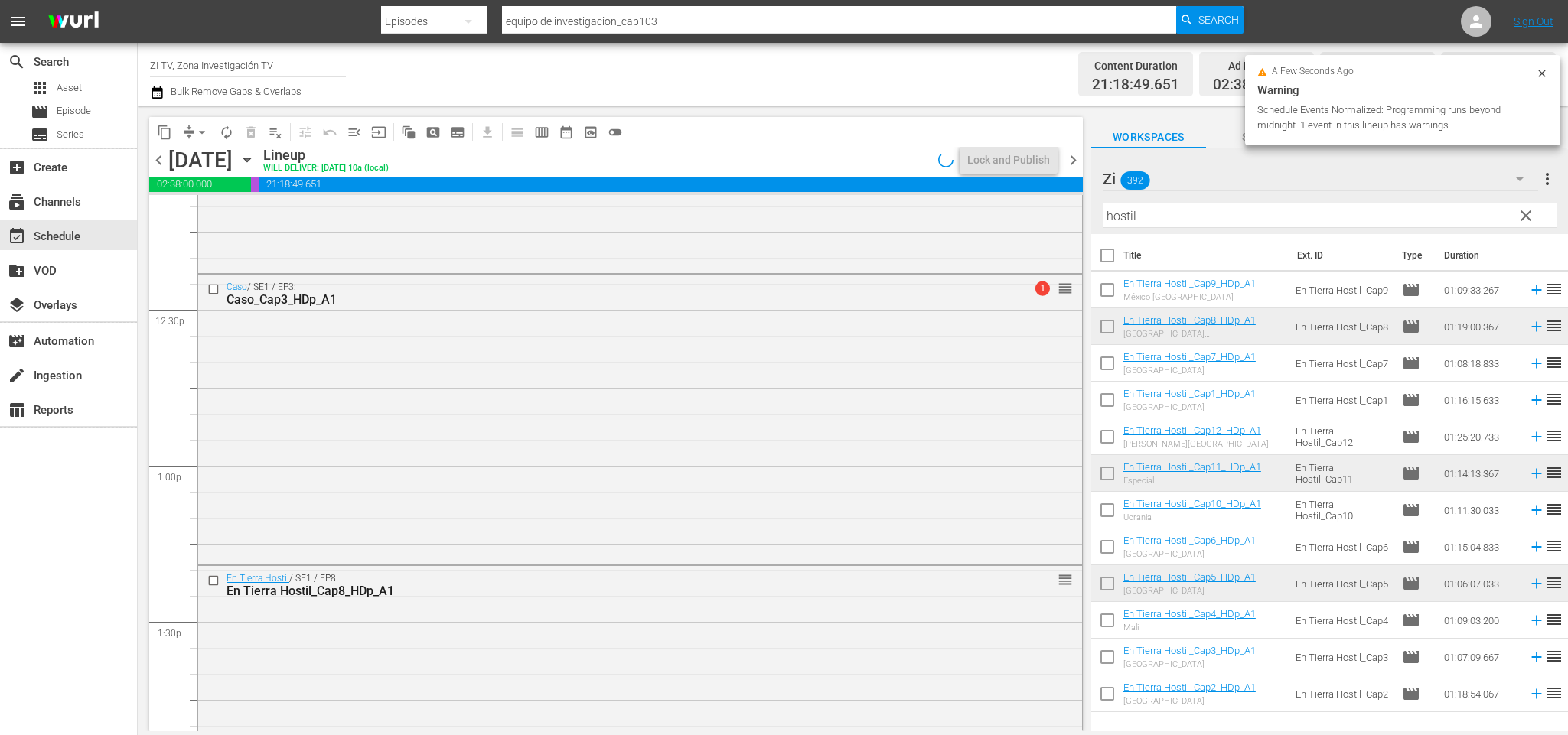
scroll to position [6998, 0]
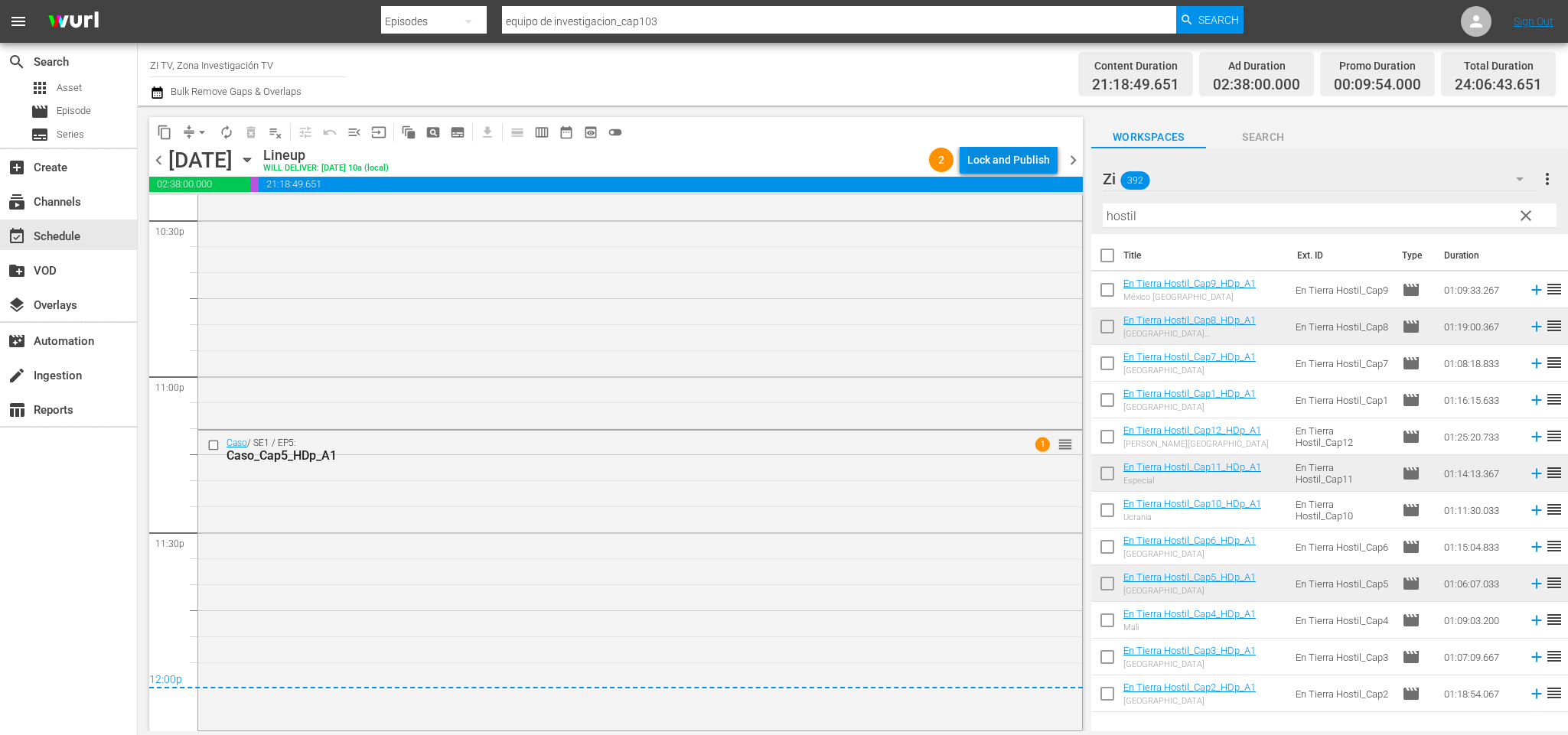
click at [1017, 159] on div "Lock and Publish" at bounding box center [1008, 160] width 82 height 27
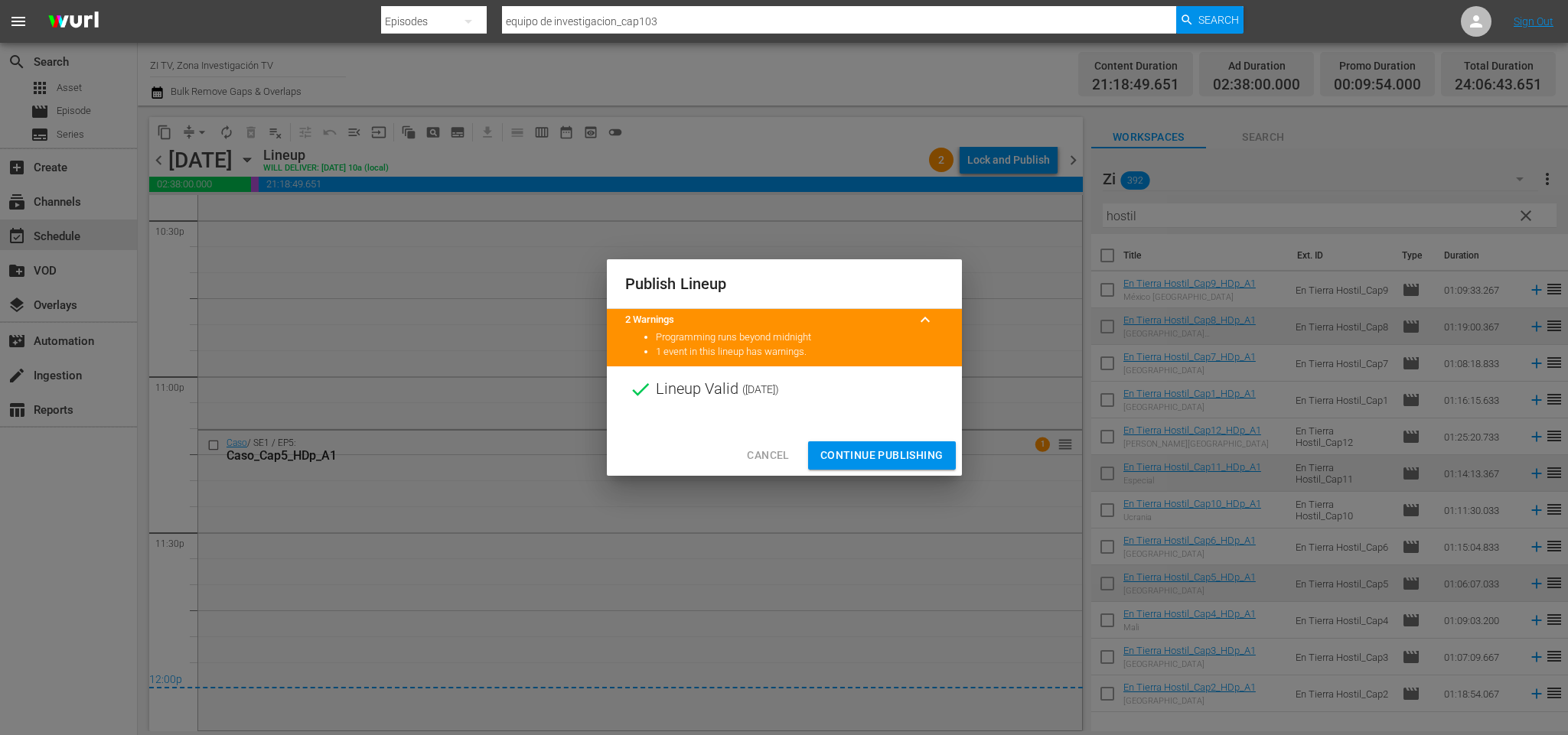
click at [890, 450] on span "Continue Publishing" at bounding box center [881, 456] width 123 height 19
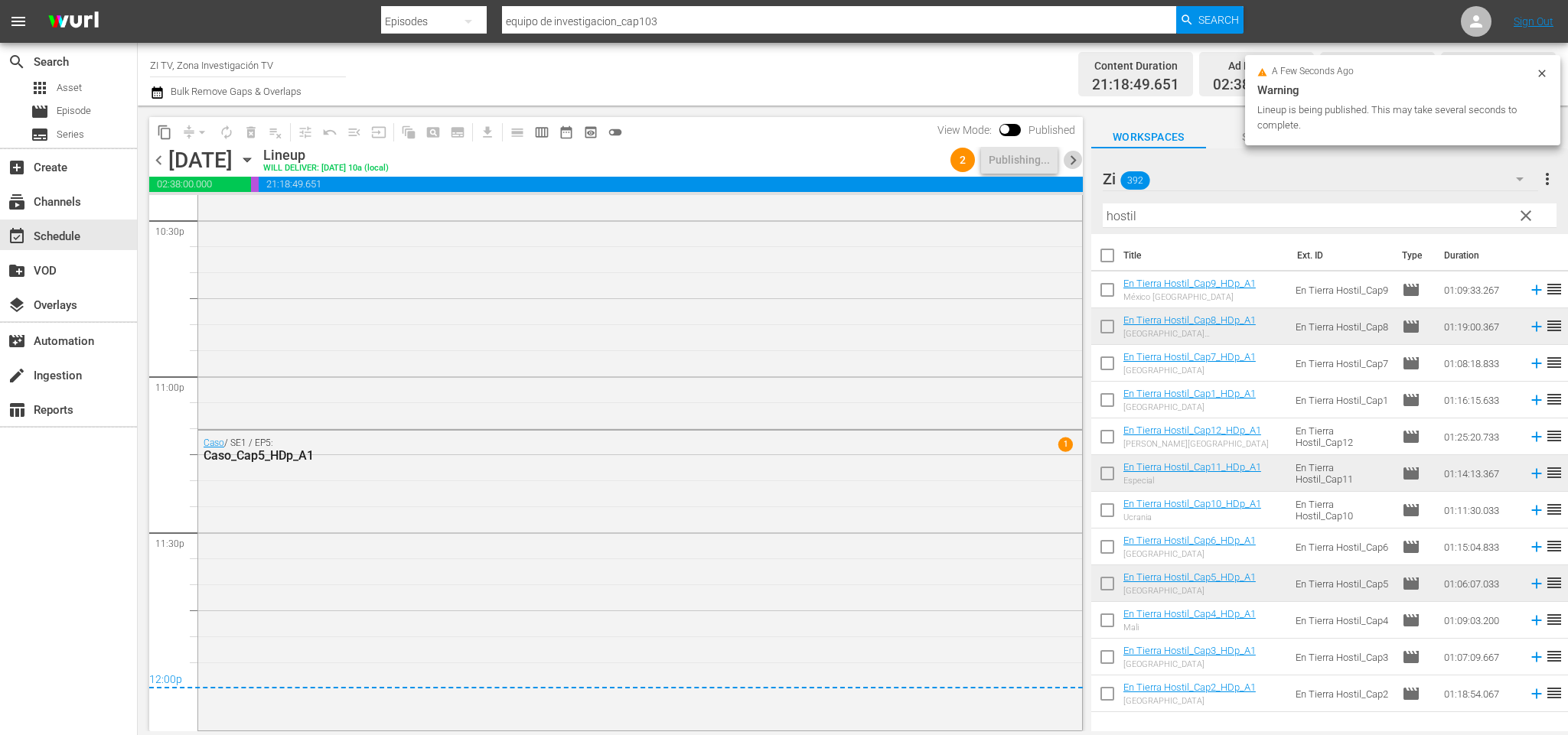
click at [1077, 162] on span "chevron_right" at bounding box center [1073, 160] width 19 height 19
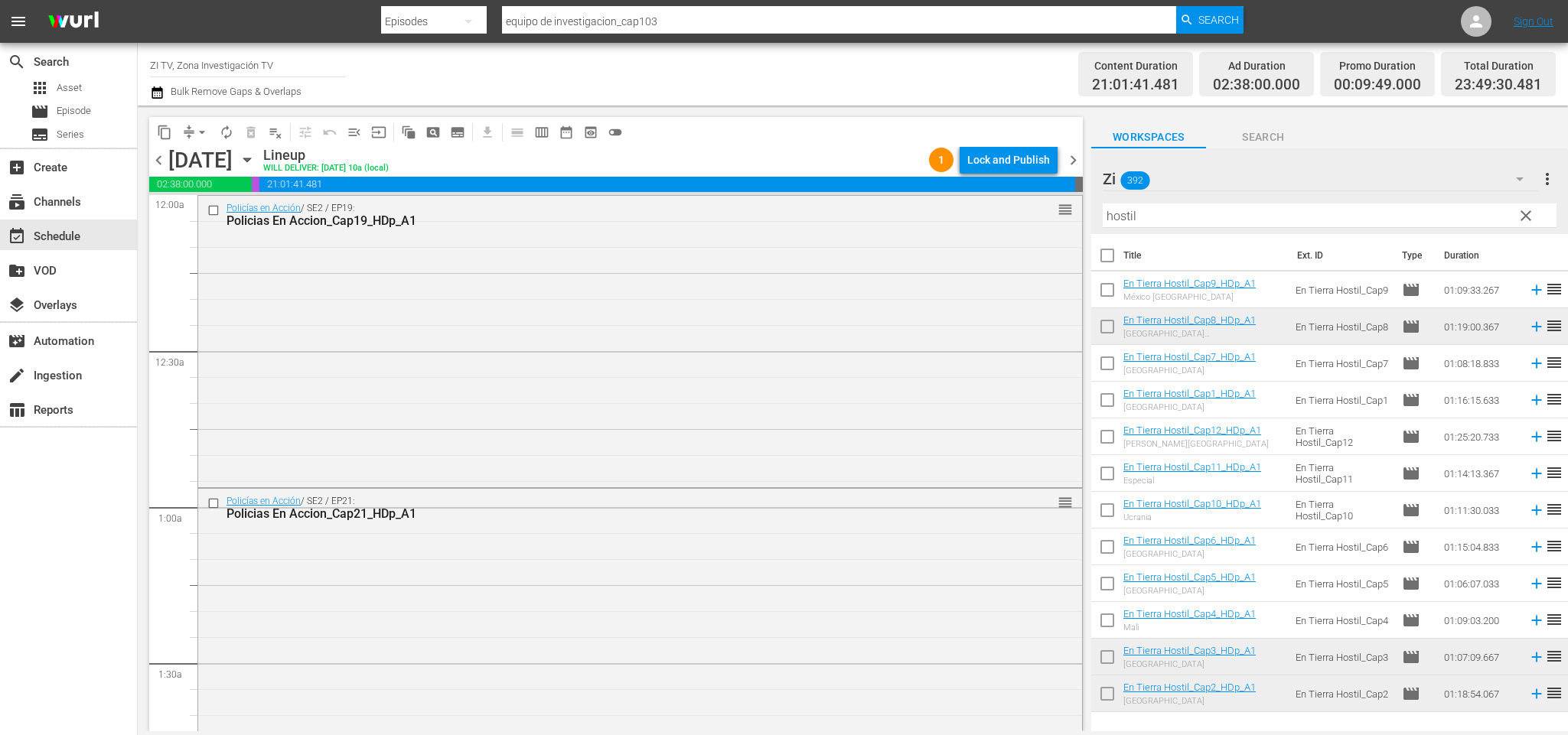
drag, startPoint x: 163, startPoint y: 154, endPoint x: 1180, endPoint y: 172, distance: 1017.2
click at [163, 154] on span "chevron_left" at bounding box center [159, 160] width 19 height 19
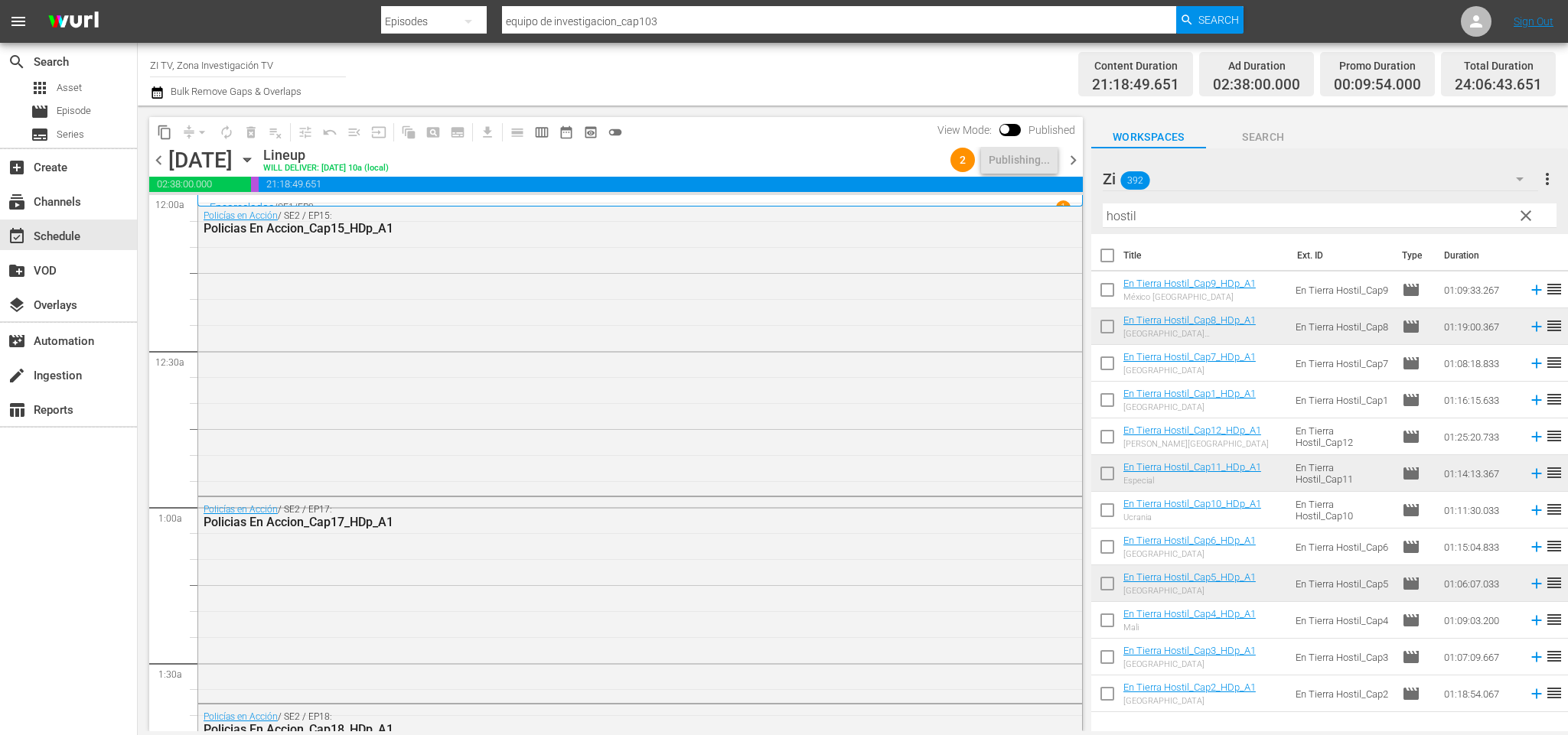
click at [1073, 158] on span "chevron_right" at bounding box center [1073, 160] width 19 height 19
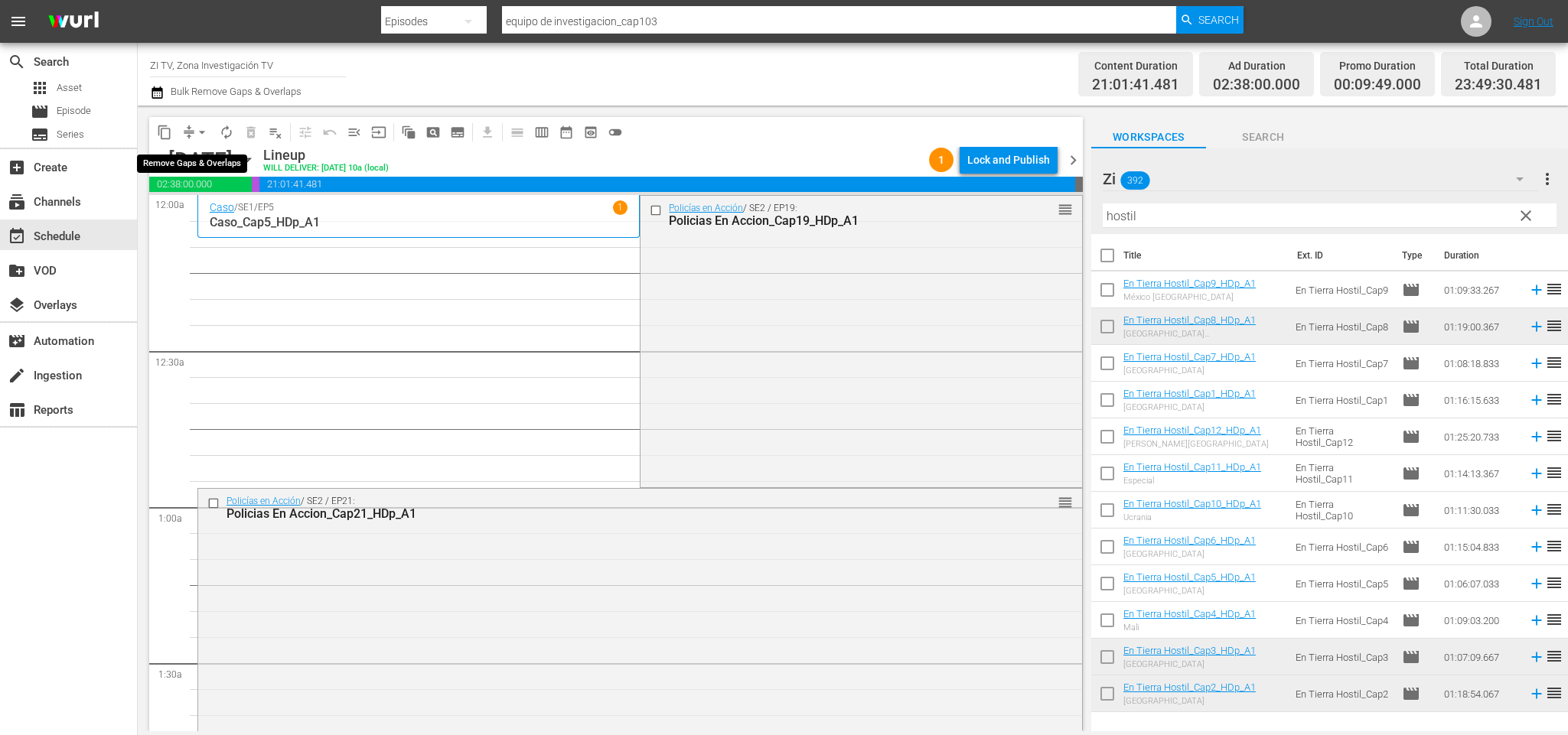
click at [201, 125] on span "arrow_drop_down" at bounding box center [201, 132] width 15 height 15
click at [221, 209] on li "Align to End of Previous Day" at bounding box center [205, 213] width 161 height 25
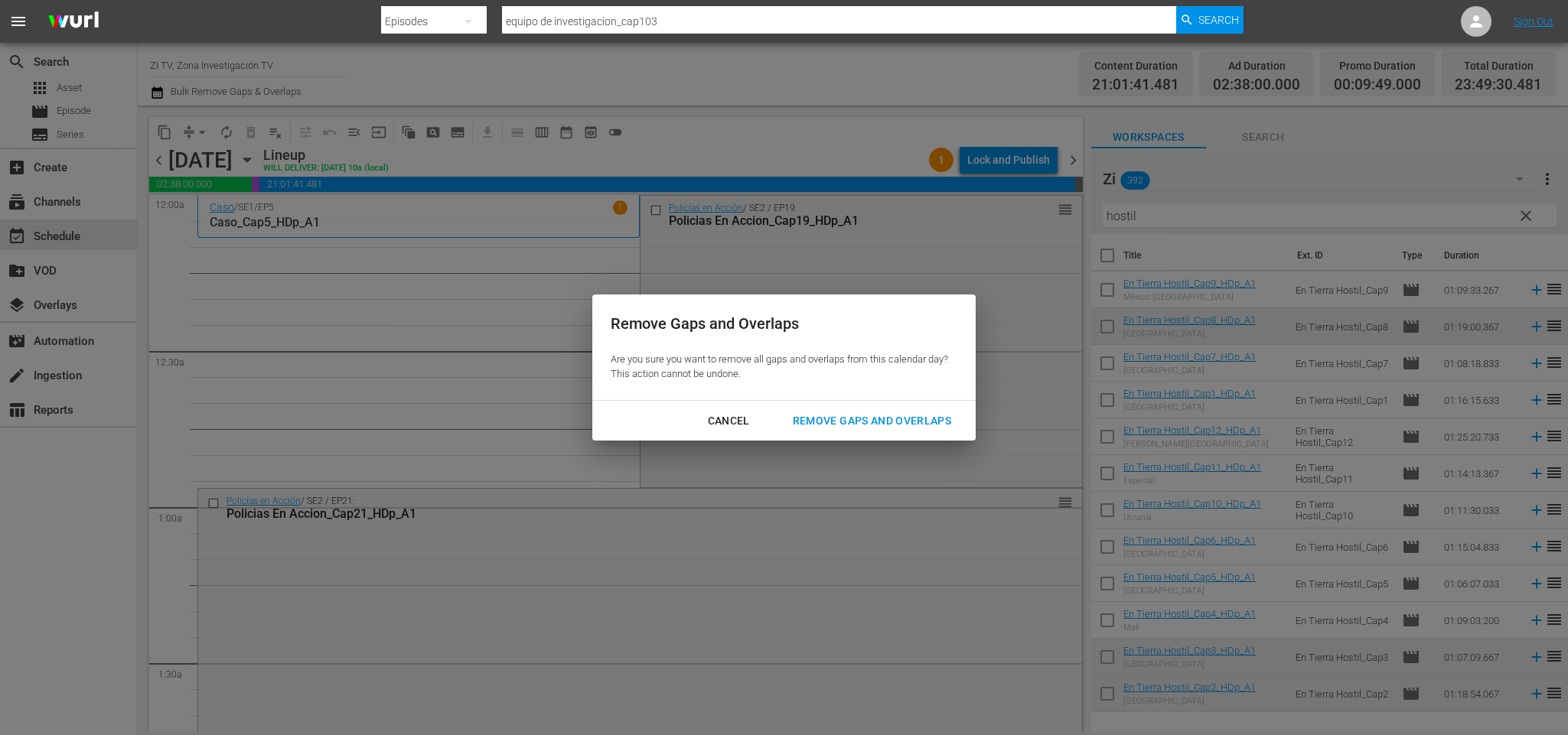
click at [915, 416] on div "Remove Gaps and Overlaps" at bounding box center [872, 421] width 183 height 19
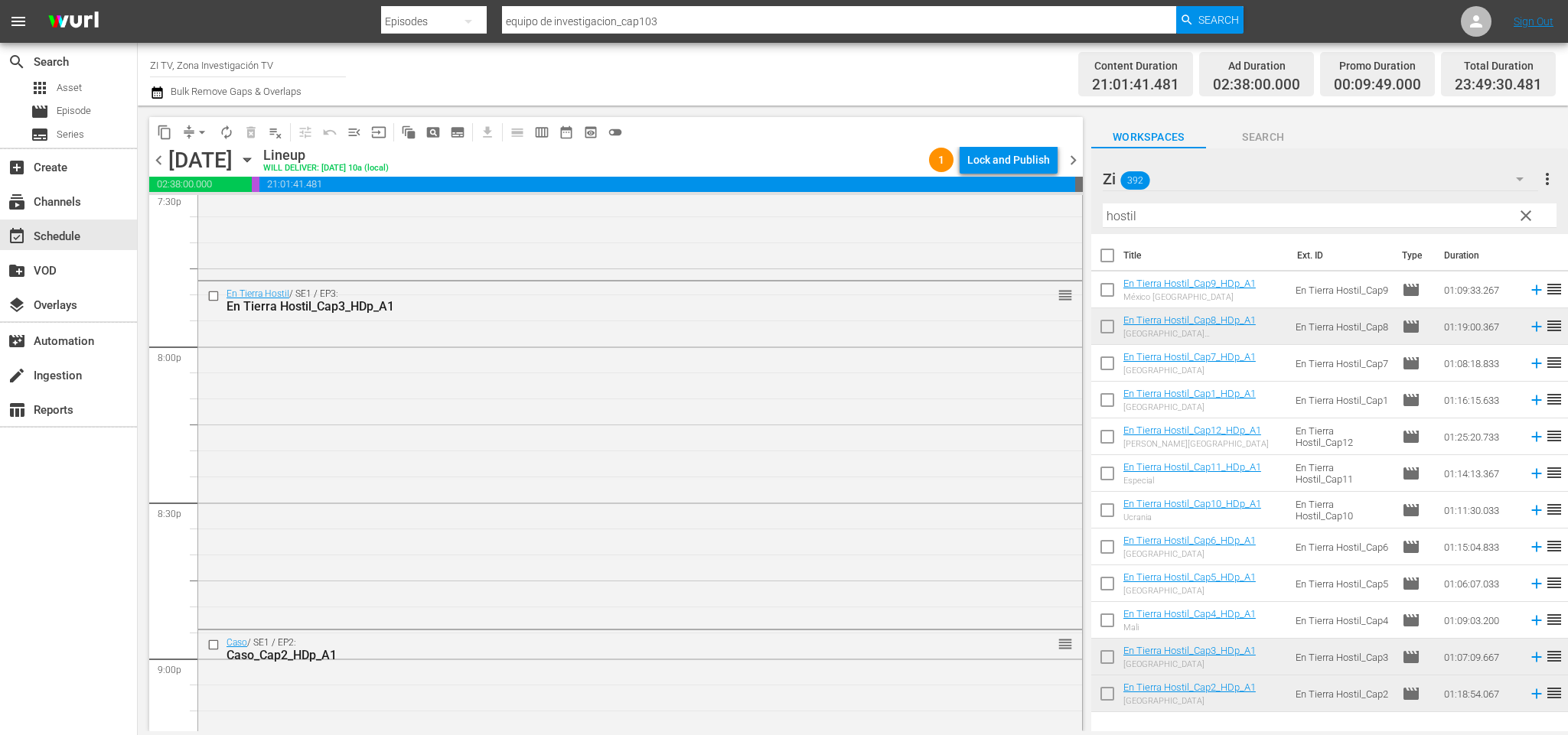
scroll to position [6955, 0]
